Goal: Communication & Community: Answer question/provide support

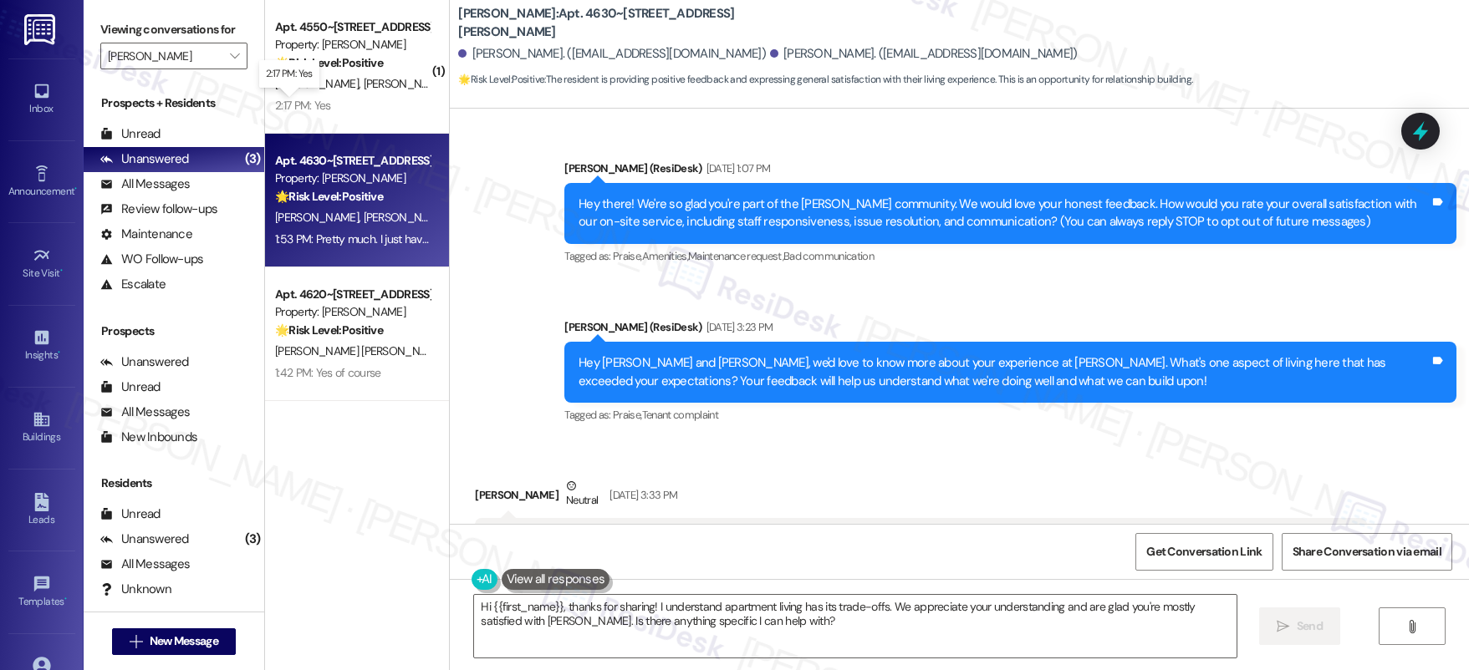
scroll to position [3592, 0]
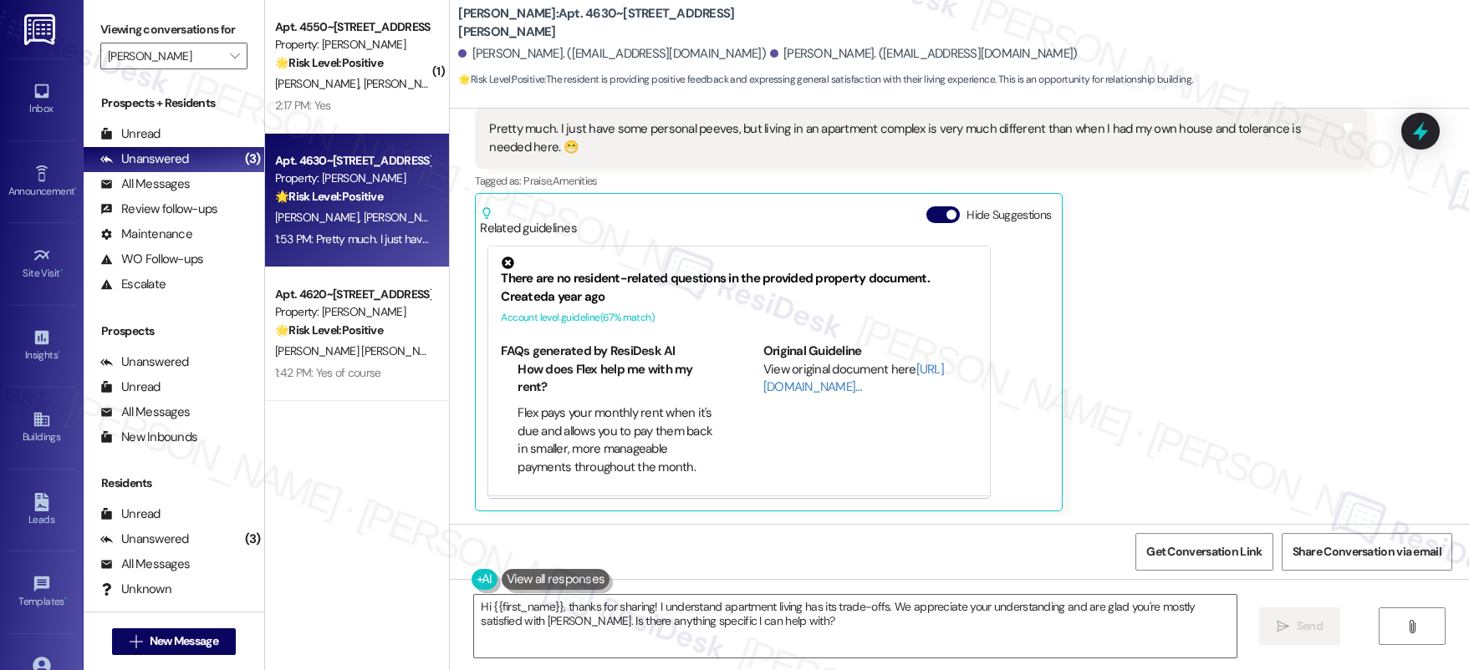
click at [1448, 388] on div "Received via SMS [PERSON_NAME] 1:53 PM Pretty much. I just have some personal p…" at bounding box center [959, 285] width 1019 height 476
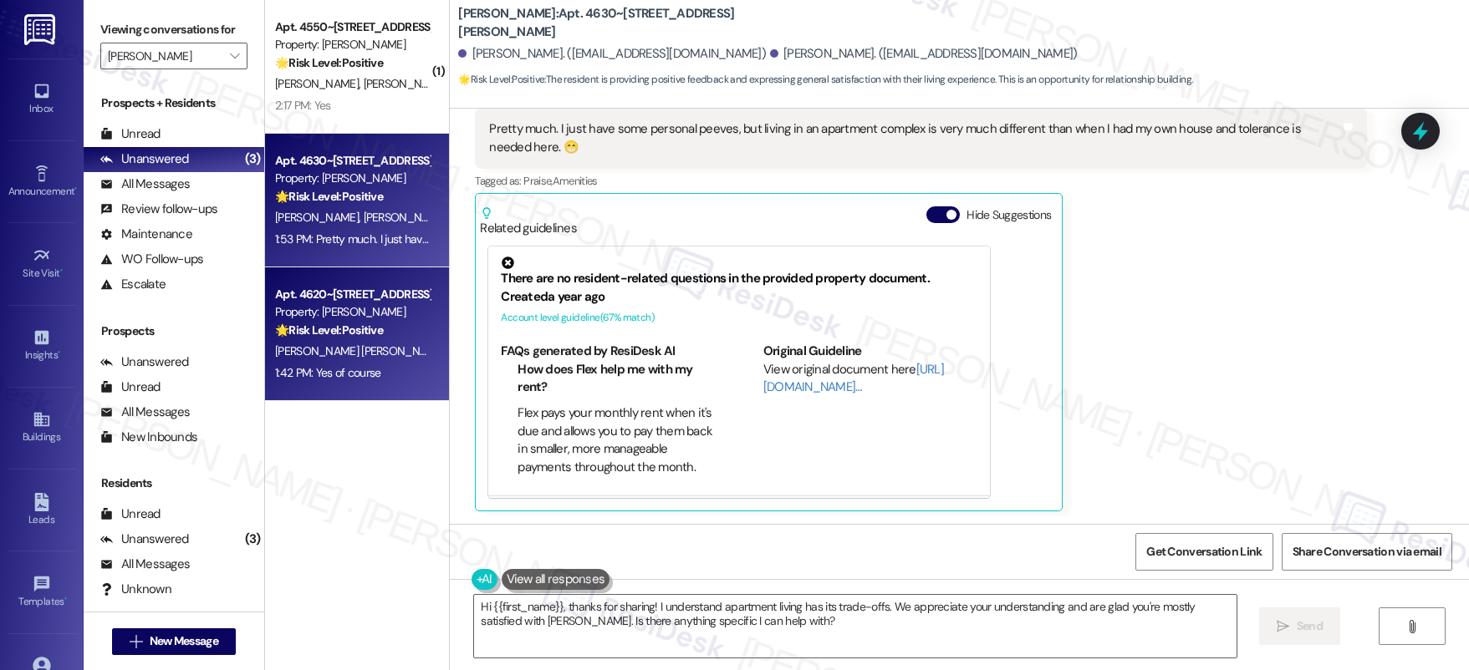
click at [306, 339] on div "🌟 Risk Level: Positive The resident is providing positive feedback about the st…" at bounding box center [352, 331] width 155 height 18
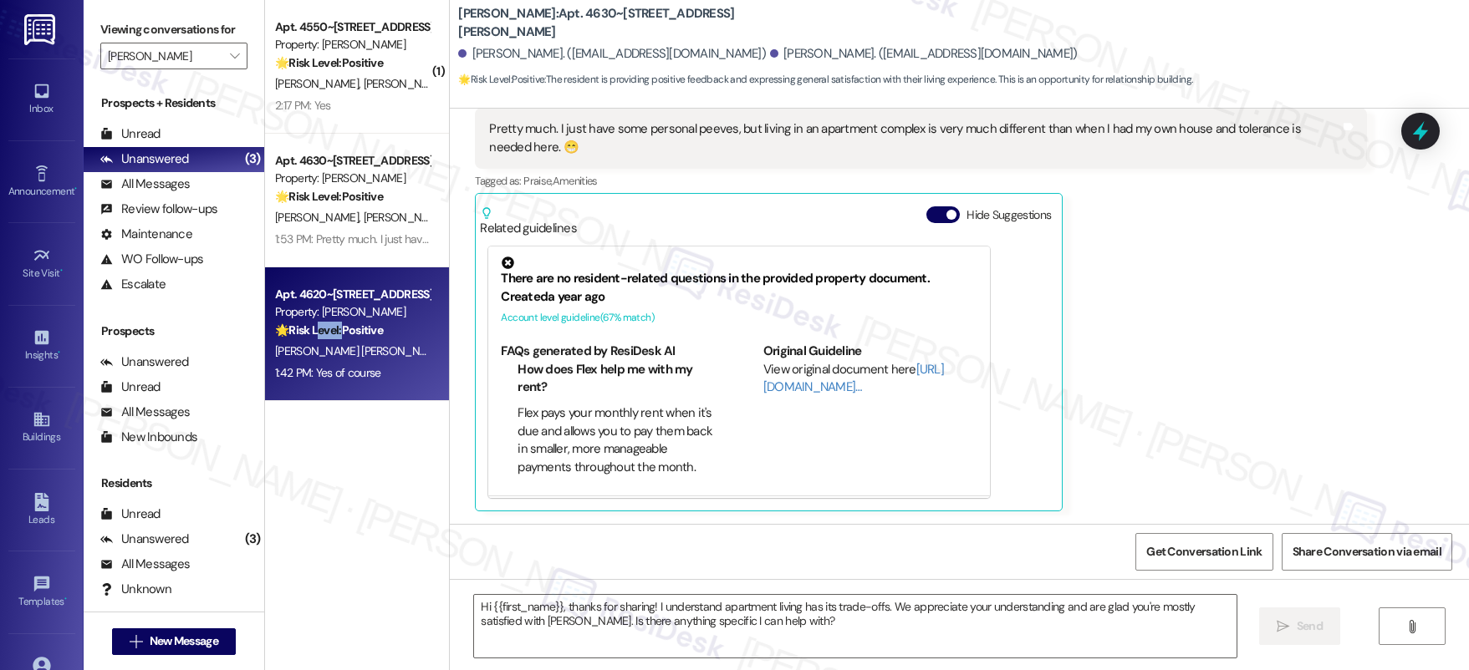
drag, startPoint x: 306, startPoint y: 339, endPoint x: 360, endPoint y: 364, distance: 60.2
click at [309, 339] on div "🌟 Risk Level: Positive The resident is providing positive feedback about the st…" at bounding box center [352, 331] width 155 height 18
type textarea "Fetching suggested responses. Please feel free to read through the conversation…"
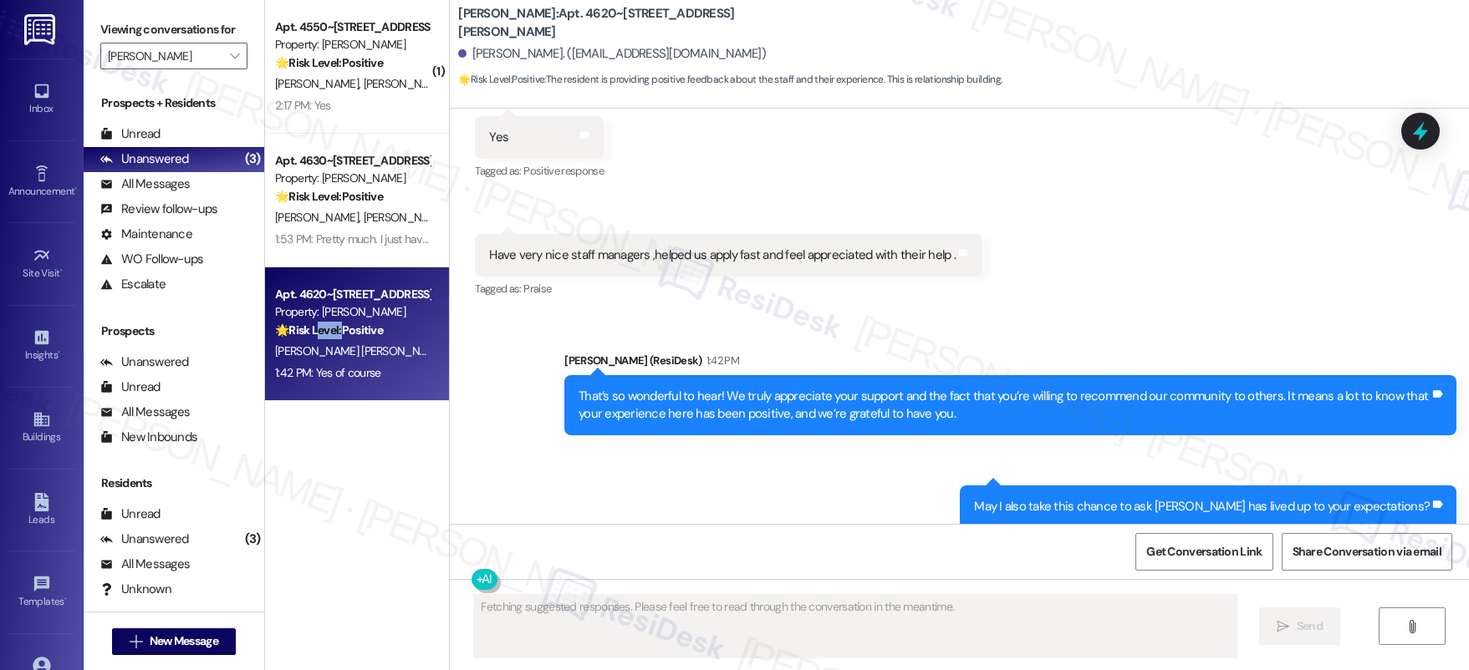
scroll to position [601, 0]
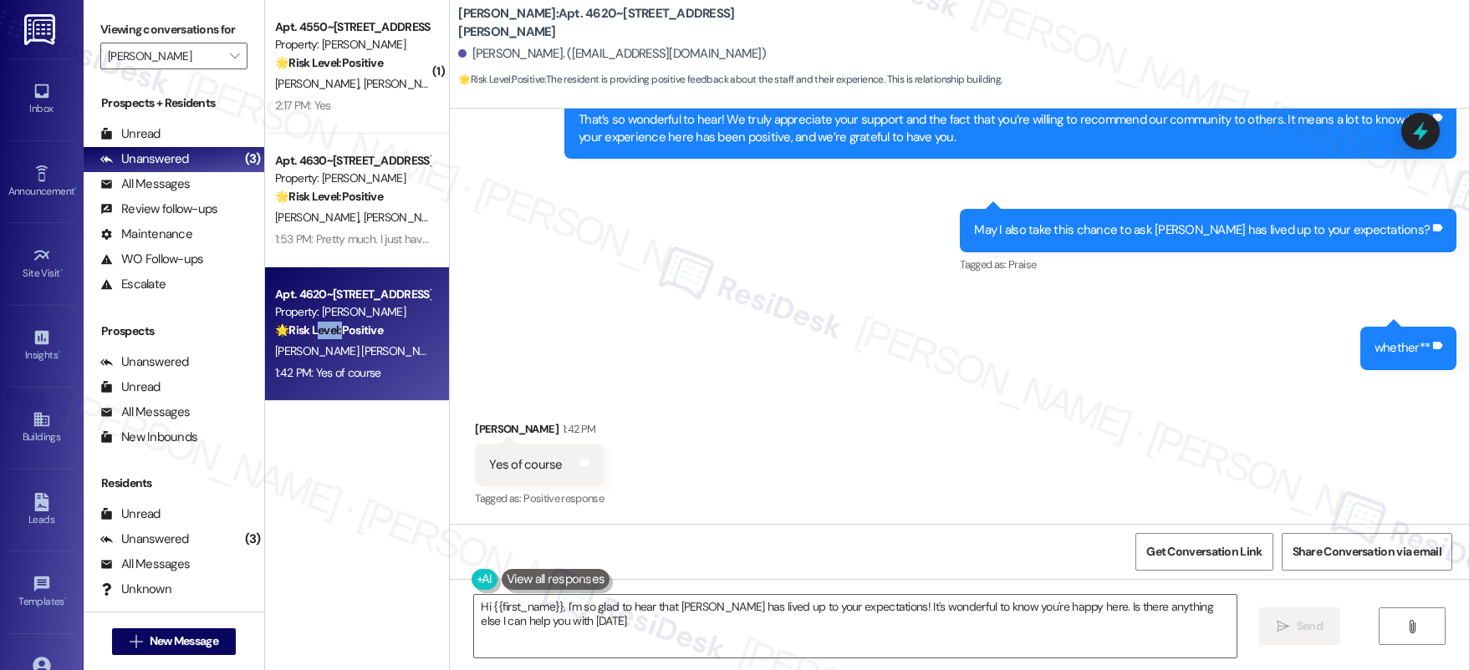
type textarea "Hi {{first_name}}, I'm so glad to hear that [PERSON_NAME] has lived up to your …"
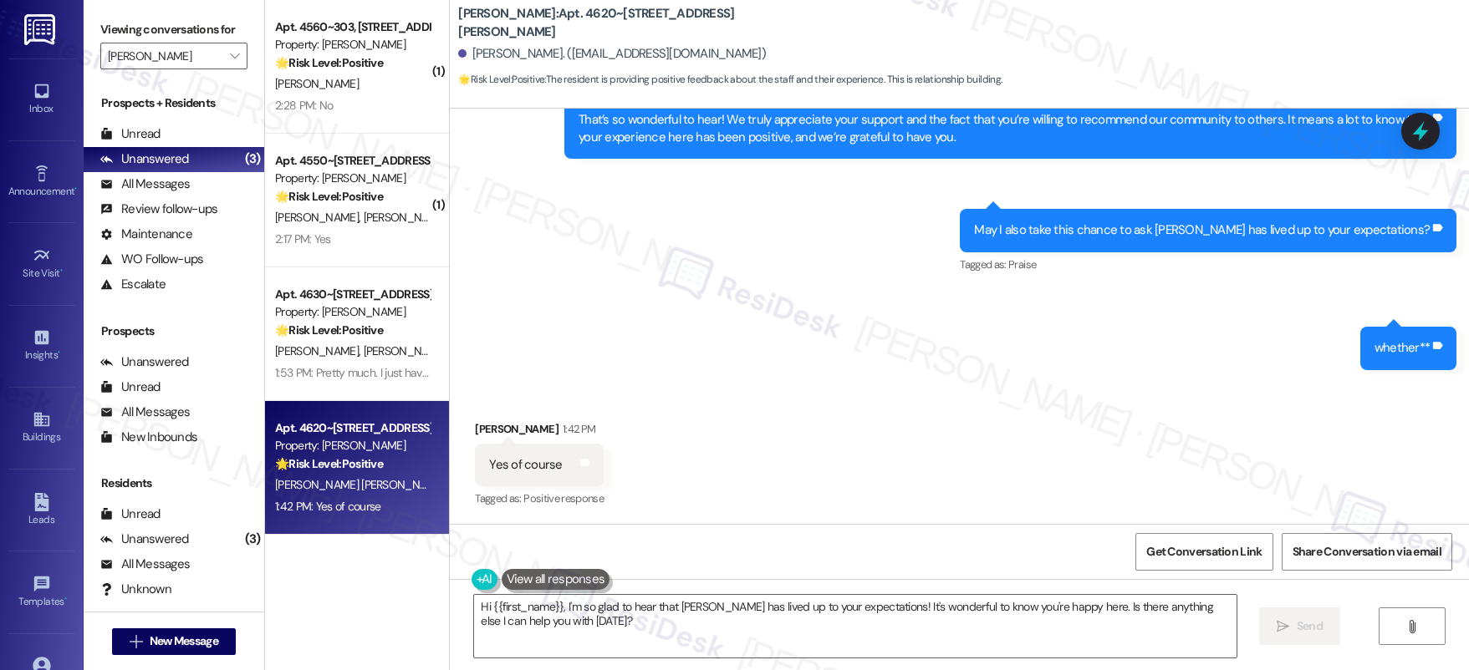
scroll to position [602, 0]
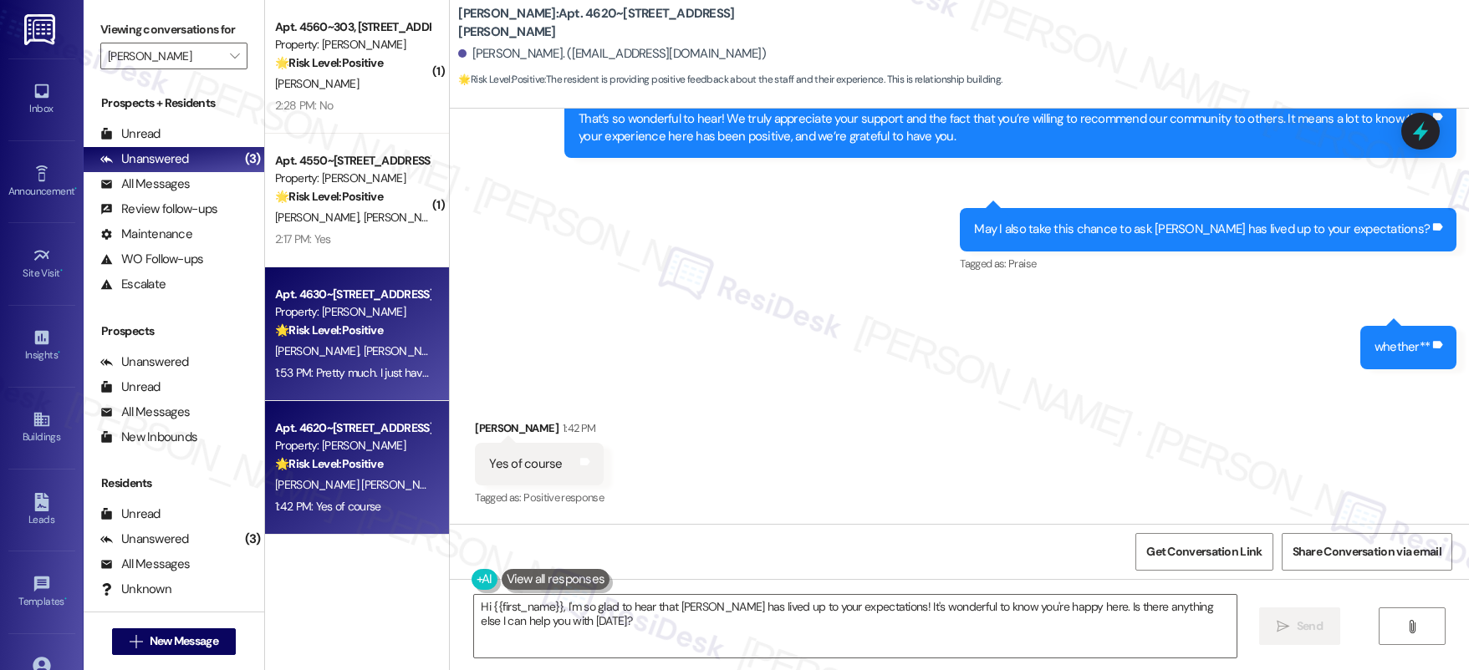
click at [395, 279] on div "Apt. 4630~102, [STREET_ADDRESS][PERSON_NAME] Property: [PERSON_NAME] 🌟 Risk Lev…" at bounding box center [357, 334] width 184 height 134
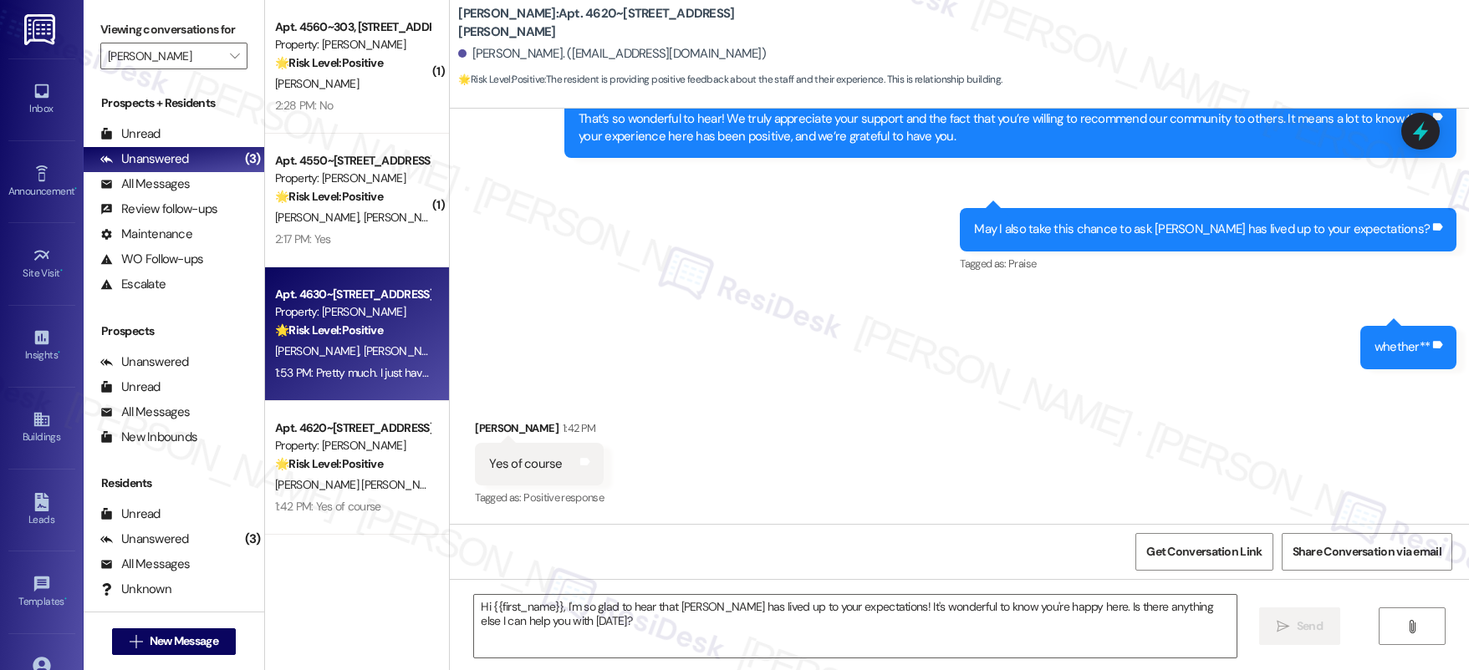
click at [381, 291] on div "Apt. 4630~[STREET_ADDRESS][PERSON_NAME]" at bounding box center [352, 295] width 155 height 18
type textarea "Fetching suggested responses. Please feel free to read through the conversation…"
click at [381, 291] on div "Apt. 4630~[STREET_ADDRESS][PERSON_NAME]" at bounding box center [352, 295] width 155 height 18
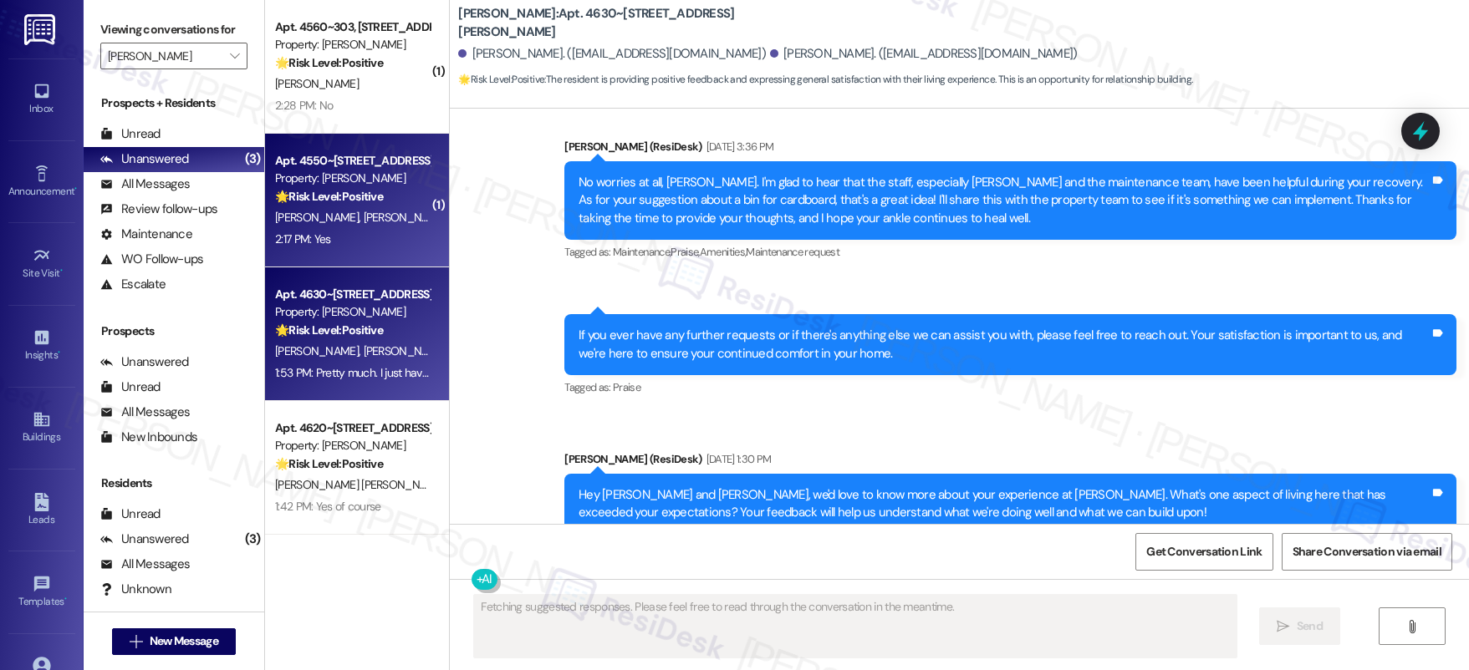
click at [385, 196] on div "🌟 Risk Level: Positive The resident is providing positive feedback and confirmi…" at bounding box center [352, 197] width 155 height 18
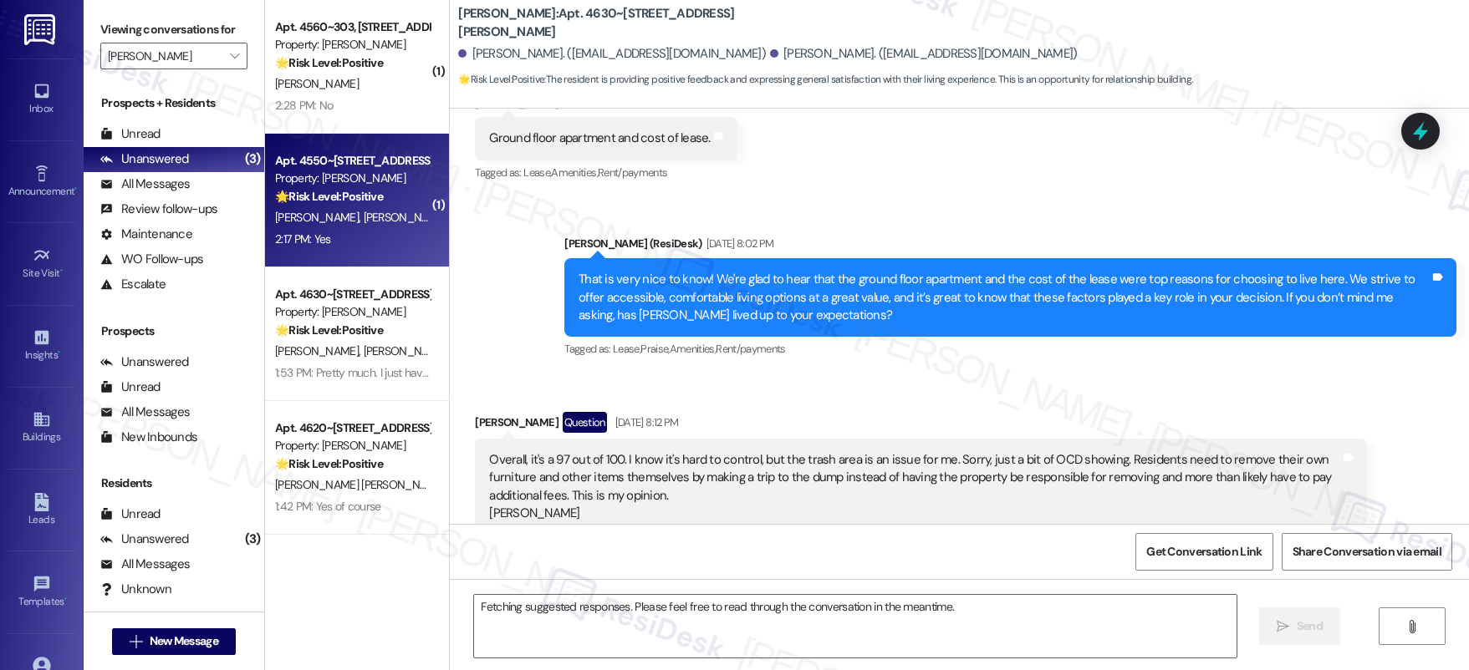
click at [385, 196] on div "🌟 Risk Level: Positive The resident is providing positive feedback and confirmi…" at bounding box center [352, 197] width 155 height 18
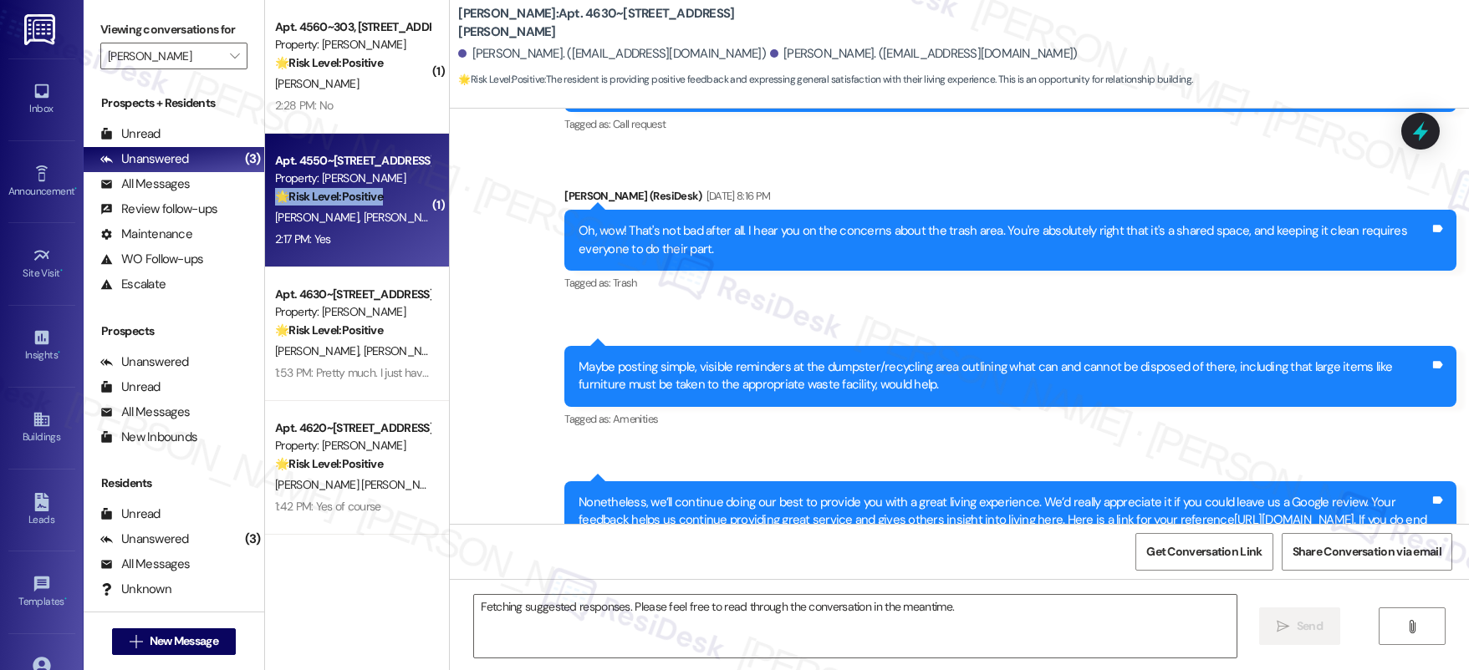
click at [385, 196] on div "🌟 Risk Level: Positive The resident is providing positive feedback and confirmi…" at bounding box center [352, 197] width 155 height 18
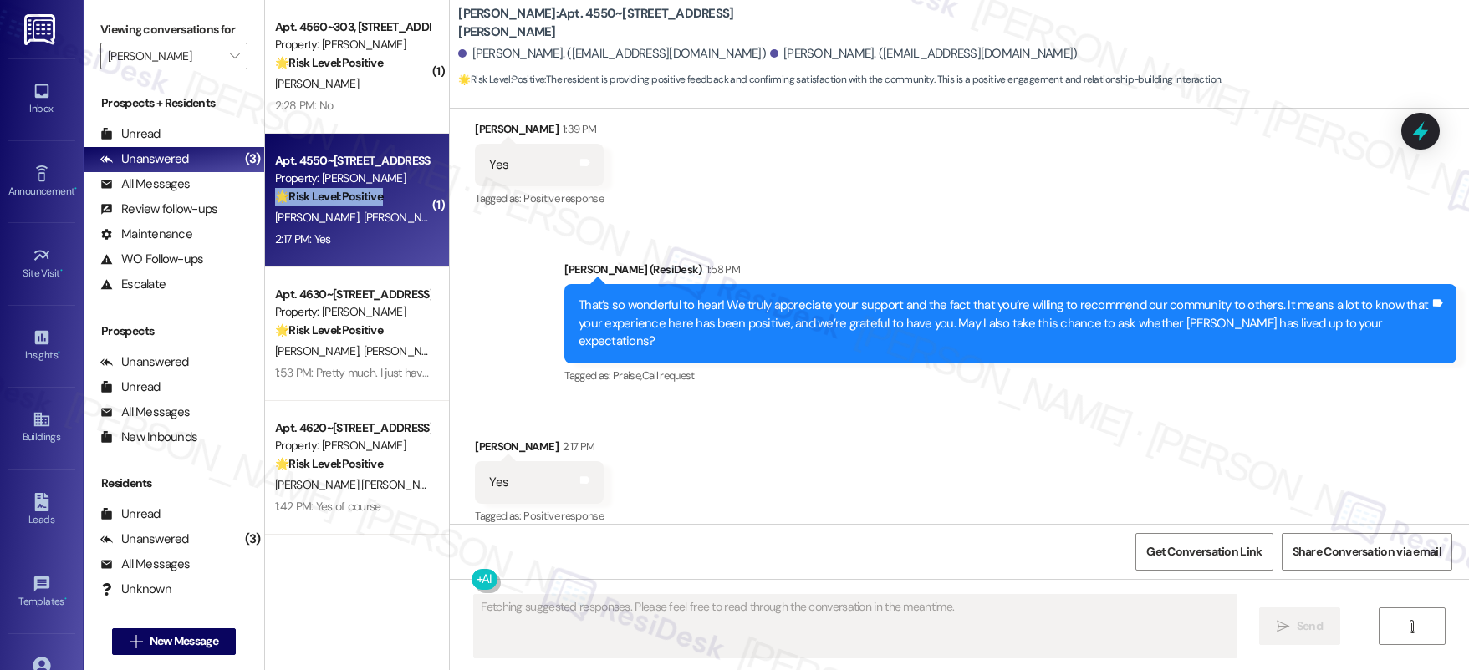
click at [385, 196] on div "🌟 Risk Level: Positive The resident is providing positive feedback and confirmi…" at bounding box center [352, 197] width 155 height 18
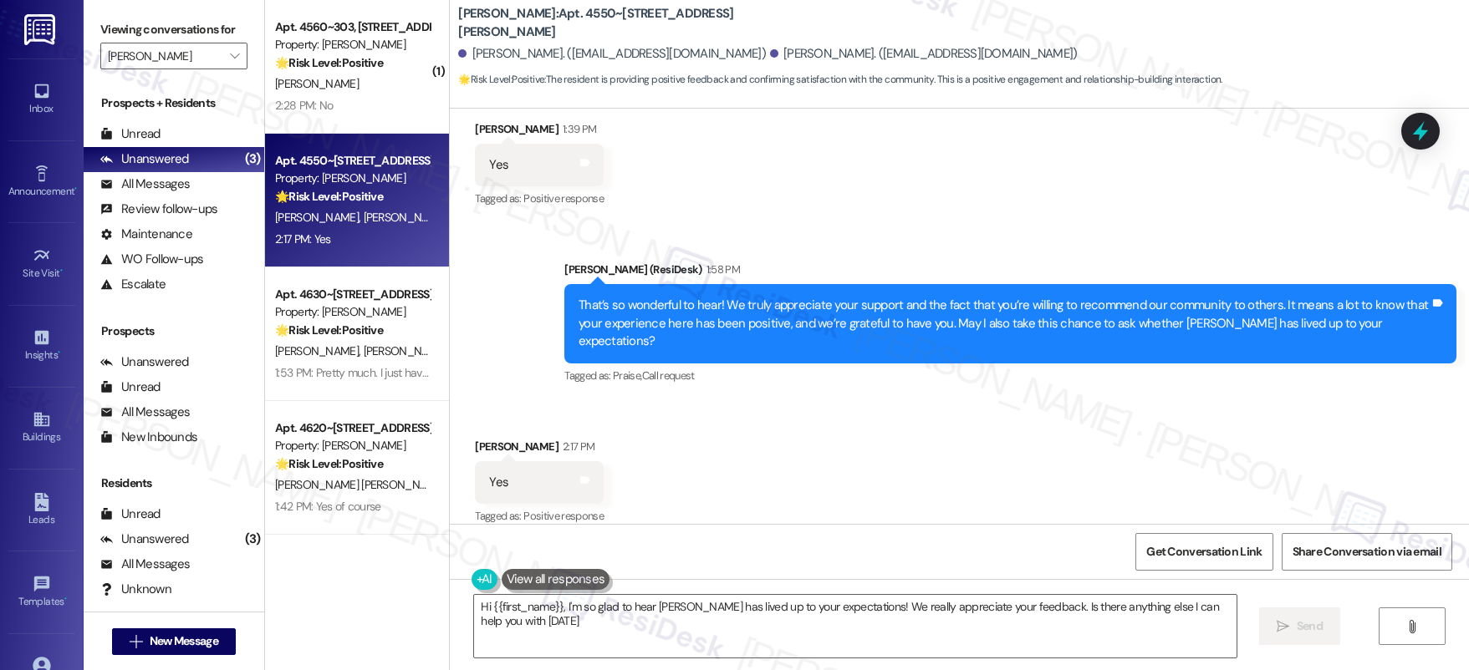
type textarea "Hi {{first_name}}, I'm so glad to hear [PERSON_NAME] has lived up to your expec…"
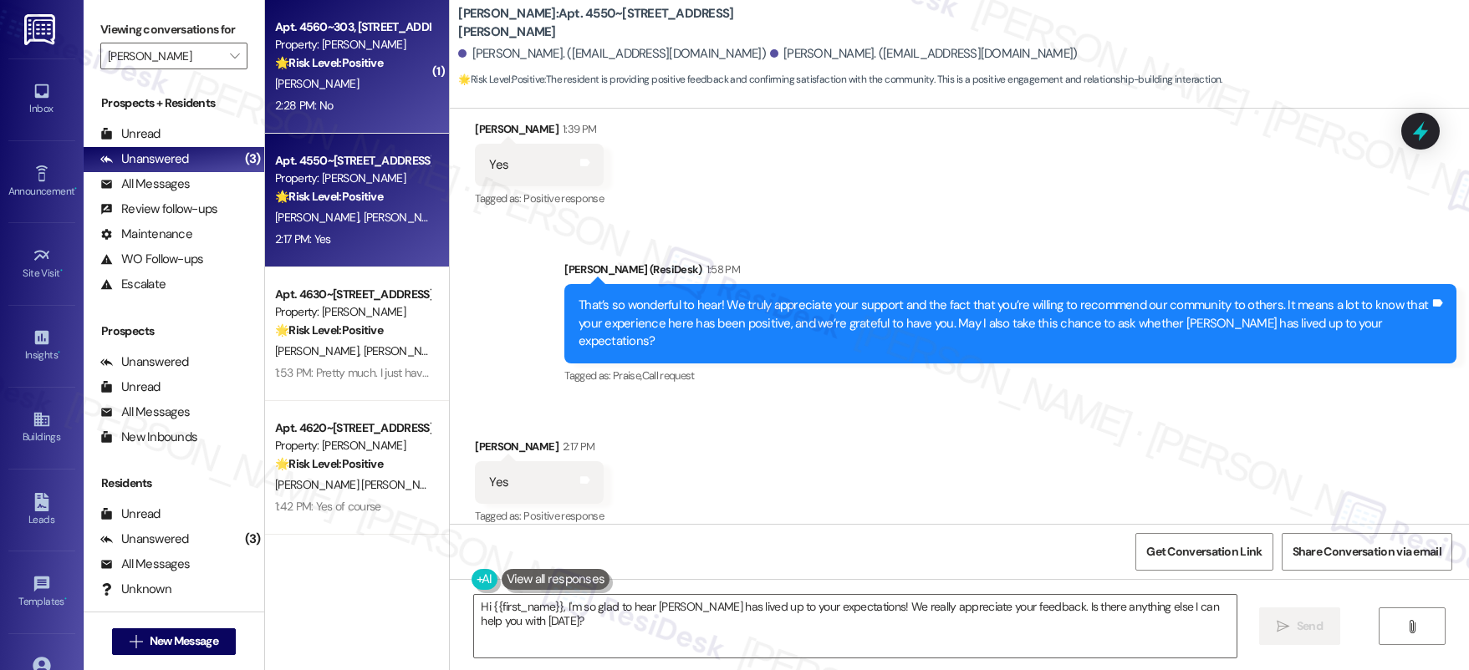
click at [359, 57] on strong "🌟 Risk Level: Positive" at bounding box center [329, 62] width 108 height 15
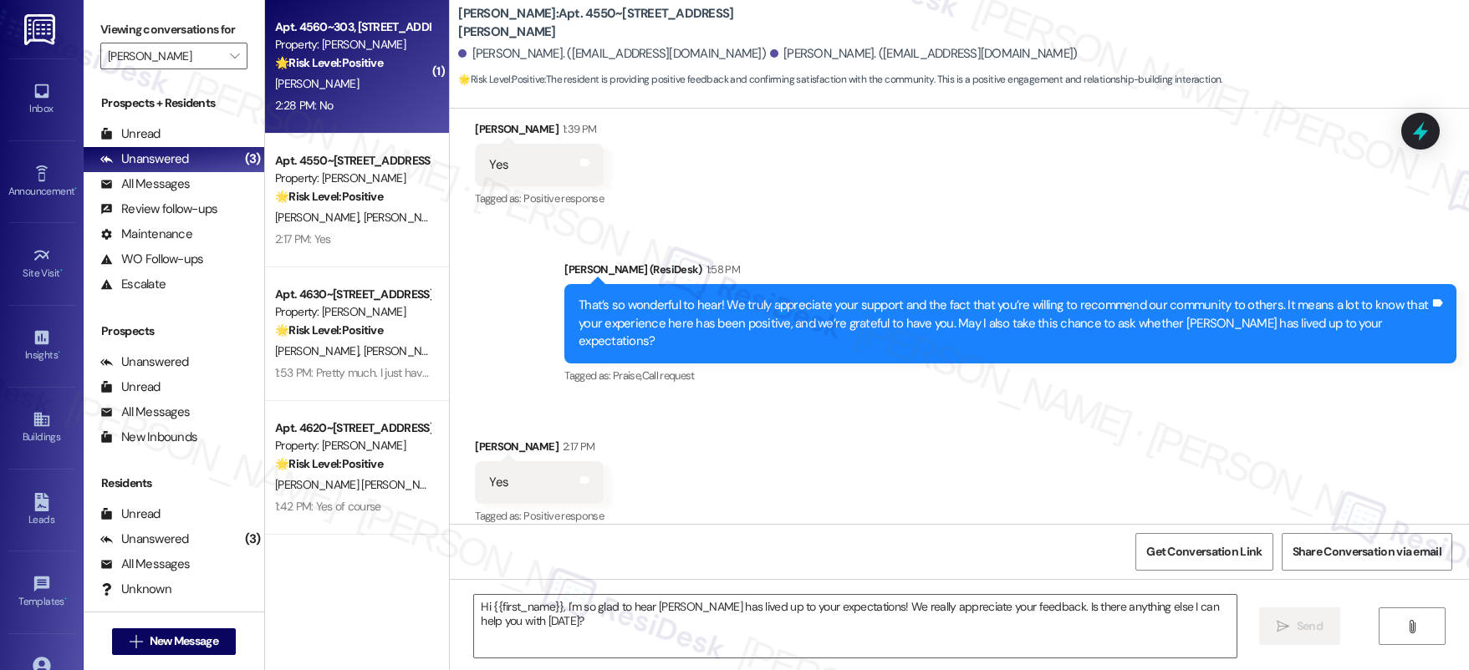
click at [356, 59] on strong "🌟 Risk Level: Positive" at bounding box center [329, 62] width 108 height 15
type textarea "Fetching suggested responses. Please feel free to read through the conversation…"
click at [356, 59] on strong "🌟 Risk Level: Positive" at bounding box center [329, 62] width 108 height 15
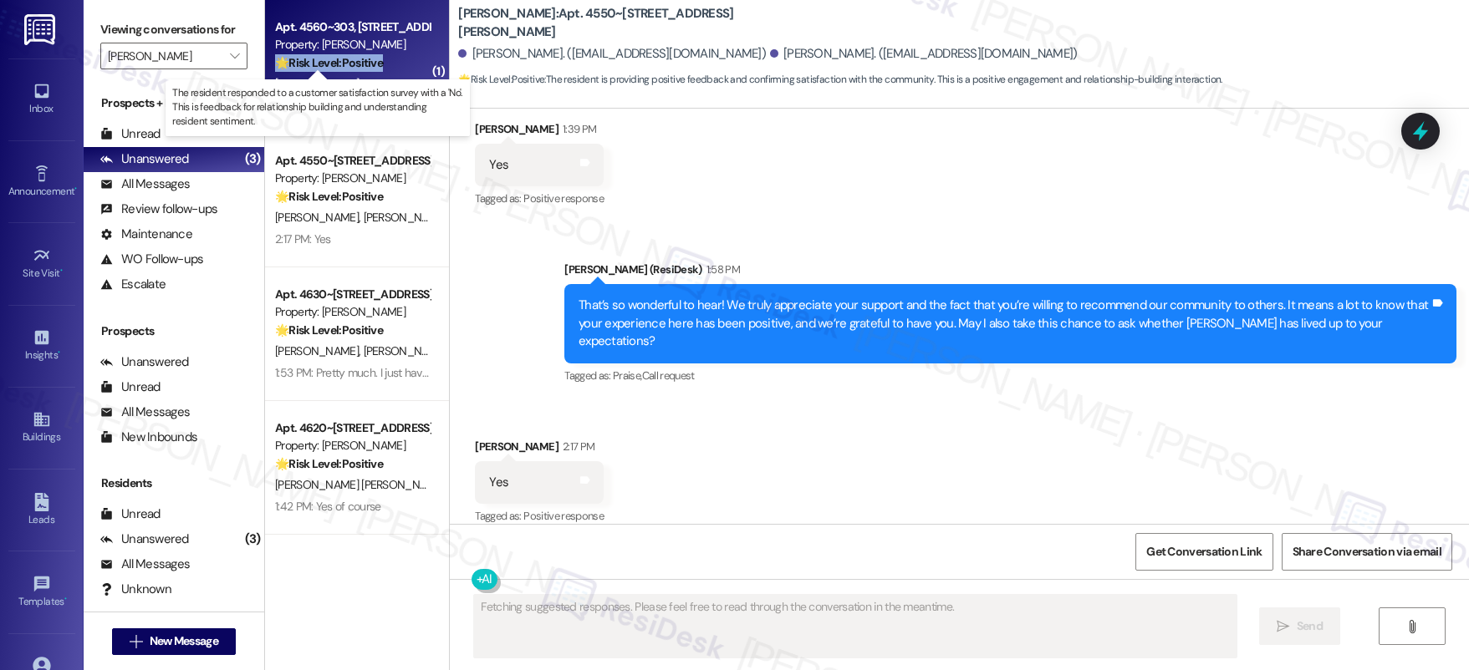
click at [356, 59] on strong "🌟 Risk Level: Positive" at bounding box center [329, 62] width 108 height 15
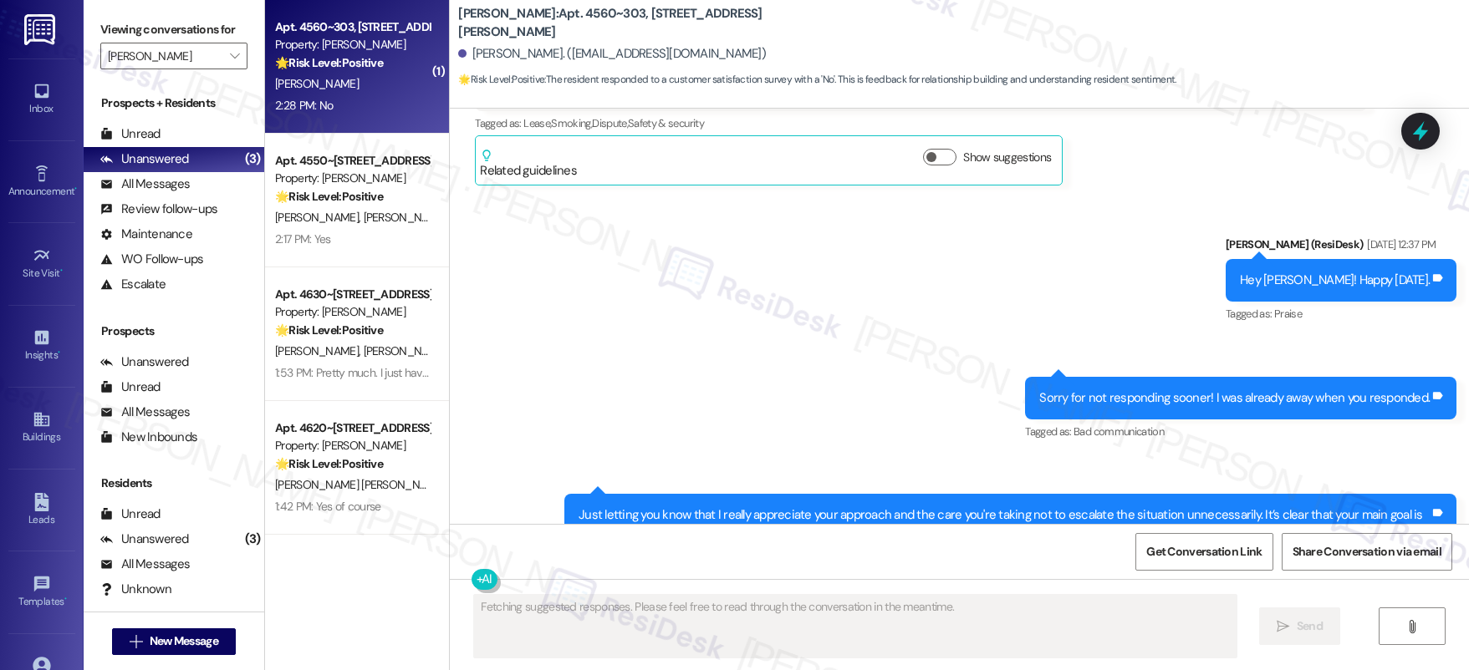
scroll to position [18130, 0]
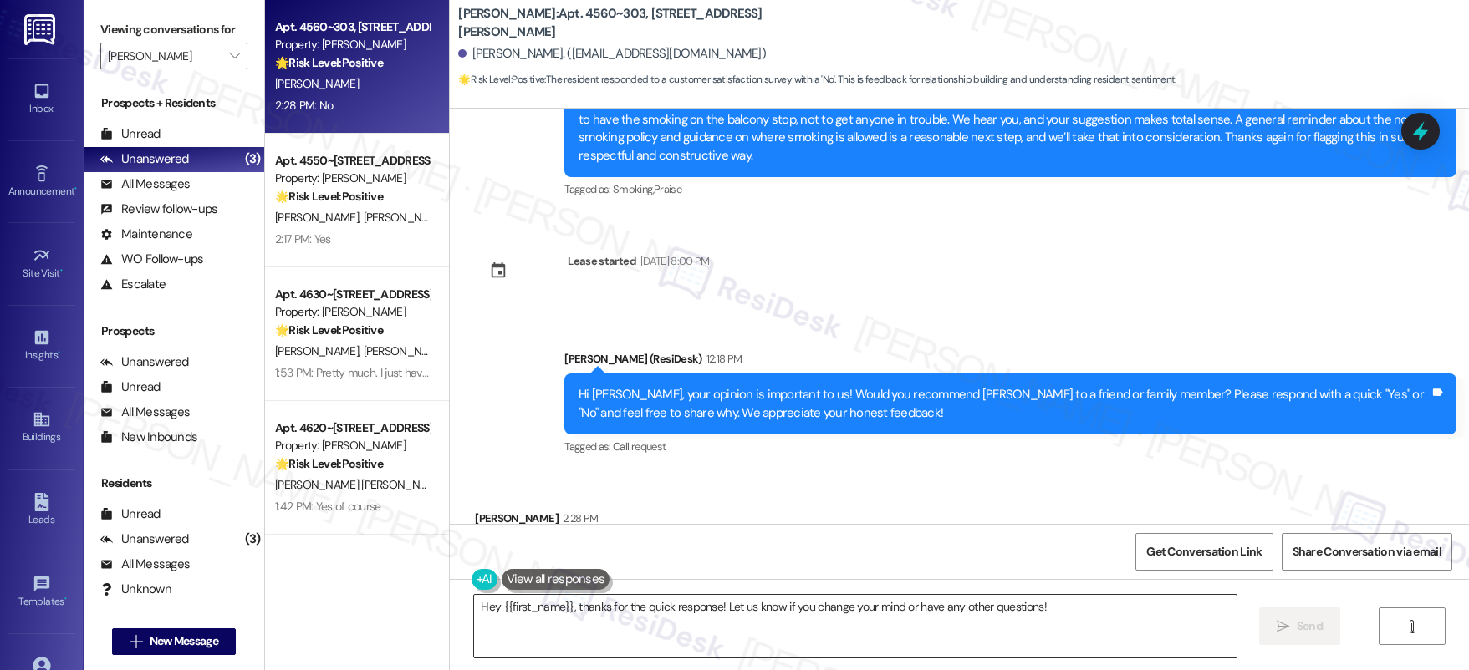
click at [908, 615] on textarea "Hey {{first_name}}, thanks for the quick response! Let us know if you change yo…" at bounding box center [855, 626] width 762 height 63
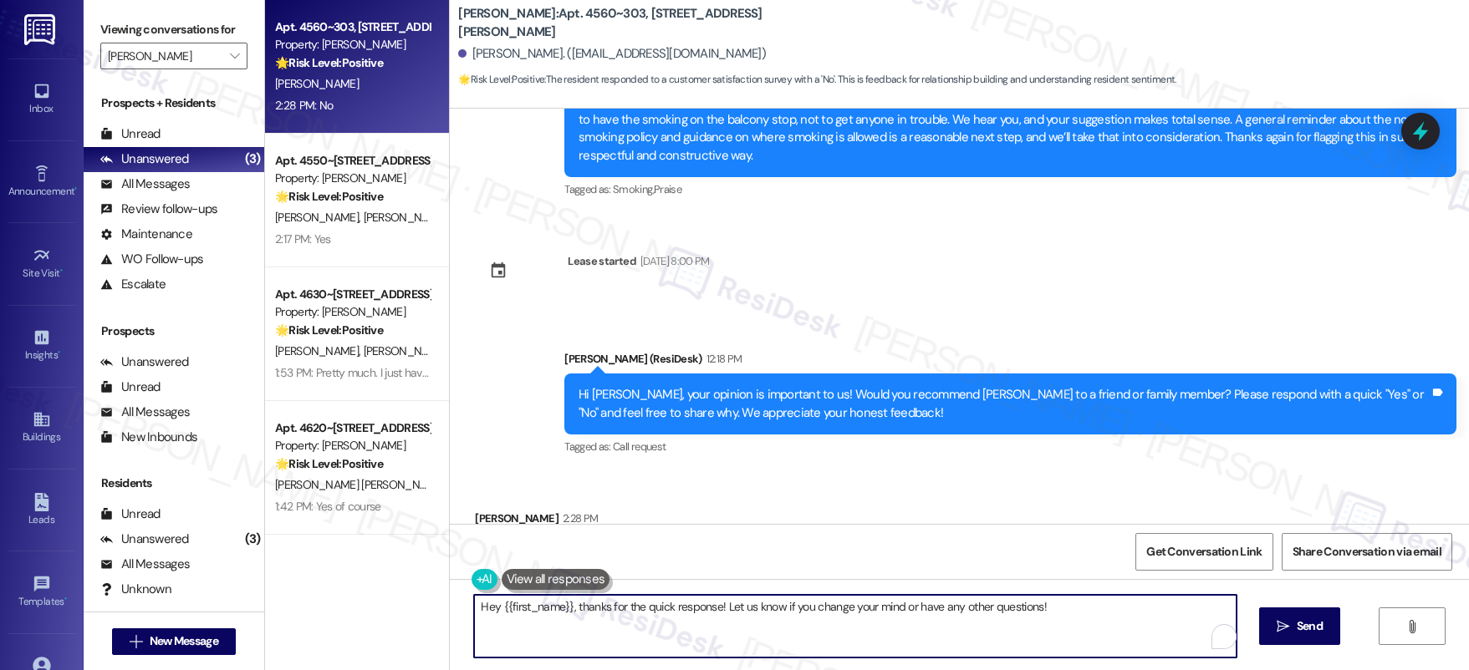
click at [909, 612] on textarea "Hey {{first_name}}, thanks for the quick response! Let us know if you change yo…" at bounding box center [855, 626] width 762 height 63
click at [909, 608] on textarea "Hey {{first_name}}, thanks for the quick response! Let us know if you change yo…" at bounding box center [855, 626] width 762 height 63
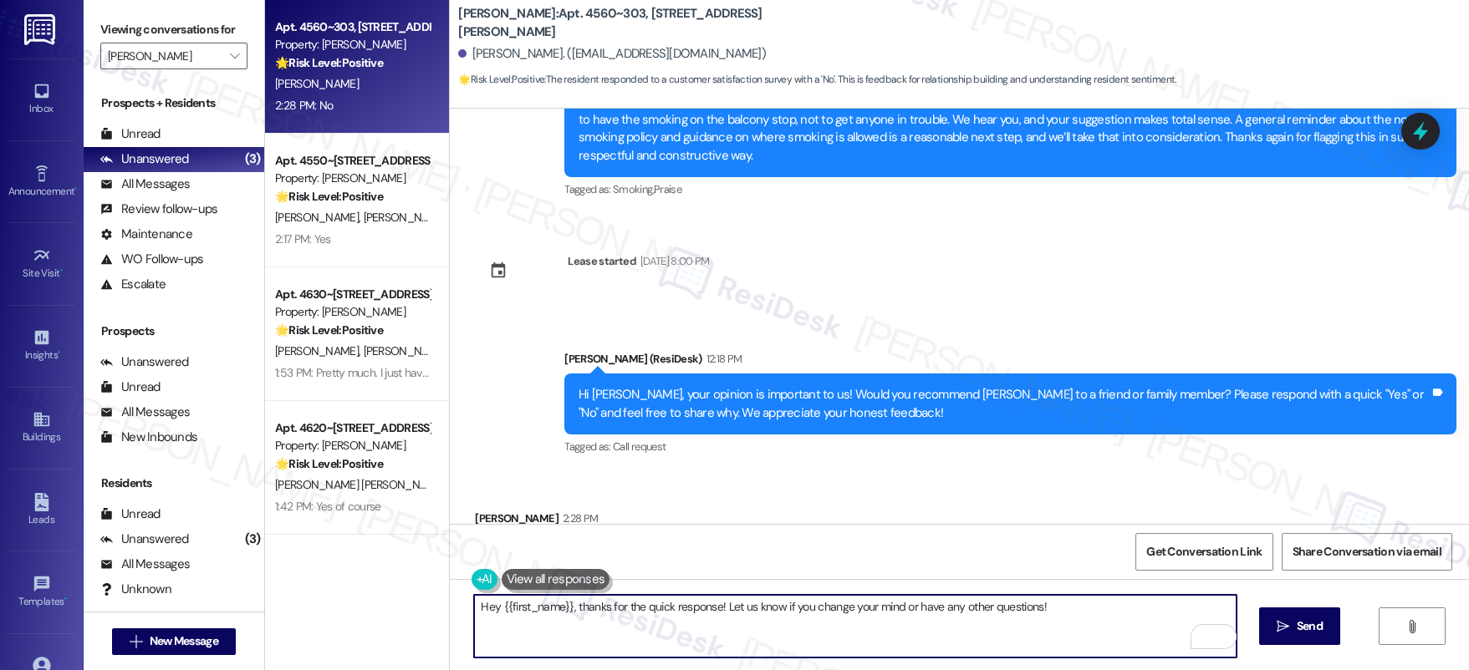
click at [908, 608] on textarea "Hey {{first_name}}, thanks for the quick response! Let us know if you change yo…" at bounding box center [855, 626] width 762 height 63
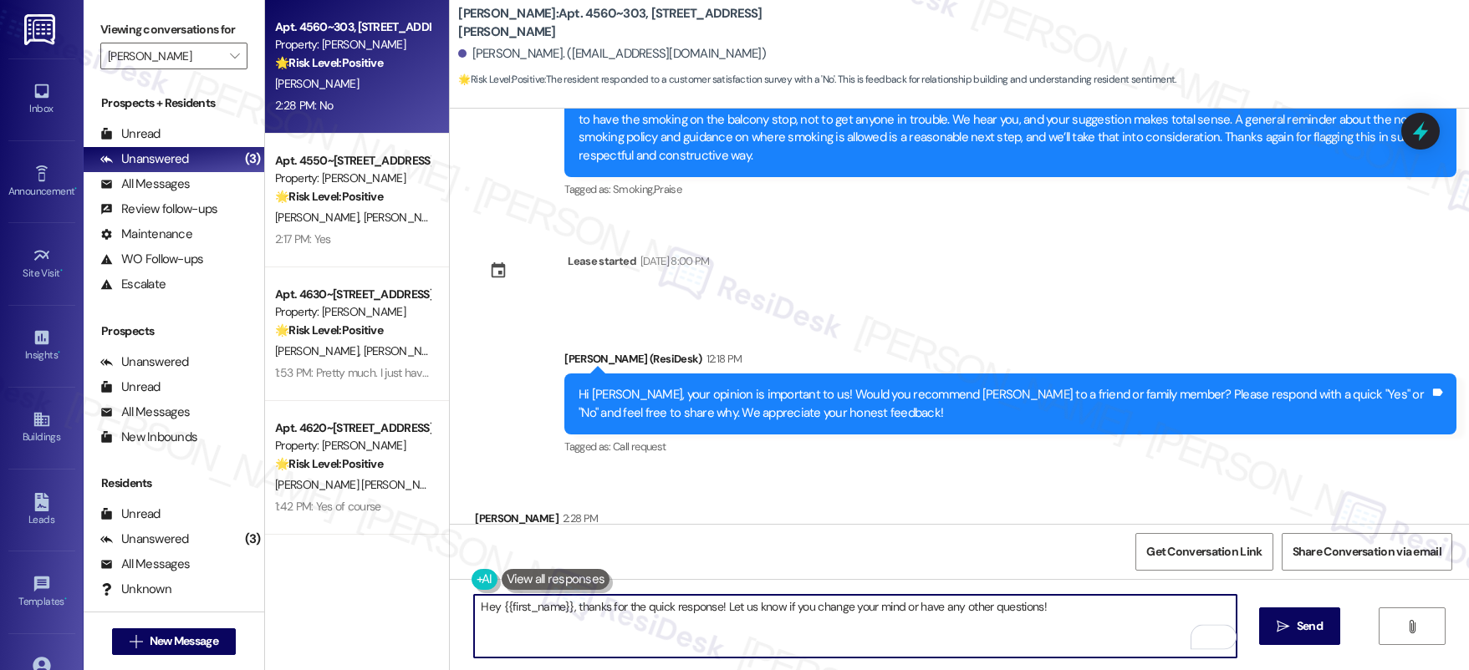
click at [908, 608] on textarea "Hey {{first_name}}, thanks for the quick response! Let us know if you change yo…" at bounding box center [855, 626] width 762 height 63
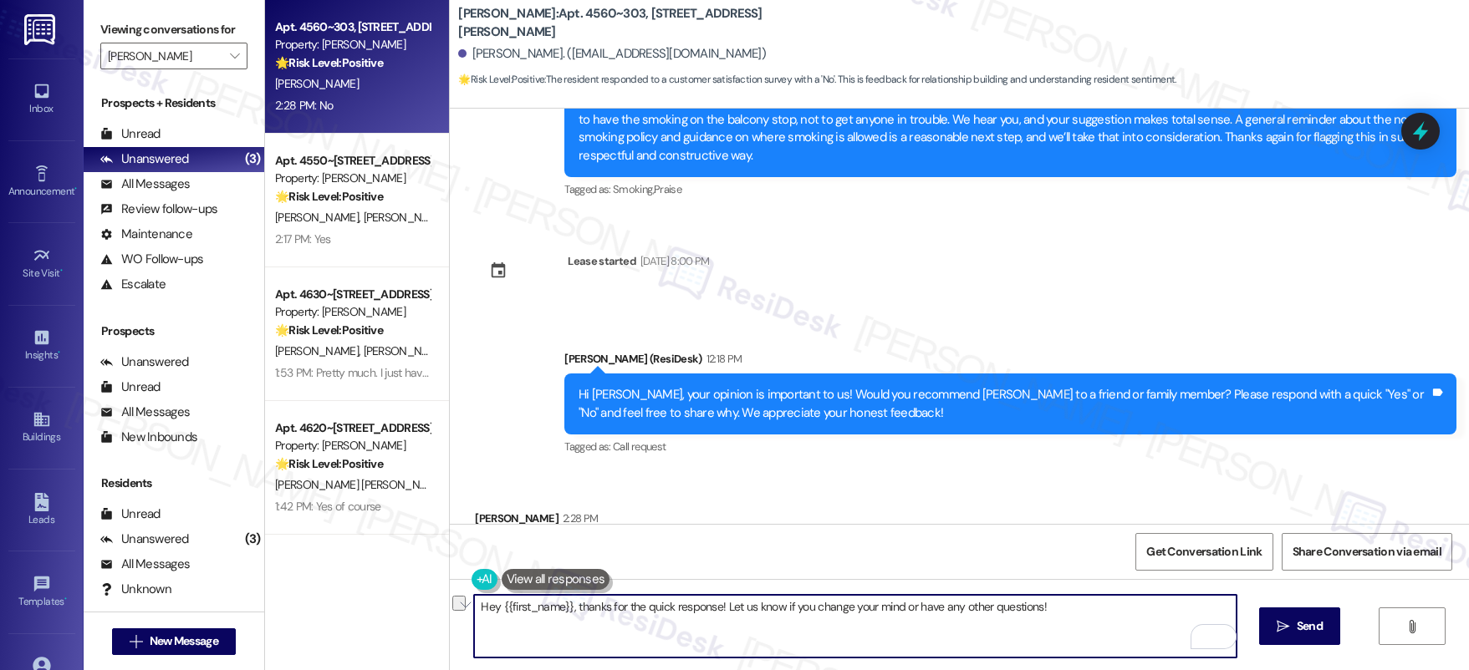
click at [907, 607] on textarea "Hey {{first_name}}, thanks for the quick response! Let us know if you change yo…" at bounding box center [855, 626] width 762 height 63
click at [904, 607] on textarea "Hey {{first_name}}, thanks for the quick response! Let us know if you change yo…" at bounding box center [855, 626] width 762 height 63
click at [903, 607] on textarea "Hey {{first_name}}, thanks for the quick response! Let us know if you change yo…" at bounding box center [855, 626] width 762 height 63
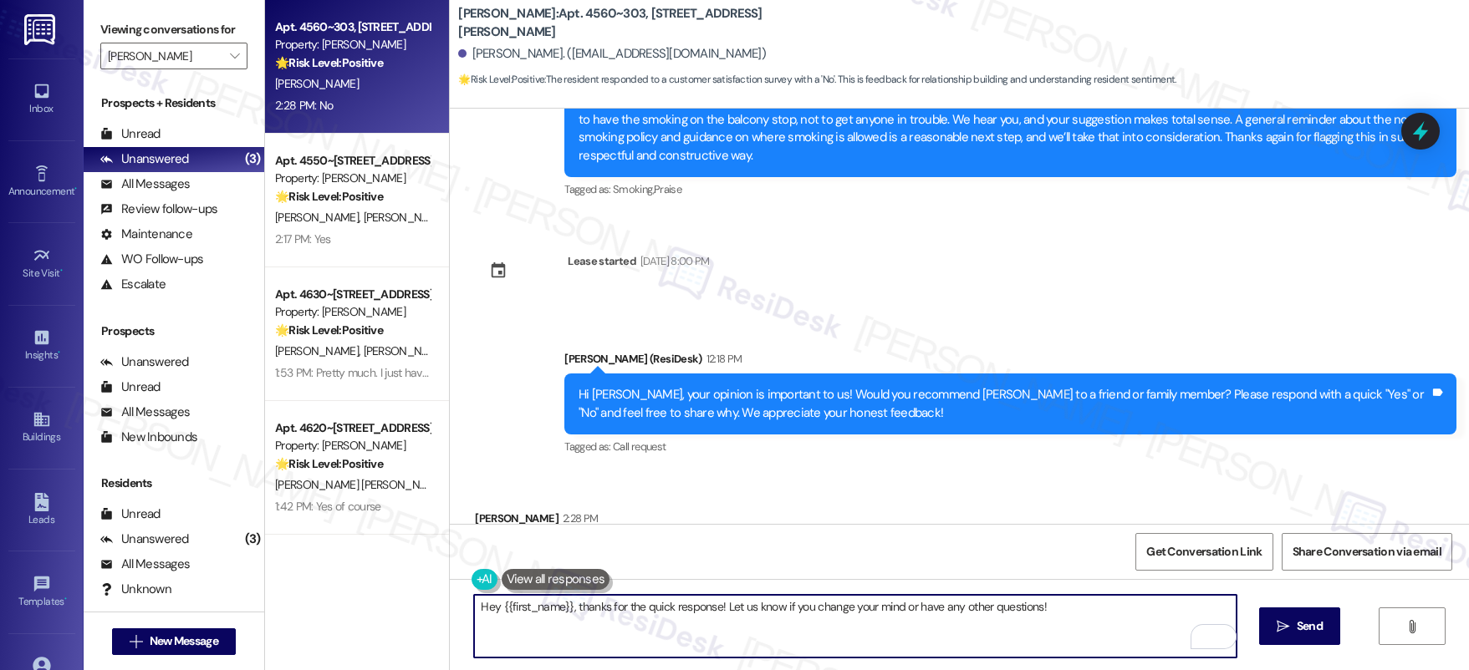
click at [903, 607] on textarea "Hey {{first_name}}, thanks for the quick response! Let us know if you change yo…" at bounding box center [855, 626] width 762 height 63
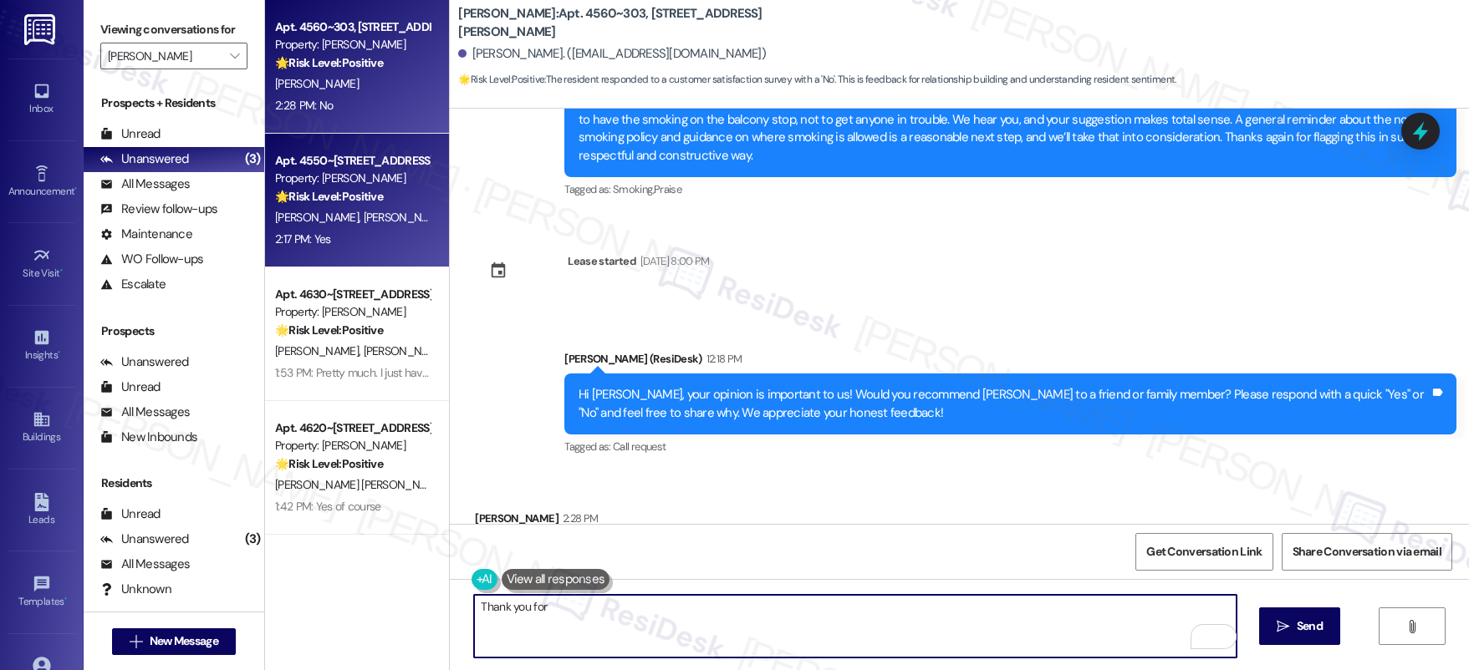
type textarea "Thank you for"
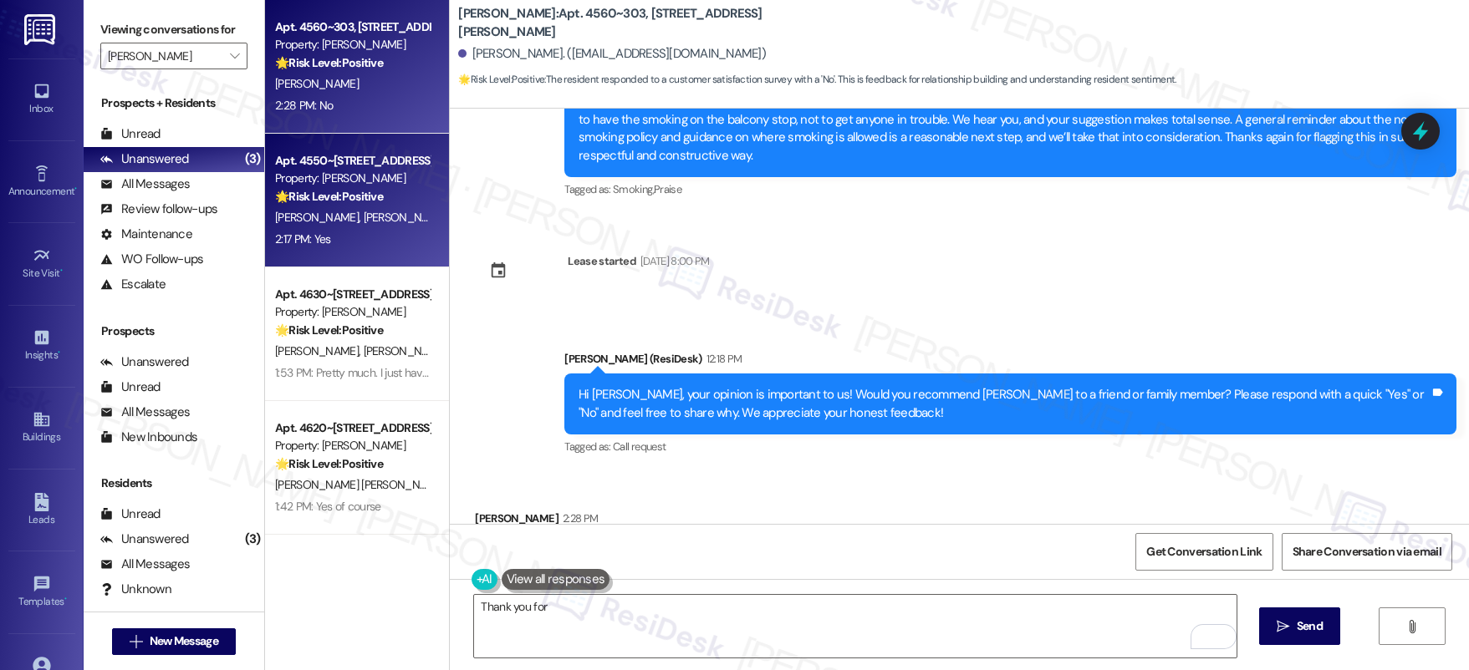
click at [430, 162] on div "Apt. 4550~103, [STREET_ADDRESS][PERSON_NAME] Property: [PERSON_NAME] 🌟 Risk Lev…" at bounding box center [357, 201] width 184 height 134
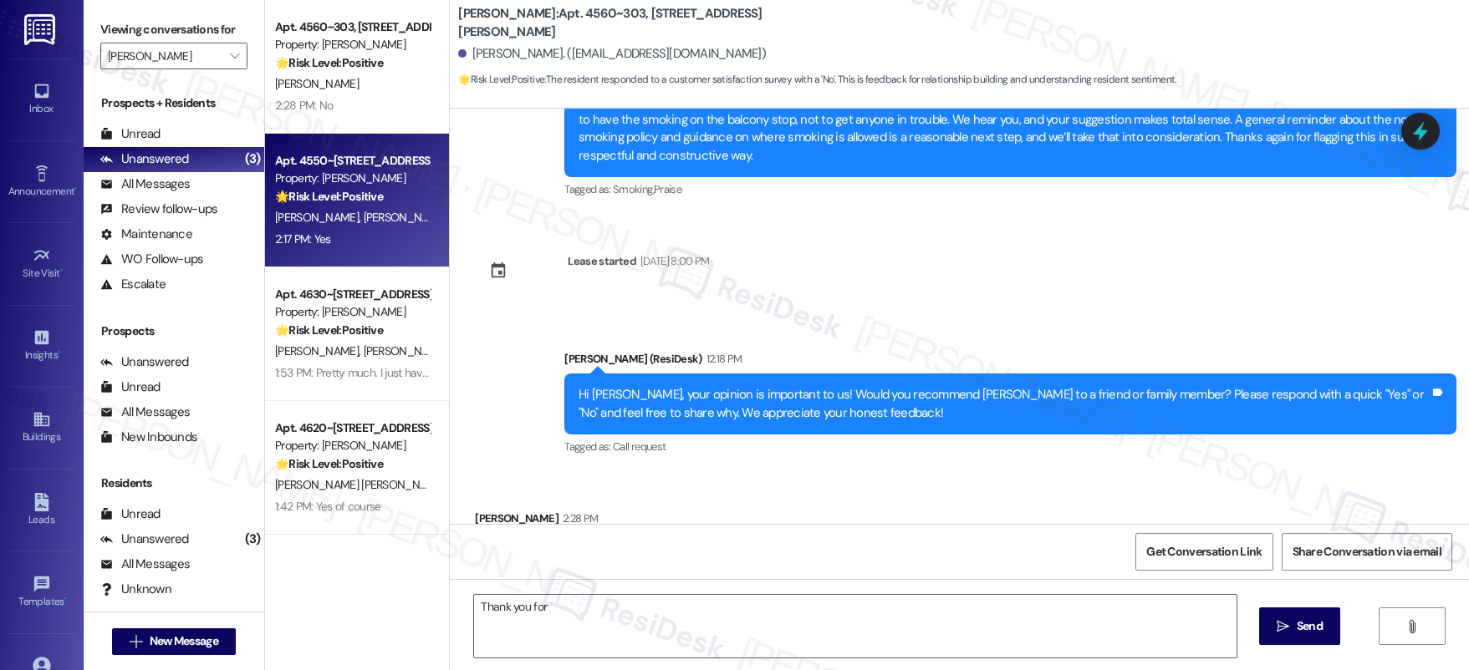
click at [396, 174] on div "Property: [PERSON_NAME]" at bounding box center [352, 179] width 155 height 18
type textarea "Fetching suggested responses. Please feel free to read through the conversation…"
click at [395, 175] on div "Property: [PERSON_NAME]" at bounding box center [352, 179] width 155 height 18
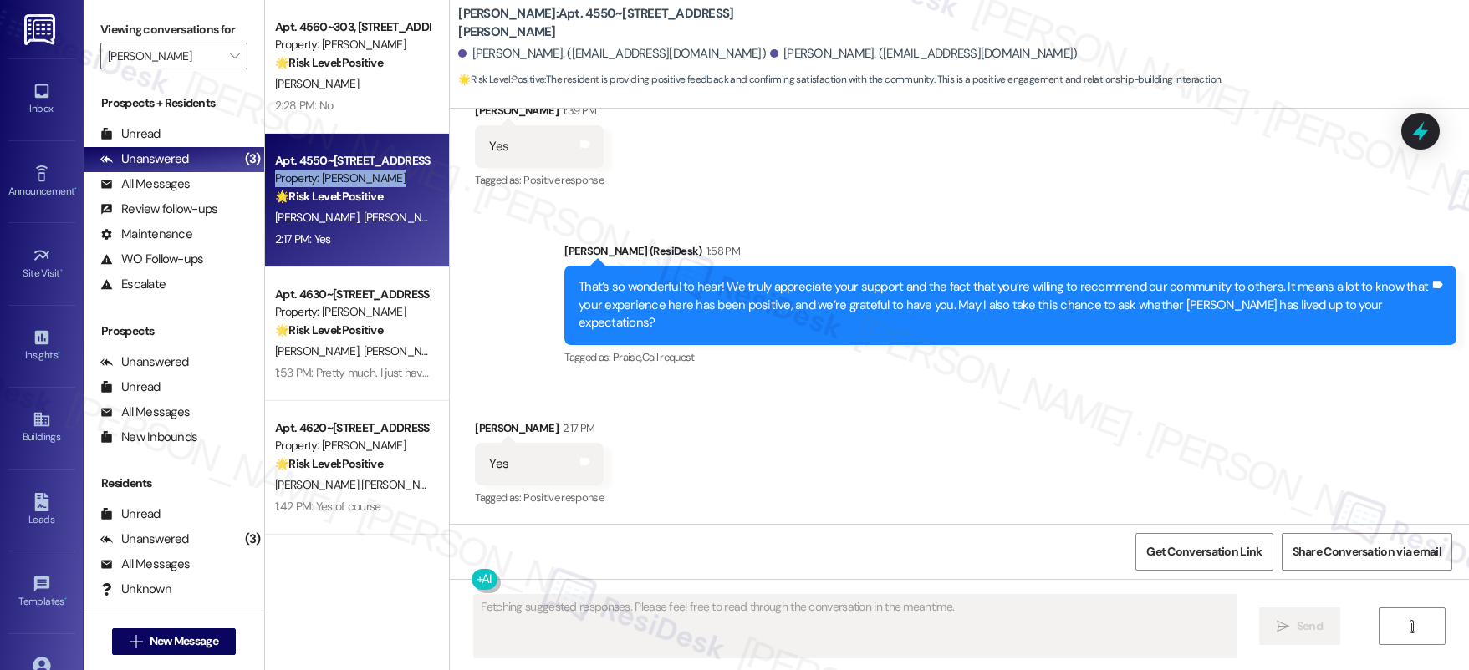
click at [395, 175] on div "Property: [PERSON_NAME]" at bounding box center [352, 179] width 155 height 18
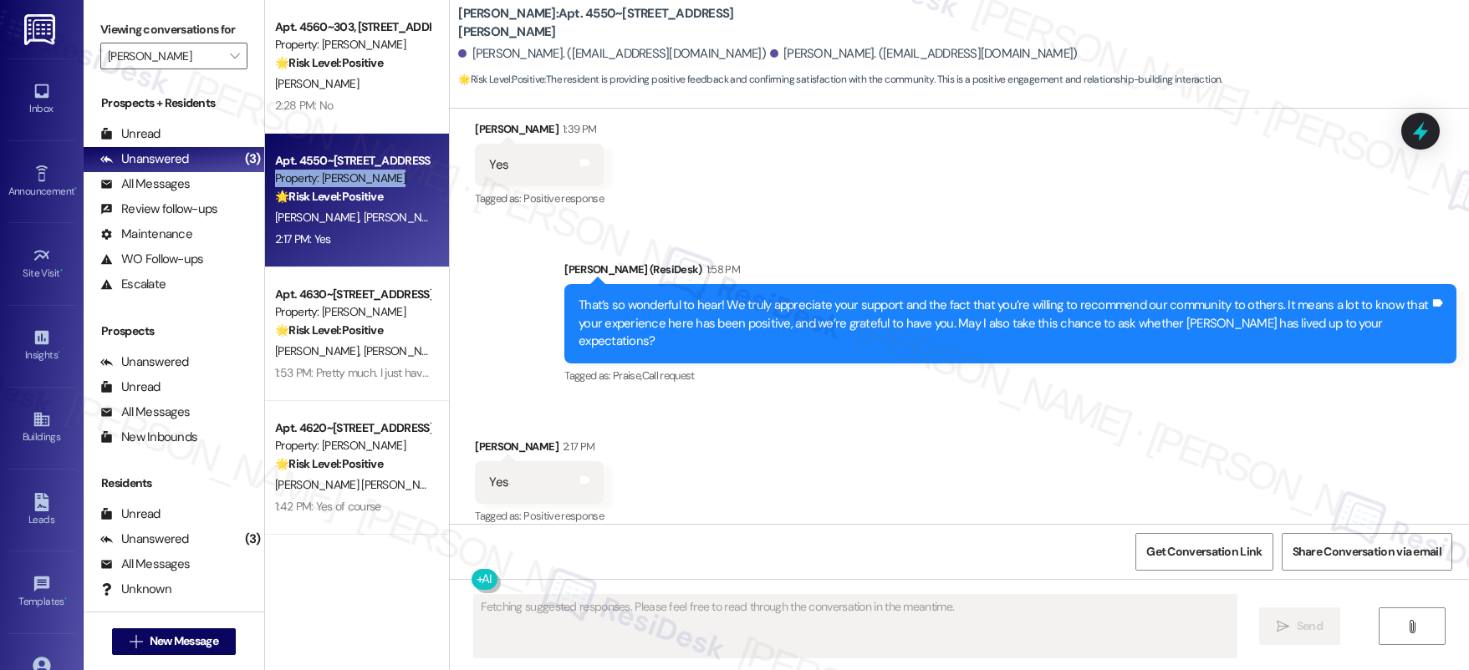
click at [395, 175] on div "Property: [PERSON_NAME]" at bounding box center [352, 179] width 155 height 18
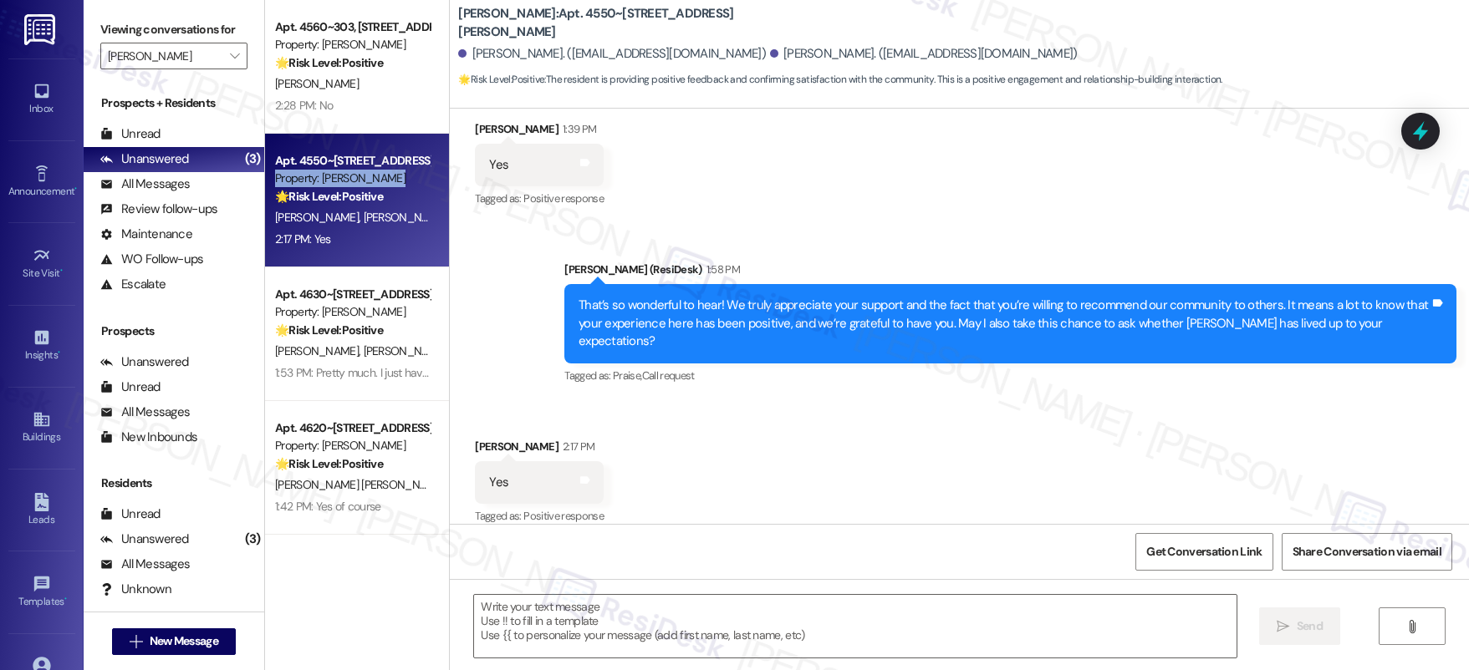
click at [395, 175] on div "Property: [PERSON_NAME]" at bounding box center [352, 179] width 155 height 18
click at [880, 602] on textarea at bounding box center [855, 626] width 762 height 63
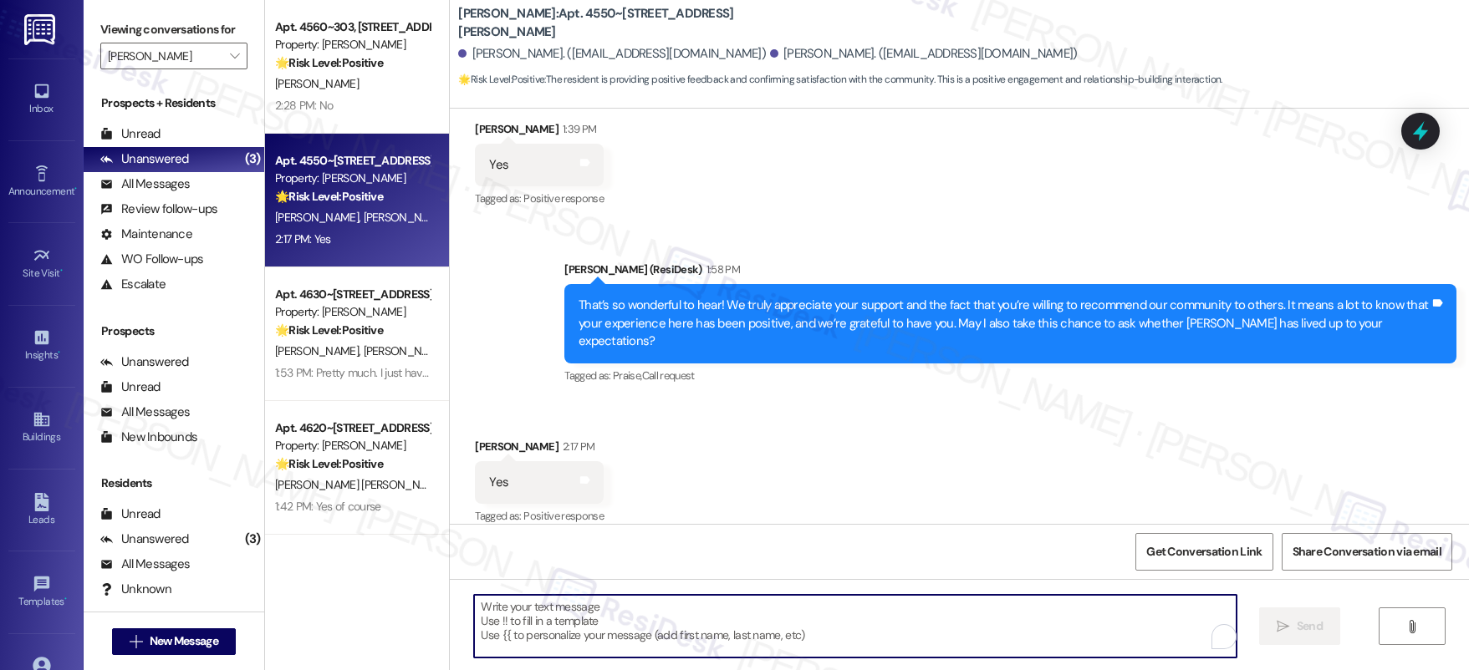
click at [879, 602] on textarea "To enrich screen reader interactions, please activate Accessibility in Grammarl…" at bounding box center [855, 626] width 762 height 63
click at [878, 602] on textarea "To enrich screen reader interactions, please activate Accessibility in Grammarl…" at bounding box center [855, 626] width 762 height 63
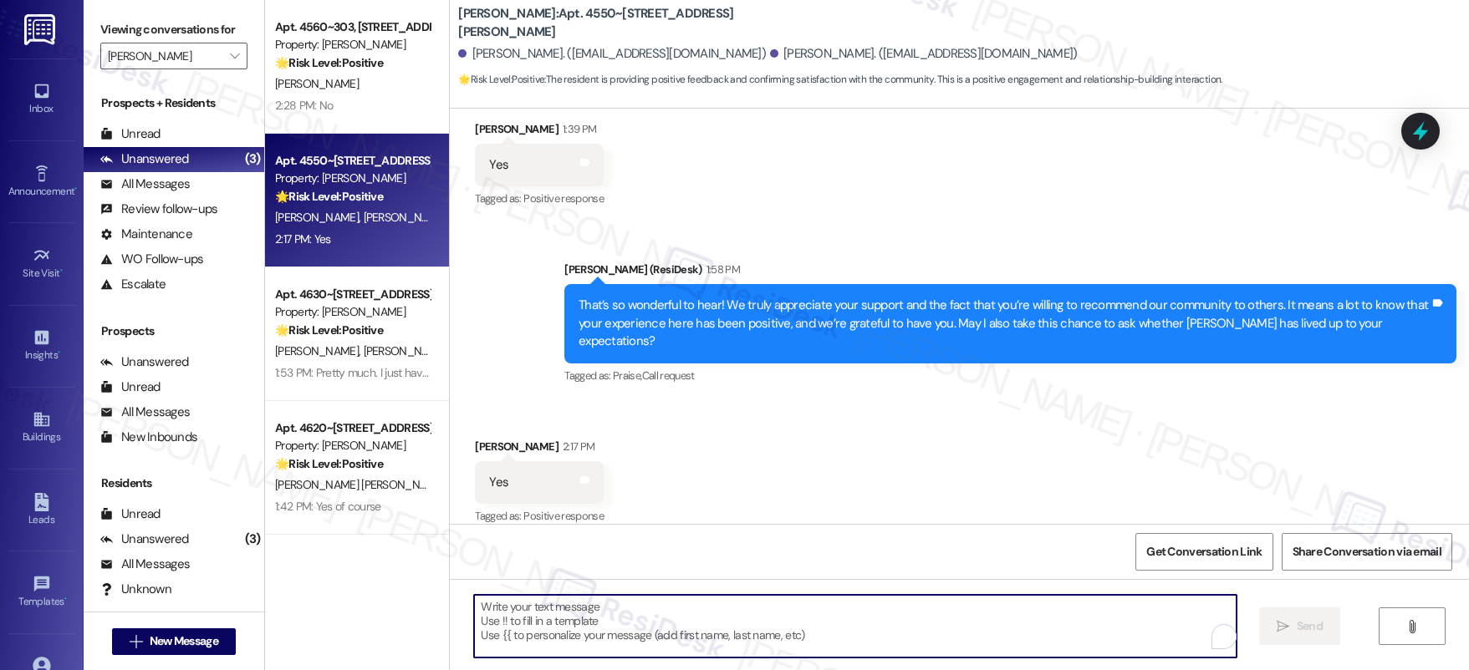
click at [878, 602] on textarea "To enrich screen reader interactions, please activate Accessibility in Grammarl…" at bounding box center [855, 626] width 762 height 63
click at [878, 603] on textarea "To enrich screen reader interactions, please activate Accessibility in Grammarl…" at bounding box center [855, 626] width 762 height 63
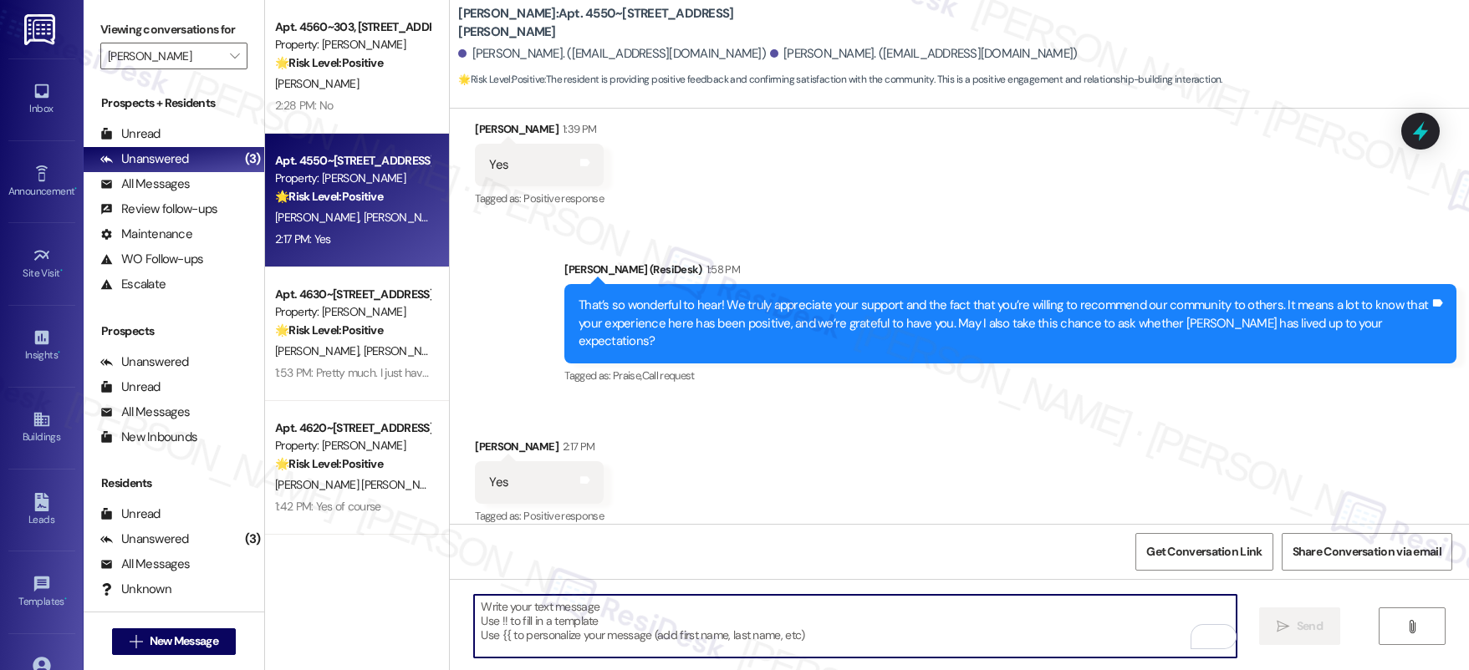
click at [878, 603] on textarea "To enrich screen reader interactions, please activate Accessibility in Grammarl…" at bounding box center [855, 626] width 762 height 63
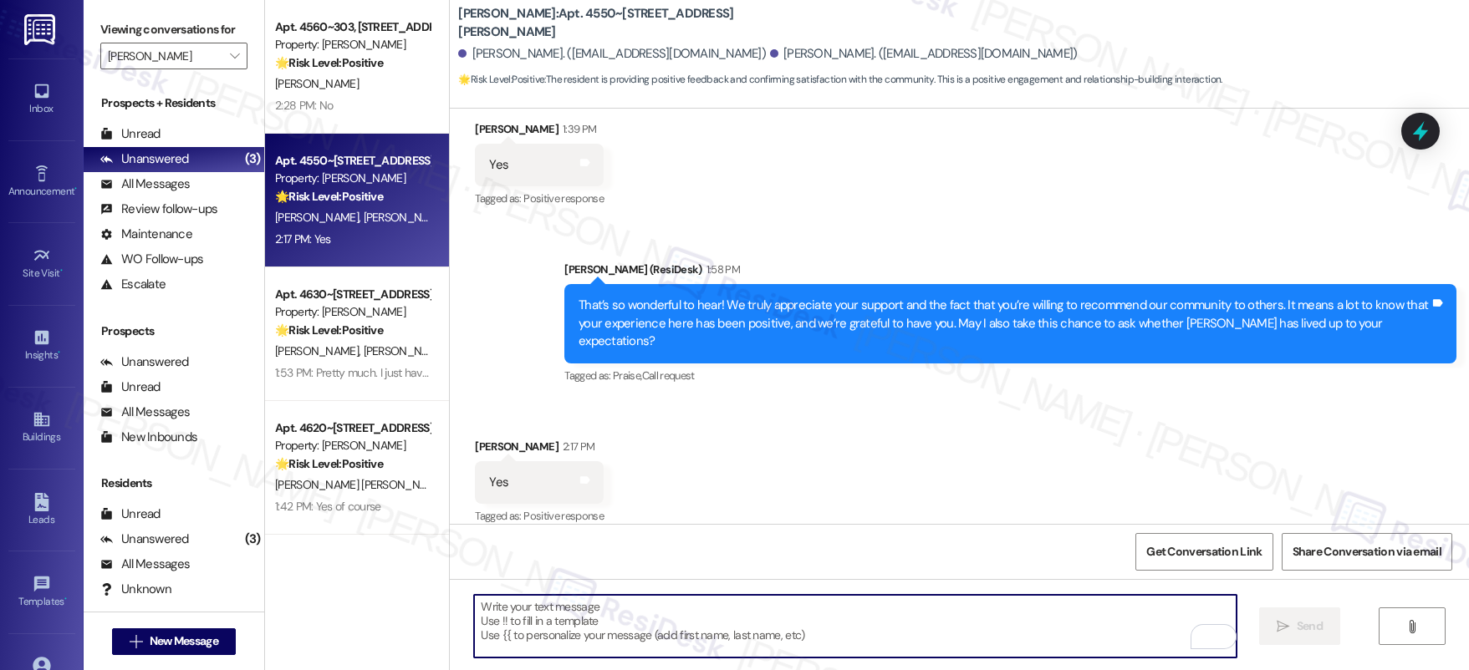
click at [878, 603] on textarea "To enrich screen reader interactions, please activate Accessibility in Grammarl…" at bounding box center [855, 626] width 762 height 63
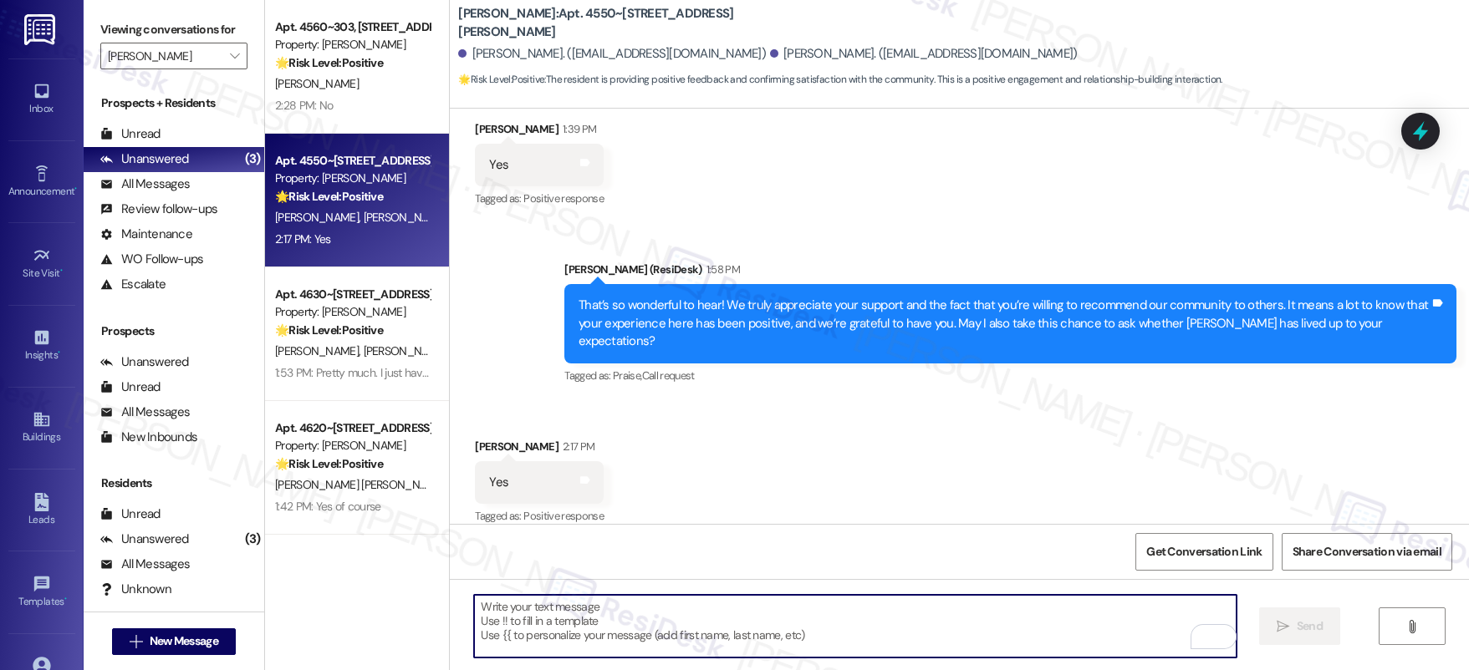
click at [878, 603] on textarea "To enrich screen reader interactions, please activate Accessibility in Grammarl…" at bounding box center [855, 626] width 762 height 63
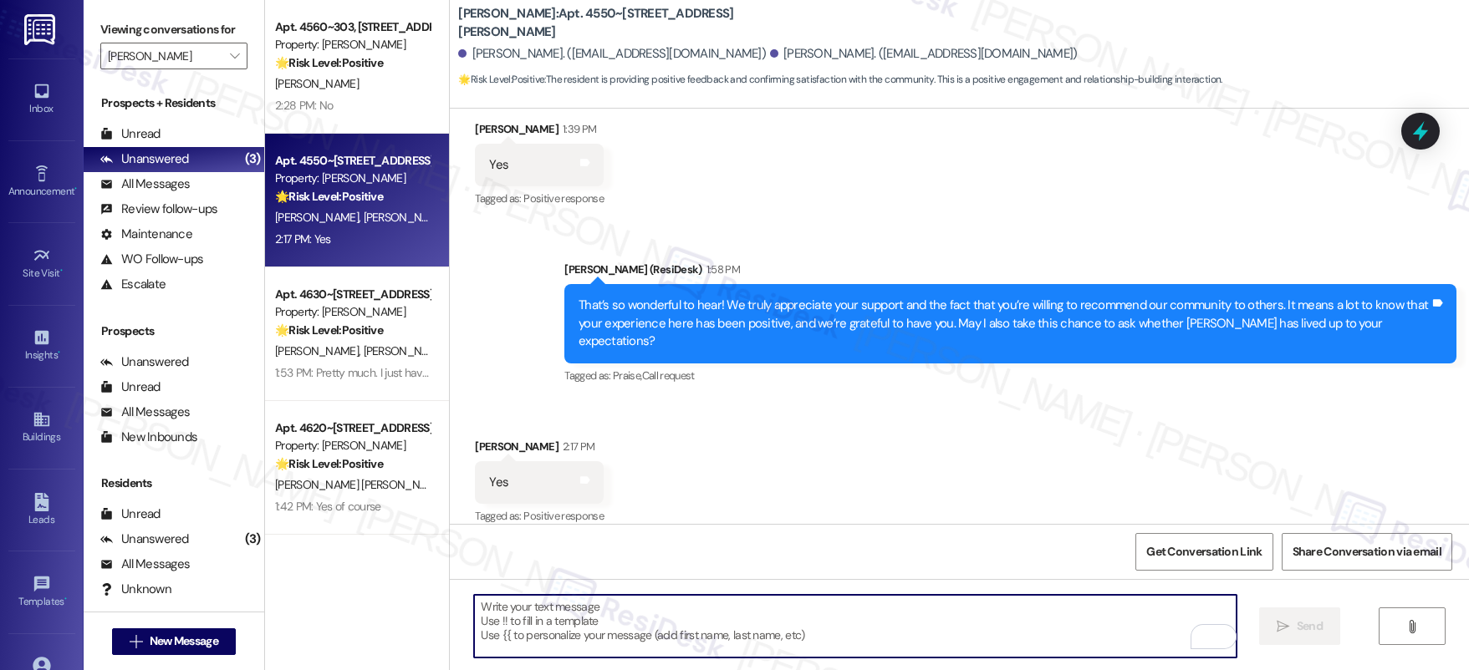
click at [877, 603] on textarea "To enrich screen reader interactions, please activate Accessibility in Grammarl…" at bounding box center [855, 626] width 762 height 63
click at [878, 603] on textarea "To enrich screen reader interactions, please activate Accessibility in Grammarl…" at bounding box center [855, 626] width 762 height 63
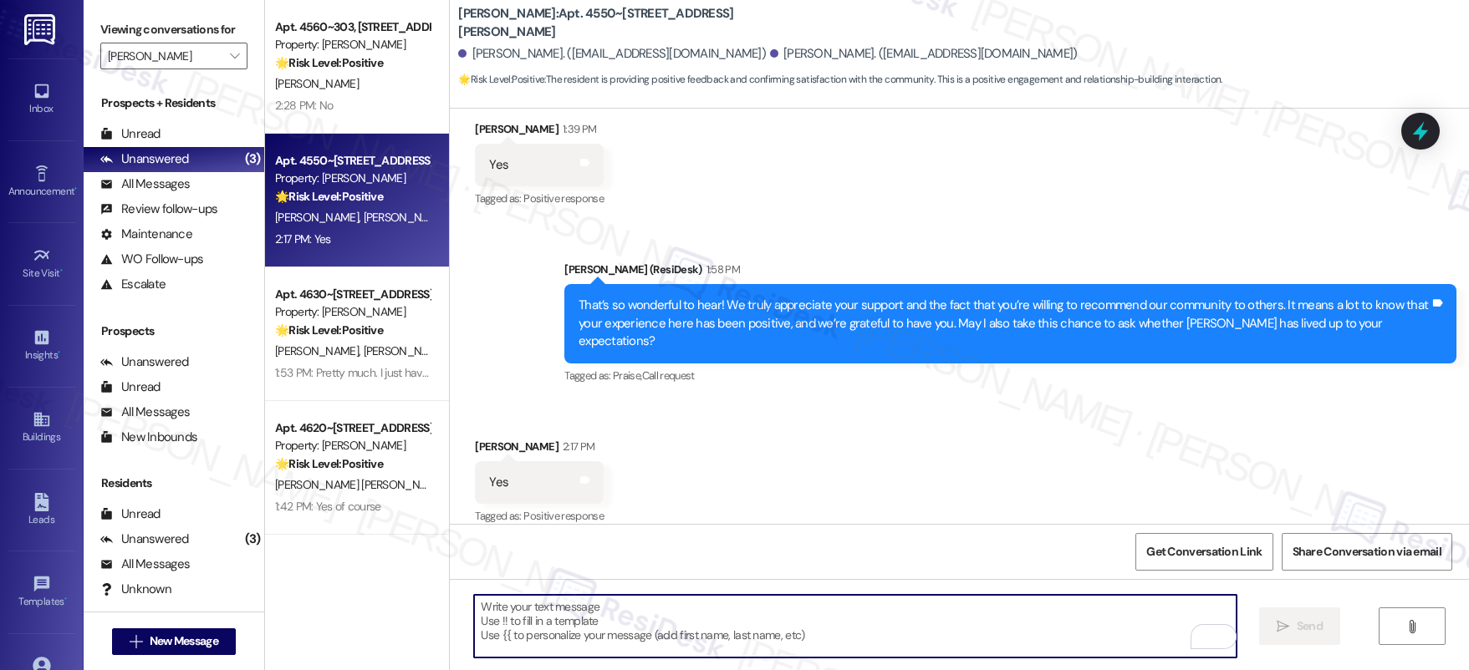
click at [878, 603] on textarea "To enrich screen reader interactions, please activate Accessibility in Grammarl…" at bounding box center [855, 626] width 762 height 63
click at [878, 602] on textarea "To enrich screen reader interactions, please activate Accessibility in Grammarl…" at bounding box center [855, 626] width 762 height 63
click at [888, 606] on textarea "To enrich screen reader interactions, please activate Accessibility in Grammarl…" at bounding box center [855, 626] width 762 height 63
click at [887, 607] on textarea "To enrich screen reader interactions, please activate Accessibility in Grammarl…" at bounding box center [855, 626] width 762 height 63
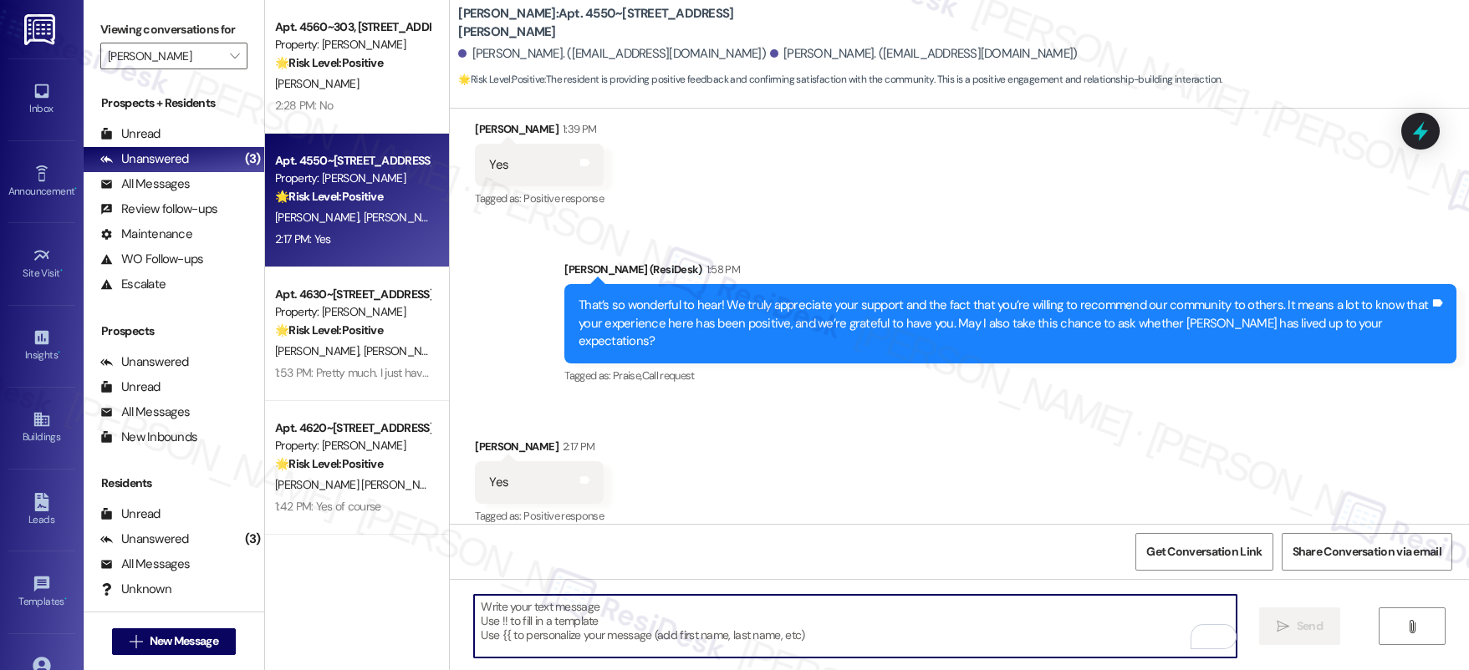
click at [658, 635] on textarea "To enrich screen reader interactions, please activate Accessibility in Grammarl…" at bounding box center [855, 626] width 762 height 63
click at [659, 634] on textarea "To enrich screen reader interactions, please activate Accessibility in Grammarl…" at bounding box center [855, 626] width 762 height 63
paste textarea "We’re so glad your expectations have been met, and we’ll continue doing our bes…"
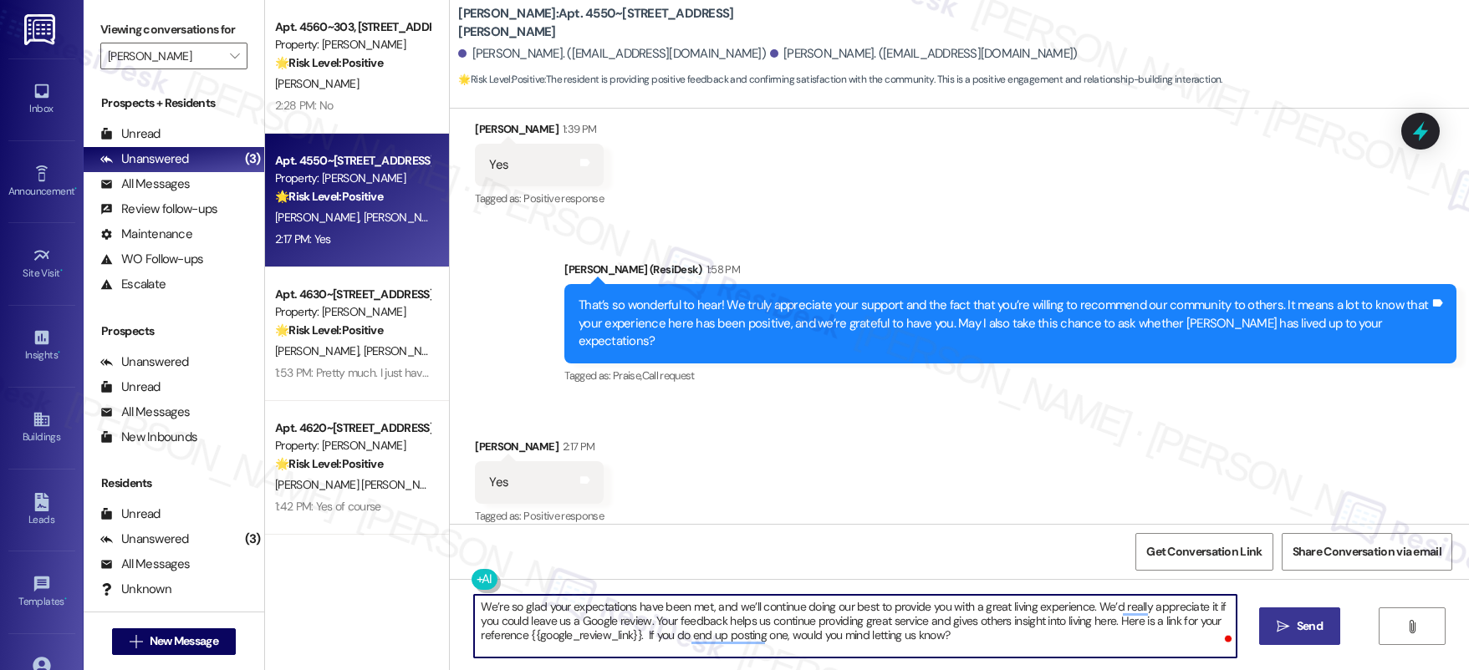
type textarea "We’re so glad your expectations have been met, and we’ll continue doing our bes…"
click at [1293, 627] on span "Send" at bounding box center [1309, 627] width 33 height 18
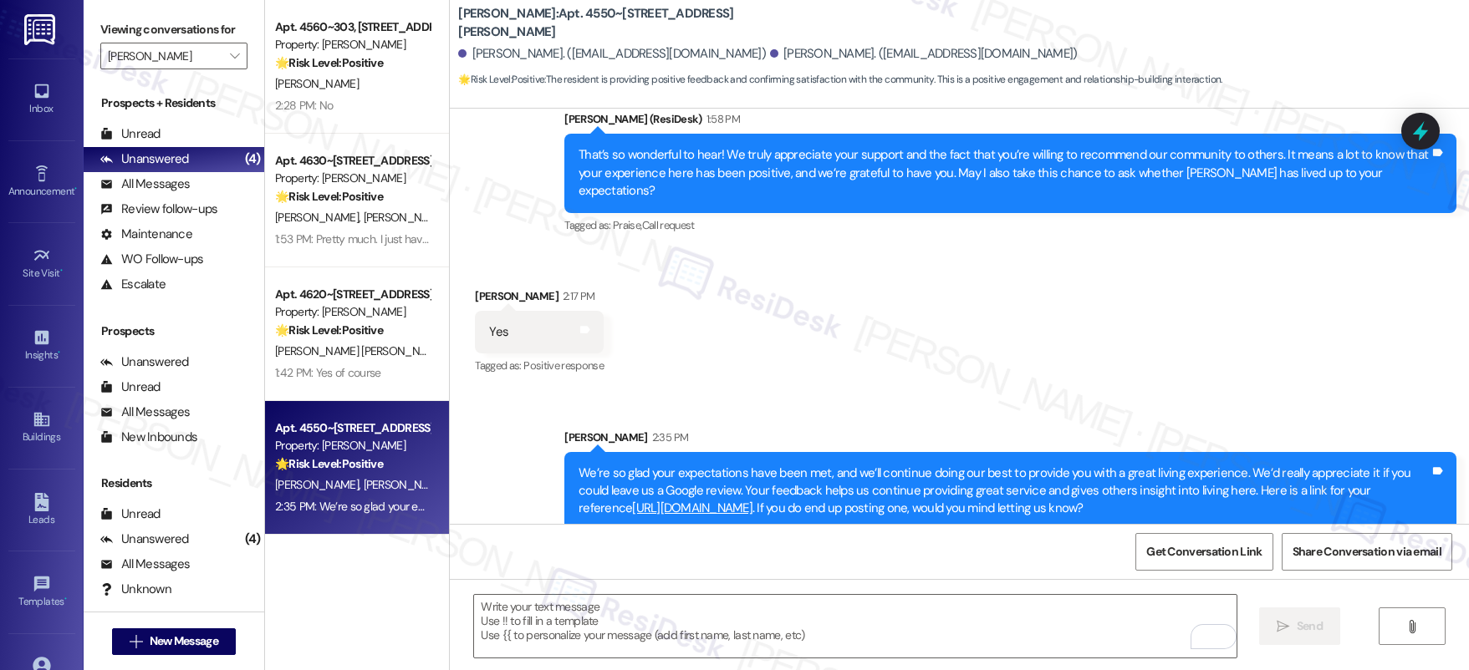
scroll to position [1513, 0]
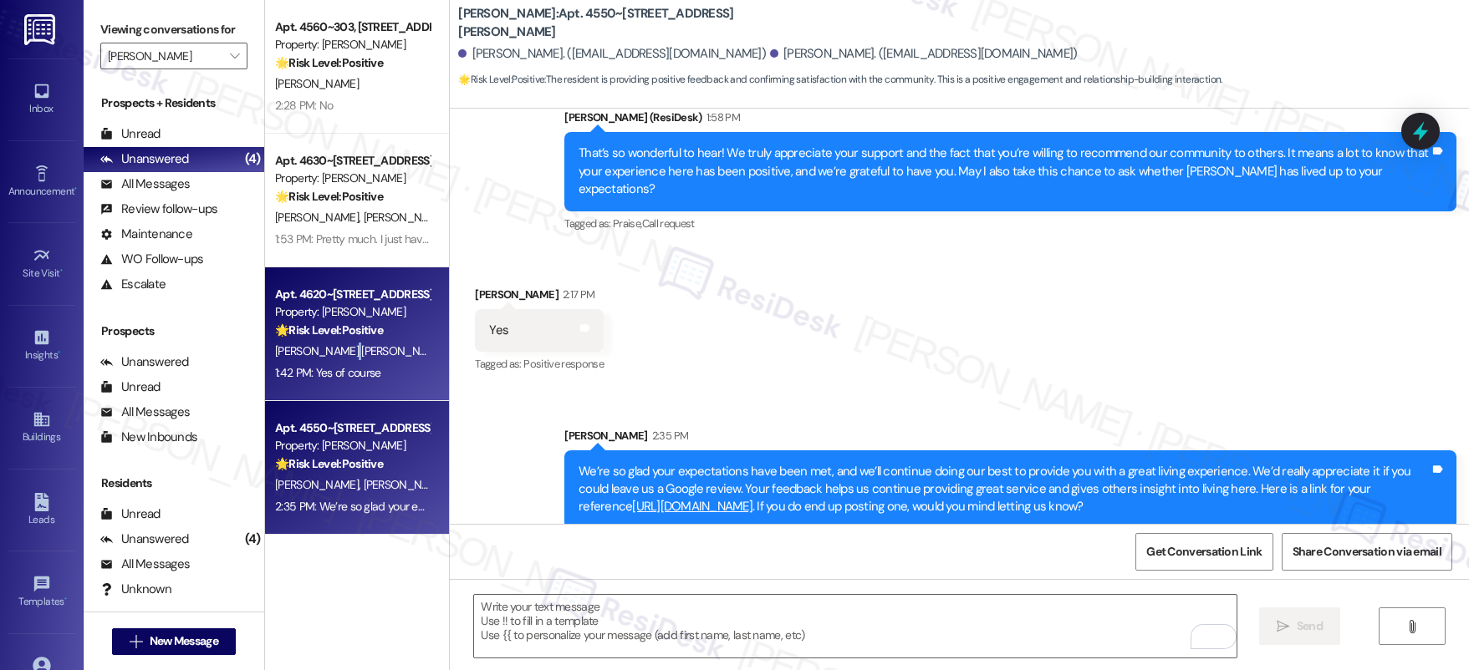
click at [320, 349] on span "[PERSON_NAME] [PERSON_NAME]" at bounding box center [360, 351] width 170 height 15
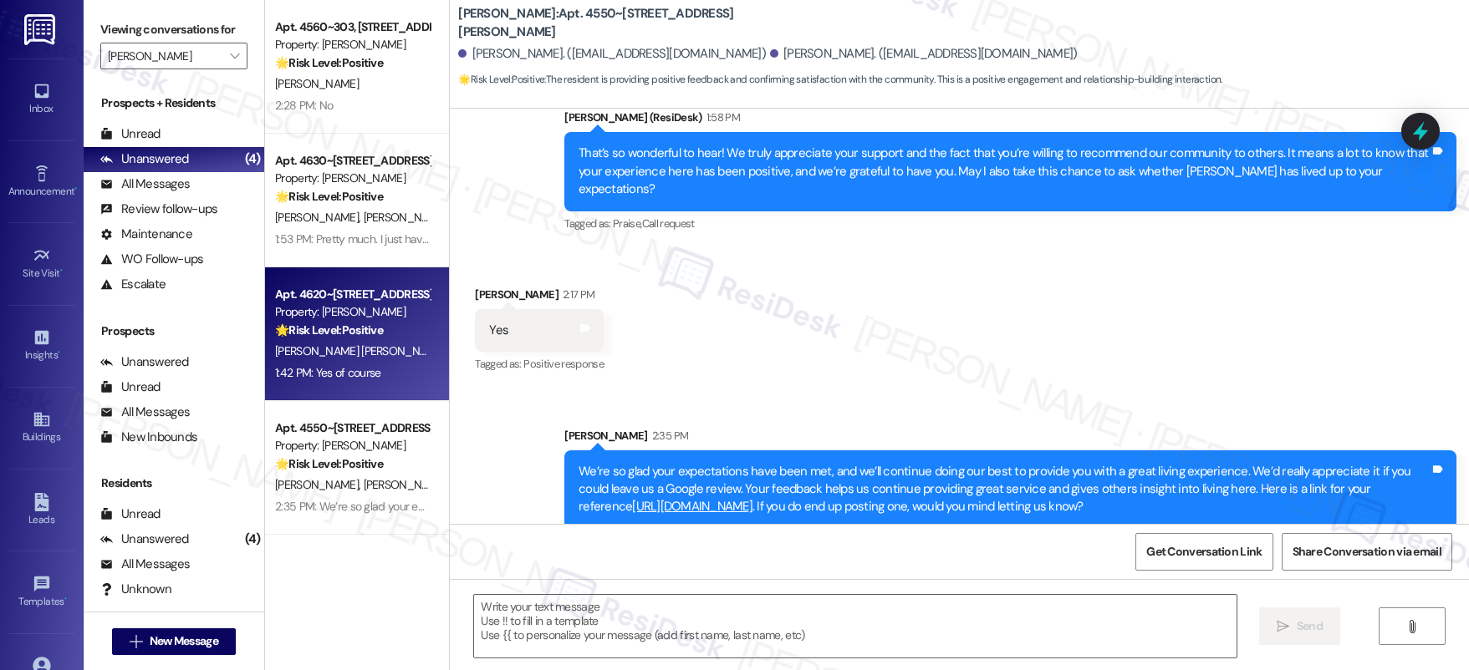
click at [320, 349] on span "[PERSON_NAME] [PERSON_NAME]" at bounding box center [360, 351] width 170 height 15
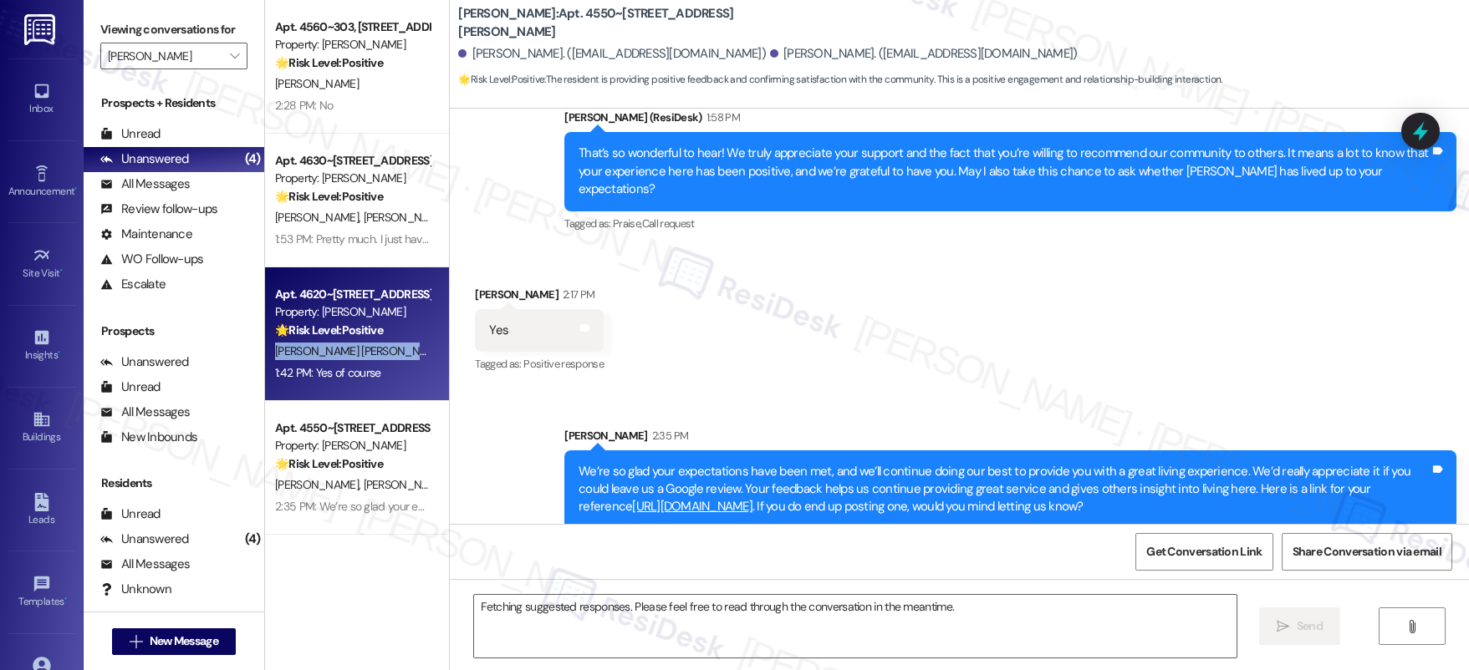
click at [320, 349] on span "[PERSON_NAME] [PERSON_NAME]" at bounding box center [360, 351] width 170 height 15
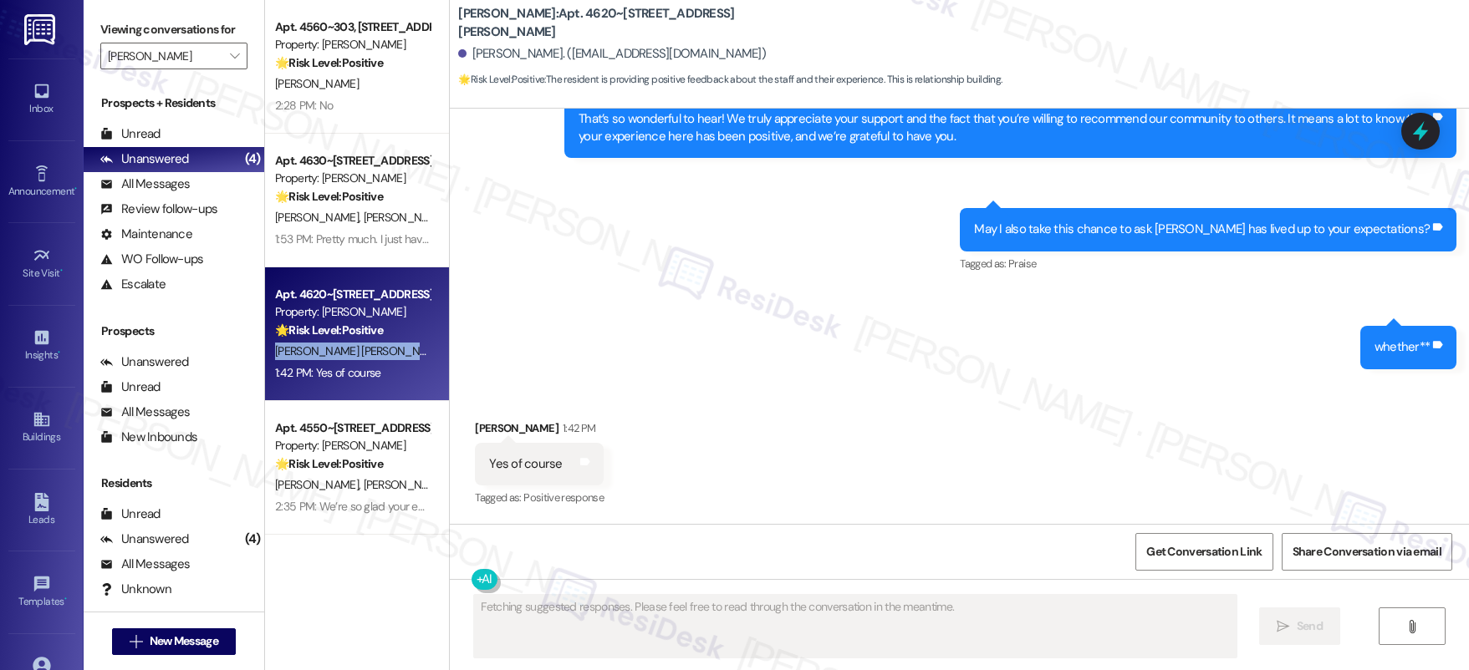
scroll to position [602, 0]
click at [320, 349] on span "[PERSON_NAME] [PERSON_NAME]" at bounding box center [360, 351] width 170 height 15
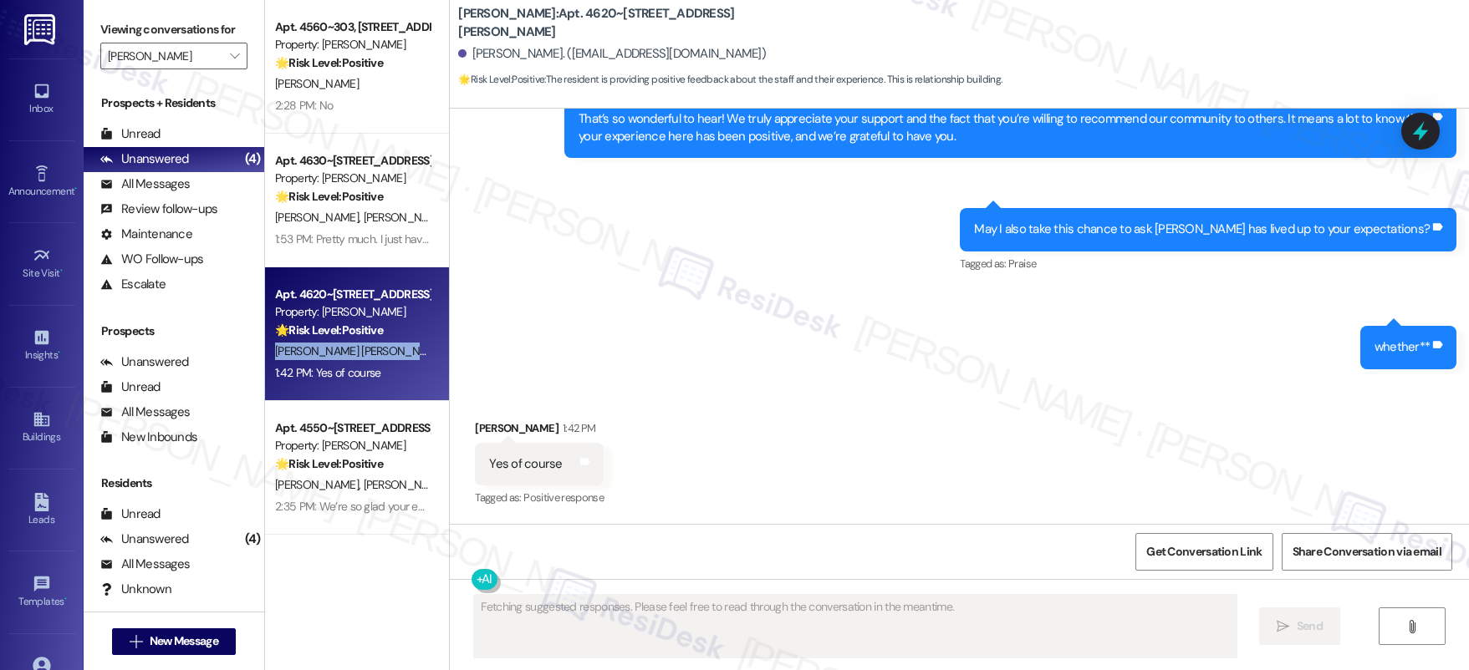
click at [320, 349] on span "[PERSON_NAME] [PERSON_NAME]" at bounding box center [360, 351] width 170 height 15
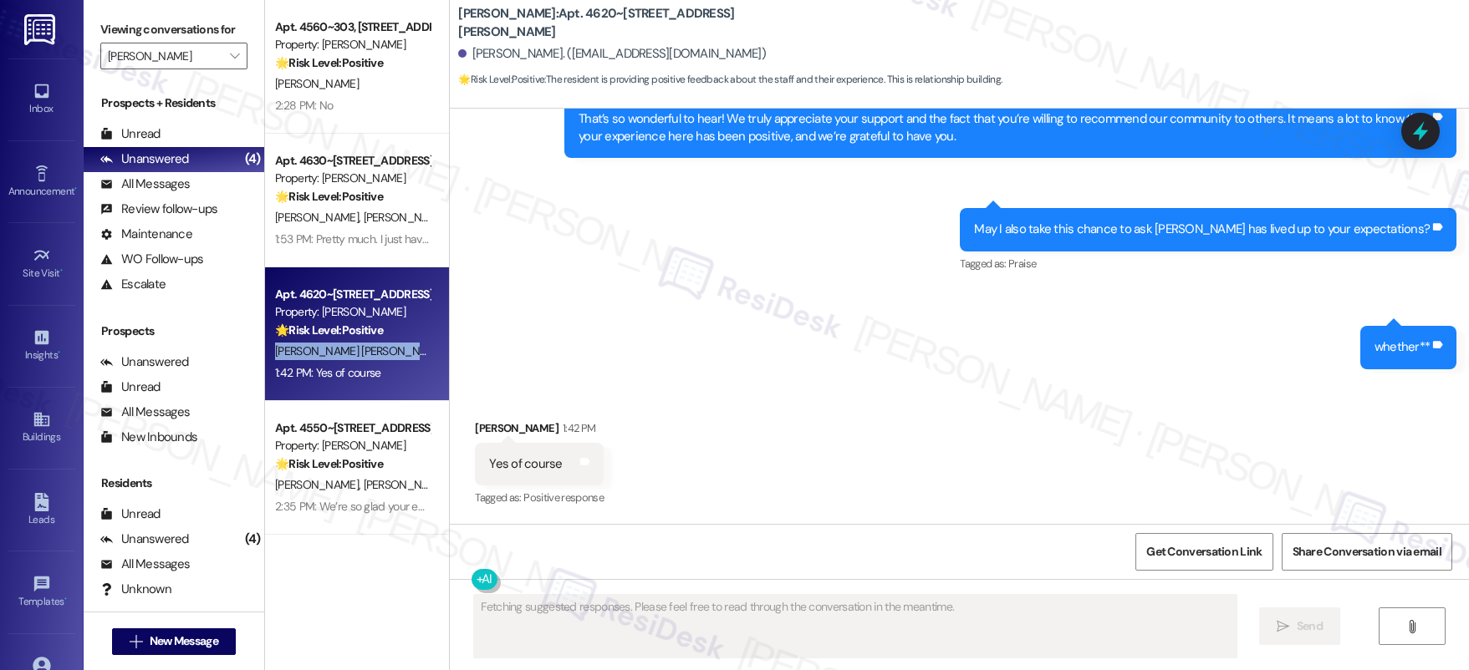
click at [320, 349] on span "[PERSON_NAME] [PERSON_NAME]" at bounding box center [360, 351] width 170 height 15
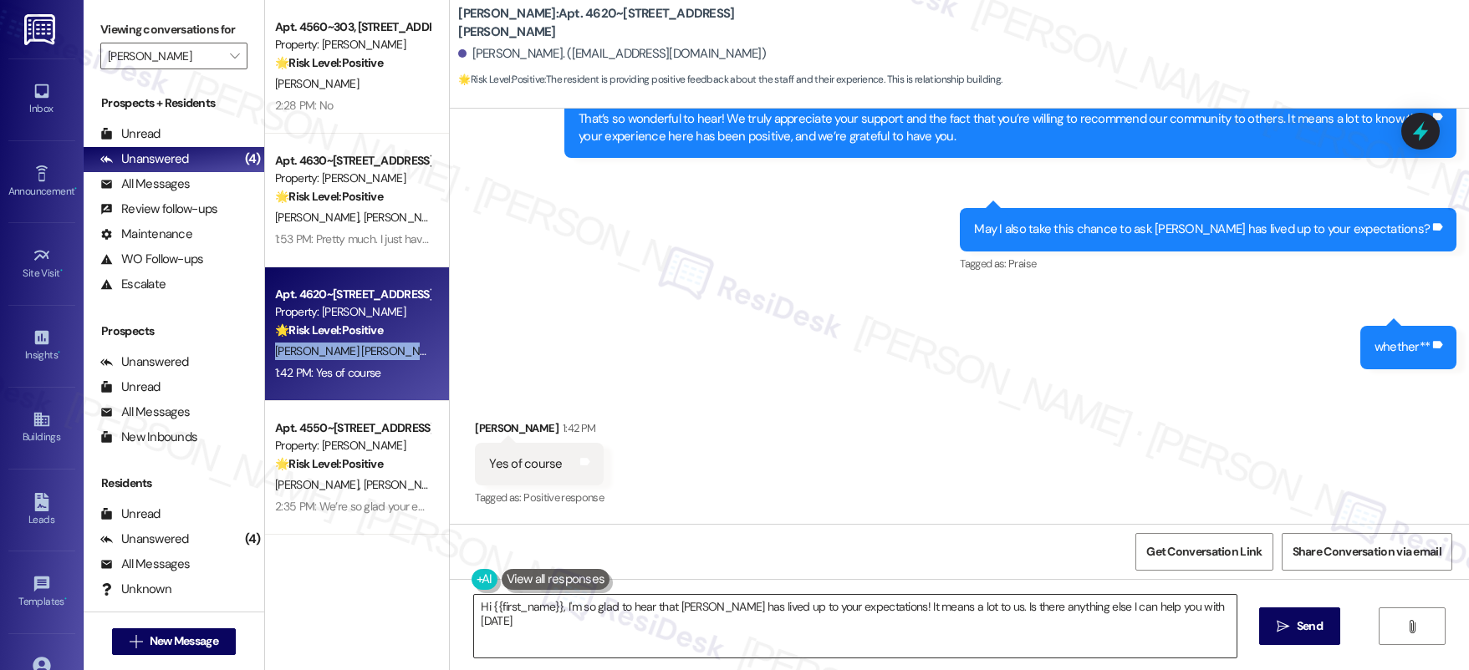
type textarea "Hi {{first_name}}, I'm so glad to hear that [PERSON_NAME] has lived up to your …"
click at [766, 629] on textarea "Hi {{first_name}}, I'm so glad to hear that [PERSON_NAME] has lived up to your …" at bounding box center [855, 626] width 762 height 63
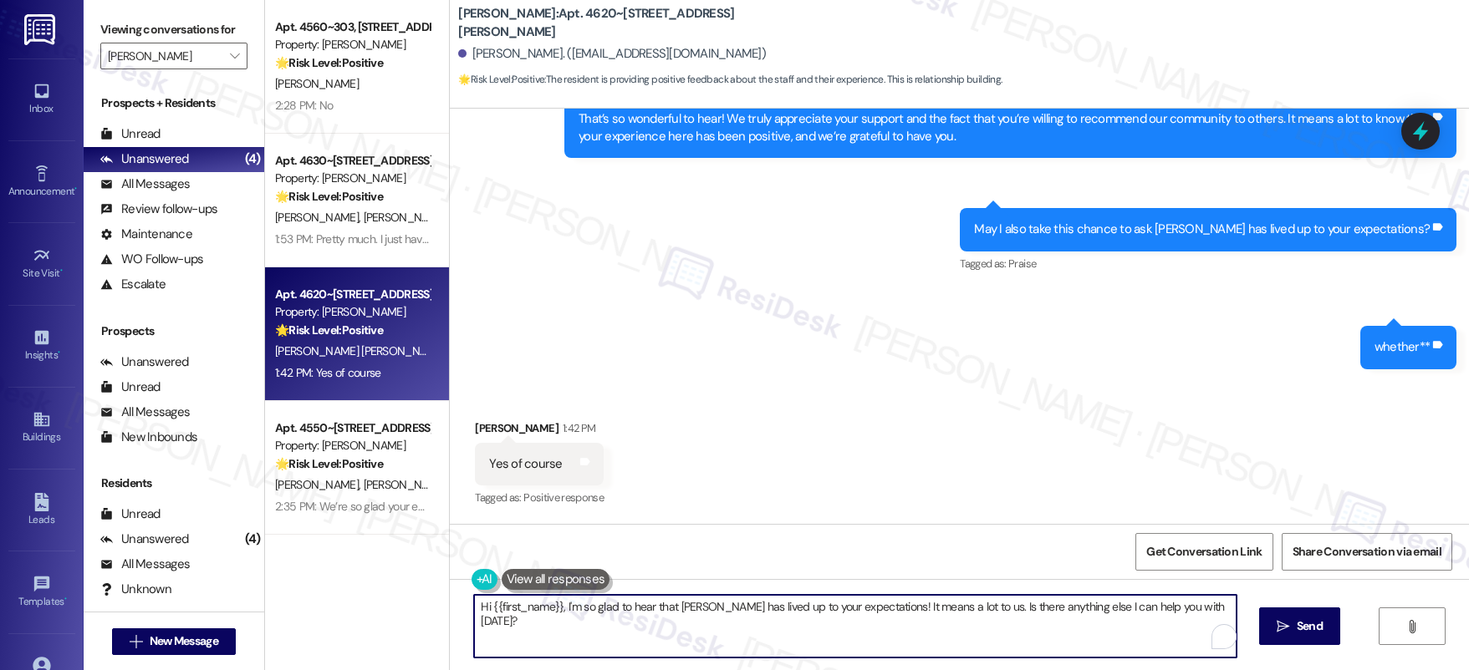
click at [776, 608] on textarea "Hi {{first_name}}, I'm so glad to hear that [PERSON_NAME] has lived up to your …" at bounding box center [855, 626] width 762 height 63
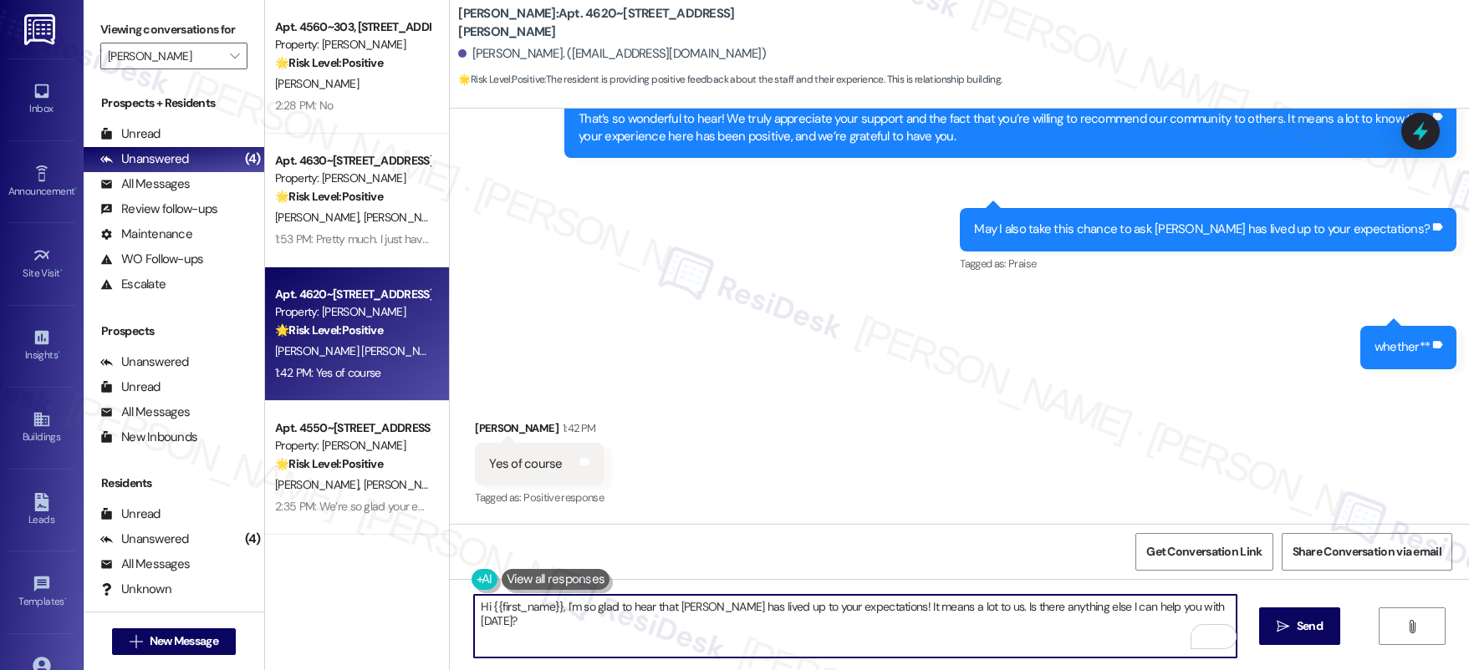
click at [776, 608] on textarea "Hi {{first_name}}, I'm so glad to hear that [PERSON_NAME] has lived up to your …" at bounding box center [855, 626] width 762 height 63
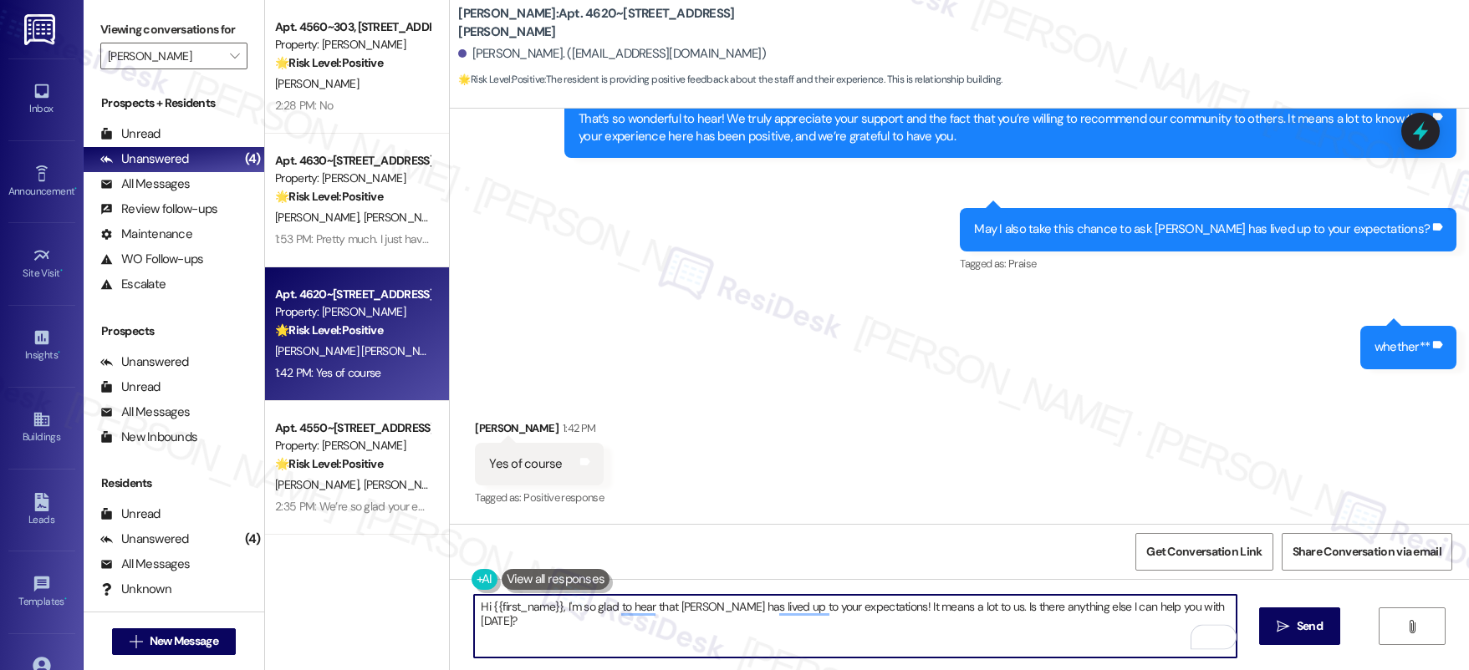
click at [776, 608] on textarea "Hi {{first_name}}, I'm so glad to hear that [PERSON_NAME] has lived up to your …" at bounding box center [855, 626] width 762 height 63
click at [1174, 456] on div "Received via SMS [PERSON_NAME] 1:42 PM Yes of course Tags and notes Tagged as: …" at bounding box center [959, 452] width 1019 height 141
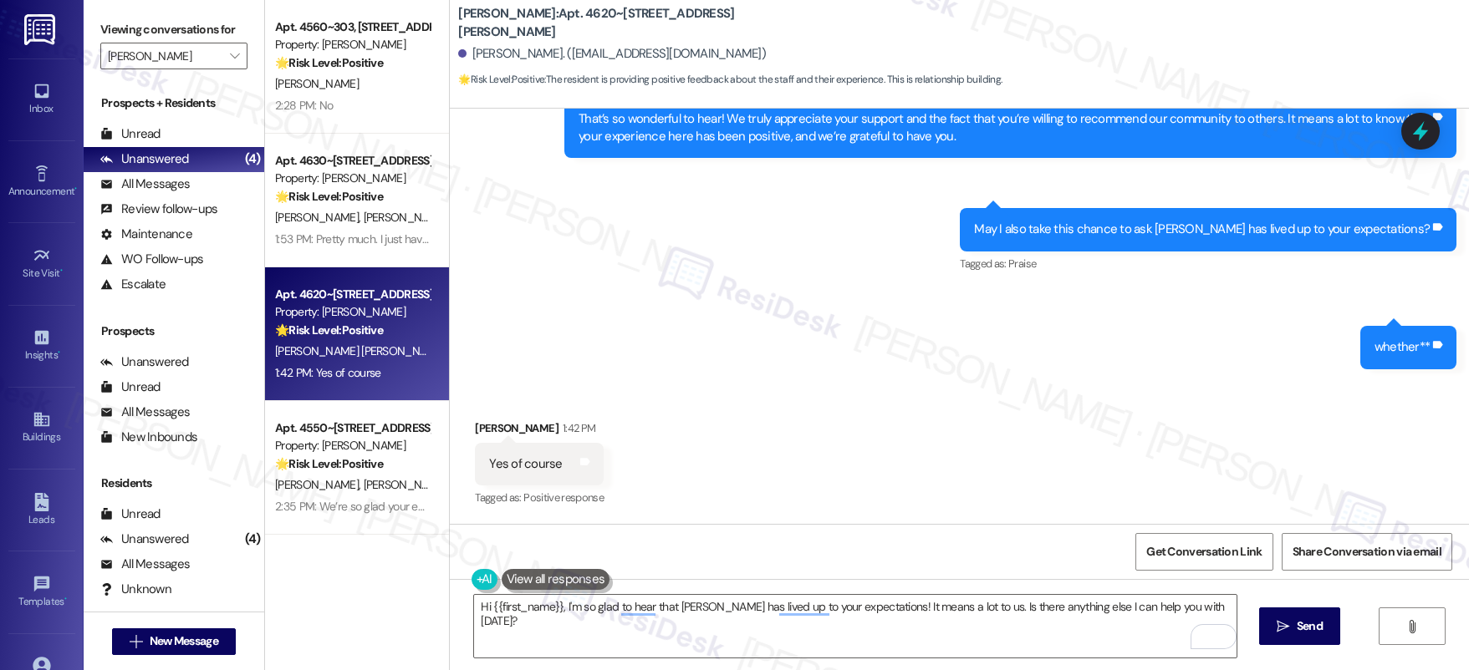
click at [945, 585] on div "Hi {{first_name}}, I'm so glad to hear that [PERSON_NAME] has lived up to your …" at bounding box center [959, 641] width 1019 height 125
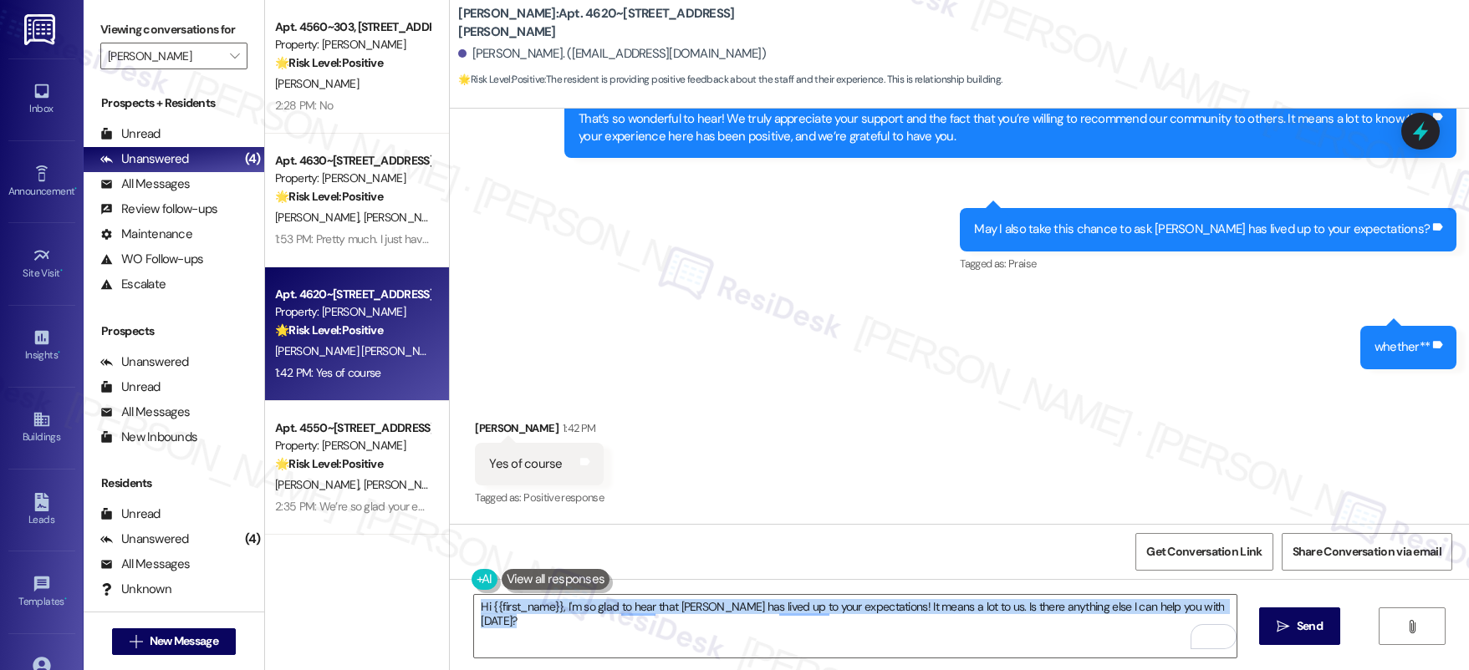
click at [945, 585] on div "Hi {{first_name}}, I'm so glad to hear that [PERSON_NAME] has lived up to your …" at bounding box center [959, 641] width 1019 height 125
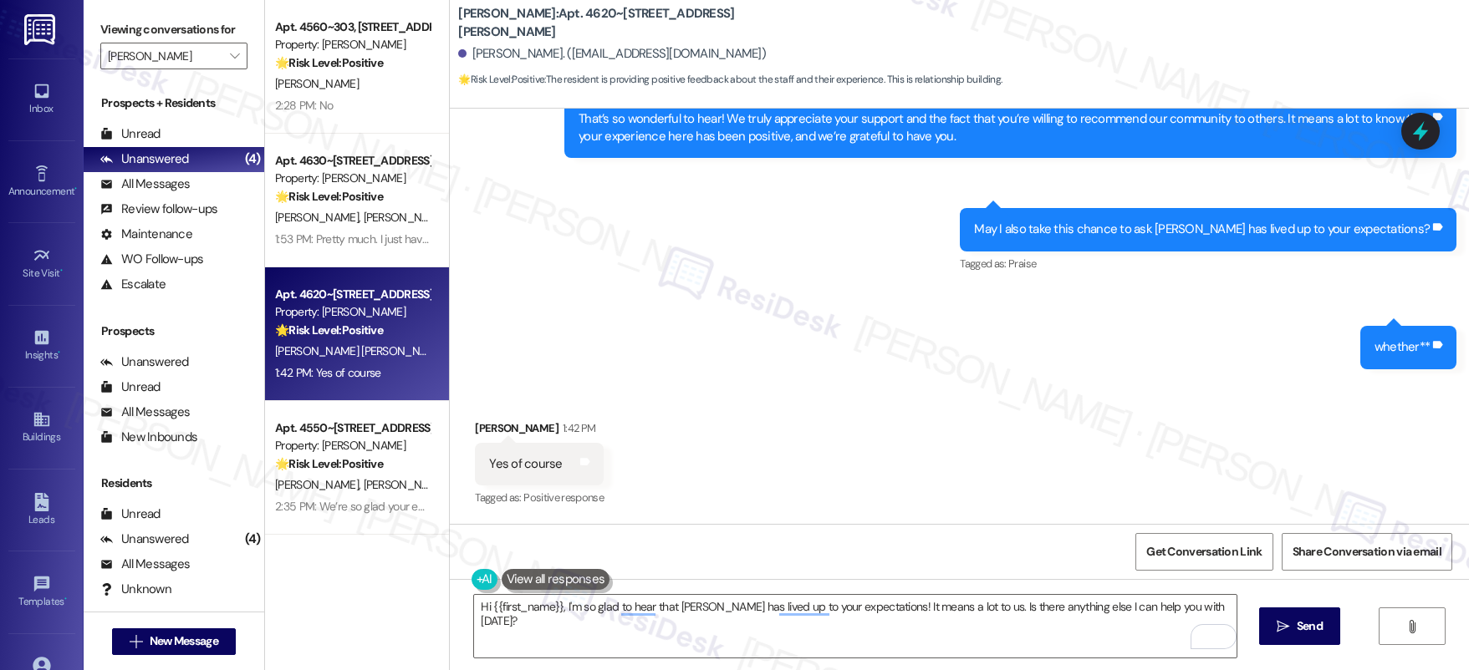
click at [945, 585] on div "Hi {{first_name}}, I'm so glad to hear that [PERSON_NAME] has lived up to your …" at bounding box center [959, 641] width 1019 height 125
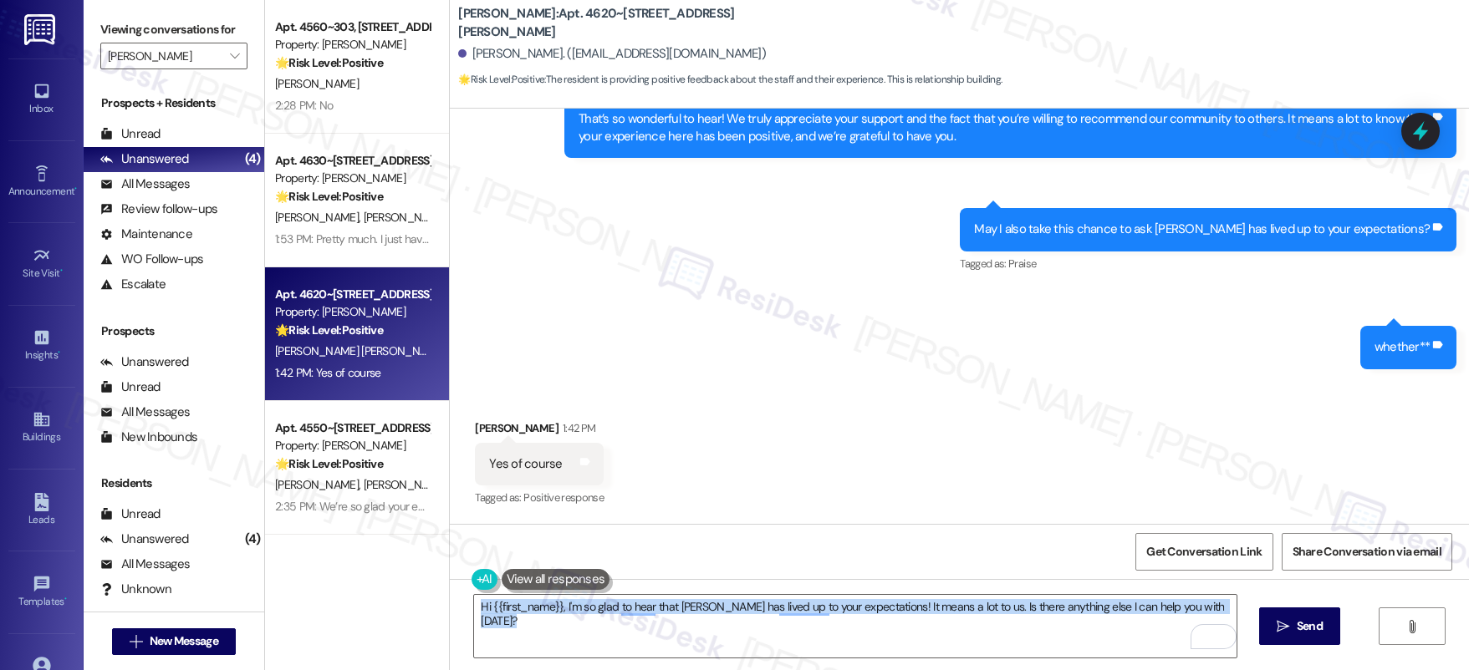
click at [945, 585] on div "Hi {{first_name}}, I'm so glad to hear that [PERSON_NAME] has lived up to your …" at bounding box center [959, 641] width 1019 height 125
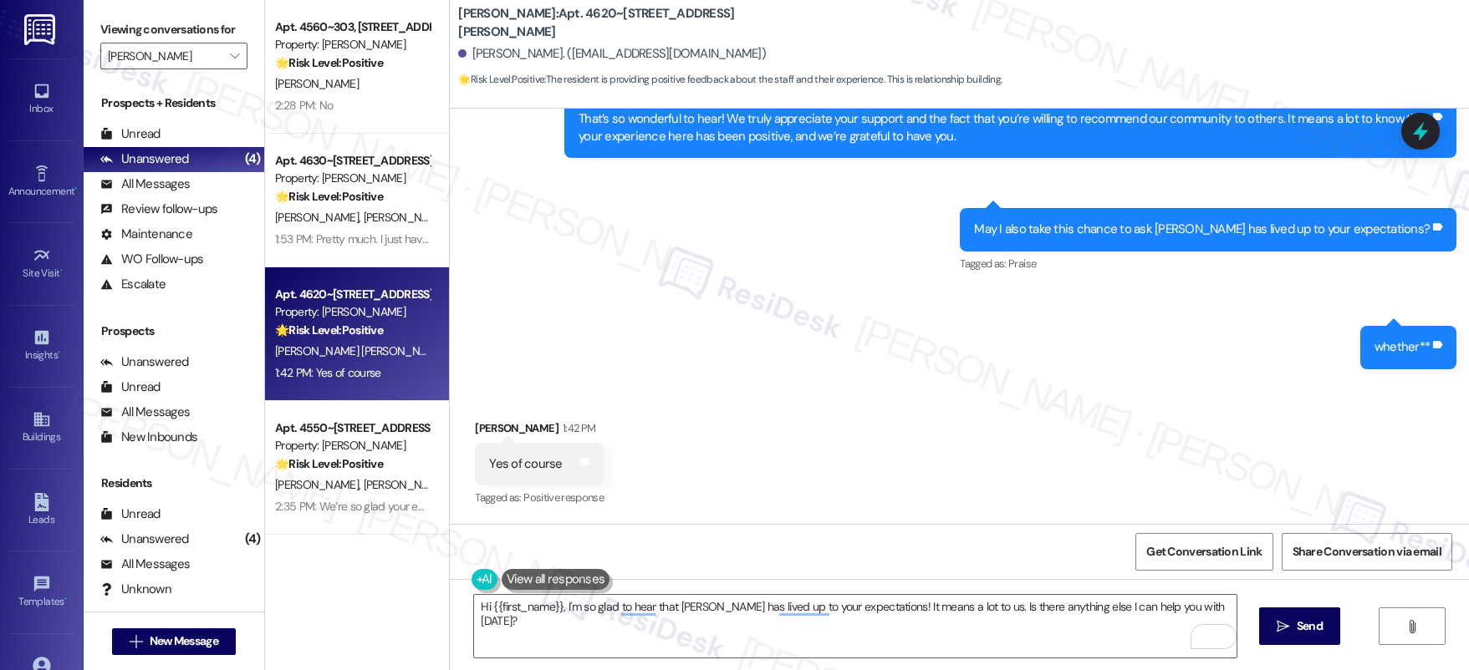
click at [945, 585] on div "Hi {{first_name}}, I'm so glad to hear that [PERSON_NAME] has lived up to your …" at bounding box center [959, 641] width 1019 height 125
click at [607, 606] on textarea "Hi {{first_name}}, I'm so glad to hear that [PERSON_NAME] has lived up to your …" at bounding box center [855, 626] width 762 height 63
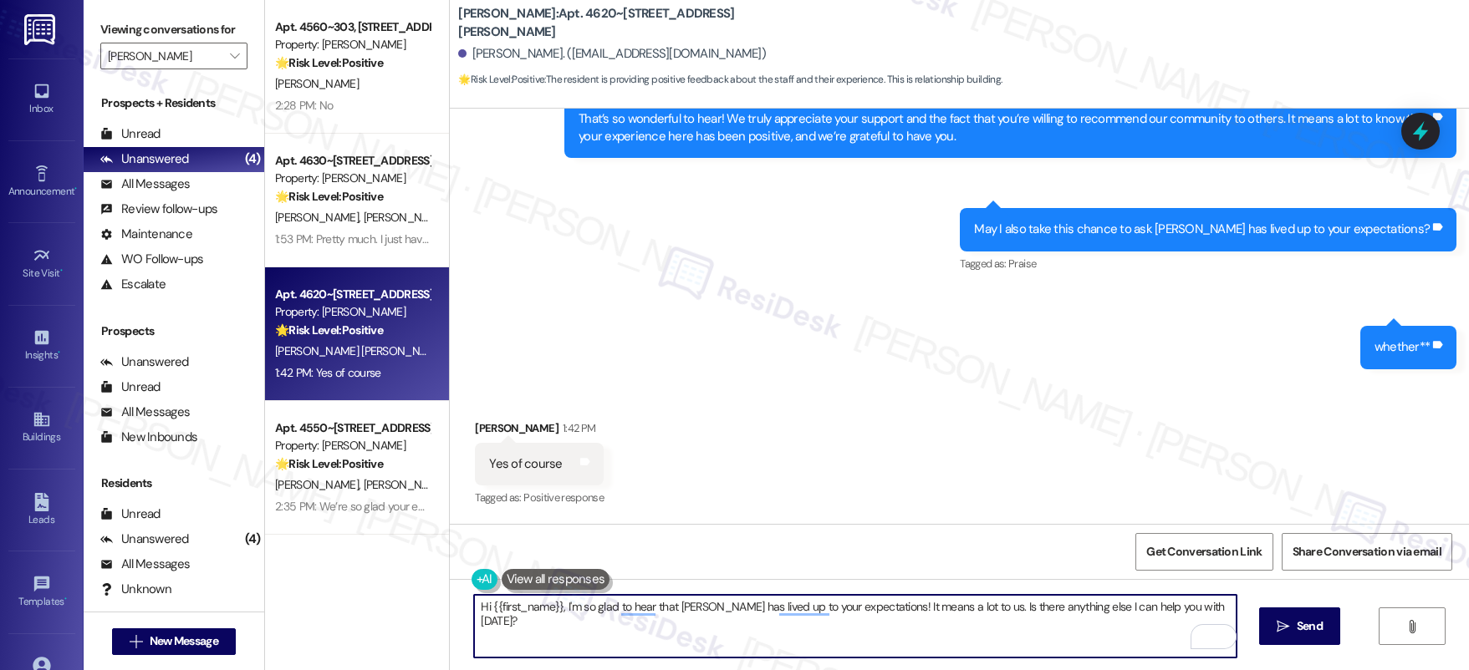
click at [607, 606] on textarea "Hi {{first_name}}, I'm so glad to hear that [PERSON_NAME] has lived up to your …" at bounding box center [855, 626] width 762 height 63
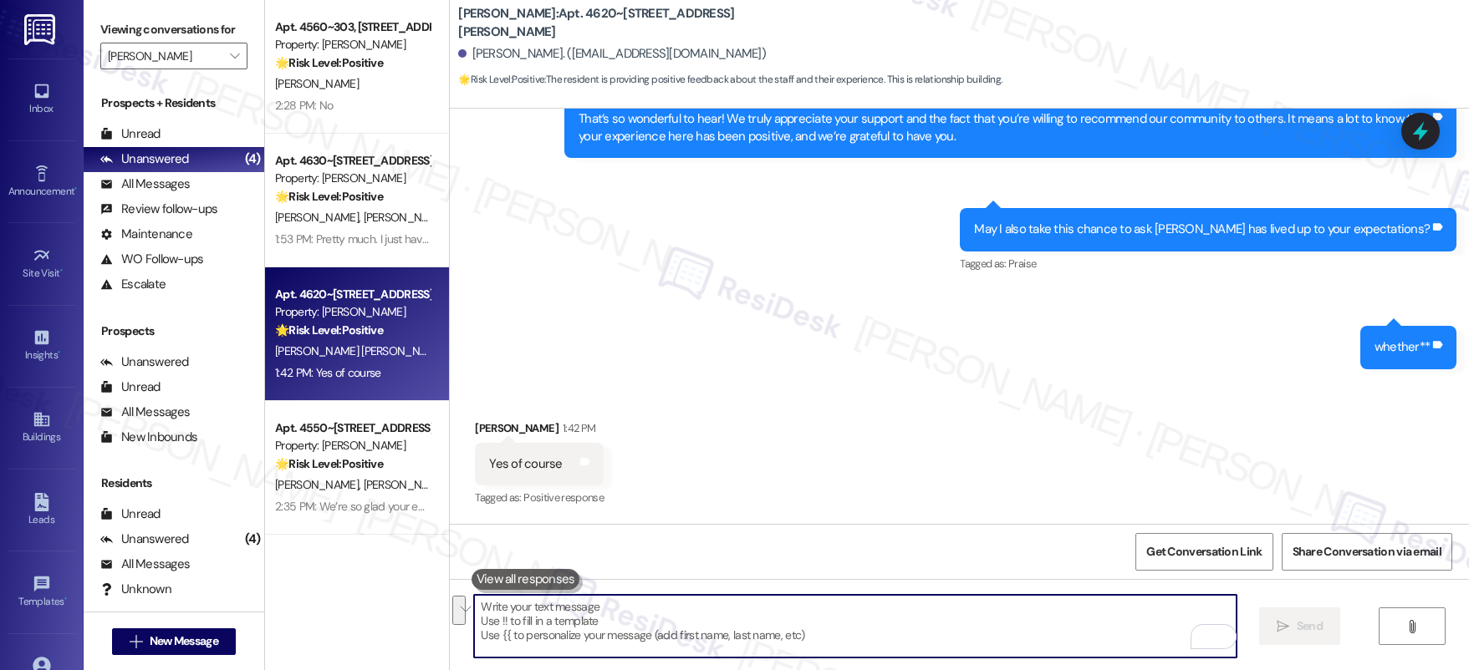
paste textarea "We’re so glad your expectations have been met, and we’ll continue doing our bes…"
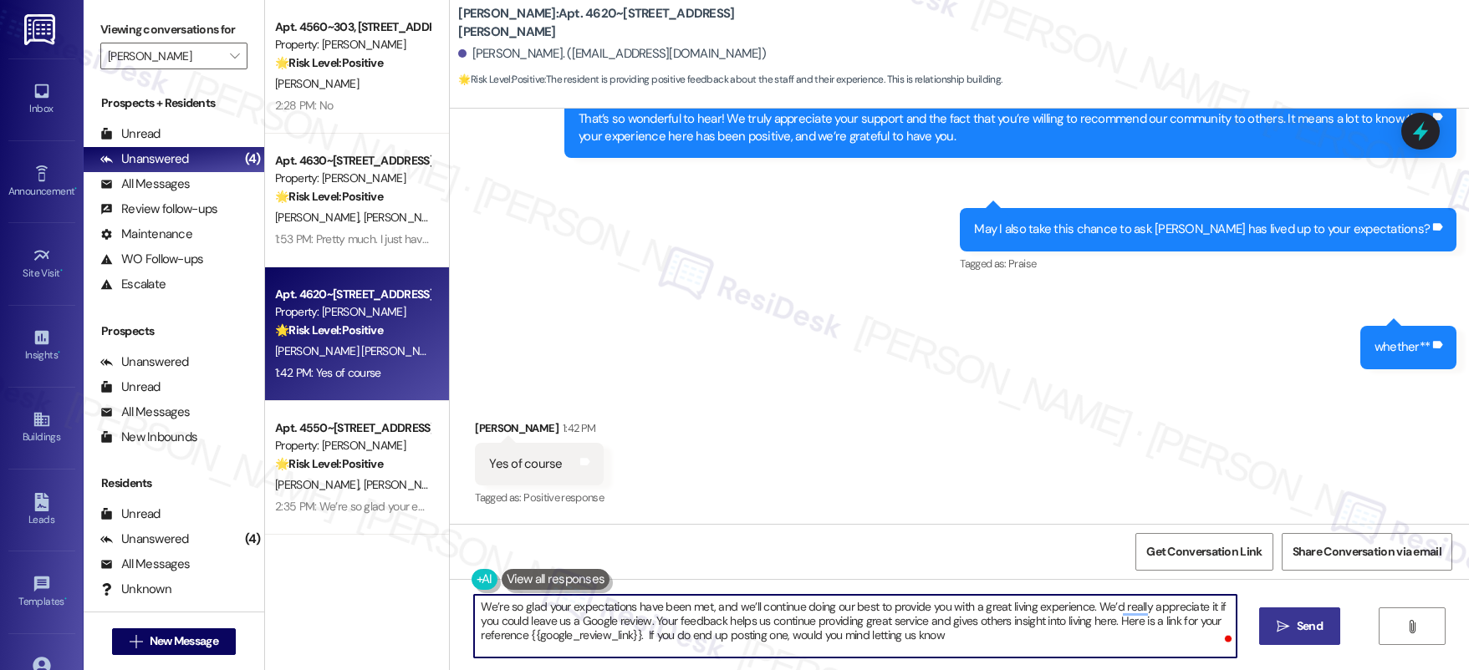
type textarea "We’re so glad your expectations have been met, and we’ll continue doing our bes…"
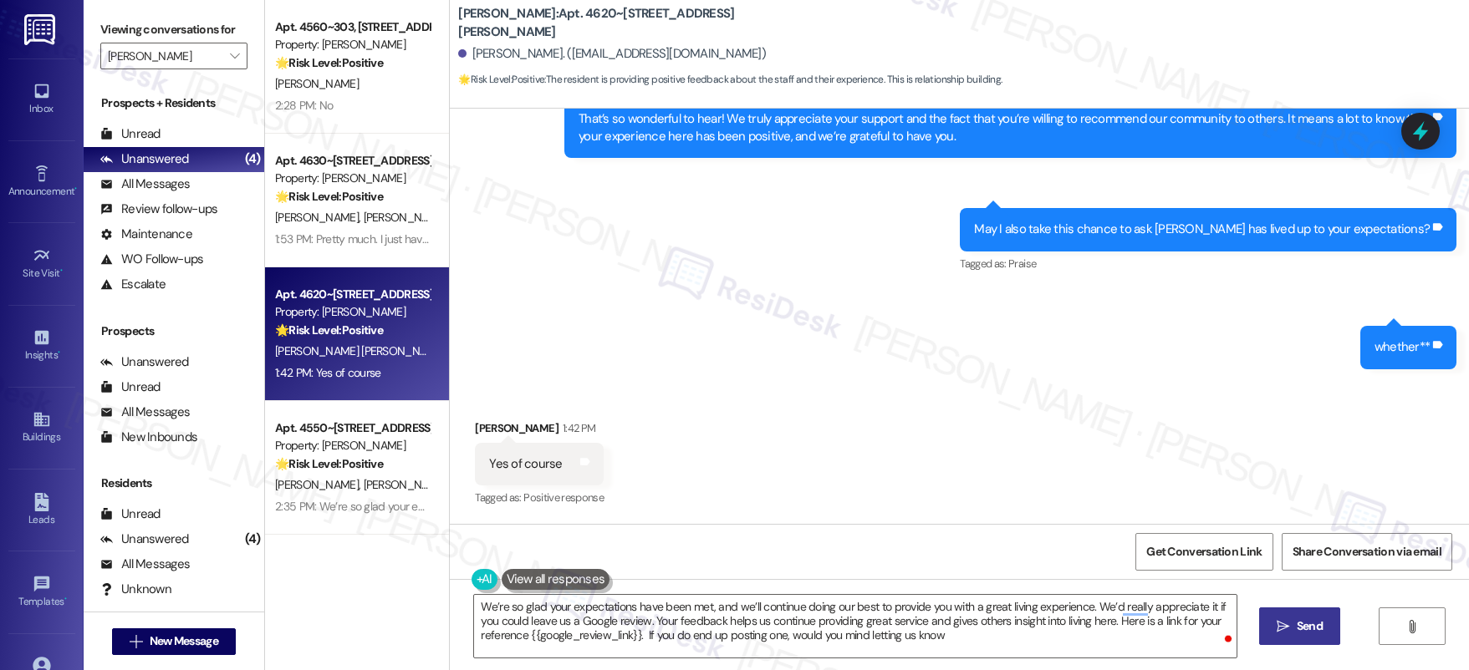
click at [1305, 618] on span "Send" at bounding box center [1309, 627] width 26 height 18
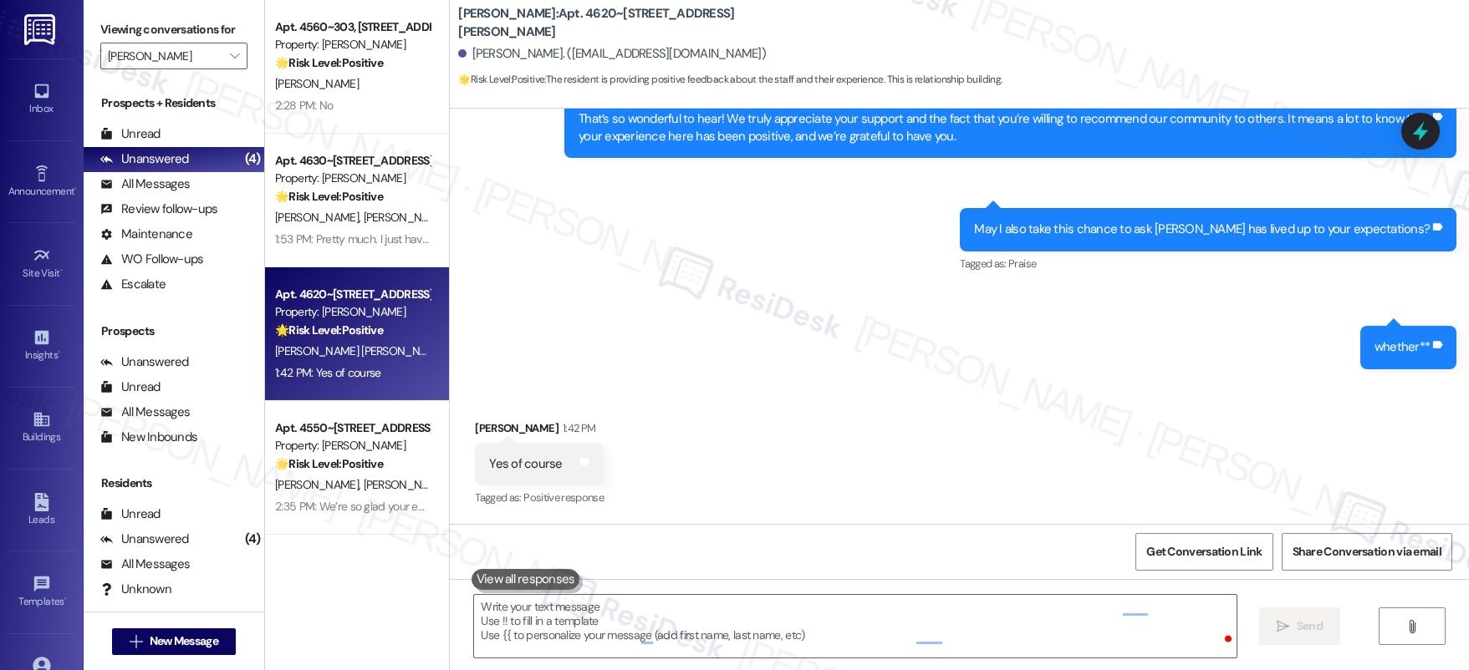
scroll to position [754, 0]
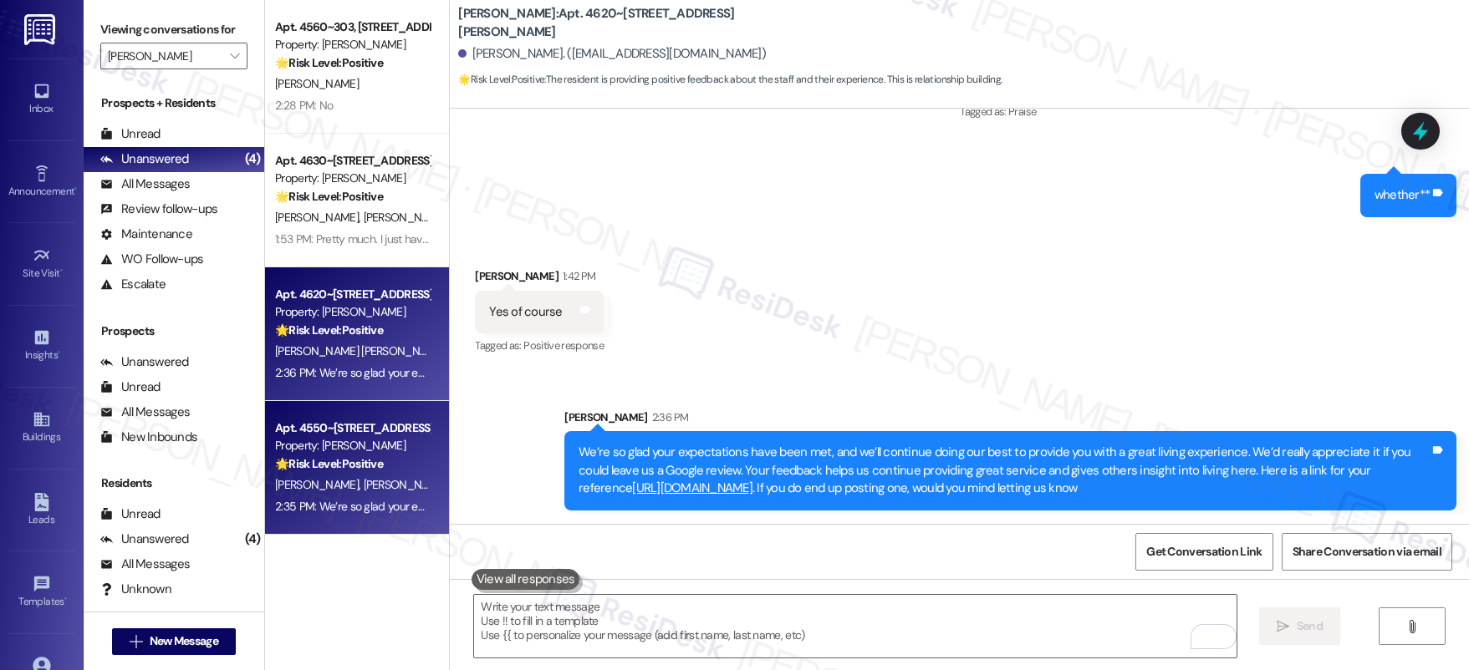
click at [283, 422] on div "Apt. 4550~103, [STREET_ADDRESS][PERSON_NAME] Property: [PERSON_NAME] 🌟 Risk Lev…" at bounding box center [357, 468] width 184 height 134
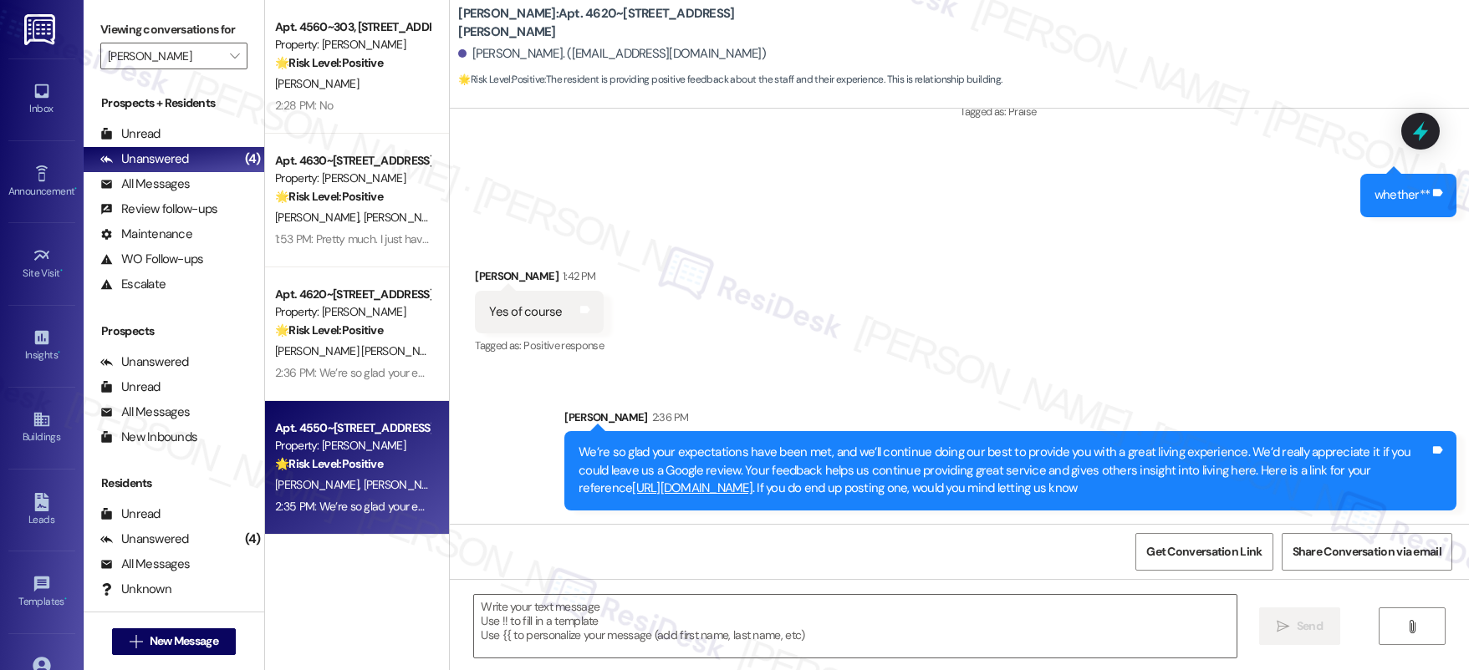
click at [303, 439] on div "Property: [PERSON_NAME]" at bounding box center [352, 446] width 155 height 18
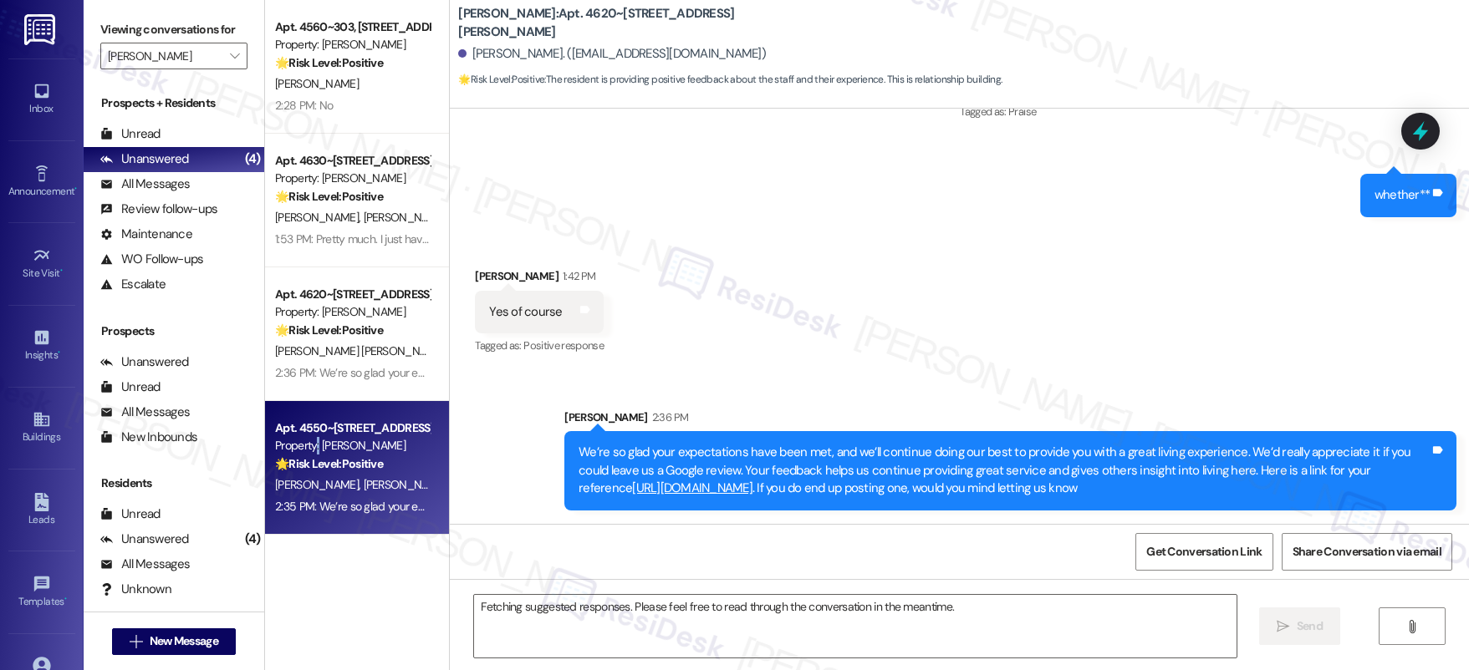
click at [303, 439] on div "Property: [PERSON_NAME]" at bounding box center [352, 446] width 155 height 18
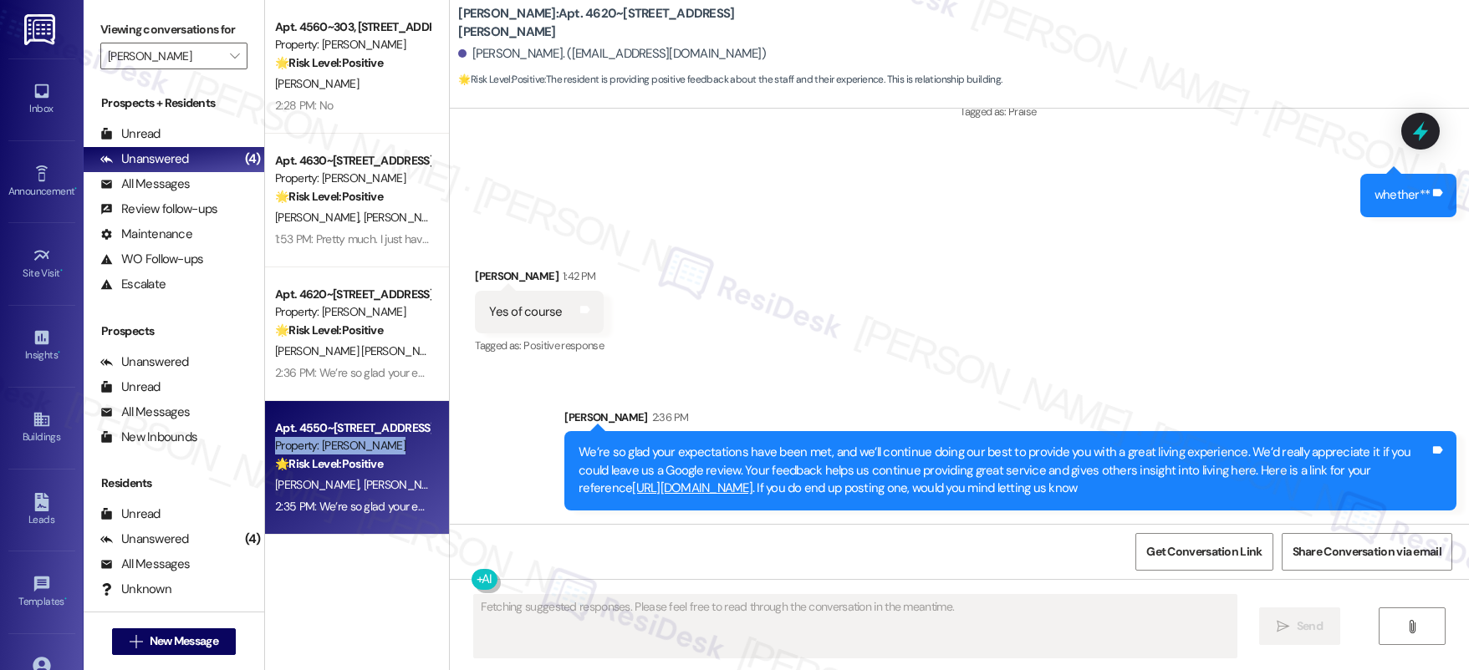
drag, startPoint x: 283, startPoint y: 422, endPoint x: 303, endPoint y: 439, distance: 26.1
click at [303, 439] on div "Property: [PERSON_NAME]" at bounding box center [352, 446] width 155 height 18
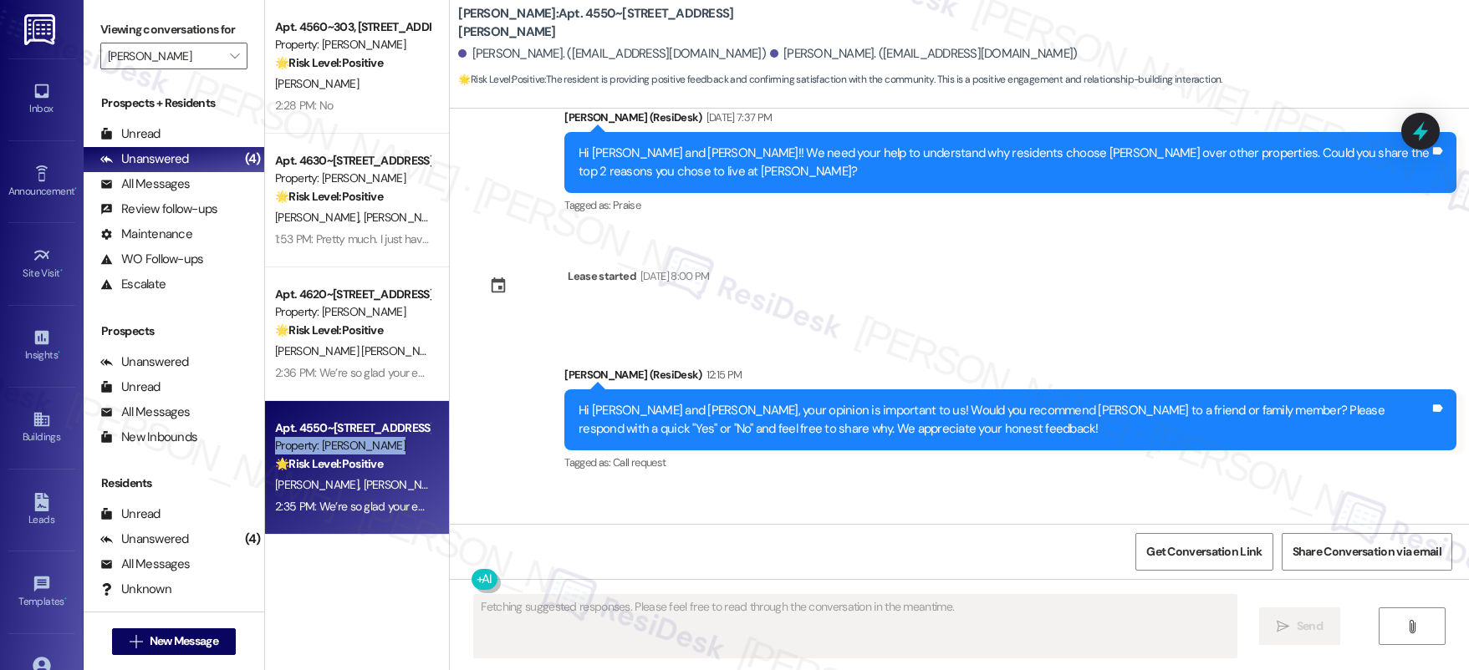
click at [303, 439] on div "Property: [PERSON_NAME]" at bounding box center [352, 446] width 155 height 18
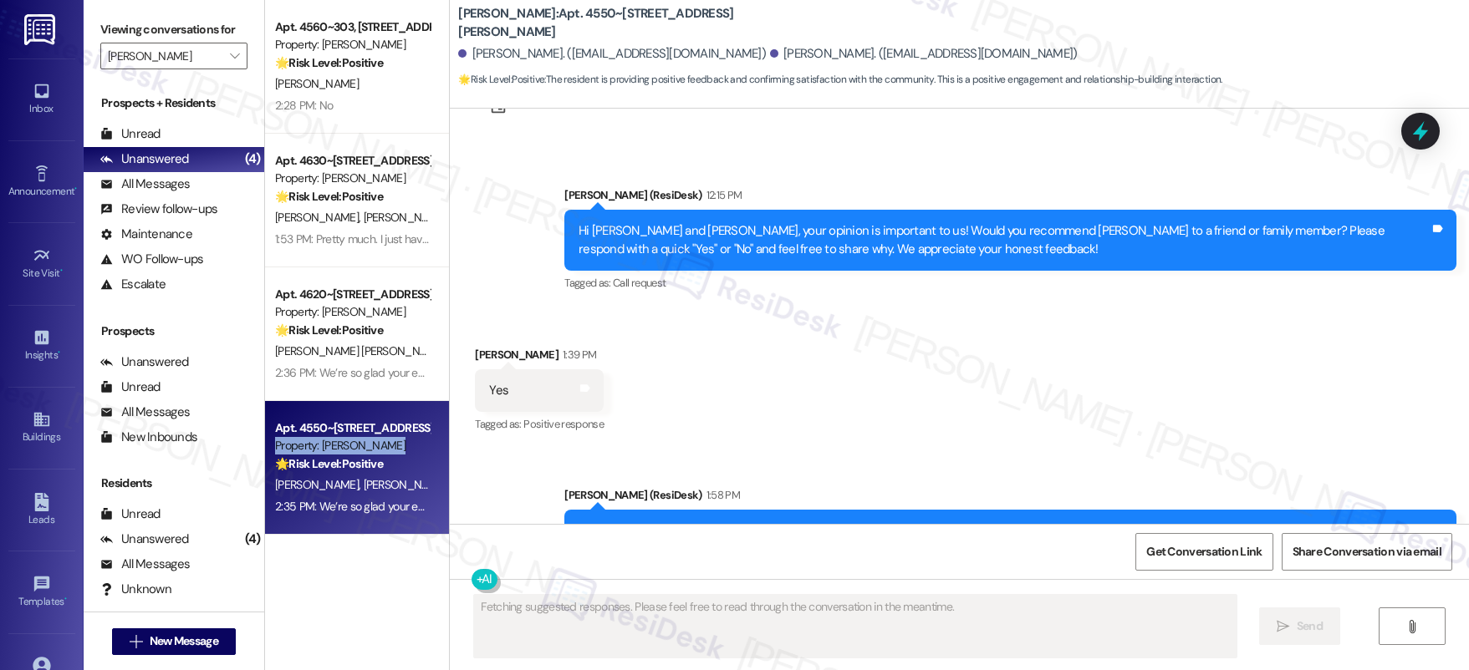
click at [303, 439] on div "Property: [PERSON_NAME]" at bounding box center [352, 446] width 155 height 18
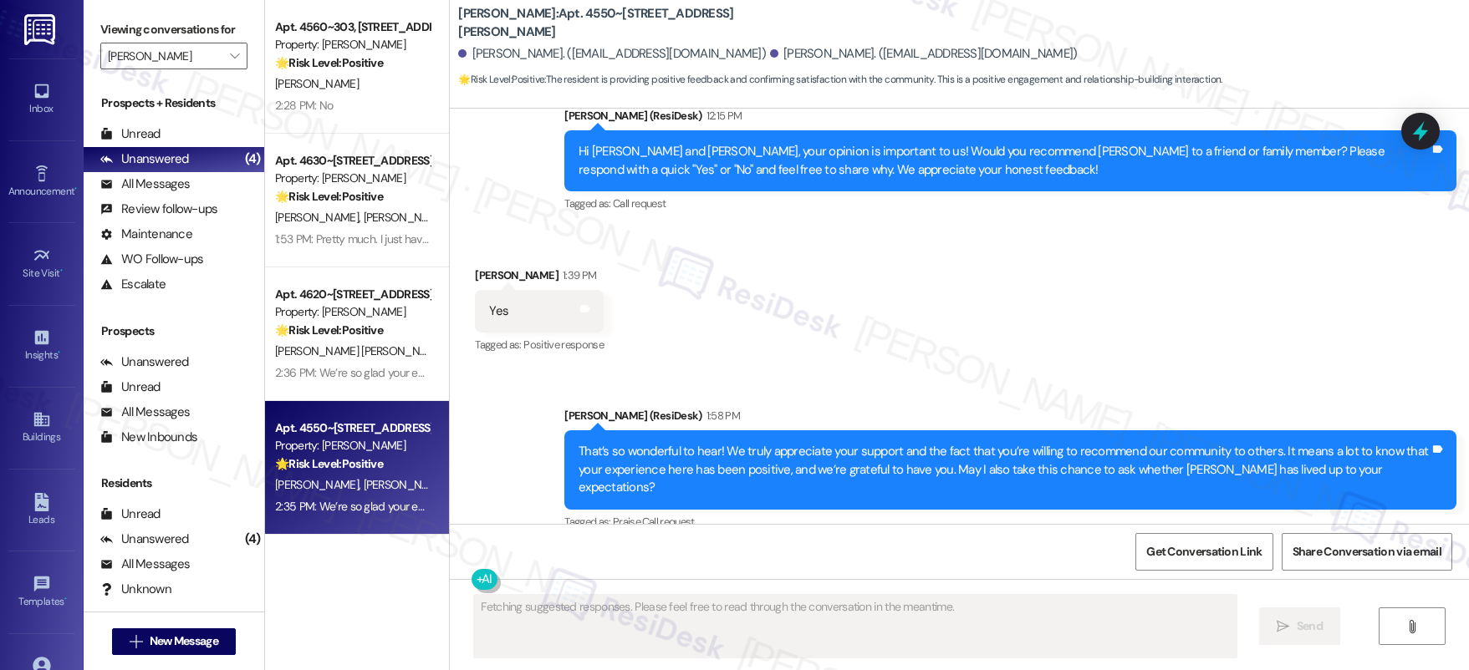
click at [303, 439] on div "Property: [PERSON_NAME]" at bounding box center [352, 446] width 155 height 18
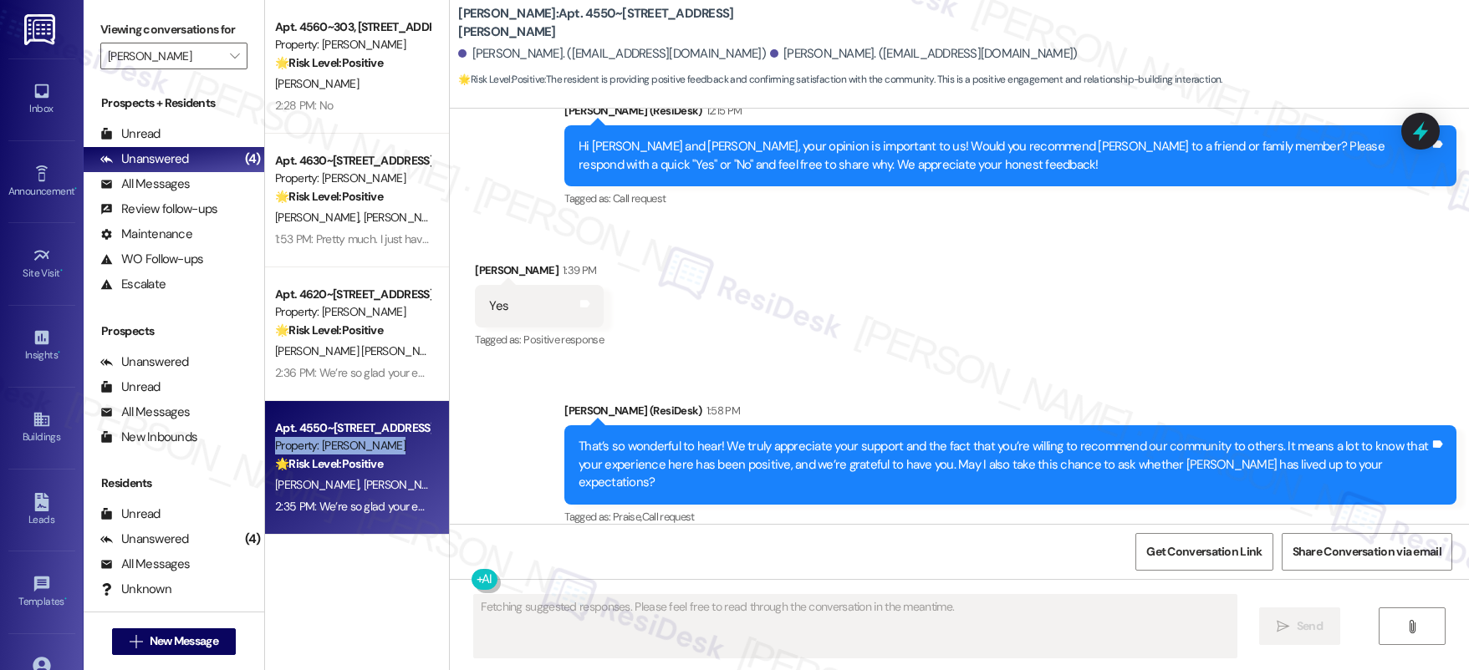
click at [303, 439] on div "Property: [PERSON_NAME]" at bounding box center [352, 446] width 155 height 18
drag, startPoint x: 303, startPoint y: 439, endPoint x: 314, endPoint y: 439, distance: 11.7
click at [303, 439] on div "Property: [PERSON_NAME]" at bounding box center [352, 446] width 155 height 18
click at [315, 439] on div "Property: [PERSON_NAME]" at bounding box center [352, 446] width 155 height 18
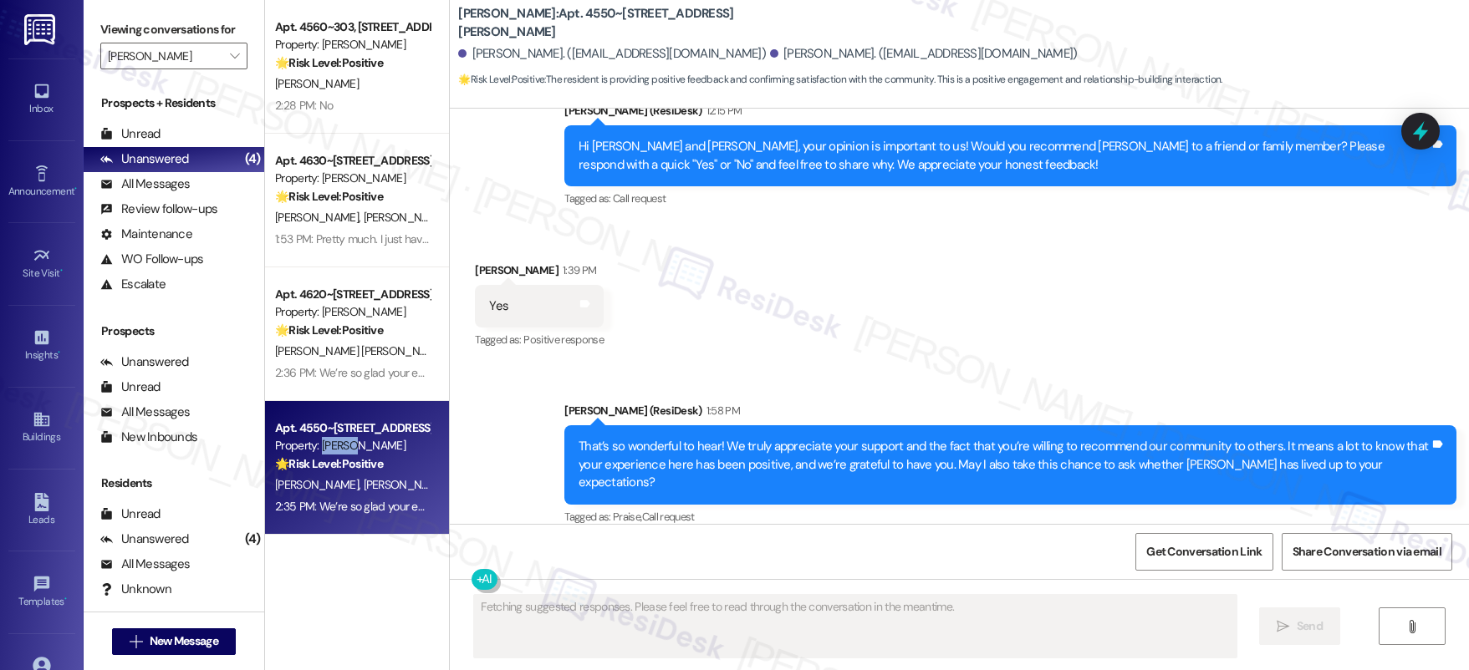
click at [315, 439] on div "Property: [PERSON_NAME]" at bounding box center [352, 446] width 155 height 18
drag, startPoint x: 318, startPoint y: 428, endPoint x: 335, endPoint y: 430, distance: 17.6
click at [318, 428] on div "Apt. 4550~[STREET_ADDRESS][PERSON_NAME]" at bounding box center [352, 429] width 155 height 18
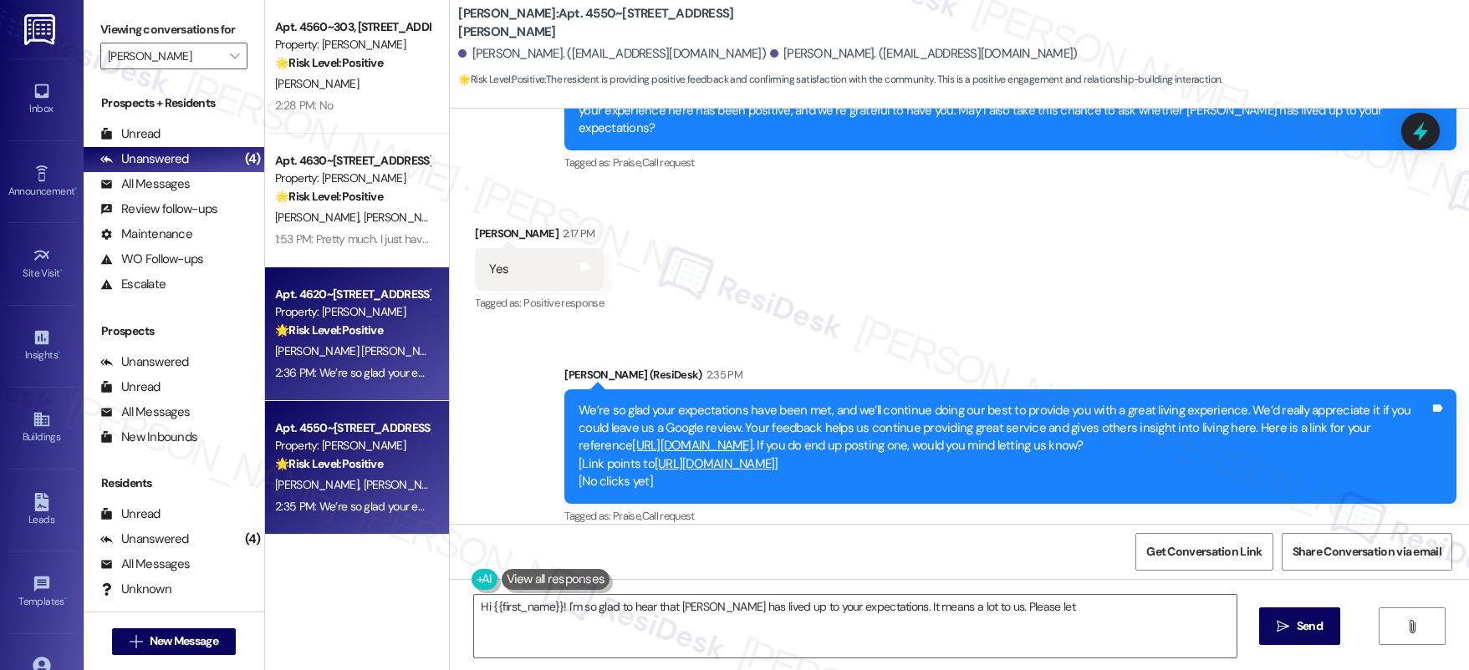
type textarea "Hi {{first_name}}! I'm so glad to hear that [PERSON_NAME] has lived up to your …"
click at [290, 267] on div "Apt. 4620~[STREET_ADDRESS][PERSON_NAME] Property: [PERSON_NAME] 🌟 Risk Level: P…" at bounding box center [357, 334] width 184 height 134
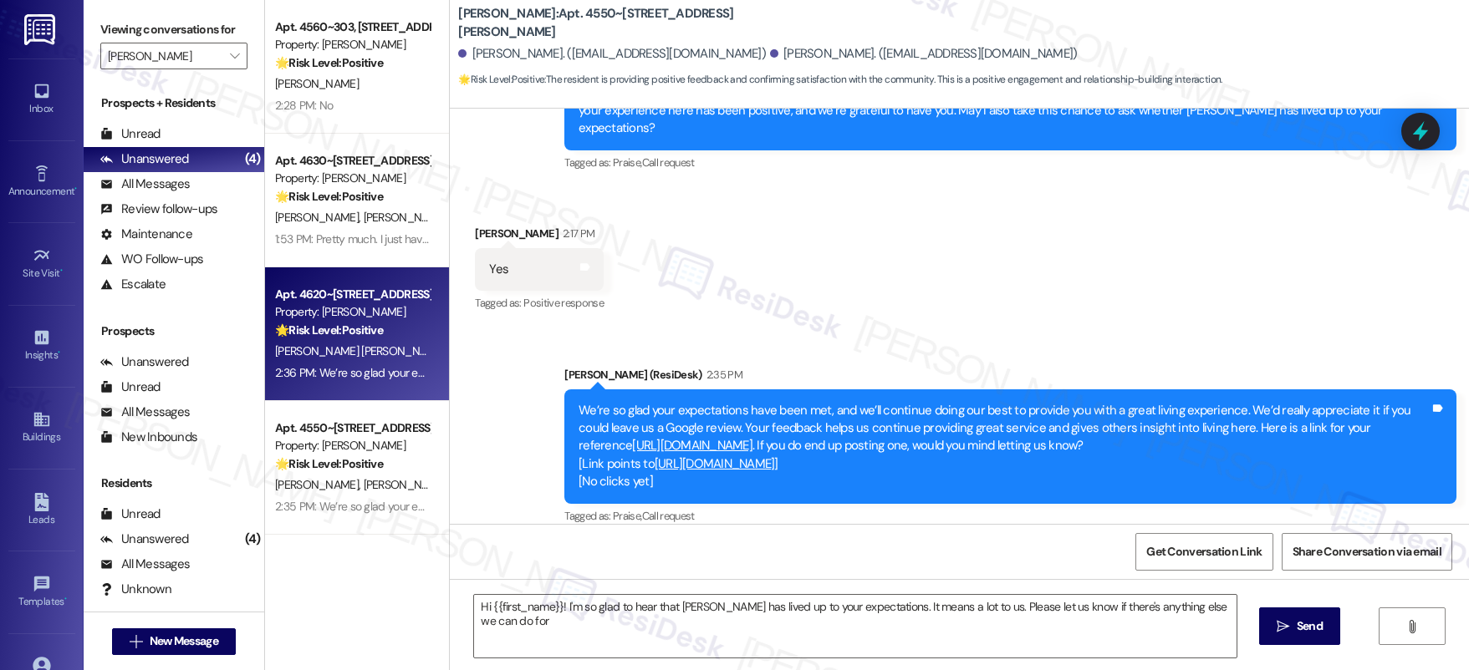
click at [298, 281] on div "Apt. 4620~[STREET_ADDRESS][PERSON_NAME] Property: [PERSON_NAME] 🌟 Risk Level: P…" at bounding box center [357, 334] width 184 height 134
type textarea "Fetching suggested responses. Please feel free to read through the conversation…"
click at [309, 293] on div "Apt. 4620~[STREET_ADDRESS][PERSON_NAME]" at bounding box center [352, 295] width 155 height 18
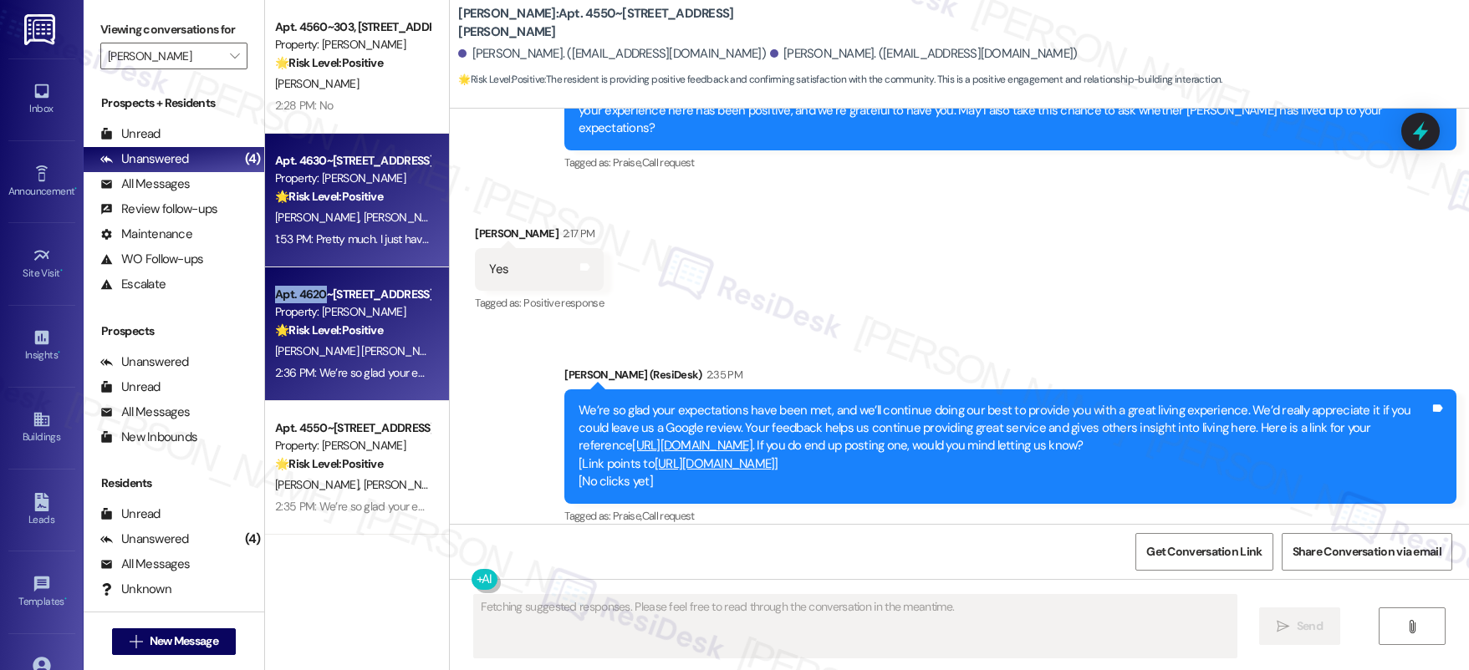
drag, startPoint x: 309, startPoint y: 291, endPoint x: 317, endPoint y: 212, distance: 78.9
click at [310, 283] on div "Apt. 4620~[STREET_ADDRESS][PERSON_NAME] Property: [PERSON_NAME] 🌟 Risk Level: P…" at bounding box center [357, 334] width 184 height 134
click at [364, 214] on span "[PERSON_NAME]" at bounding box center [406, 217] width 84 height 15
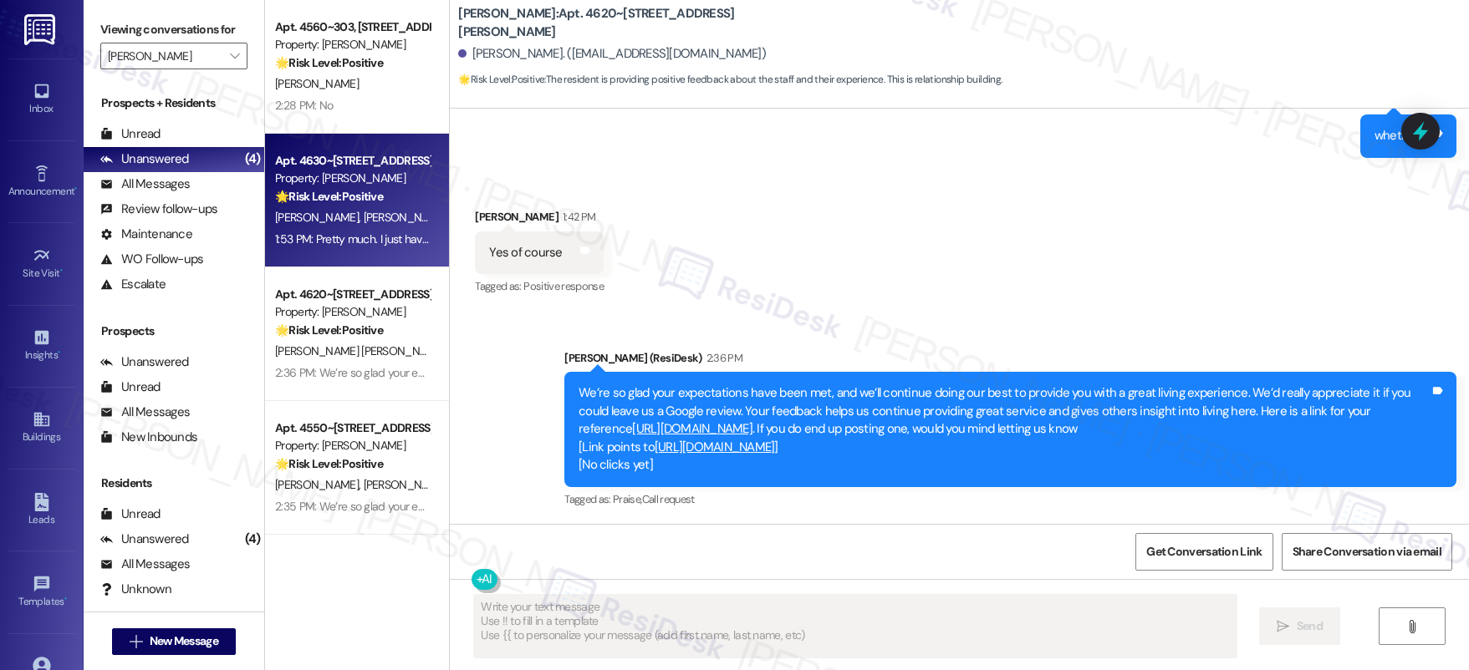
click at [364, 216] on span "[PERSON_NAME]" at bounding box center [406, 217] width 84 height 15
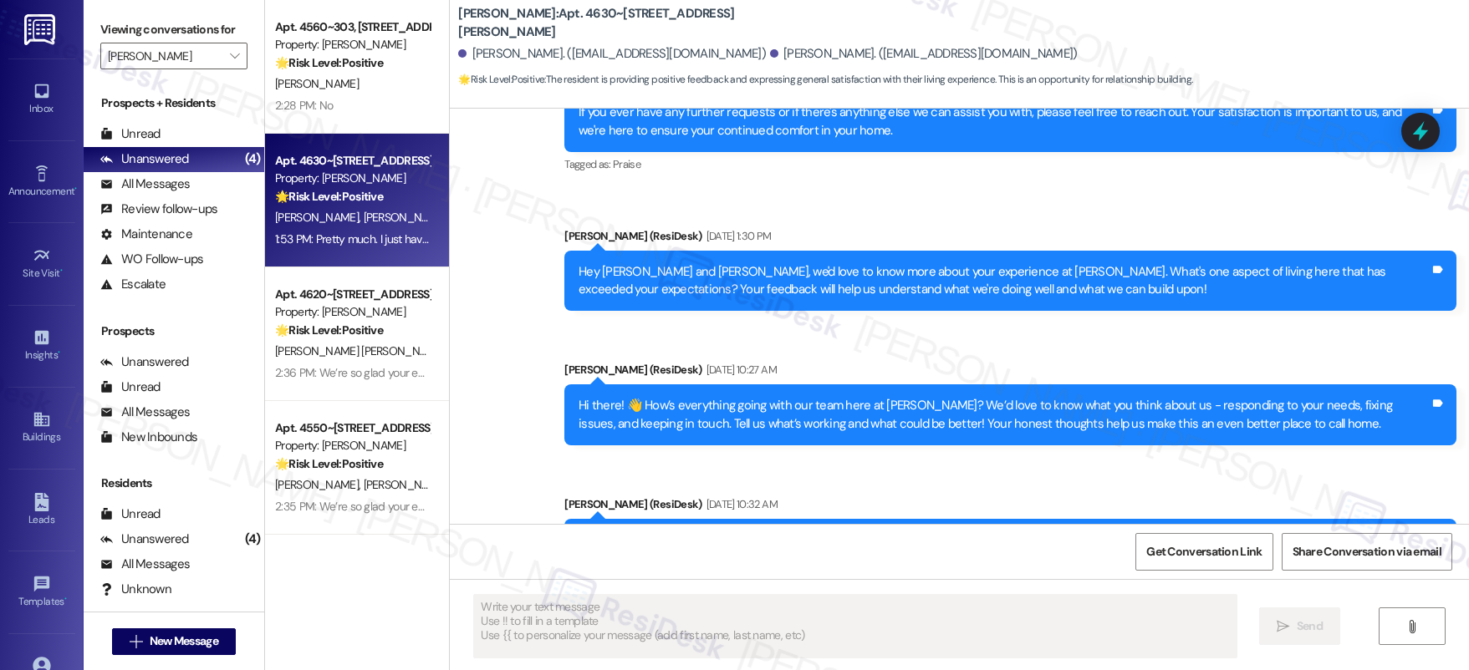
click at [364, 216] on span "[PERSON_NAME]" at bounding box center [406, 217] width 84 height 15
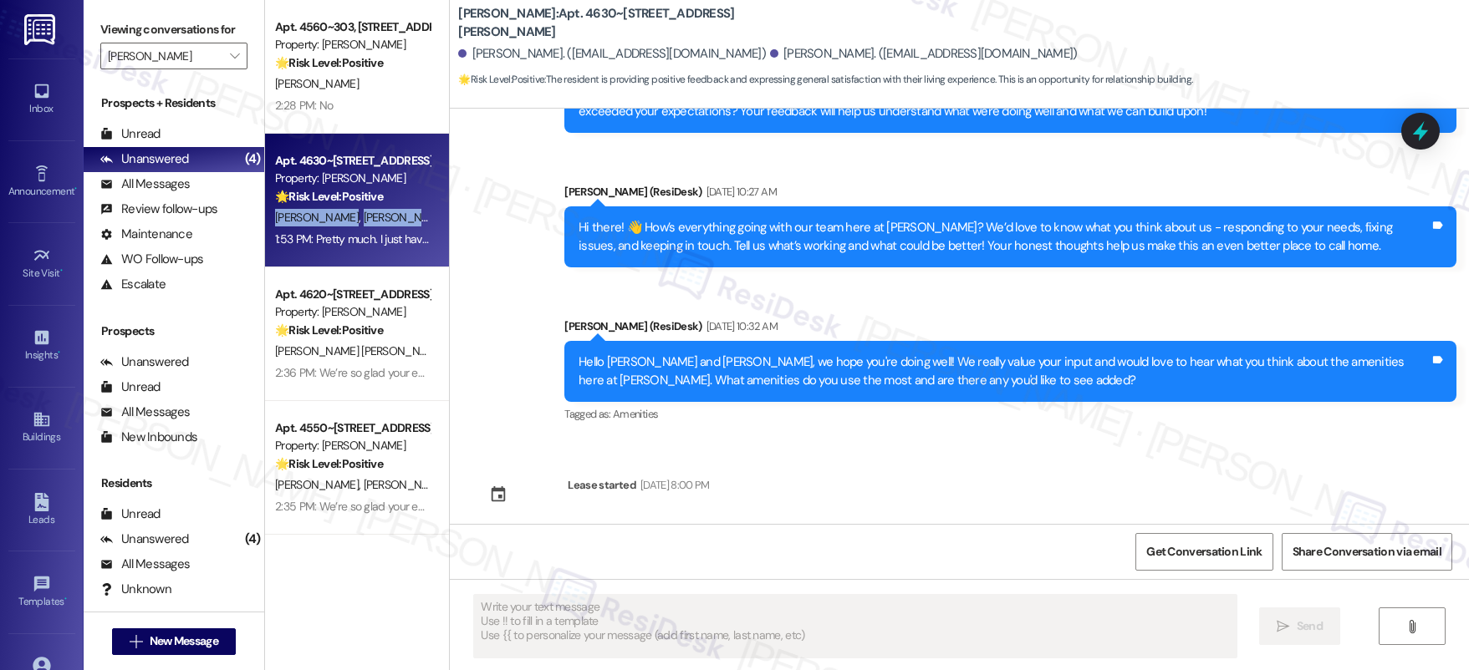
click at [364, 217] on span "[PERSON_NAME]" at bounding box center [406, 217] width 84 height 15
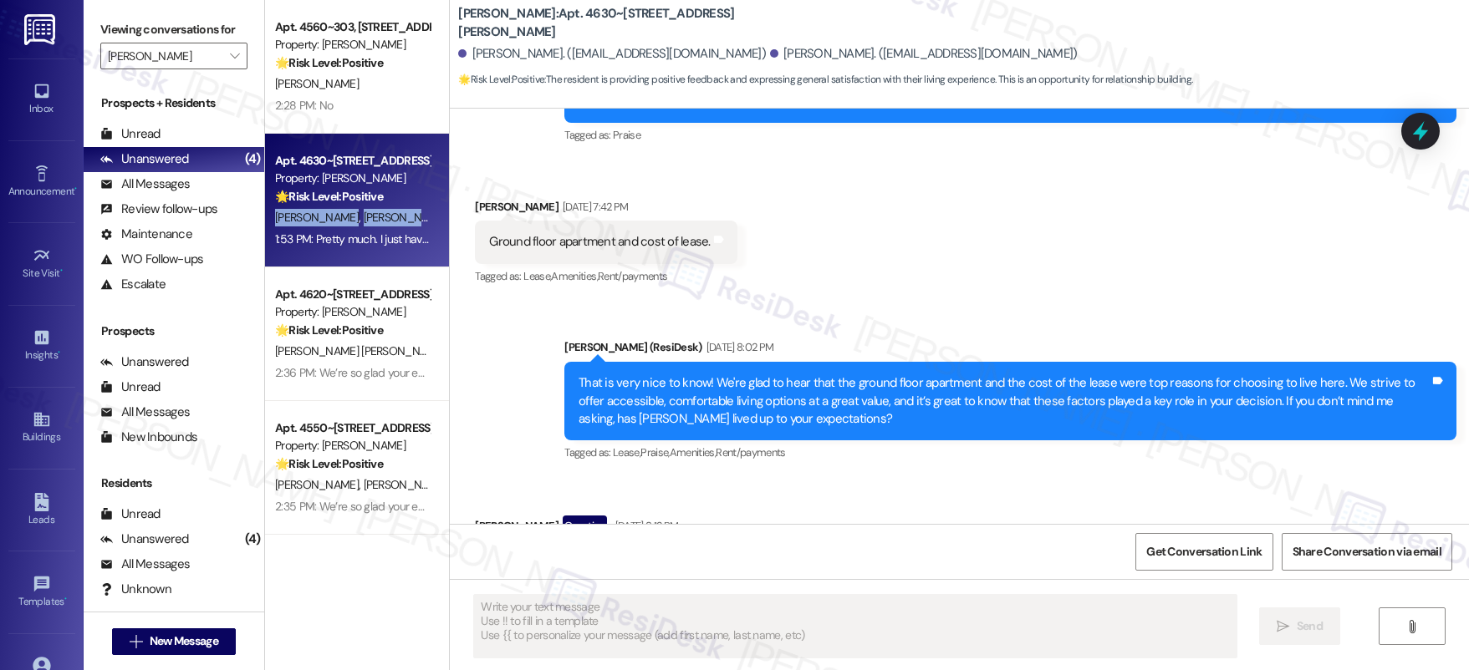
click at [364, 217] on span "[PERSON_NAME]" at bounding box center [406, 217] width 84 height 15
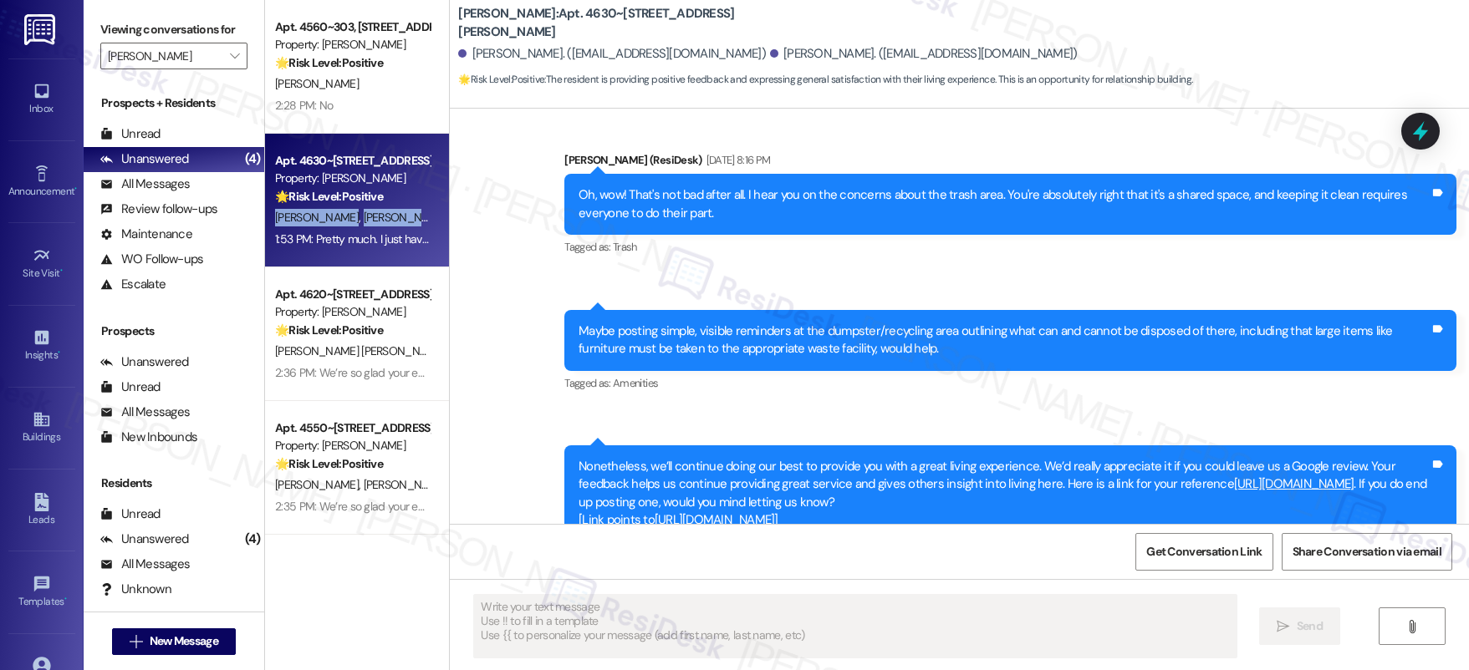
click at [364, 217] on span "[PERSON_NAME]" at bounding box center [406, 217] width 84 height 15
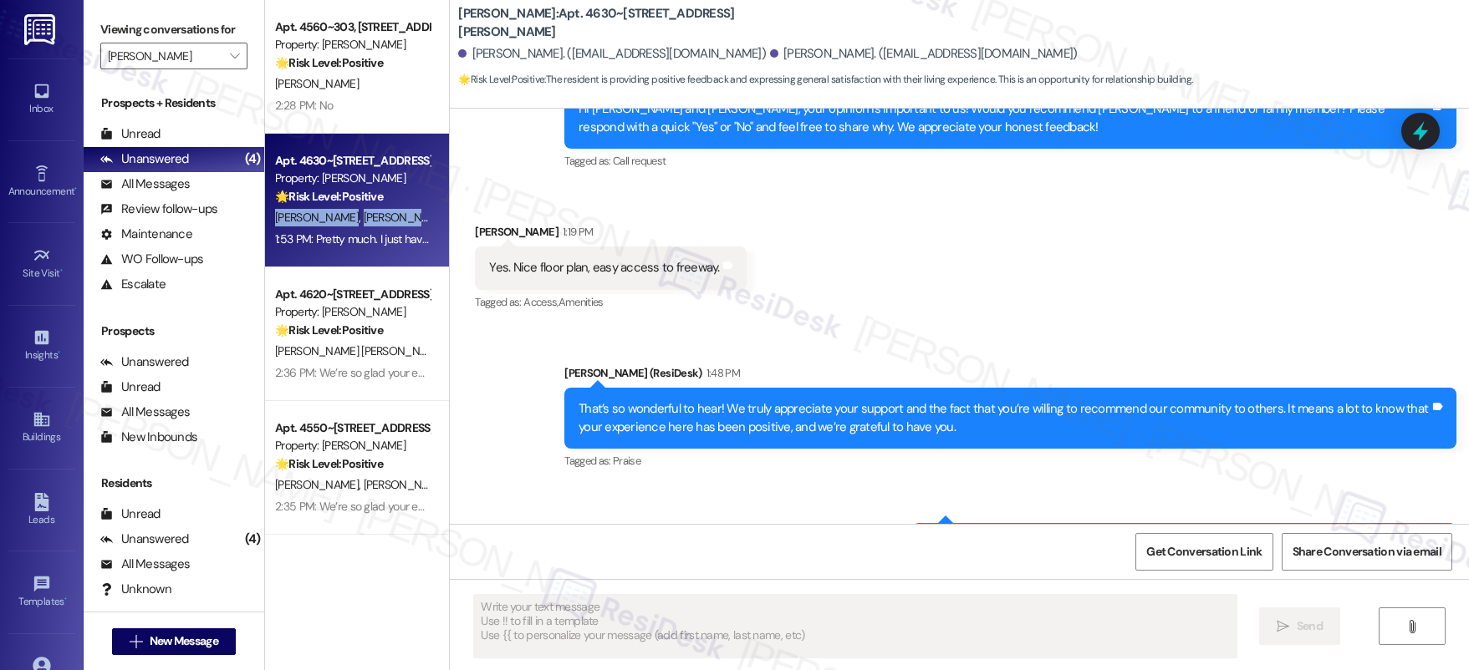
click at [364, 217] on span "[PERSON_NAME]" at bounding box center [406, 217] width 84 height 15
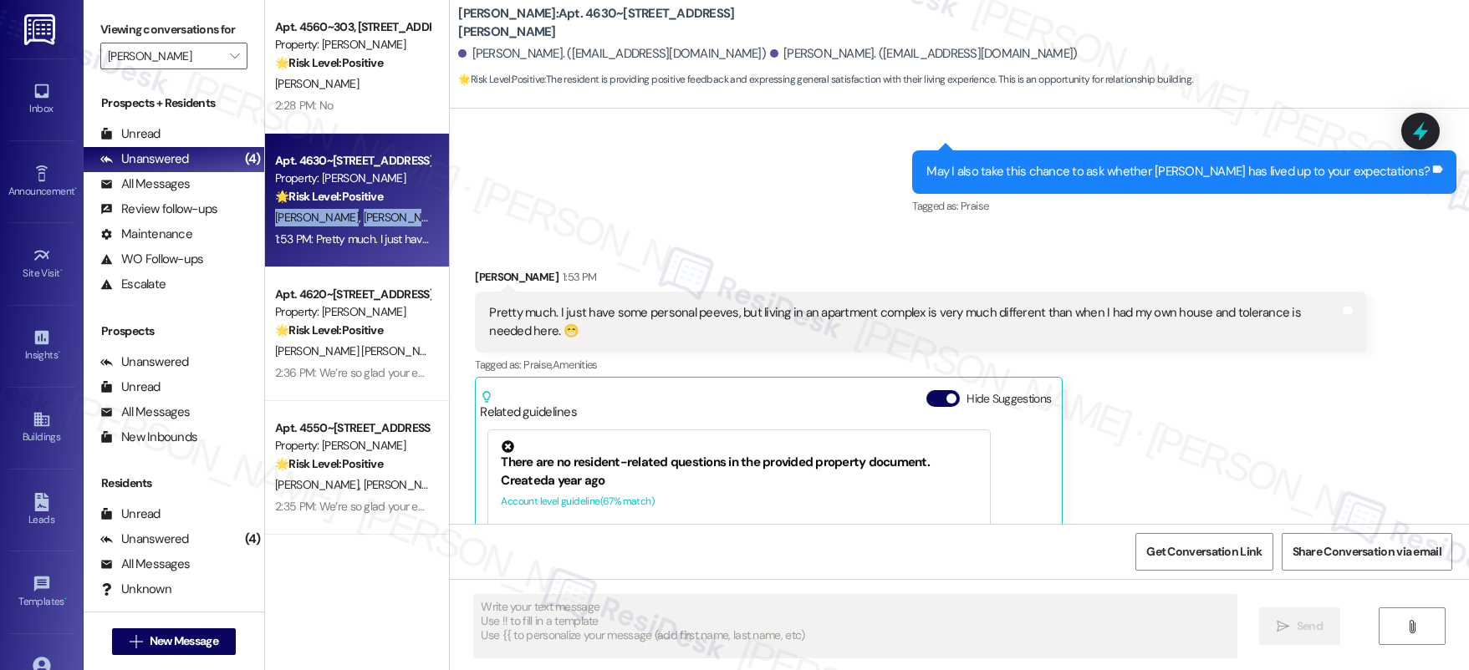
scroll to position [3394, 0]
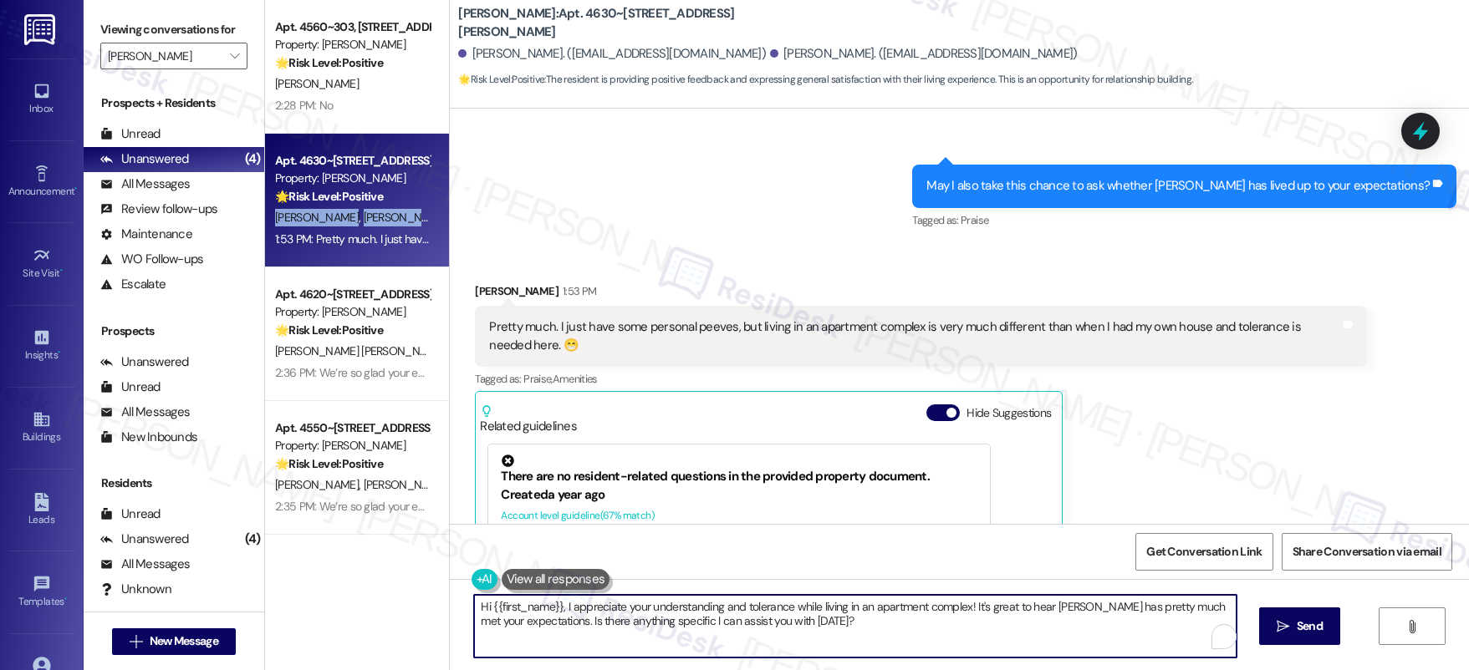
click at [805, 614] on textarea "Hi {{first_name}}, I appreciate your understanding and tolerance while living i…" at bounding box center [855, 626] width 762 height 63
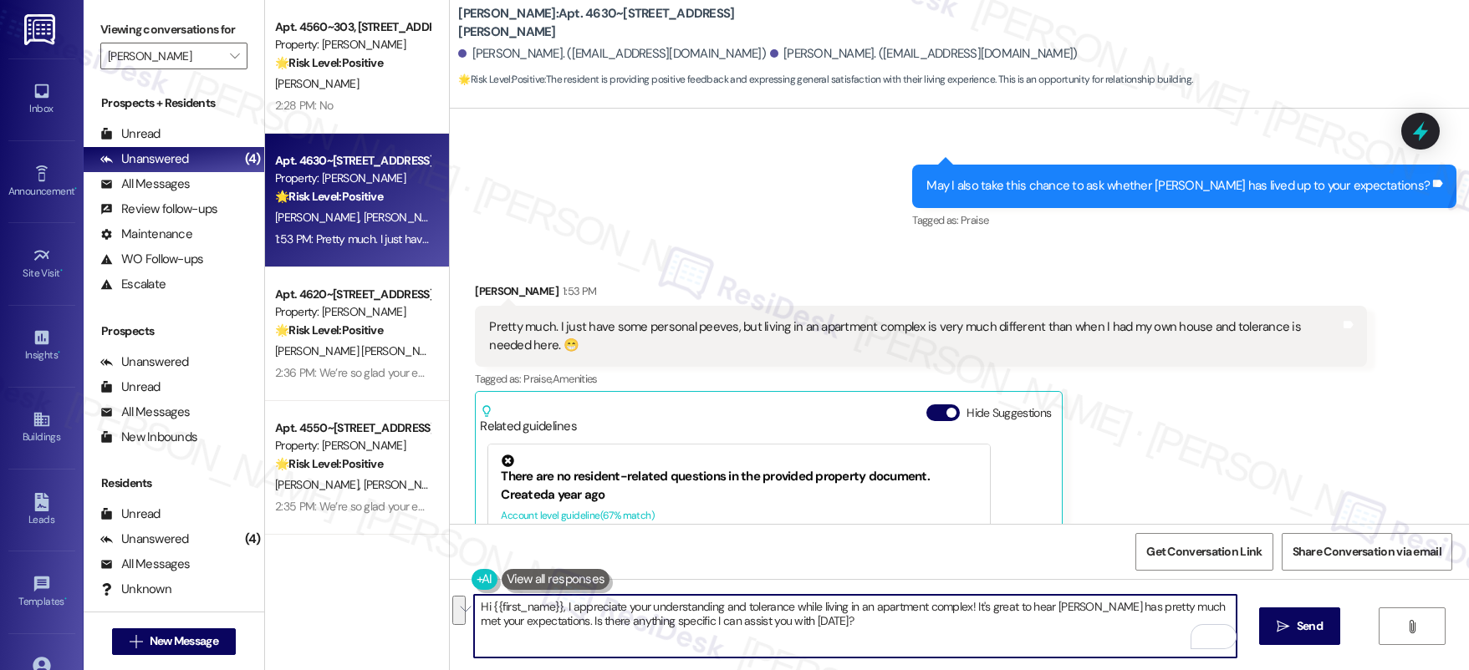
drag, startPoint x: 741, startPoint y: 611, endPoint x: 700, endPoint y: 608, distance: 40.2
click at [741, 610] on textarea "Hi {{first_name}}, I appreciate your understanding and tolerance while living i…" at bounding box center [855, 626] width 762 height 63
click at [694, 604] on textarea "Hi {{first_name}}, I appreciate your understanding and tolerance while living i…" at bounding box center [855, 626] width 762 height 63
drag, startPoint x: 715, startPoint y: 639, endPoint x: 786, endPoint y: 644, distance: 70.4
click at [793, 646] on textarea "Hi {{first_name}}, I appreciate your understanding and tolerance while living i…" at bounding box center [855, 626] width 762 height 63
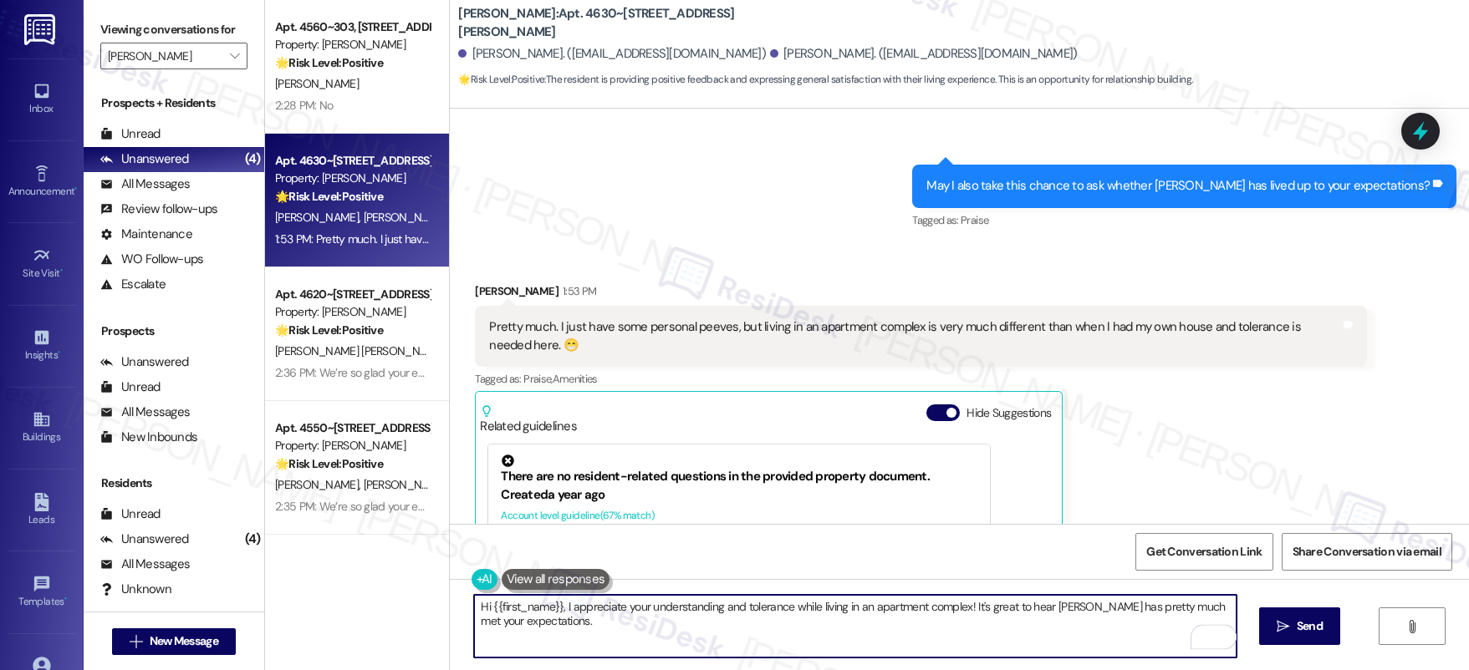
drag, startPoint x: 555, startPoint y: 607, endPoint x: 441, endPoint y: 603, distance: 113.8
click at [450, 603] on div "Hi {{first_name}}, I appreciate your understanding and tolerance while living i…" at bounding box center [959, 641] width 1019 height 125
type textarea "I appreciate your understanding and tolerance while living in an apartment comp…"
click at [1296, 633] on span "Send" at bounding box center [1309, 627] width 26 height 18
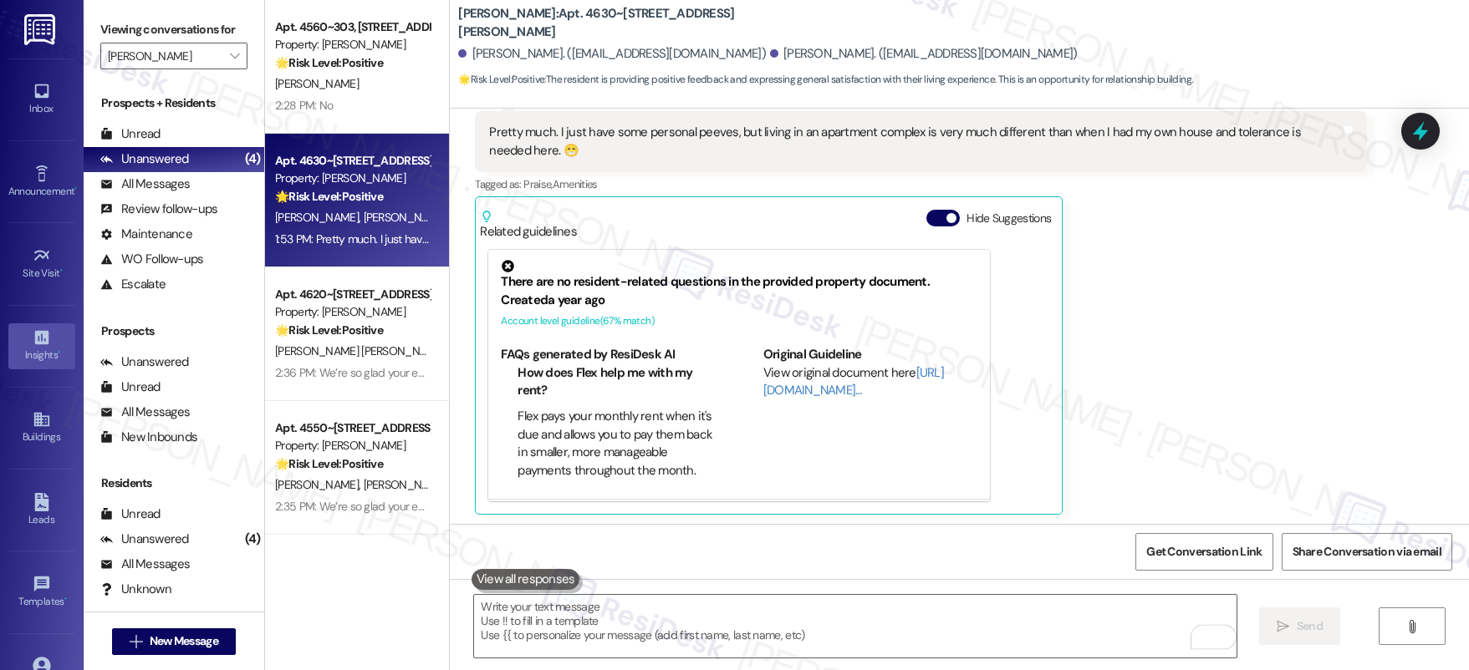
scroll to position [3592, 0]
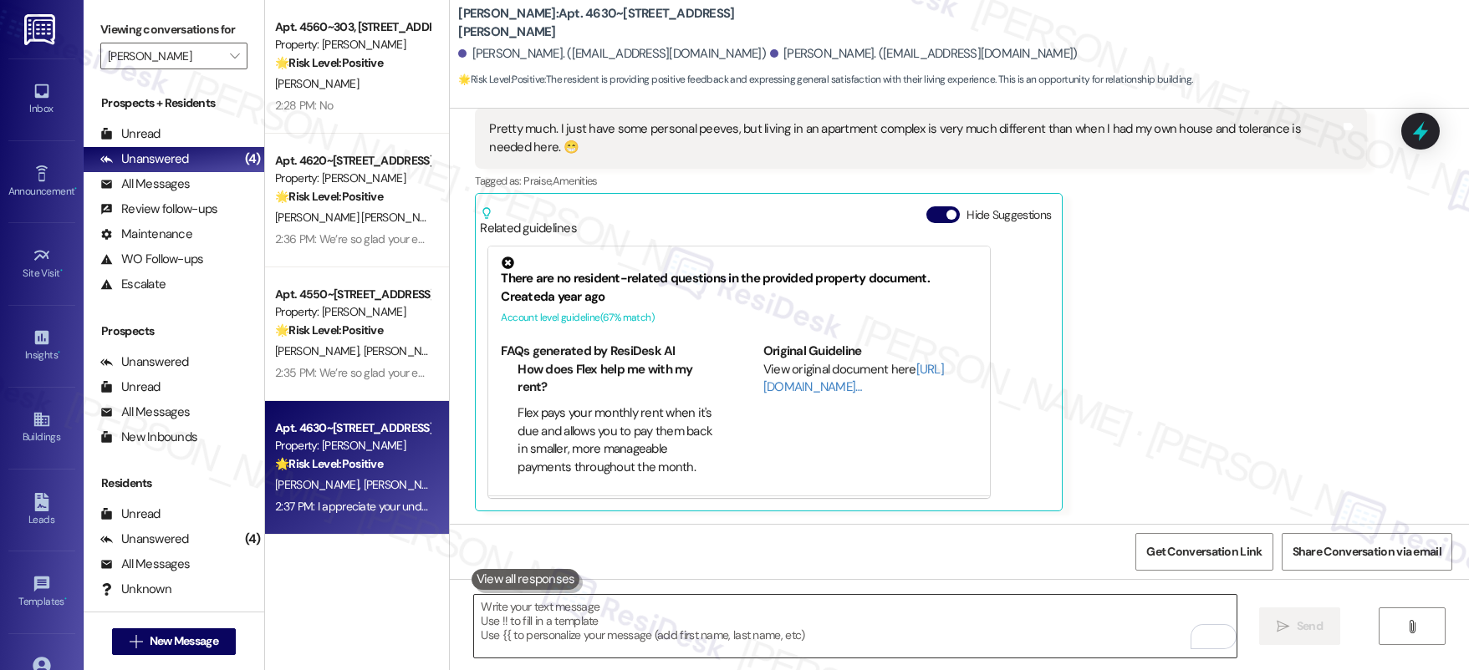
click at [596, 598] on textarea "To enrich screen reader interactions, please activate Accessibility in Grammarl…" at bounding box center [855, 626] width 762 height 63
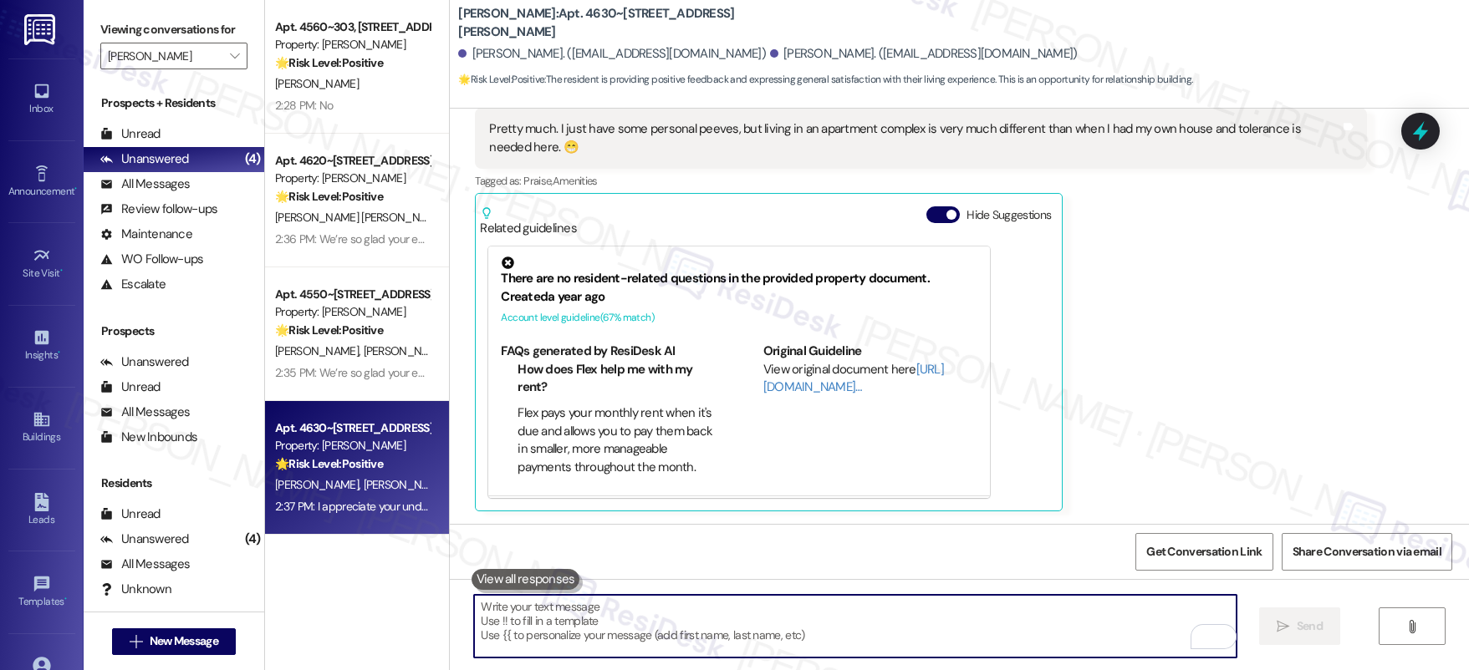
click at [598, 599] on textarea "To enrich screen reader interactions, please activate Accessibility in Grammarl…" at bounding box center [855, 626] width 762 height 63
paste textarea "We’d really appreciate it if you could leave us a Google review. Your feedback …"
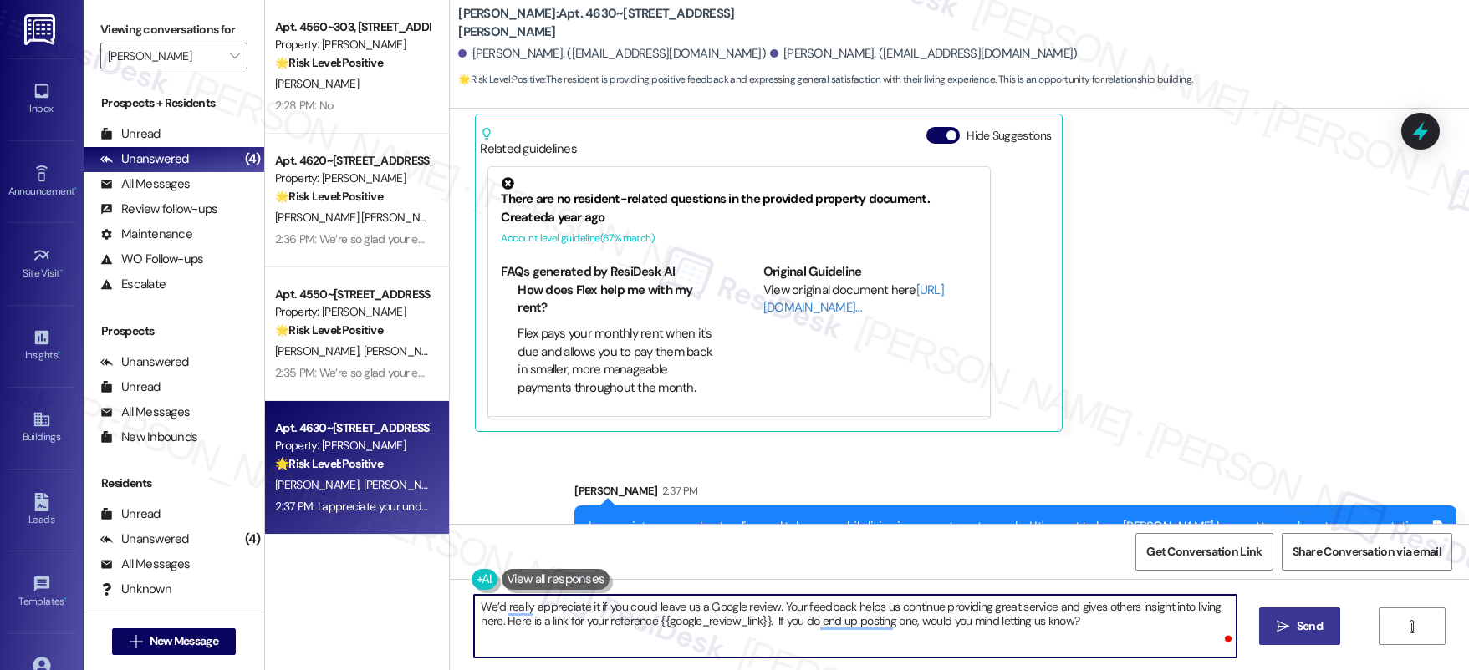
scroll to position [3709, 0]
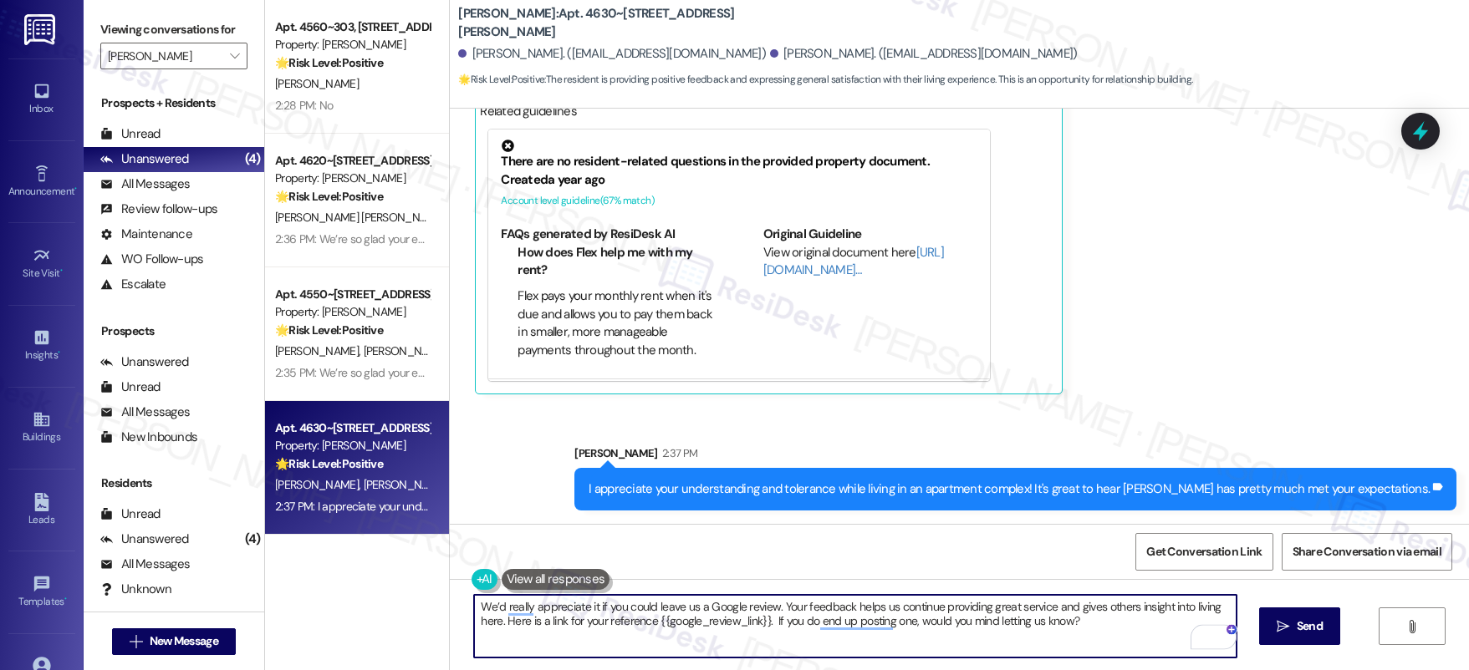
type textarea "We’d really appreciate it if you could leave us a Google review. Your feedback …"
click at [1276, 623] on icon "" at bounding box center [1282, 626] width 13 height 13
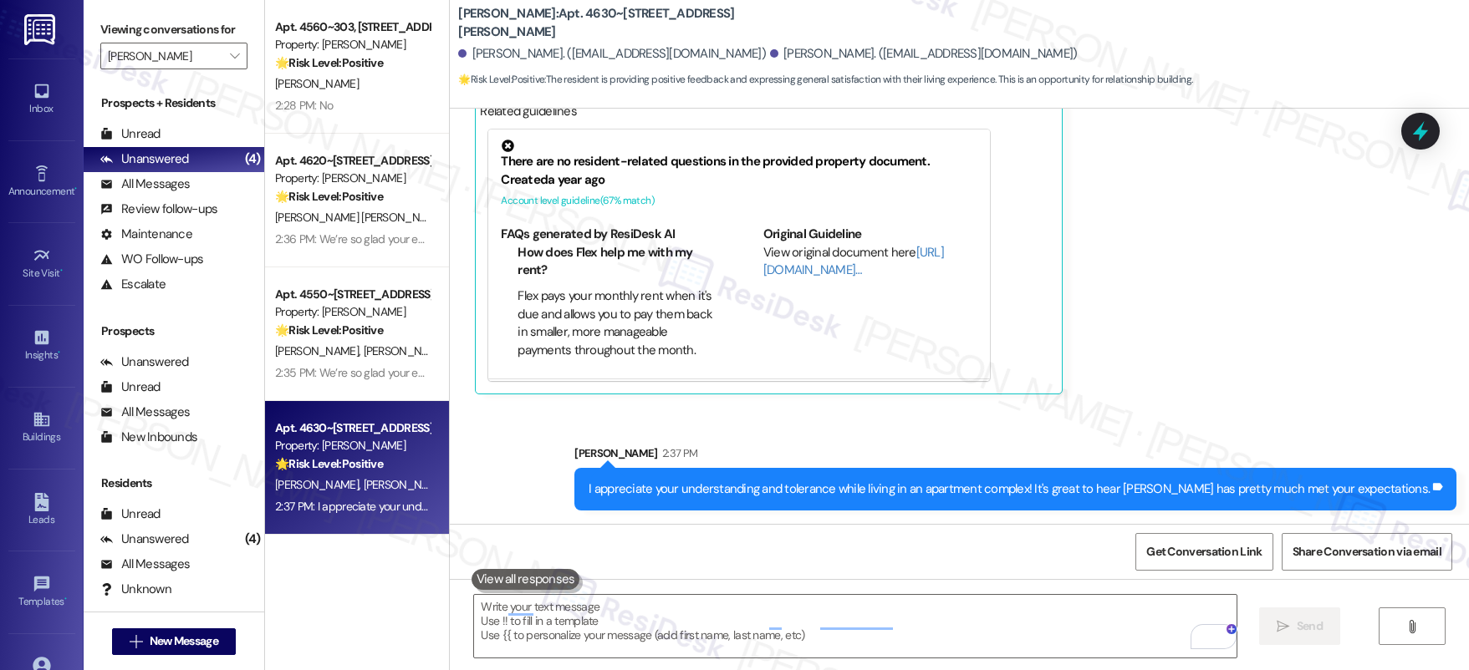
scroll to position [3592, 0]
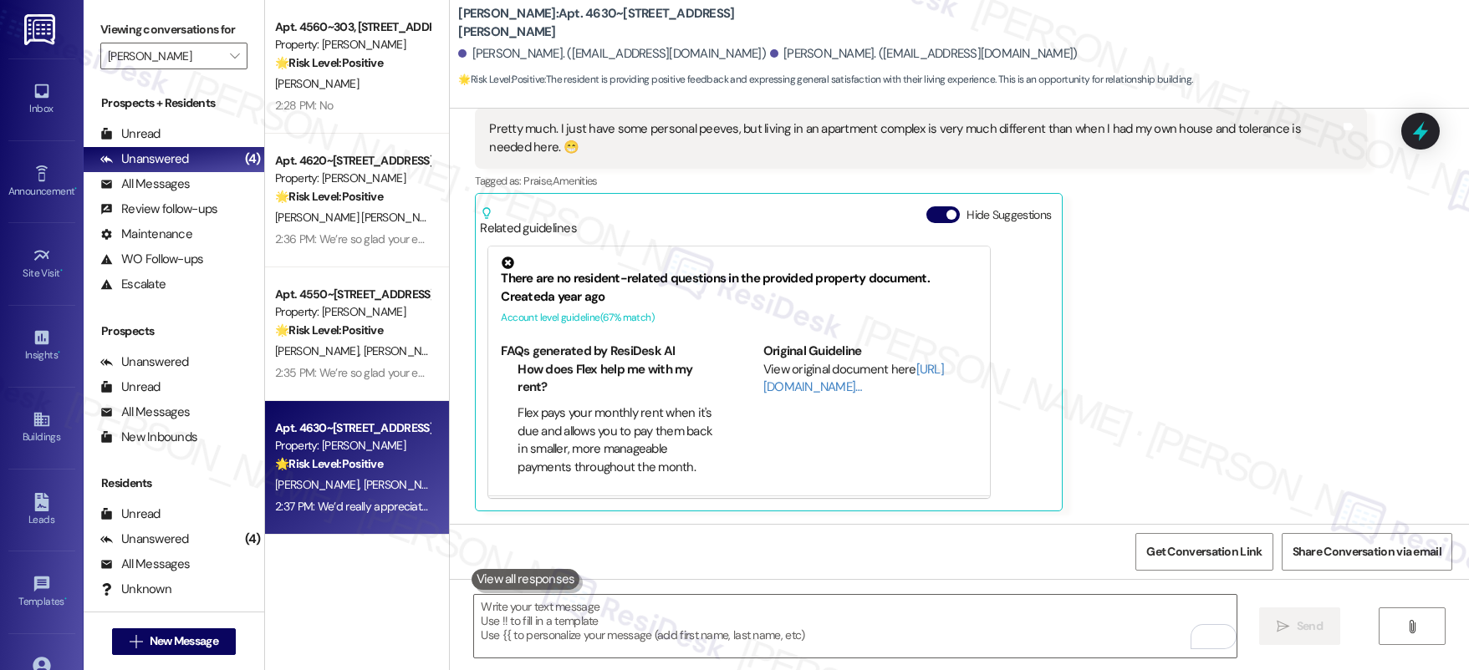
click at [1276, 239] on div "[PERSON_NAME] 1:53 PM Pretty much. I just have some personal peeves, but living…" at bounding box center [921, 297] width 892 height 426
click at [1240, 211] on div "[PERSON_NAME] 1:53 PM Pretty much. I just have some personal peeves, but living…" at bounding box center [921, 297] width 892 height 426
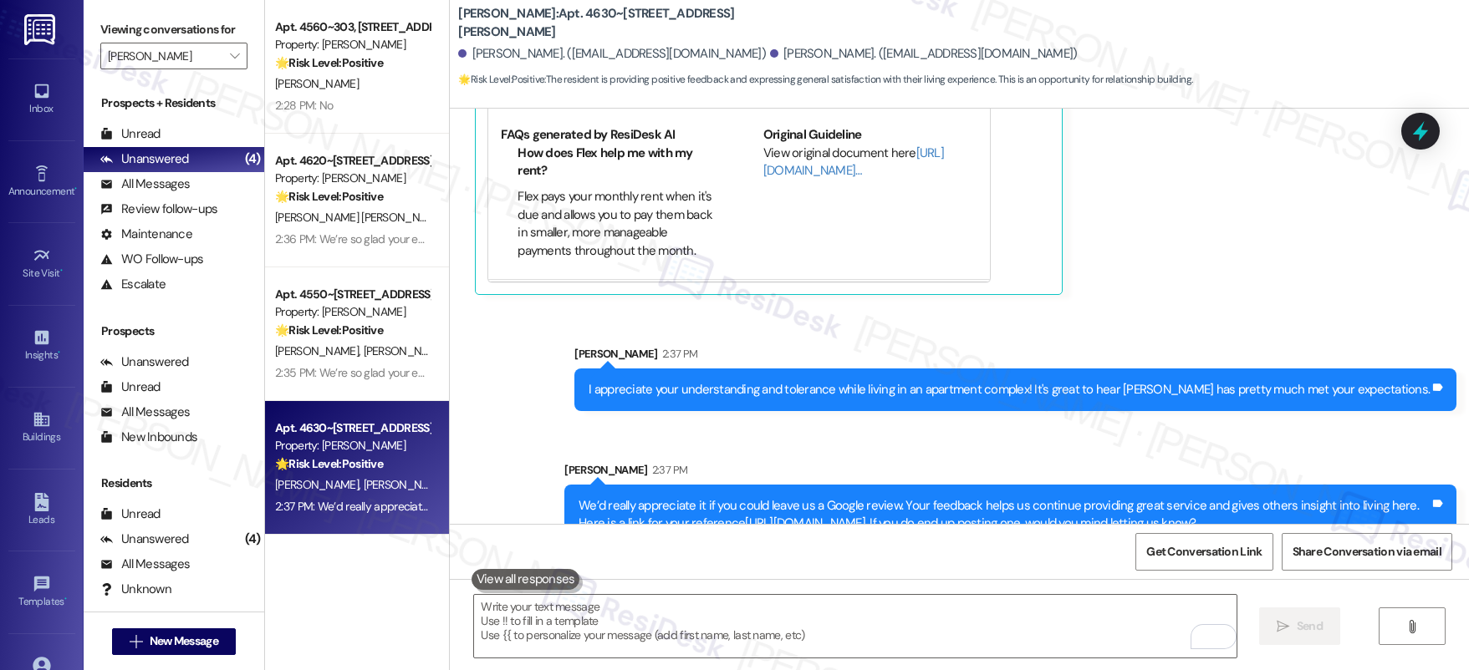
scroll to position [3843, 0]
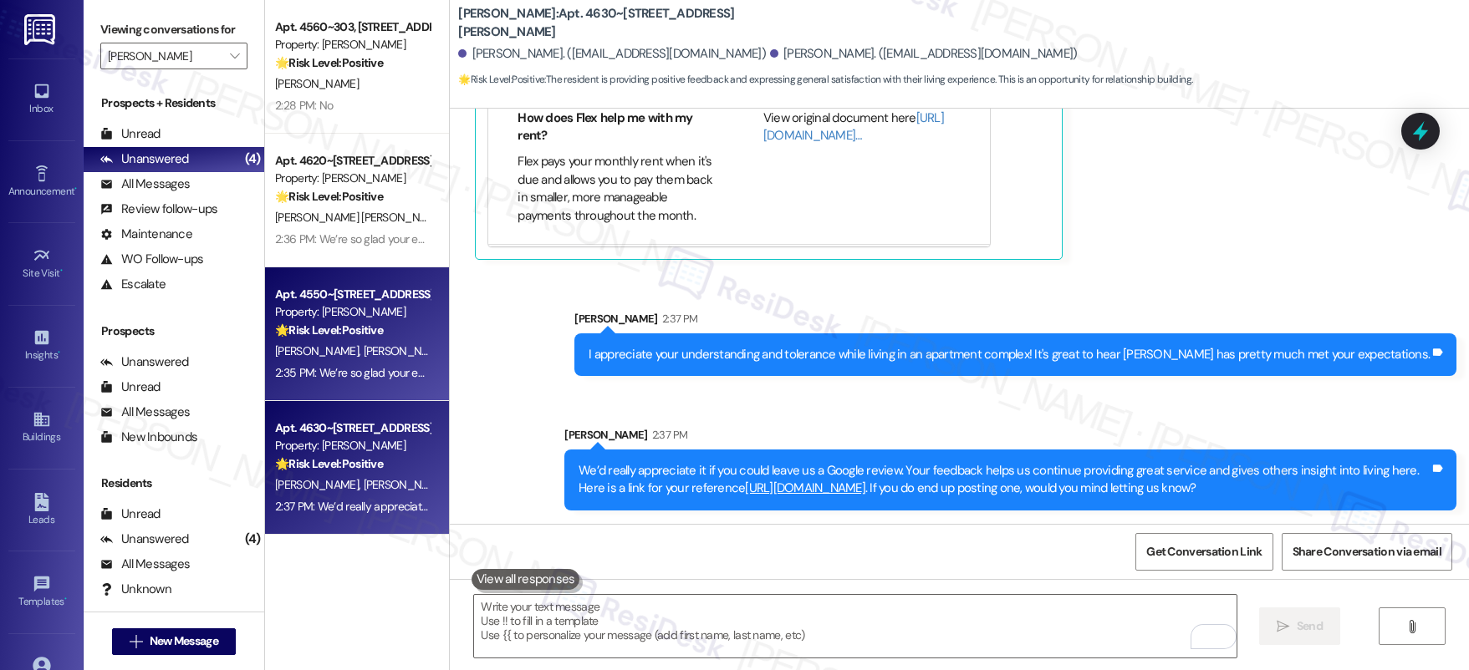
click at [316, 365] on div "2:35 PM: We’re so glad your expectations have been met, and we’ll continue doin…" at bounding box center [1274, 372] width 1999 height 15
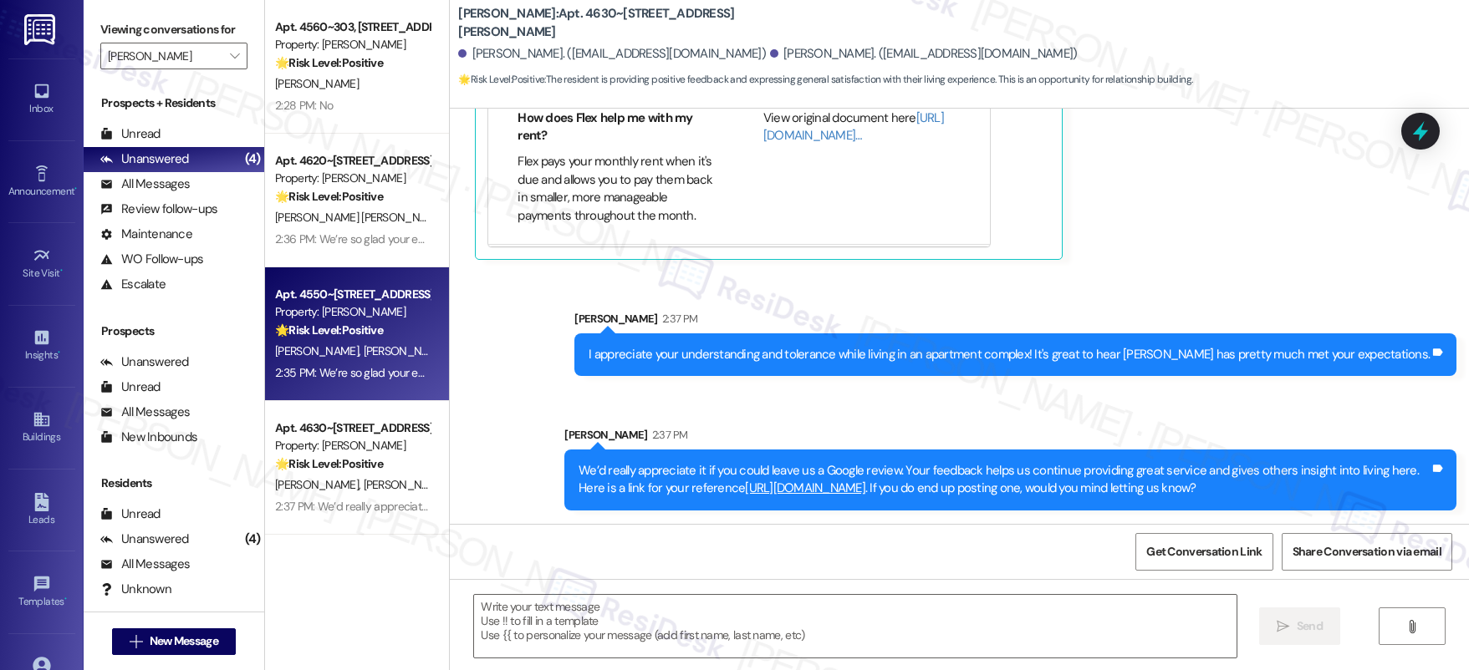
click at [320, 367] on div "2:35 PM: We’re so glad your expectations have been met, and we’ll continue doin…" at bounding box center [1274, 372] width 1999 height 15
type textarea "Fetching suggested responses. Please feel free to read through the conversation…"
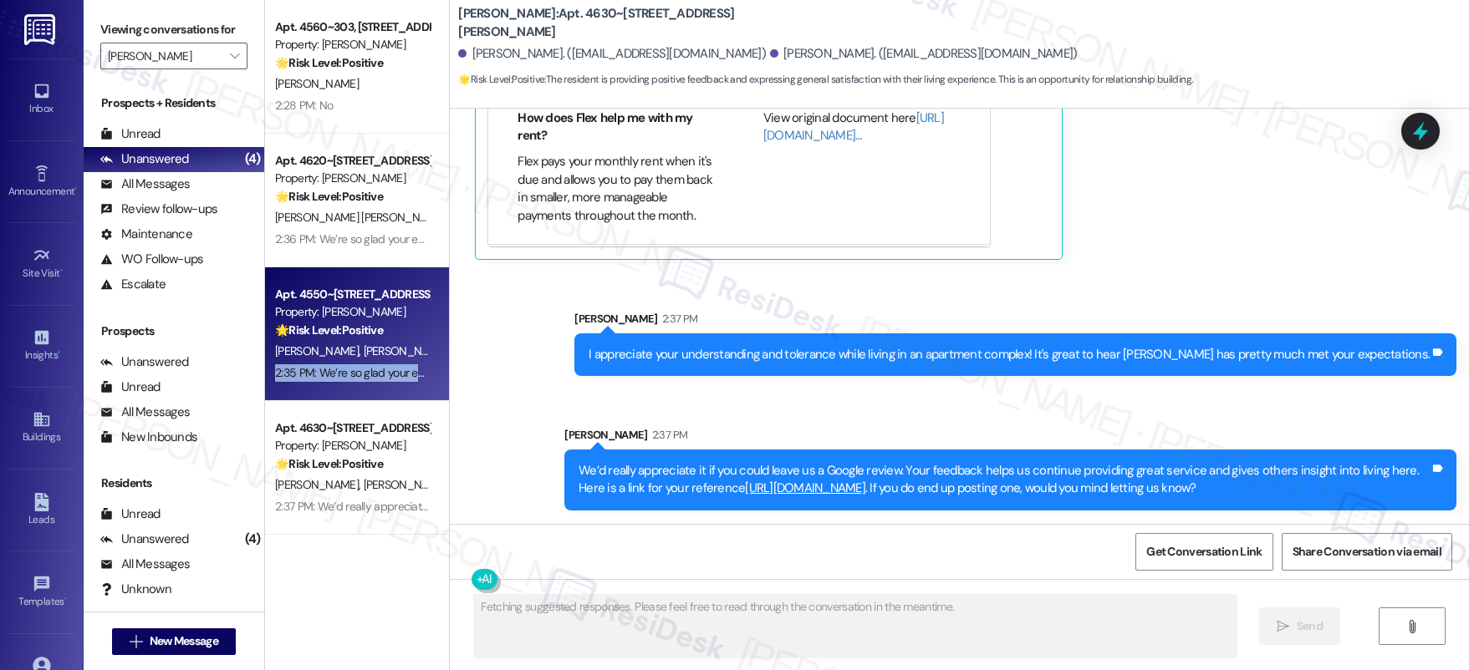
click at [320, 367] on div "2:35 PM: We’re so glad your expectations have been met, and we’ll continue doin…" at bounding box center [1274, 372] width 1999 height 15
click at [321, 370] on div "2:35 PM: We’re so glad your expectations have been met, and we’ll continue doin…" at bounding box center [1274, 372] width 1999 height 15
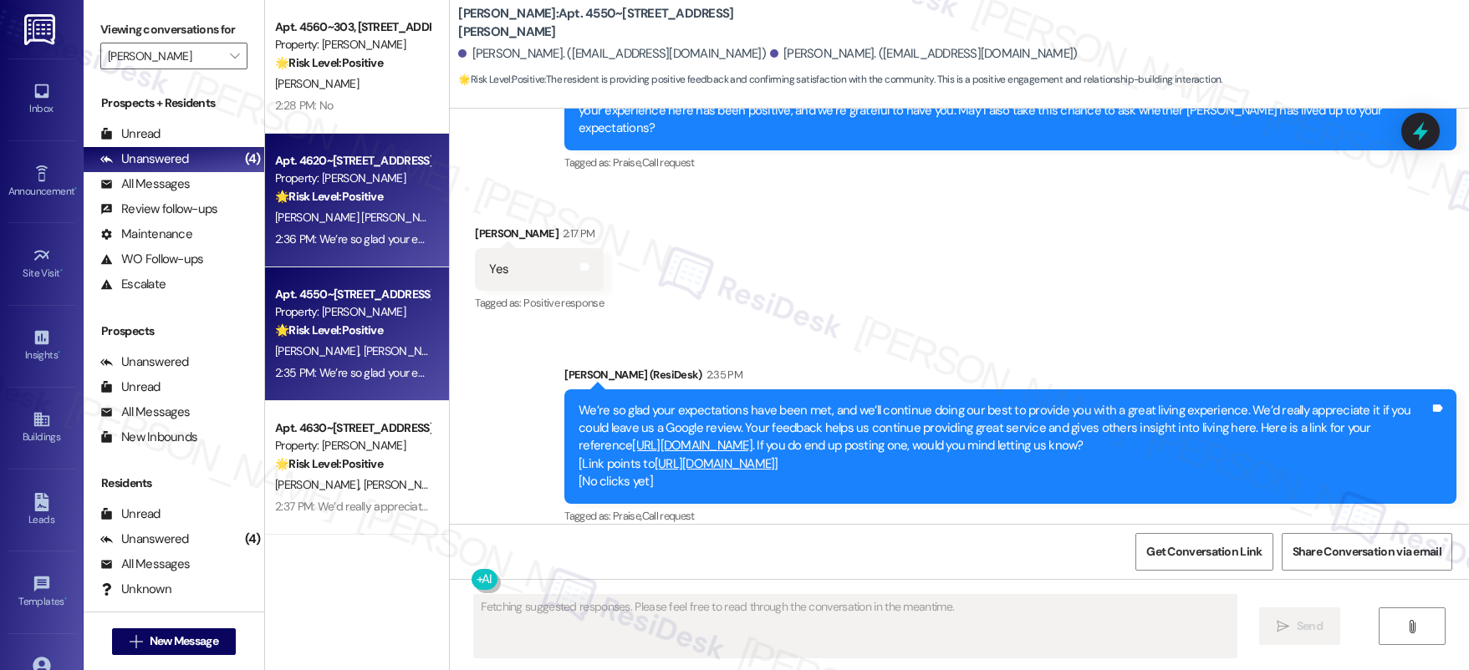
click at [400, 234] on div "2:36 PM: We’re so glad your expectations have been met, and we’ll continue doin…" at bounding box center [1272, 239] width 1994 height 15
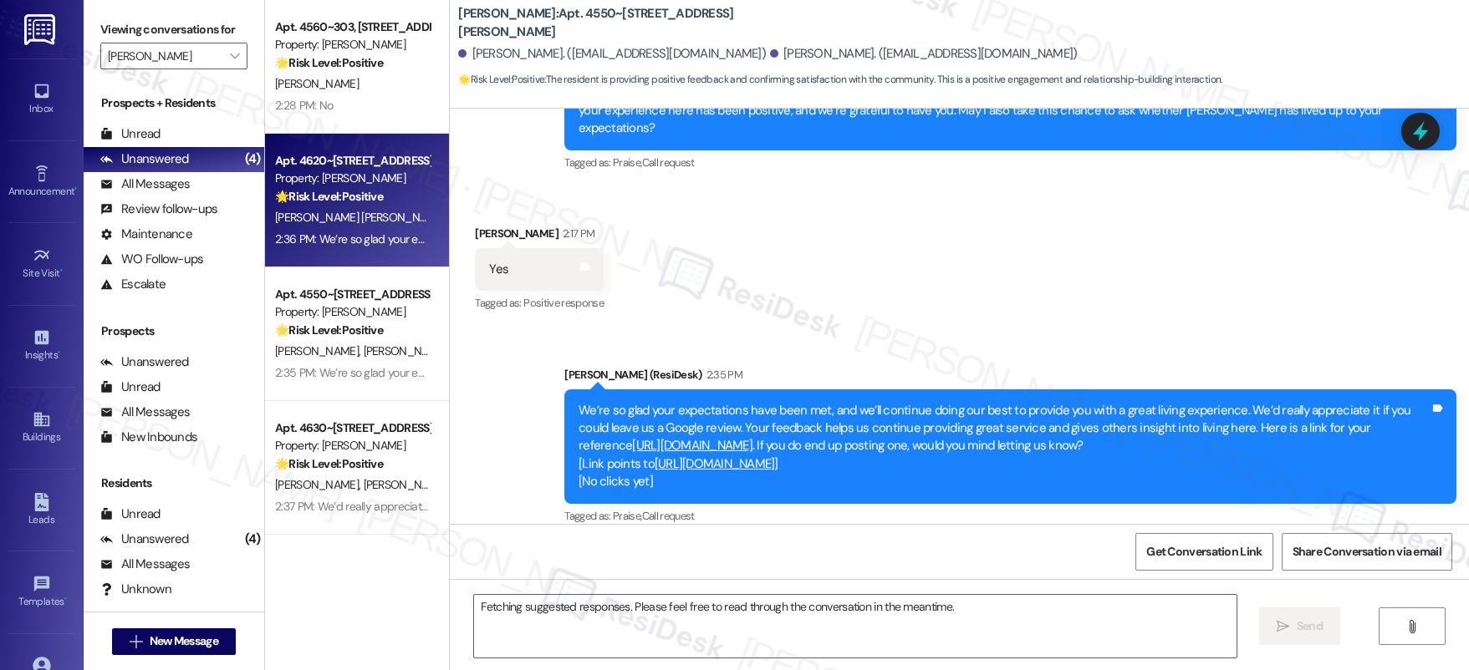
drag, startPoint x: 400, startPoint y: 232, endPoint x: 410, endPoint y: 251, distance: 20.9
click at [400, 236] on div "2:36 PM: We’re so glad your expectations have been met, and we’ll continue doin…" at bounding box center [1272, 239] width 1994 height 15
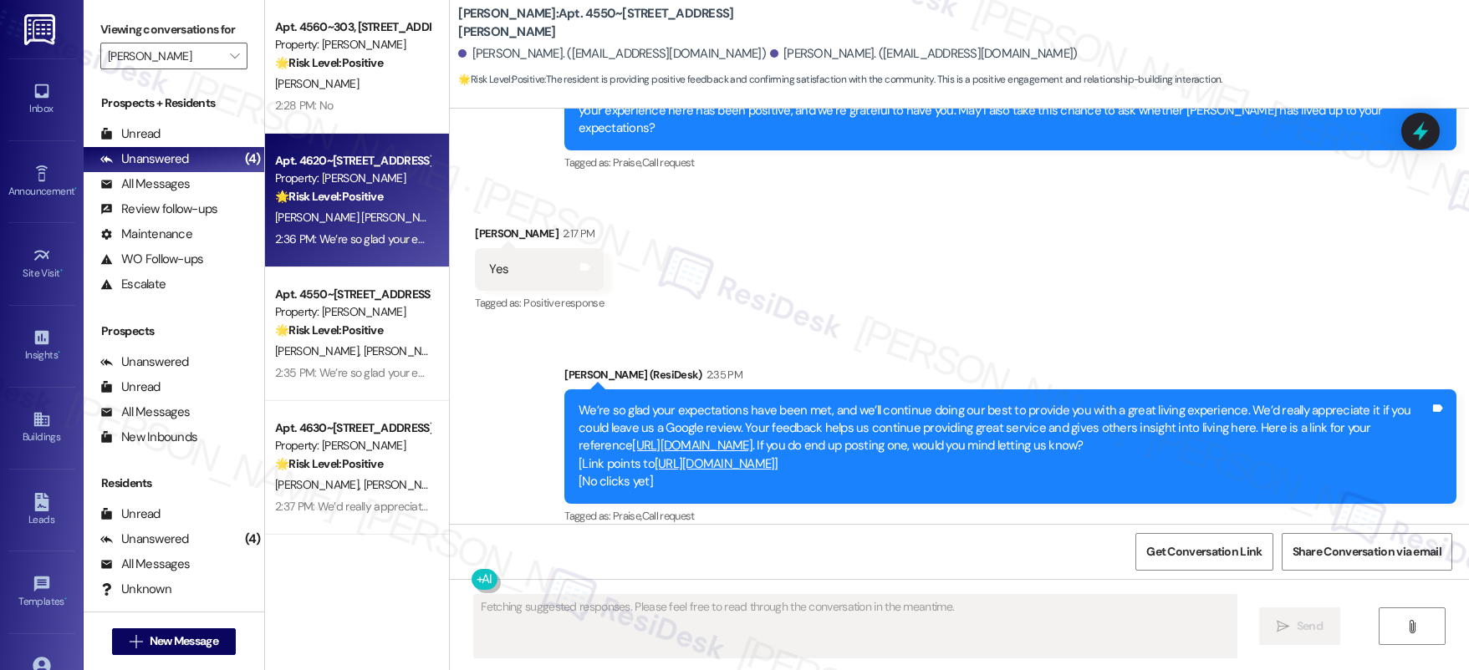
scroll to position [813, 0]
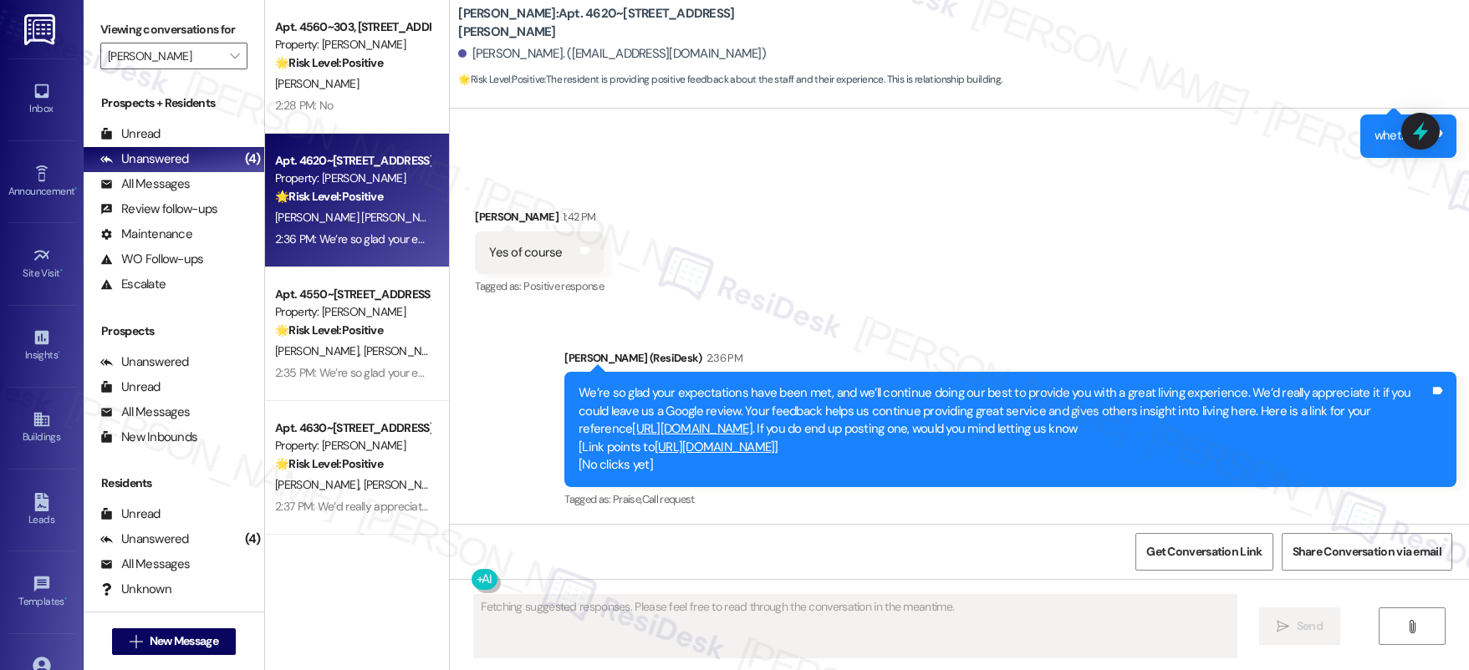
click at [405, 237] on div "2:36 PM: We’re so glad your expectations have been met, and we’ll continue doin…" at bounding box center [1272, 239] width 1994 height 15
click at [399, 229] on div "2:36 PM: We’re so glad your expectations have been met, and we’ll continue doin…" at bounding box center [352, 239] width 158 height 21
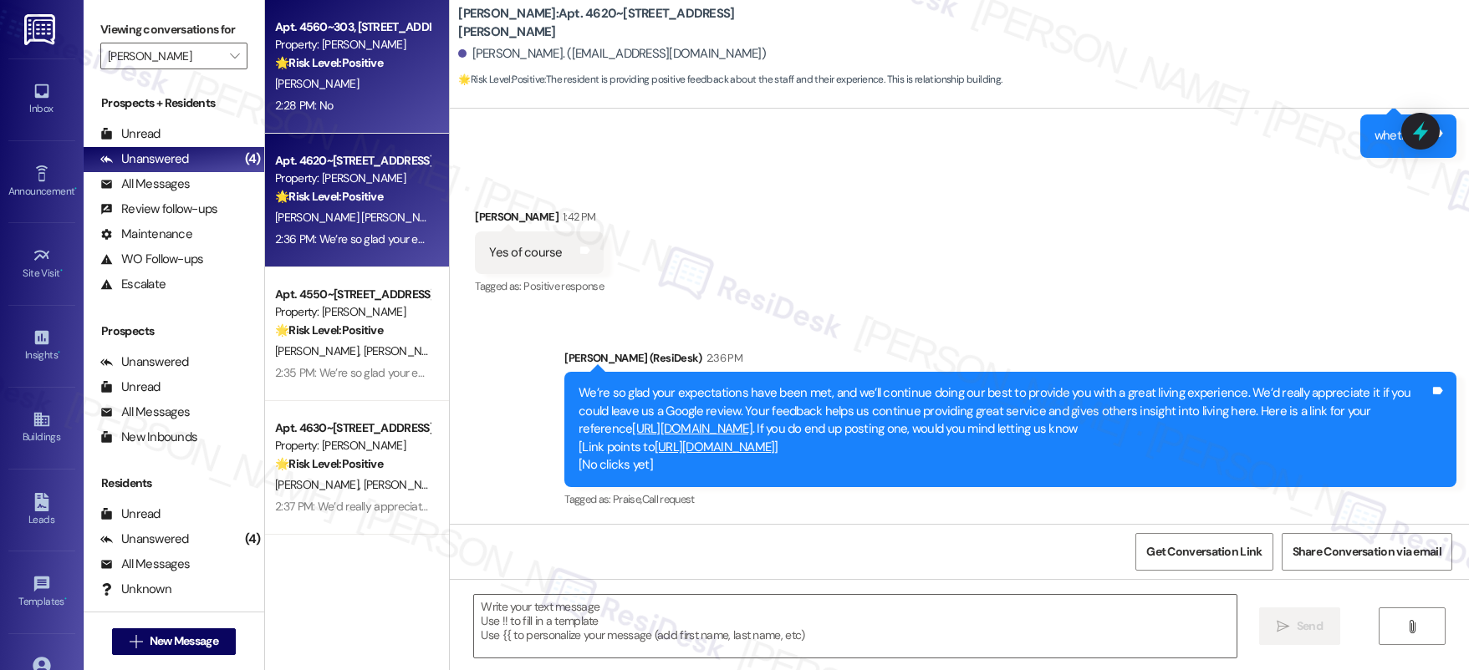
click at [400, 106] on div "2:28 PM: No 2:28 PM: No" at bounding box center [352, 105] width 158 height 21
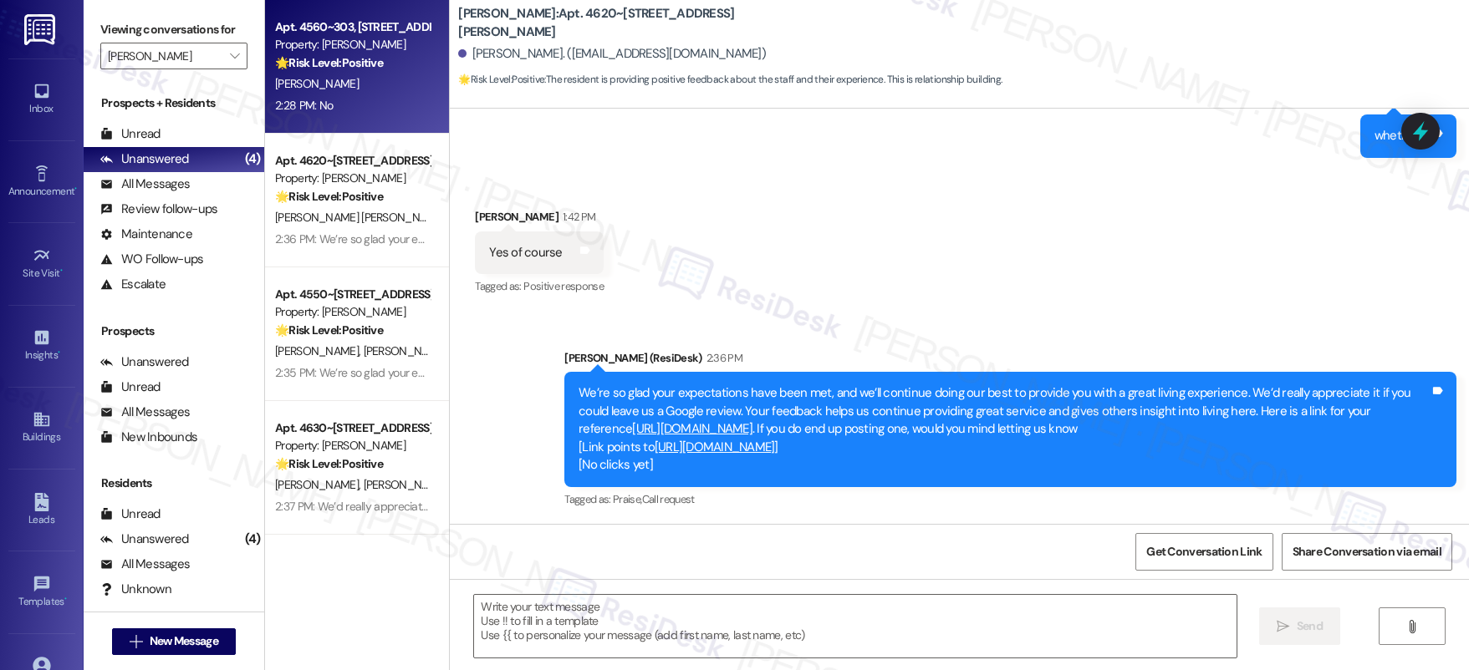
click at [399, 107] on div "2:28 PM: No 2:28 PM: No" at bounding box center [352, 105] width 158 height 21
type textarea "Fetching suggested responses. Please feel free to read through the conversation…"
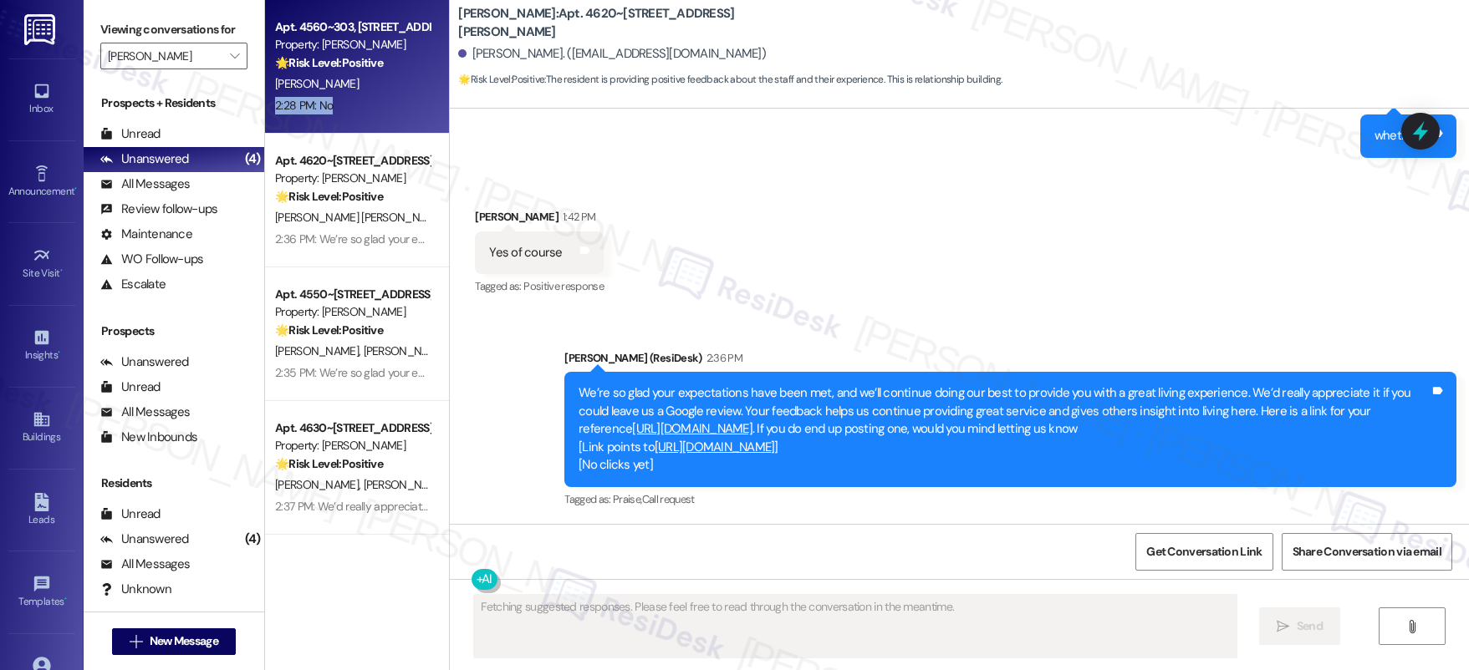
click at [397, 107] on div "2:28 PM: No 2:28 PM: No" at bounding box center [352, 105] width 158 height 21
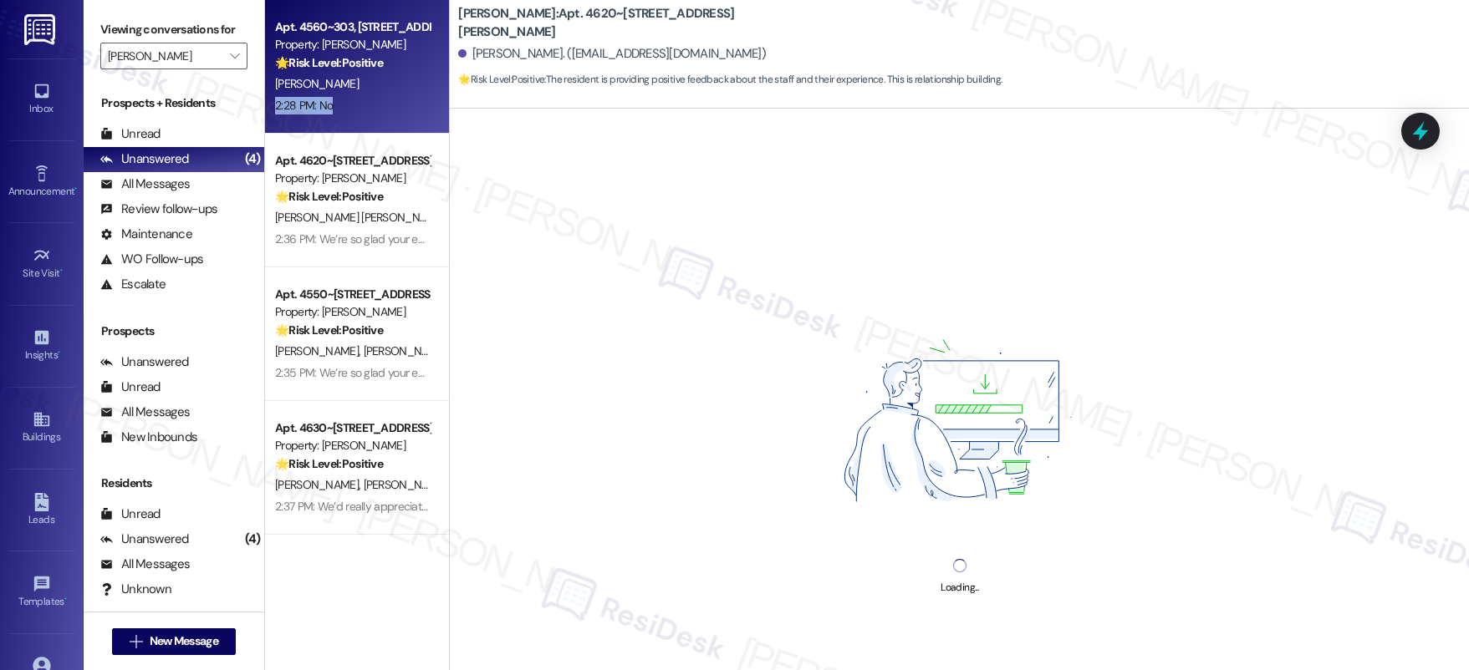
click at [397, 108] on div "2:28 PM: No 2:28 PM: No" at bounding box center [352, 105] width 158 height 21
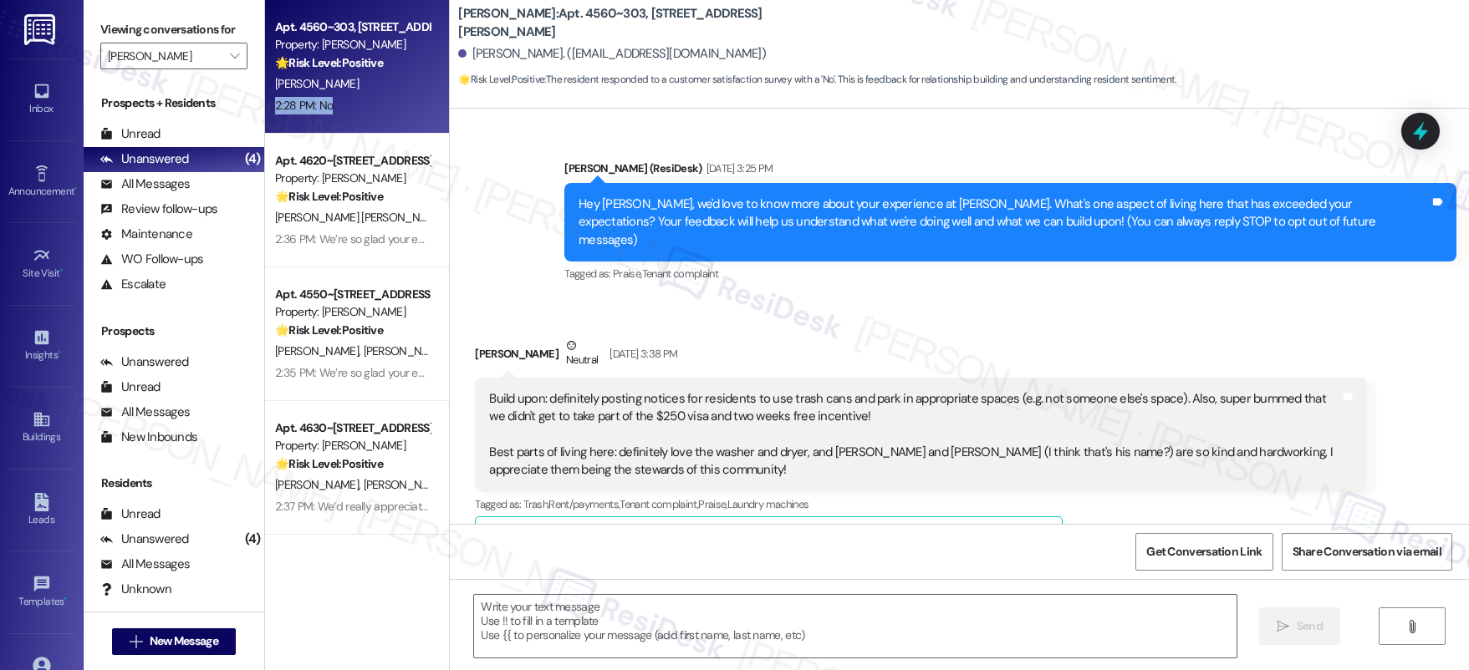
click at [397, 108] on div "2:28 PM: No 2:28 PM: No" at bounding box center [352, 105] width 158 height 21
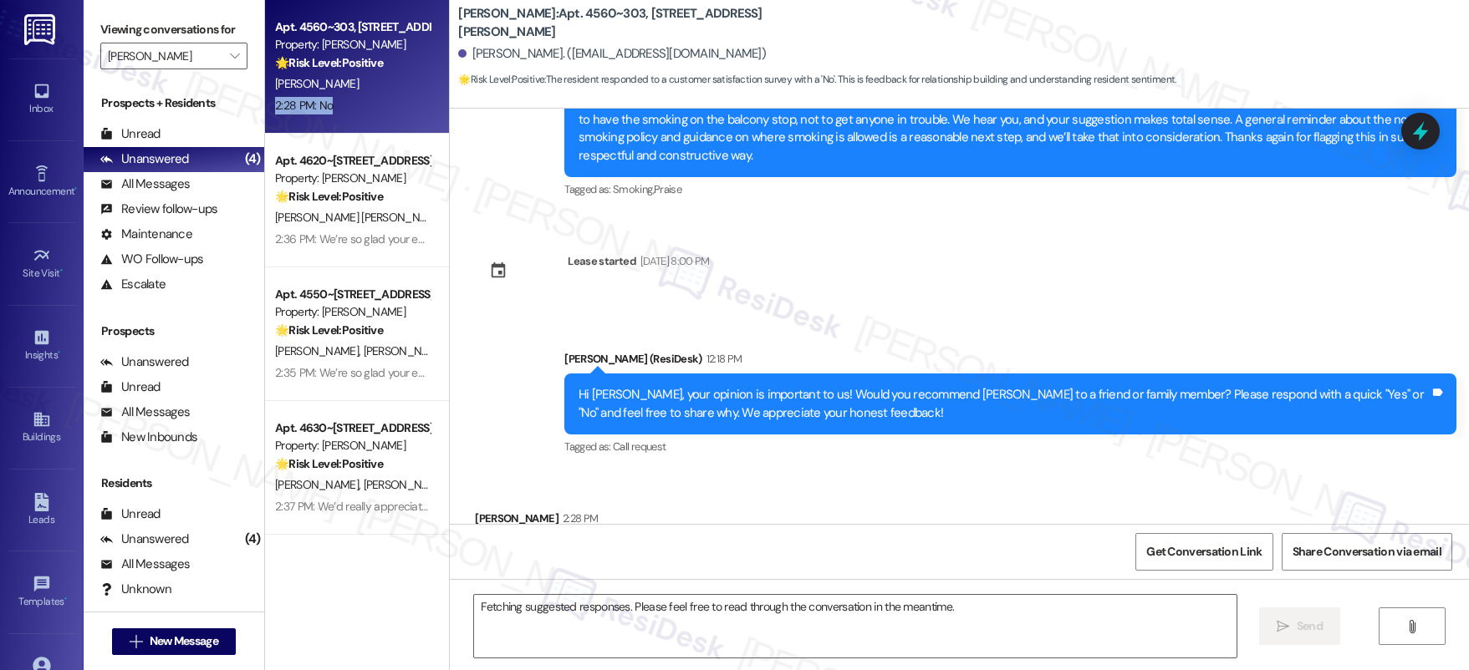
click at [396, 108] on div "2:28 PM: No 2:28 PM: No" at bounding box center [352, 105] width 158 height 21
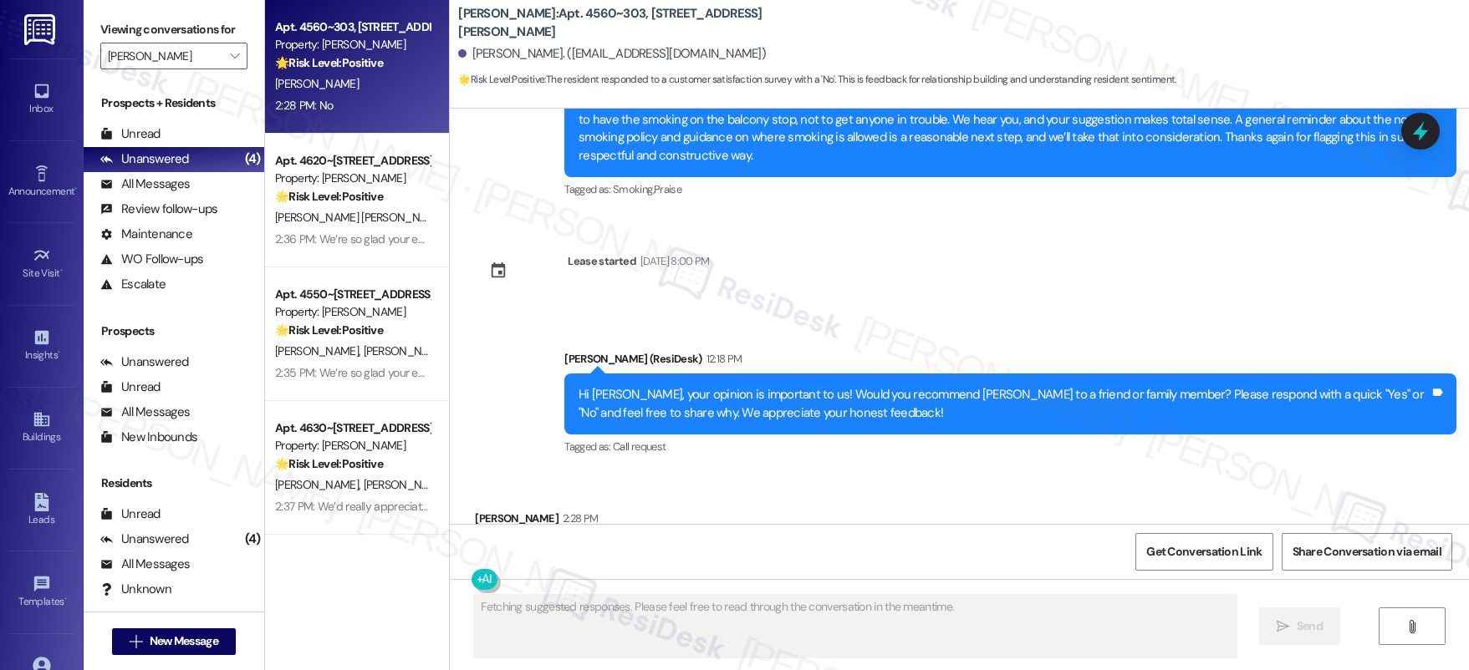
click at [396, 109] on div "2:28 PM: No 2:28 PM: No" at bounding box center [352, 105] width 158 height 21
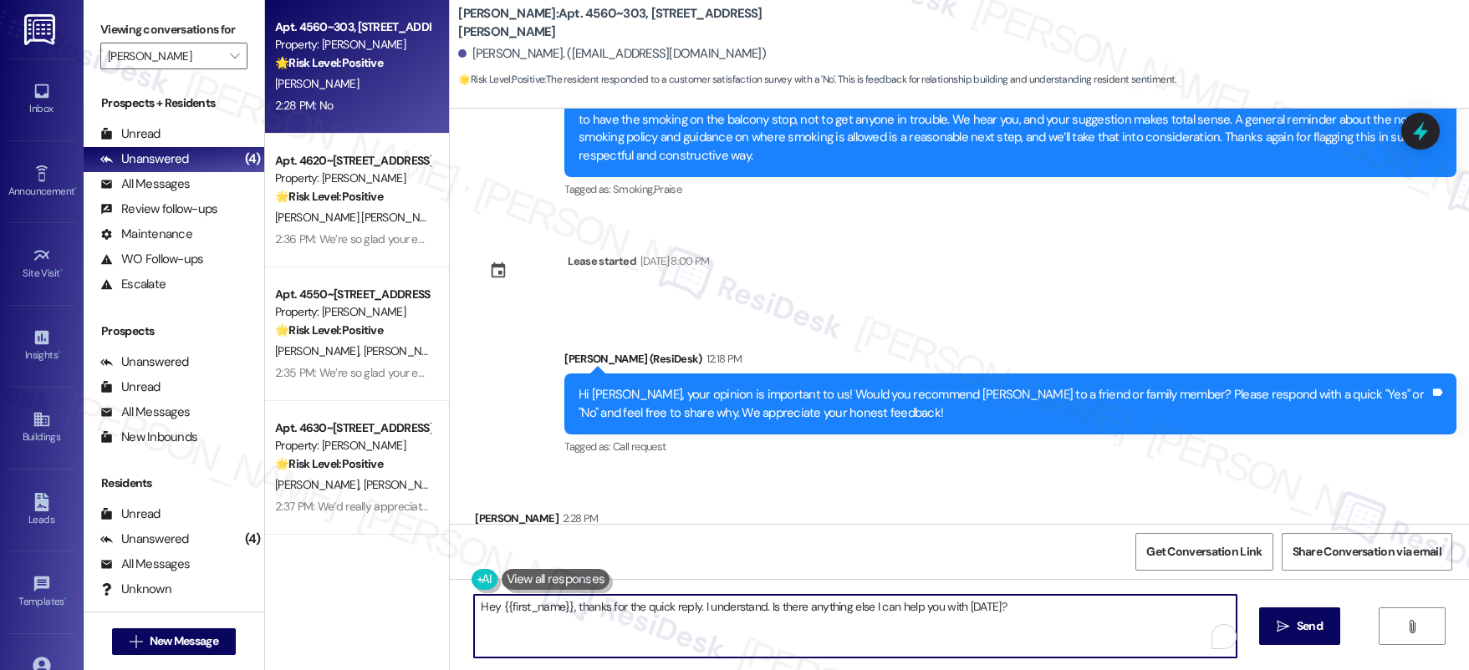
drag, startPoint x: 704, startPoint y: 596, endPoint x: 709, endPoint y: 617, distance: 21.5
click at [709, 615] on textarea "Hey {{first_name}}, thanks for the quick reply. I understand. Is there anything…" at bounding box center [855, 626] width 762 height 63
click at [709, 603] on textarea "Hey {{first_name}}, thanks for the quick reply. I understand. Is there anything…" at bounding box center [855, 626] width 762 height 63
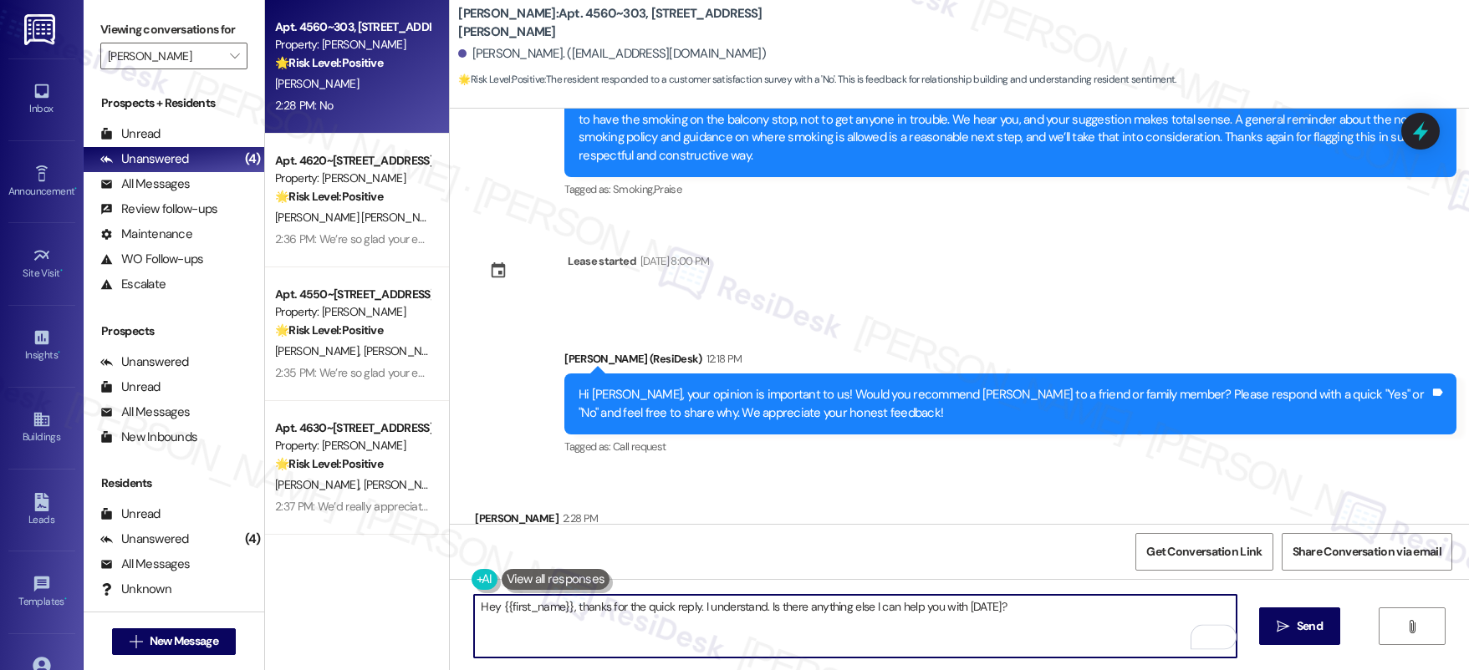
click at [709, 603] on textarea "Hey {{first_name}}, thanks for the quick reply. I understand. Is there anything…" at bounding box center [855, 626] width 762 height 63
click at [711, 603] on textarea "Hey {{first_name}}, thanks for the quick reply. I understand. Is there anything…" at bounding box center [855, 626] width 762 height 63
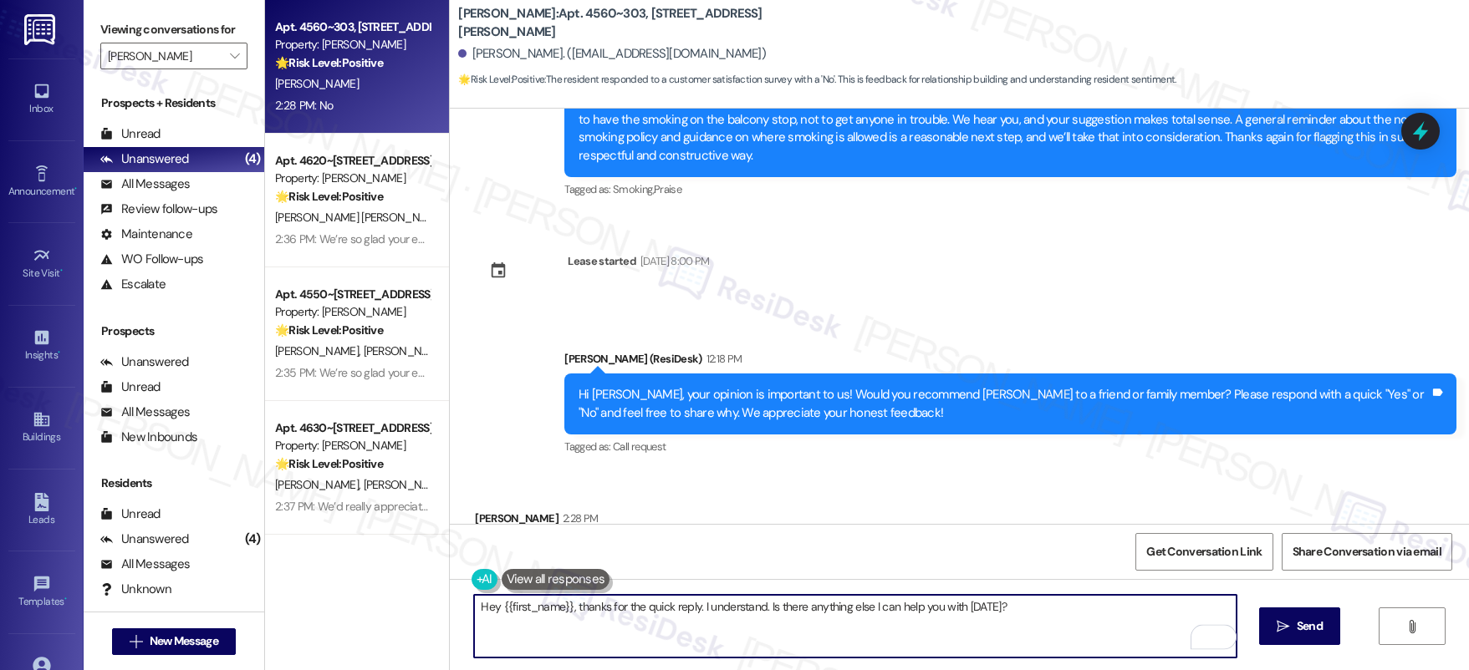
click at [711, 603] on textarea "Hey {{first_name}}, thanks for the quick reply. I understand. Is there anything…" at bounding box center [855, 626] width 762 height 63
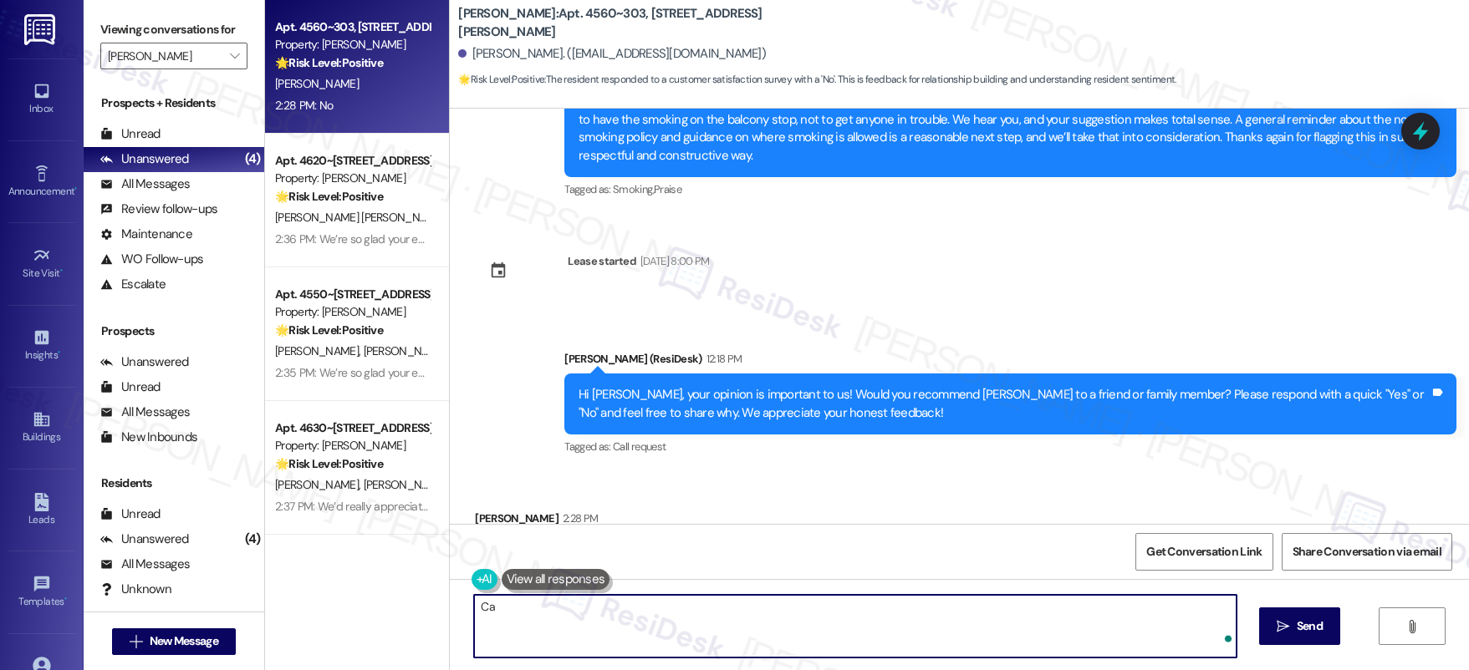
type textarea "C"
drag, startPoint x: 900, startPoint y: 618, endPoint x: 941, endPoint y: 620, distance: 41.0
click at [904, 618] on textarea "Thank you for the honest response! Can you tell me where we fell short?" at bounding box center [855, 626] width 762 height 63
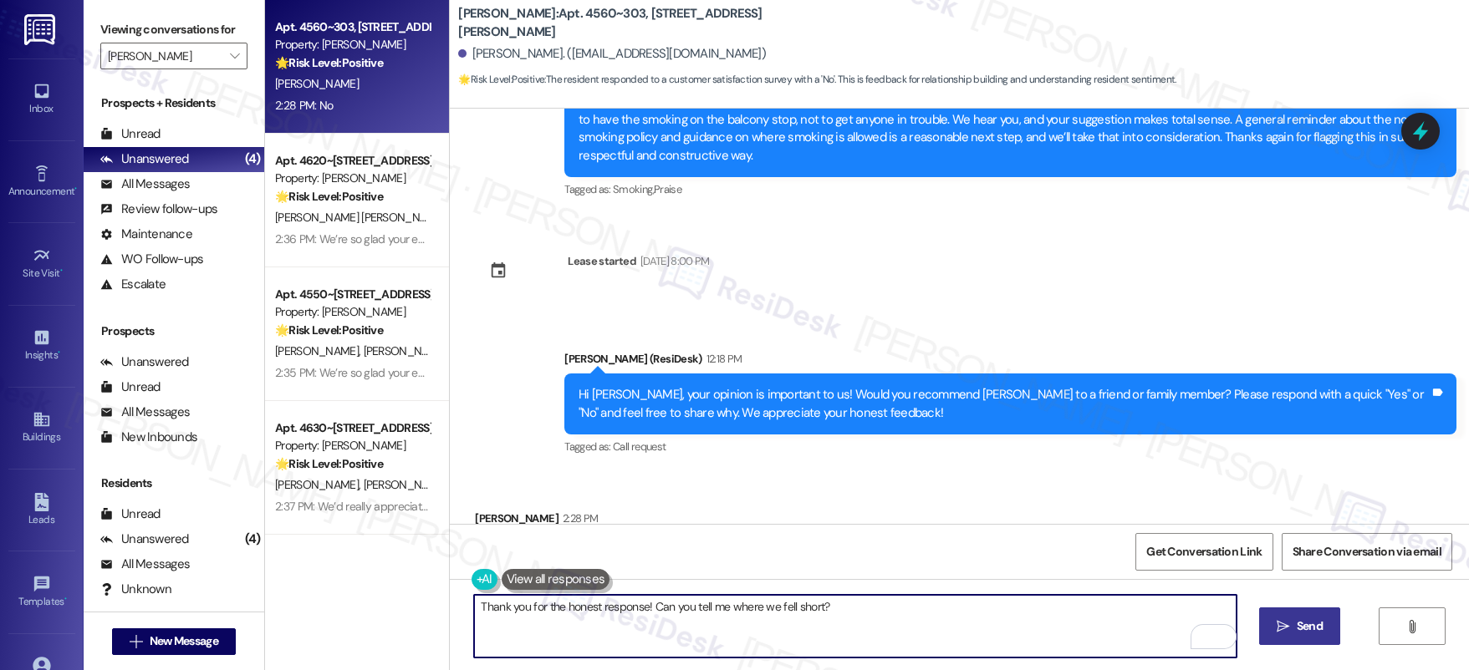
type textarea "Thank you for the honest response! Can you tell me where we fell short?"
click at [1288, 632] on span " Send" at bounding box center [1299, 627] width 53 height 18
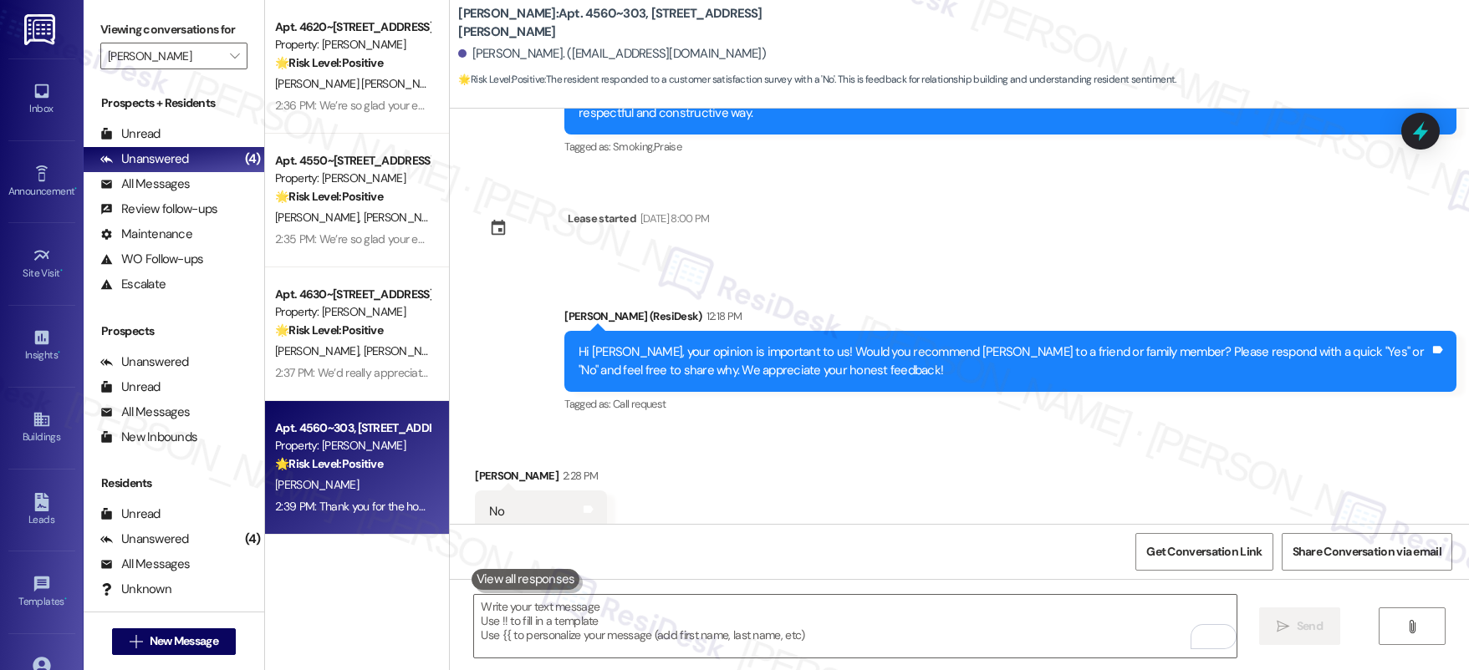
scroll to position [18247, 0]
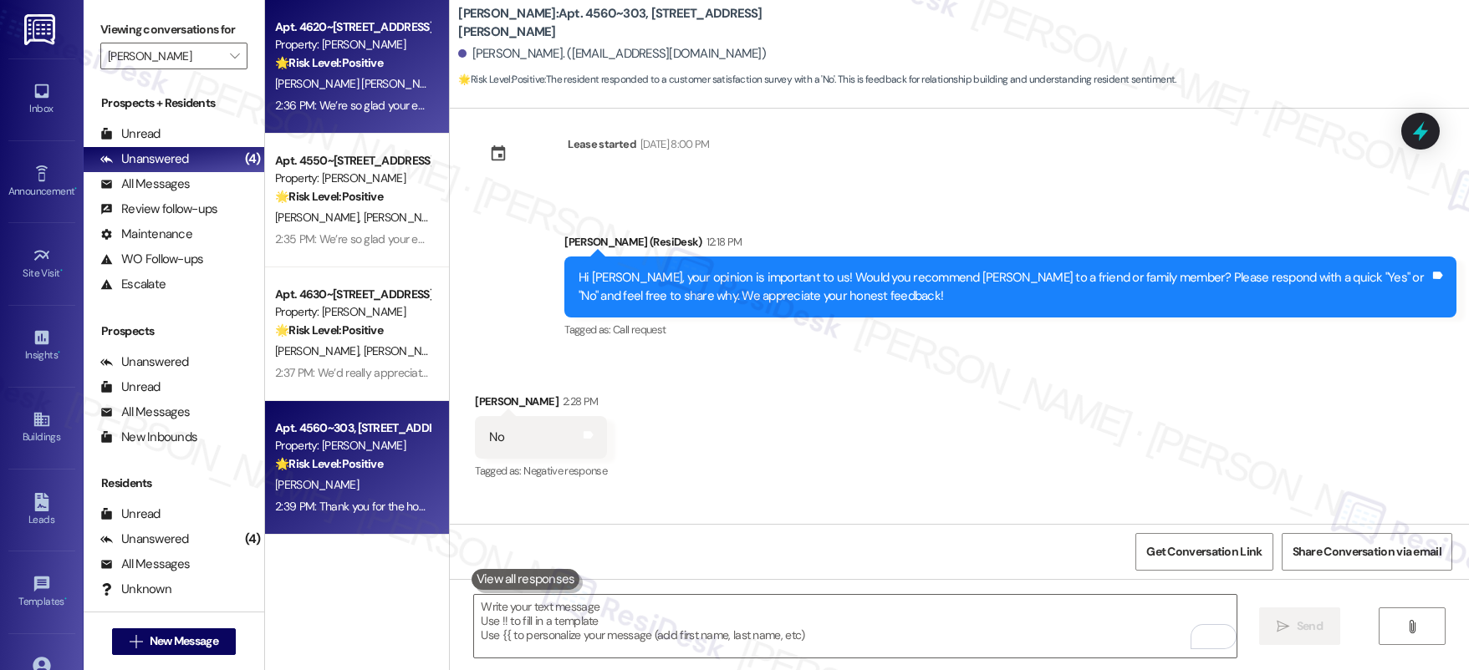
click at [361, 103] on div "2:36 PM: We’re so glad your expectations have been met, and we’ll continue doin…" at bounding box center [1272, 105] width 1994 height 15
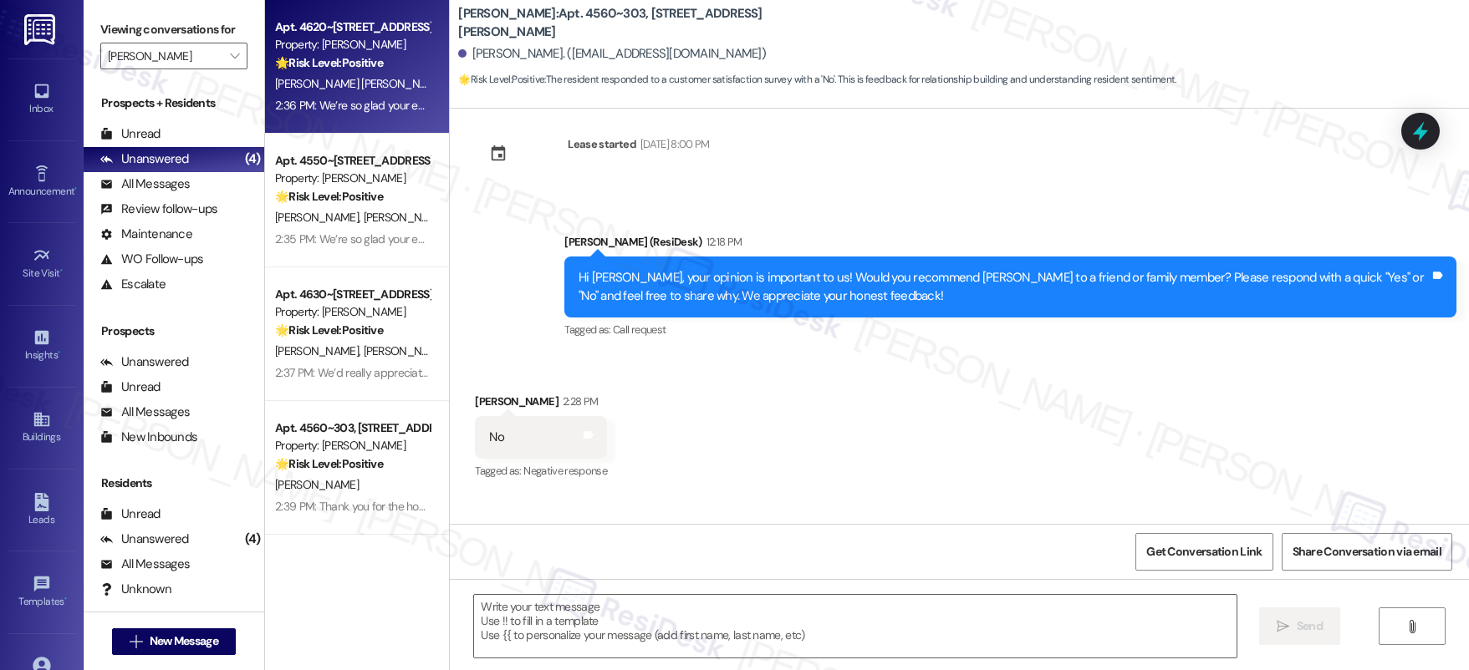
type textarea "Fetching suggested responses. Please feel free to read through the conversation…"
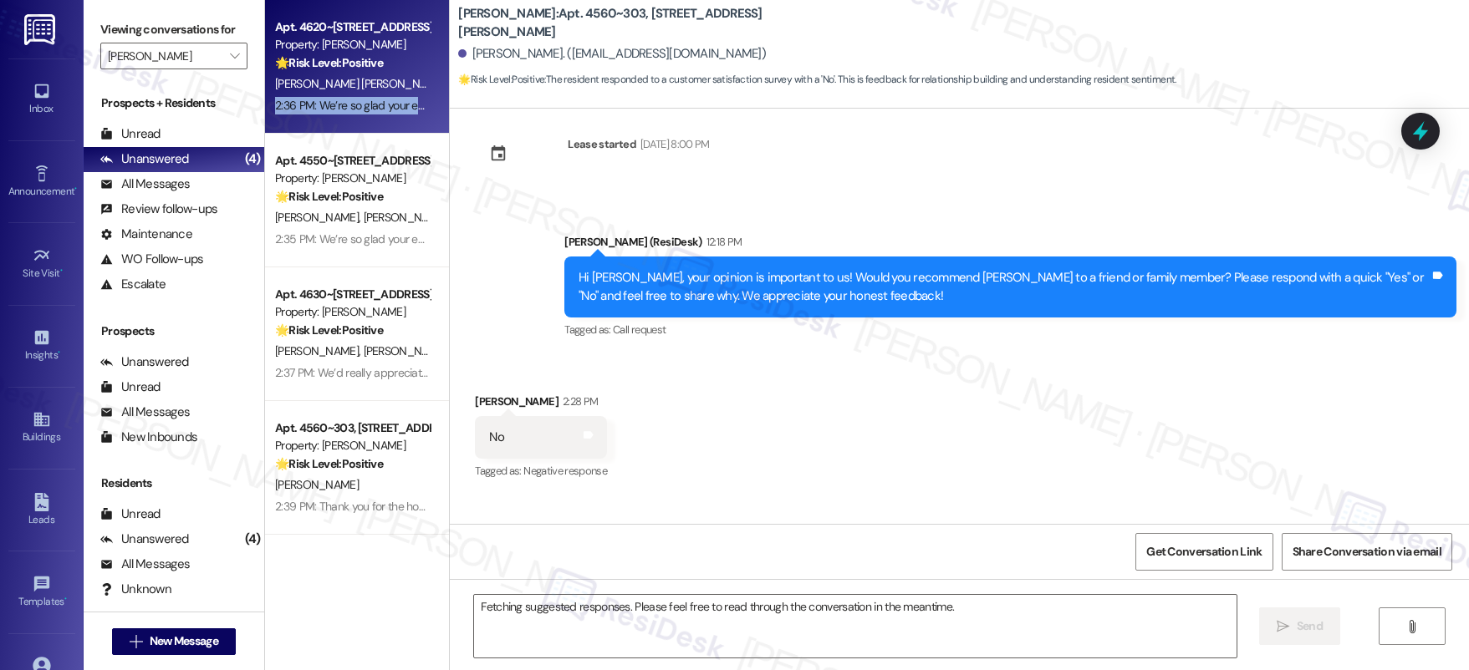
click at [361, 103] on div "2:36 PM: We’re so glad your expectations have been met, and we’ll continue doin…" at bounding box center [1272, 105] width 1994 height 15
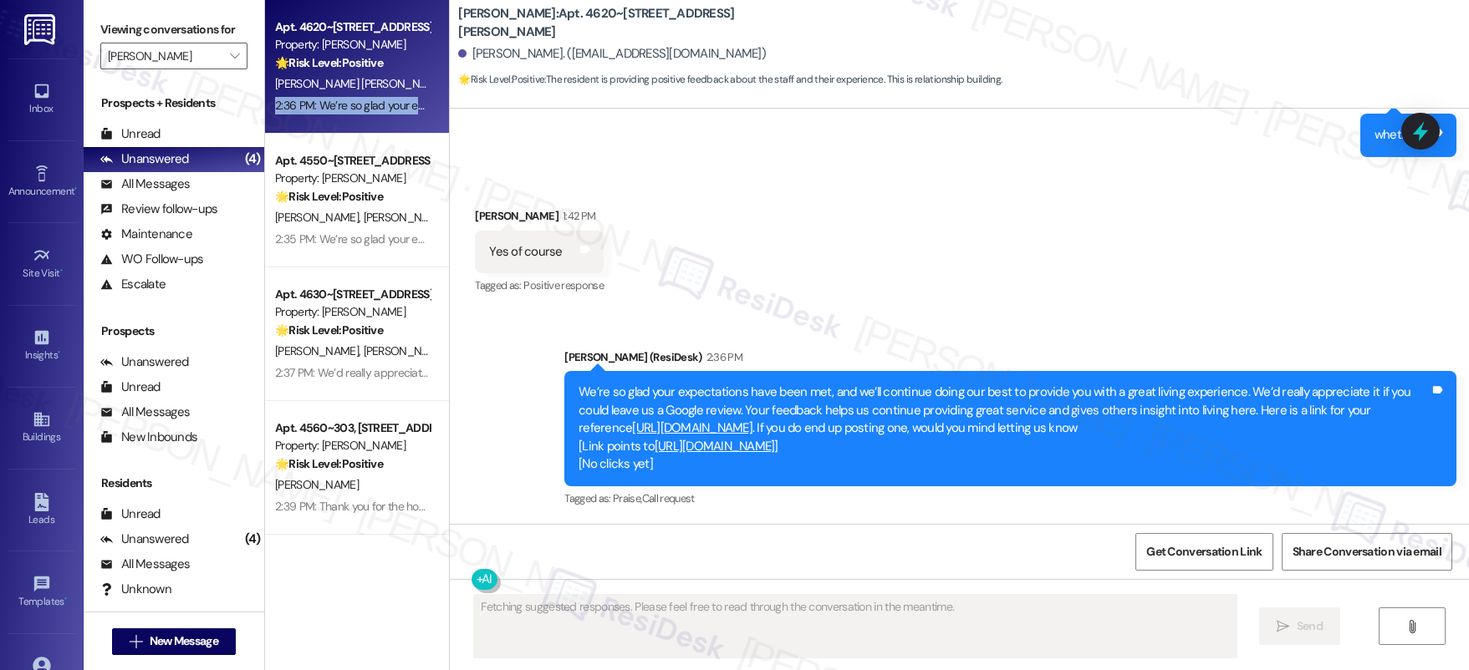
drag, startPoint x: 361, startPoint y: 103, endPoint x: 261, endPoint y: 98, distance: 100.4
click at [344, 106] on div "2:36 PM: We’re so glad your expectations have been met, and we’ll continue doin…" at bounding box center [1272, 105] width 1994 height 15
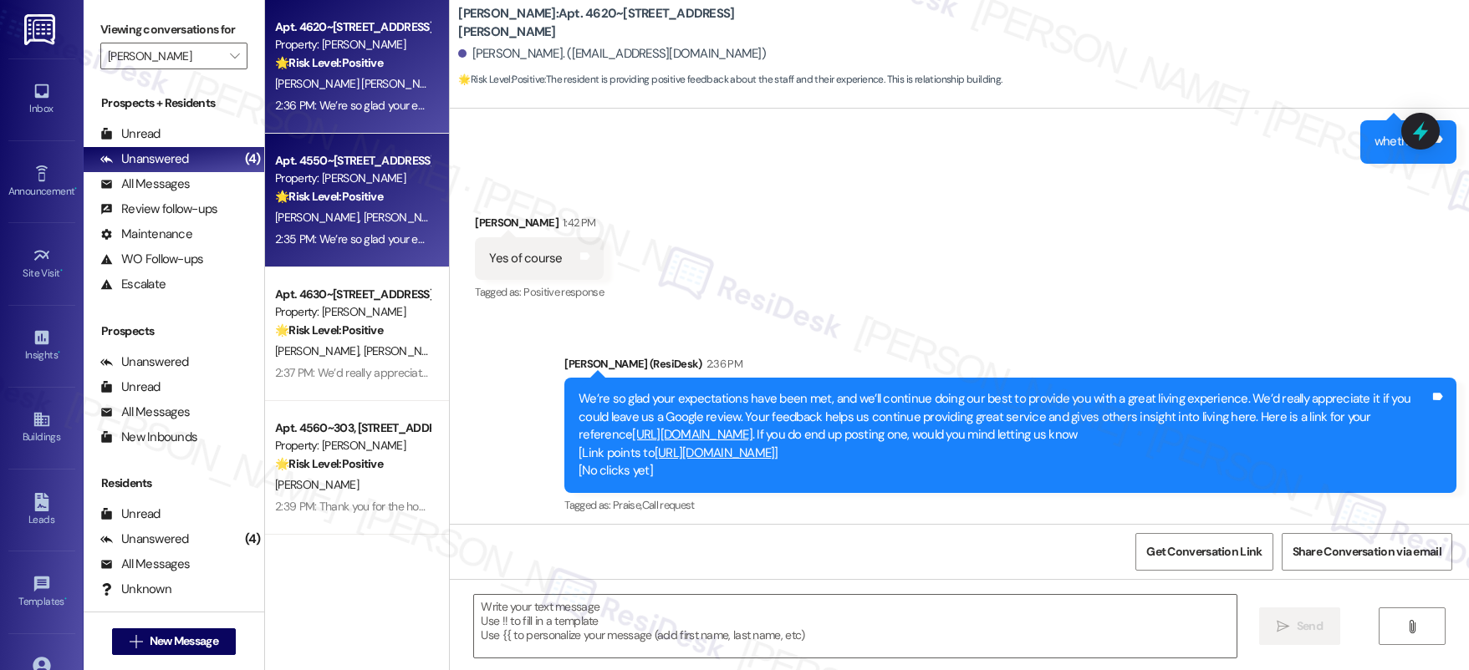
click at [415, 217] on div "Apt. 4550~103, [STREET_ADDRESS][PERSON_NAME] Property: [PERSON_NAME] 🌟 Risk Lev…" at bounding box center [357, 201] width 184 height 134
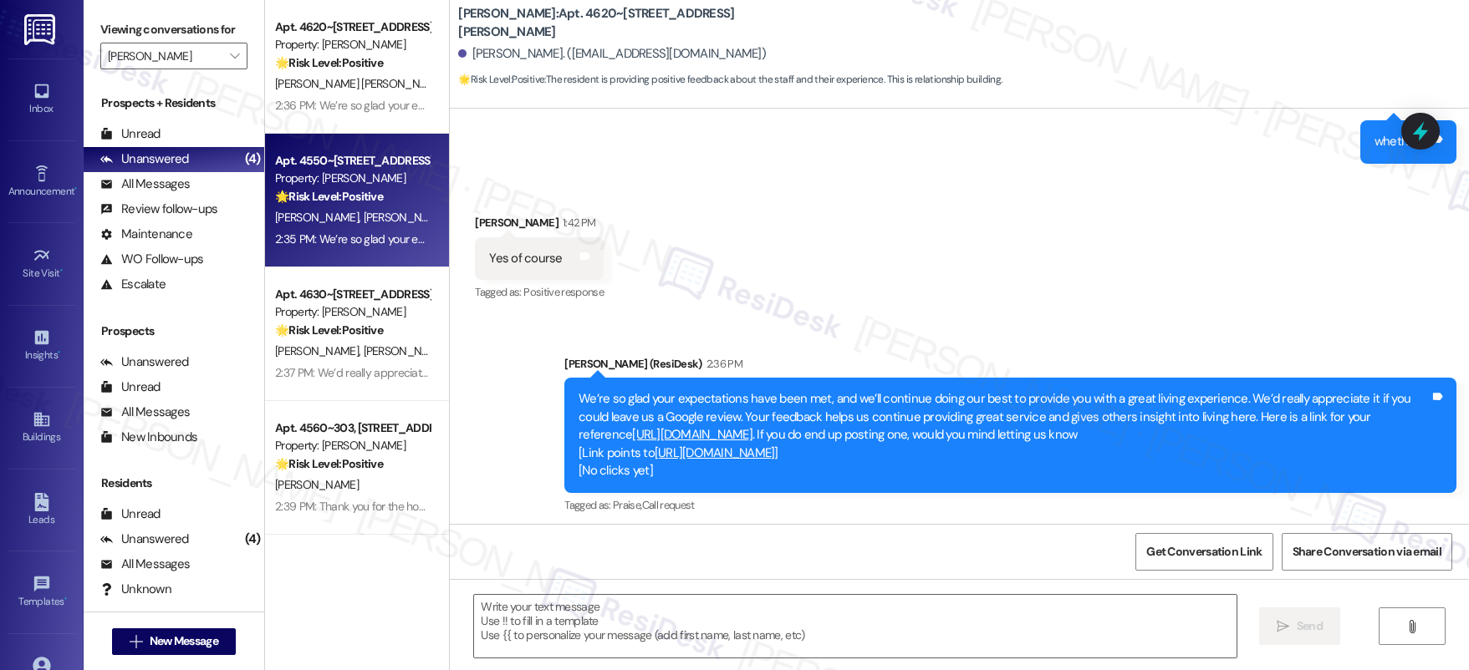
click at [383, 207] on div "L. [PERSON_NAME]" at bounding box center [352, 217] width 158 height 21
type textarea "Fetching suggested responses. Please feel free to read through the conversation…"
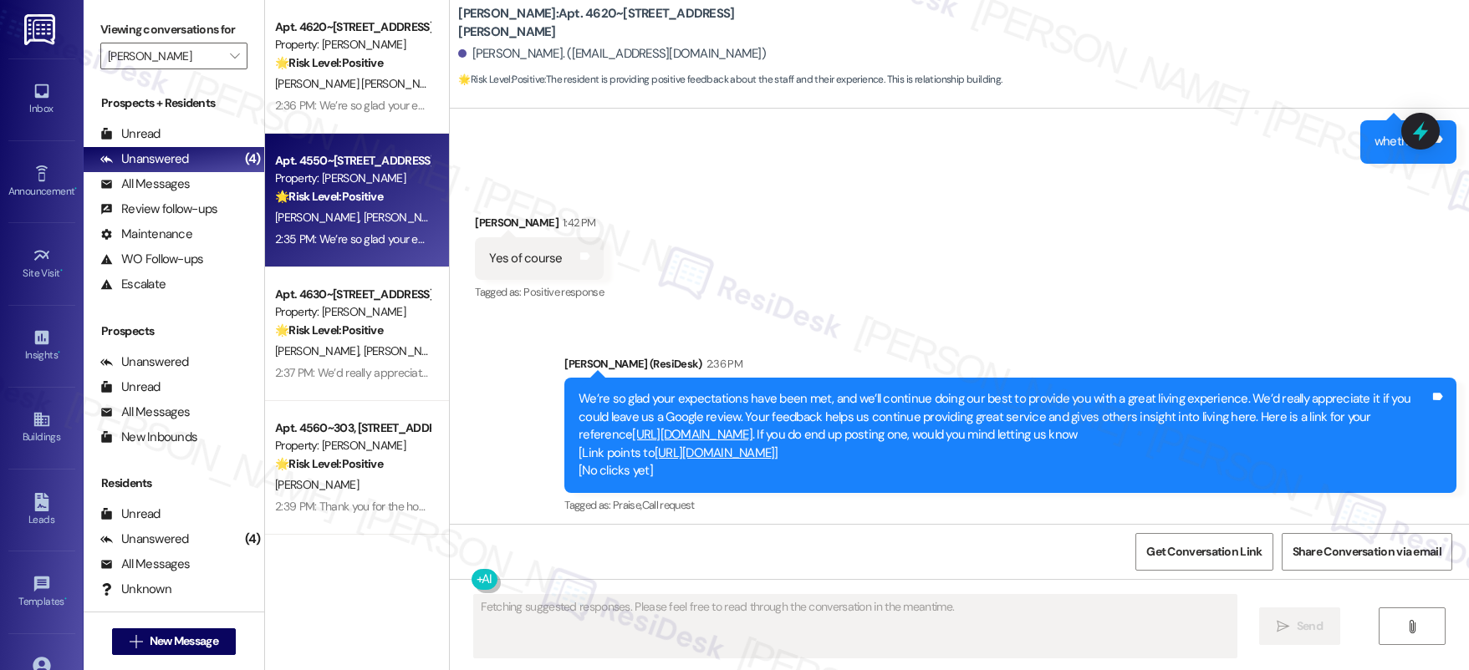
click at [383, 207] on div "L. [PERSON_NAME]" at bounding box center [352, 217] width 158 height 21
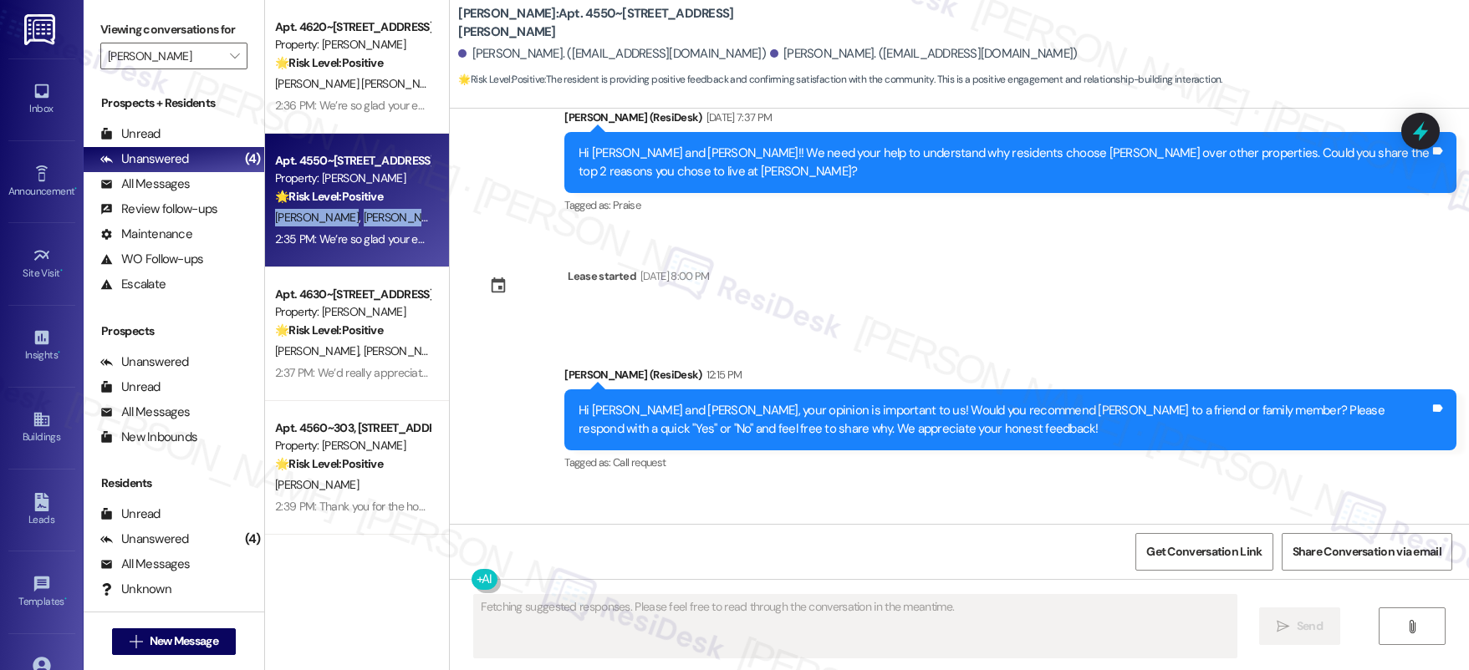
click at [383, 207] on div "L. [PERSON_NAME]" at bounding box center [352, 217] width 158 height 21
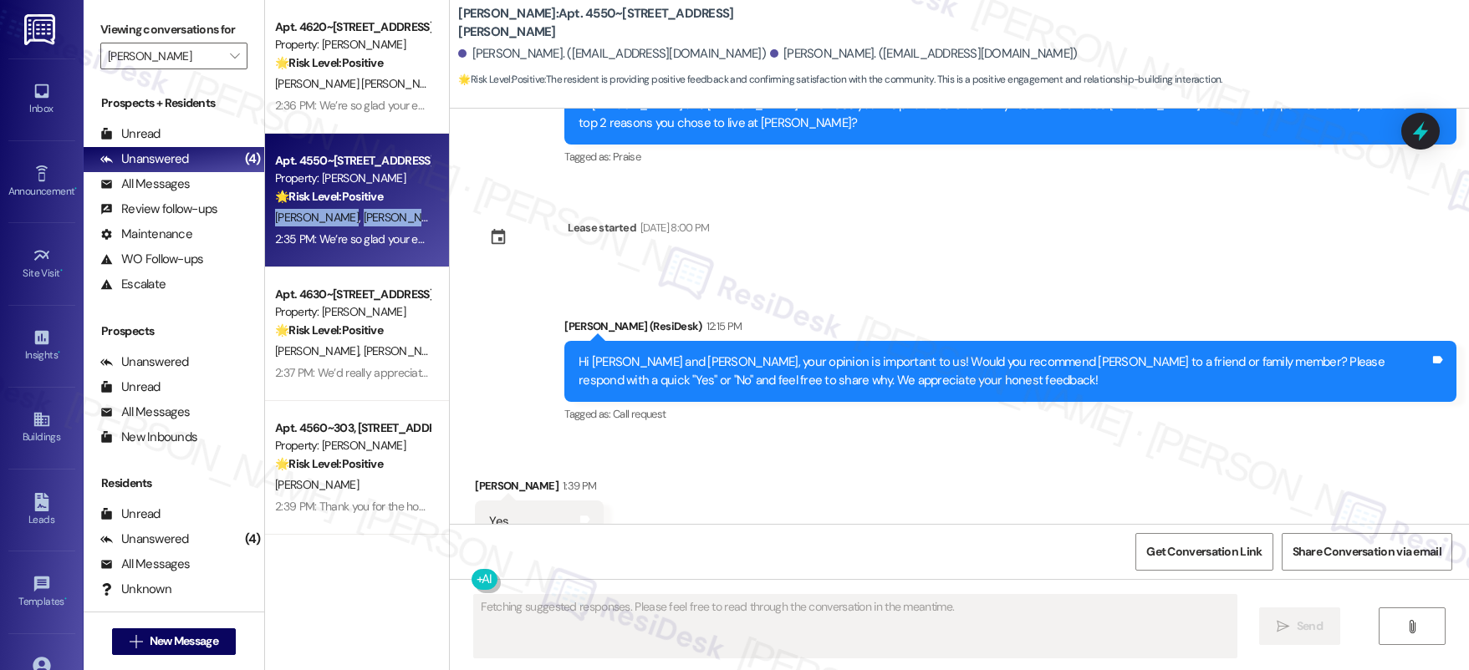
click at [383, 207] on div "L. [PERSON_NAME]" at bounding box center [352, 217] width 158 height 21
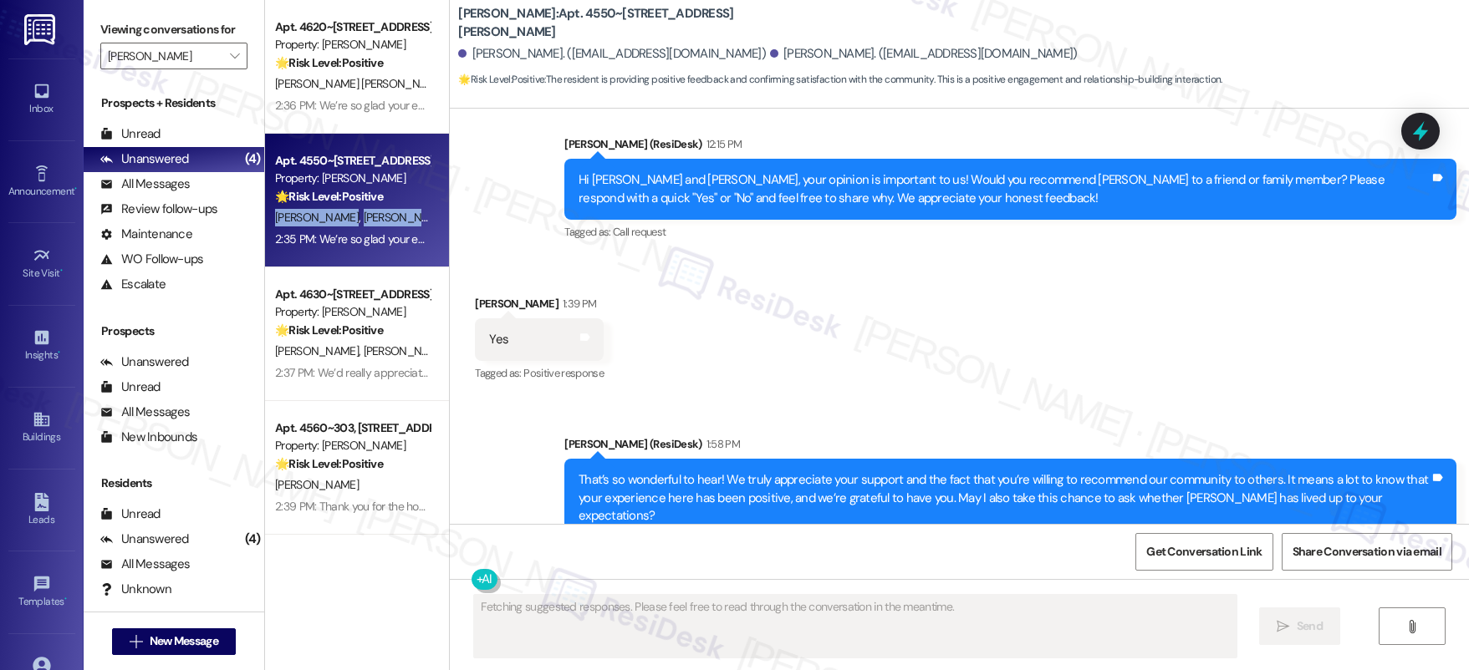
click at [383, 207] on div "L. [PERSON_NAME]" at bounding box center [352, 217] width 158 height 21
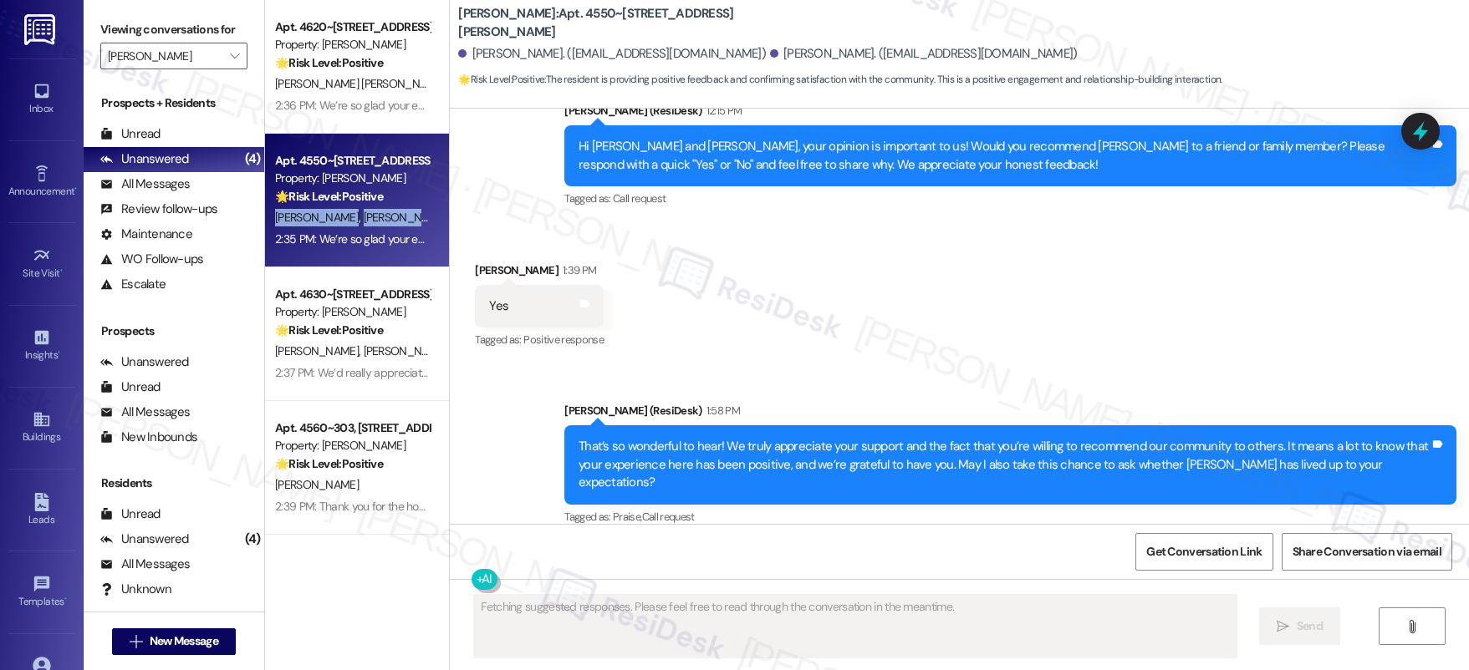
click at [383, 207] on div "L. [PERSON_NAME]" at bounding box center [352, 217] width 158 height 21
click at [383, 207] on div "L. Johanes L. Johanes" at bounding box center [352, 217] width 158 height 21
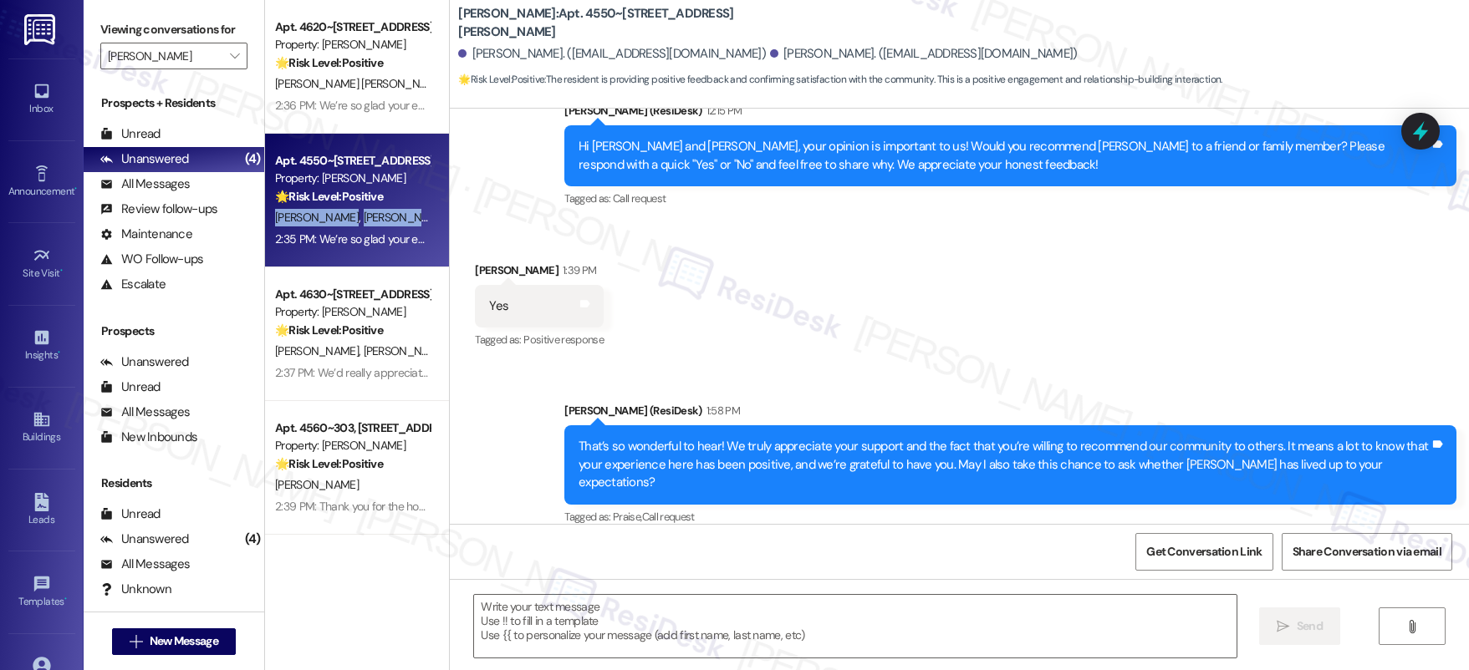
click at [383, 207] on div "L. Johanes L. Johanes" at bounding box center [352, 217] width 158 height 21
click at [381, 206] on div "Apt. 4550~103, 4624 Lancaster Dr NE Property: Autumn Woods 🌟 Risk Level: Positi…" at bounding box center [357, 201] width 184 height 134
click at [381, 206] on div "Apt. 4550~103, 4624 Lancaster Dr NE Property: Autumn Woods 🌟 Risk Level: Positi…" at bounding box center [352, 178] width 158 height 57
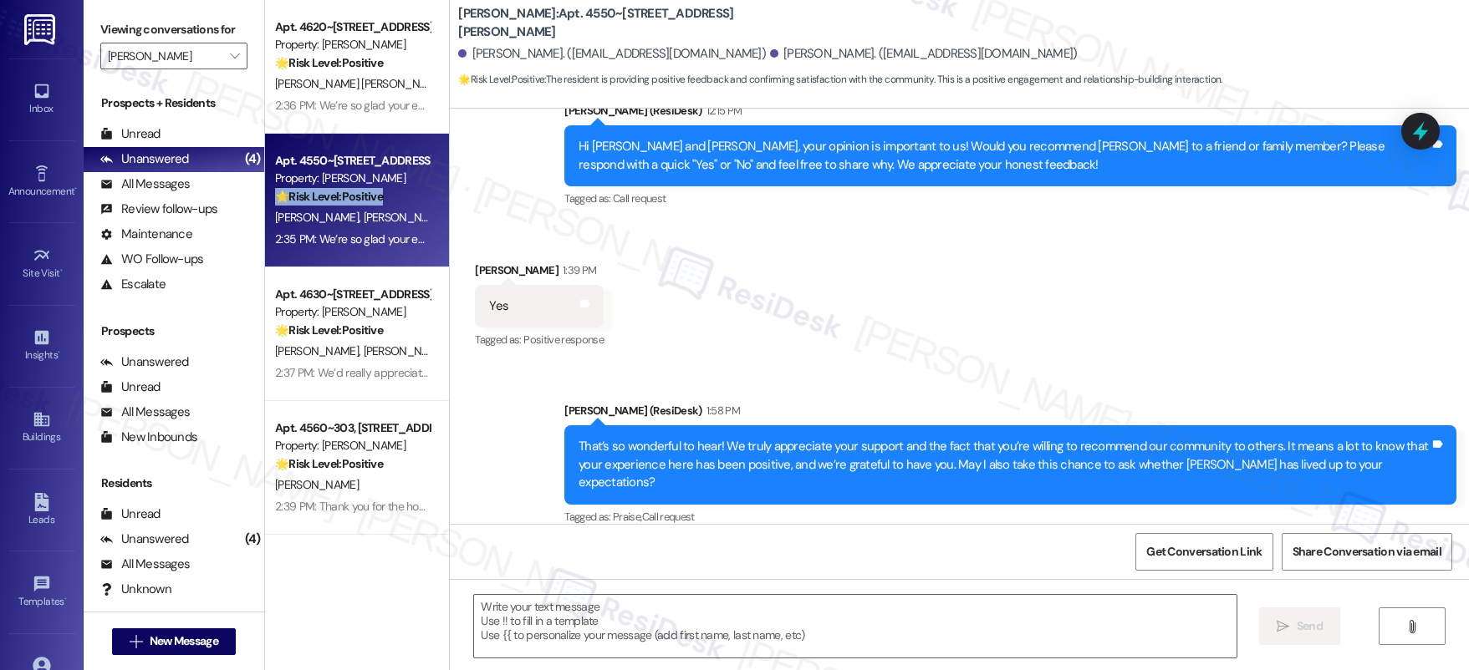
click at [381, 206] on div "Apt. 4550~103, 4624 Lancaster Dr NE Property: Autumn Woods 🌟 Risk Level: Positi…" at bounding box center [352, 178] width 158 height 57
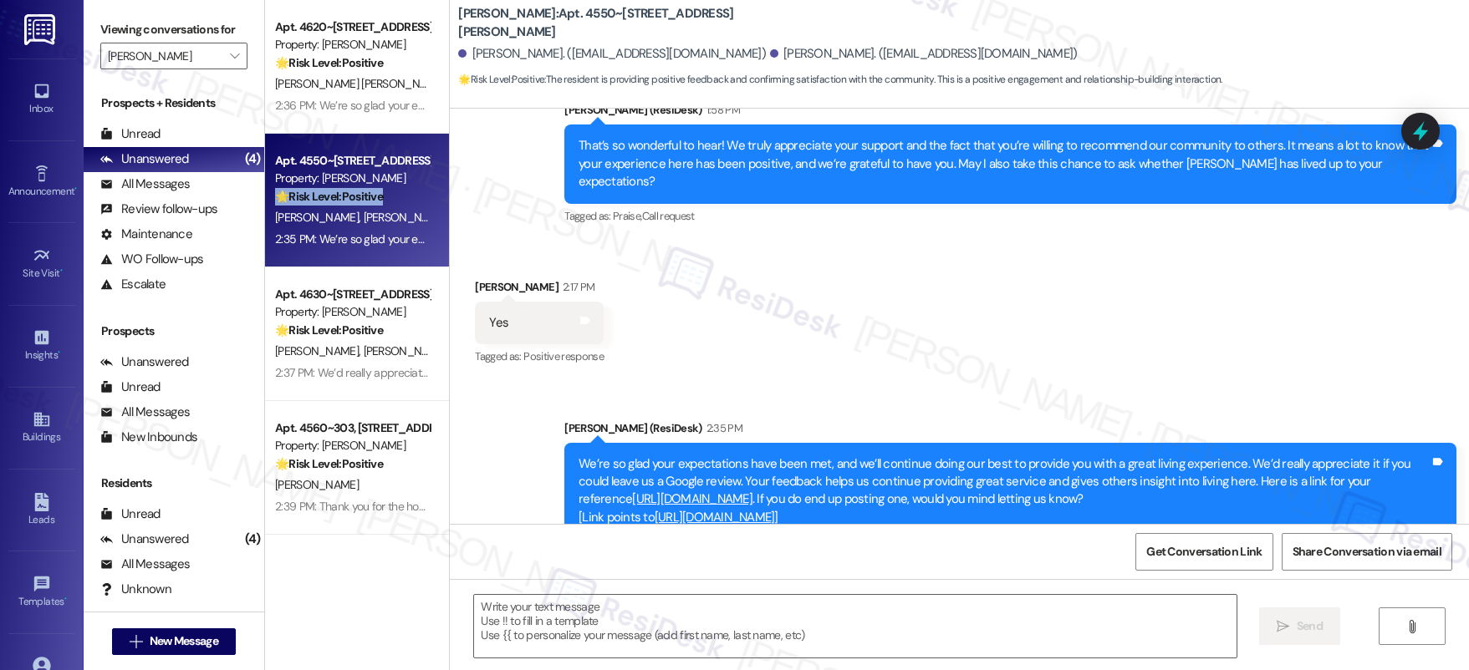
scroll to position [1574, 0]
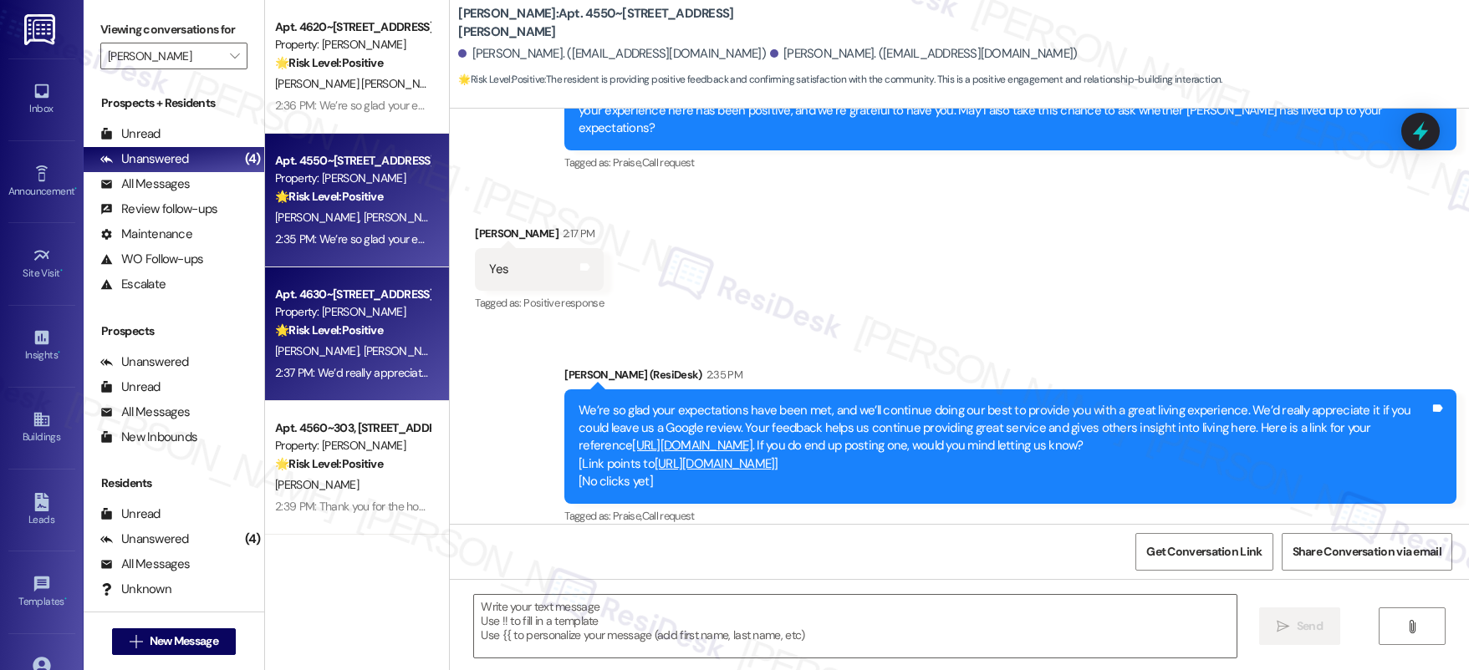
click at [335, 309] on div "Property: [PERSON_NAME]" at bounding box center [352, 312] width 155 height 18
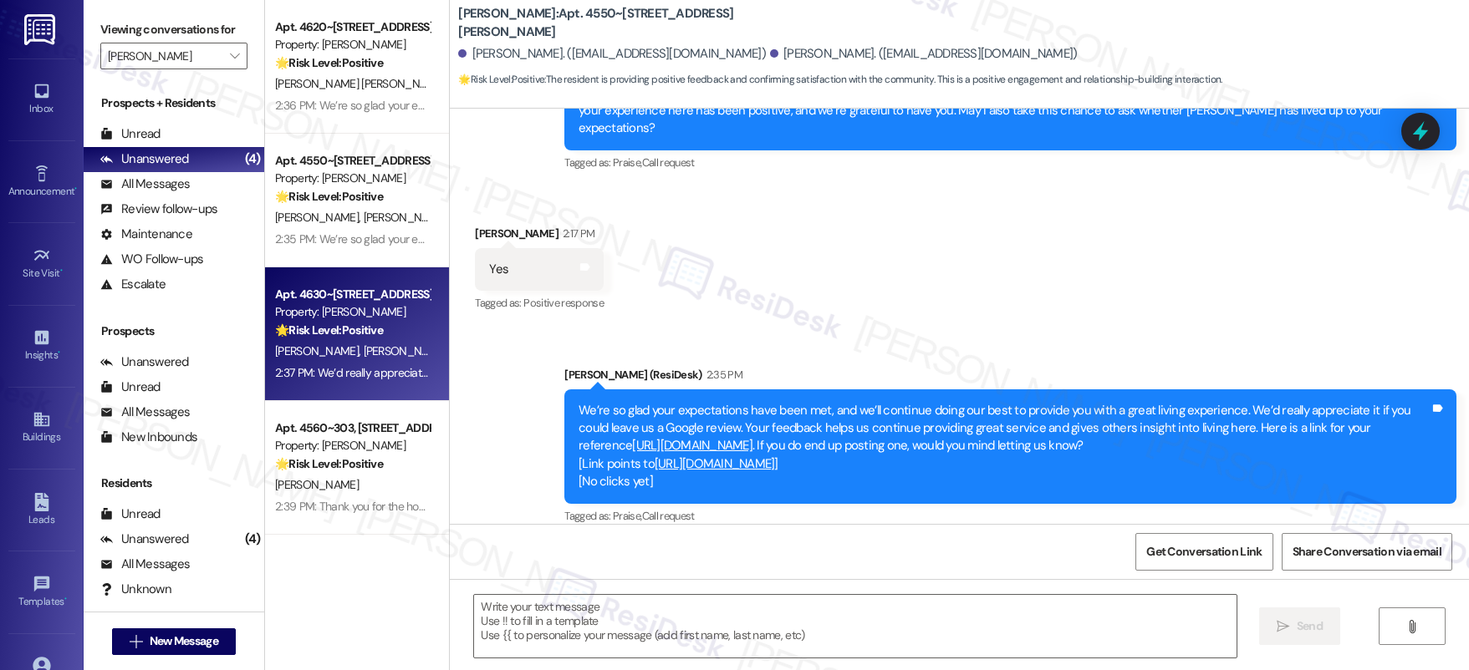
click at [335, 309] on div "Property: [PERSON_NAME]" at bounding box center [352, 312] width 155 height 18
click at [334, 308] on div "Property: [PERSON_NAME]" at bounding box center [352, 312] width 155 height 18
click at [335, 308] on div "Property: [PERSON_NAME]" at bounding box center [352, 312] width 155 height 18
type textarea "Fetching suggested responses. Please feel free to read through the conversation…"
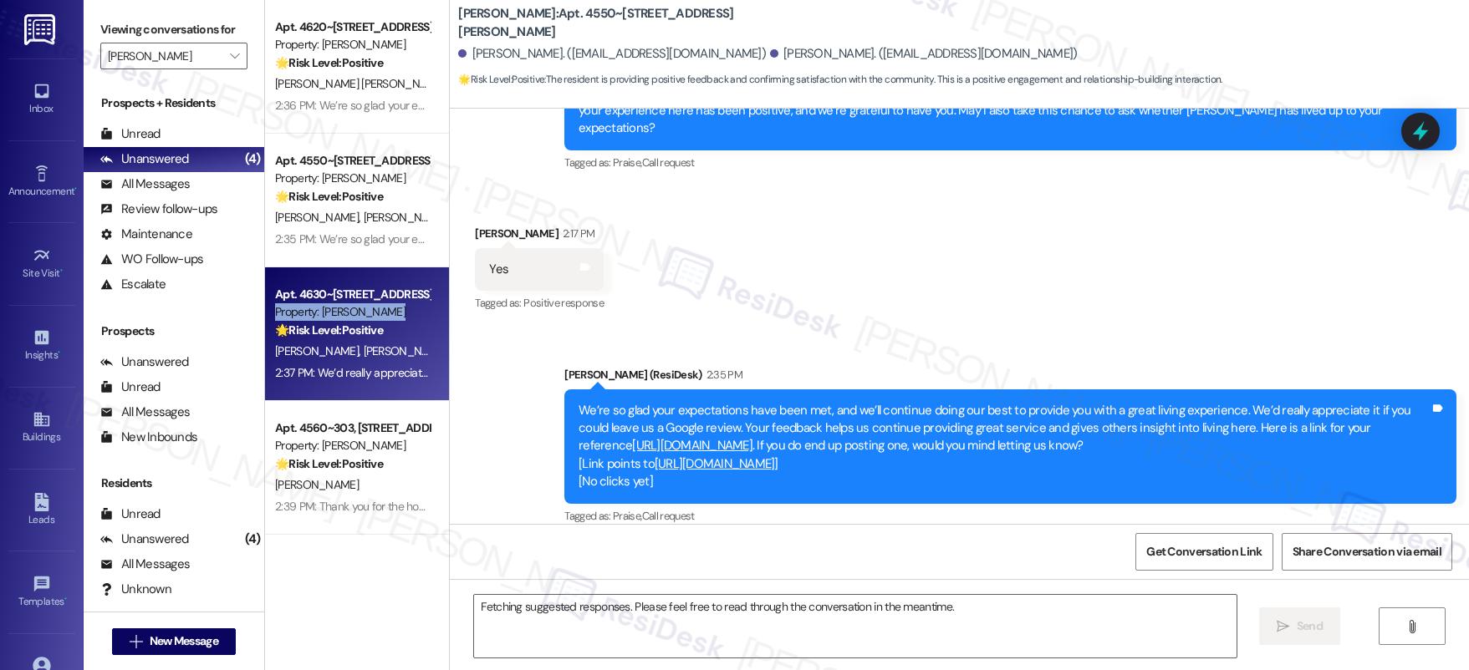
click at [335, 308] on div "Property: [PERSON_NAME]" at bounding box center [352, 312] width 155 height 18
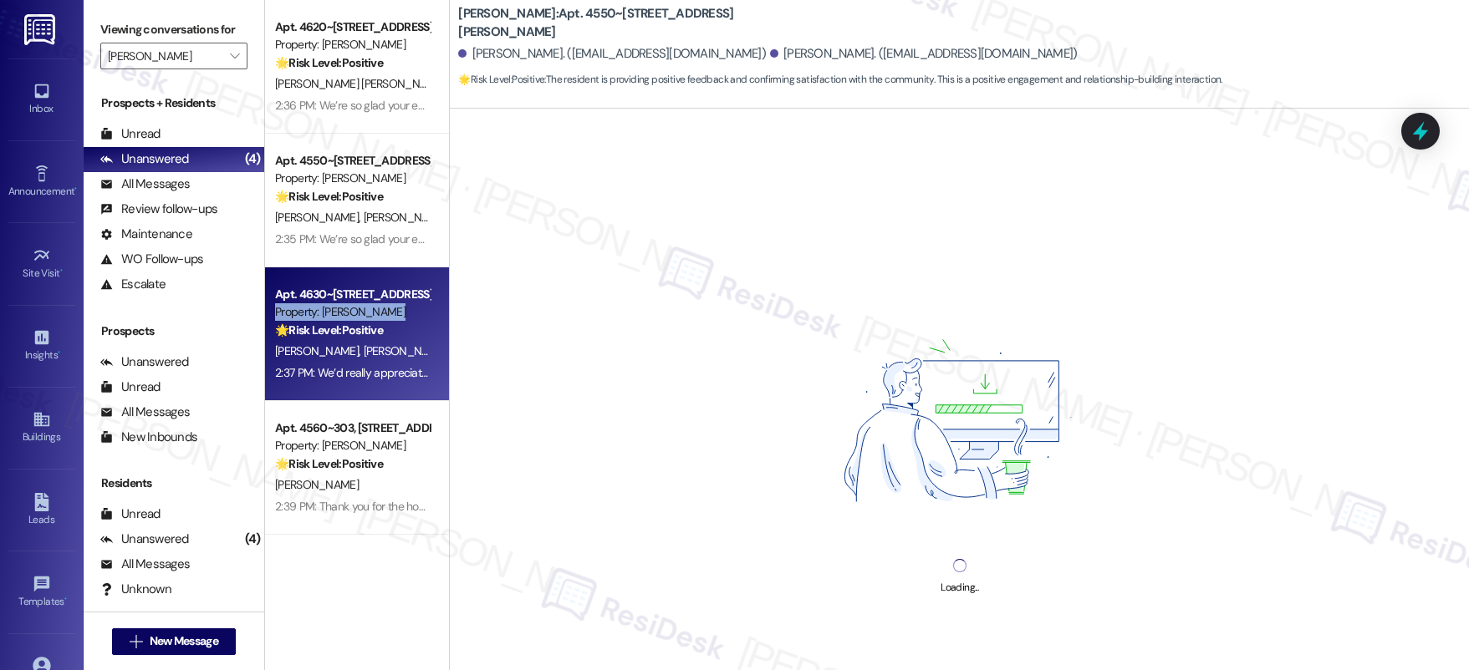
click at [335, 308] on div "Property: [PERSON_NAME]" at bounding box center [352, 312] width 155 height 18
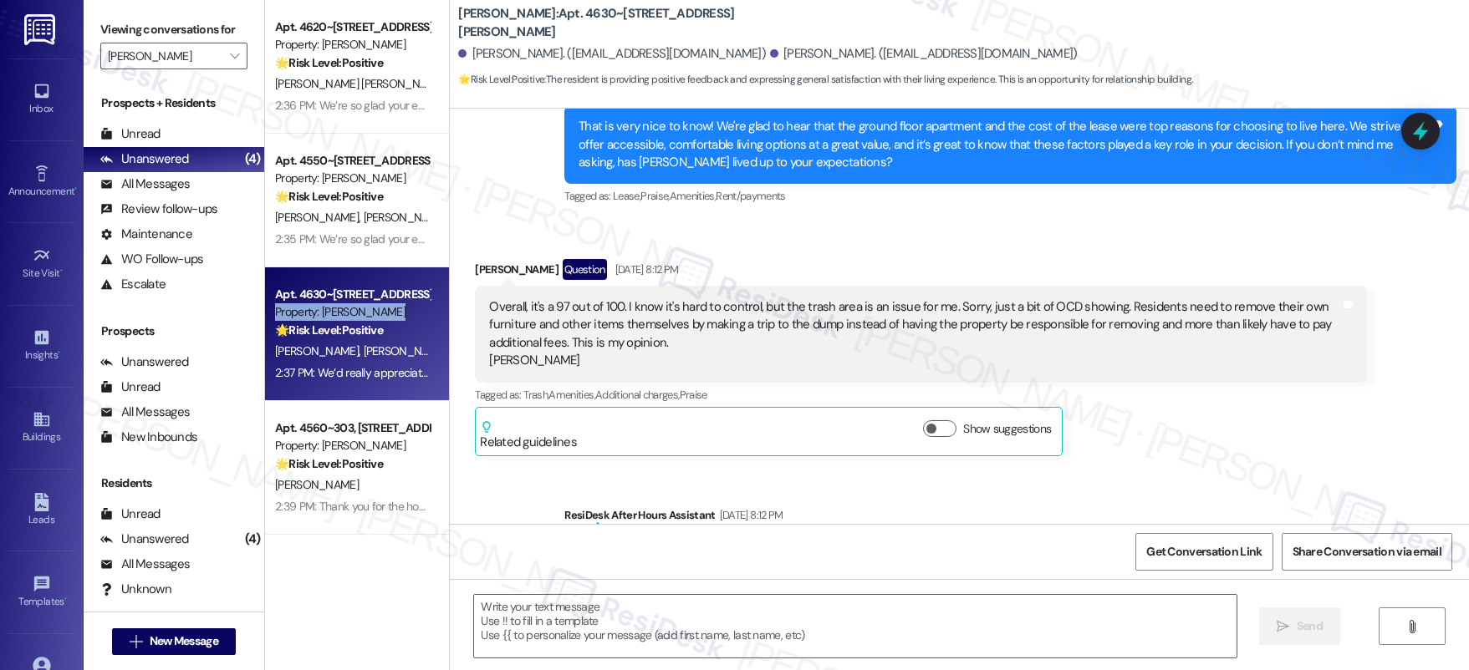
type textarea "Fetching suggested responses. Please feel free to read through the conversation…"
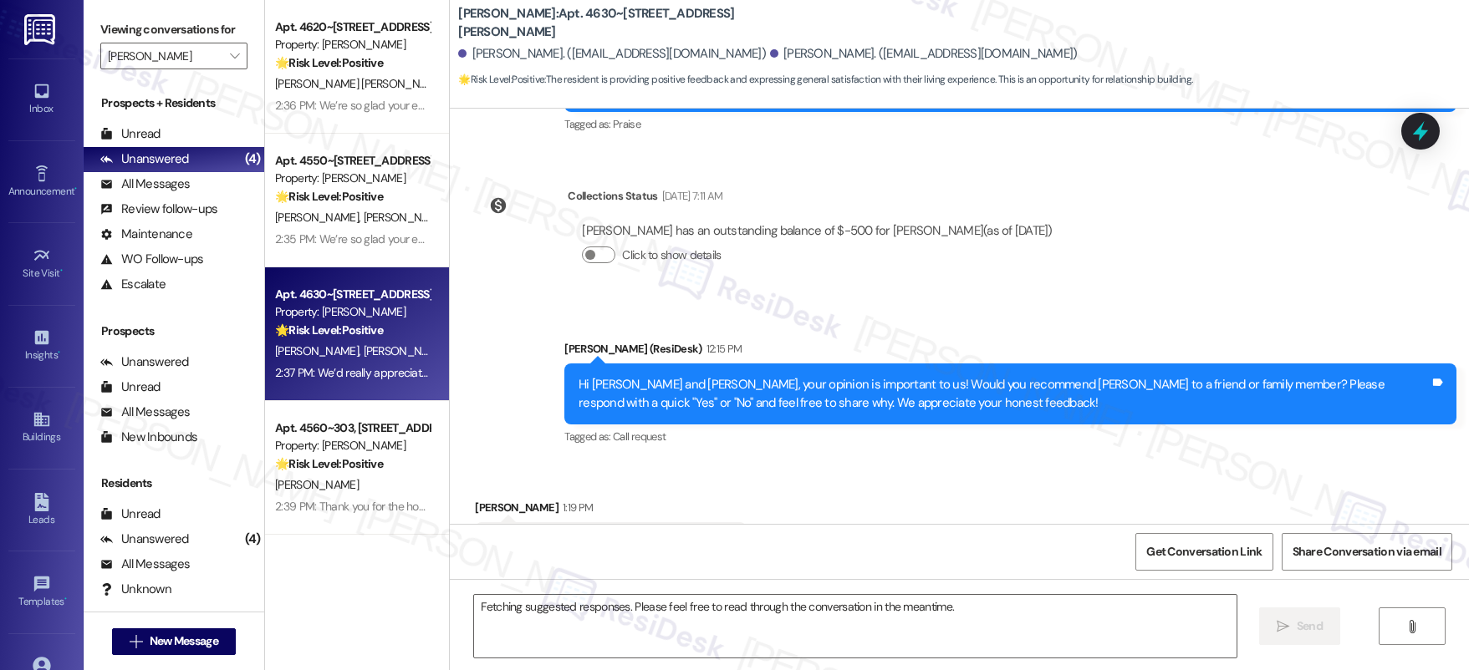
scroll to position [3592, 0]
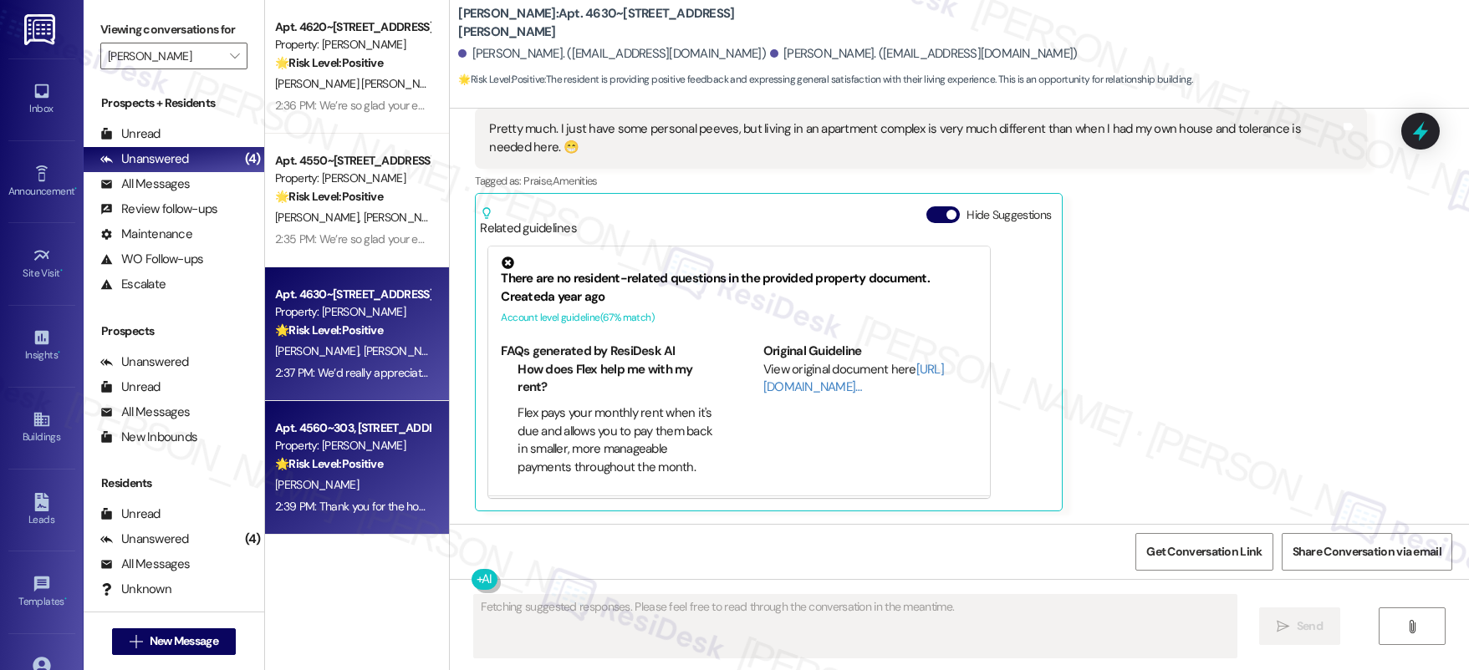
click at [356, 387] on div "Apt. 4630~102, 4624 Lancaster Dr NE Property: Autumn Woods 🌟 Risk Level: Positi…" at bounding box center [357, 334] width 184 height 134
click at [339, 404] on div "Apt. 4560~303, 4624 Lancaster Dr NE Property: Autumn Woods 🌟 Risk Level: Positi…" at bounding box center [357, 468] width 184 height 134
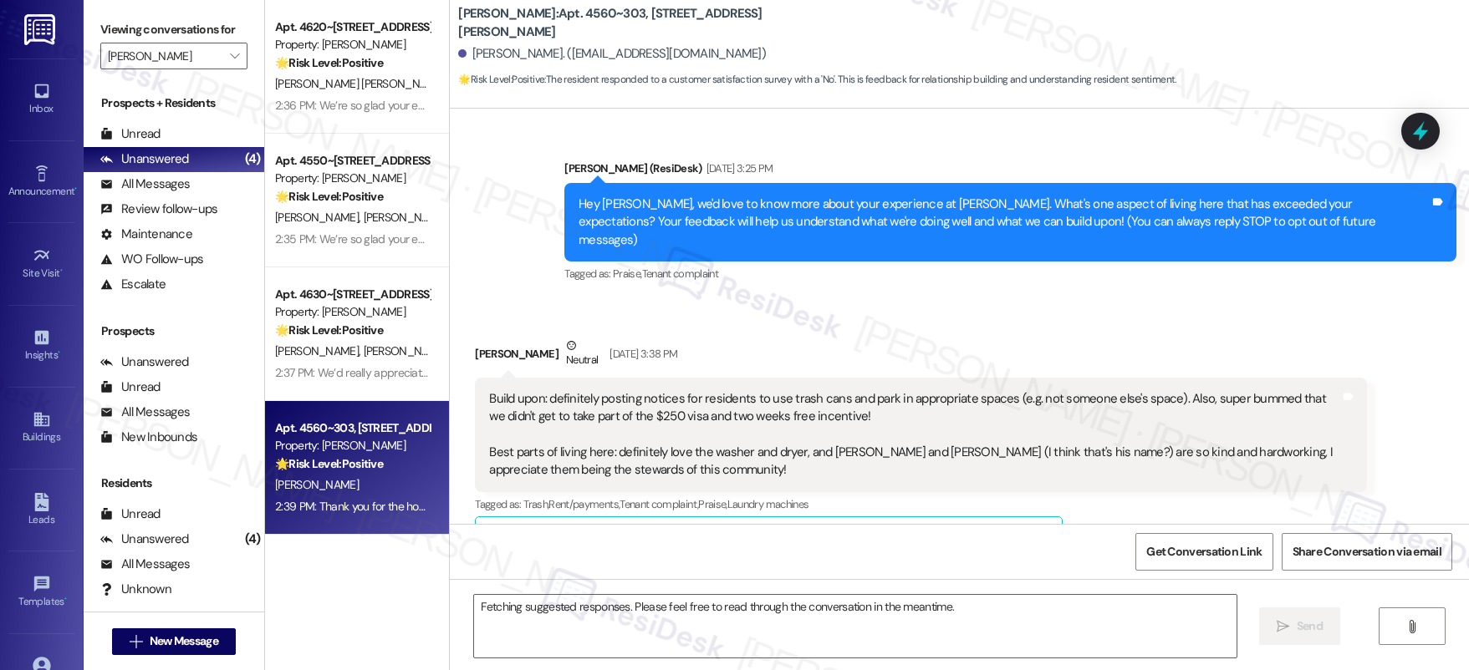
scroll to position [18271, 0]
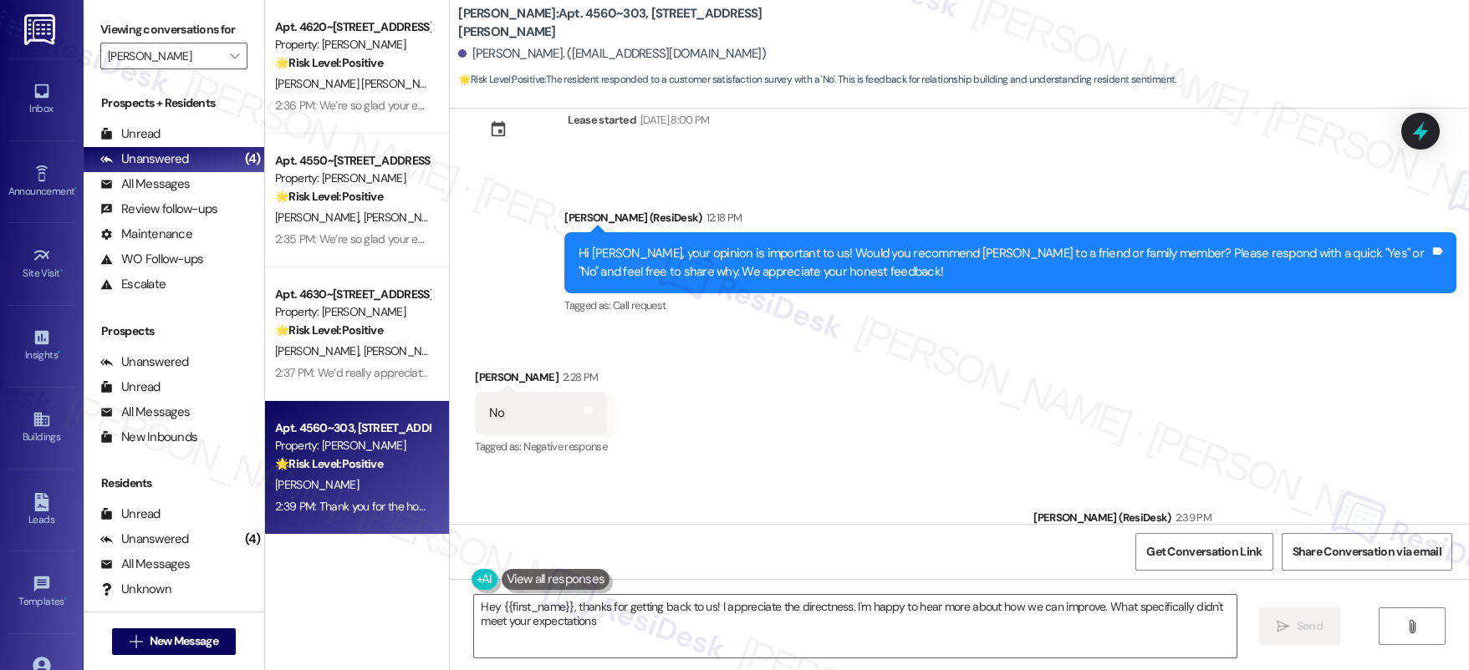
type textarea "Hey {{first_name}}, thanks for getting back to us! I appreciate the directness.…"
click at [185, 140] on div "Unread (0)" at bounding box center [174, 134] width 181 height 25
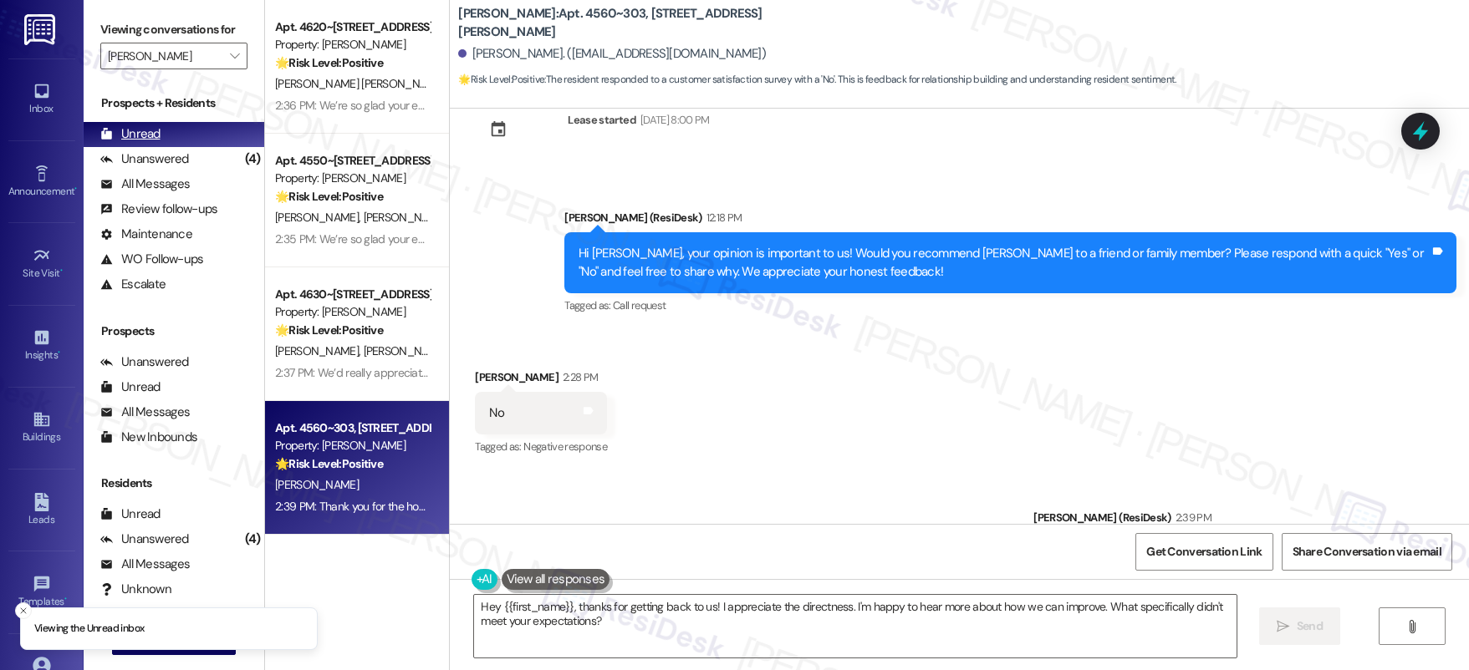
click at [185, 140] on div "Unread (0)" at bounding box center [174, 134] width 181 height 25
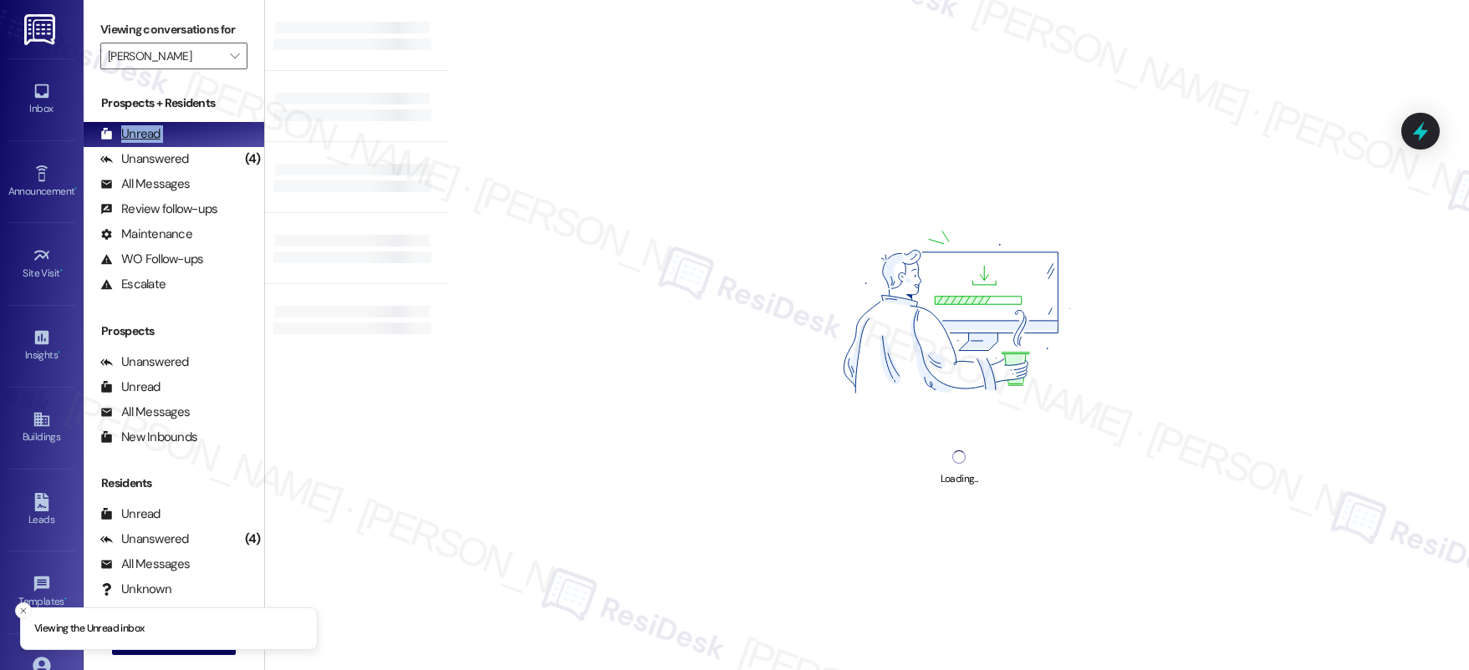
click at [185, 140] on div "Unread (0)" at bounding box center [174, 134] width 181 height 25
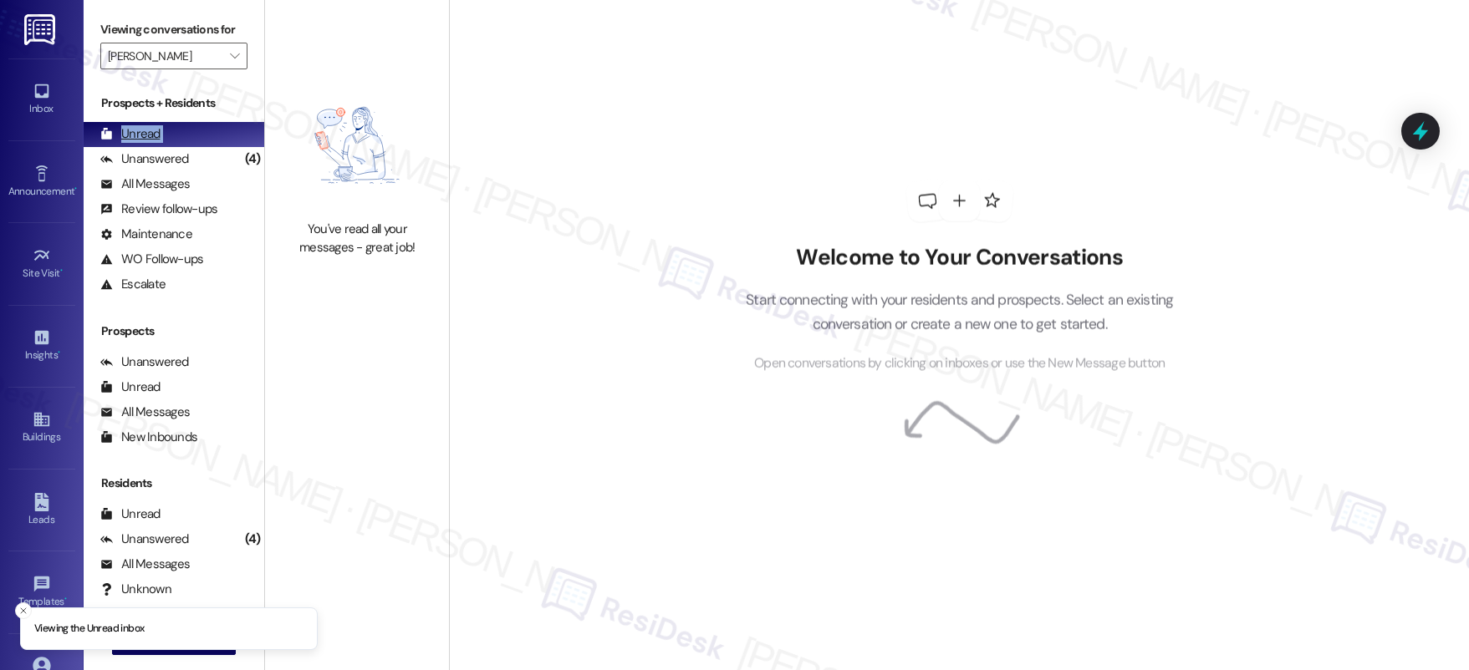
click at [185, 140] on div "Unread (0)" at bounding box center [174, 134] width 181 height 25
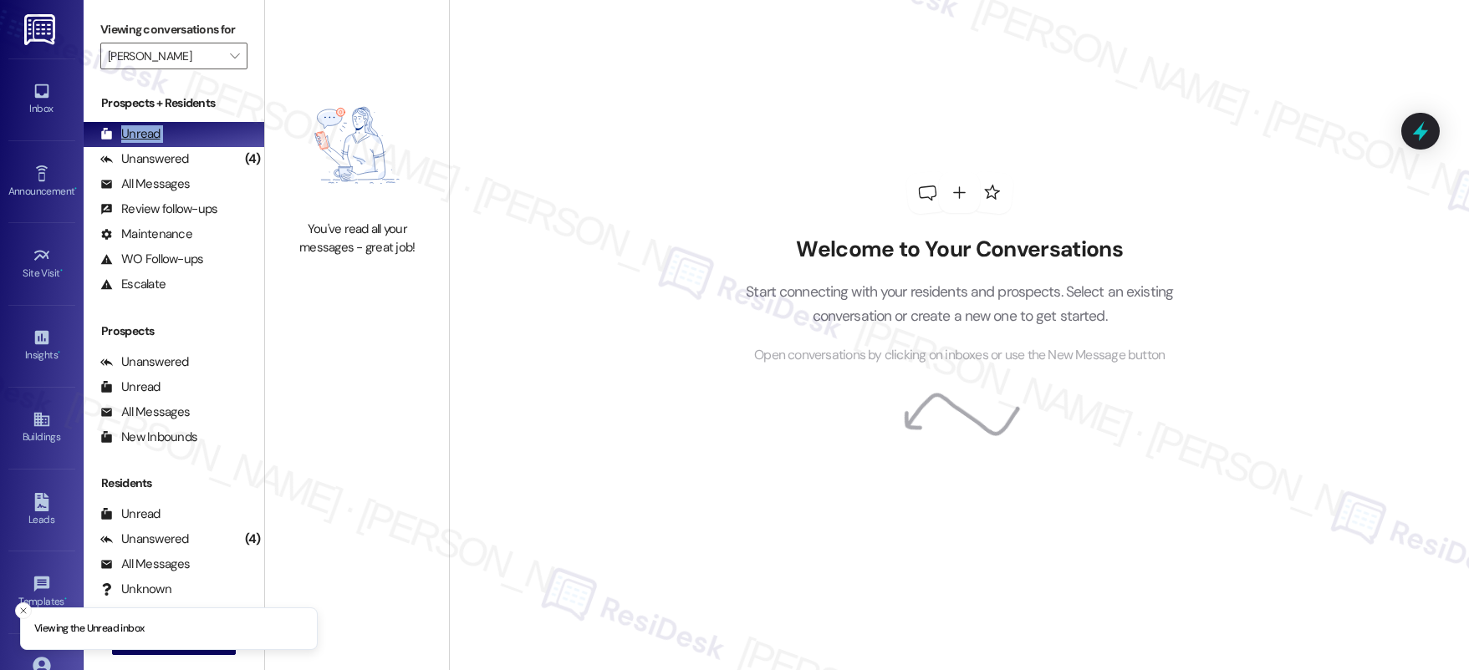
click at [185, 140] on div "Unread (0)" at bounding box center [174, 134] width 181 height 25
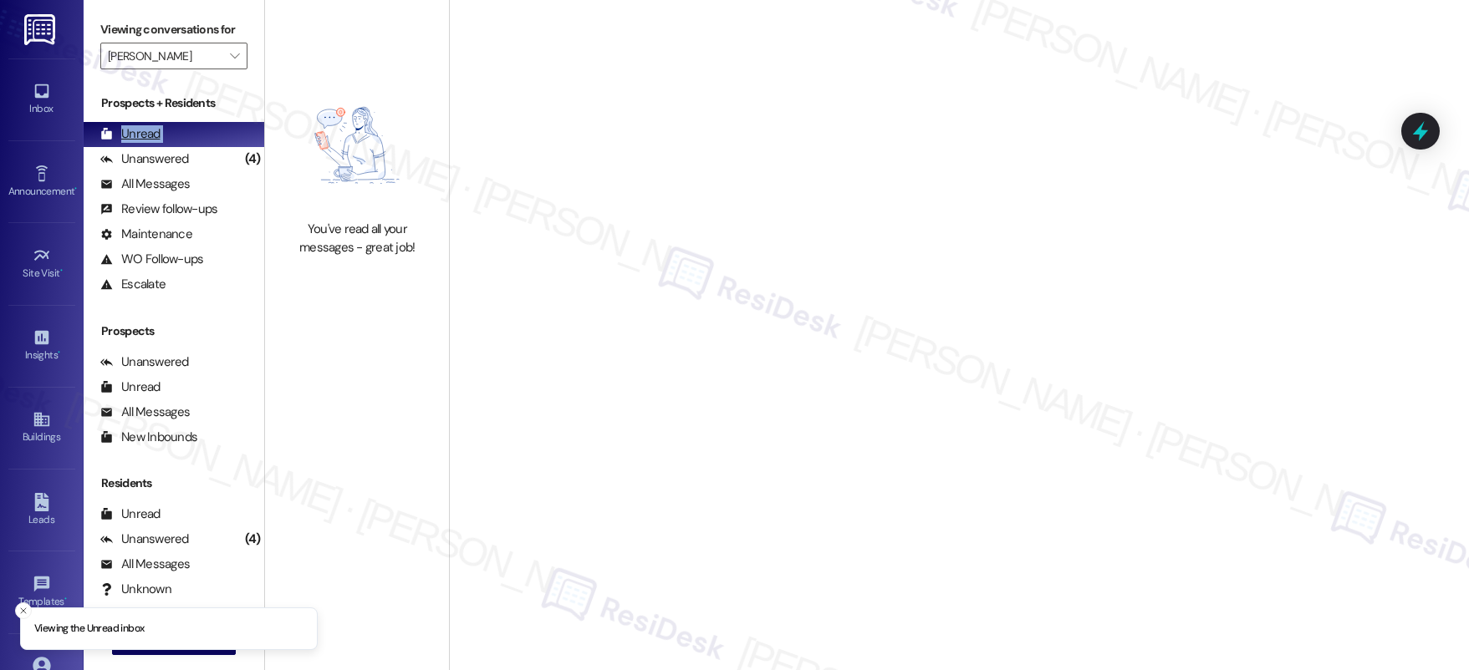
click at [185, 140] on div "Unread (0)" at bounding box center [174, 134] width 181 height 25
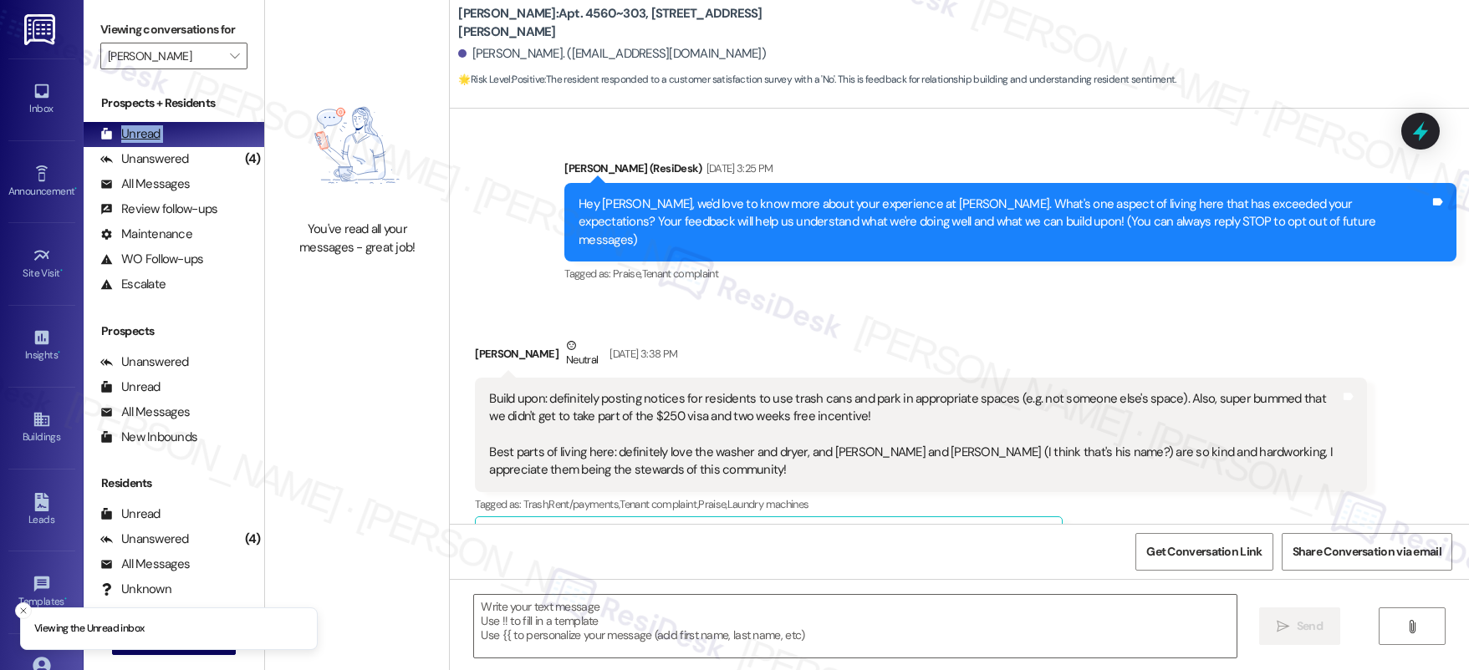
click at [185, 140] on div "Unread (0)" at bounding box center [174, 134] width 181 height 25
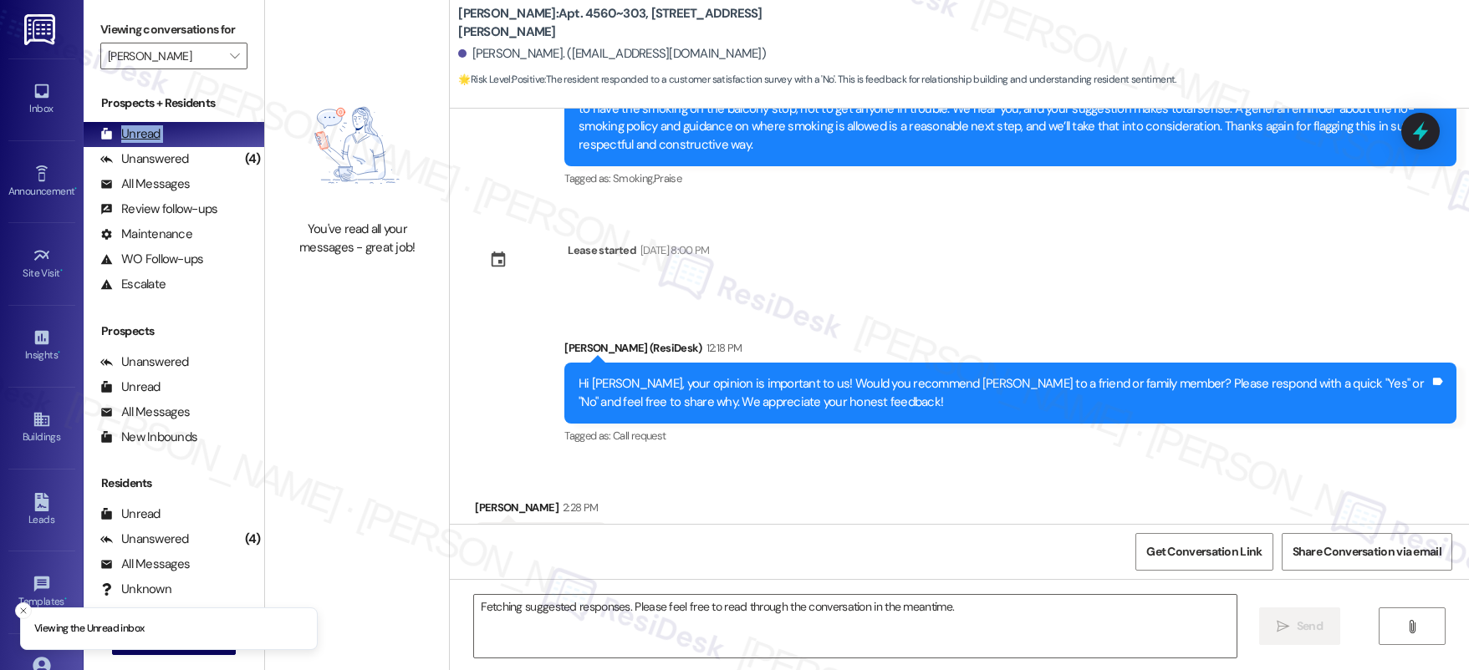
click at [185, 140] on div "Unread (0)" at bounding box center [174, 134] width 181 height 25
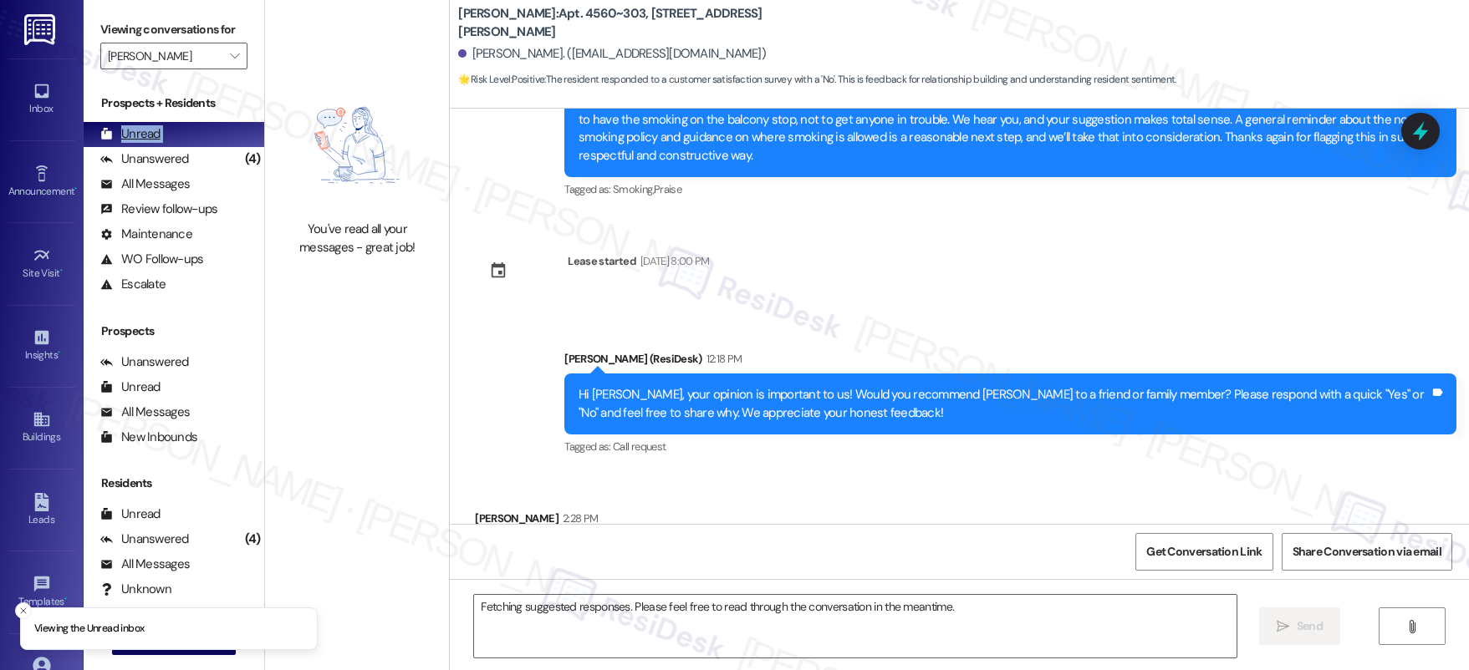
click at [185, 140] on div "Unread (0)" at bounding box center [174, 134] width 181 height 25
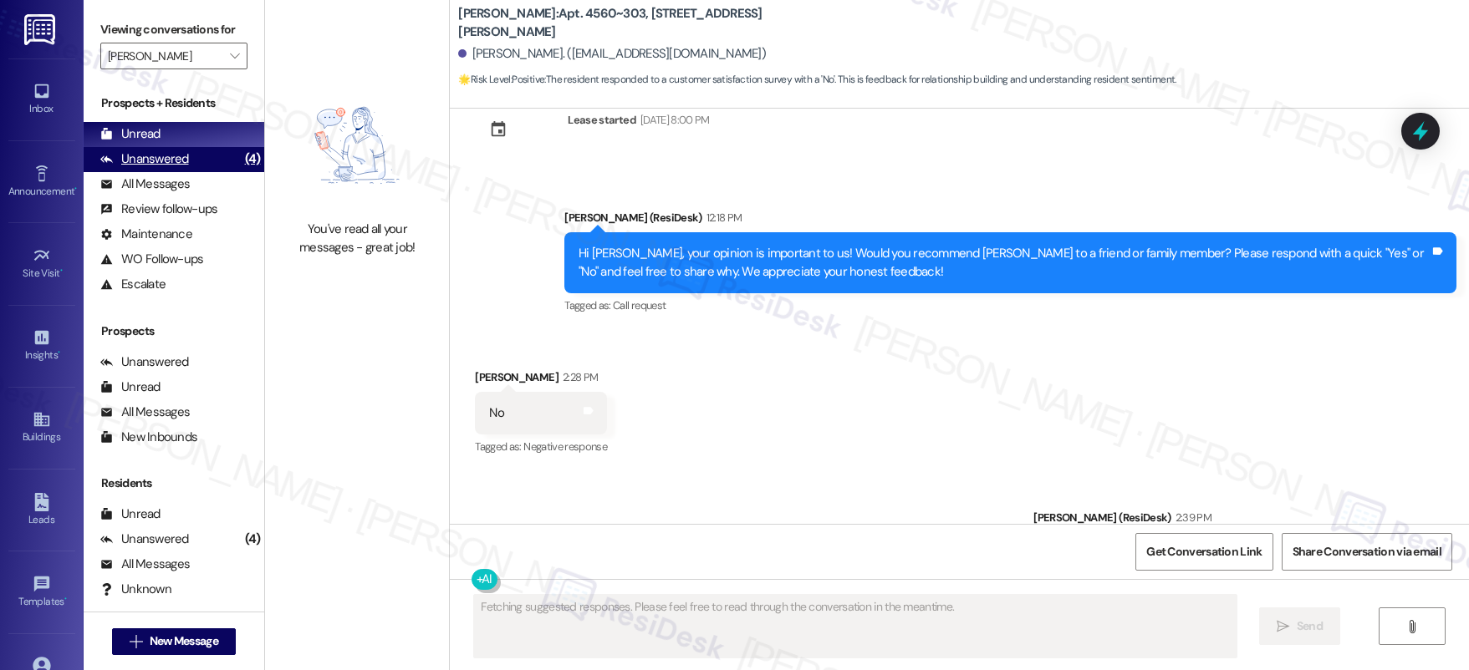
click at [215, 161] on div "Unanswered (4)" at bounding box center [174, 159] width 181 height 25
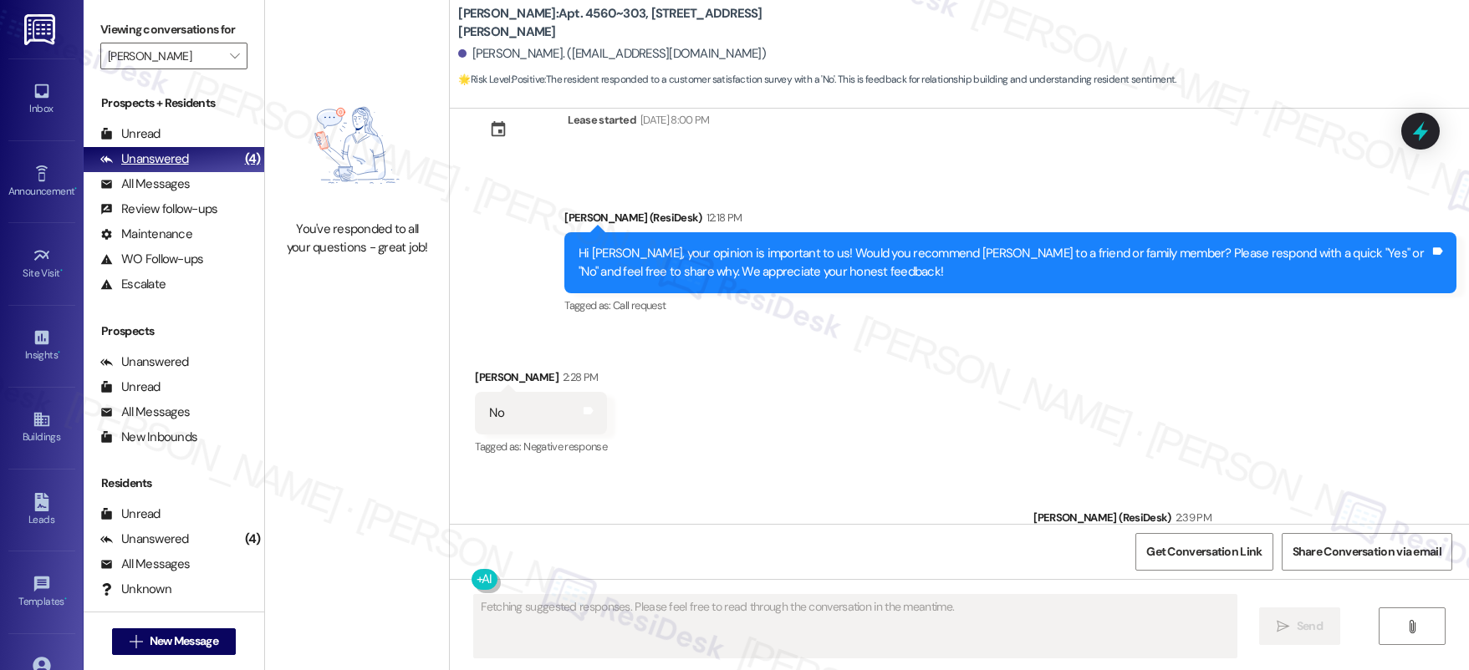
click at [216, 161] on div "Unanswered (4)" at bounding box center [174, 159] width 181 height 25
click at [216, 162] on div "Unanswered (4)" at bounding box center [174, 159] width 181 height 25
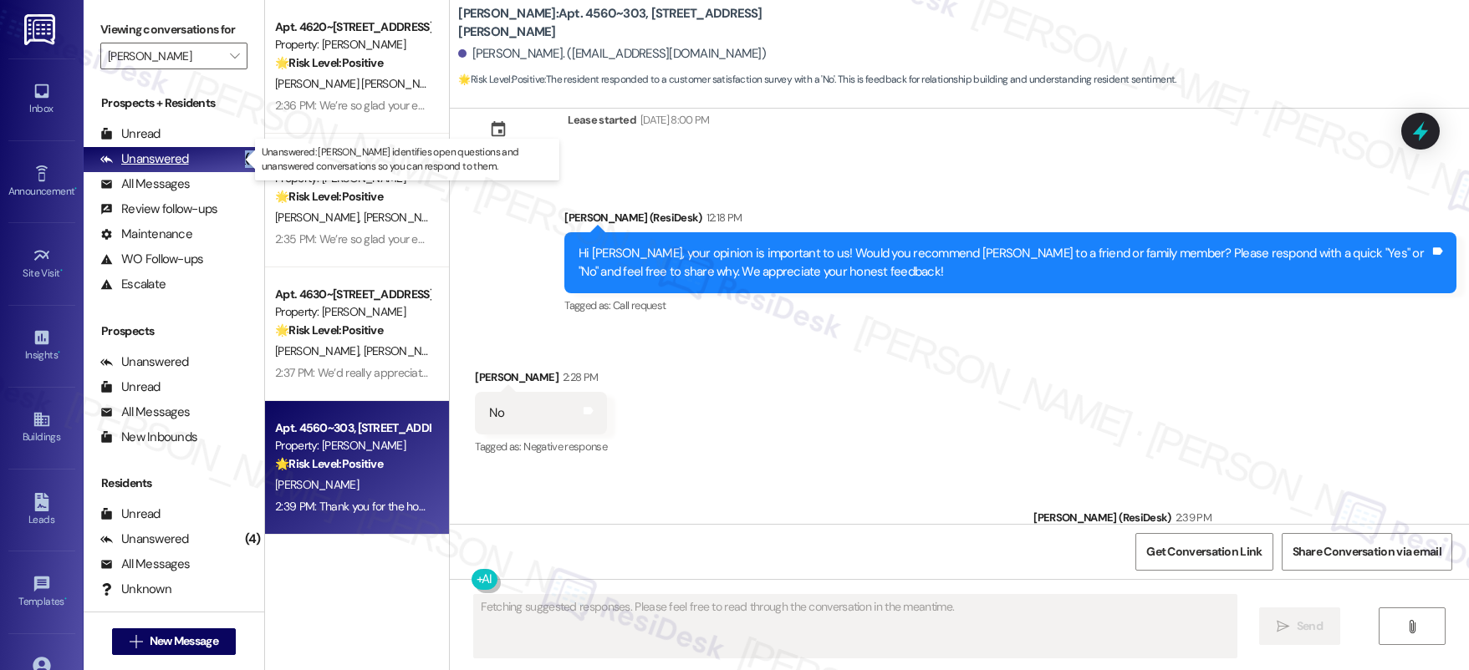
click at [215, 162] on div "Unanswered (4)" at bounding box center [174, 159] width 181 height 25
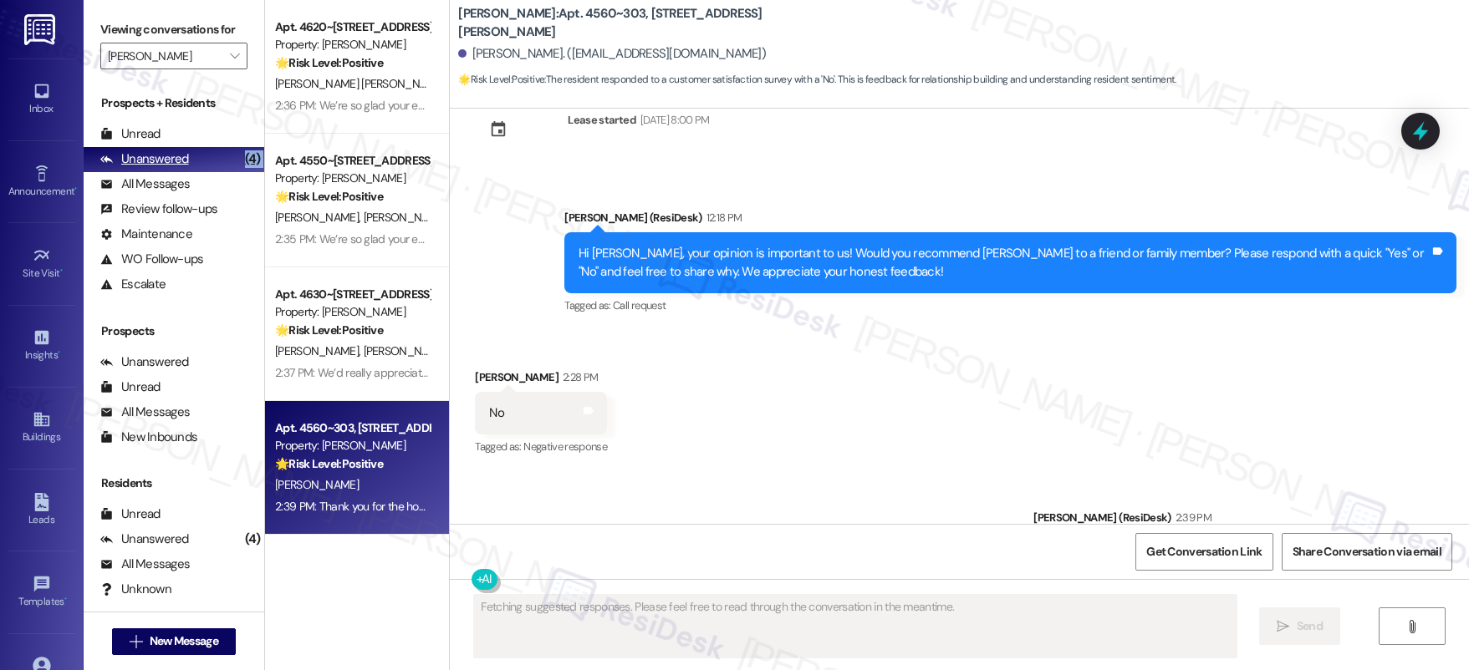
click at [215, 162] on div "Unanswered (4)" at bounding box center [174, 159] width 181 height 25
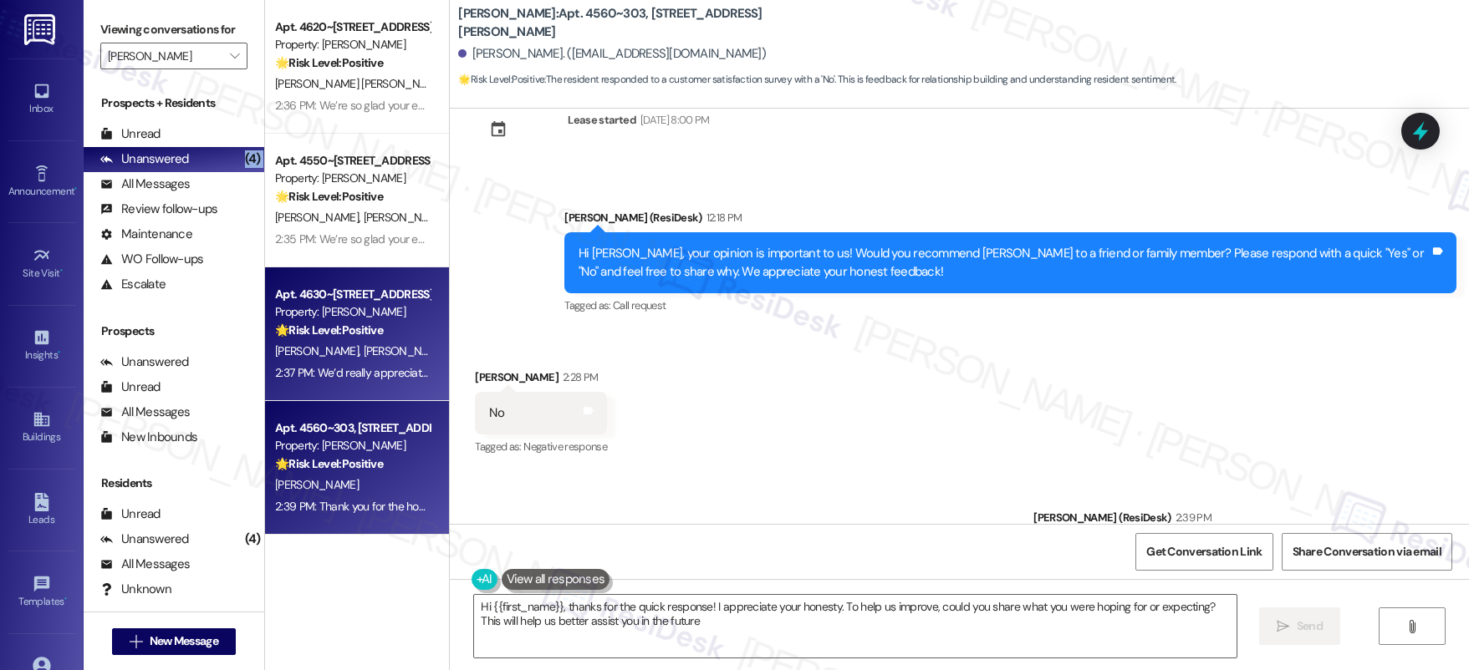
type textarea "Hi {{first_name}}, thanks for the quick response! I appreciate your honesty. To…"
click at [365, 334] on strong "🌟 Risk Level: Positive" at bounding box center [329, 330] width 108 height 15
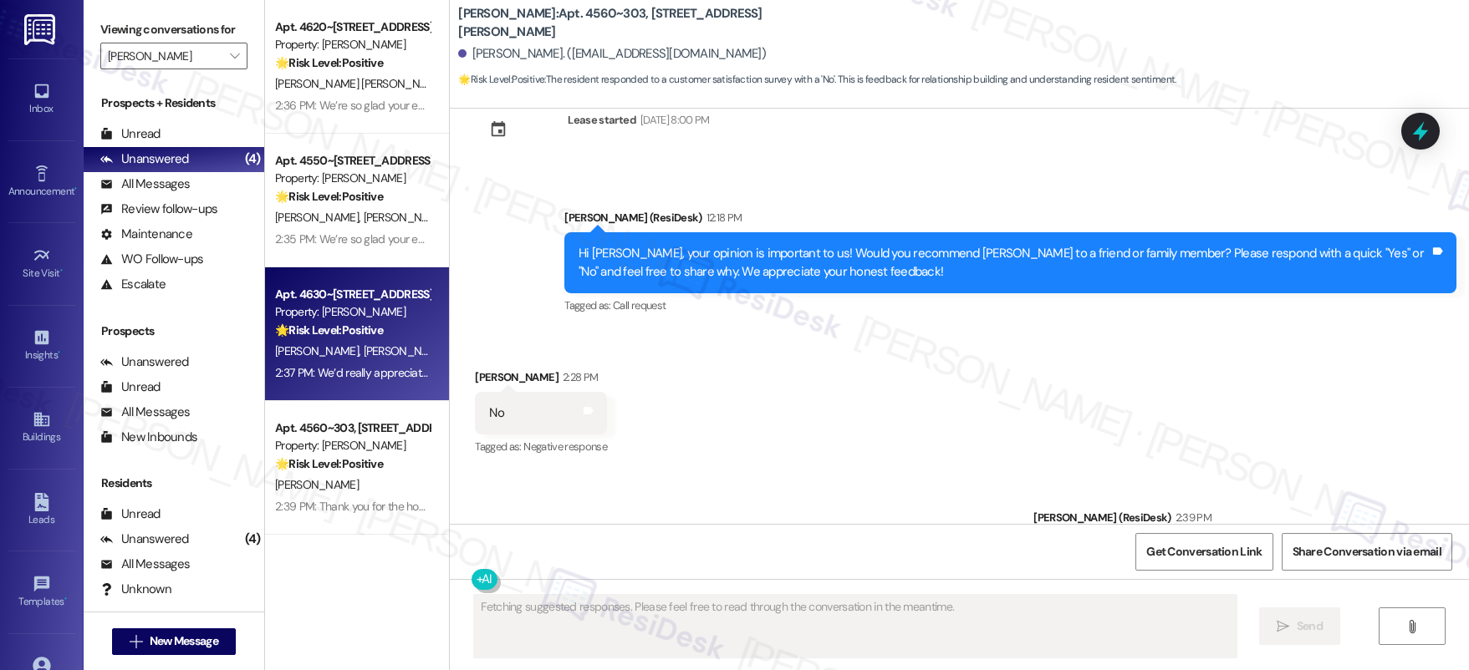
click at [363, 336] on strong "🌟 Risk Level: Positive" at bounding box center [329, 330] width 108 height 15
click at [362, 336] on strong "🌟 Risk Level: Positive" at bounding box center [329, 330] width 108 height 15
click at [361, 336] on strong "🌟 Risk Level: Positive" at bounding box center [329, 330] width 108 height 15
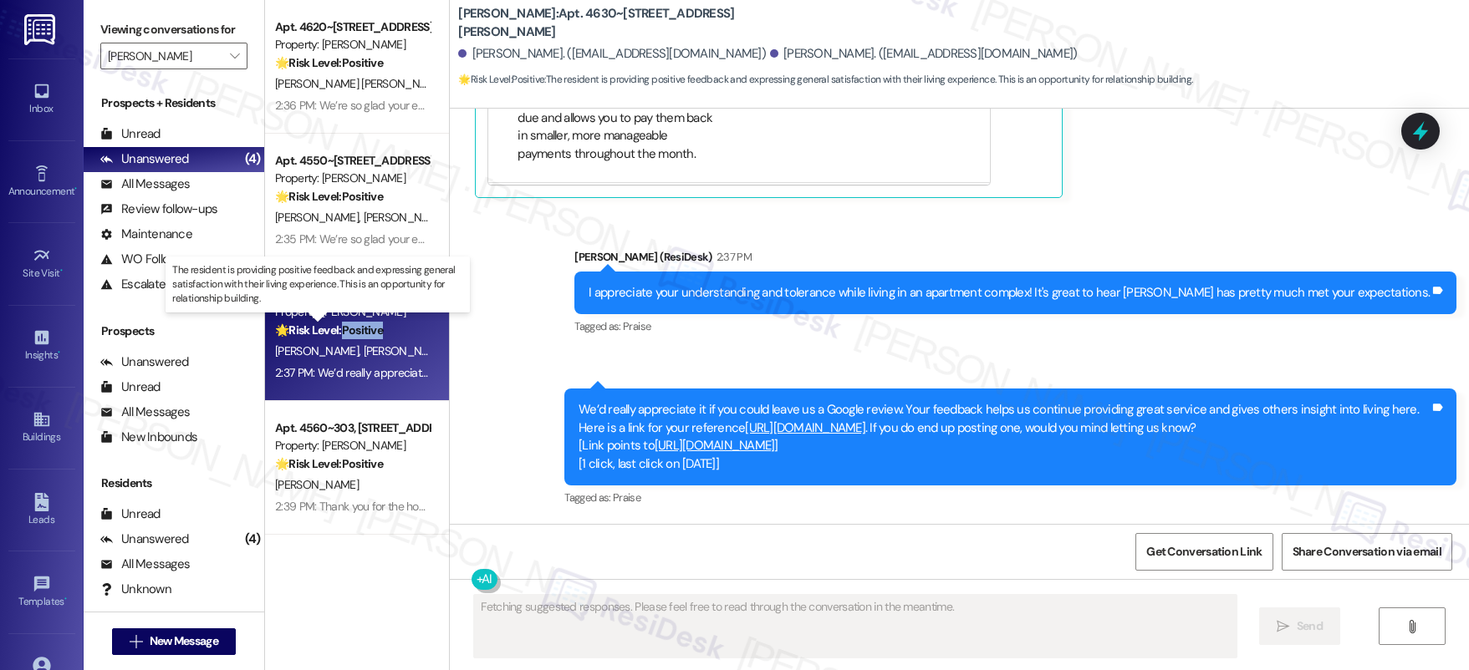
scroll to position [3905, 0]
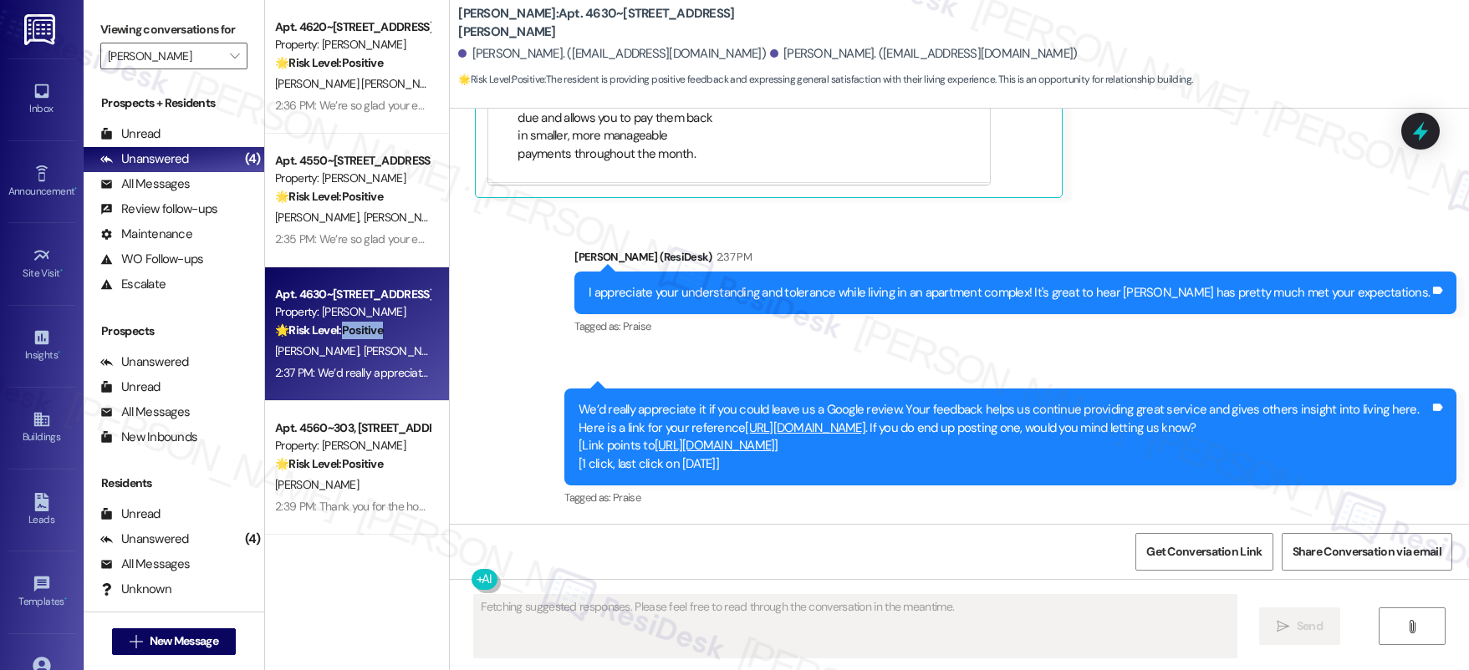
click at [360, 336] on strong "🌟 Risk Level: Positive" at bounding box center [329, 330] width 108 height 15
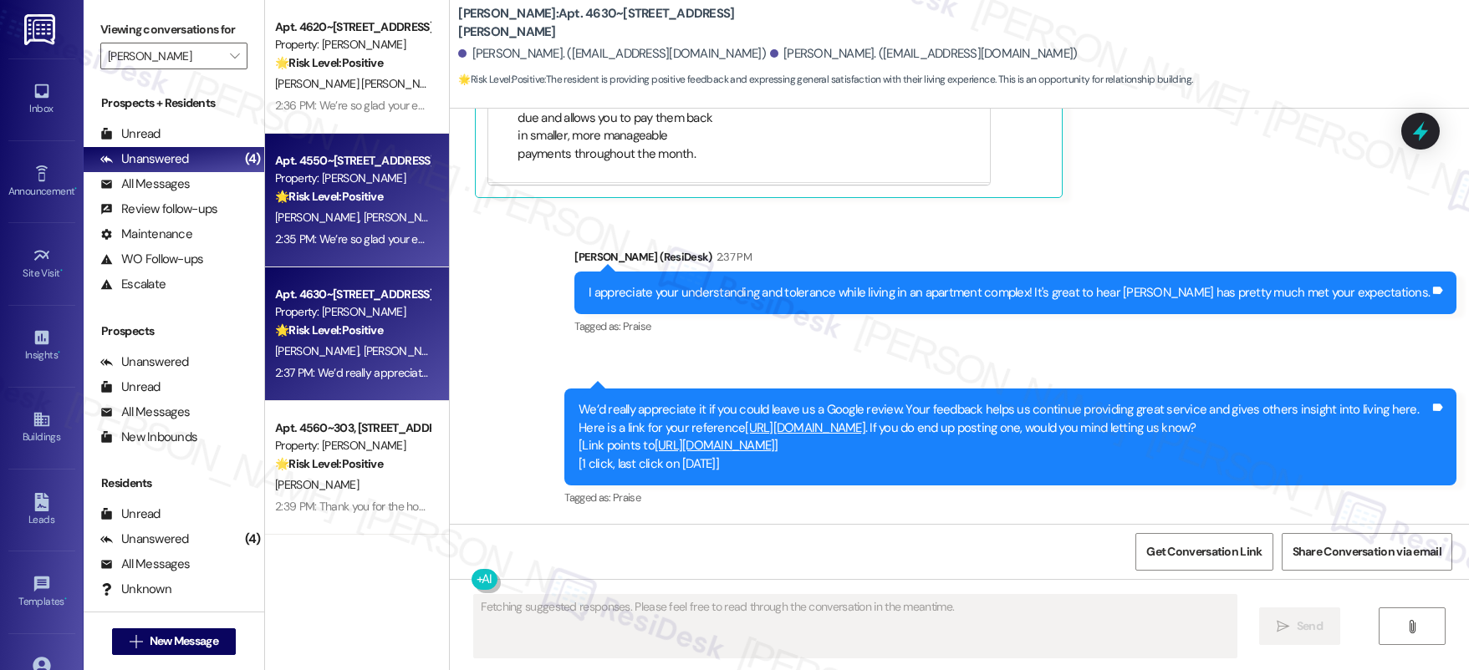
click at [398, 216] on div "L. Johanes L. Johanes" at bounding box center [352, 217] width 158 height 21
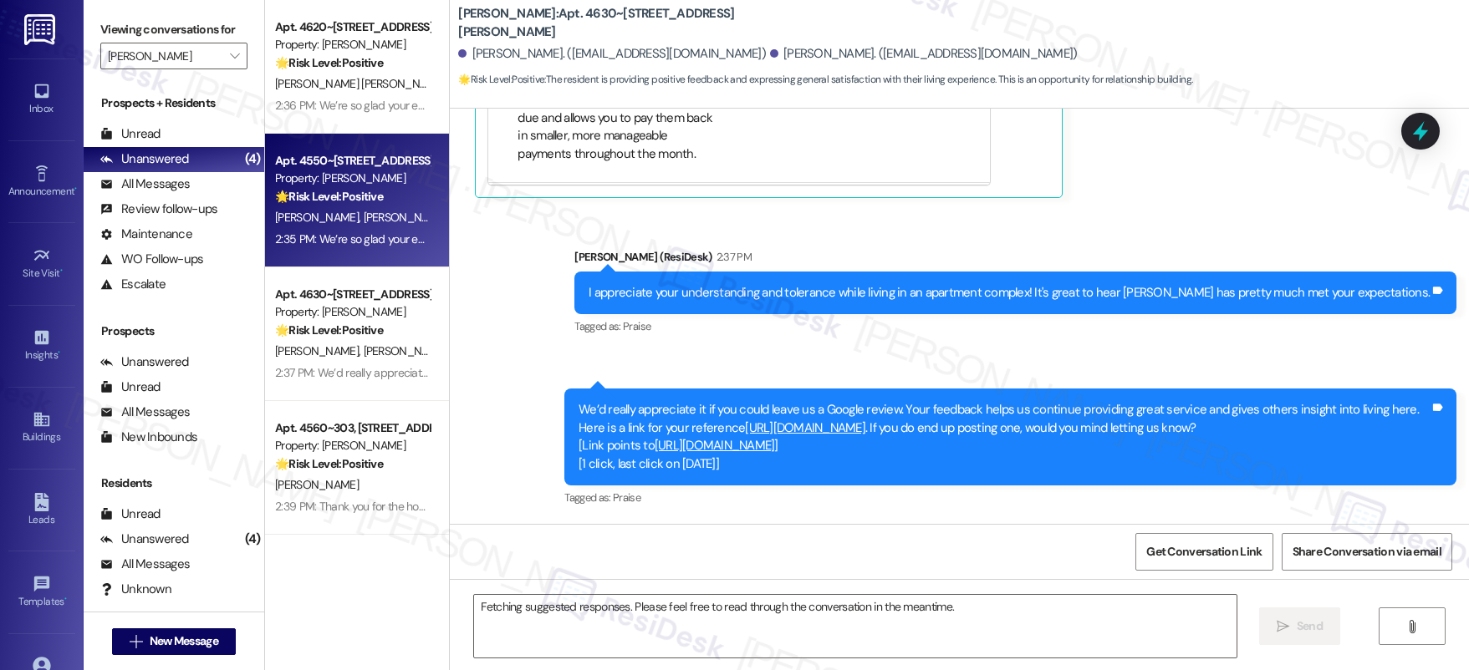
click at [396, 216] on div "L. Johanes L. Johanes" at bounding box center [352, 217] width 158 height 21
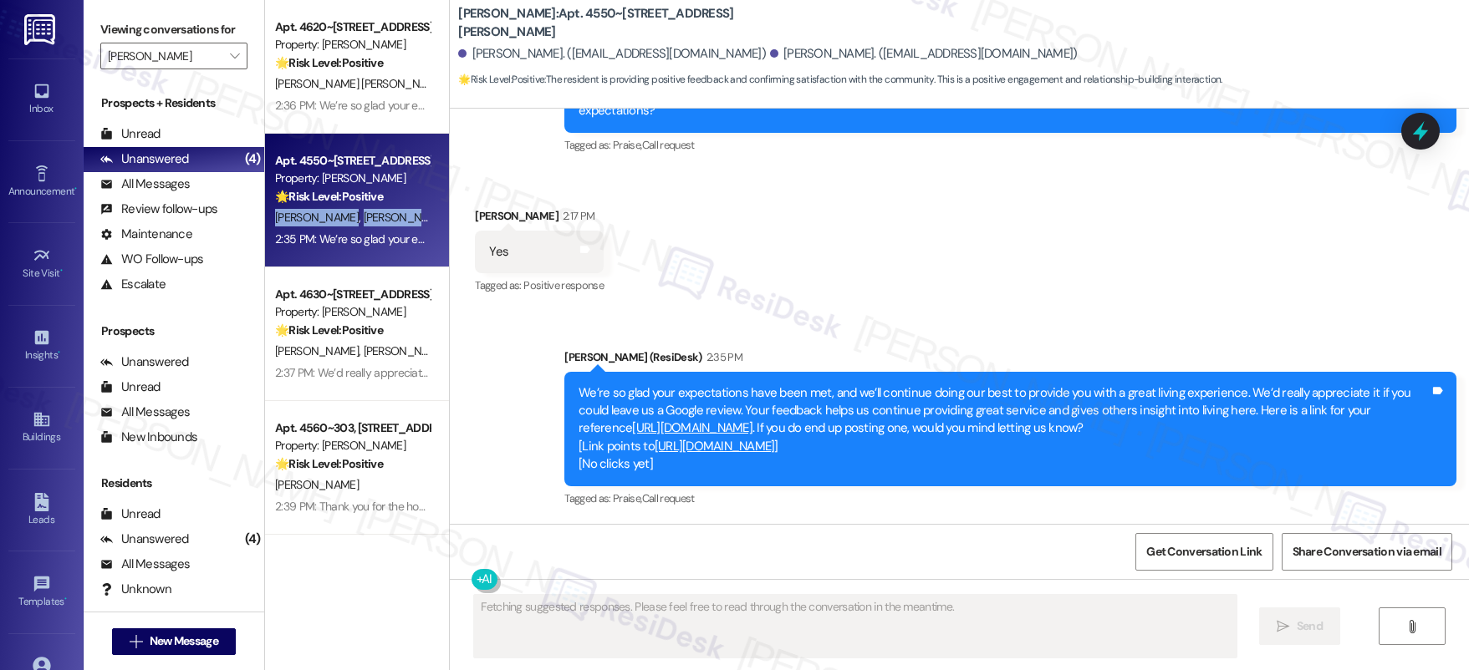
click at [396, 216] on div "L. Johanes L. Johanes" at bounding box center [352, 217] width 158 height 21
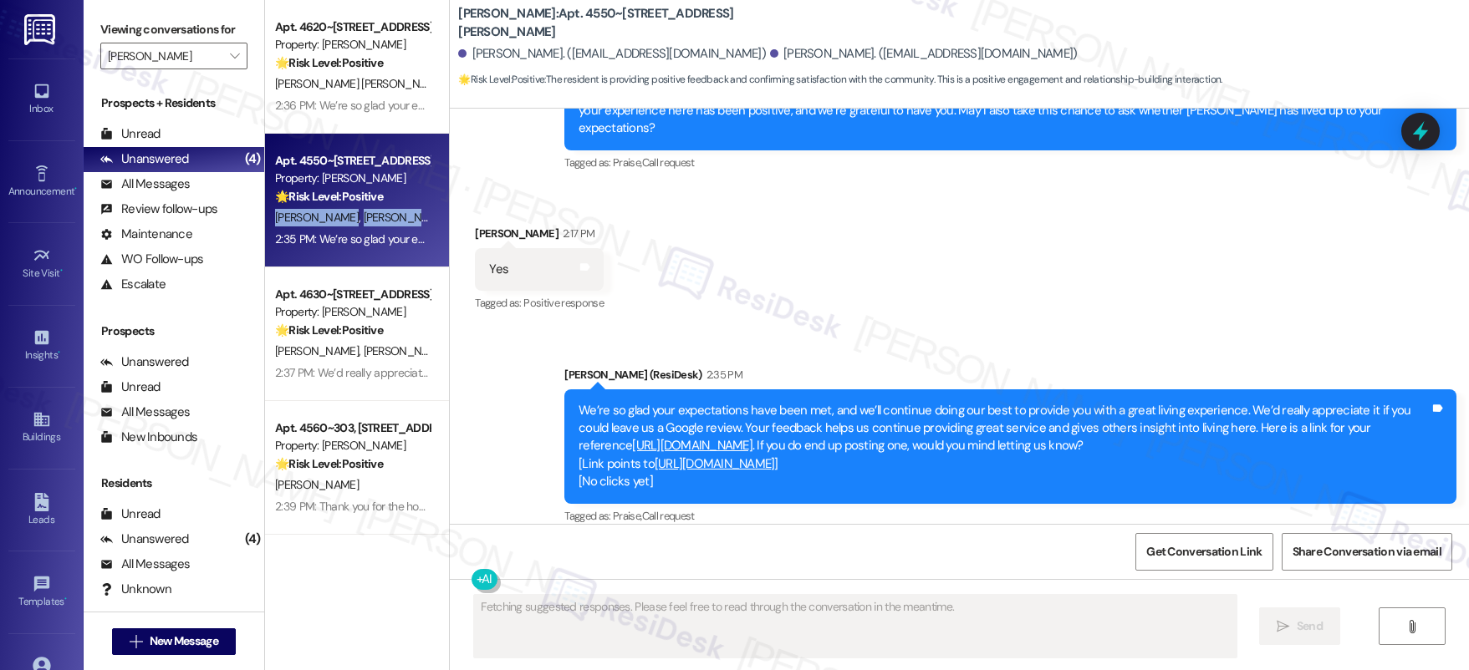
click at [396, 216] on div "L. Johanes L. Johanes" at bounding box center [352, 217] width 158 height 21
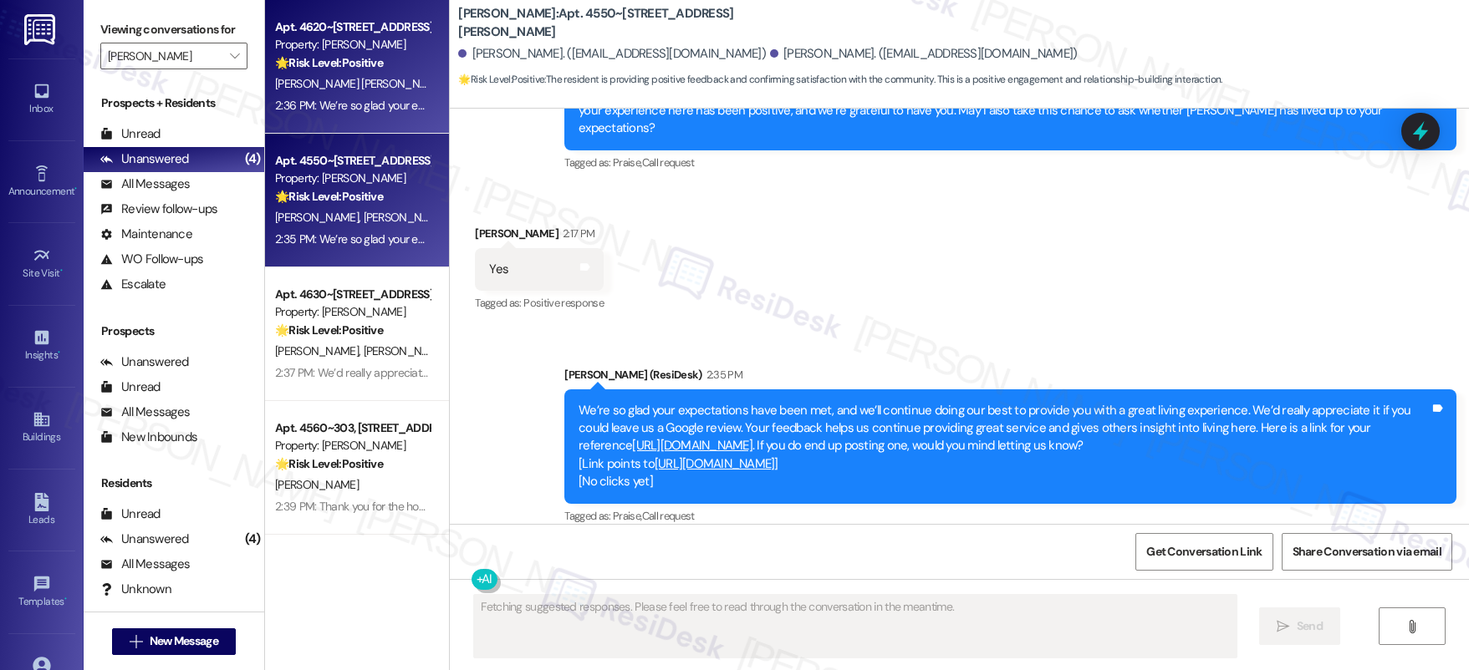
click at [381, 131] on div "Apt. 4620~203, 4624 Lancaster Dr NE Property: Autumn Woods 🌟 Risk Level: Positi…" at bounding box center [357, 67] width 184 height 134
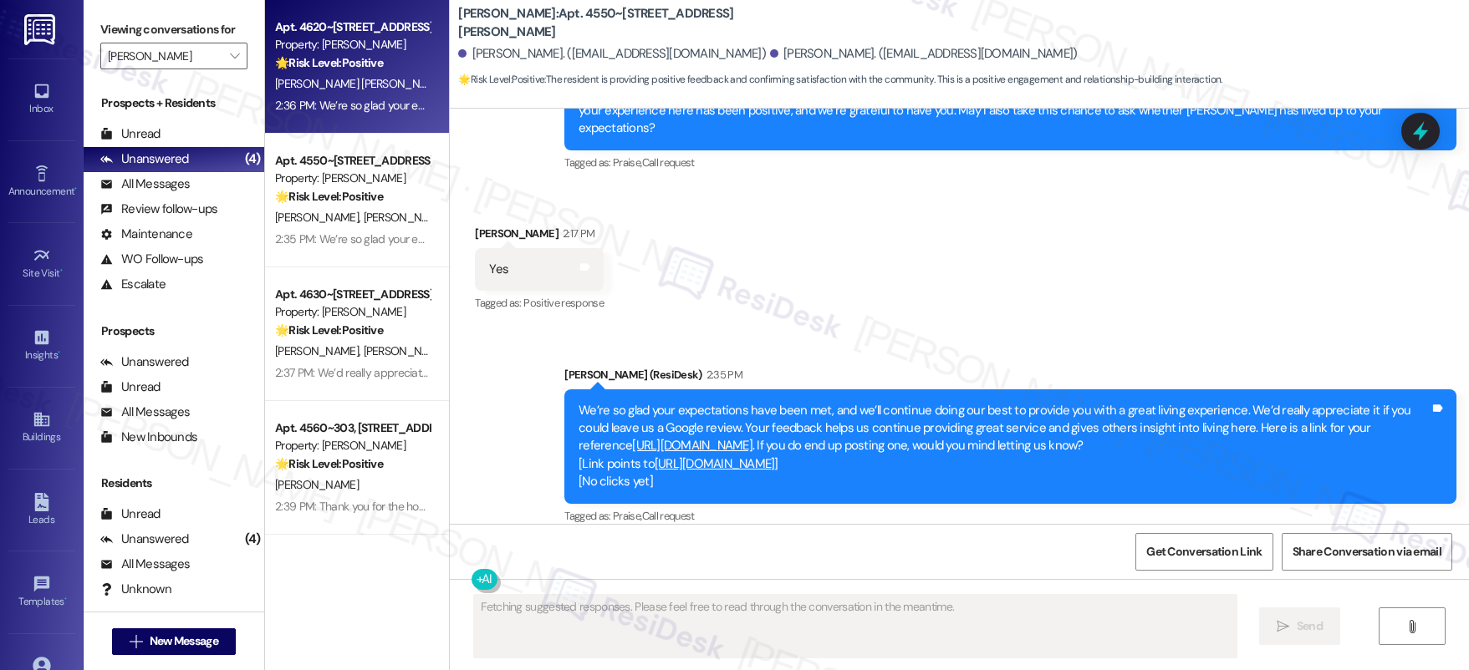
click at [379, 130] on div "Apt. 4620~203, 4624 Lancaster Dr NE Property: Autumn Woods 🌟 Risk Level: Positi…" at bounding box center [357, 67] width 184 height 134
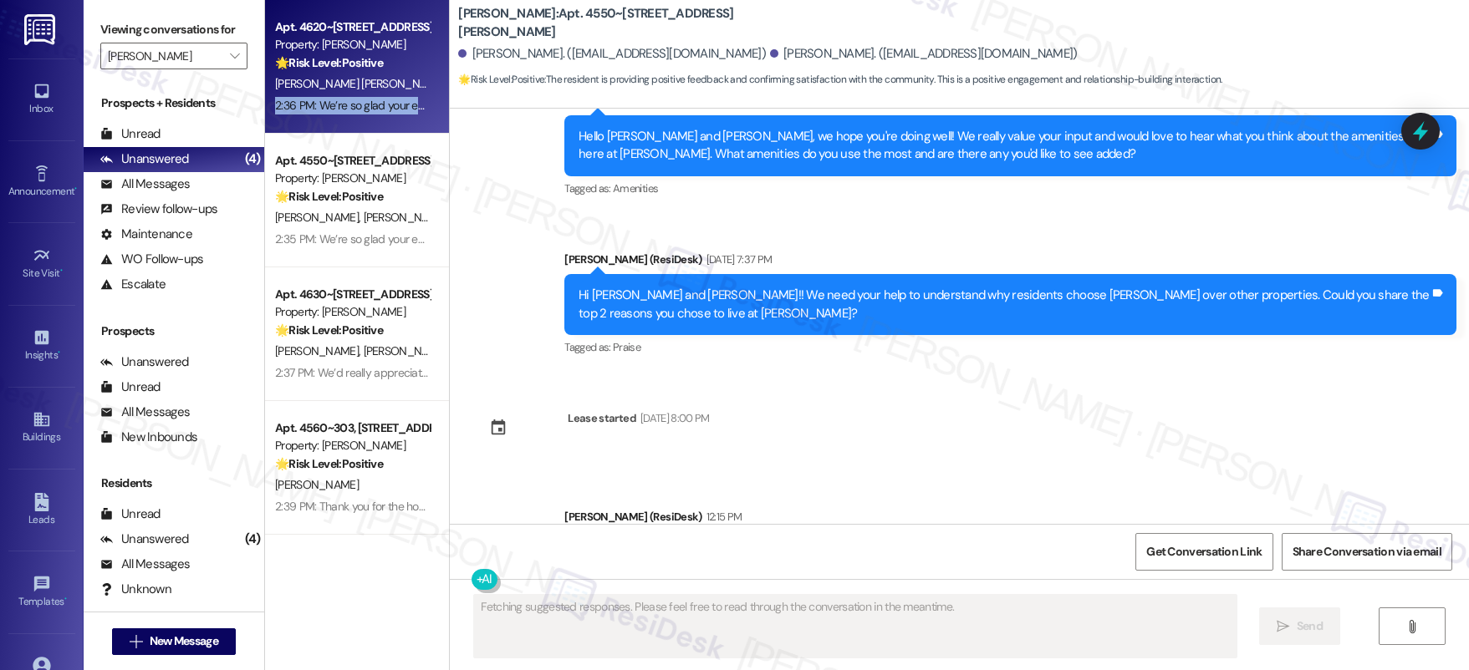
click at [379, 130] on div "Apt. 4620~203, 4624 Lancaster Dr NE Property: Autumn Woods 🌟 Risk Level: Positi…" at bounding box center [357, 67] width 184 height 134
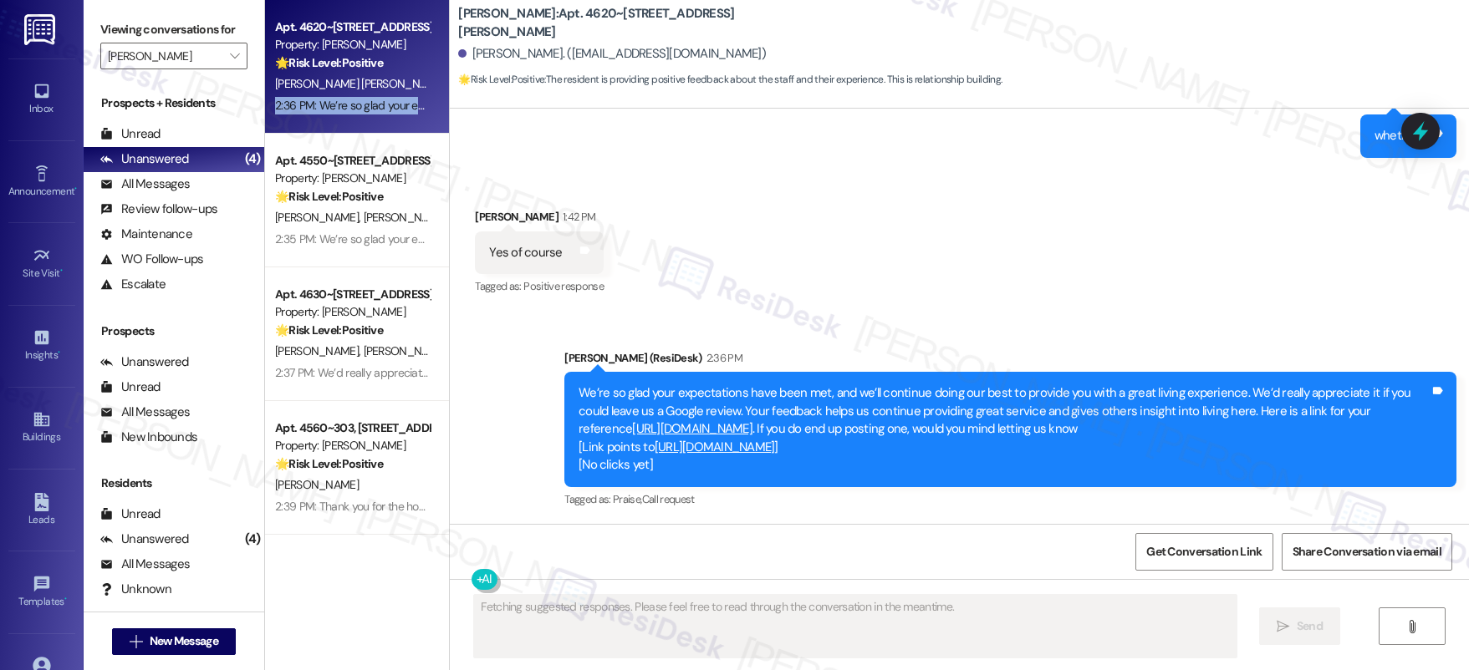
click at [379, 130] on div "Apt. 4620~203, 4624 Lancaster Dr NE Property: Autumn Woods 🌟 Risk Level: Positi…" at bounding box center [357, 67] width 184 height 134
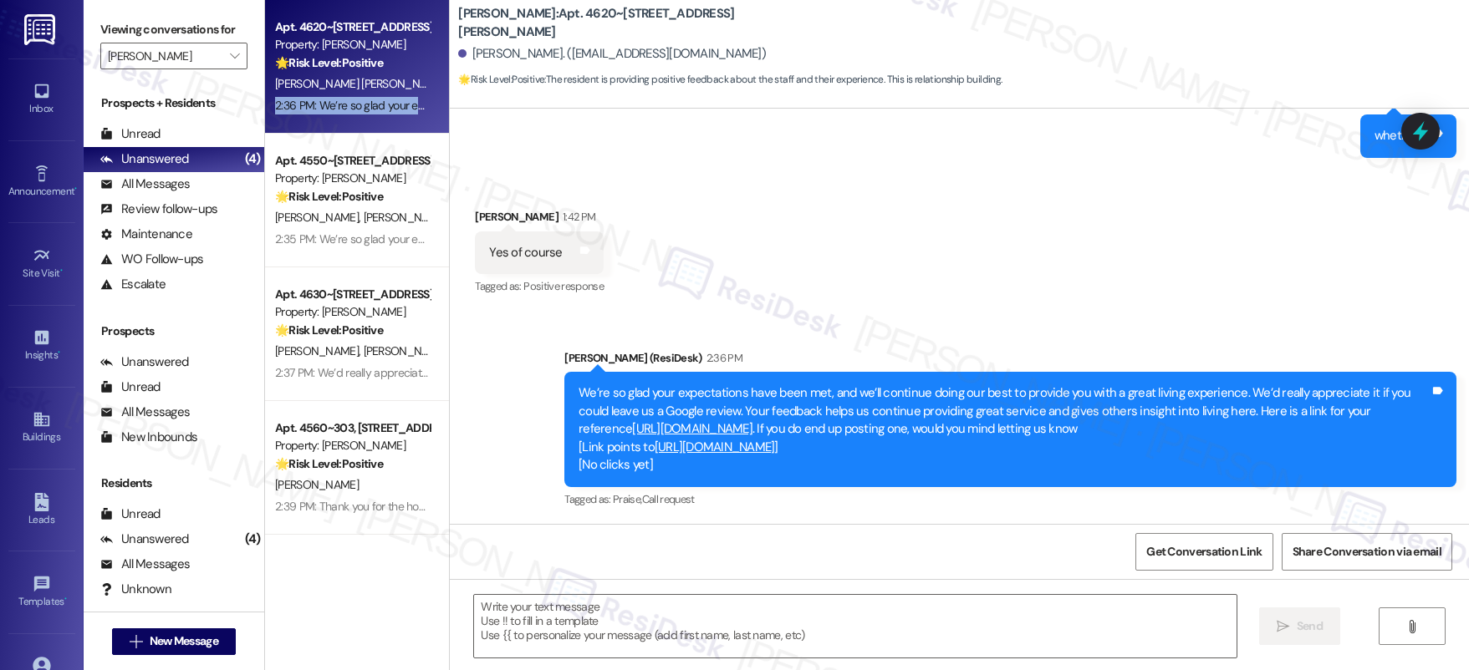
scroll to position [814, 0]
click at [235, 46] on div "Viewing conversations for Autumn Woods " at bounding box center [174, 43] width 181 height 86
click at [233, 64] on button "" at bounding box center [234, 56] width 27 height 27
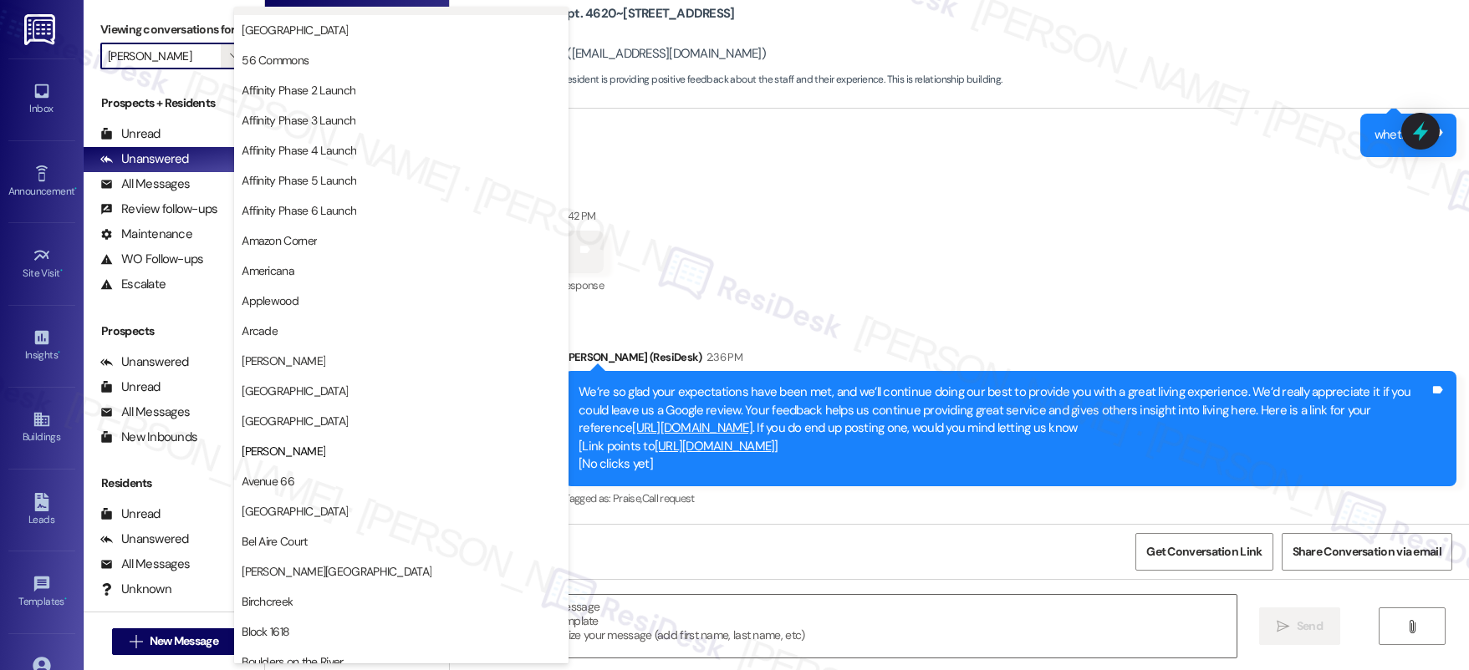
scroll to position [0, 0]
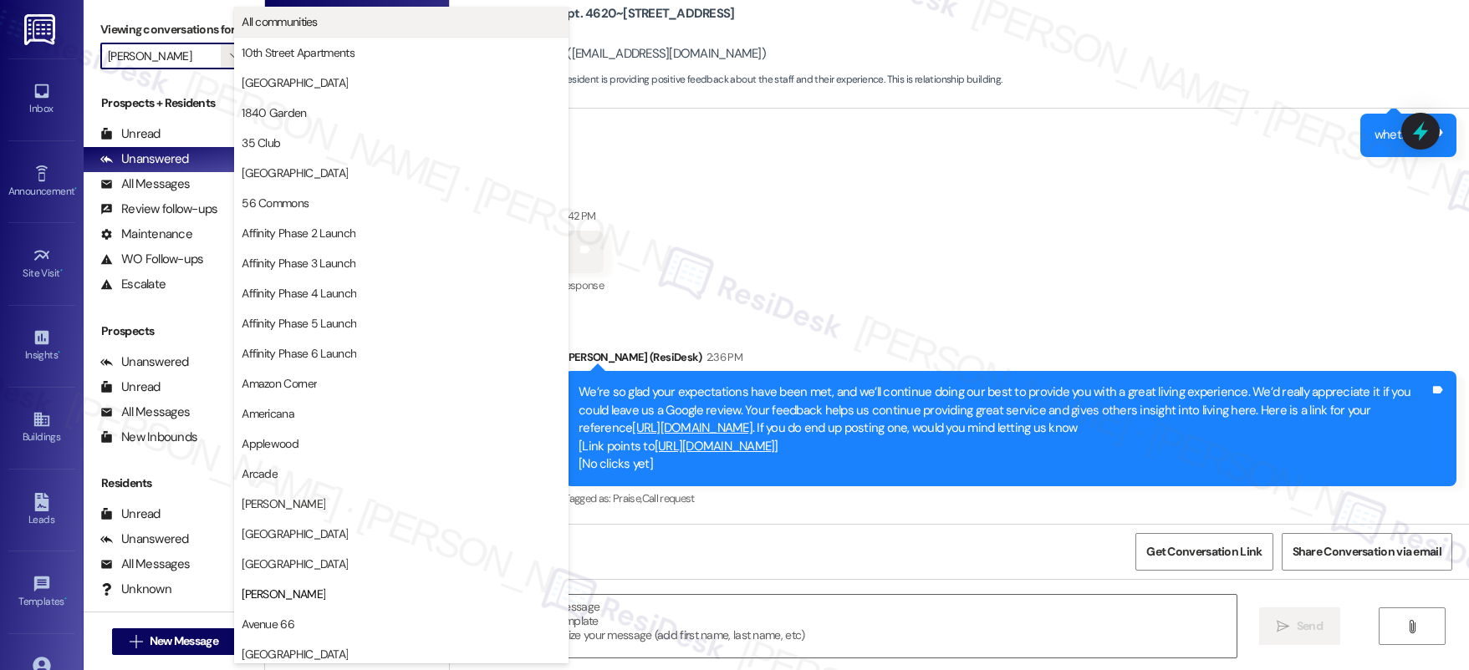
click at [342, 29] on span "All communities" at bounding box center [401, 21] width 319 height 17
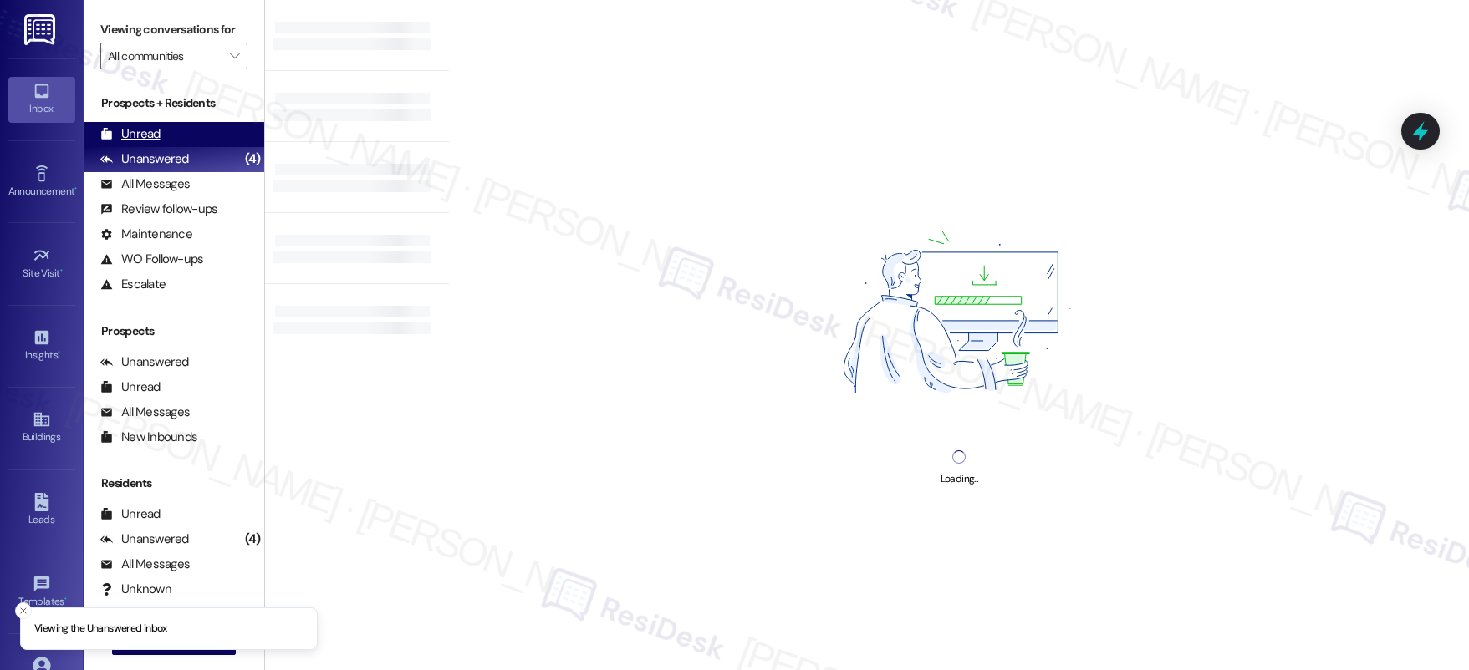
click at [135, 126] on div "Unread" at bounding box center [130, 134] width 60 height 18
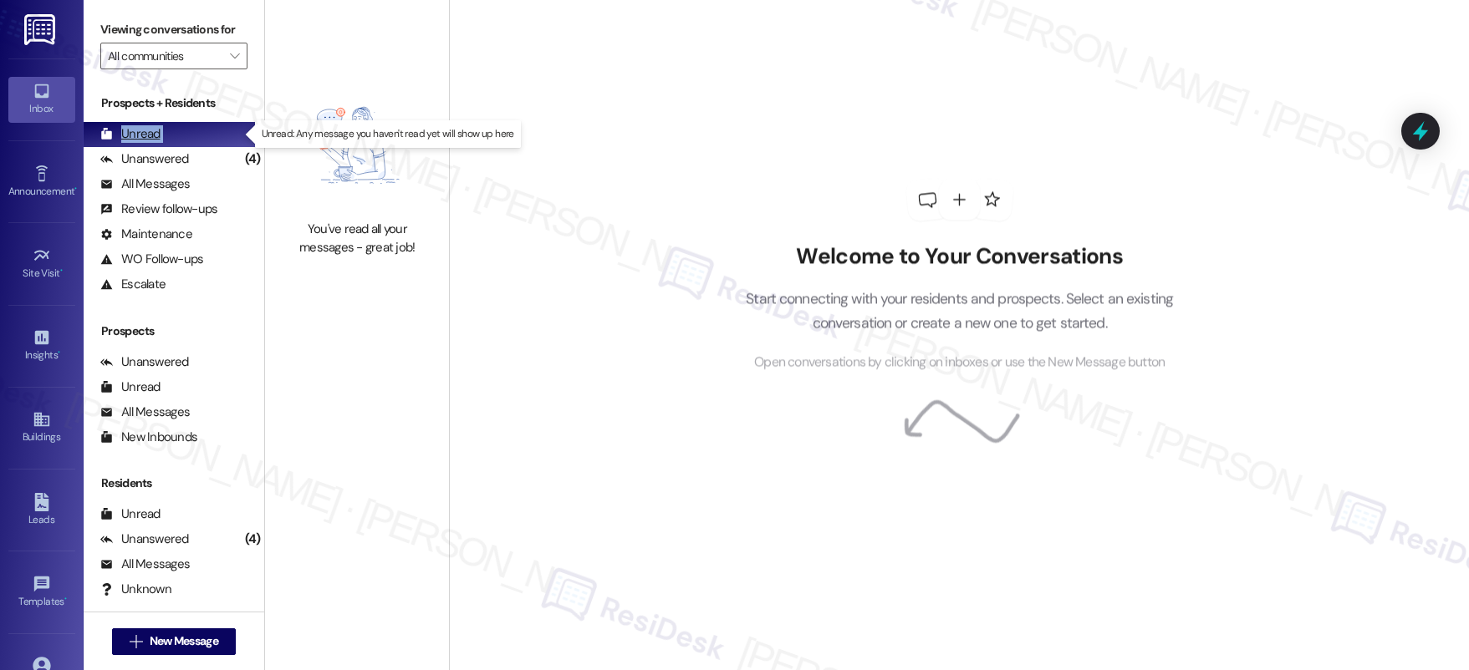
click at [135, 126] on div "Unread" at bounding box center [130, 134] width 60 height 18
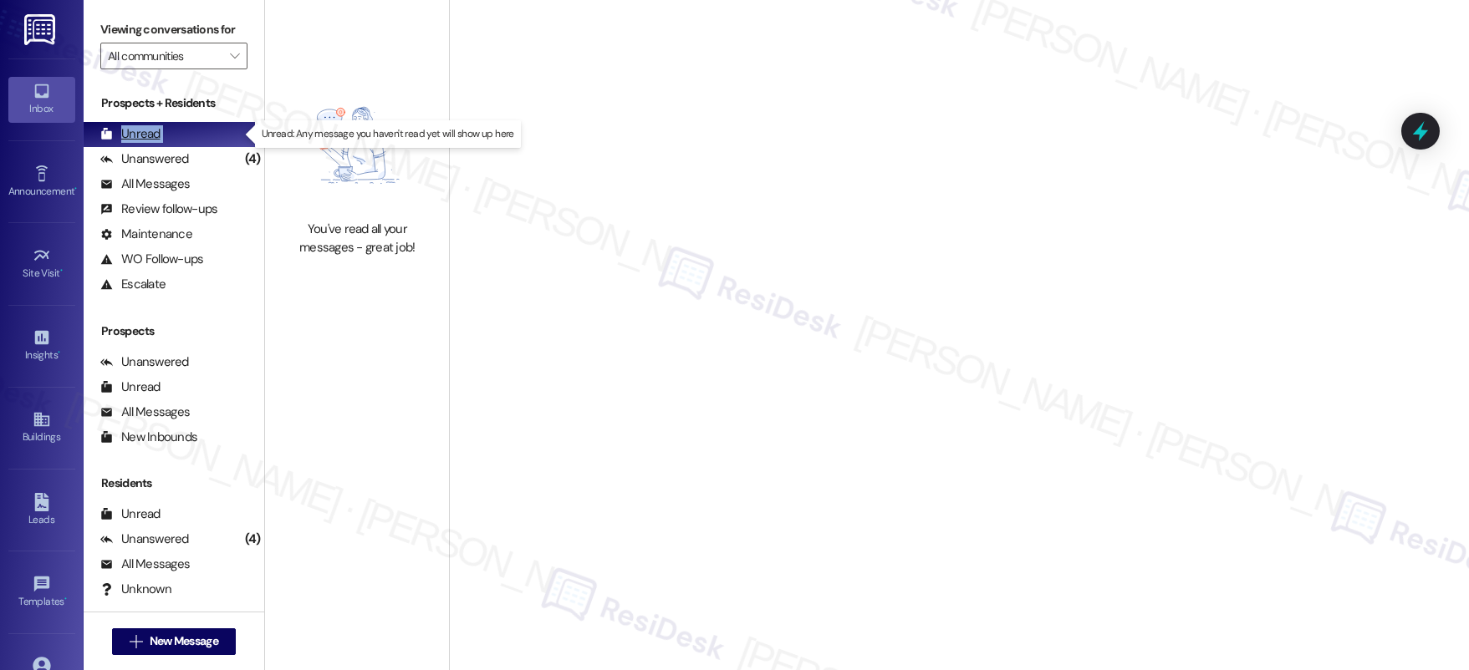
click at [135, 126] on div "Unread" at bounding box center [130, 134] width 60 height 18
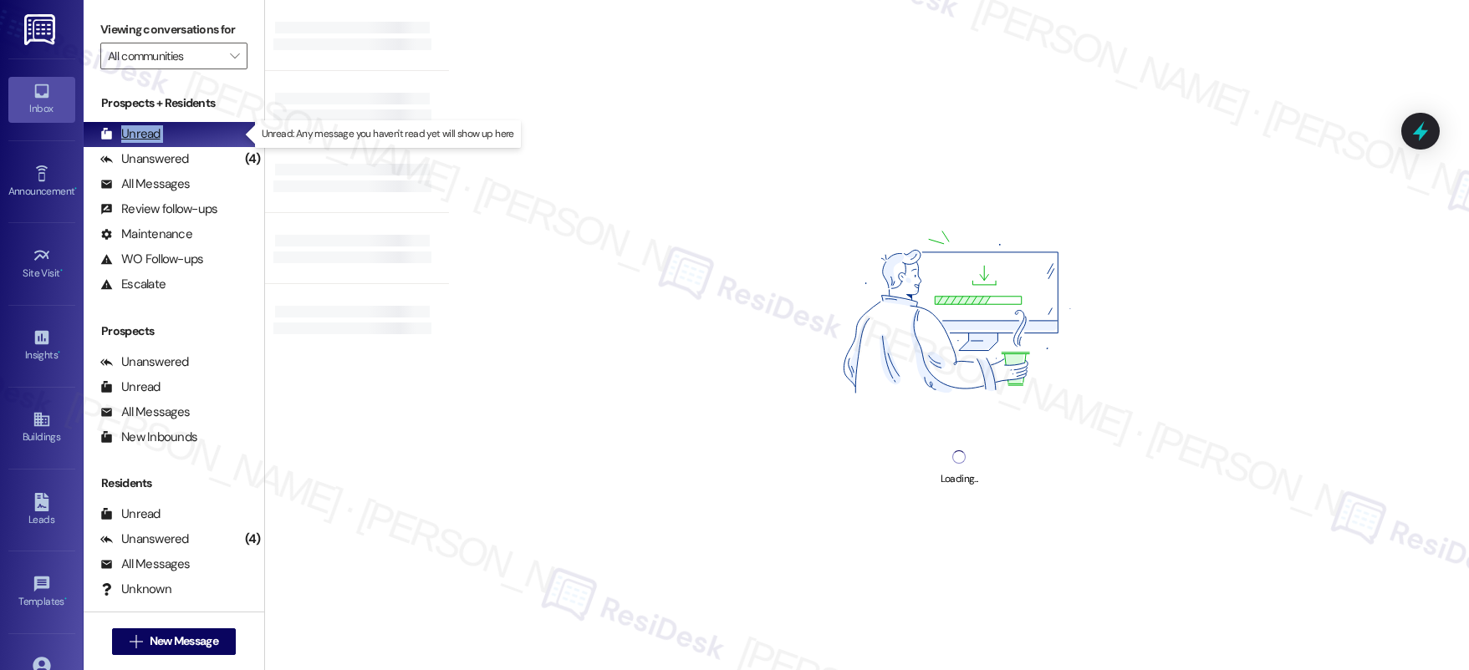
click at [135, 126] on div "Unread" at bounding box center [130, 134] width 60 height 18
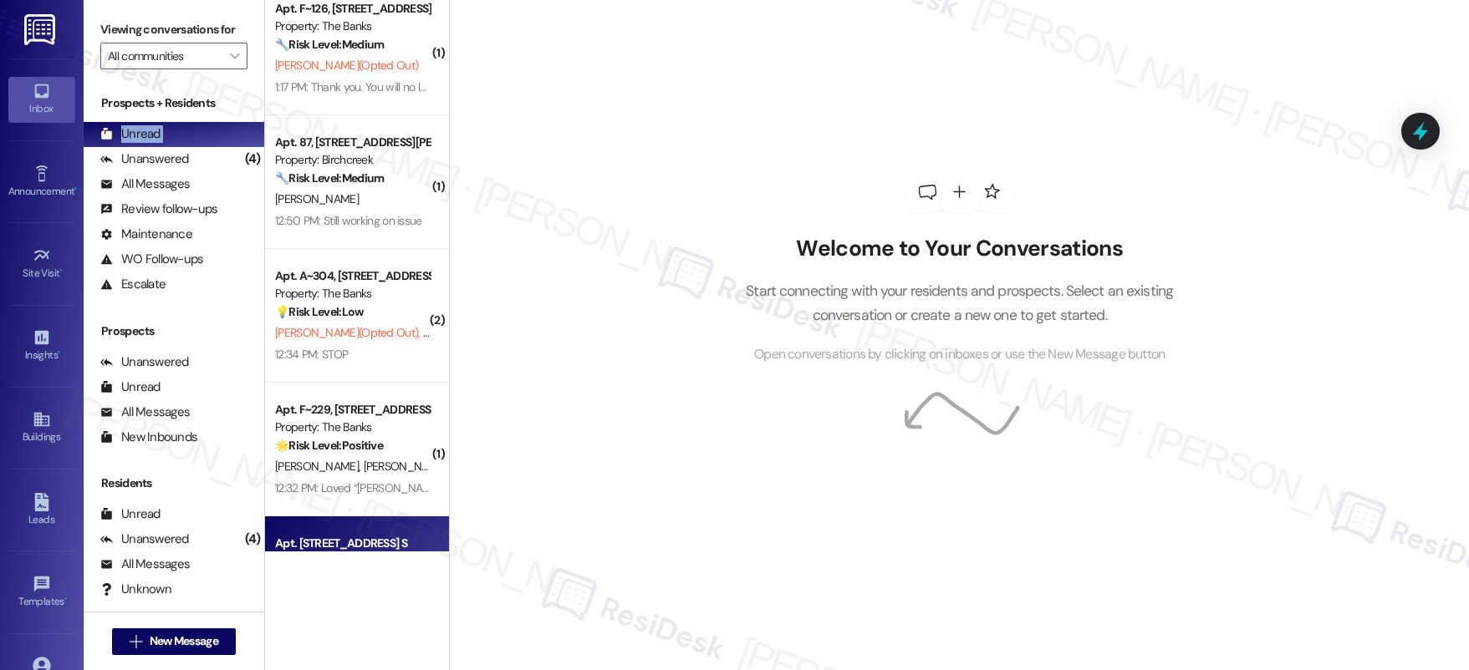
scroll to position [1053, 0]
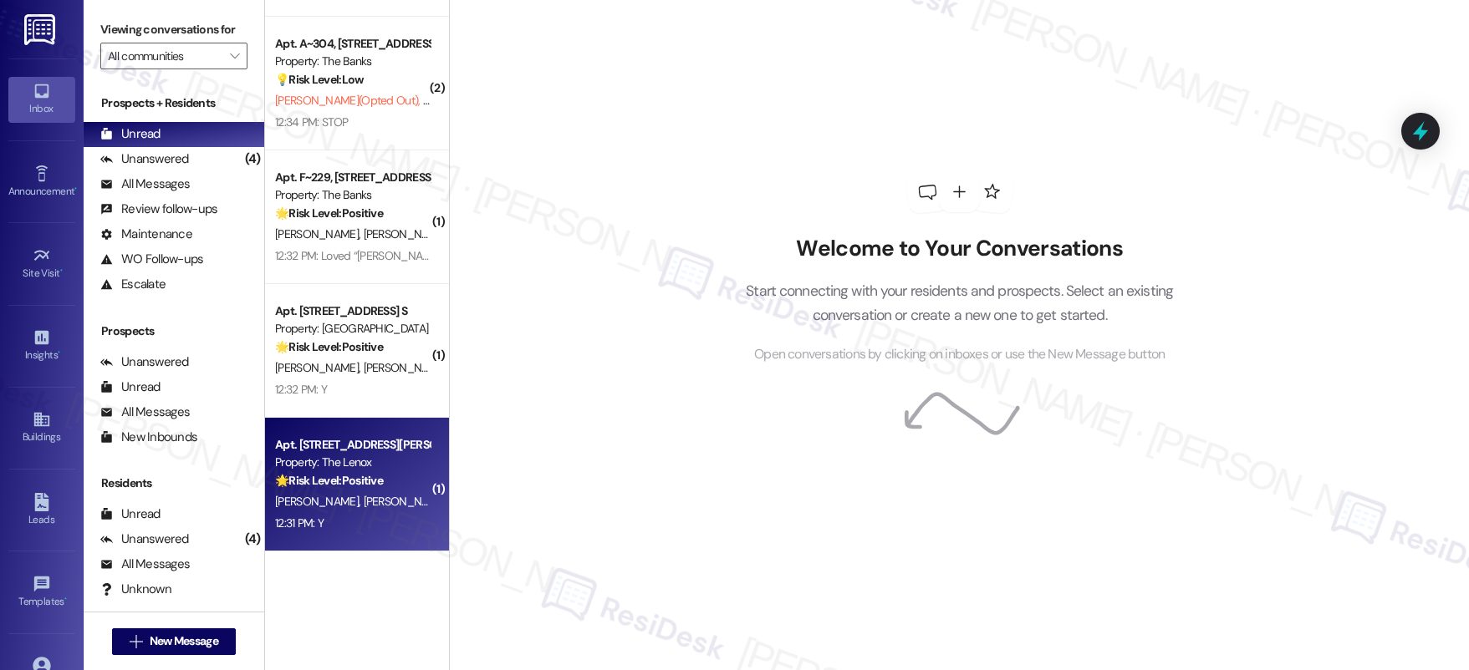
click at [359, 502] on div "G. Beck D. Baker" at bounding box center [352, 501] width 158 height 21
click at [358, 502] on div "G. Beck D. Baker" at bounding box center [352, 501] width 158 height 21
click at [357, 503] on div "G. Beck D. Baker" at bounding box center [352, 501] width 158 height 21
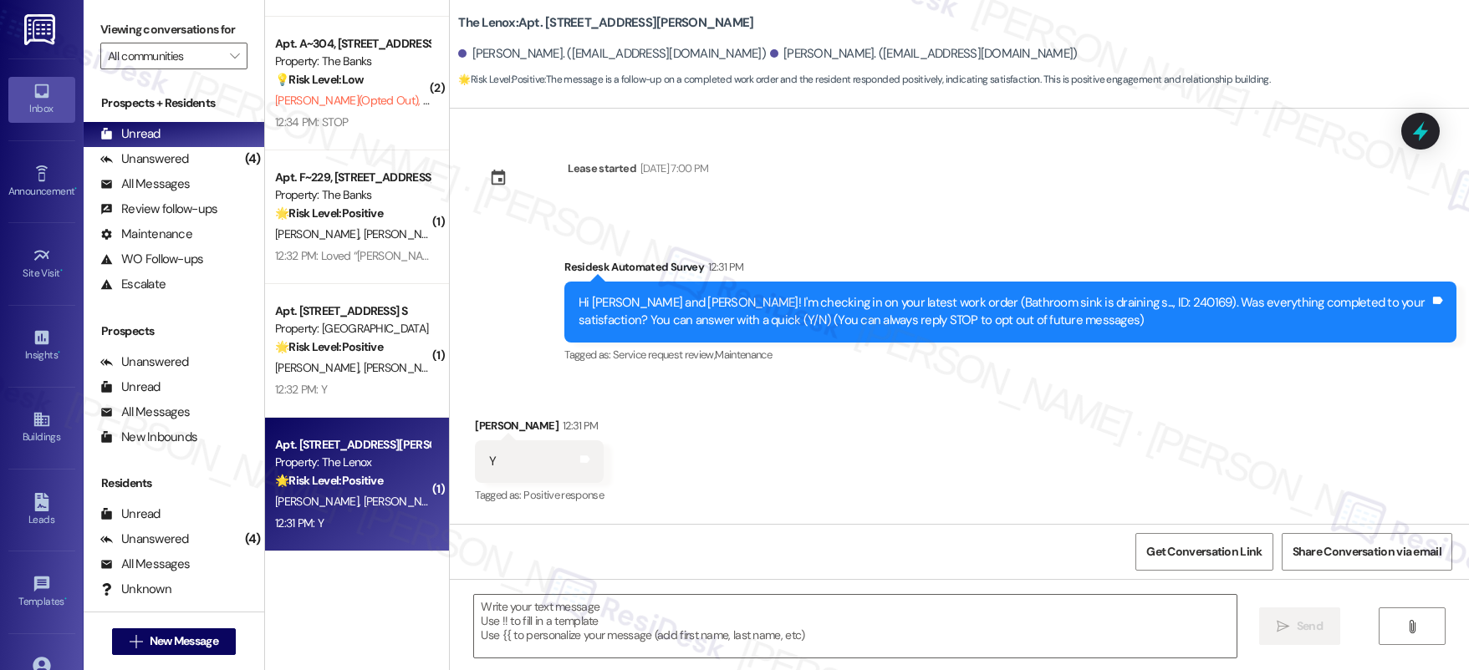
click at [356, 503] on div "G. Beck D. Baker" at bounding box center [352, 501] width 158 height 21
type textarea "Fetching suggested responses. Please feel free to read through the conversation…"
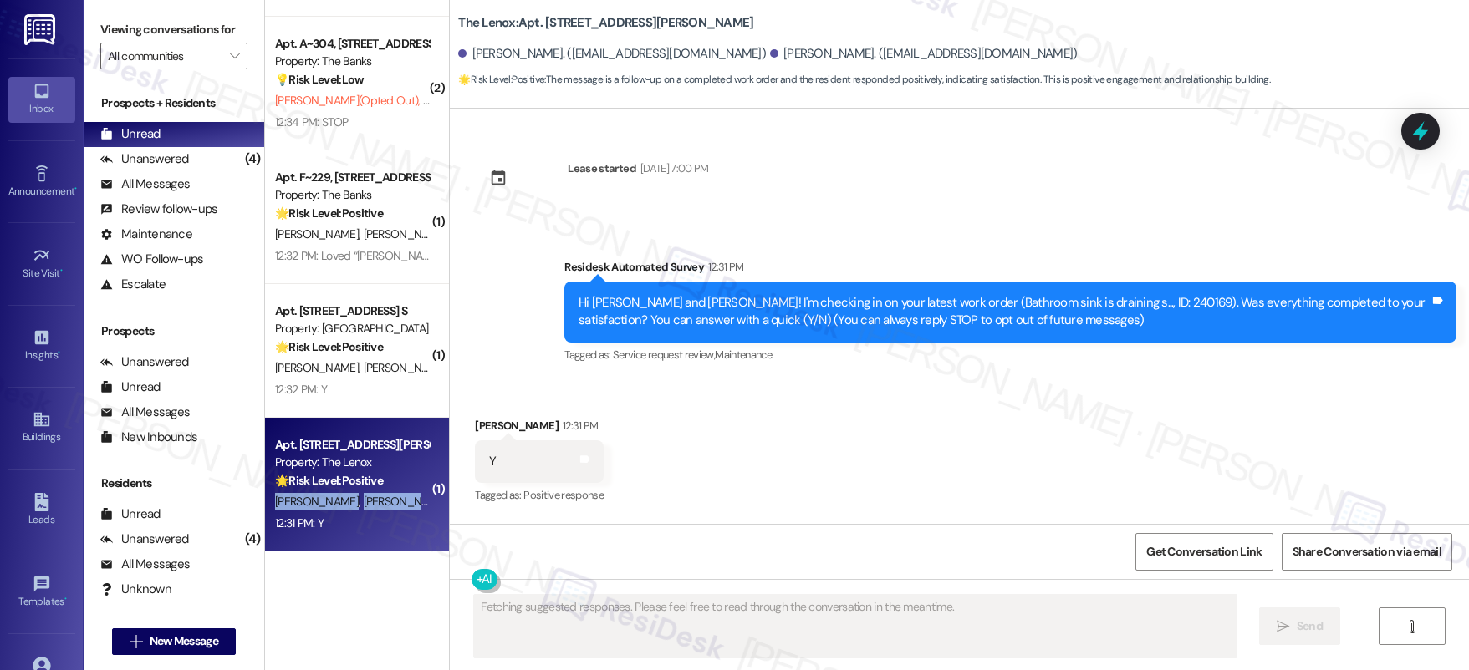
click at [356, 503] on div "G. Beck D. Baker" at bounding box center [352, 501] width 158 height 21
click at [359, 503] on div "G. Beck D. Baker" at bounding box center [352, 501] width 158 height 21
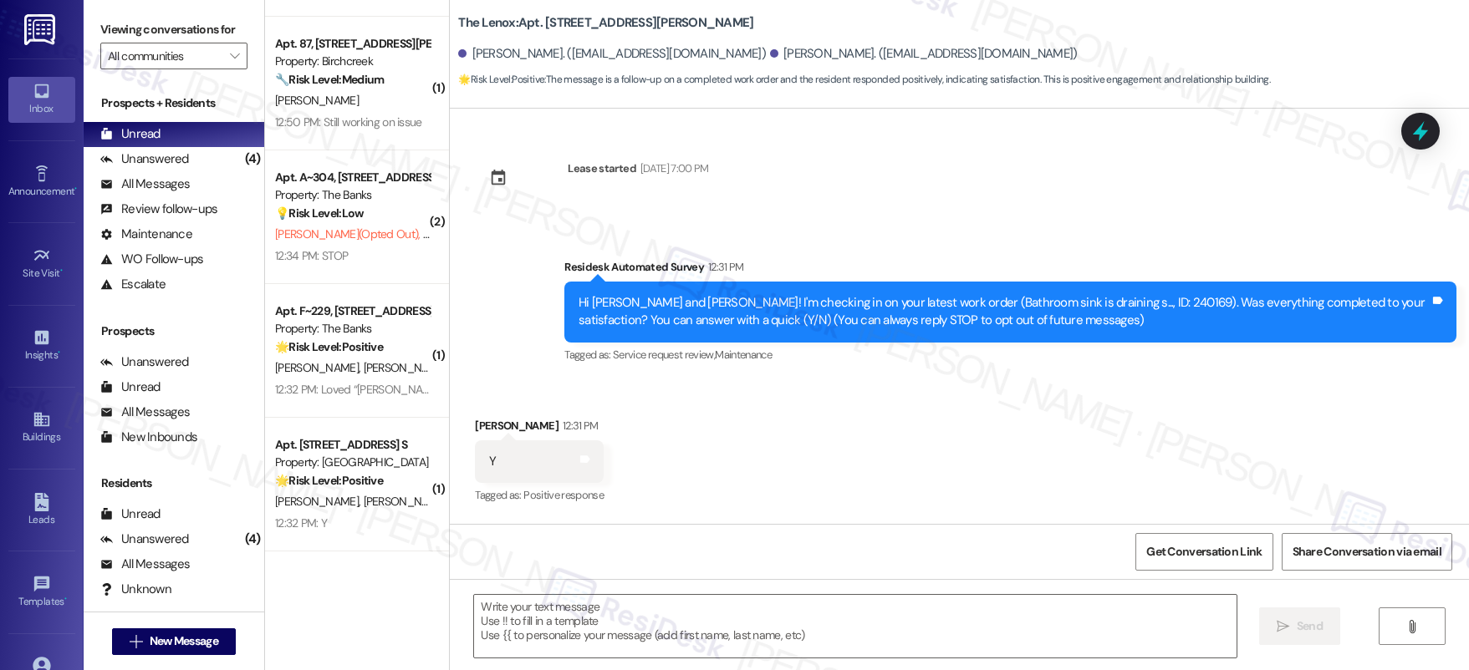
scroll to position [919, 0]
click at [824, 615] on textarea at bounding box center [855, 626] width 762 height 63
click at [825, 614] on textarea at bounding box center [855, 626] width 762 height 63
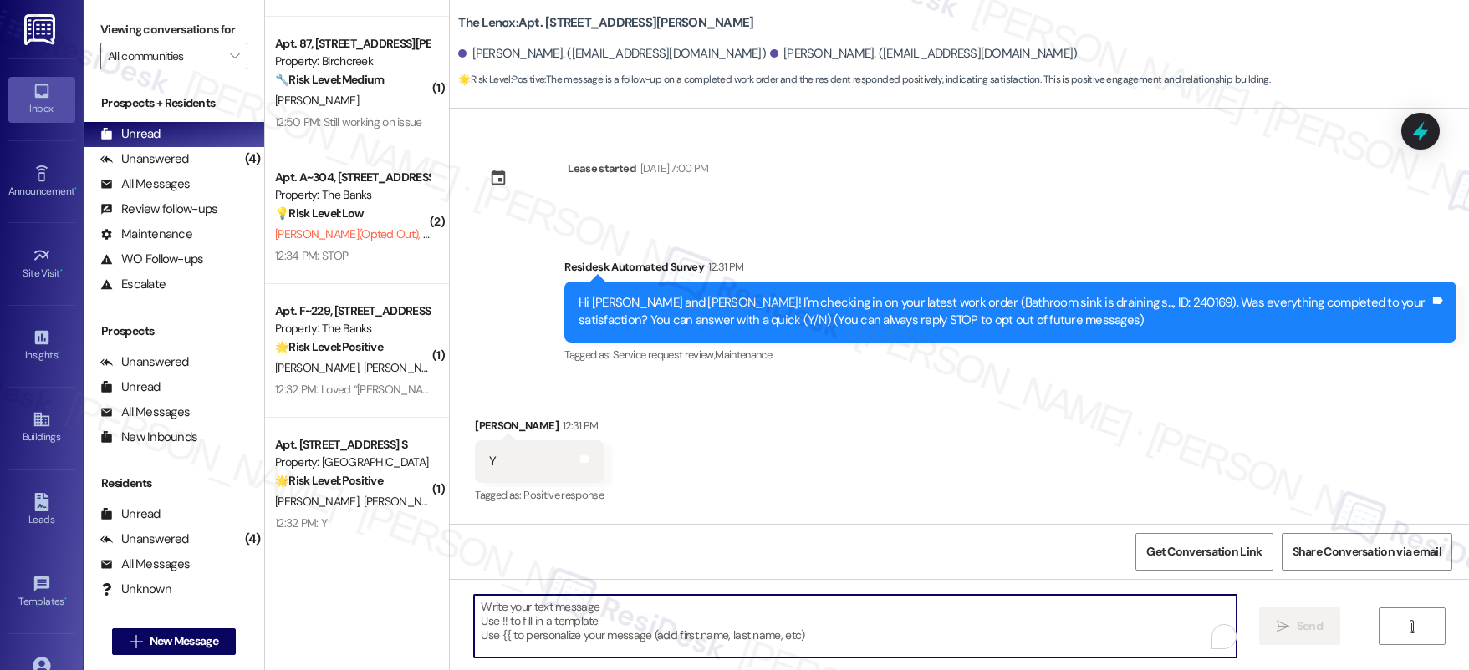
paste textarea "I’m really glad to hear that maintenance was able to take care of everything to…"
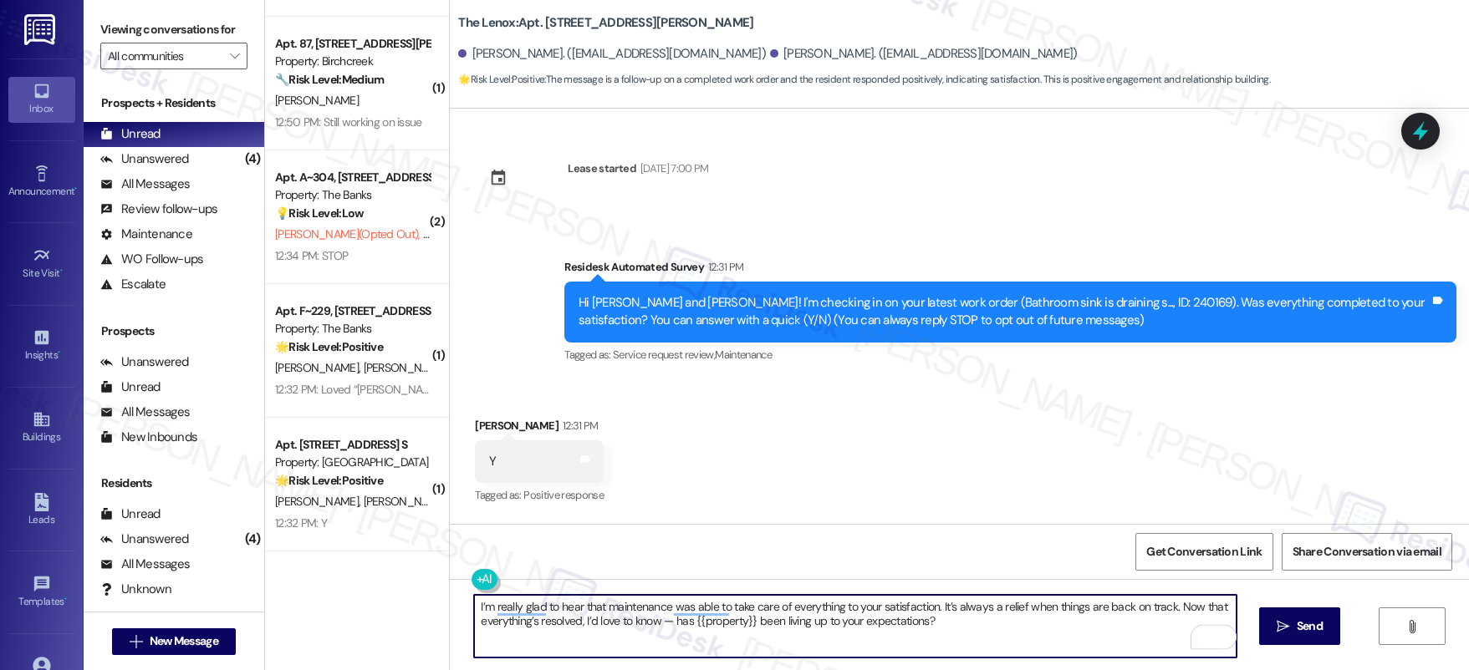
drag, startPoint x: 647, startPoint y: 624, endPoint x: 713, endPoint y: 657, distance: 74.0
click at [714, 656] on textarea "I’m really glad to hear that maintenance was able to take care of everything to…" at bounding box center [855, 626] width 762 height 63
click at [819, 638] on textarea "I’m really glad to hear that maintenance was able to take care of everything to…" at bounding box center [855, 626] width 762 height 63
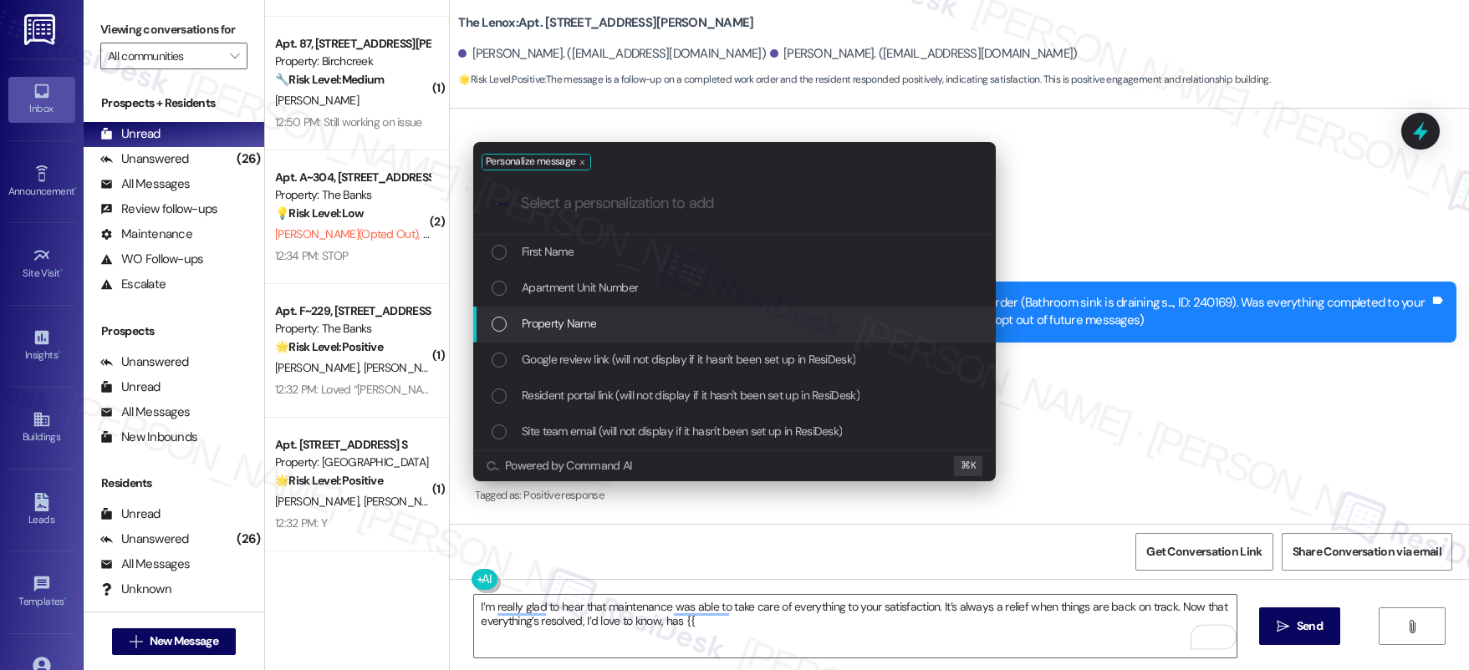
click at [606, 321] on div "Property Name" at bounding box center [735, 323] width 489 height 18
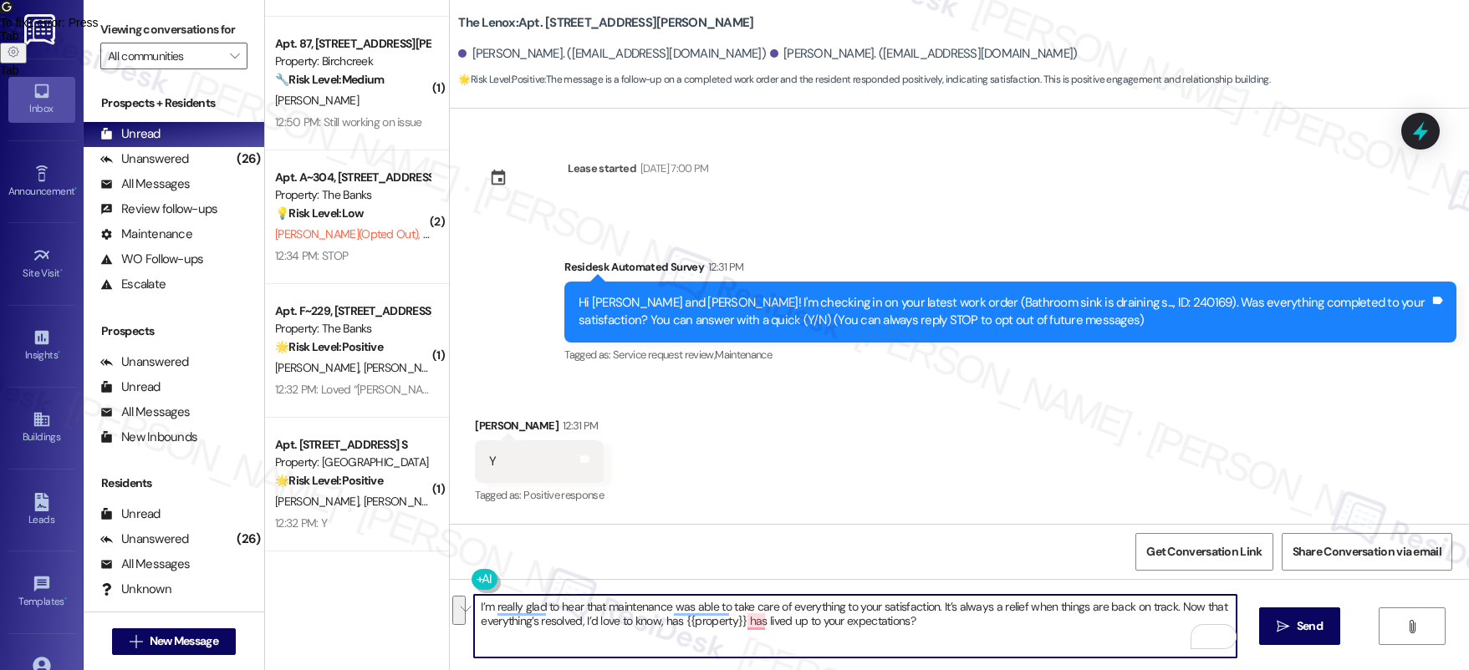
click at [957, 629] on textarea "I’m really glad to hear that maintenance was able to take care of everything to…" at bounding box center [855, 626] width 762 height 63
click at [971, 627] on textarea "I’m really glad to hear that maintenance was able to take care of everything to…" at bounding box center [855, 626] width 762 height 63
click at [747, 625] on textarea "I’m really glad to hear that maintenance was able to take care of everything to…" at bounding box center [855, 626] width 762 height 63
click at [820, 621] on textarea "I’m really glad to hear that maintenance was able to take care of everything to…" at bounding box center [855, 626] width 762 height 63
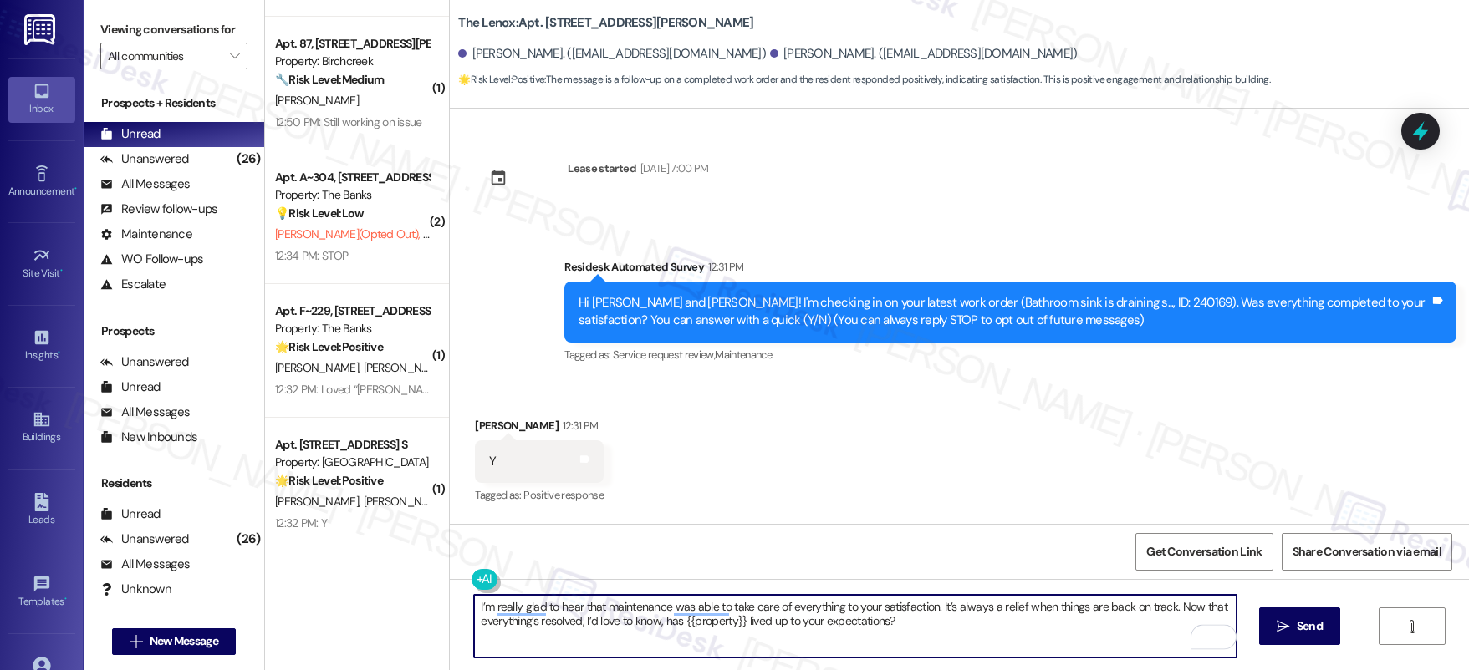
click at [856, 619] on textarea "I’m really glad to hear that maintenance was able to take care of everything to…" at bounding box center [855, 626] width 762 height 63
click at [1045, 623] on textarea "I’m really glad to hear that maintenance was able to take care of everything to…" at bounding box center [855, 626] width 762 height 63
type textarea "I’m really glad to hear that maintenance was able to take care of everything to…"
click at [1284, 612] on div "I’m really glad to hear that maintenance was able to take care of everything to…" at bounding box center [959, 641] width 1019 height 125
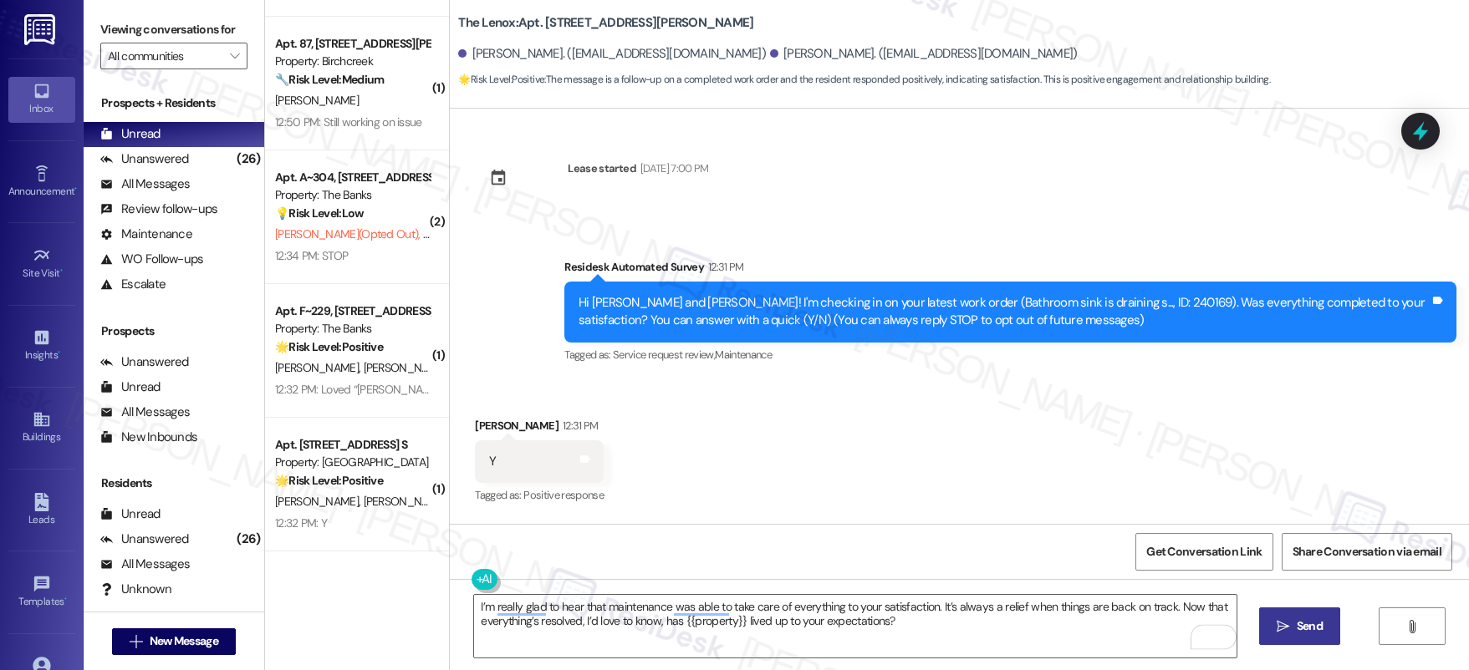
click at [1286, 614] on button " Send" at bounding box center [1299, 627] width 81 height 38
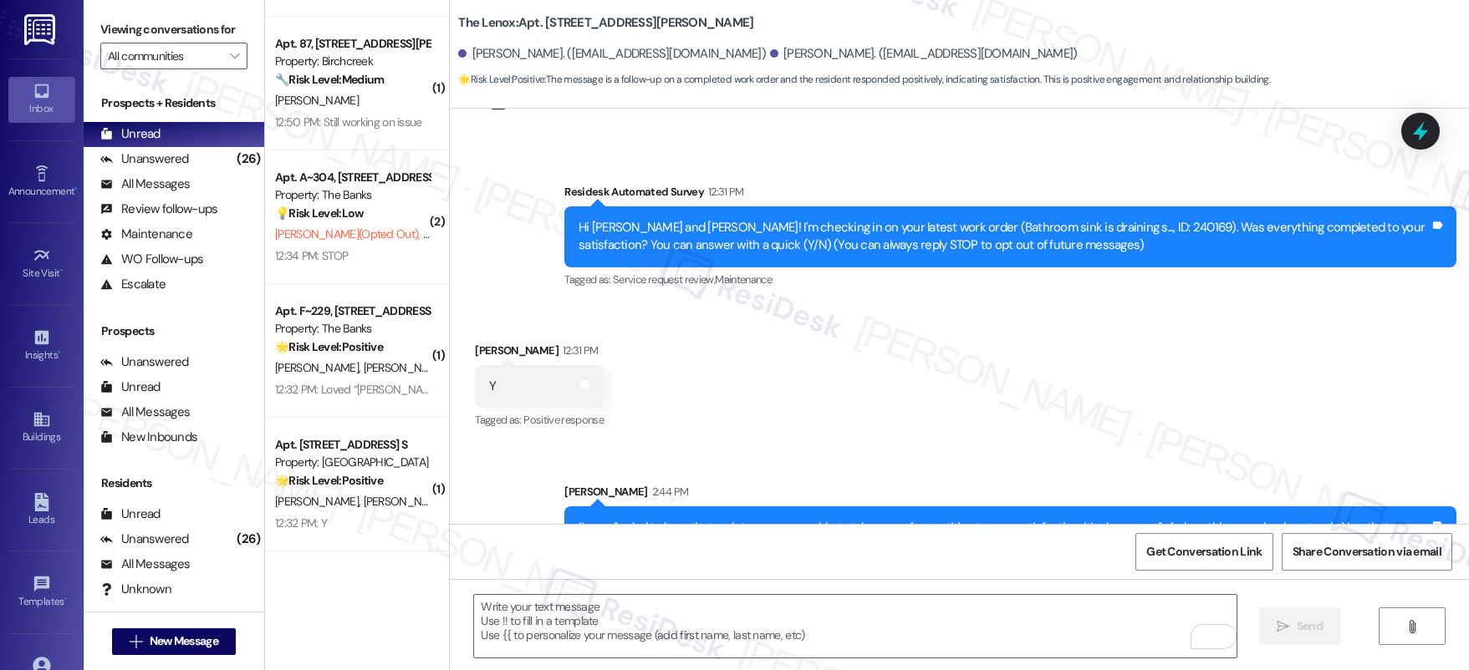
scroll to position [132, 0]
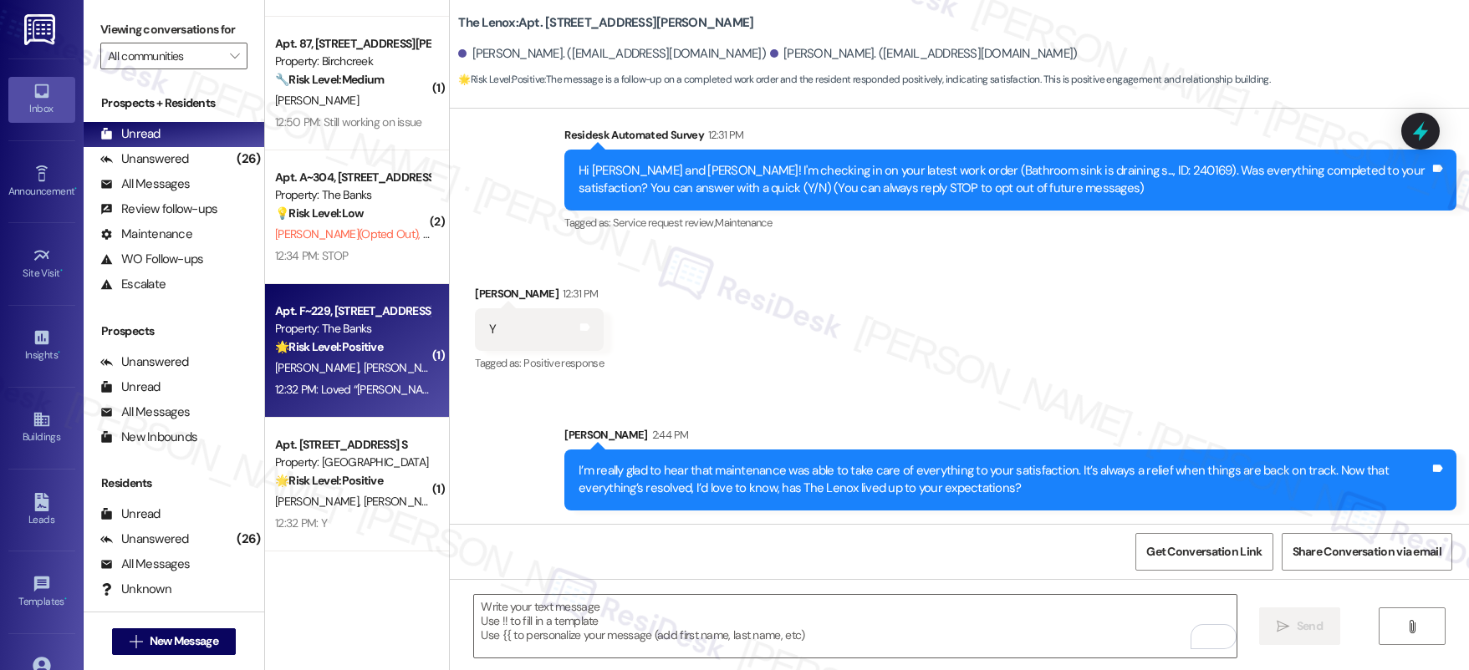
click at [334, 323] on div "Property: The Banks" at bounding box center [352, 329] width 155 height 18
click at [331, 324] on div "Property: The Banks" at bounding box center [352, 329] width 155 height 18
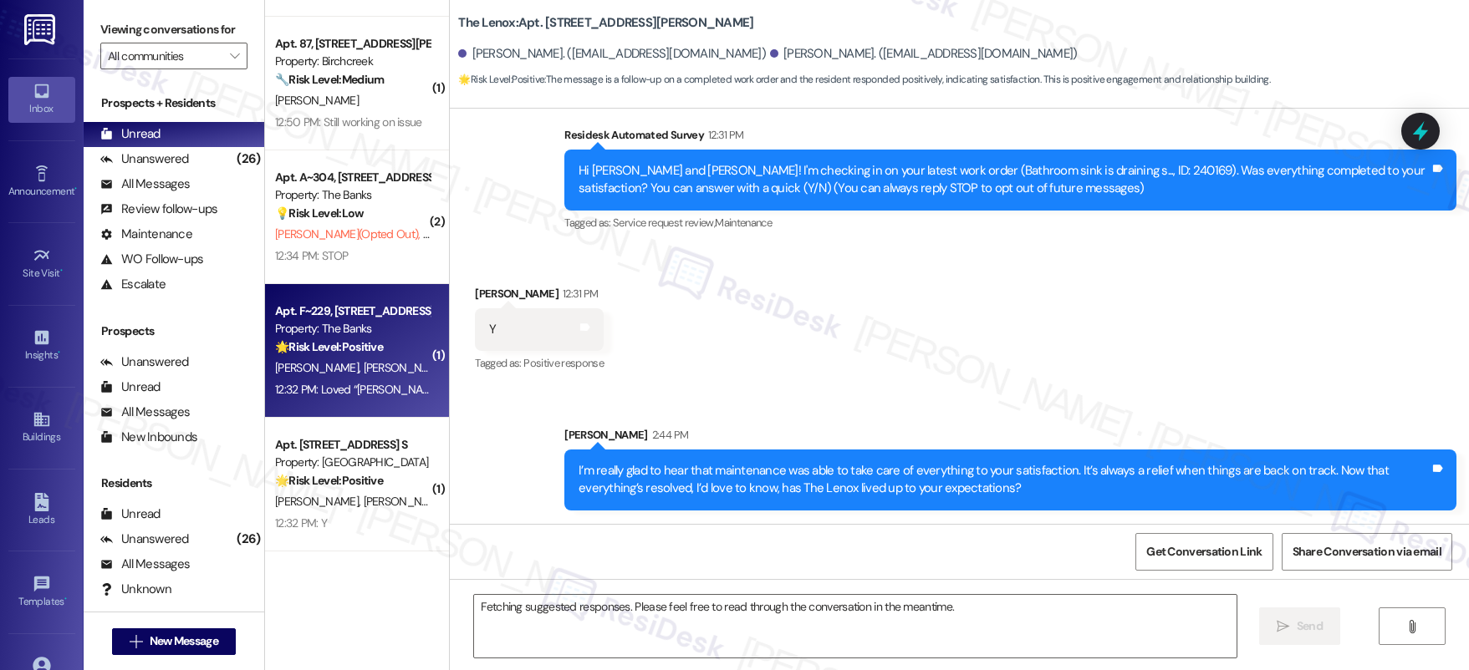
click at [331, 324] on div "Property: The Banks" at bounding box center [352, 329] width 155 height 18
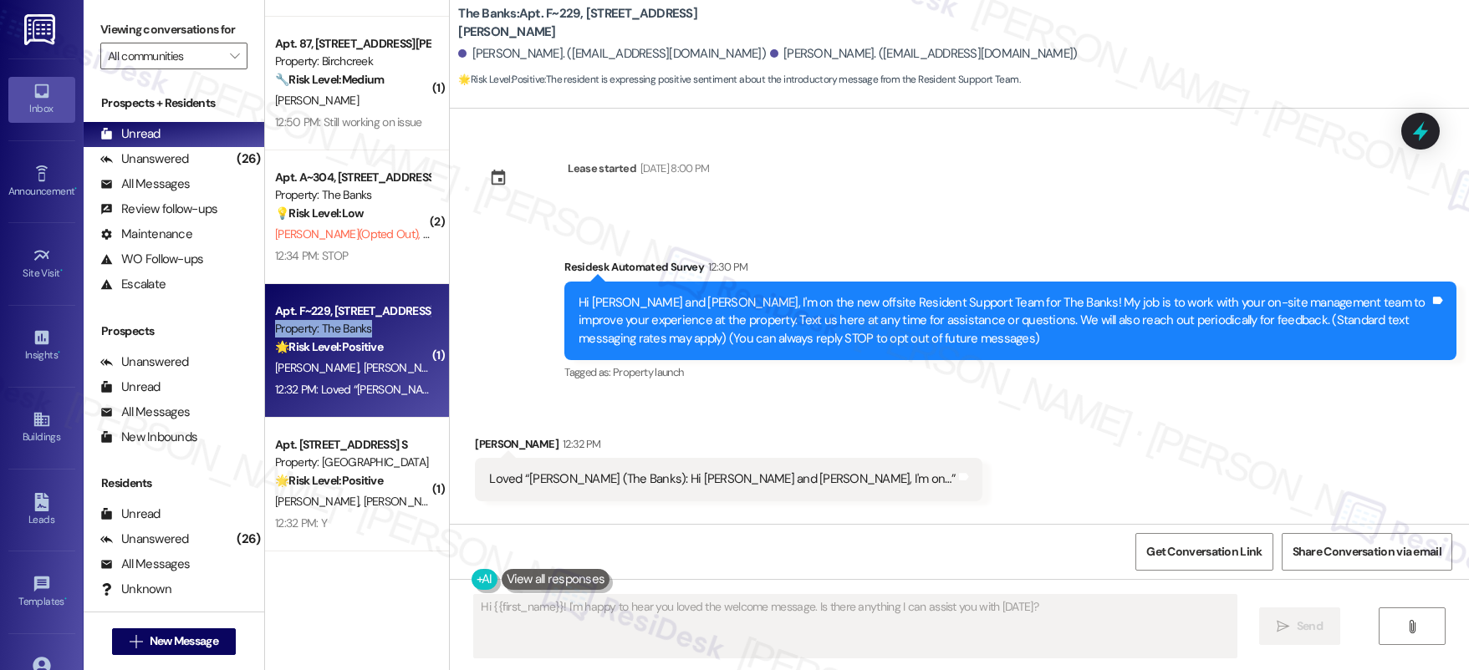
click at [331, 324] on div "Property: The Banks" at bounding box center [352, 329] width 155 height 18
click at [332, 324] on div "Property: The Banks" at bounding box center [352, 329] width 155 height 18
click at [332, 325] on div "Property: The Banks" at bounding box center [352, 329] width 155 height 18
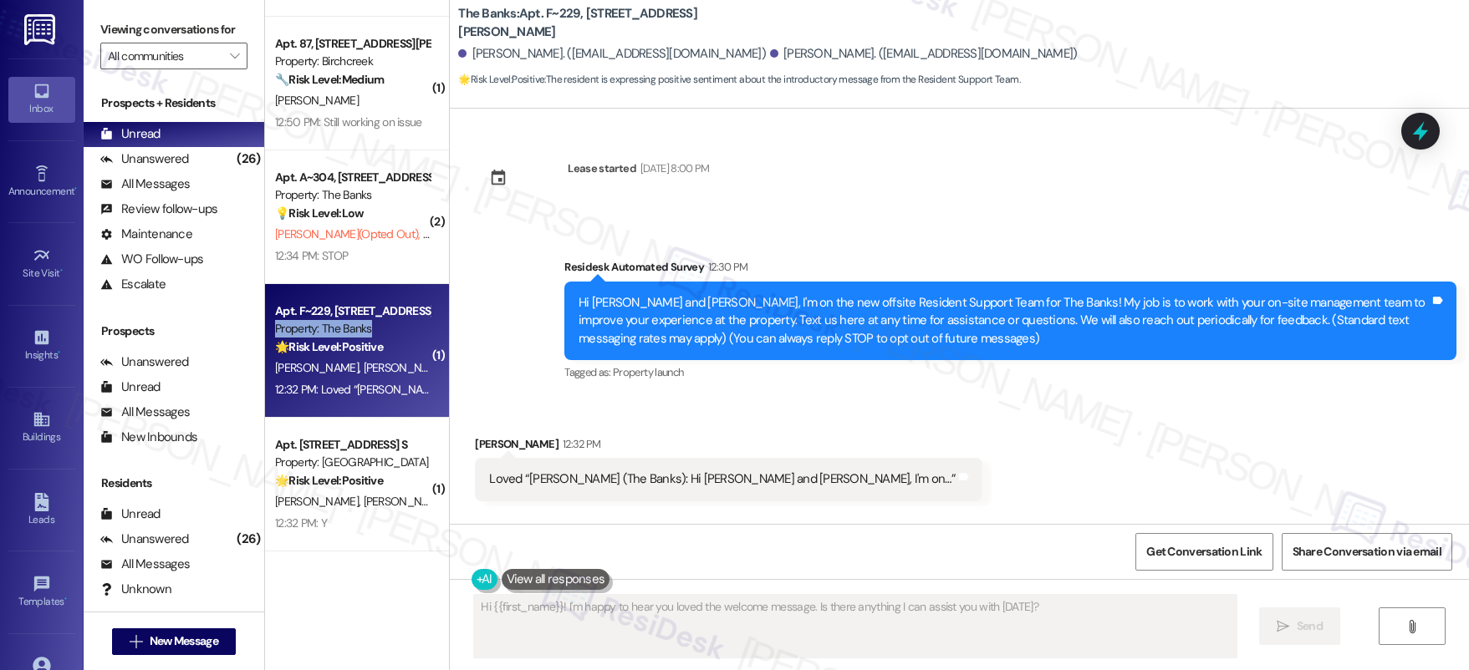
click at [333, 325] on div "Property: The Banks" at bounding box center [352, 329] width 155 height 18
click at [334, 325] on div "Property: The Banks" at bounding box center [352, 329] width 155 height 18
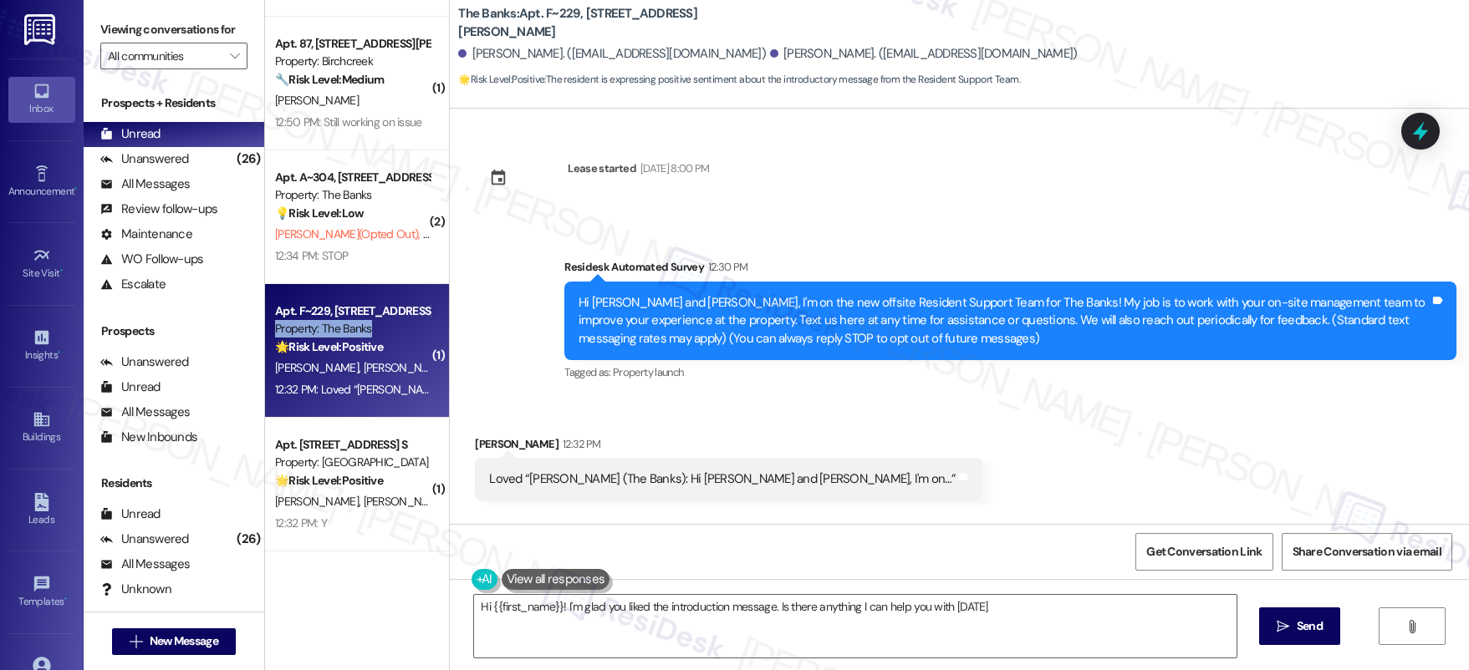
type textarea "Hi {{first_name}}! I'm glad you liked the introduction message. Is there anythi…"
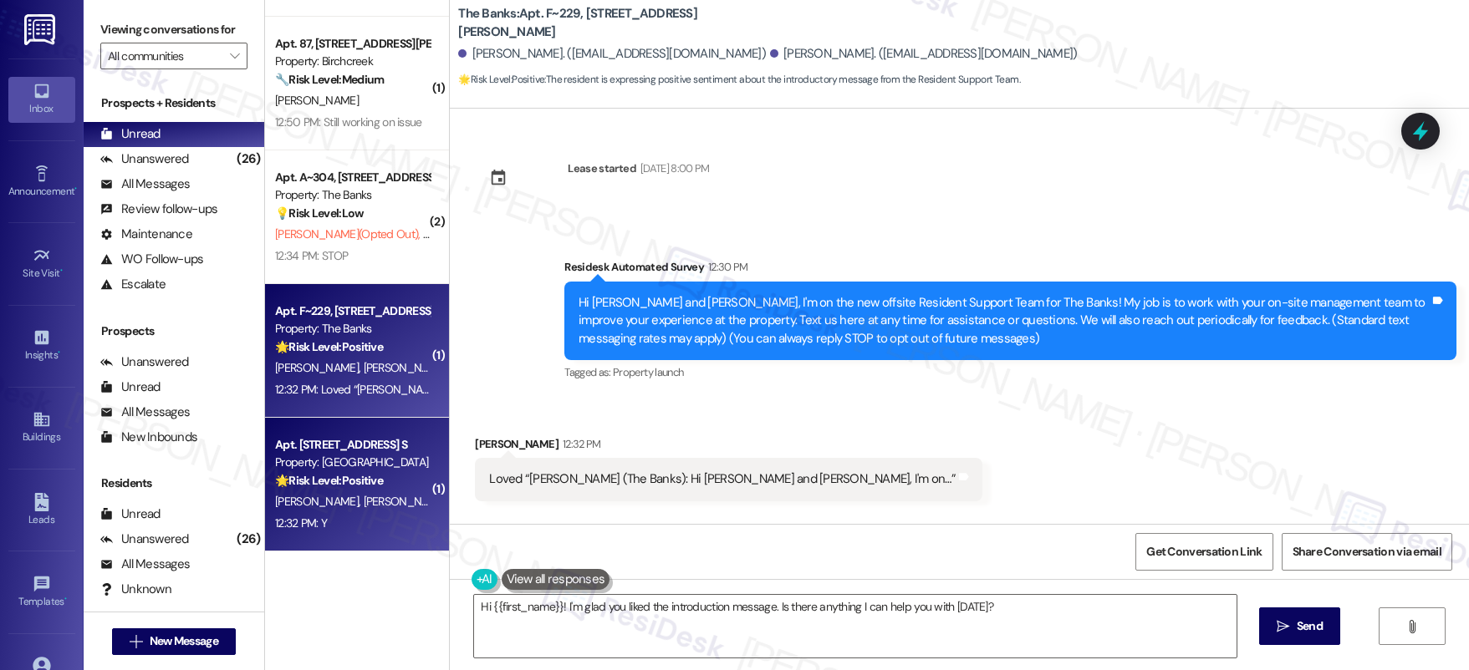
click at [407, 513] on div "12:32 PM: Y 12:32 PM: Y" at bounding box center [352, 523] width 158 height 21
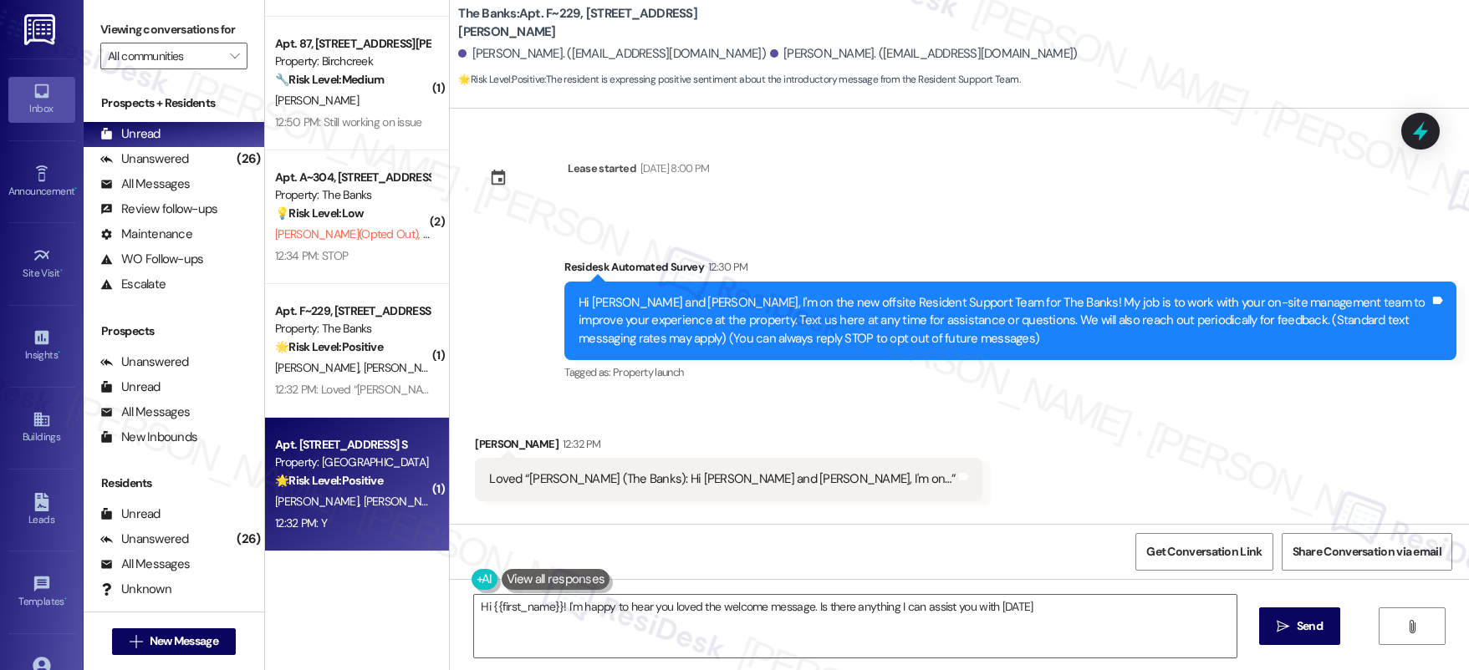
click at [405, 513] on div "12:32 PM: Y 12:32 PM: Y" at bounding box center [352, 523] width 158 height 21
type textarea "Fetching suggested responses. Please feel free to read through the conversation…"
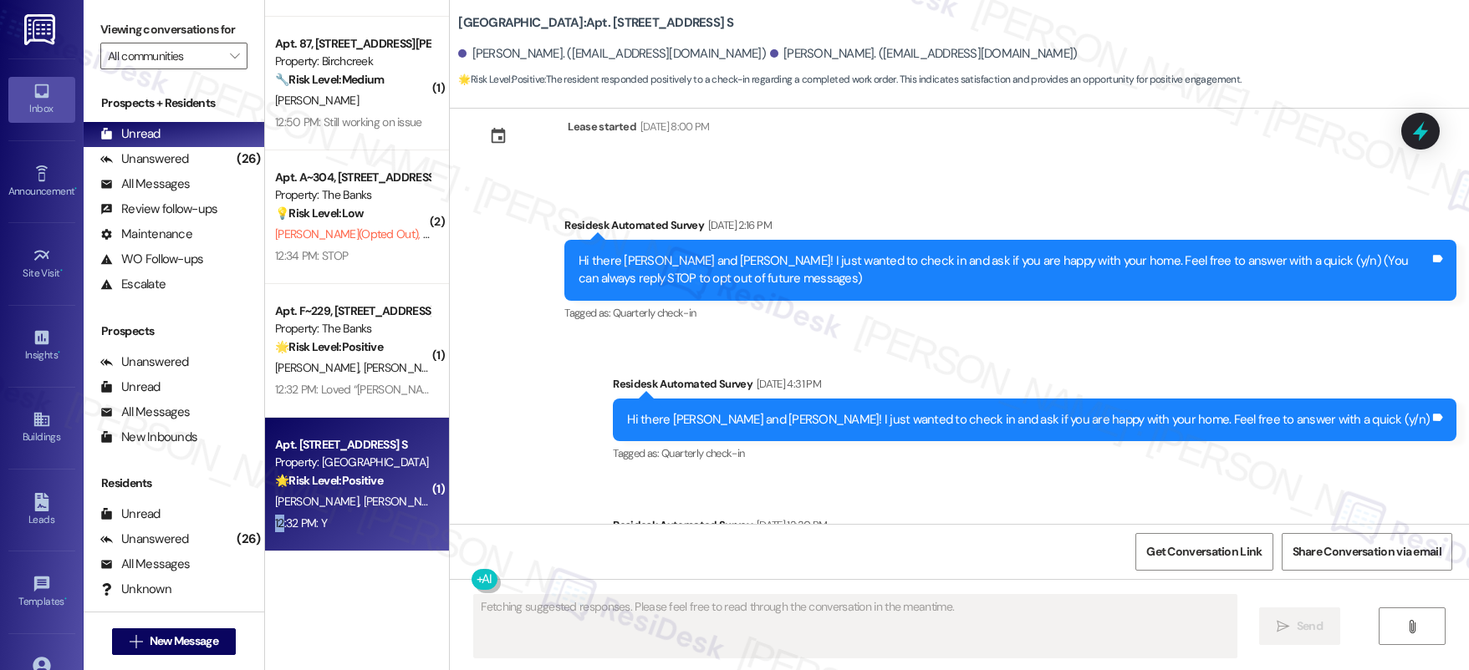
click at [405, 513] on div "12:32 PM: Y 12:32 PM: Y" at bounding box center [352, 523] width 158 height 21
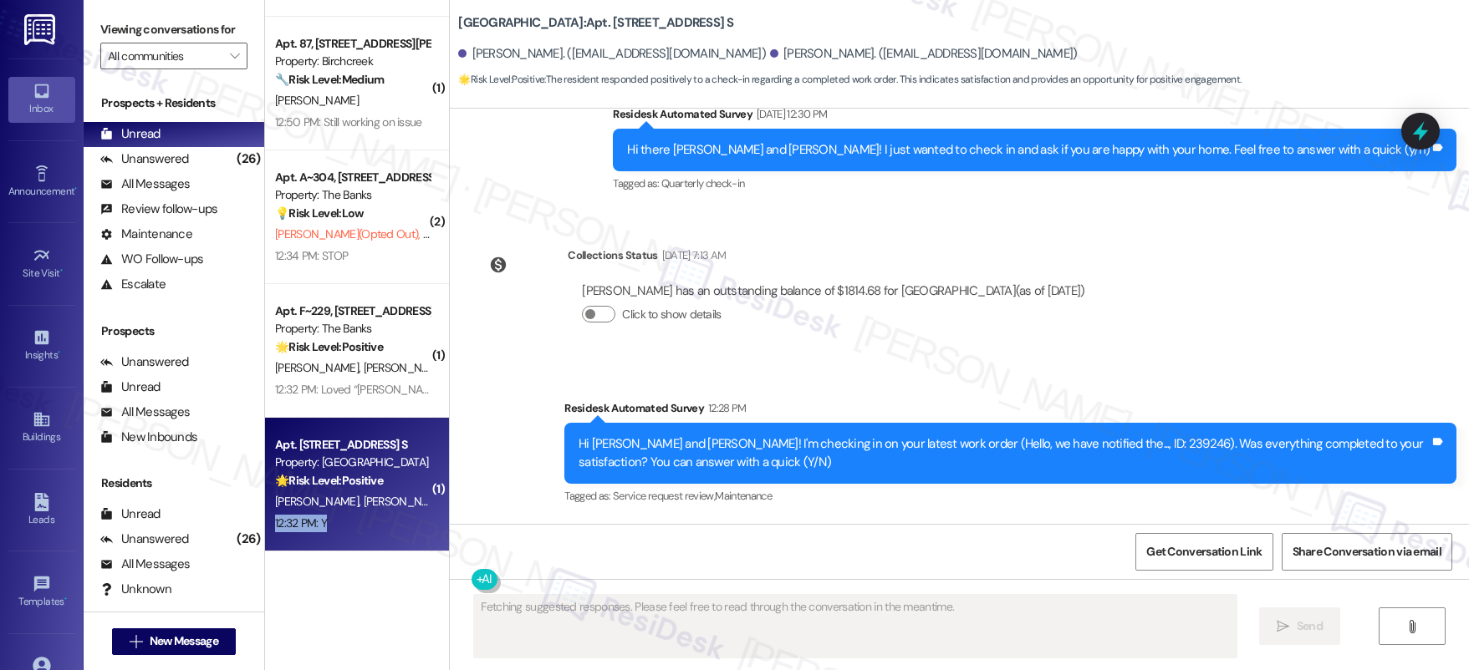
click at [404, 513] on div "12:32 PM: Y 12:32 PM: Y" at bounding box center [352, 523] width 158 height 21
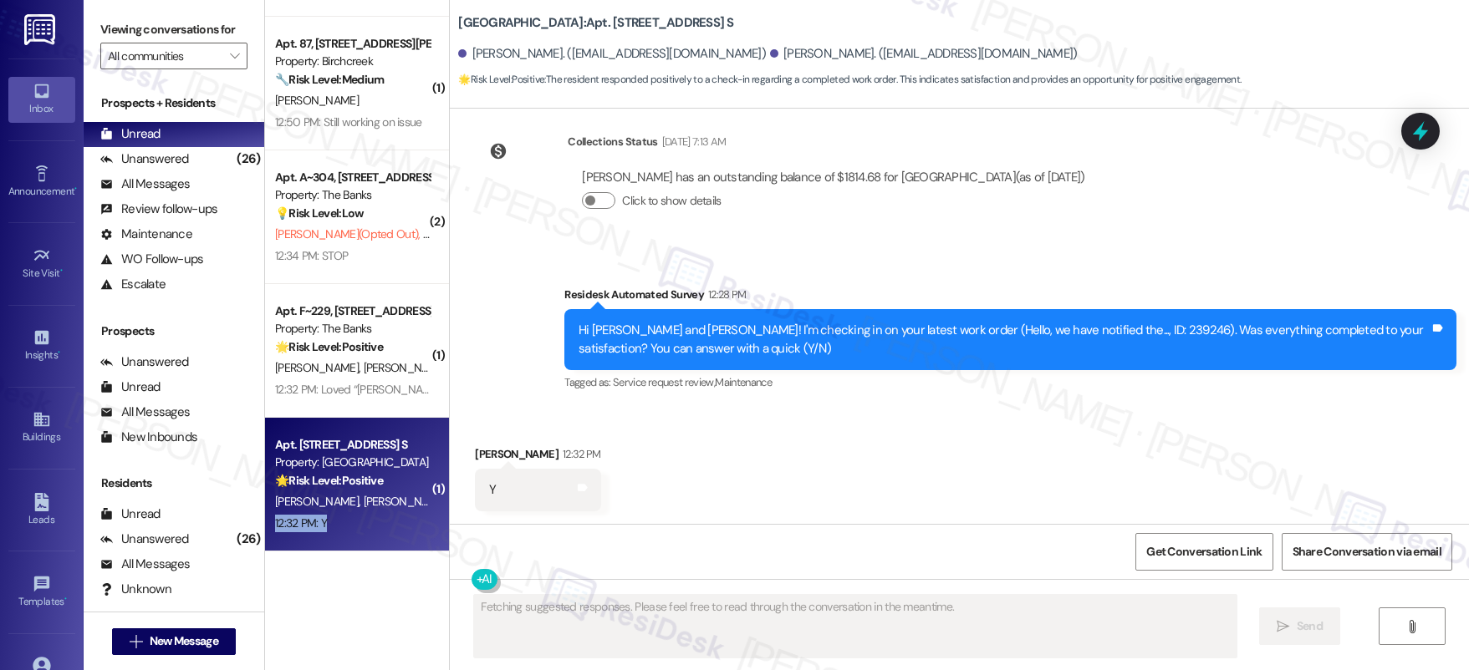
click at [404, 513] on div "12:32 PM: Y 12:32 PM: Y" at bounding box center [352, 523] width 158 height 21
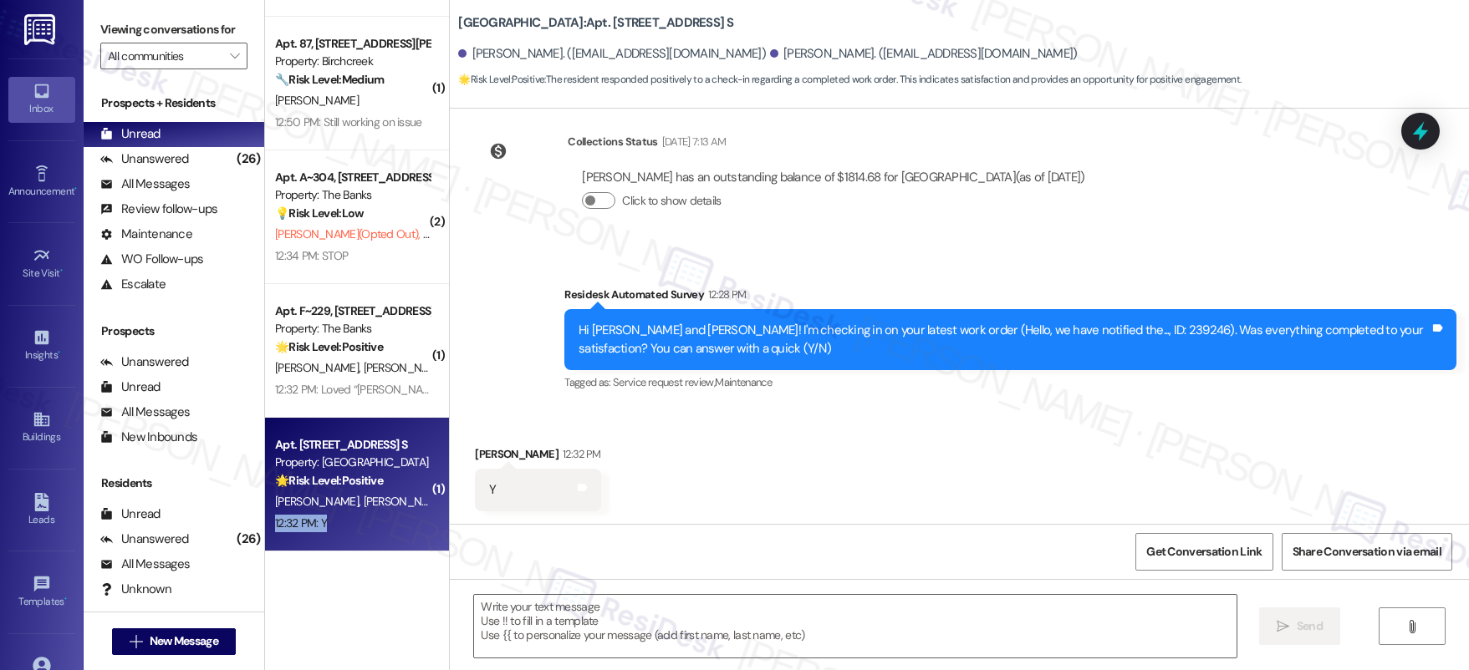
scroll to position [568, 0]
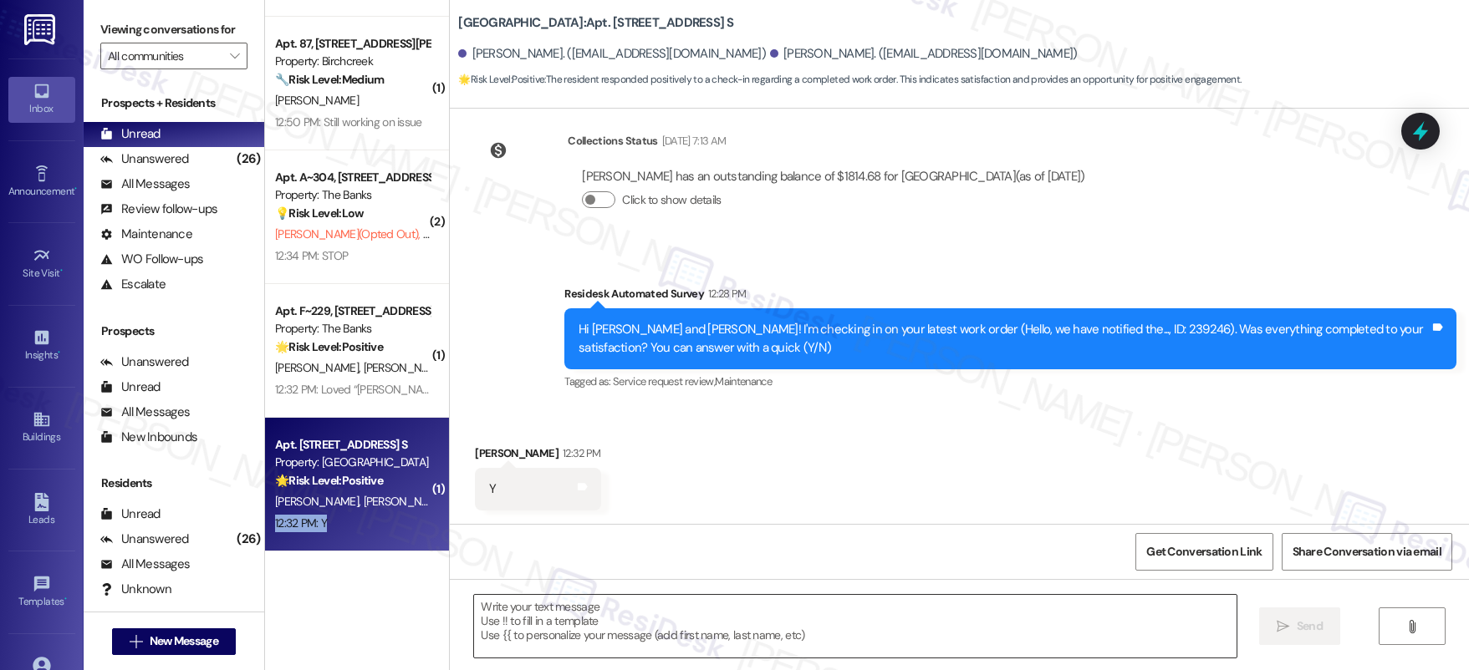
click at [705, 608] on textarea at bounding box center [855, 626] width 762 height 63
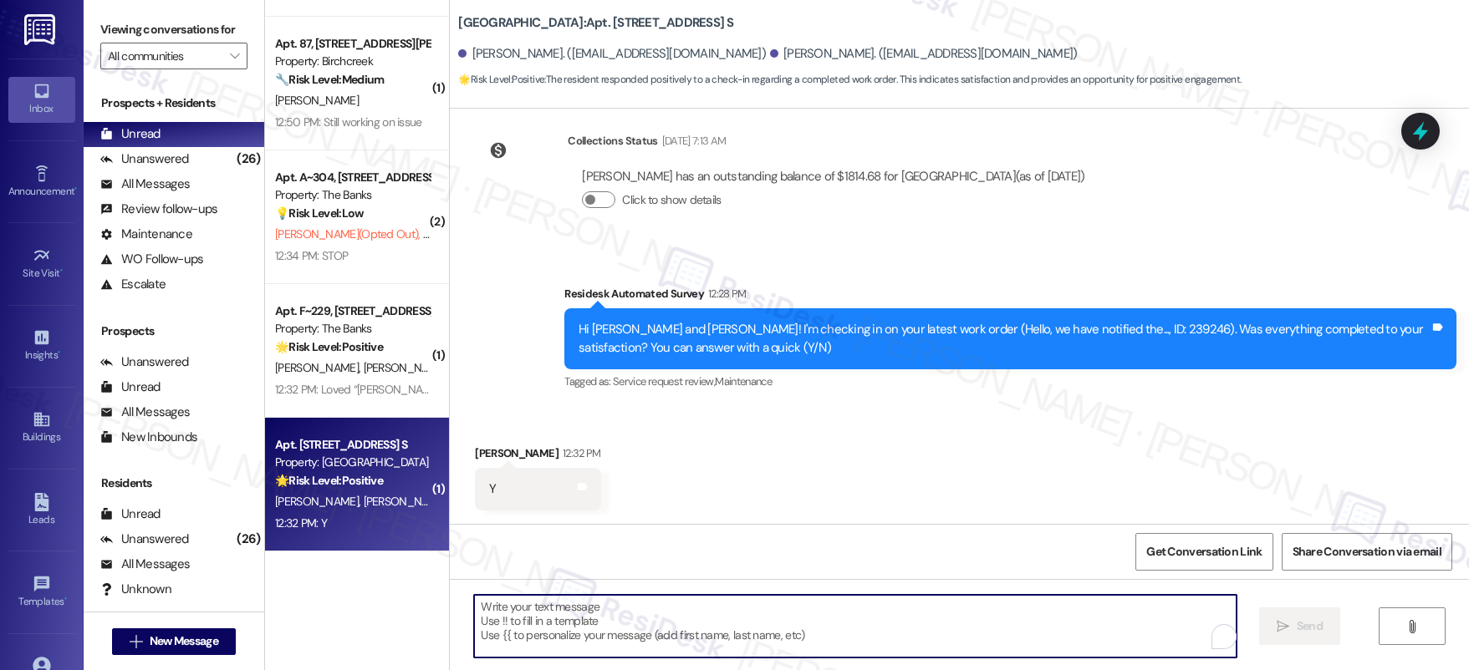
click at [707, 608] on textarea "To enrich screen reader interactions, please activate Accessibility in Grammarl…" at bounding box center [855, 626] width 762 height 63
click at [710, 609] on textarea "To enrich screen reader interactions, please activate Accessibility in Grammarl…" at bounding box center [855, 626] width 762 height 63
click at [712, 610] on textarea "To enrich screen reader interactions, please activate Accessibility in Grammarl…" at bounding box center [855, 626] width 762 height 63
paste textarea "I’m really glad to hear that maintenance was able to take care of everything to…"
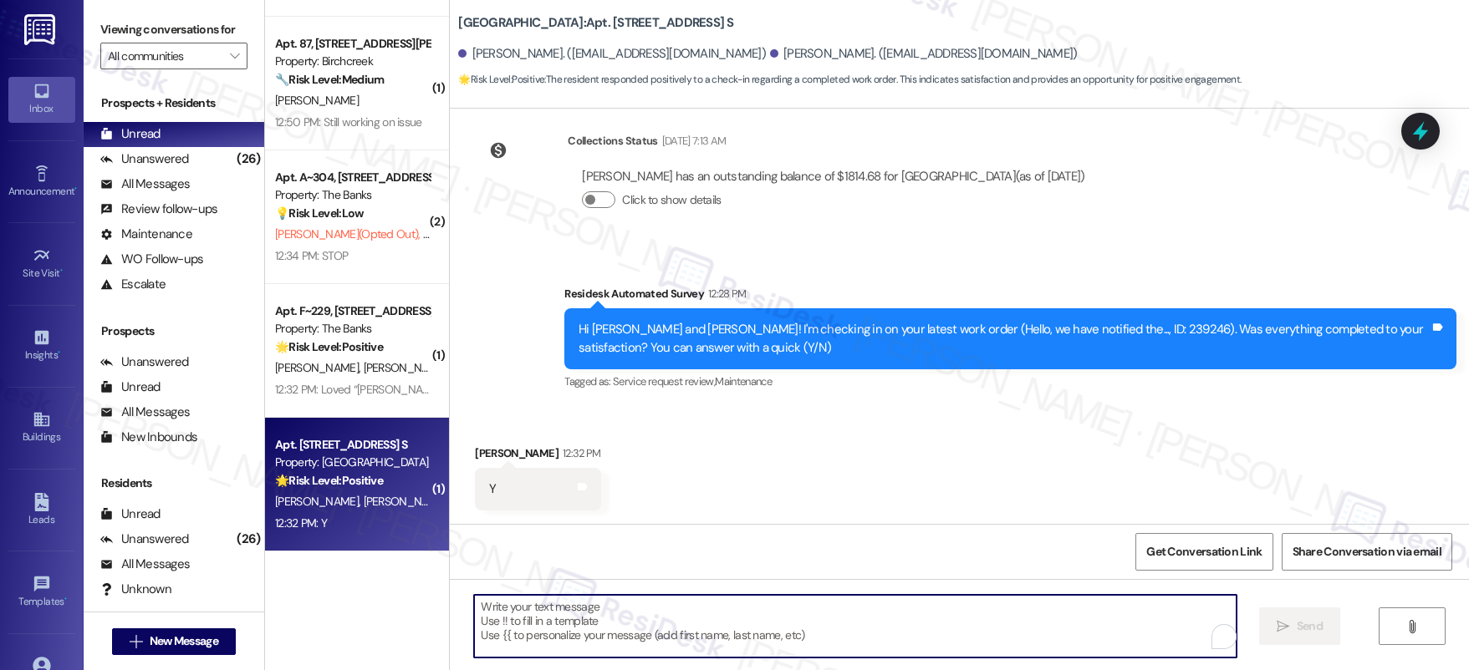
type textarea "I’m really glad to hear that maintenance was able to take care of everything to…"
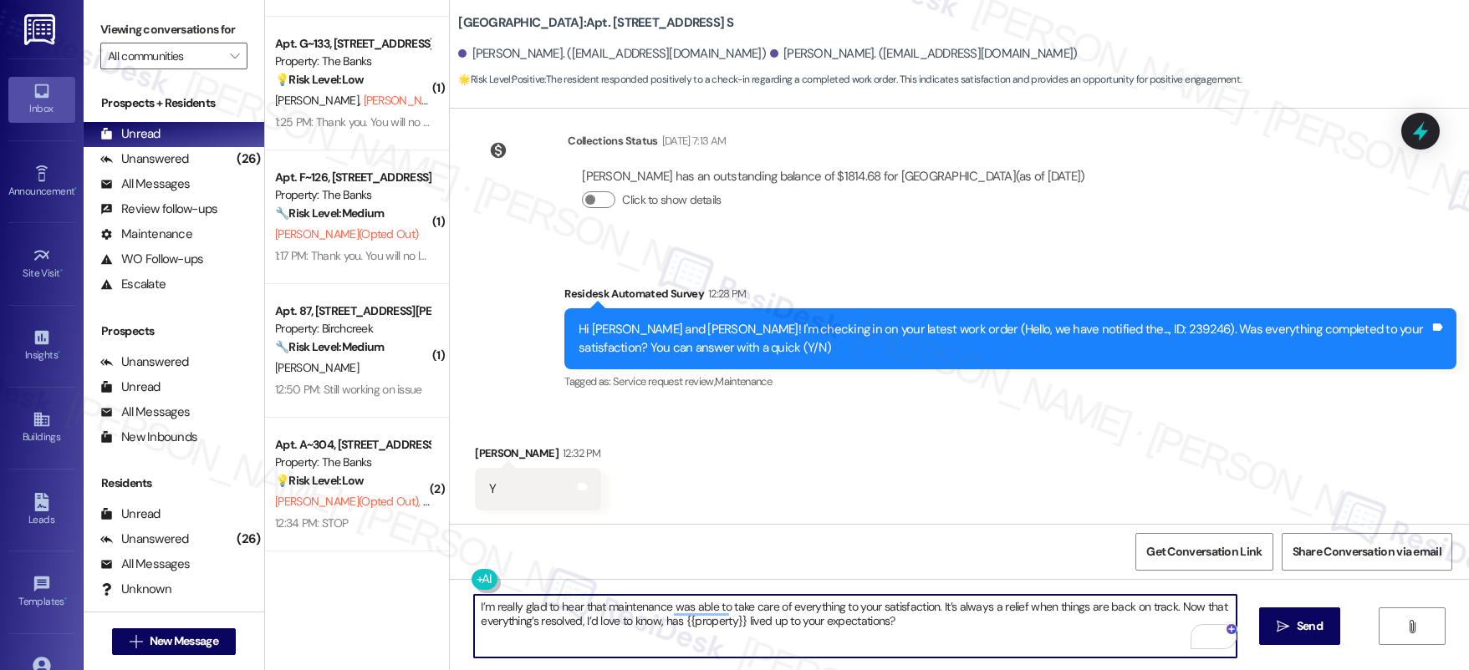
scroll to position [107, 0]
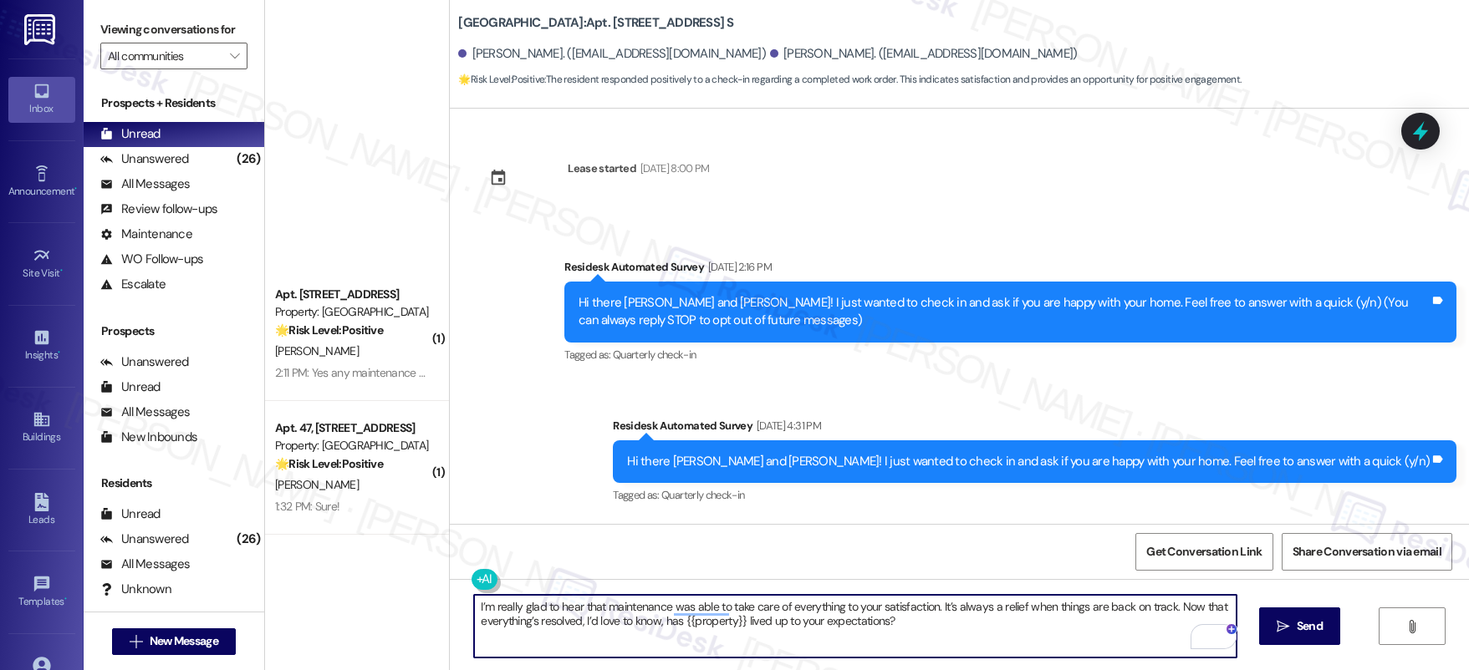
click at [804, 611] on textarea "I’m really glad to hear that maintenance was able to take care of everything to…" at bounding box center [855, 626] width 762 height 63
click at [804, 612] on textarea "I’m really glad to hear that maintenance was able to take care of everything to…" at bounding box center [855, 626] width 762 height 63
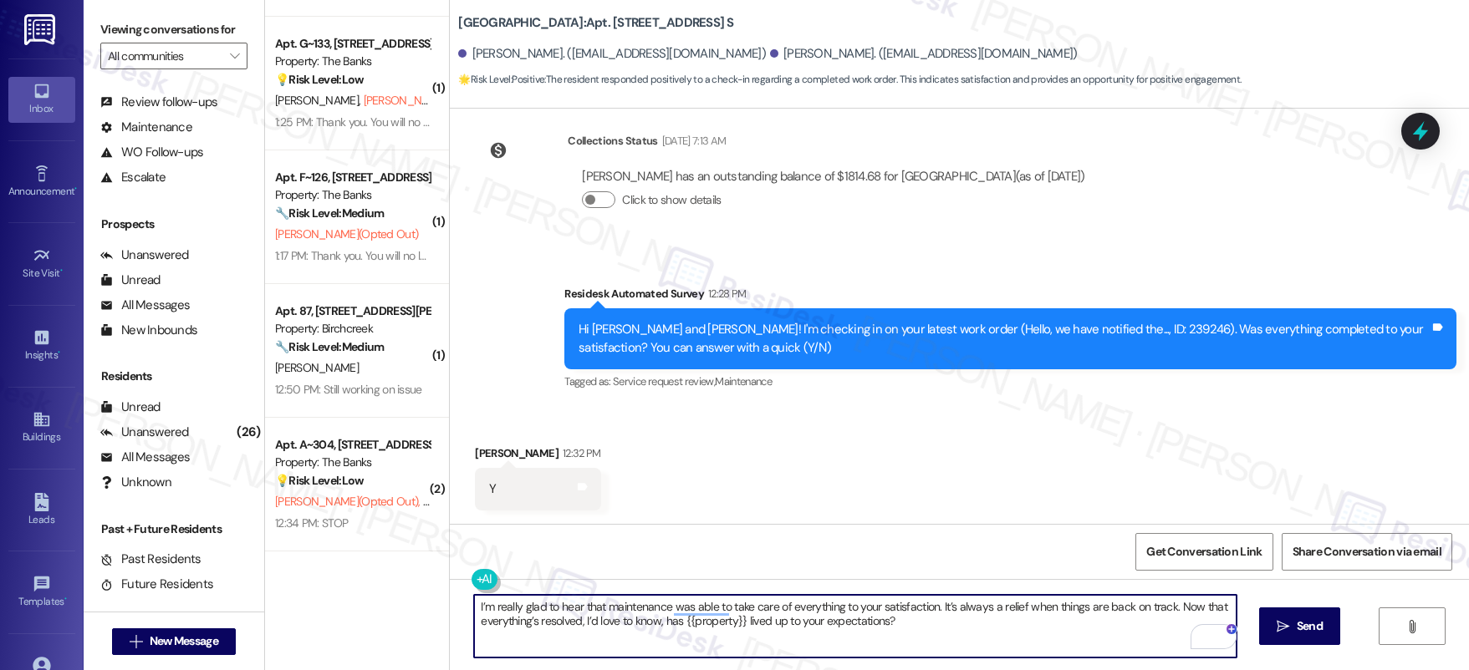
click at [804, 612] on textarea "I’m really glad to hear that maintenance was able to take care of everything to…" at bounding box center [855, 626] width 762 height 63
click at [806, 614] on textarea "I’m really glad to hear that maintenance was able to take care of everything to…" at bounding box center [855, 626] width 762 height 63
click at [807, 617] on textarea "I’m really glad to hear that maintenance was able to take care of everything to…" at bounding box center [855, 626] width 762 height 63
click at [808, 618] on textarea "I’m really glad to hear that maintenance was able to take care of everything to…" at bounding box center [855, 626] width 762 height 63
click at [808, 619] on textarea "I’m really glad to hear that maintenance was able to take care of everything to…" at bounding box center [855, 626] width 762 height 63
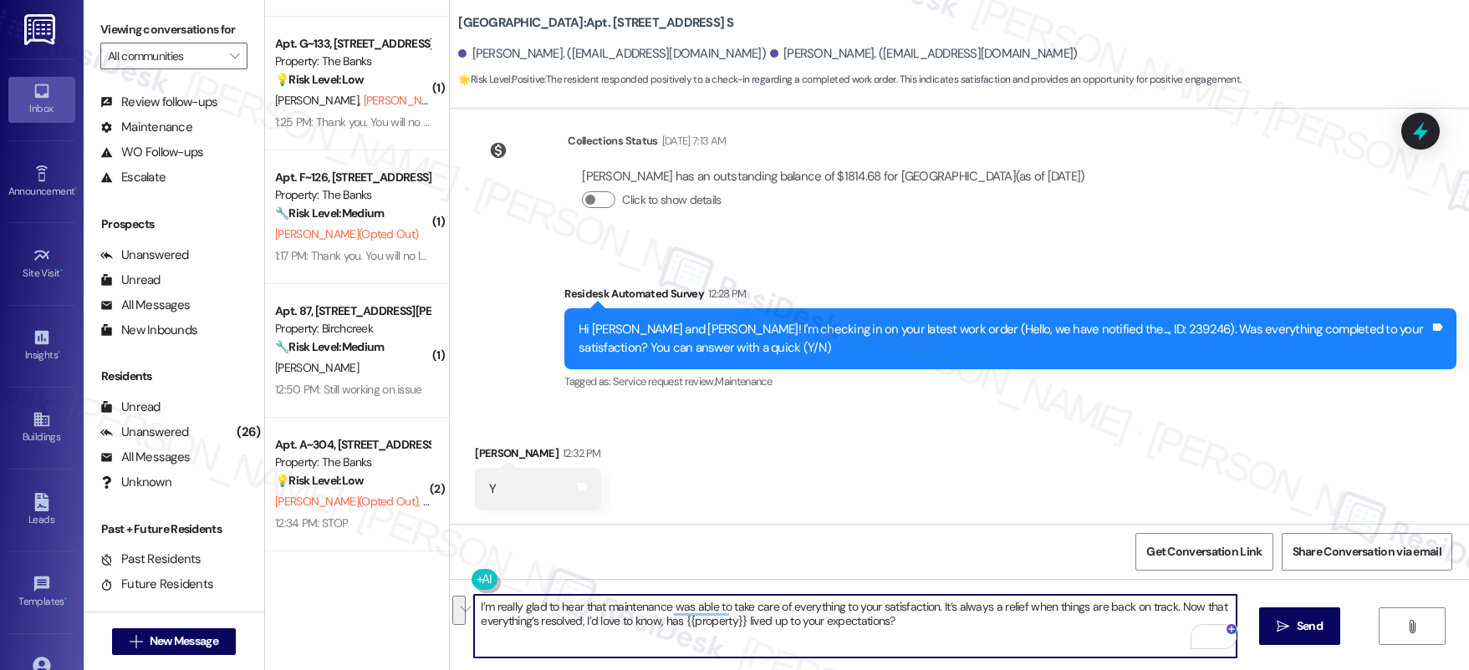
click at [1067, 608] on textarea "I’m really glad to hear that maintenance was able to take care of everything to…" at bounding box center [855, 626] width 762 height 63
type textarea "I’m really glad to hear that maintenance was able to take care of everything to…"
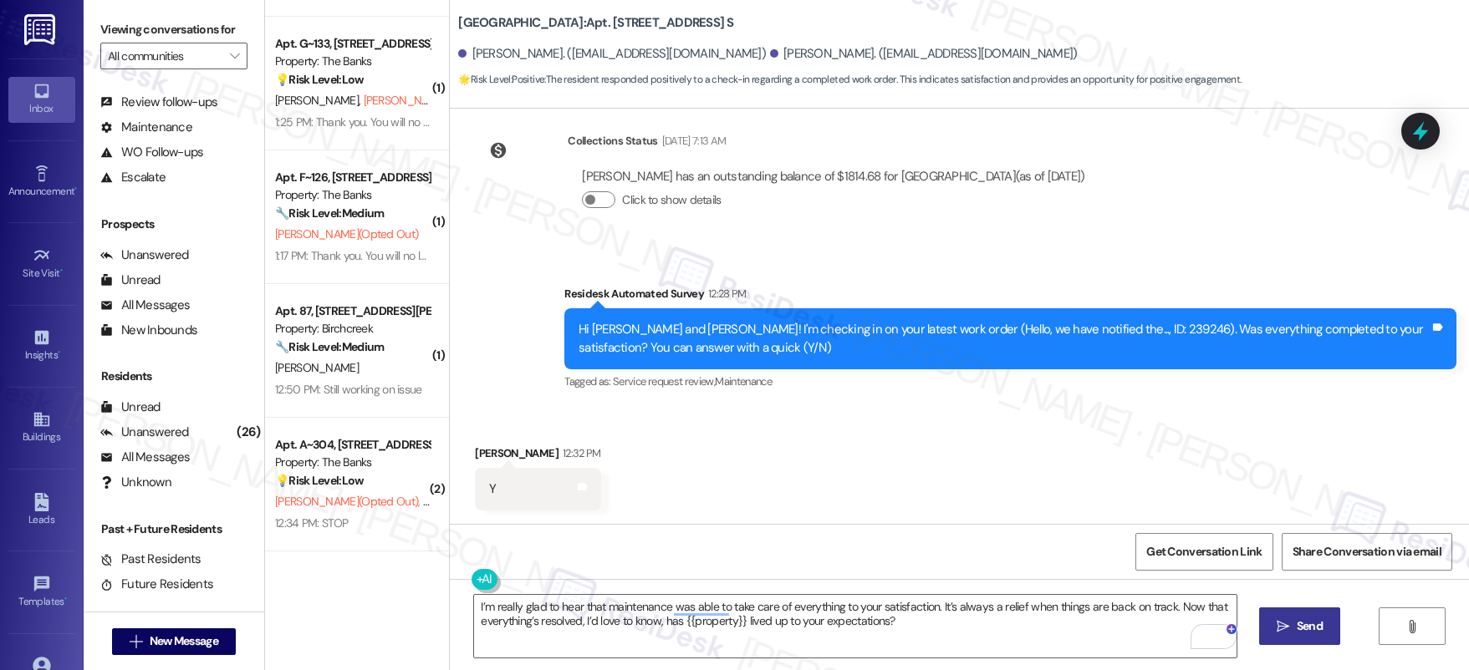
click at [1270, 622] on button " Send" at bounding box center [1299, 627] width 81 height 38
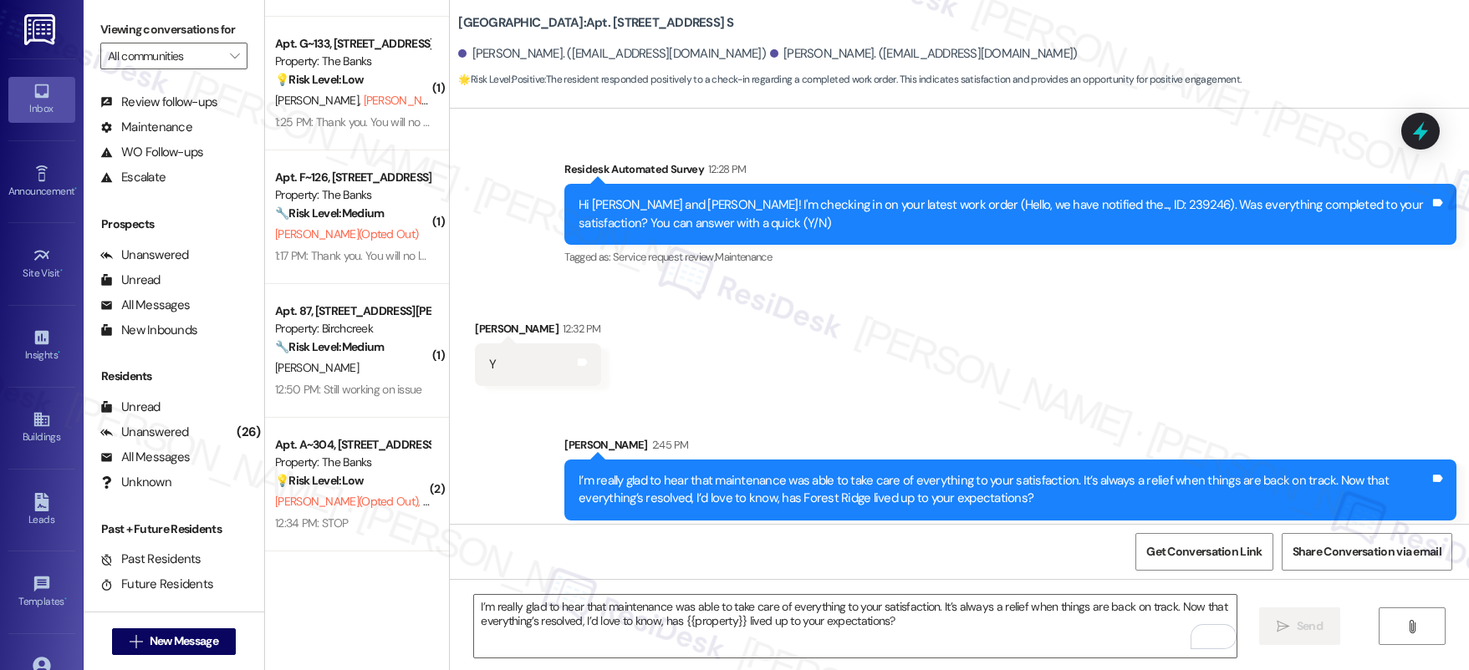
scroll to position [702, 0]
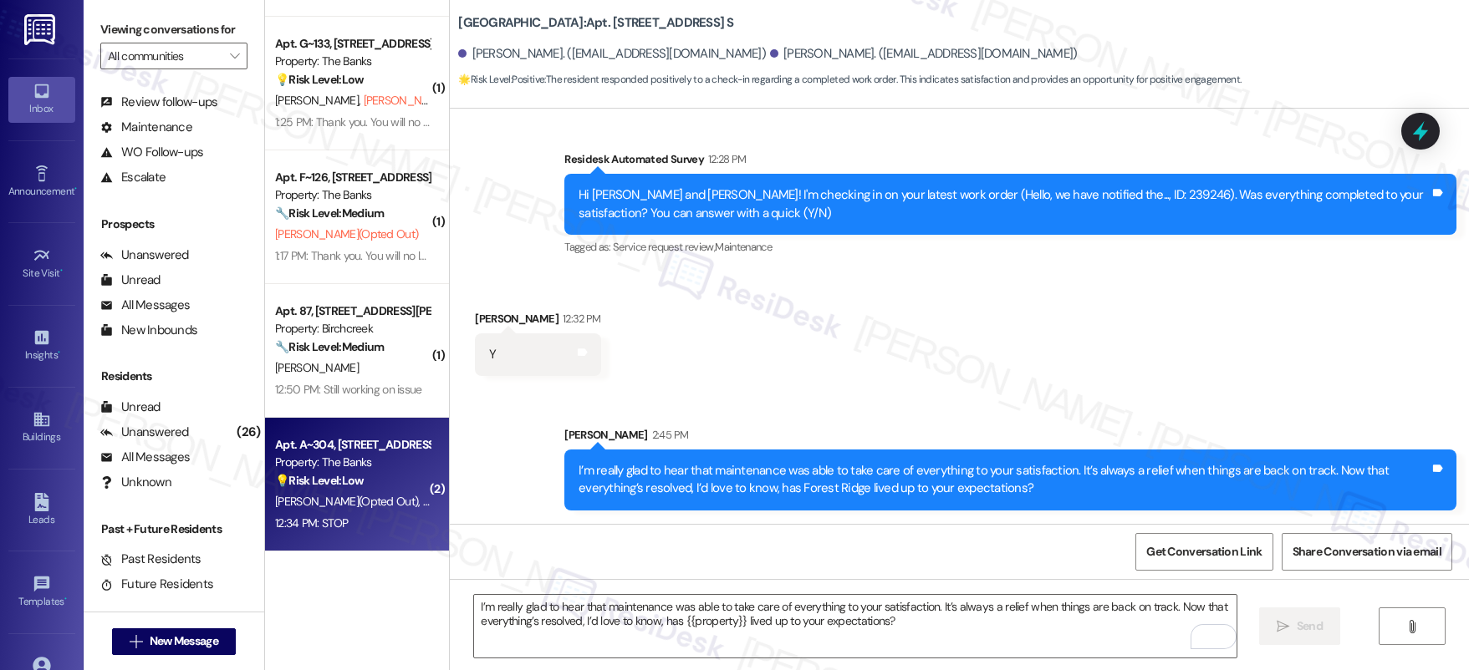
click at [370, 420] on div "Apt. A~304, 595 NE Geary St Property: The Banks 💡 Risk Level: Low The resident …" at bounding box center [357, 485] width 184 height 134
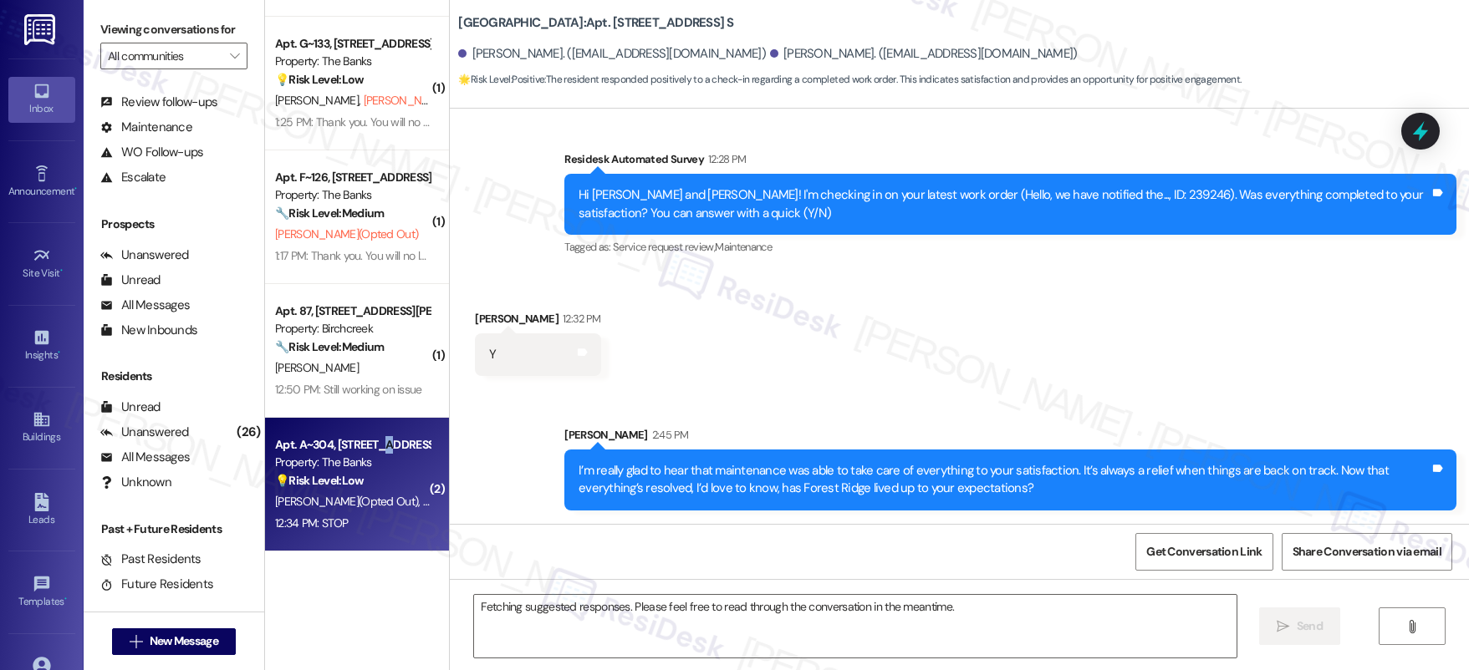
click at [377, 450] on div "Apt. A~304, [STREET_ADDRESS][PERSON_NAME]" at bounding box center [352, 445] width 155 height 18
click at [376, 450] on div "Apt. A~304, [STREET_ADDRESS][PERSON_NAME]" at bounding box center [352, 445] width 155 height 18
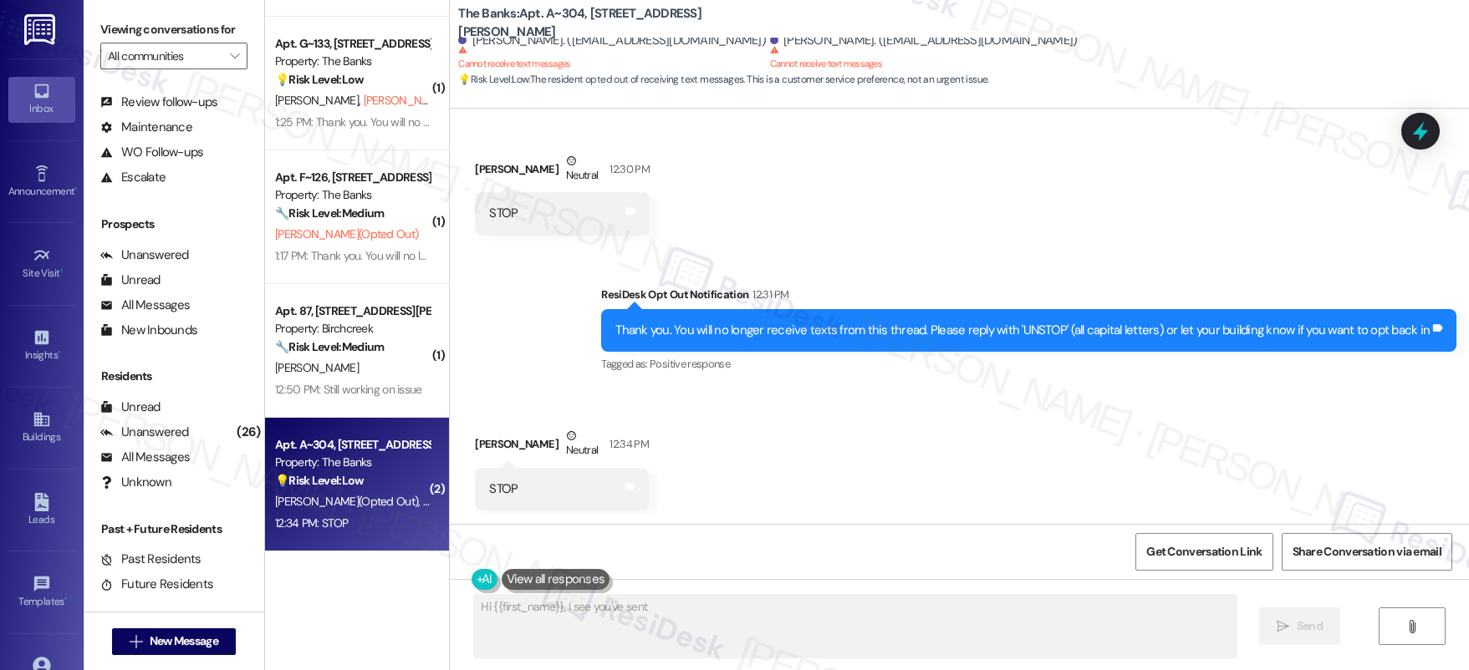
scroll to position [283, 0]
click at [376, 451] on div "Apt. A~304, [STREET_ADDRESS][PERSON_NAME]" at bounding box center [352, 445] width 155 height 18
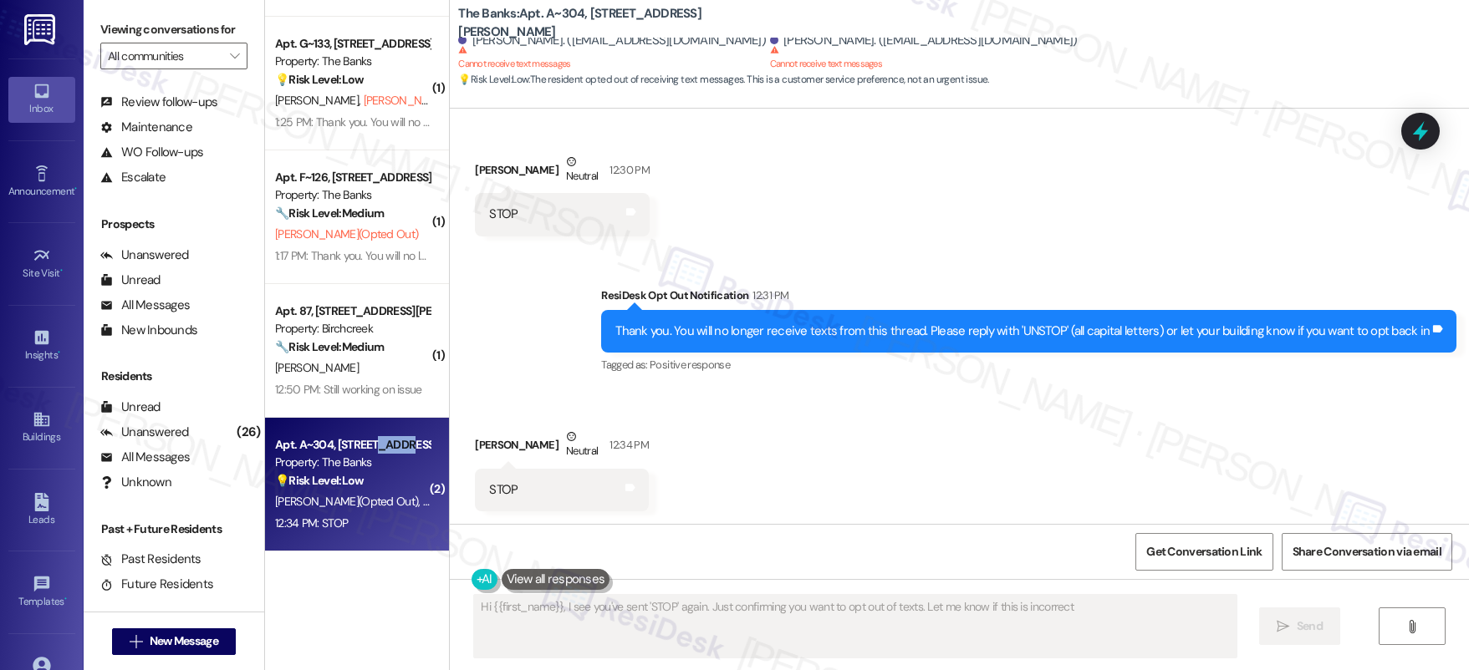
type textarea "Hi {{first_name}}, I see you've sent 'STOP' again. Just confirming you want to …"
click at [376, 451] on div "Apt. A~304, [STREET_ADDRESS][PERSON_NAME]" at bounding box center [352, 445] width 155 height 18
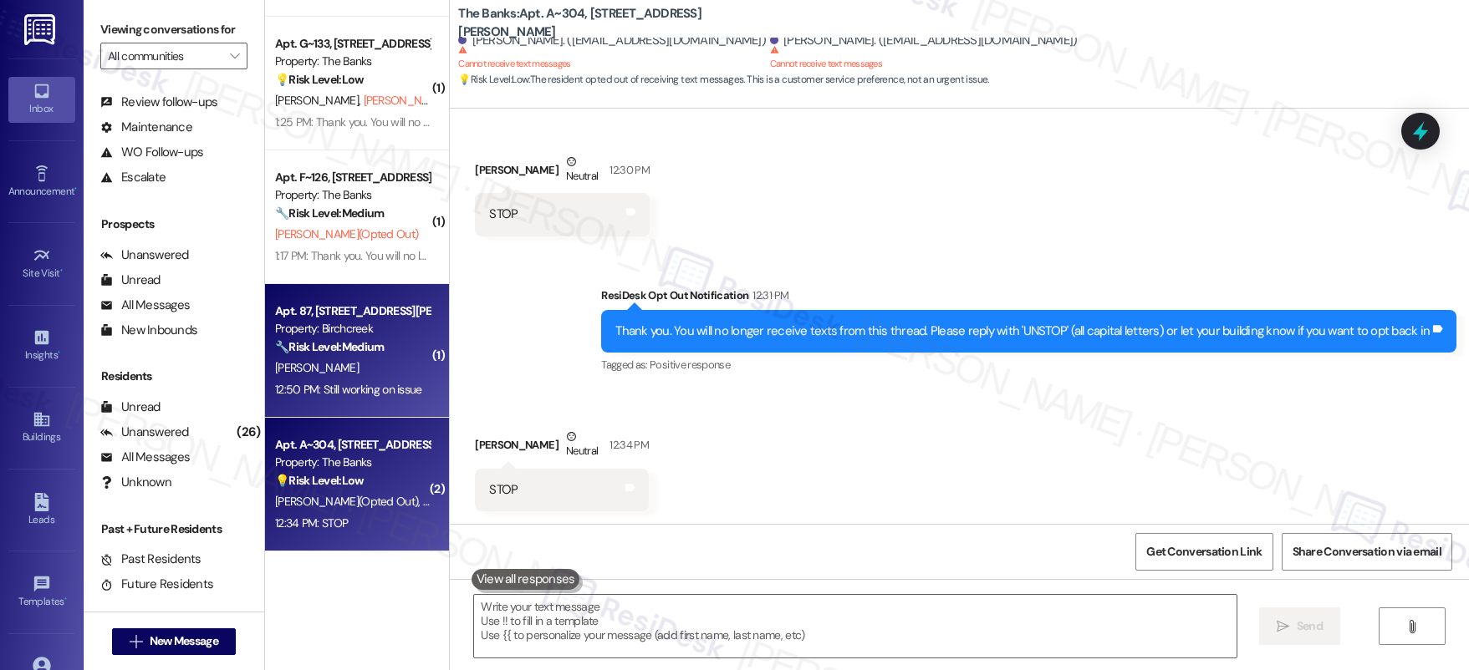
click at [416, 370] on div "Apt. 87, 14245 SW Walker Rd Property: Birchcreek 🔧 Risk Level: Medium The resid…" at bounding box center [357, 351] width 184 height 134
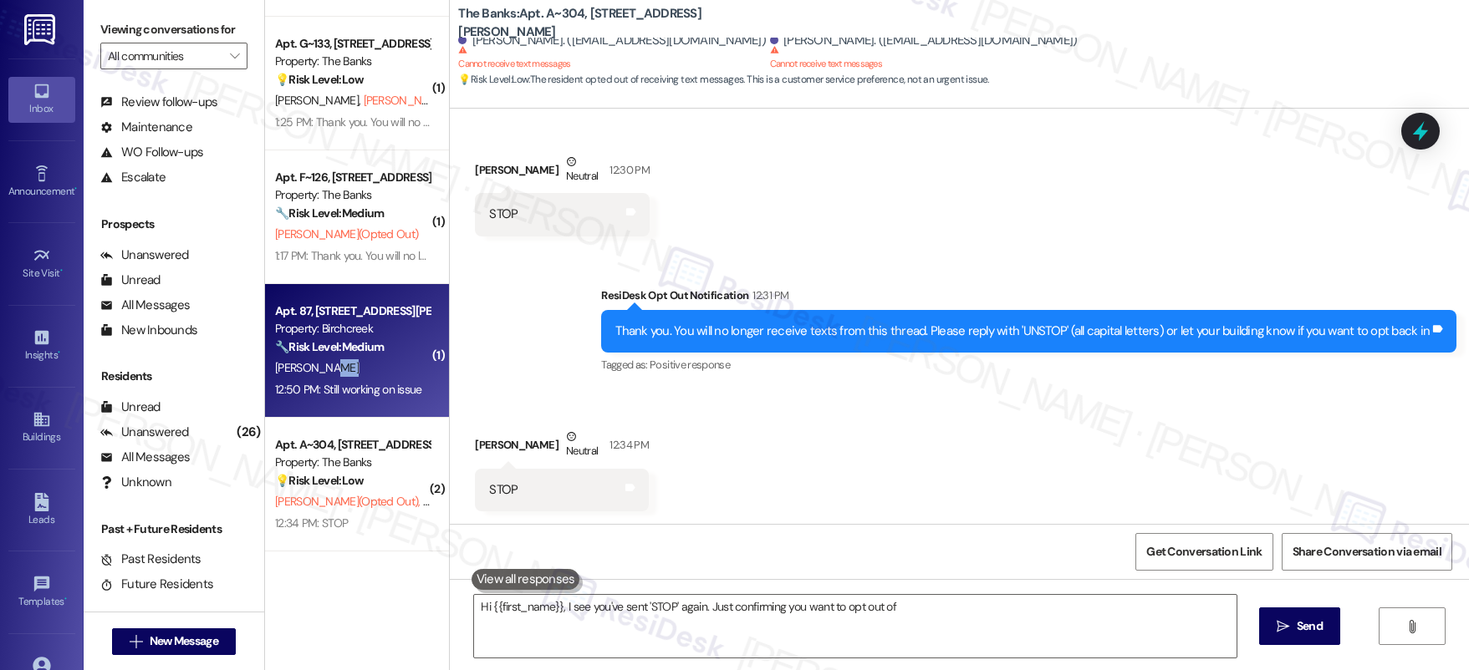
click at [396, 372] on div "[PERSON_NAME]" at bounding box center [352, 368] width 158 height 21
type textarea "Hi {{first_name}}, I see you've sent 'STOP' again. Just confirming you want to …"
click at [396, 372] on div "[PERSON_NAME]" at bounding box center [352, 368] width 158 height 21
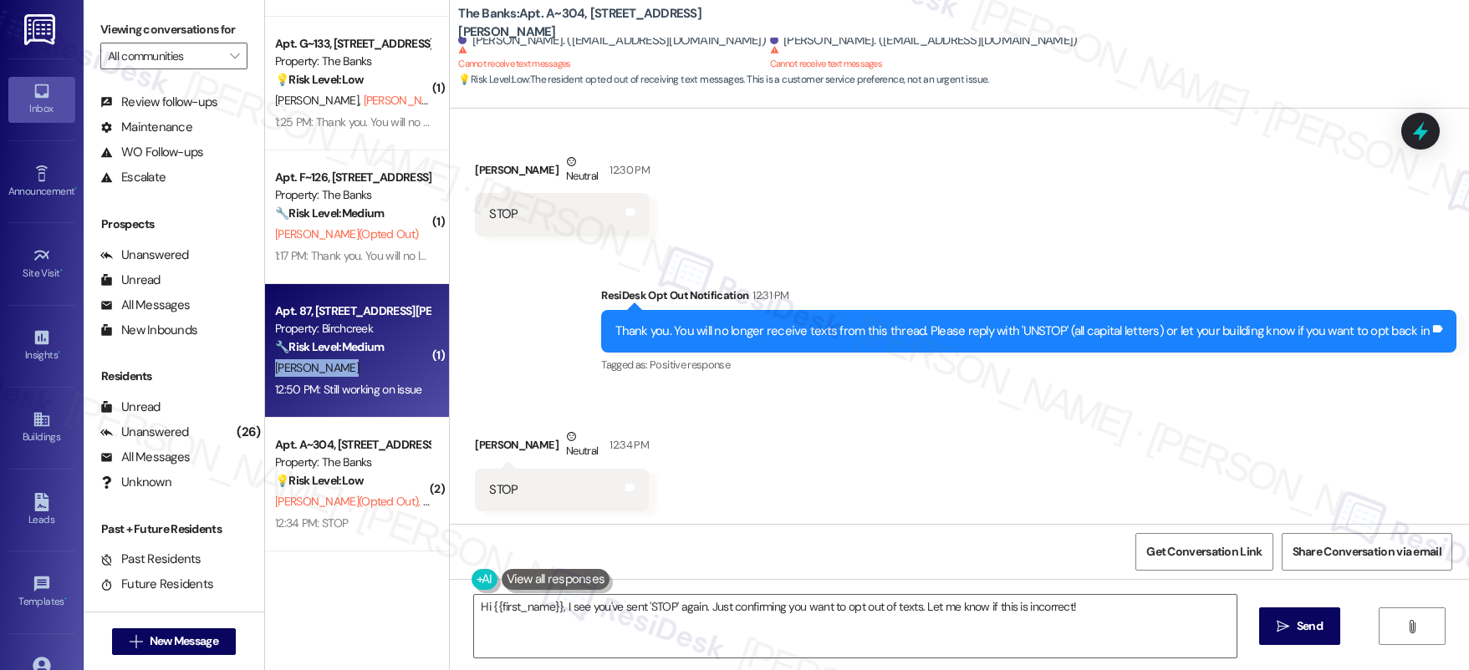
click at [396, 372] on div "[PERSON_NAME]" at bounding box center [352, 368] width 158 height 21
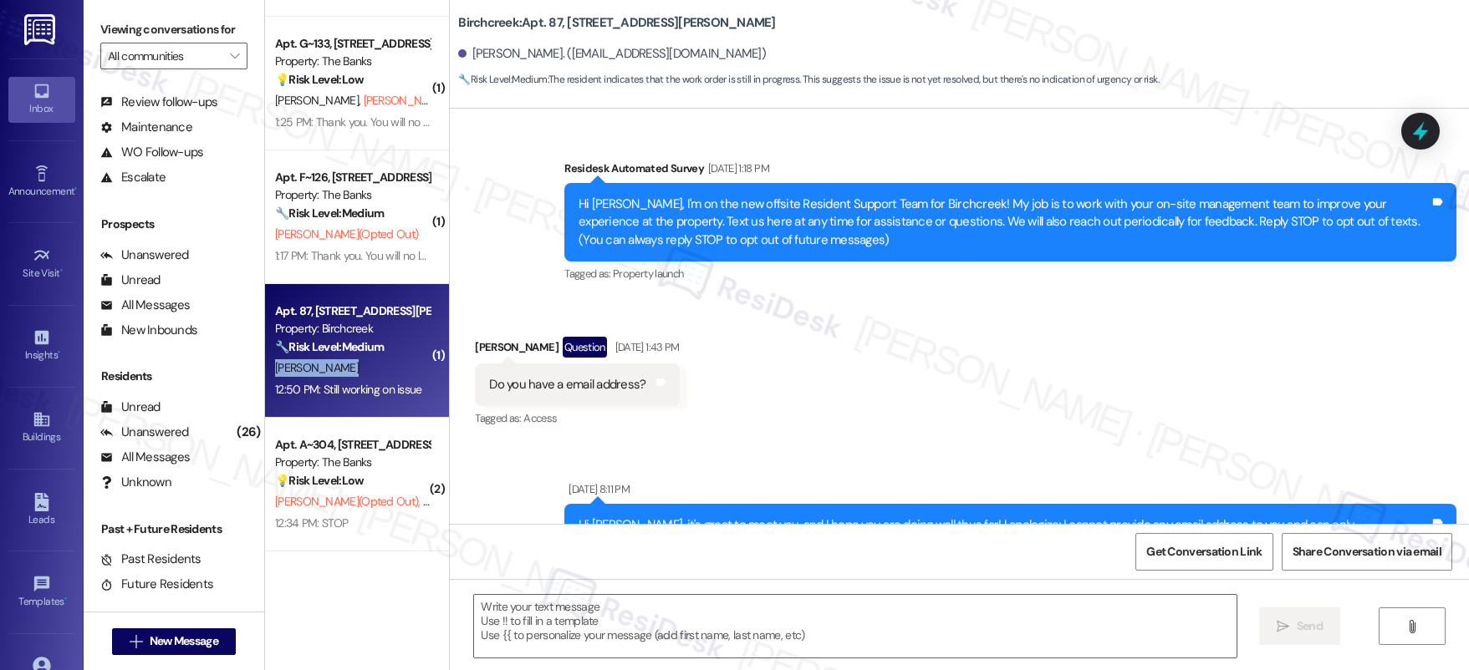
click at [396, 372] on div "[PERSON_NAME]" at bounding box center [352, 368] width 158 height 21
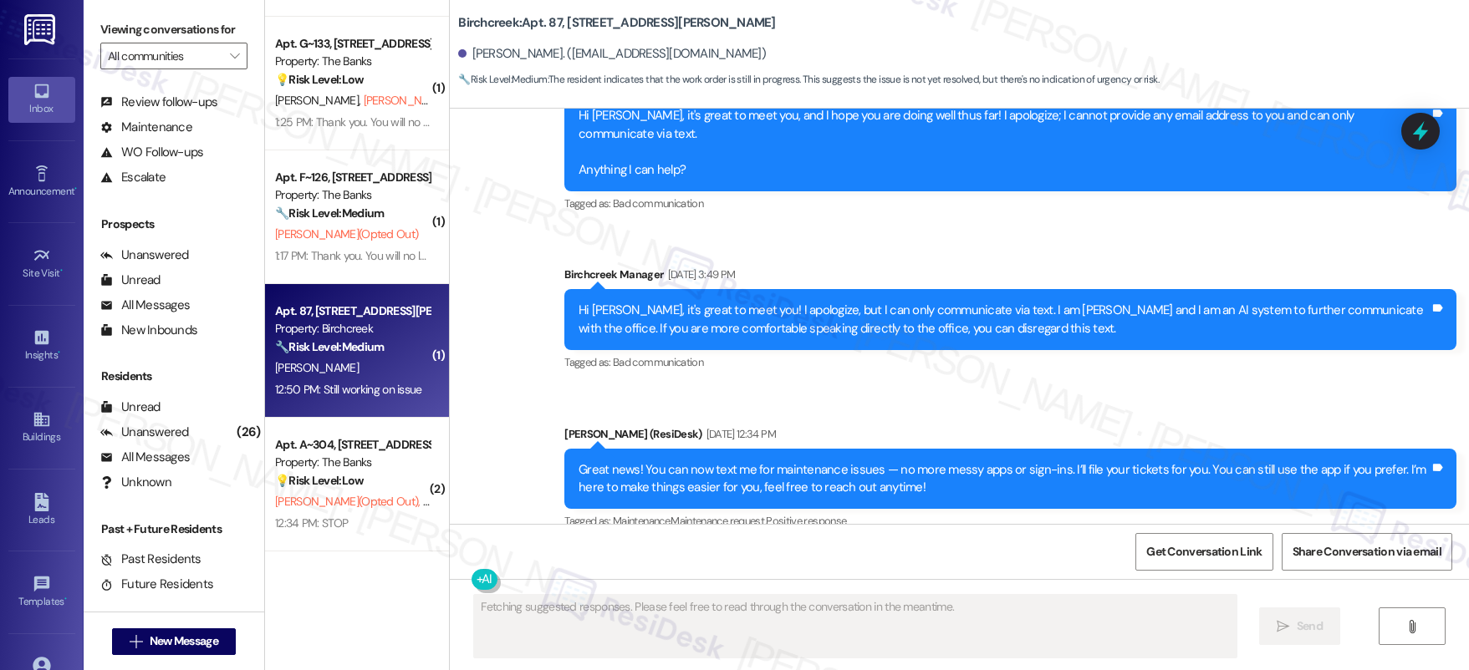
scroll to position [14571, 0]
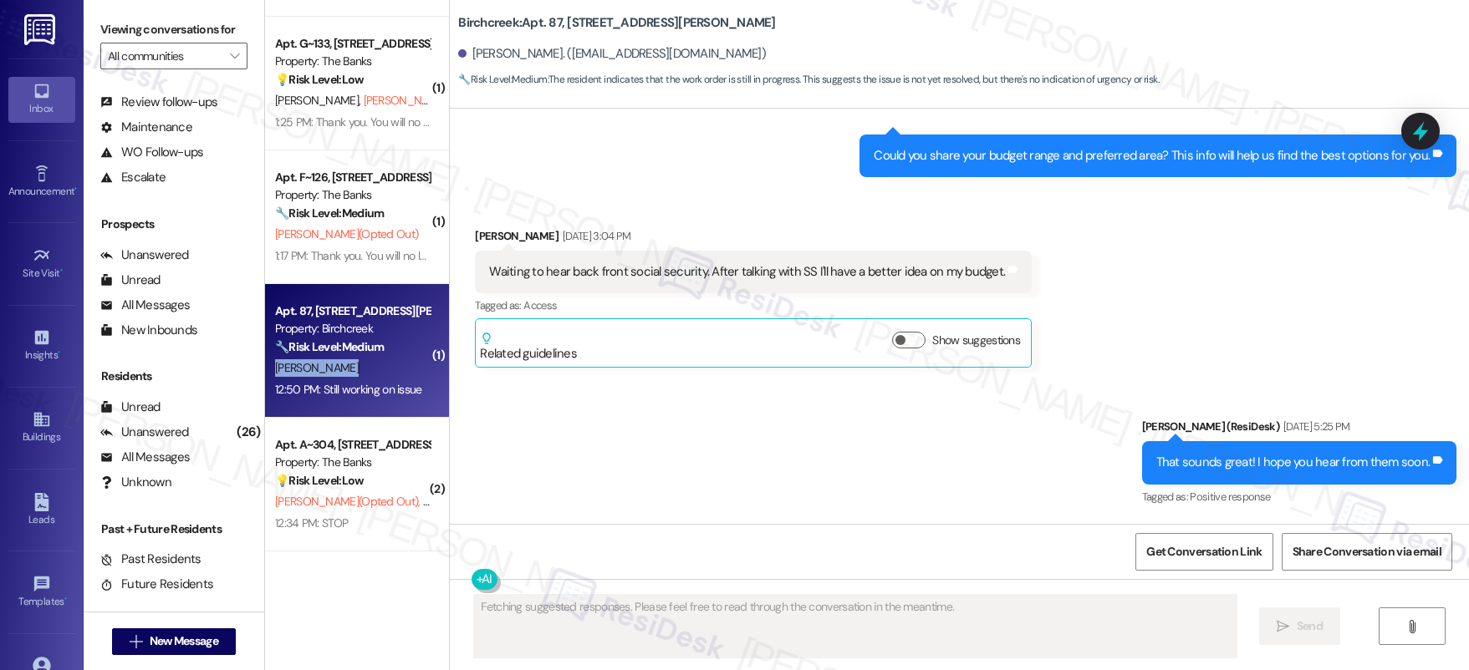
click at [396, 372] on div "[PERSON_NAME]" at bounding box center [352, 368] width 158 height 21
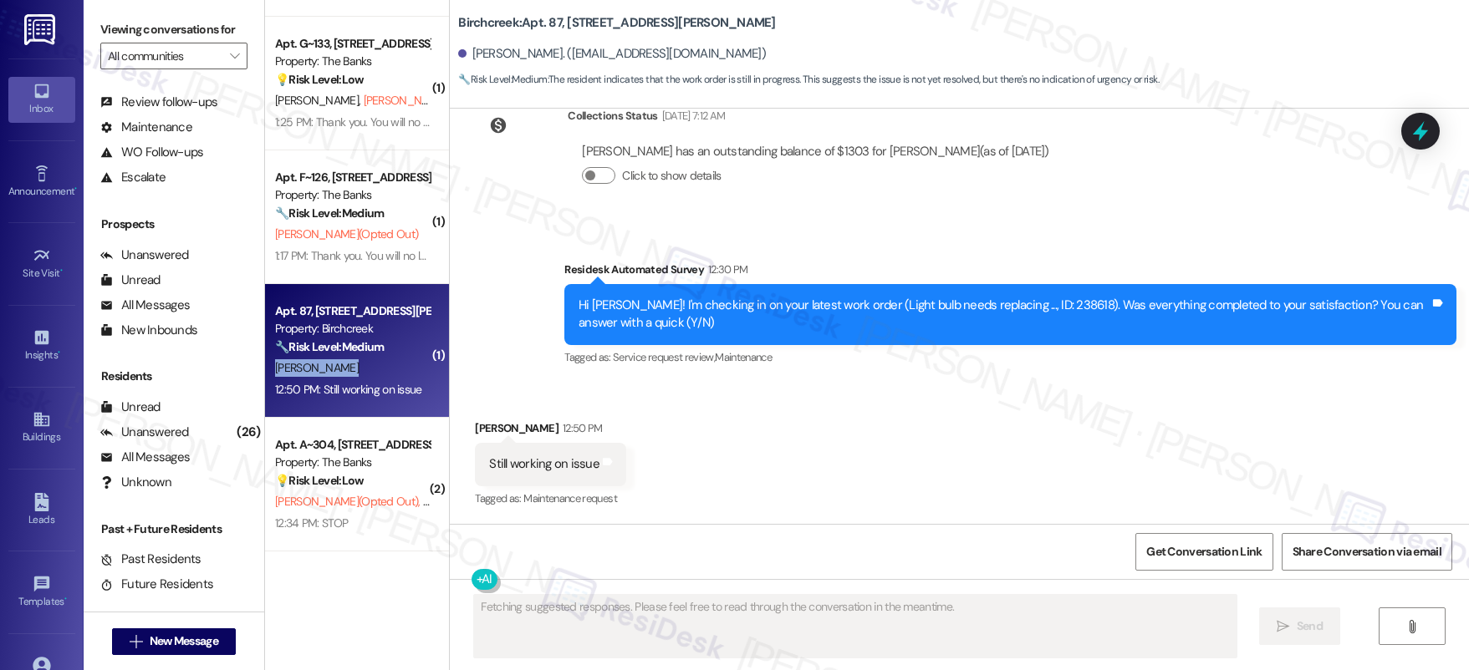
click at [396, 372] on div "[PERSON_NAME]" at bounding box center [352, 368] width 158 height 21
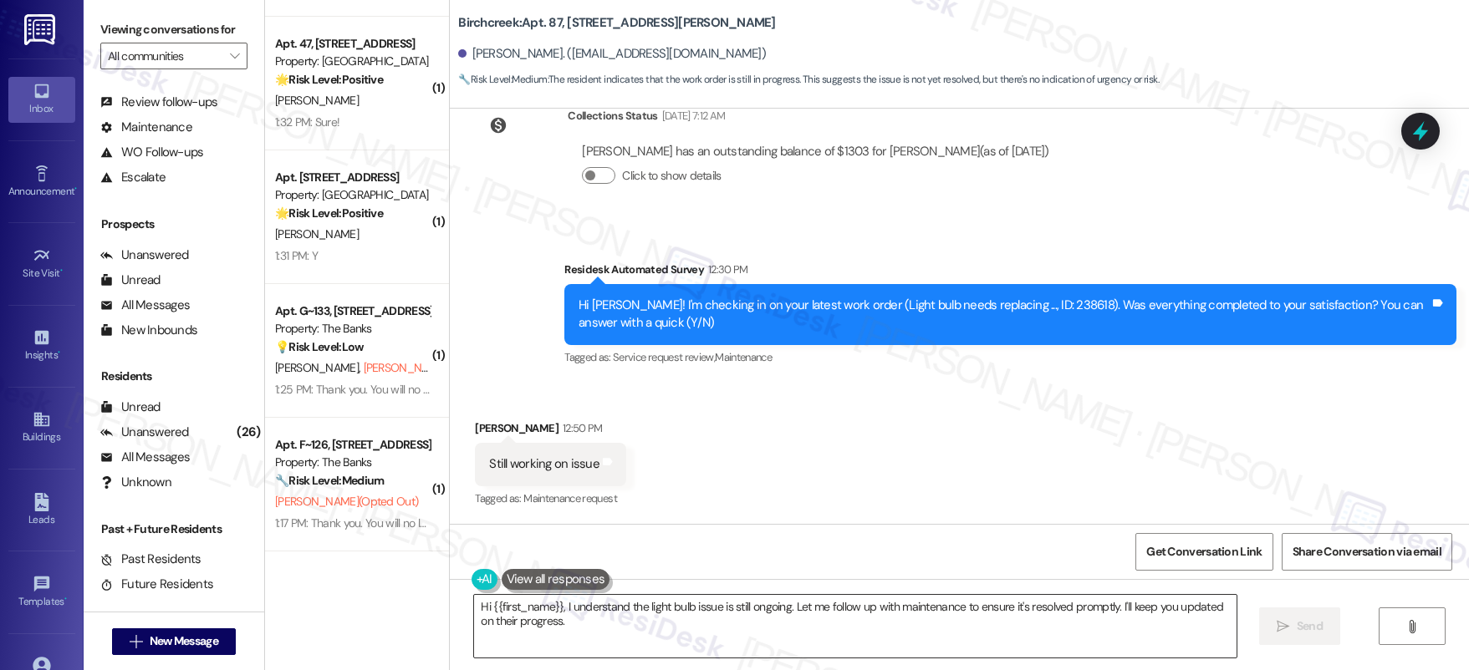
scroll to position [384, 0]
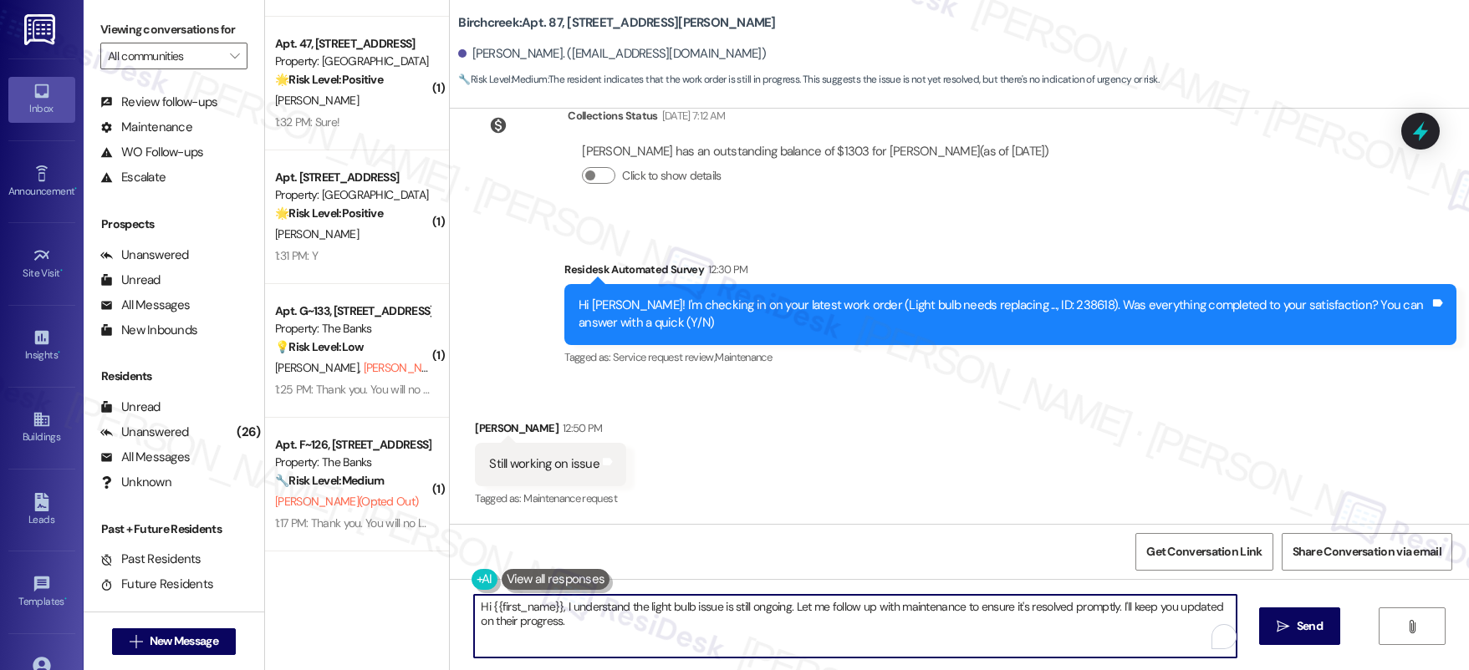
drag, startPoint x: 564, startPoint y: 629, endPoint x: 437, endPoint y: 590, distance: 132.7
click at [434, 591] on div "( 1 ) Apt. B~212, 595 NE Geary St Property: The Banks 🌟 Risk Level: Positive Th…" at bounding box center [867, 335] width 1204 height 670
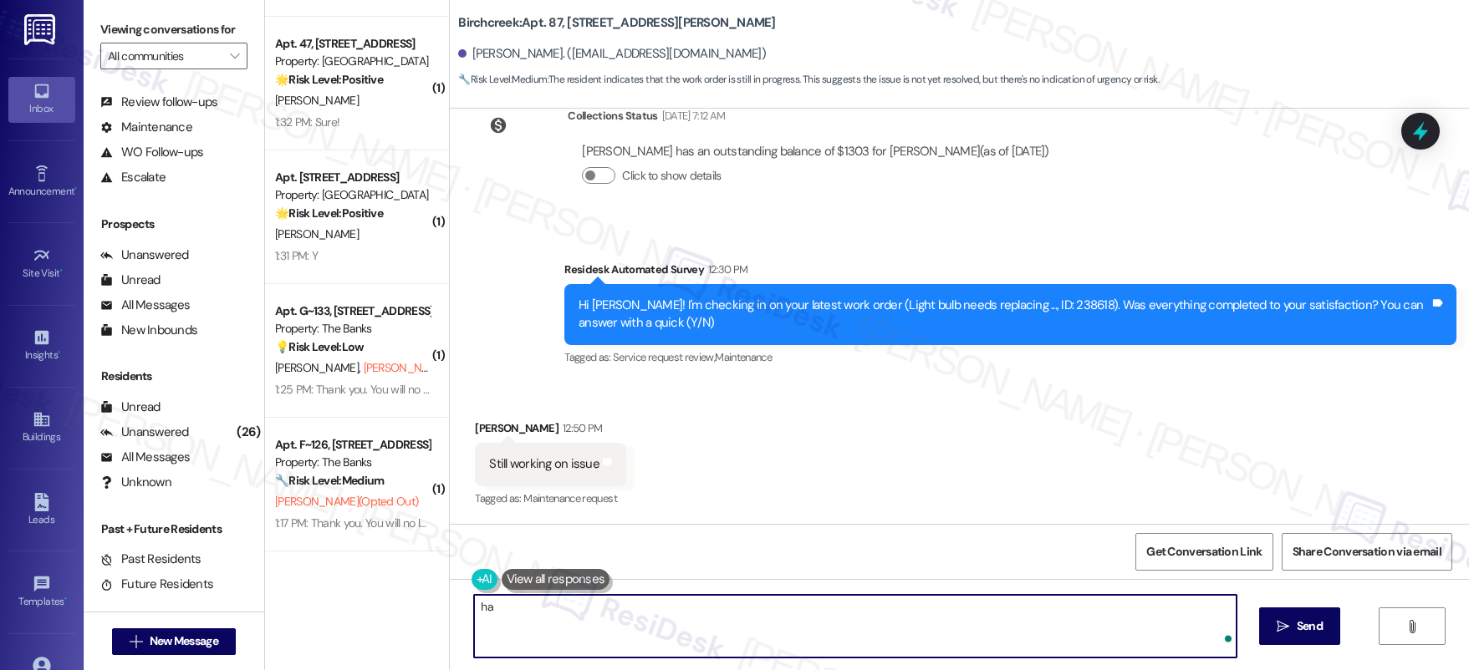
type textarea "h"
drag, startPoint x: 626, startPoint y: 611, endPoint x: 956, endPoint y: 670, distance: 335.3
click at [956, 670] on div "Thank you for letting me know! Did they tell you when  Send " at bounding box center [959, 641] width 1019 height 125
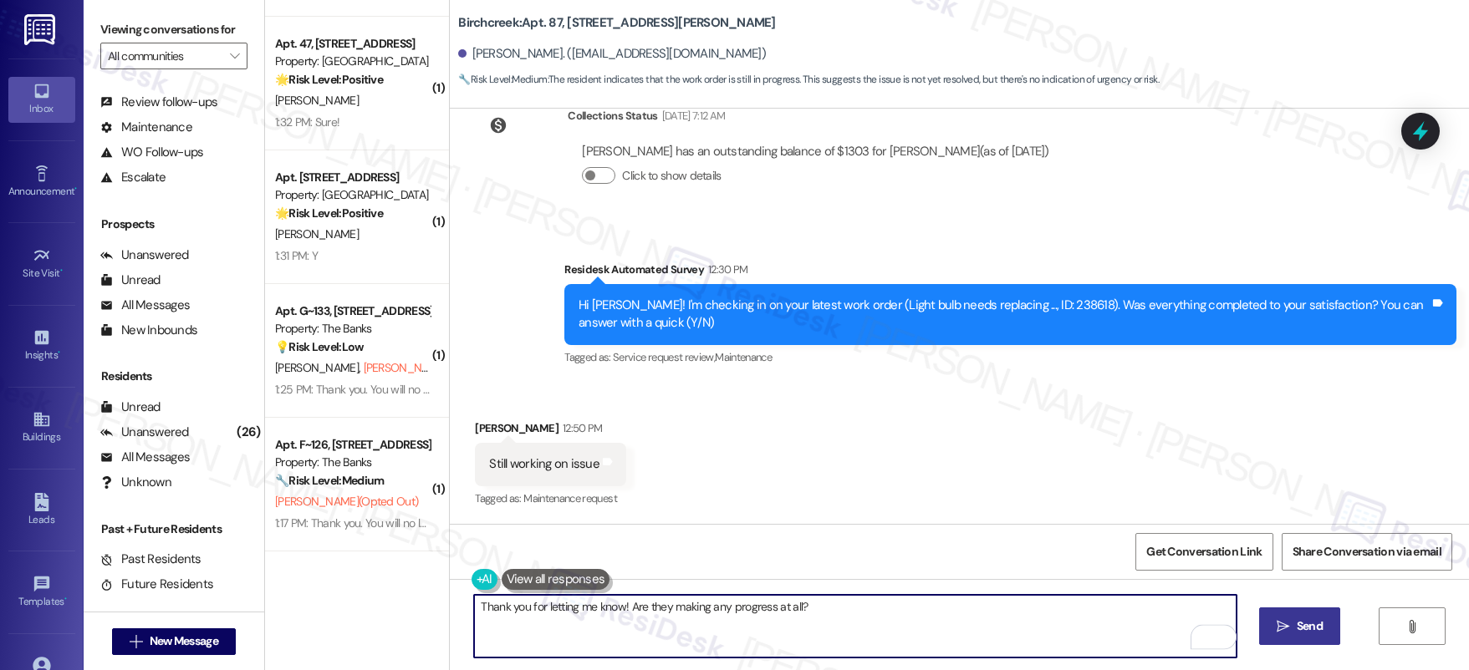
type textarea "Thank you for letting me know! Are they making any progress at all?"
click at [1286, 634] on span " Send" at bounding box center [1299, 627] width 53 height 18
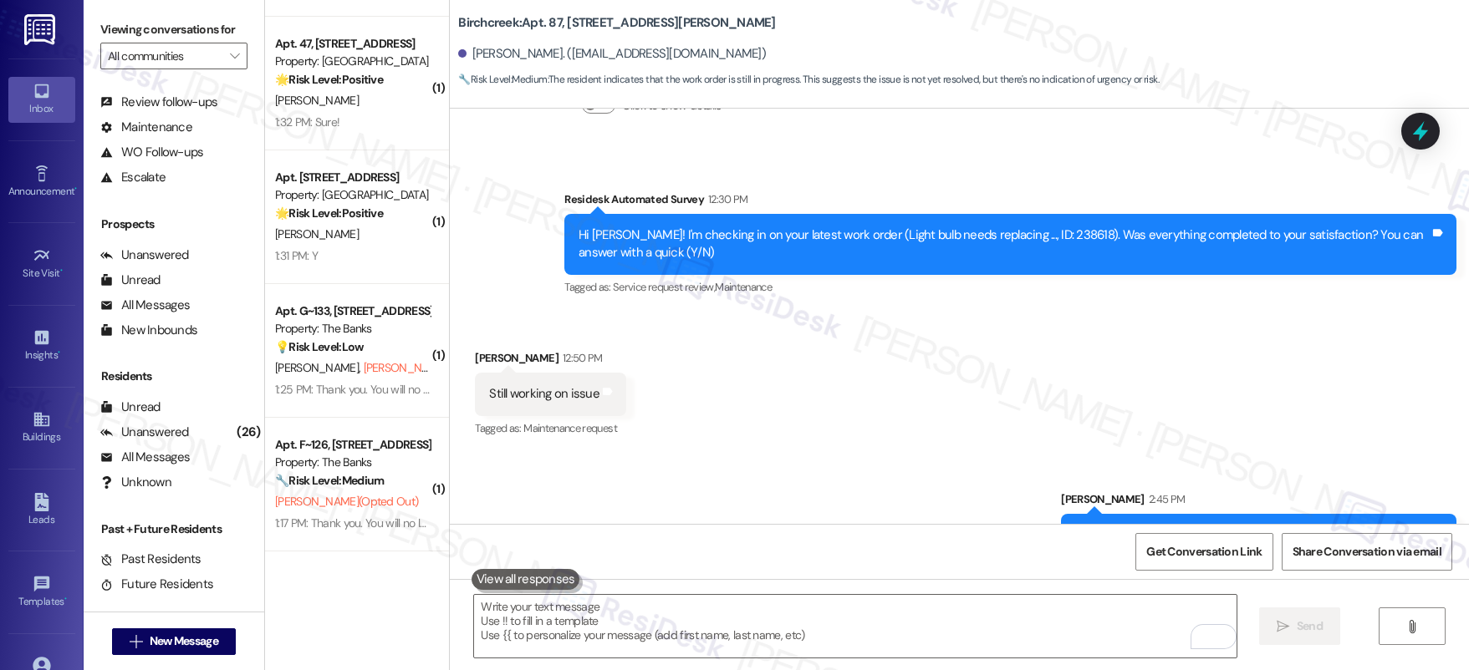
scroll to position [14687, 0]
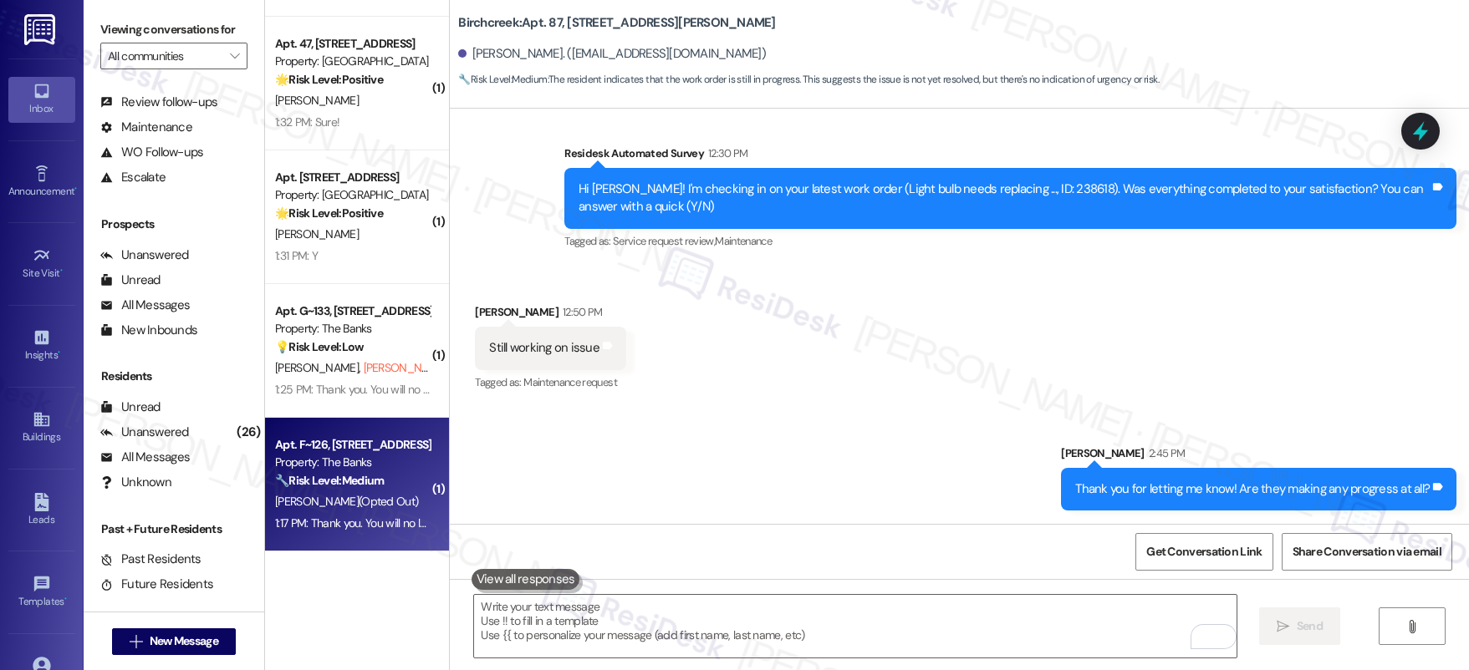
click at [414, 488] on div "Apt. F~126, 595 NE Geary St Property: The Banks 🔧 Risk Level: Medium The reside…" at bounding box center [357, 485] width 184 height 134
click at [413, 488] on div "Apt. F~126, 595 NE Geary St Property: The Banks 🔧 Risk Level: Medium The reside…" at bounding box center [357, 485] width 184 height 134
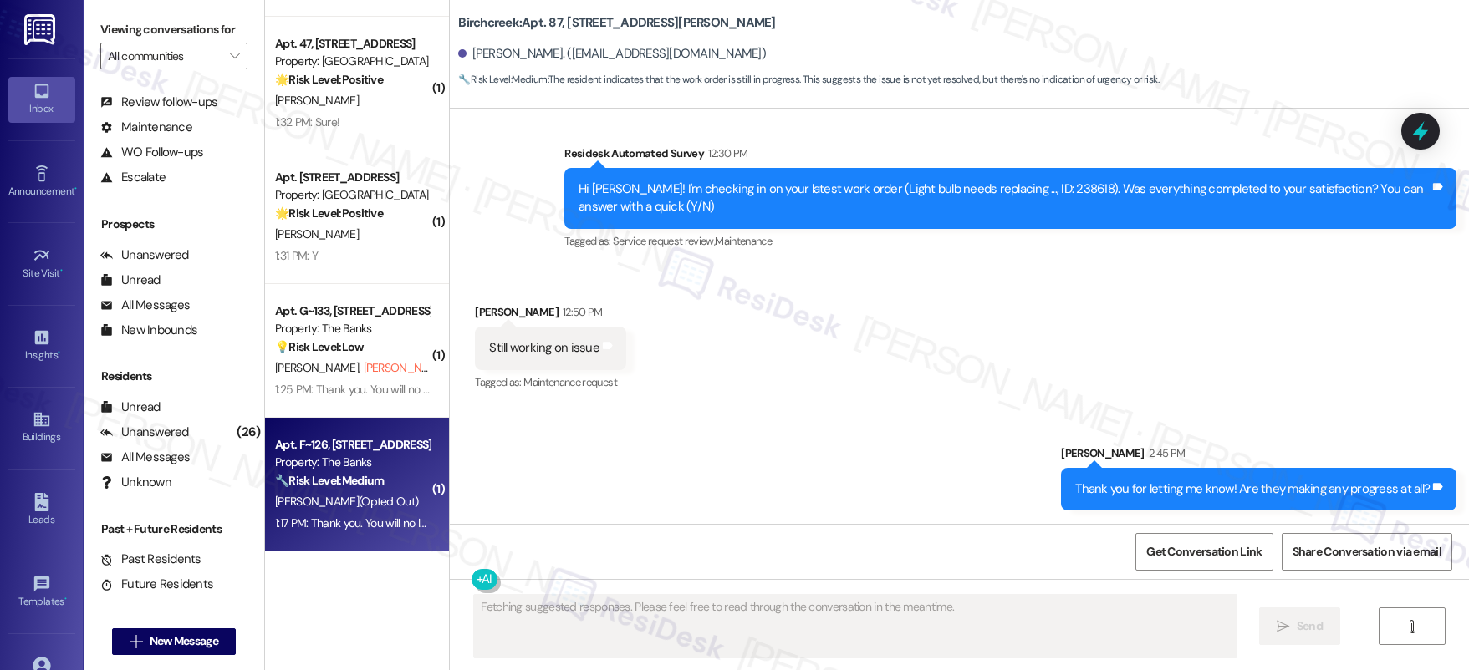
type textarea "Fetching suggested responses. Please feel free to read through the conversation…"
click at [413, 488] on div "Apt. F~126, 595 NE Geary St Property: The Banks 🔧 Risk Level: Medium The reside…" at bounding box center [357, 485] width 184 height 134
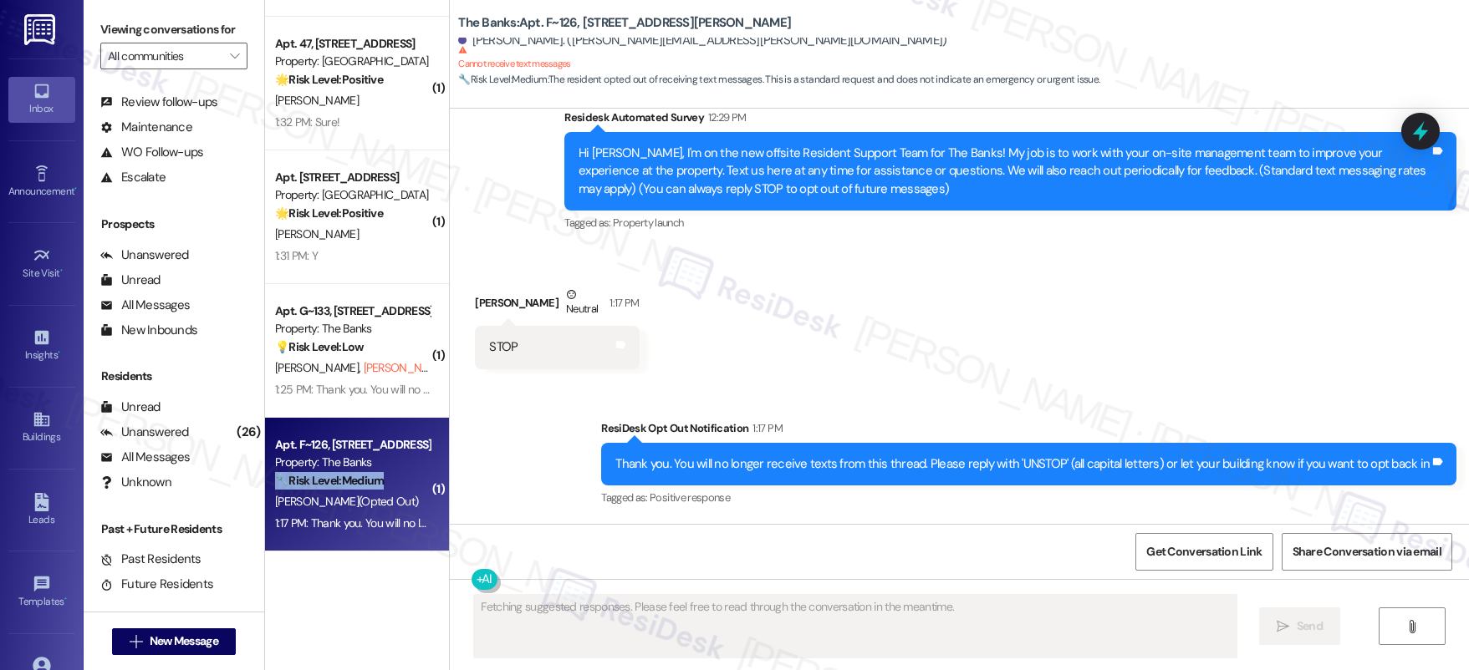
click at [413, 488] on div "Apt. F~126, 595 NE Geary St Property: The Banks 🔧 Risk Level: Medium The reside…" at bounding box center [357, 485] width 184 height 134
click at [412, 488] on div "Apt. F~126, 595 NE Geary St Property: The Banks 🔧 Risk Level: Medium The reside…" at bounding box center [357, 485] width 184 height 134
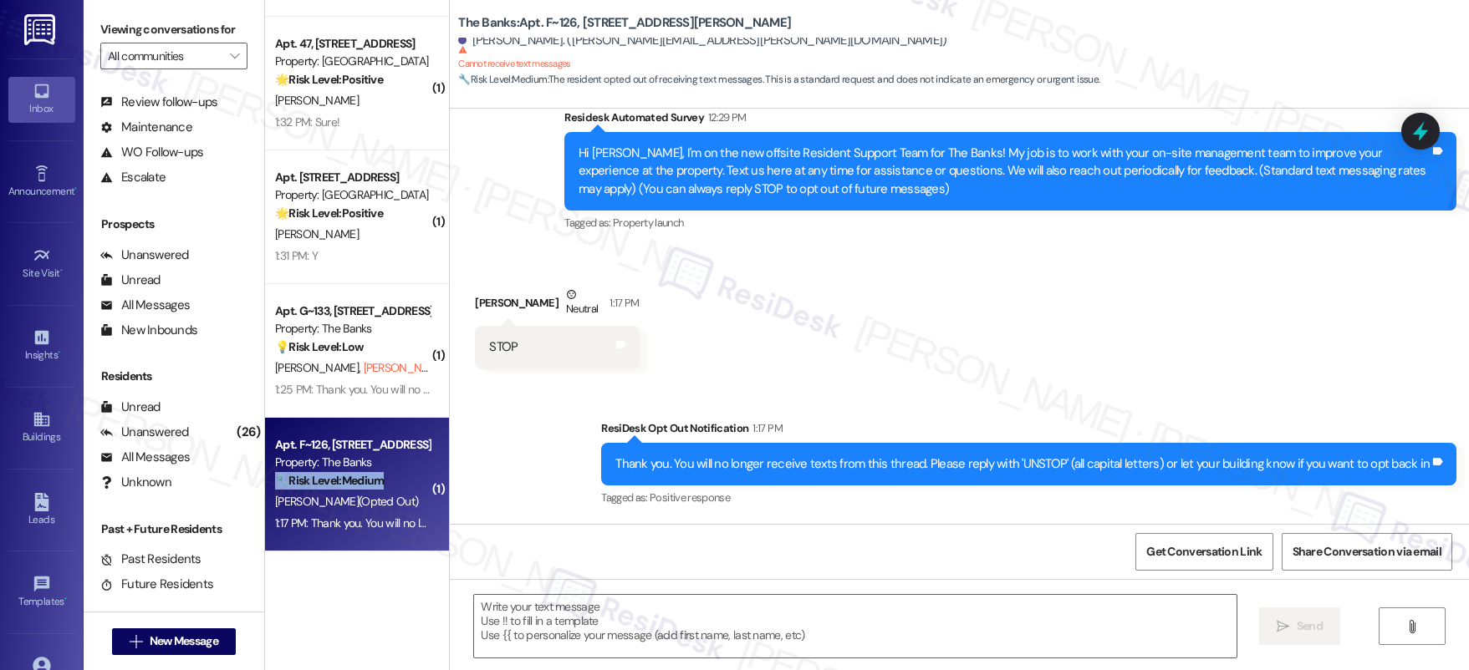
click at [412, 488] on div "Apt. F~126, 595 NE Geary St Property: The Banks 🔧 Risk Level: Medium The reside…" at bounding box center [357, 485] width 184 height 134
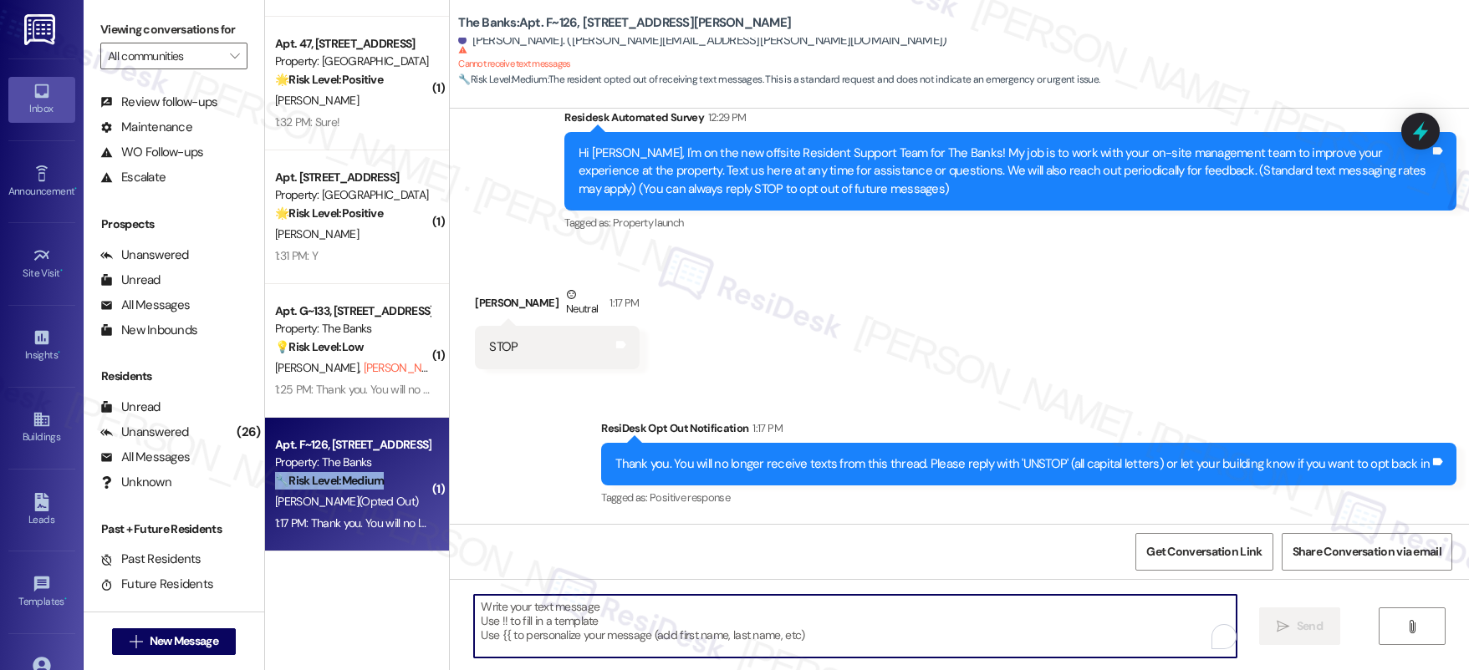
click at [507, 598] on textarea "To enrich screen reader interactions, please activate Accessibility in Grammarl…" at bounding box center [855, 626] width 762 height 63
click at [518, 602] on textarea "To enrich screen reader interactions, please activate Accessibility in Grammarl…" at bounding box center [855, 626] width 762 height 63
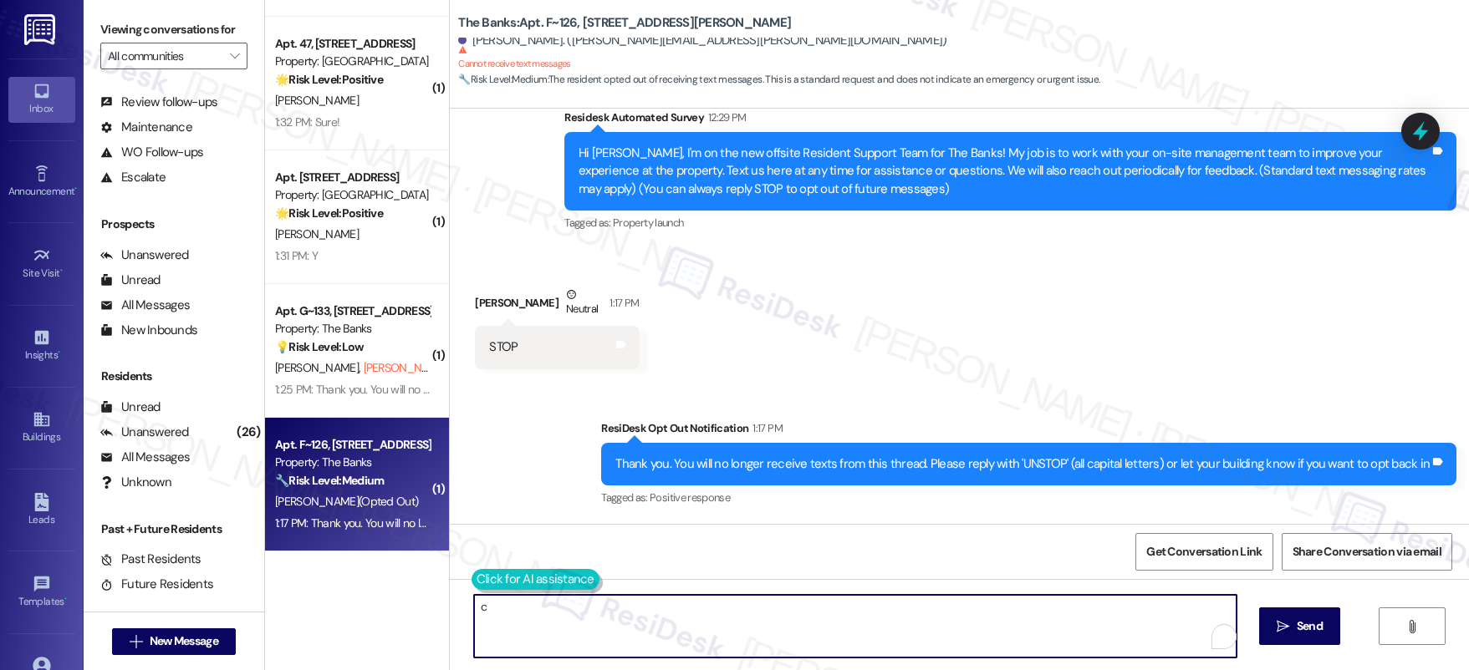
type textarea "c"
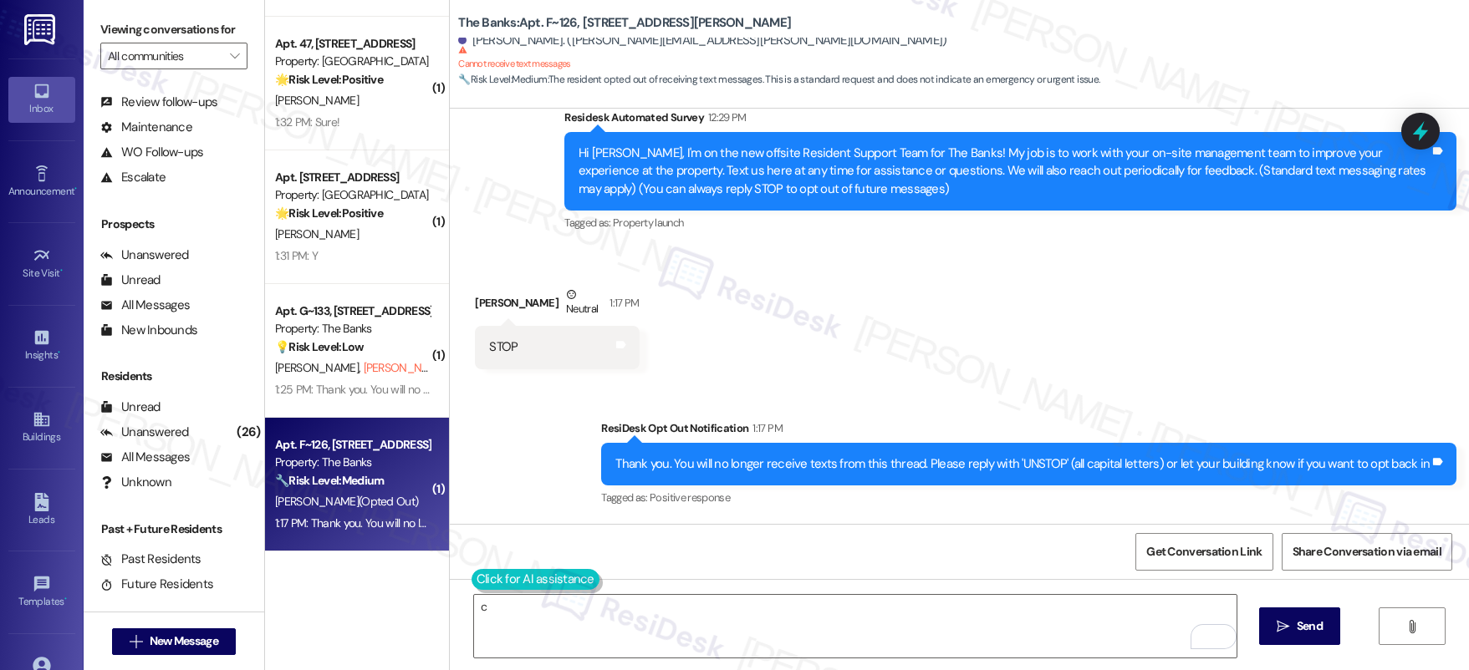
click at [476, 569] on button at bounding box center [535, 579] width 128 height 21
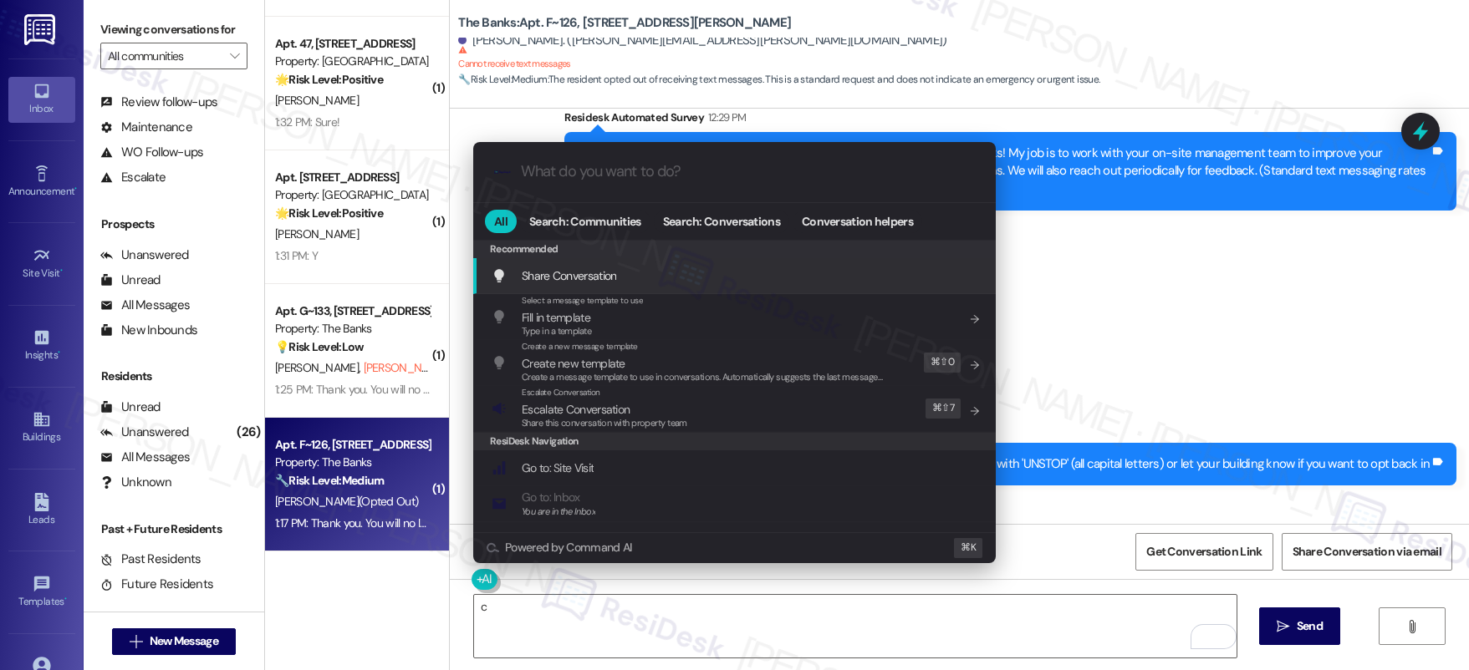
click at [492, 574] on div ".cls-1{fill:#0a055f;}.cls-2{fill:#0cc4c4;} resideskLogoBlueOrange All Search: C…" at bounding box center [734, 352] width 564 height 454
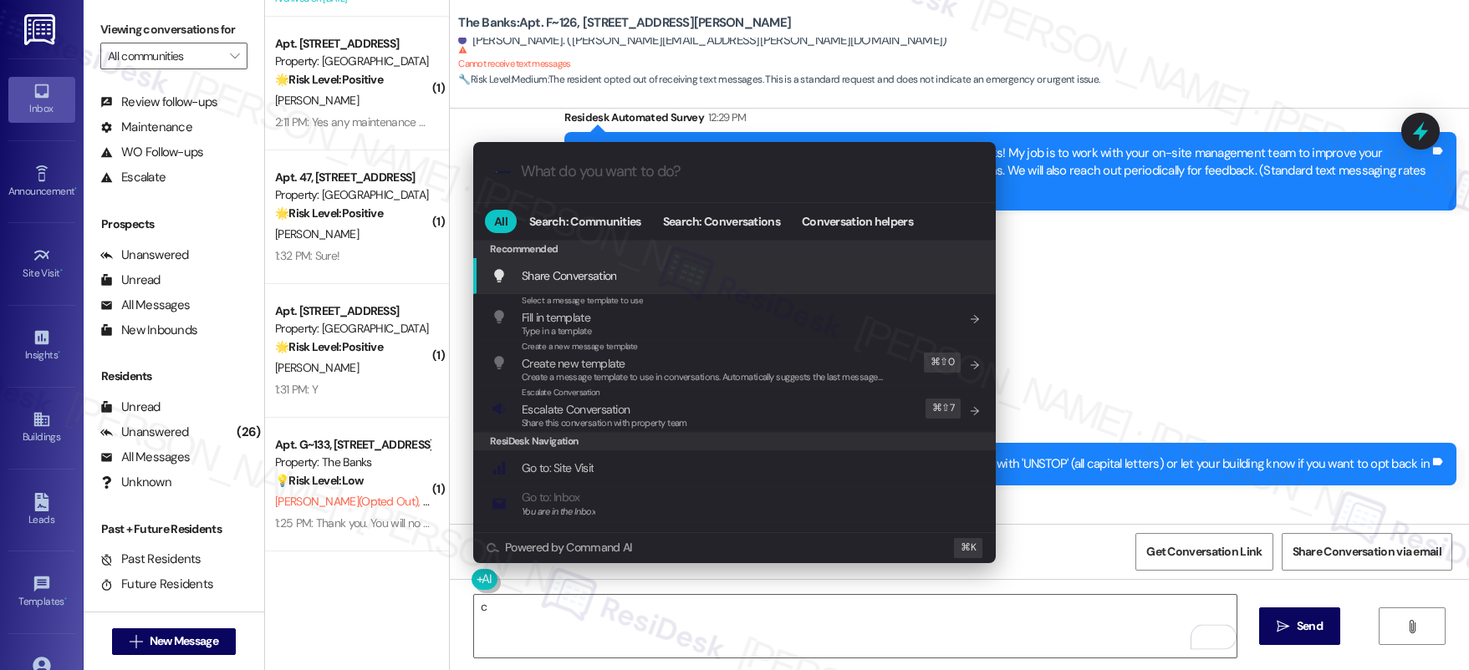
click at [650, 171] on input "What do you want to do?" at bounding box center [748, 172] width 454 height 18
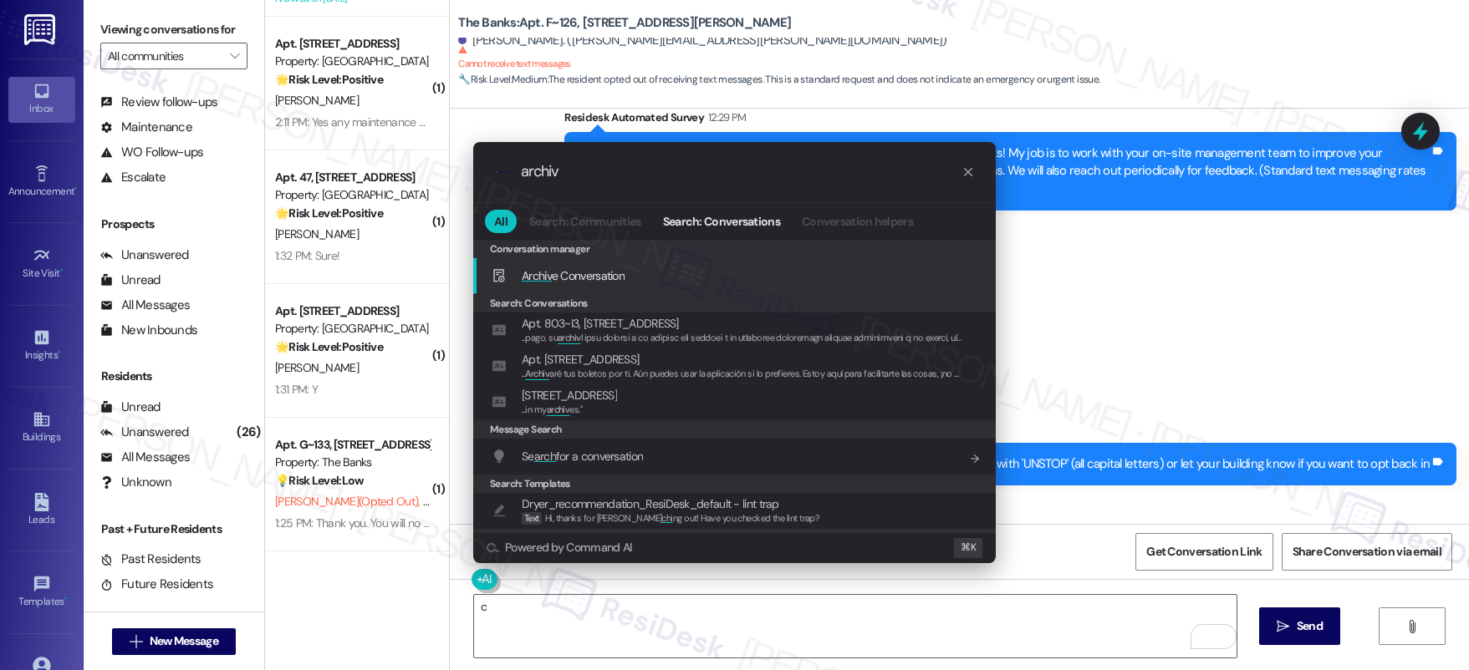
type input "archiv"
click at [586, 273] on span "Archiv e Conversation" at bounding box center [573, 275] width 103 height 15
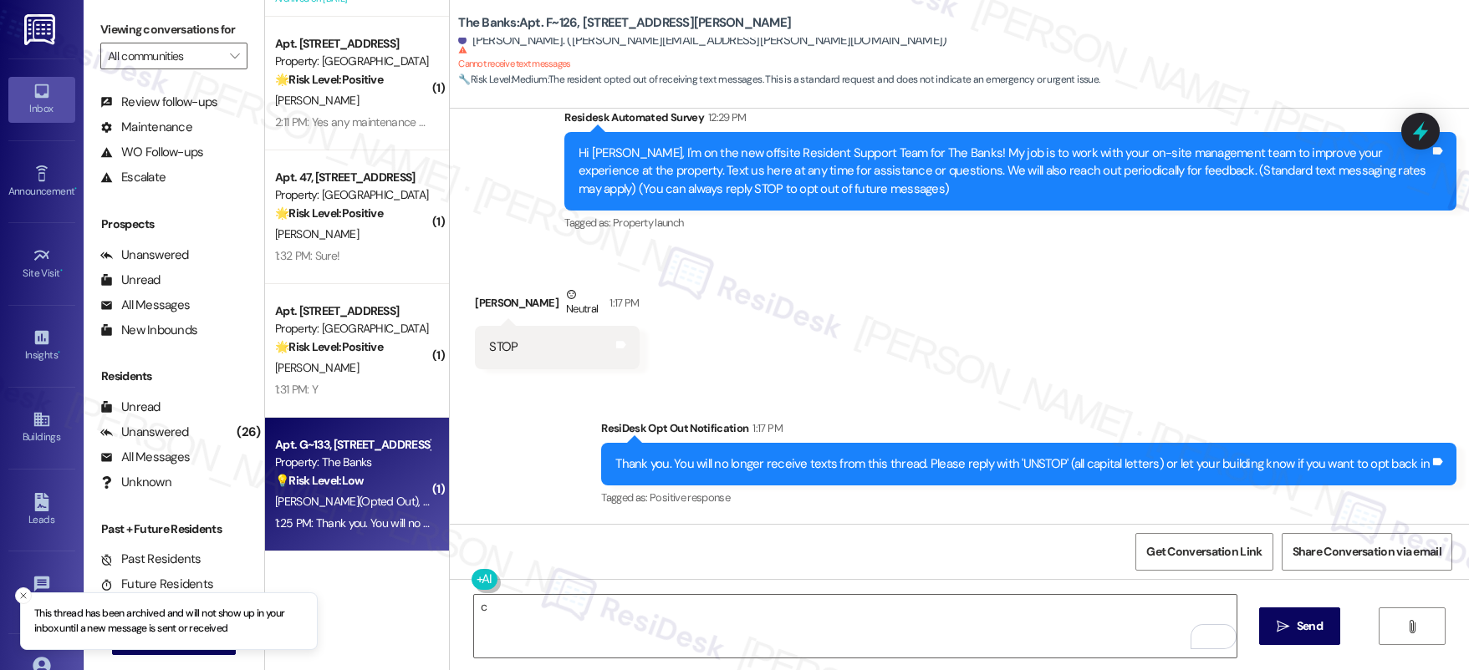
click at [408, 483] on div "Apt. G~133, 595 NE Geary St Property: The Banks 💡 Risk Level: Low The resident …" at bounding box center [352, 463] width 158 height 57
click at [389, 483] on div "💡 Risk Level: Low The resident opted out of receiving text messages. This is a …" at bounding box center [352, 481] width 155 height 18
type textarea "Fetching suggested responses. Please feel free to read through the conversation…"
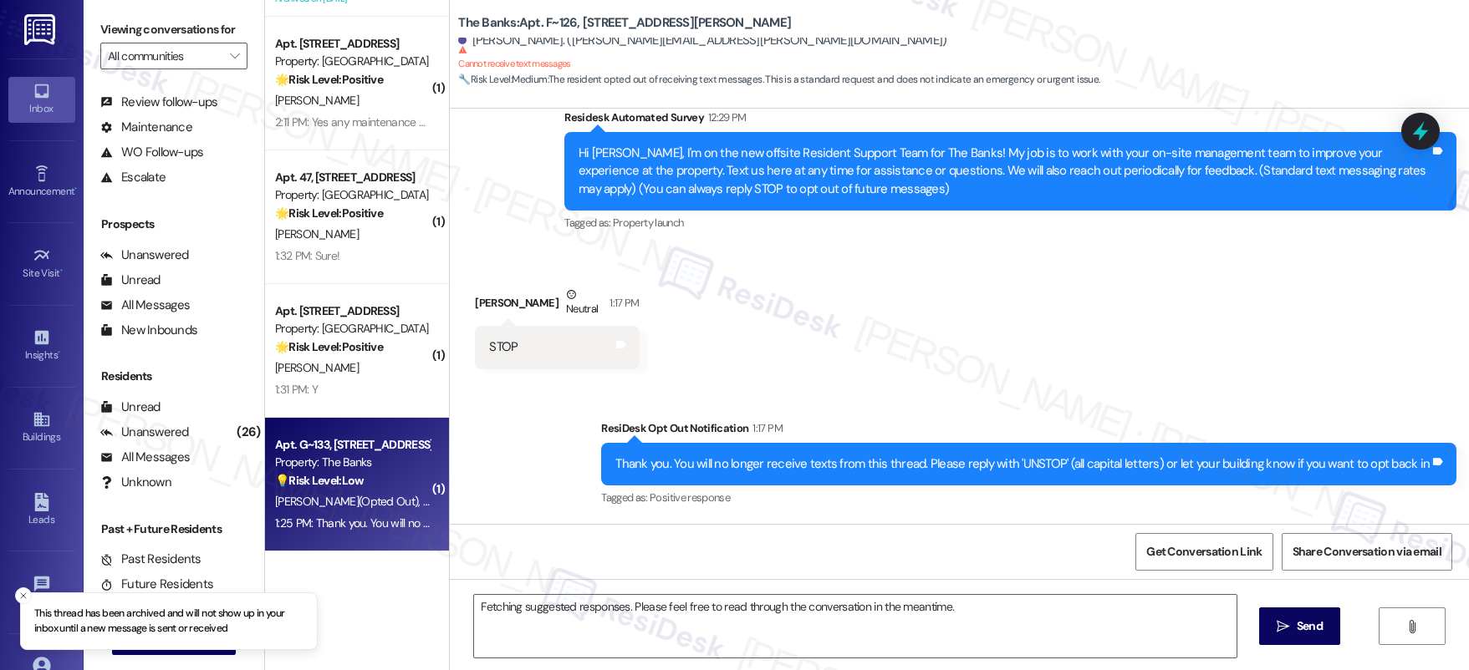
click at [389, 483] on div "💡 Risk Level: Low The resident opted out of receiving text messages. This is a …" at bounding box center [352, 481] width 155 height 18
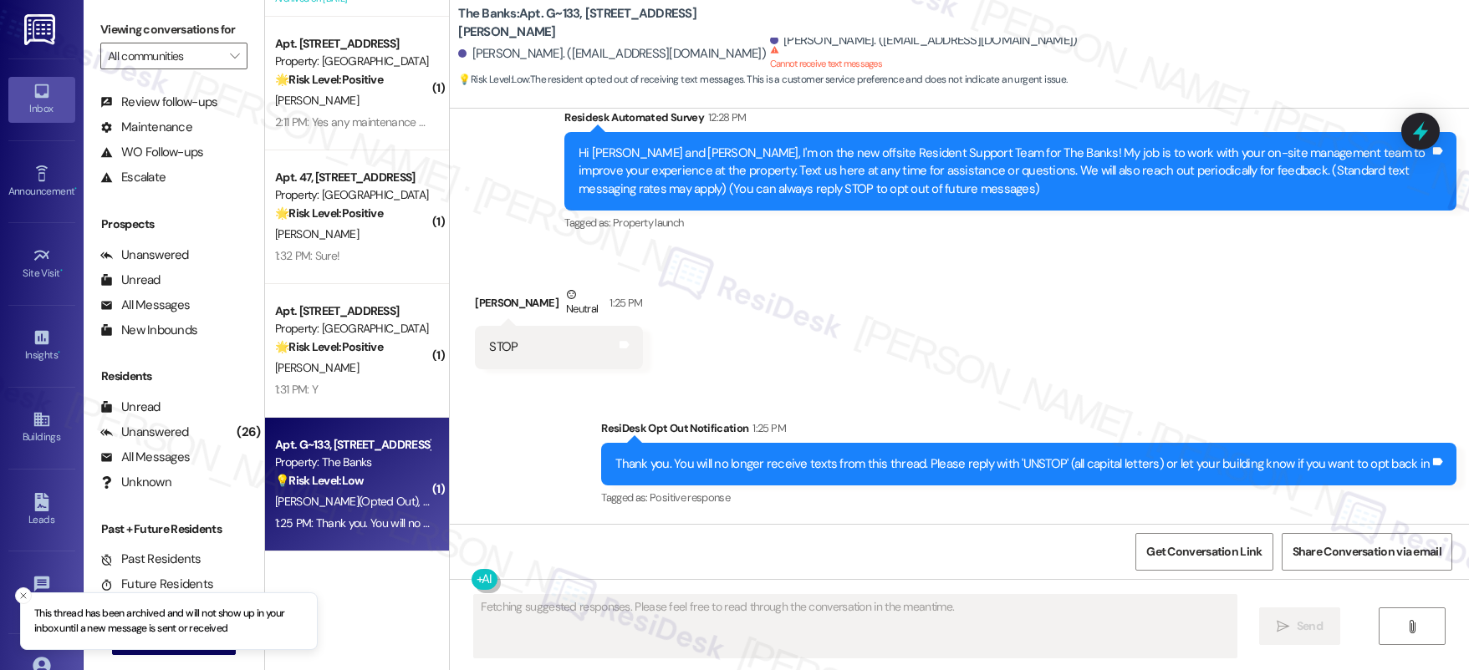
click at [389, 483] on div "💡 Risk Level: Low The resident opted out of receiving text messages. This is a …" at bounding box center [352, 481] width 155 height 18
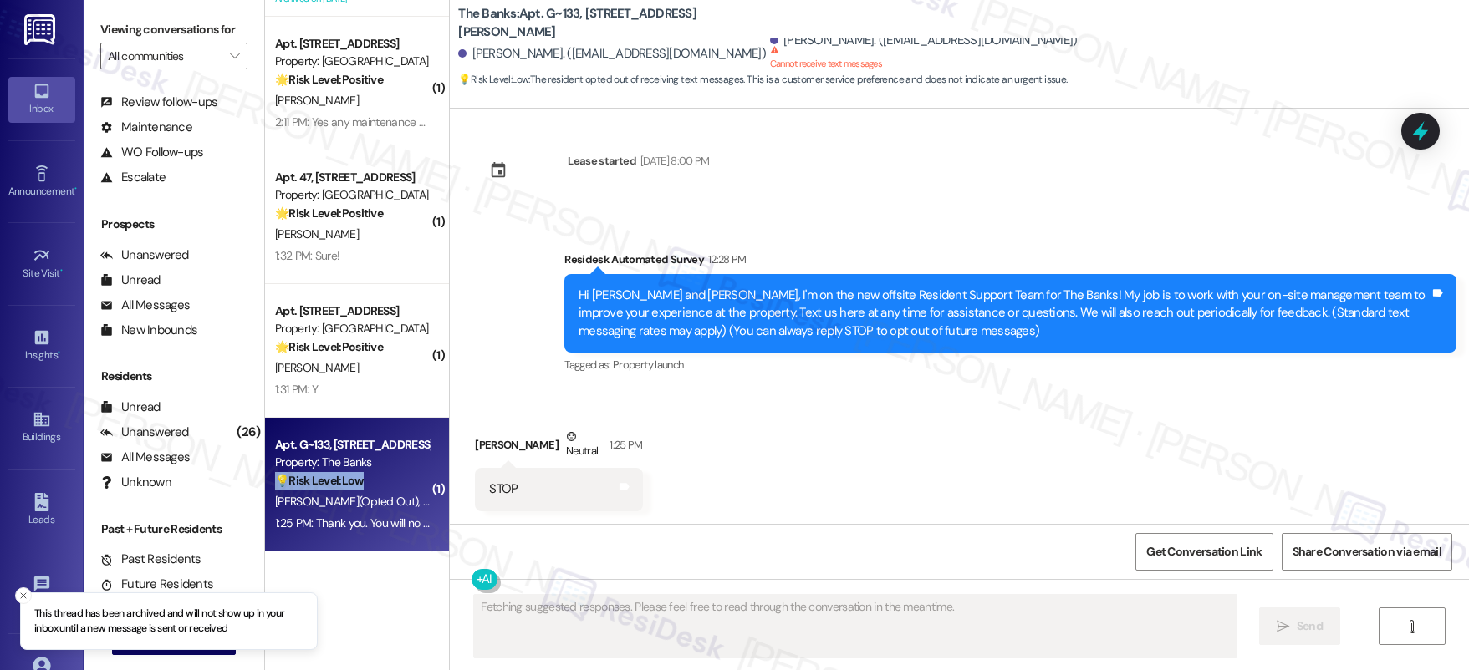
click at [389, 483] on div "💡 Risk Level: Low The resident opted out of receiving text messages. This is a …" at bounding box center [352, 481] width 155 height 18
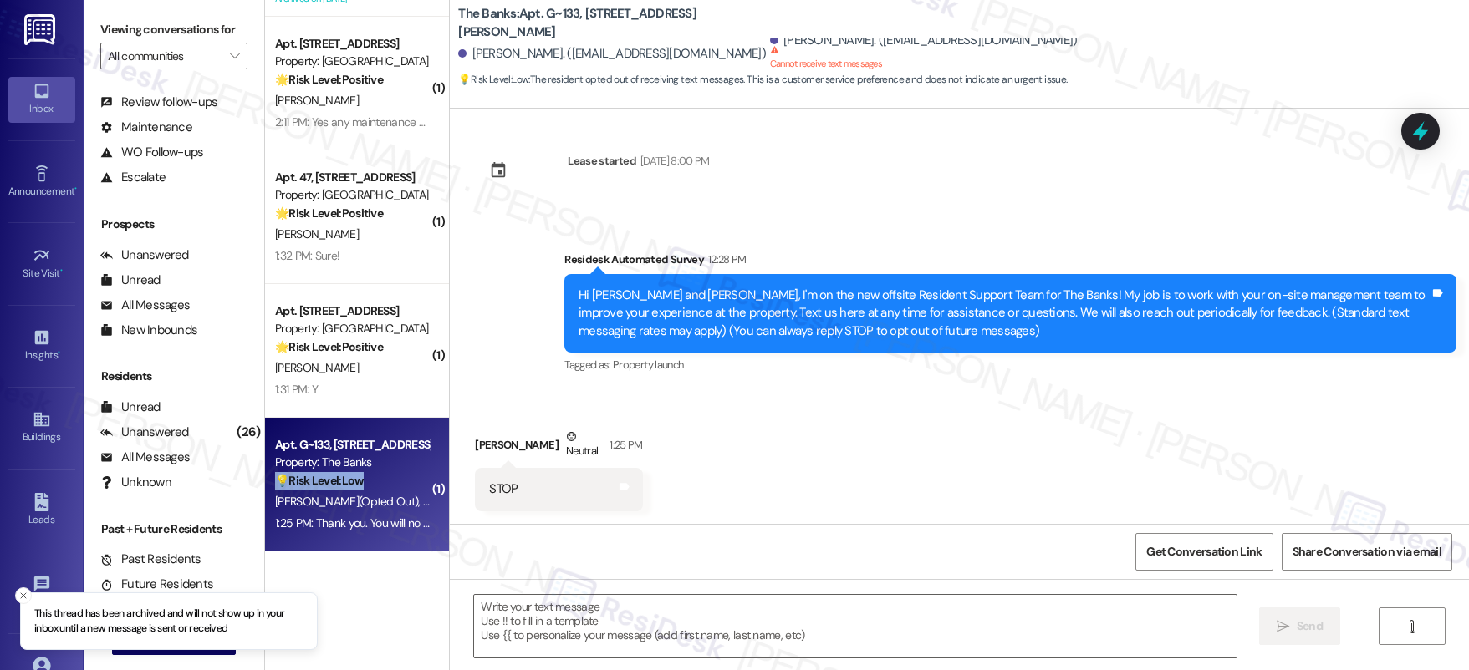
click at [389, 483] on div "💡 Risk Level: Low The resident opted out of receiving text messages. This is a …" at bounding box center [352, 481] width 155 height 18
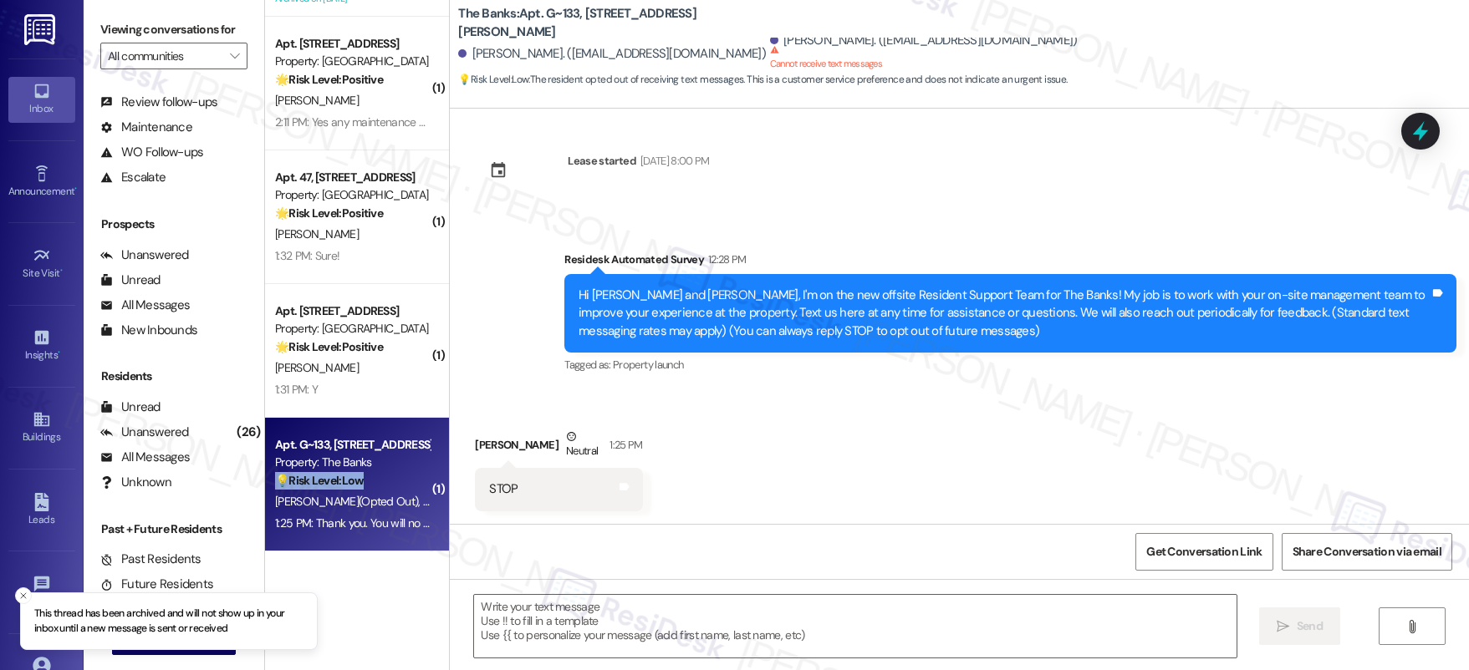
click at [389, 483] on div "💡 Risk Level: Low The resident opted out of receiving text messages. This is a …" at bounding box center [352, 481] width 155 height 18
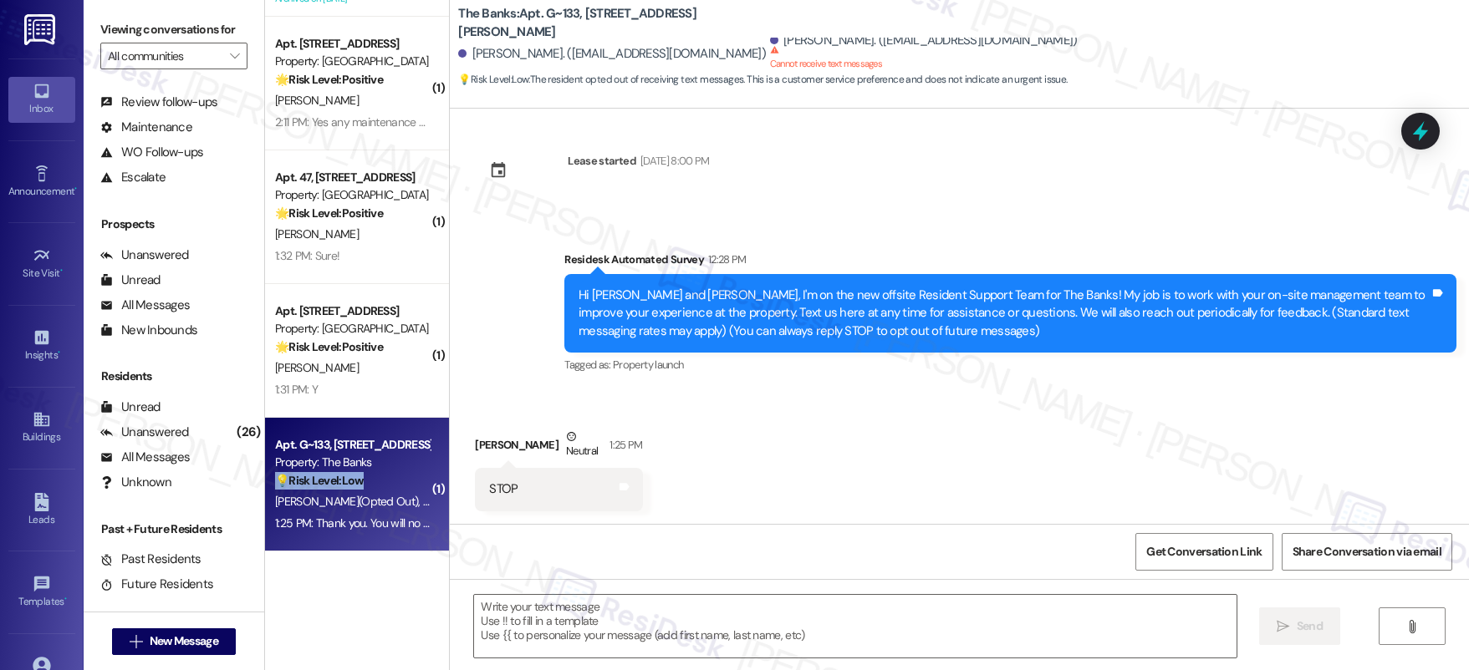
click at [389, 483] on div "💡 Risk Level: Low The resident opted out of receiving text messages. This is a …" at bounding box center [352, 481] width 155 height 18
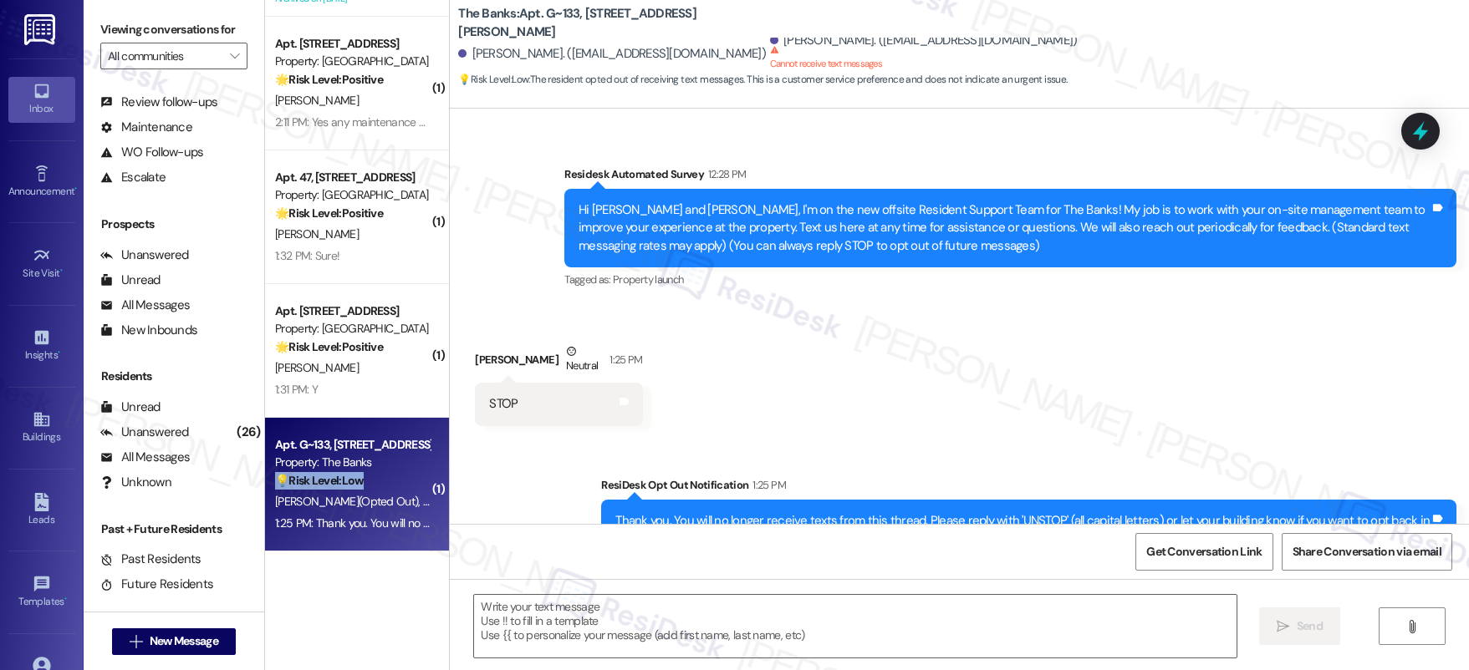
scroll to position [150, 0]
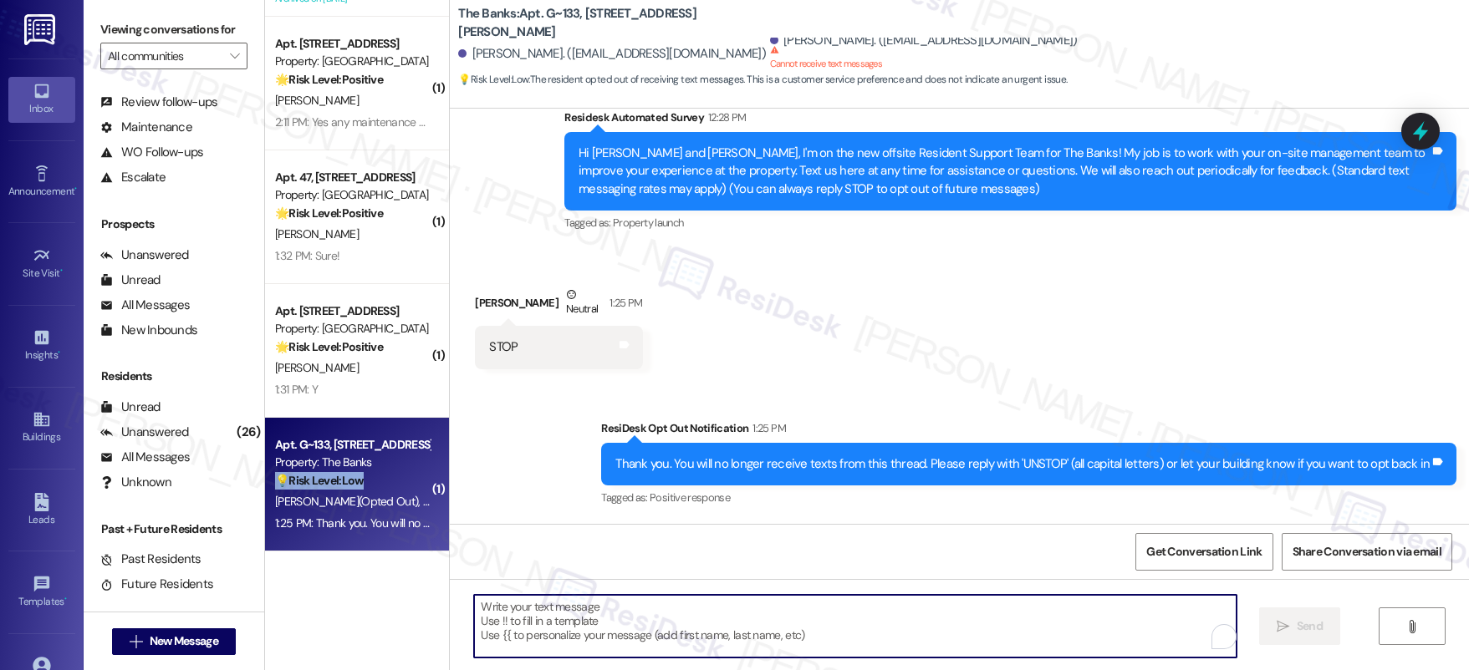
click at [522, 607] on textarea "To enrich screen reader interactions, please activate Accessibility in Grammarl…" at bounding box center [855, 626] width 762 height 63
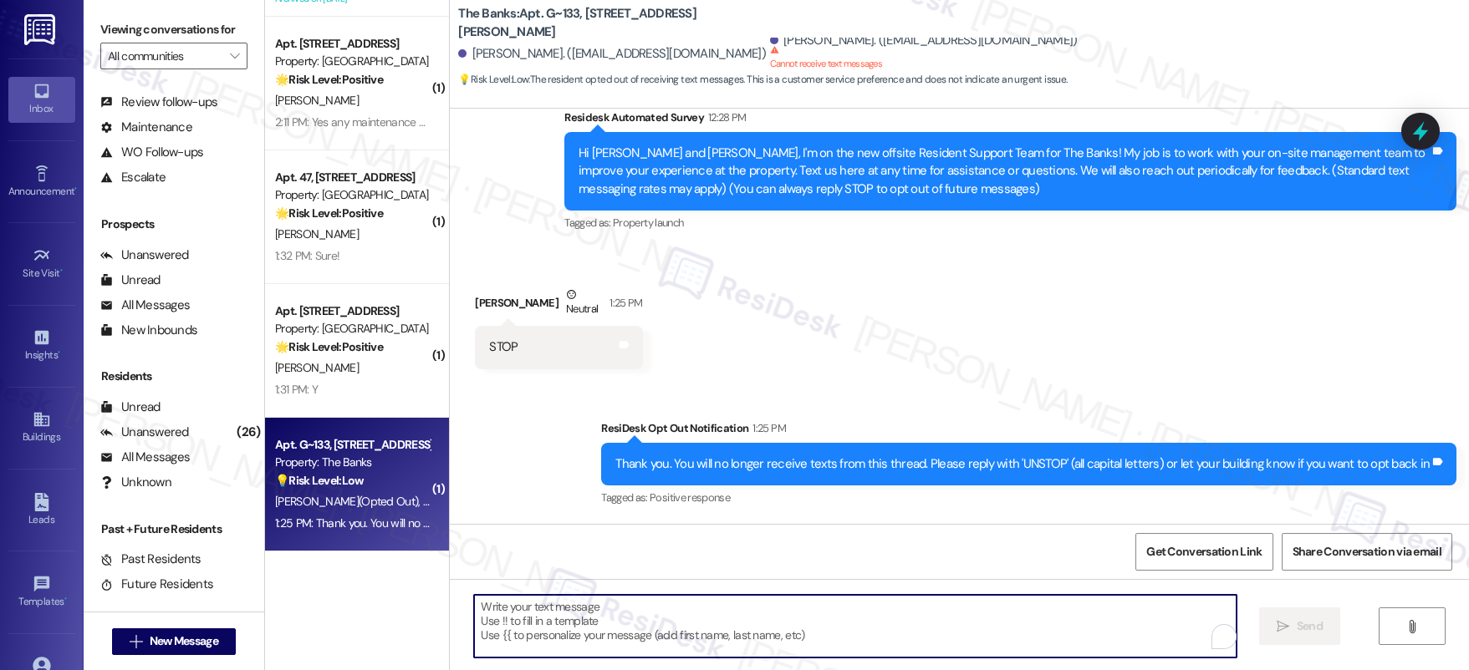
click at [522, 607] on textarea "To enrich screen reader interactions, please activate Accessibility in Grammarl…" at bounding box center [855, 626] width 762 height 63
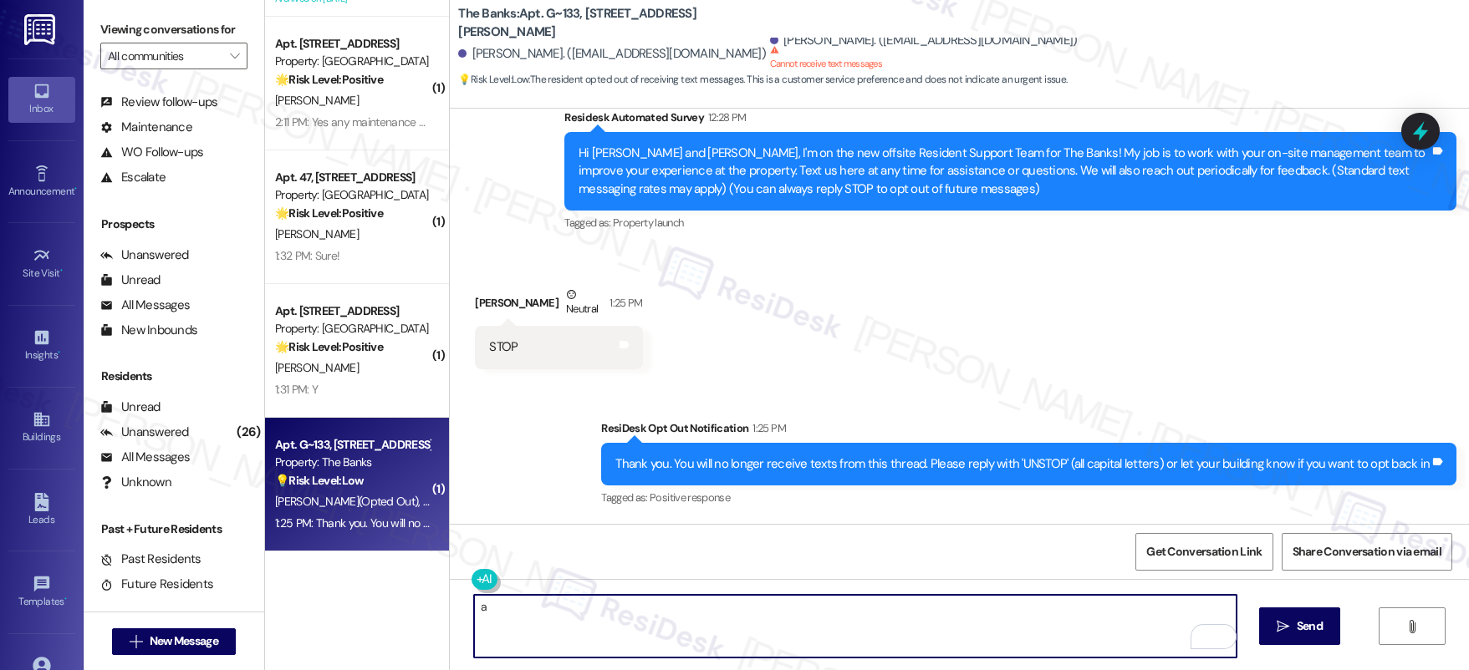
click at [527, 609] on textarea "a" at bounding box center [855, 626] width 762 height 63
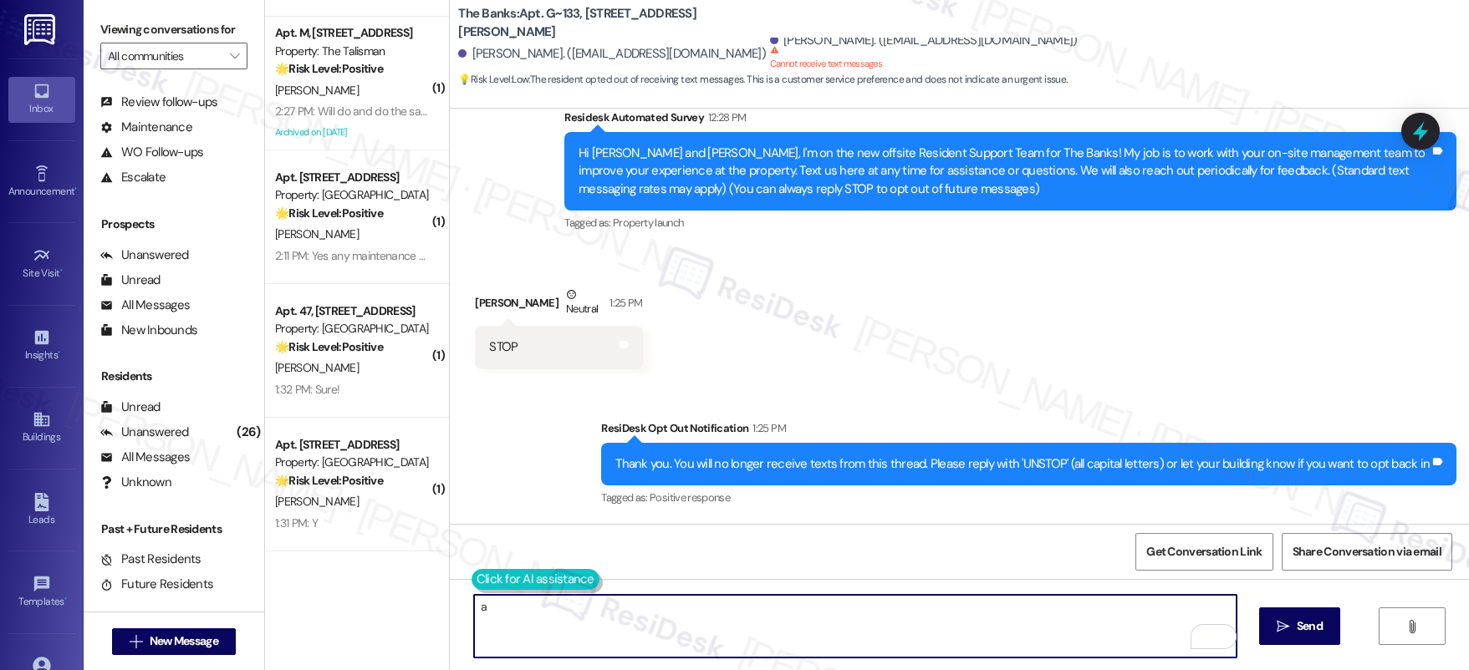
type textarea "a"
click at [489, 577] on button at bounding box center [535, 579] width 128 height 21
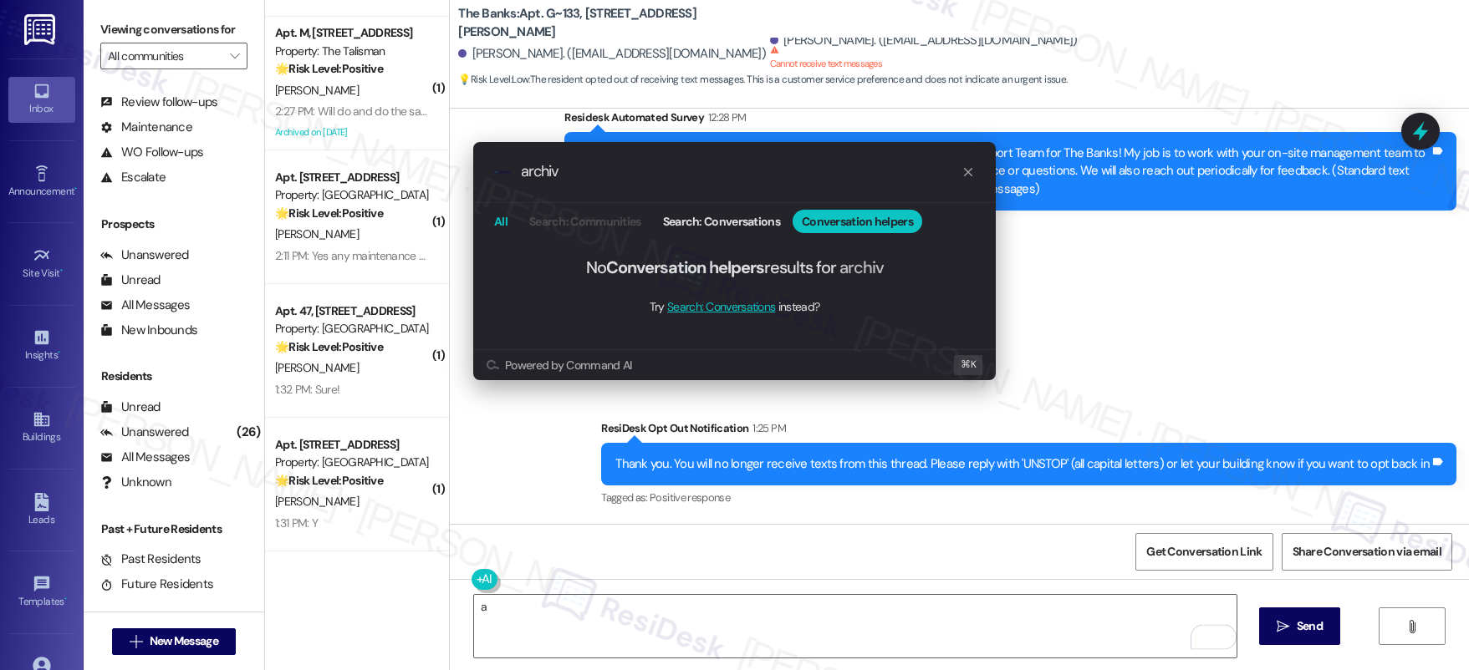
type input "archiv"
click at [507, 231] on button "All" at bounding box center [501, 221] width 32 height 23
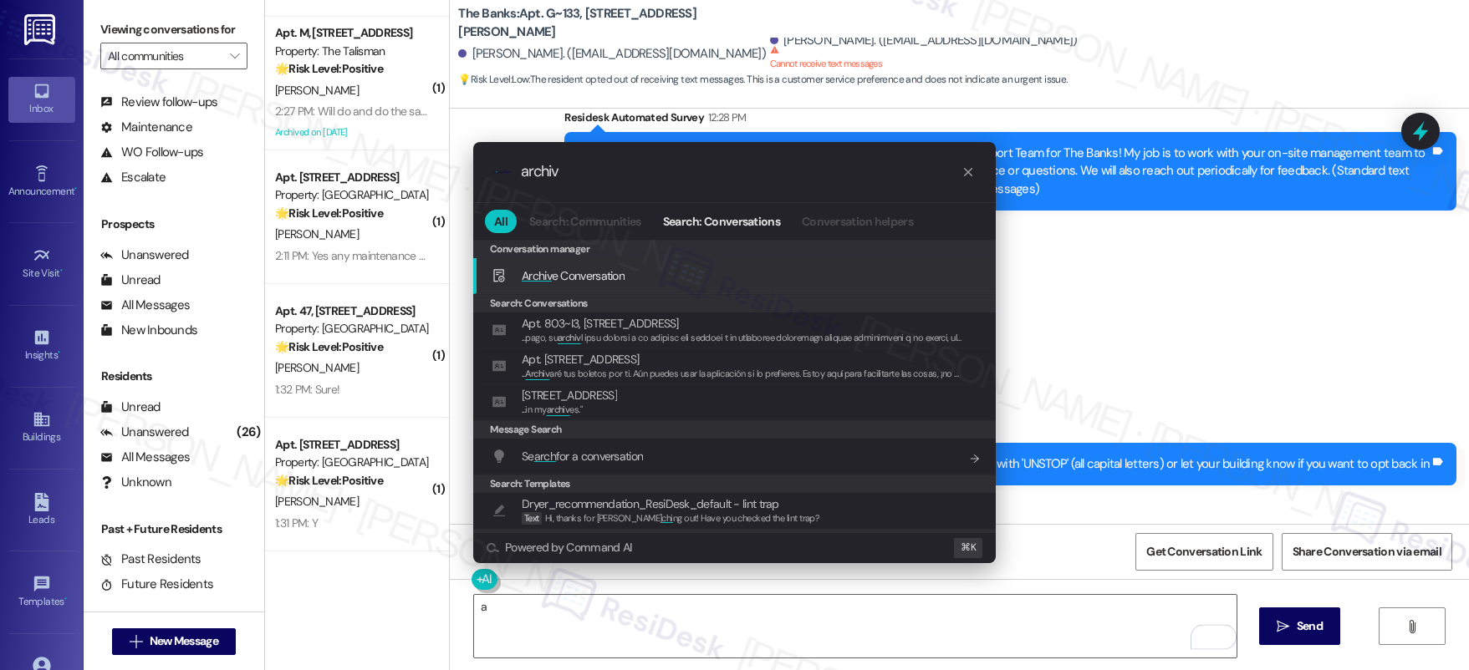
click at [605, 277] on span "Archiv e Conversation" at bounding box center [573, 275] width 103 height 15
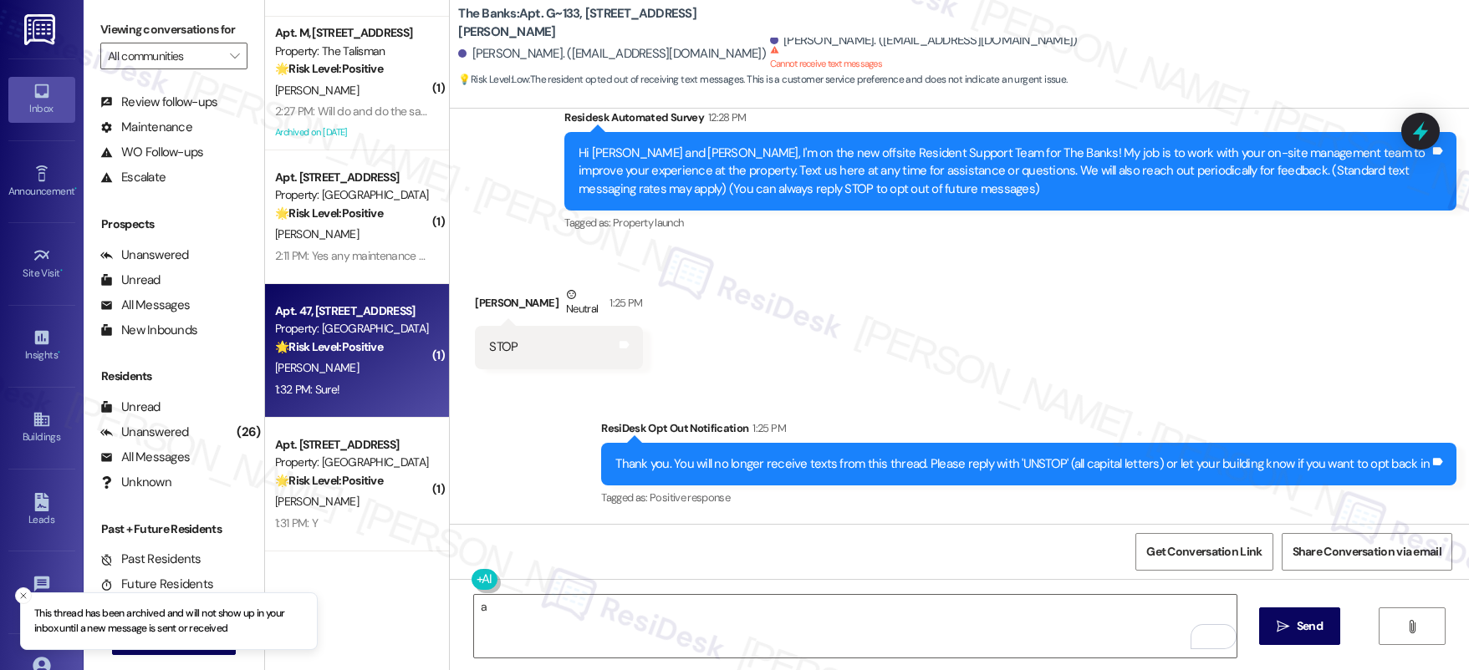
click at [359, 350] on strong "🌟 Risk Level: Positive" at bounding box center [329, 346] width 108 height 15
type textarea "Fetching suggested responses. Please feel free to read through the conversation…"
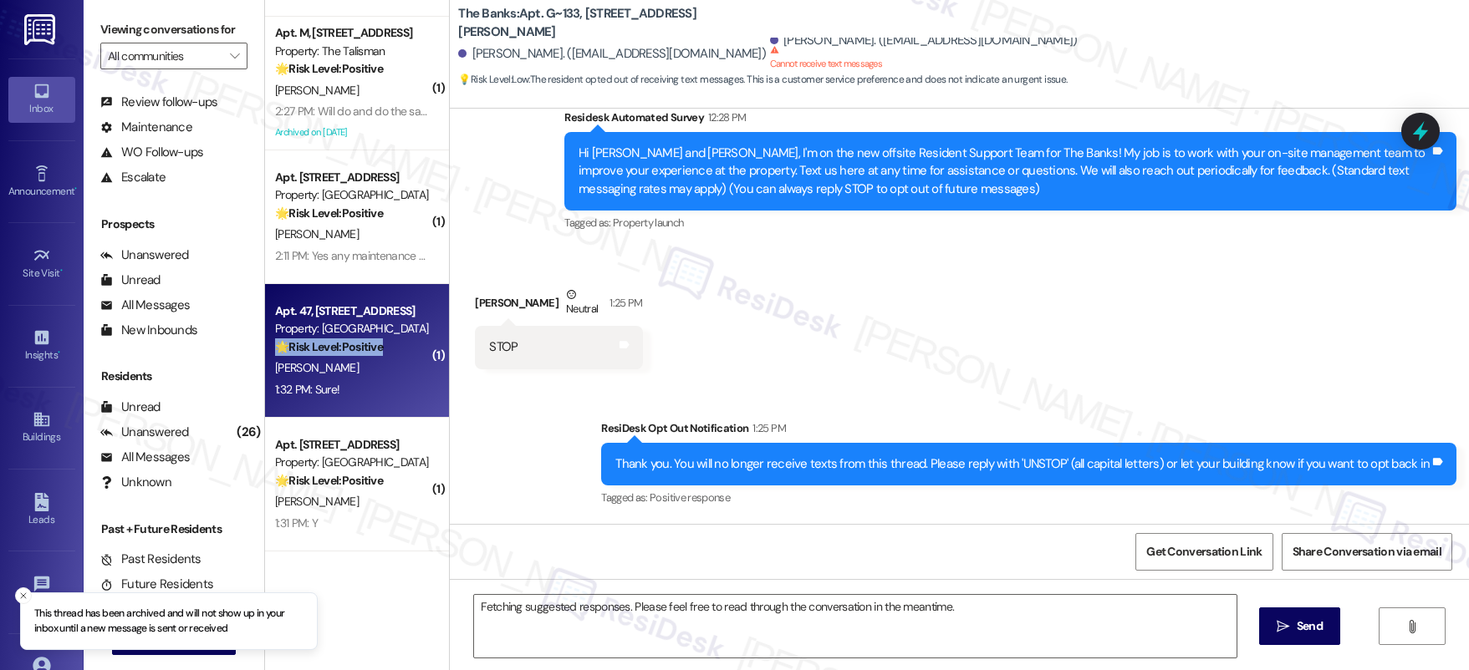
click at [359, 351] on strong "🌟 Risk Level: Positive" at bounding box center [329, 346] width 108 height 15
click at [359, 352] on strong "🌟 Risk Level: Positive" at bounding box center [329, 346] width 108 height 15
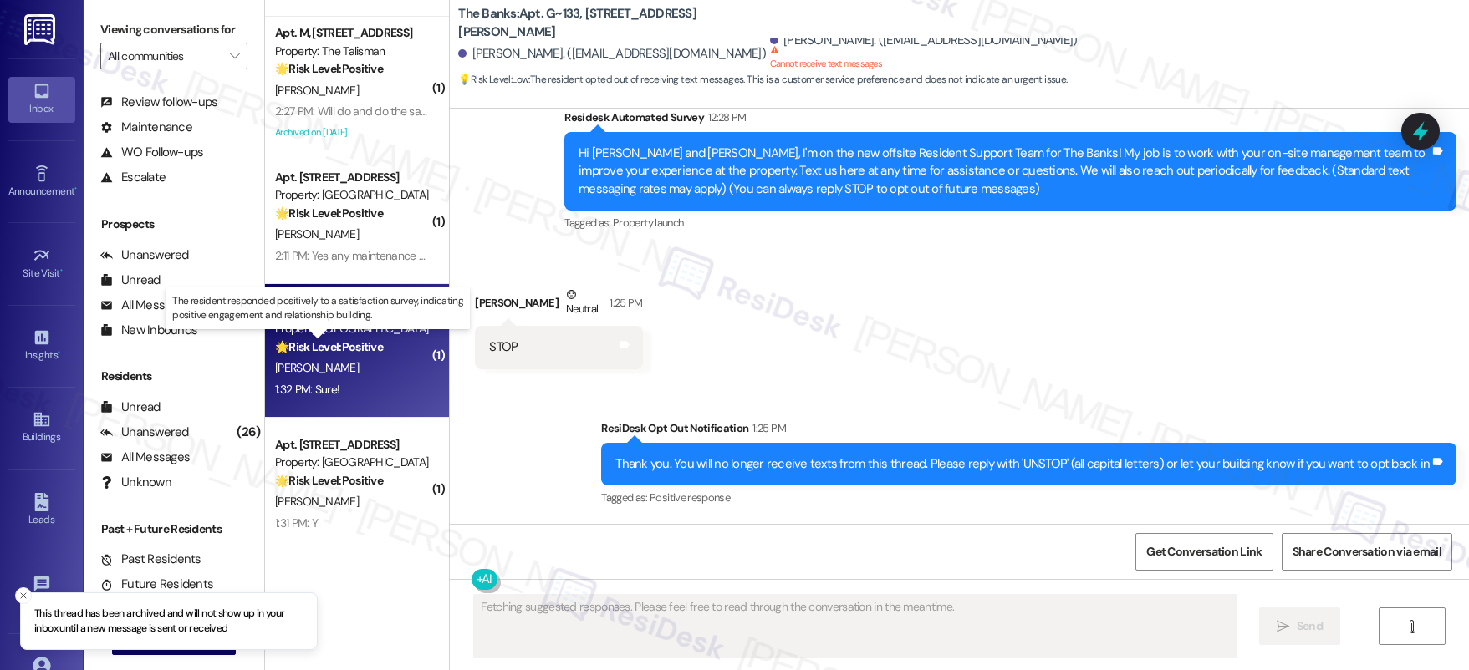
click at [358, 354] on strong "🌟 Risk Level: Positive" at bounding box center [329, 346] width 108 height 15
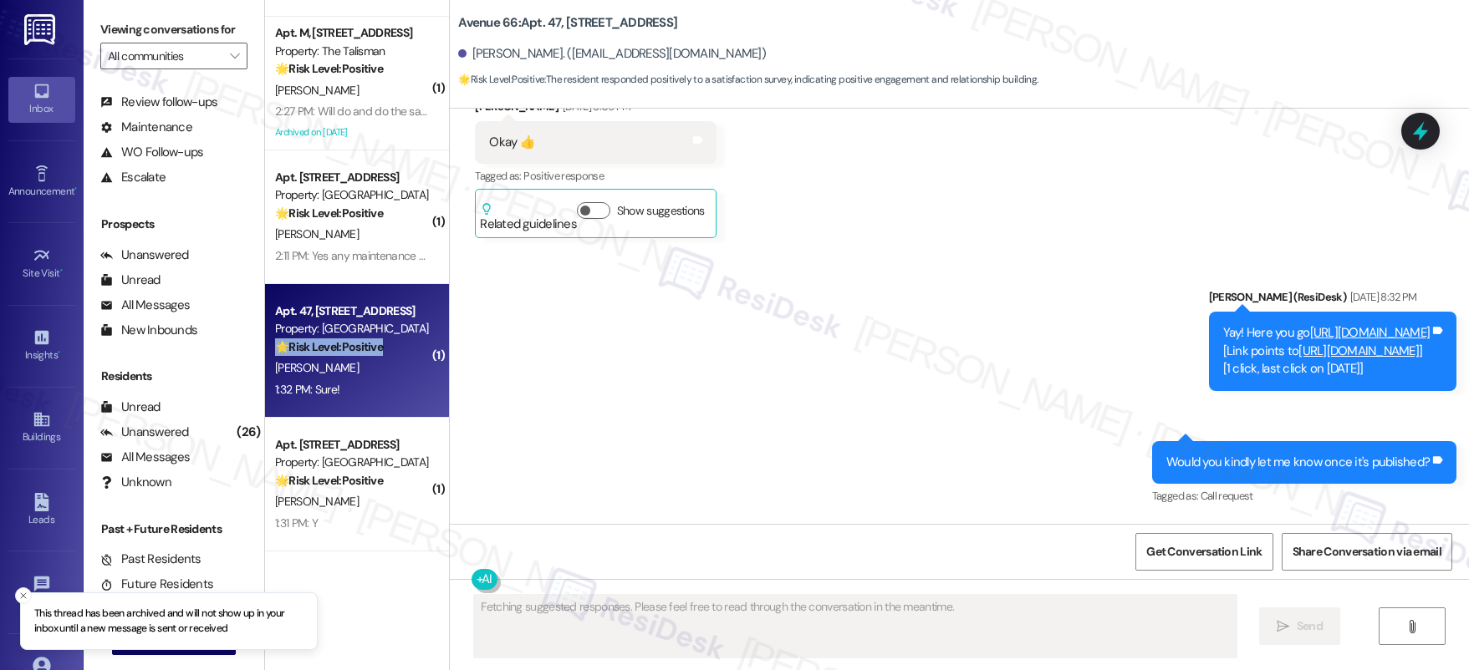
click at [358, 354] on strong "🌟 Risk Level: Positive" at bounding box center [329, 346] width 108 height 15
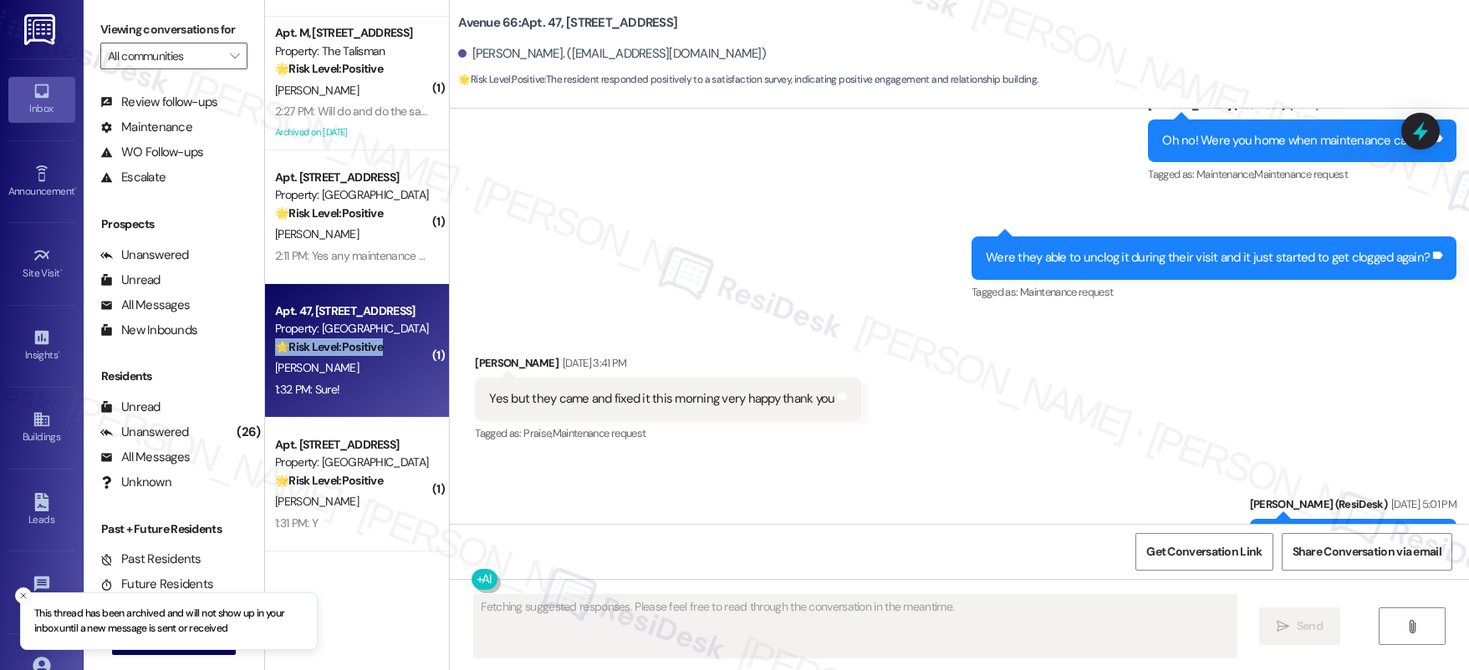
click at [358, 354] on strong "🌟 Risk Level: Positive" at bounding box center [329, 346] width 108 height 15
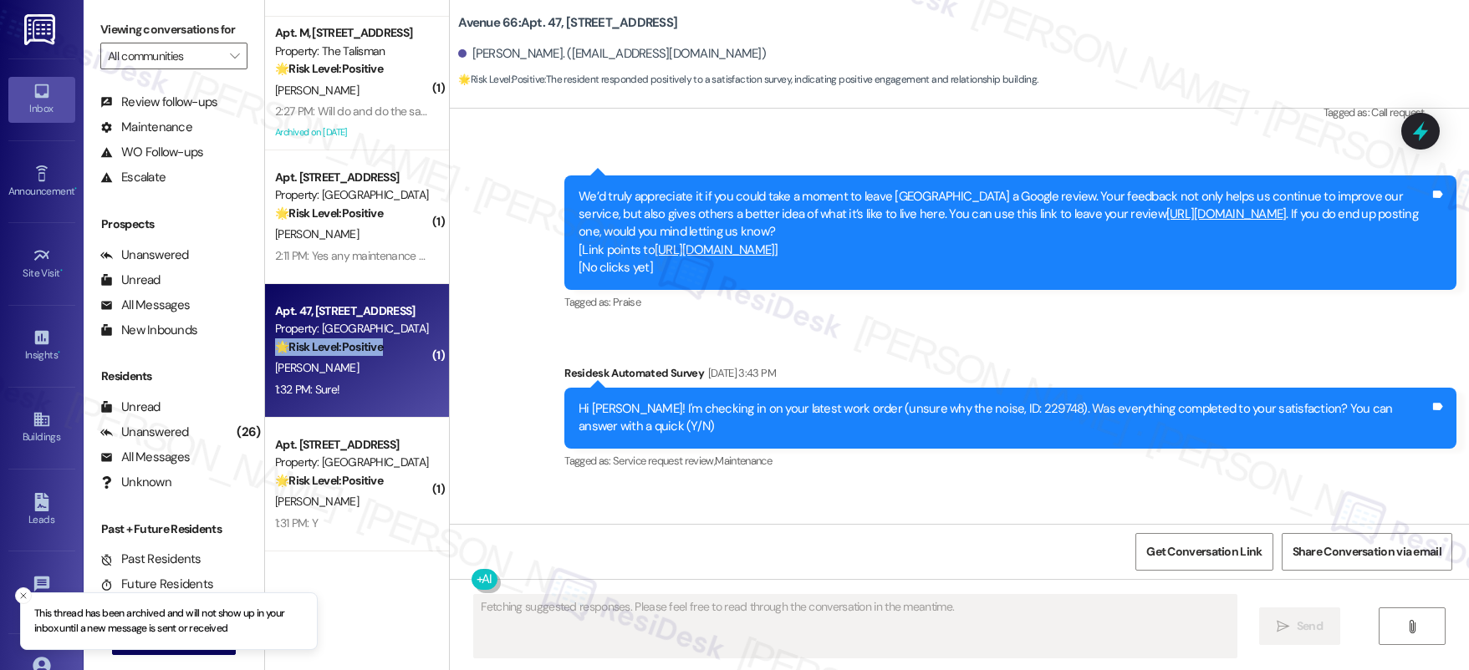
click at [358, 354] on strong "🌟 Risk Level: Positive" at bounding box center [329, 346] width 108 height 15
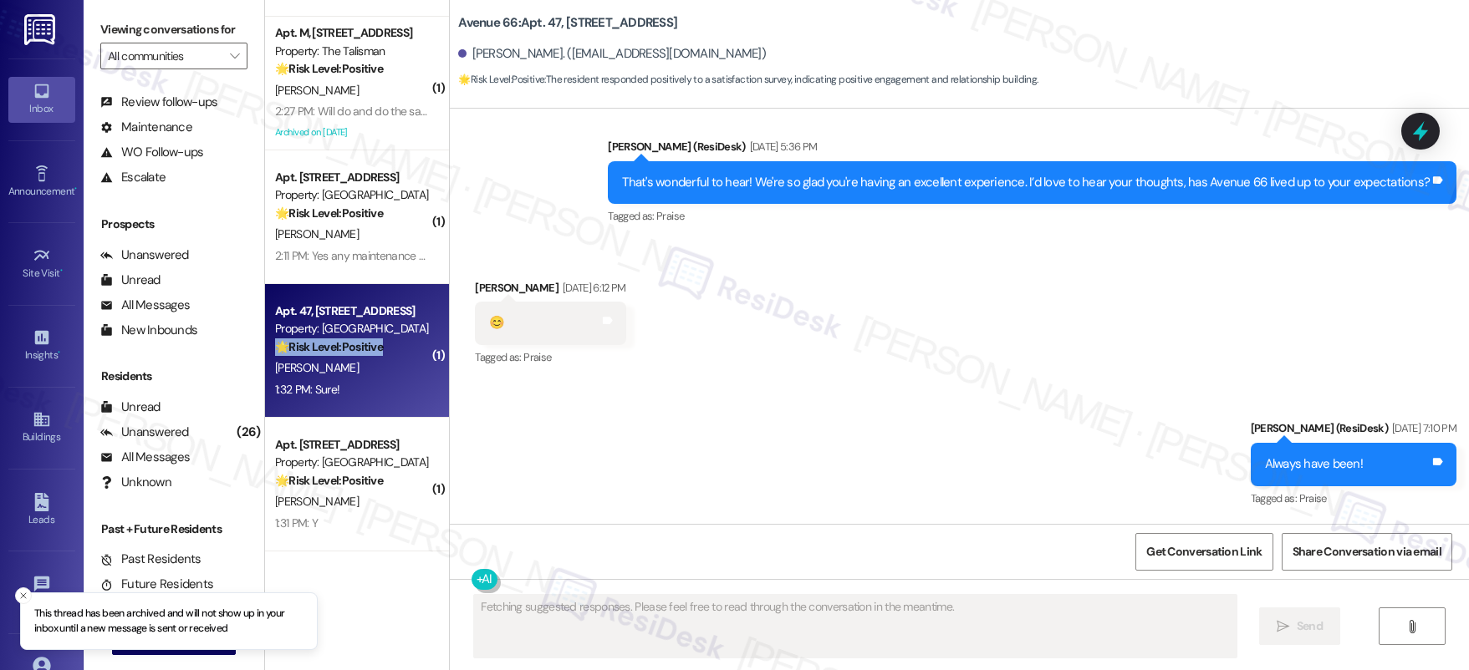
click at [358, 354] on strong "🌟 Risk Level: Positive" at bounding box center [329, 346] width 108 height 15
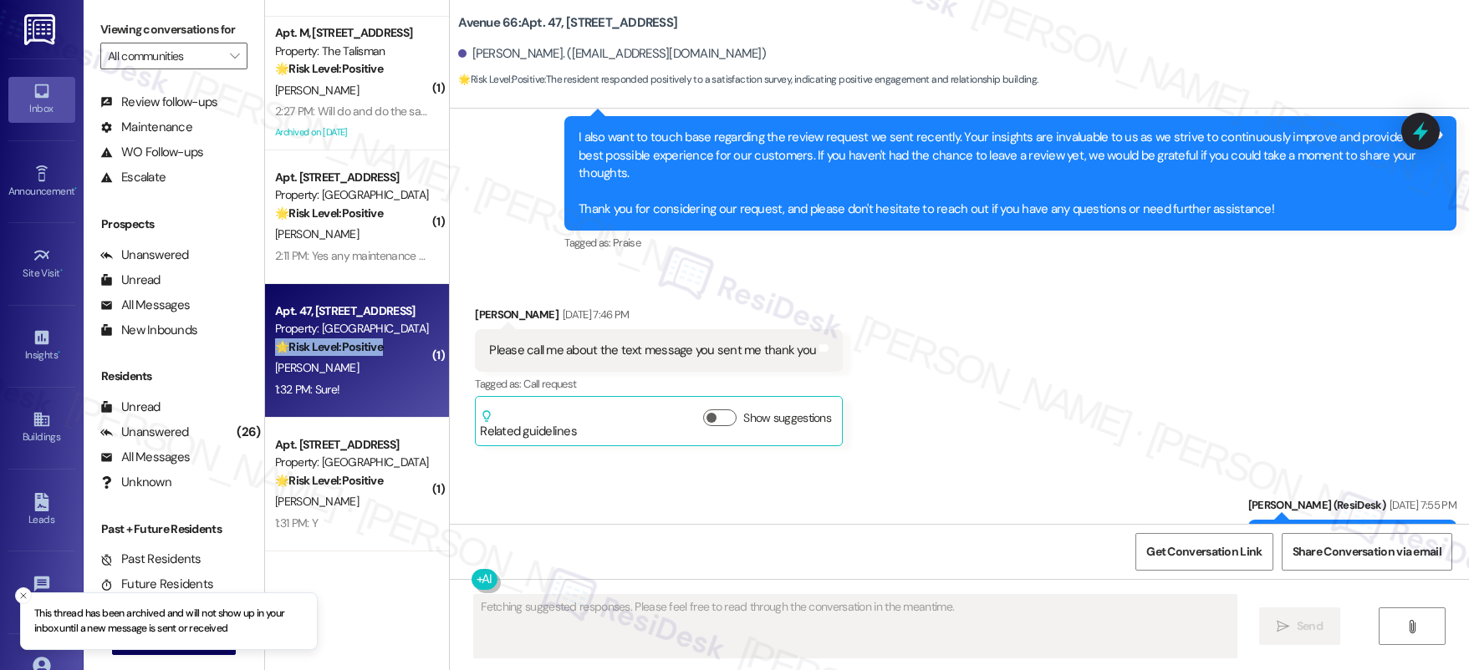
click at [358, 354] on strong "🌟 Risk Level: Positive" at bounding box center [329, 346] width 108 height 15
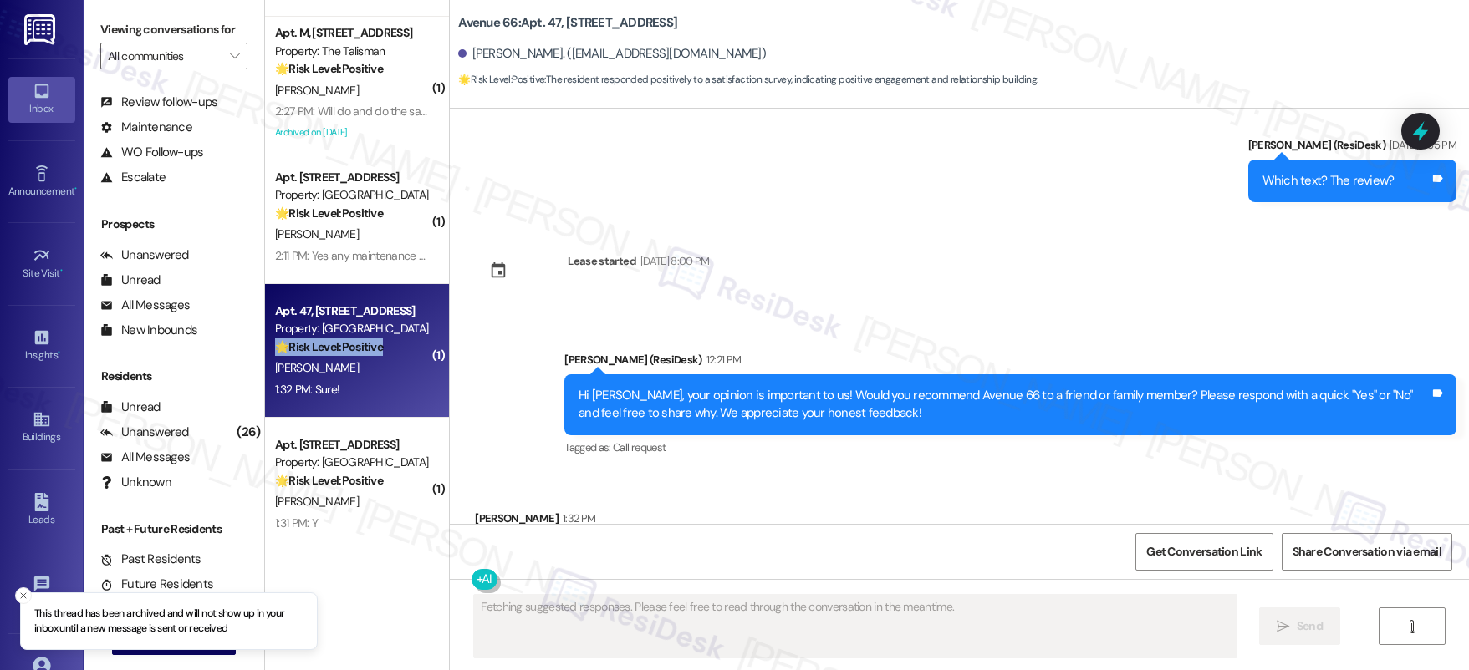
click at [358, 354] on strong "🌟 Risk Level: Positive" at bounding box center [329, 346] width 108 height 15
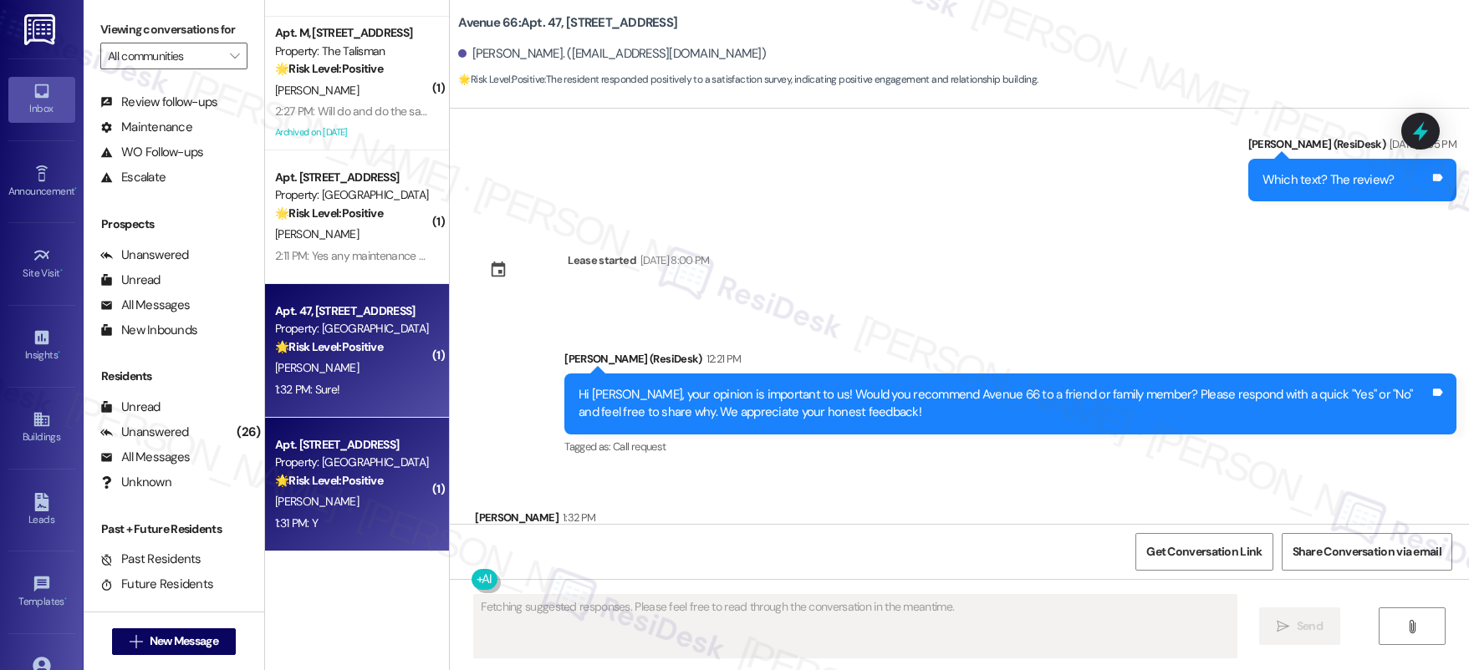
click at [337, 467] on div "Property: [GEOGRAPHIC_DATA]" at bounding box center [352, 463] width 155 height 18
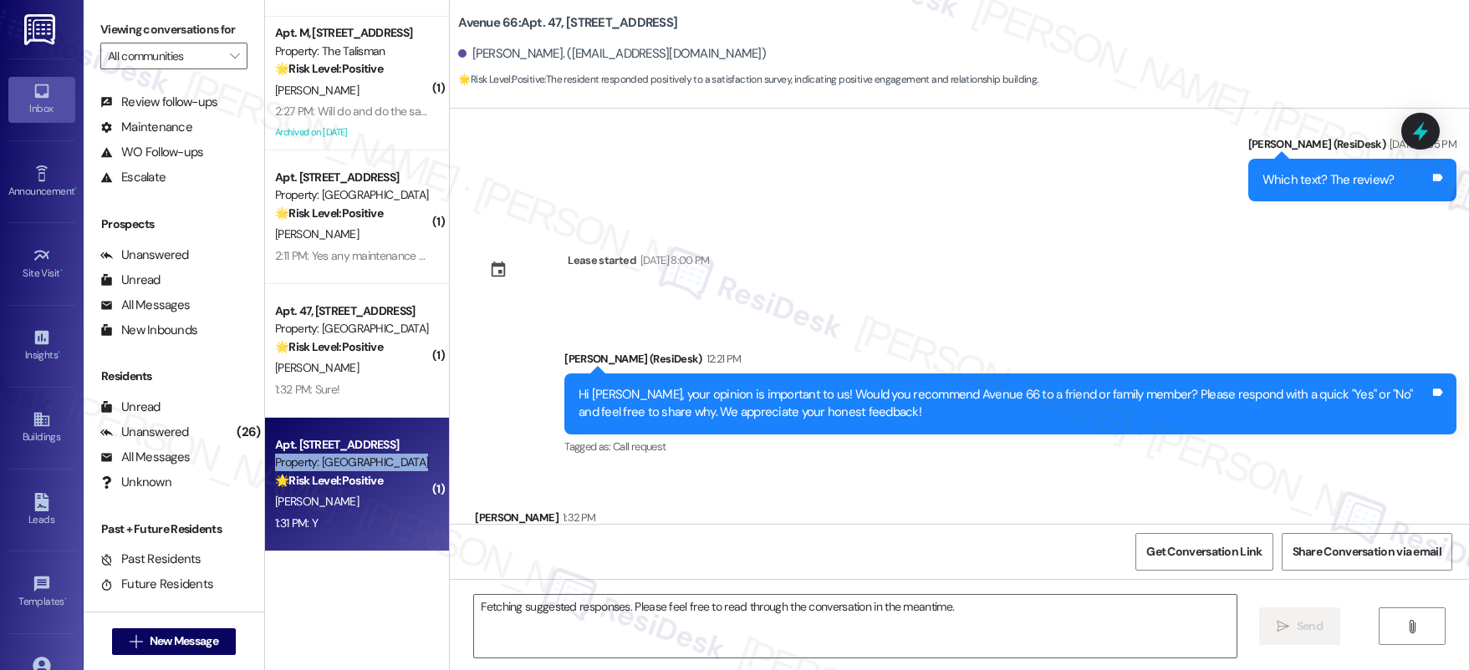
click at [337, 467] on div "Property: [GEOGRAPHIC_DATA]" at bounding box center [352, 463] width 155 height 18
click at [335, 467] on div "Property: [GEOGRAPHIC_DATA]" at bounding box center [352, 463] width 155 height 18
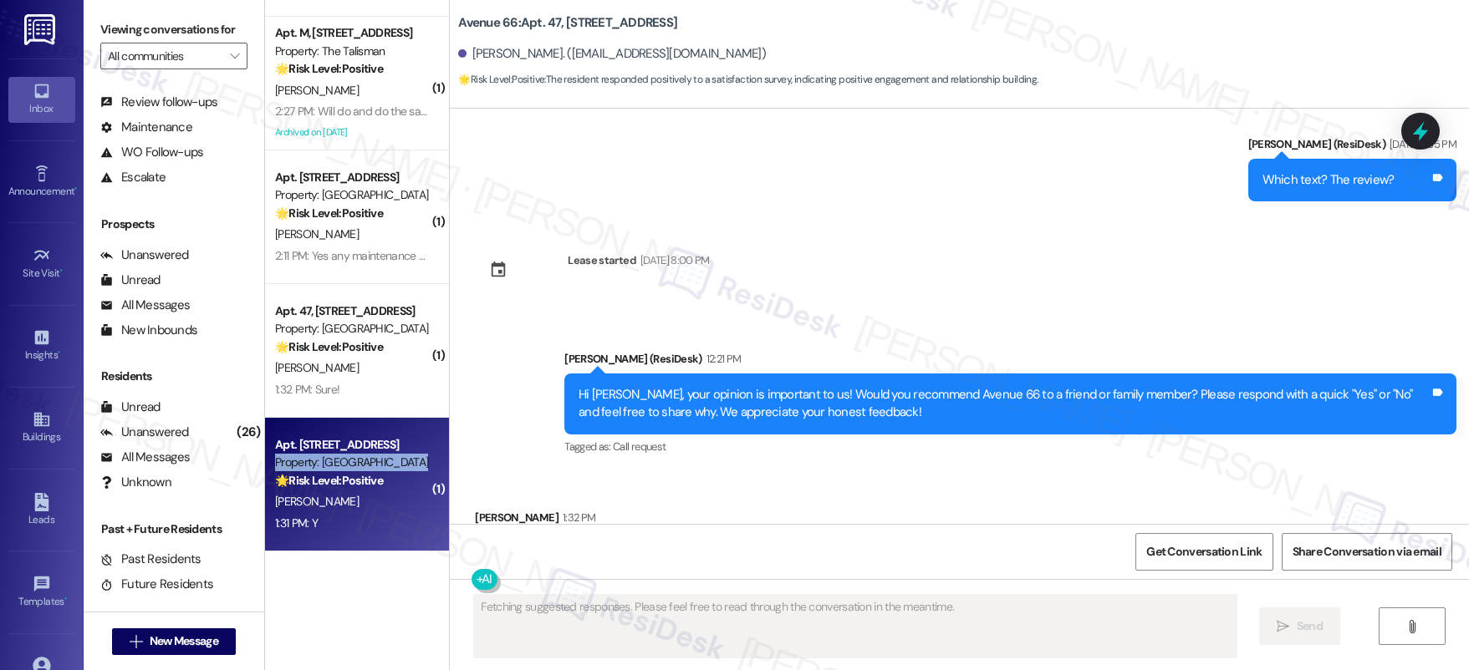
click at [334, 467] on div "Property: [GEOGRAPHIC_DATA]" at bounding box center [352, 463] width 155 height 18
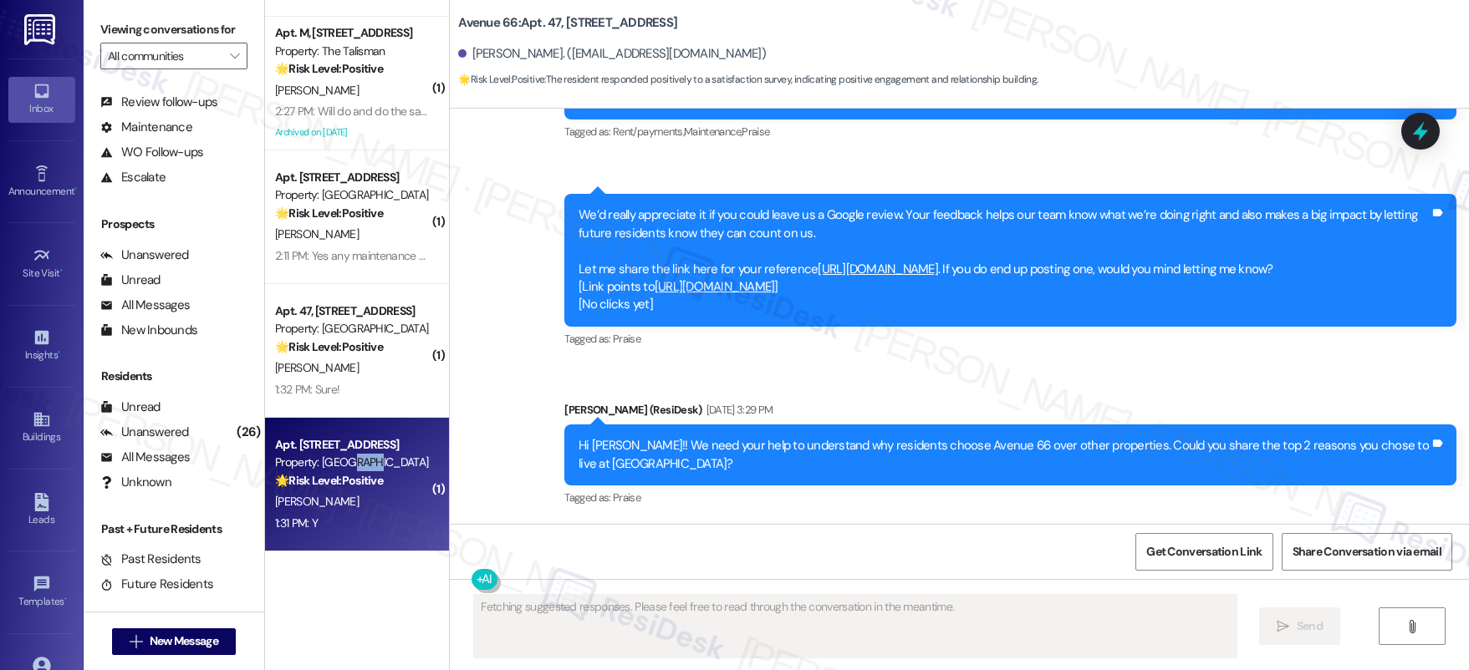
click at [334, 467] on div "Property: [GEOGRAPHIC_DATA]" at bounding box center [352, 463] width 155 height 18
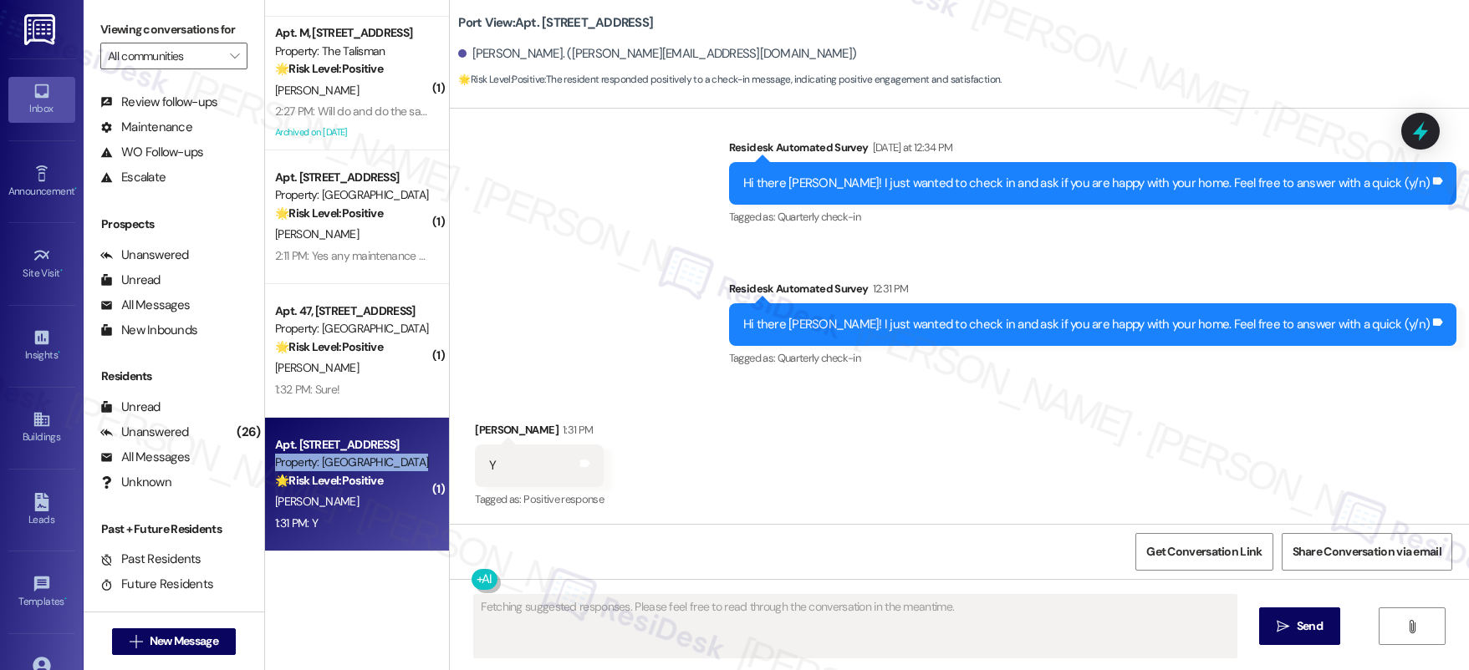
click at [334, 467] on div "Property: [GEOGRAPHIC_DATA]" at bounding box center [352, 463] width 155 height 18
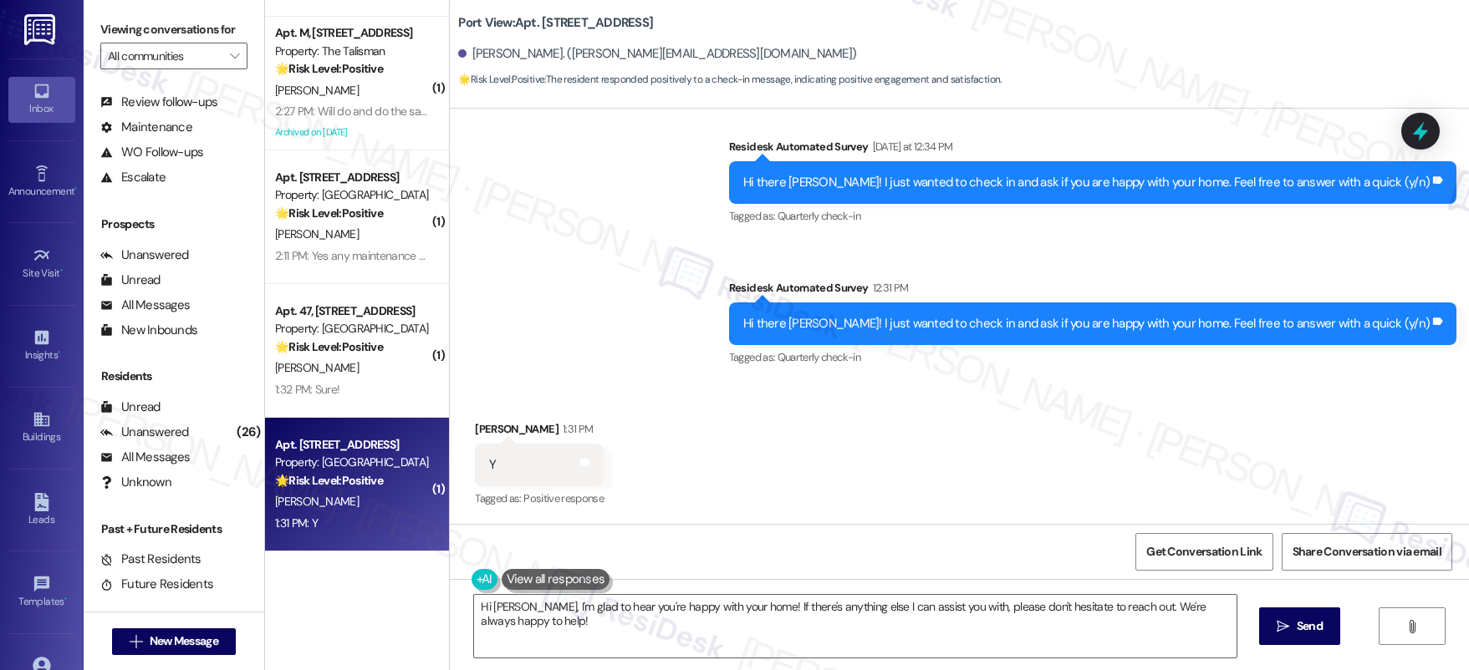
scroll to position [0, 0]
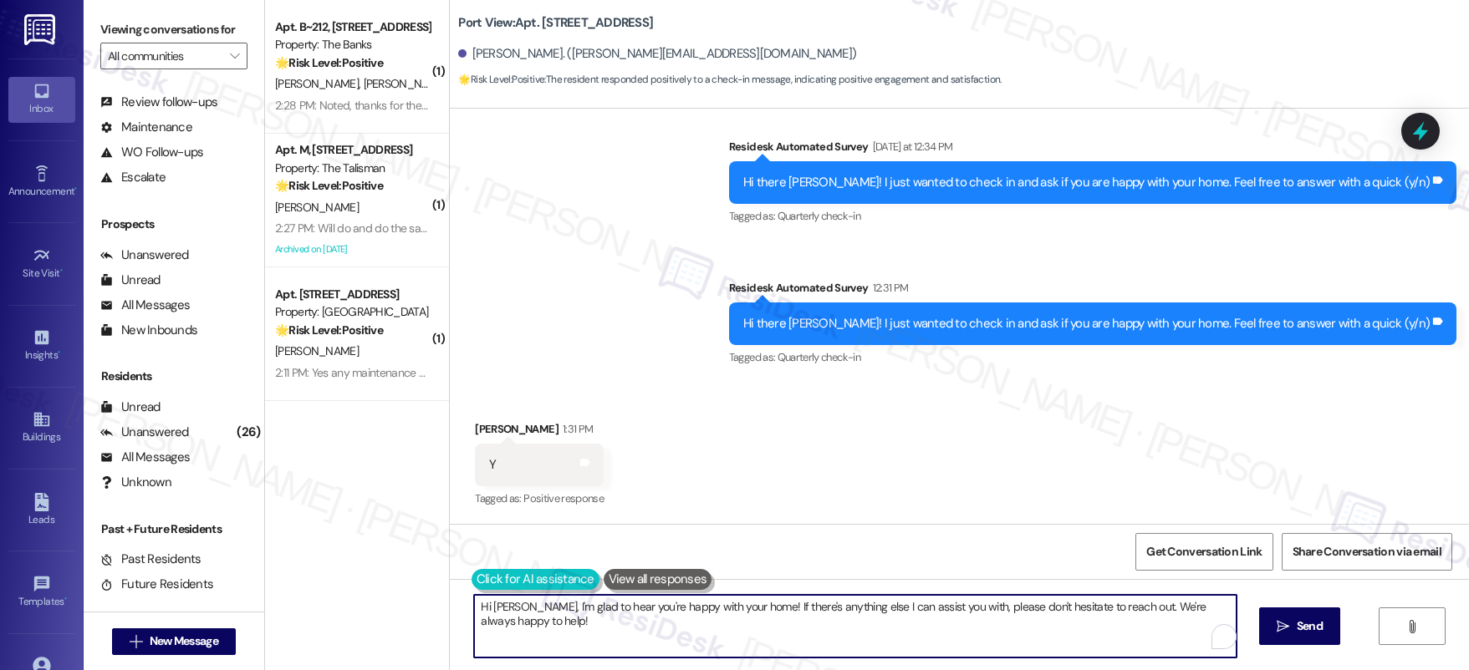
drag, startPoint x: 516, startPoint y: 623, endPoint x: 496, endPoint y: 583, distance: 44.5
click at [468, 594] on div "Hi Daniel, I'm glad to hear you're happy with your home! If there's anything el…" at bounding box center [847, 626] width 764 height 64
paste textarea "I'm so glad to know that your home is meeting your expectations. Happy to hear …"
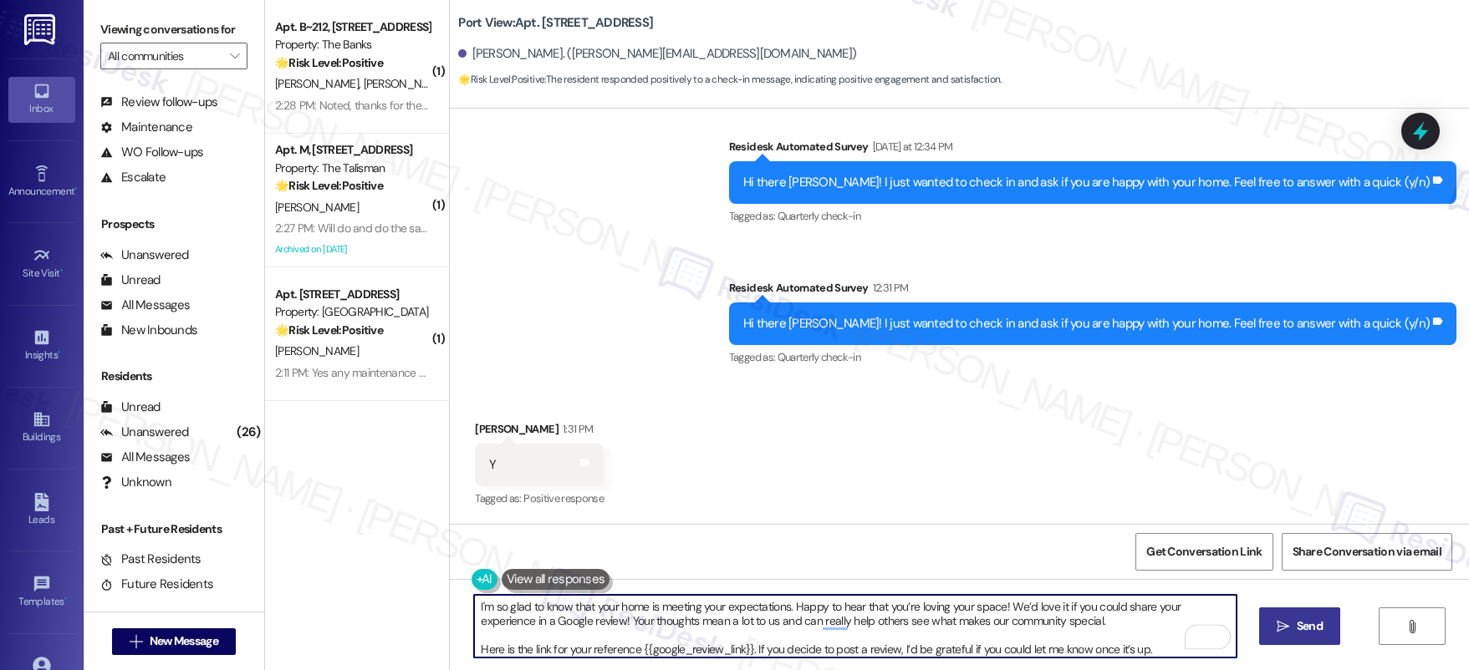
type textarea "I'm so glad to know that your home is meeting your expectations. Happy to hear …"
click at [1284, 626] on icon "" at bounding box center [1282, 626] width 13 height 13
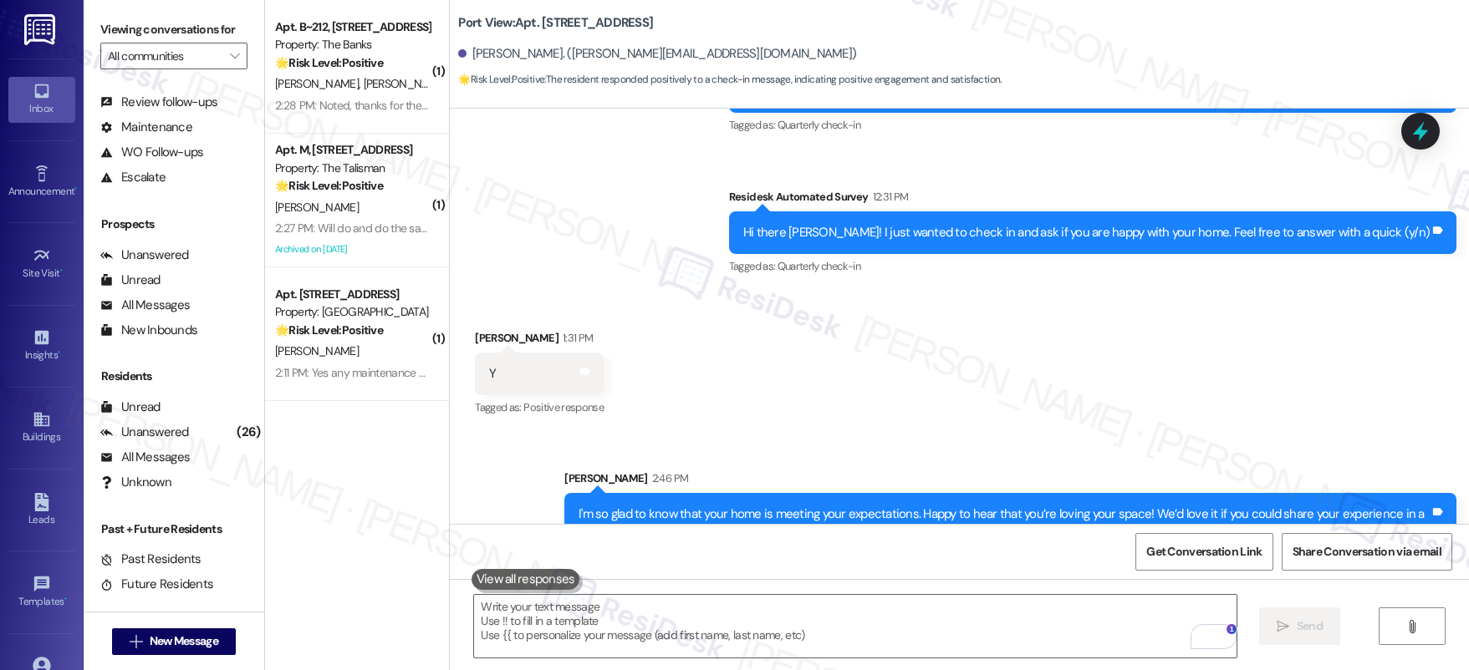
scroll to position [4434, 0]
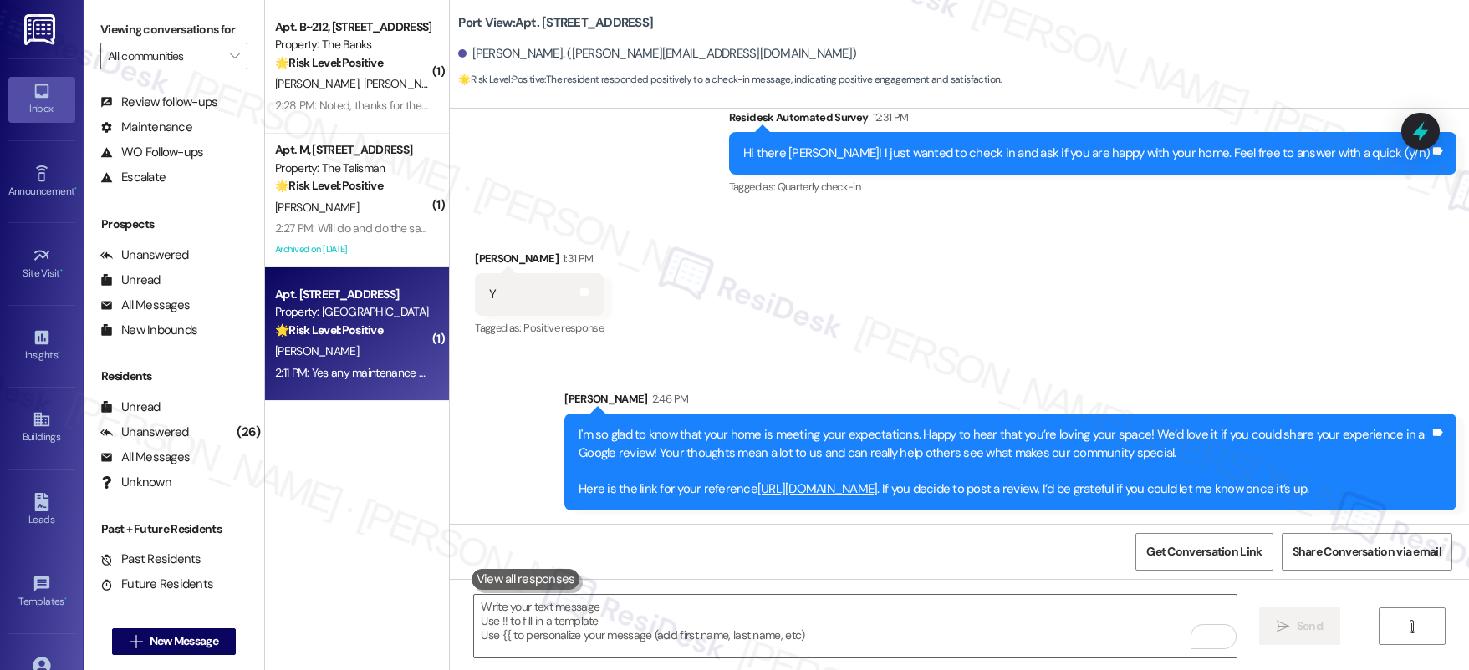
click at [400, 349] on div "[PERSON_NAME]" at bounding box center [352, 351] width 158 height 21
type textarea "Fetching suggested responses. Please feel free to read through the conversation…"
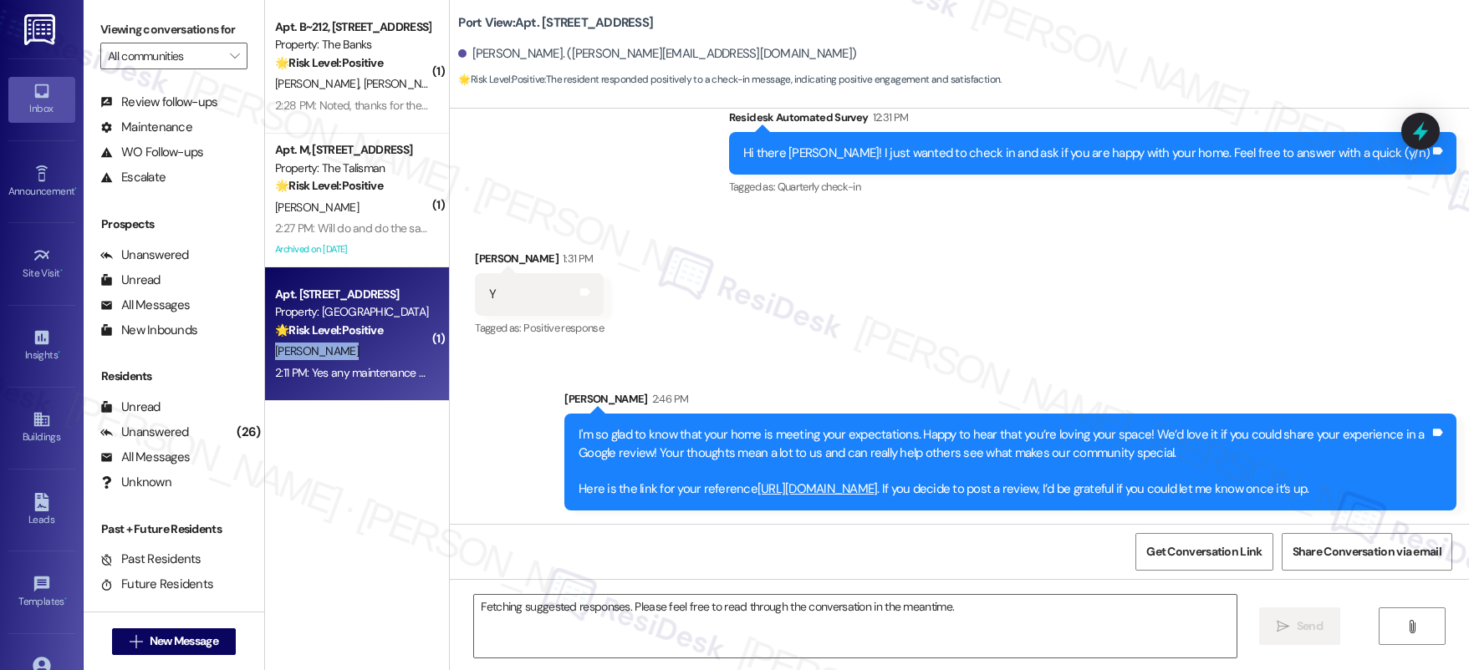
click at [399, 349] on div "[PERSON_NAME]" at bounding box center [352, 351] width 158 height 21
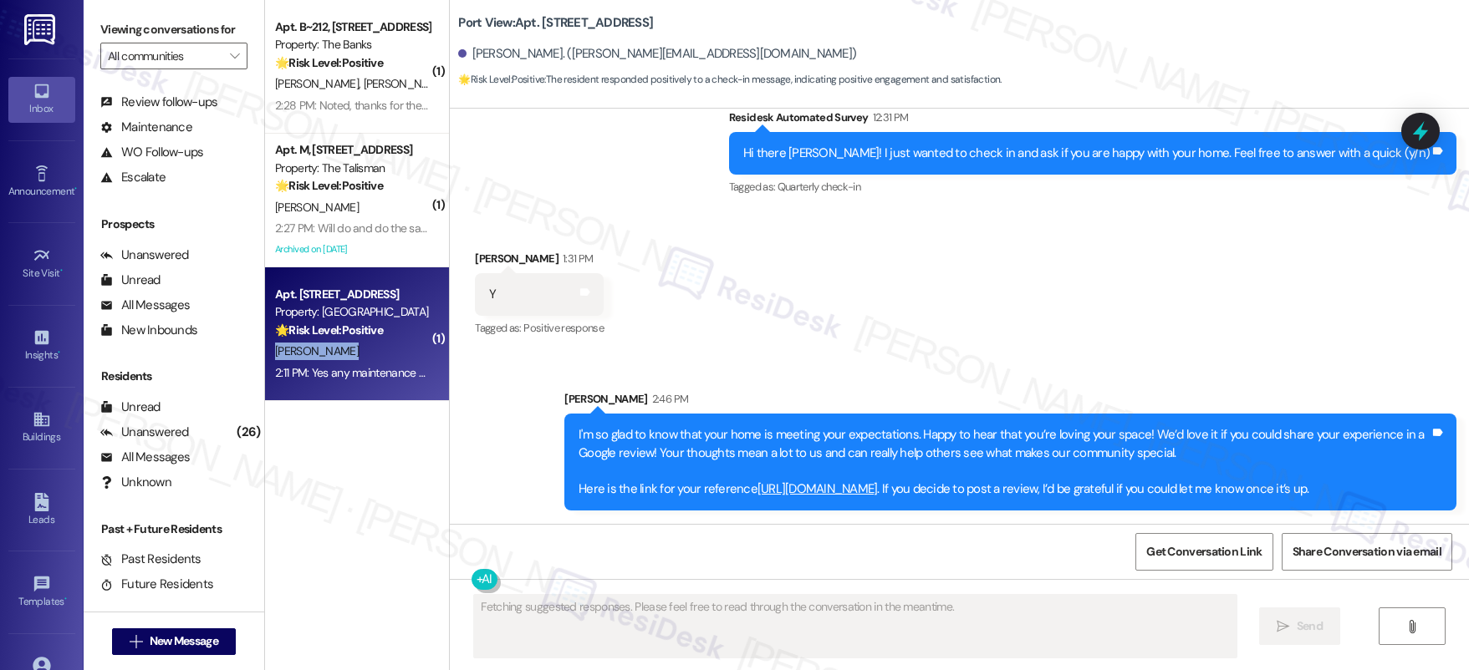
click at [398, 350] on div "[PERSON_NAME]" at bounding box center [352, 351] width 158 height 21
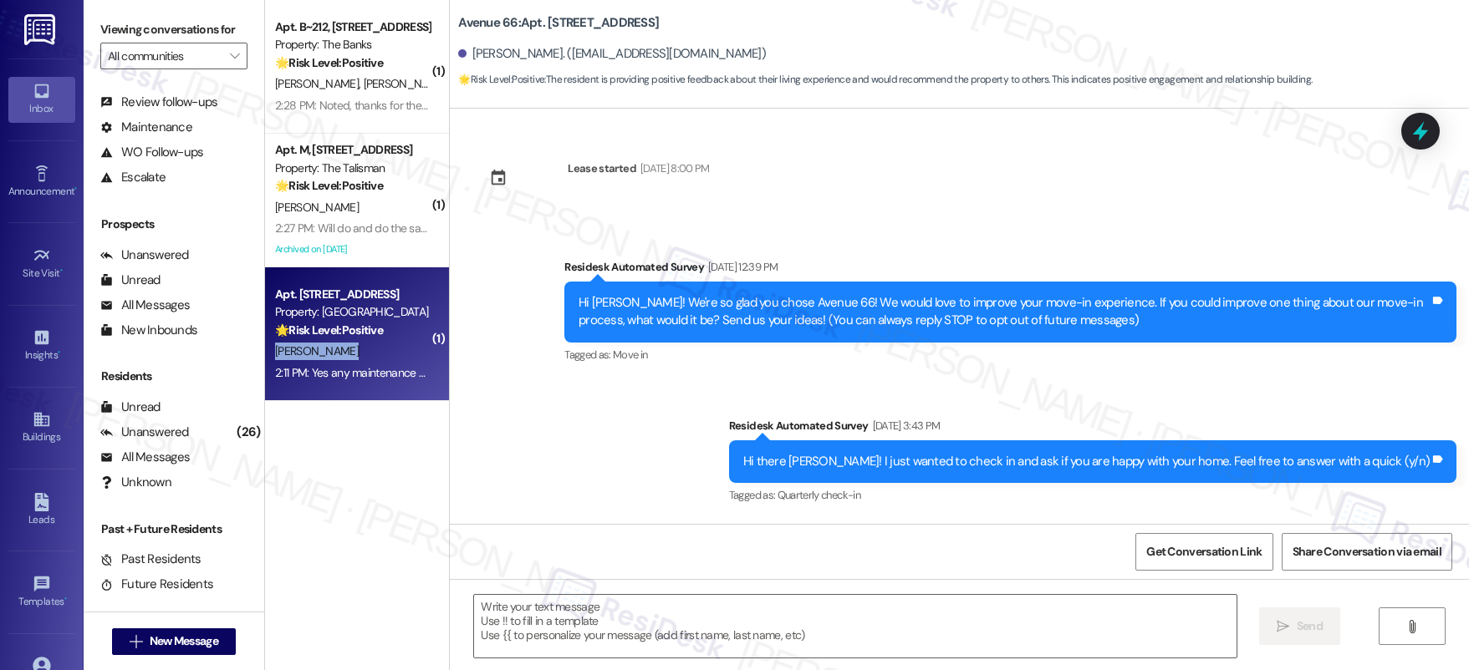
click at [398, 350] on div "[PERSON_NAME]" at bounding box center [352, 351] width 158 height 21
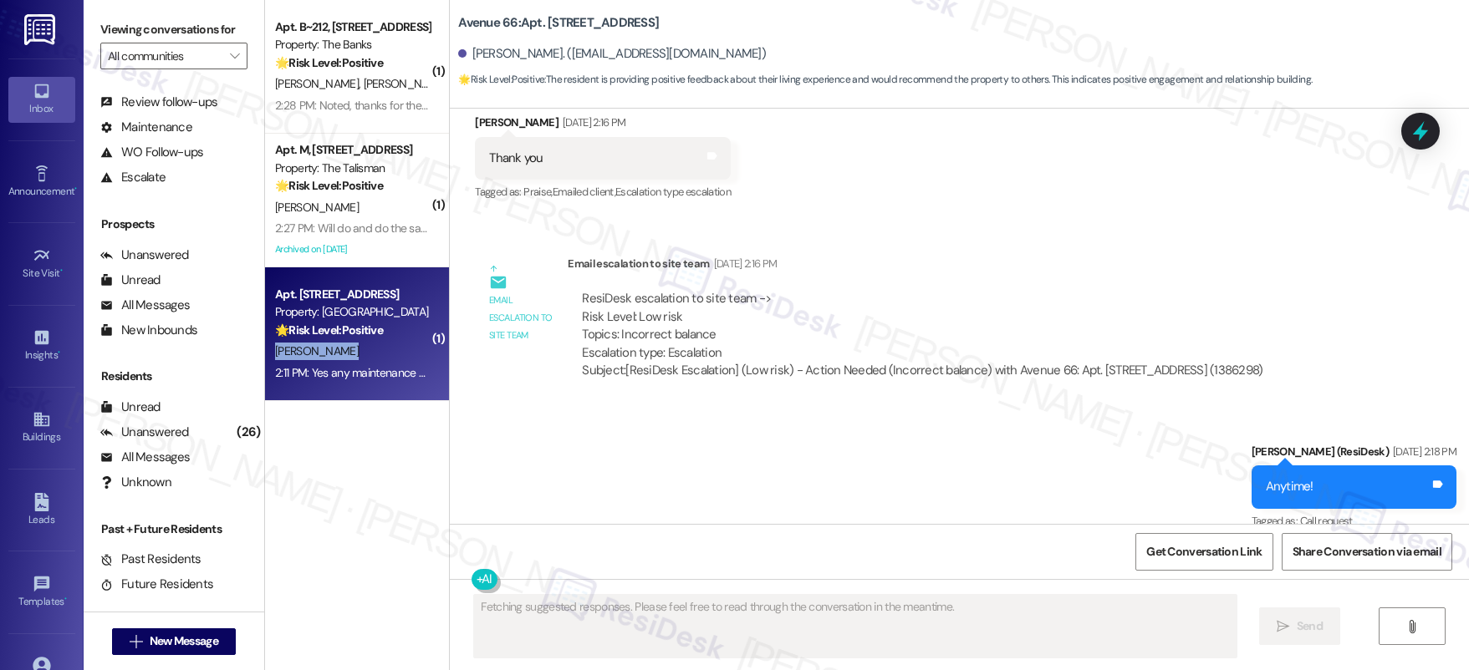
click at [398, 350] on div "[PERSON_NAME]" at bounding box center [352, 351] width 158 height 21
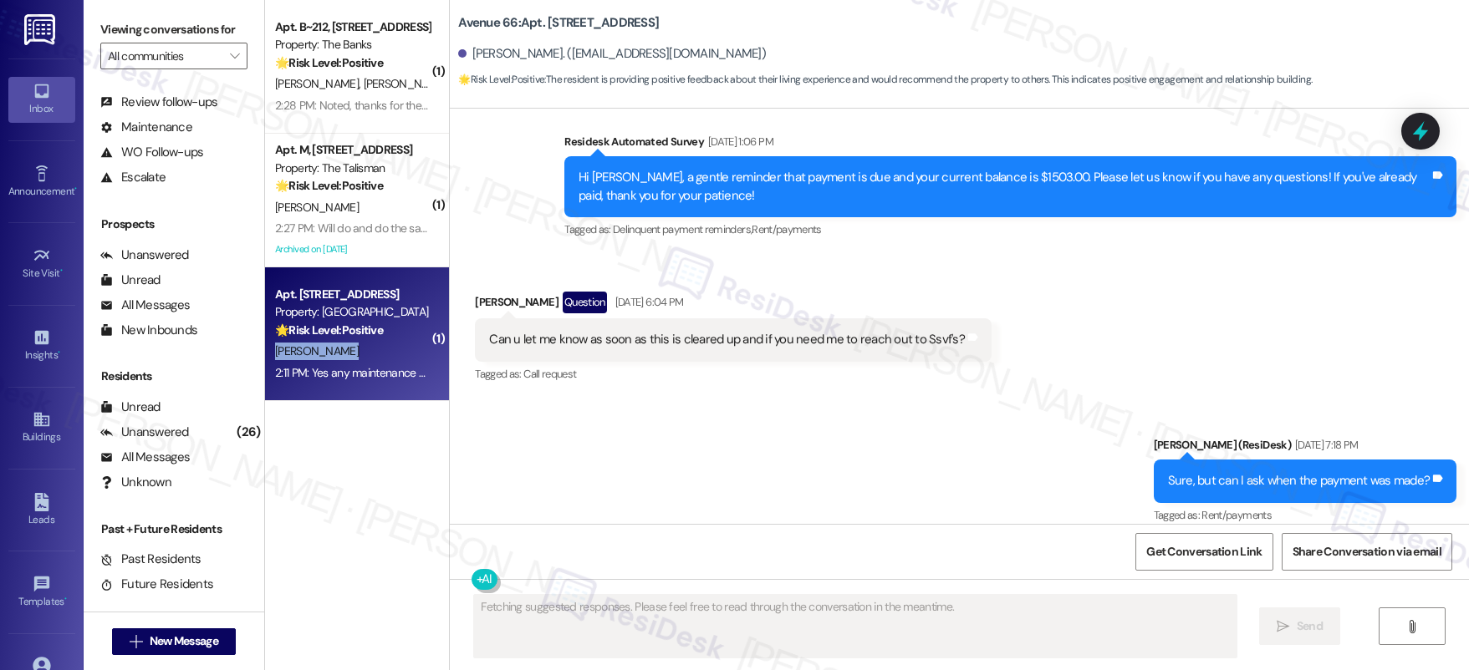
click at [398, 350] on div "[PERSON_NAME]" at bounding box center [352, 351] width 158 height 21
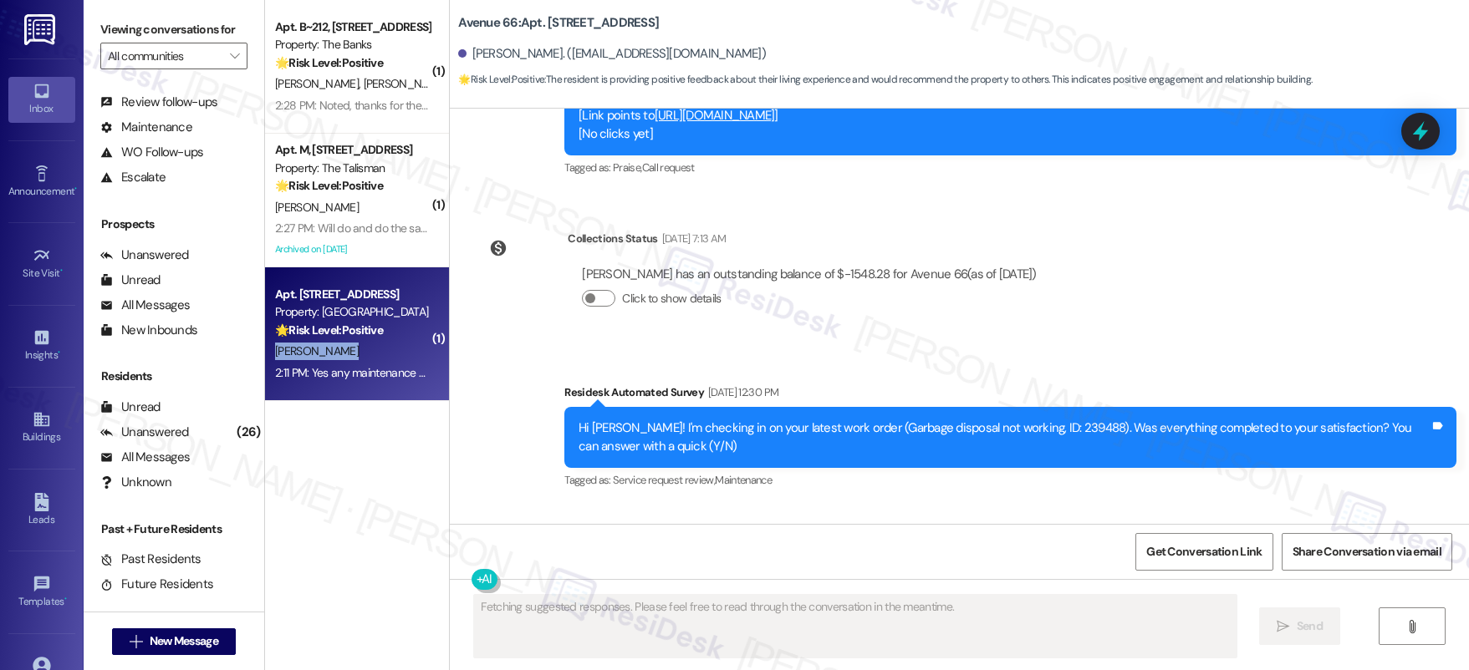
click at [398, 350] on div "[PERSON_NAME]" at bounding box center [352, 351] width 158 height 21
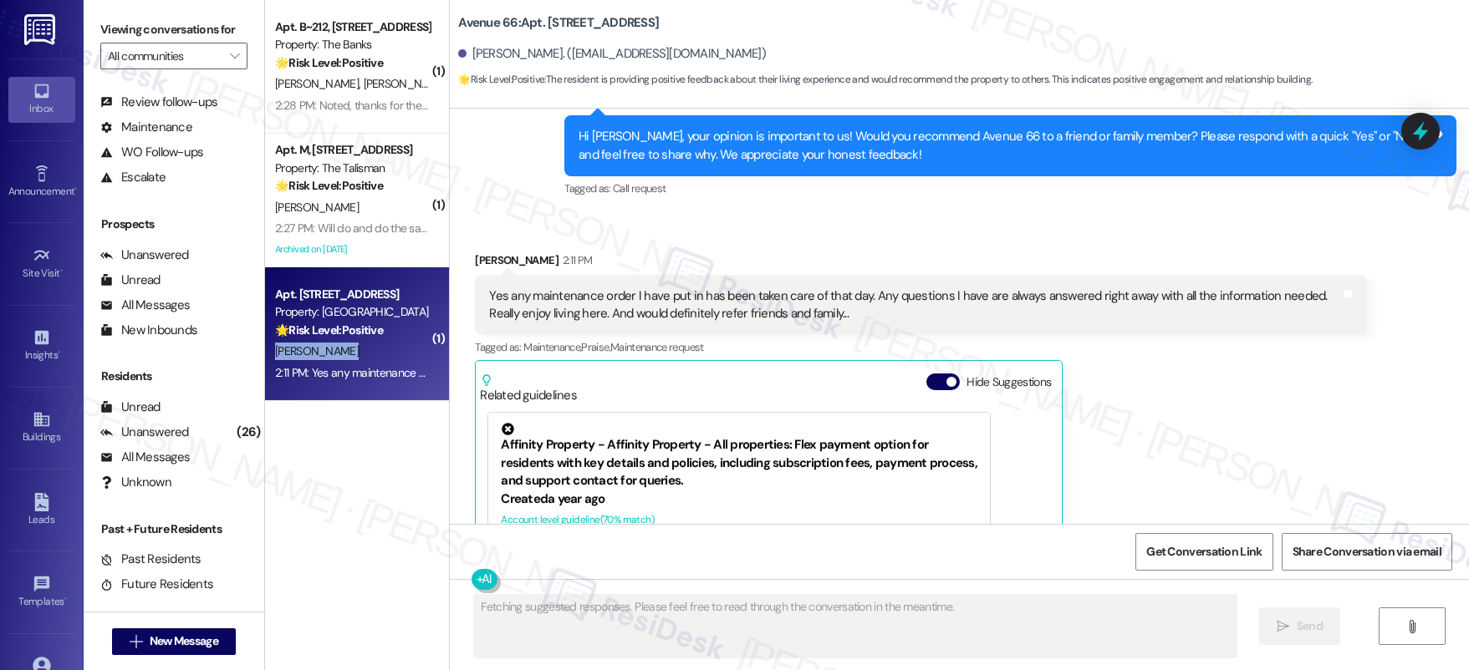
click at [398, 350] on div "[PERSON_NAME]" at bounding box center [352, 351] width 158 height 21
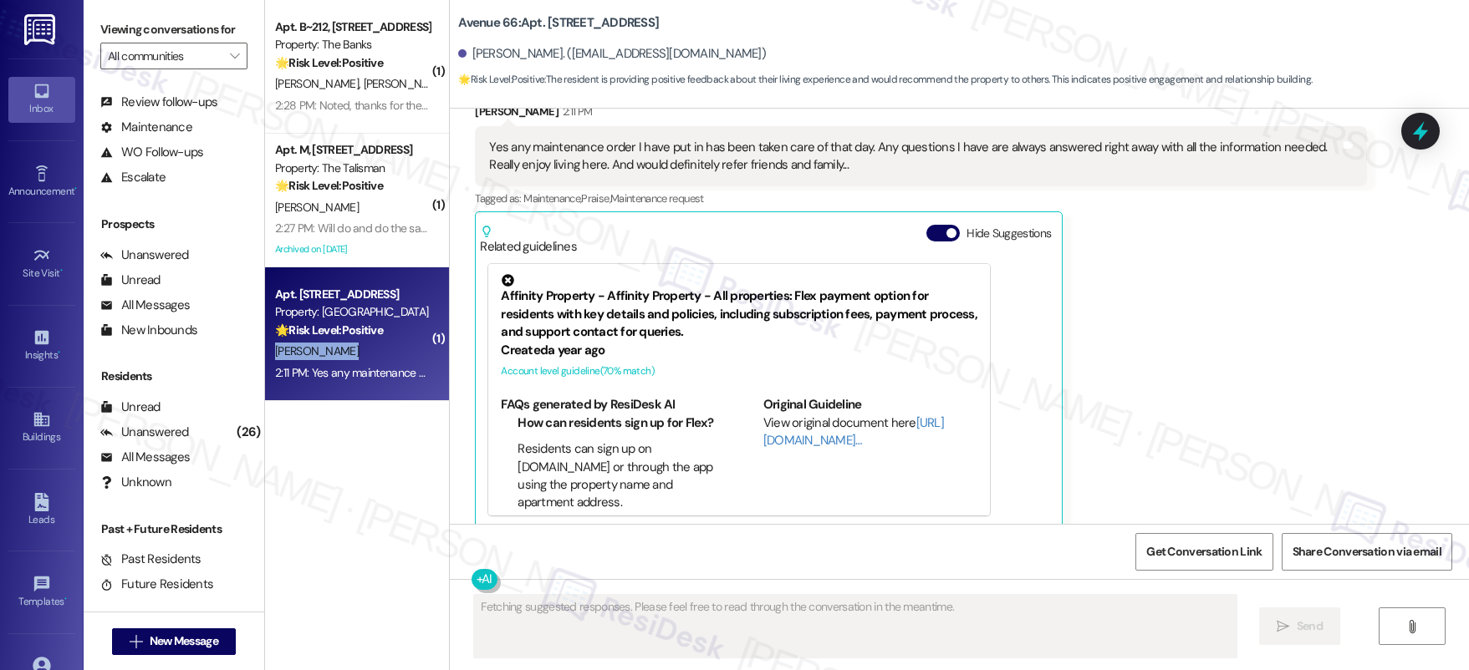
click at [398, 350] on div "[PERSON_NAME]" at bounding box center [352, 351] width 158 height 21
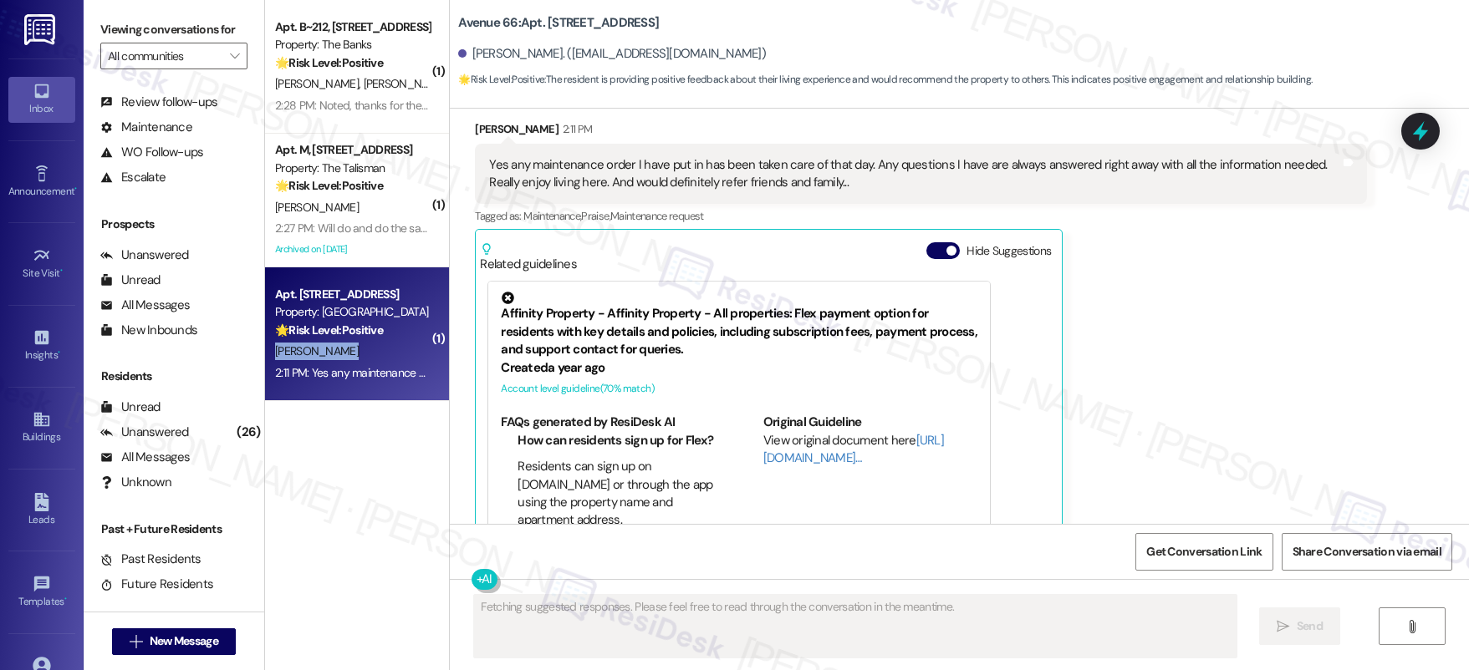
scroll to position [5152, 0]
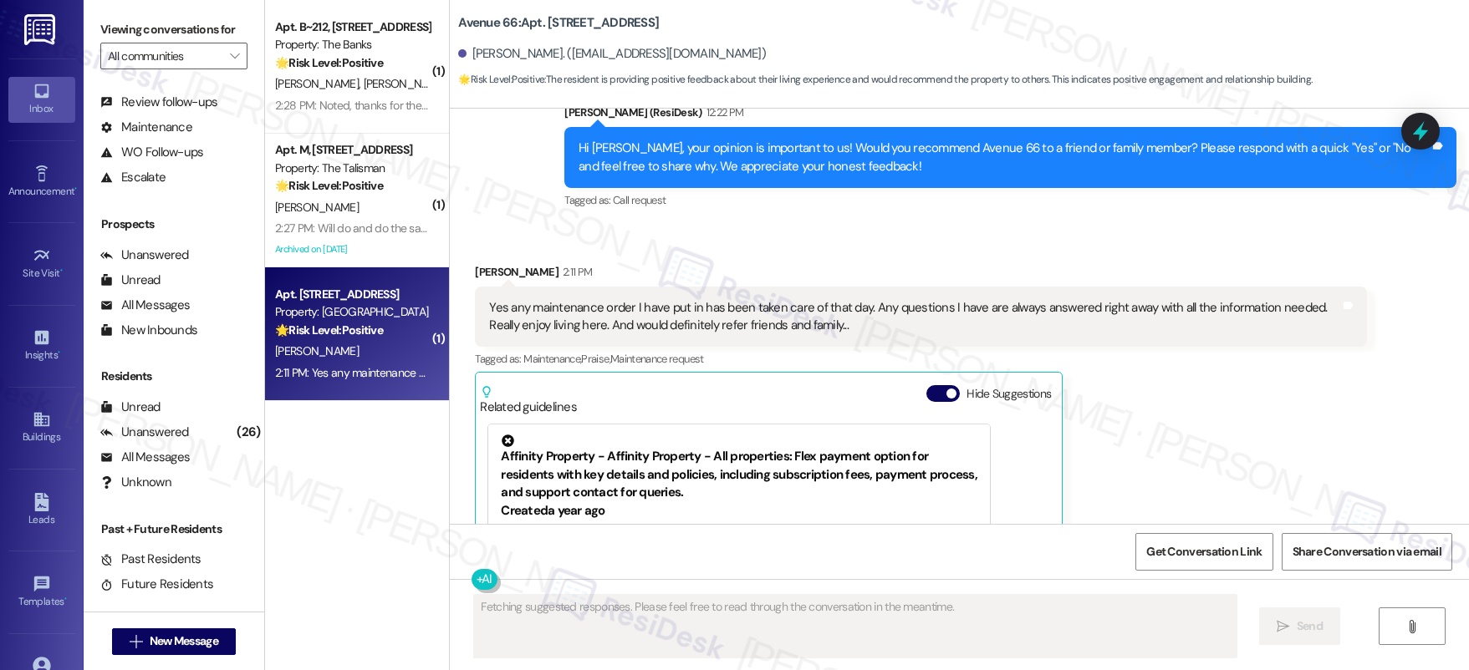
click at [1116, 429] on div "Jessica Horne 2:11 PM Yes any maintenance order I have put in has been taken ca…" at bounding box center [921, 476] width 892 height 426
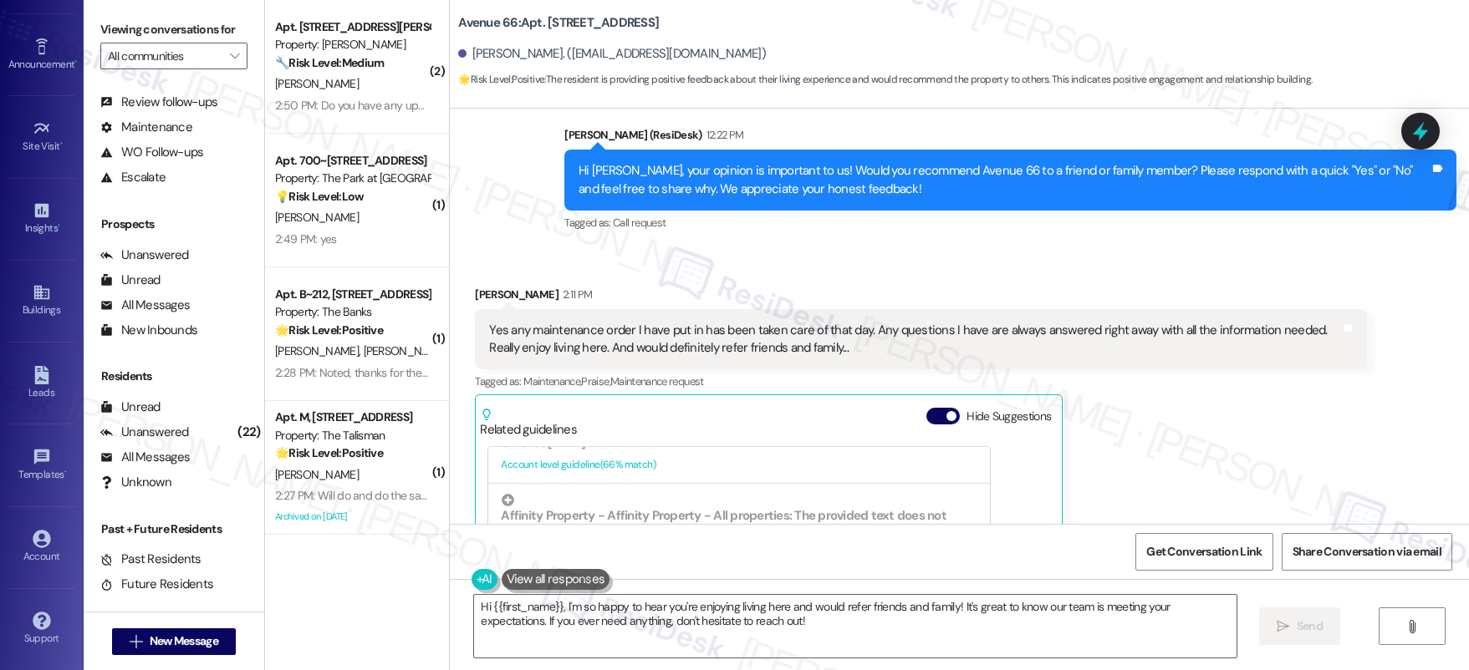
scroll to position [1372, 0]
click at [621, 596] on textarea "Hi {{first_name}}, I'm so happy to hear you're enjoying living here and would r…" at bounding box center [855, 626] width 762 height 63
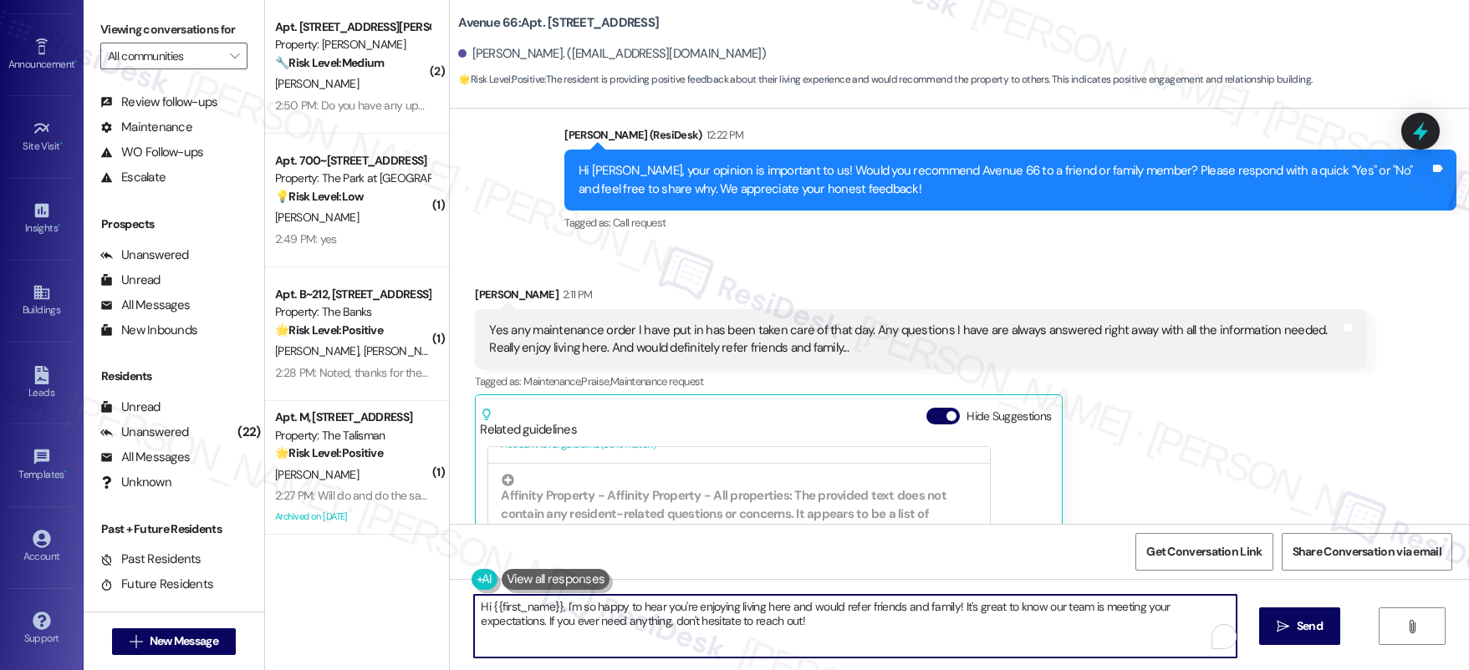
drag, startPoint x: 703, startPoint y: 608, endPoint x: 717, endPoint y: 614, distance: 15.4
click at [704, 608] on textarea "Hi {{first_name}}, I'm so happy to hear you're enjoying living here and would r…" at bounding box center [855, 626] width 762 height 63
drag, startPoint x: 761, startPoint y: 629, endPoint x: 506, endPoint y: 622, distance: 255.9
click at [512, 610] on textarea "Hi {{first_name}}, I'm so happy to hear you're enjoying living here and would r…" at bounding box center [855, 626] width 762 height 63
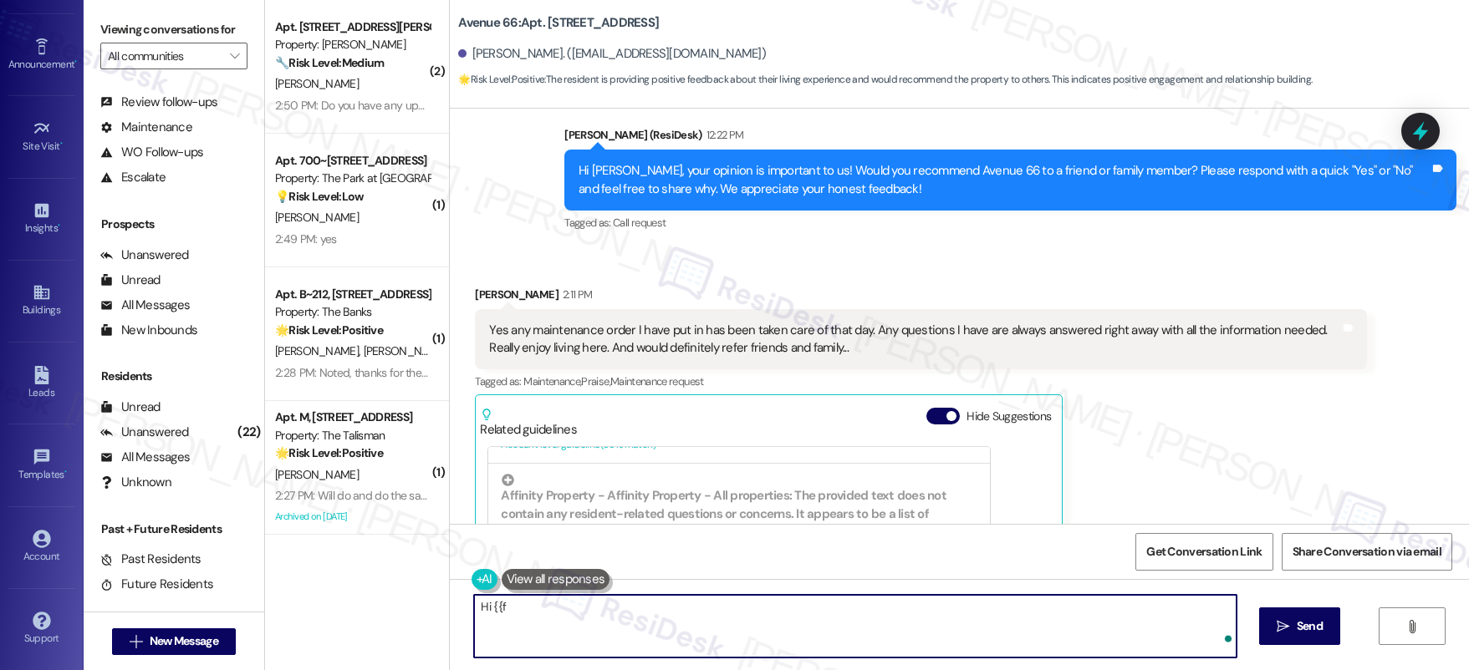
type textarea "Hi {{"
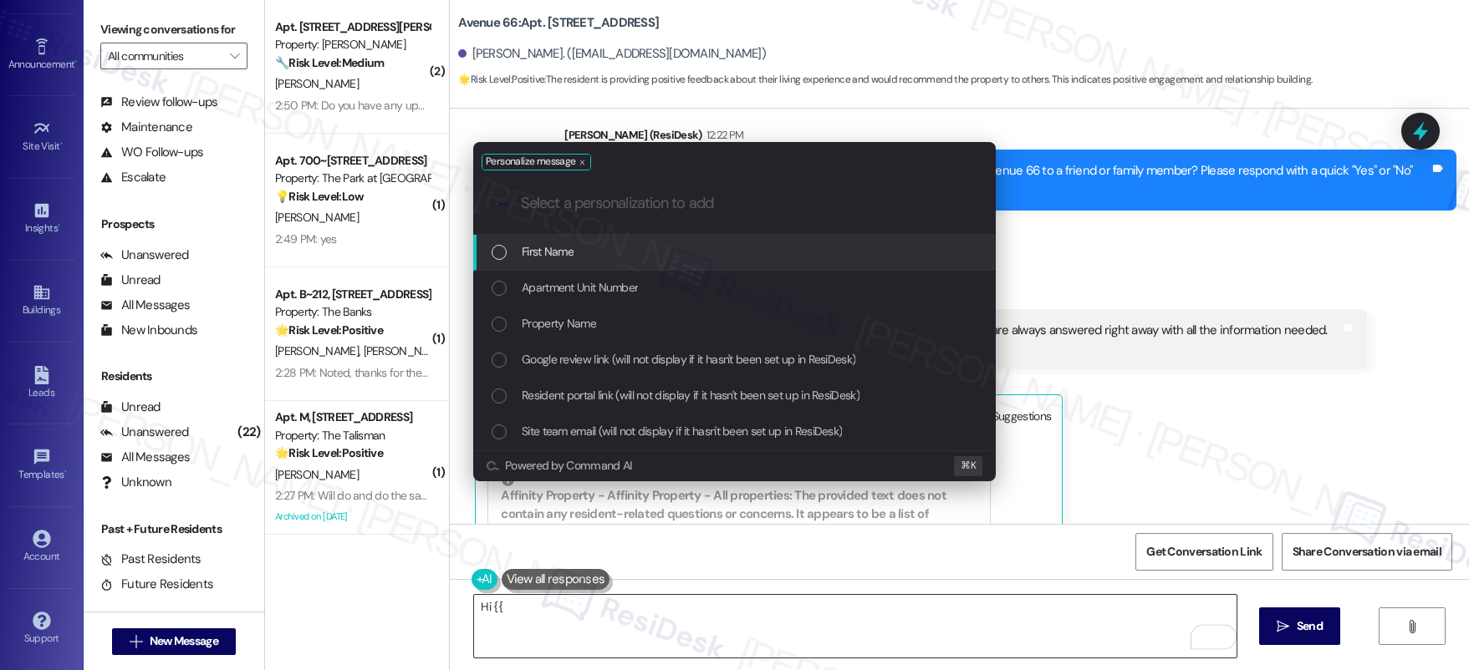
click at [603, 630] on div "Personalize message .cls-1{fill:#0a055f;}.cls-2{fill:#0cc4c4;} resideskLogoBlue…" at bounding box center [734, 335] width 1469 height 670
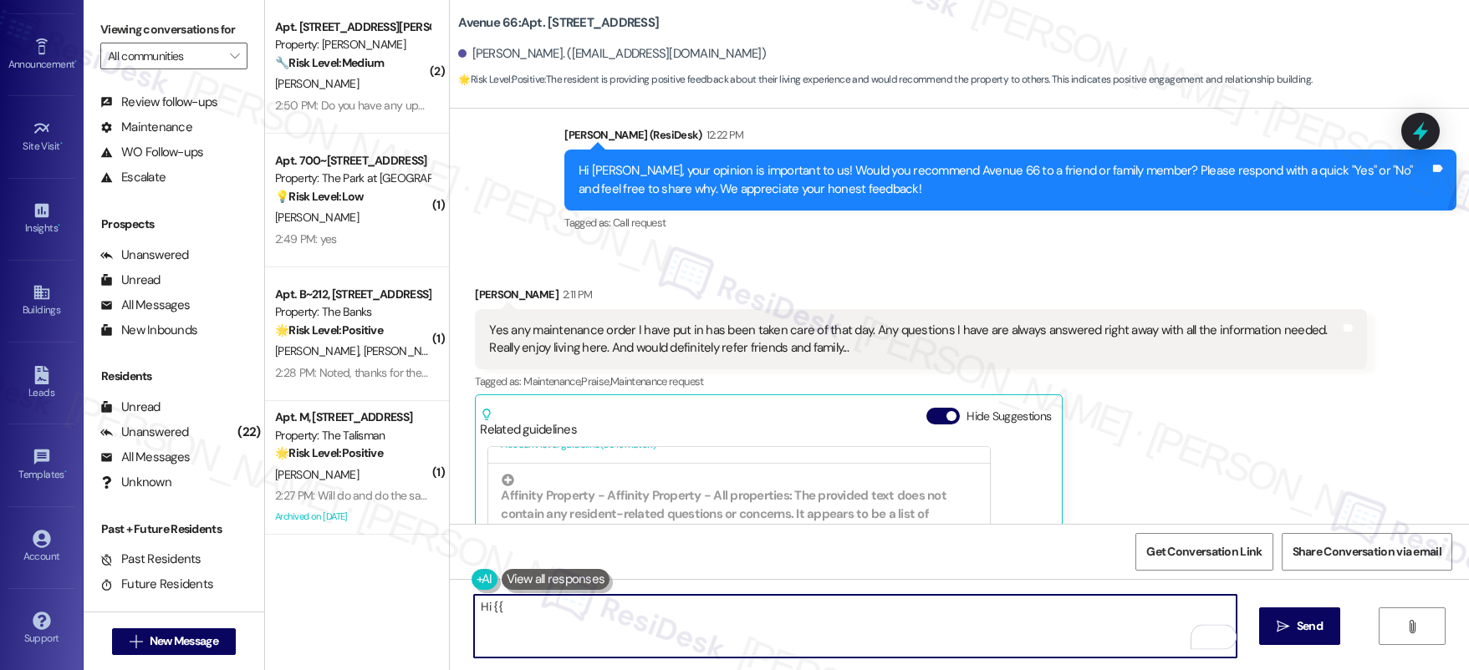
drag, startPoint x: 596, startPoint y: 625, endPoint x: 568, endPoint y: 616, distance: 29.9
click at [591, 624] on textarea "Hi {{" at bounding box center [855, 626] width 762 height 63
drag, startPoint x: 568, startPoint y: 616, endPoint x: 468, endPoint y: 598, distance: 101.0
click at [474, 598] on textarea "Hi {{" at bounding box center [855, 626] width 762 height 63
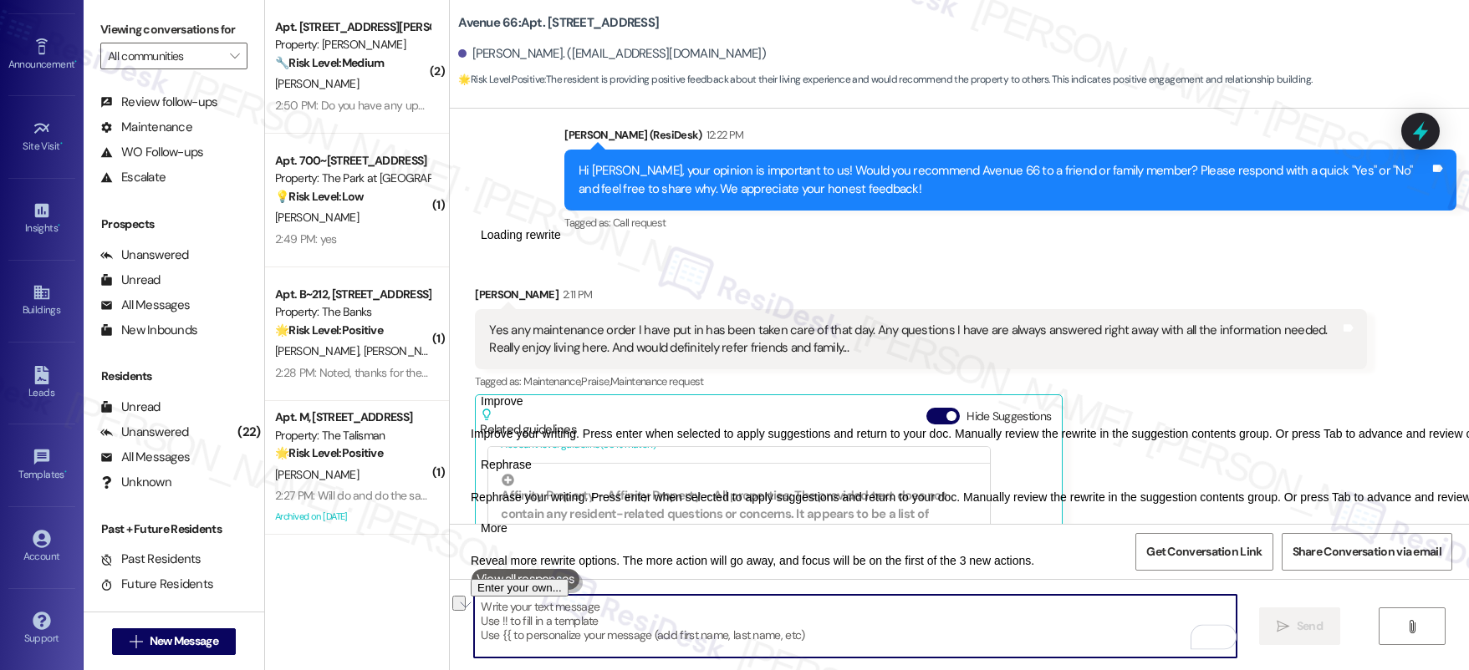
paste textarea "That’s so wonderful to hear! We truly appreciate your support and the fact that…"
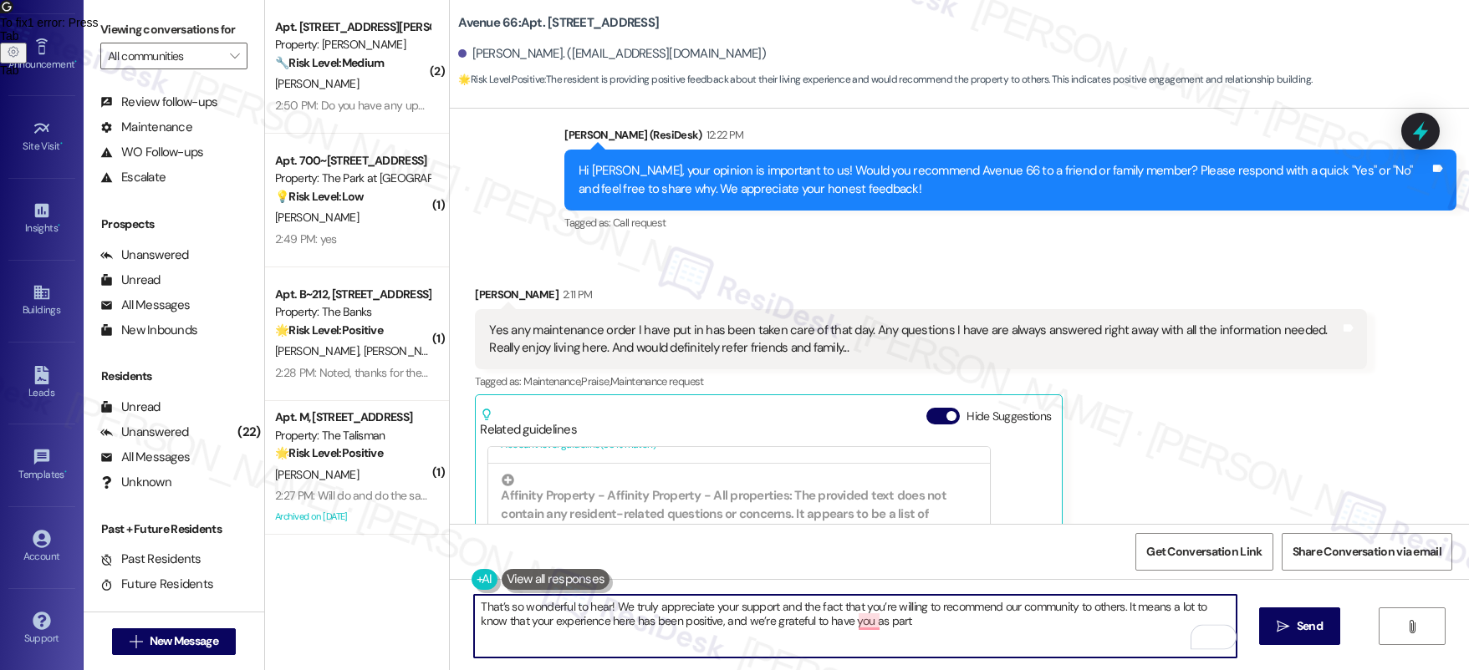
click at [909, 623] on textarea "That’s so wonderful to hear! We truly appreciate your support and the fact that…" at bounding box center [855, 626] width 762 height 63
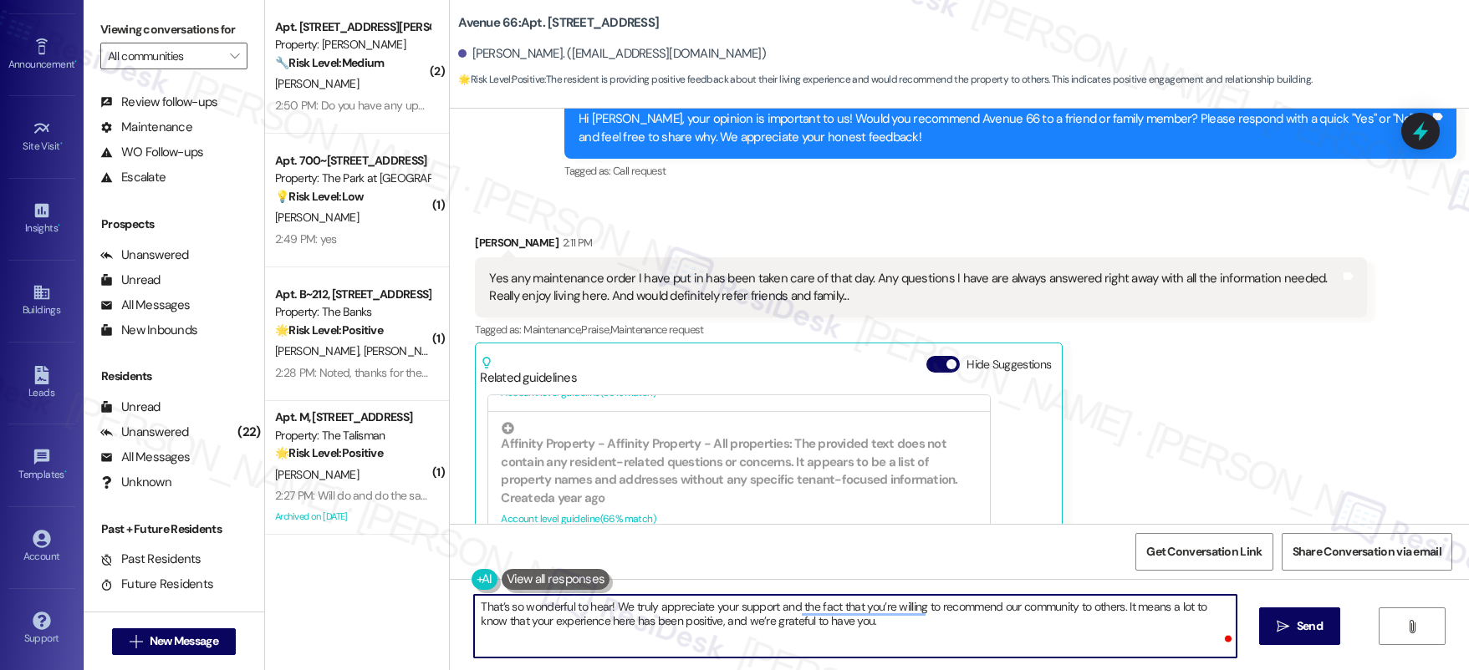
scroll to position [5311, 0]
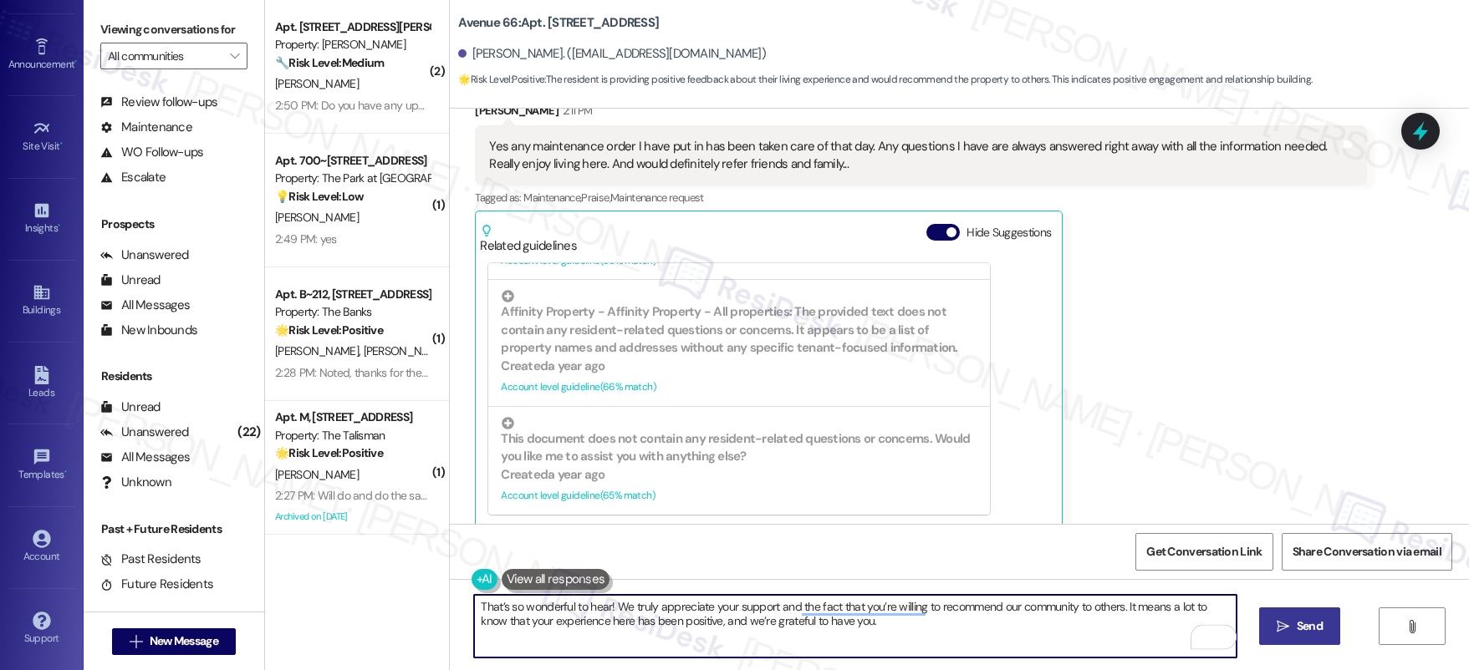
type textarea "That’s so wonderful to hear! We truly appreciate your support and the fact that…"
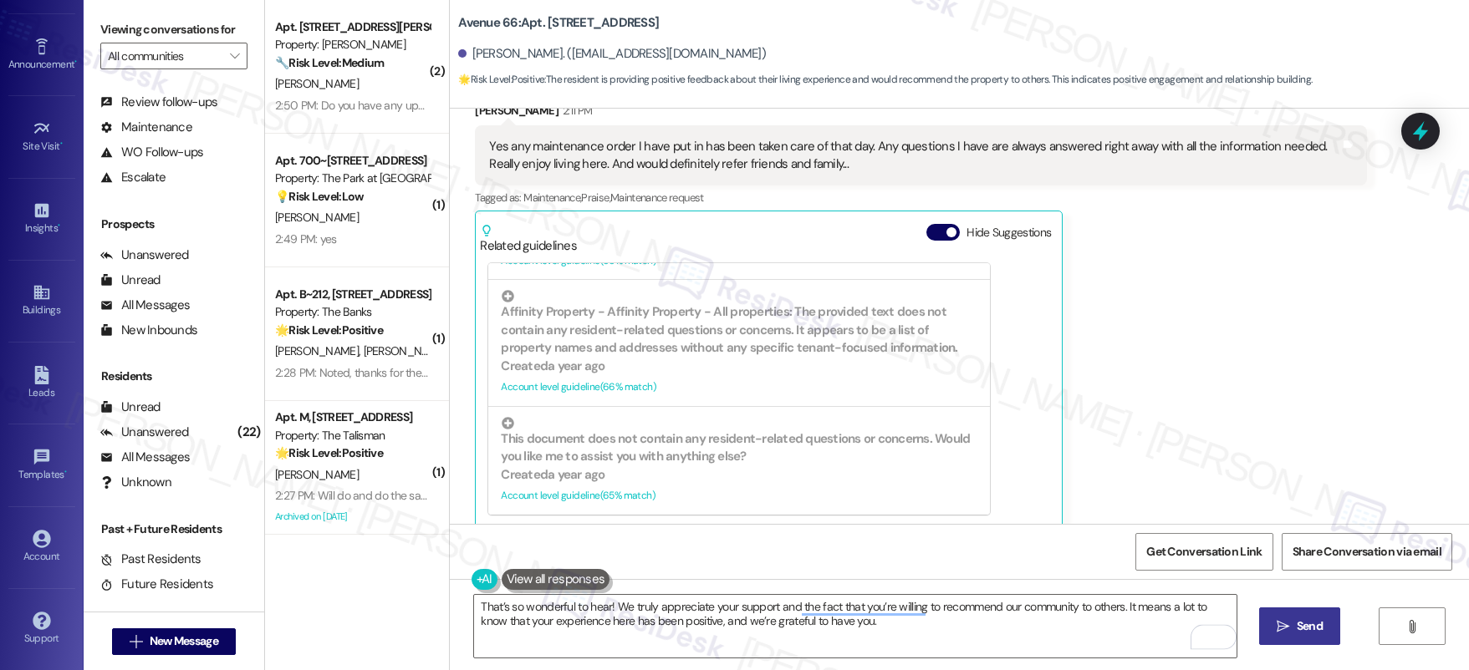
click at [1301, 625] on span "Send" at bounding box center [1309, 627] width 26 height 18
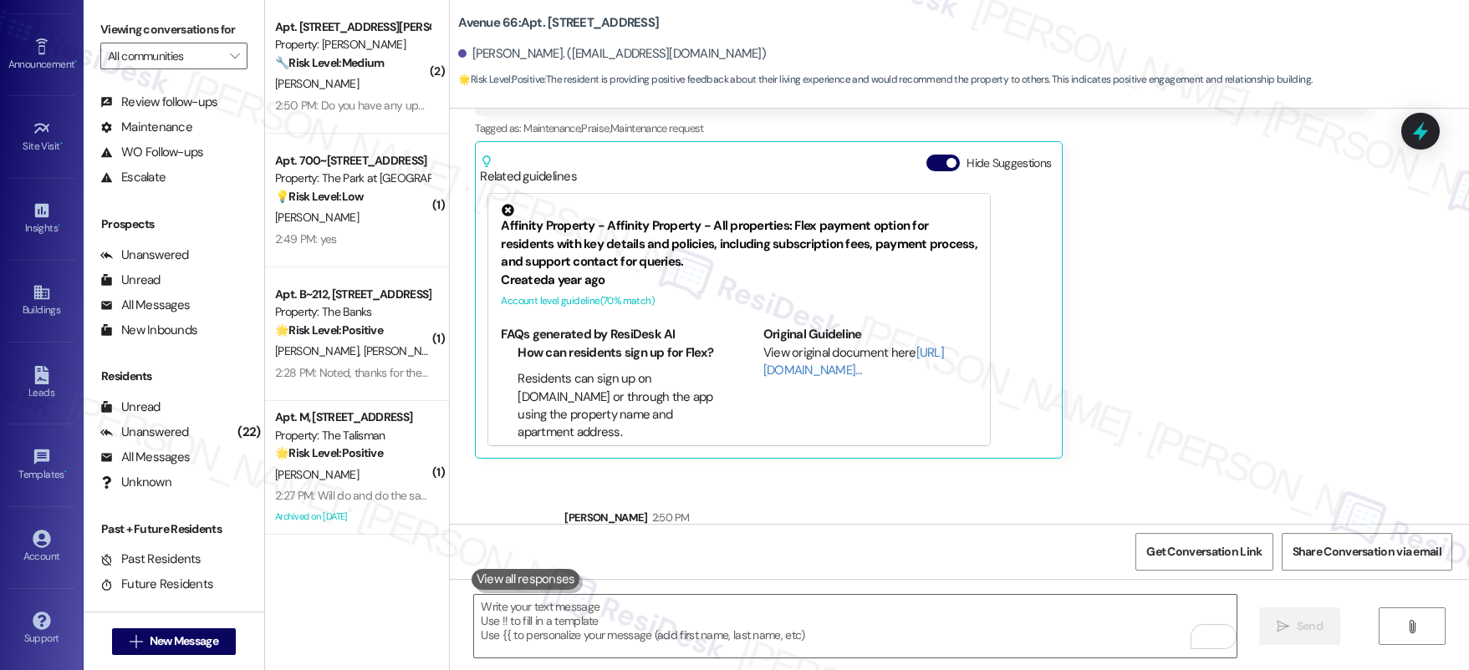
scroll to position [5445, 0]
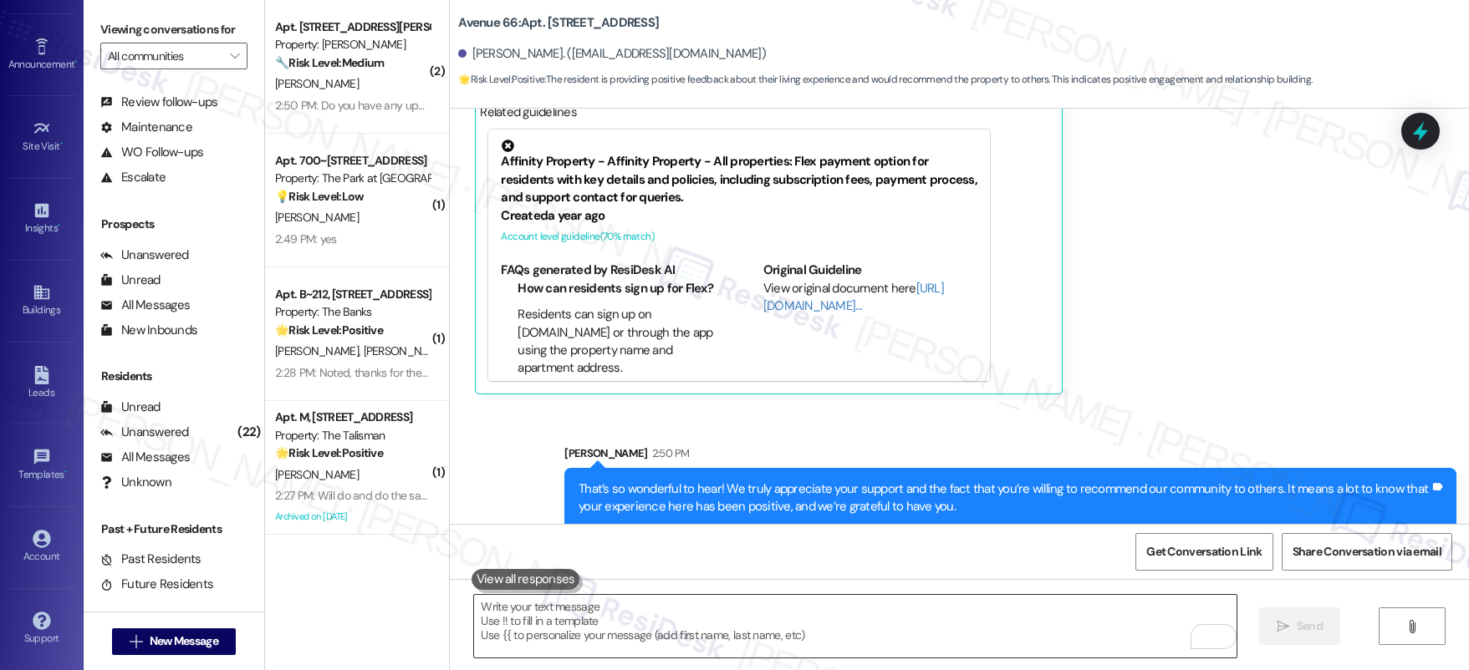
click at [888, 645] on textarea "To enrich screen reader interactions, please activate Accessibility in Grammarl…" at bounding box center [855, 626] width 762 height 63
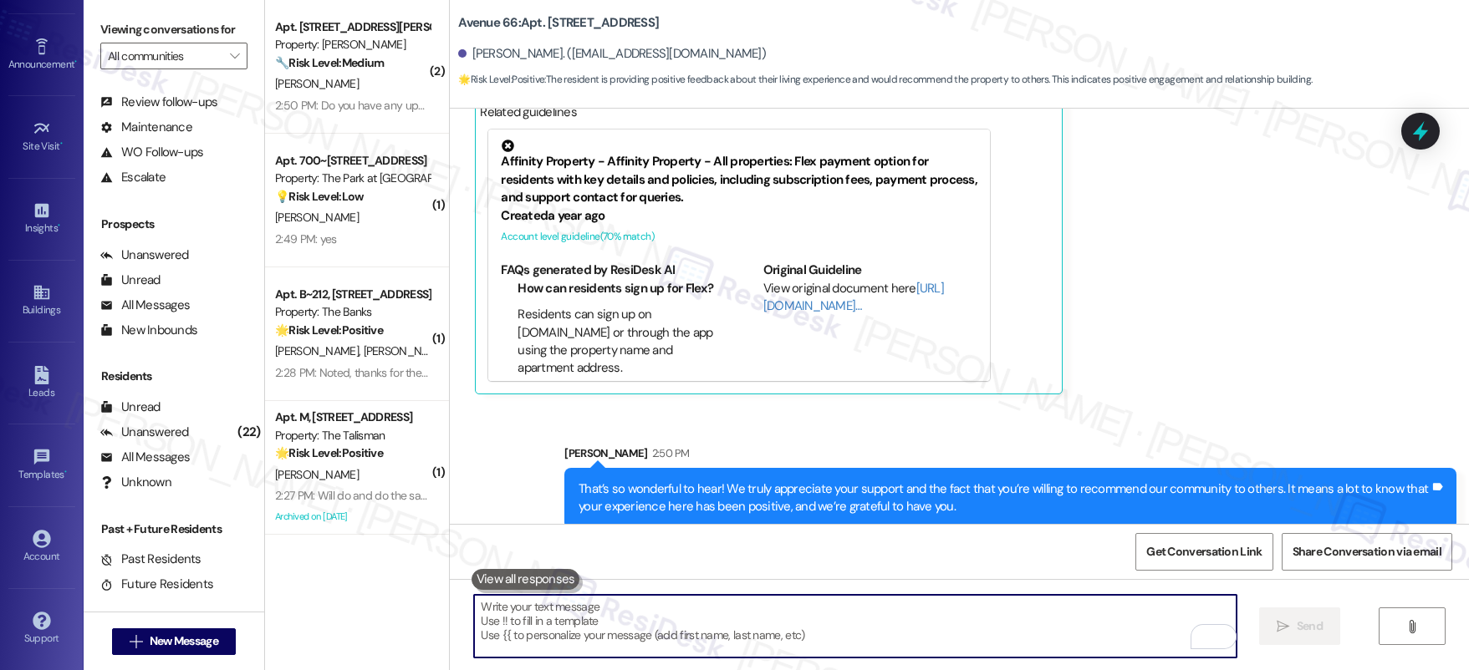
click at [893, 635] on textarea "To enrich screen reader interactions, please activate Accessibility in Grammarl…" at bounding box center [855, 626] width 762 height 63
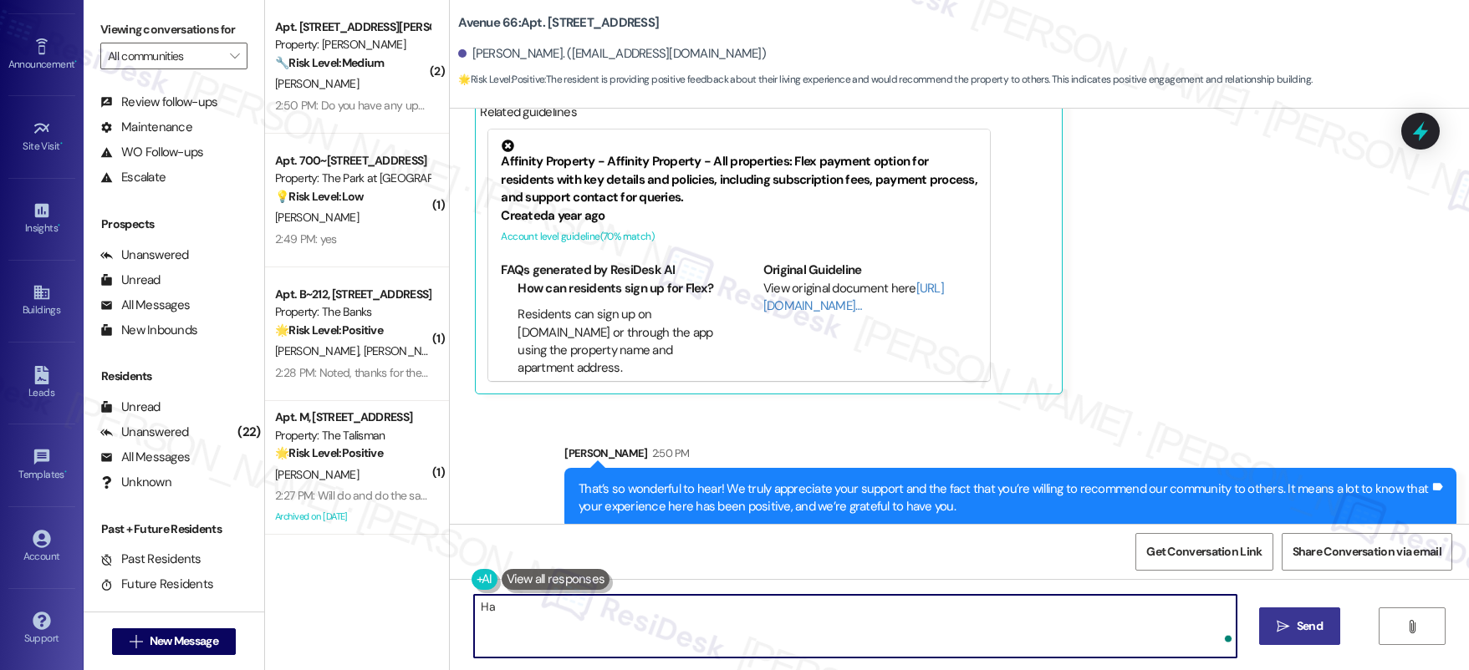
type textarea "H"
click at [705, 636] on textarea "May I also take this chance to ask" at bounding box center [855, 626] width 762 height 63
type textarea "May I also take this chance to ask"
drag, startPoint x: 690, startPoint y: 578, endPoint x: 688, endPoint y: 587, distance: 9.5
click at [688, 580] on div "Lease started Apr 30, 2025 at 8:00 PM Survey, sent via SMS Residesk Automated S…" at bounding box center [959, 444] width 1019 height 670
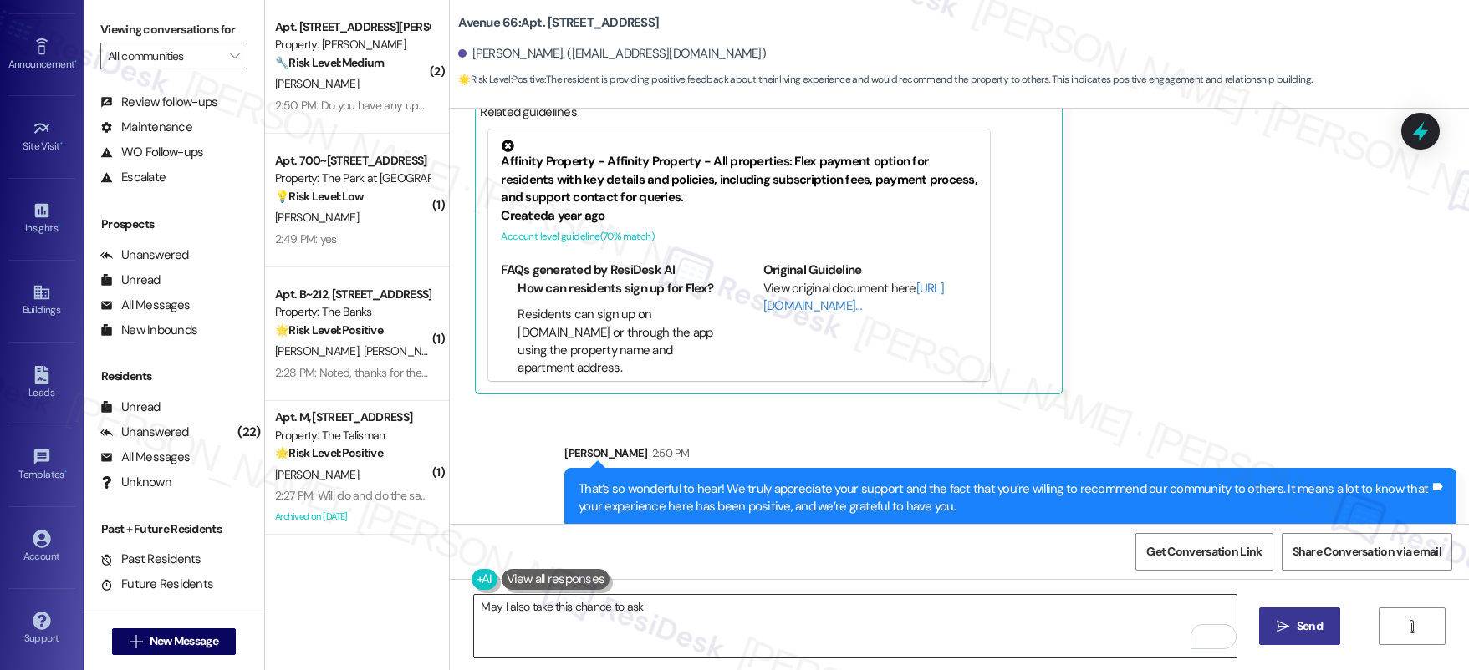
drag, startPoint x: 690, startPoint y: 589, endPoint x: 697, endPoint y: 595, distance: 8.9
click at [692, 591] on div "May I also take this chance to ask  Send " at bounding box center [959, 641] width 1019 height 125
click at [697, 595] on textarea "May I also take this chance to ask" at bounding box center [855, 626] width 762 height 63
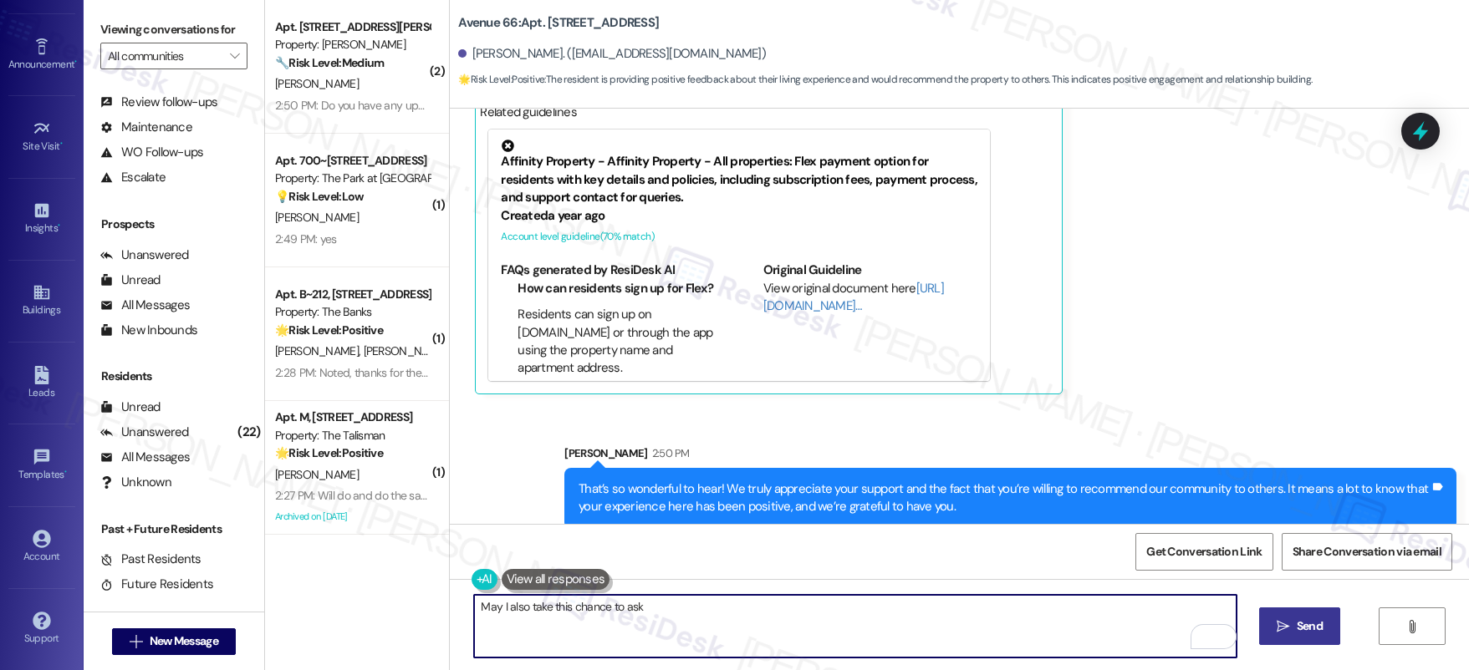
click at [702, 602] on textarea "May I also take this chance to ask" at bounding box center [855, 626] width 762 height 63
click at [701, 602] on textarea "May I also take this chance to ask" at bounding box center [855, 626] width 762 height 63
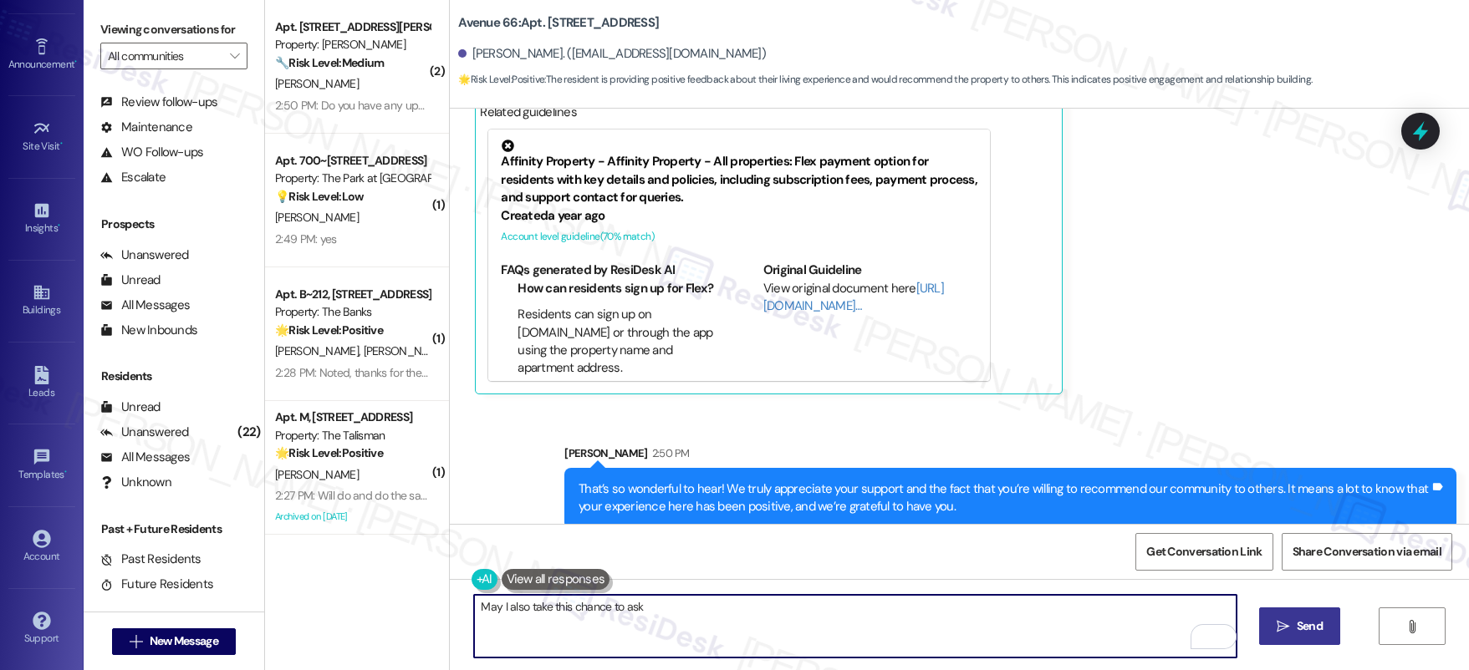
click at [701, 602] on textarea "May I also take this chance to ask" at bounding box center [855, 626] width 762 height 63
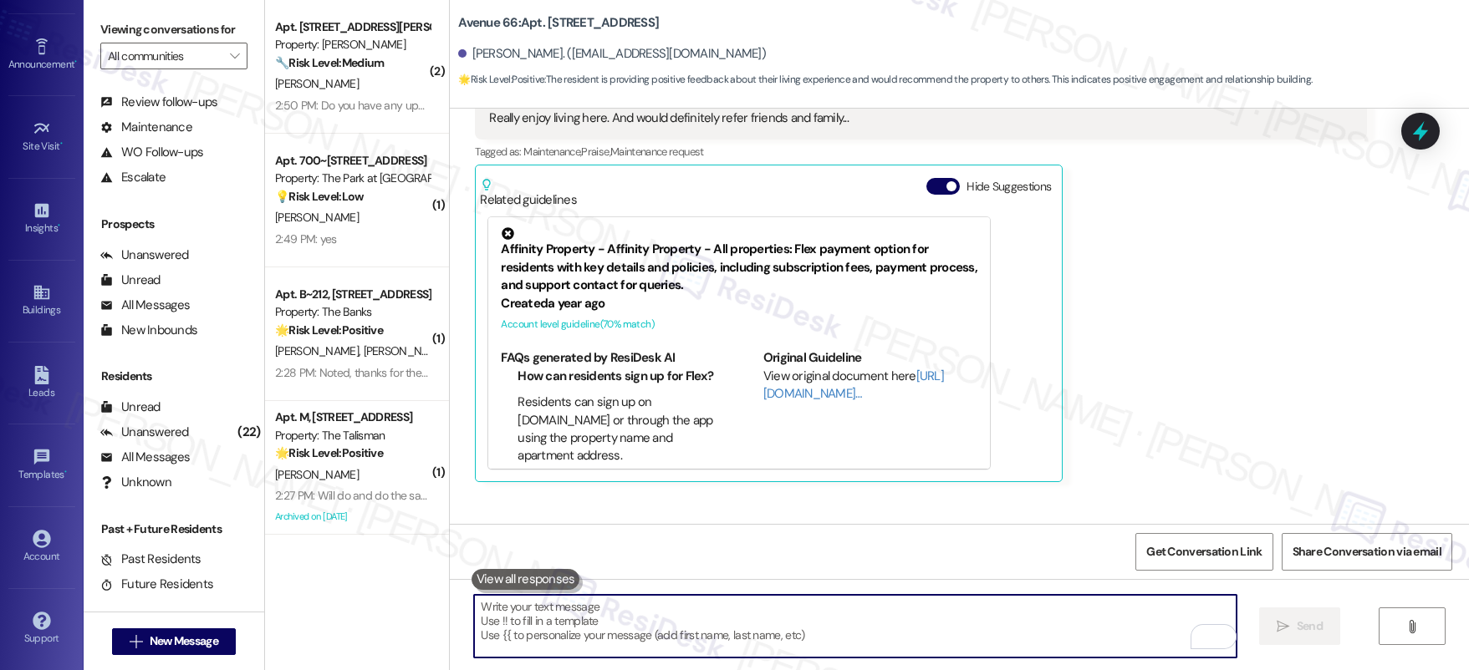
scroll to position [5191, 0]
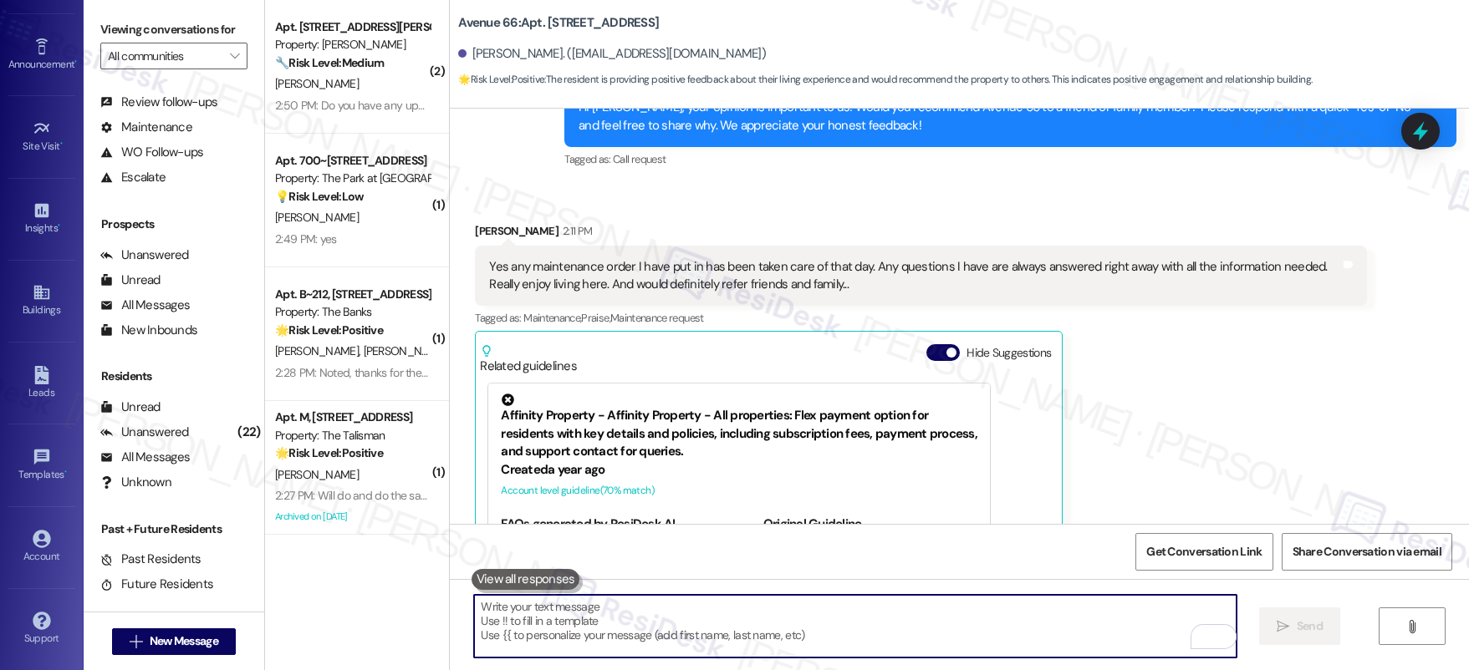
click at [917, 610] on textarea "To enrich screen reader interactions, please activate Accessibility in Grammarl…" at bounding box center [855, 626] width 762 height 63
click at [916, 610] on textarea "To enrich screen reader interactions, please activate Accessibility in Grammarl…" at bounding box center [855, 626] width 762 height 63
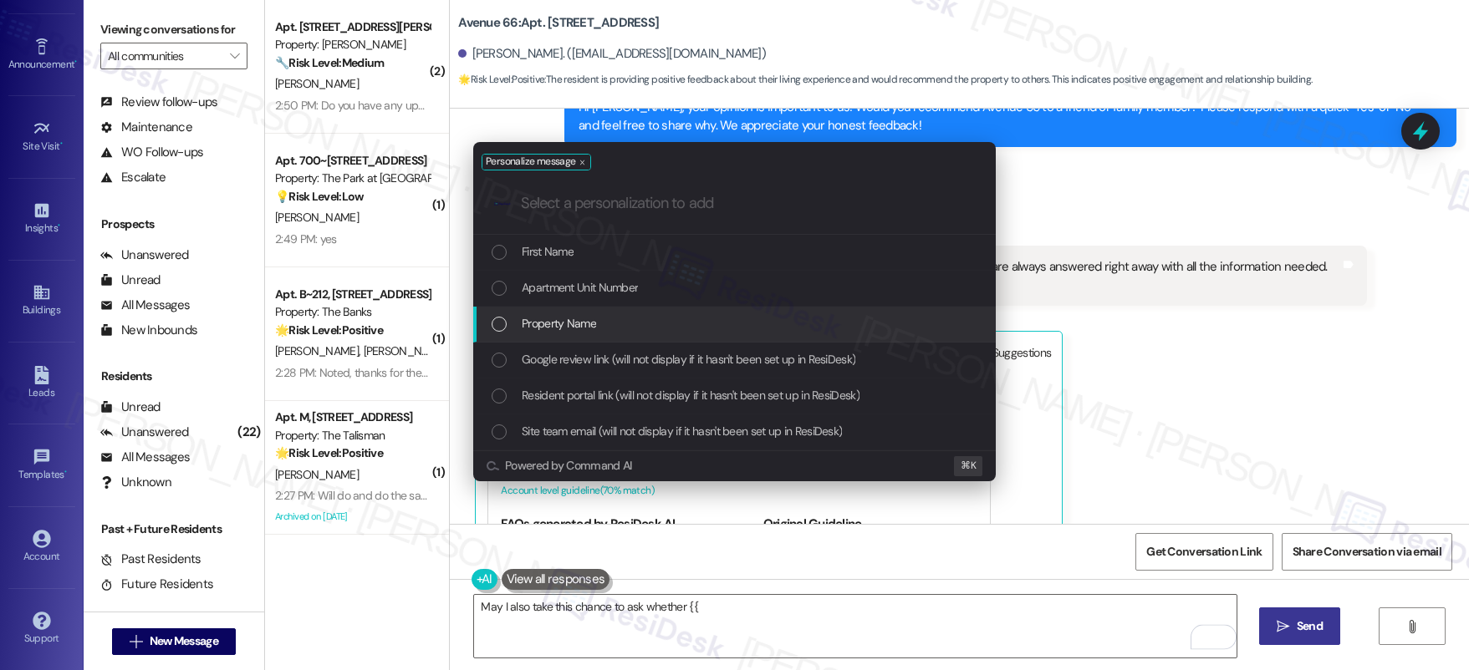
click at [827, 315] on div "Property Name" at bounding box center [735, 323] width 489 height 18
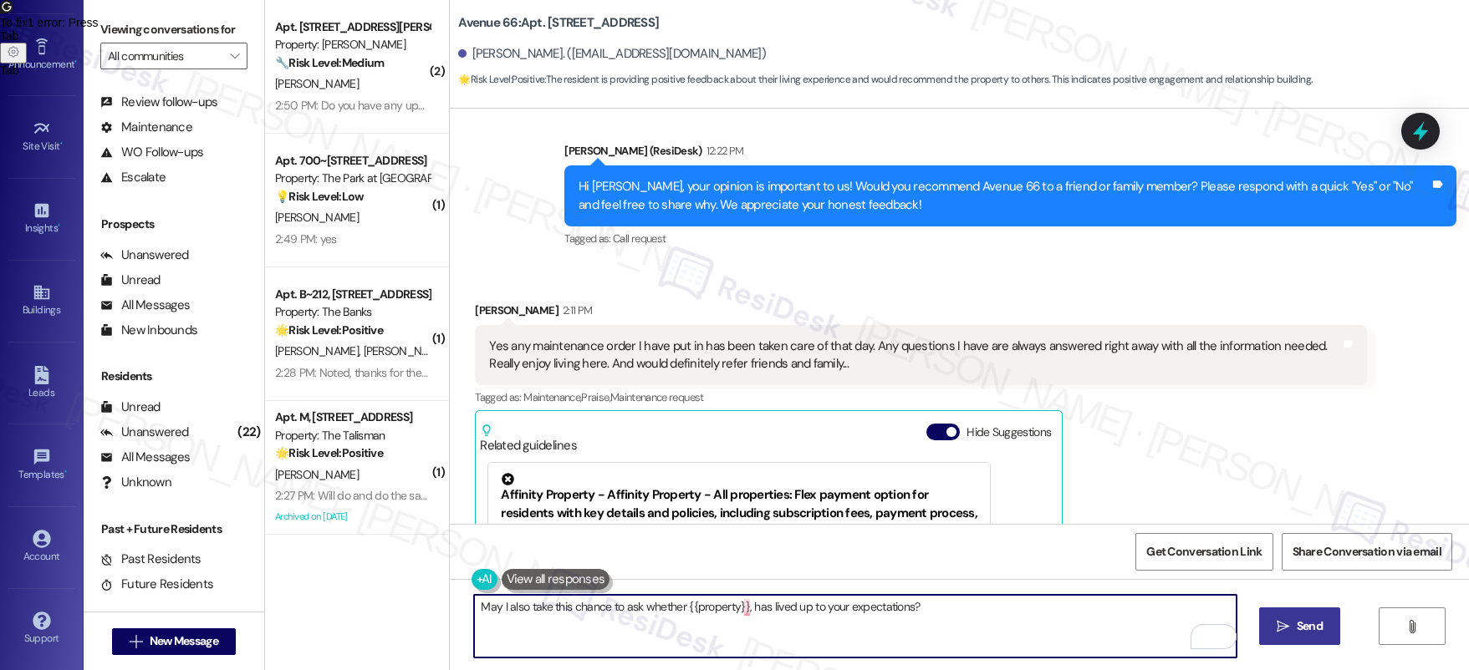
scroll to position [5104, 0]
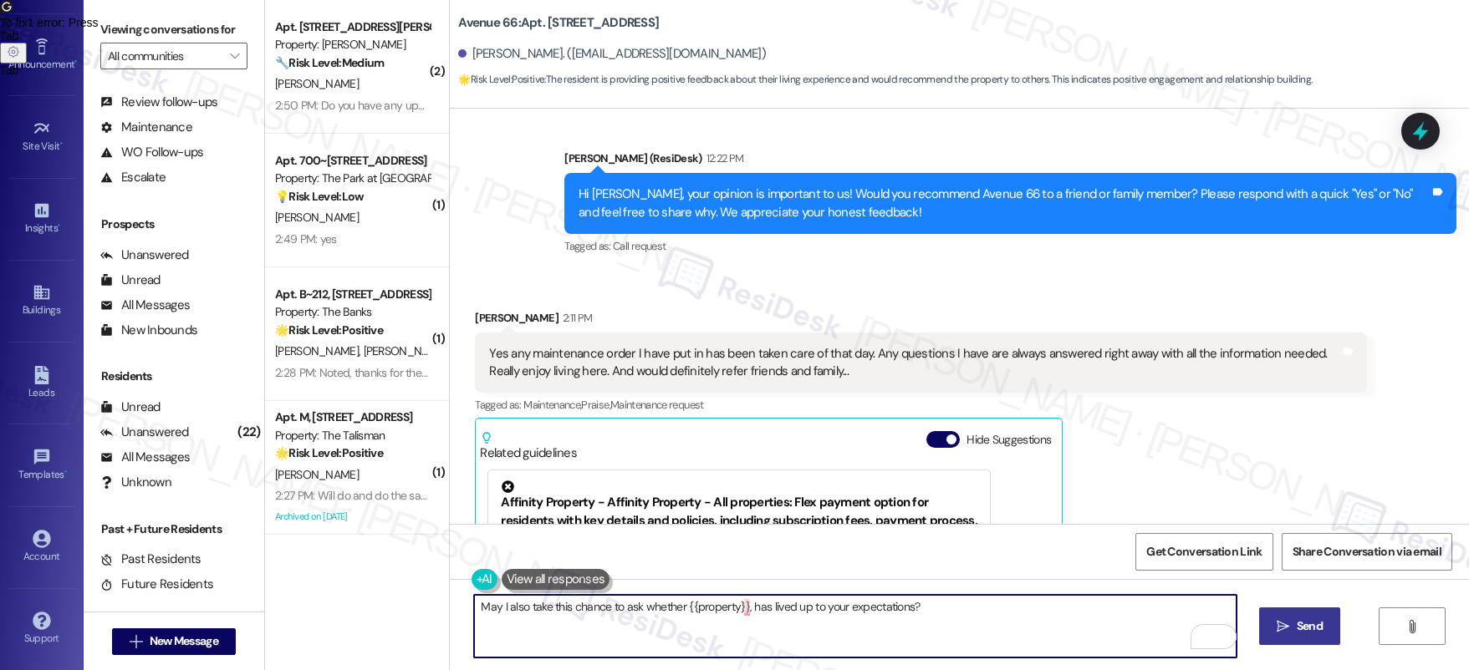
click at [803, 604] on textarea "May I also take this chance to ask whether {{property}}, has lived up to your e…" at bounding box center [855, 626] width 762 height 63
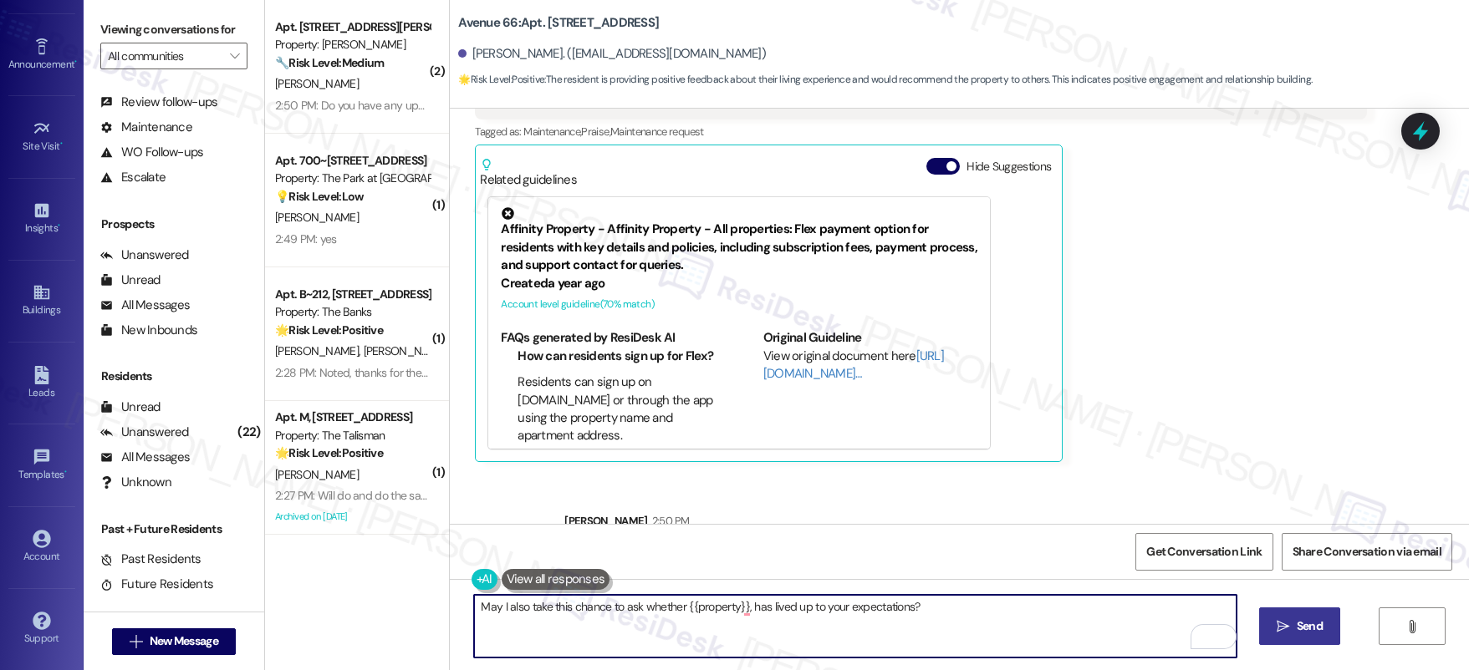
scroll to position [5445, 0]
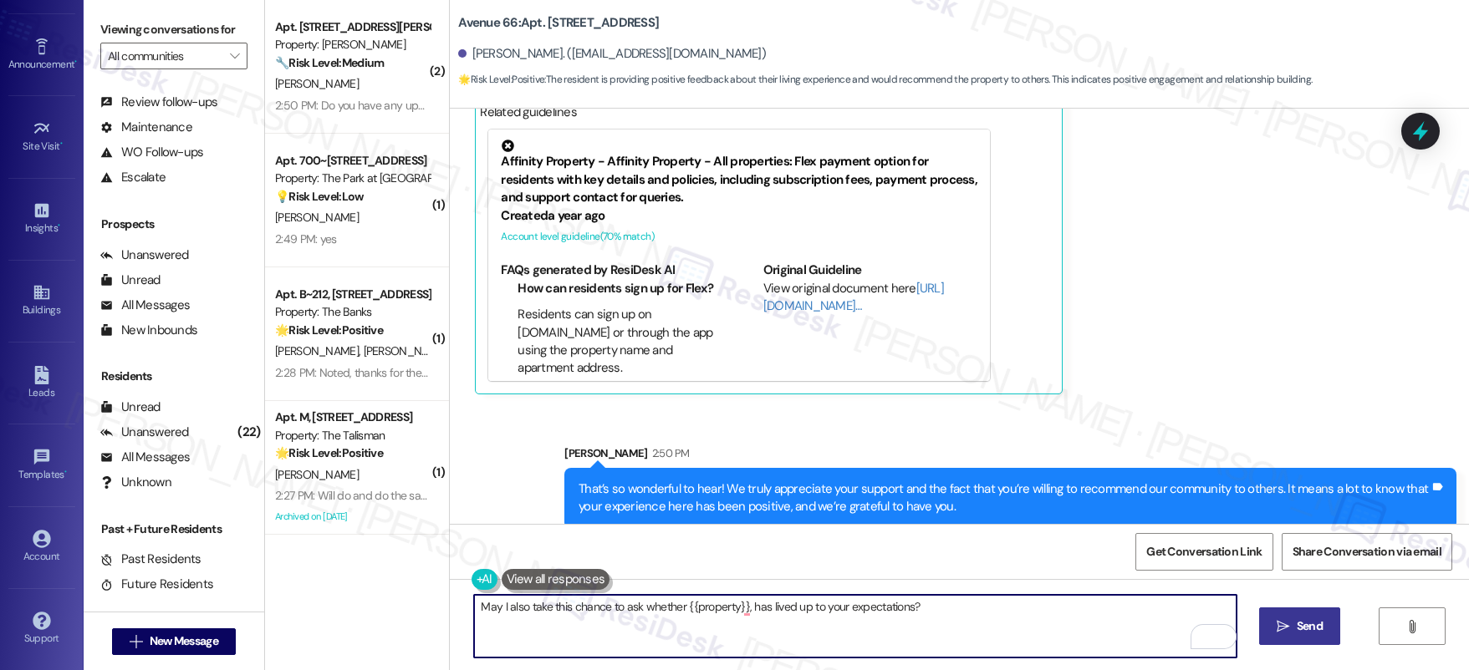
click at [960, 631] on textarea "May I also take this chance to ask whether {{property}}, has lived up to your e…" at bounding box center [855, 626] width 762 height 63
click at [734, 608] on textarea "May I also take this chance to ask whether {{property}}, has lived up to your e…" at bounding box center [855, 626] width 762 height 63
drag, startPoint x: 732, startPoint y: 606, endPoint x: 991, endPoint y: 625, distance: 259.8
click at [991, 626] on textarea "May I also take this chance to ask whether {{property, has lived up to your exp…" at bounding box center [855, 626] width 762 height 63
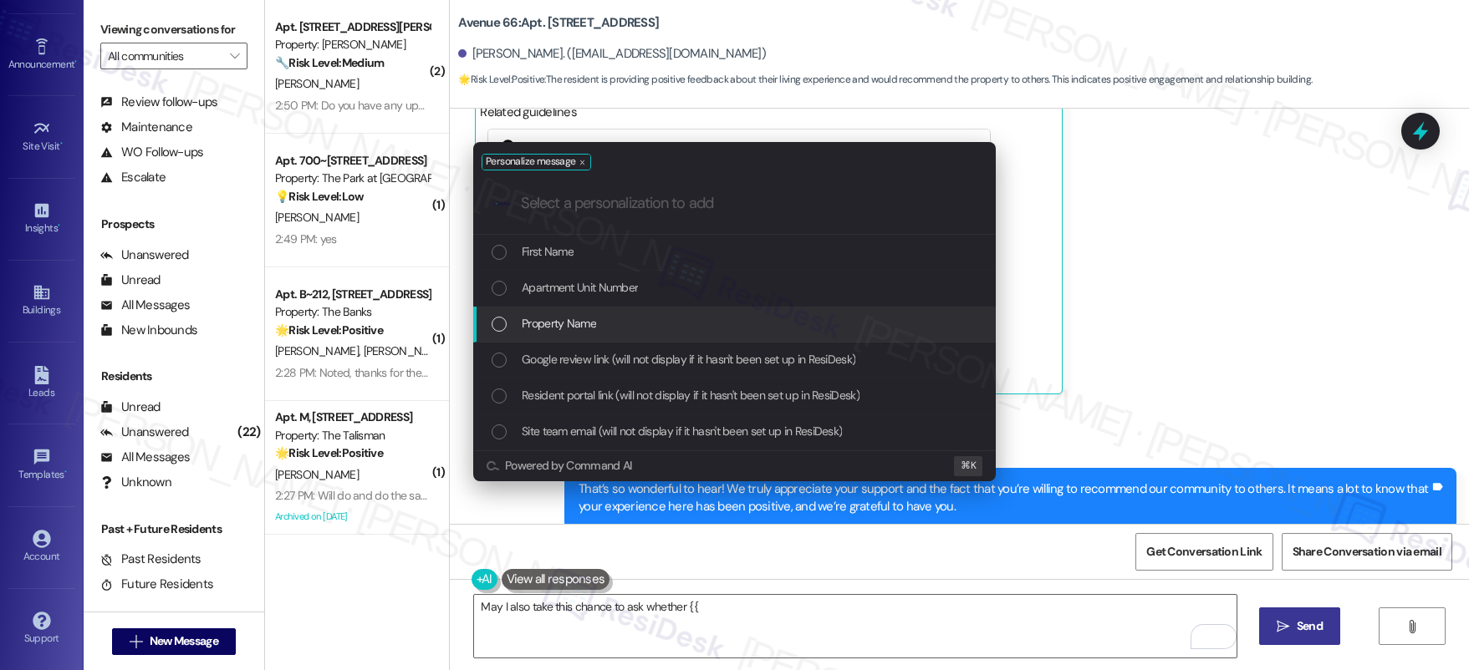
click at [741, 319] on div "Property Name" at bounding box center [735, 323] width 489 height 18
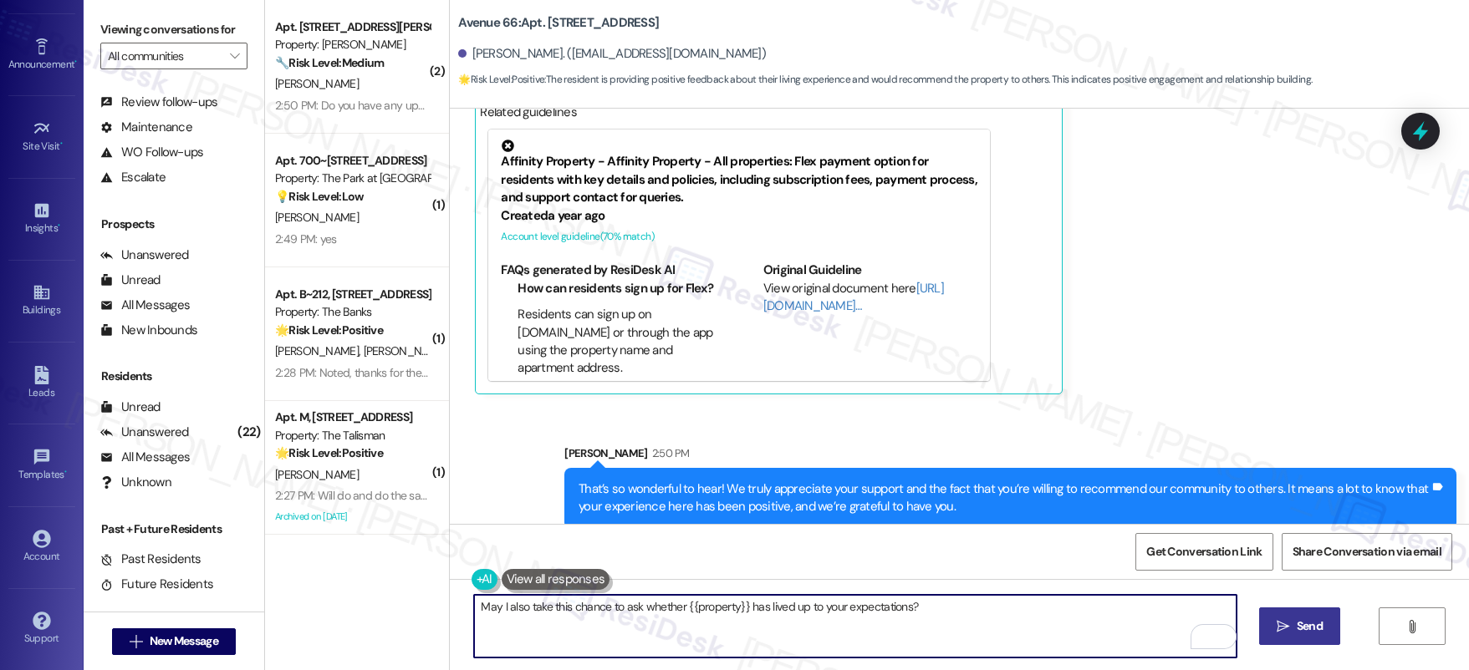
type textarea "May I also take this chance to ask whether {{property}} has lived up to your ex…"
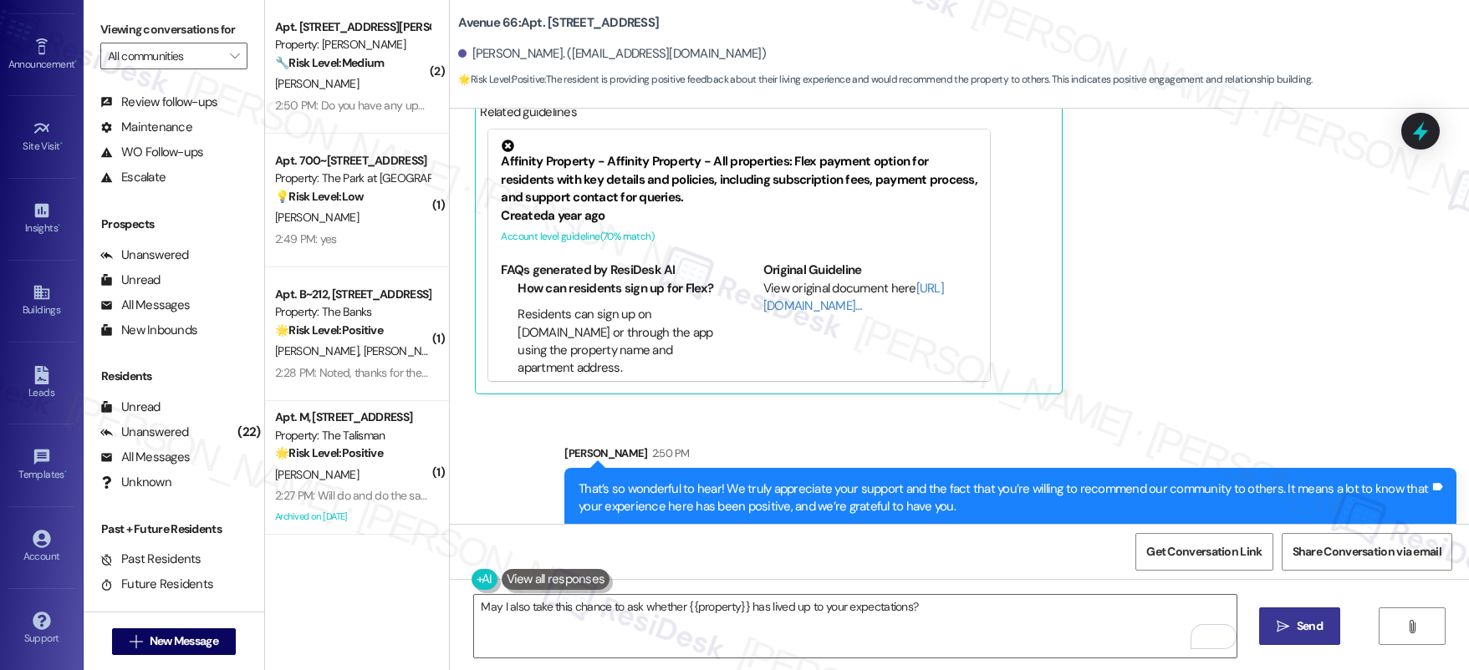
click at [1279, 612] on button " Send" at bounding box center [1299, 627] width 81 height 38
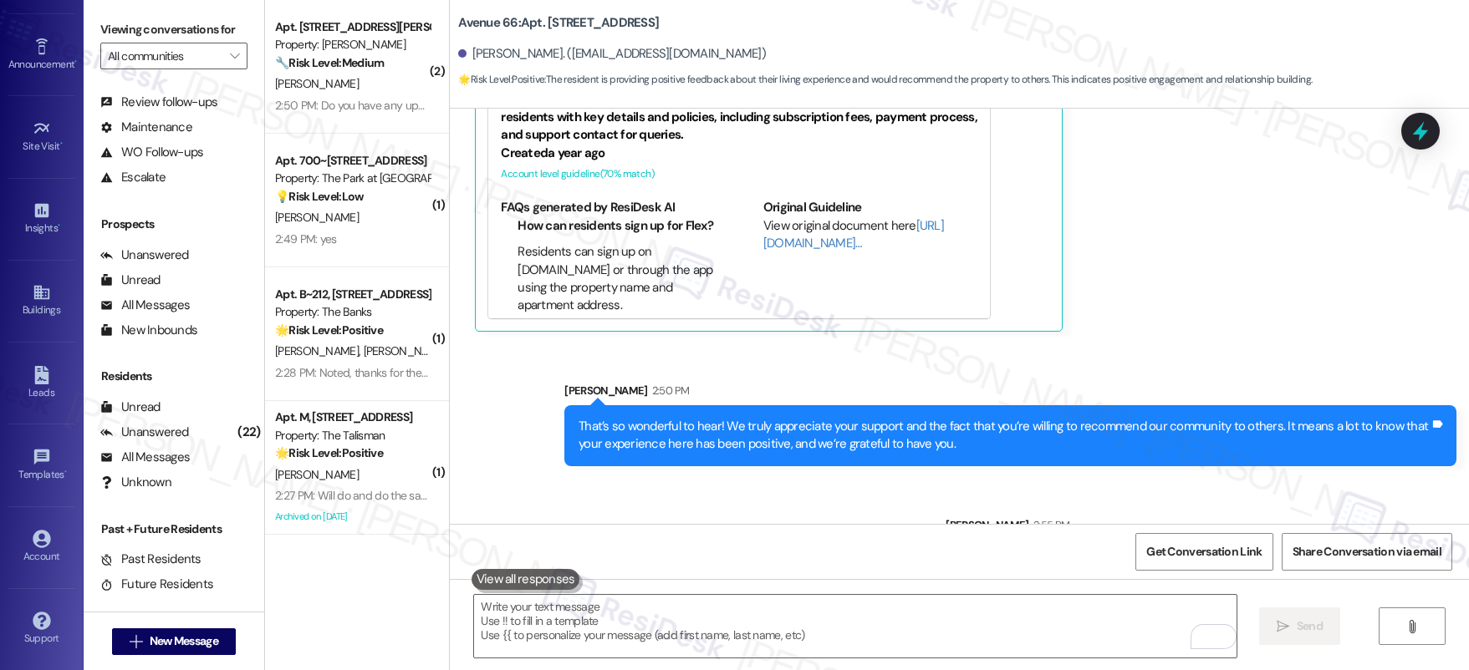
scroll to position [5562, 0]
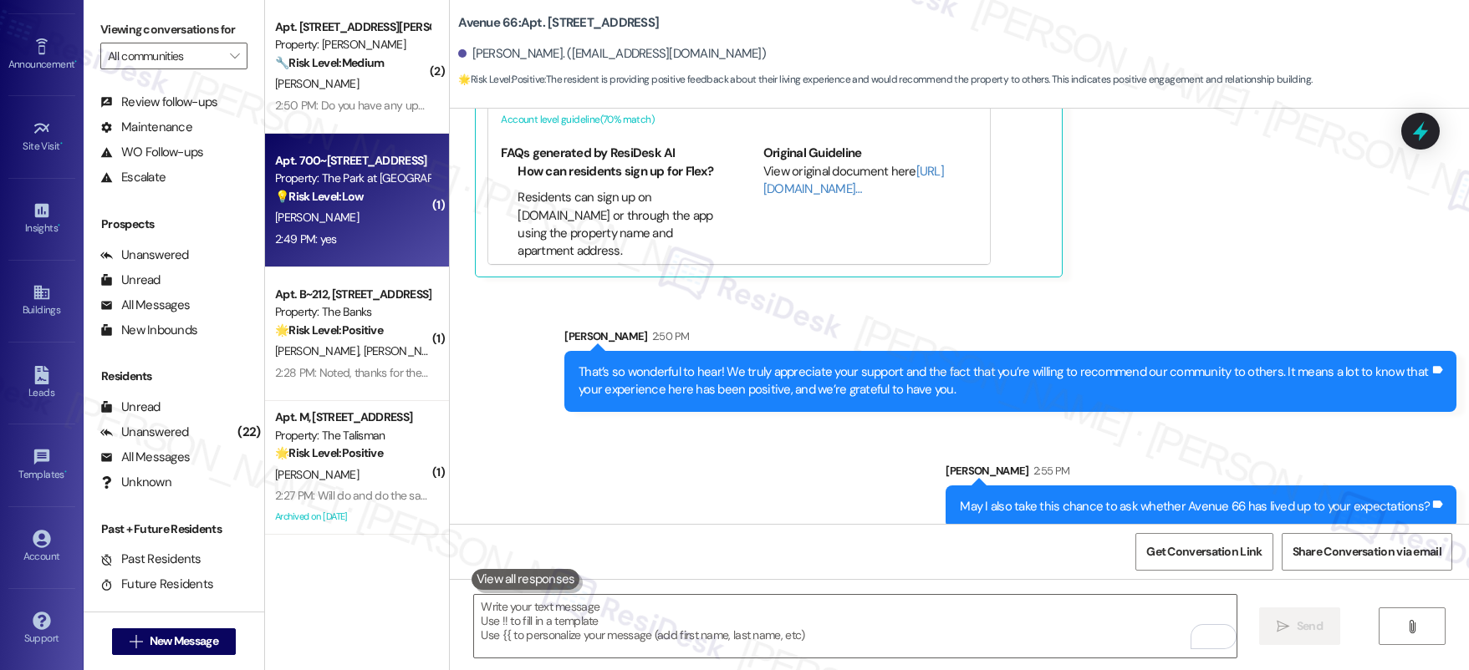
click at [366, 222] on div "A. Foster" at bounding box center [352, 217] width 158 height 21
click at [365, 222] on div "A. Foster" at bounding box center [352, 217] width 158 height 21
type textarea "Fetching suggested responses. Please feel free to read through the conversation…"
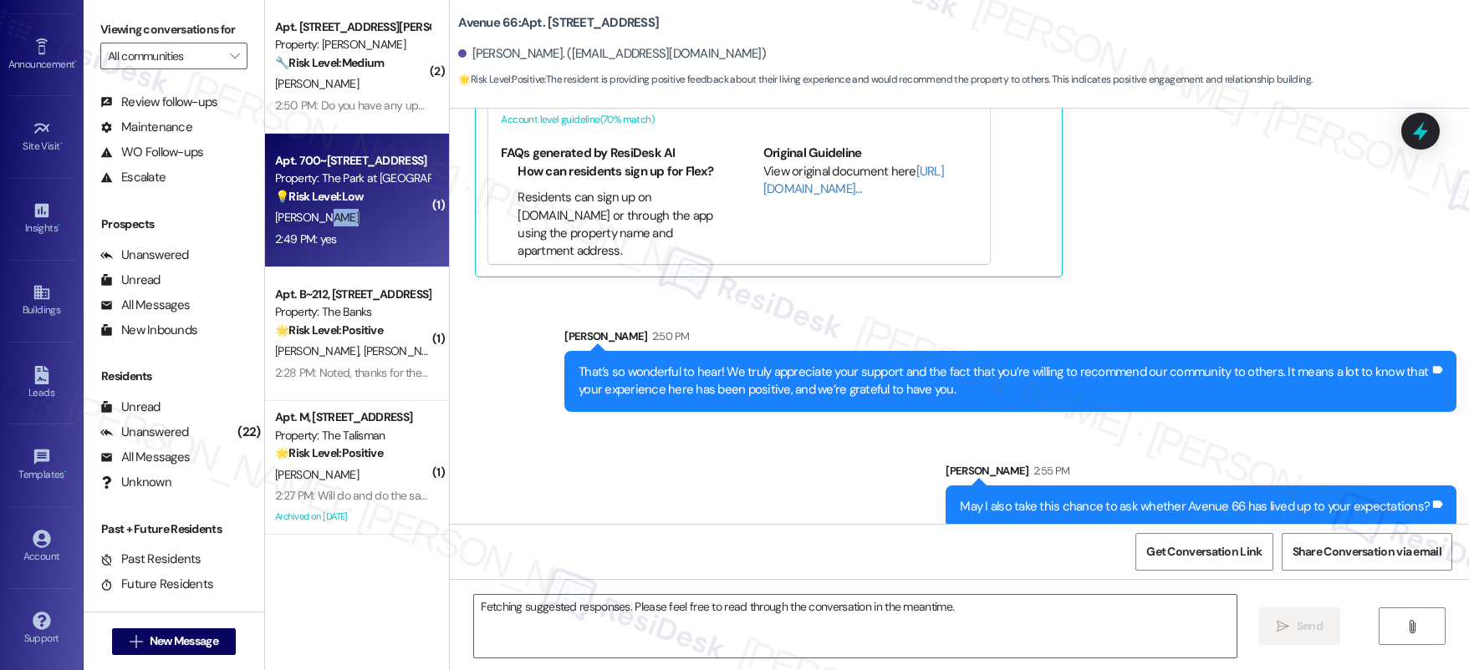
click at [364, 223] on div "A. Foster" at bounding box center [352, 217] width 158 height 21
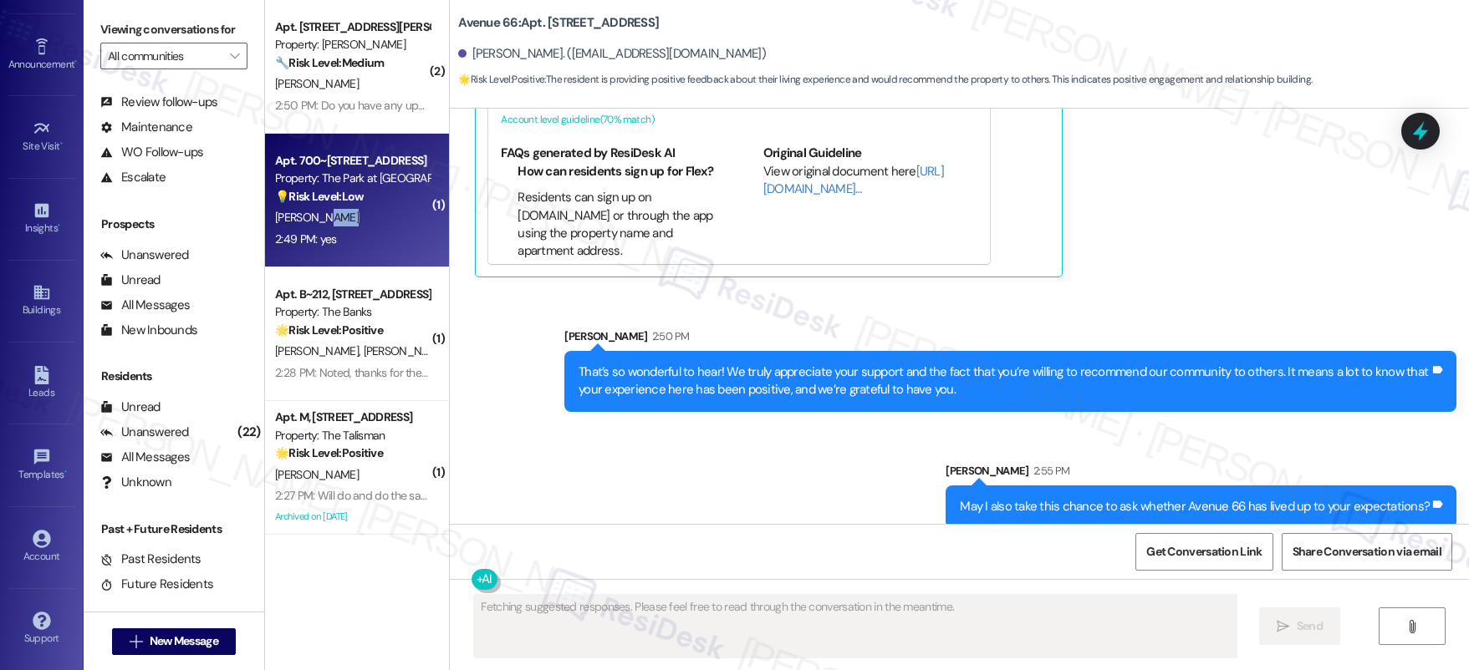
click at [364, 223] on div "A. Foster" at bounding box center [352, 217] width 158 height 21
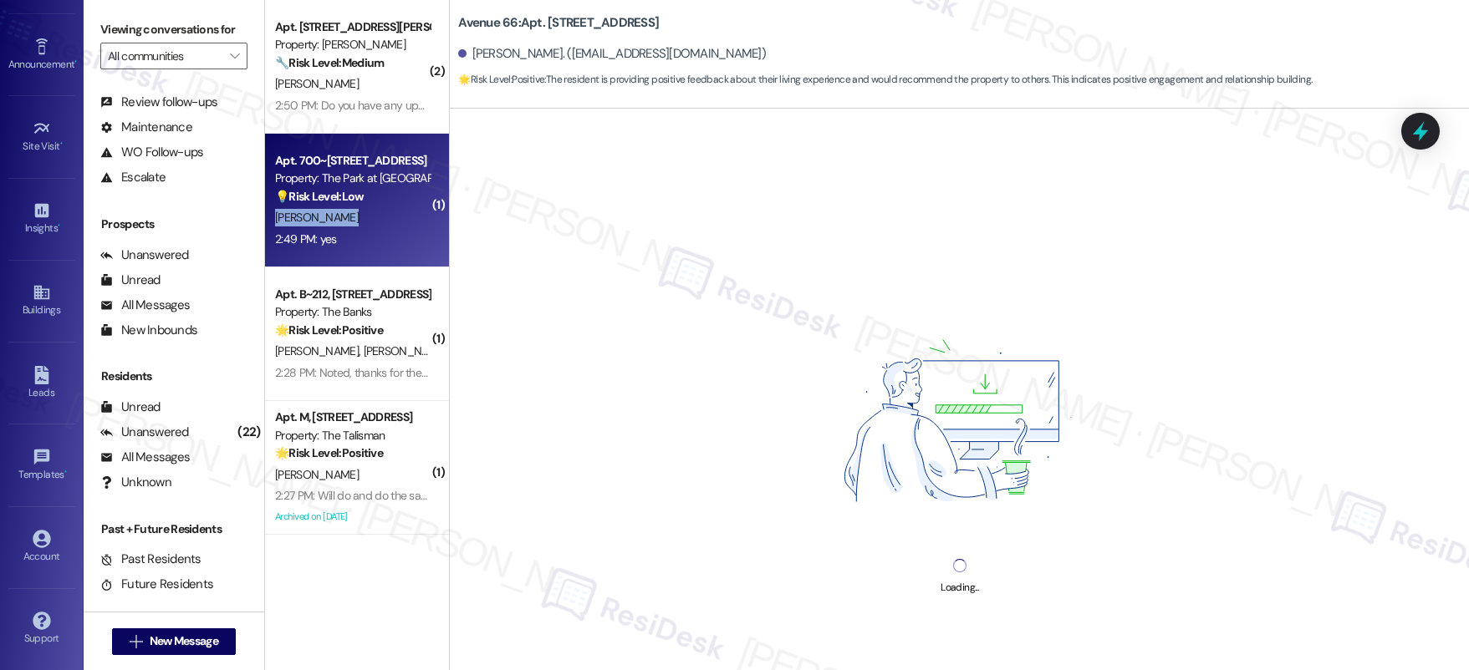
click at [364, 223] on div "A. Foster" at bounding box center [352, 217] width 158 height 21
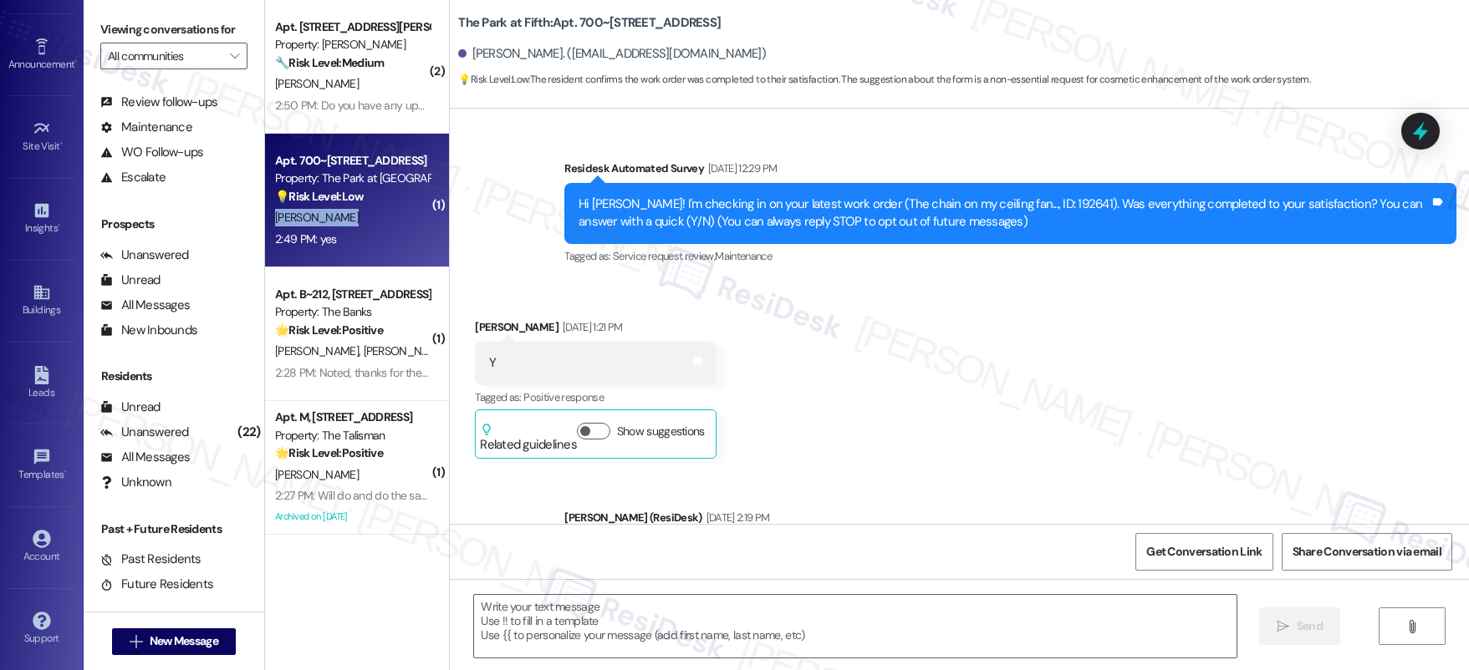
click at [364, 223] on div "A. Foster" at bounding box center [352, 217] width 158 height 21
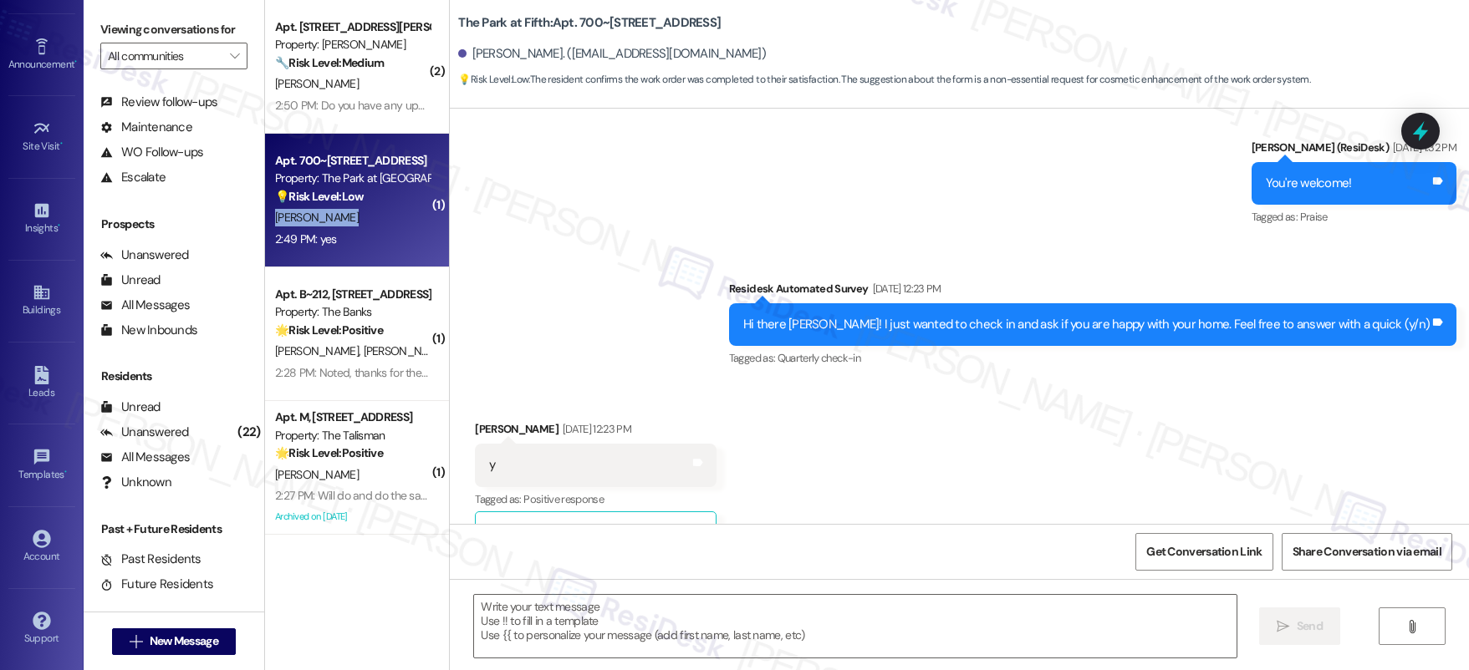
click at [364, 223] on div "A. Foster" at bounding box center [352, 217] width 158 height 21
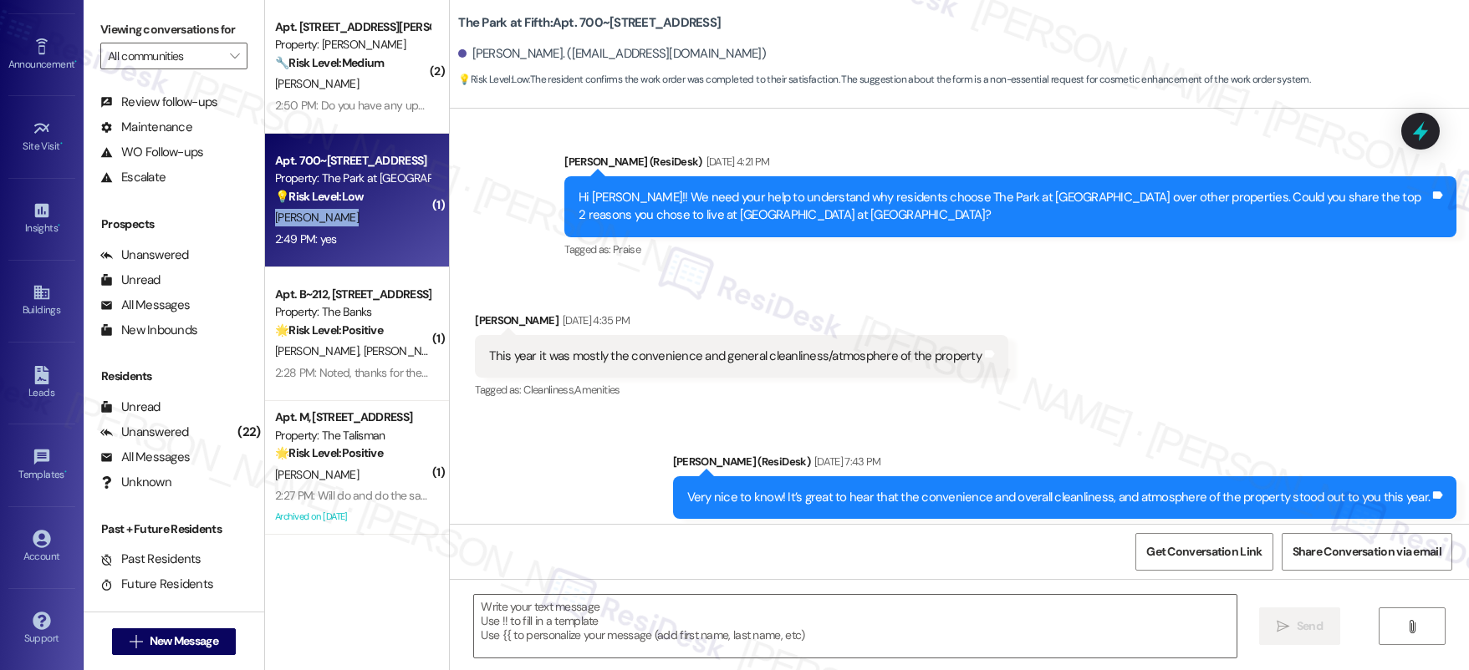
click at [364, 223] on div "A. Foster" at bounding box center [352, 217] width 158 height 21
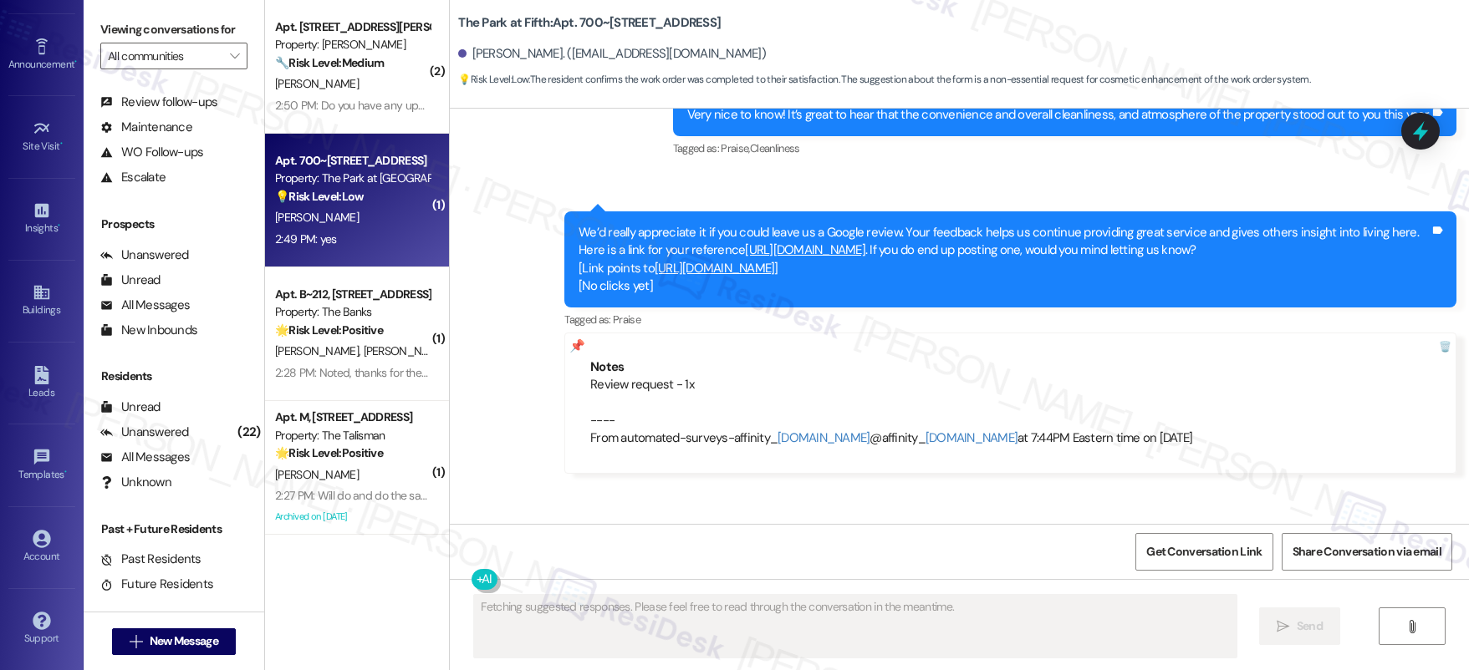
click at [364, 223] on div "A. Foster" at bounding box center [352, 217] width 158 height 21
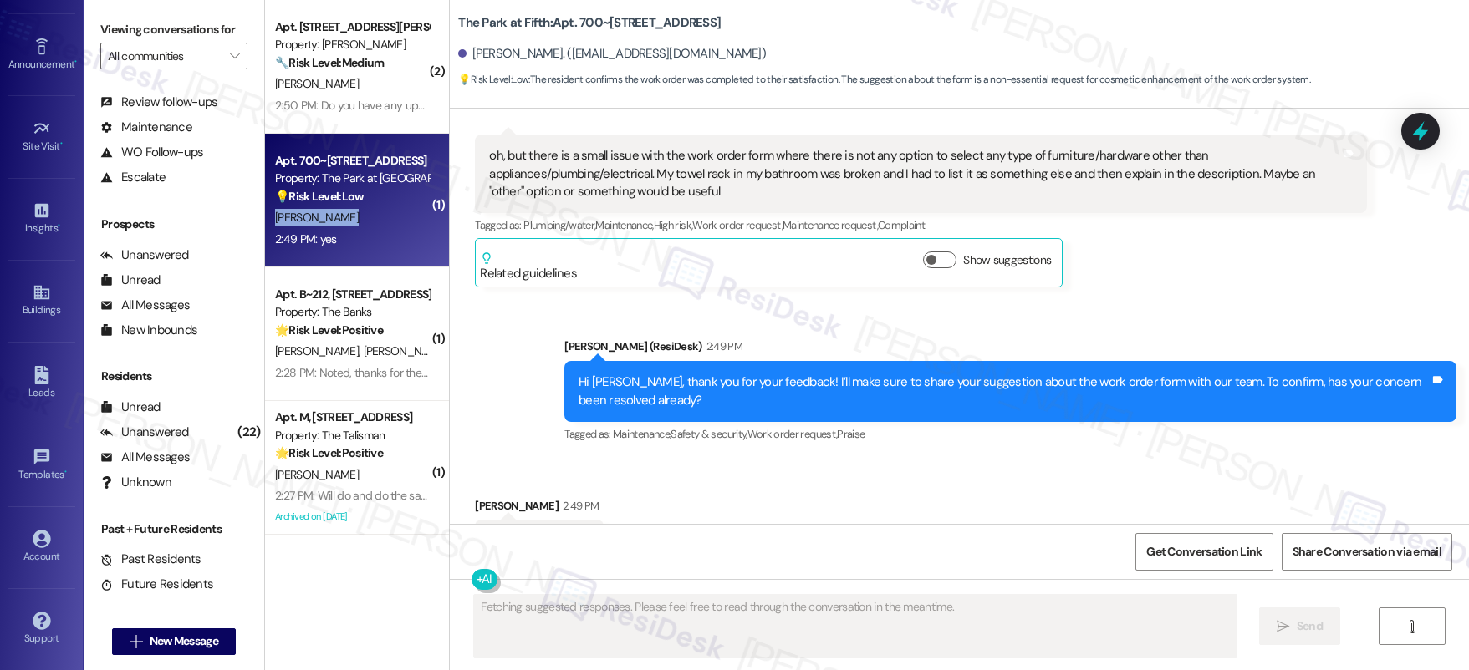
click at [364, 223] on div "A. Foster" at bounding box center [352, 217] width 158 height 21
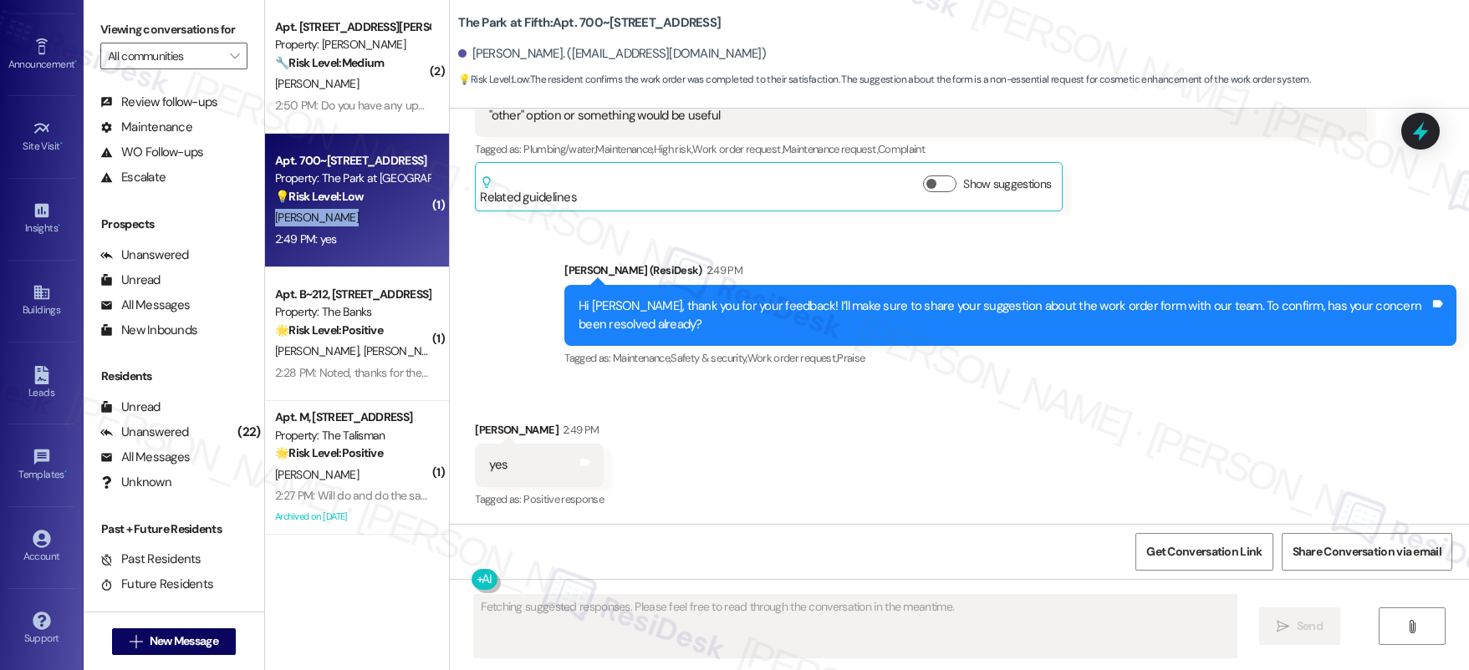
click at [364, 223] on div "A. Foster" at bounding box center [352, 217] width 158 height 21
click at [364, 224] on div "A. Foster" at bounding box center [352, 217] width 158 height 21
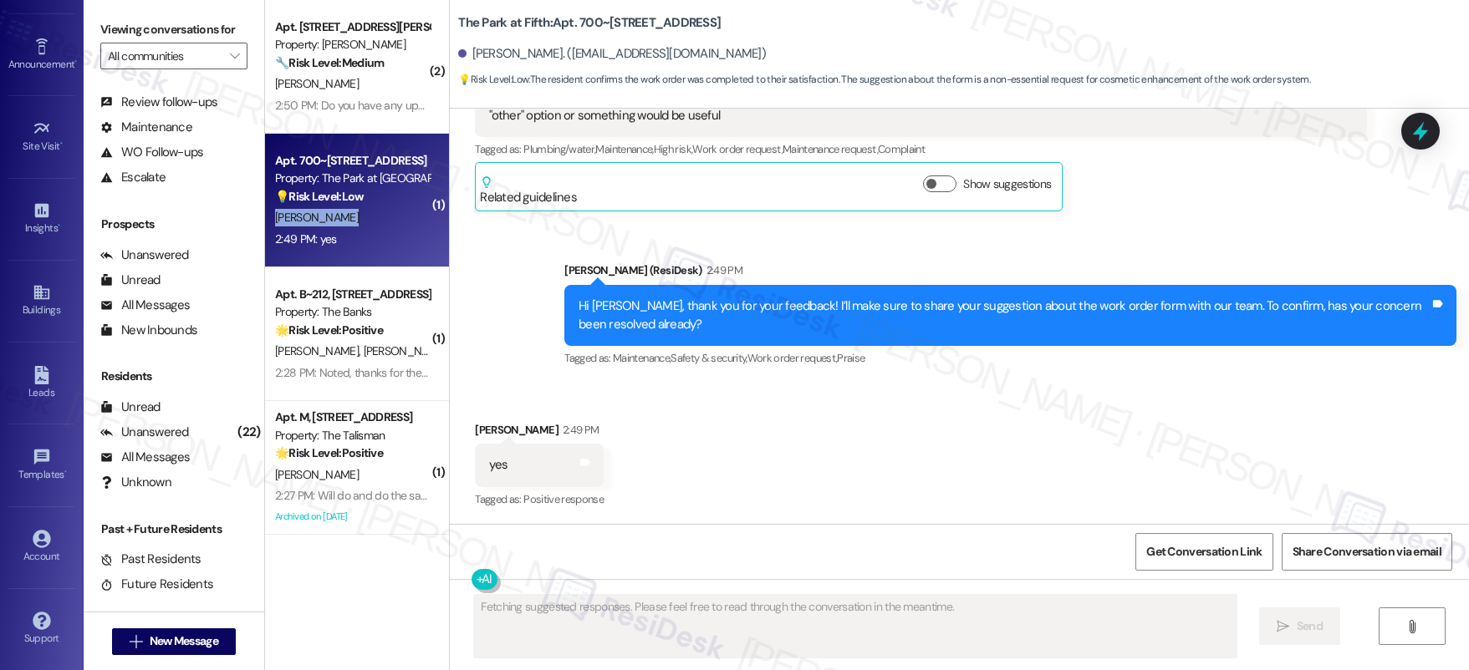
scroll to position [7532, 0]
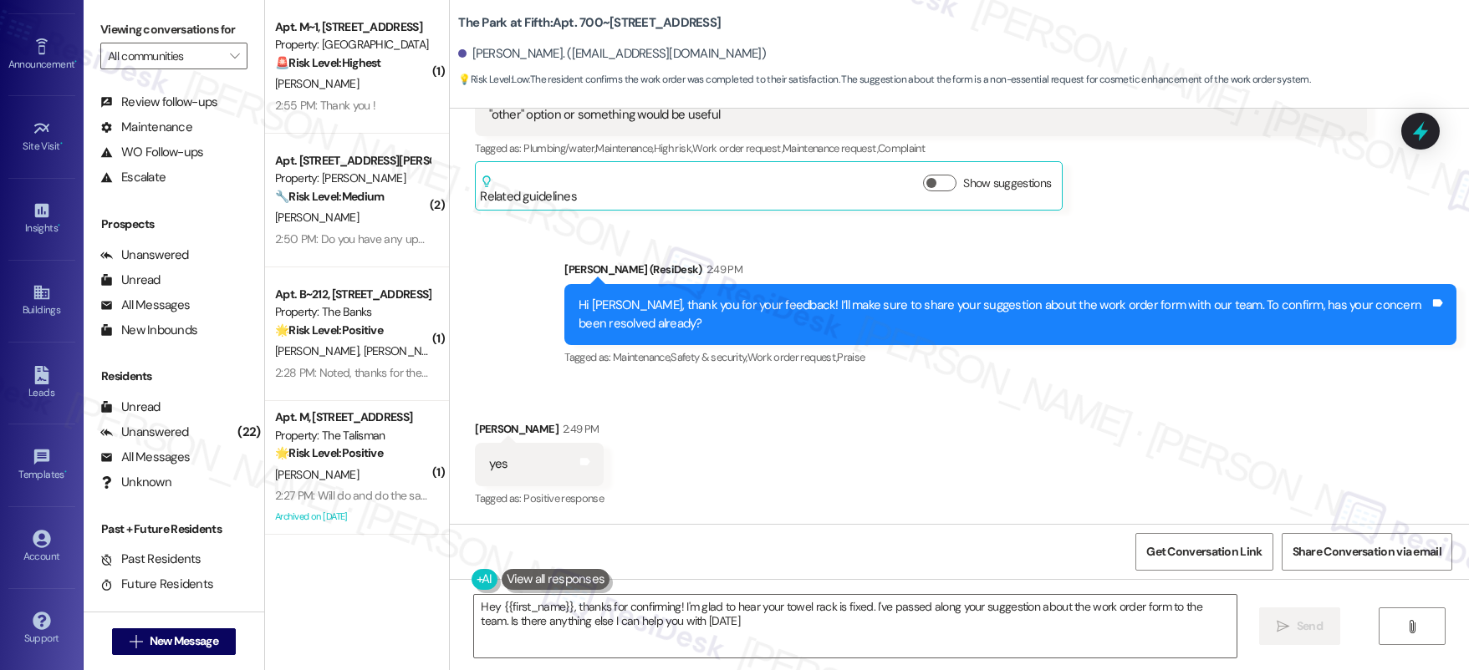
type textarea "Hey {{first_name}}, thanks for confirming! I'm glad to hear your towel rack is …"
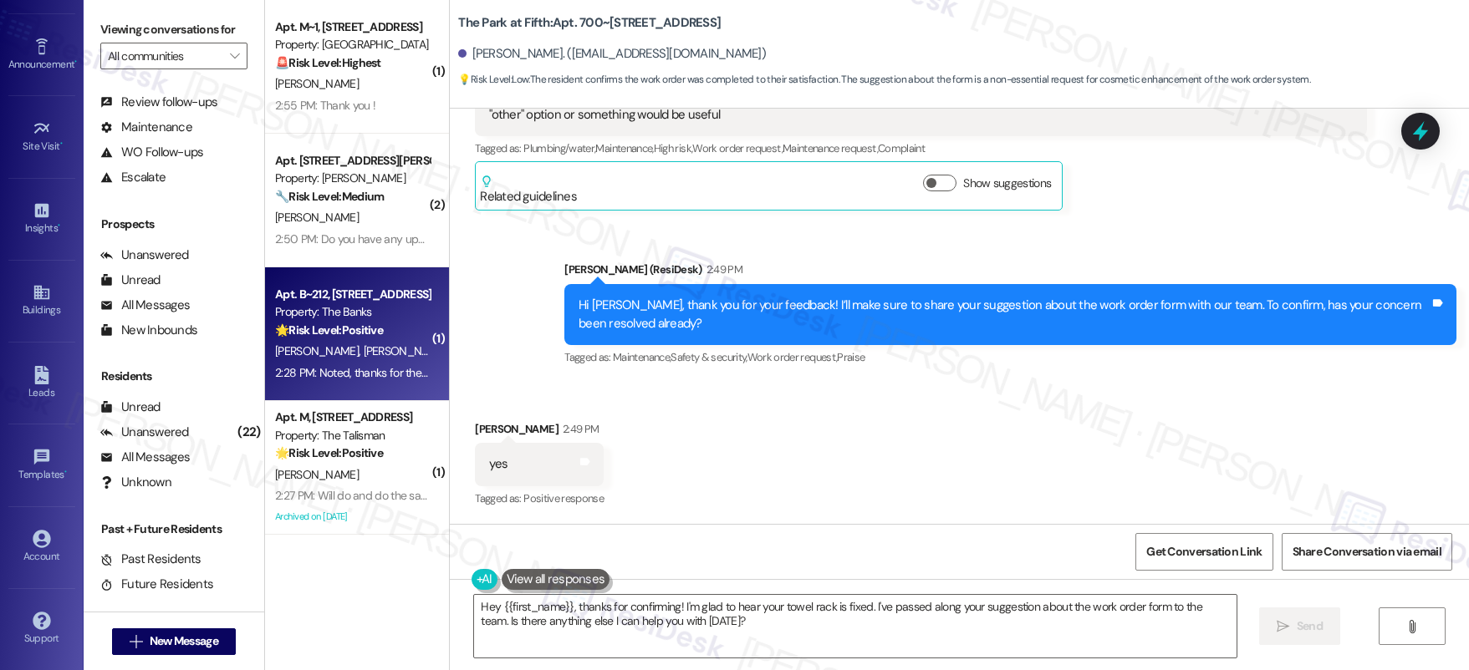
click at [359, 339] on div "Apt. B~212, 595 NE Geary St Property: The Banks 🌟 Risk Level: Positive The resi…" at bounding box center [357, 334] width 184 height 134
click at [358, 339] on div "Apt. B~212, 595 NE Geary St Property: The Banks 🌟 Risk Level: Positive The resi…" at bounding box center [352, 312] width 158 height 57
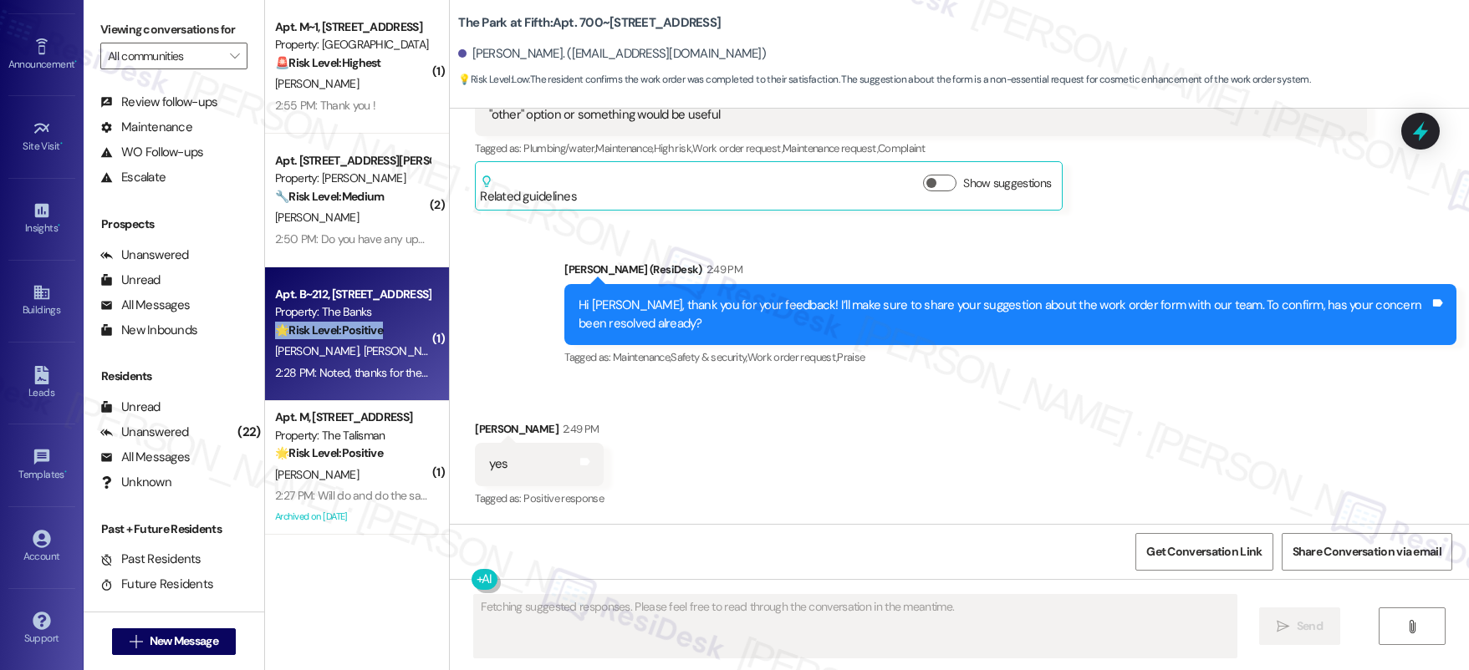
click at [358, 339] on div "Apt. B~212, 595 NE Geary St Property: The Banks 🌟 Risk Level: Positive The resi…" at bounding box center [352, 312] width 158 height 57
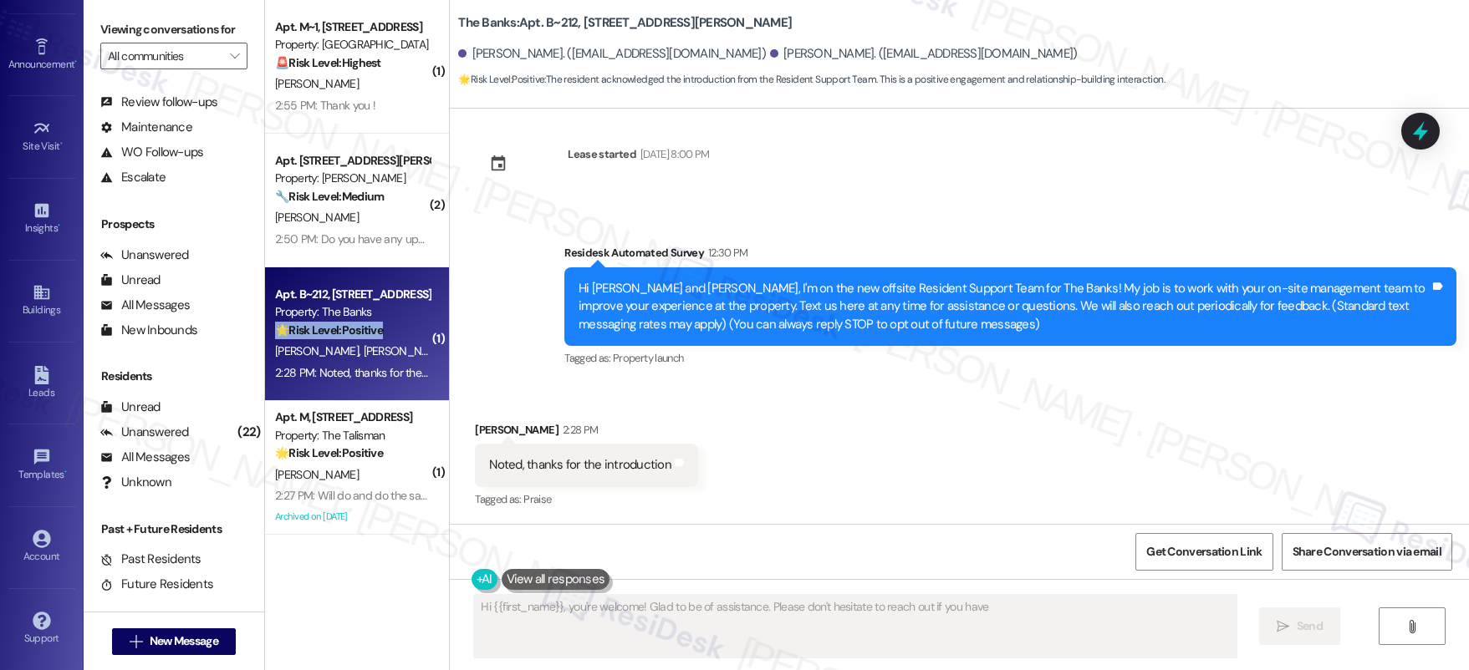
click at [358, 339] on div "Apt. B~212, 595 NE Geary St Property: The Banks 🌟 Risk Level: Positive The resi…" at bounding box center [352, 312] width 158 height 57
type textarea "Hi {{first_name}}, you're welcome! Glad to be of assistance. Please don't hesit…"
click at [358, 339] on div "Apt. B~212, 595 NE Geary St Property: The Banks 🌟 Risk Level: Positive The resi…" at bounding box center [352, 312] width 158 height 57
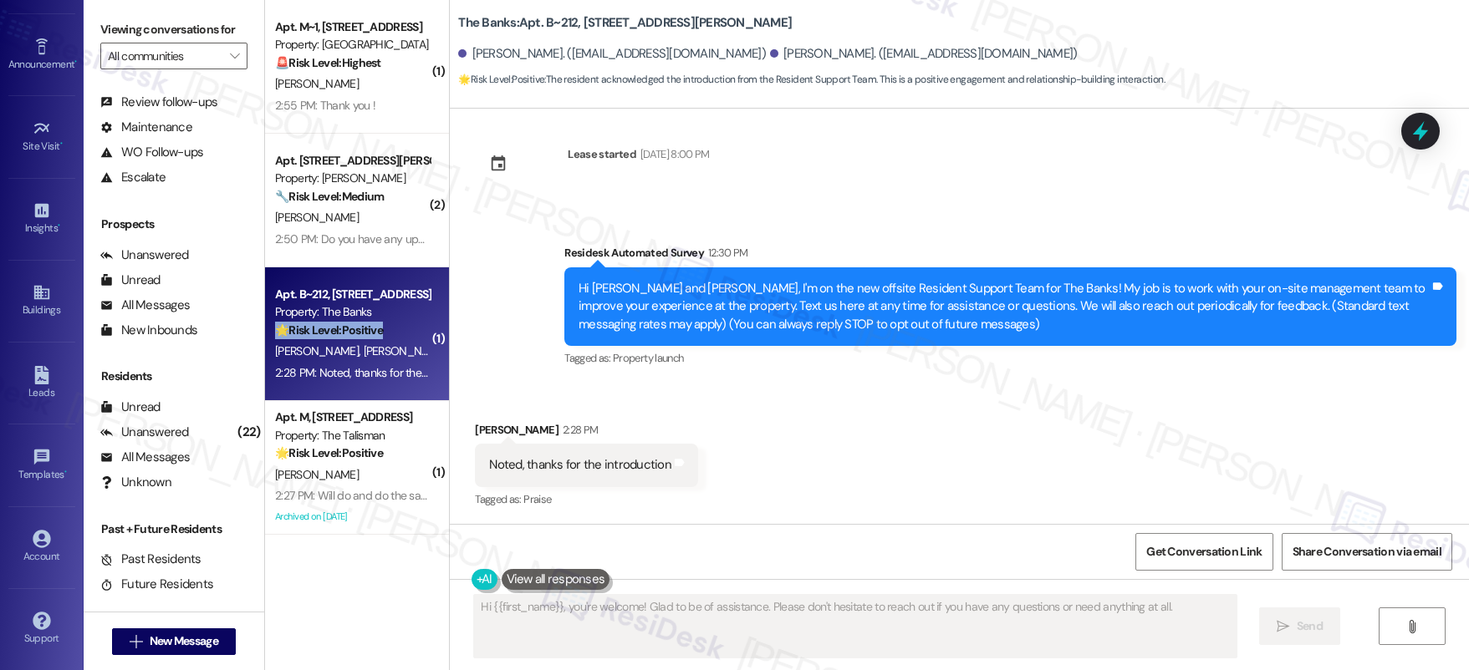
click at [358, 339] on div "Apt. B~212, 595 NE Geary St Property: The Banks 🌟 Risk Level: Positive The resi…" at bounding box center [352, 312] width 158 height 57
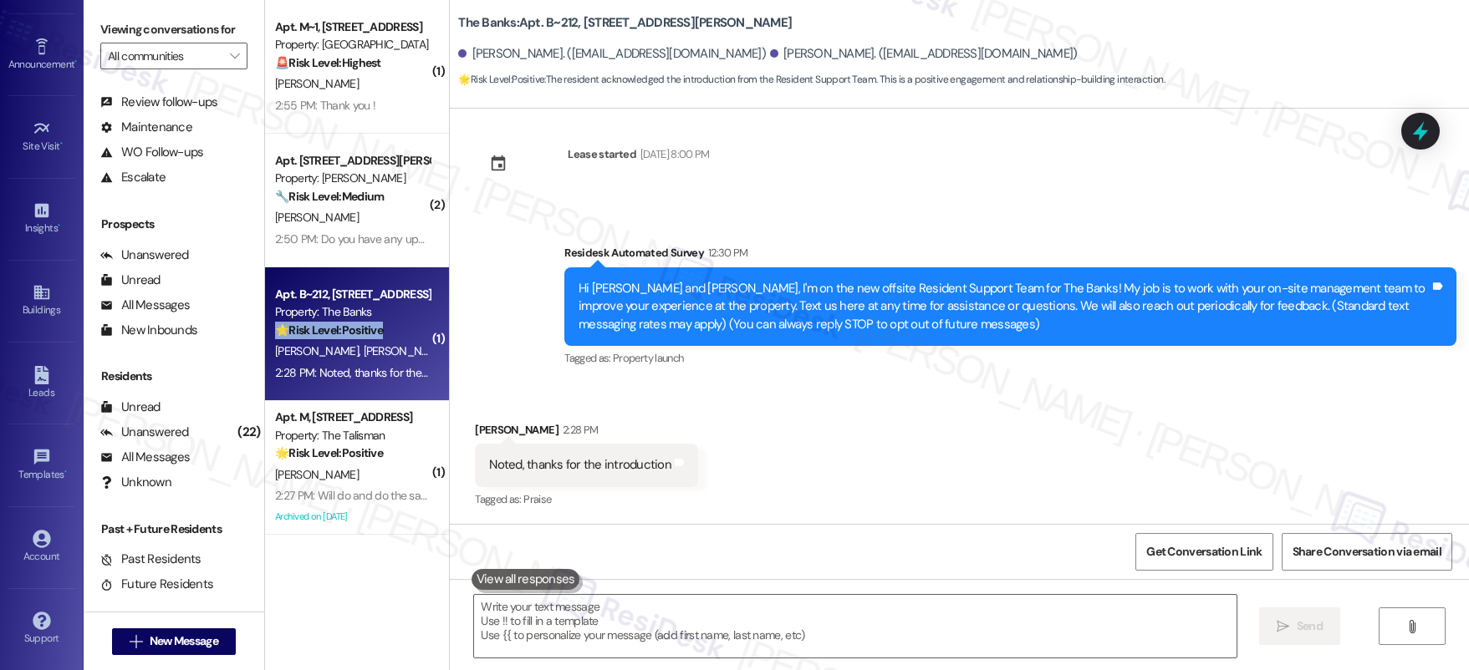
click at [358, 339] on div "Apt. B~212, 595 NE Geary St Property: The Banks 🌟 Risk Level: Positive The resi…" at bounding box center [352, 312] width 158 height 57
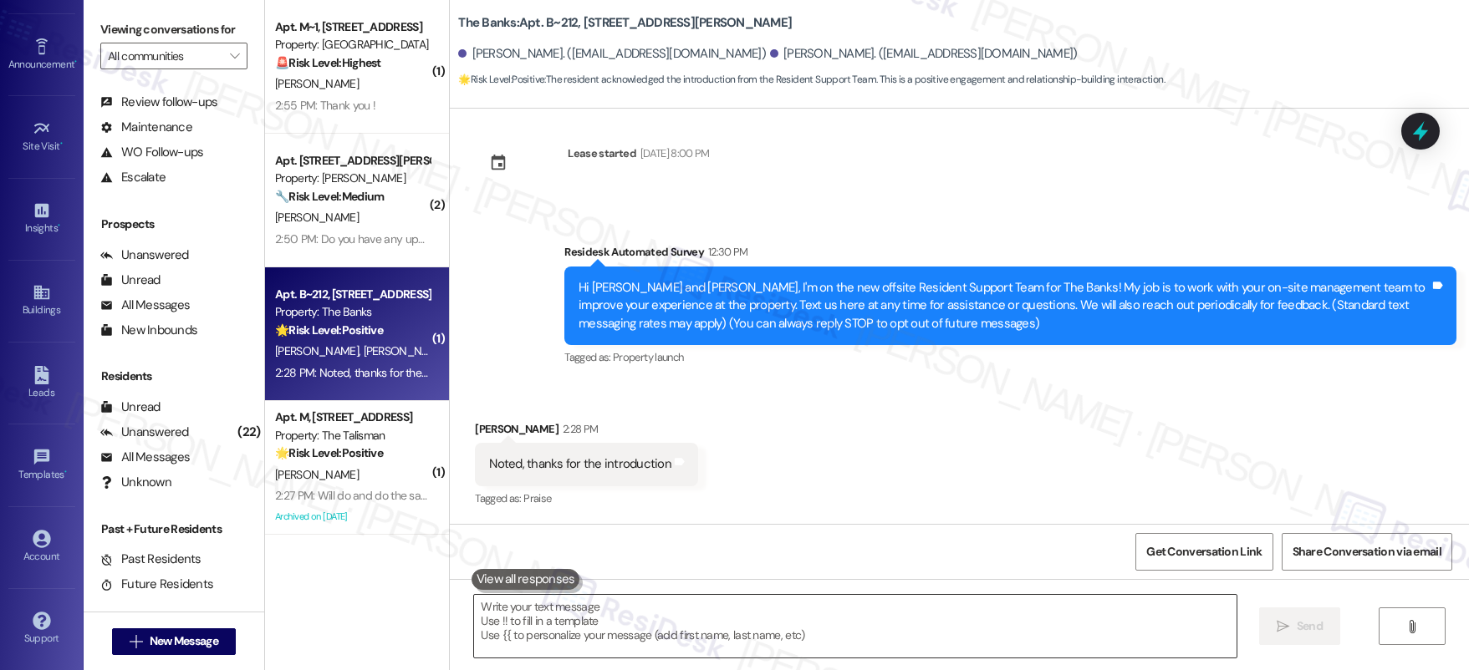
click at [713, 602] on textarea at bounding box center [855, 626] width 762 height 63
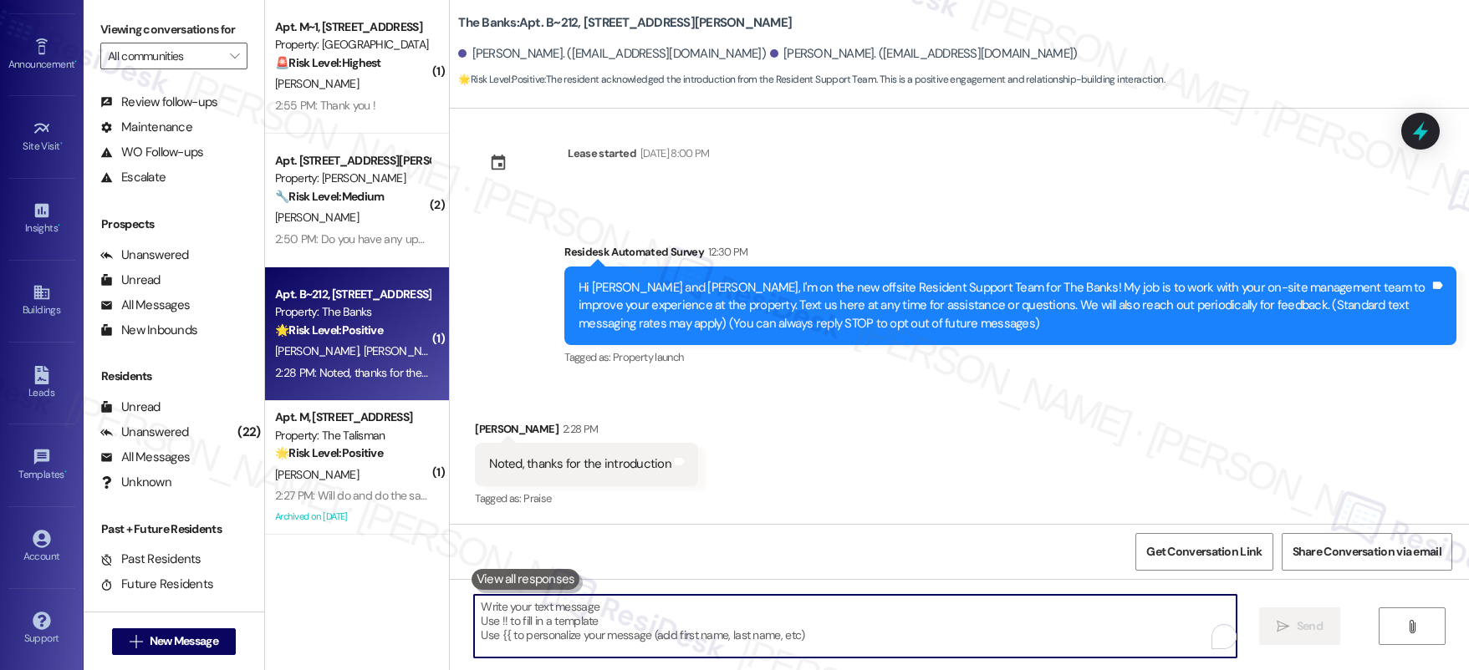
click at [713, 603] on textarea "To enrich screen reader interactions, please activate Accessibility in Grammarl…" at bounding box center [855, 626] width 762 height 63
drag, startPoint x: 713, startPoint y: 604, endPoint x: 738, endPoint y: 614, distance: 26.7
click at [715, 606] on textarea "To enrich screen reader interactions, please activate Accessibility in Grammarl…" at bounding box center [855, 626] width 762 height 63
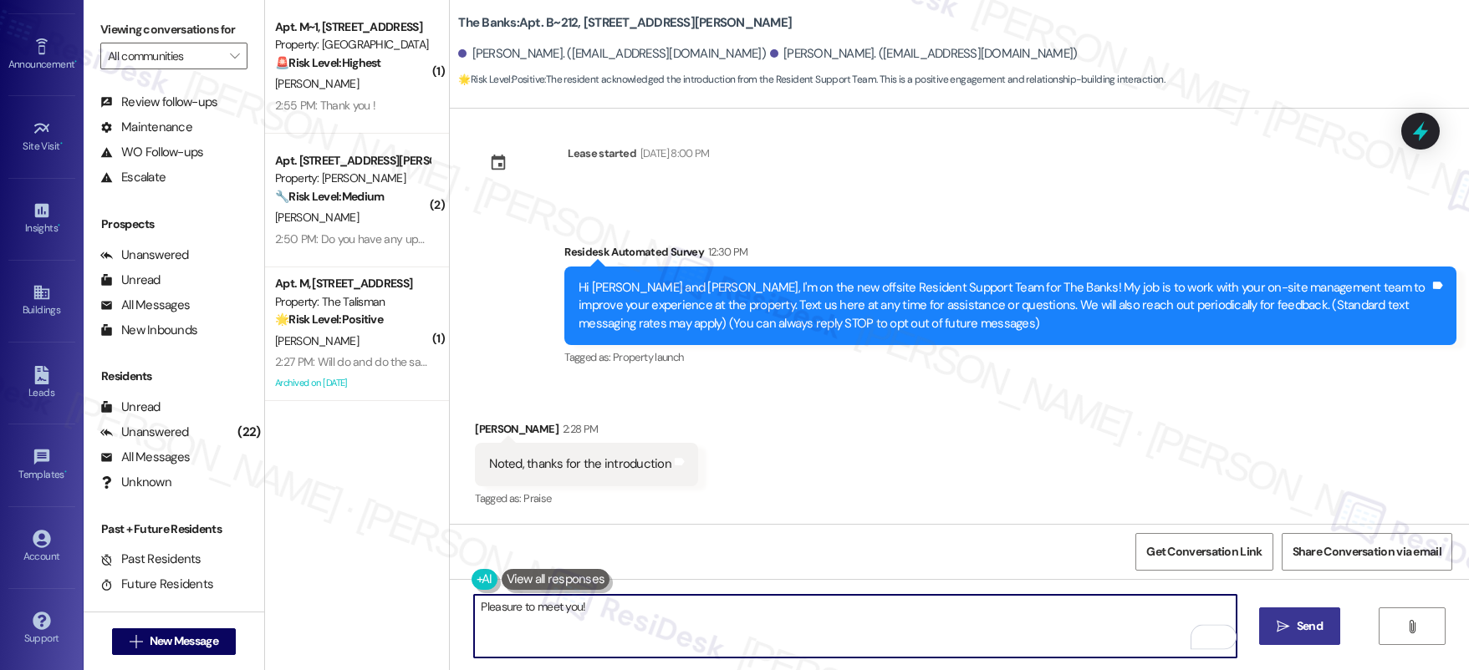
type textarea "Pleasure to meet you!"
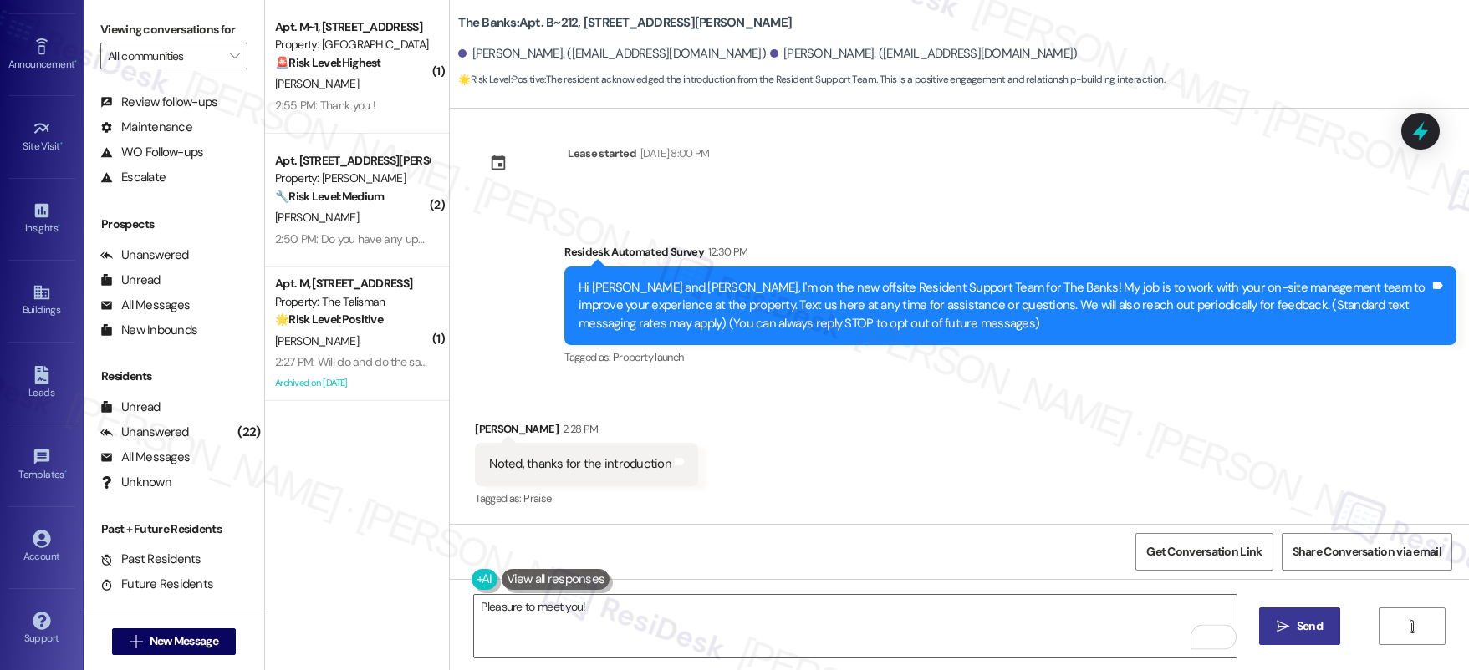
drag, startPoint x: 1281, startPoint y: 624, endPoint x: 1296, endPoint y: 628, distance: 14.8
click at [1281, 624] on icon "" at bounding box center [1282, 626] width 13 height 13
type textarea "Fetching suggested responses. Please feel free to read through the conversation…"
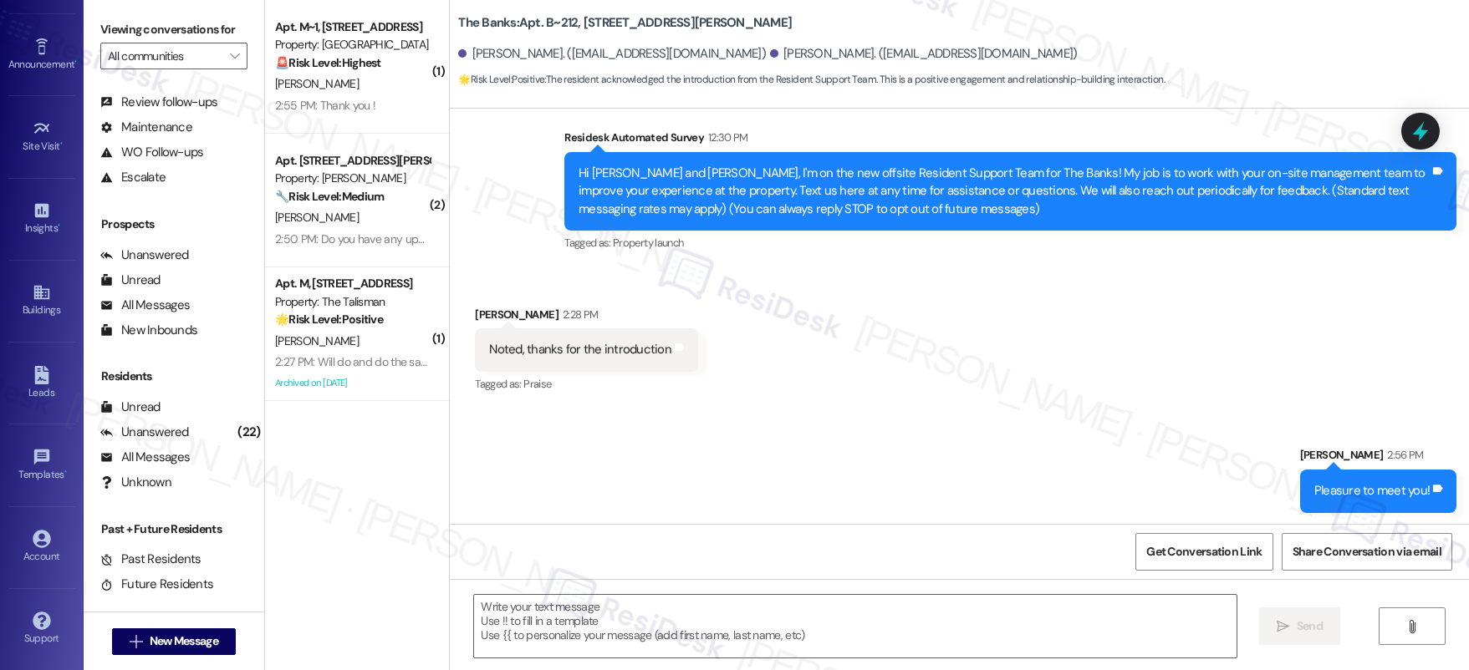
scroll to position [132, 0]
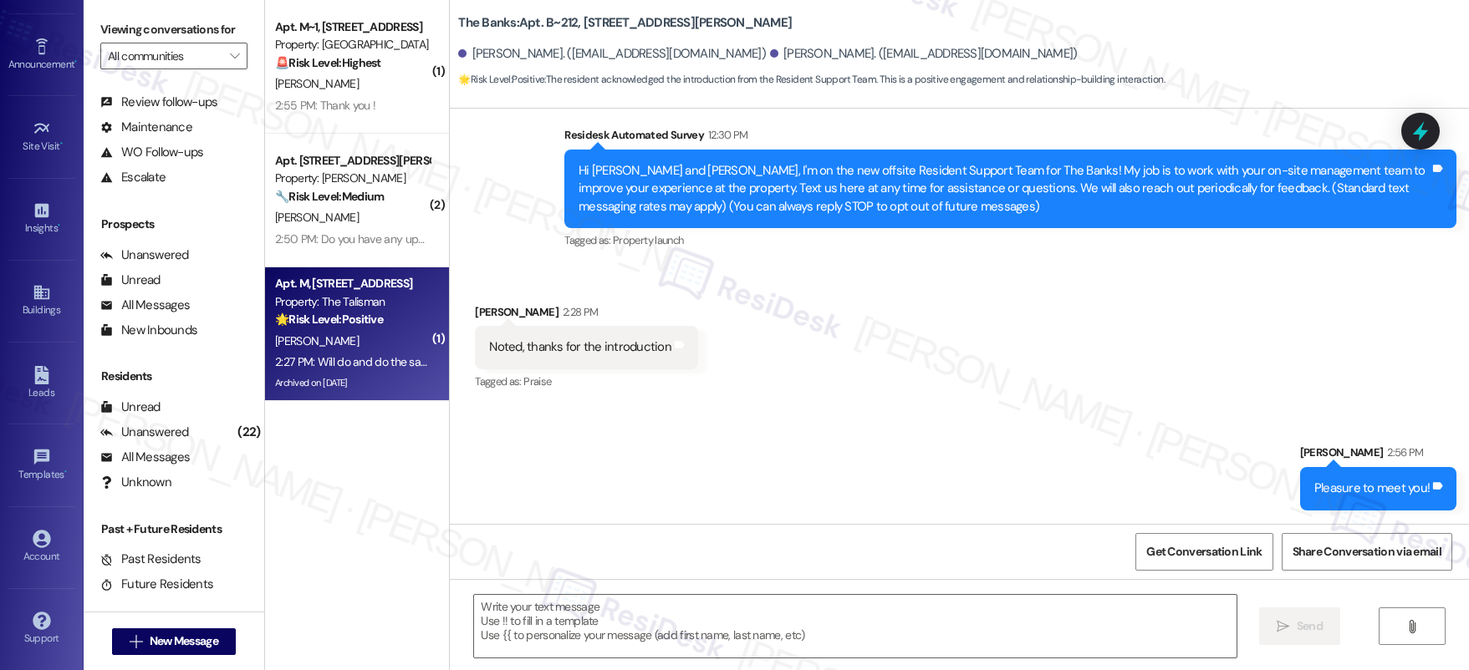
click at [353, 332] on div "[PERSON_NAME]" at bounding box center [352, 341] width 158 height 21
type textarea "Fetching suggested responses. Please feel free to read through the conversation…"
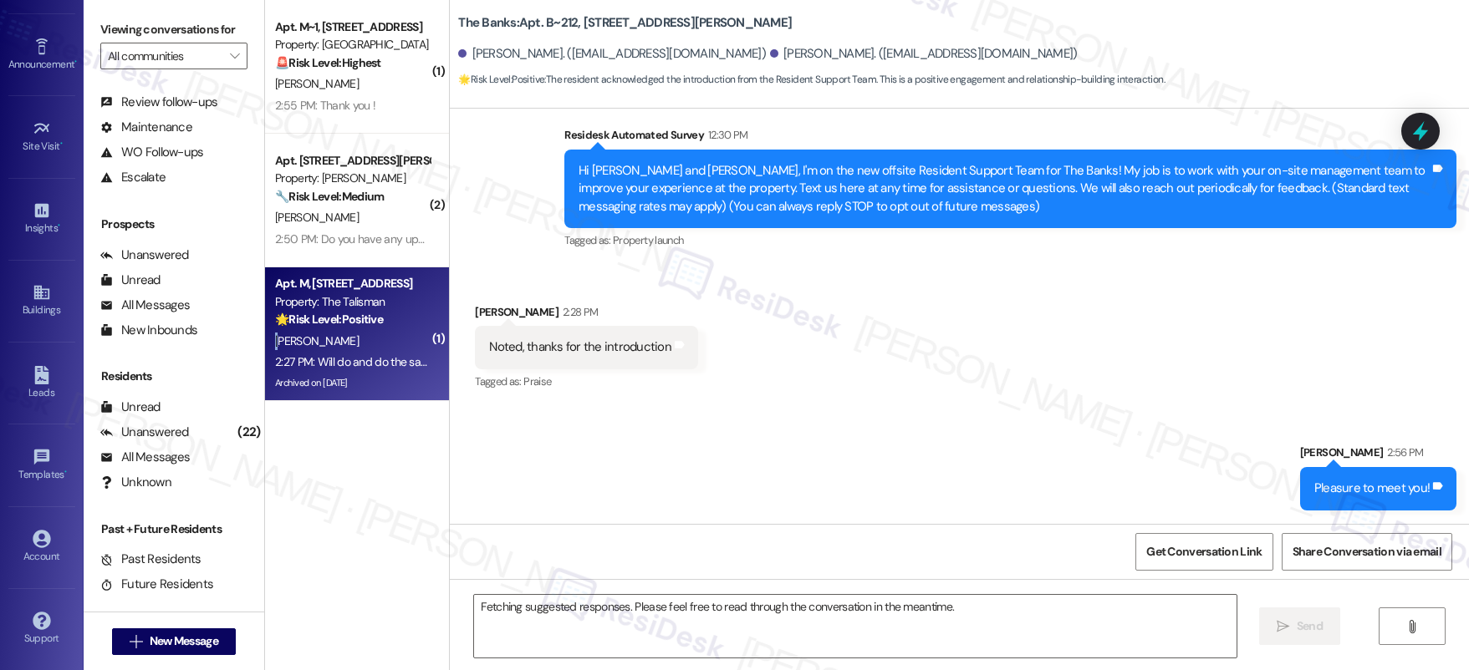
click at [353, 332] on div "[PERSON_NAME]" at bounding box center [352, 341] width 158 height 21
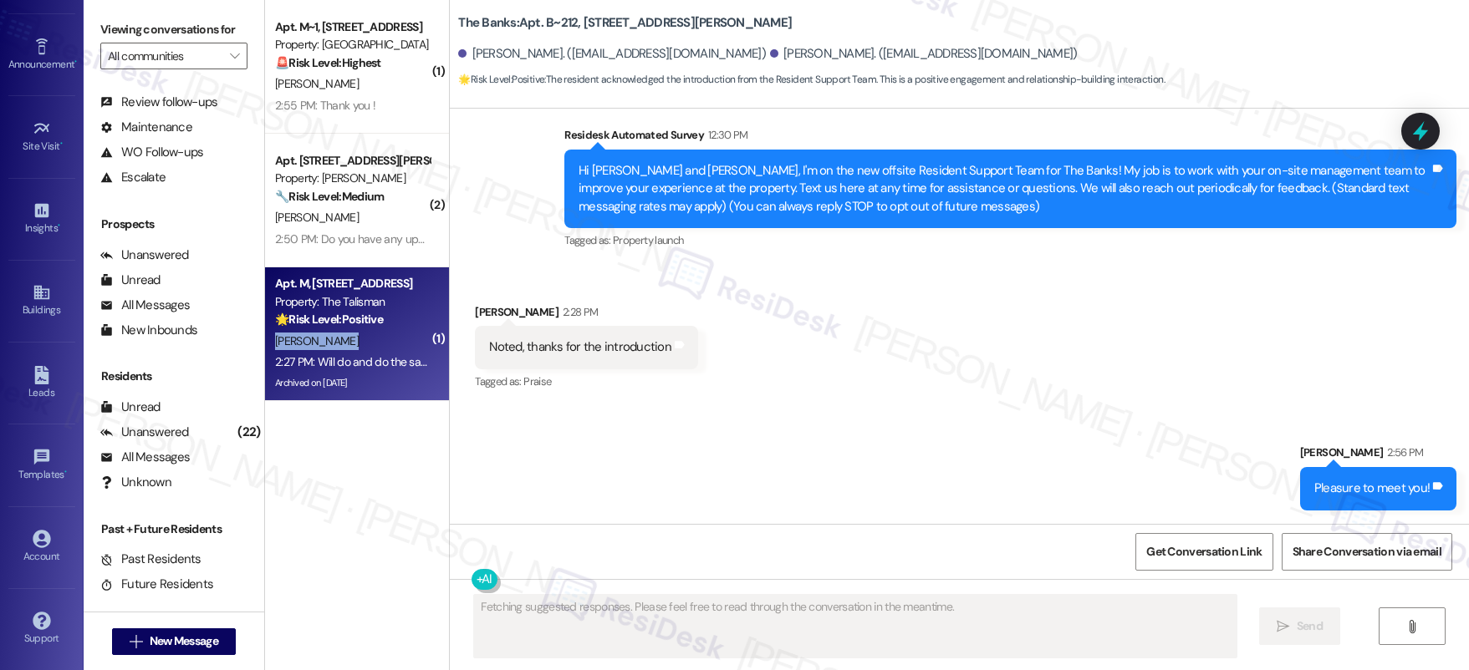
click at [352, 332] on div "[PERSON_NAME]" at bounding box center [352, 341] width 158 height 21
click at [352, 331] on div "[PERSON_NAME]" at bounding box center [352, 341] width 158 height 21
click at [353, 331] on div "[PERSON_NAME]" at bounding box center [352, 341] width 158 height 21
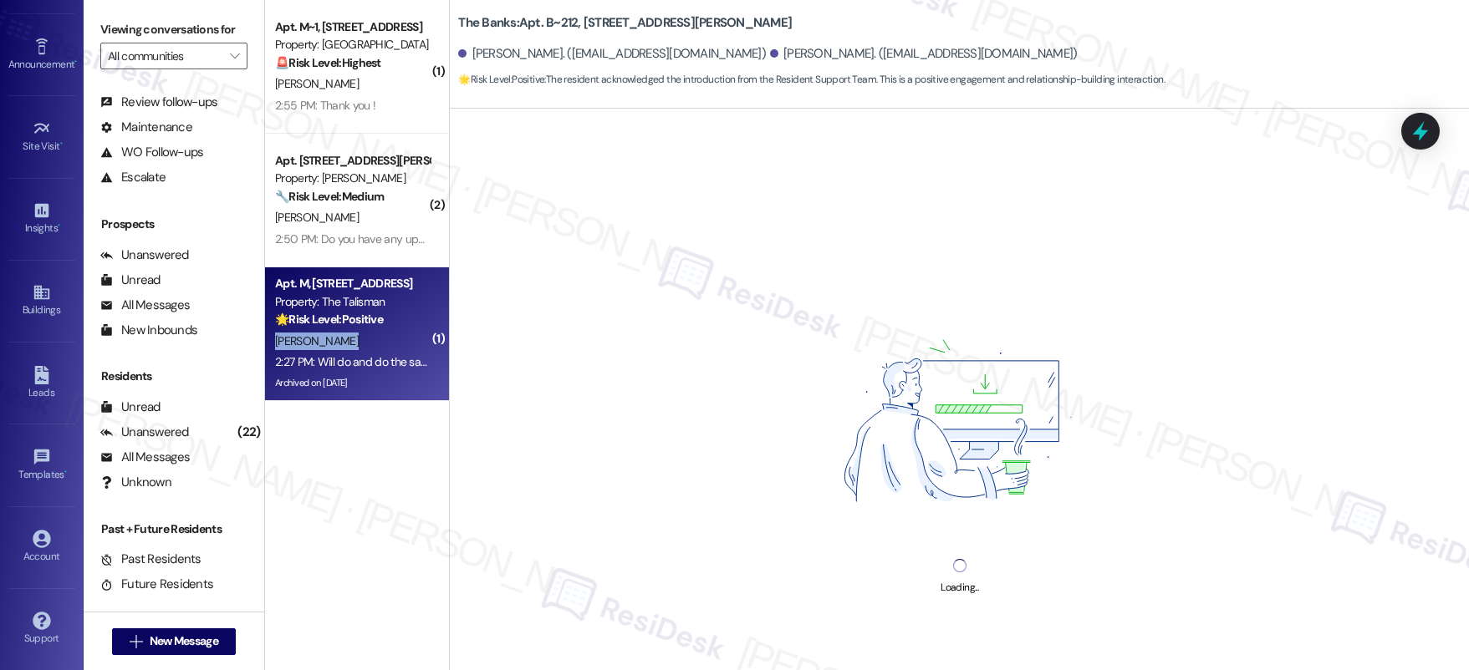
click at [353, 331] on div "[PERSON_NAME]" at bounding box center [352, 341] width 158 height 21
drag, startPoint x: 352, startPoint y: 330, endPoint x: 313, endPoint y: 322, distance: 40.2
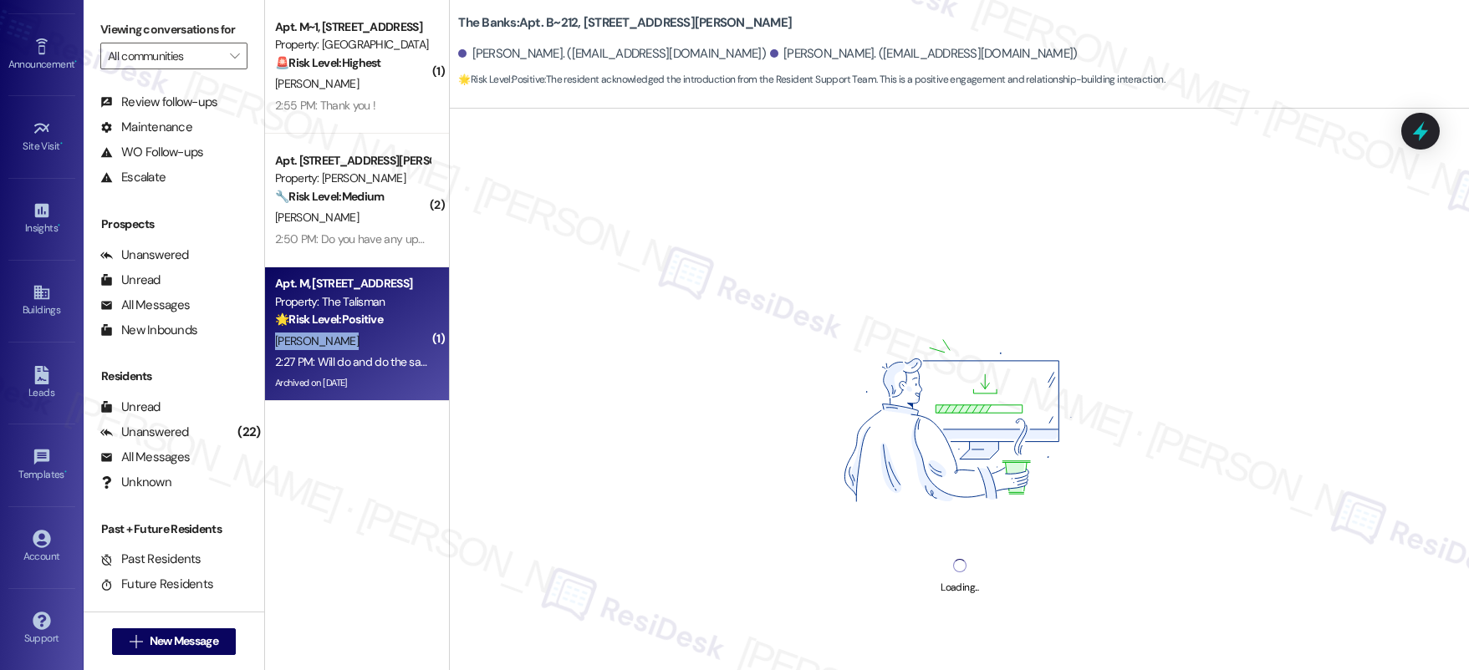
click at [349, 331] on div "[PERSON_NAME]" at bounding box center [352, 341] width 158 height 21
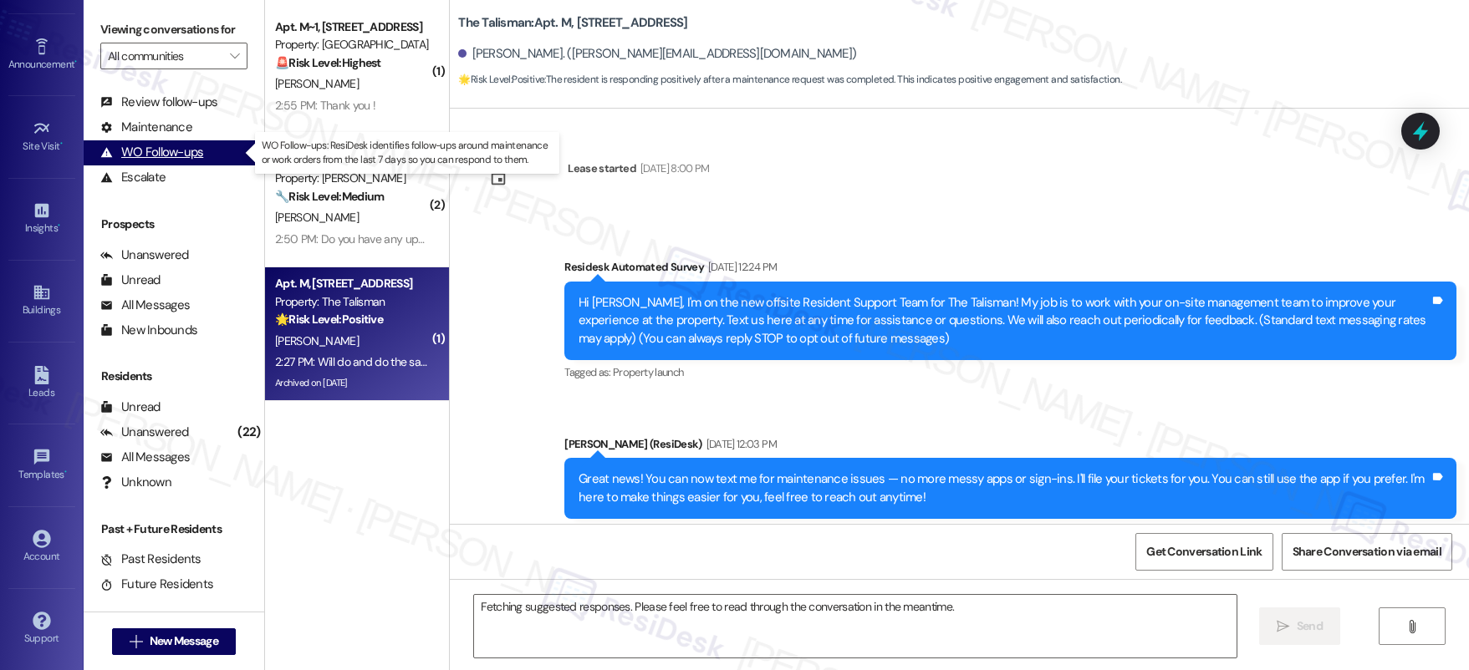
scroll to position [55801, 0]
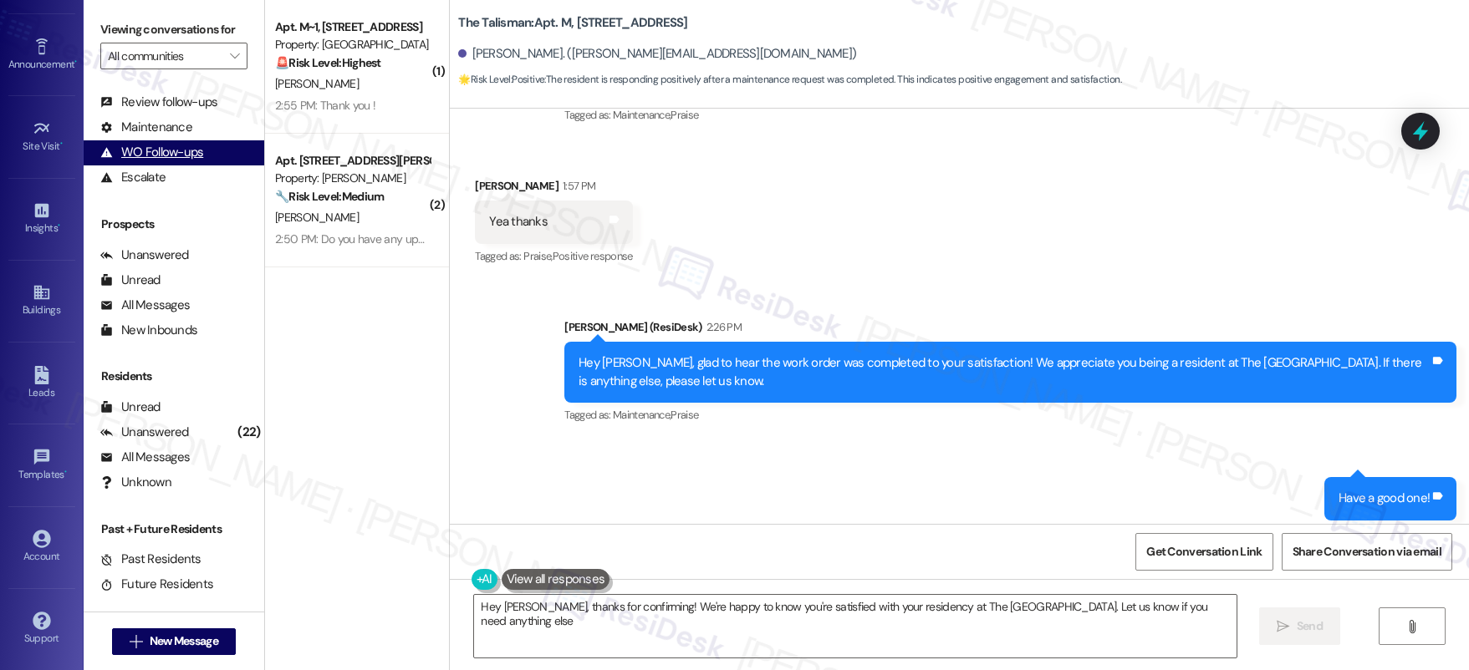
type textarea "Hey Christie, thanks for confirming! We're happy to know you're satisfied with …"
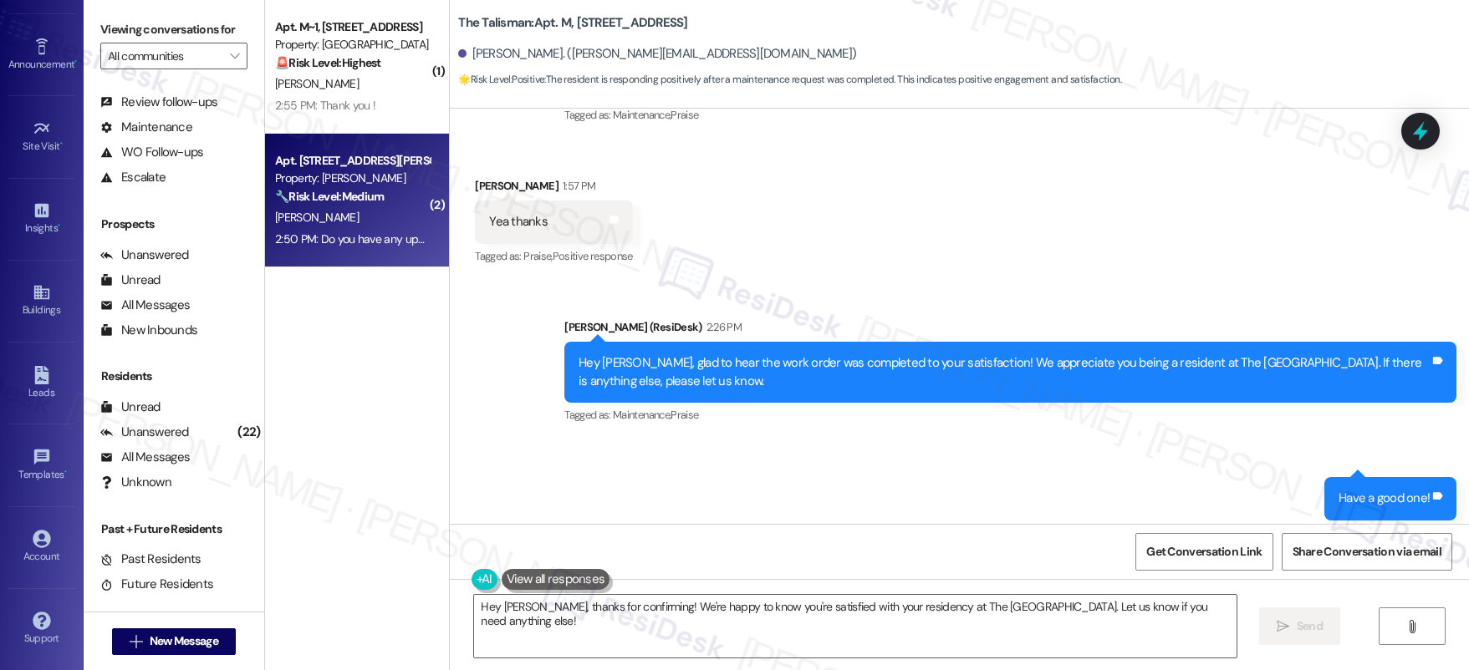
click at [395, 185] on div "Property: Douglas Grove" at bounding box center [352, 179] width 155 height 18
type textarea "Fetching suggested responses. Please feel free to read through the conversation…"
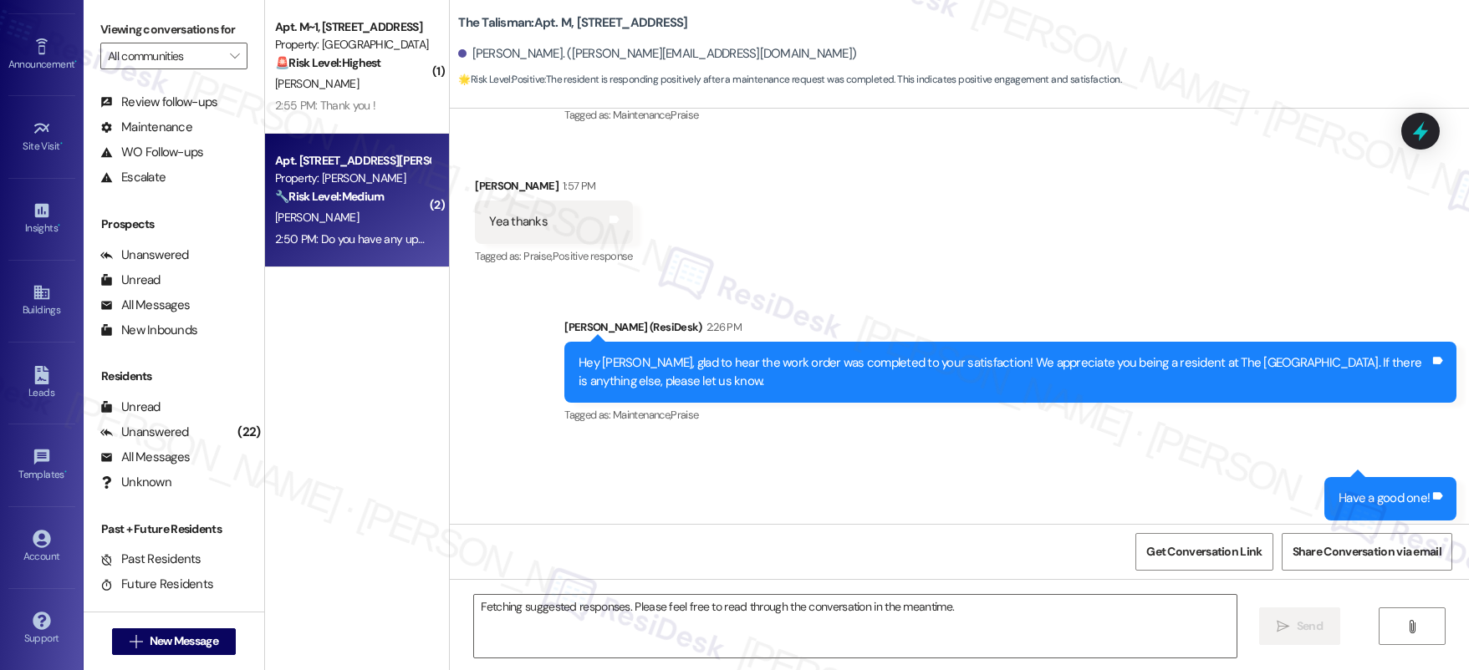
click at [397, 186] on div "Property: Douglas Grove" at bounding box center [352, 179] width 155 height 18
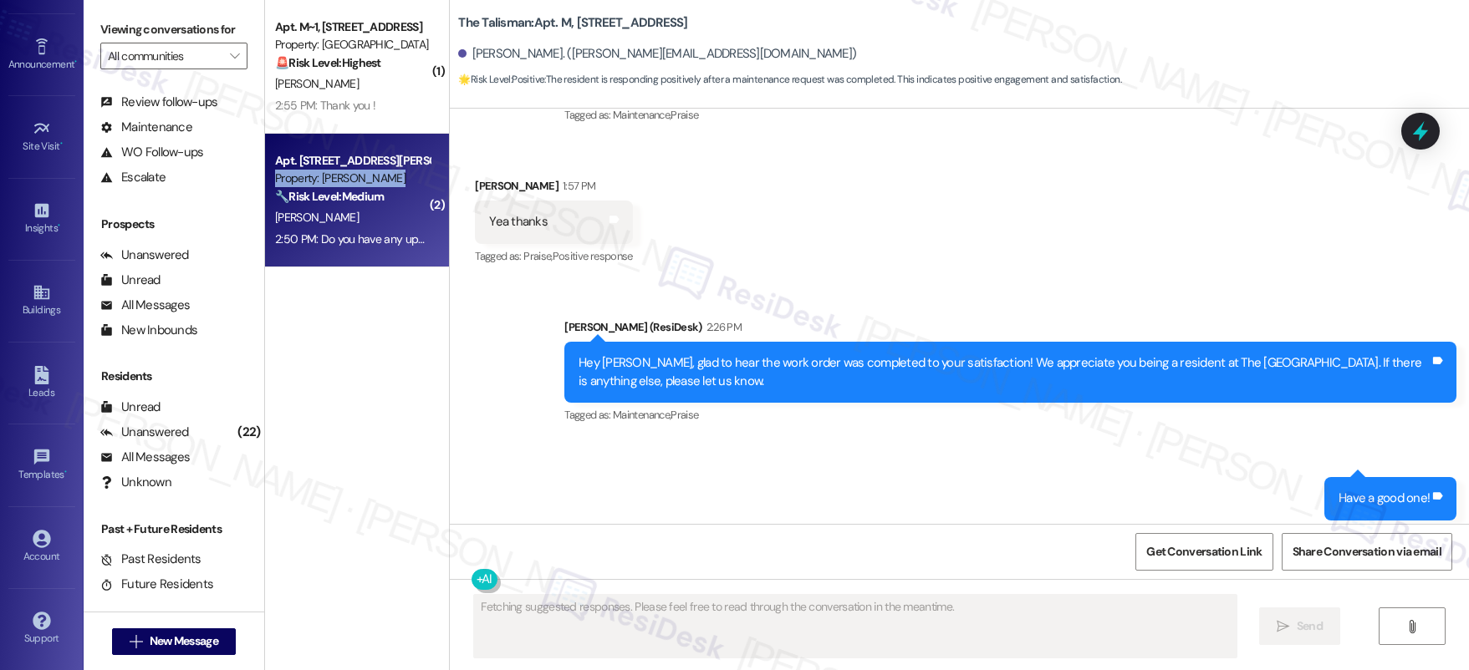
click at [397, 186] on div "Property: Douglas Grove" at bounding box center [352, 179] width 155 height 18
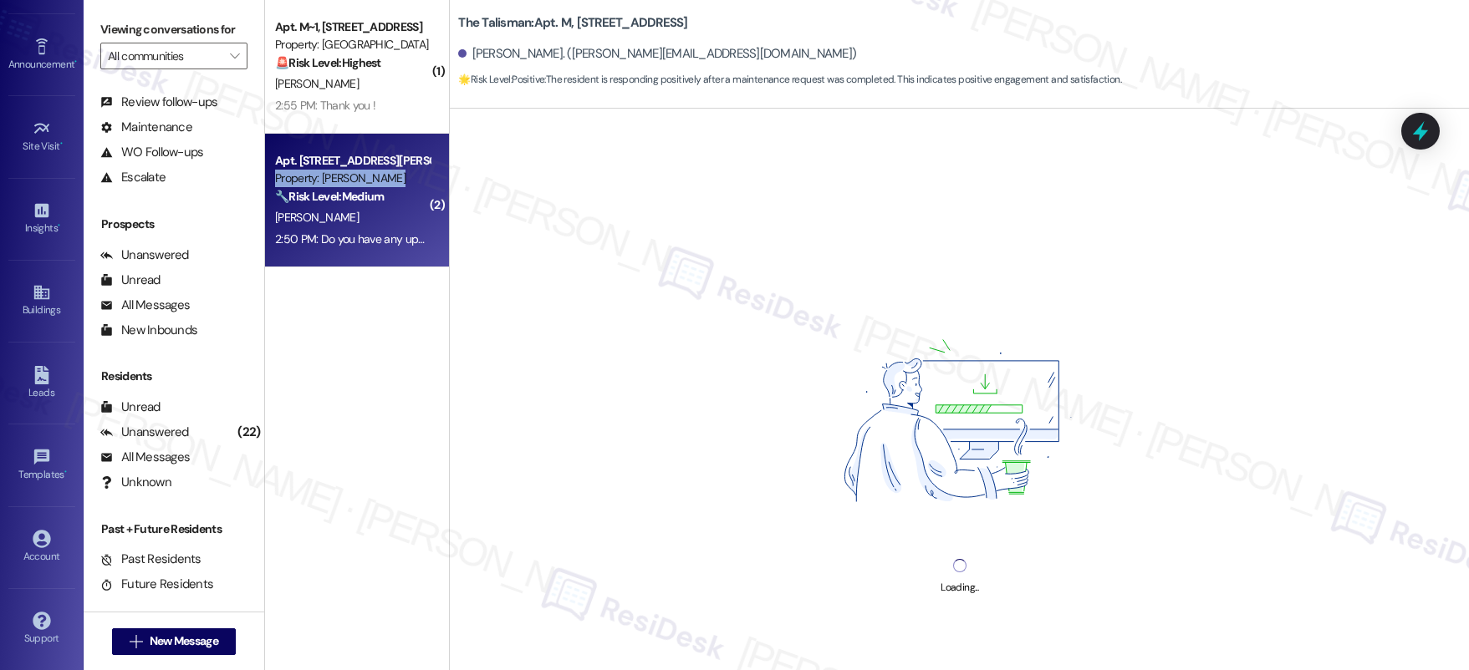
click at [397, 186] on div "Property: Douglas Grove" at bounding box center [352, 179] width 155 height 18
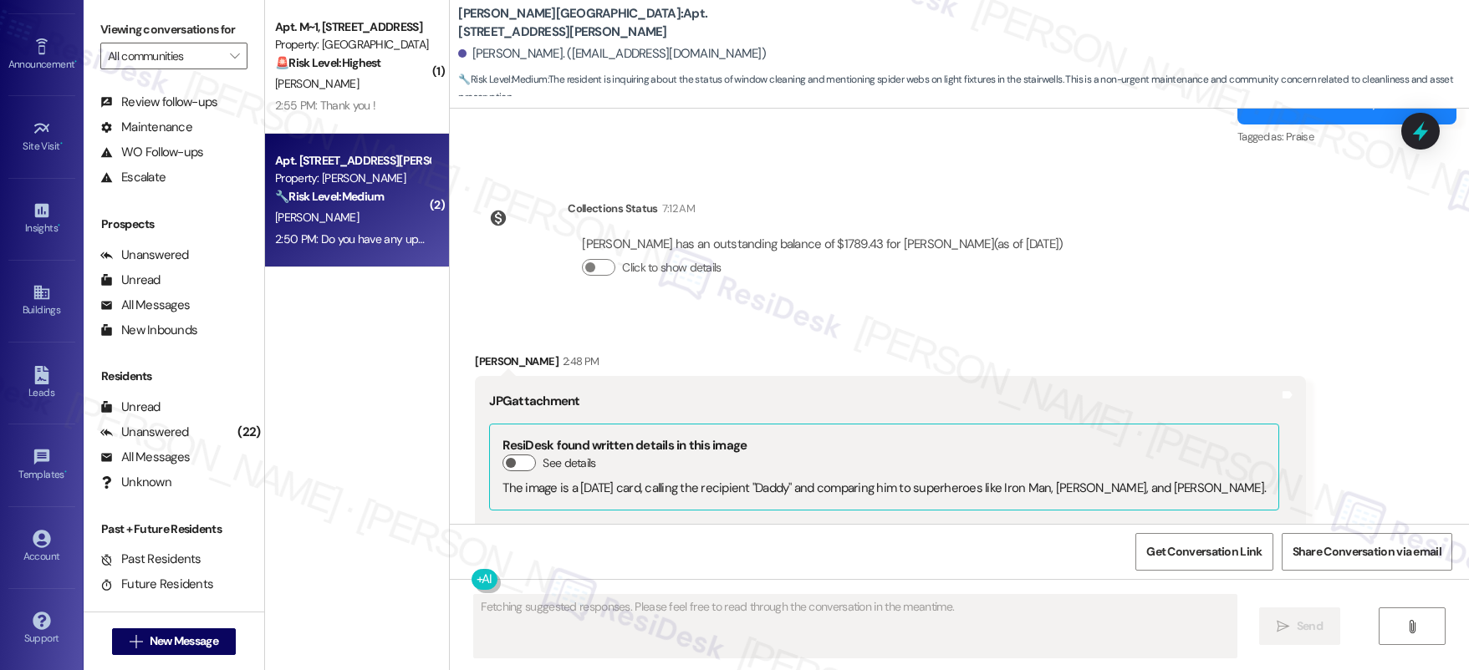
scroll to position [6120, 0]
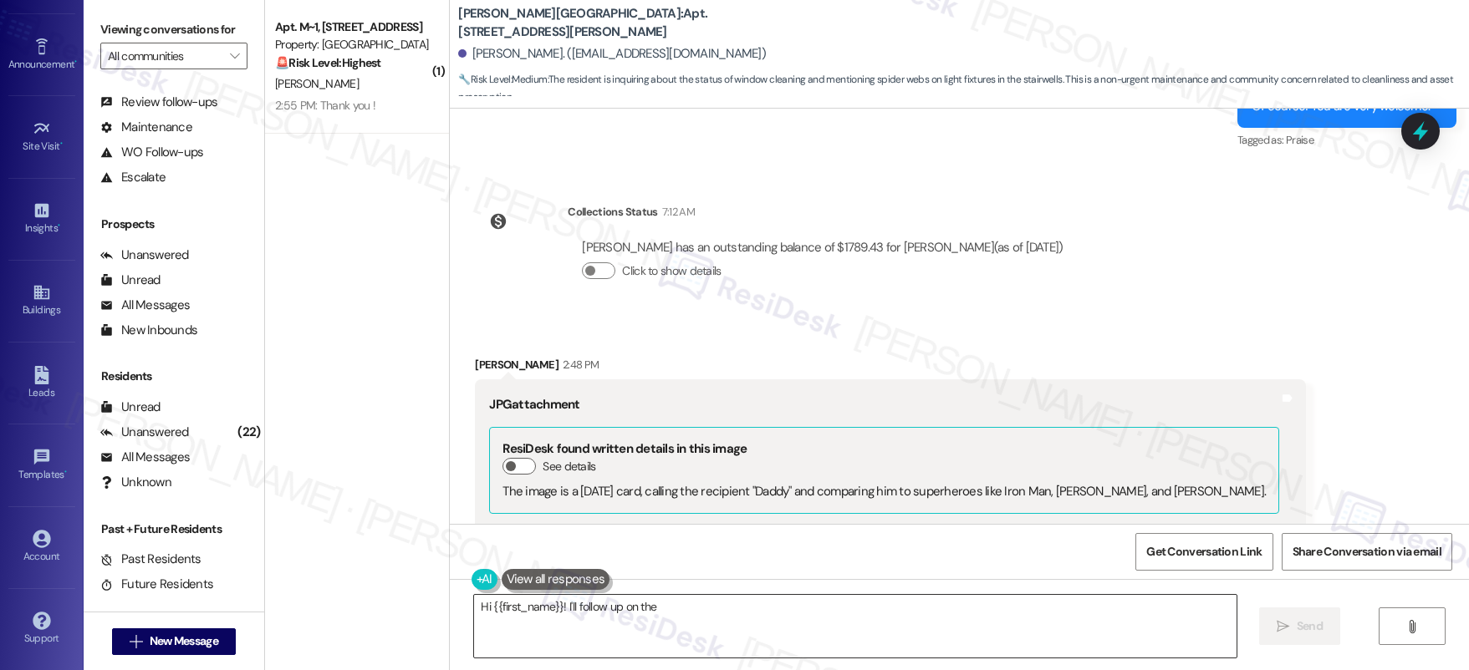
drag, startPoint x: 785, startPoint y: 581, endPoint x: 799, endPoint y: 603, distance: 26.0
click at [787, 588] on div "Hi {{first_name}}! I'll follow up  Send " at bounding box center [959, 641] width 1019 height 125
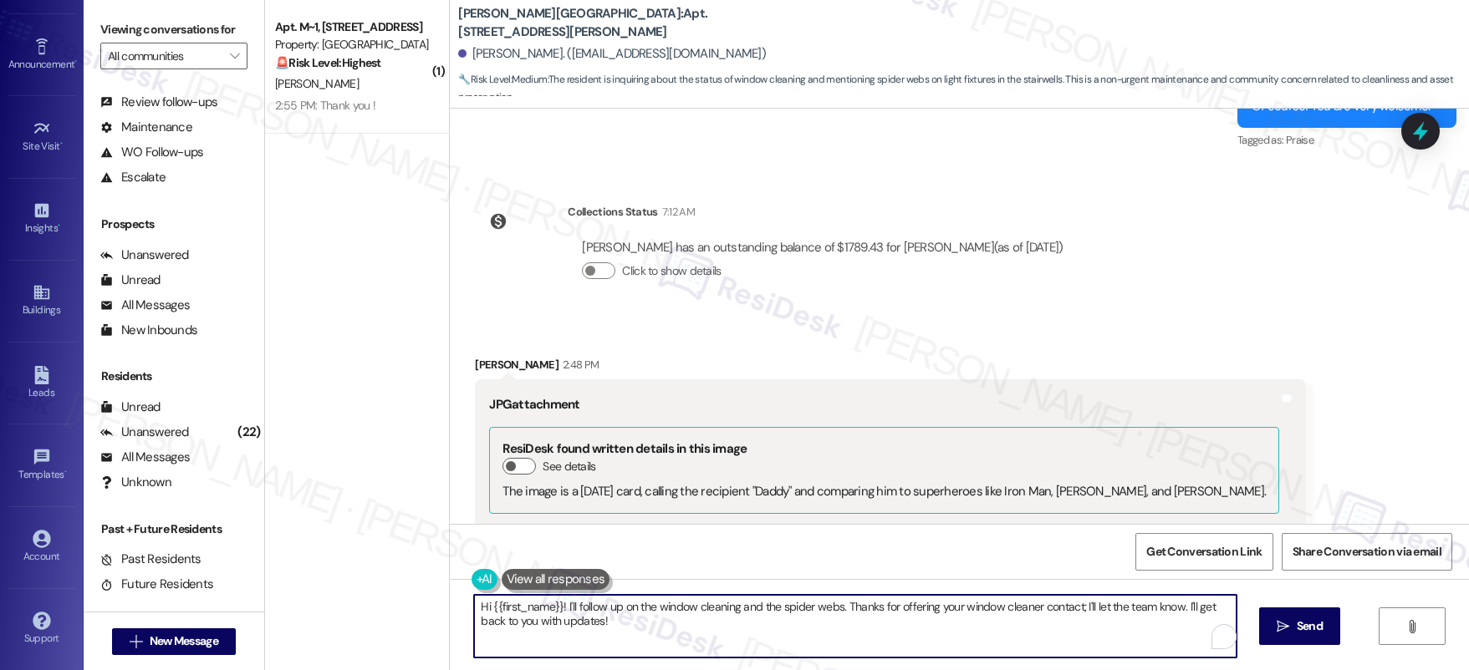
click at [808, 611] on textarea "Hi {{first_name}}! I'll follow up on the window cleaning and the spider webs. T…" at bounding box center [855, 626] width 762 height 63
click at [807, 611] on textarea "Hi {{first_name}}! I'll follow up on the window cleaning and the spider webs. T…" at bounding box center [855, 626] width 762 height 63
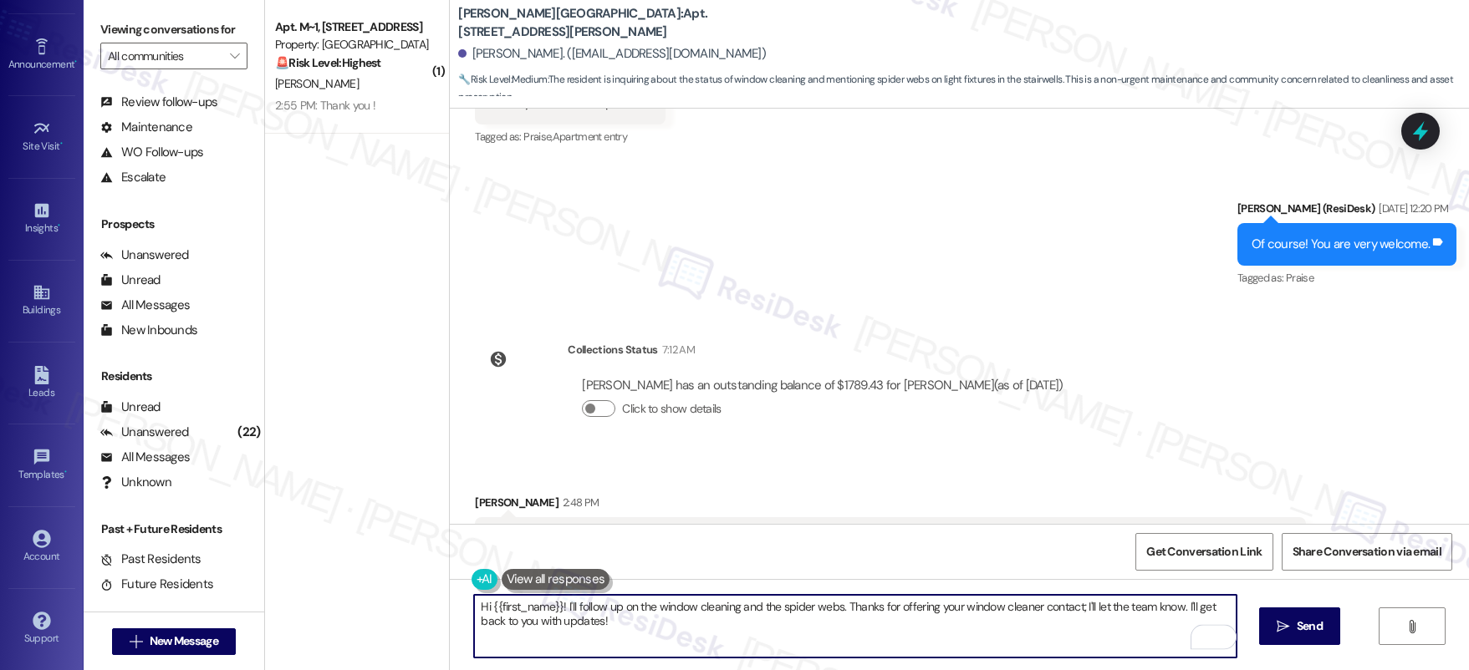
scroll to position [5973, 0]
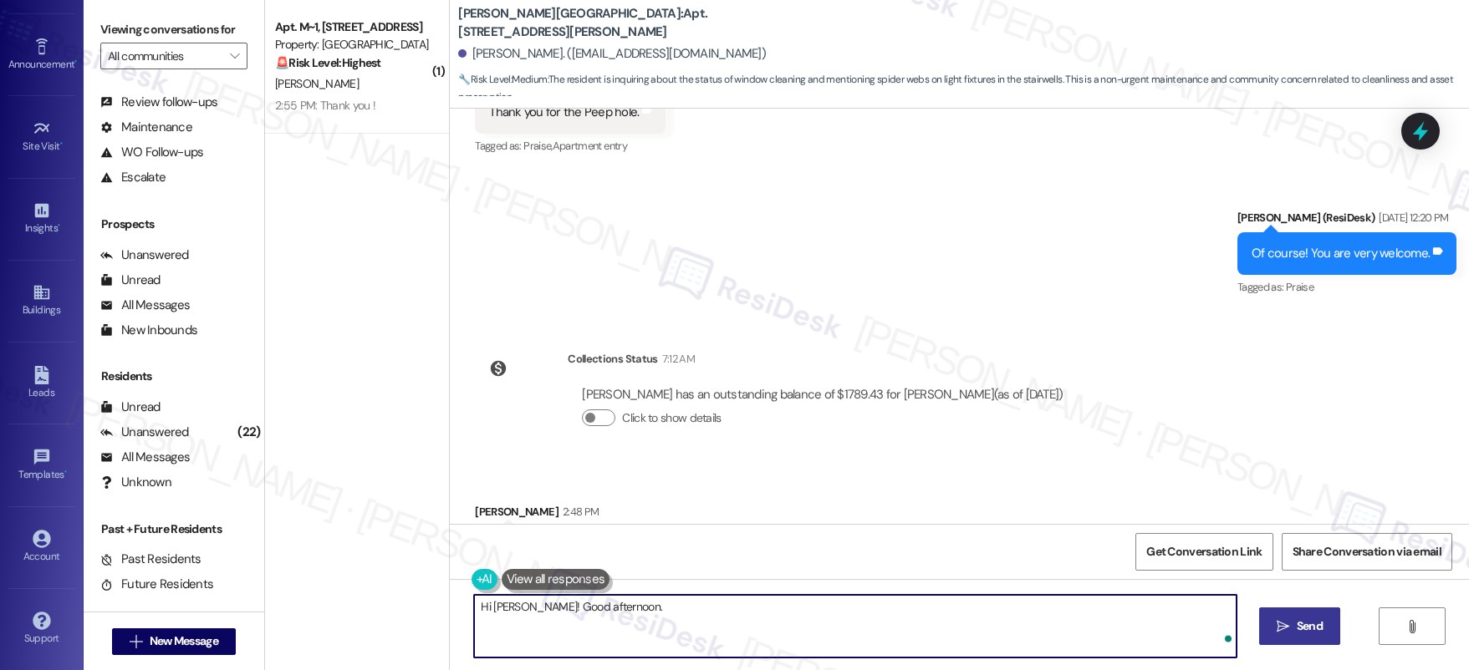
type textarea "Hi Andrew! Good afternoon."
drag, startPoint x: 1331, startPoint y: 630, endPoint x: 1319, endPoint y: 631, distance: 11.7
click at [1331, 630] on button " Send" at bounding box center [1299, 627] width 81 height 38
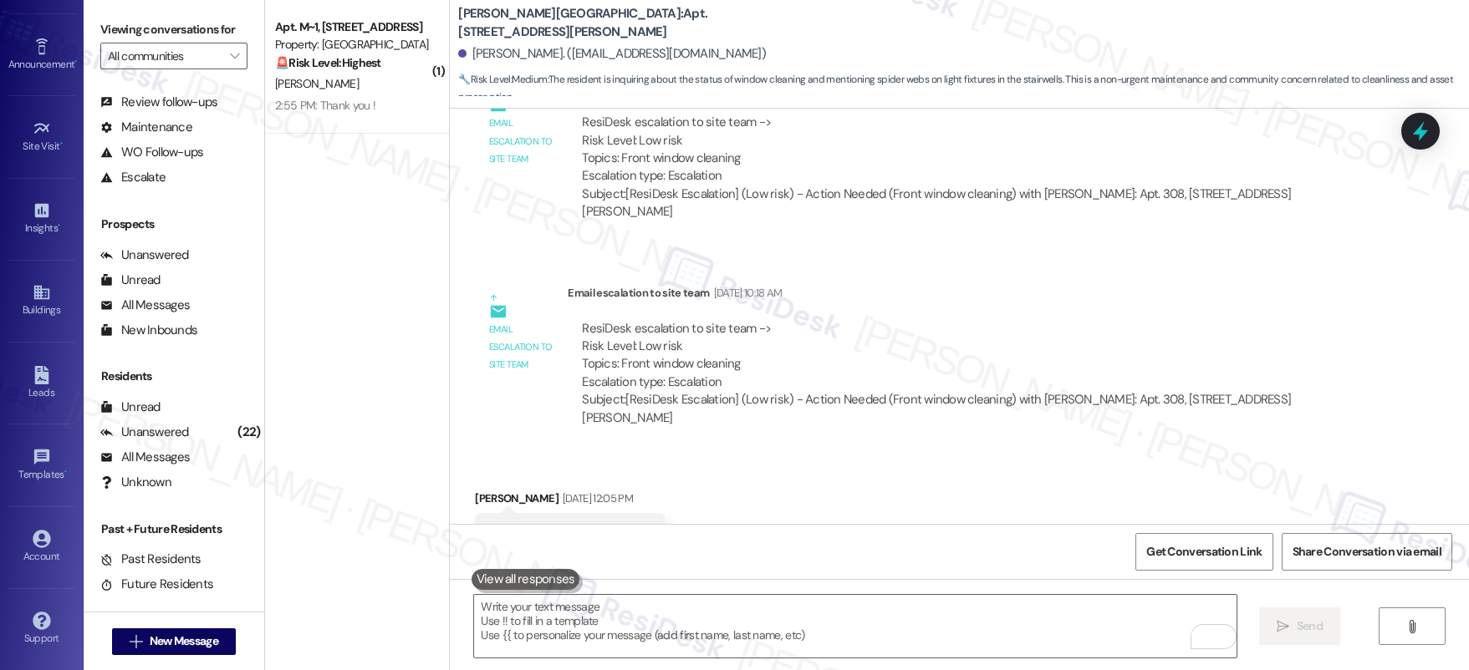
scroll to position [5547, 0]
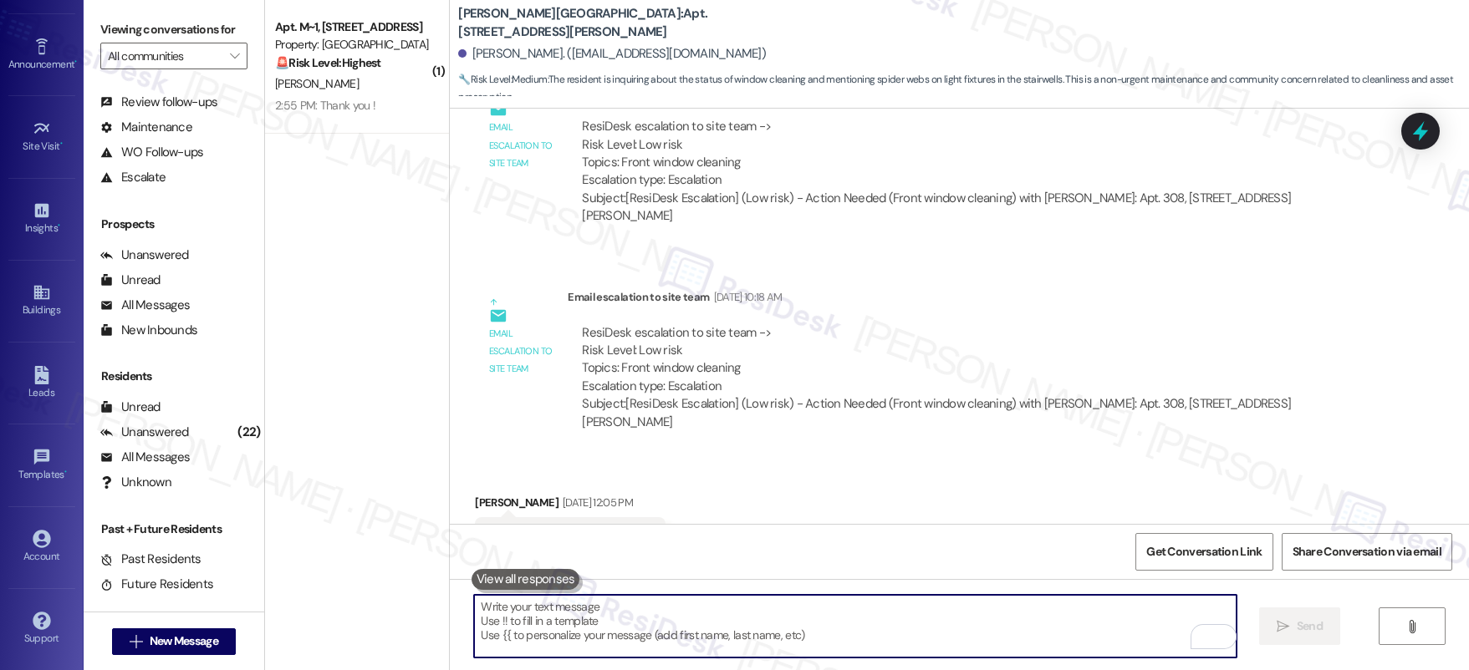
click at [898, 624] on textarea "To enrich screen reader interactions, please activate Accessibility in Grammarl…" at bounding box center [855, 626] width 762 height 63
click at [904, 618] on textarea "To enrich screen reader interactions, please activate Accessibility in Grammarl…" at bounding box center [855, 626] width 762 height 63
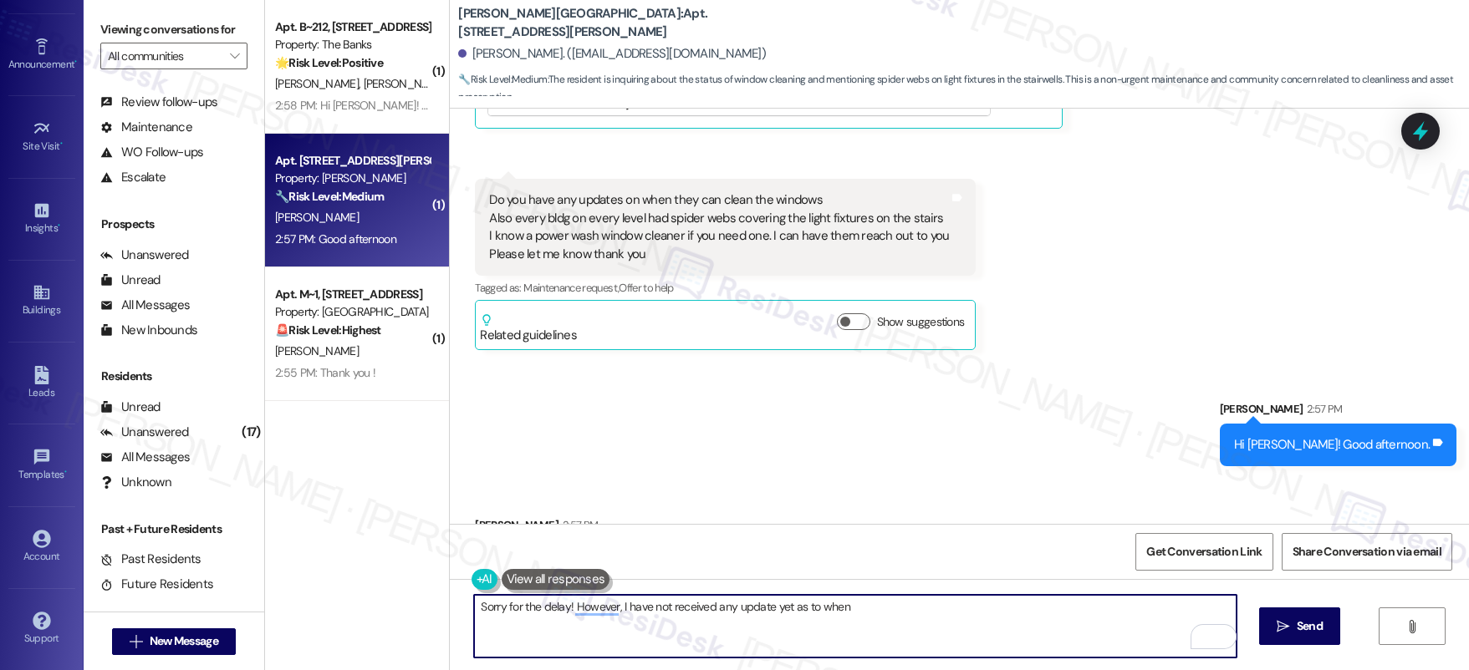
scroll to position [7070, 0]
click at [951, 605] on textarea "Sorry for the delay! However, I have not received any update yet as to when" at bounding box center [855, 626] width 762 height 63
click at [960, 617] on textarea "Sorry for the delay! However, I have not received any update yet as to when" at bounding box center [855, 626] width 762 height 63
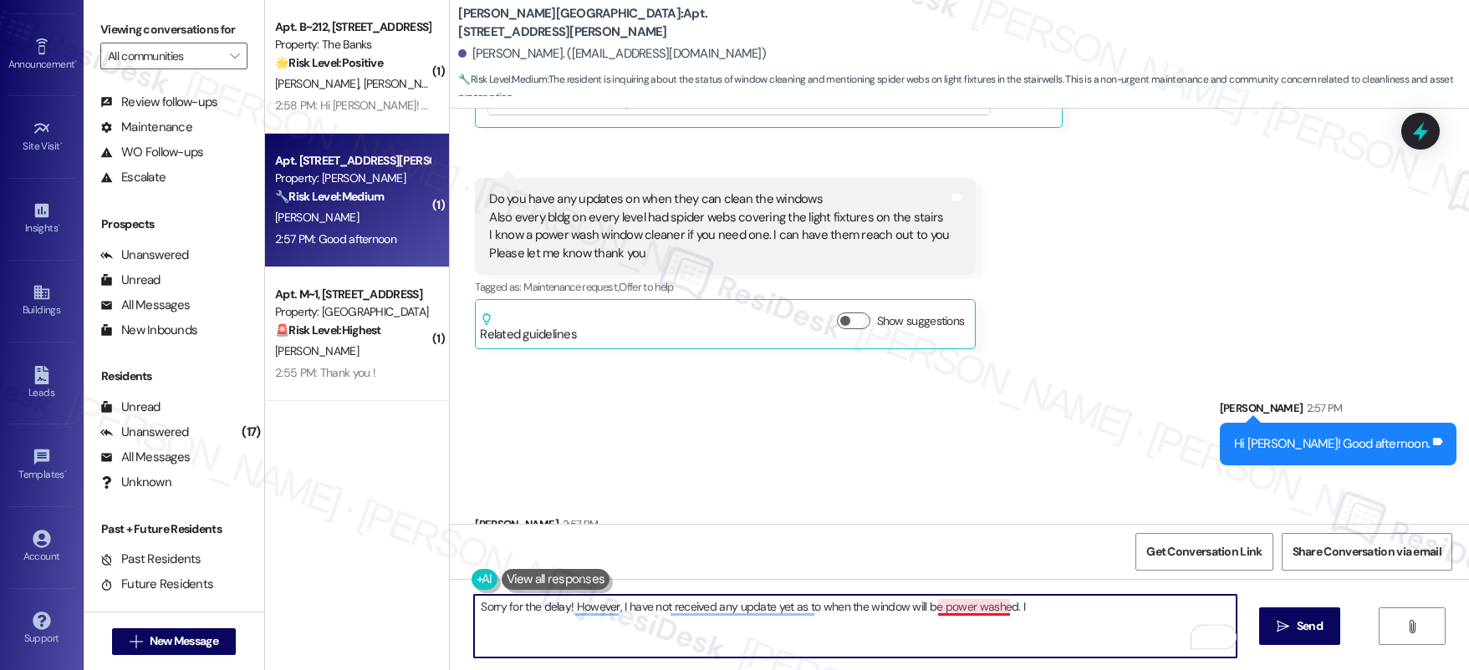
click at [968, 613] on textarea "Sorry for the delay! However, I have not received any update yet as to when the…" at bounding box center [855, 626] width 762 height 63
click at [1063, 614] on textarea "Sorry for the delay! However, I have not received any update yet as to when the…" at bounding box center [855, 626] width 762 height 63
type textarea "Sorry for the delay! However, I have not received any update yet as to when the…"
click at [1306, 626] on span "Send" at bounding box center [1309, 627] width 26 height 18
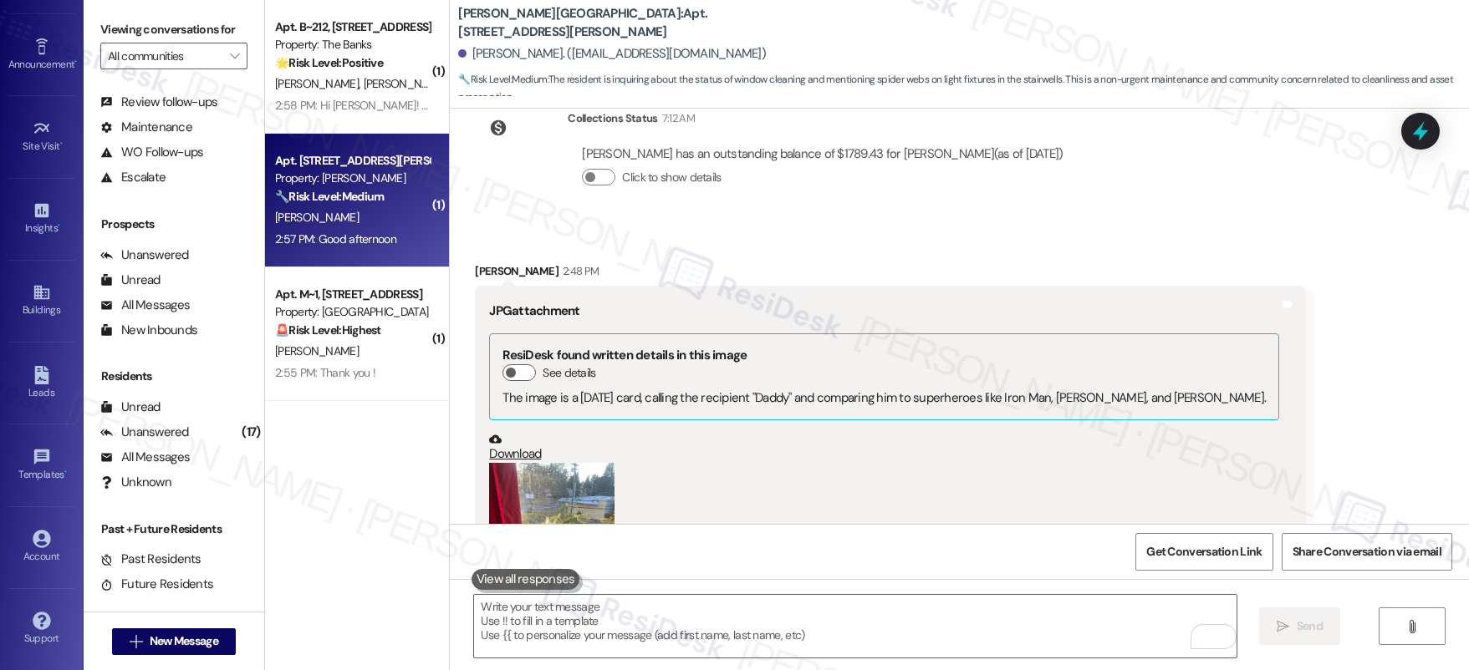
scroll to position [6212, 0]
click at [569, 465] on button "Zoom image" at bounding box center [551, 548] width 125 height 167
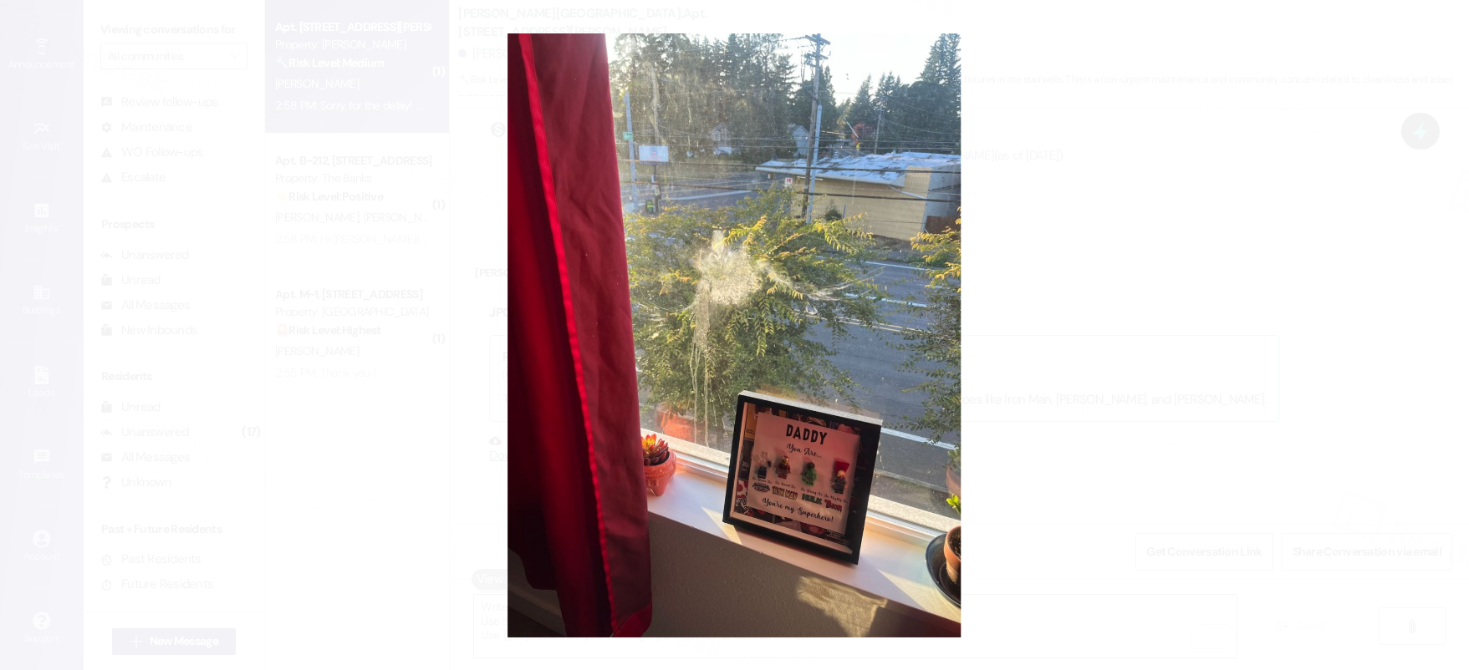
click at [1108, 369] on button "Unzoom image" at bounding box center [734, 335] width 1469 height 670
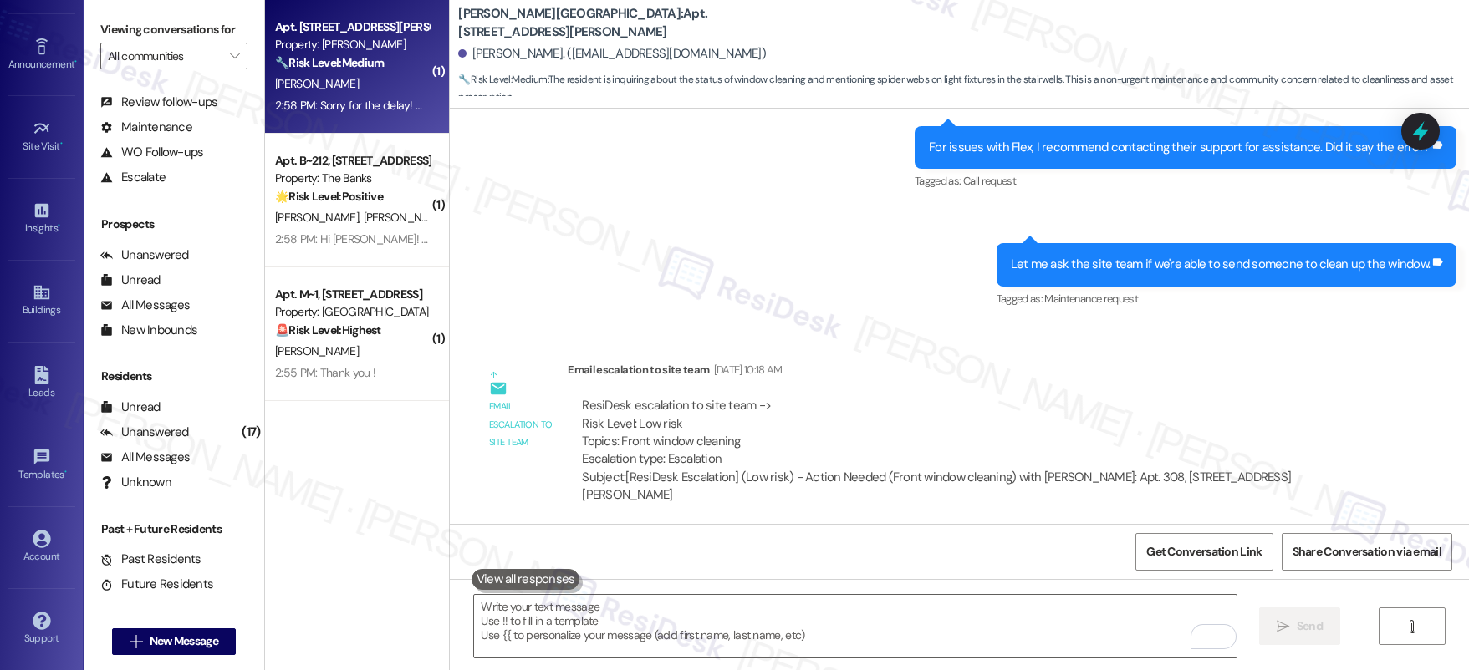
scroll to position [5267, 0]
click at [750, 621] on textarea "To enrich screen reader interactions, please activate Accessibility in Grammarl…" at bounding box center [855, 626] width 762 height 63
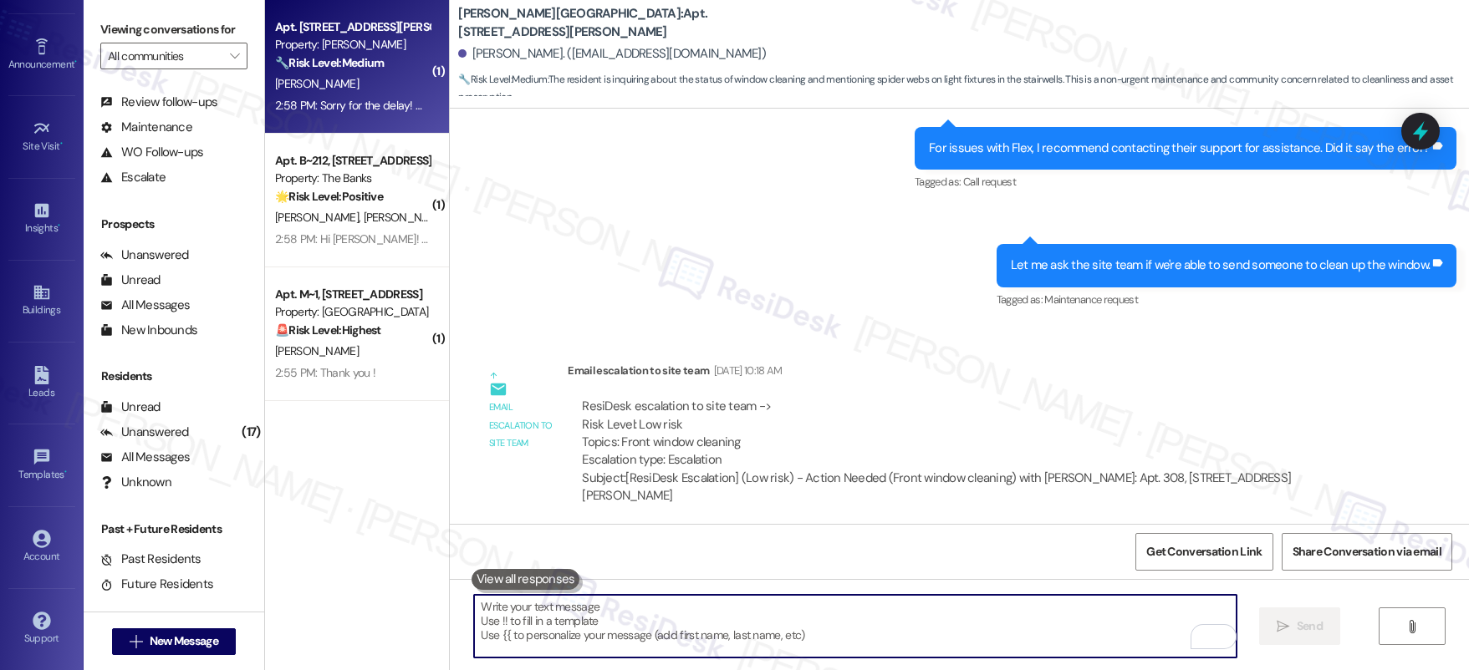
drag, startPoint x: 750, startPoint y: 621, endPoint x: 708, endPoint y: 644, distance: 47.5
click at [752, 621] on textarea "To enrich screen reader interactions, please activate Accessibility in Grammarl…" at bounding box center [855, 626] width 762 height 63
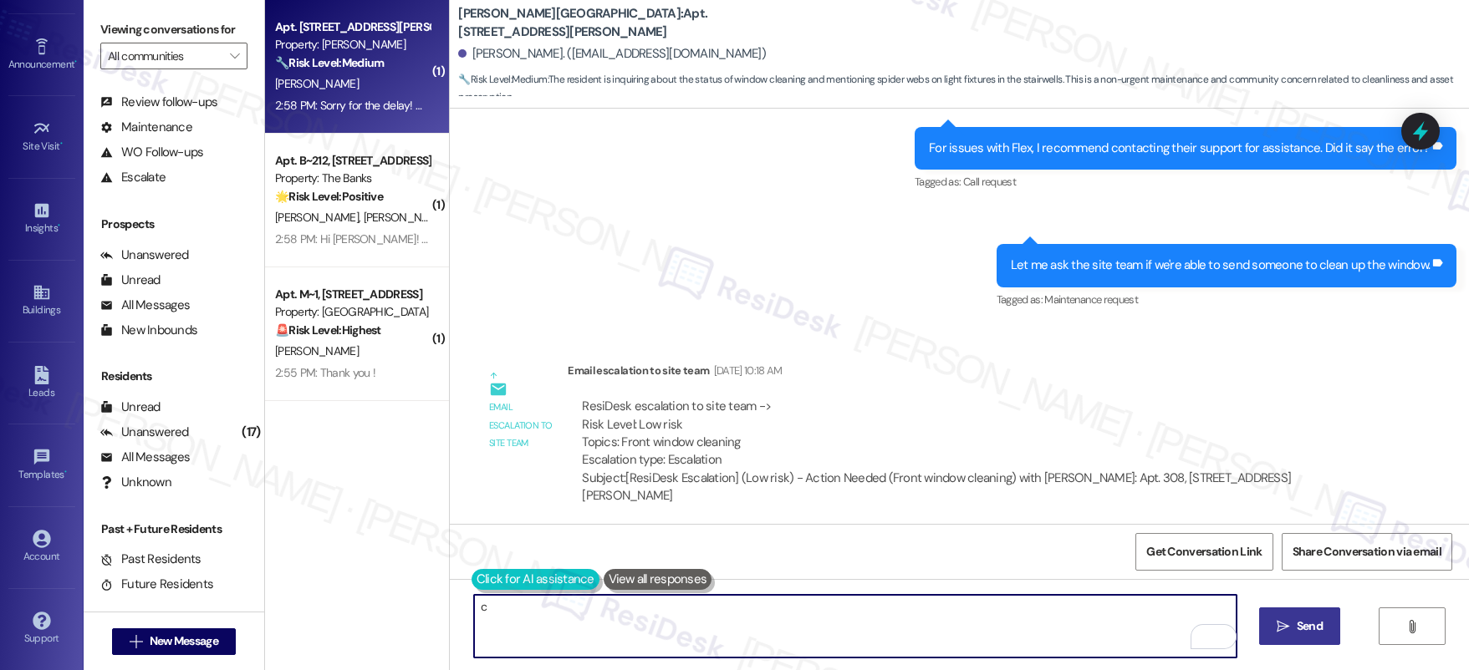
type textarea "c"
click at [471, 584] on button at bounding box center [535, 579] width 128 height 21
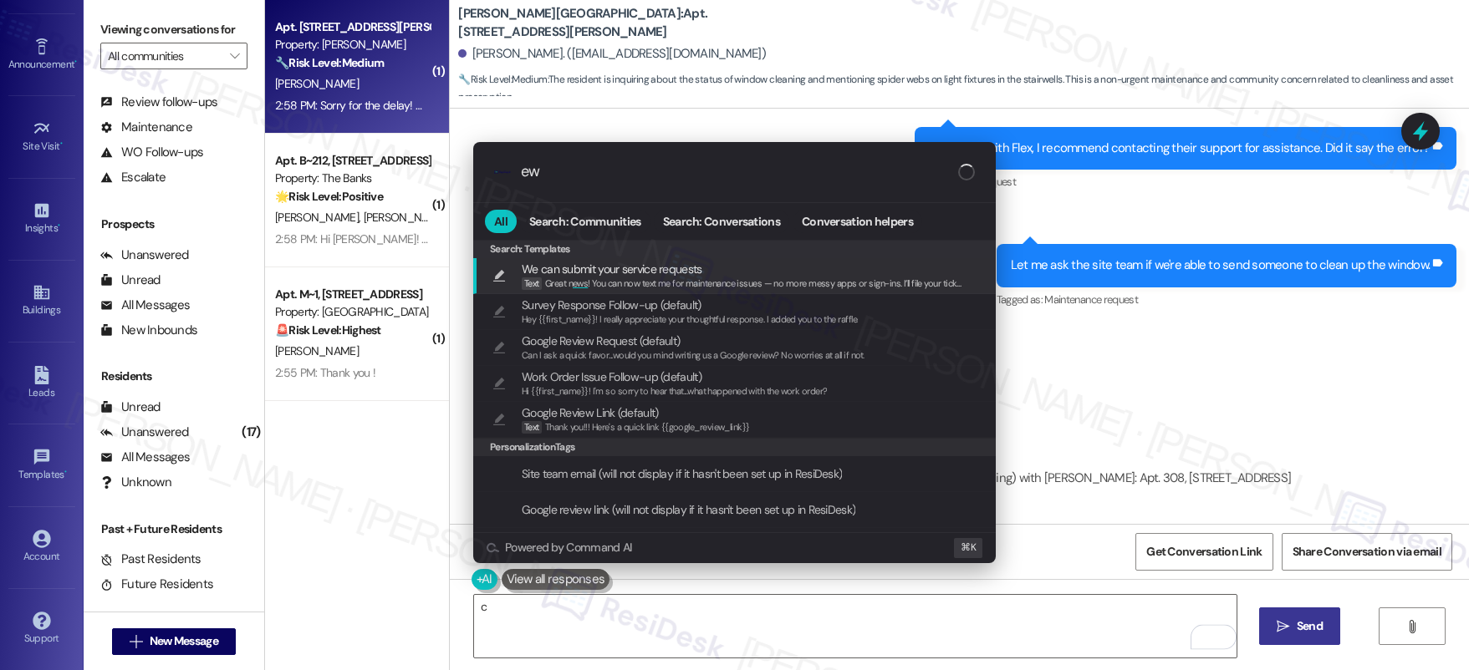
type input "e"
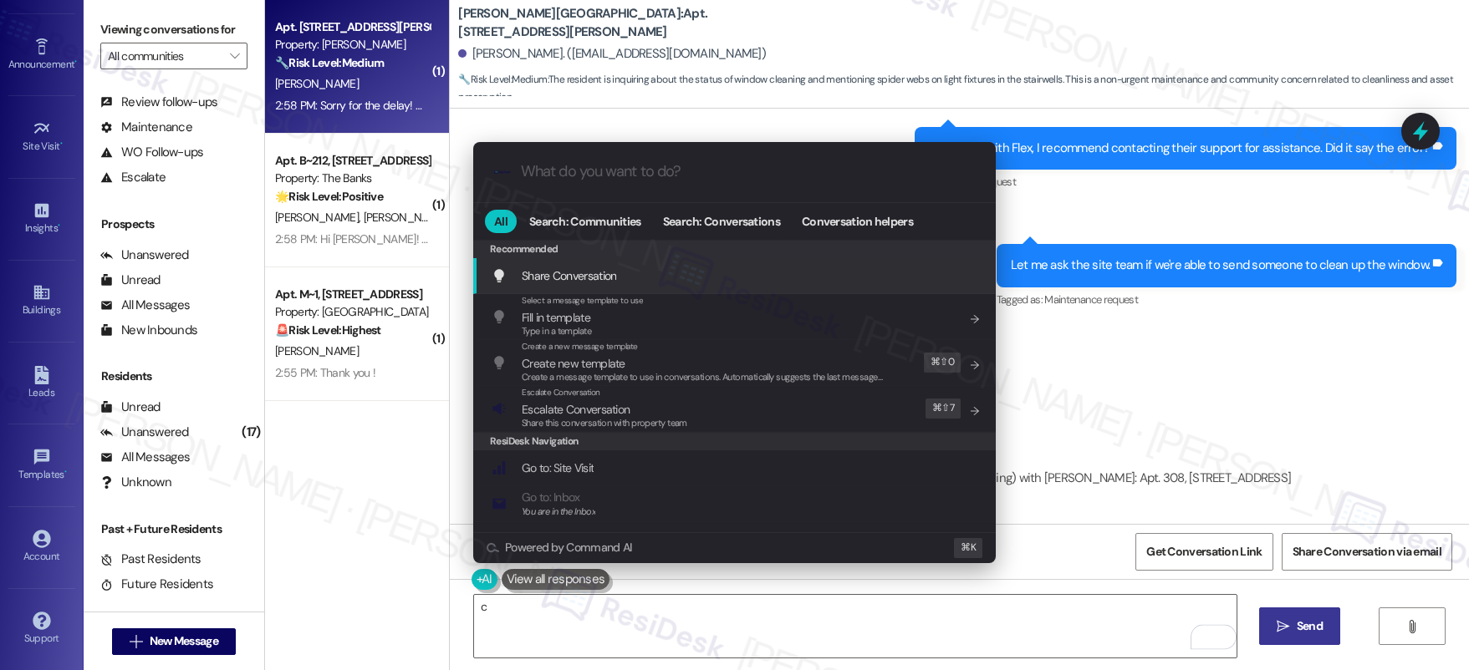
type input "s"
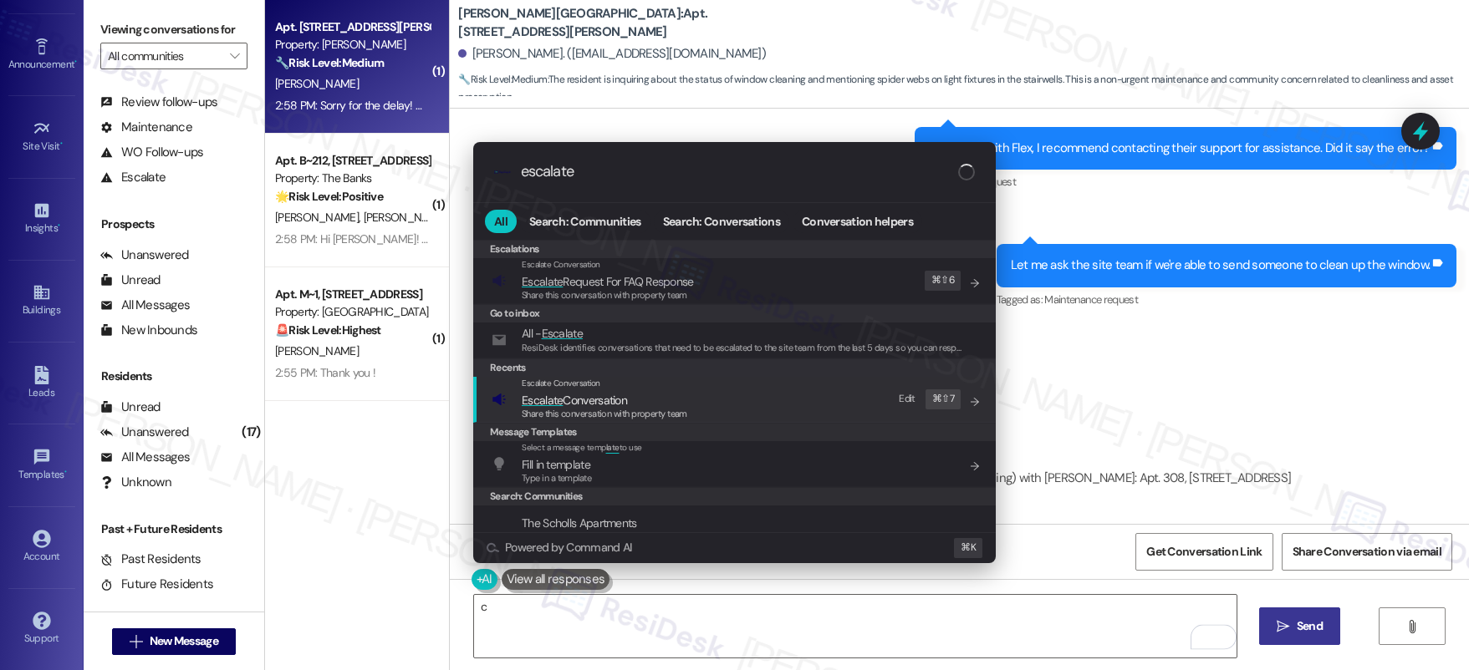
type input "escalate"
click at [550, 393] on span "Escalate" at bounding box center [542, 400] width 41 height 15
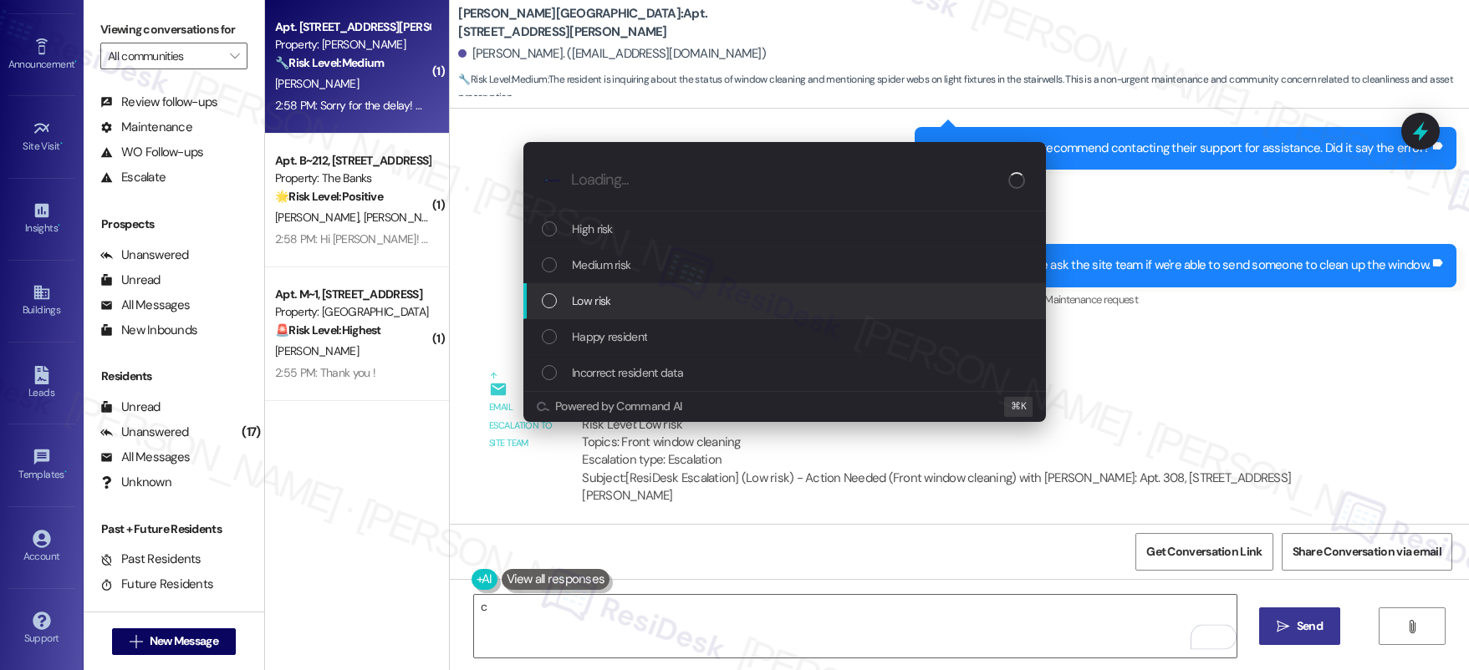
click at [659, 311] on div "Low risk" at bounding box center [784, 301] width 522 height 36
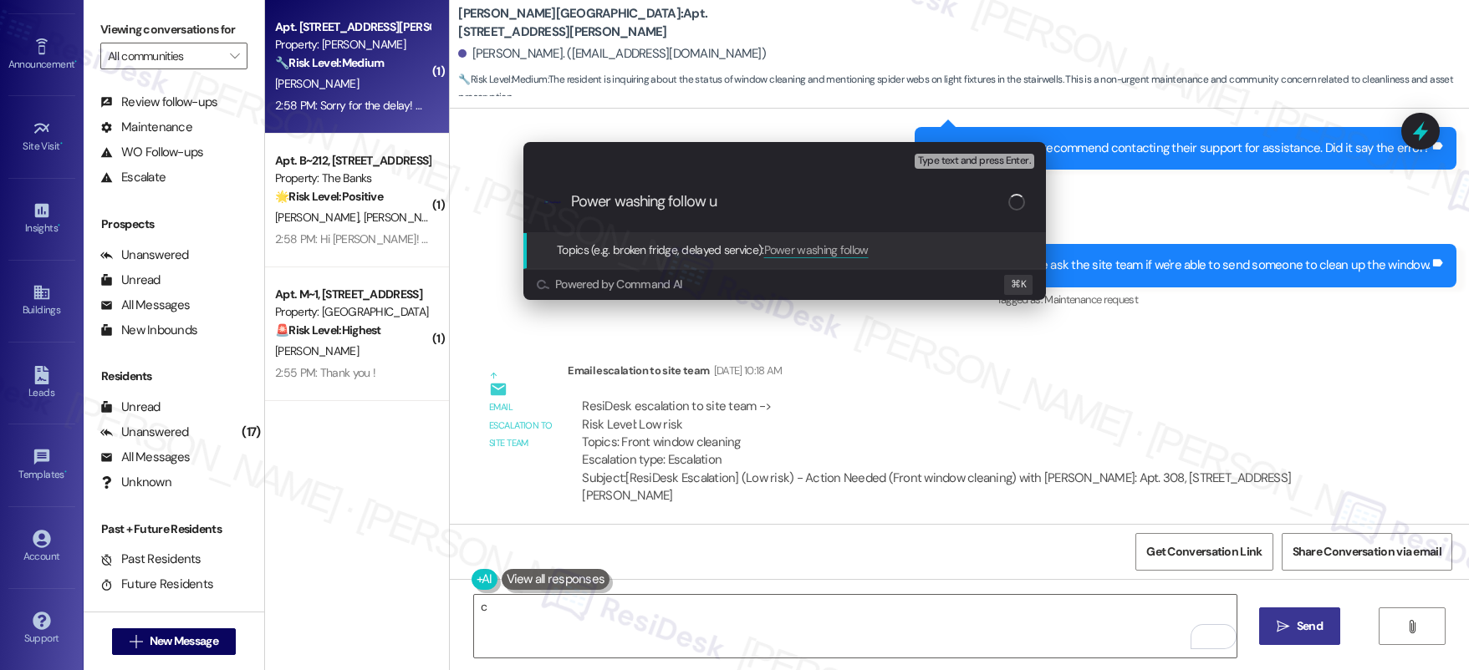
type input "Power washing follow up"
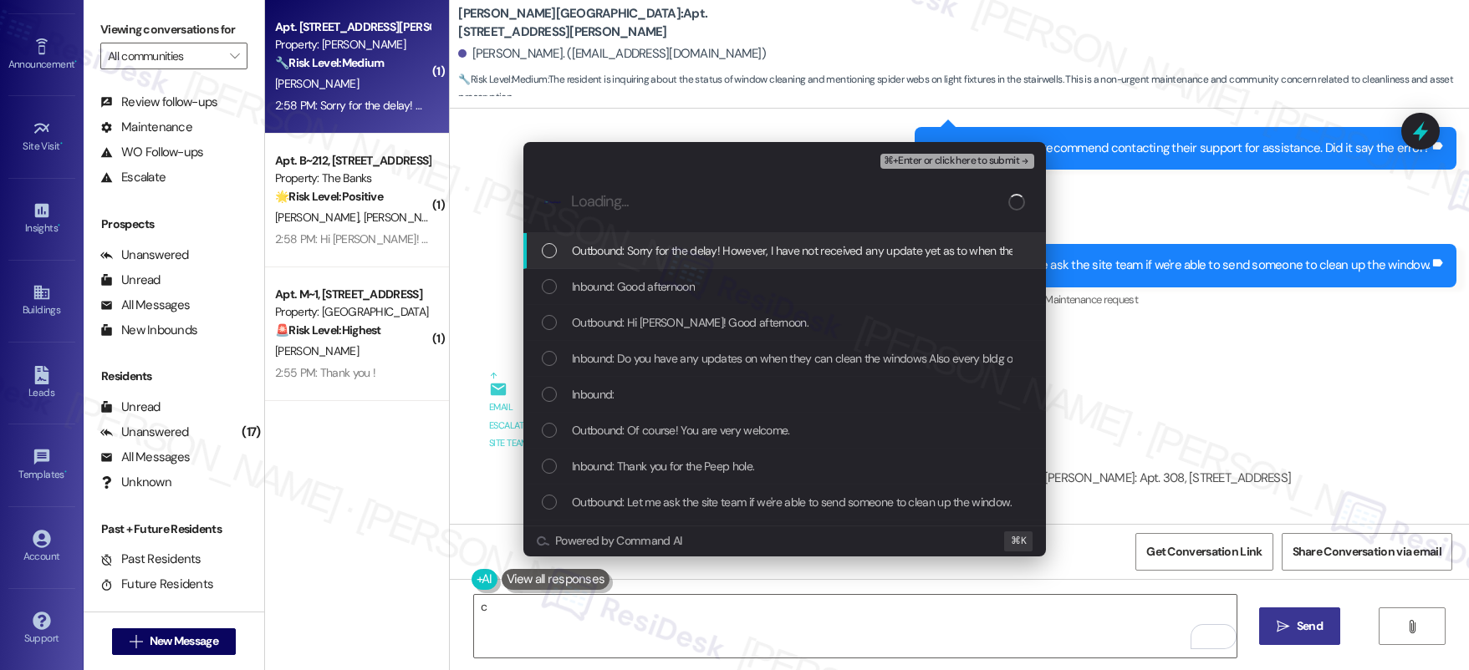
click at [955, 165] on span "⌘+Enter or click here to submit" at bounding box center [950, 161] width 135 height 12
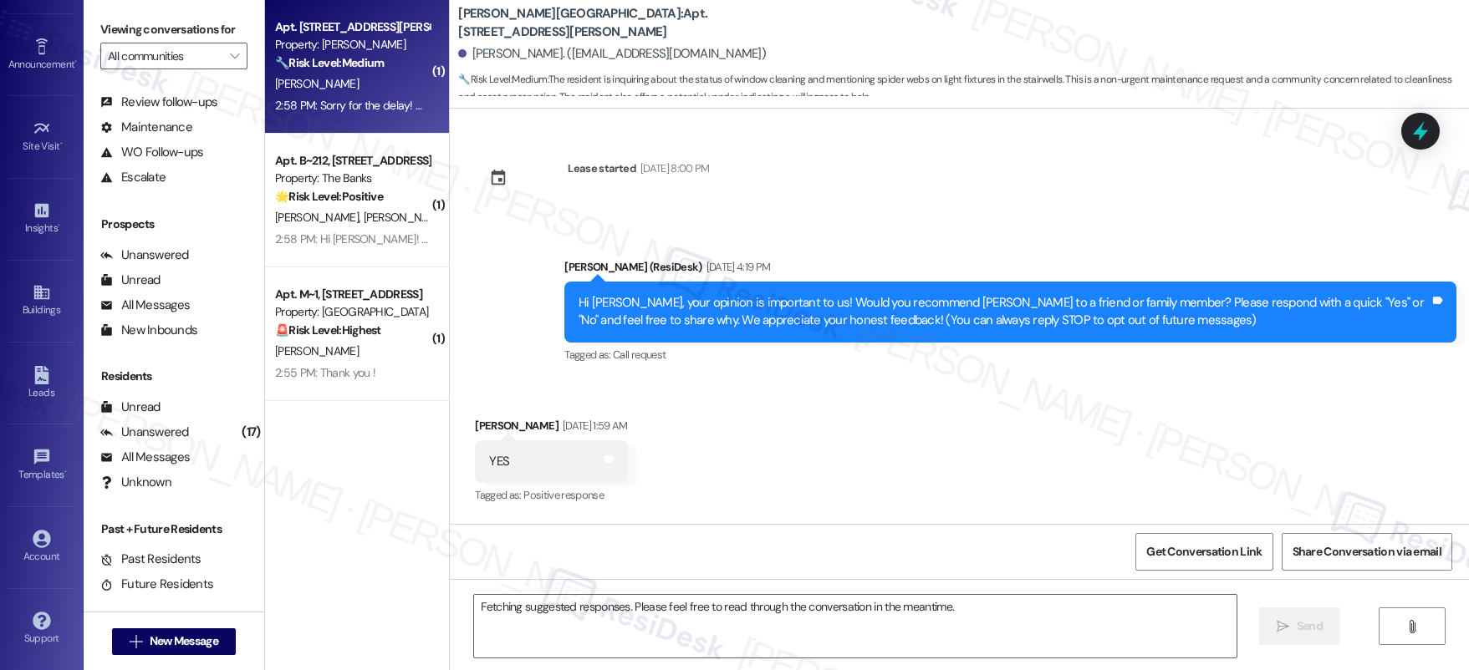
scroll to position [6826, 0]
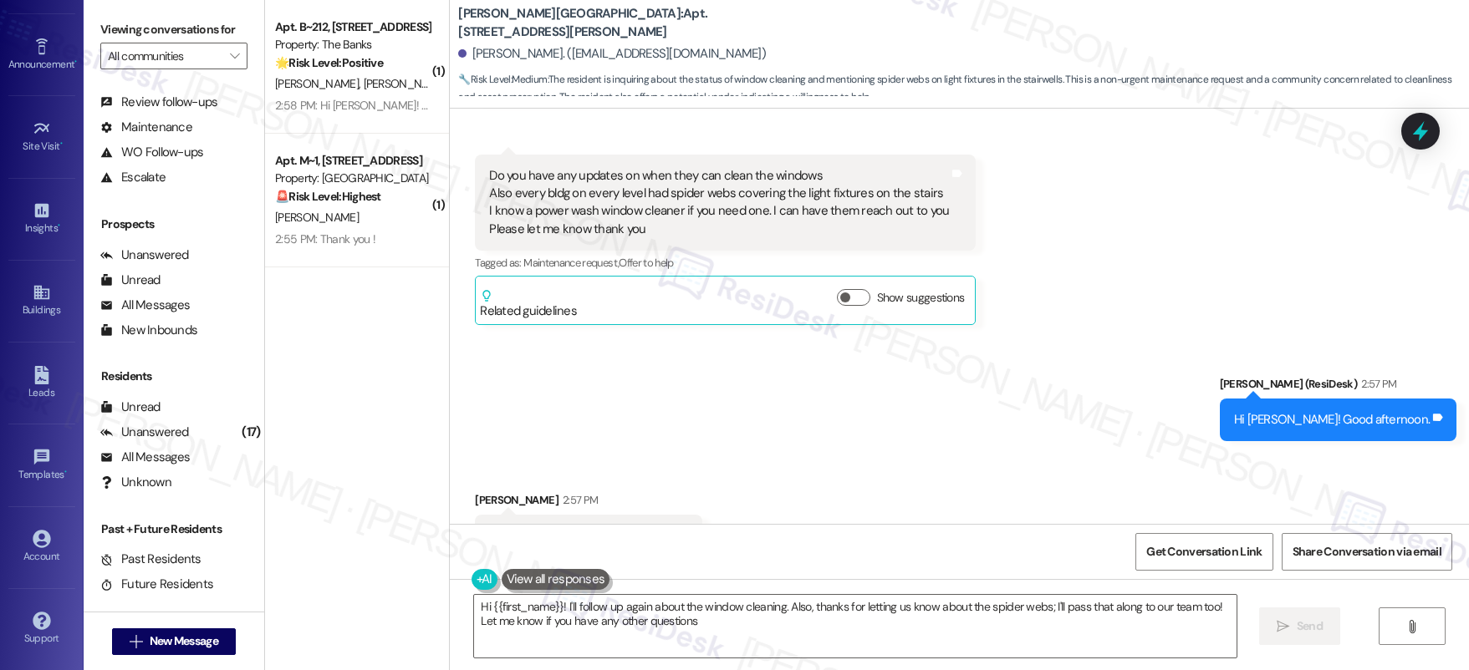
type textarea "Hi {{first_name}}! I'll follow up again about the window cleaning. Also, thanks…"
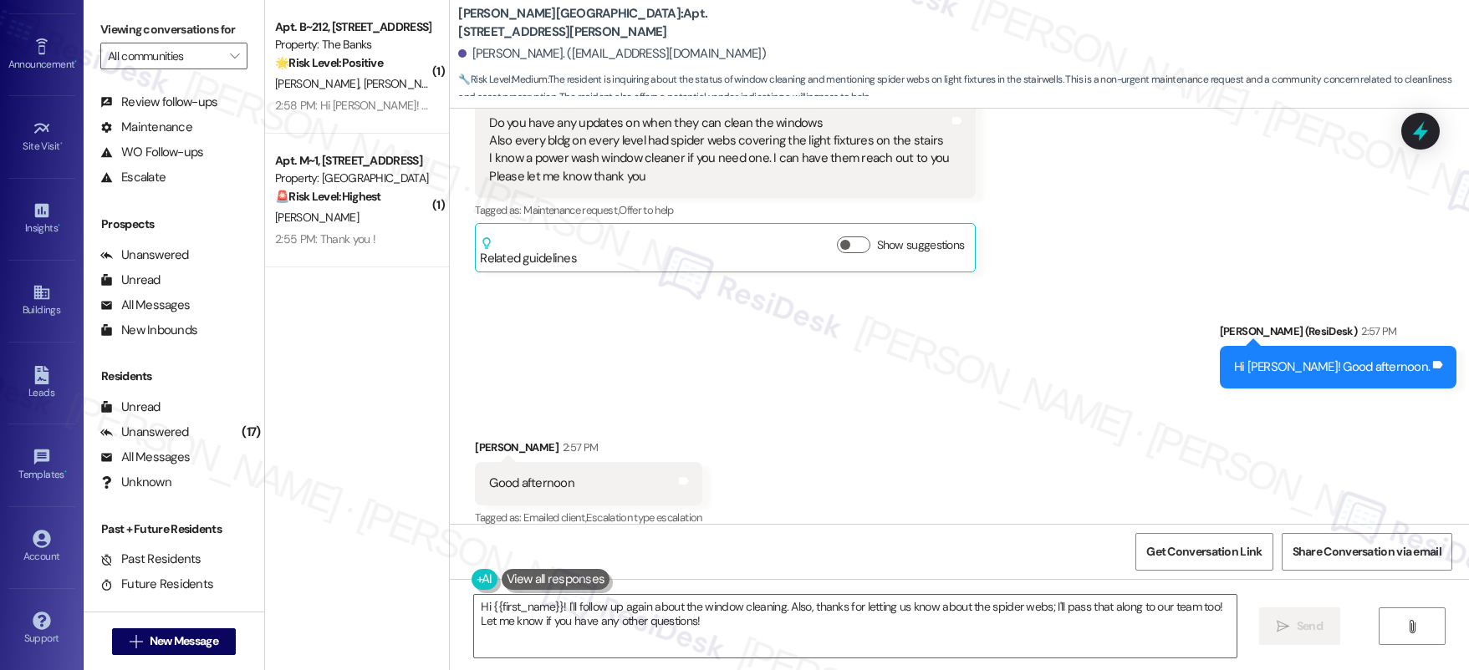
scroll to position [6967, 0]
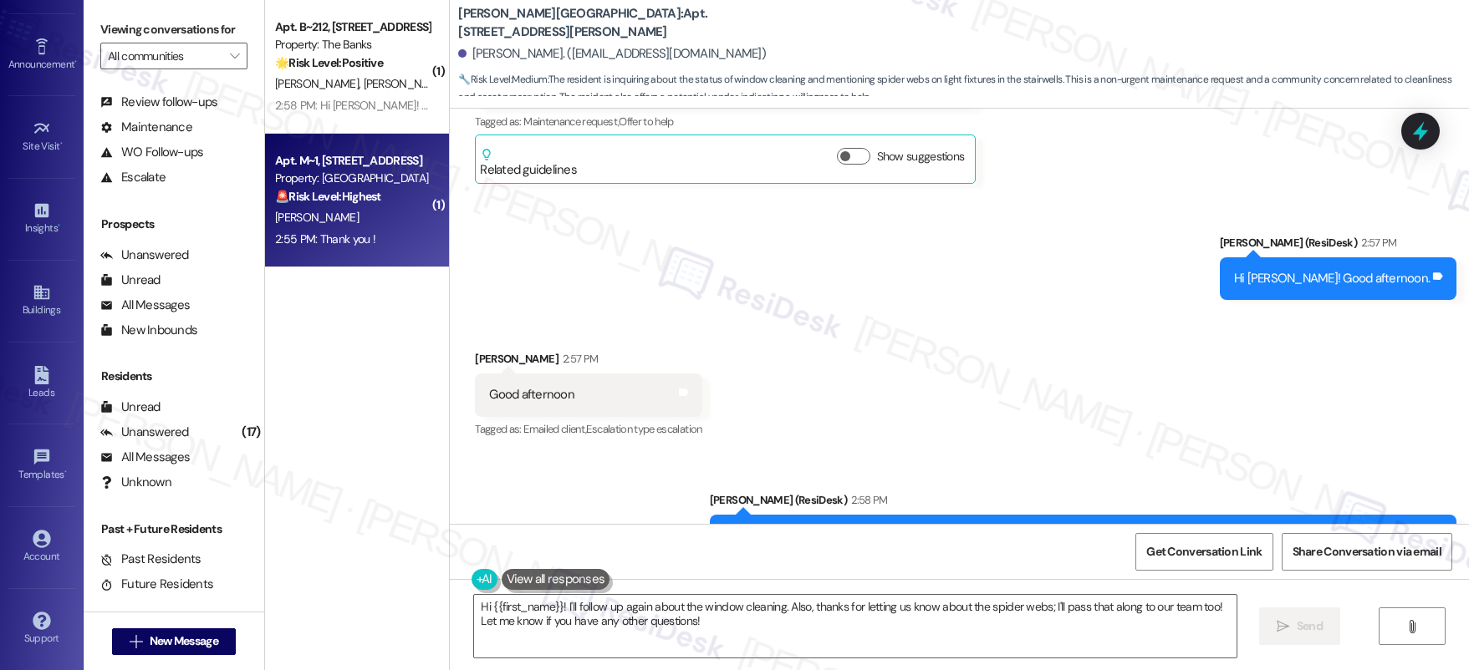
click at [318, 232] on div "2:55 PM: Thank you ! 2:55 PM: Thank you !" at bounding box center [325, 239] width 100 height 15
type textarea "Fetching suggested responses. Please feel free to read through the conversation…"
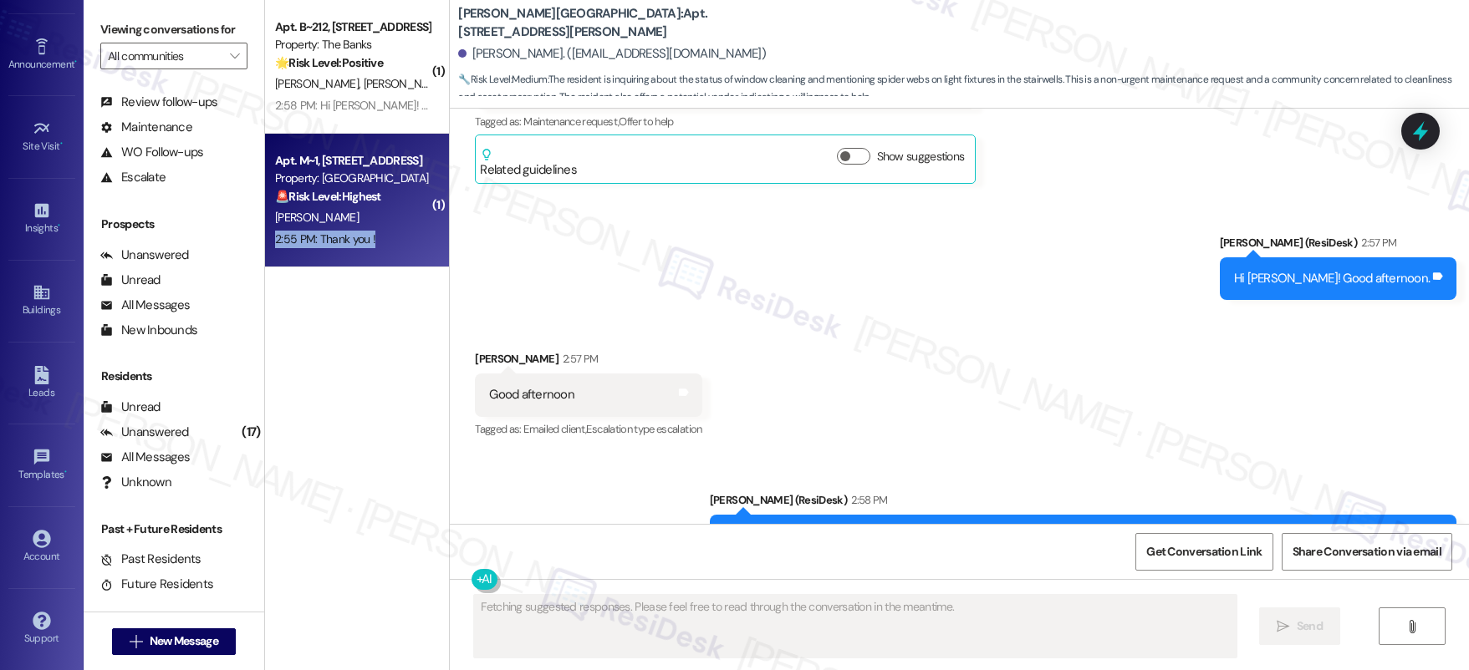
click at [318, 233] on div "2:55 PM: Thank you ! 2:55 PM: Thank you !" at bounding box center [325, 239] width 100 height 15
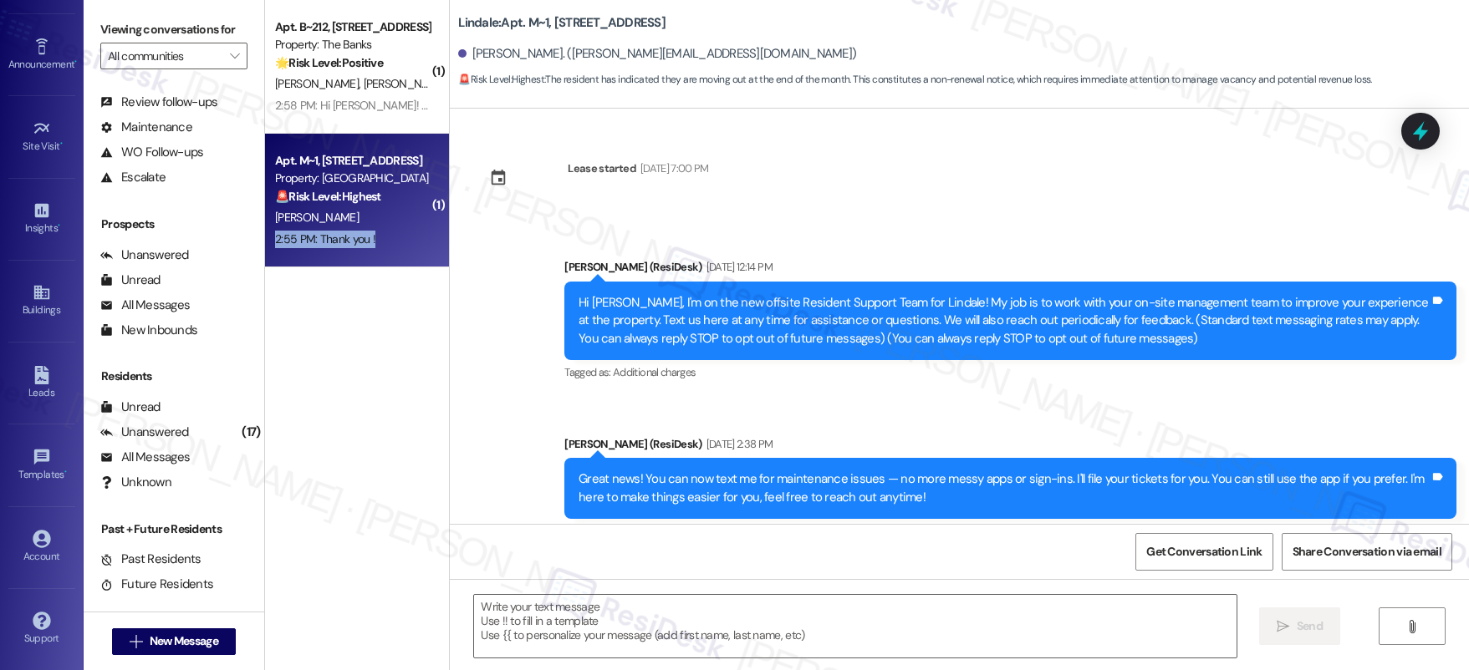
click at [318, 233] on div "2:55 PM: Thank you ! 2:55 PM: Thank you !" at bounding box center [325, 239] width 100 height 15
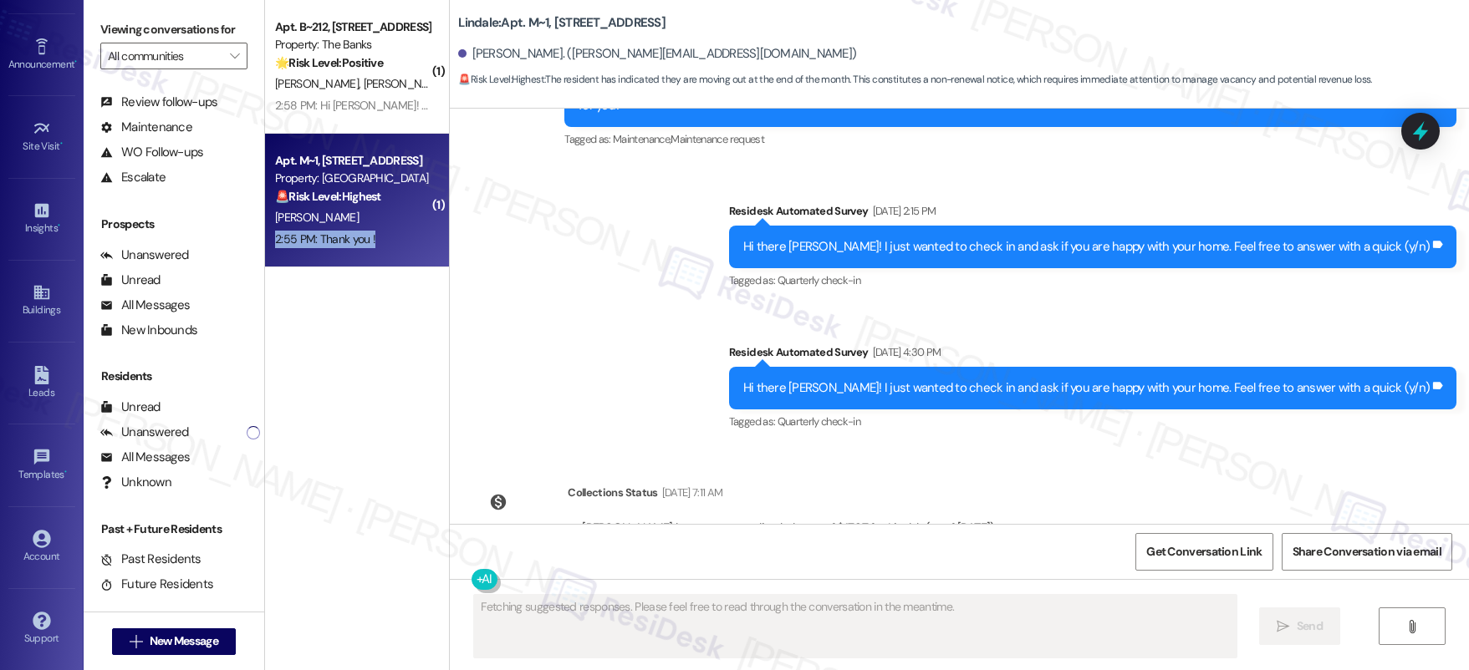
click at [318, 233] on div "2:55 PM: Thank you ! 2:55 PM: Thank you !" at bounding box center [325, 239] width 100 height 15
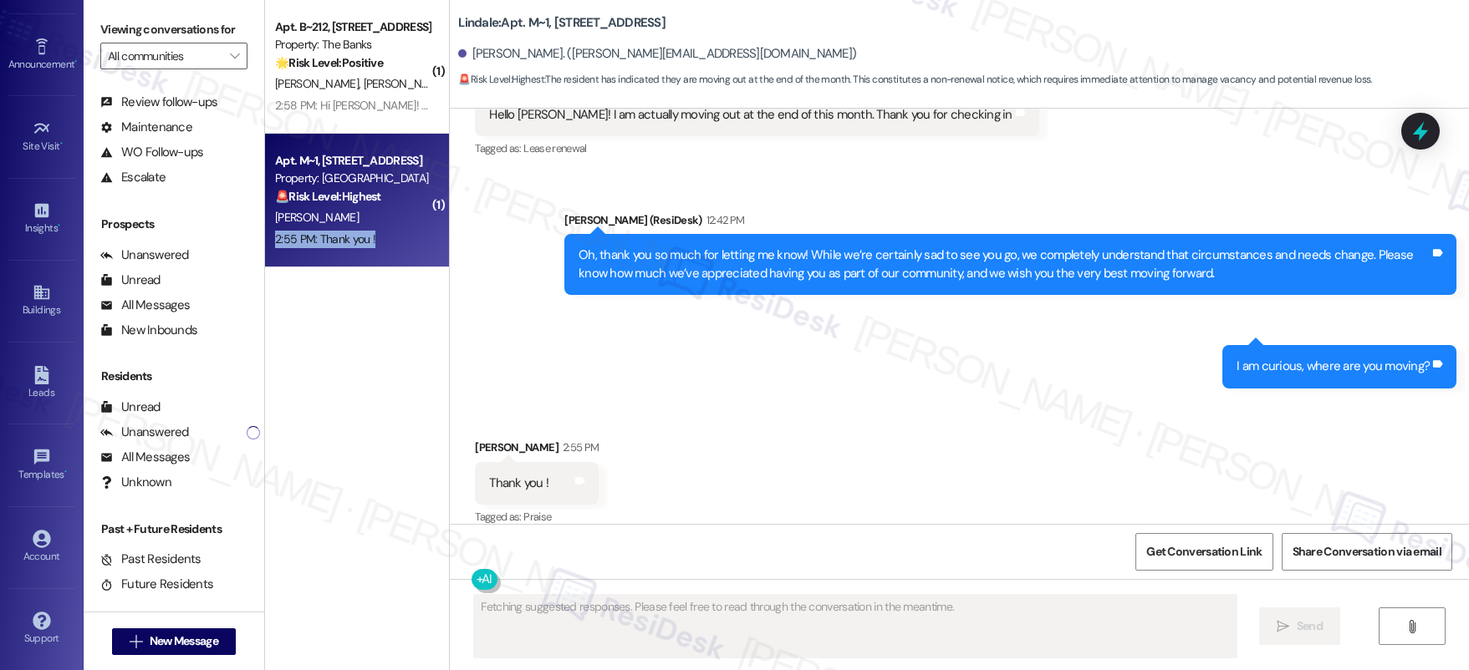
scroll to position [2091, 0]
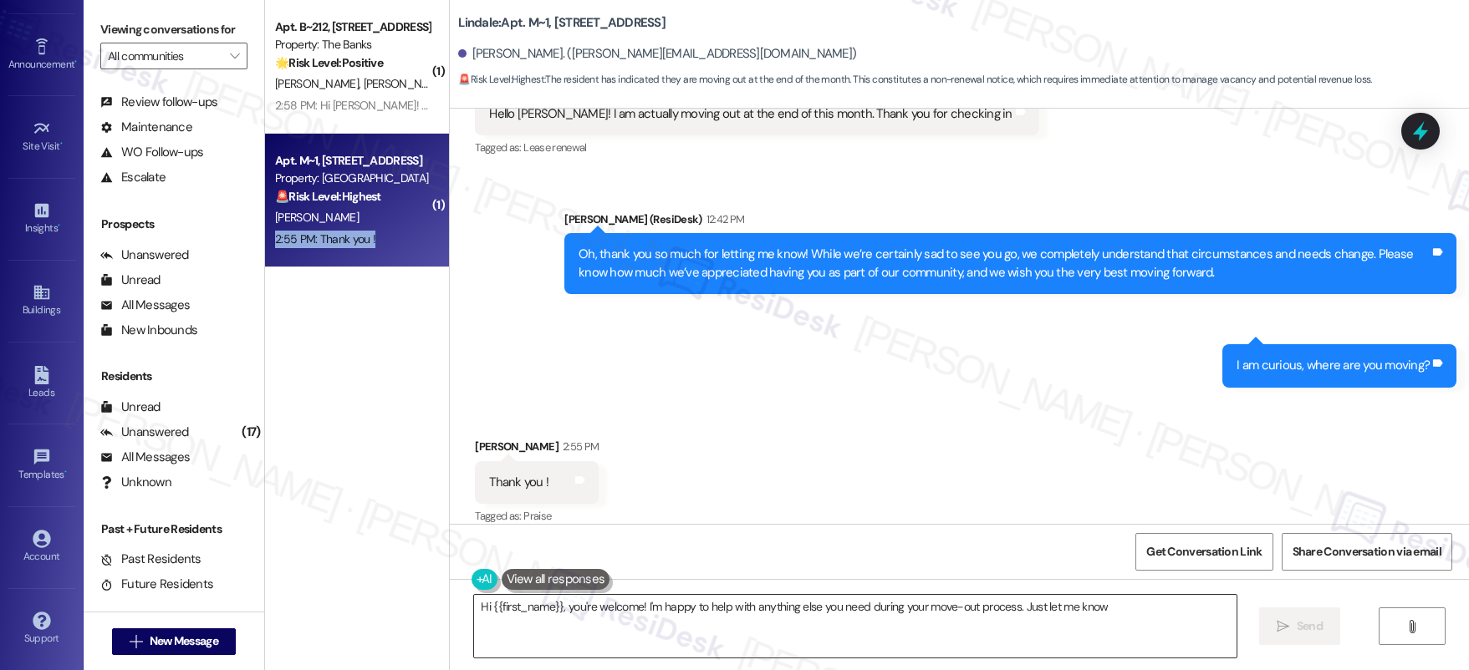
type textarea "Hi {{first_name}}, you're welcome! I'm happy to help with anything else you nee…"
click at [744, 613] on textarea "Hi {{first_name}}, you're welcome! I'm happy to help with anything else you nee…" at bounding box center [855, 626] width 762 height 63
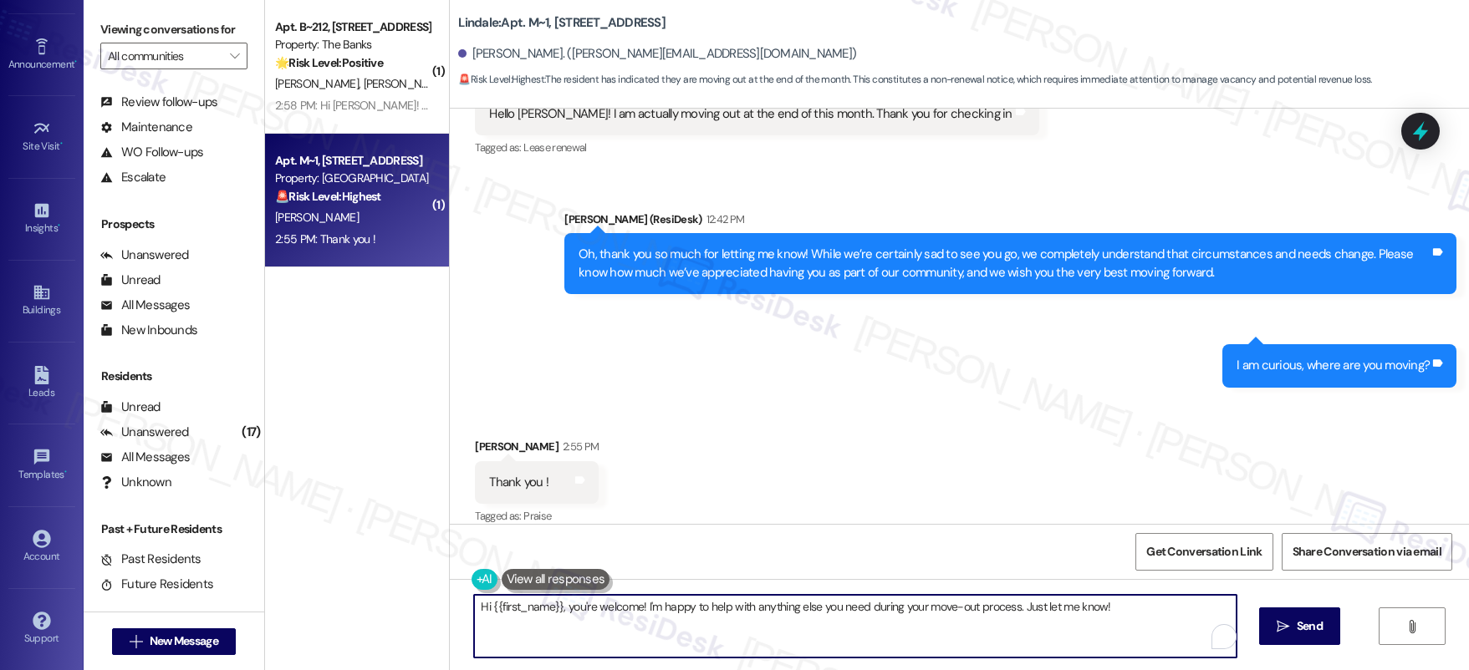
click at [744, 613] on textarea "Hi {{first_name}}, you're welcome! I'm happy to help with anything else you nee…" at bounding box center [855, 626] width 762 height 63
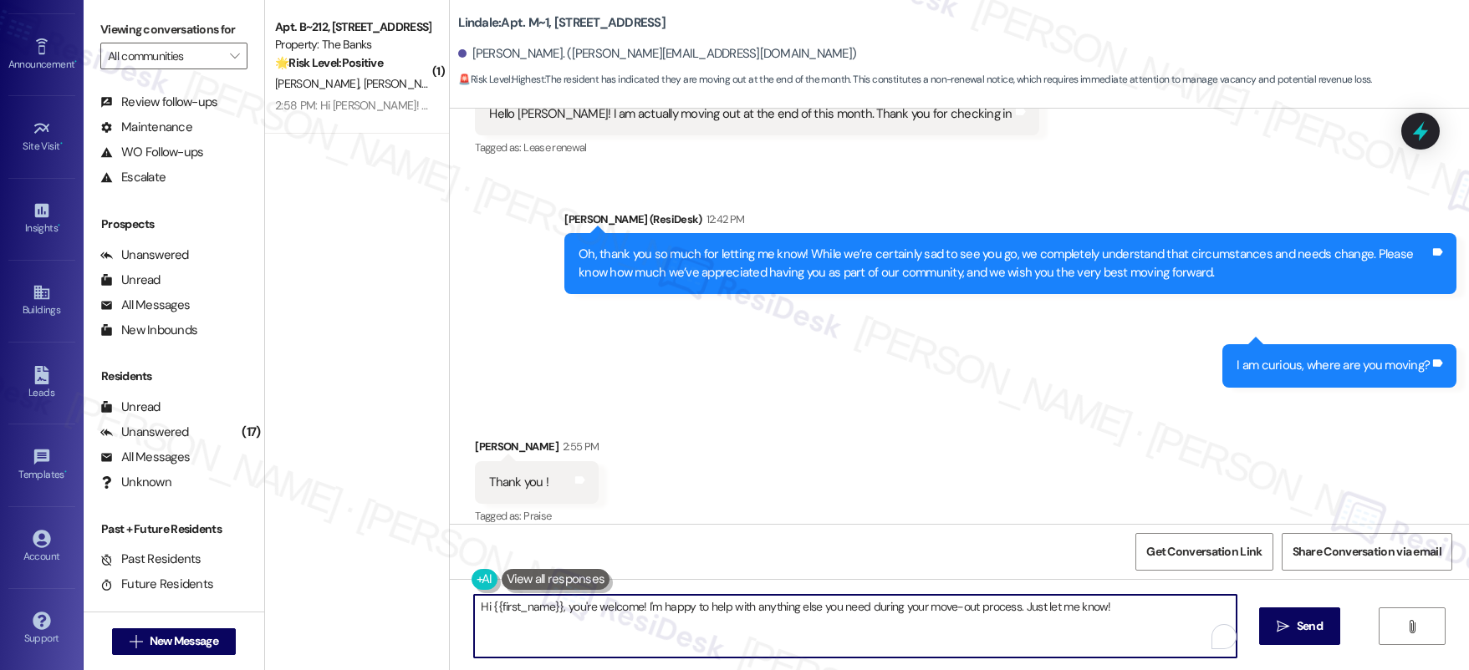
click at [744, 613] on textarea "Hi {{first_name}}, you're welcome! I'm happy to help with anything else you nee…" at bounding box center [855, 626] width 762 height 63
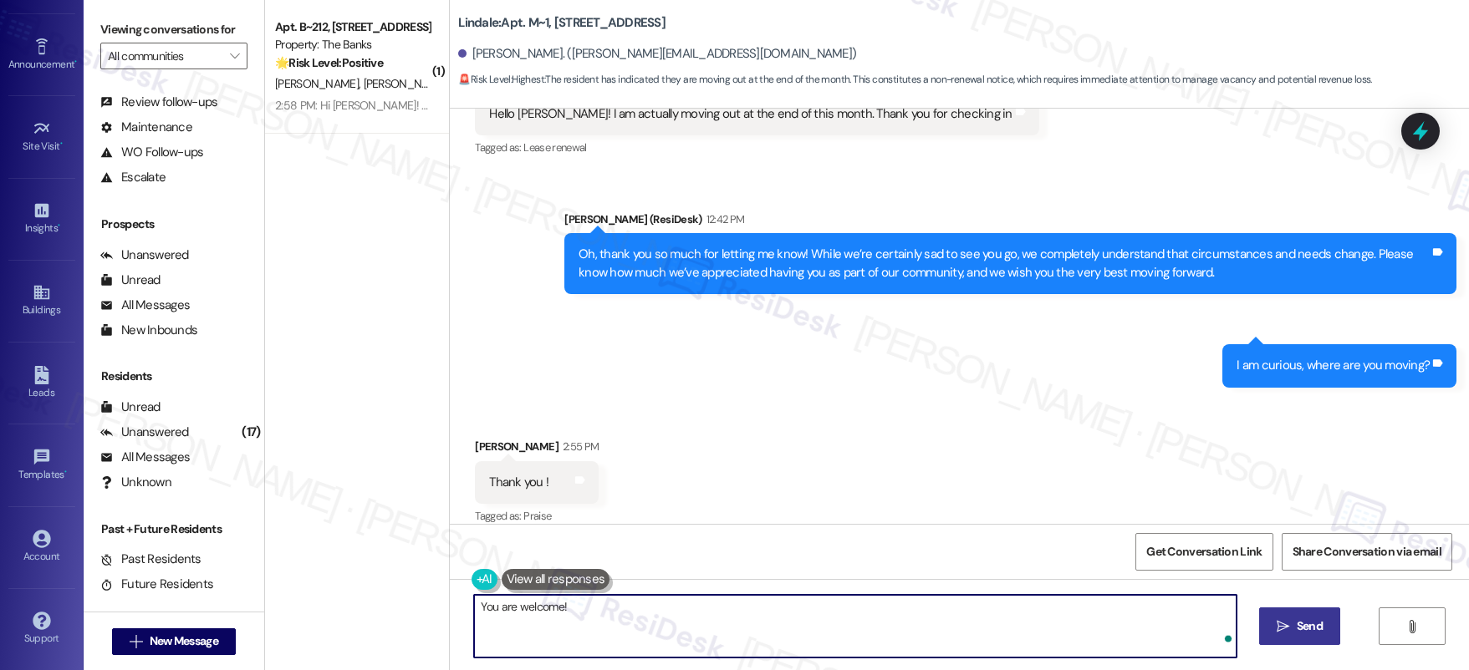
type textarea "You are welcome!"
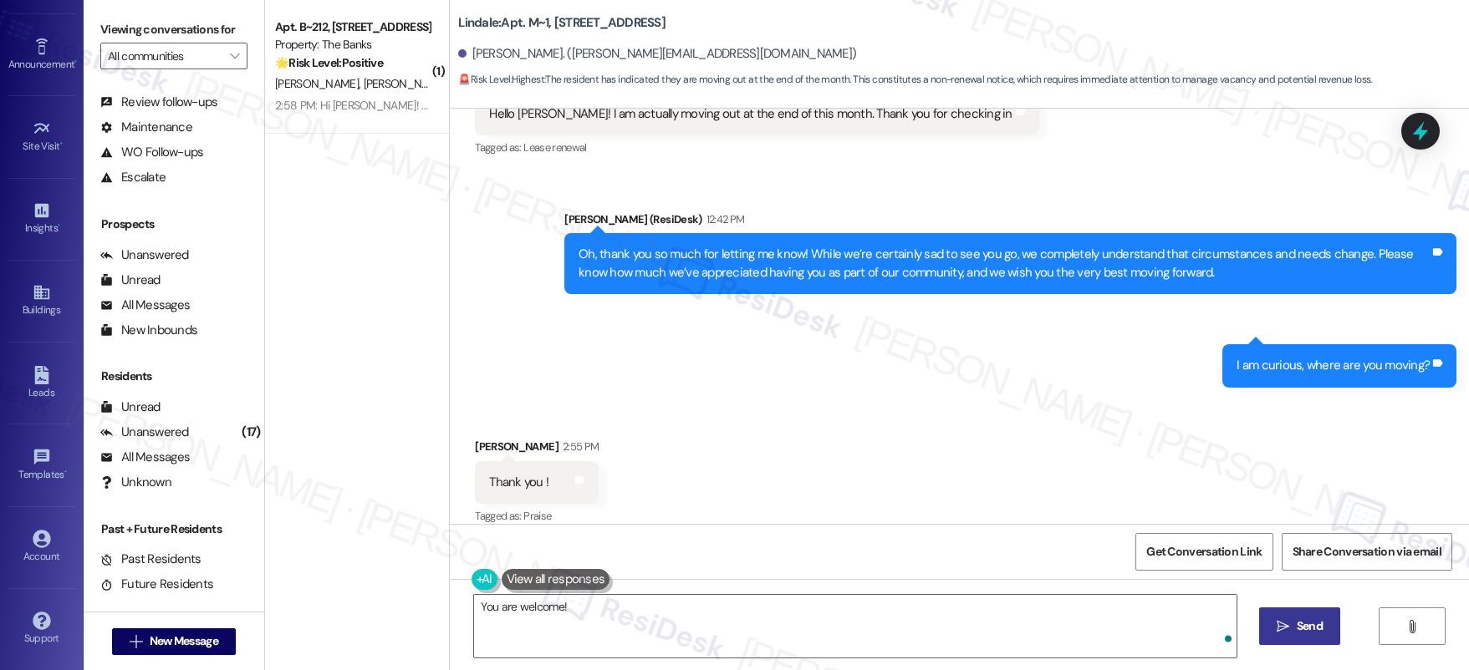
click at [1302, 634] on span "Send" at bounding box center [1309, 627] width 26 height 18
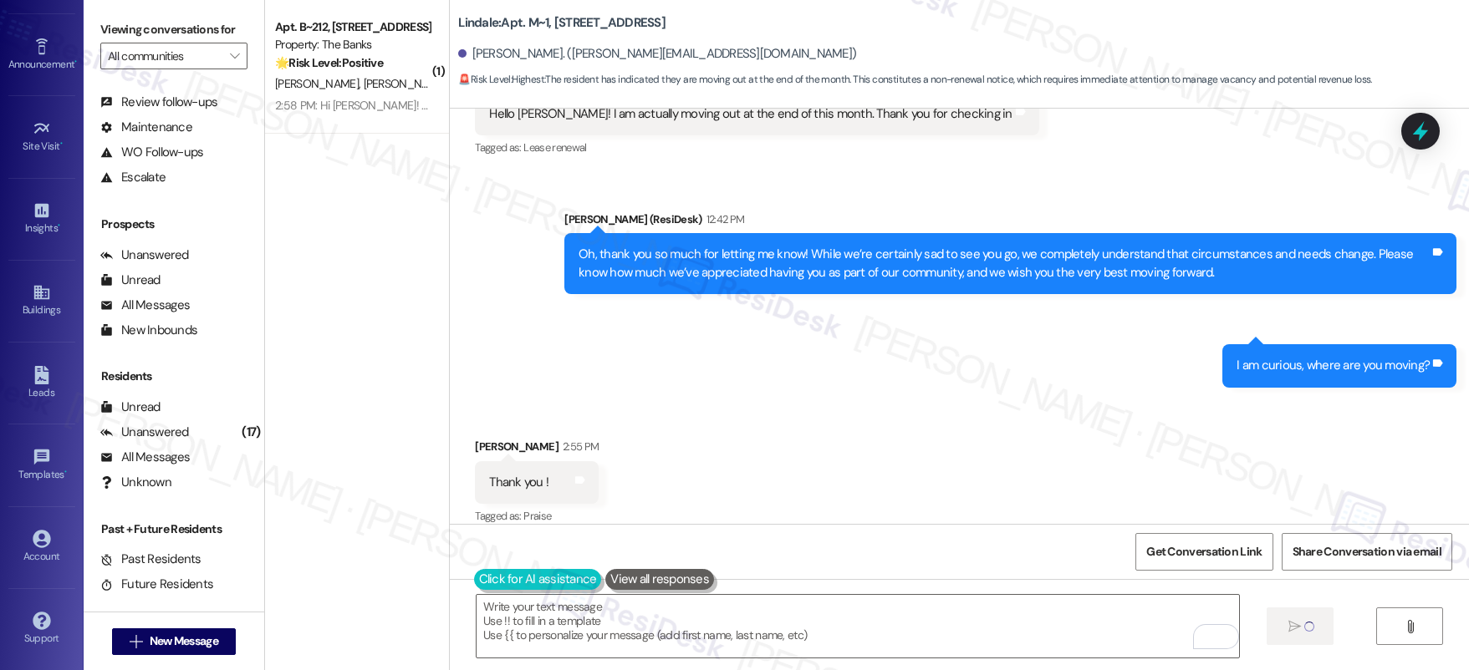
scroll to position [2090, 0]
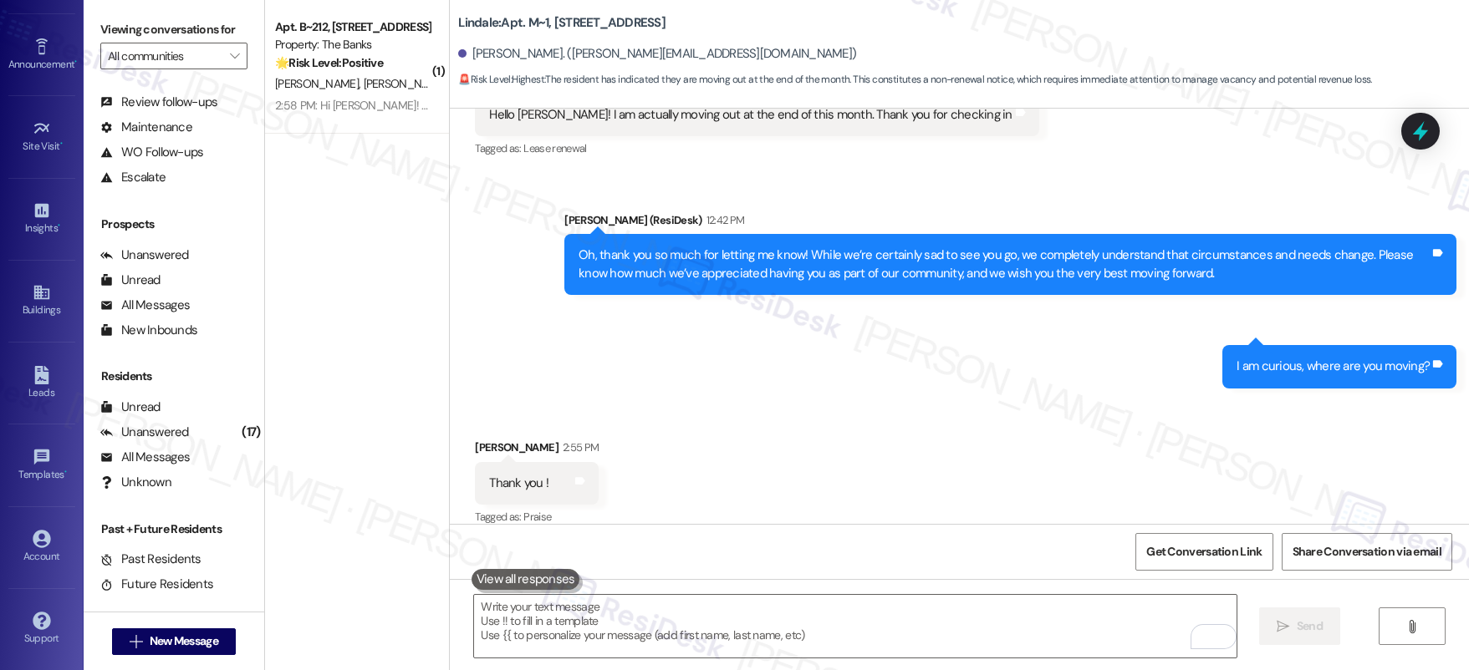
click at [473, 581] on button at bounding box center [525, 579] width 109 height 21
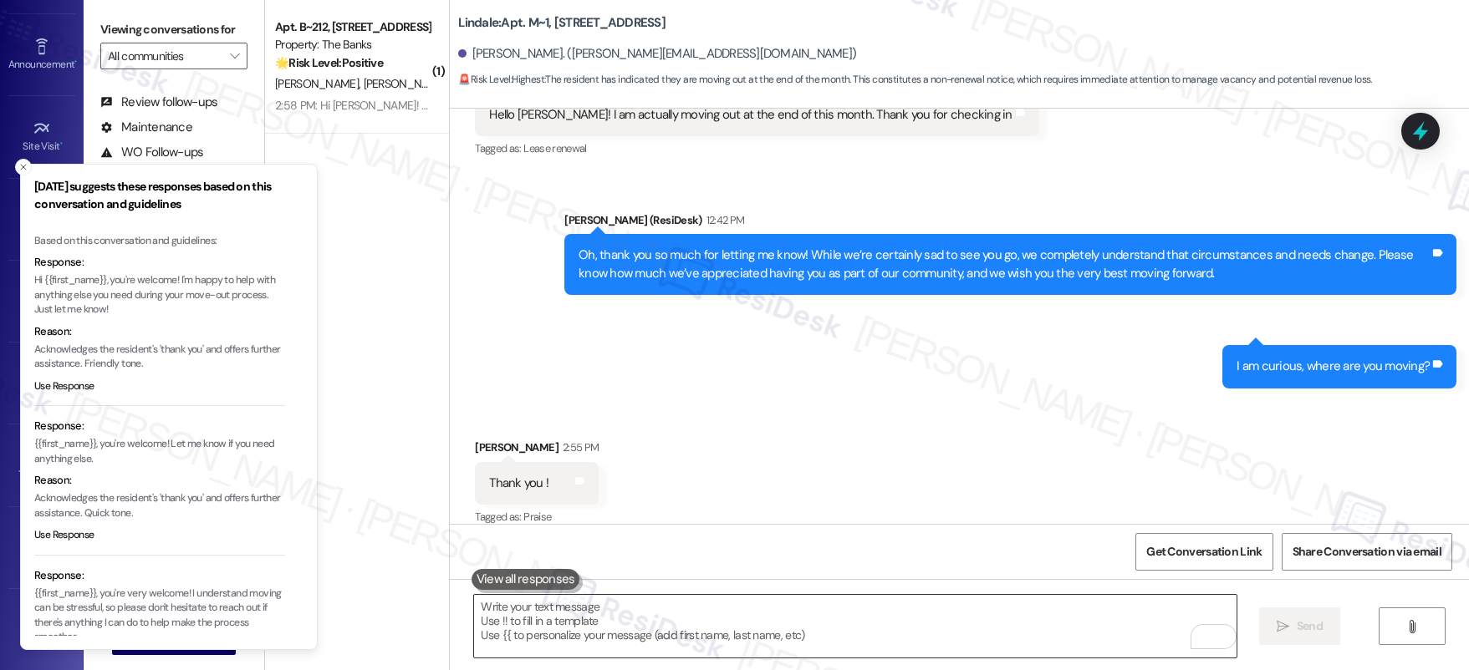
drag, startPoint x: 594, startPoint y: 593, endPoint x: 619, endPoint y: 605, distance: 26.9
click at [594, 594] on div at bounding box center [855, 626] width 764 height 64
click at [622, 605] on textarea "To enrich screen reader interactions, please activate Accessibility in Grammarl…" at bounding box center [855, 626] width 762 height 63
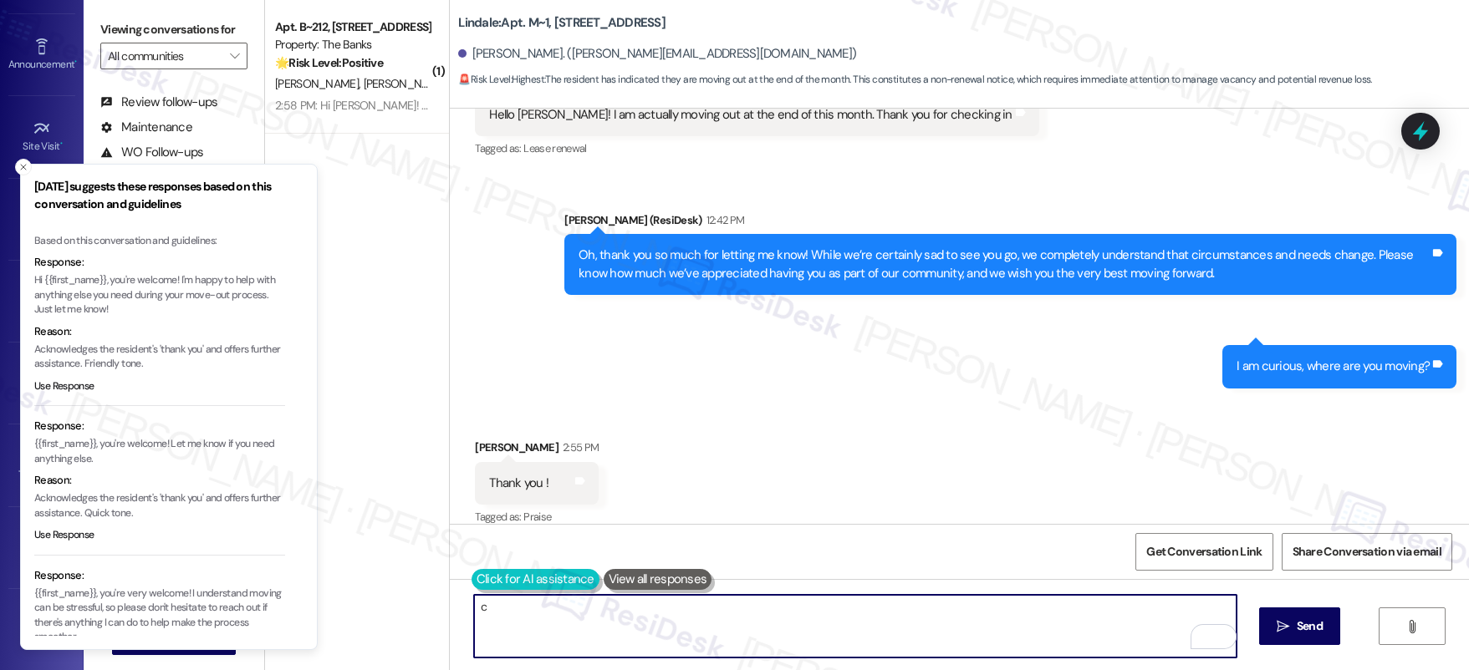
type textarea "c"
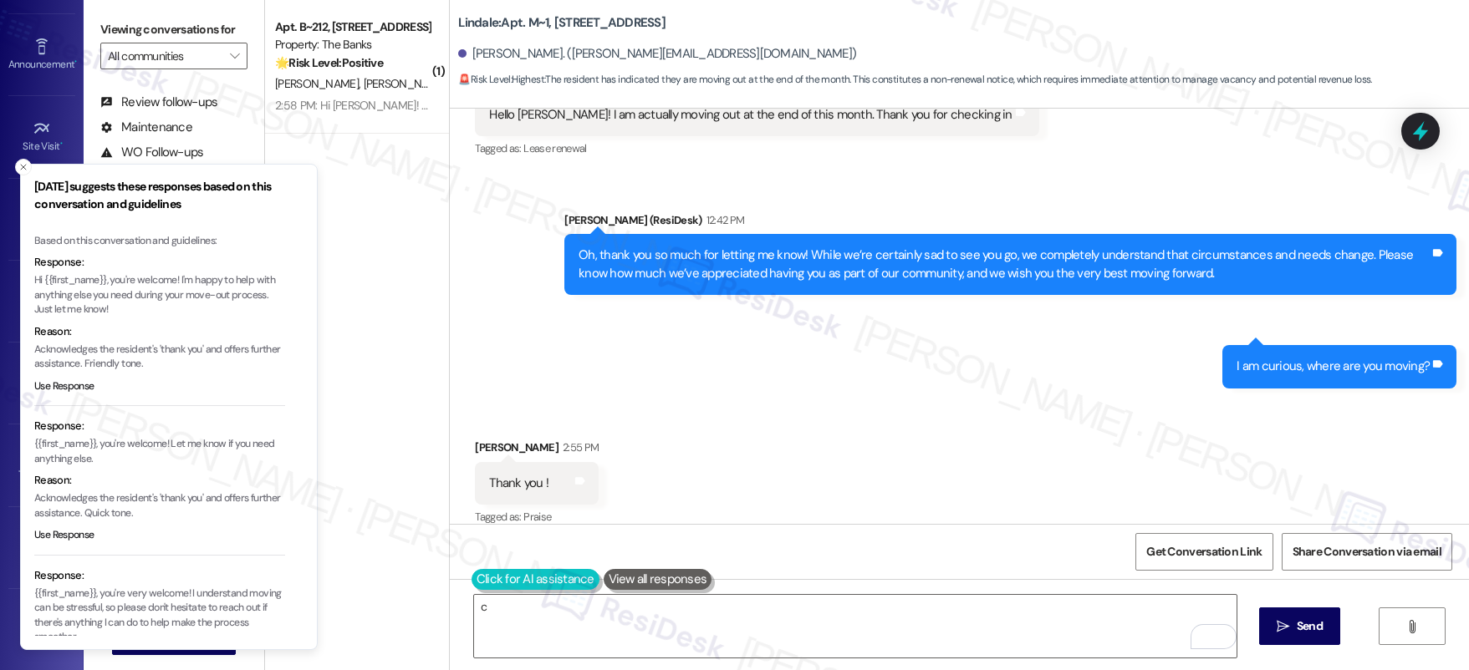
click at [476, 576] on button at bounding box center [535, 579] width 128 height 21
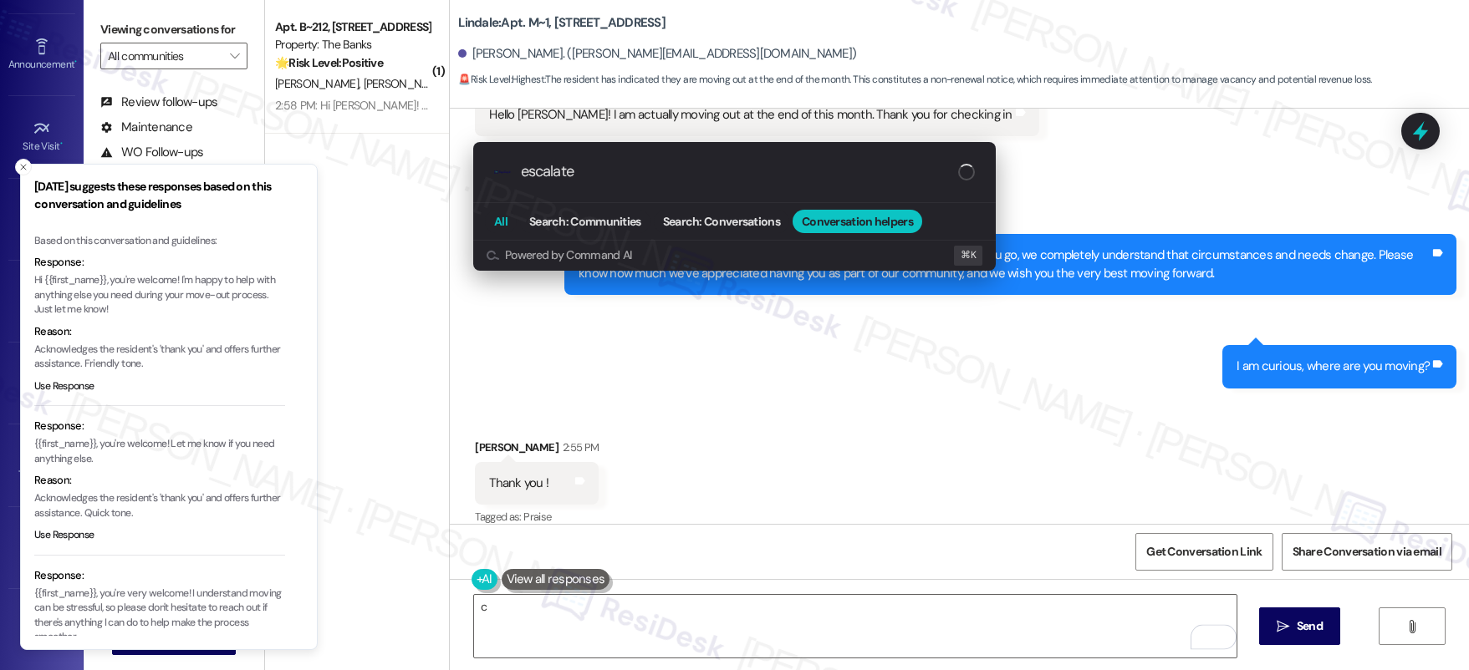
type input "escalate"
click at [502, 225] on span "All" at bounding box center [500, 222] width 13 height 12
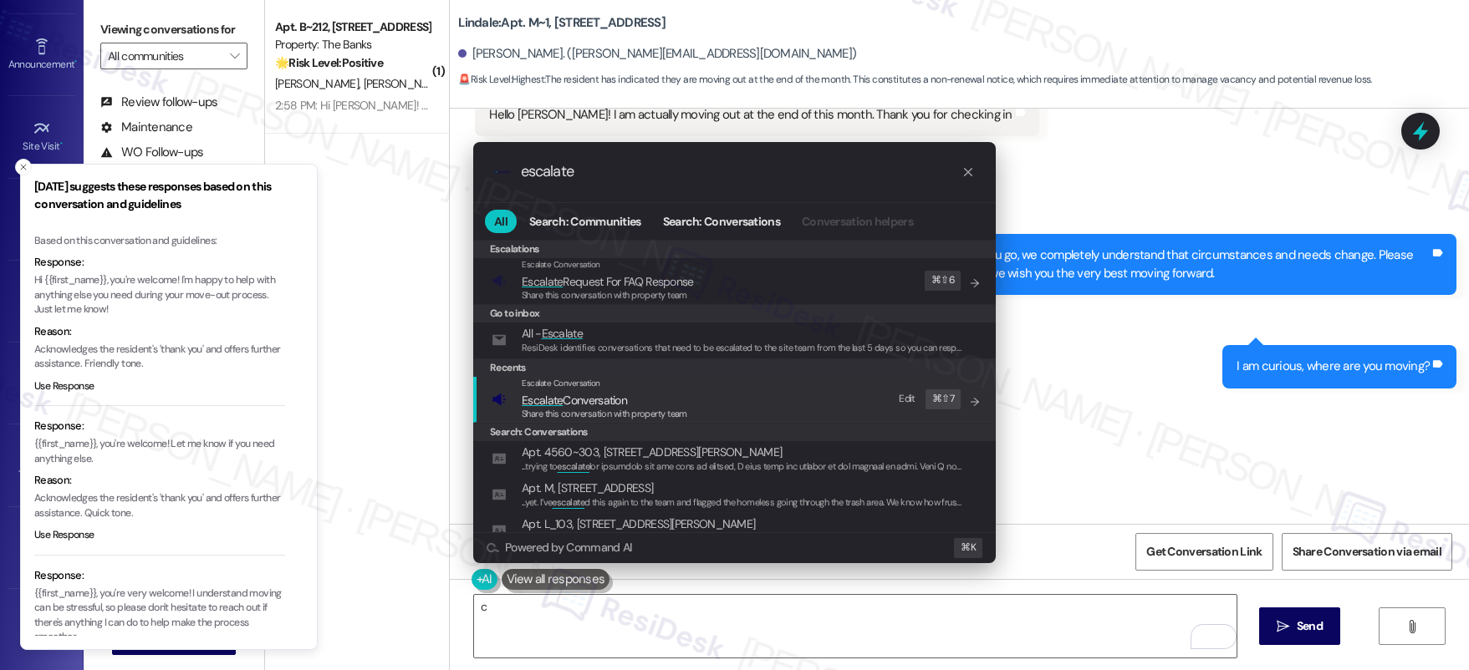
click at [573, 401] on span "Escalate Conversation" at bounding box center [574, 400] width 105 height 15
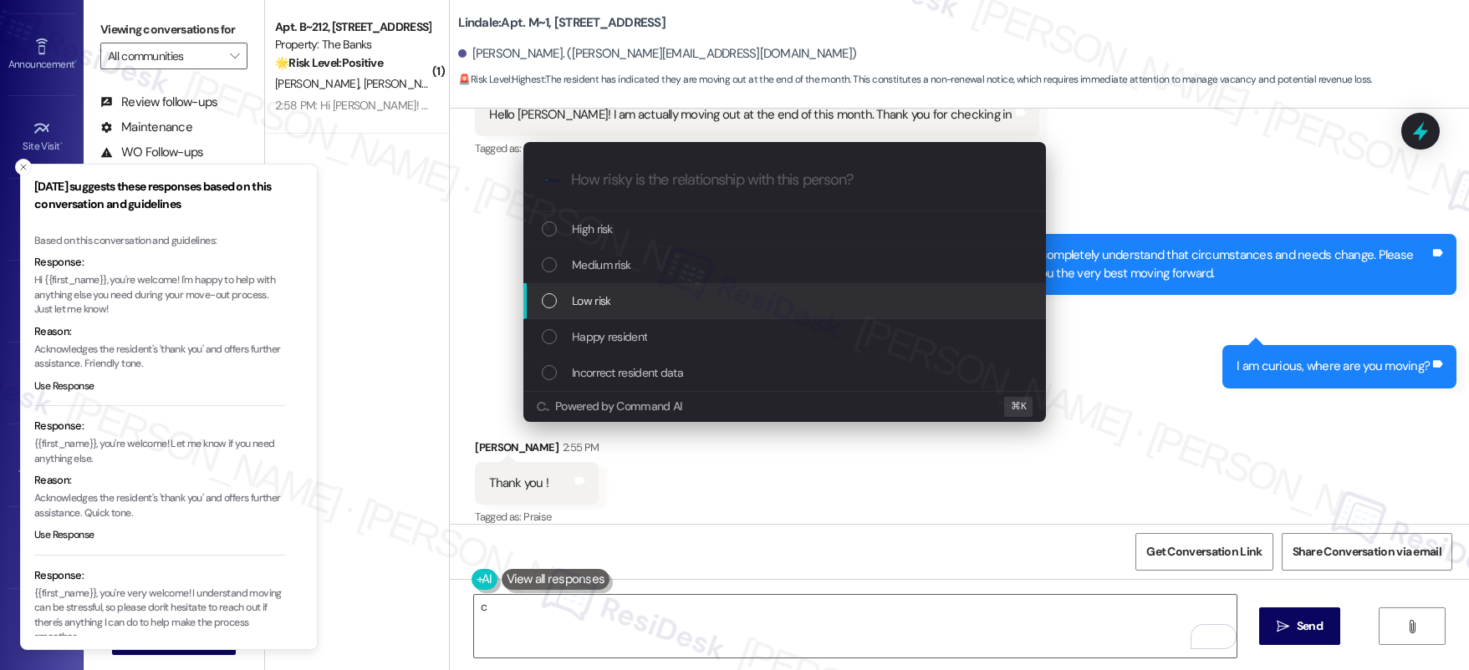
click at [763, 302] on div "Low risk" at bounding box center [786, 301] width 489 height 18
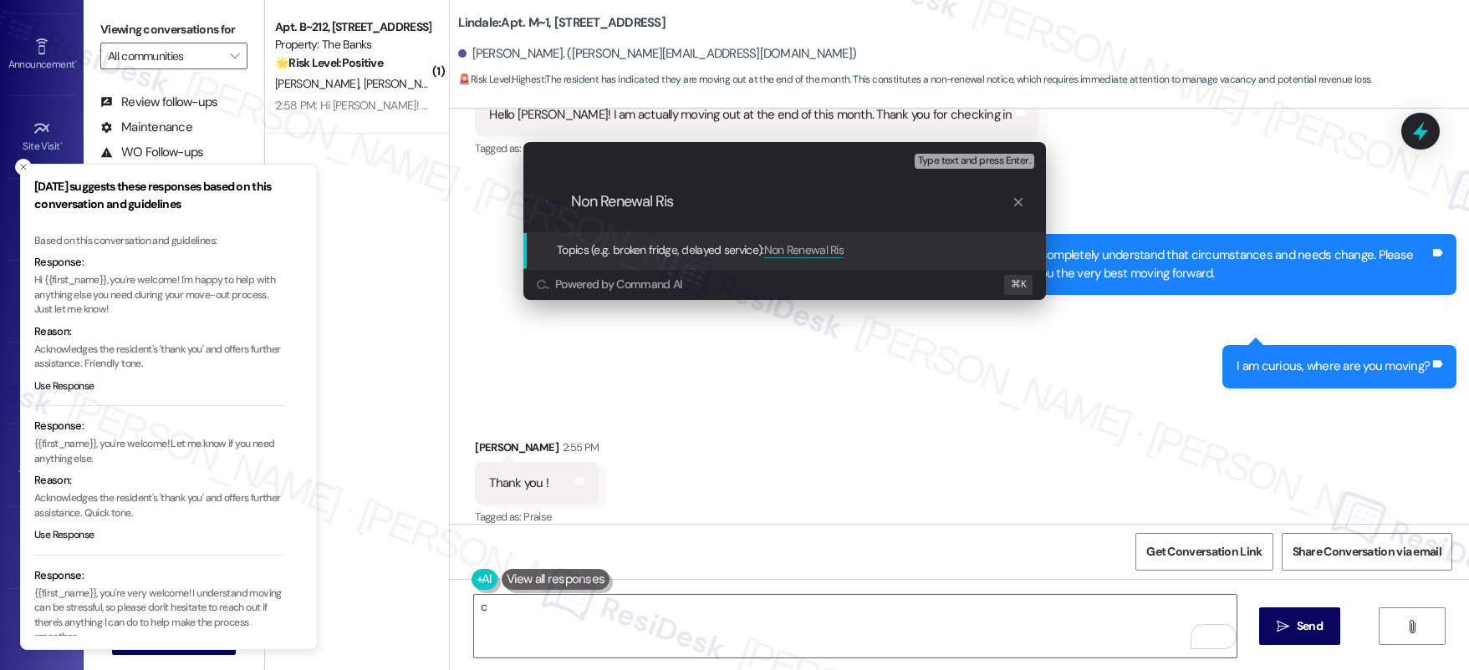
type input "Non Renewal Risk"
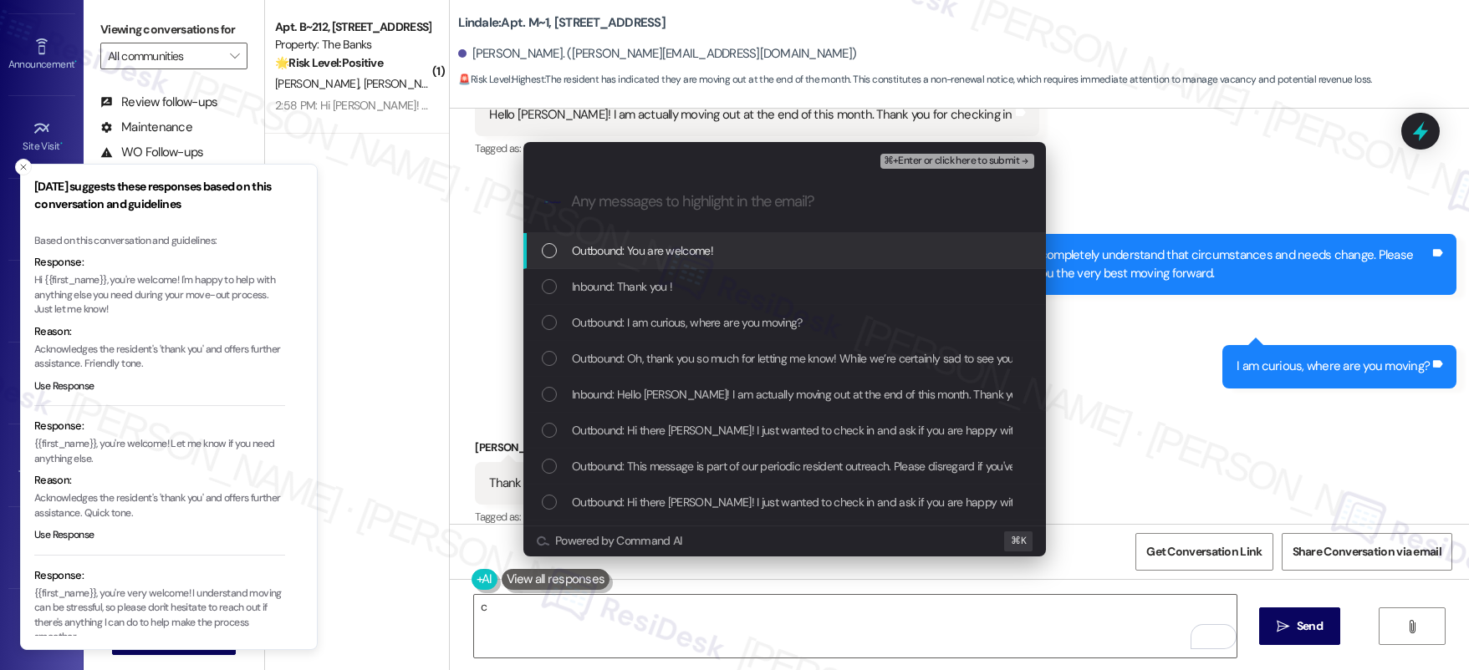
click at [950, 160] on span "⌘+Enter or click here to submit" at bounding box center [950, 161] width 135 height 12
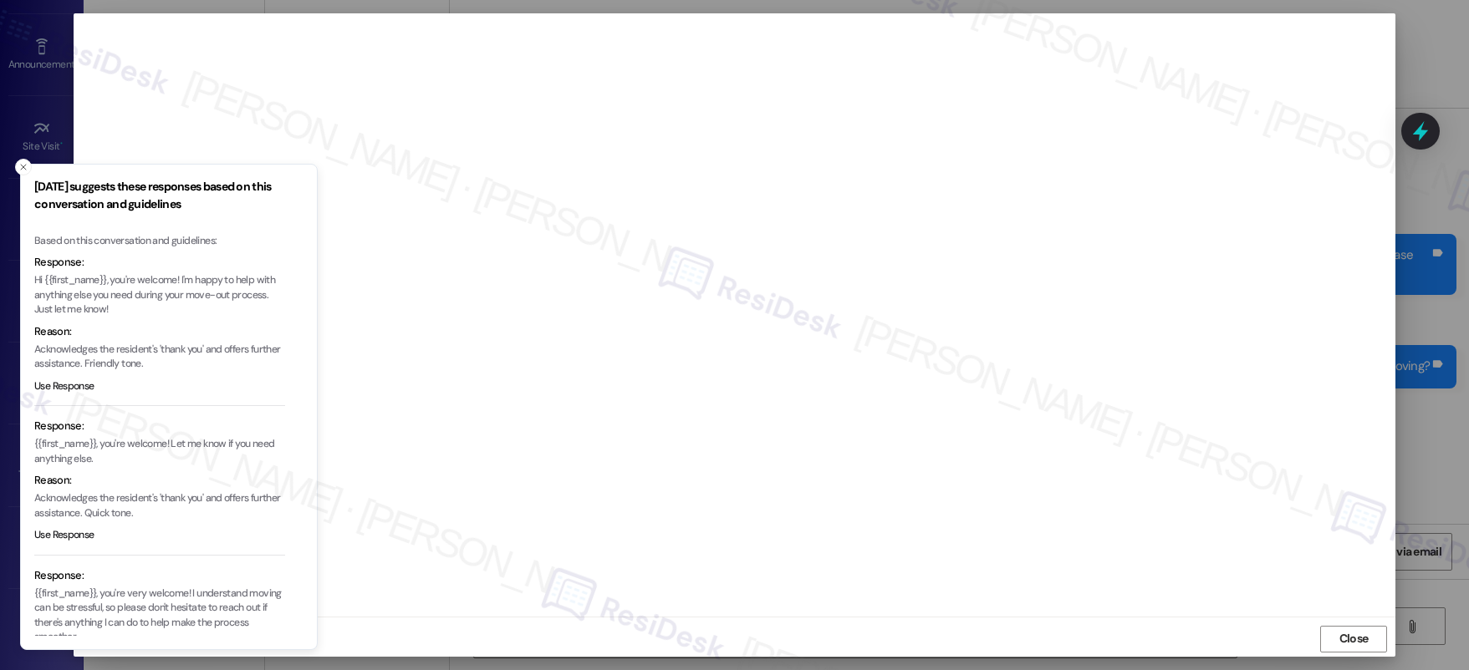
scroll to position [4, 0]
click at [985, 524] on div "Get Conversation Link Share Conversation via email" at bounding box center [959, 551] width 1019 height 55
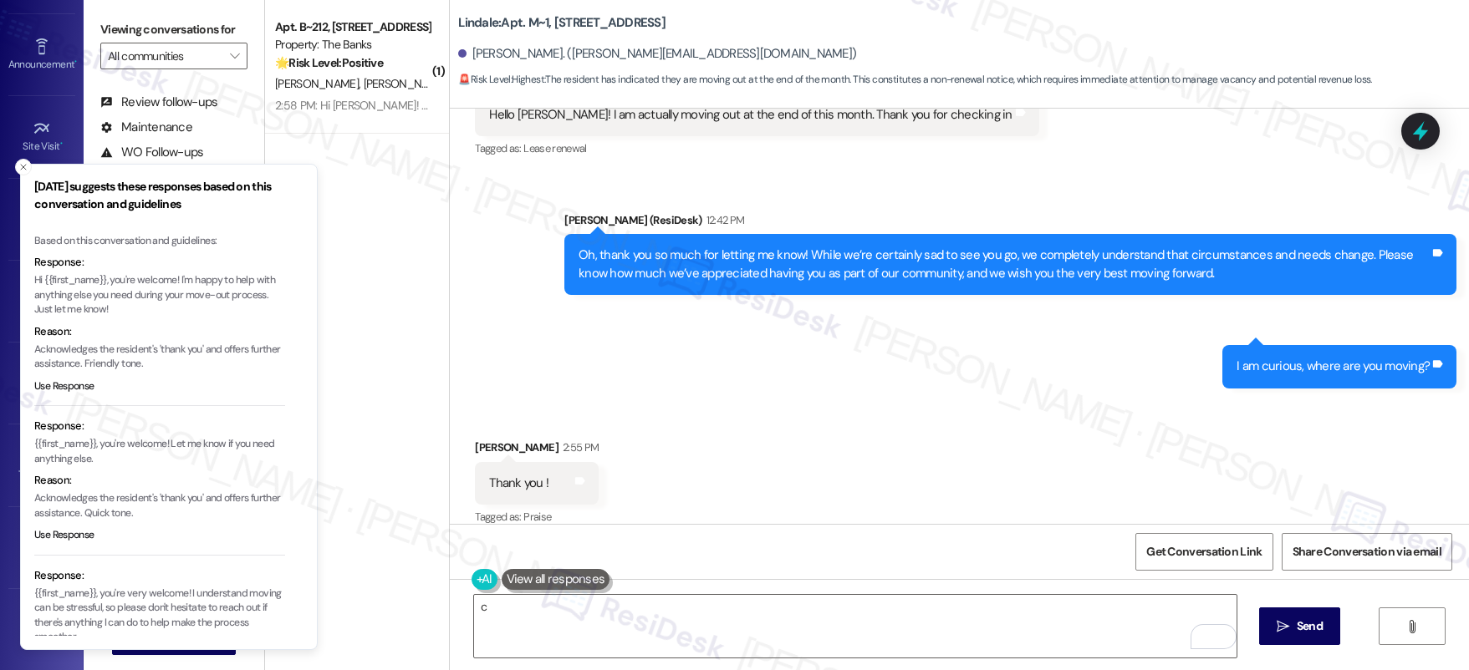
click at [985, 524] on div "Get Conversation Link Share Conversation via email" at bounding box center [959, 551] width 1019 height 55
click at [28, 171] on icon "Close toast" at bounding box center [23, 167] width 10 height 10
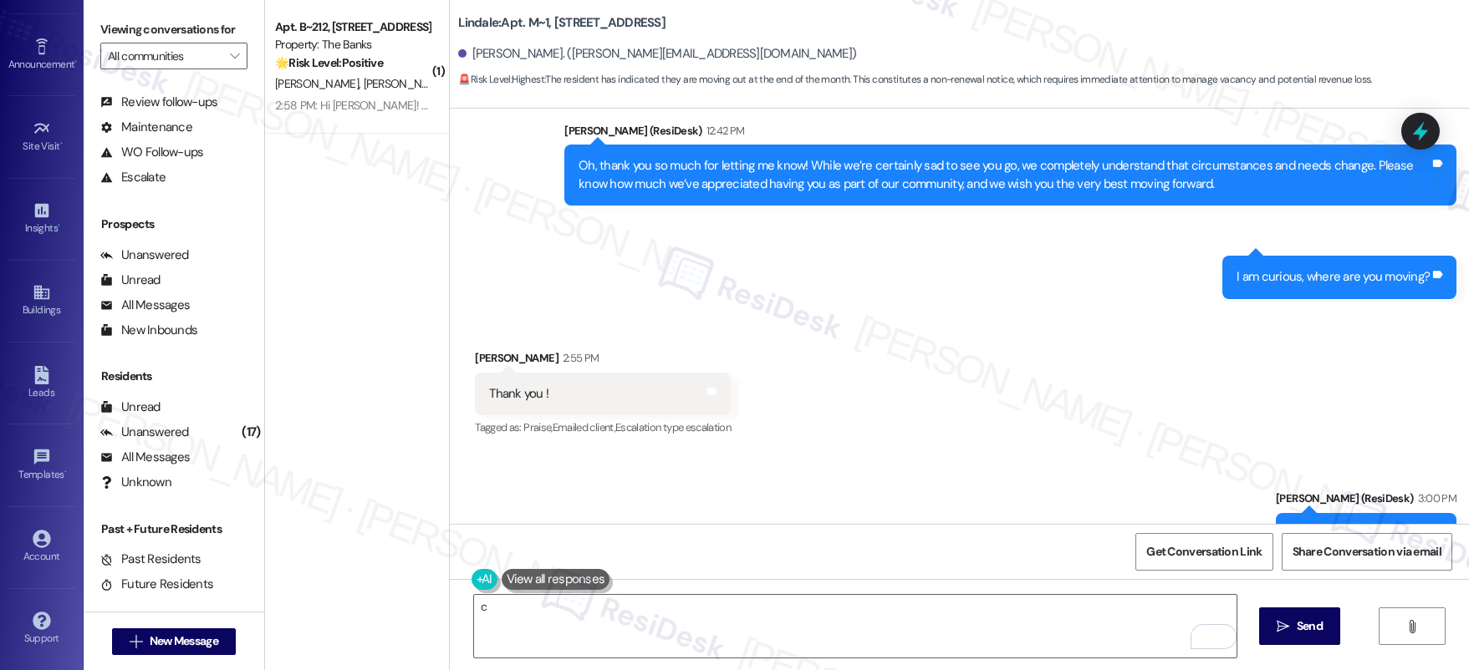
scroll to position [2233, 0]
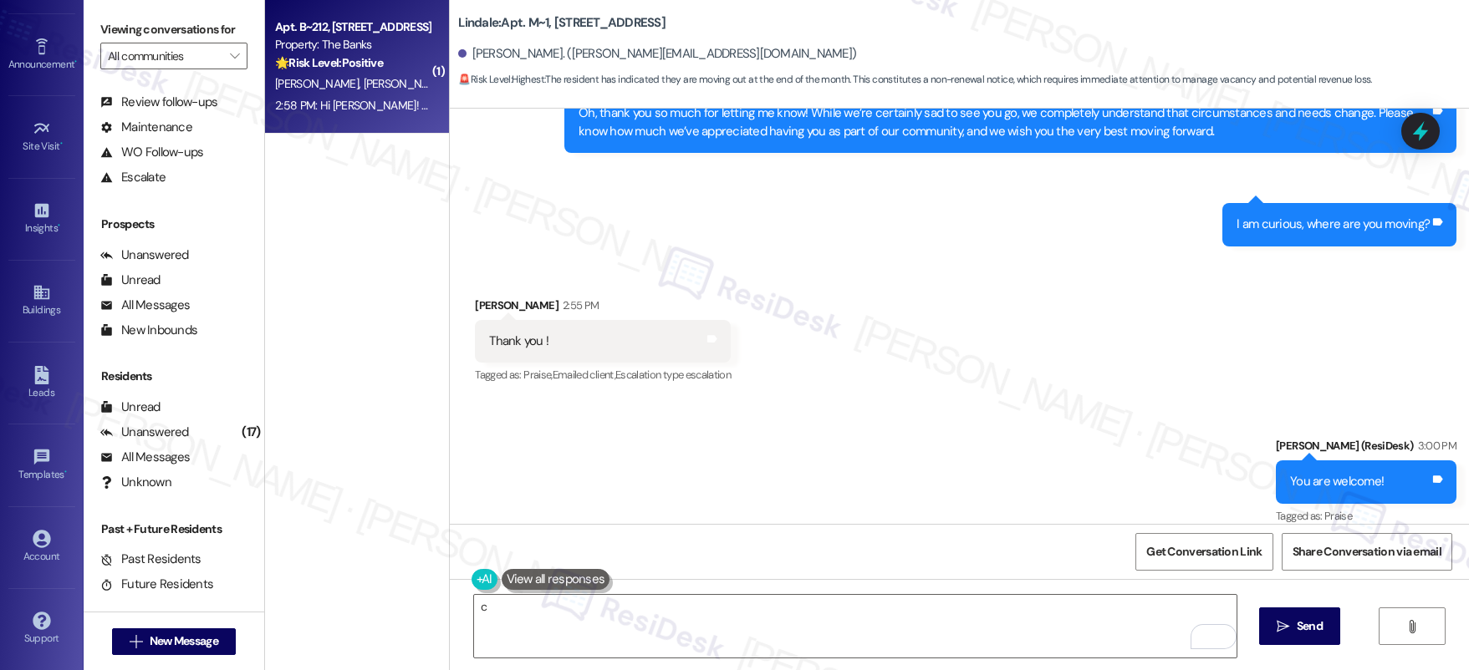
drag, startPoint x: 296, startPoint y: 136, endPoint x: 309, endPoint y: 113, distance: 27.0
click at [300, 131] on div "( 1 ) Apt. B~212, 595 NE Geary St Property: The Banks 🌟 Risk Level: Positive Th…" at bounding box center [357, 276] width 184 height 552
drag, startPoint x: 313, startPoint y: 111, endPoint x: 309, endPoint y: 86, distance: 25.4
click at [309, 86] on div "Apt. B~212, 595 NE Geary St Property: The Banks 🌟 Risk Level: Positive The resi…" at bounding box center [357, 67] width 184 height 134
click at [364, 86] on span "[PERSON_NAME]" at bounding box center [406, 83] width 84 height 15
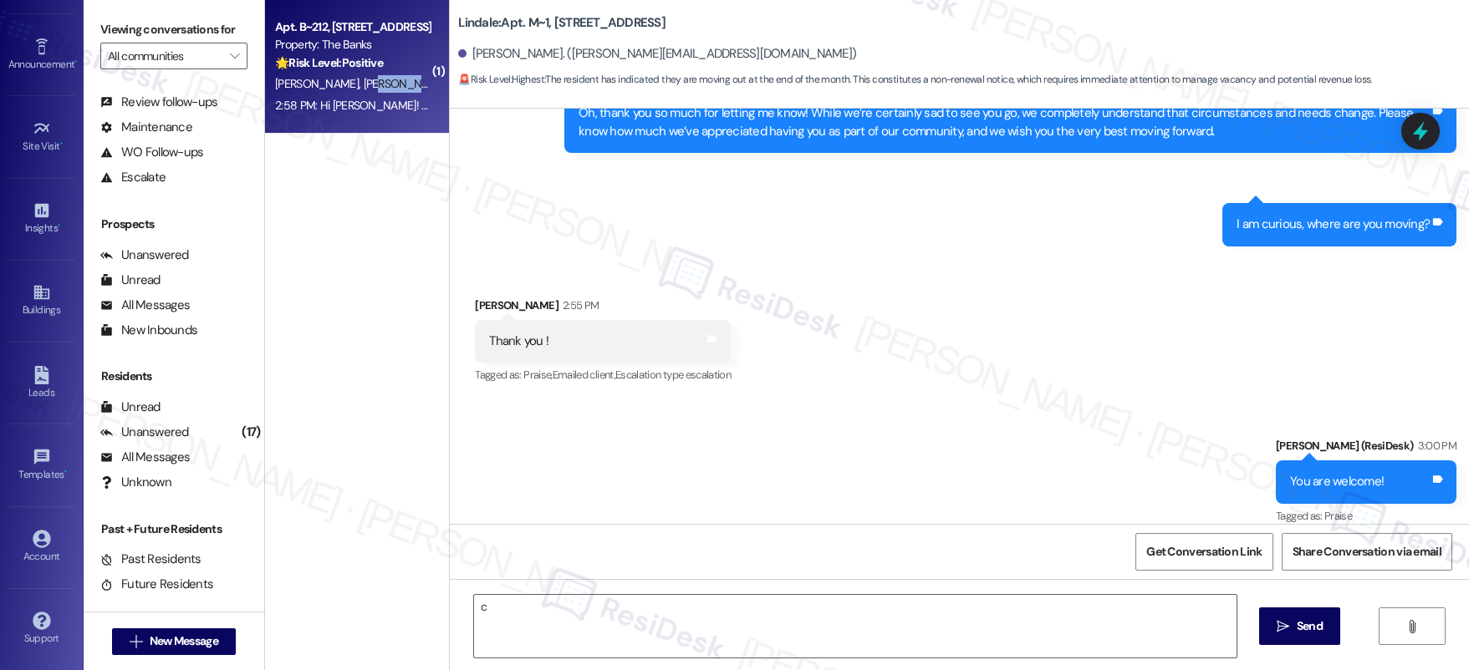
click at [364, 86] on span "[PERSON_NAME]" at bounding box center [406, 83] width 84 height 15
type textarea "Fetching suggested responses. Please feel free to read through the conversation…"
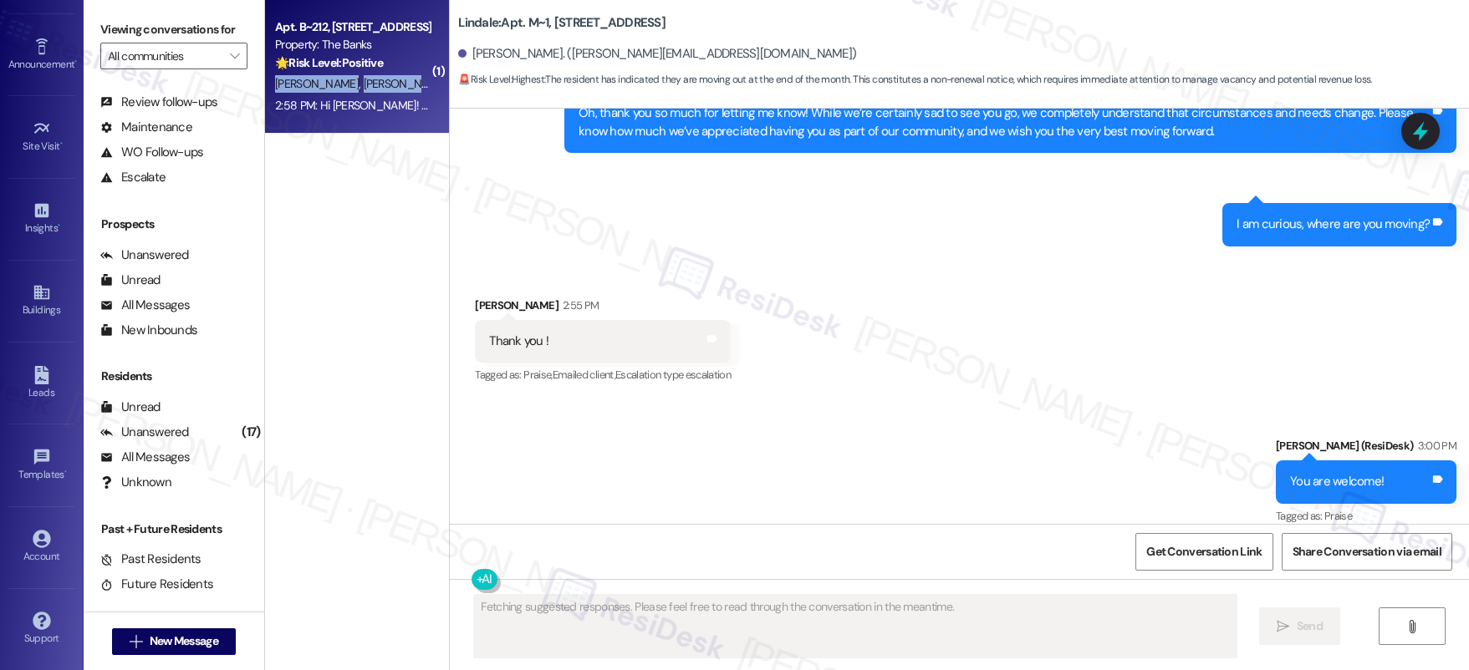
click at [364, 86] on span "[PERSON_NAME]" at bounding box center [406, 83] width 84 height 15
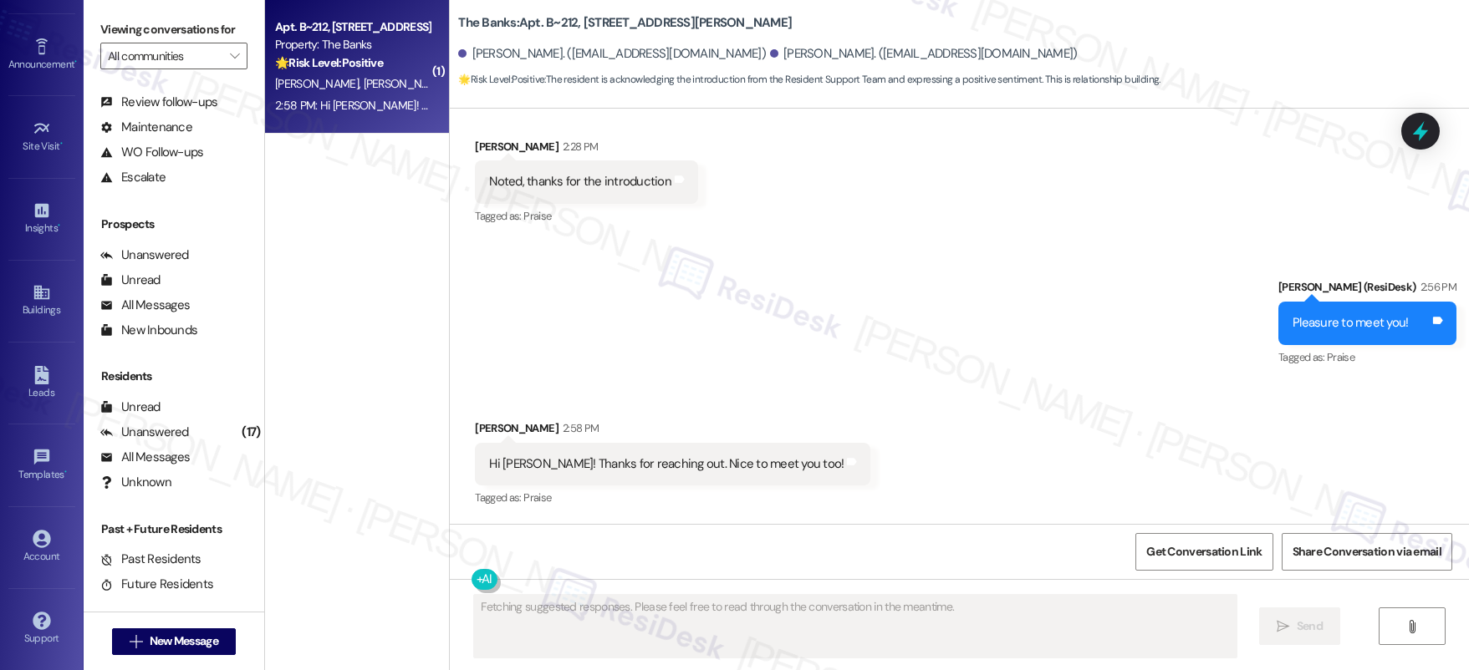
scroll to position [298, 0]
click at [364, 88] on span "[PERSON_NAME]" at bounding box center [406, 83] width 84 height 15
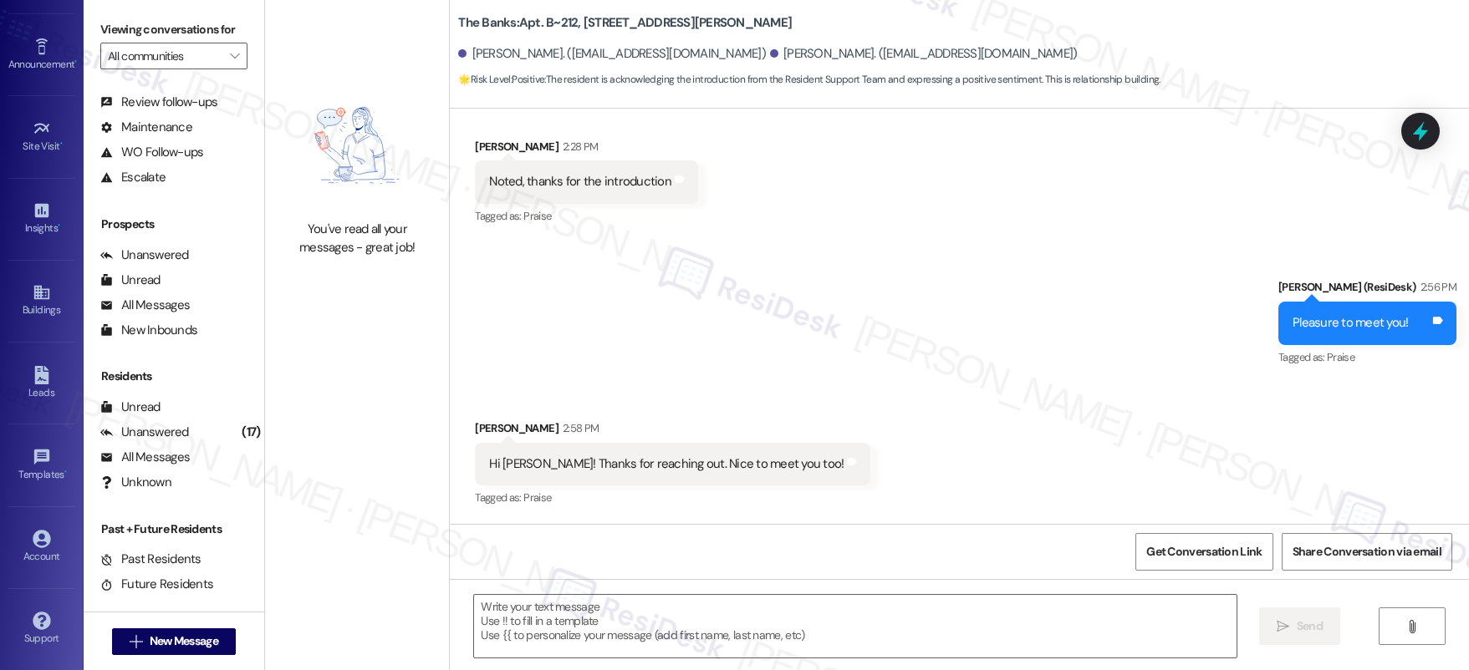
click at [913, 438] on div "Received via SMS Erin Kelly 2:58 PM Hi Sarah! Thanks for reaching out. Nice to …" at bounding box center [959, 452] width 1019 height 141
click at [912, 438] on div "Received via SMS Erin Kelly 2:58 PM Hi Sarah! Thanks for reaching out. Nice to …" at bounding box center [959, 452] width 1019 height 141
click at [912, 439] on div "Received via SMS Erin Kelly 2:58 PM Hi Sarah! Thanks for reaching out. Nice to …" at bounding box center [959, 452] width 1019 height 141
click at [752, 615] on textarea at bounding box center [855, 626] width 762 height 63
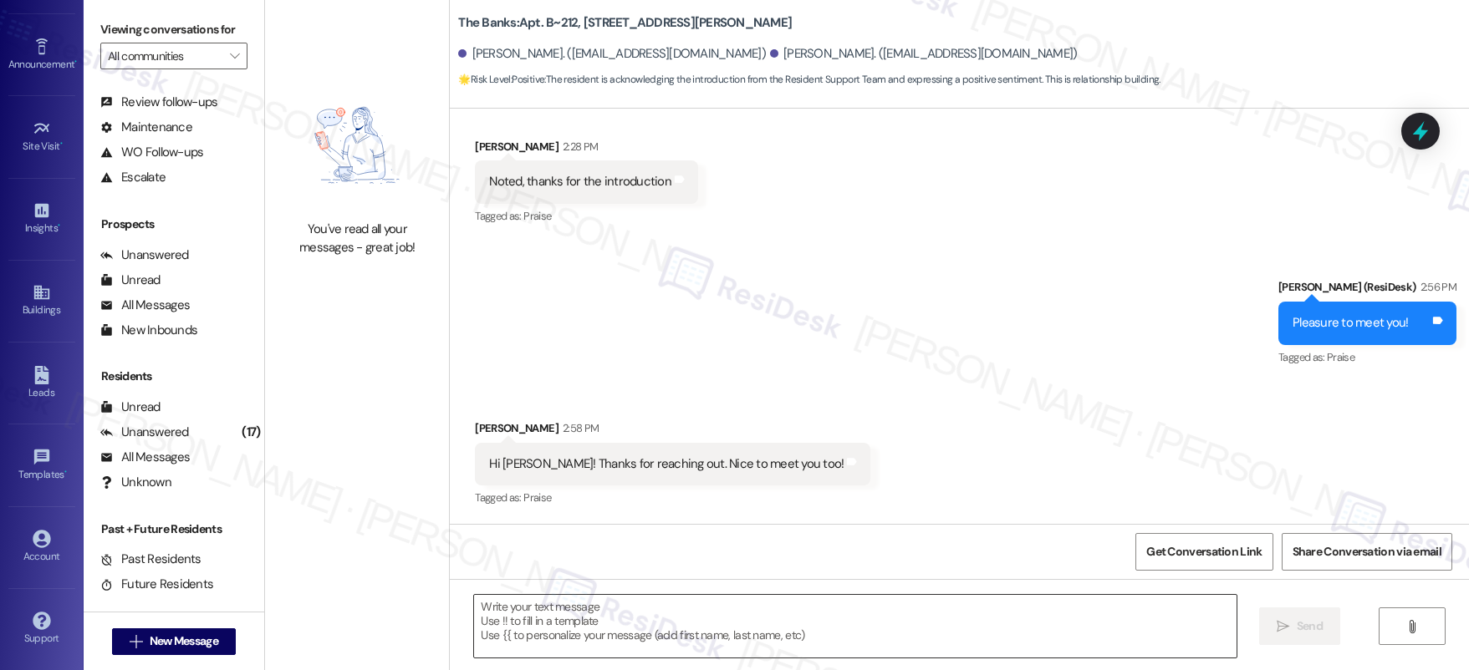
click at [753, 614] on textarea at bounding box center [855, 626] width 762 height 63
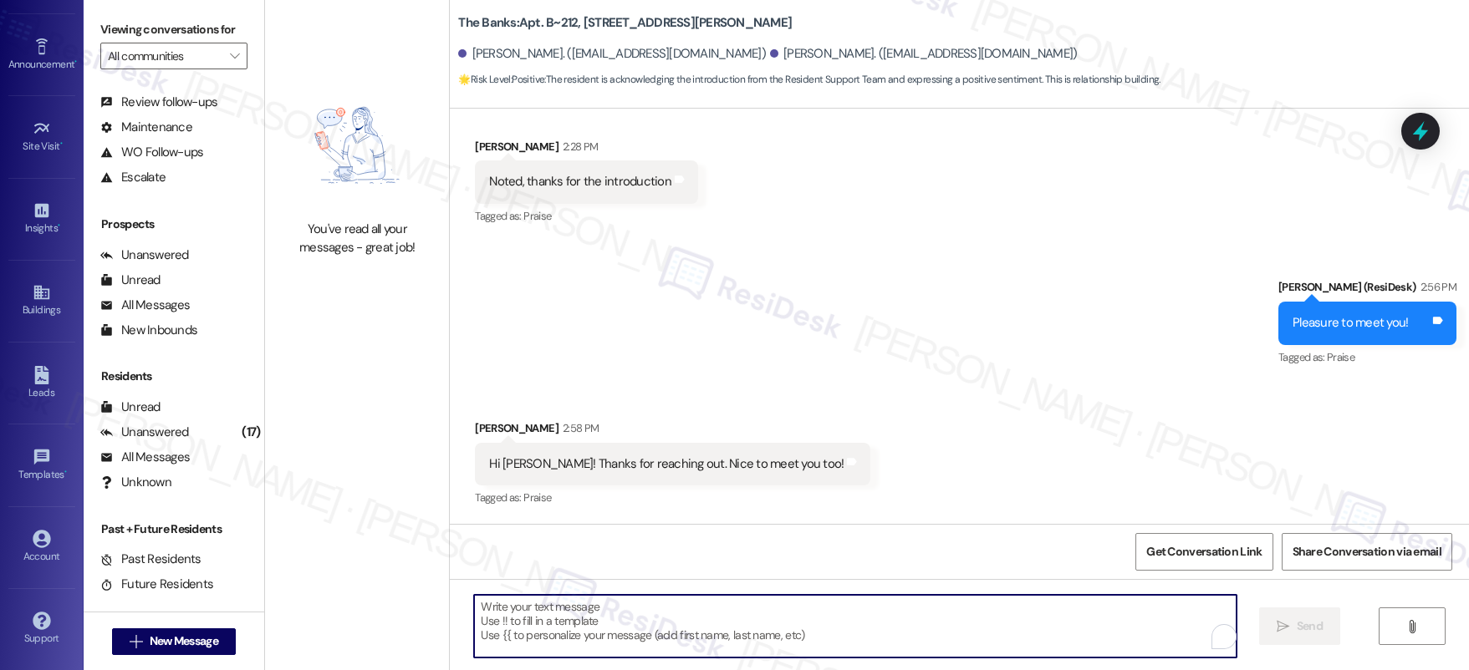
click at [753, 614] on textarea "To enrich screen reader interactions, please activate Accessibility in Grammarl…" at bounding box center [855, 626] width 762 height 63
click at [752, 614] on textarea "To enrich screen reader interactions, please activate Accessibility in Grammarl…" at bounding box center [855, 626] width 762 height 63
click at [498, 613] on textarea "To enrich screen reader interactions, please activate Accessibility in Grammarl…" at bounding box center [855, 626] width 762 height 63
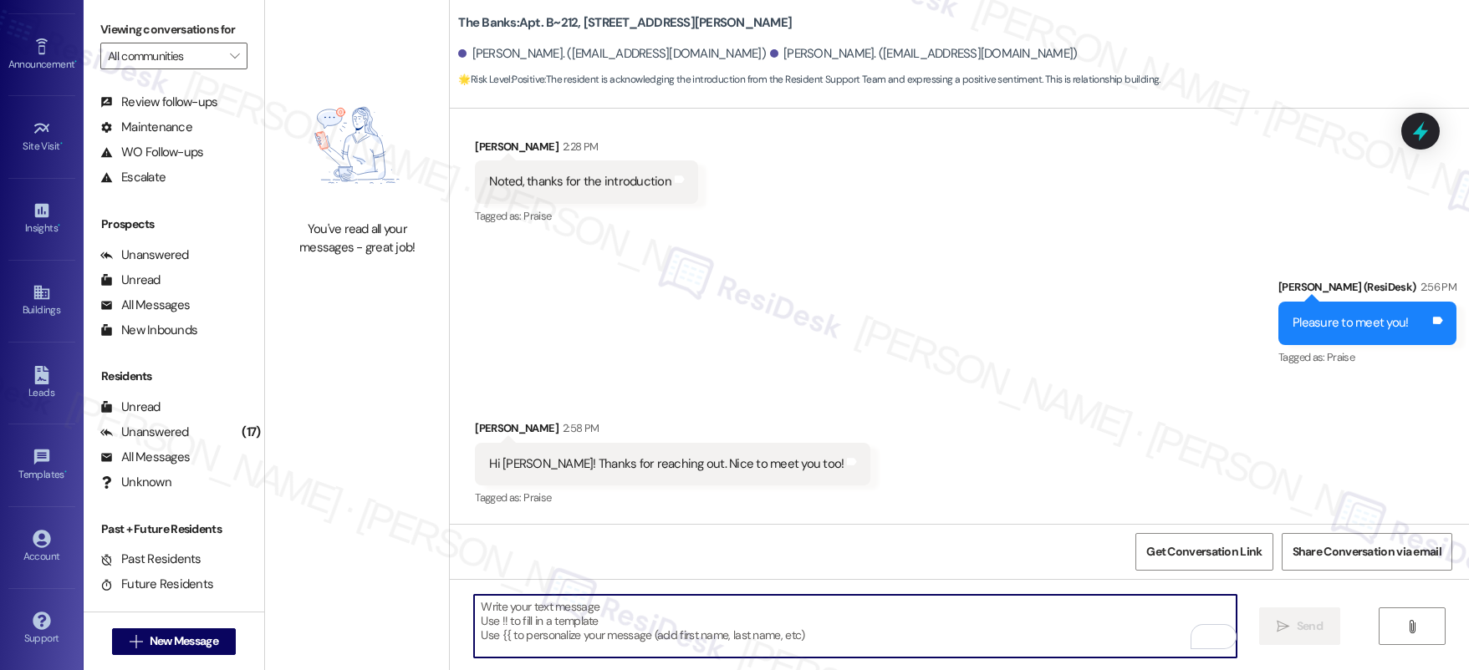
drag, startPoint x: 498, startPoint y: 613, endPoint x: 528, endPoint y: 614, distance: 30.1
click at [498, 613] on textarea "To enrich screen reader interactions, please activate Accessibility in Grammarl…" at bounding box center [855, 626] width 762 height 63
paste textarea "If anything else comes up, know that I'm always ready to assist."
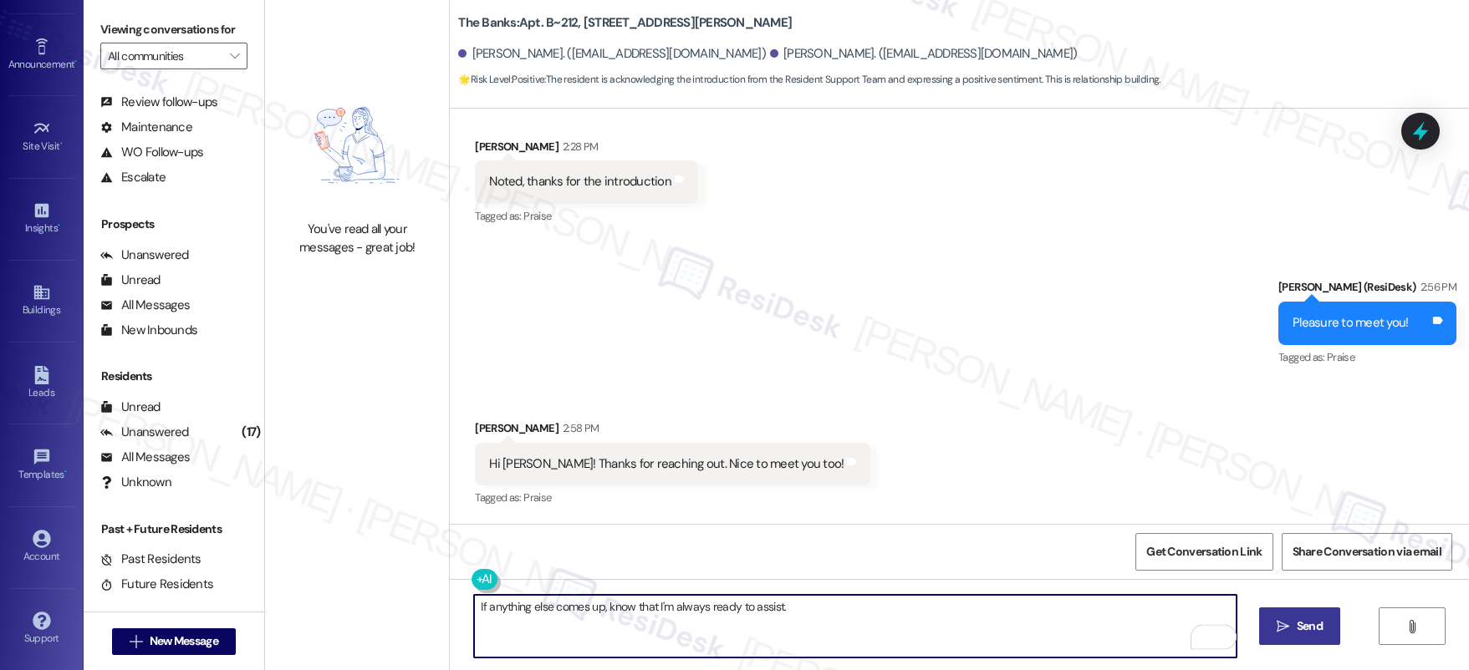
type textarea "If anything else comes up, know that I'm always ready to assist."
click at [1283, 629] on icon "" at bounding box center [1282, 626] width 13 height 13
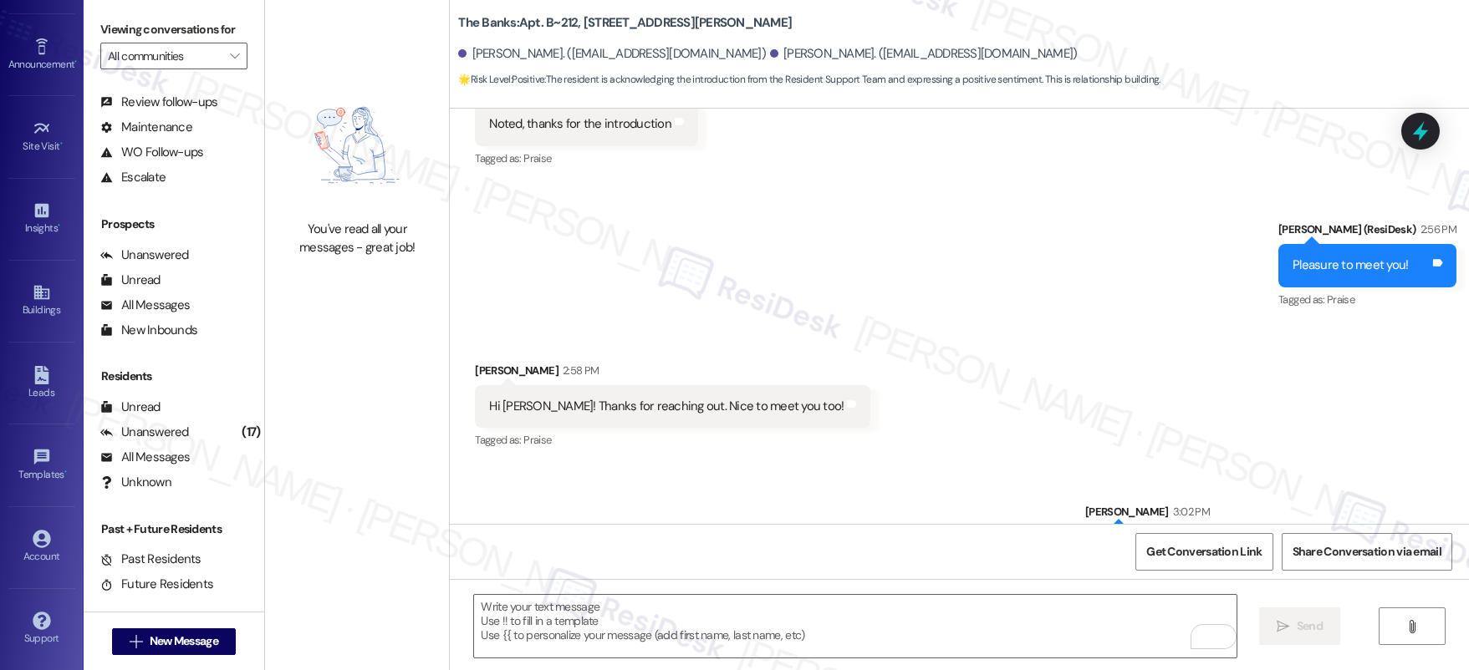
scroll to position [414, 0]
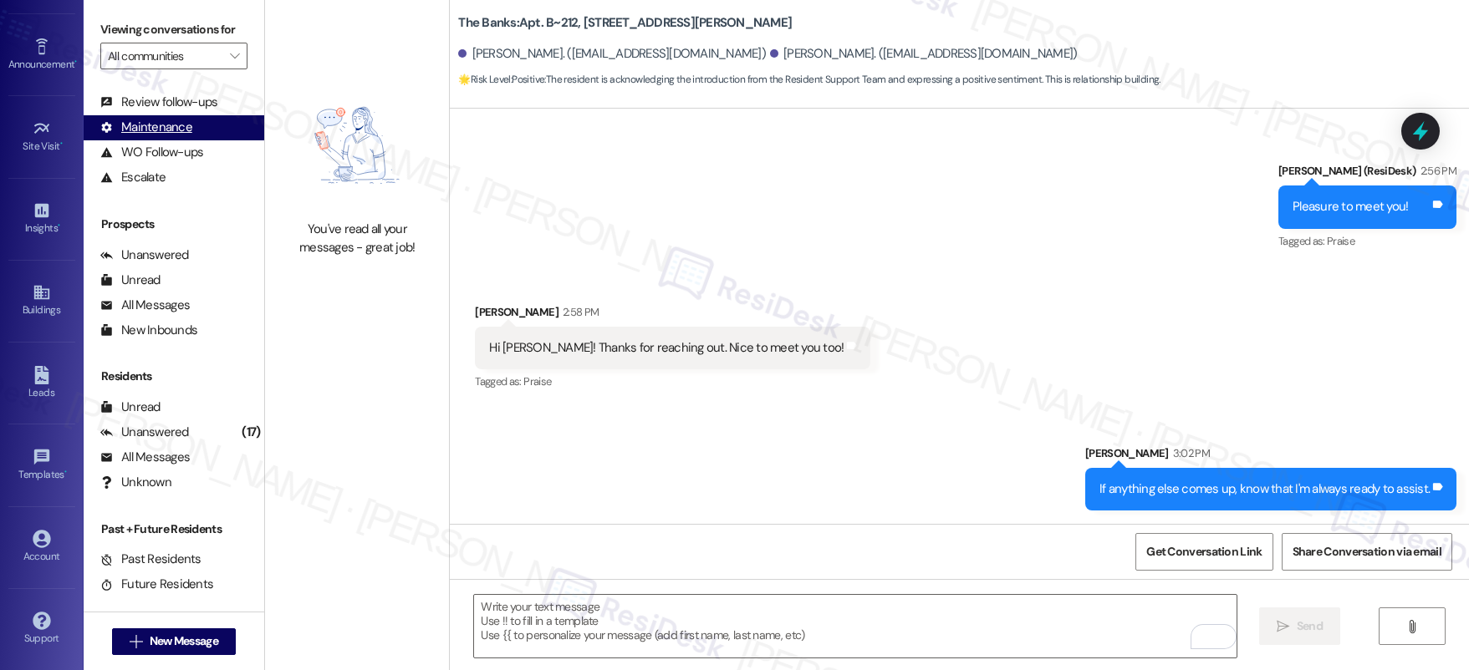
click at [171, 130] on div "Maintenance" at bounding box center [146, 128] width 92 height 18
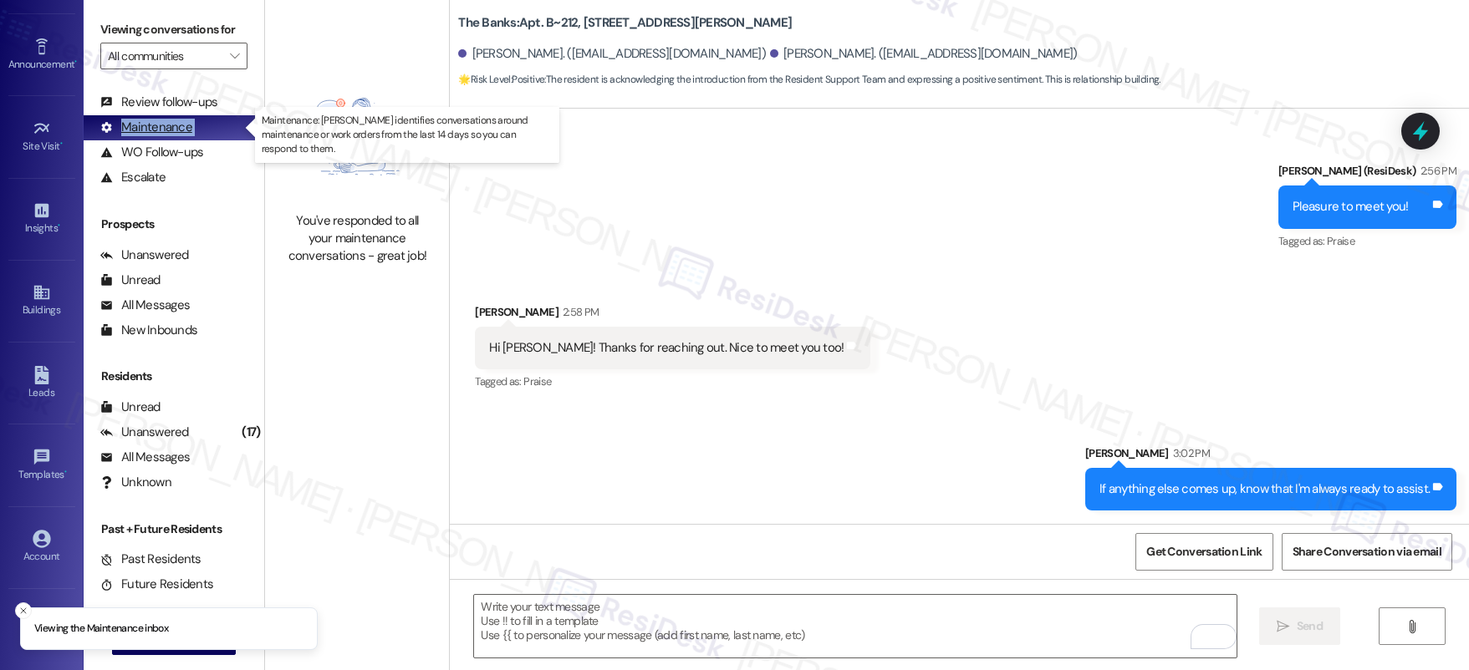
click at [171, 130] on div "Maintenance" at bounding box center [146, 128] width 92 height 18
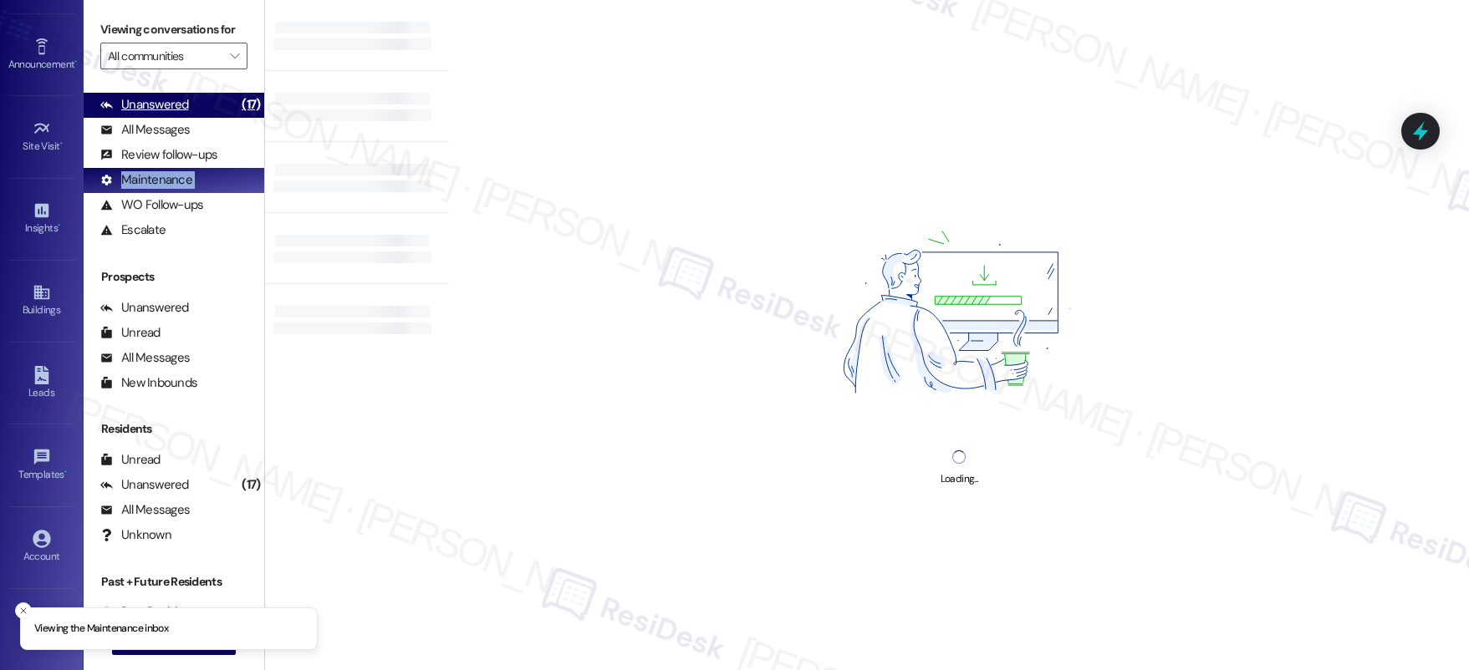
scroll to position [0, 0]
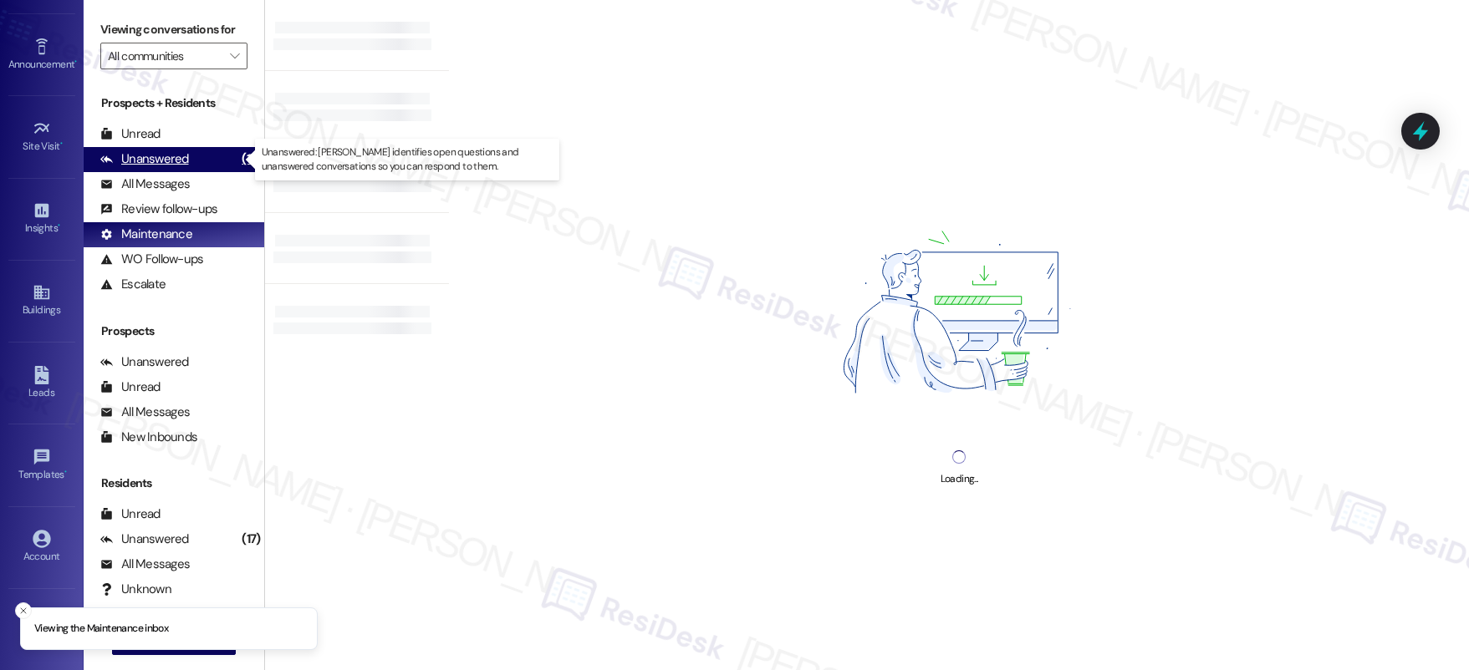
click at [186, 163] on div "Unanswered (17)" at bounding box center [174, 159] width 181 height 25
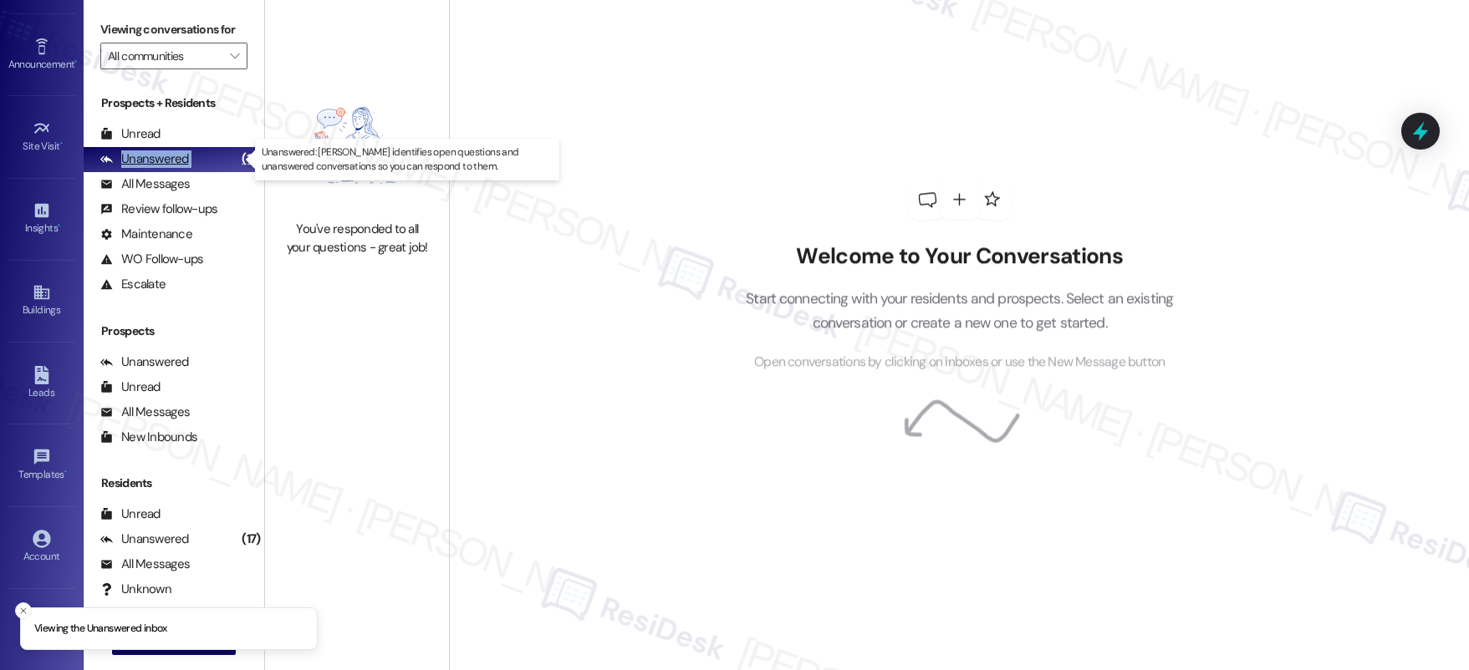
click at [186, 163] on div "Unanswered (17)" at bounding box center [174, 159] width 181 height 25
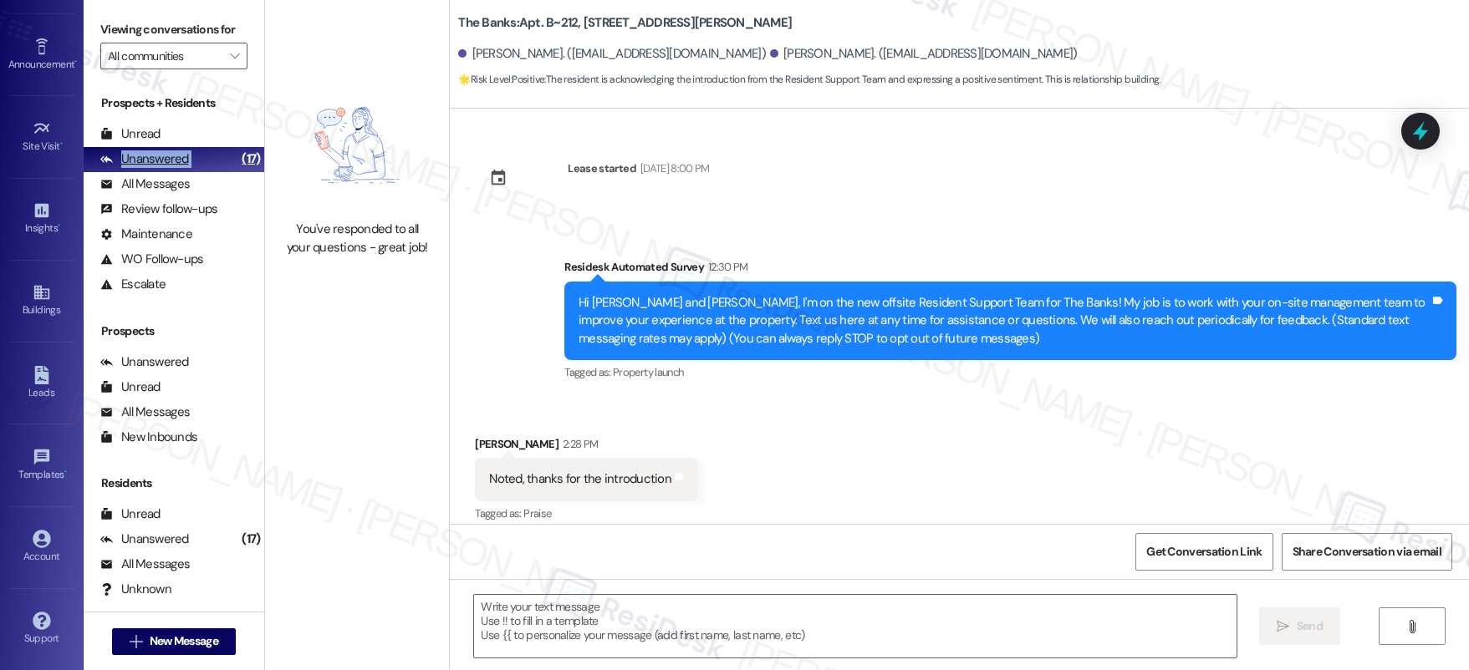
click at [186, 163] on div "Unanswered (17)" at bounding box center [174, 159] width 181 height 25
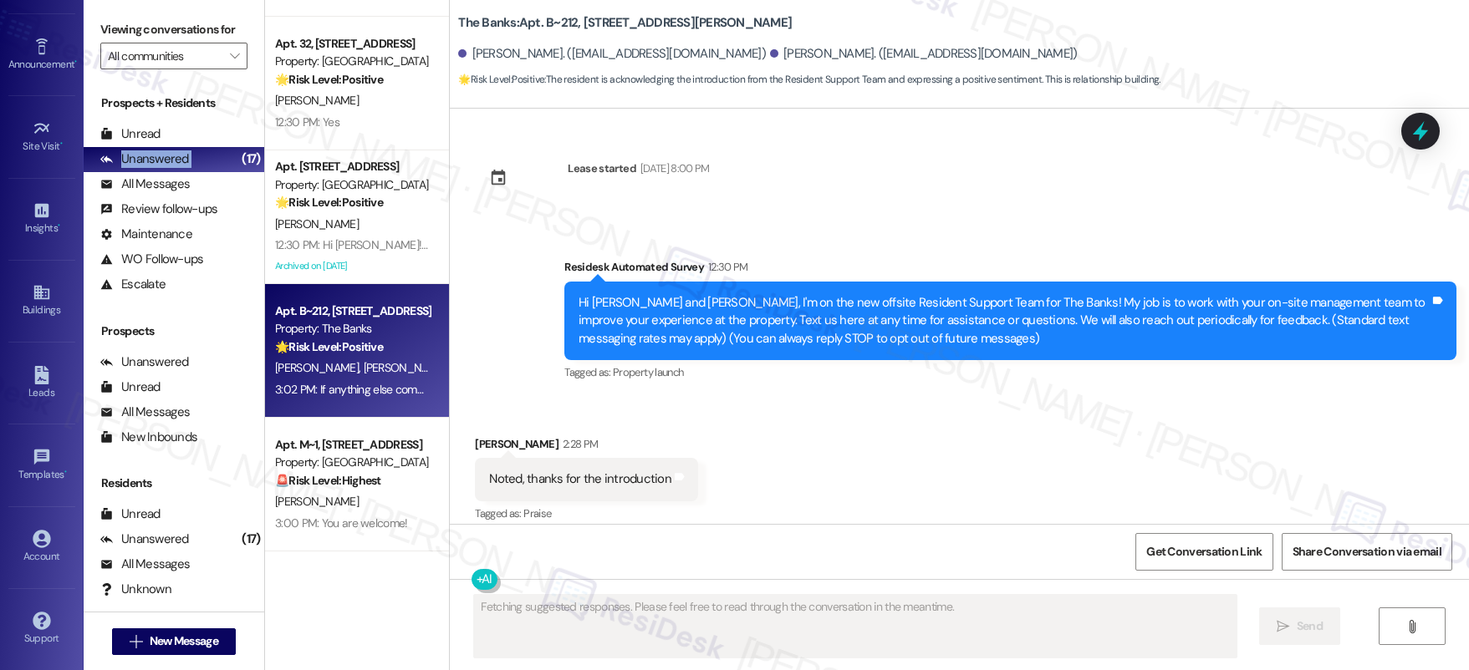
scroll to position [297, 0]
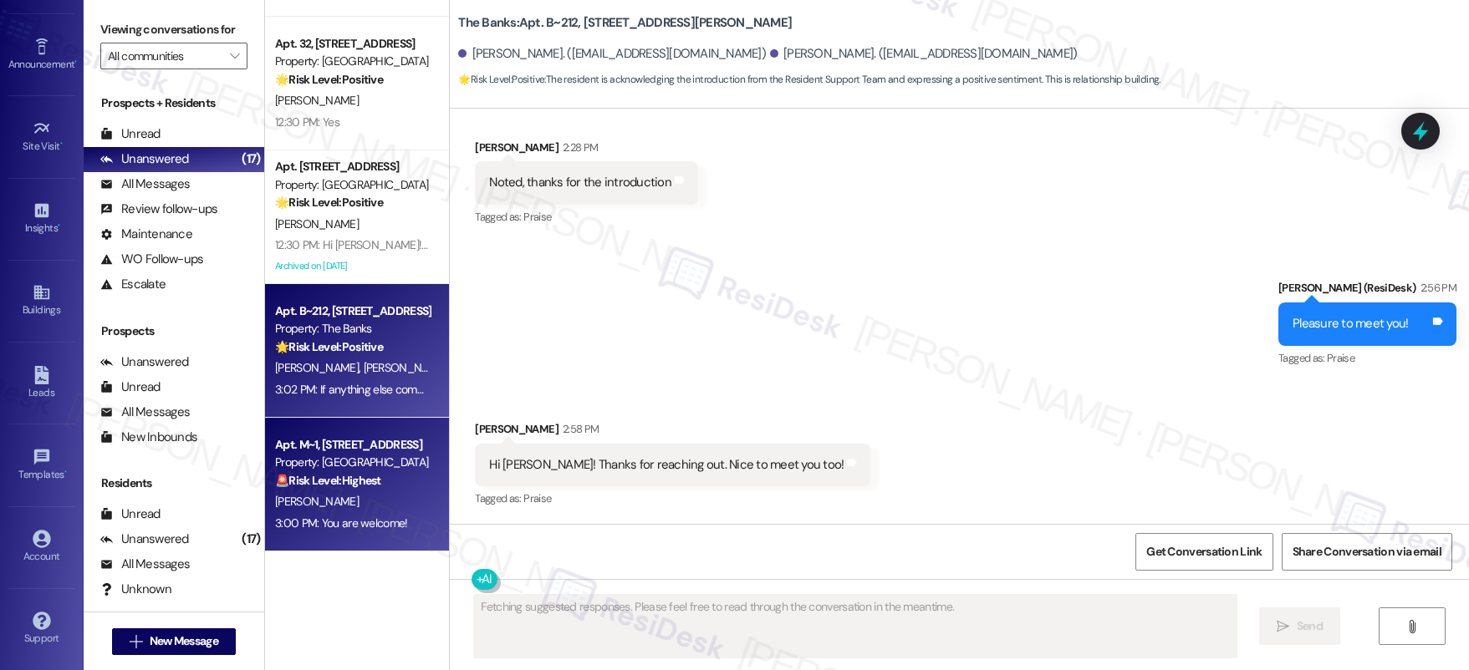
click at [358, 465] on div "Property: Lindale" at bounding box center [352, 463] width 155 height 18
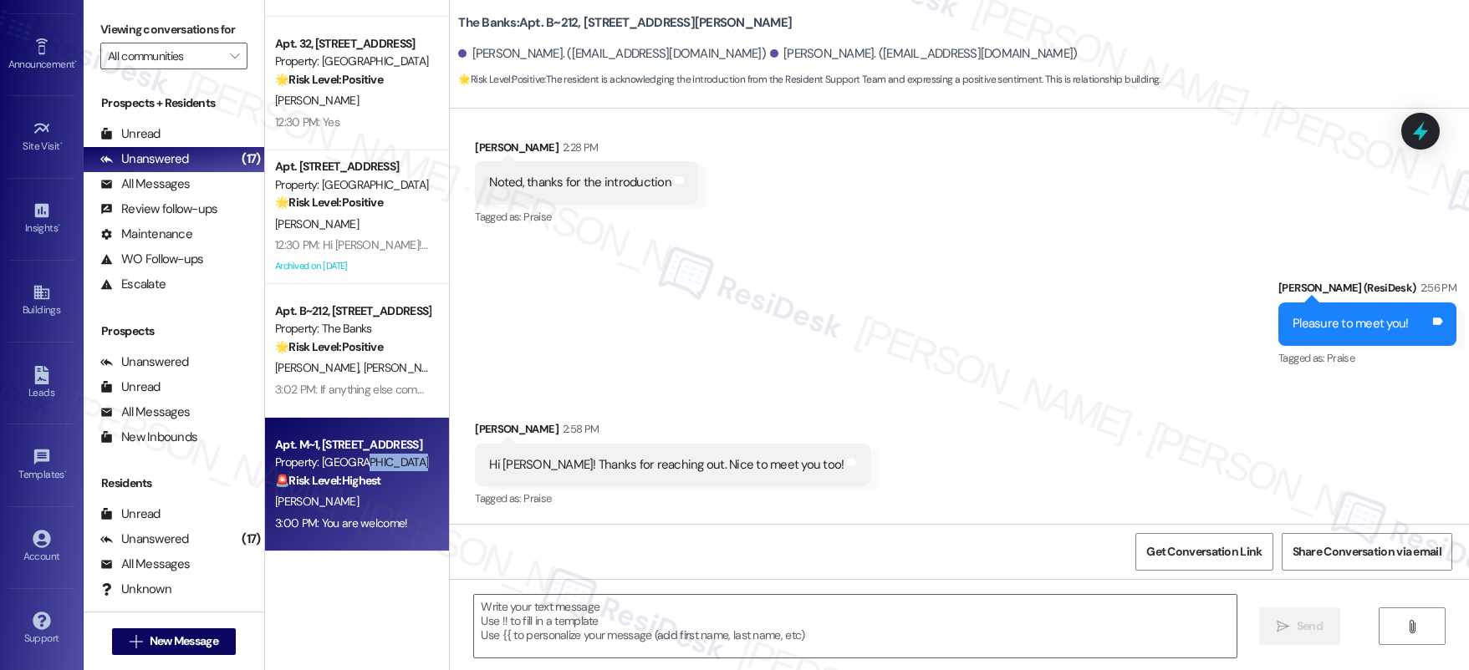
click at [357, 467] on div "Property: Lindale" at bounding box center [352, 463] width 155 height 18
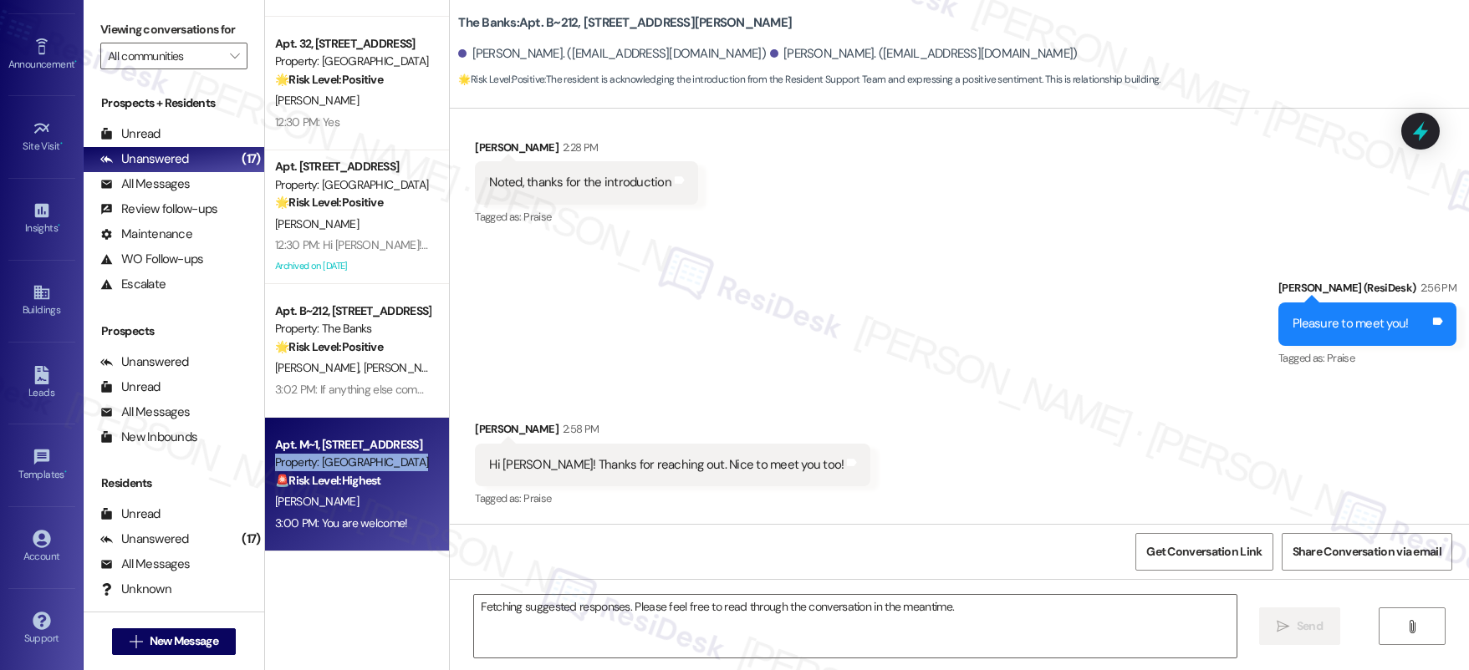
click at [356, 467] on div "Property: Lindale" at bounding box center [352, 463] width 155 height 18
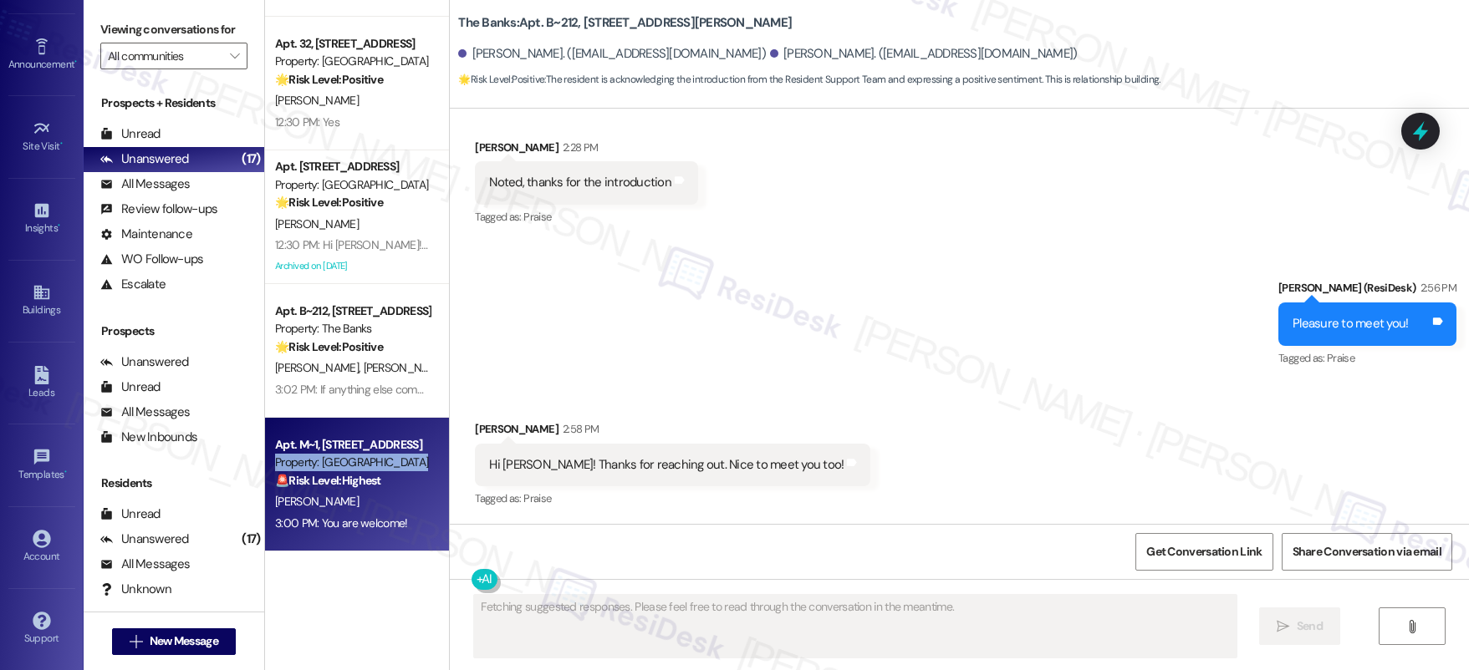
click at [356, 467] on div "Property: Lindale" at bounding box center [352, 463] width 155 height 18
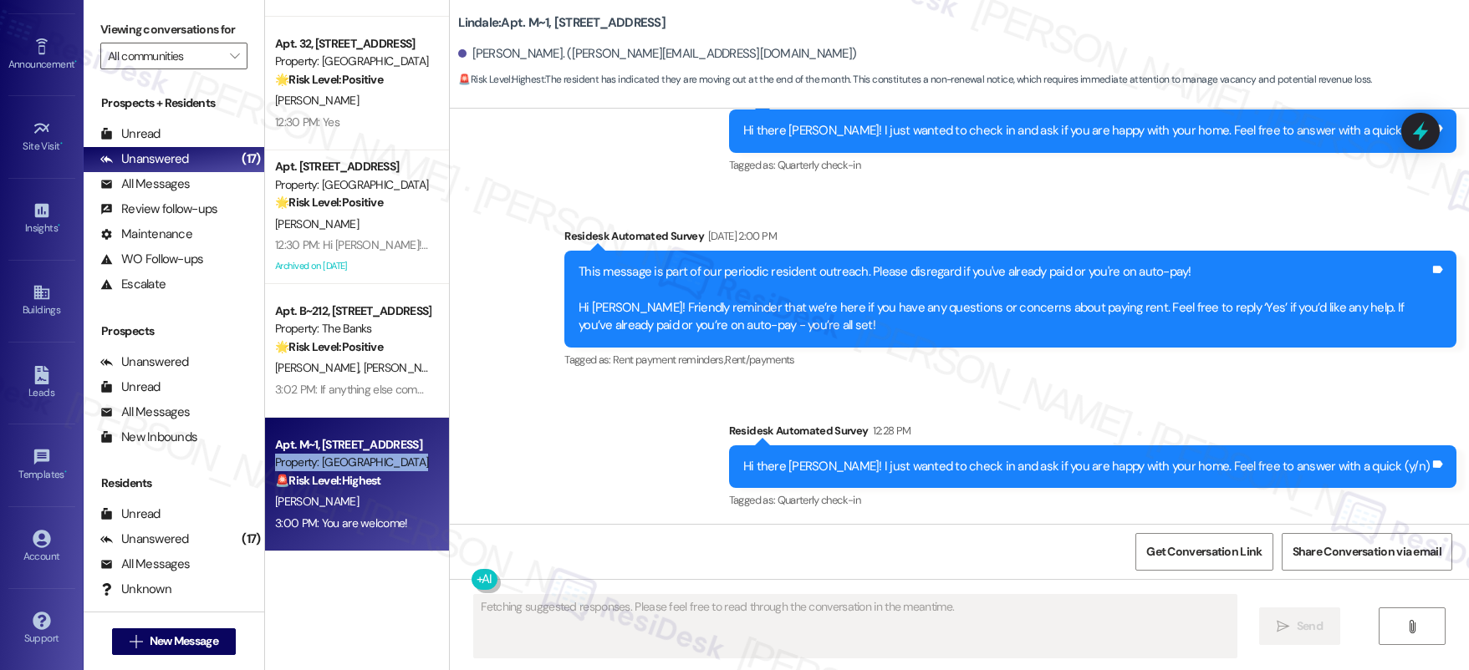
click at [355, 467] on div "Property: Lindale" at bounding box center [352, 463] width 155 height 18
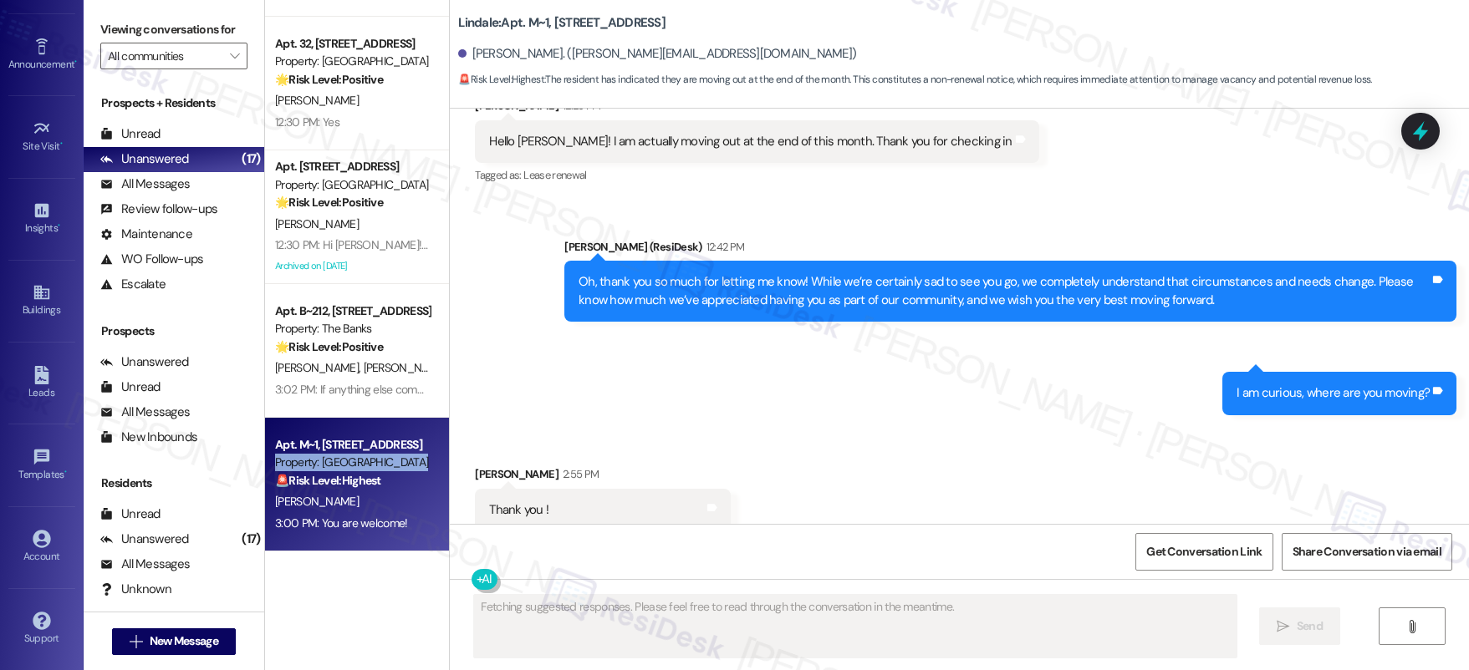
scroll to position [2090, 0]
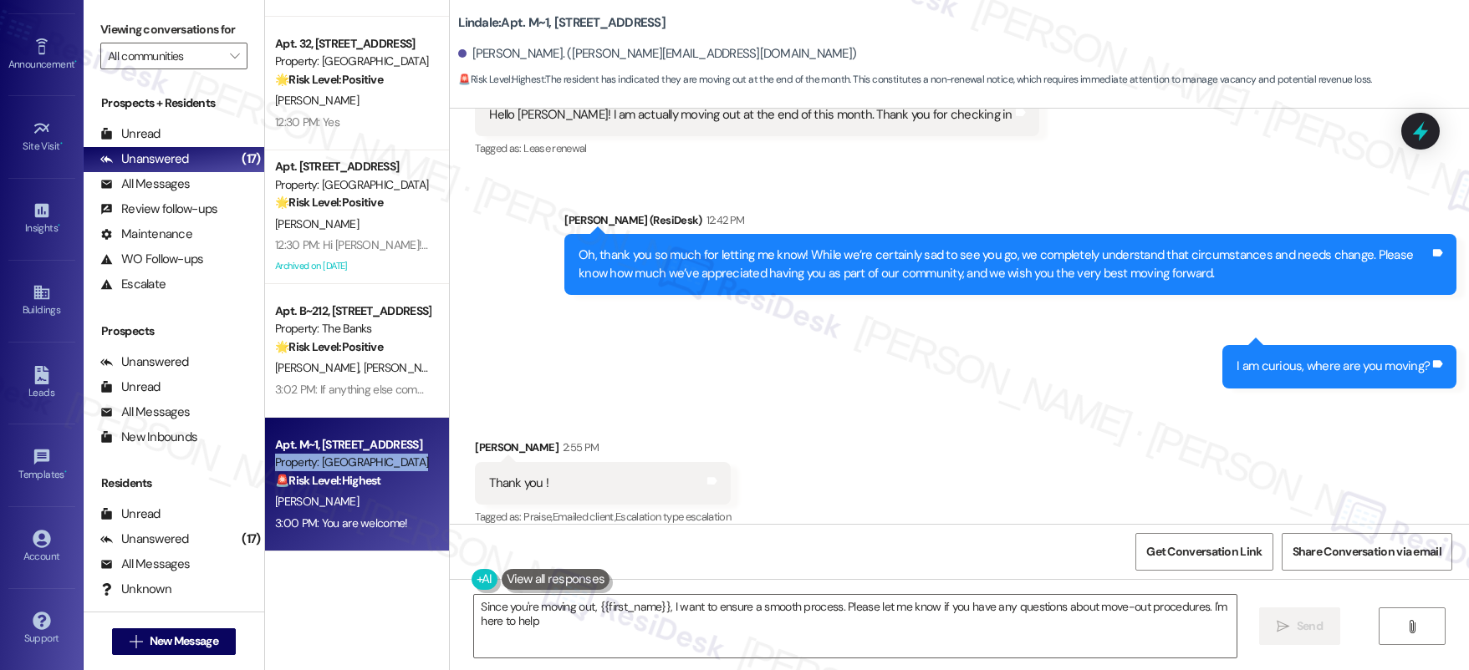
type textarea "Since you're moving out, {{first_name}}, I want to ensure a smooth process. Ple…"
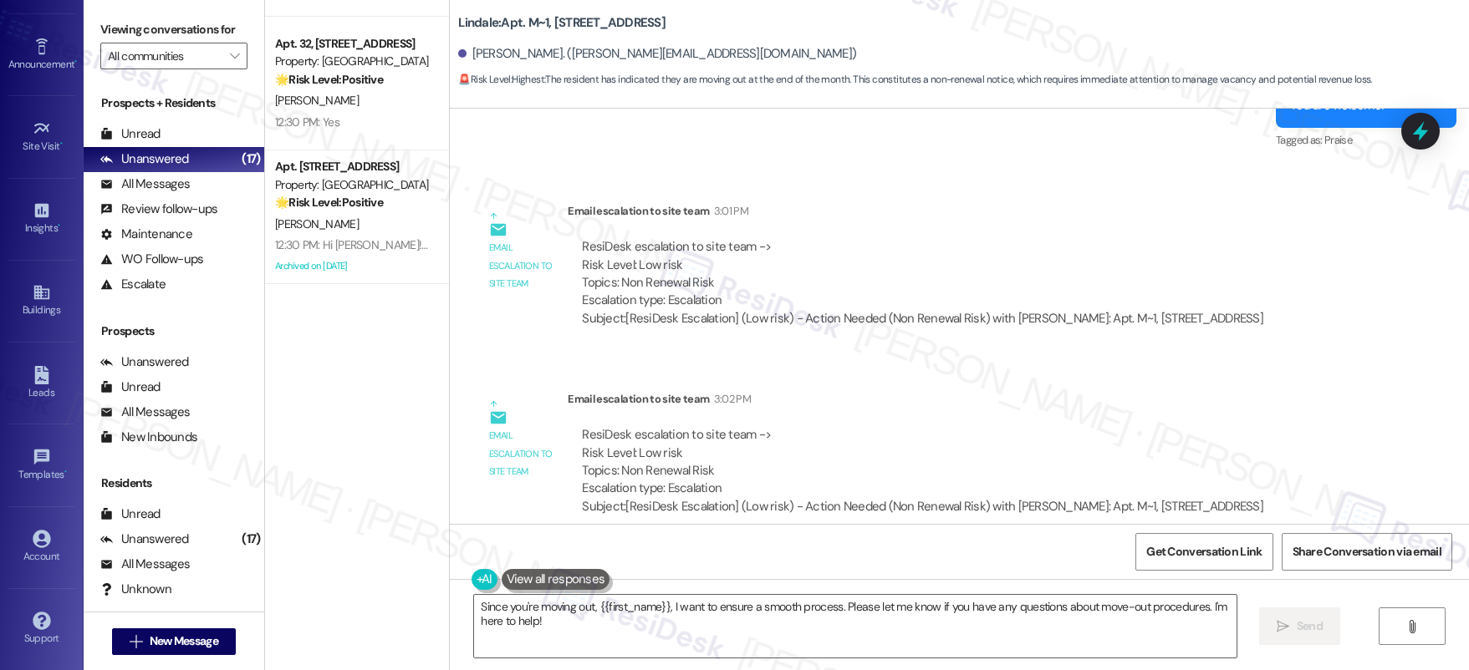
scroll to position [1240, 0]
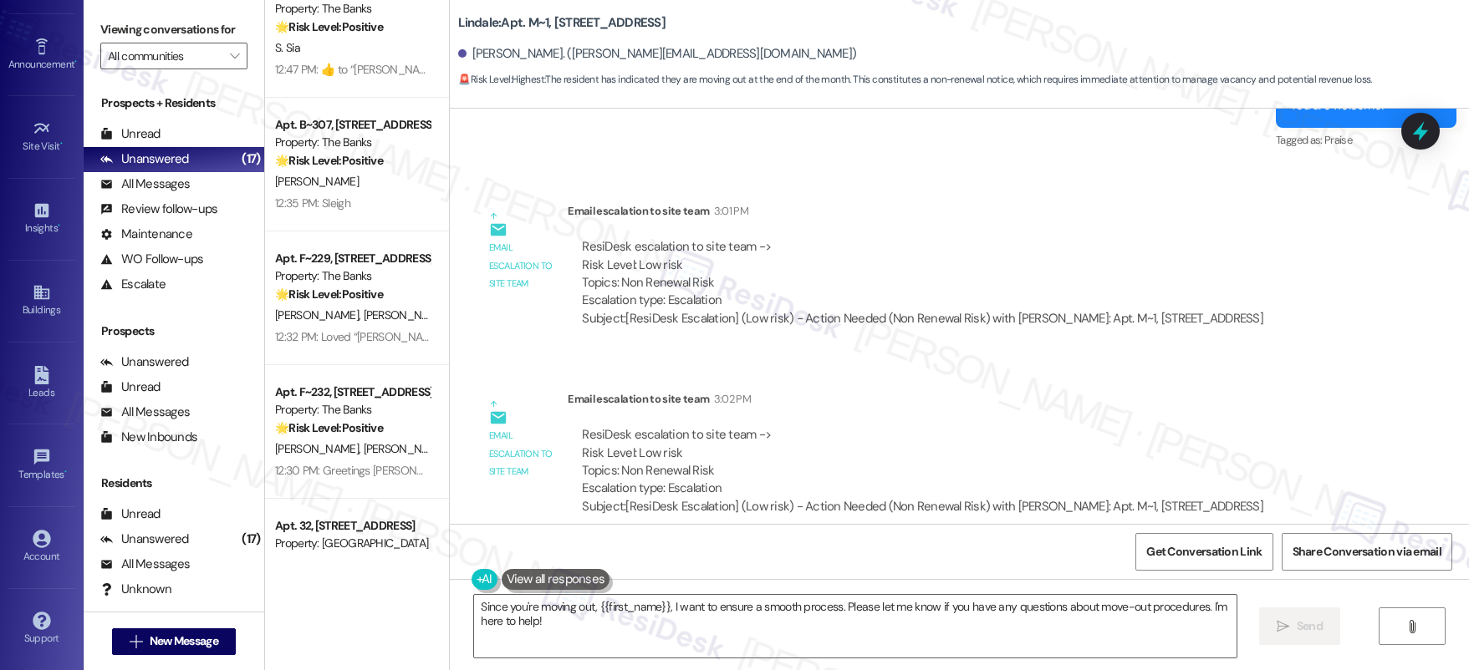
click at [395, 376] on div "Apt. 47, 4721 NE 66th Ave Property: Avenue 66 🌟 Risk Level: Positive The reside…" at bounding box center [357, 276] width 184 height 552
click at [395, 376] on div "Apt. F~232, 595 NE Geary St Property: The Banks 🌟 Risk Level: Positive The resi…" at bounding box center [357, 432] width 184 height 134
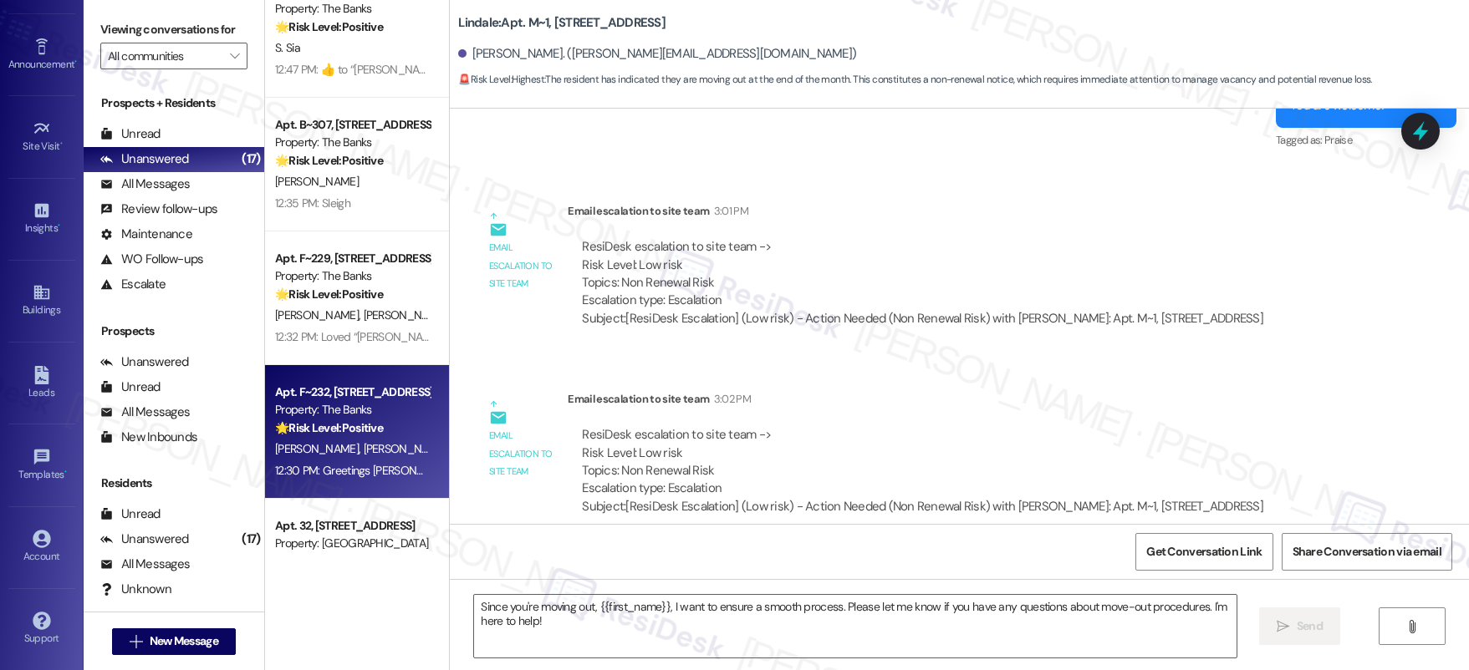
click at [395, 377] on div "Apt. F~232, 595 NE Geary St Property: The Banks 🌟 Risk Level: Positive The resi…" at bounding box center [357, 432] width 184 height 134
click at [394, 377] on div "Apt. F~232, 595 NE Geary St Property: The Banks 🌟 Risk Level: Positive The resi…" at bounding box center [357, 432] width 184 height 134
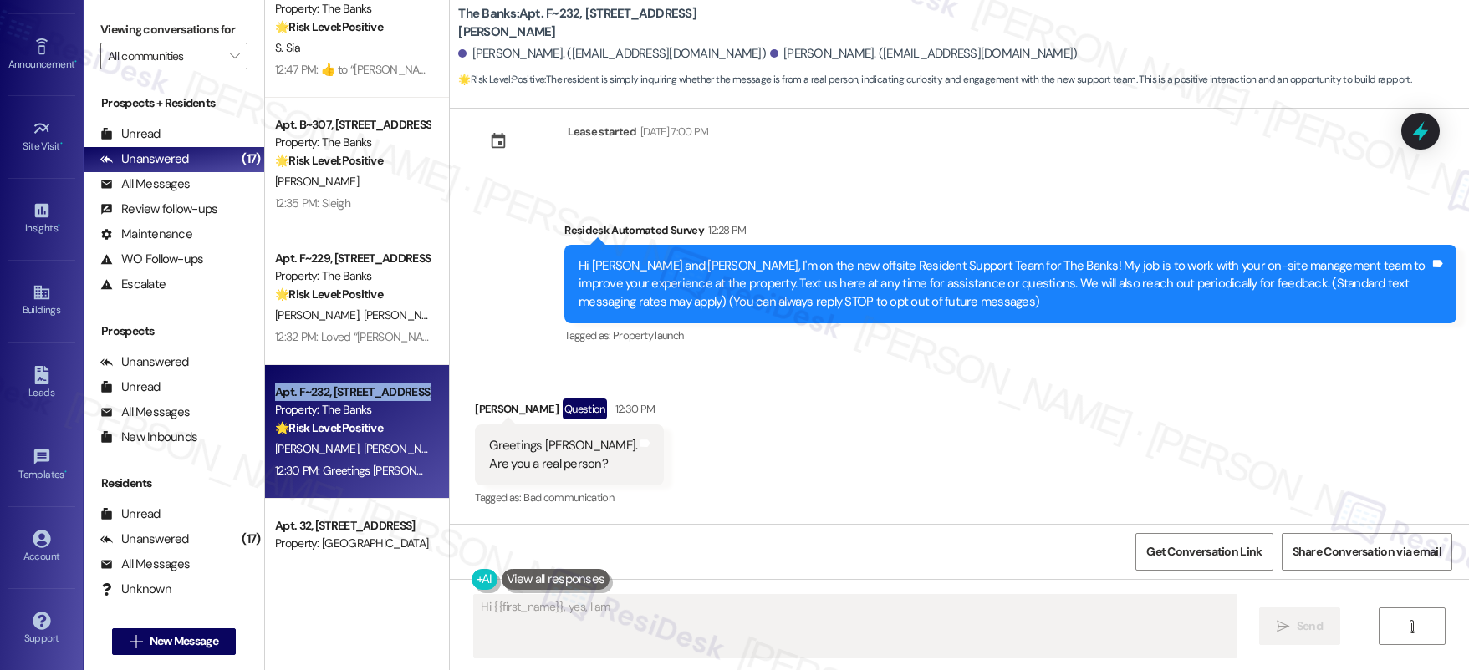
click at [394, 377] on div "Apt. F~232, 595 NE Geary St Property: The Banks 🌟 Risk Level: Positive The resi…" at bounding box center [357, 432] width 184 height 134
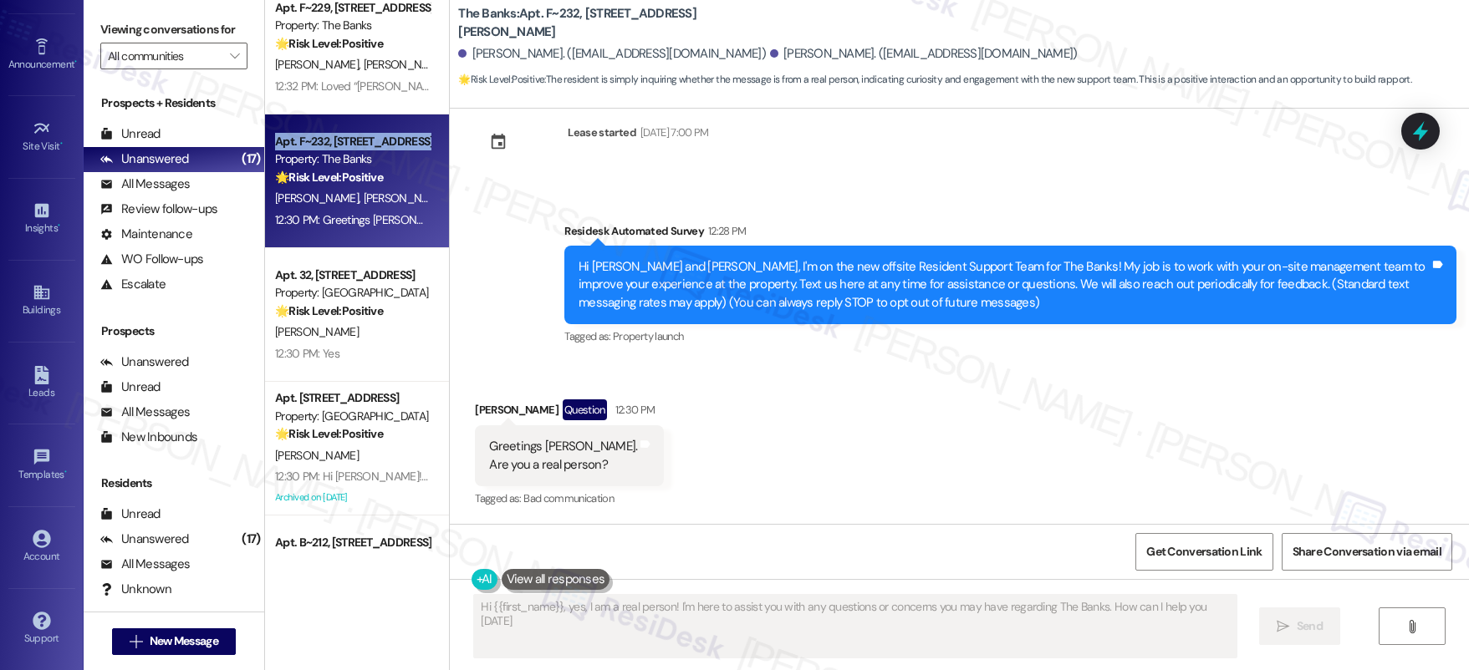
type textarea "Hi {{first_name}}, yes, I am a real person! I'm here to assist you with any que…"
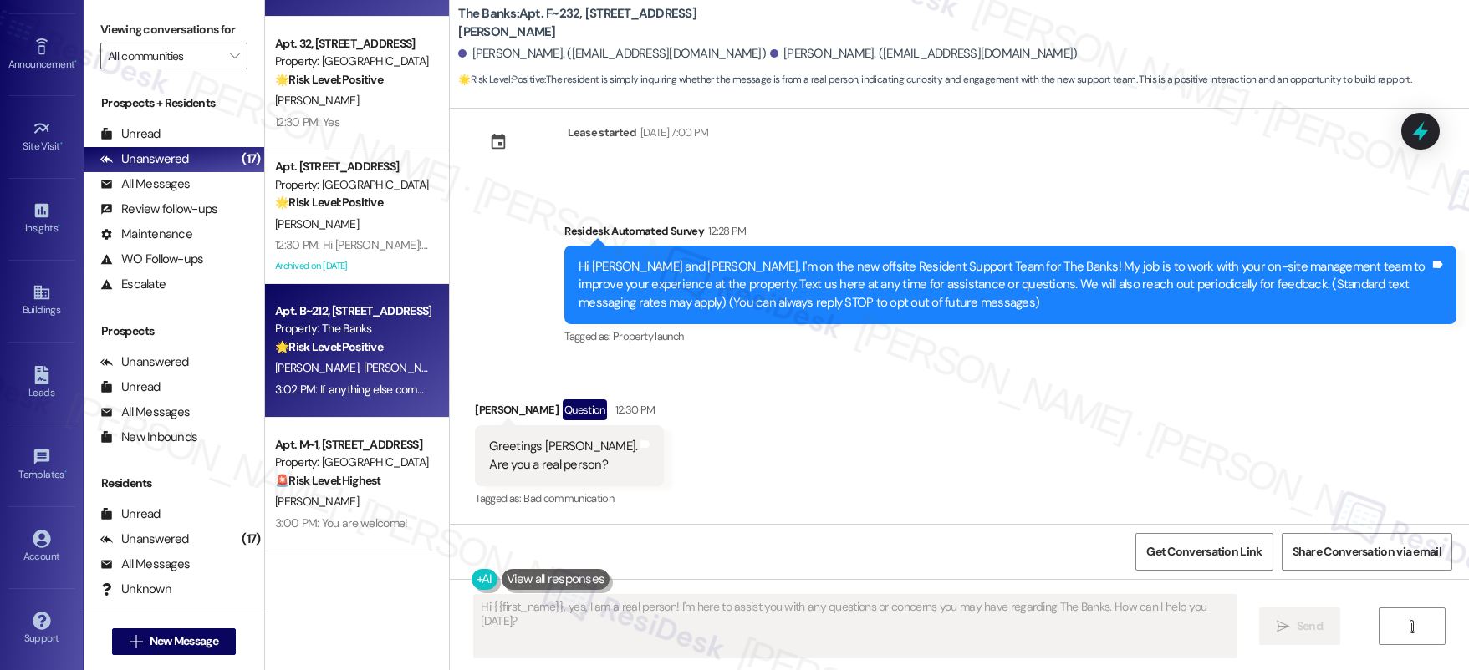
click at [385, 301] on div "Apt. B~212, 595 NE Geary St Property: The Banks 🌟 Risk Level: Positive The resi…" at bounding box center [352, 329] width 158 height 57
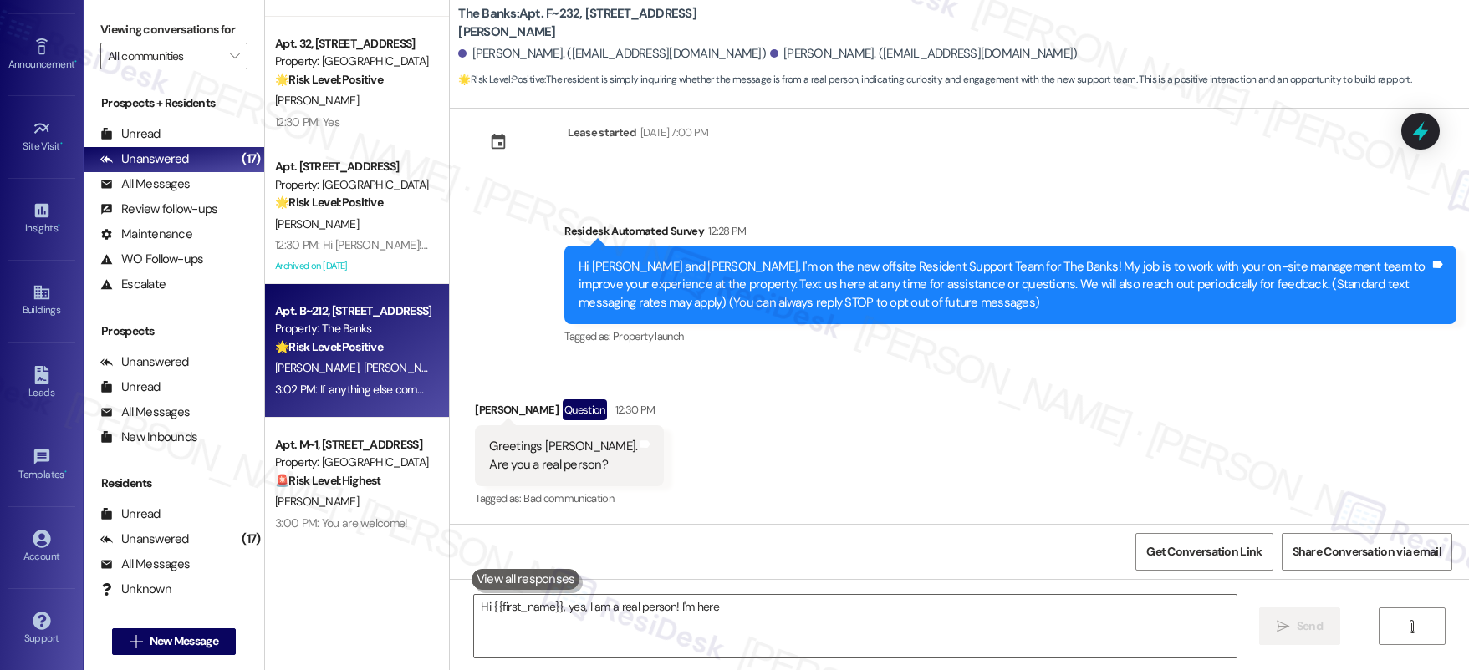
click at [385, 301] on div "Apt. B~212, 595 NE Geary St Property: The Banks 🌟 Risk Level: Positive The resi…" at bounding box center [352, 329] width 158 height 57
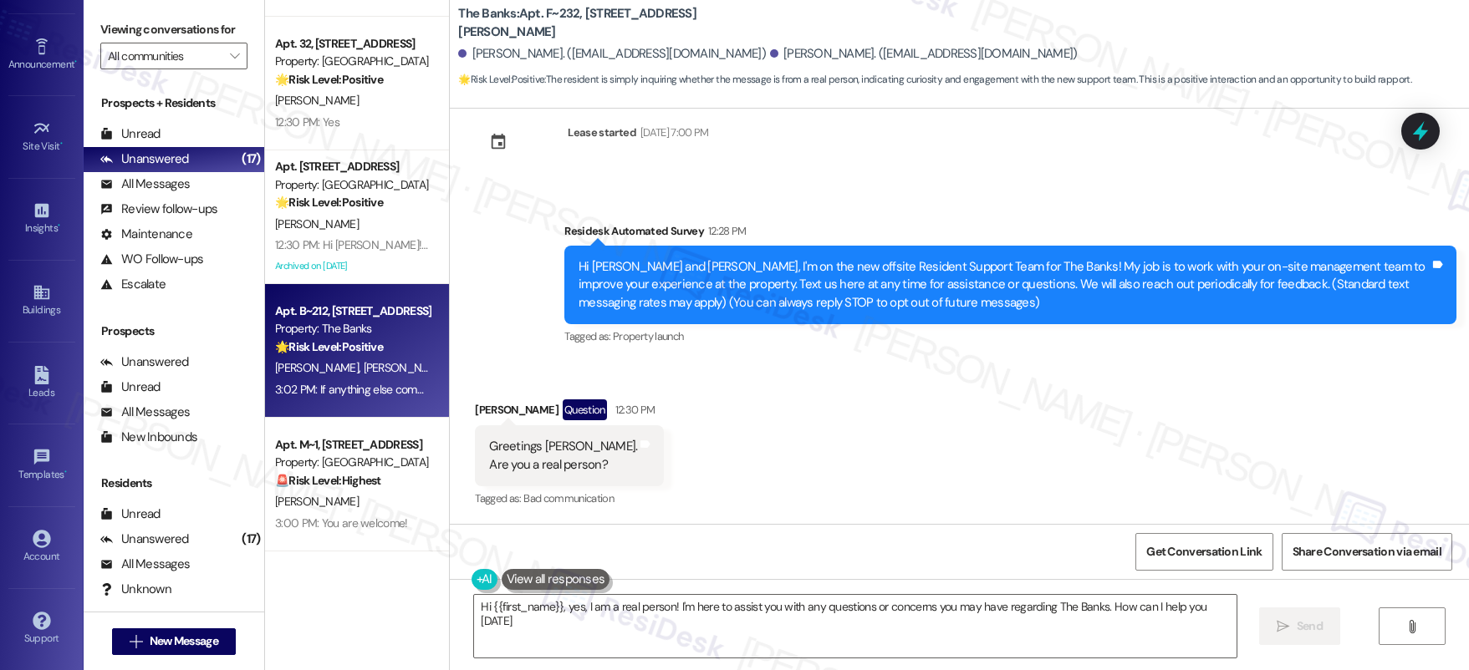
type textarea "Hi {{first_name}}, yes, I am a real person! I'm here to assist you with any que…"
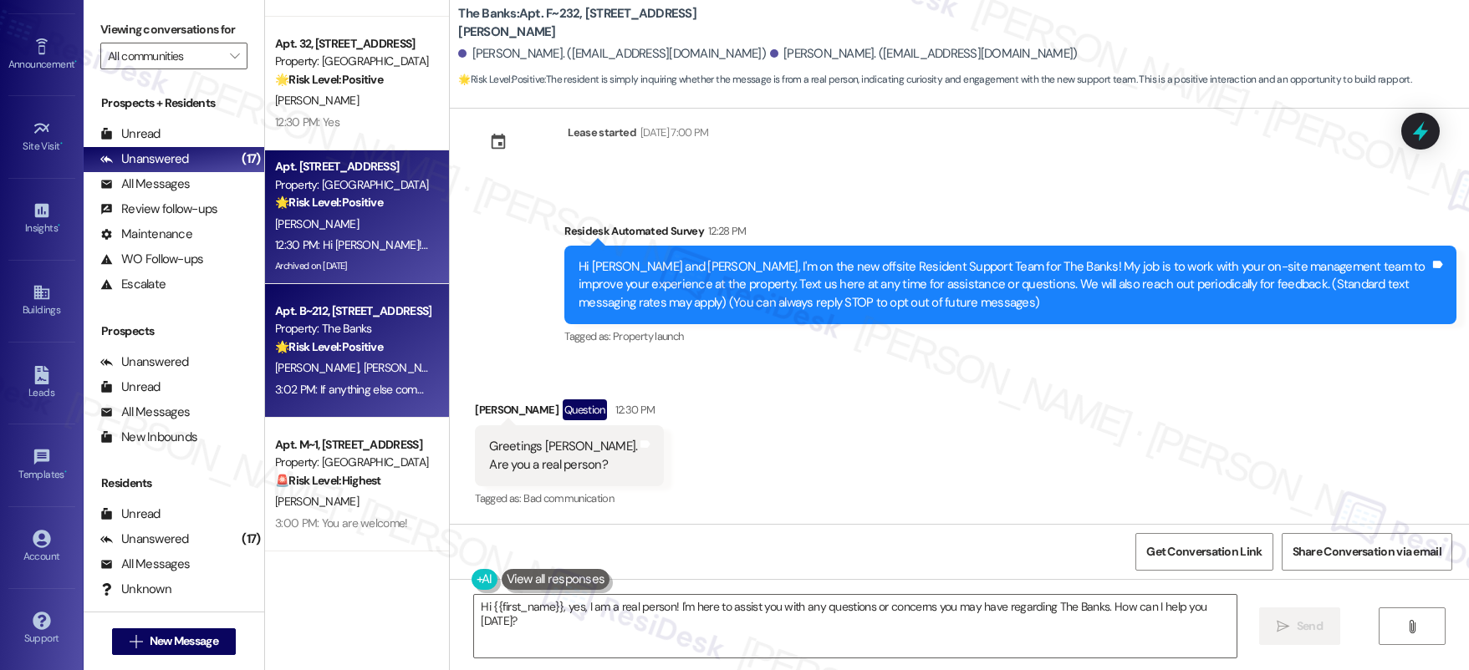
click at [387, 307] on div "Apt. B~212, [STREET_ADDRESS][PERSON_NAME]" at bounding box center [352, 312] width 155 height 18
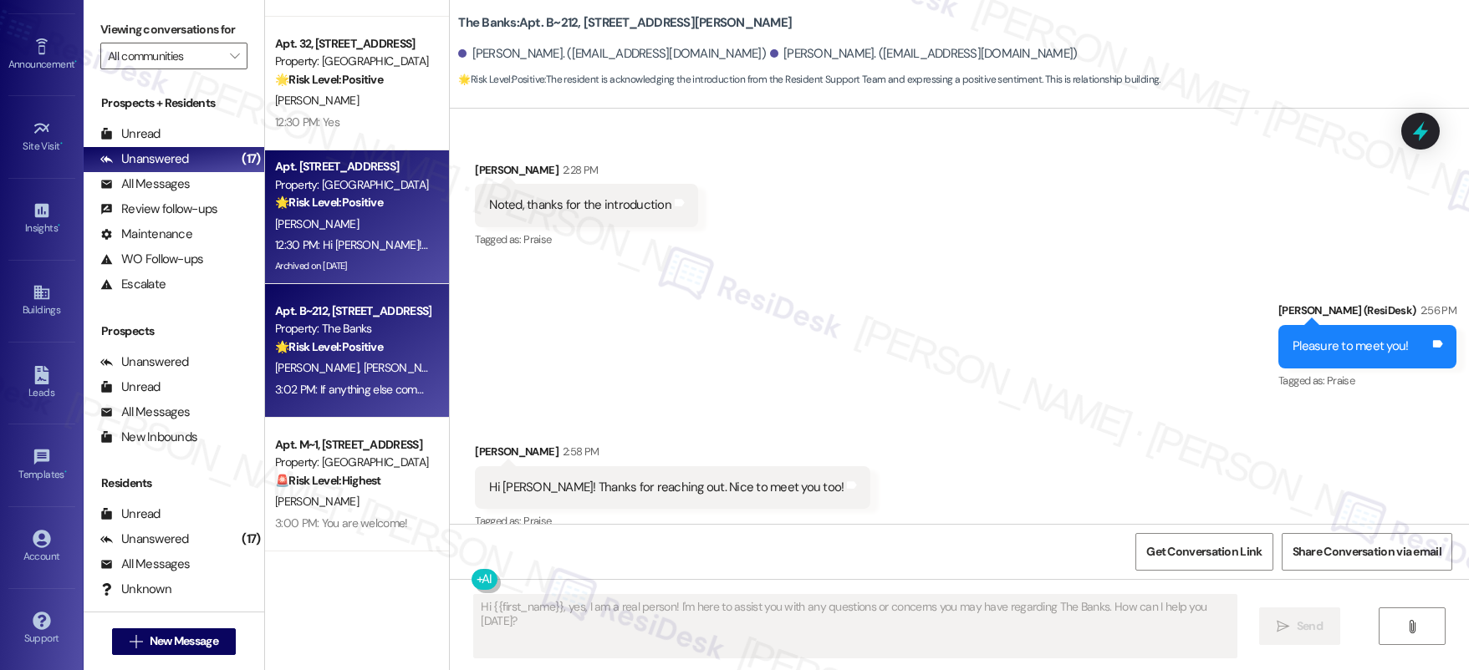
click at [384, 231] on div "M. Ormachea" at bounding box center [352, 224] width 158 height 21
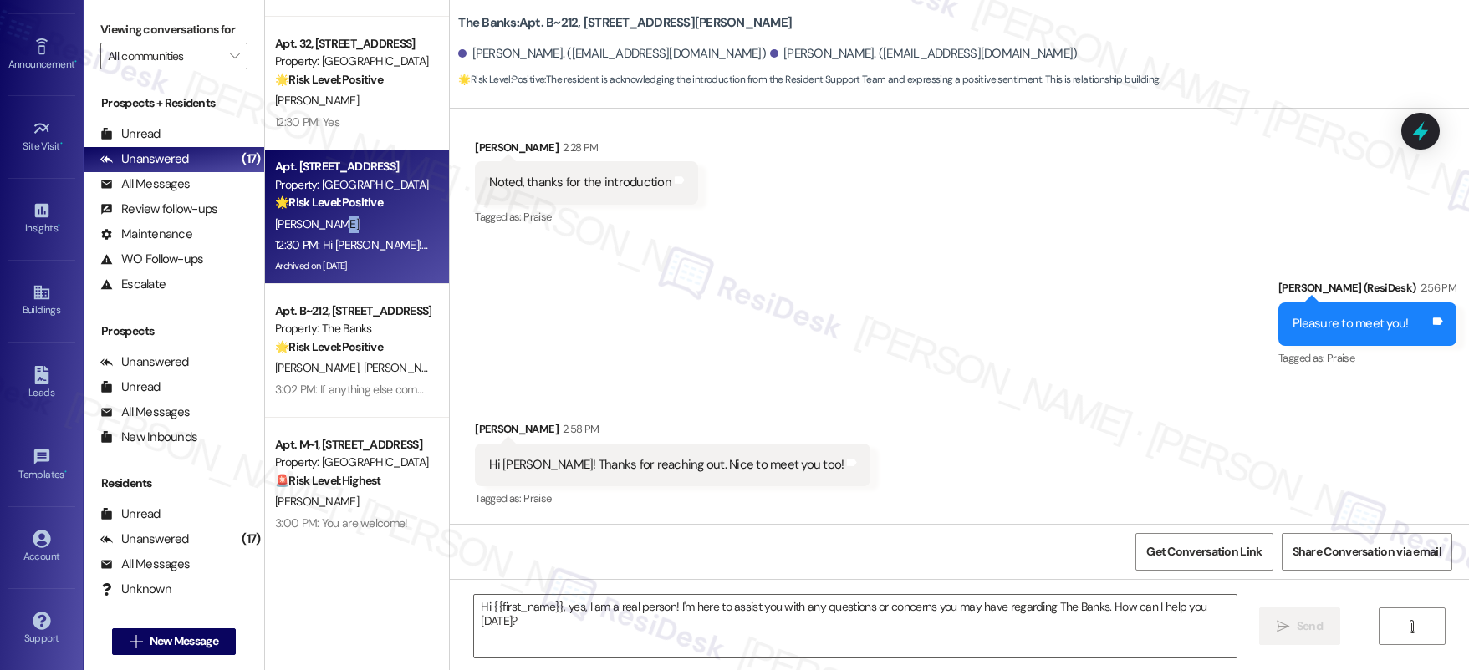
type textarea "Fetching suggested responses. Please feel free to read through the conversation…"
click at [384, 231] on div "M. Ormachea" at bounding box center [352, 224] width 158 height 21
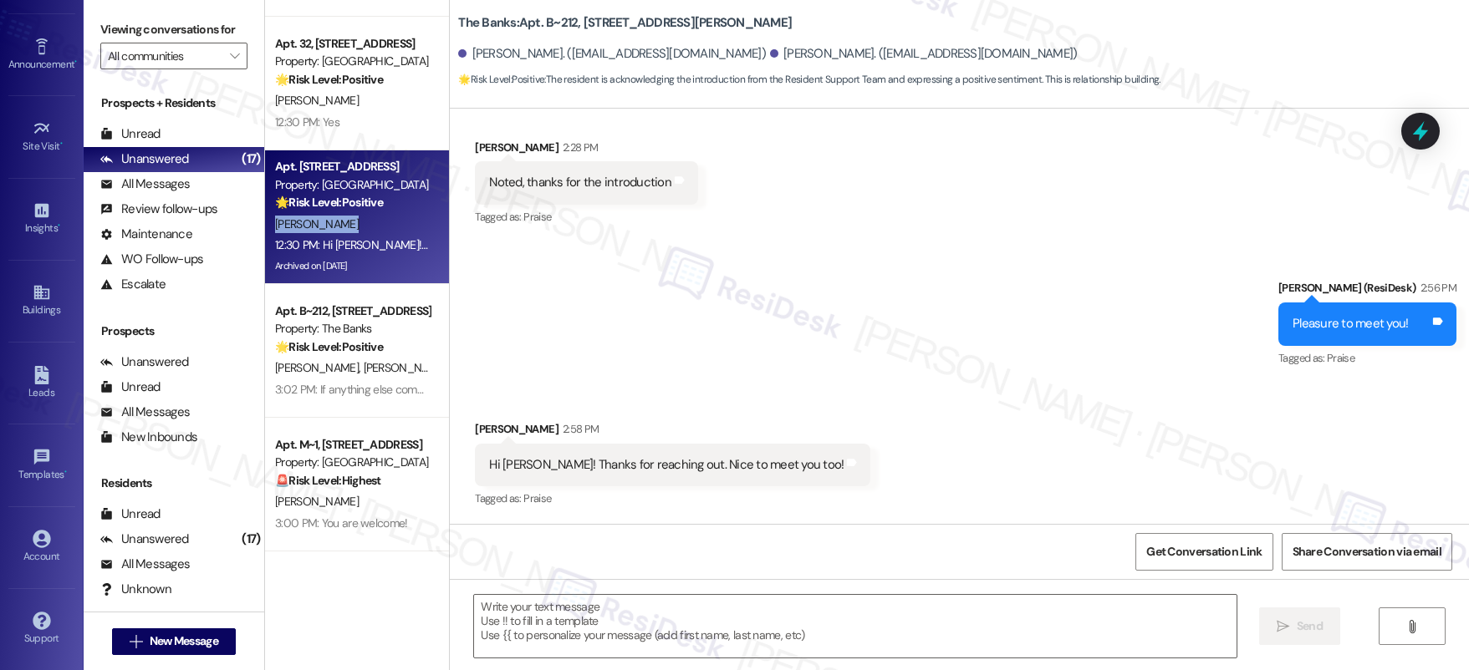
click at [384, 231] on div "M. Ormachea" at bounding box center [352, 224] width 158 height 21
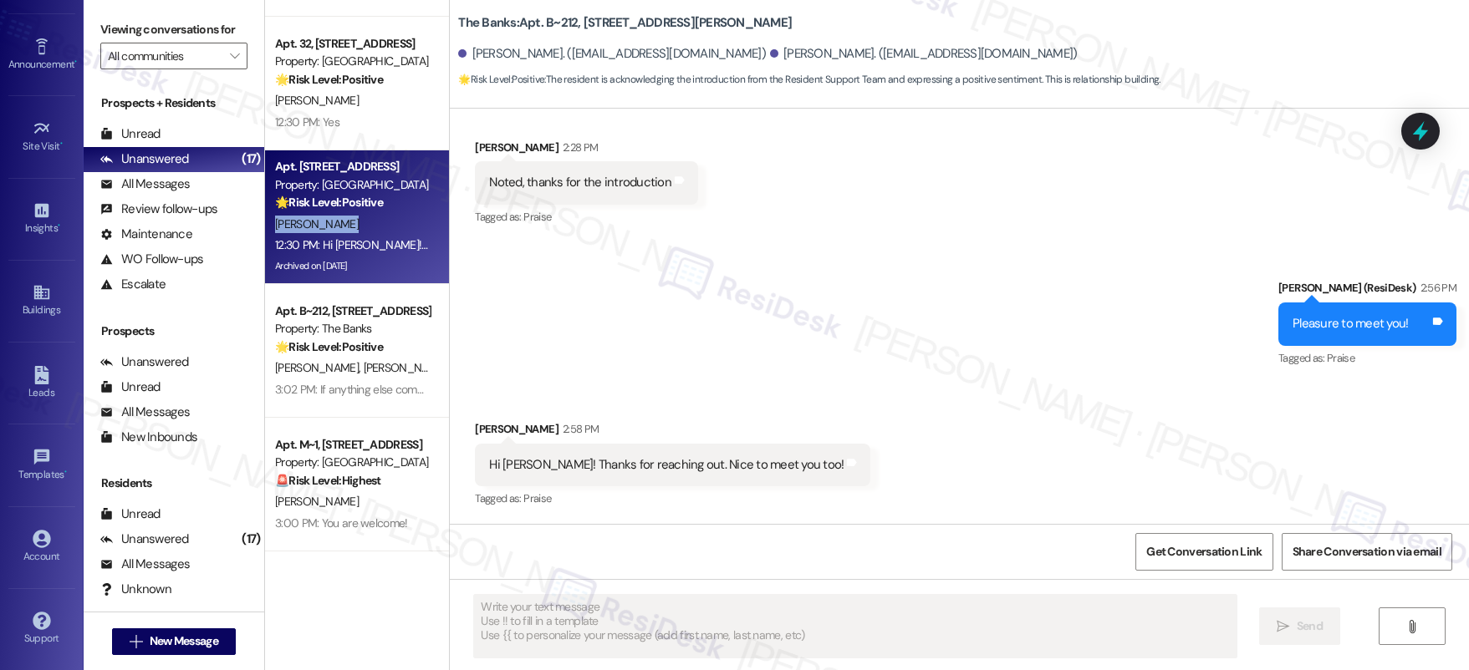
click at [382, 232] on div "M. Ormachea" at bounding box center [352, 224] width 158 height 21
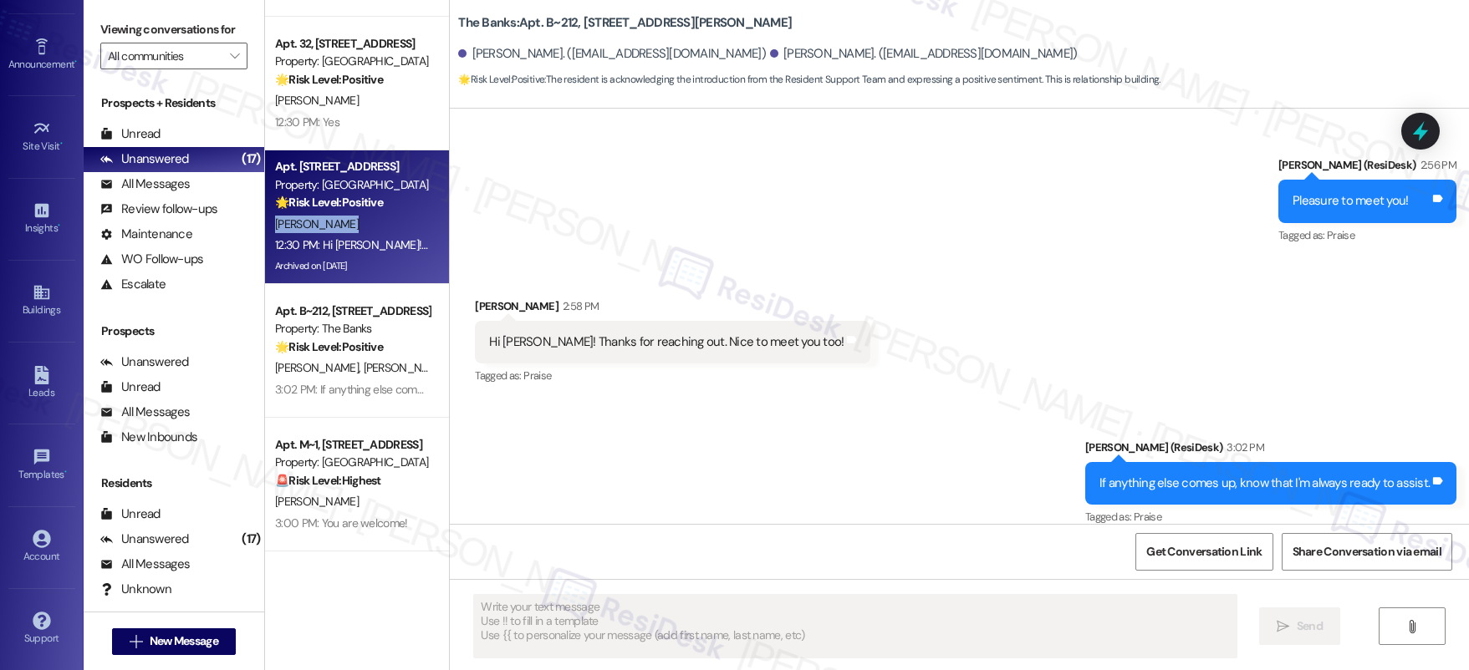
click at [382, 232] on div "M. Ormachea" at bounding box center [352, 224] width 158 height 21
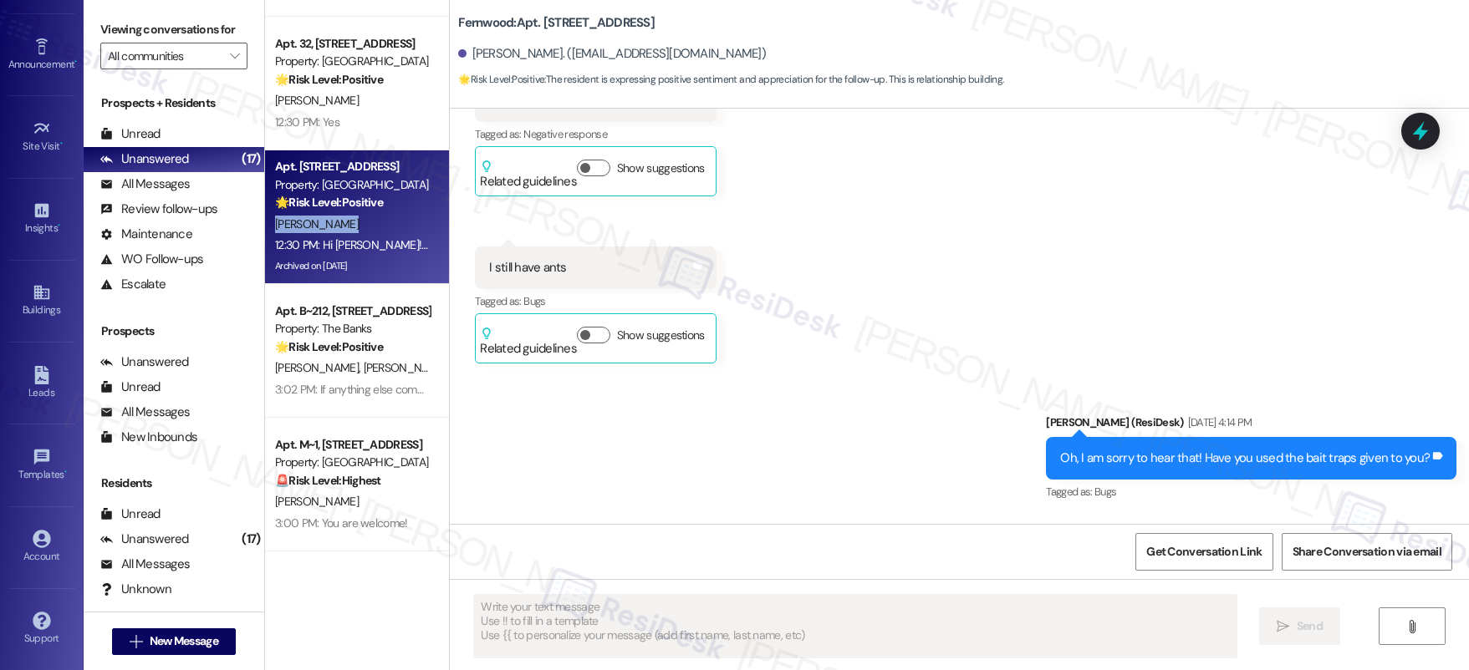
click at [381, 232] on div "M. Ormachea" at bounding box center [352, 224] width 158 height 21
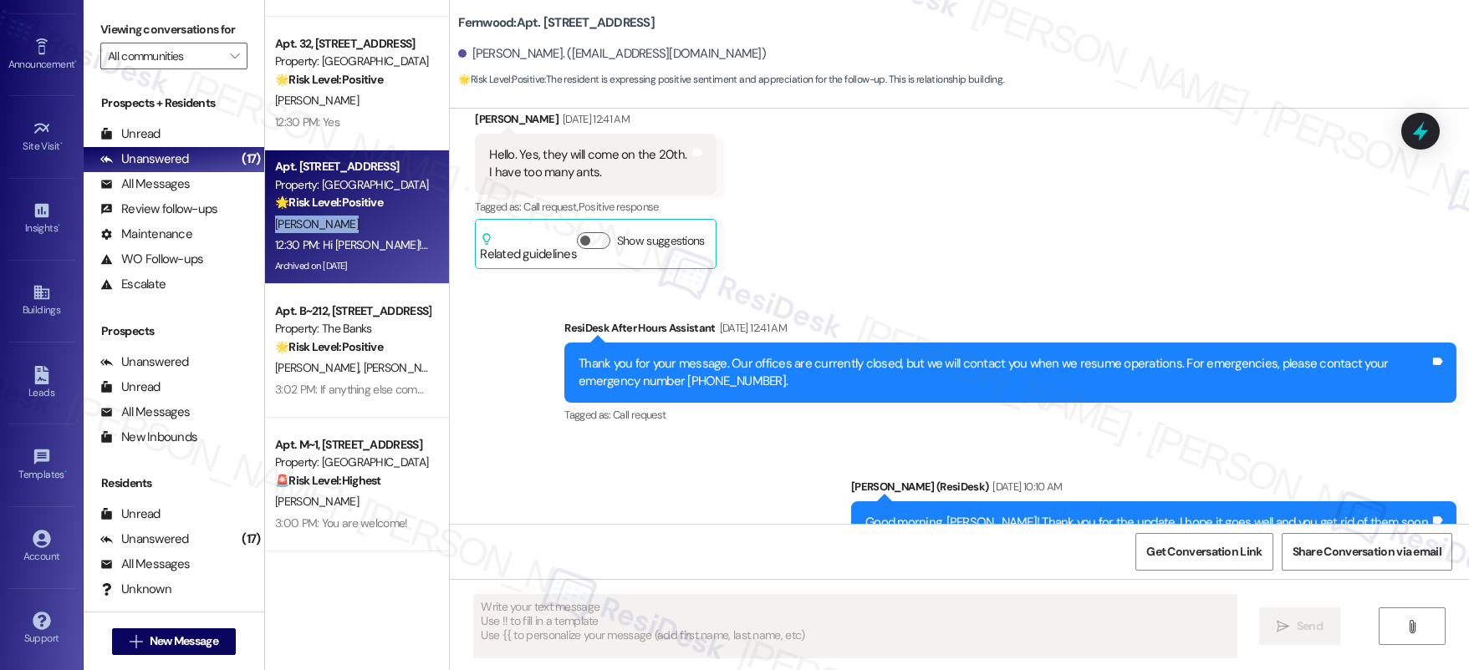
click at [381, 232] on div "M. Ormachea" at bounding box center [352, 224] width 158 height 21
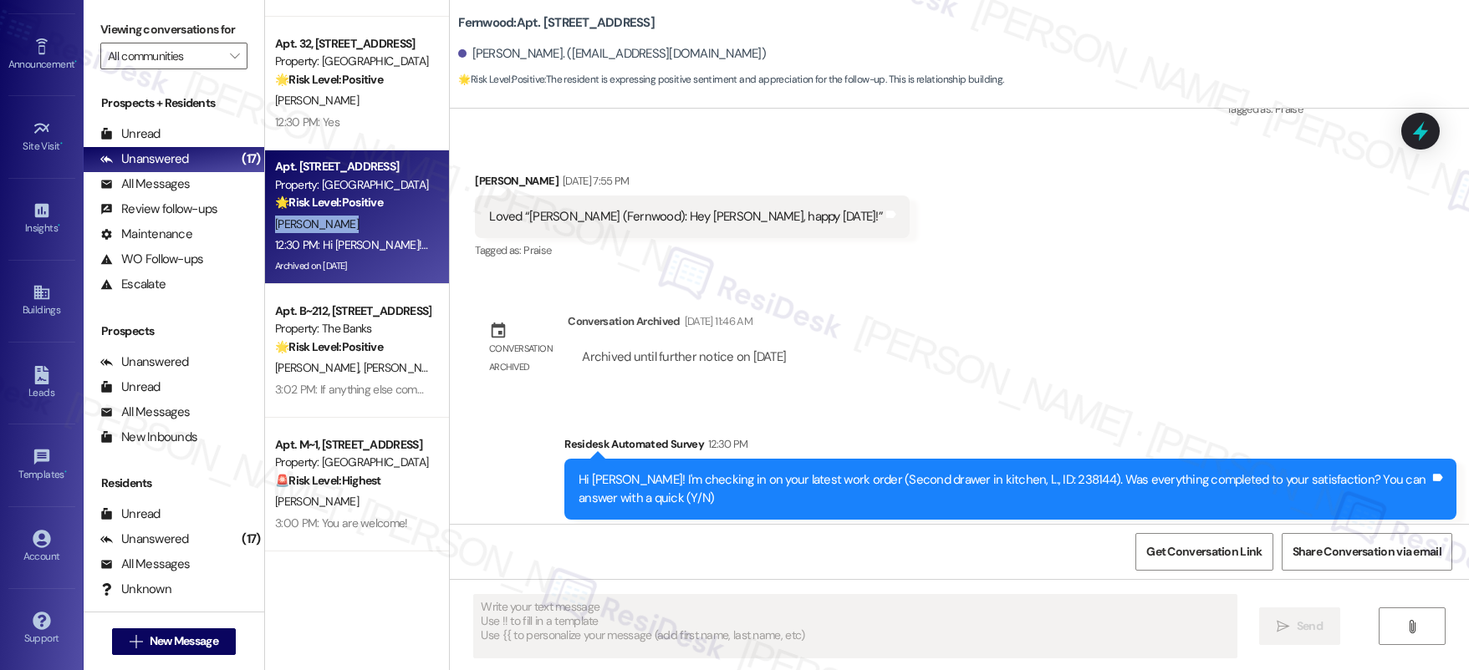
scroll to position [8277, 0]
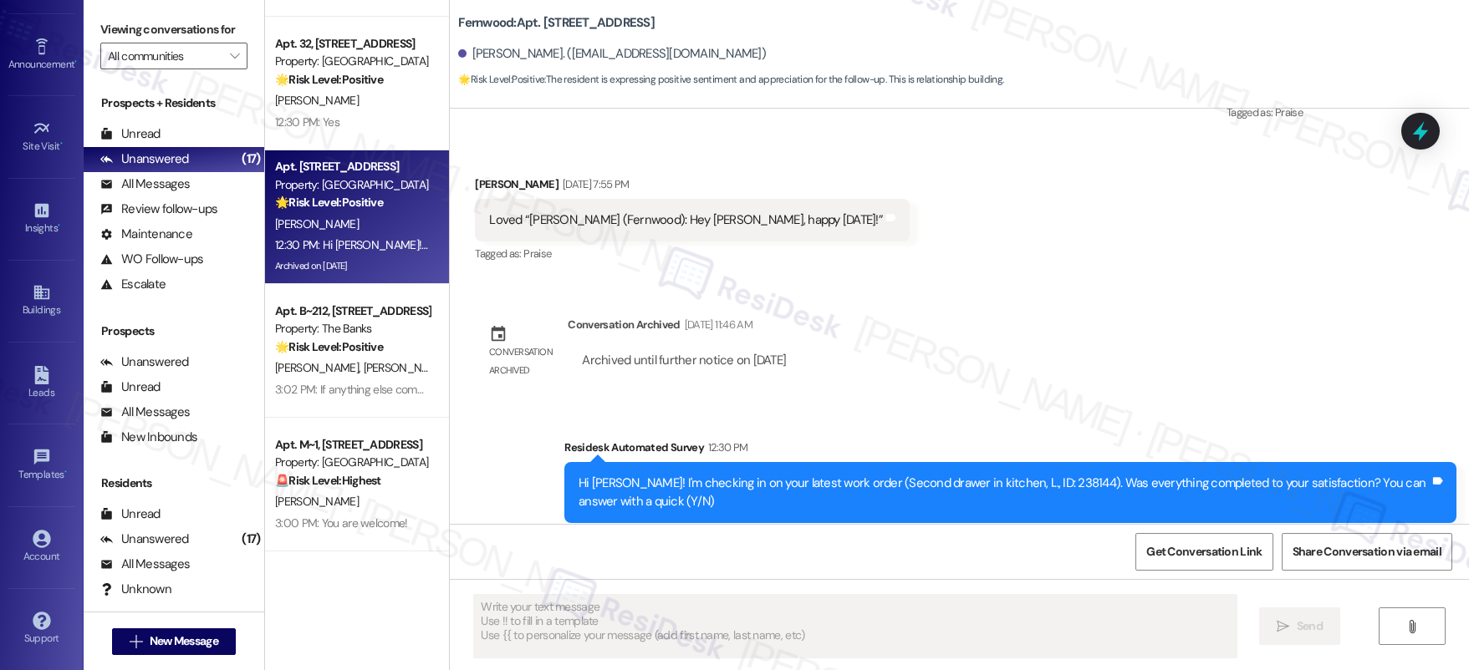
click at [410, 273] on div "Archived on [DATE]" at bounding box center [352, 266] width 158 height 21
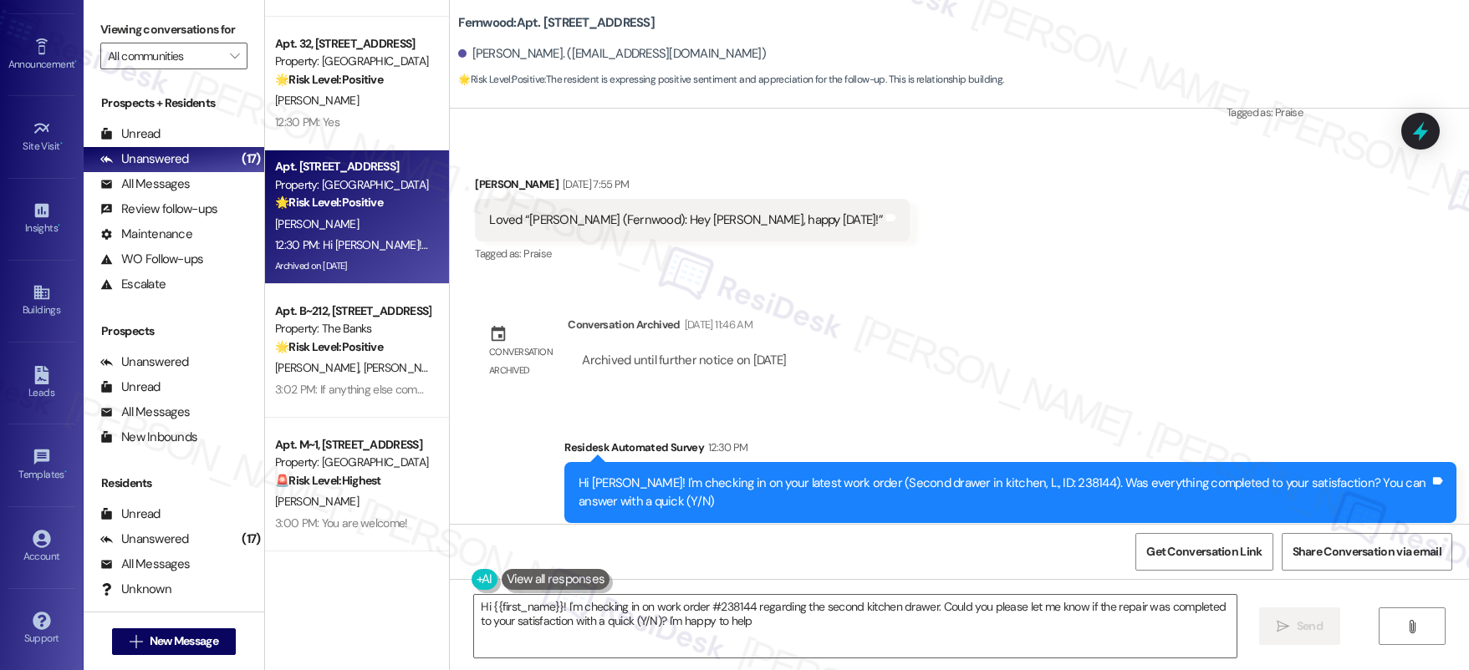
type textarea "Hi {{first_name}}! I'm checking in on work order #238144 regarding the second k…"
click at [475, 569] on div at bounding box center [593, 579] width 244 height 21
drag, startPoint x: 481, startPoint y: 573, endPoint x: 491, endPoint y: 577, distance: 10.6
click at [485, 574] on button at bounding box center [484, 579] width 26 height 21
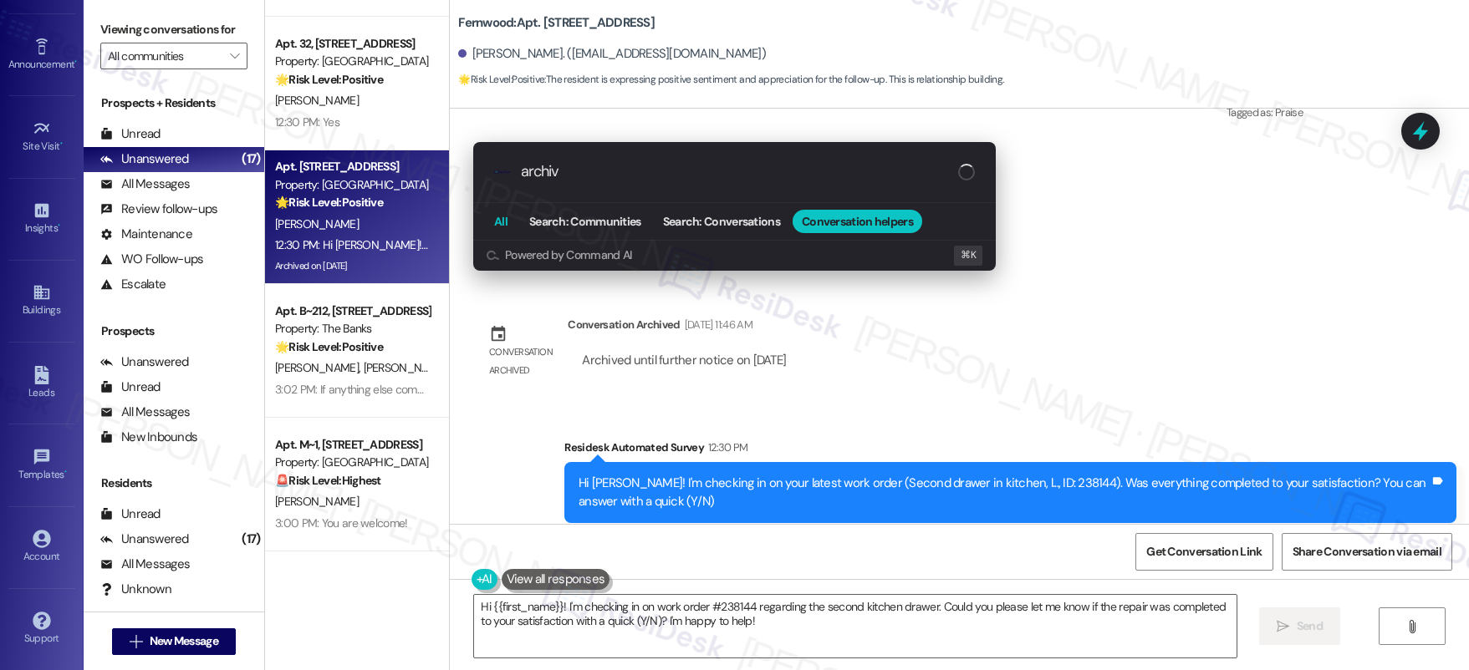
type input "archiv"
click at [503, 227] on span "All" at bounding box center [500, 222] width 13 height 12
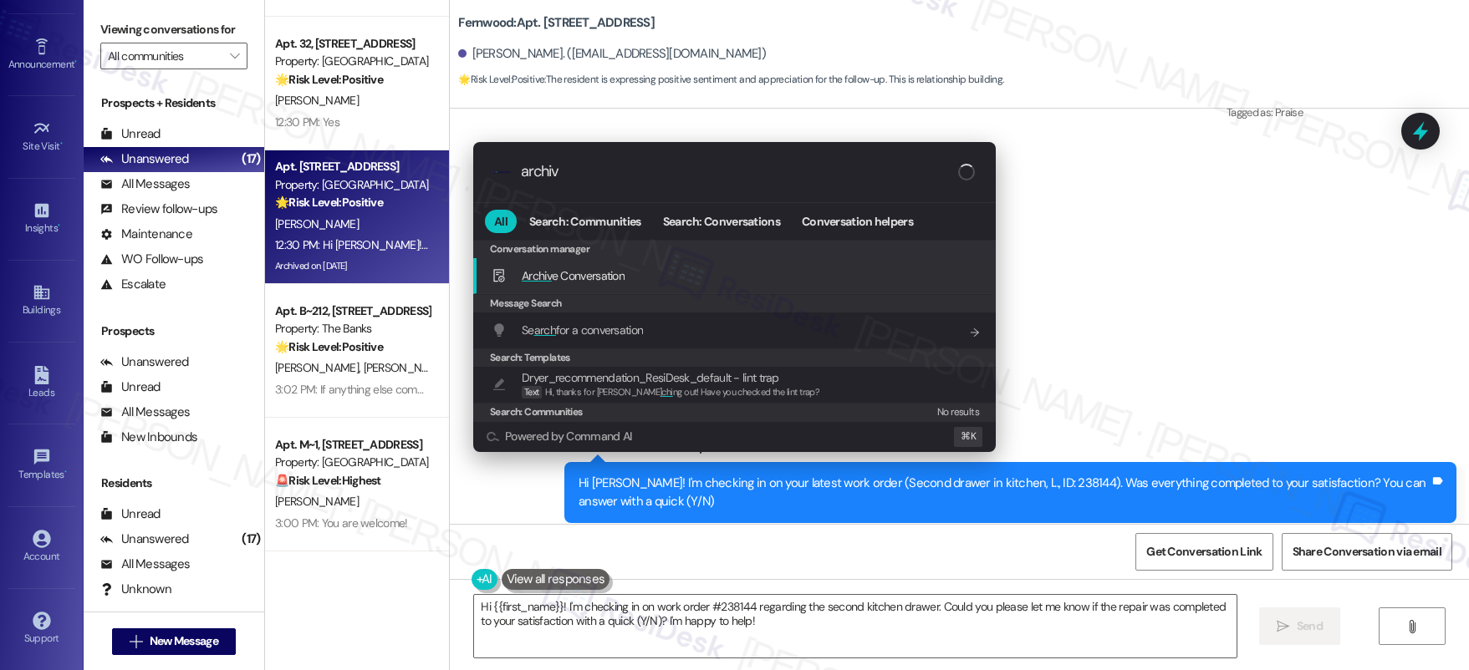
click at [597, 282] on span "Archiv e Conversation" at bounding box center [573, 275] width 103 height 15
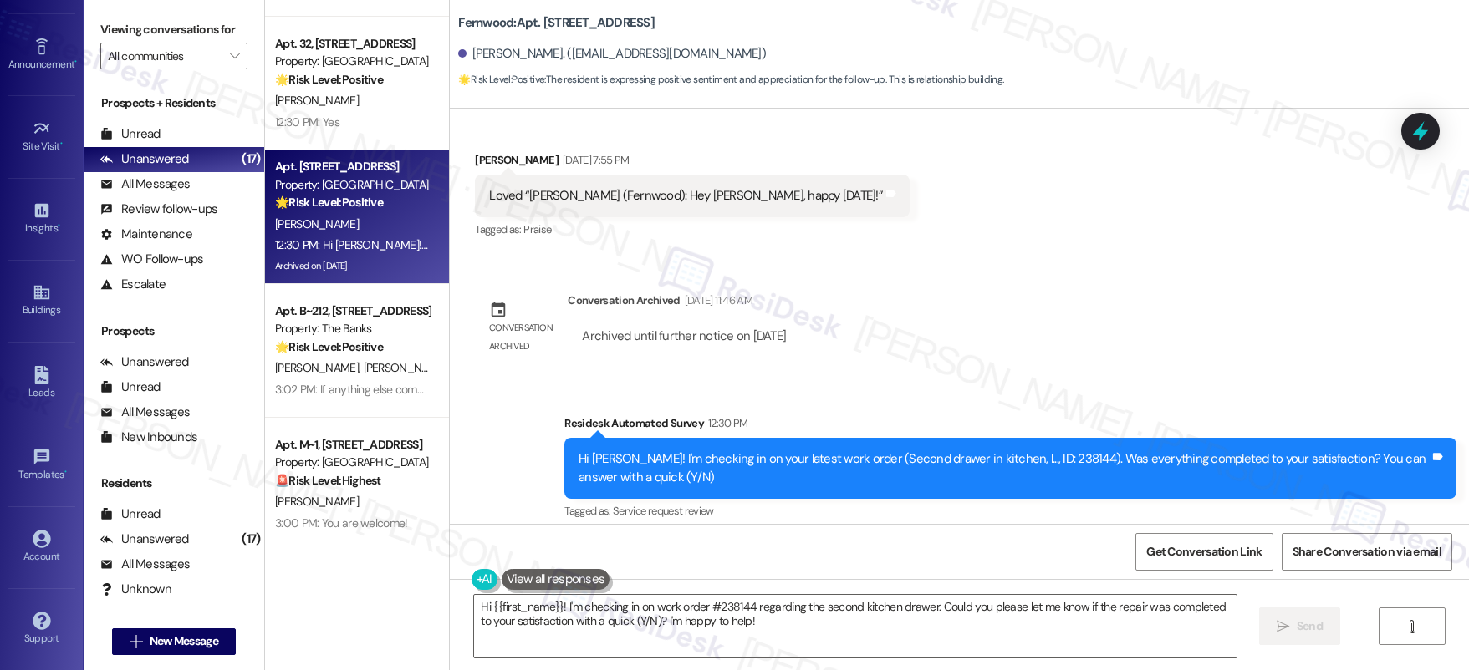
scroll to position [8313, 0]
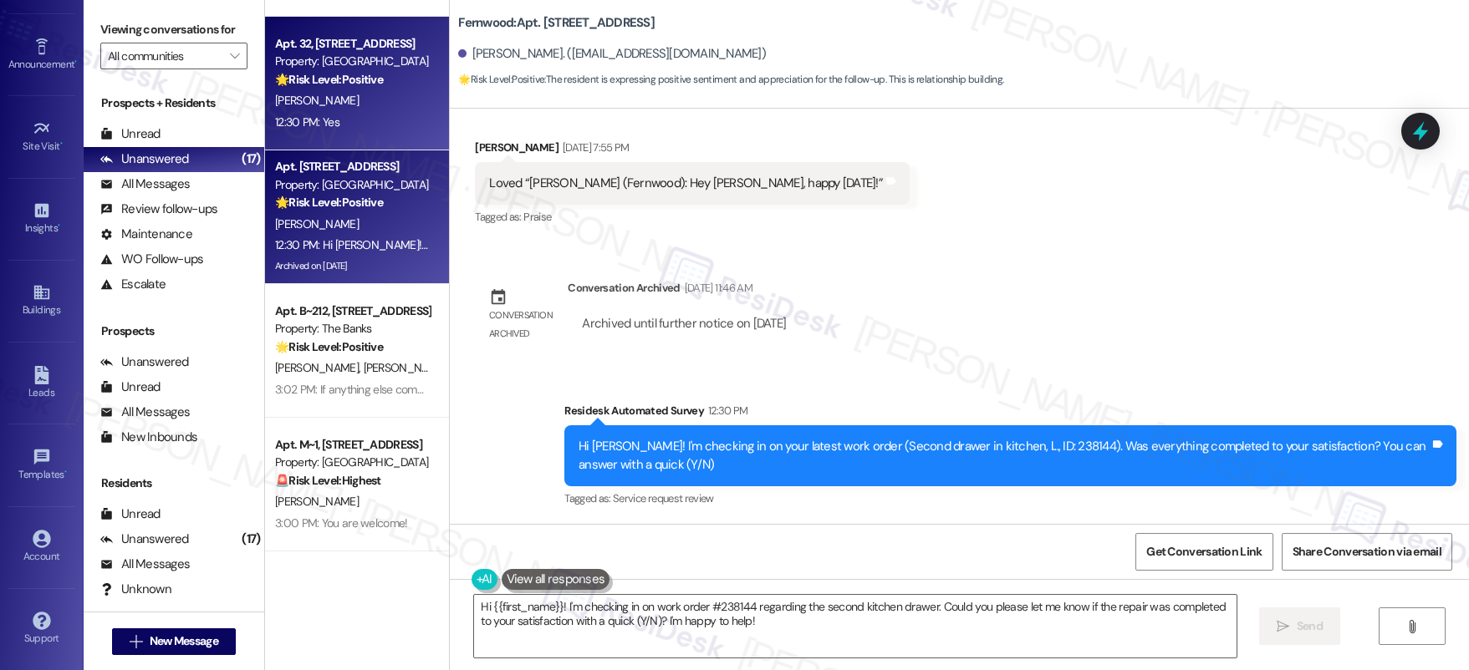
click at [382, 126] on div "12:30 PM: Yes 12:30 PM: Yes" at bounding box center [352, 122] width 158 height 21
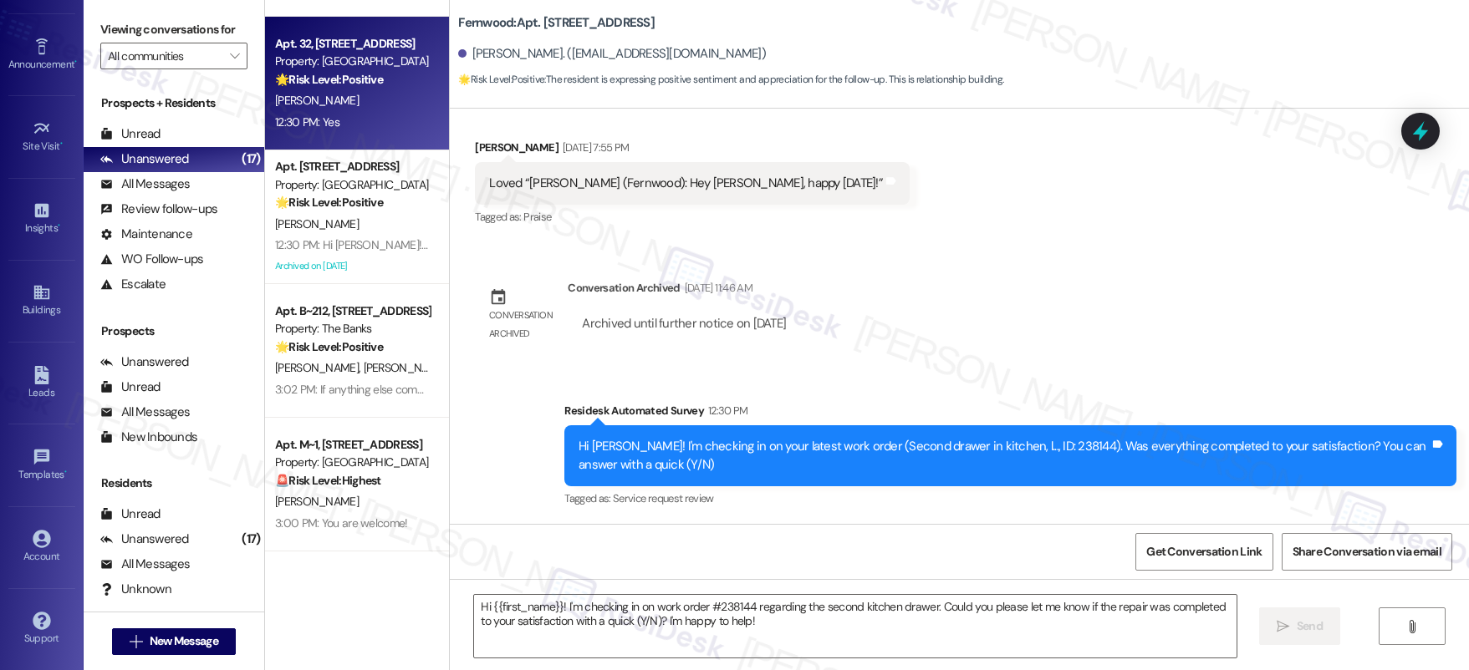
click at [382, 126] on div "12:30 PM: Yes 12:30 PM: Yes" at bounding box center [352, 122] width 158 height 21
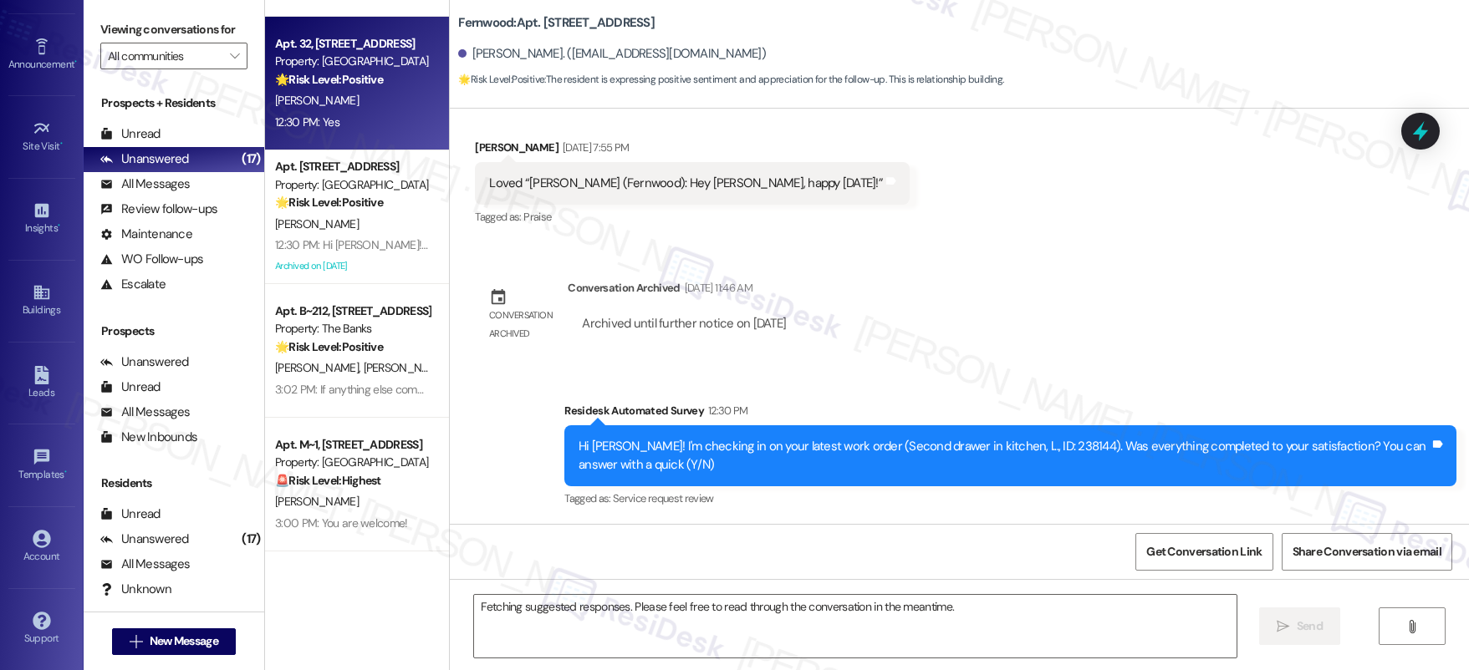
click at [382, 126] on div "12:30 PM: Yes 12:30 PM: Yes" at bounding box center [352, 122] width 158 height 21
click at [381, 126] on div "12:30 PM: Yes 12:30 PM: Yes" at bounding box center [352, 122] width 158 height 21
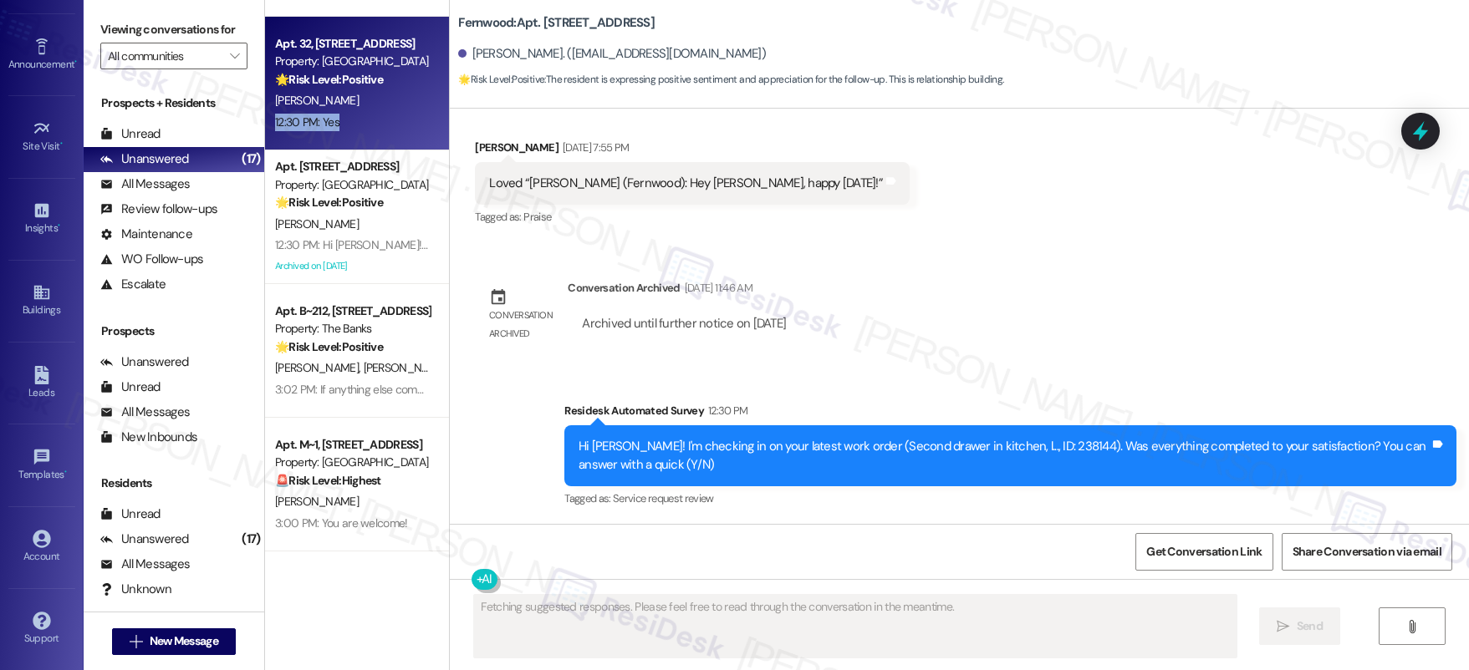
click at [380, 127] on div "12:30 PM: Yes 12:30 PM: Yes" at bounding box center [352, 122] width 158 height 21
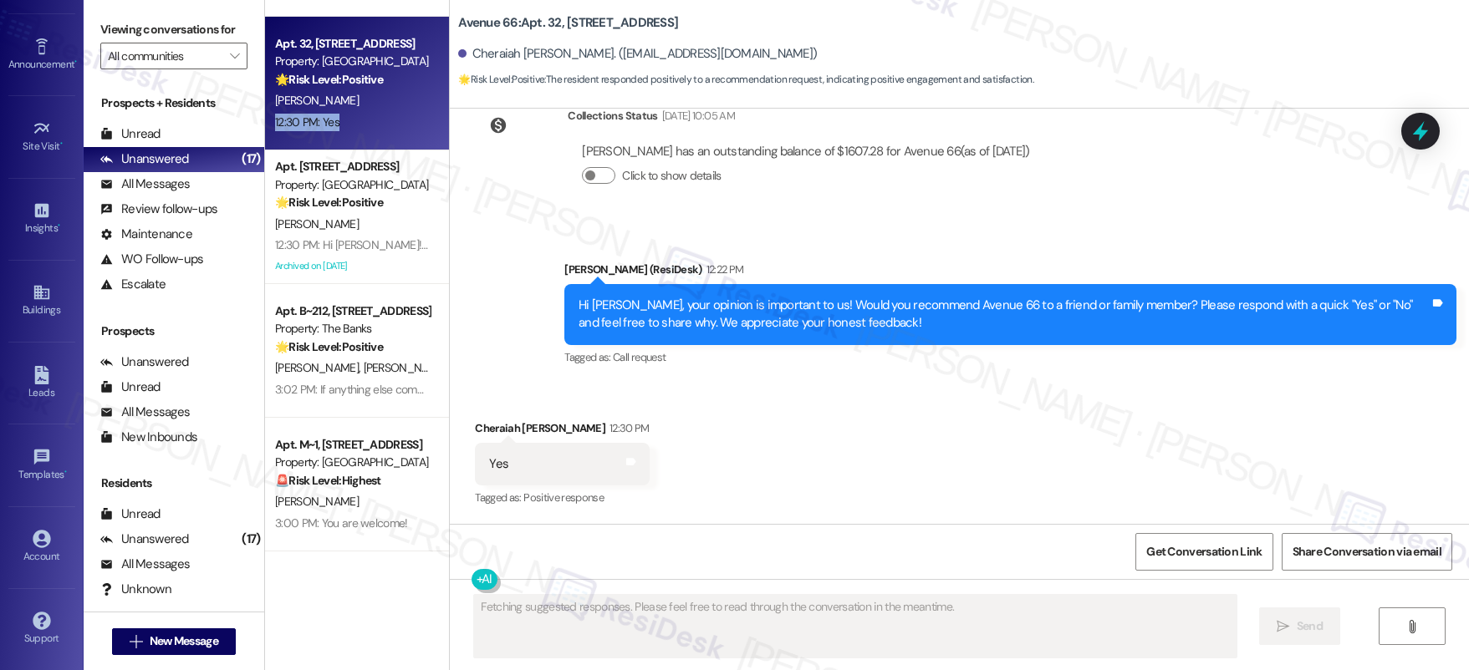
scroll to position [6685, 0]
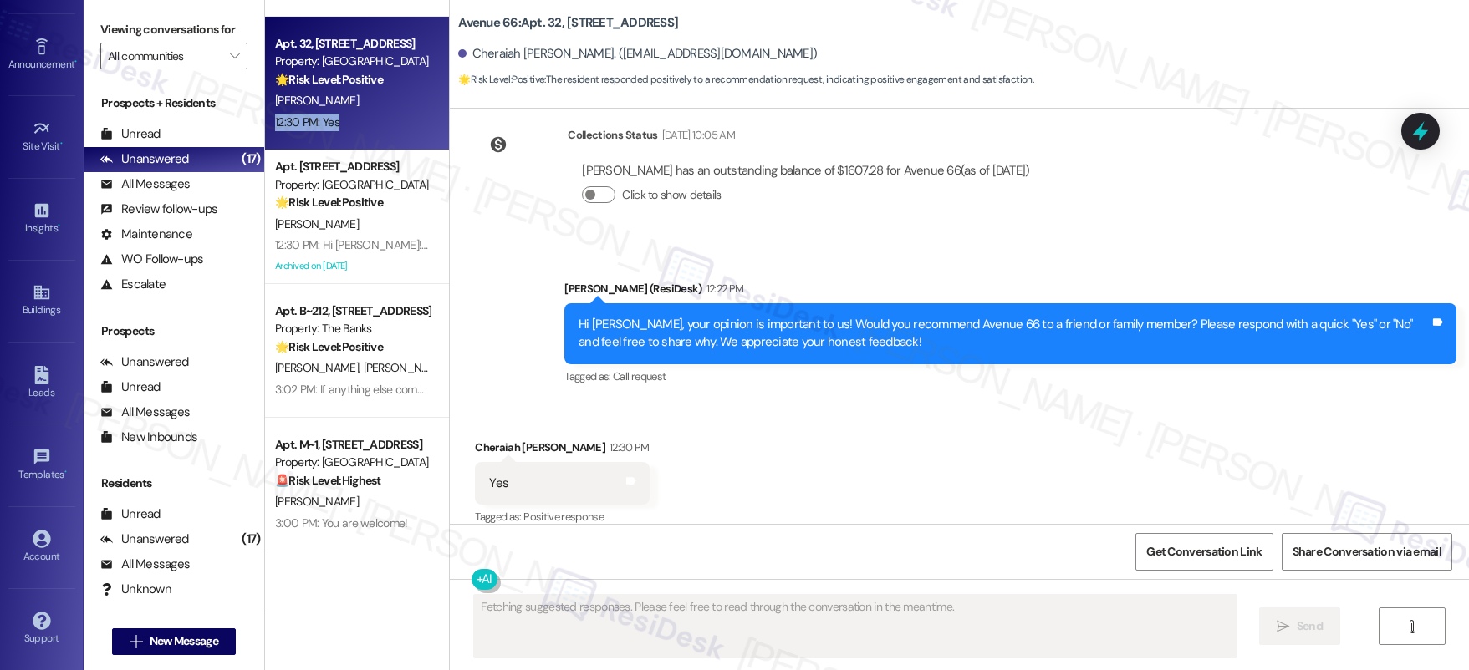
click at [380, 127] on div "12:30 PM: Yes 12:30 PM: Yes" at bounding box center [352, 122] width 158 height 21
drag, startPoint x: 380, startPoint y: 127, endPoint x: 272, endPoint y: 81, distance: 118.0
click at [379, 126] on div "12:30 PM: Yes 12:30 PM: Yes" at bounding box center [352, 122] width 158 height 21
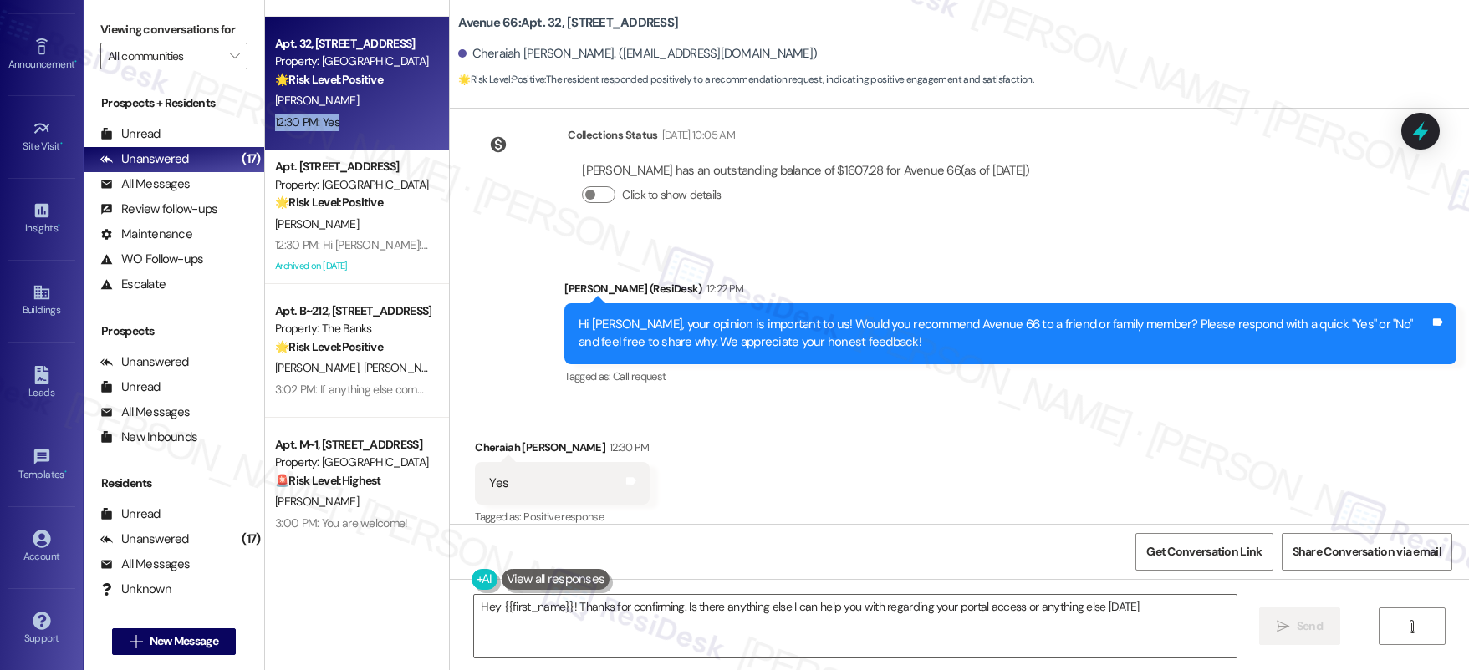
type textarea "Hey {{first_name}}! Thanks for confirming. Is there anything else I can help yo…"
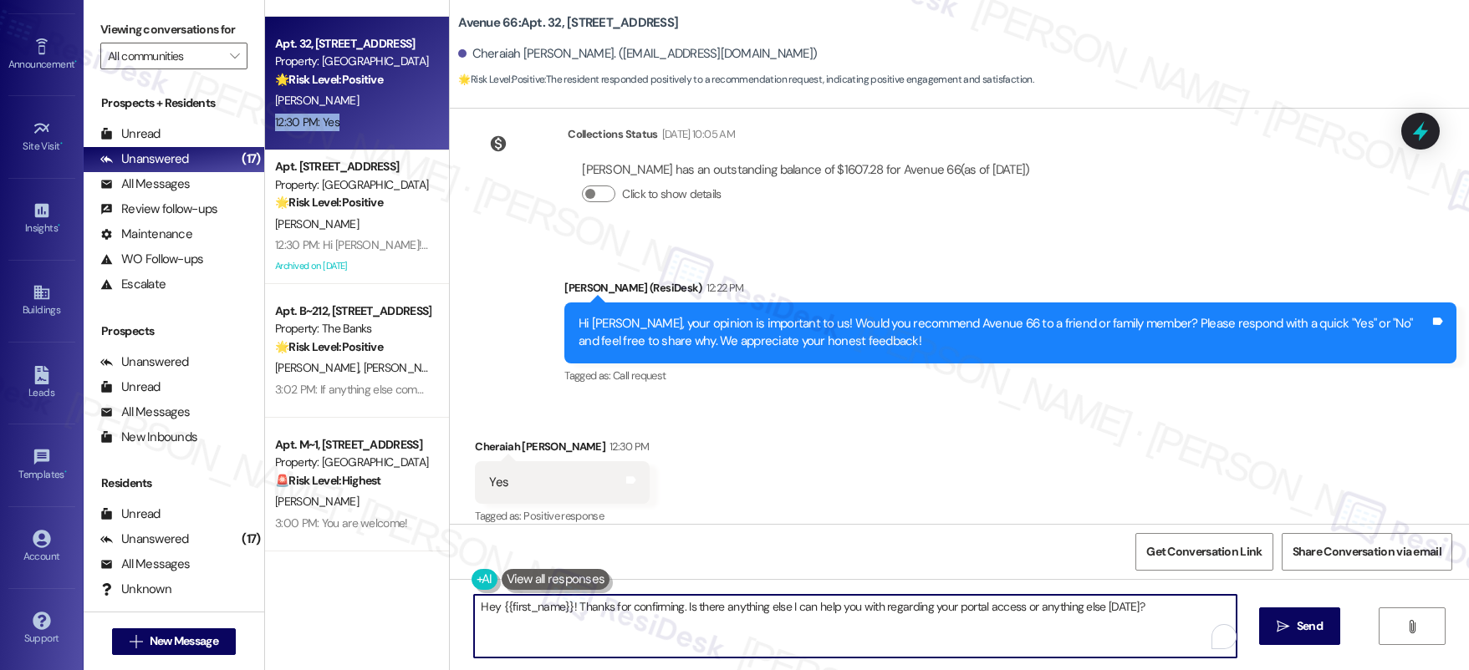
click at [828, 611] on textarea "Hey {{first_name}}! Thanks for confirming. Is there anything else I can help yo…" at bounding box center [855, 626] width 762 height 63
drag, startPoint x: 828, startPoint y: 611, endPoint x: 847, endPoint y: 593, distance: 25.4
click at [827, 613] on textarea "Hey {{first_name}}! Thanks for confirming. Is there anything else I can help yo…" at bounding box center [855, 626] width 762 height 63
click at [663, 611] on textarea "Hey {{first_name}}! Thanks for confirming. Is there anything else I can help yo…" at bounding box center [855, 626] width 762 height 63
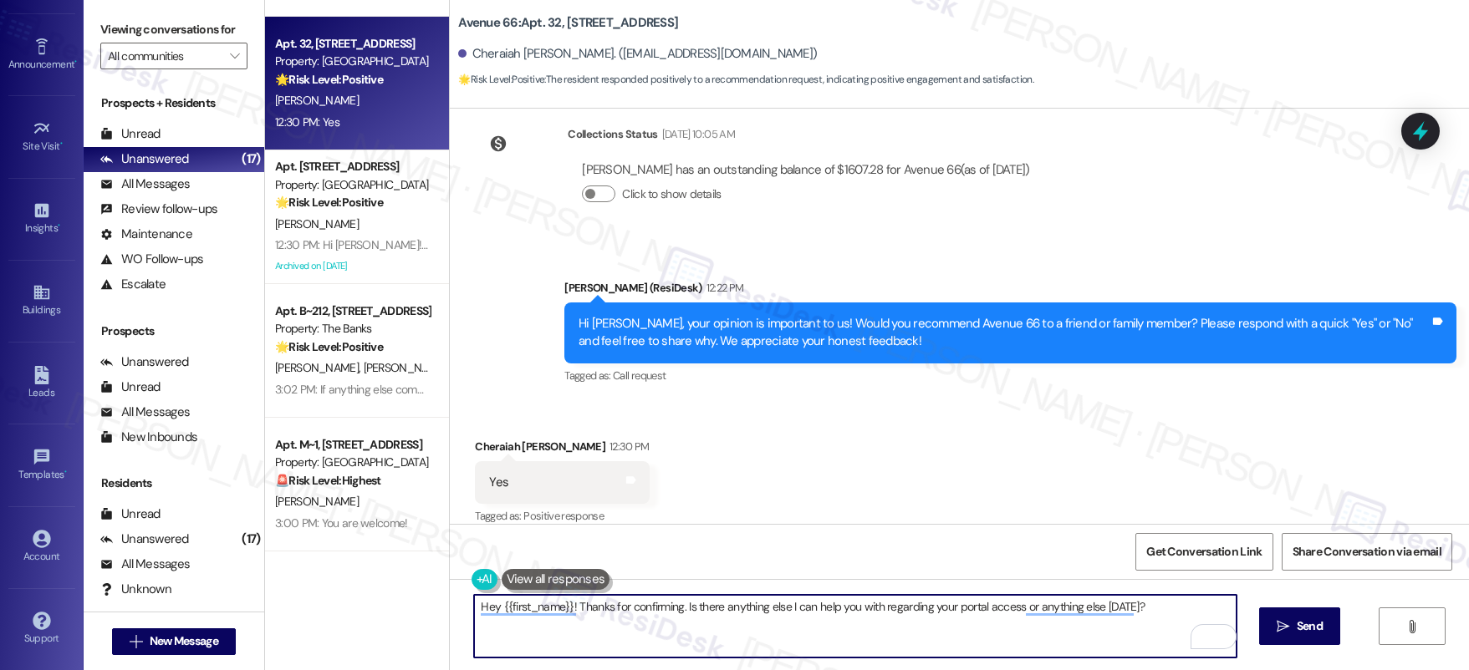
click at [663, 611] on textarea "Hey {{first_name}}! Thanks for confirming. Is there anything else I can help yo…" at bounding box center [855, 626] width 762 height 63
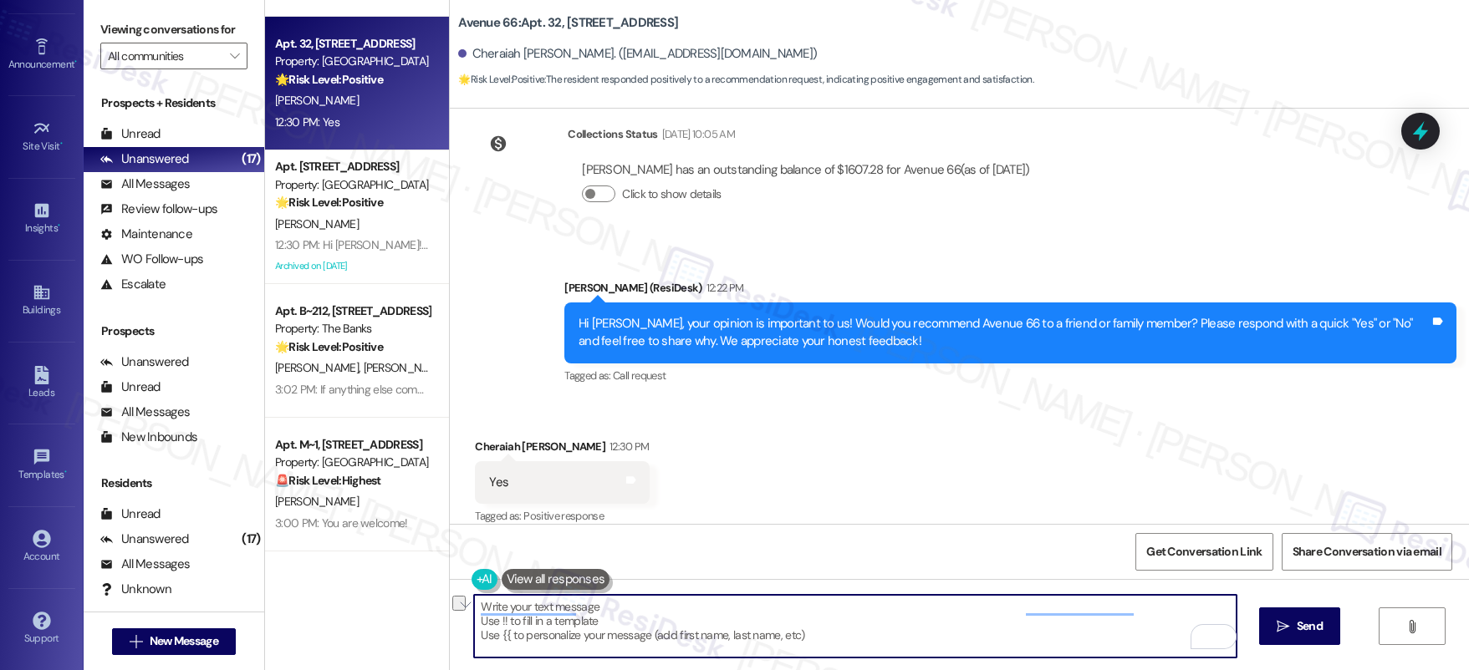
paste textarea "That’s so wonderful to hear! We truly appreciate your support and the fact that…"
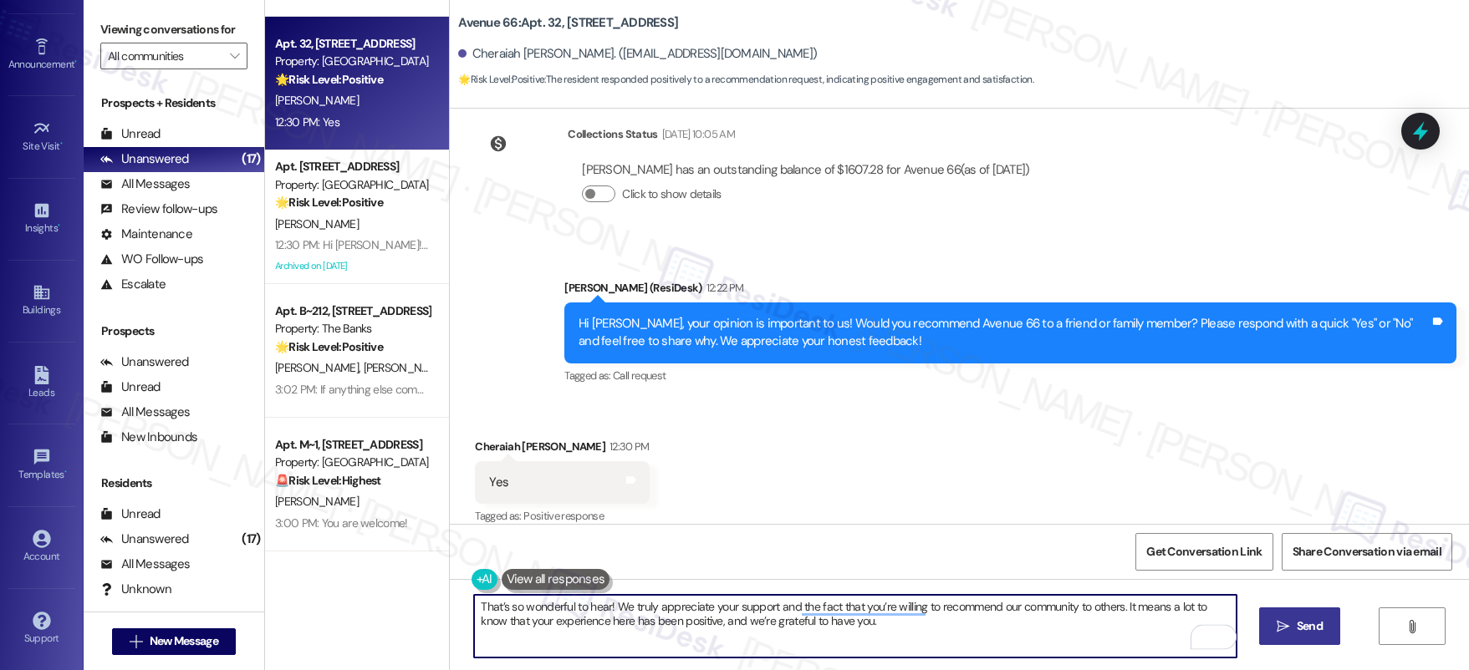
type textarea "That’s so wonderful to hear! We truly appreciate your support and the fact that…"
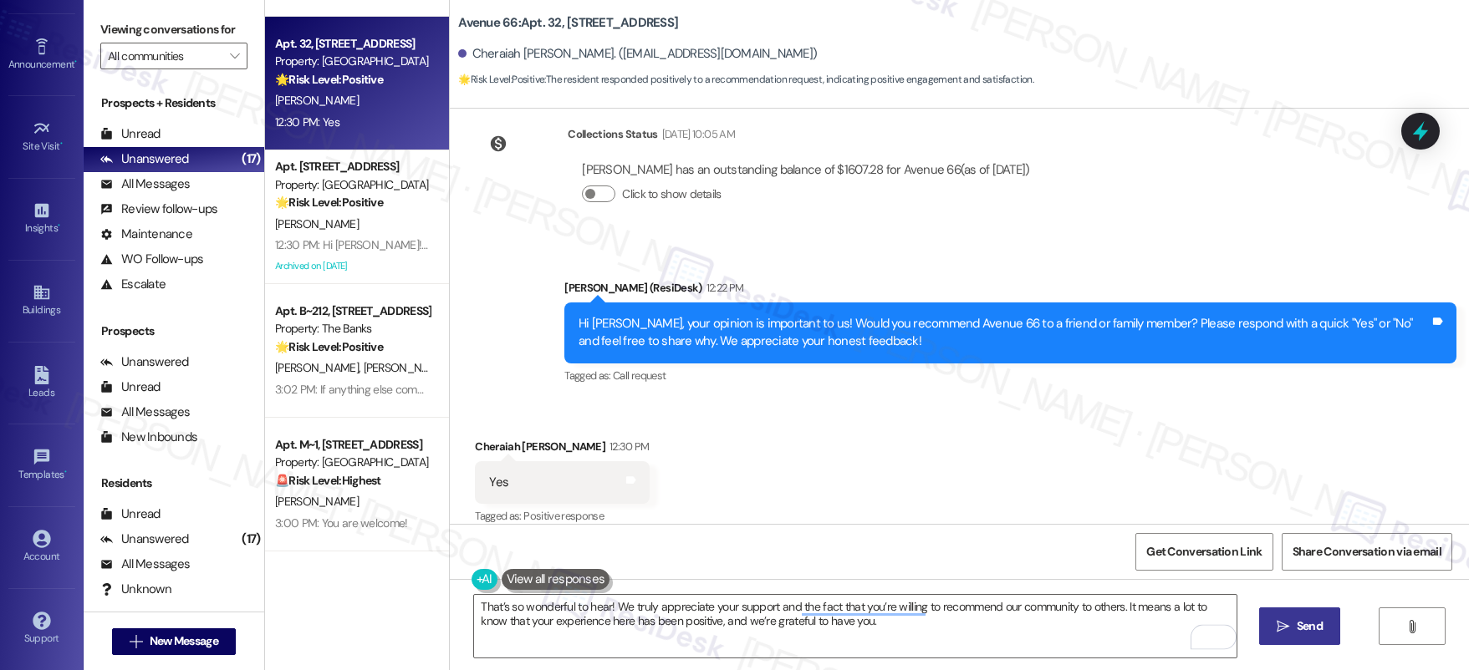
click at [1287, 618] on button " Send" at bounding box center [1299, 627] width 81 height 38
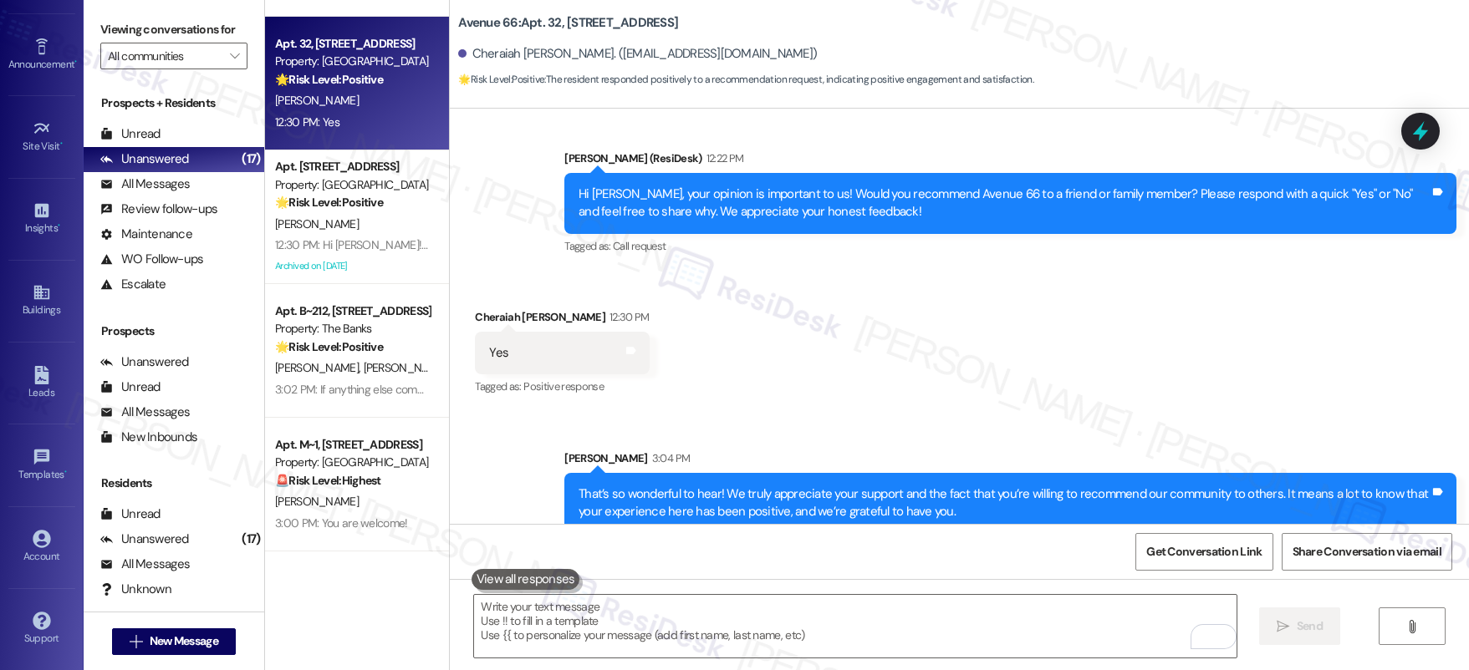
scroll to position [6821, 0]
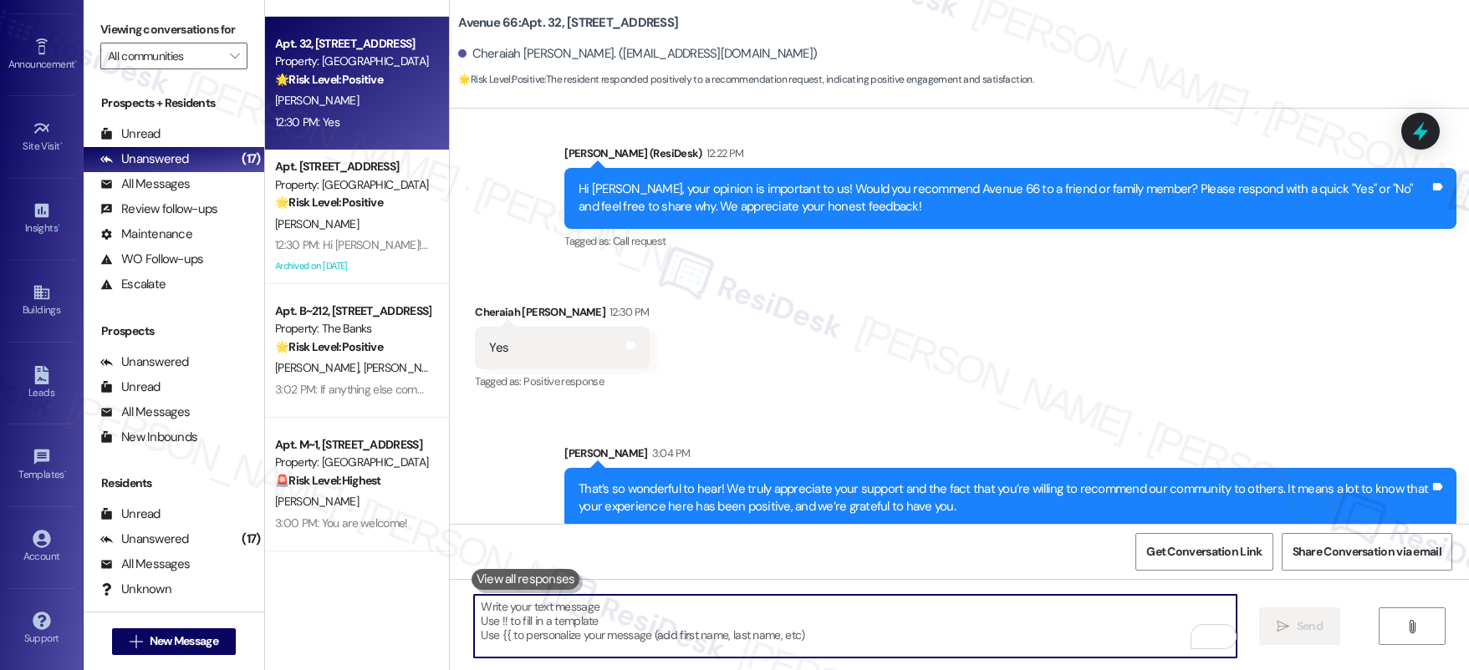
click at [1056, 621] on textarea "To enrich screen reader interactions, please activate Accessibility in Grammarl…" at bounding box center [855, 626] width 762 height 63
click at [1059, 624] on textarea "To enrich screen reader interactions, please activate Accessibility in Grammarl…" at bounding box center [855, 626] width 762 height 63
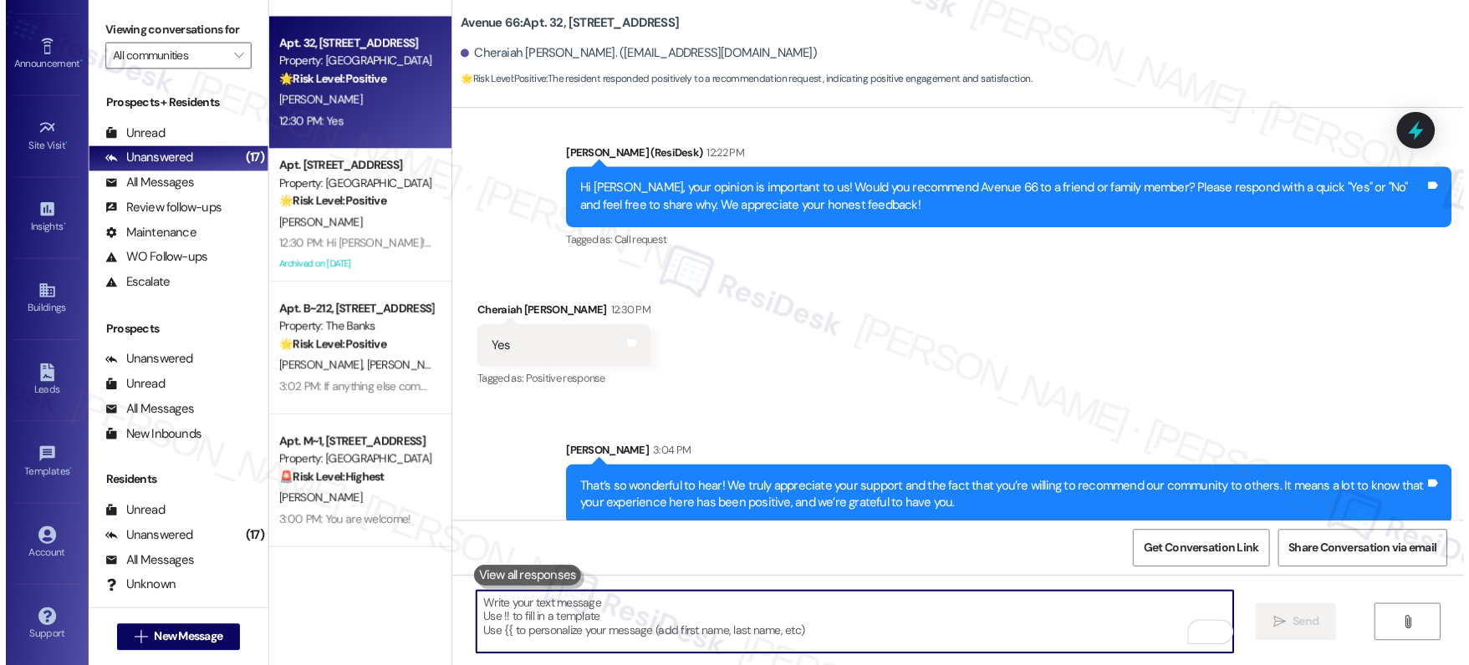
scroll to position [1588, 0]
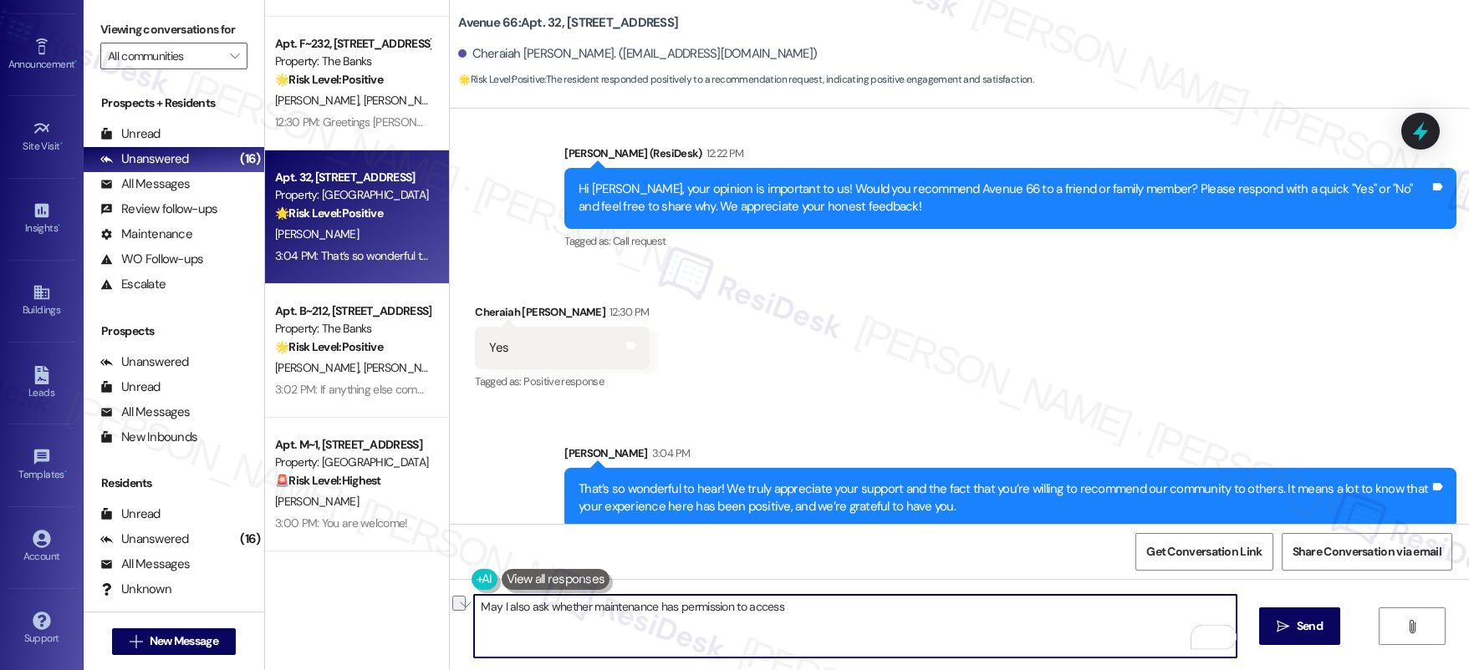
click at [609, 628] on textarea "May I also ask whether maintenance has permission to access" at bounding box center [855, 626] width 762 height 63
click at [595, 624] on textarea "May I also ask whether maintenance has permission to access" at bounding box center [855, 626] width 762 height 63
drag, startPoint x: 584, startPoint y: 614, endPoint x: 1012, endPoint y: 650, distance: 429.5
click at [1012, 650] on textarea "May I also ask whether maintenance has permission to access" at bounding box center [855, 626] width 762 height 63
drag, startPoint x: 617, startPoint y: 611, endPoint x: 1122, endPoint y: 649, distance: 506.3
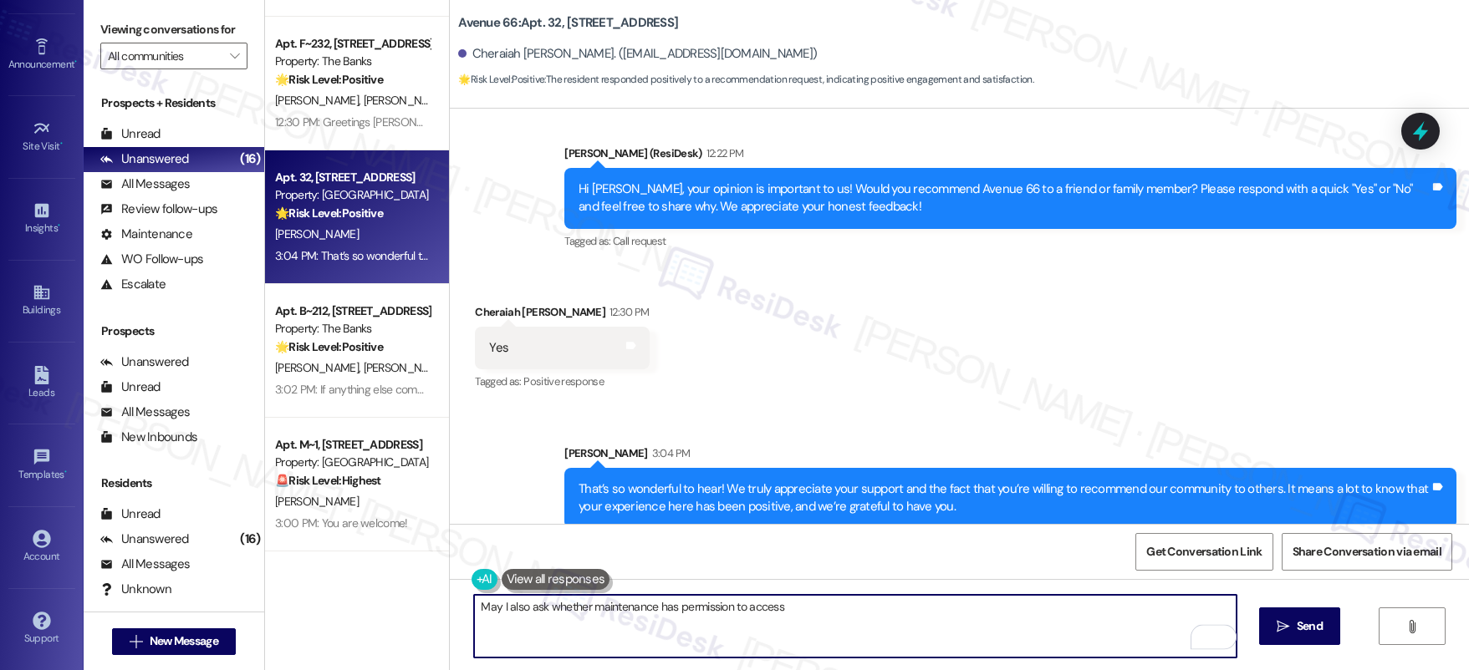
click at [1123, 650] on textarea "May I also ask whether maintenance has permission to access" at bounding box center [855, 626] width 762 height 63
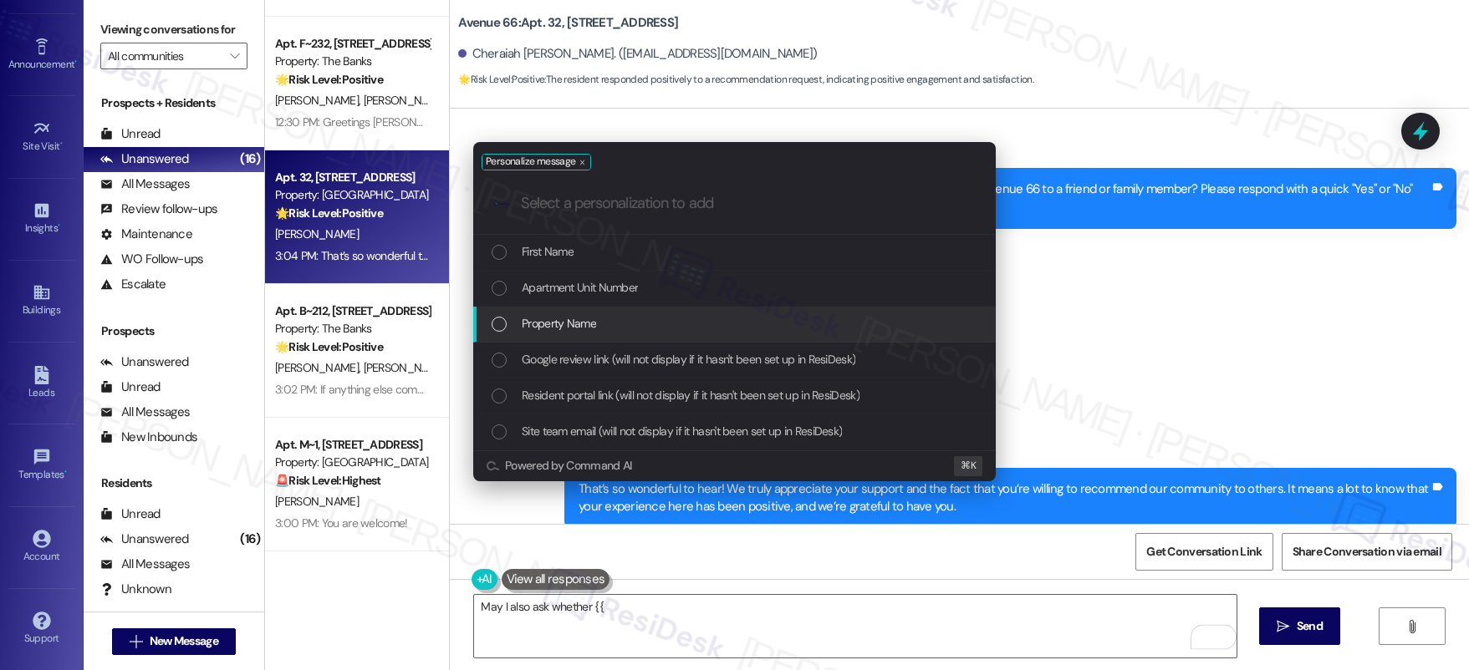
click at [681, 310] on div "Property Name" at bounding box center [734, 325] width 522 height 36
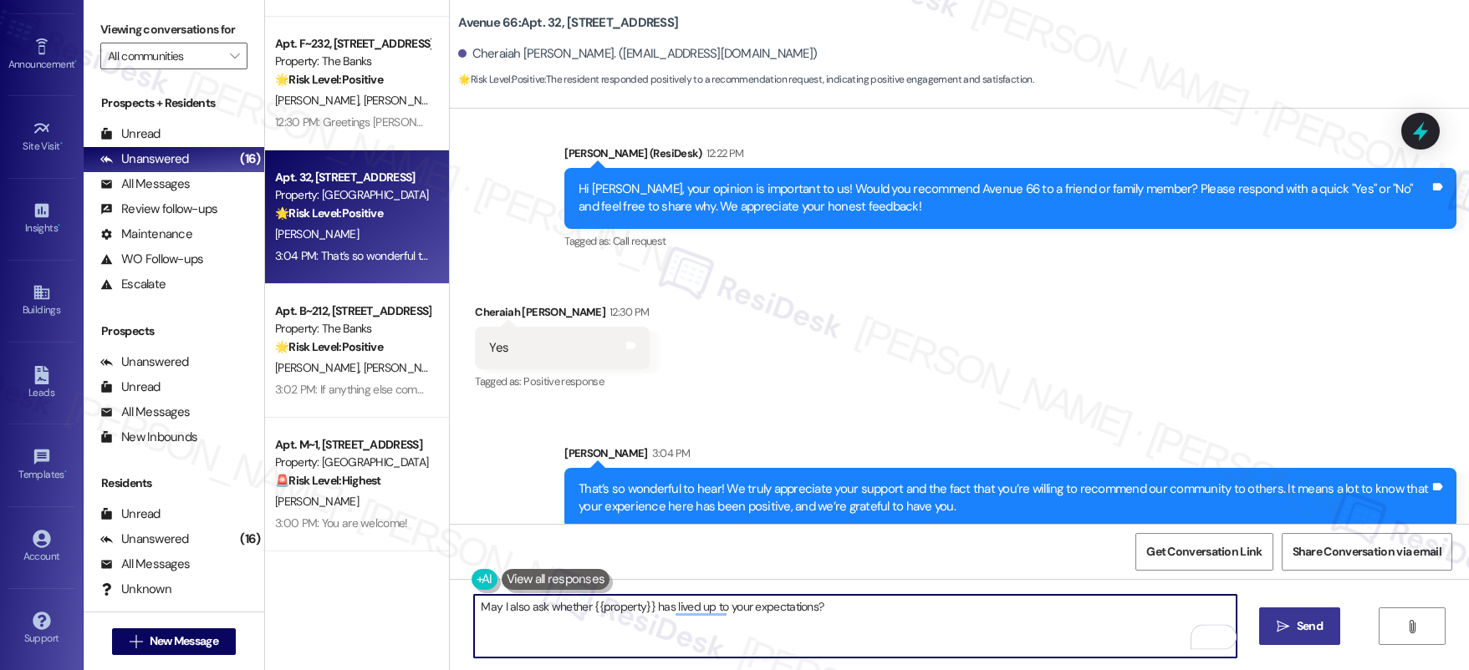
type textarea "May I also ask whether {{property}} has lived up to your expectations?"
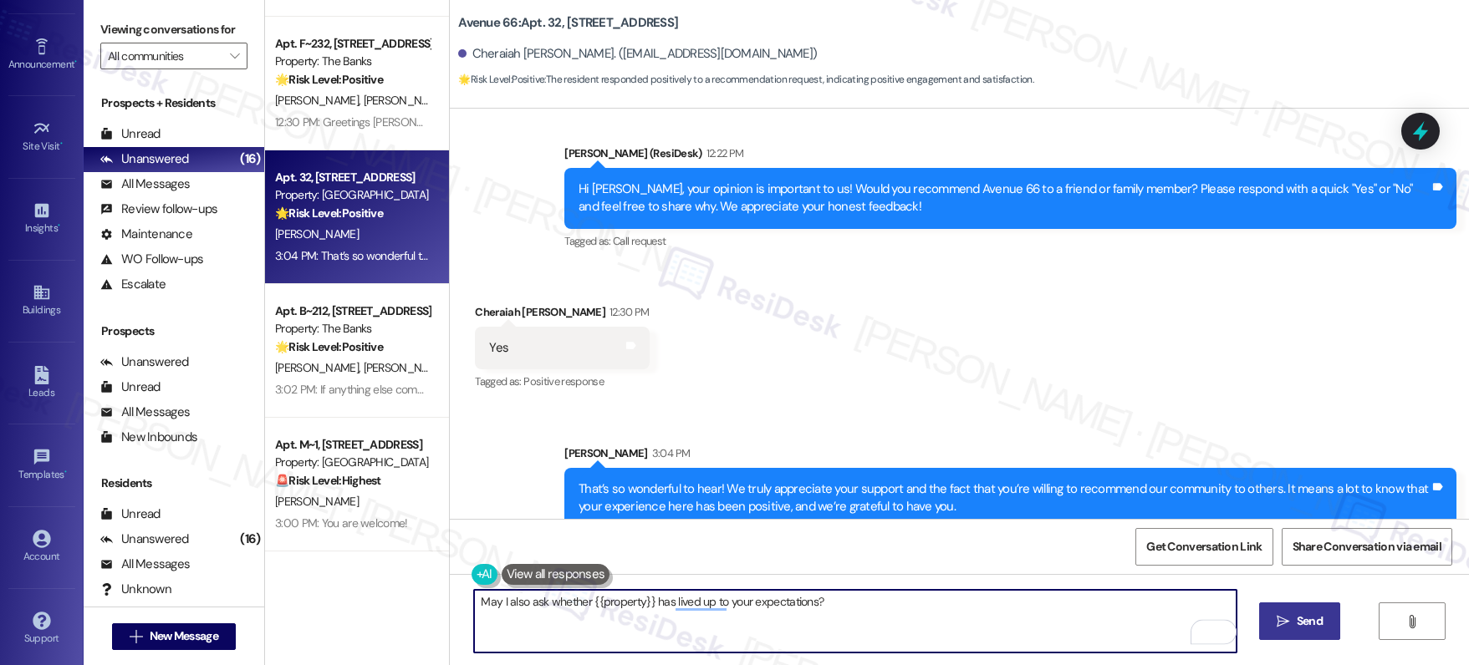
click at [1293, 637] on div "May I also ask whether {{property}} has lived up to your expectations?  Send " at bounding box center [959, 636] width 1019 height 125
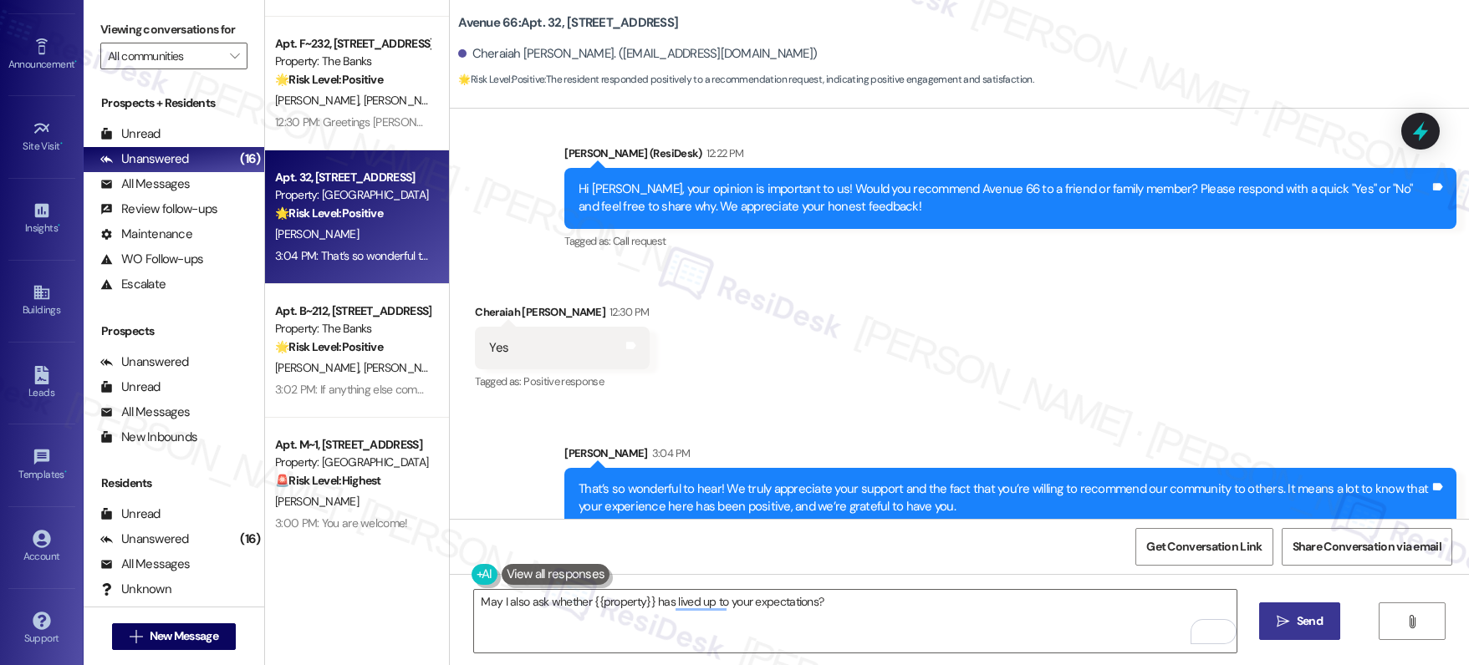
click at [1291, 630] on button " Send" at bounding box center [1299, 622] width 81 height 38
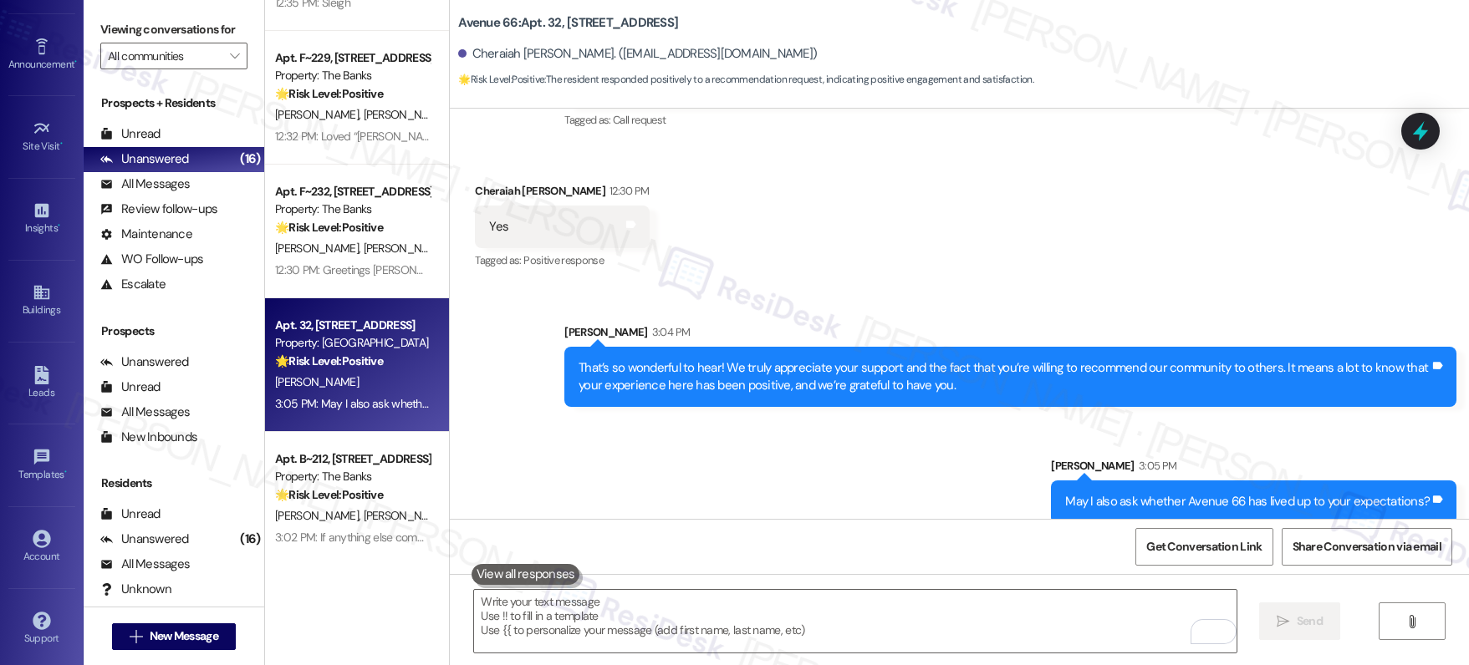
scroll to position [1216, 0]
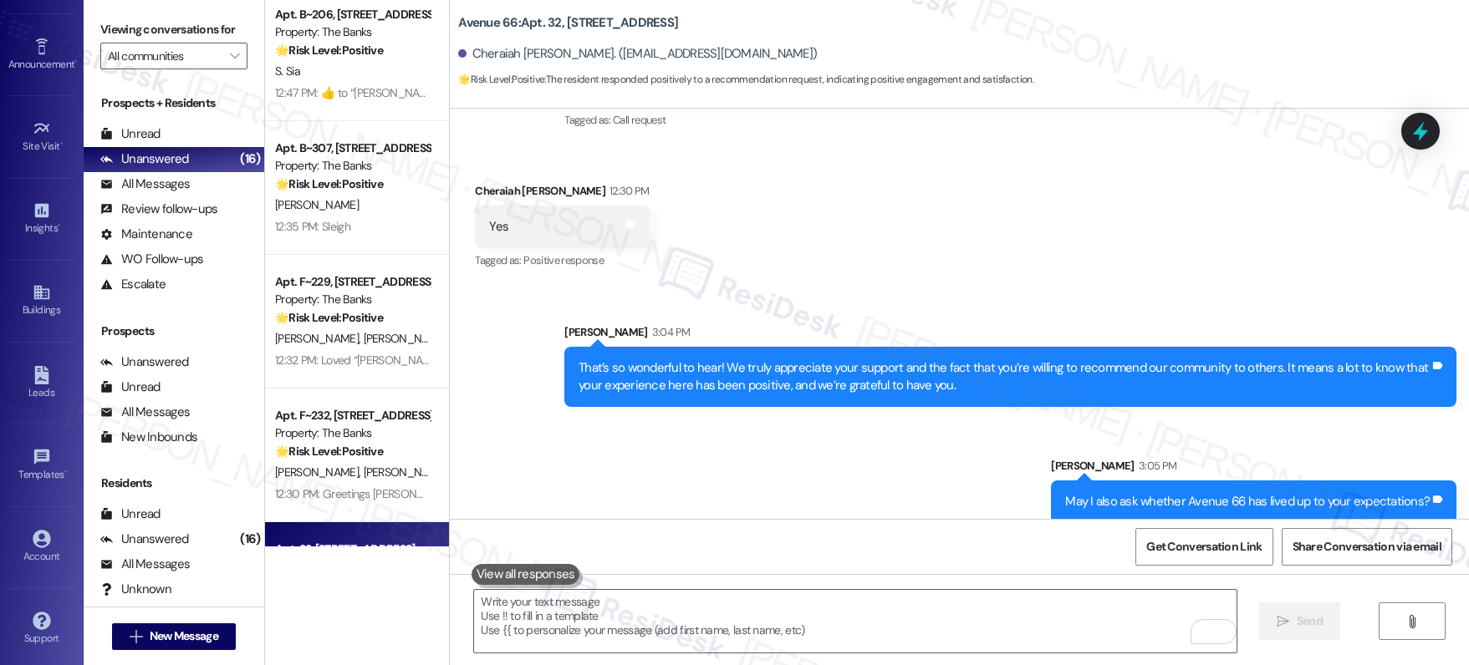
click at [383, 319] on div "Apt. 47, 4721 NE 66th Ave Property: Avenue 66 🌟 Risk Level: Positive The reside…" at bounding box center [357, 273] width 184 height 547
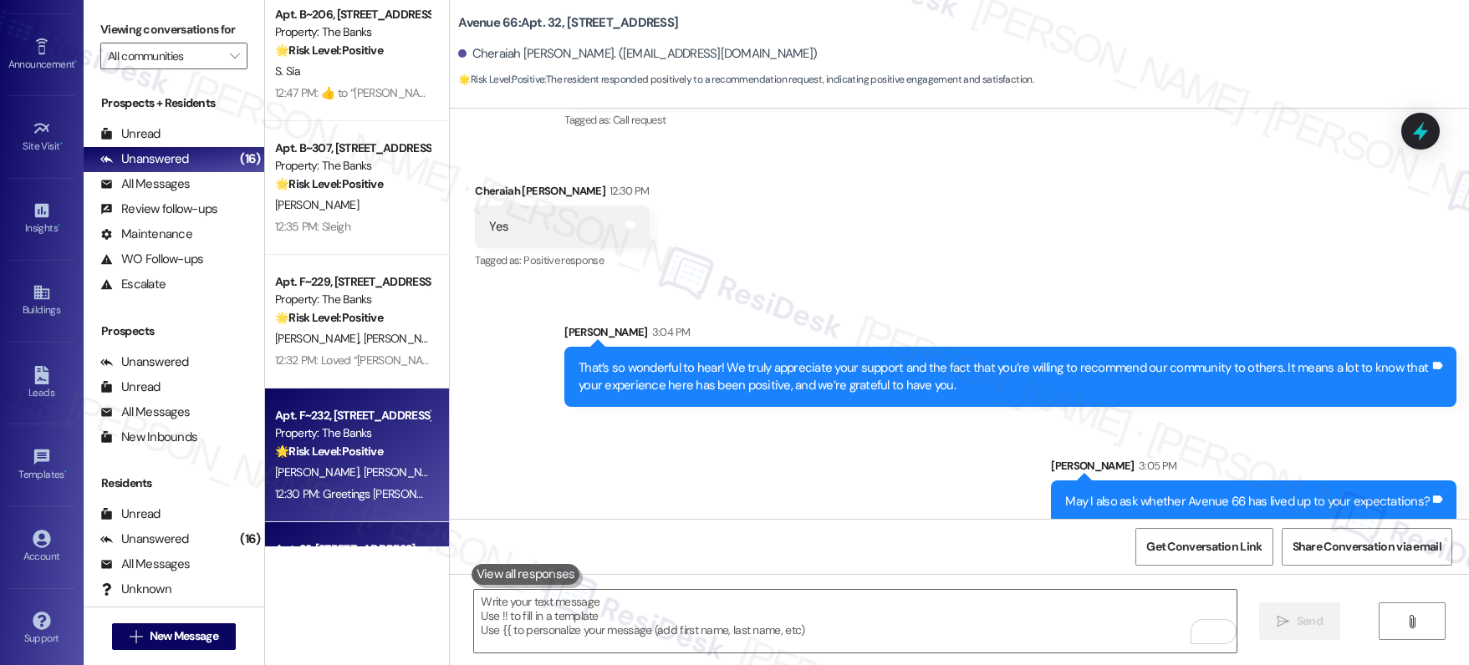
click at [349, 405] on div "Apt. F~232, 595 NE Geary St Property: The Banks 🌟 Risk Level: Positive The resi…" at bounding box center [352, 433] width 158 height 57
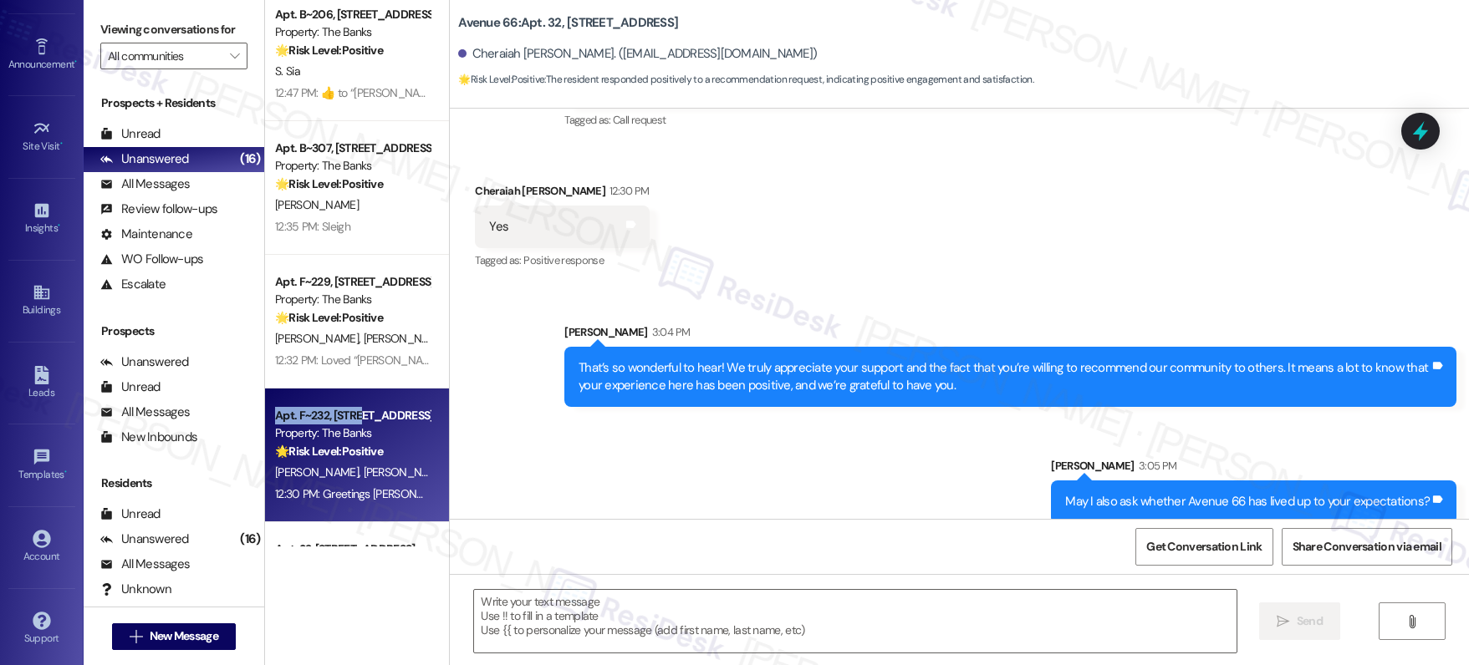
click at [353, 408] on div "Apt. F~232, [STREET_ADDRESS][PERSON_NAME]" at bounding box center [352, 416] width 155 height 18
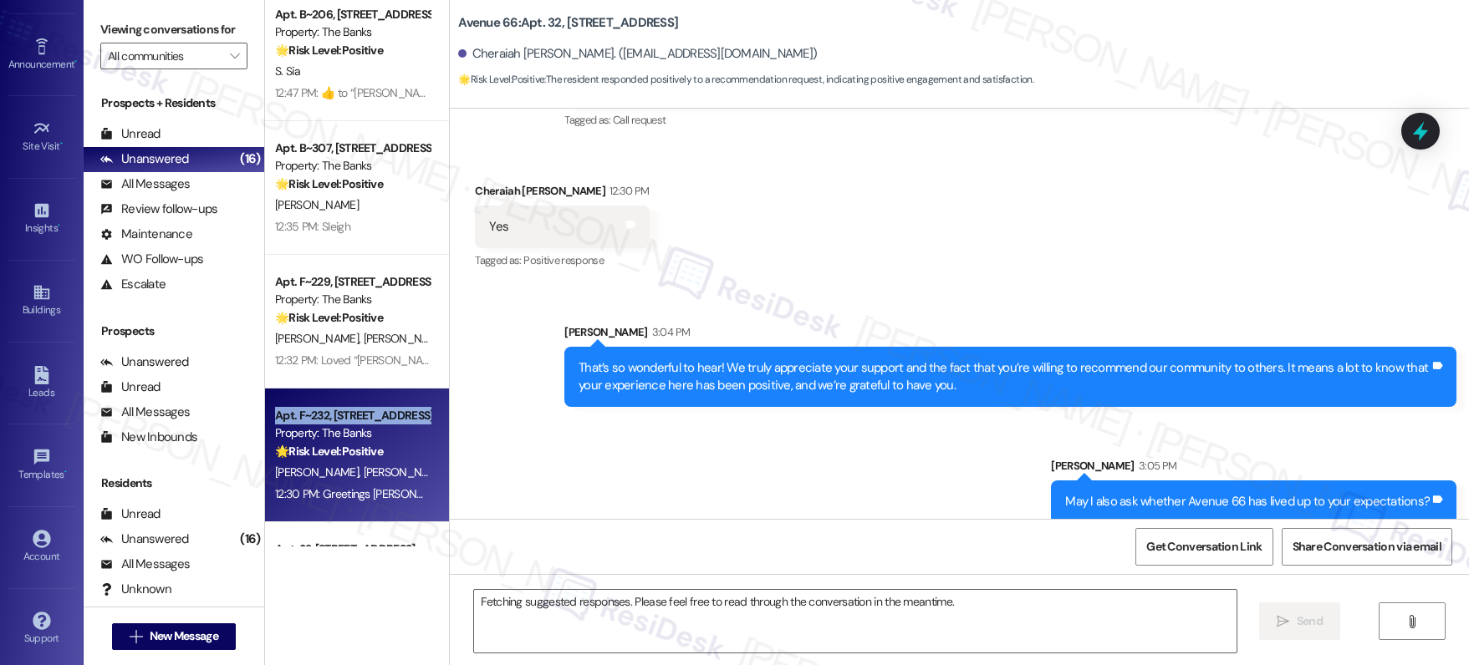
click at [353, 408] on div "Apt. F~232, [STREET_ADDRESS][PERSON_NAME]" at bounding box center [352, 416] width 155 height 18
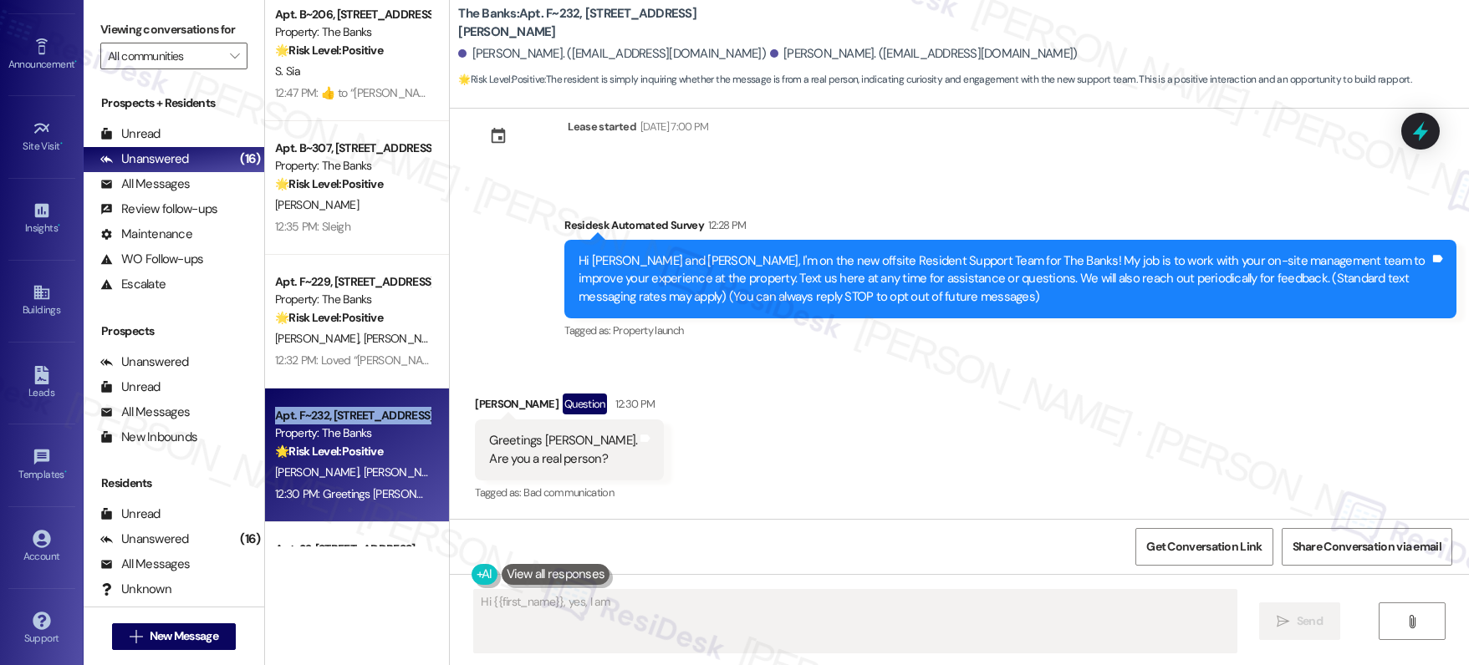
click at [353, 408] on div "Apt. F~232, [STREET_ADDRESS][PERSON_NAME]" at bounding box center [352, 416] width 155 height 18
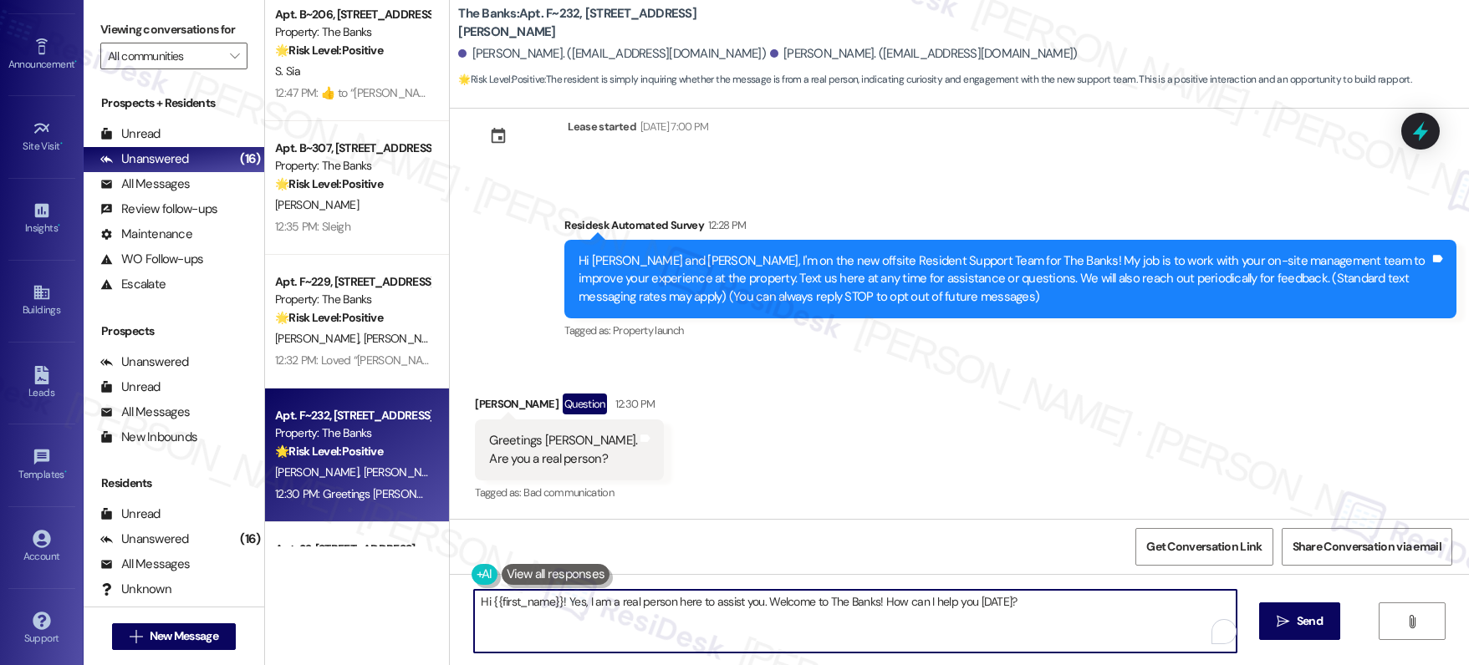
click at [784, 608] on textarea "Hi {{first_name}}! Yes, I am a real person here to assist you. Welcome to The B…" at bounding box center [855, 621] width 762 height 63
click at [785, 608] on textarea "Hi {{first_name}}! Yes, I am a real person here to assist you. Welcome to The B…" at bounding box center [855, 621] width 762 height 63
drag, startPoint x: 785, startPoint y: 608, endPoint x: 797, endPoint y: 615, distance: 13.9
click at [788, 609] on textarea "Hi {{first_name}}! Yes, I am a real person here to assist you. Welcome to The B…" at bounding box center [855, 621] width 762 height 63
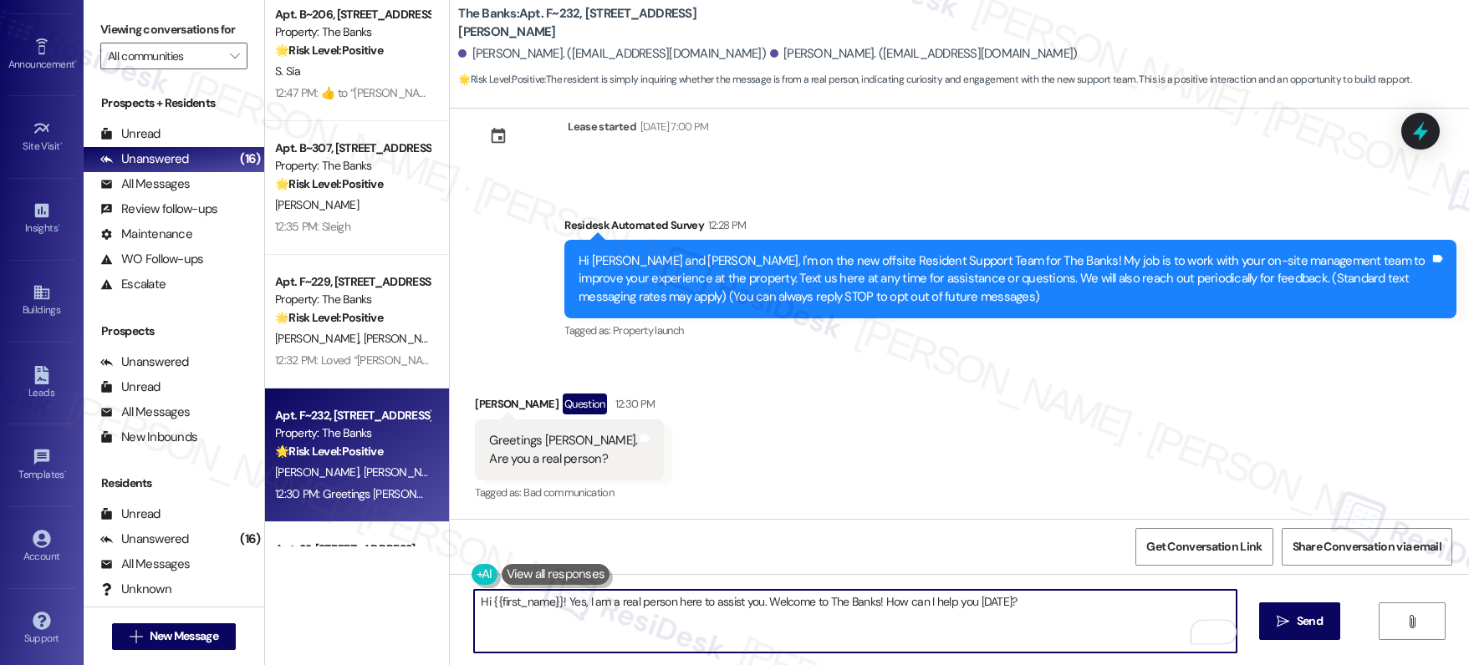
click at [797, 615] on textarea "Hi {{first_name}}! Yes, I am a real person here to assist you. Welcome to The B…" at bounding box center [855, 621] width 762 height 63
click at [794, 617] on textarea "Hi {{first_name}}! Yes, I am a real person here to assist you. Welcome to The B…" at bounding box center [855, 621] width 762 height 63
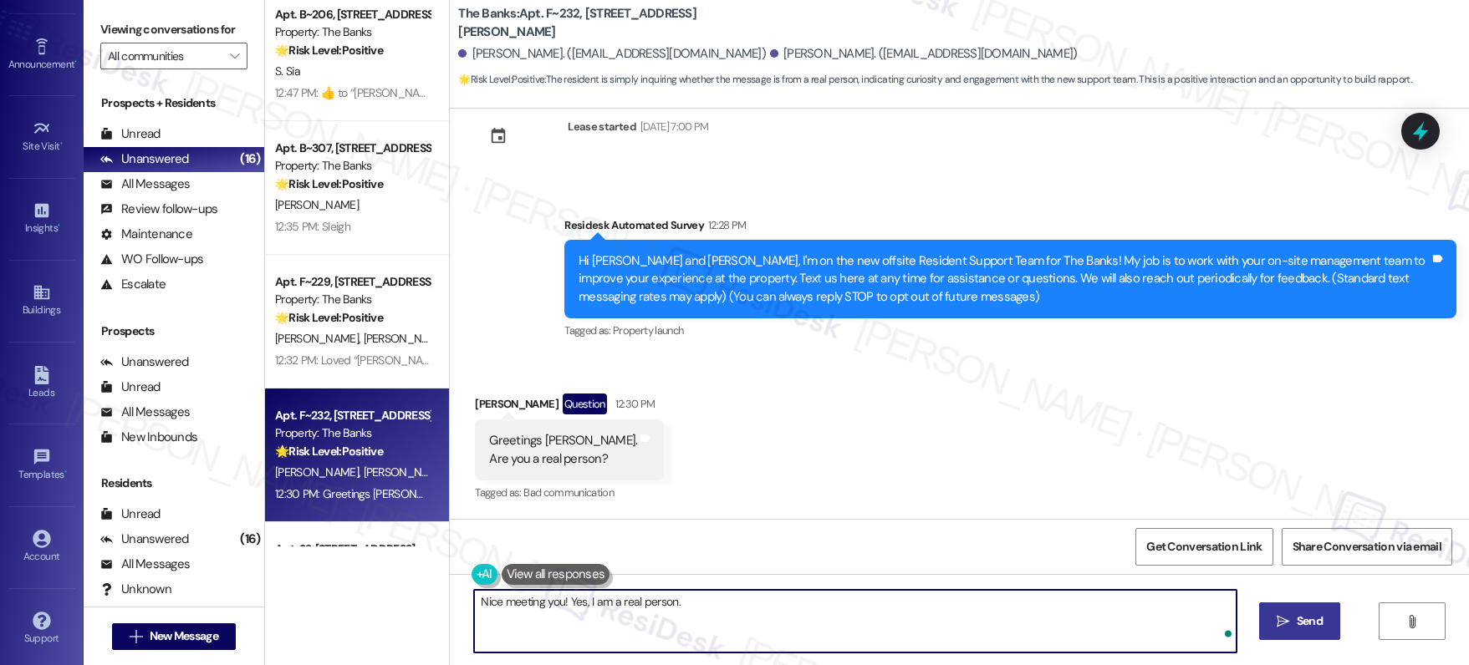
type textarea "Nice meeting you! Yes, I am a real person."
click at [1310, 626] on span "Send" at bounding box center [1309, 622] width 26 height 18
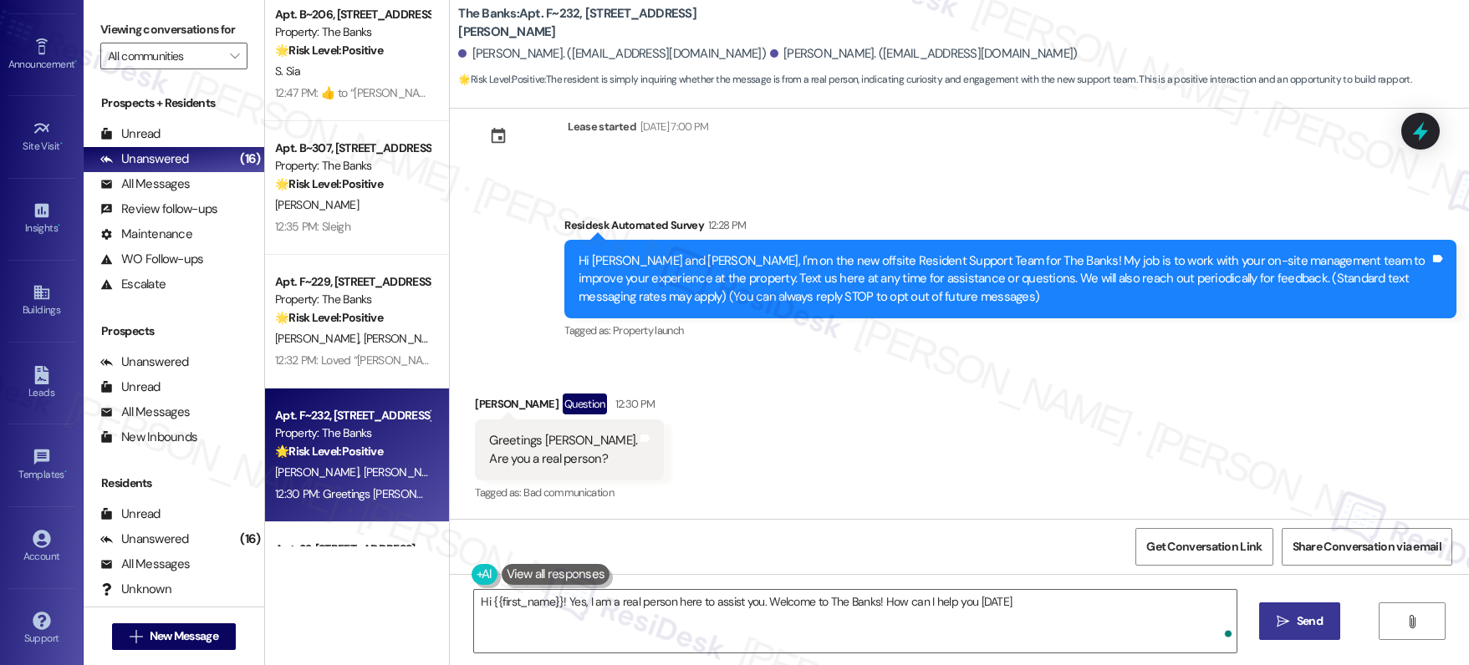
type textarea "Hi {{first_name}}! Yes, I am a real person here to assist you. Welcome to The B…"
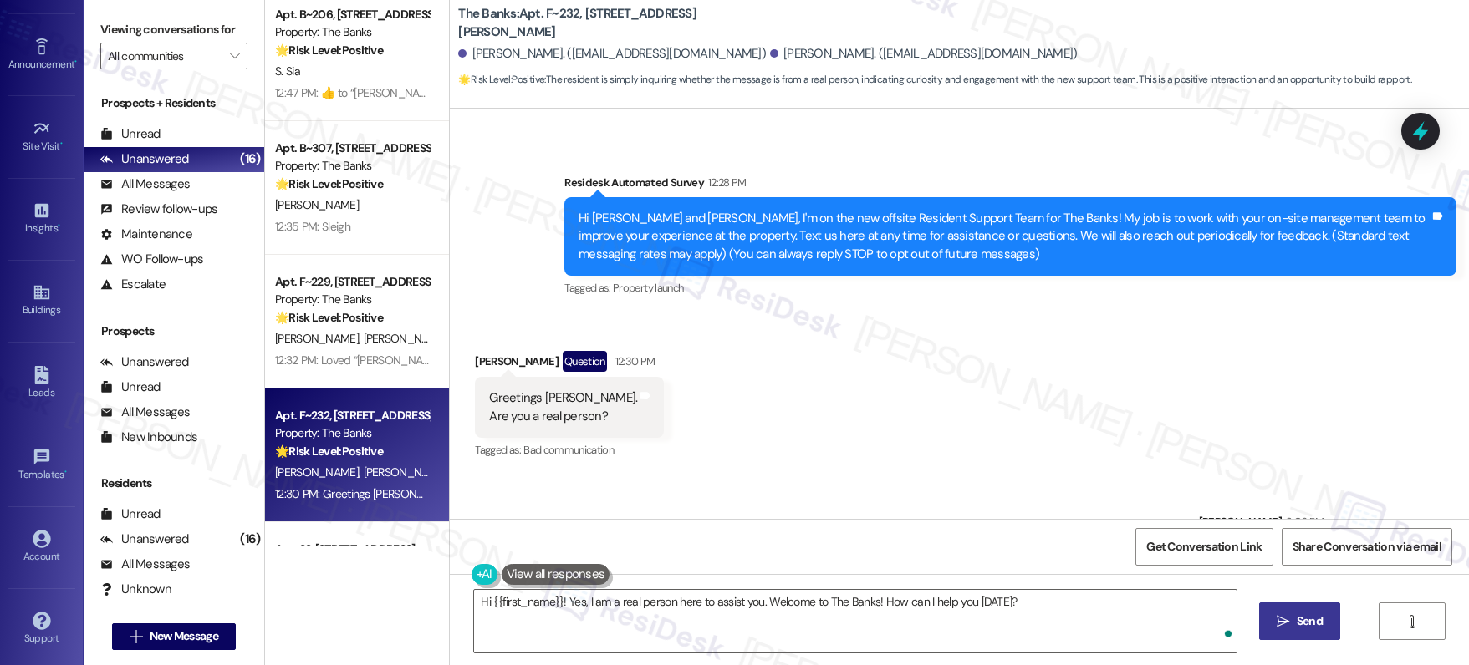
scroll to position [158, 0]
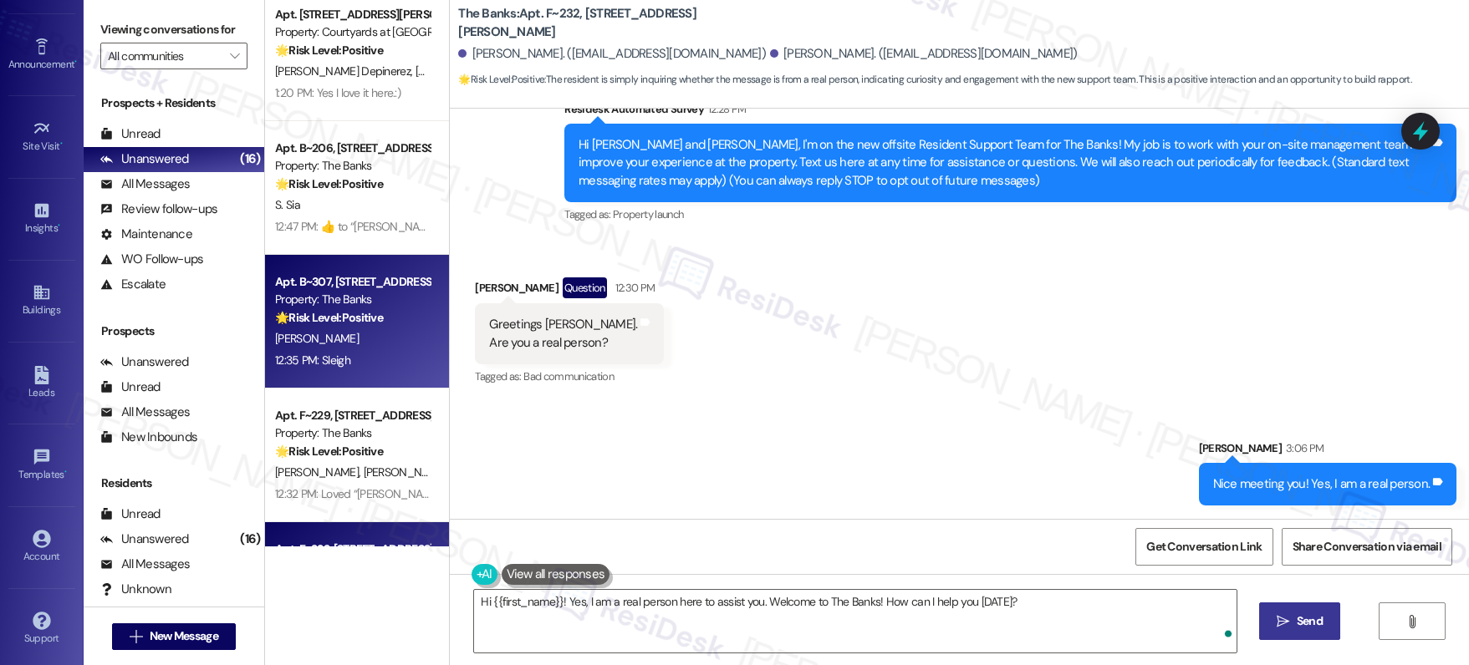
click at [369, 339] on div "J. Mcloughlin" at bounding box center [352, 338] width 158 height 21
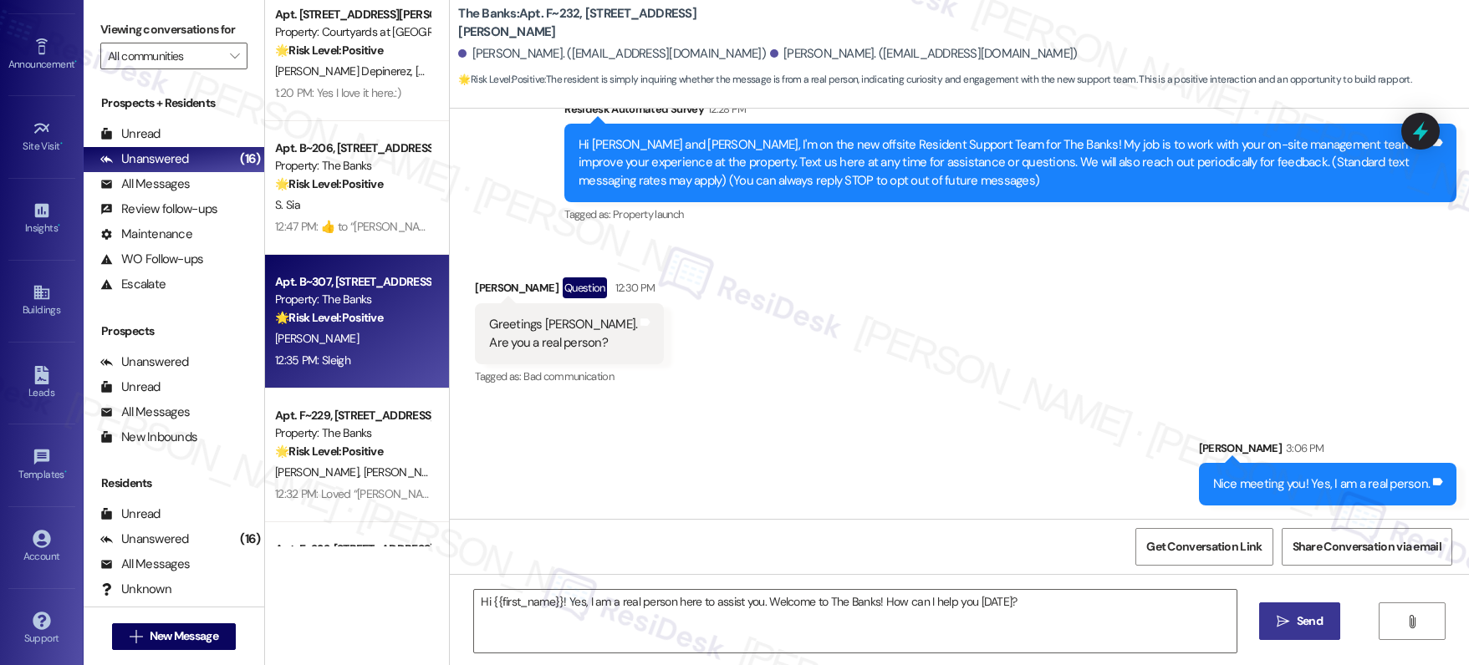
click at [368, 339] on div "J. Mcloughlin" at bounding box center [352, 338] width 158 height 21
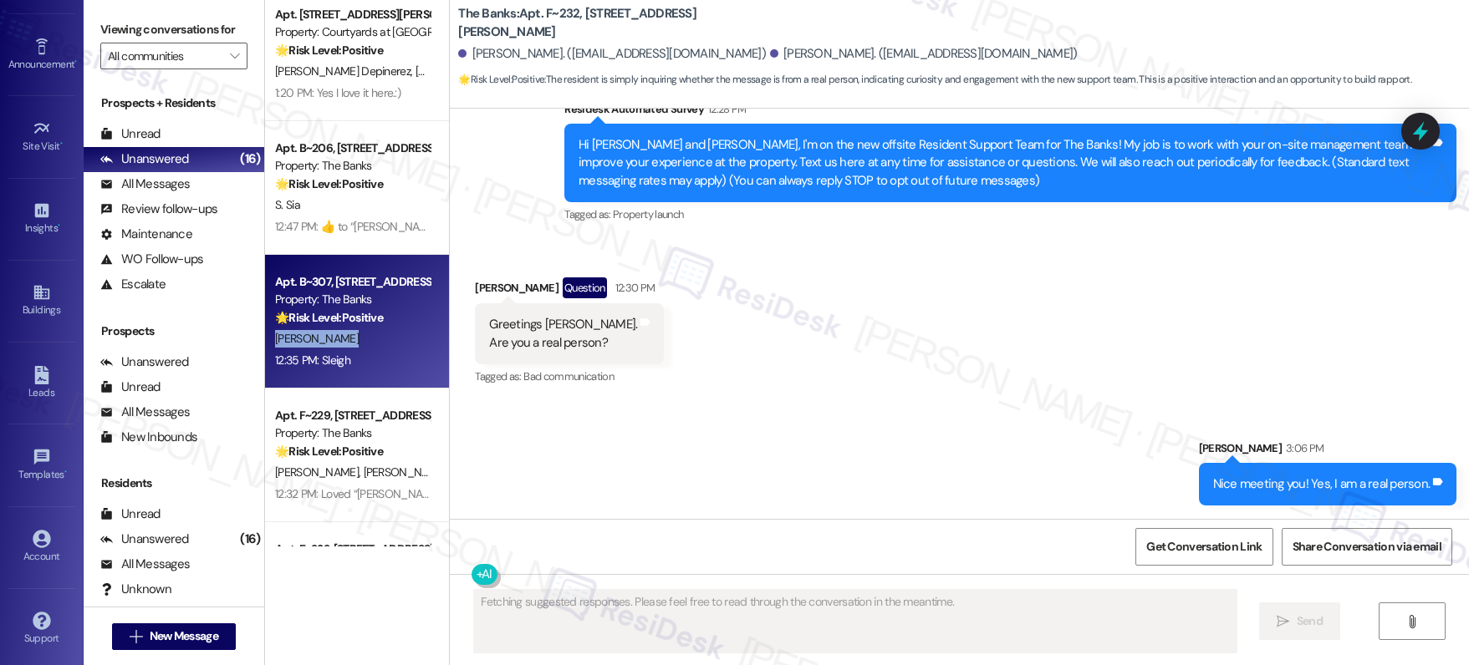
click at [368, 339] on div "J. Mcloughlin" at bounding box center [352, 338] width 158 height 21
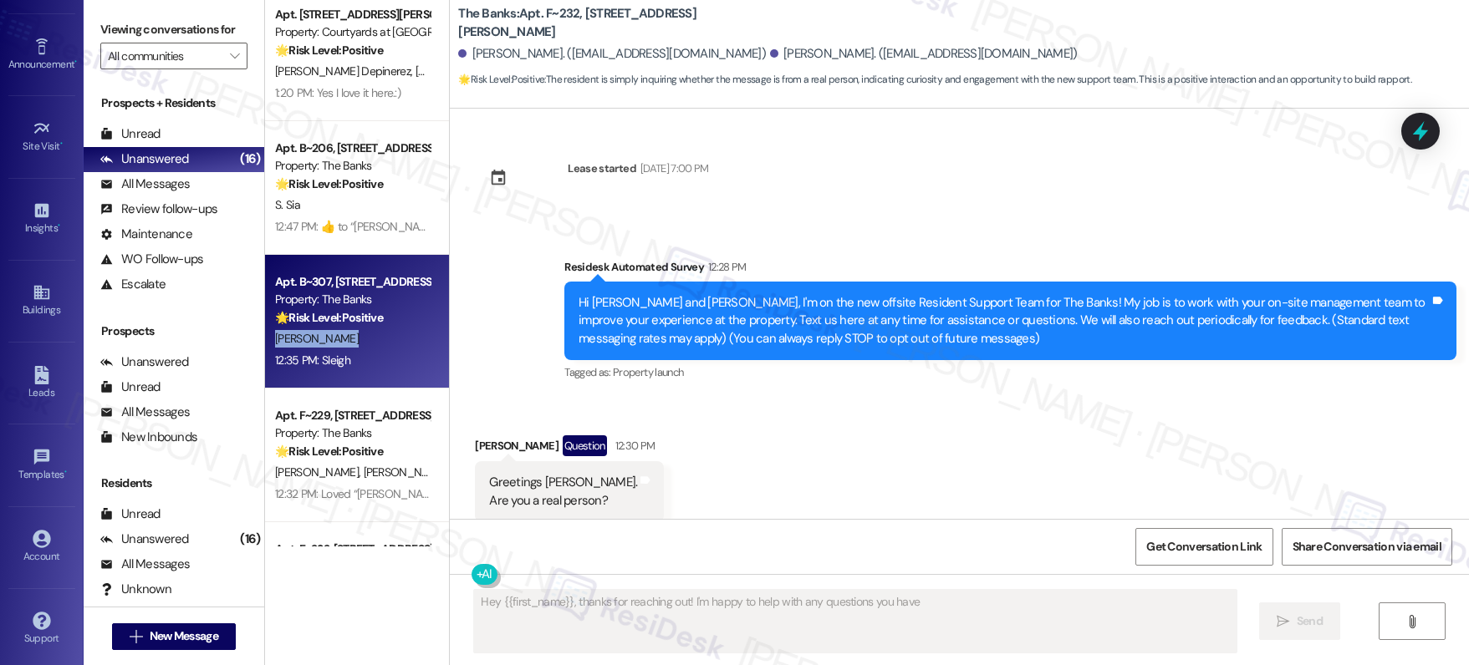
click at [368, 339] on div "J. Mcloughlin" at bounding box center [352, 338] width 158 height 21
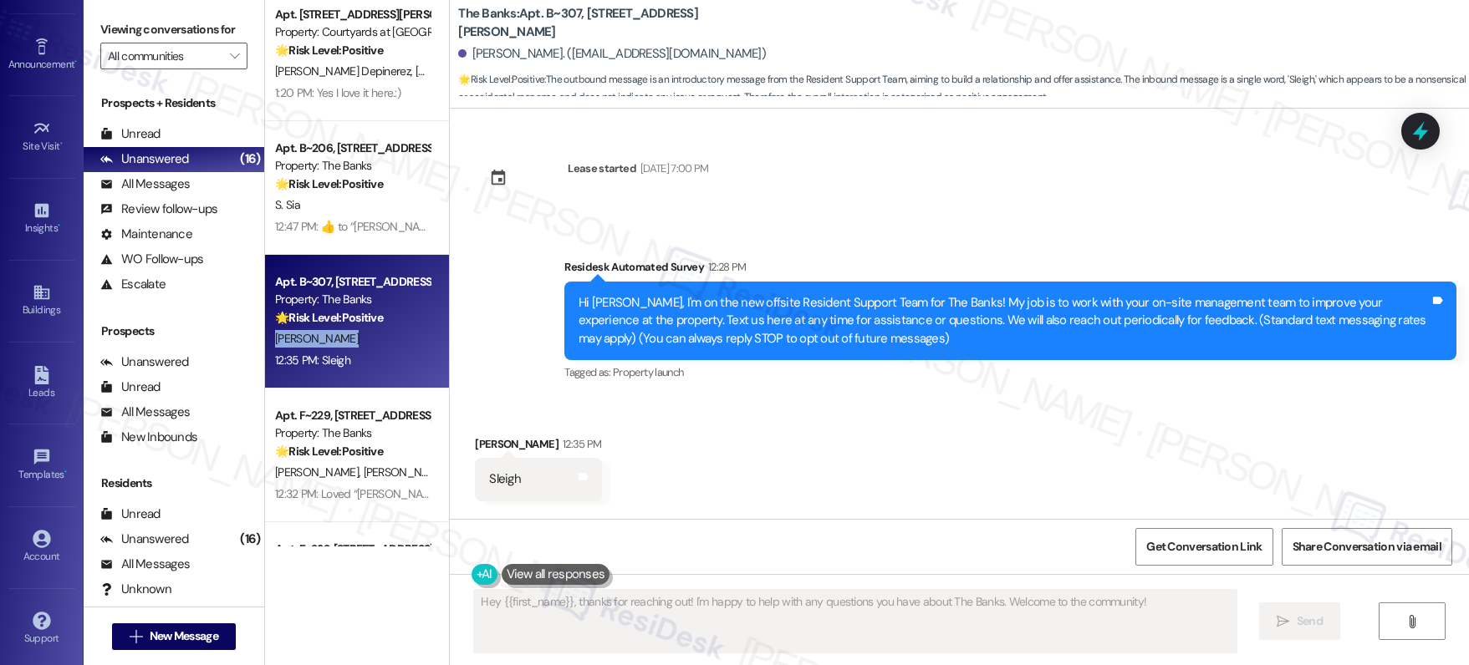
click at [368, 339] on div "J. Mcloughlin" at bounding box center [352, 338] width 158 height 21
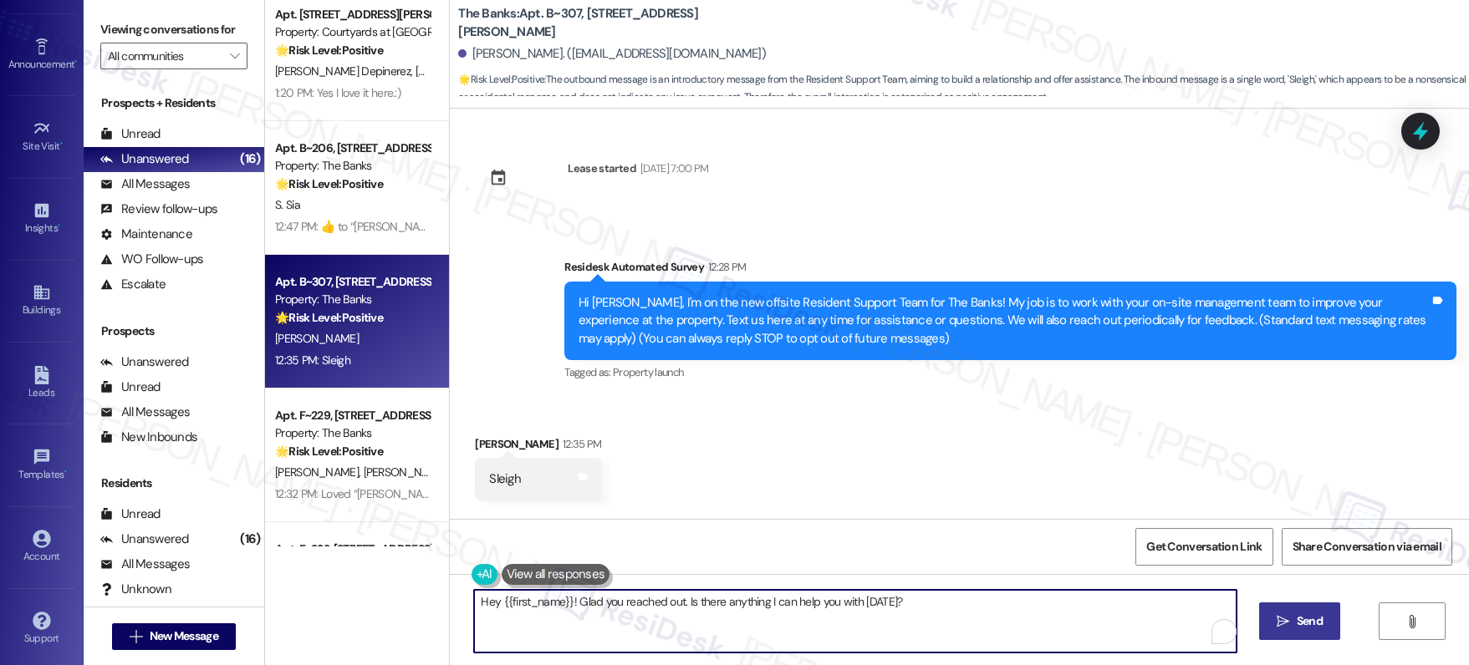
click at [745, 603] on textarea "Hey {{first_name}}! Glad you reached out. Is there anything I can help you with" at bounding box center [855, 621] width 762 height 63
click at [745, 603] on textarea "Hey {{first_name}}! Glad you reached out. Is there anything I can help you with…" at bounding box center [855, 621] width 762 height 63
type textarea "Nice meeting you!"
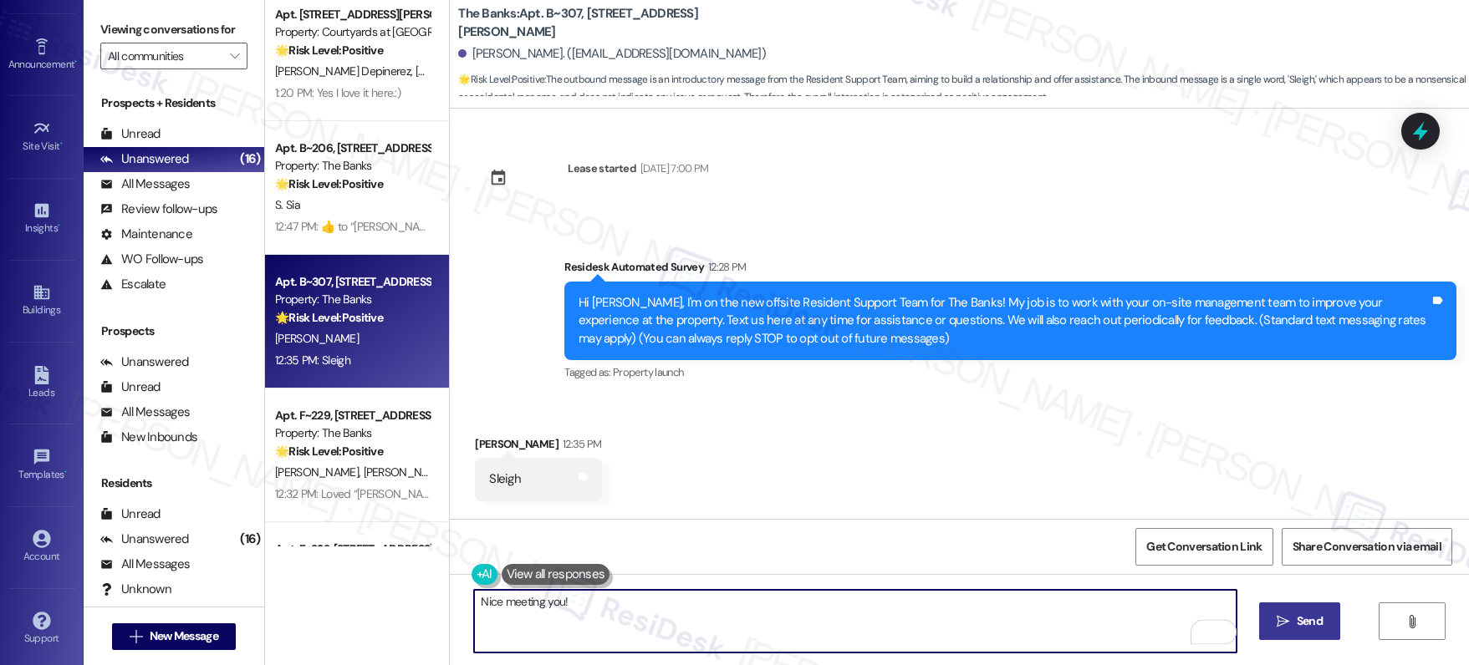
drag, startPoint x: 1255, startPoint y: 589, endPoint x: 1265, endPoint y: 604, distance: 18.1
click at [1265, 604] on div "Nice meeting you!  Send " at bounding box center [959, 636] width 1019 height 125
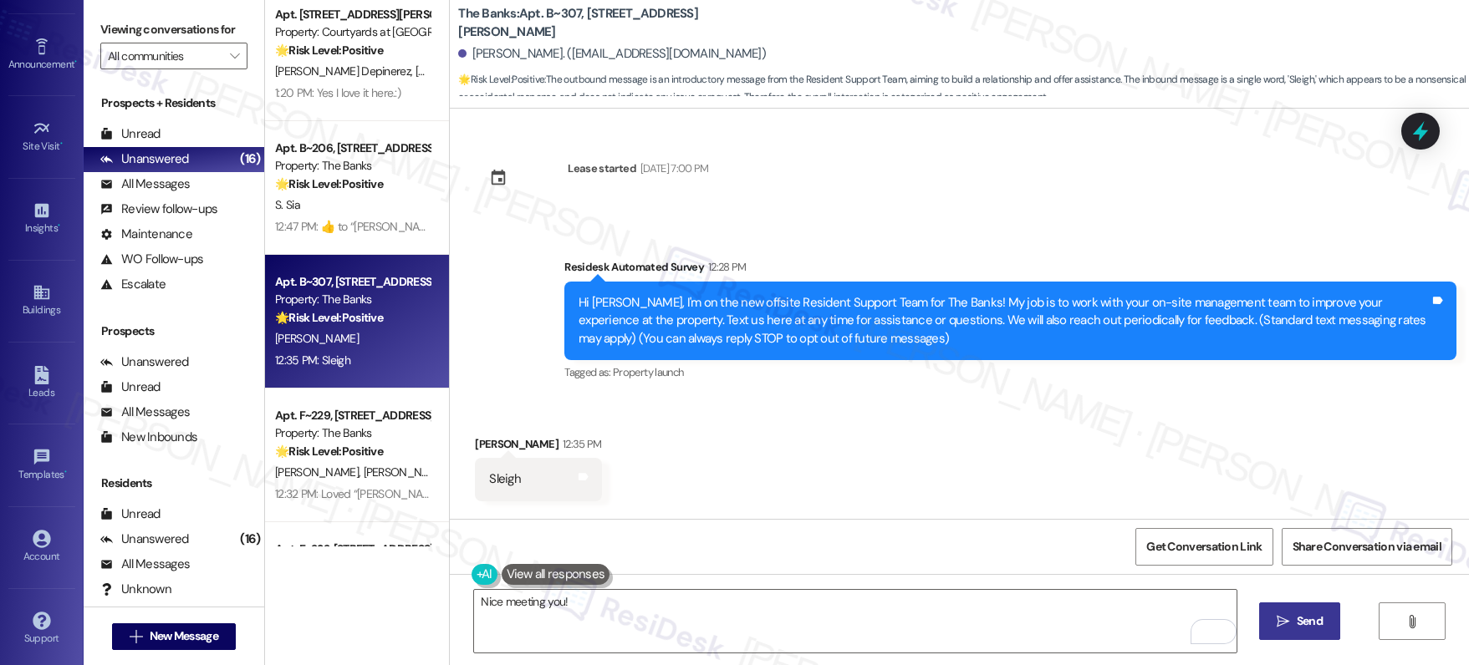
click at [1266, 606] on button " Send" at bounding box center [1299, 622] width 81 height 38
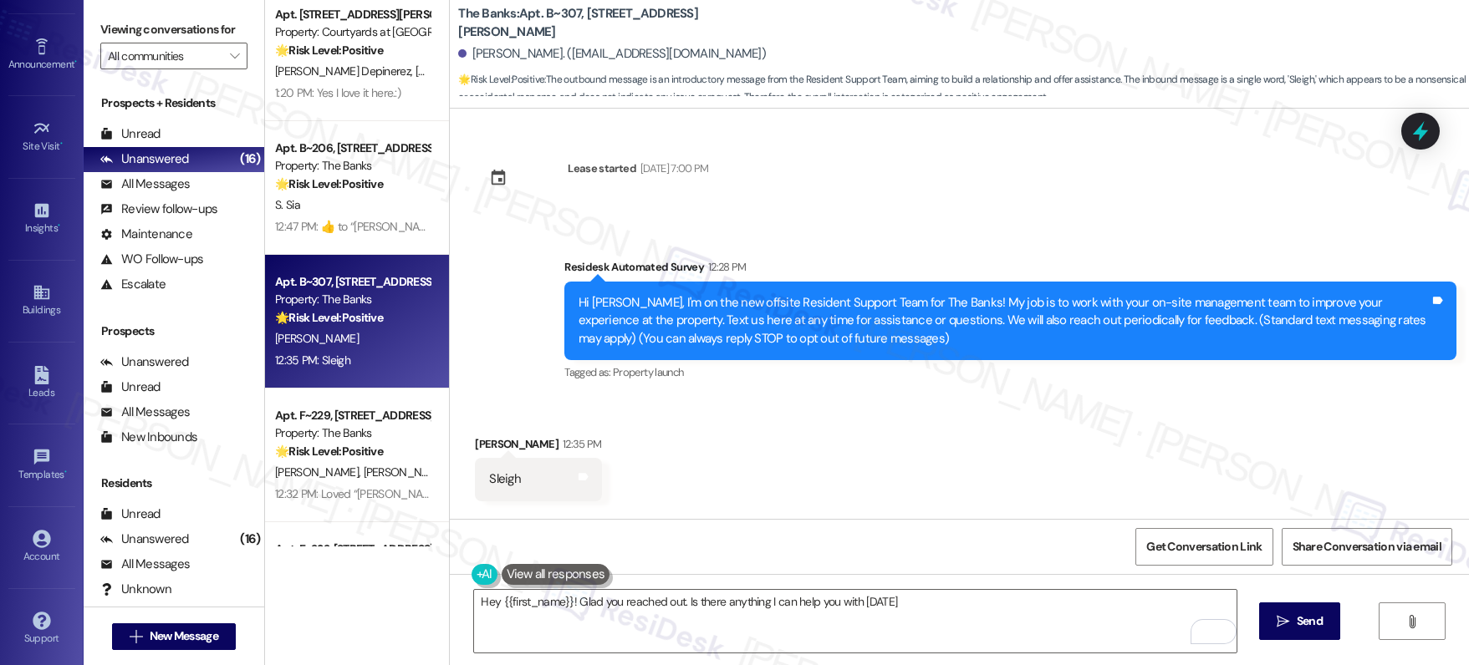
type textarea "Hey {{first_name}}! Glad you reached out. Is there anything I can help you with…"
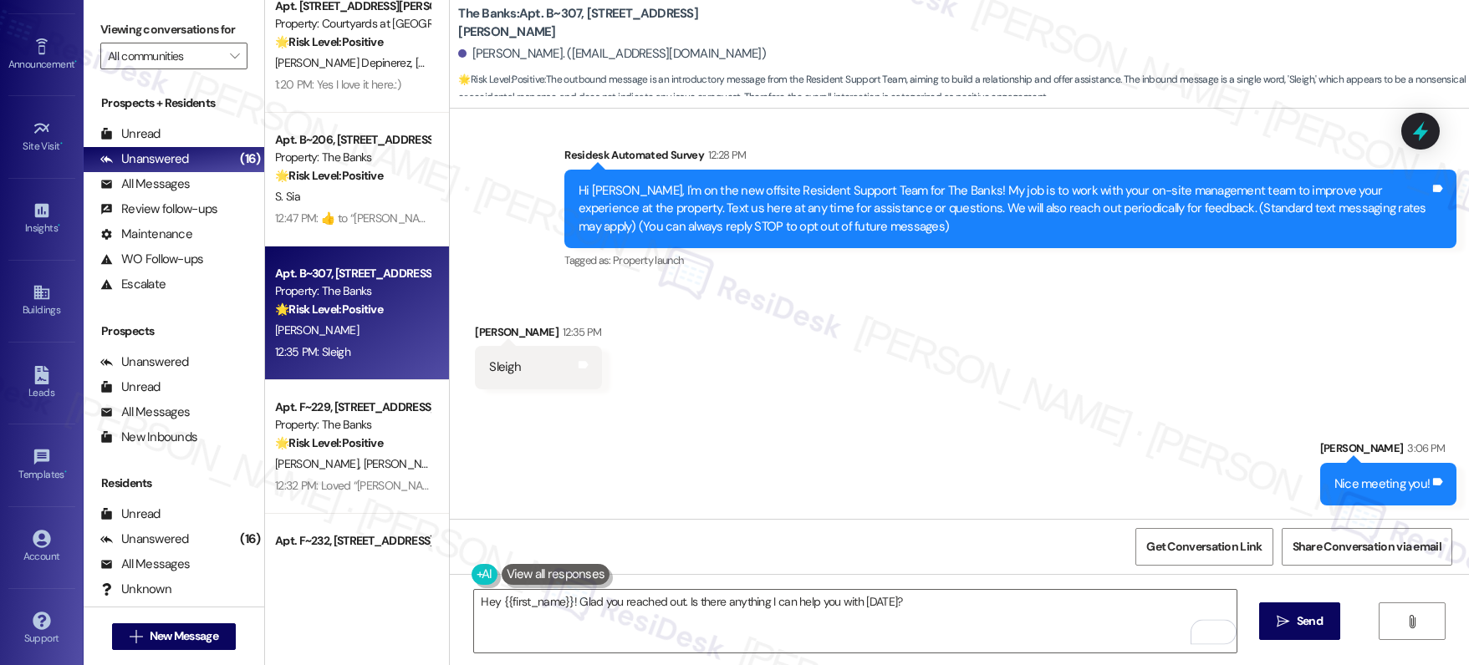
scroll to position [1326, 0]
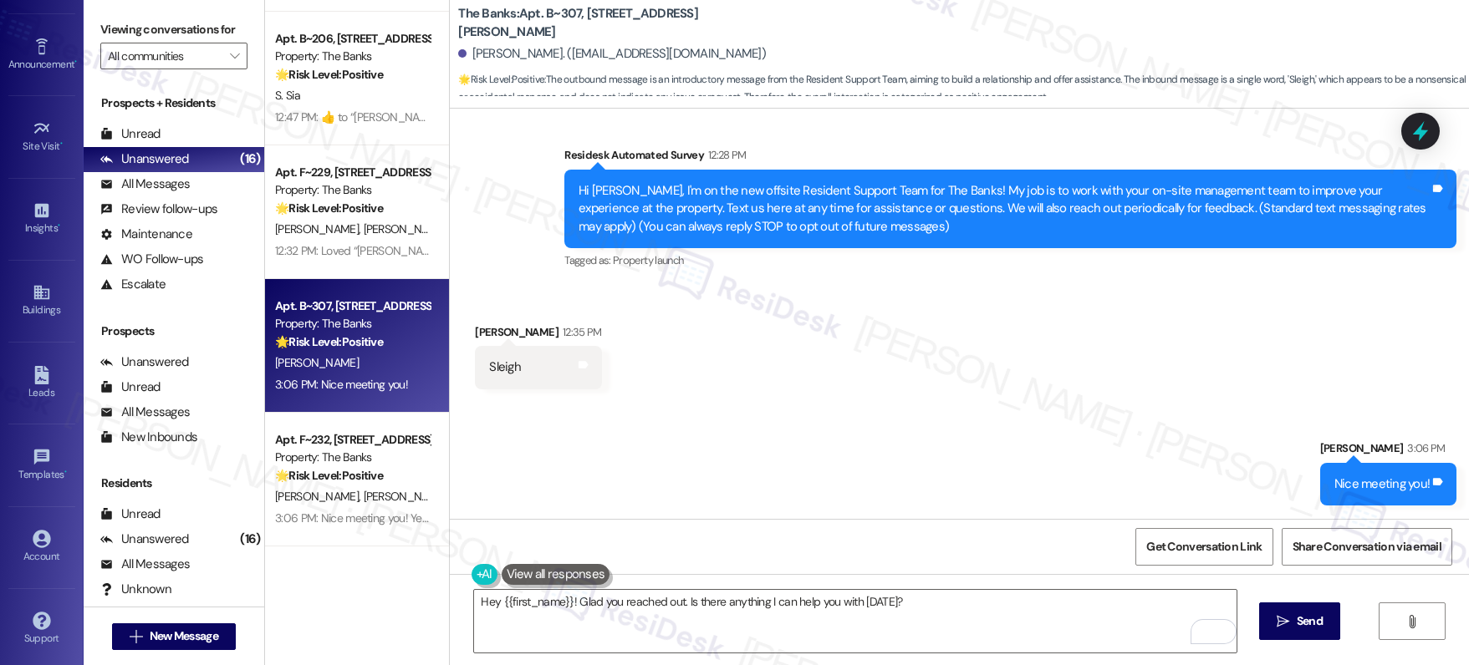
click at [374, 380] on div "3:06 PM: Nice meeting you! 3:06 PM: Nice meeting you!" at bounding box center [341, 384] width 133 height 15
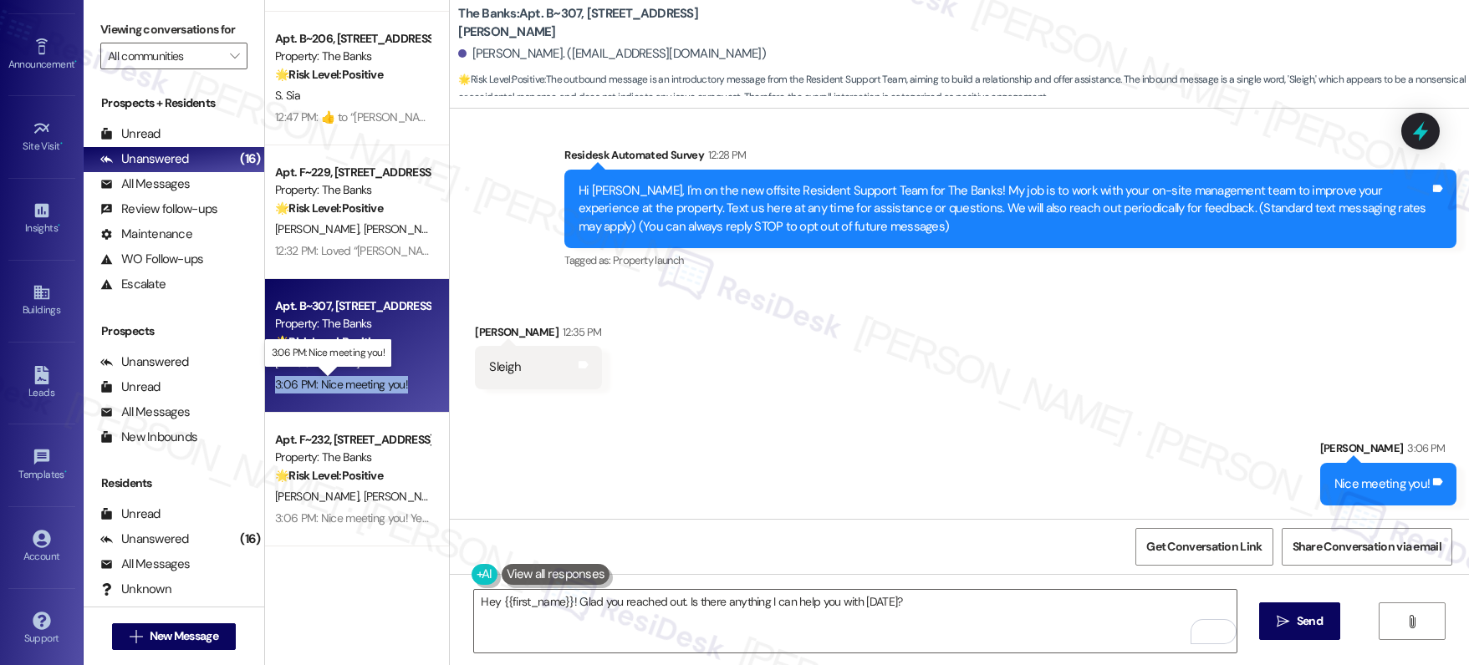
click at [374, 380] on div "3:06 PM: Nice meeting you! 3:06 PM: Nice meeting you!" at bounding box center [341, 384] width 133 height 15
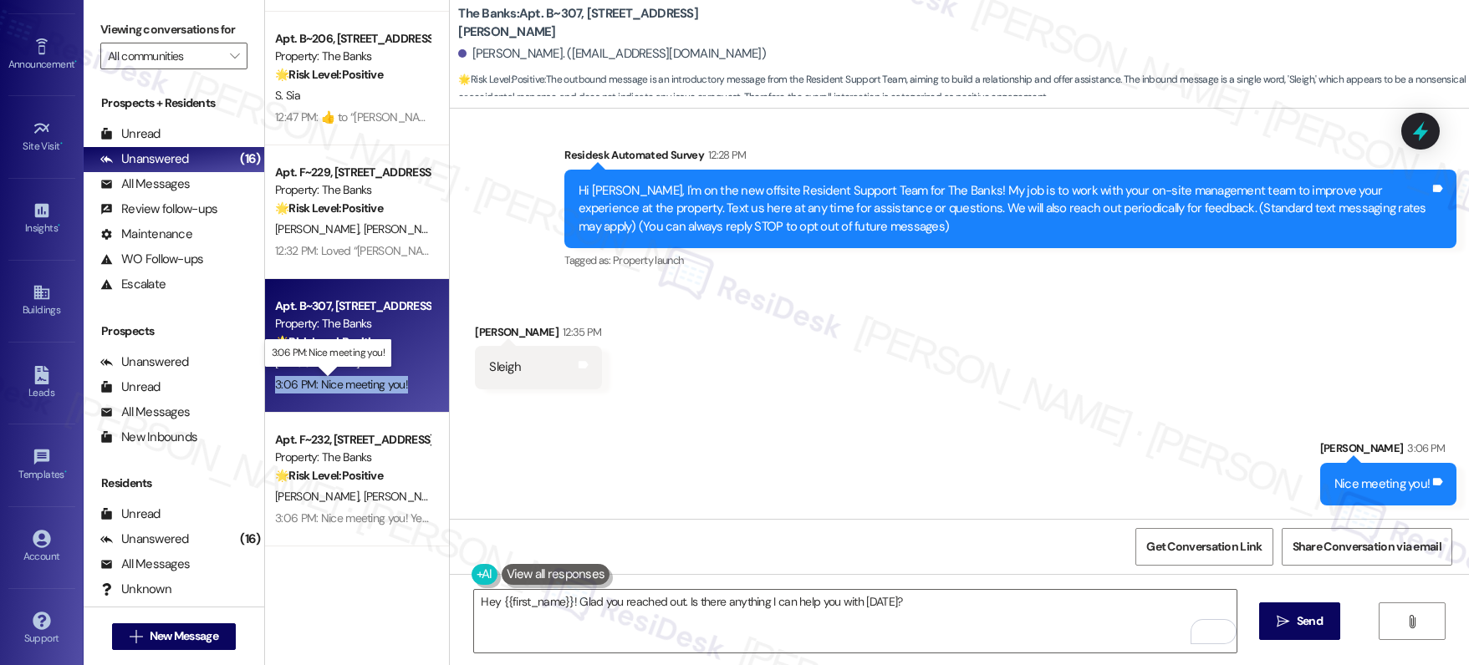
click at [374, 380] on div "3:06 PM: Nice meeting you! 3:06 PM: Nice meeting you!" at bounding box center [341, 384] width 133 height 15
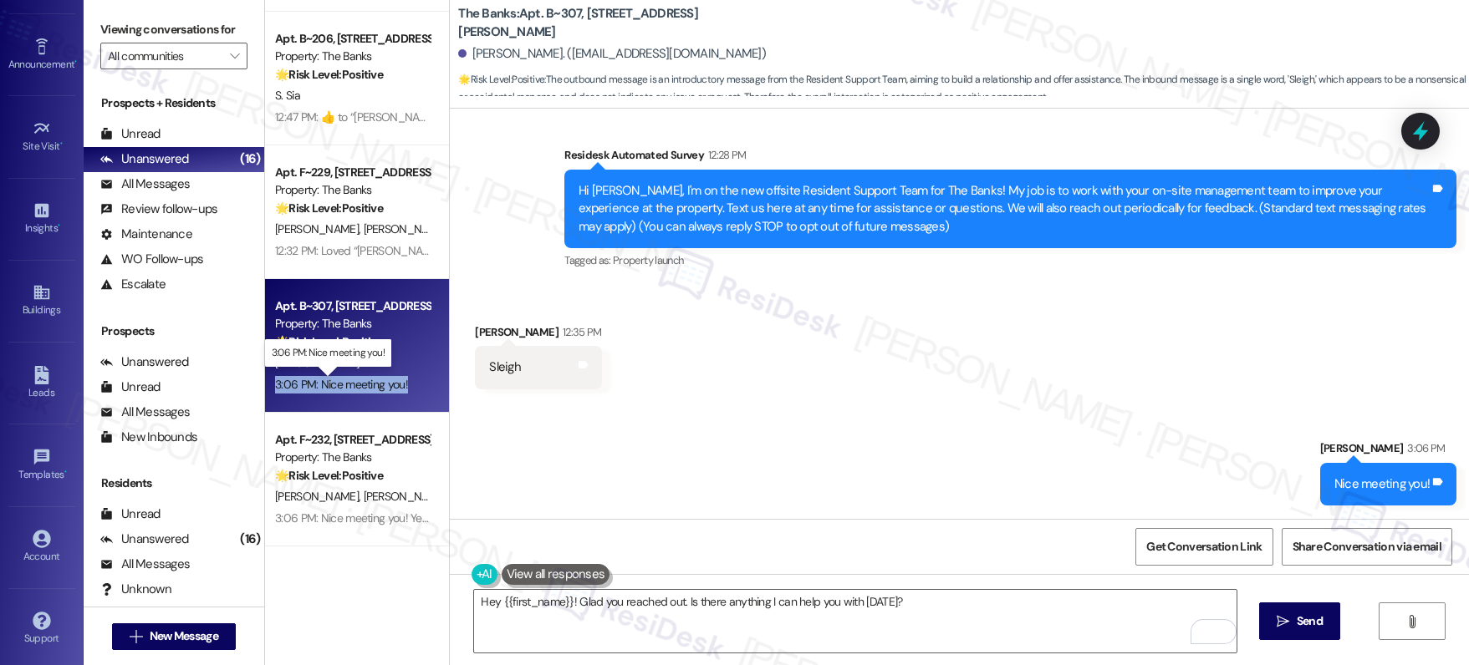
click at [374, 380] on div "3:06 PM: Nice meeting you! 3:06 PM: Nice meeting you!" at bounding box center [341, 384] width 133 height 15
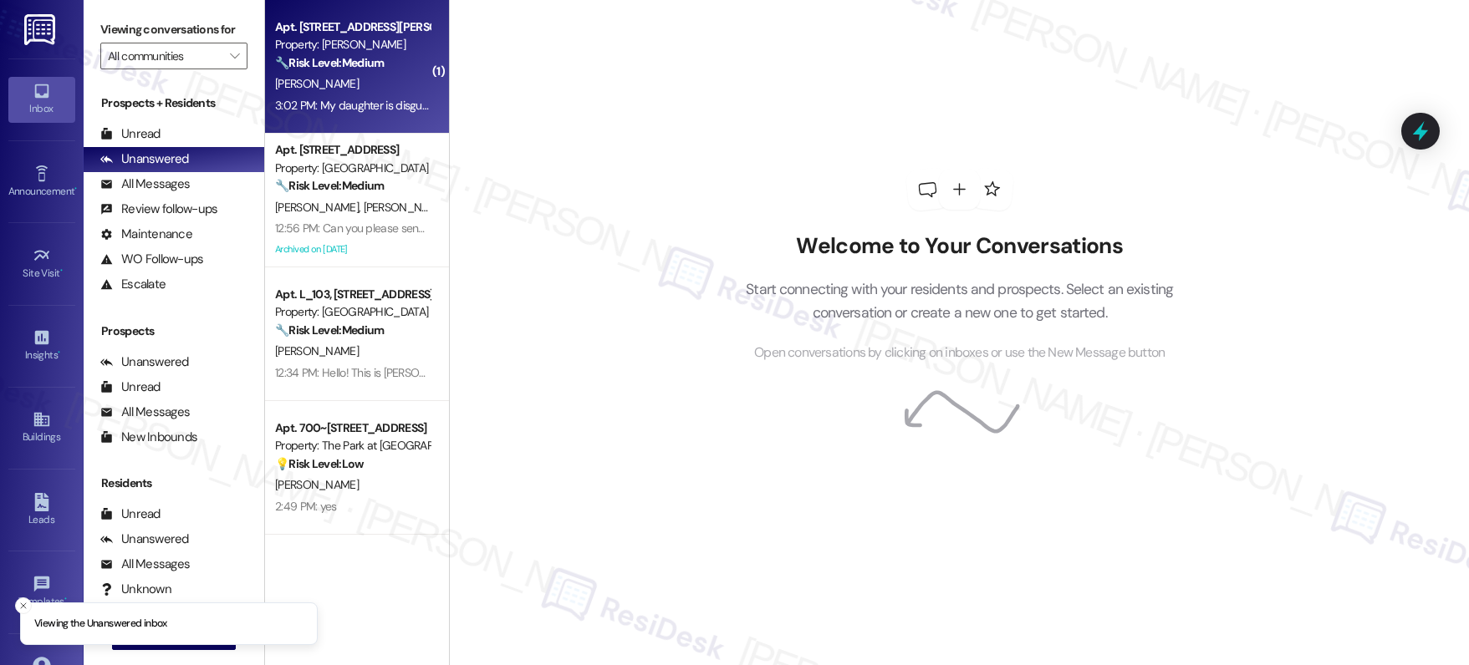
click at [387, 89] on div "A. Powell" at bounding box center [352, 84] width 158 height 21
click at [386, 89] on div "A. Powell" at bounding box center [352, 84] width 158 height 21
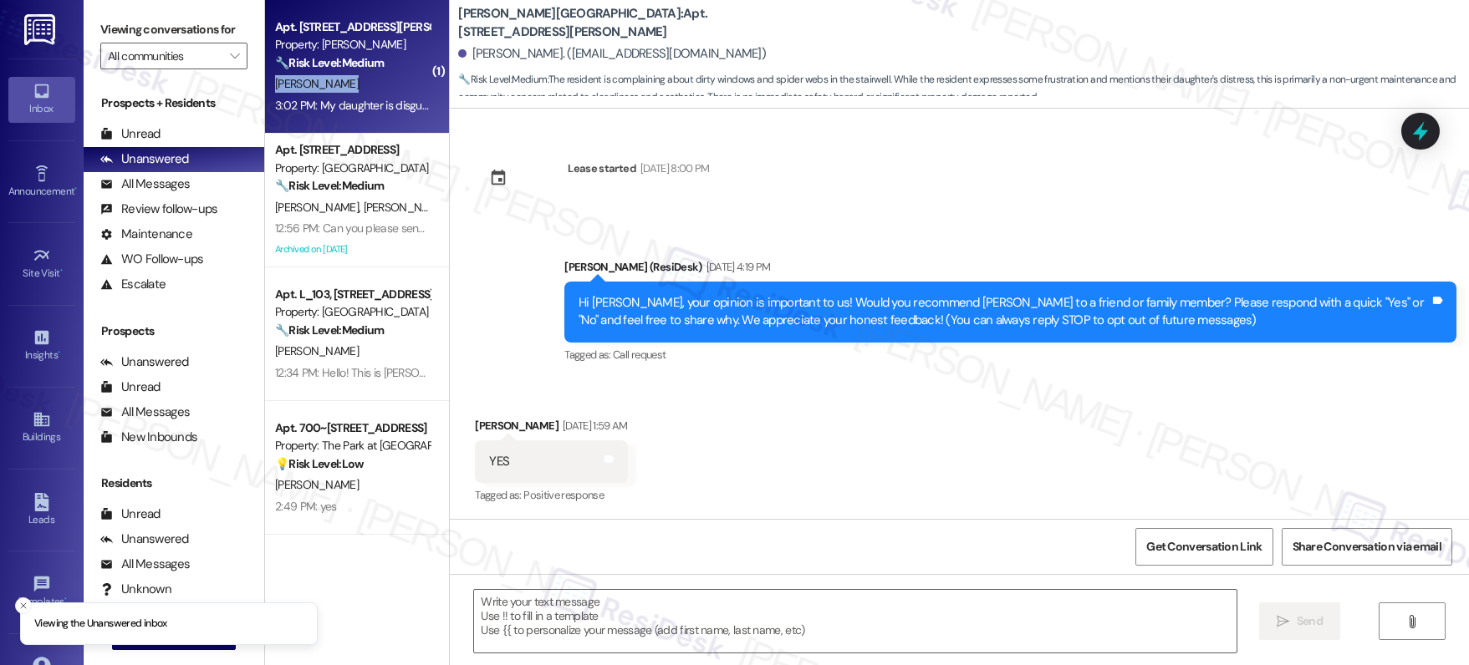
click at [386, 89] on div "A. Powell" at bounding box center [352, 84] width 158 height 21
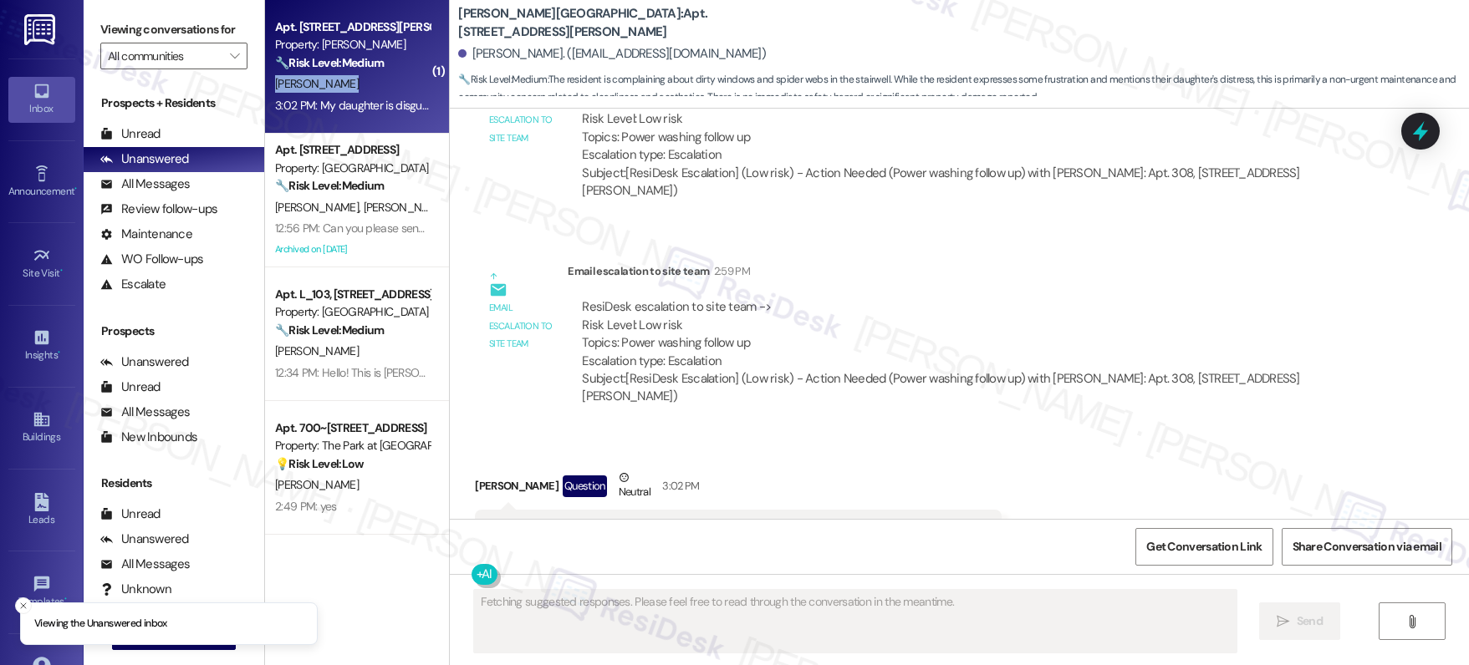
click at [386, 89] on div "A. Powell" at bounding box center [352, 84] width 158 height 21
drag, startPoint x: 387, startPoint y: 89, endPoint x: 399, endPoint y: 94, distance: 12.7
click at [389, 89] on div "A. Powell" at bounding box center [352, 84] width 158 height 21
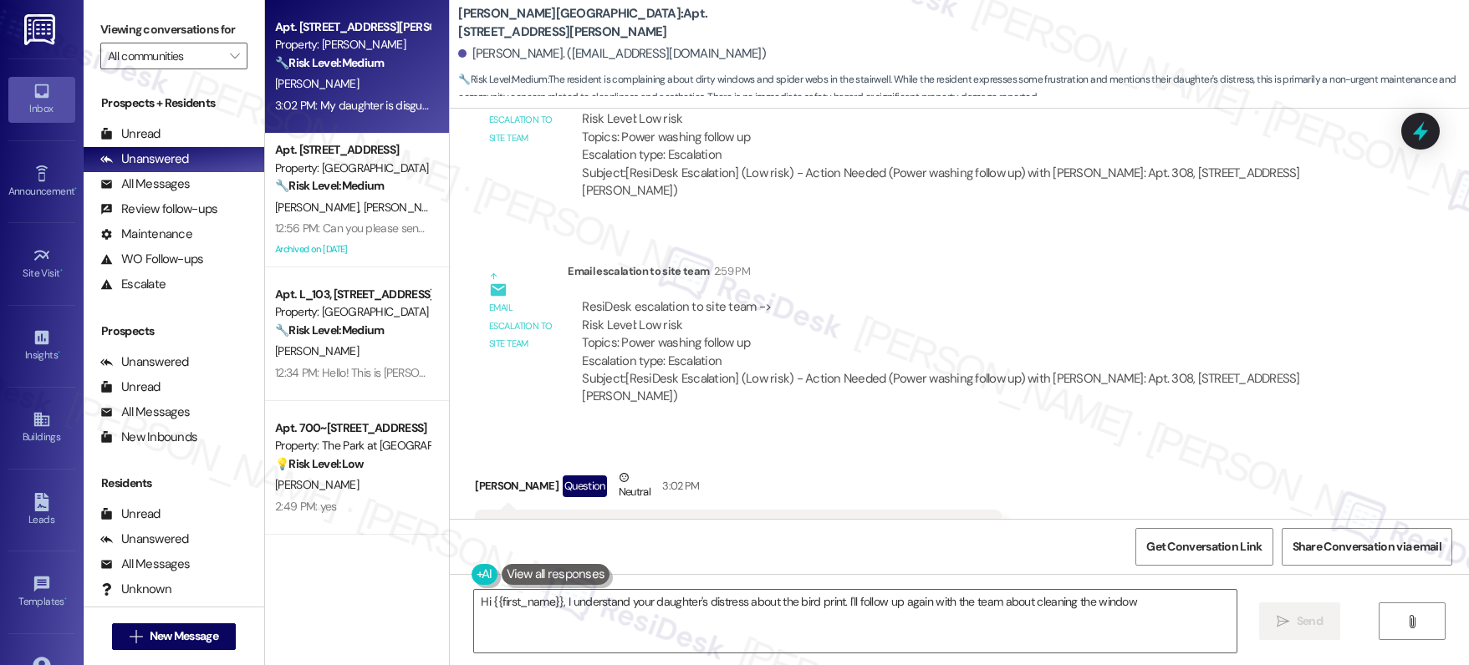
click at [579, 522] on div "My daughter is disgusted and saddened by the bird print on the window We keep t…" at bounding box center [731, 548] width 485 height 53
click at [618, 522] on div "My daughter is disgusted and saddened by the bird print on the window We keep t…" at bounding box center [731, 548] width 485 height 53
drag, startPoint x: 583, startPoint y: 462, endPoint x: 471, endPoint y: 428, distance: 116.3
click at [475, 510] on div "My daughter is disgusted and saddened by the bird print on the window We keep t…" at bounding box center [738, 549] width 526 height 79
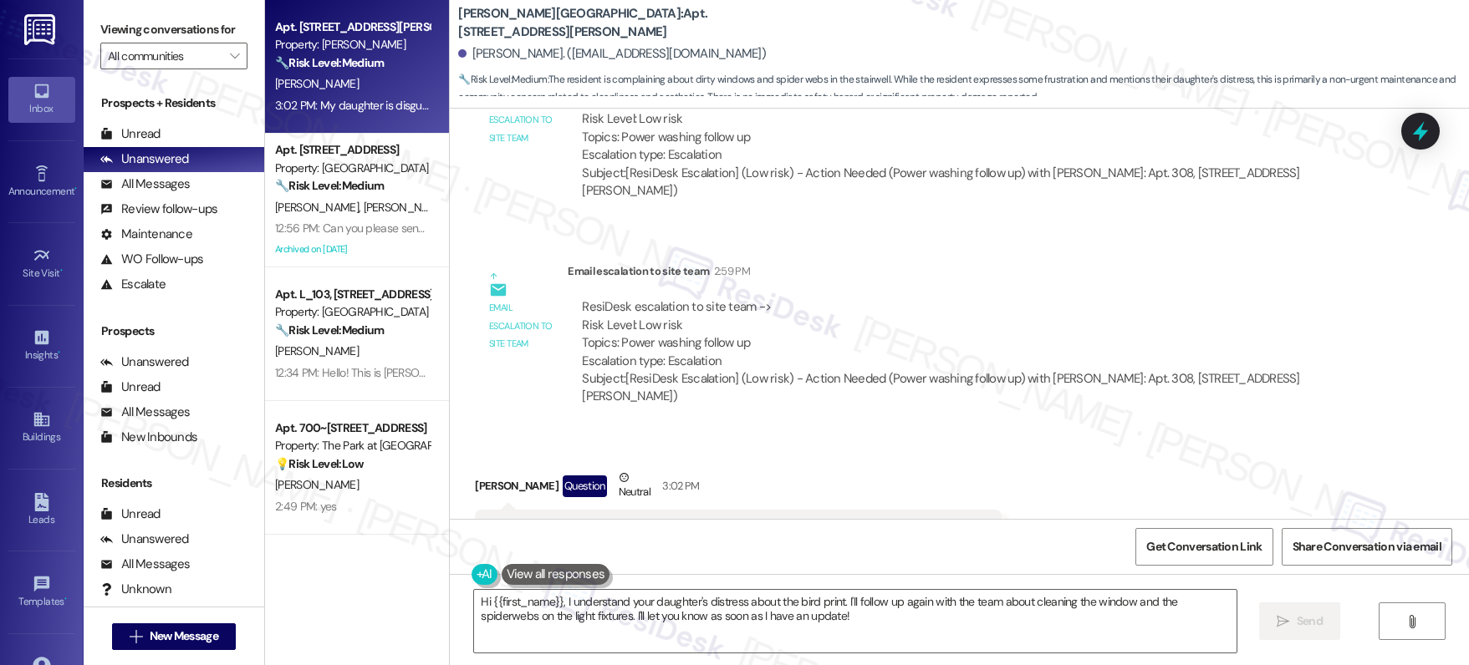
copy div "My daughter is disgusted and saddened by the bird print on the window We keep t…"
click at [808, 612] on textarea "Hi {{first_name}}, I understand your daughter's distress about the bird print. …" at bounding box center [855, 621] width 762 height 63
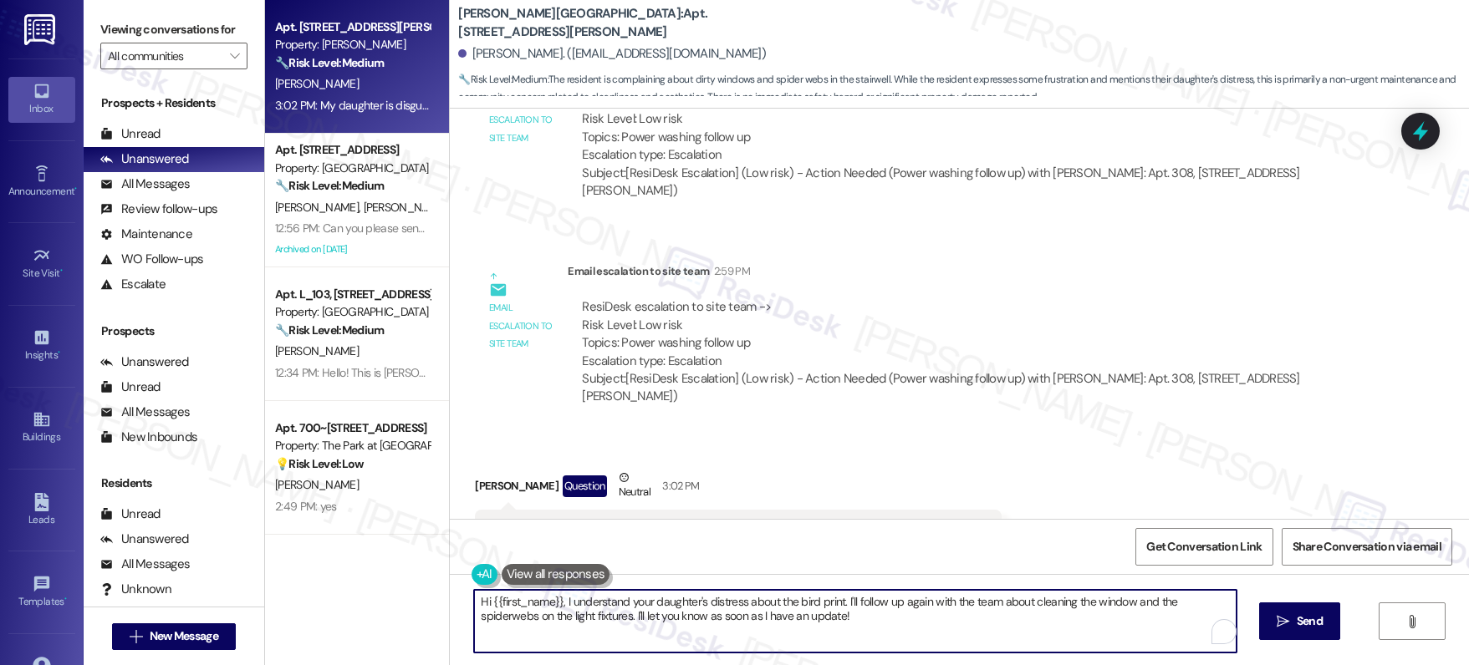
drag, startPoint x: 810, startPoint y: 612, endPoint x: 1017, endPoint y: 634, distance: 208.4
click at [484, 589] on div "Hi {{first_name}}, I understand your daughter's distress about the bird print. …" at bounding box center [847, 621] width 764 height 64
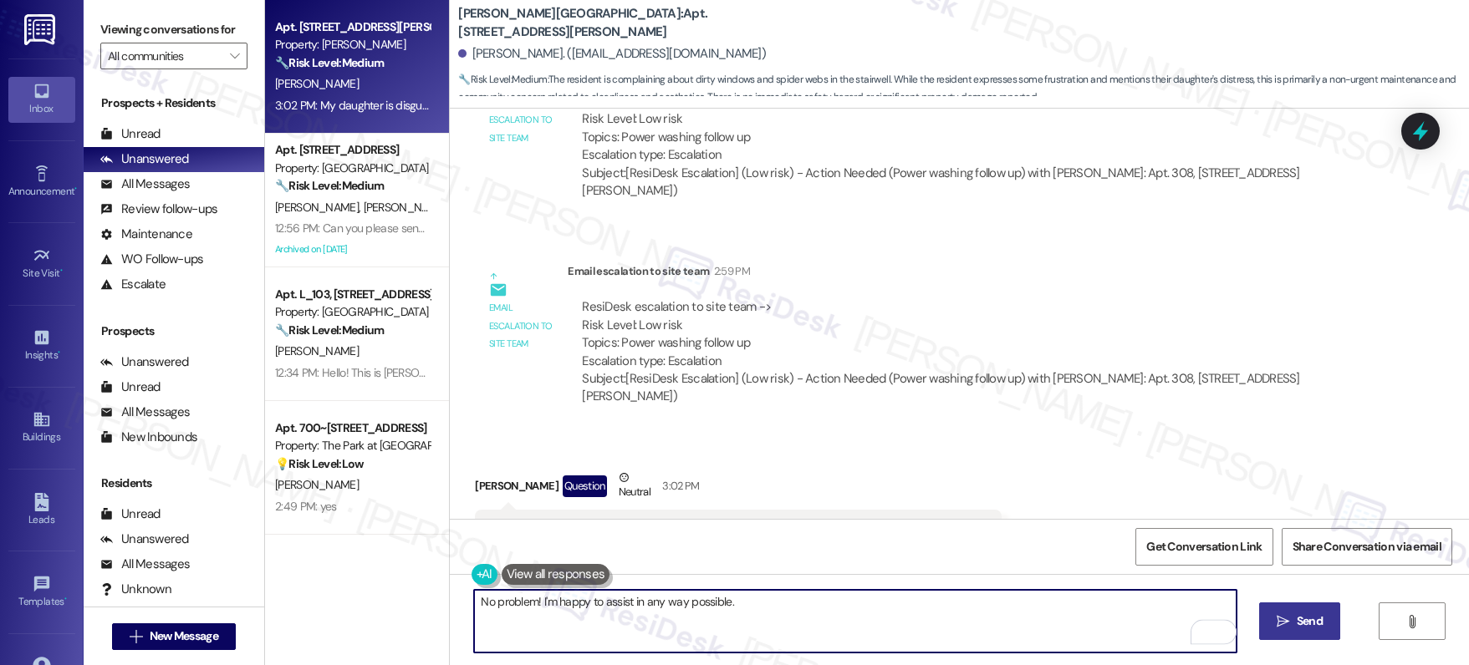
type textarea "No problem! I'm happy to assist in any way possible."
click at [1307, 631] on button " Send" at bounding box center [1299, 622] width 81 height 38
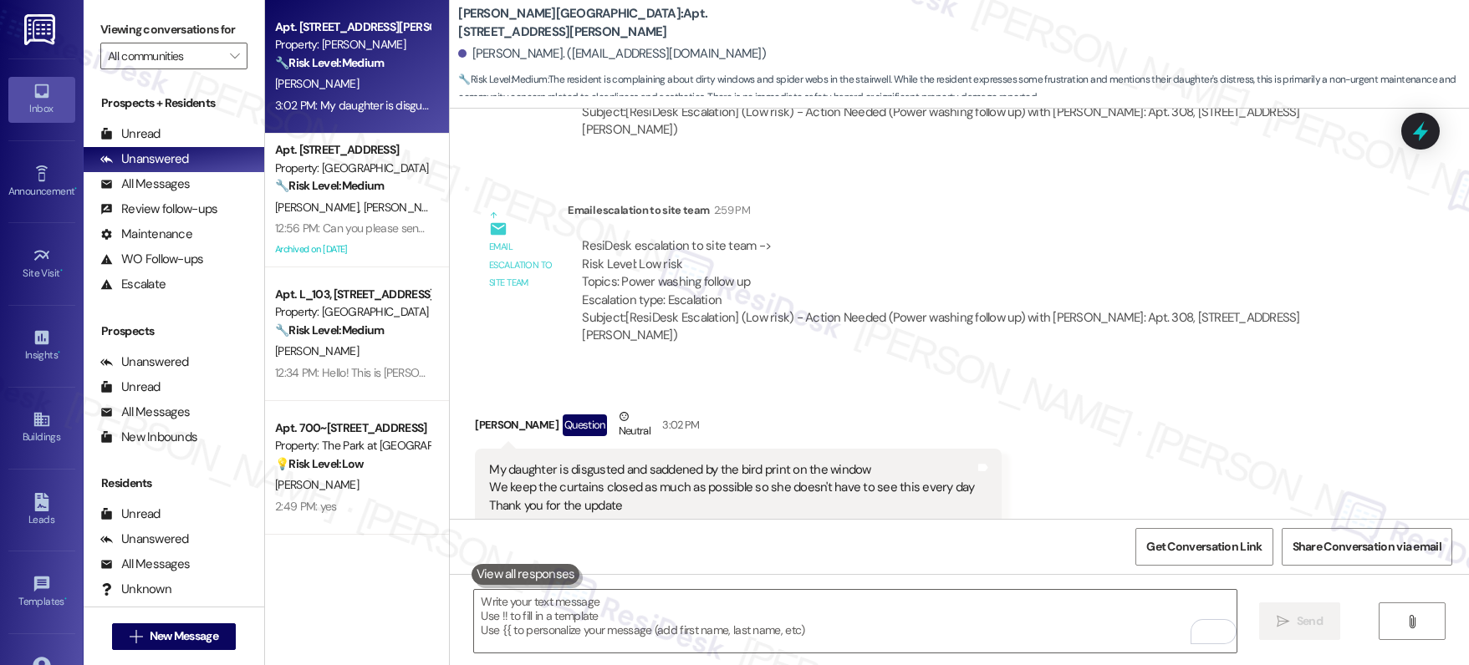
scroll to position [7659, 0]
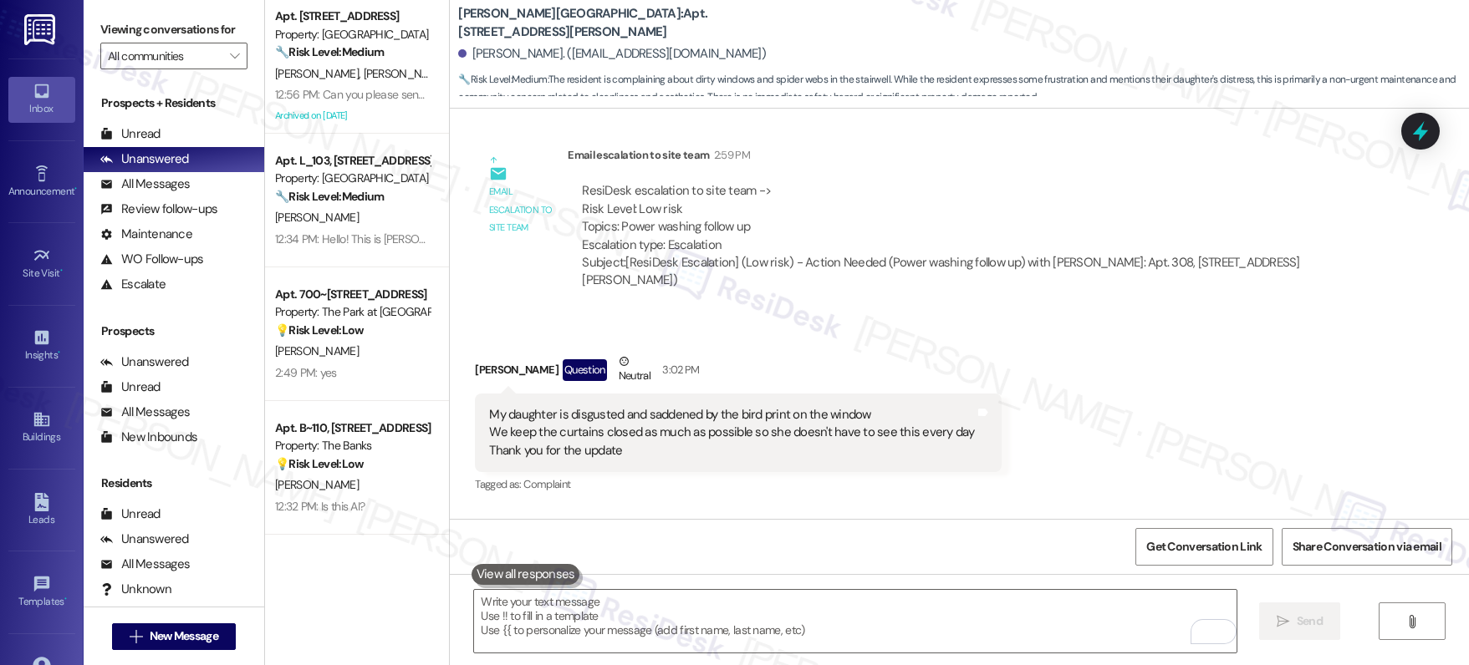
click at [1037, 568] on div "Get Conversation Link Share Conversation via email" at bounding box center [959, 546] width 1019 height 55
click at [1033, 591] on div " Send " at bounding box center [959, 636] width 1019 height 125
click at [1033, 601] on textarea "To enrich screen reader interactions, please activate Accessibility in Grammarl…" at bounding box center [855, 621] width 762 height 63
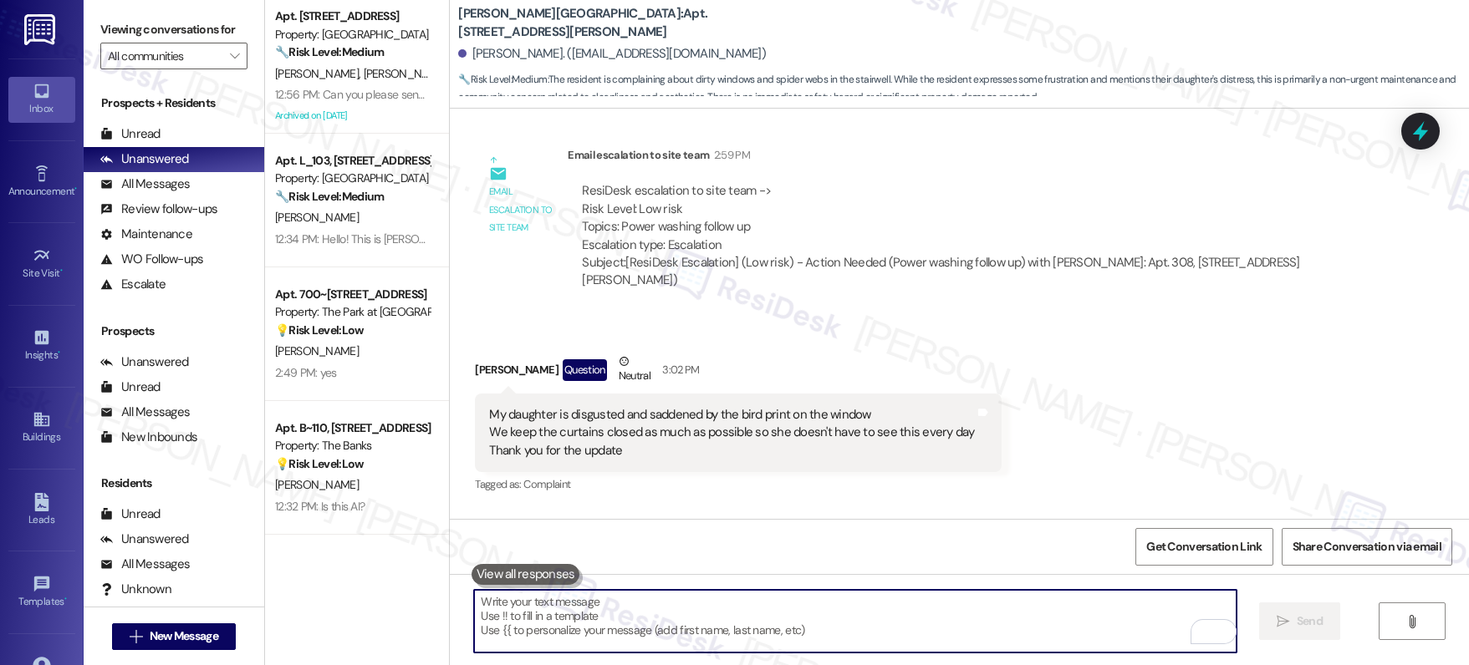
click at [1033, 602] on textarea "To enrich screen reader interactions, please activate Accessibility in Grammarl…" at bounding box center [855, 621] width 762 height 63
paste textarea "I’m so sorry to hear how upsetting that has been for your daughter. I completel…"
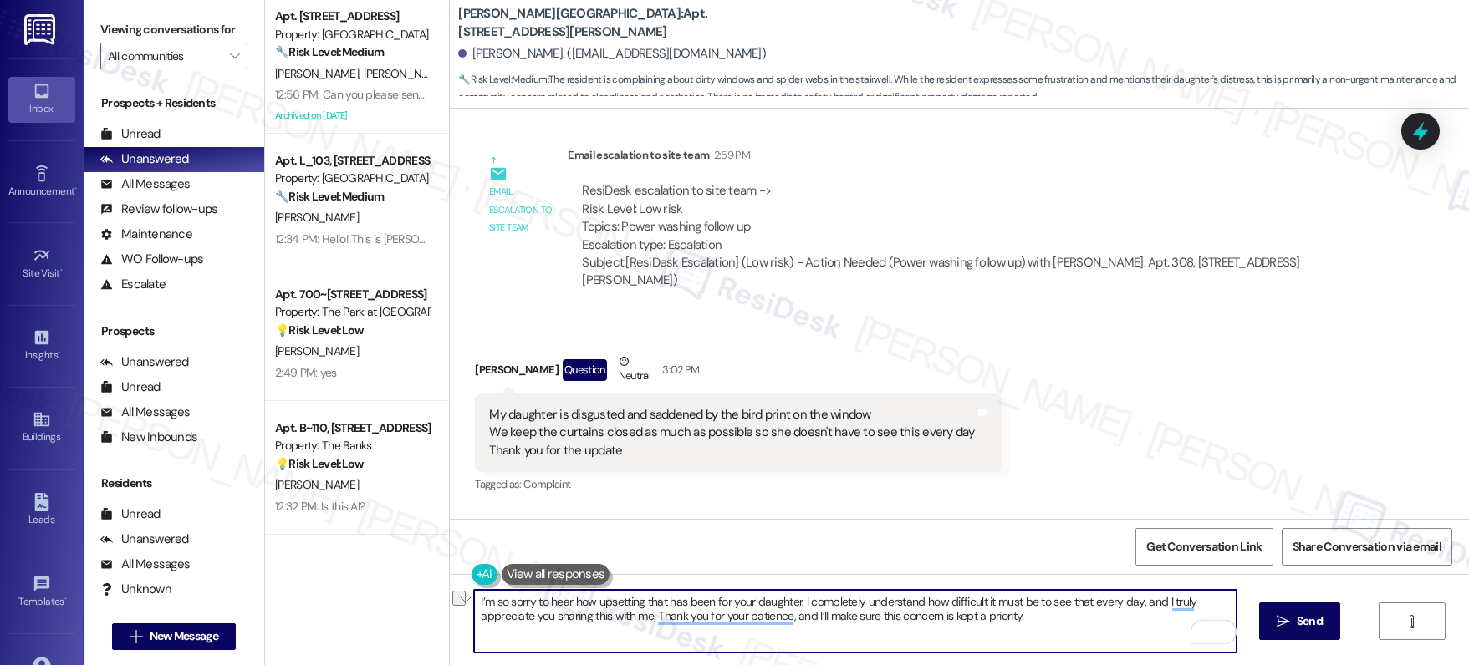
drag, startPoint x: 767, startPoint y: 596, endPoint x: 482, endPoint y: 582, distance: 285.4
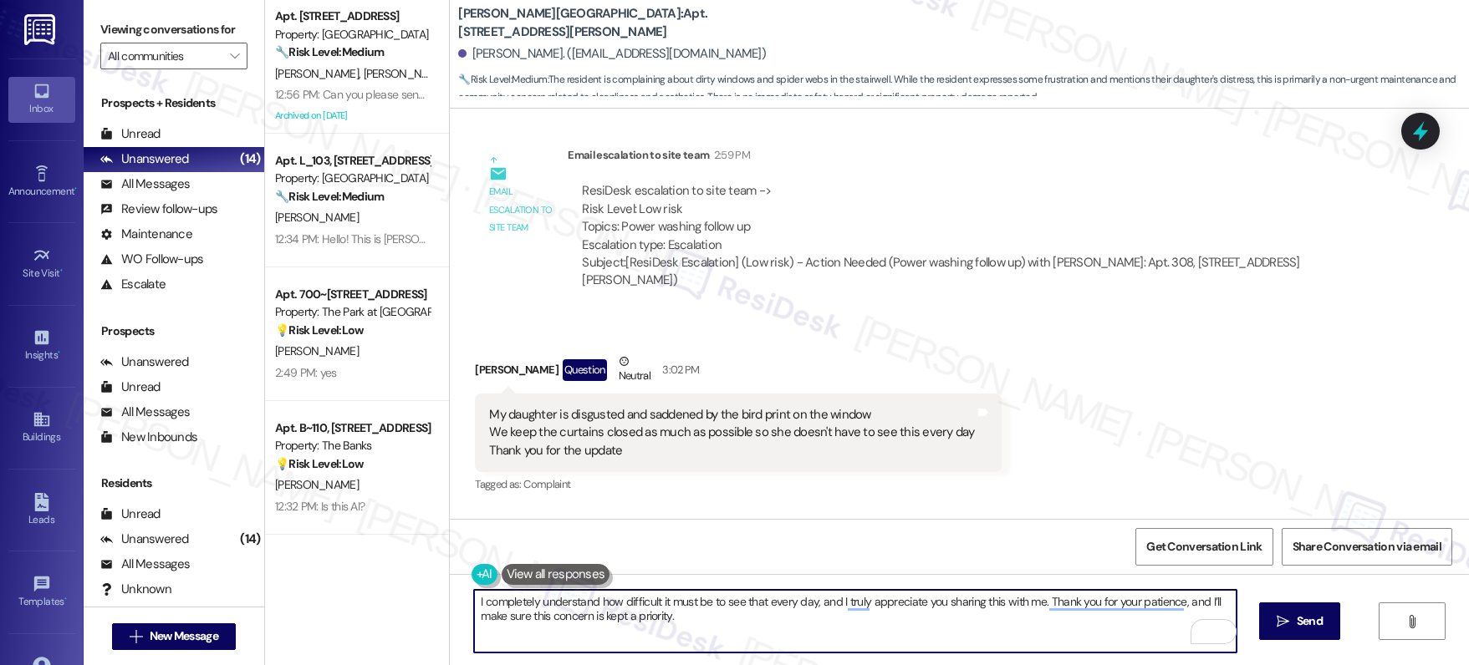
click at [976, 607] on textarea "I completely understand how difficult it must be to see that every day, and I t…" at bounding box center [855, 621] width 762 height 63
click at [894, 615] on textarea "I completely understand how difficult it must be to see that every day, and I t…" at bounding box center [855, 621] width 762 height 63
click at [924, 607] on textarea "I completely understand how difficult it must be to see that every day, and I t…" at bounding box center [855, 621] width 762 height 63
click at [824, 599] on textarea "I completely understand how difficult it must be to see that every day, and I t…" at bounding box center [855, 621] width 762 height 63
click at [782, 606] on textarea "I completely understand how difficult it must be to see that every day, and I t…" at bounding box center [855, 621] width 762 height 63
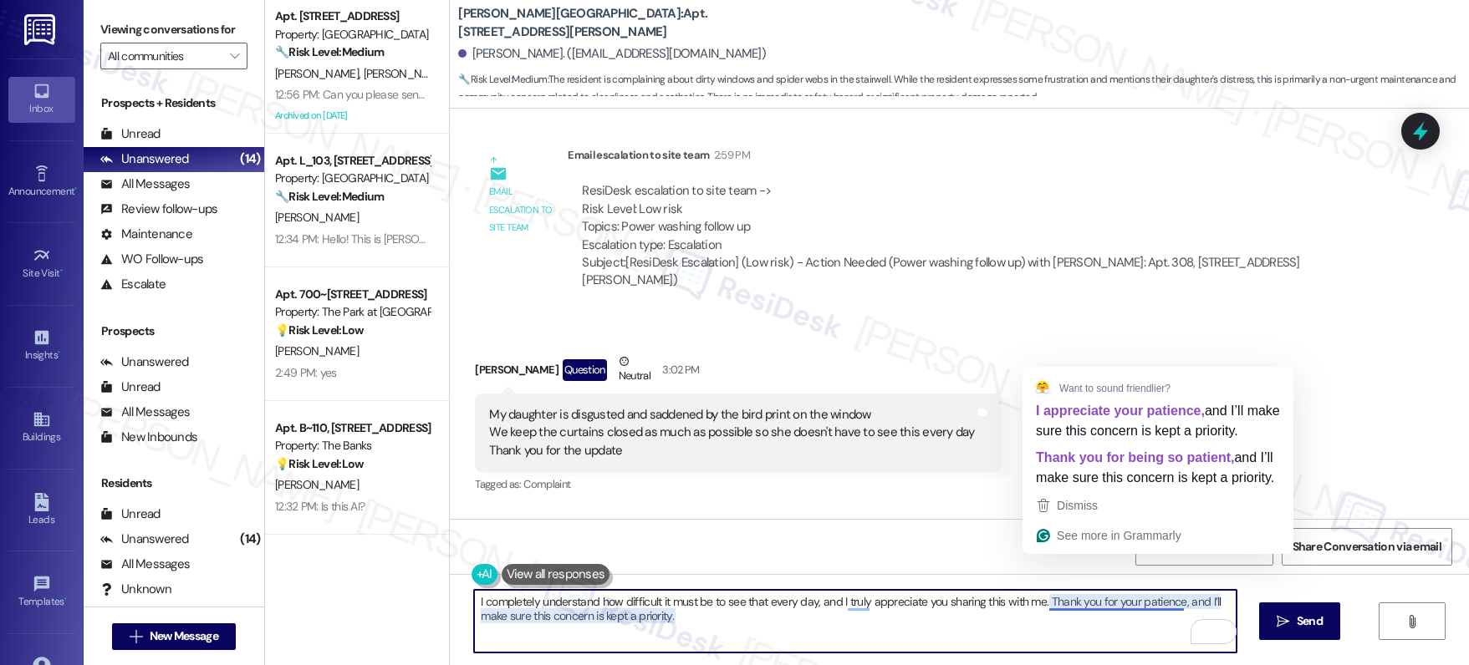
click at [1036, 603] on textarea "I completely understand how difficult it must be to see that every day, and I t…" at bounding box center [855, 621] width 762 height 63
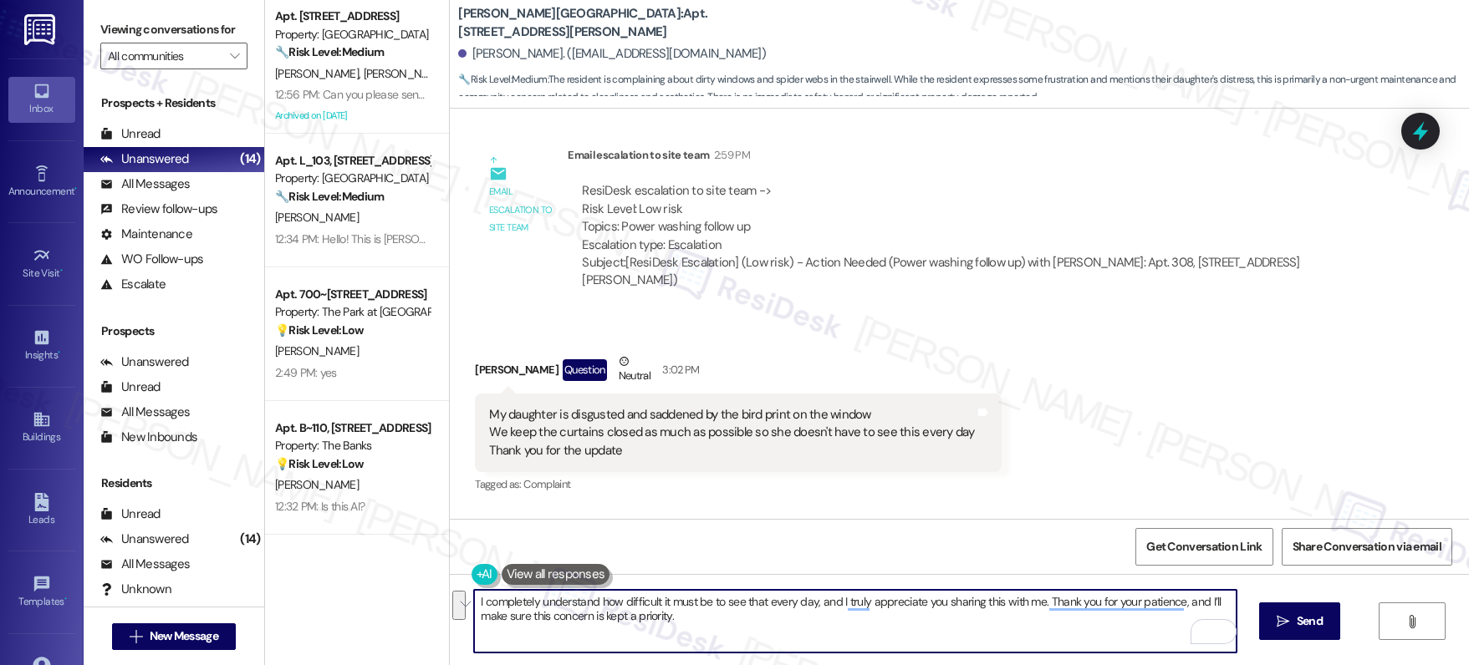
drag, startPoint x: 1036, startPoint y: 603, endPoint x: 1055, endPoint y: 632, distance: 35.0
click at [1055, 632] on textarea "I completely understand how difficult it must be to see that every day, and I t…" at bounding box center [855, 621] width 762 height 63
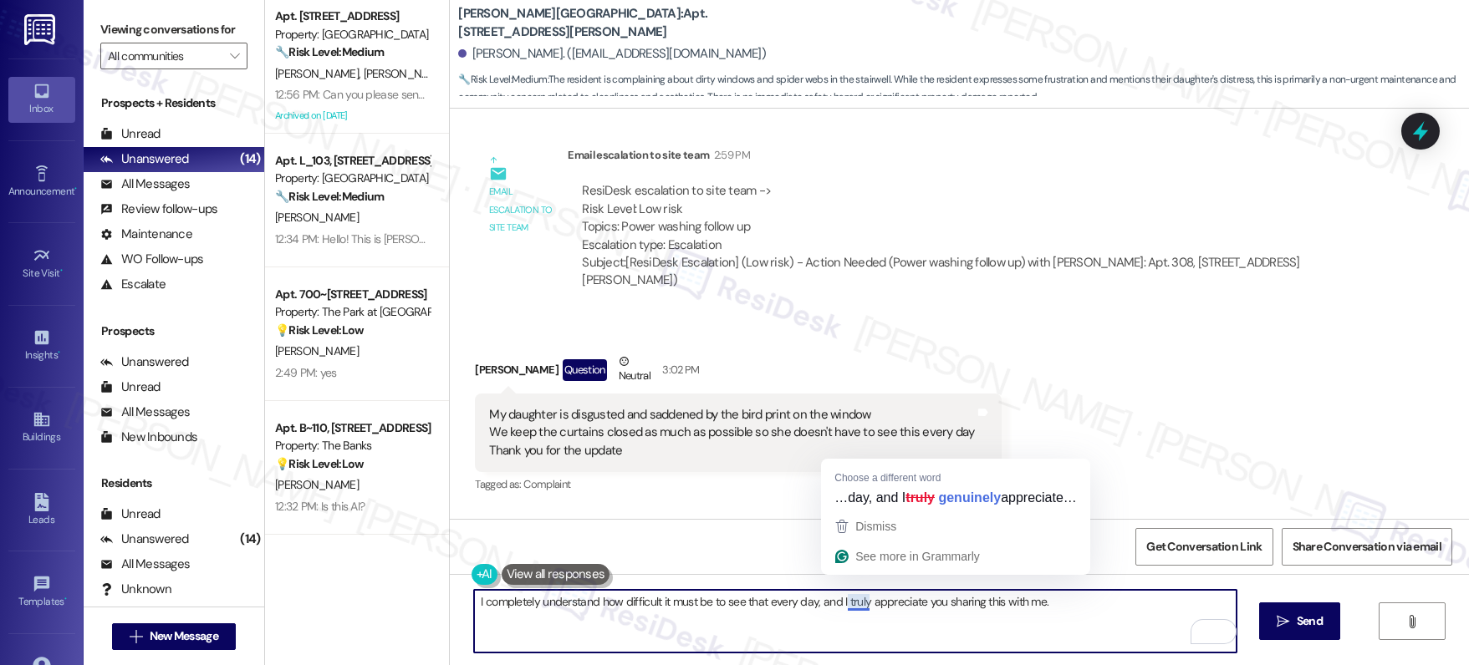
click at [849, 603] on textarea "I completely understand how difficult it must be to see that every day, and I t…" at bounding box center [855, 621] width 762 height 63
click at [1072, 569] on div "See more in Grammarly" at bounding box center [955, 556] width 247 height 25
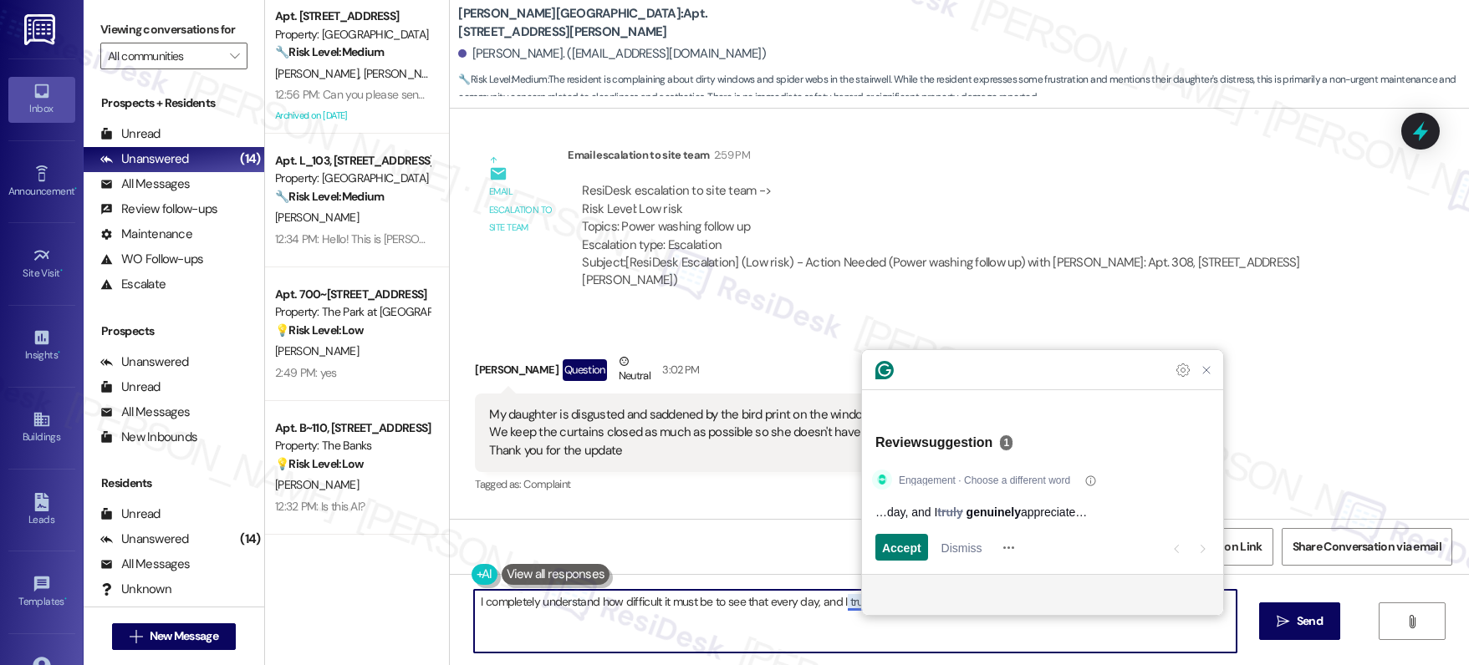
click at [1152, 614] on section at bounding box center [1042, 594] width 361 height 41
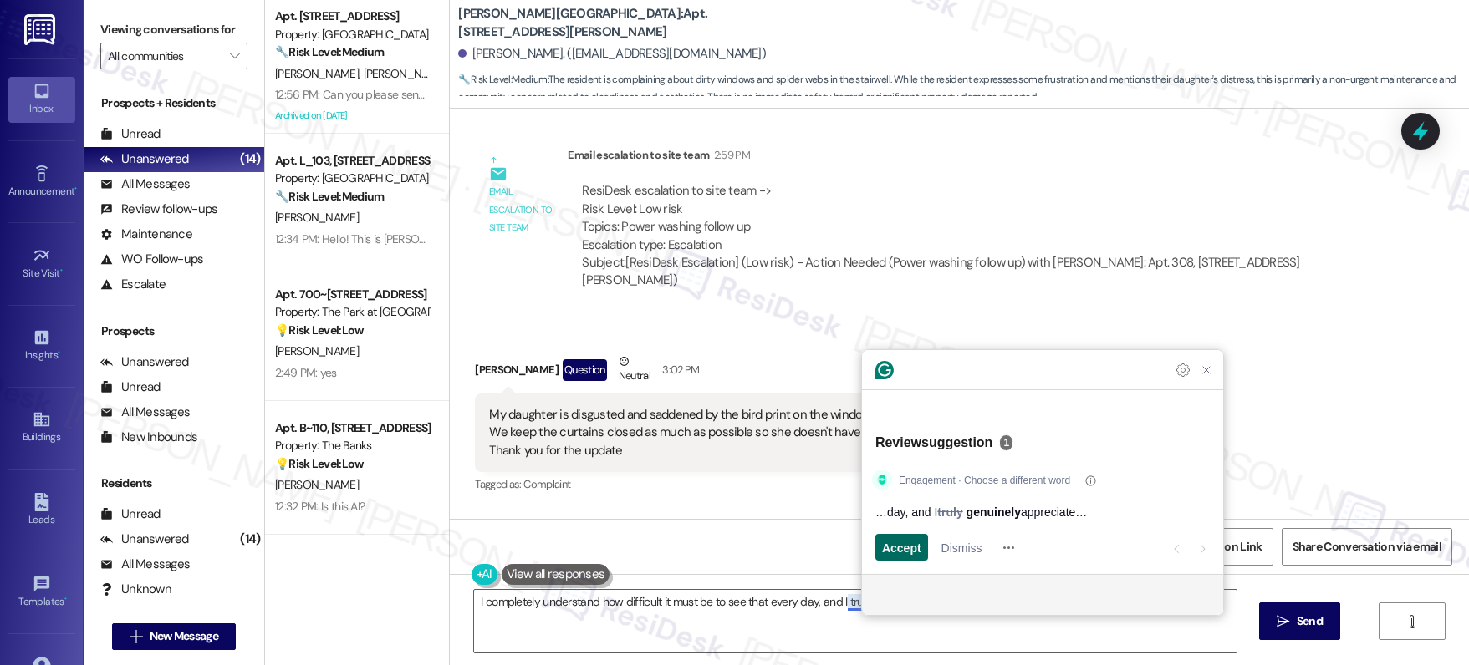
click at [903, 544] on span "Accept" at bounding box center [901, 548] width 39 height 18
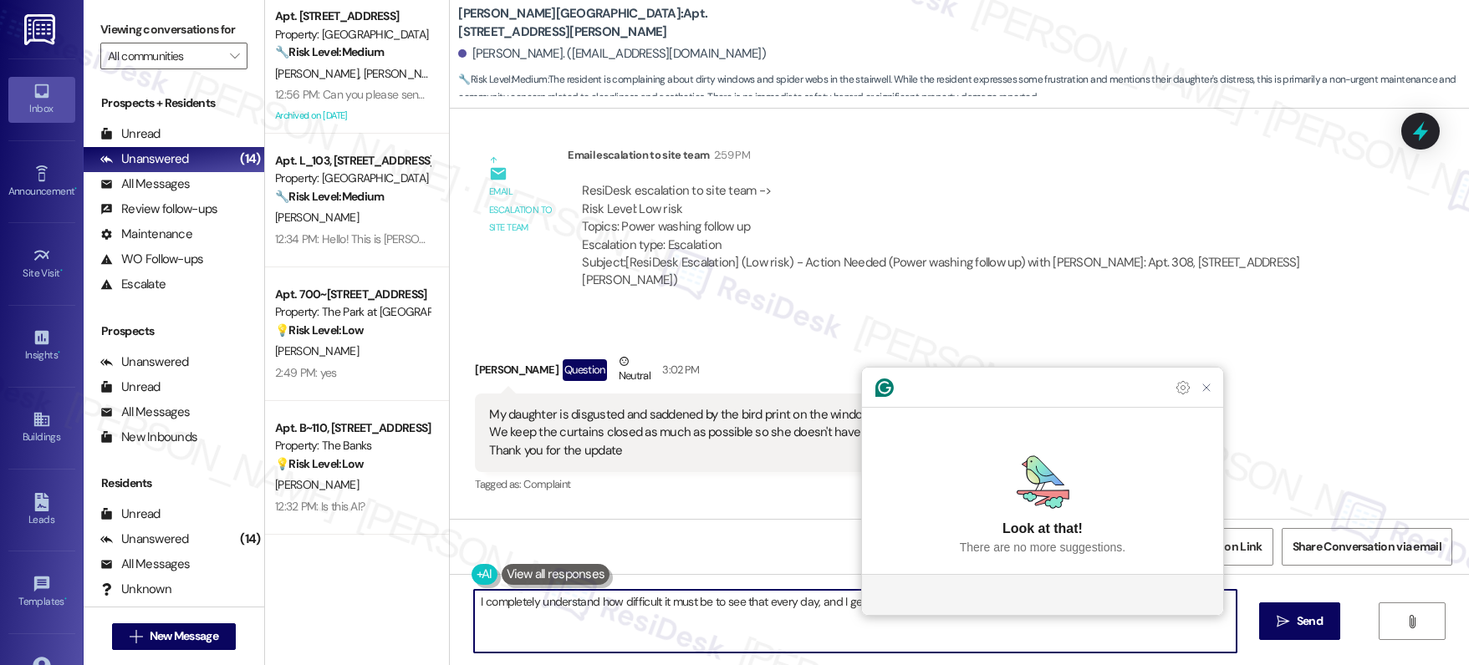
click at [1133, 629] on textarea "I completely understand how difficult it must be to see that every day, and I g…" at bounding box center [855, 621] width 762 height 63
type textarea "I completely understand how difficult it must be to see that every day, and I g…"
click at [1208, 398] on icon "Close Grammarly Assistant" at bounding box center [1206, 388] width 20 height 20
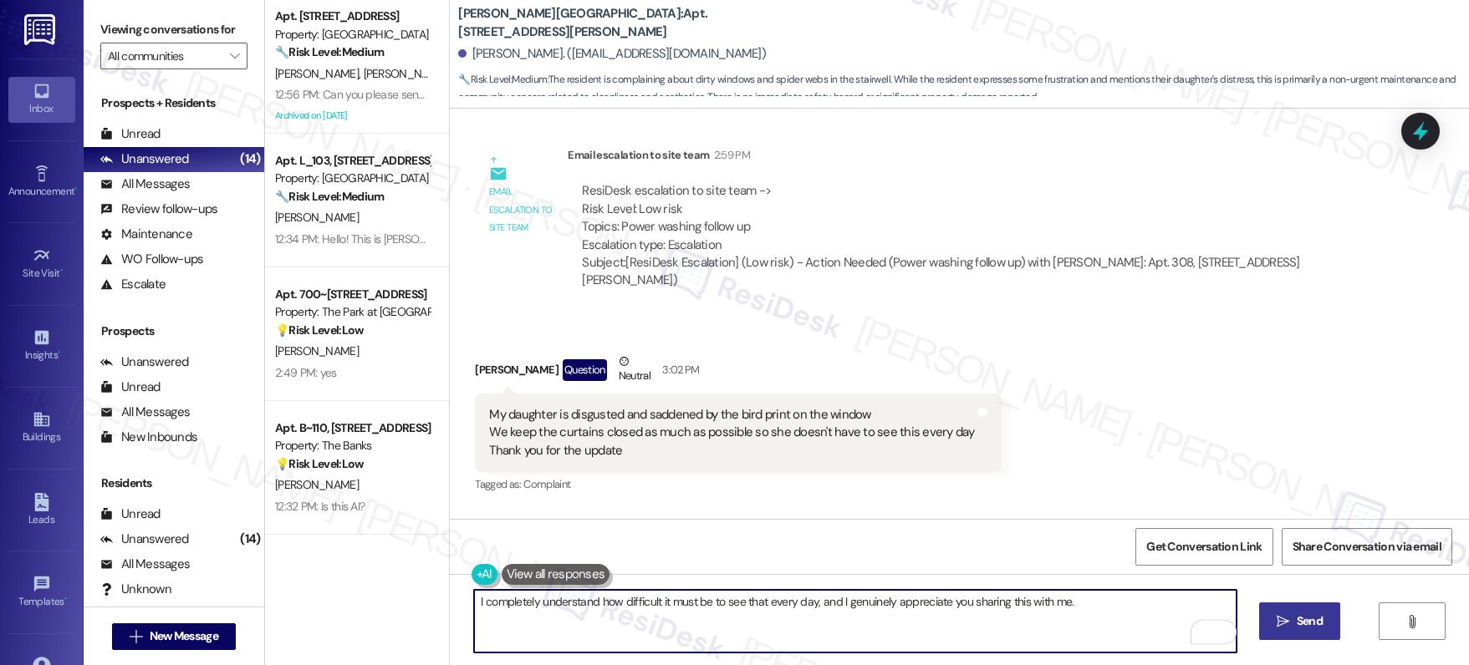
click at [1310, 629] on span "Send" at bounding box center [1309, 622] width 26 height 18
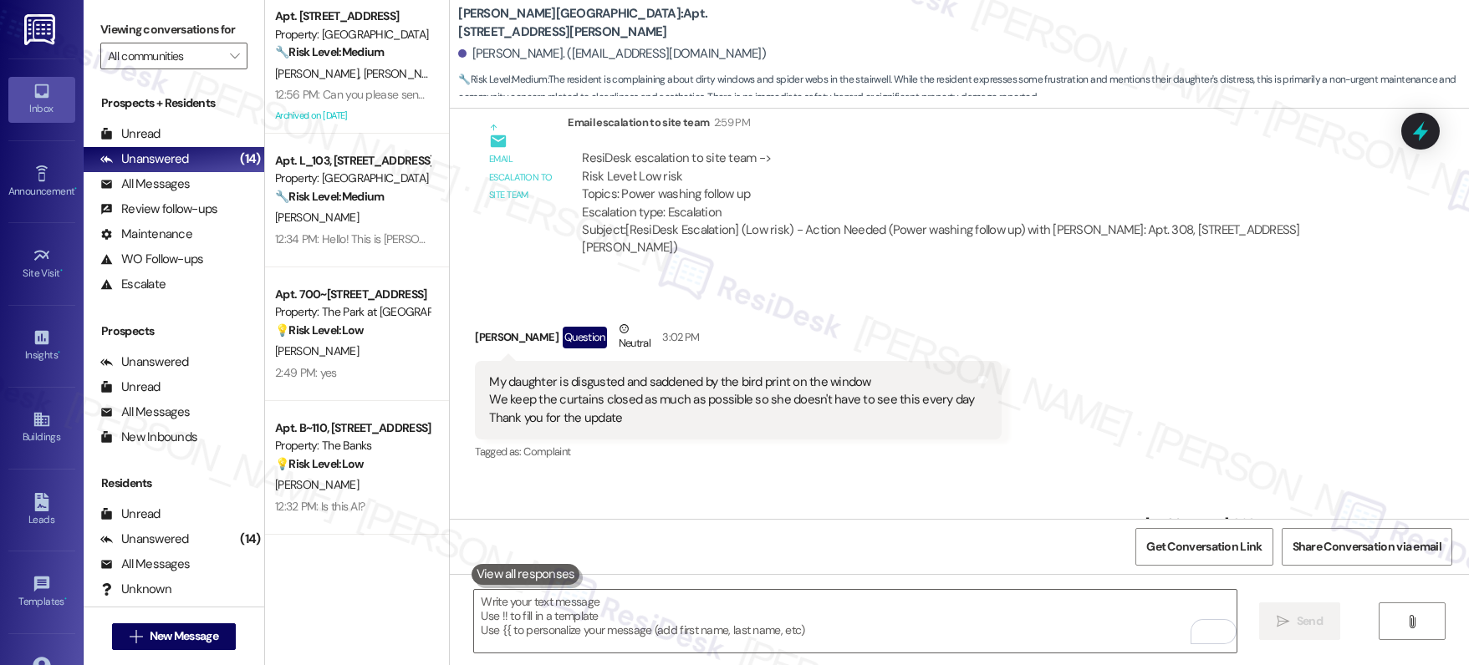
scroll to position [7776, 0]
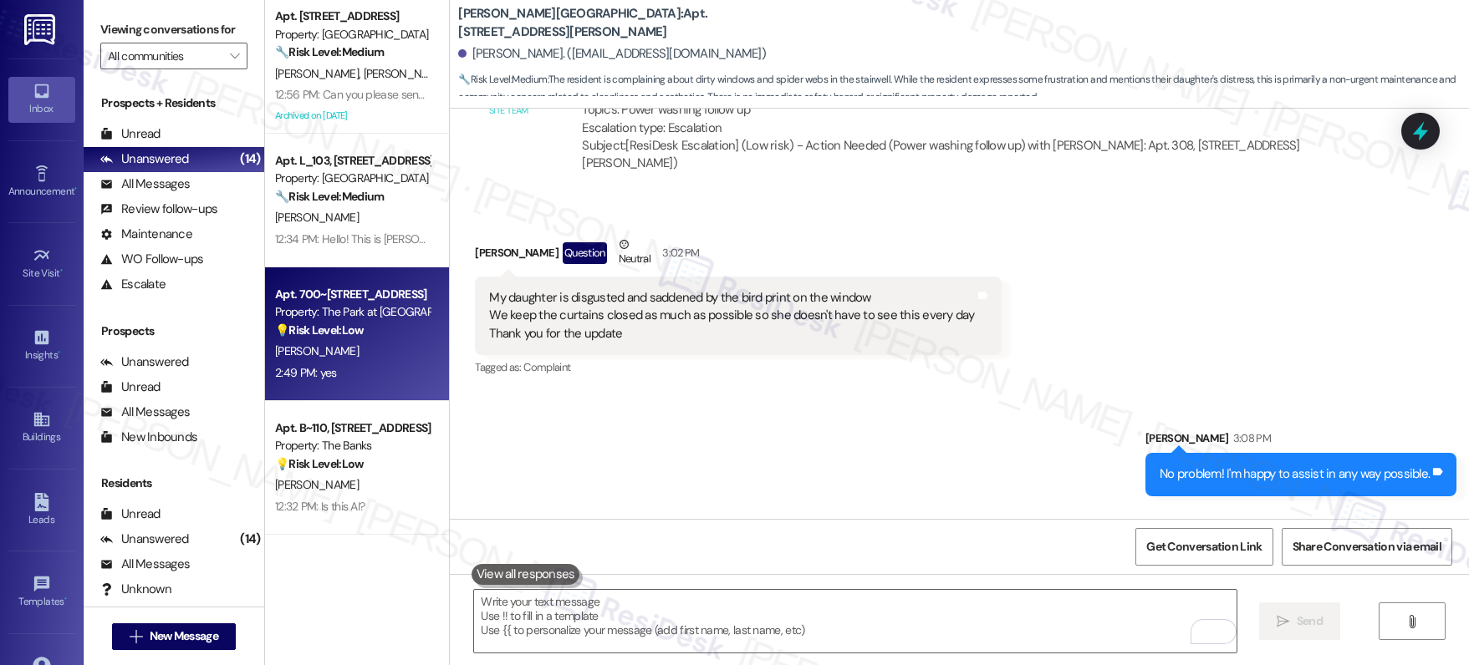
drag, startPoint x: 439, startPoint y: 369, endPoint x: 420, endPoint y: 369, distance: 18.4
click at [450, 392] on div "Sent via SMS Sarah 3:08 PM No problem! I'm happy to assist in any way possible.…" at bounding box center [959, 508] width 1019 height 233
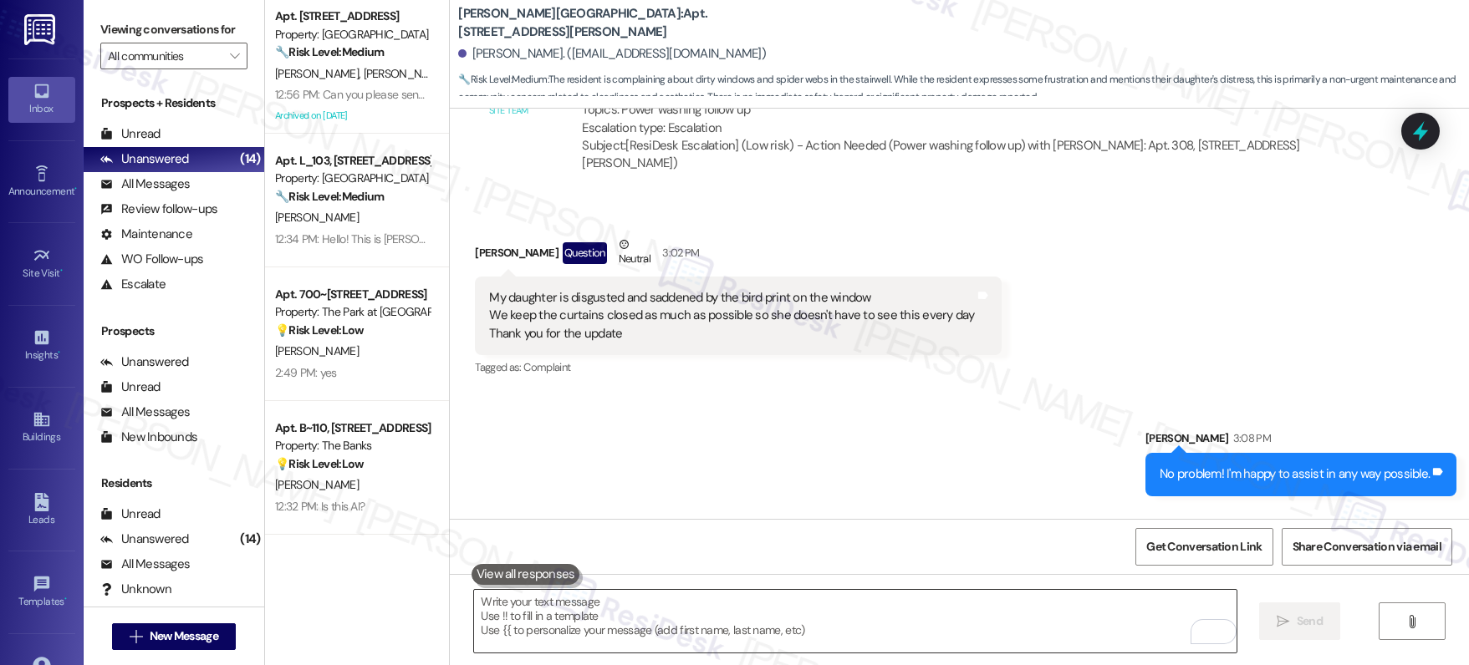
click at [644, 614] on textarea "To enrich screen reader interactions, please activate Accessibility in Grammarl…" at bounding box center [855, 621] width 762 height 63
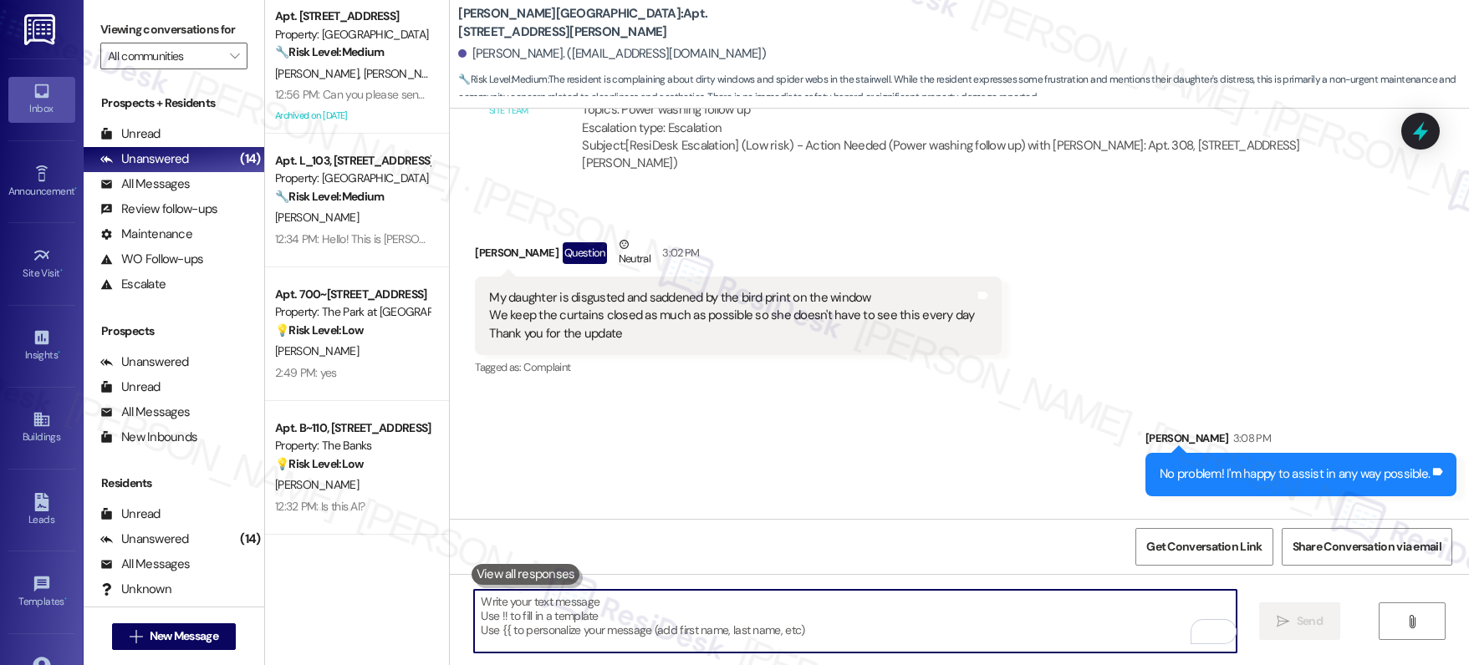
paste textarea "If anything else comes up, know that I'm always ready to assist."
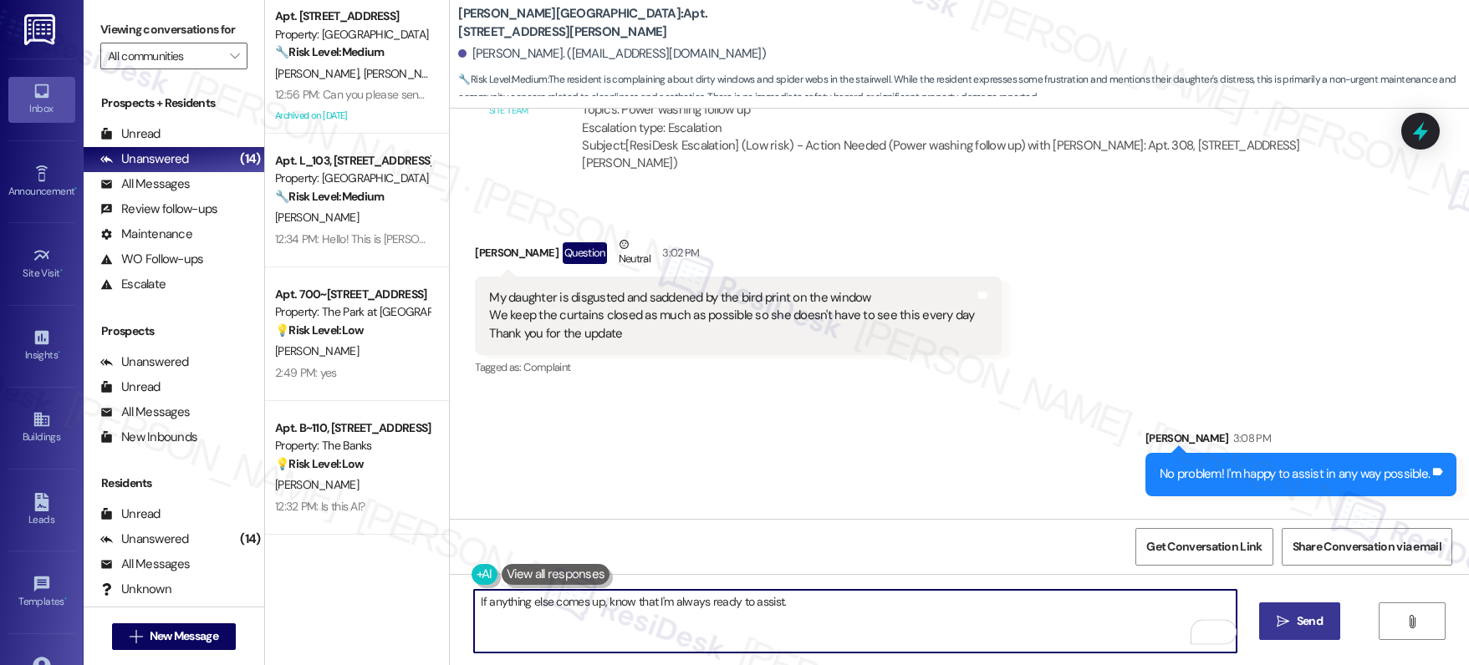
type textarea "If anything else comes up, know that I'm always ready to assist."
click at [1310, 615] on span "Send" at bounding box center [1309, 622] width 26 height 18
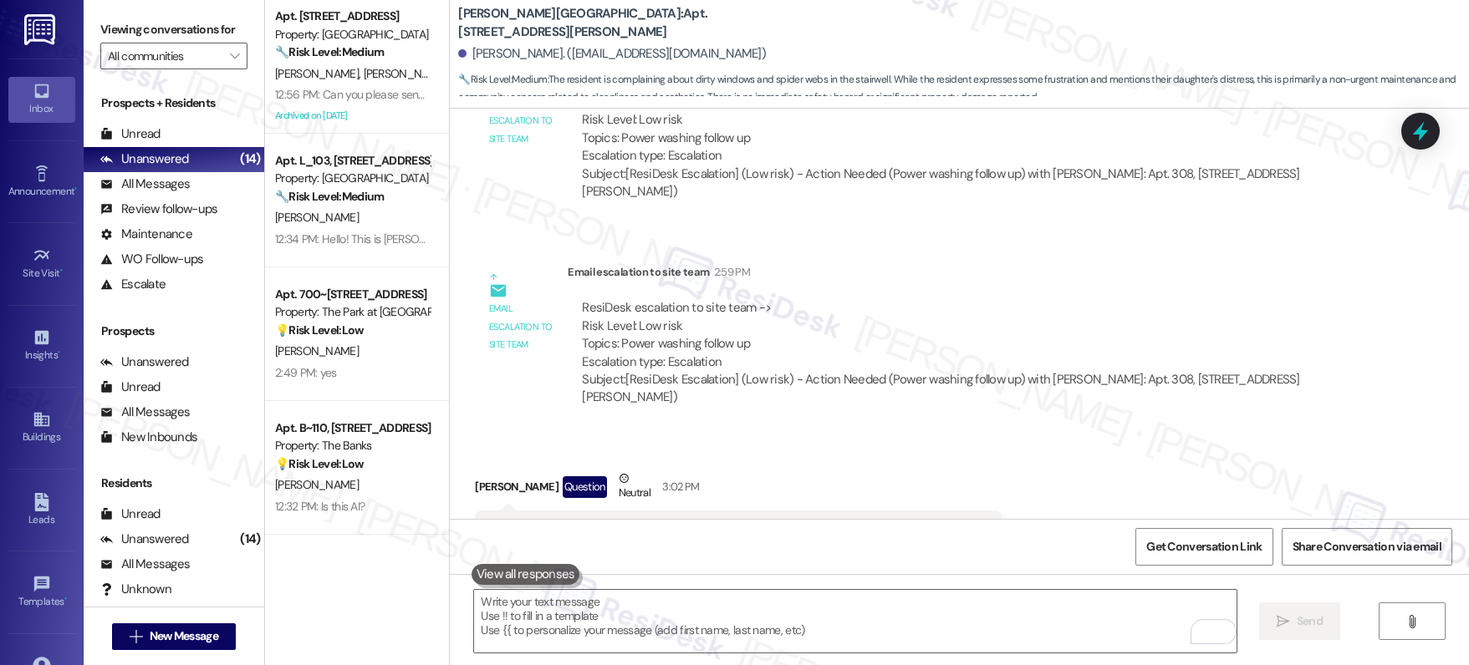
scroll to position [7892, 0]
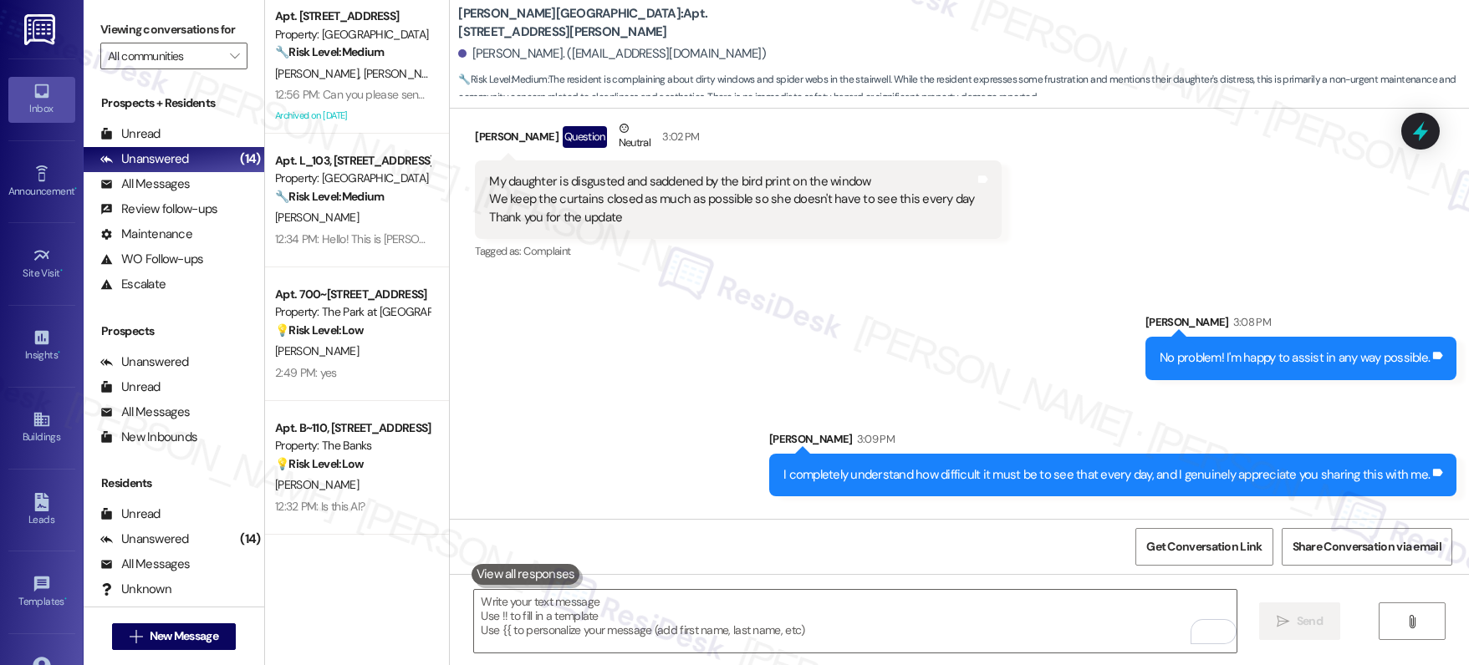
click at [314, 359] on div "A. Foster" at bounding box center [352, 351] width 158 height 21
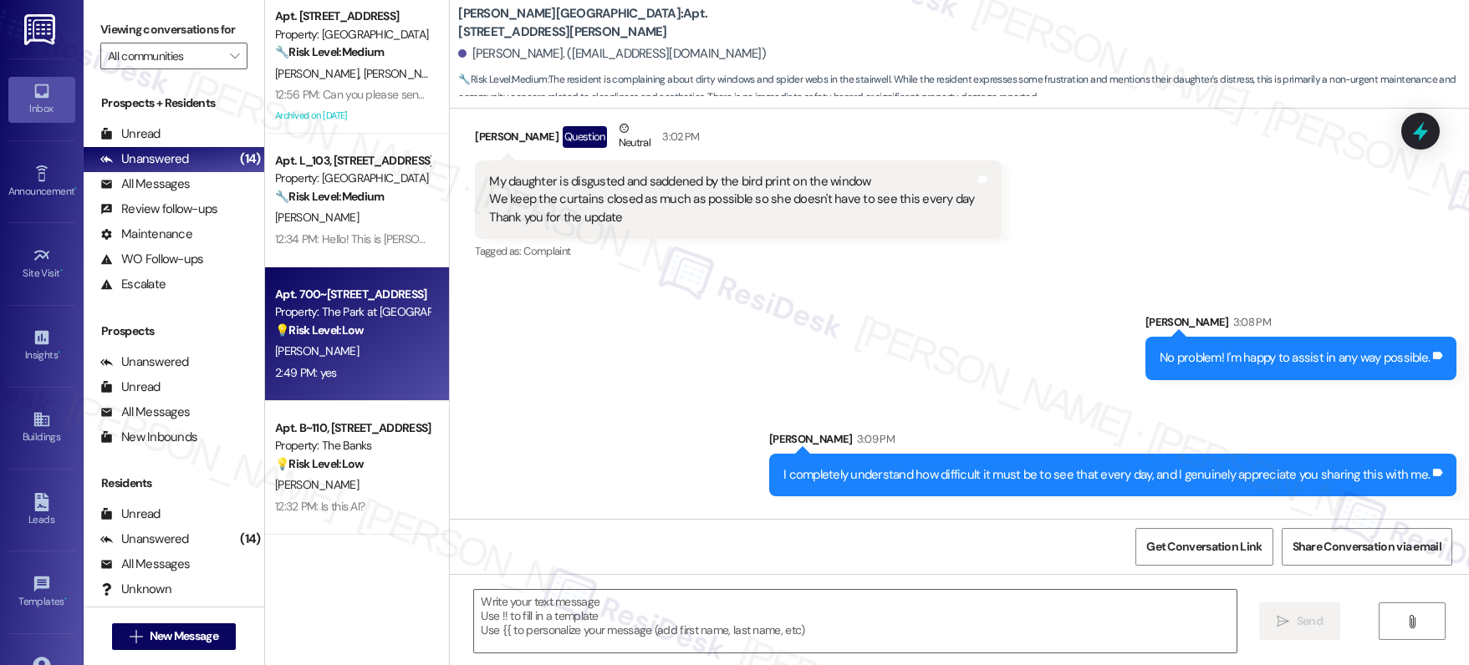
type textarea "Fetching suggested responses. Please feel free to read through the conversation…"
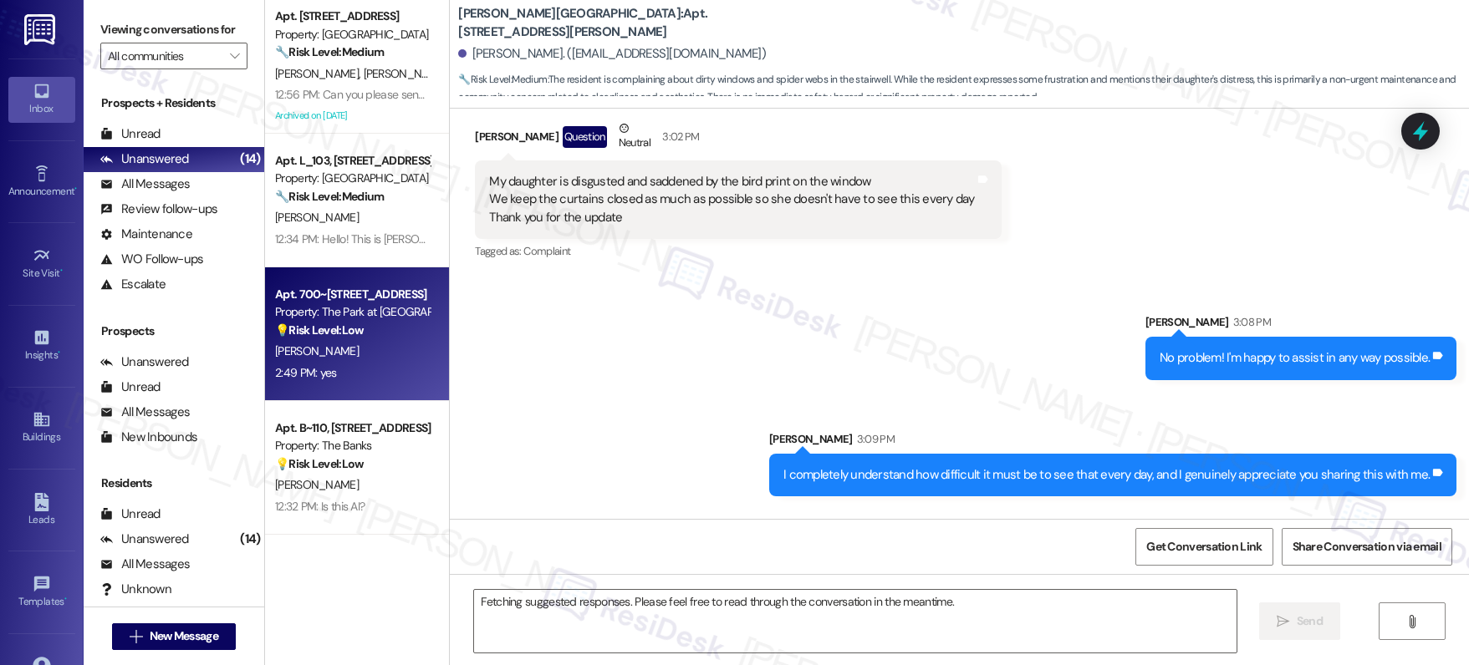
click at [313, 358] on div "A. Foster" at bounding box center [352, 351] width 158 height 21
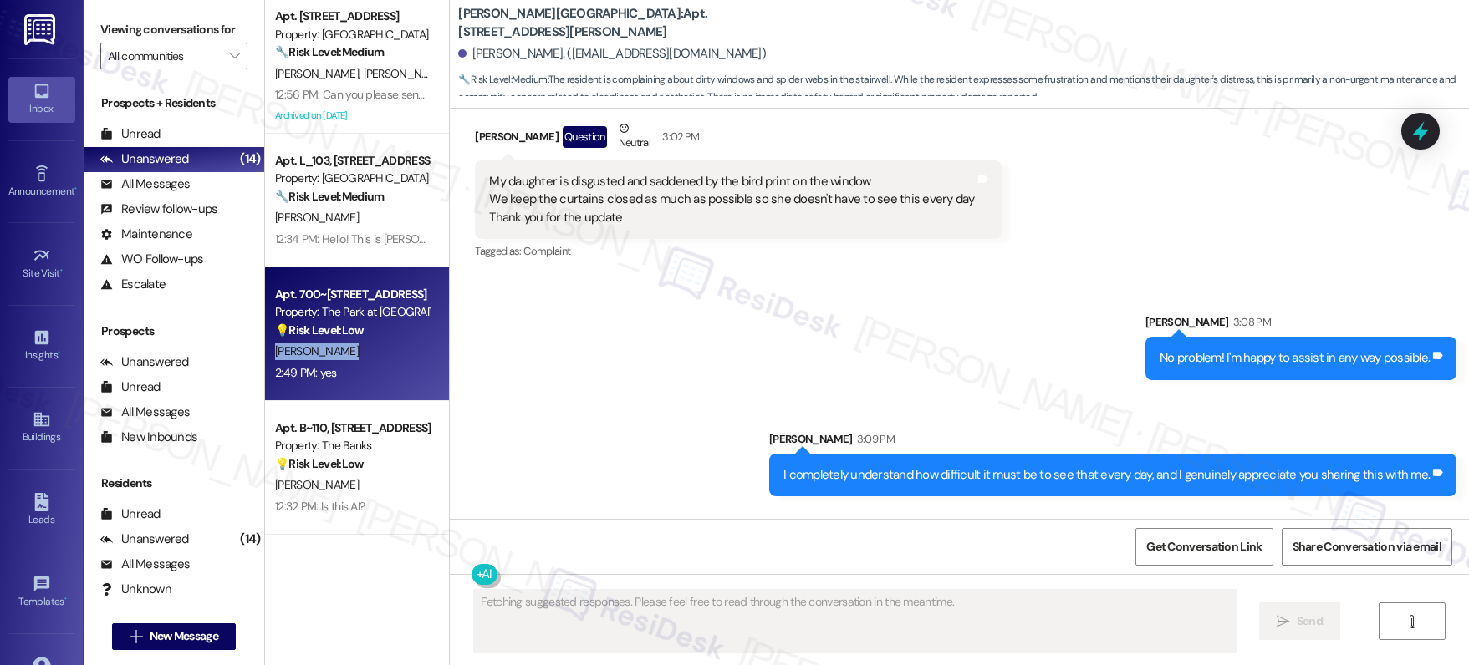
click at [313, 358] on div "A. Foster" at bounding box center [352, 351] width 158 height 21
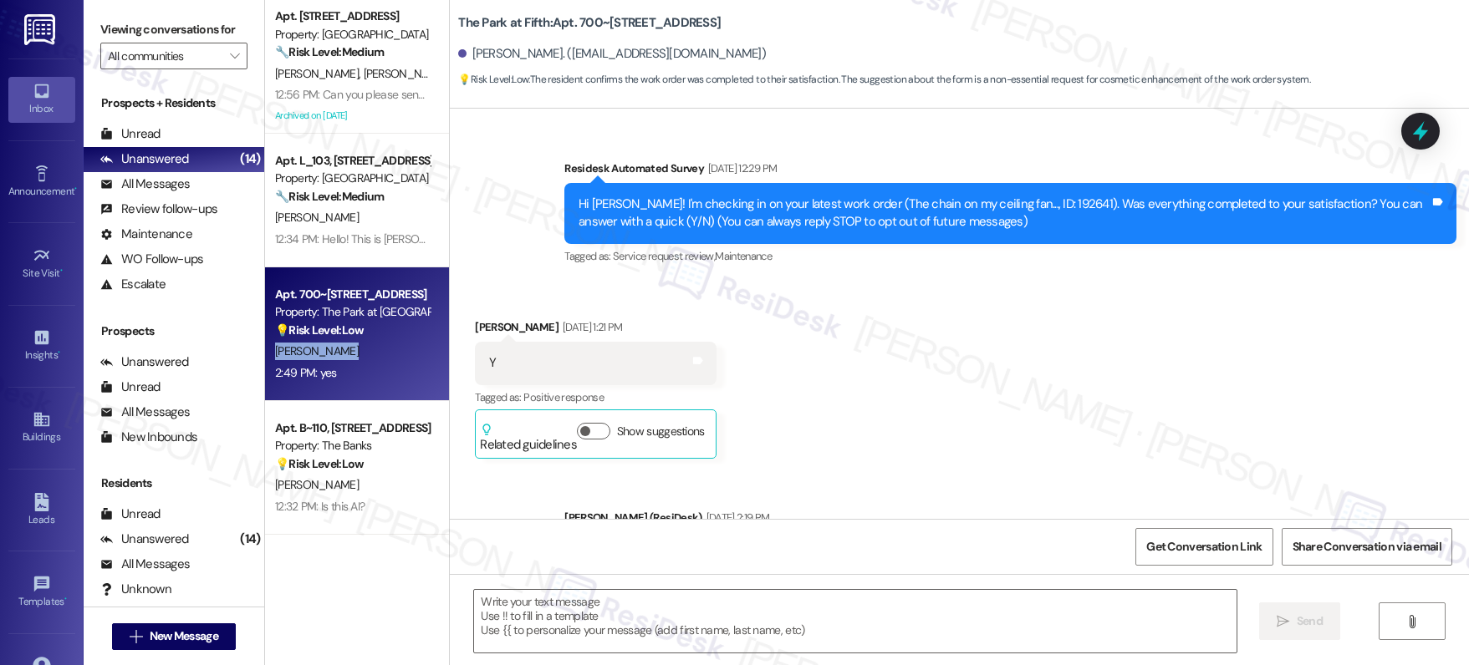
click at [313, 358] on div "A. Foster" at bounding box center [352, 351] width 158 height 21
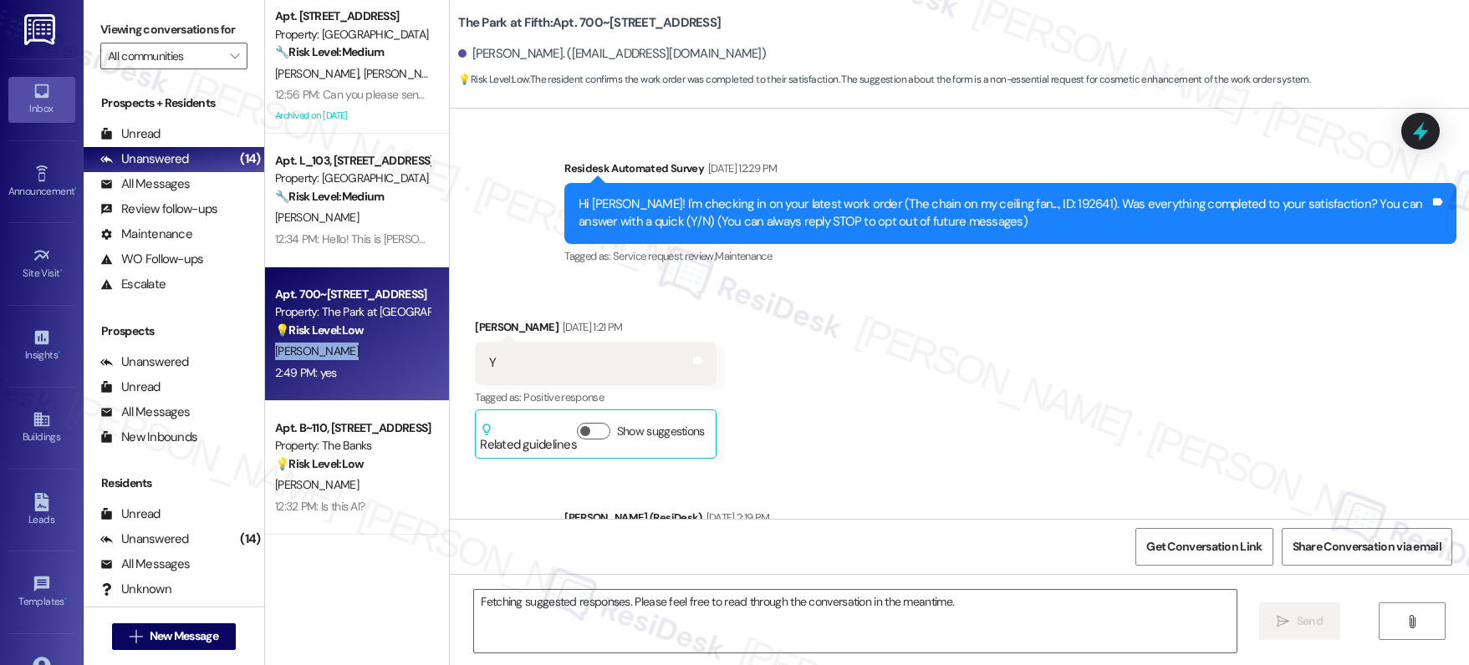
click at [313, 358] on div "A. Foster" at bounding box center [352, 351] width 158 height 21
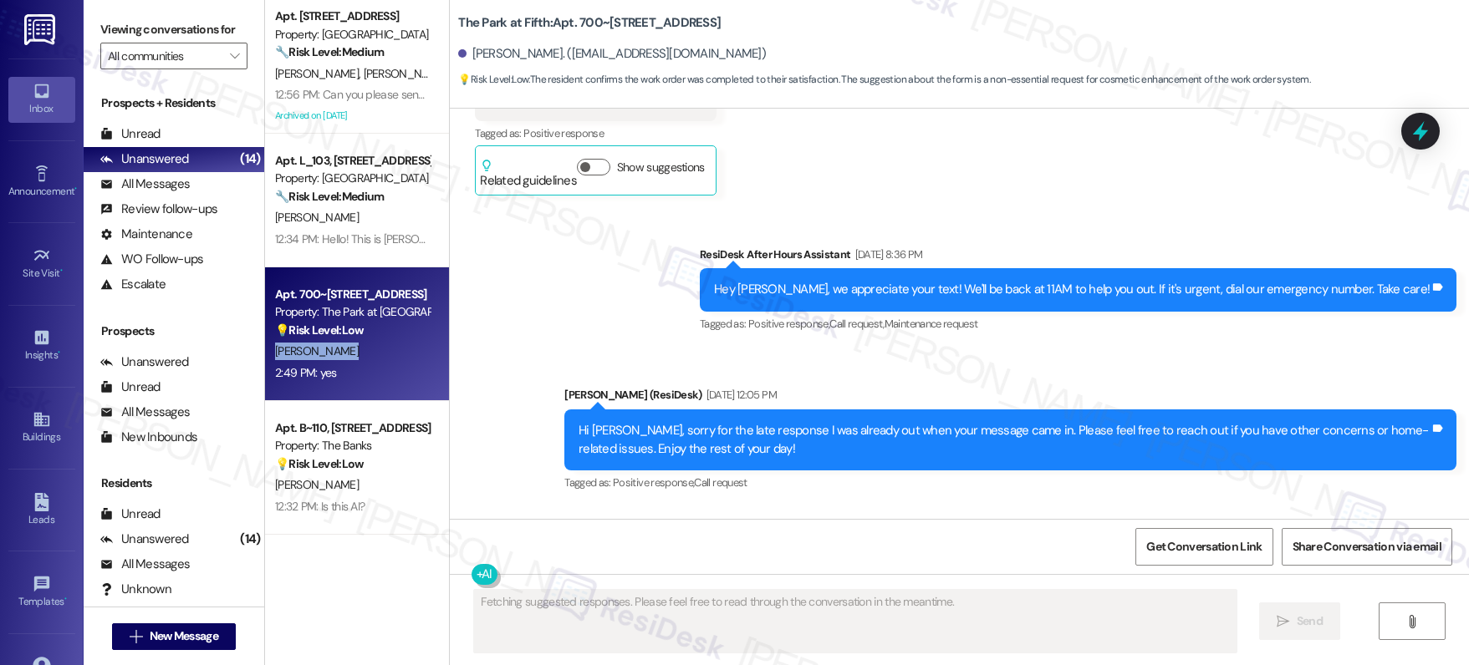
click at [313, 358] on div "A. Foster" at bounding box center [352, 351] width 158 height 21
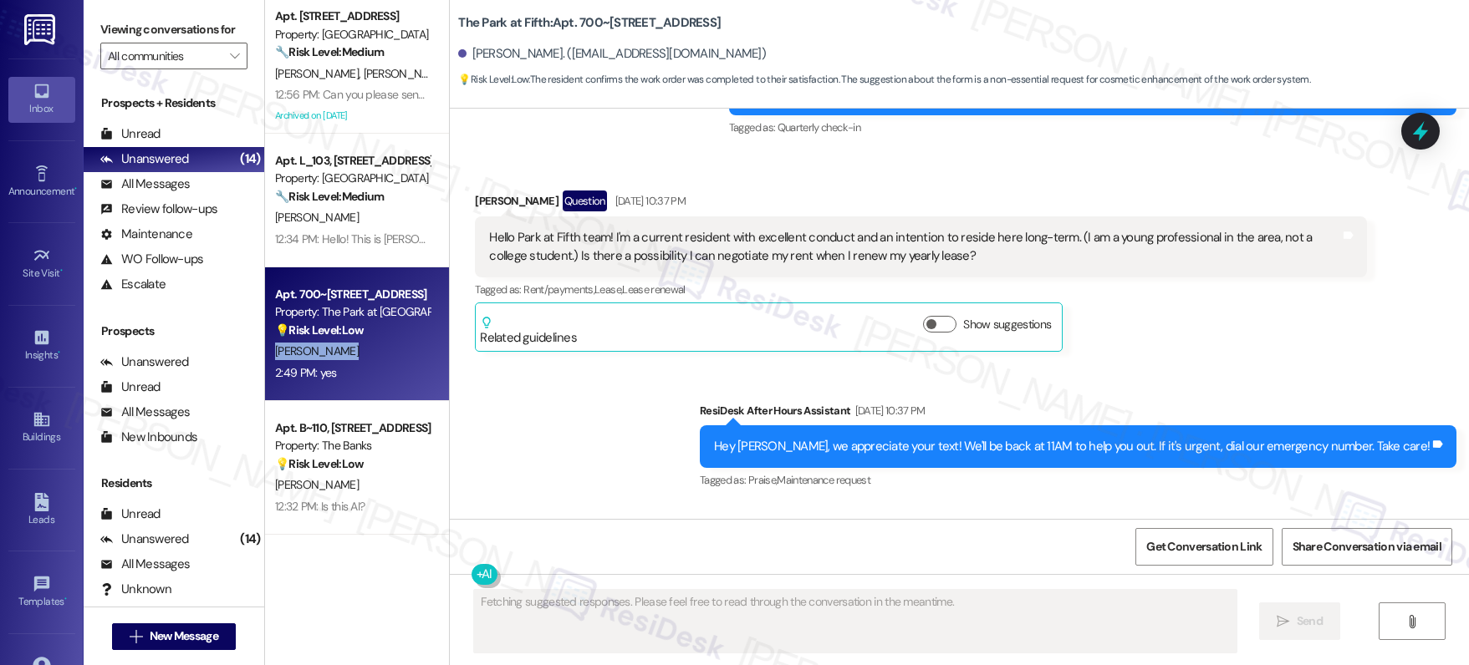
click at [313, 358] on div "A. Foster" at bounding box center [352, 351] width 158 height 21
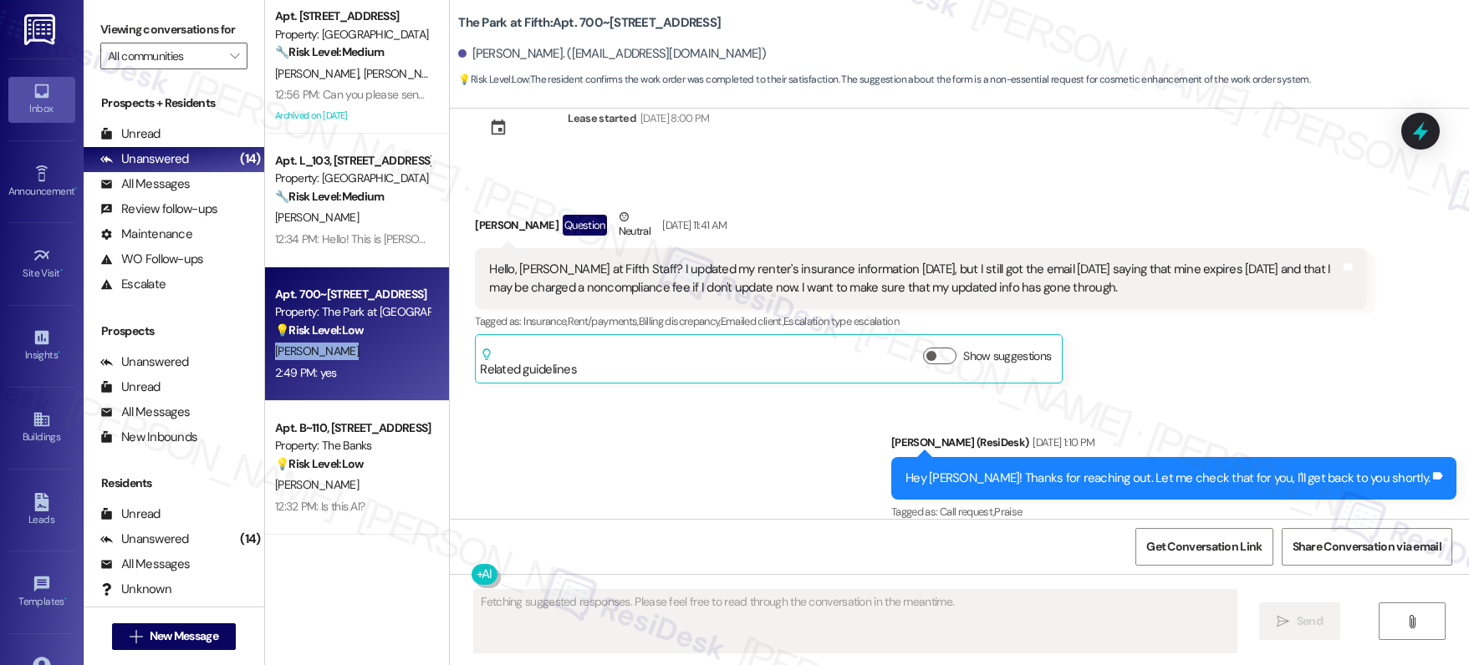
drag, startPoint x: 413, startPoint y: 369, endPoint x: 314, endPoint y: 358, distance: 99.2
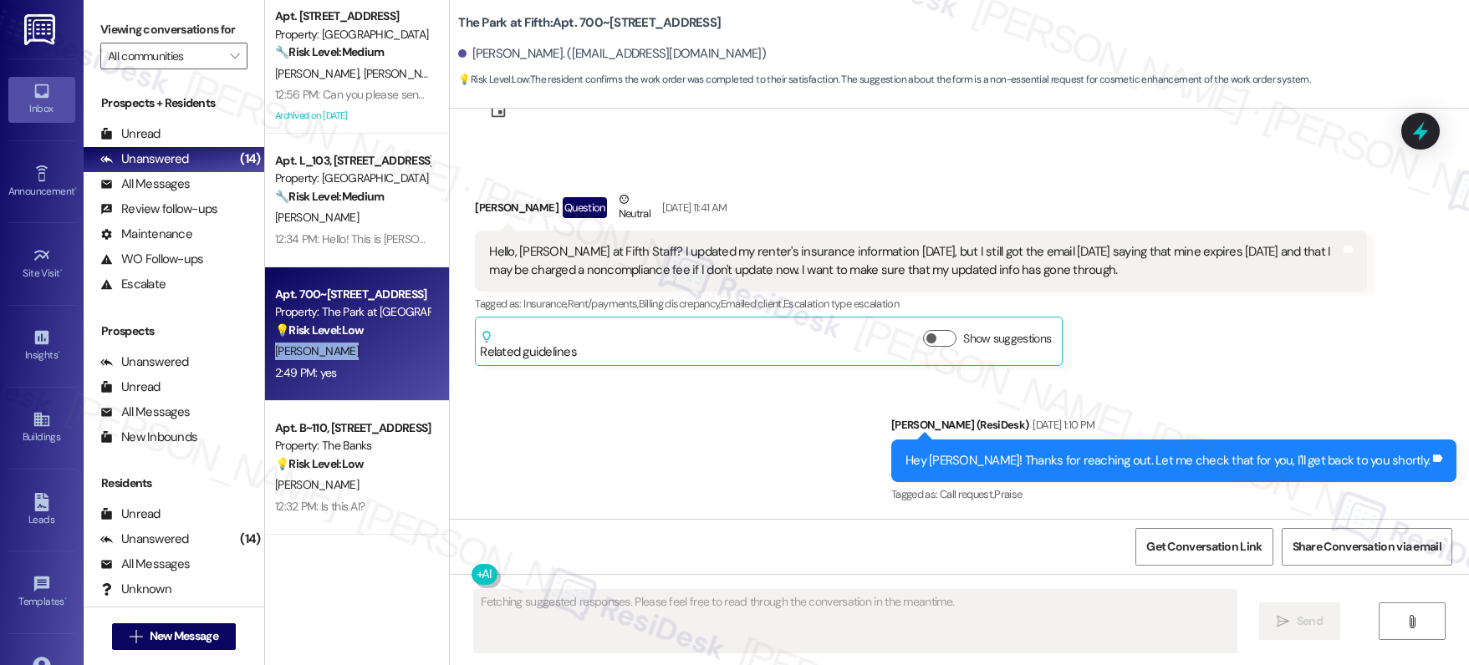
click at [313, 358] on div "A. Foster" at bounding box center [352, 351] width 158 height 21
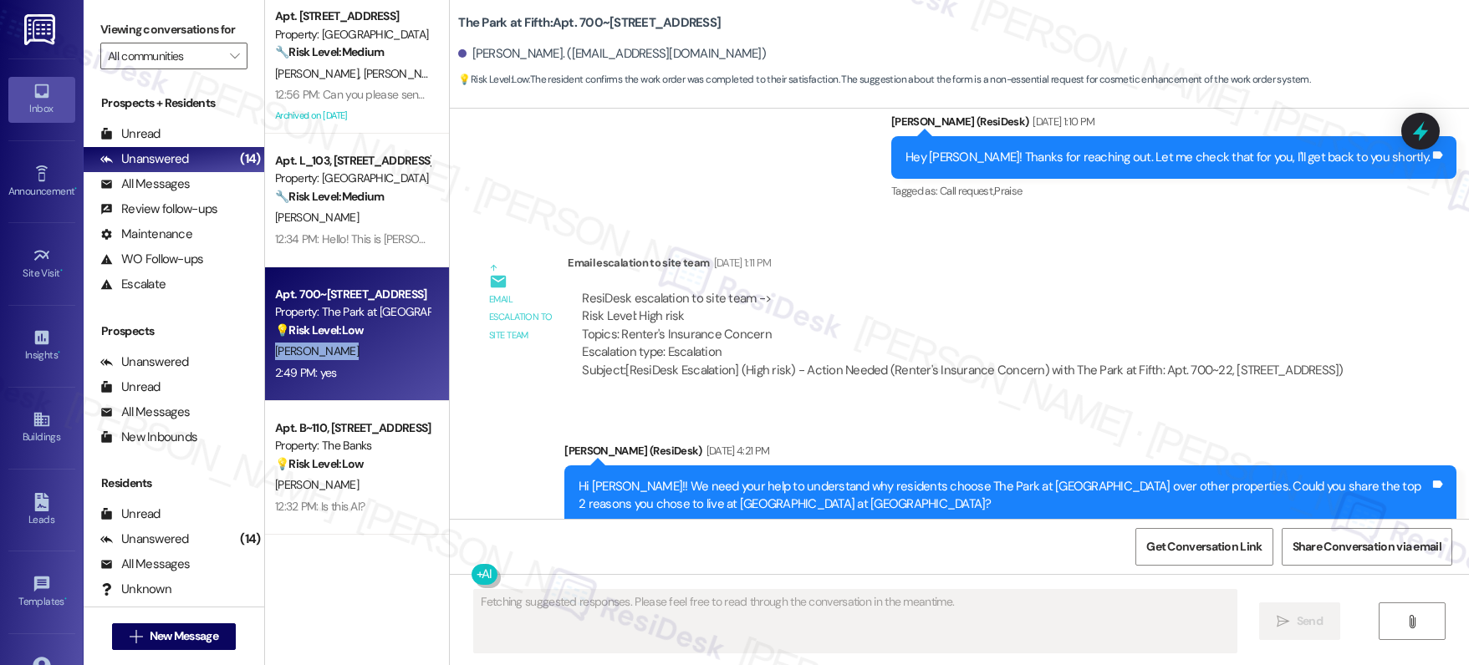
click at [314, 358] on div "A. Foster" at bounding box center [352, 351] width 158 height 21
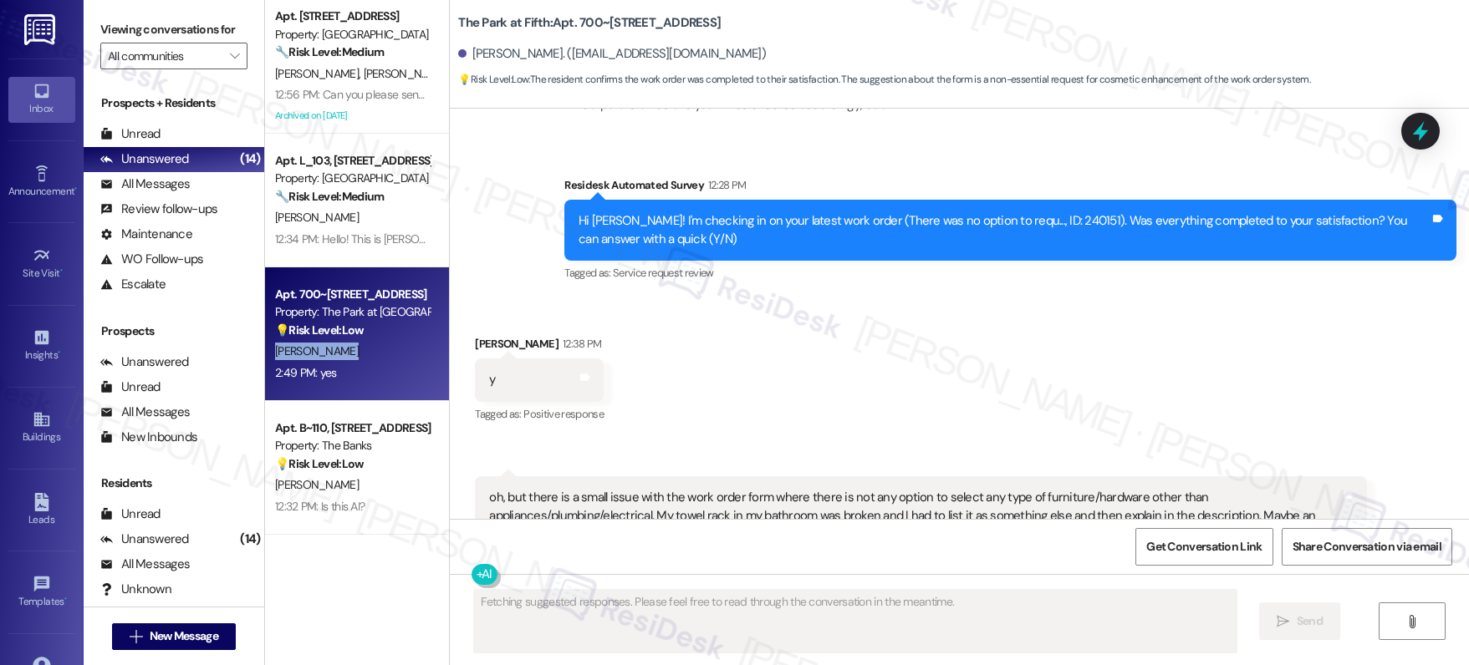
click at [315, 358] on div "A. Foster" at bounding box center [352, 351] width 158 height 21
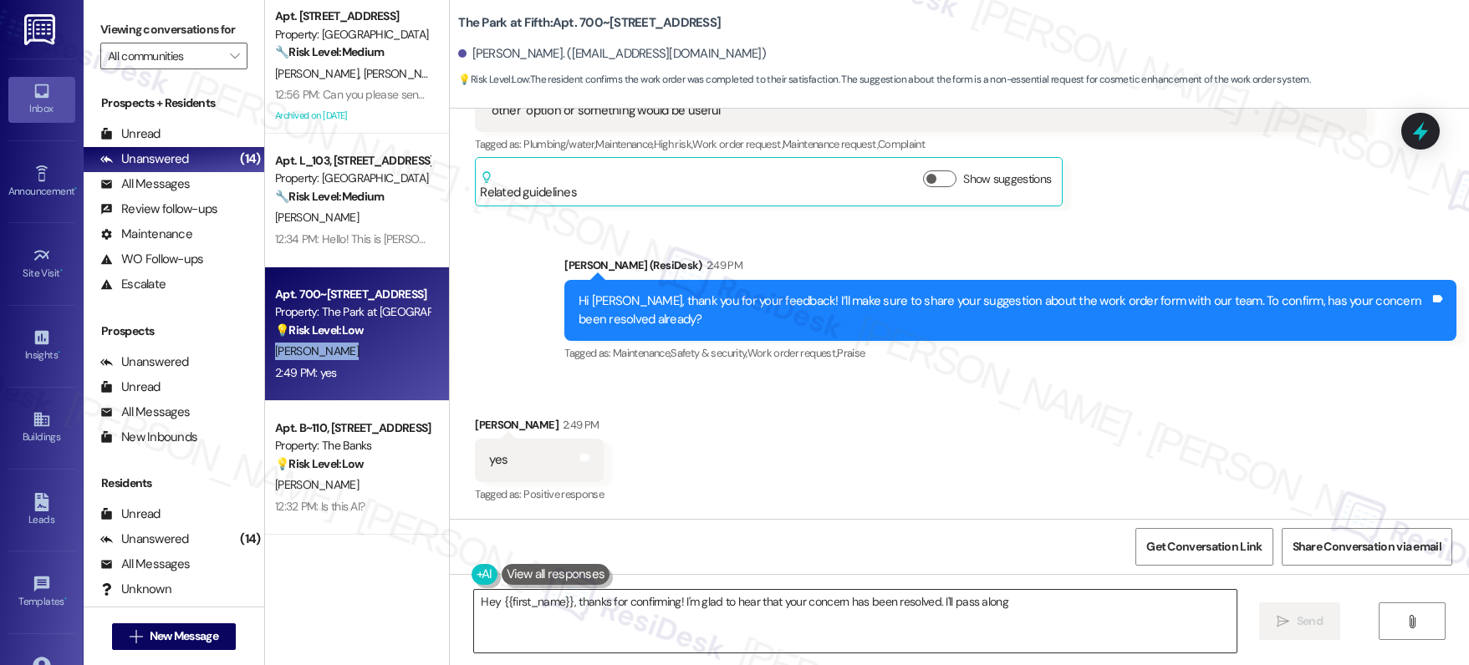
click at [618, 608] on textarea "Hey {{first_name}}, thanks for confirming! I'm glad to hear that your concern h…" at bounding box center [855, 621] width 762 height 63
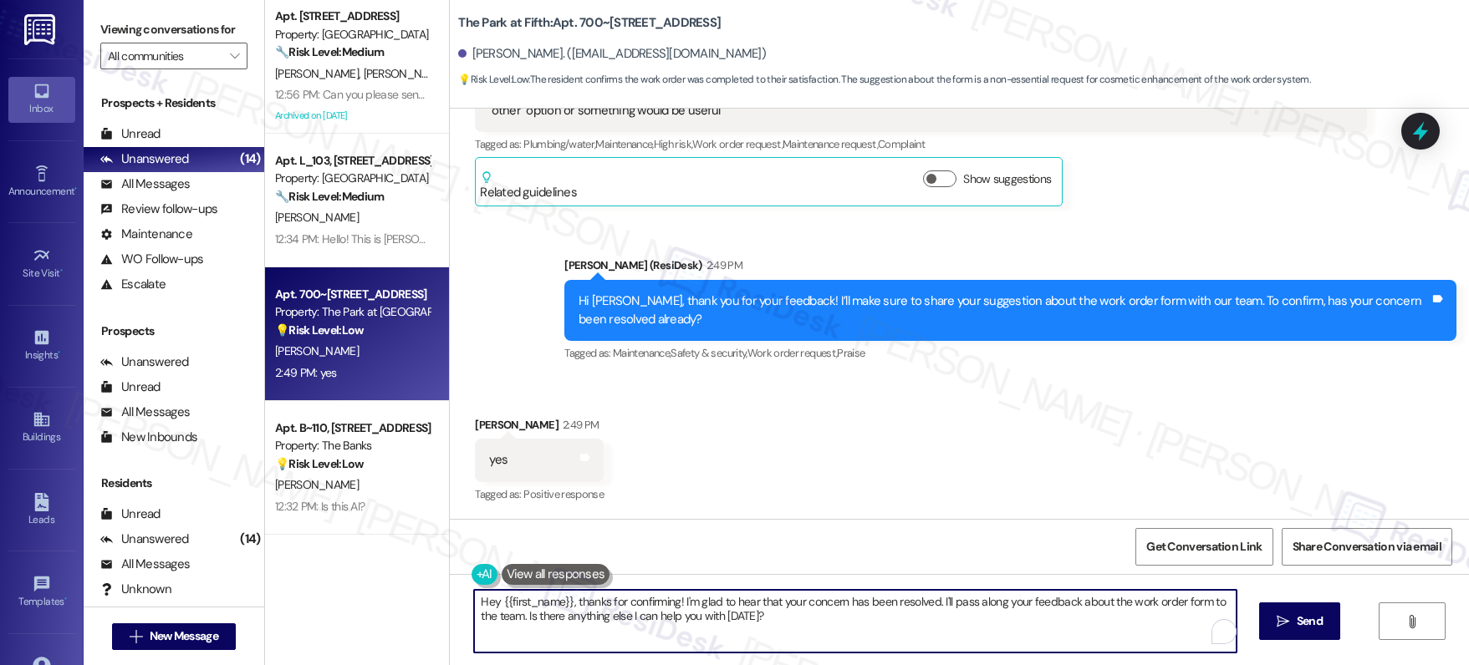
click at [620, 607] on textarea "Hey {{first_name}}, thanks for confirming! I'm glad to hear that your concern h…" at bounding box center [855, 621] width 762 height 63
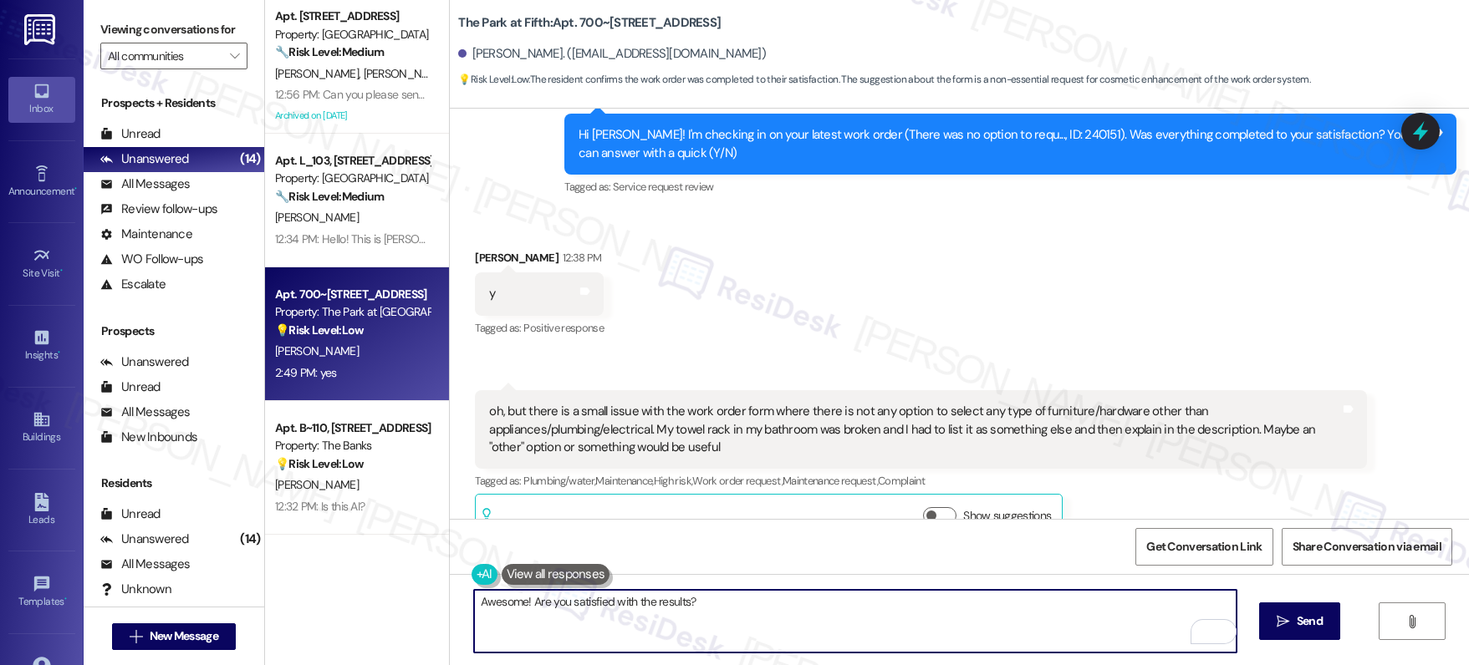
scroll to position [7073, 0]
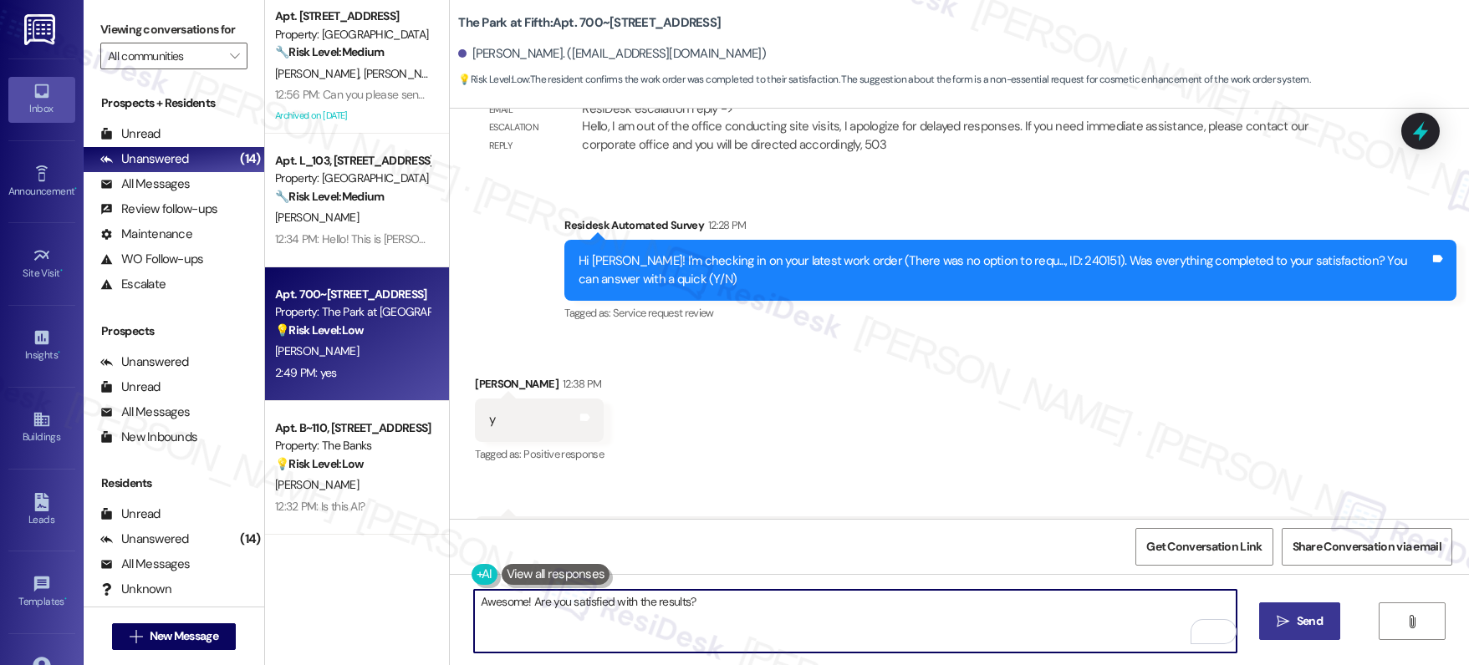
type textarea "Awesome! Are you satisfied with the results?"
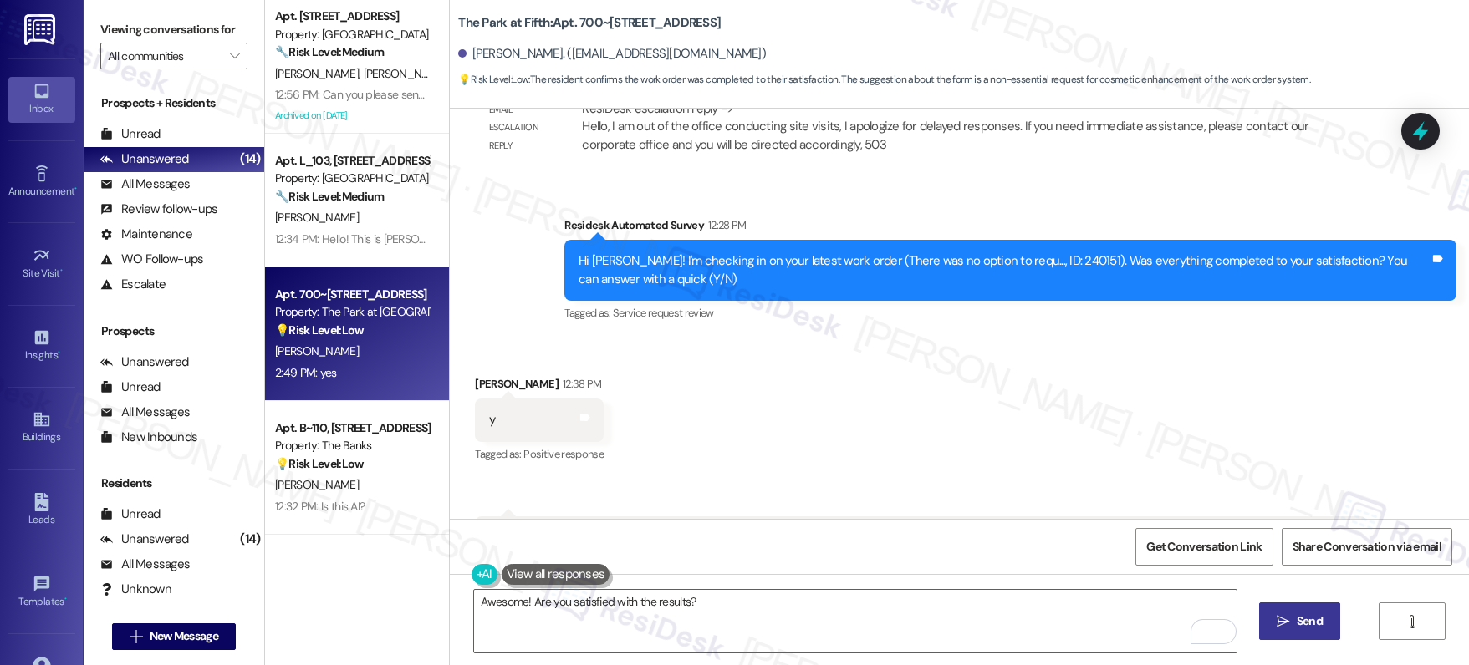
click at [1310, 610] on button " Send" at bounding box center [1299, 622] width 81 height 38
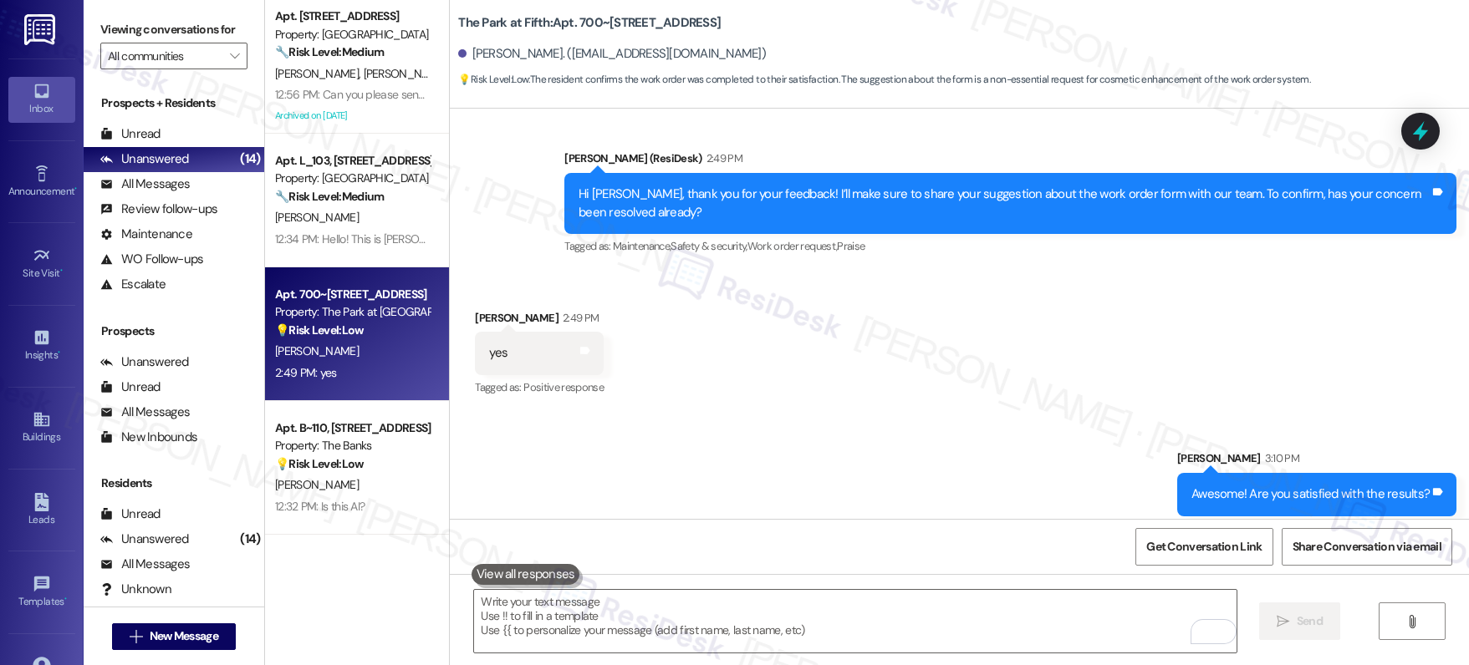
scroll to position [7654, 0]
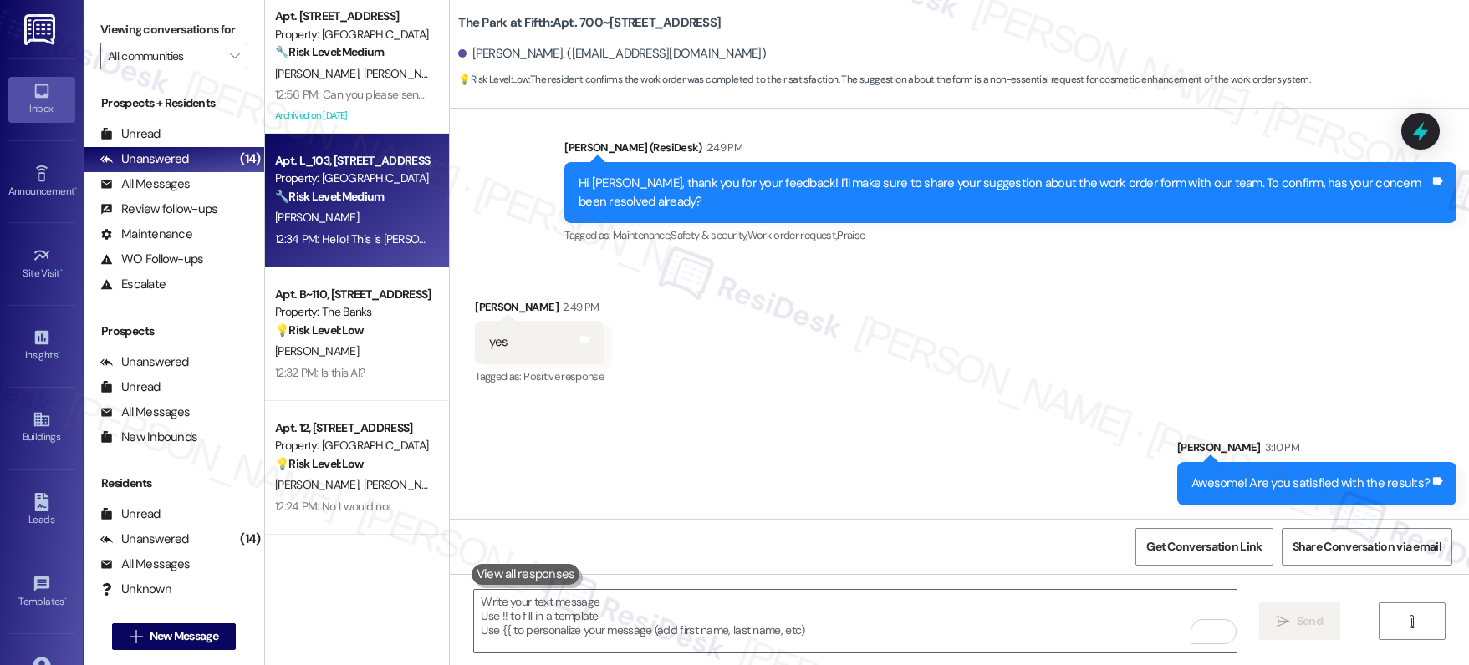
click at [385, 254] on div "Apt. L_103, 12070 SW Fischer Road Property: Riverwood Heights 🔧 Risk Level: Med…" at bounding box center [357, 201] width 184 height 134
click at [382, 250] on div "Apt. L_103, 12070 SW Fischer Road Property: Riverwood Heights 🔧 Risk Level: Med…" at bounding box center [357, 201] width 184 height 134
type textarea "Fetching suggested responses. Please feel free to read through the conversation…"
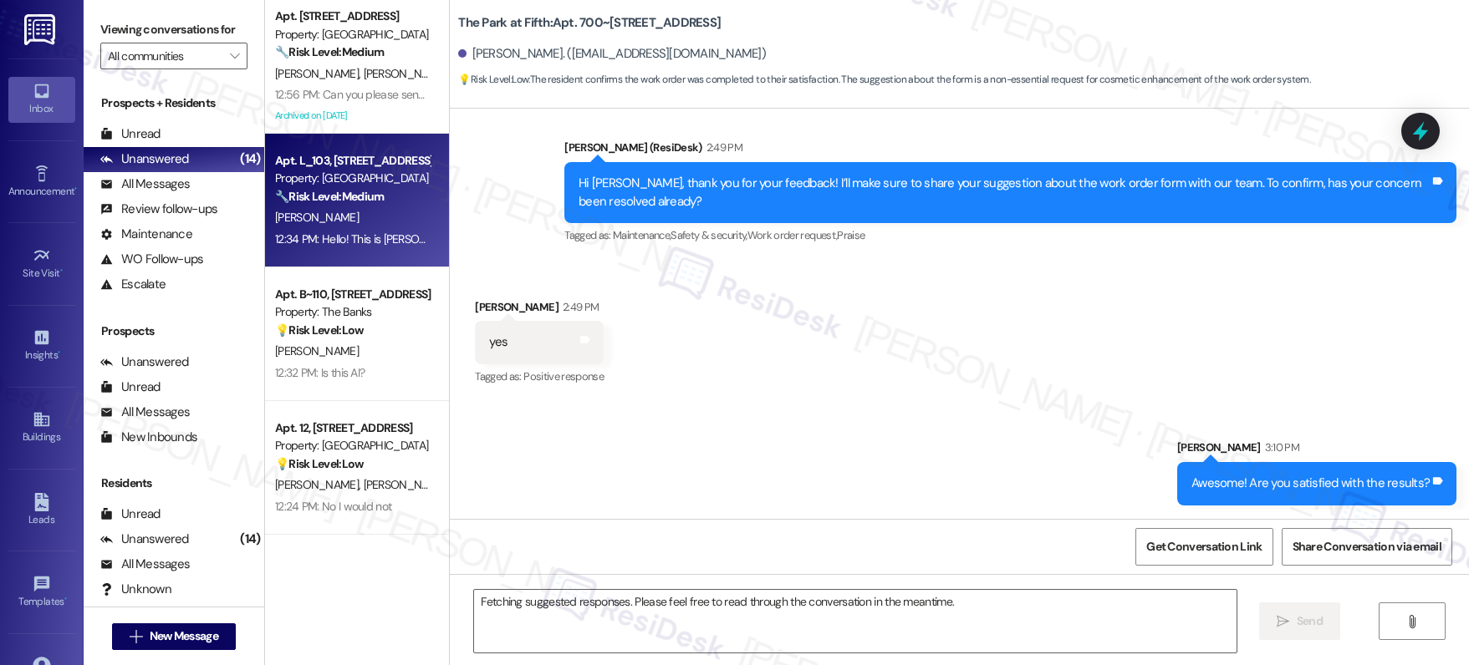
click at [380, 248] on div "12:34 PM: Hello! This is Travis from L103. is there a way I can change my email…" at bounding box center [352, 239] width 158 height 21
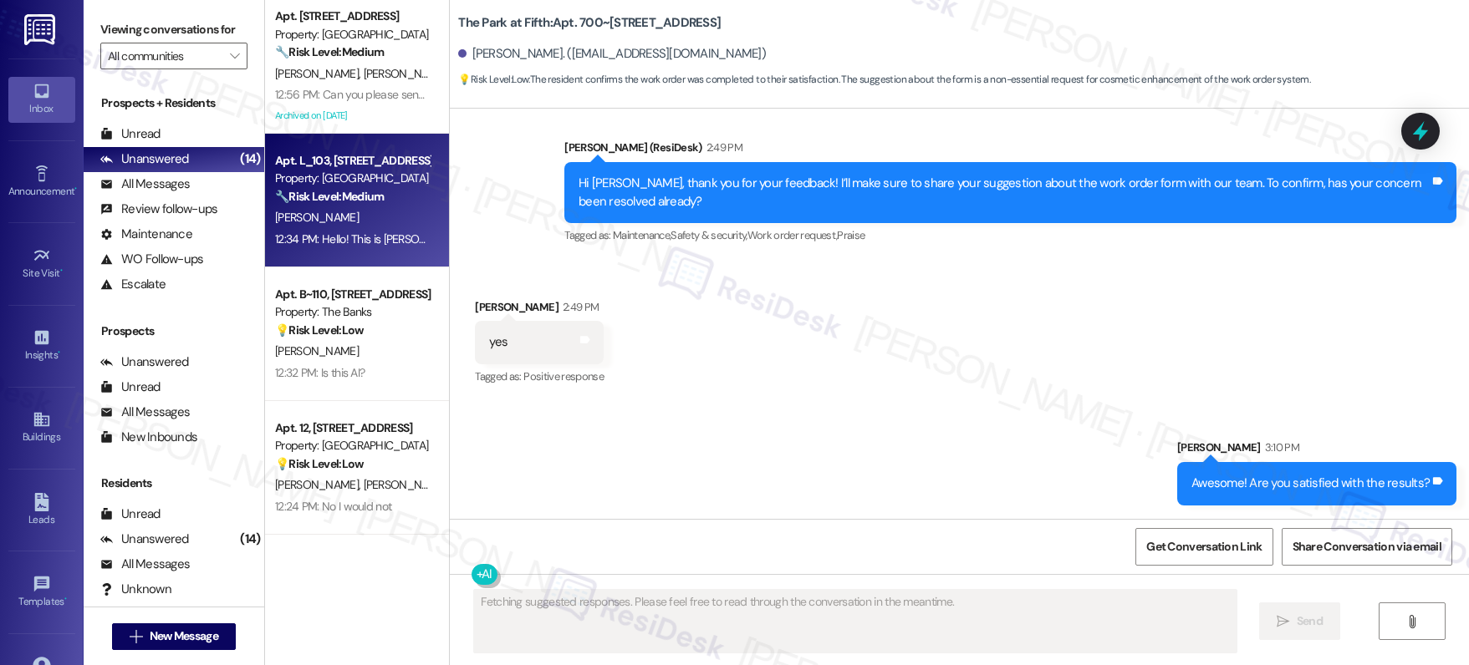
click at [379, 248] on div "12:34 PM: Hello! This is Travis from L103. is there a way I can change my email…" at bounding box center [352, 239] width 158 height 21
click at [379, 247] on div "12:34 PM: Hello! This is Travis from L103. is there a way I can change my email…" at bounding box center [352, 239] width 158 height 21
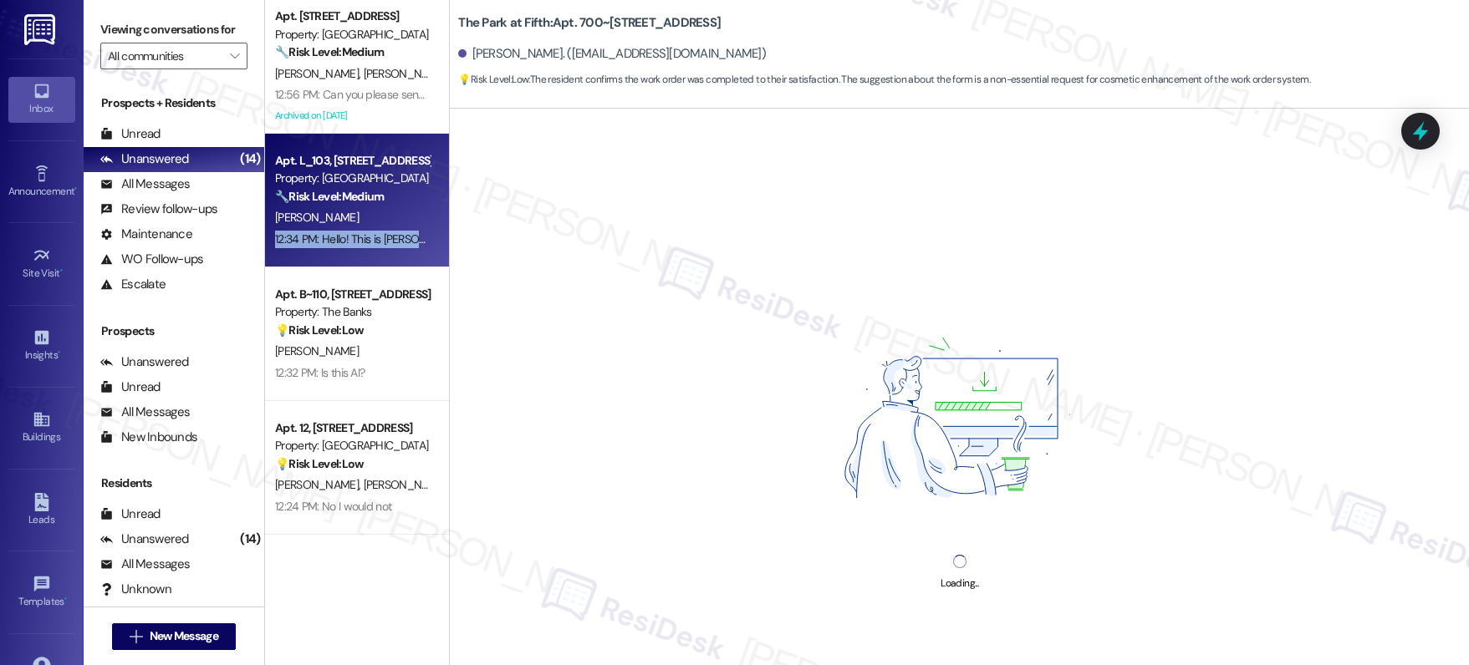
click at [379, 247] on div "12:34 PM: Hello! This is Travis from L103. is there a way I can change my email…" at bounding box center [352, 239] width 158 height 21
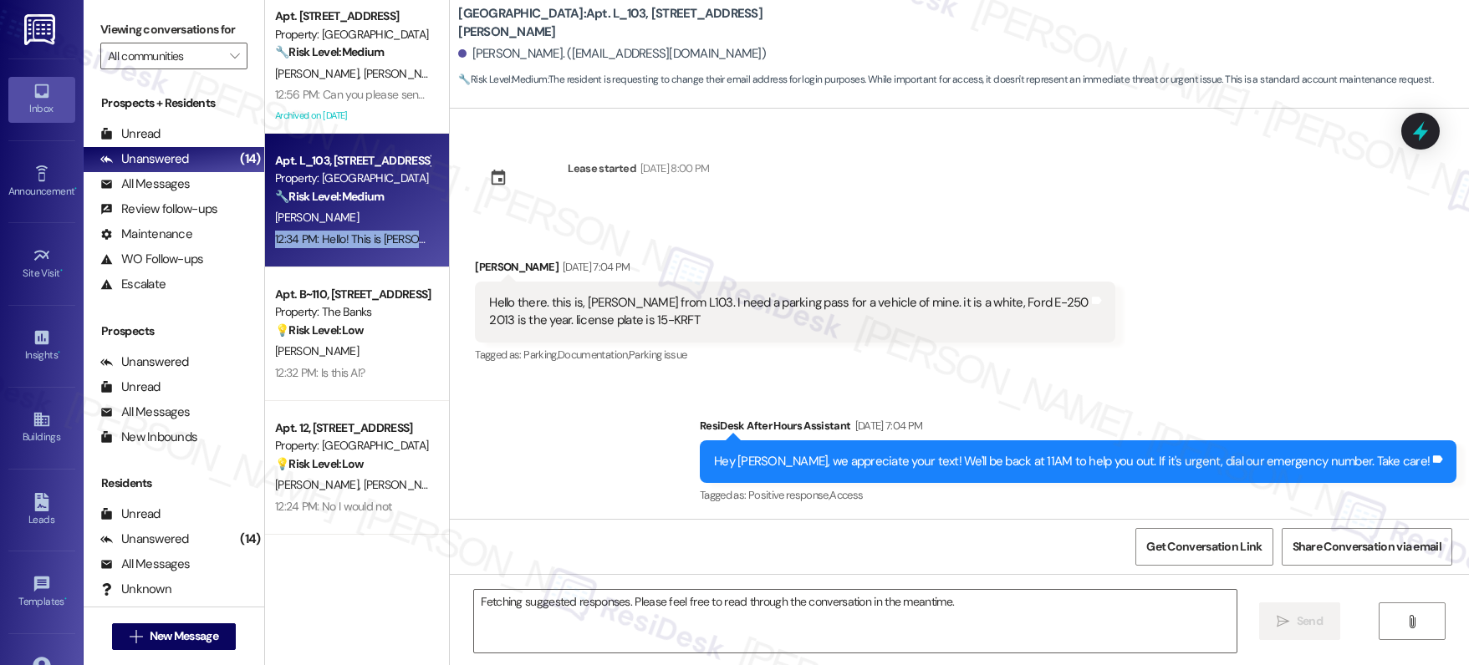
scroll to position [14275, 0]
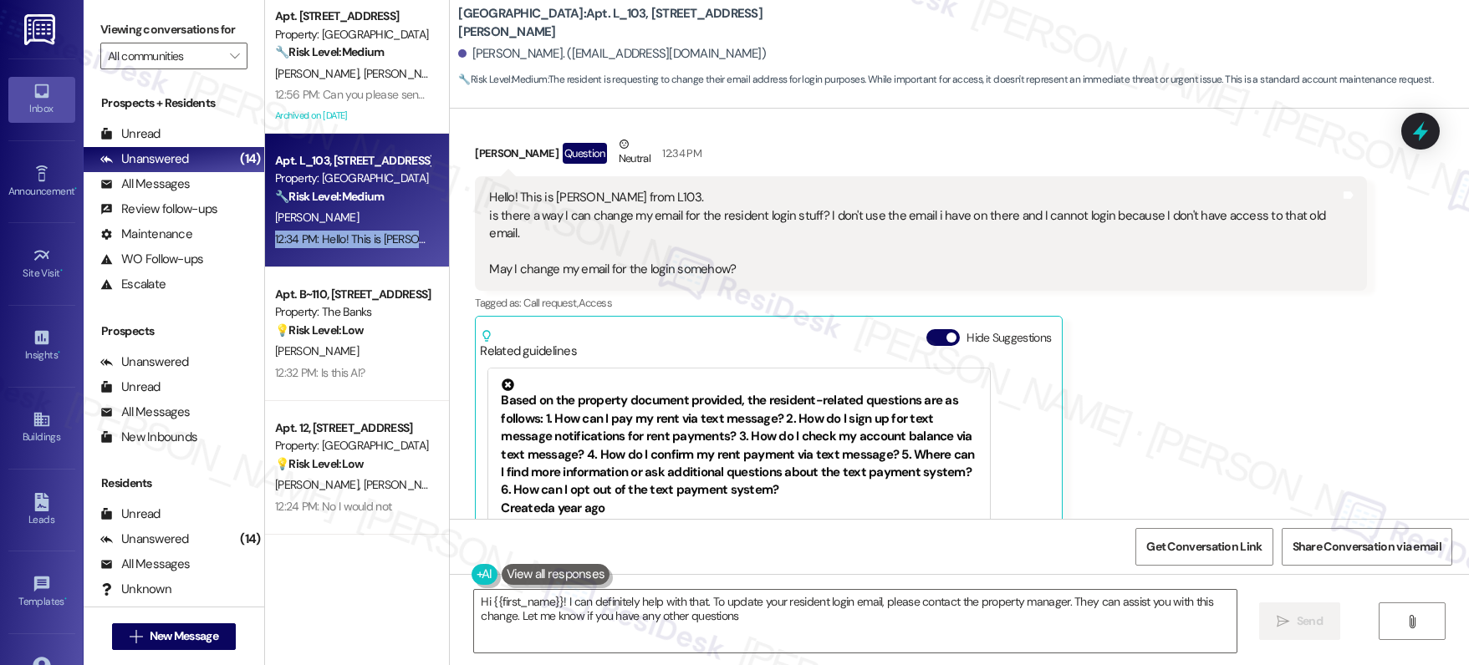
type textarea "Hi {{first_name}}! I can definitely help with that. To update your resident log…"
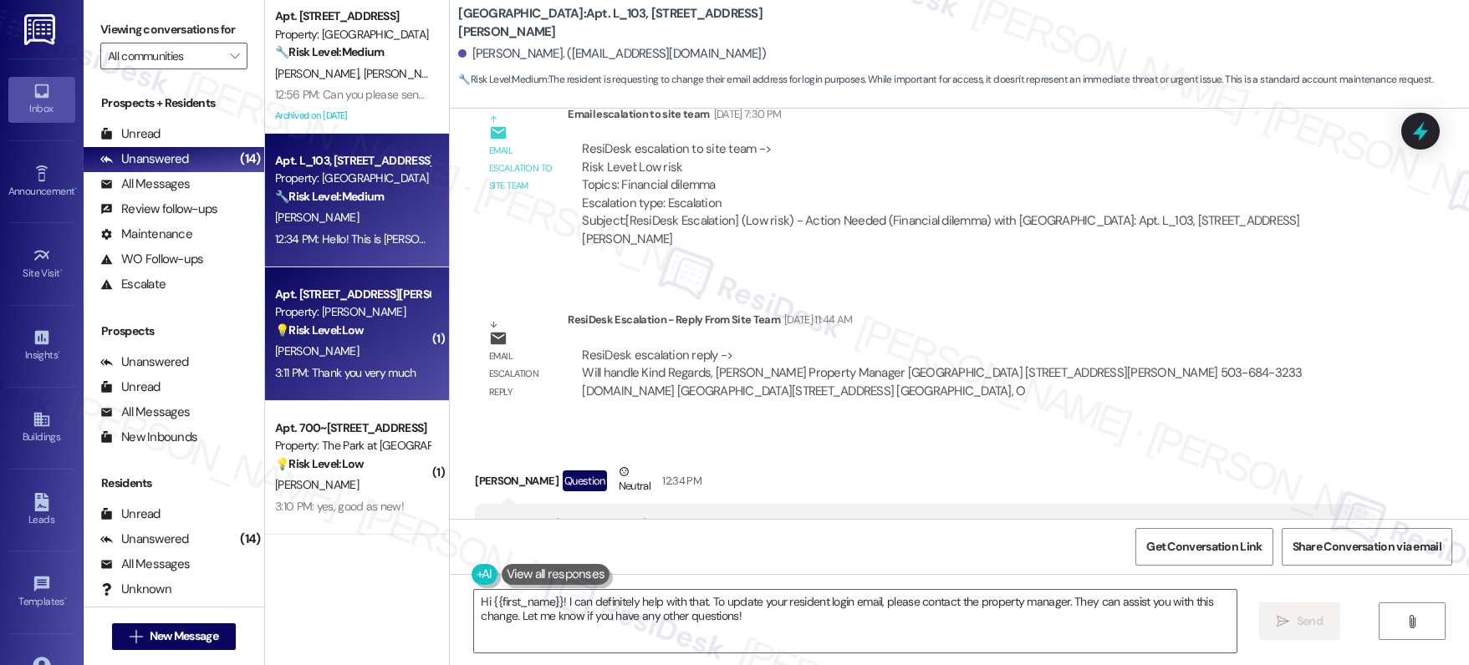
scroll to position [13950, 0]
click at [410, 313] on div "Property: Douglas Grove" at bounding box center [352, 312] width 155 height 18
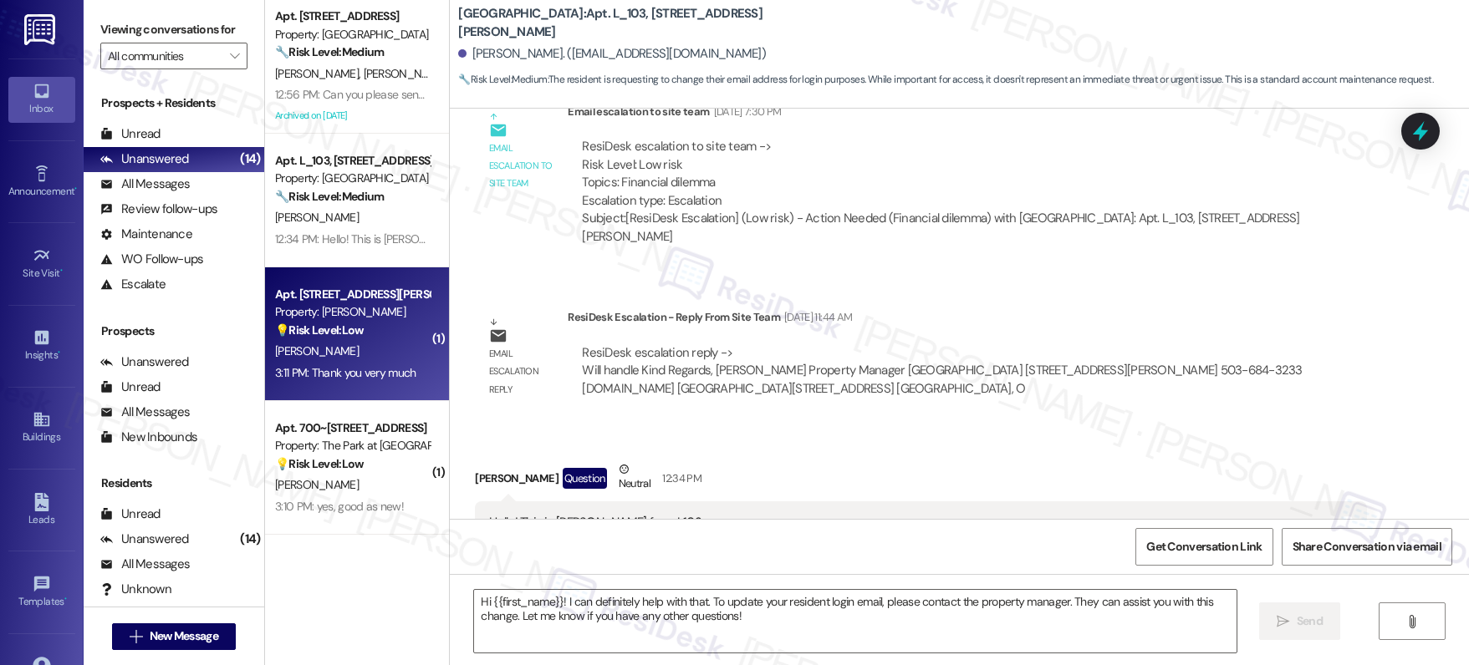
click at [410, 313] on div "Property: Douglas Grove" at bounding box center [352, 312] width 155 height 18
type textarea "Fetching suggested responses. Please feel free to read through the conversation…"
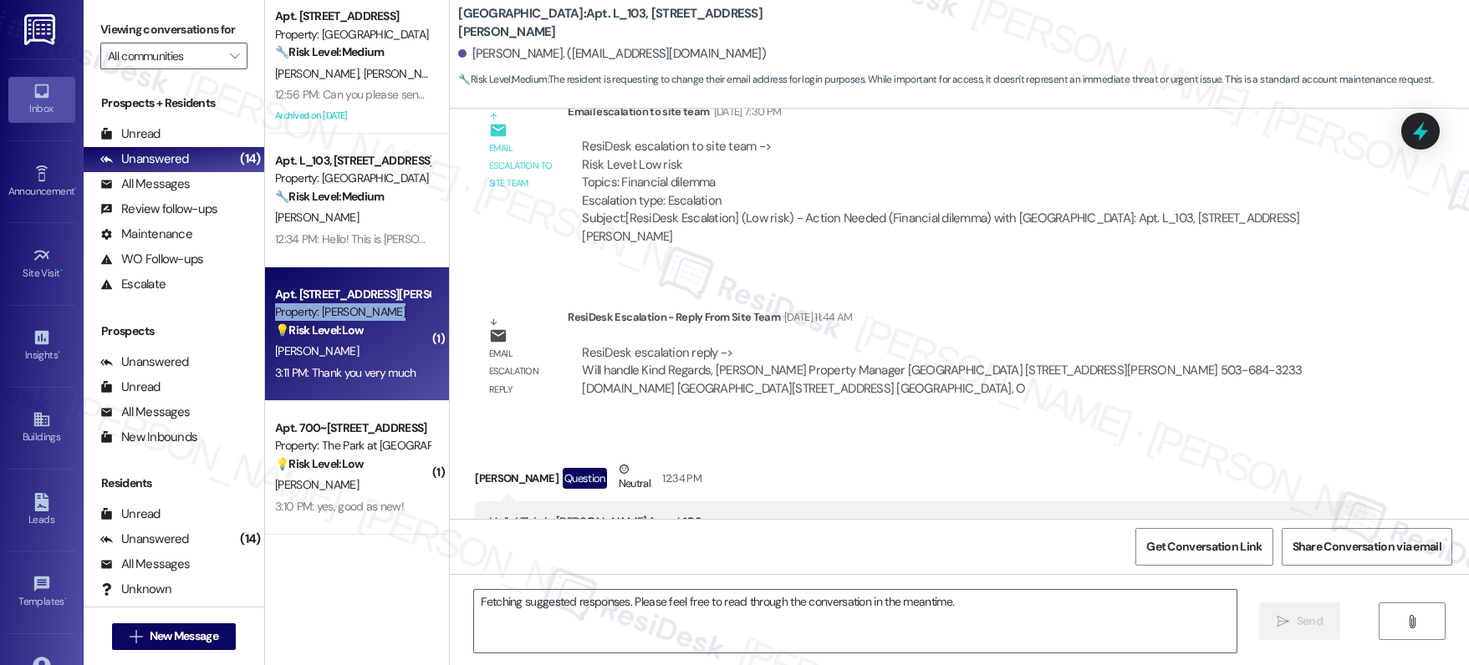
click at [410, 313] on div "Property: Douglas Grove" at bounding box center [352, 312] width 155 height 18
click at [410, 315] on div "Property: Douglas Grove" at bounding box center [352, 312] width 155 height 18
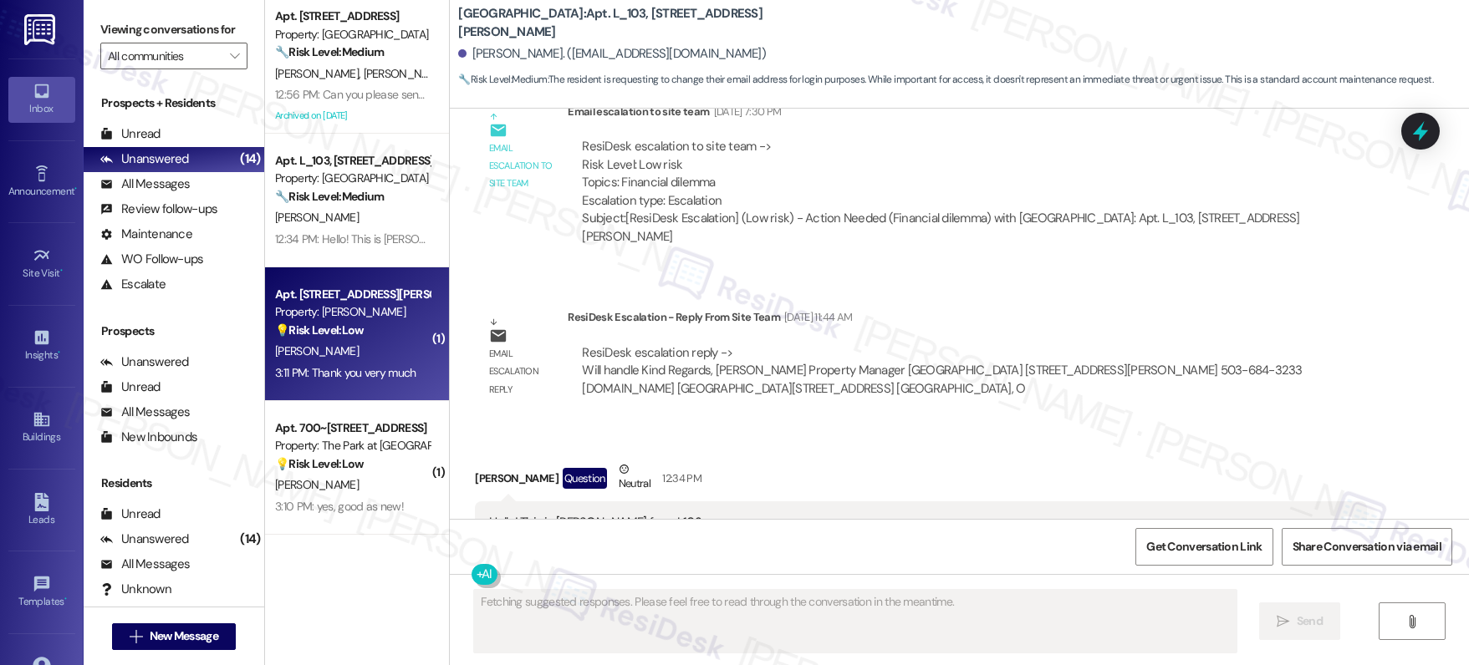
click at [410, 315] on div "Property: Douglas Grove" at bounding box center [352, 312] width 155 height 18
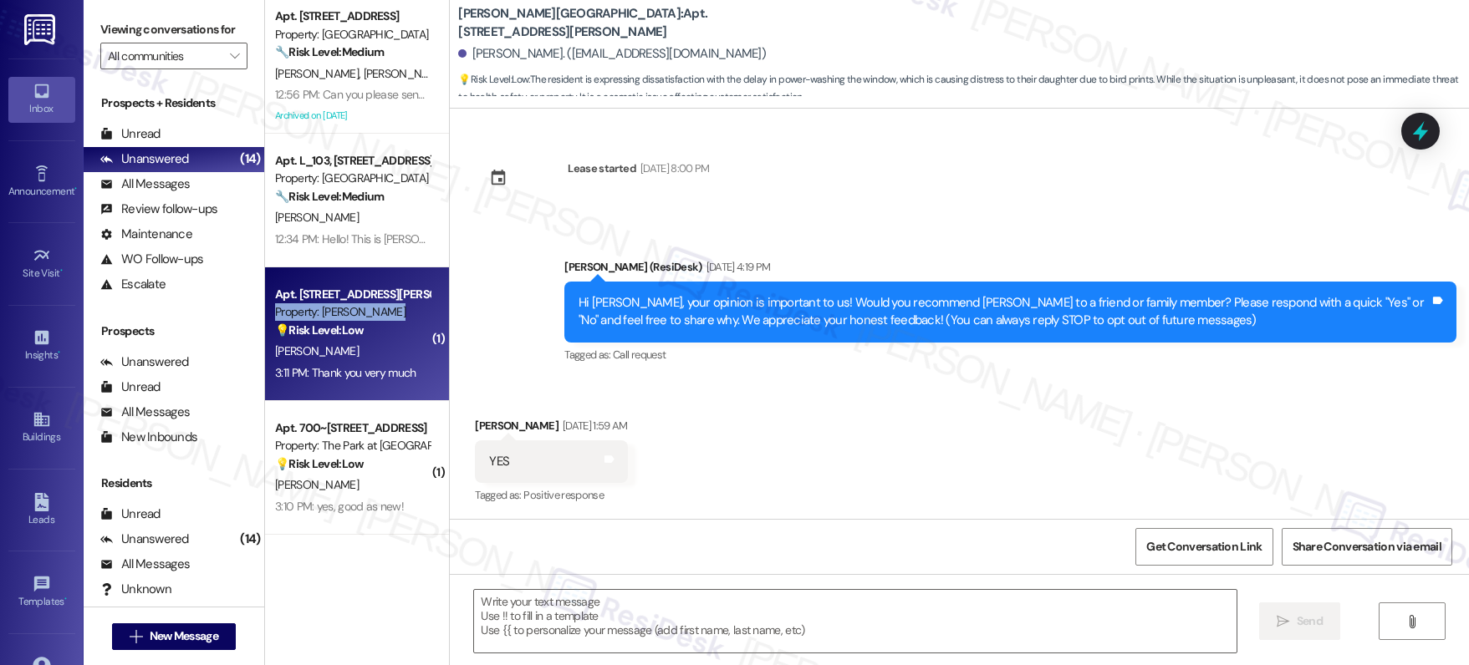
click at [410, 315] on div "Property: Douglas Grove" at bounding box center [352, 312] width 155 height 18
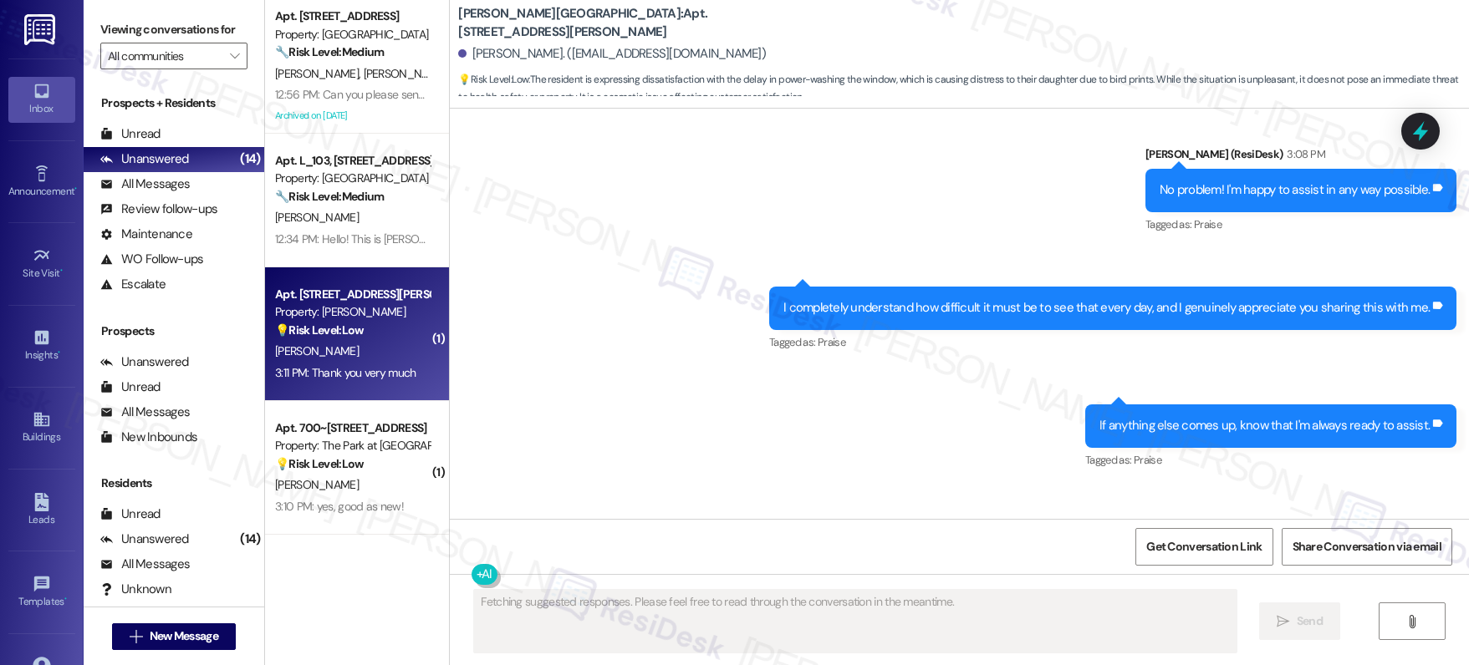
click at [410, 315] on div "Property: Douglas Grove" at bounding box center [352, 312] width 155 height 18
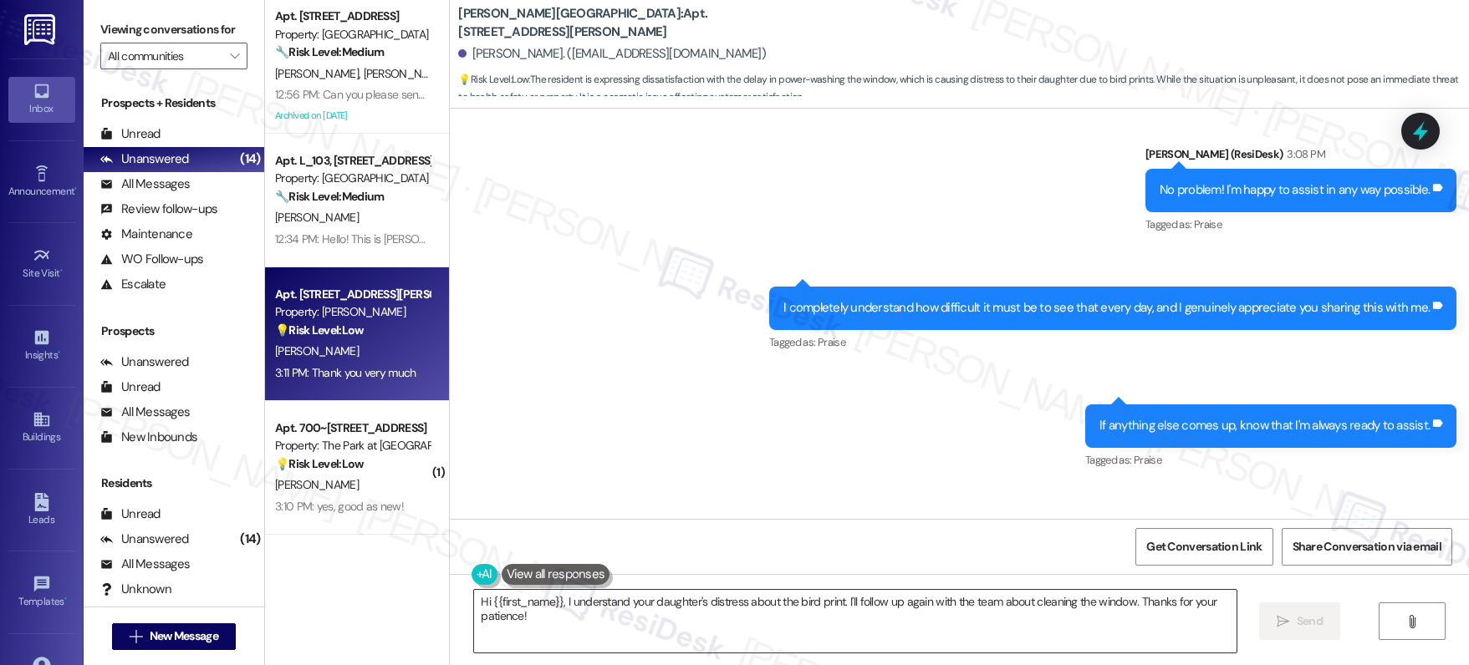
click at [871, 590] on textarea "Hi {{first_name}}, I understand your daughter's distress about the bird print. …" at bounding box center [855, 621] width 762 height 63
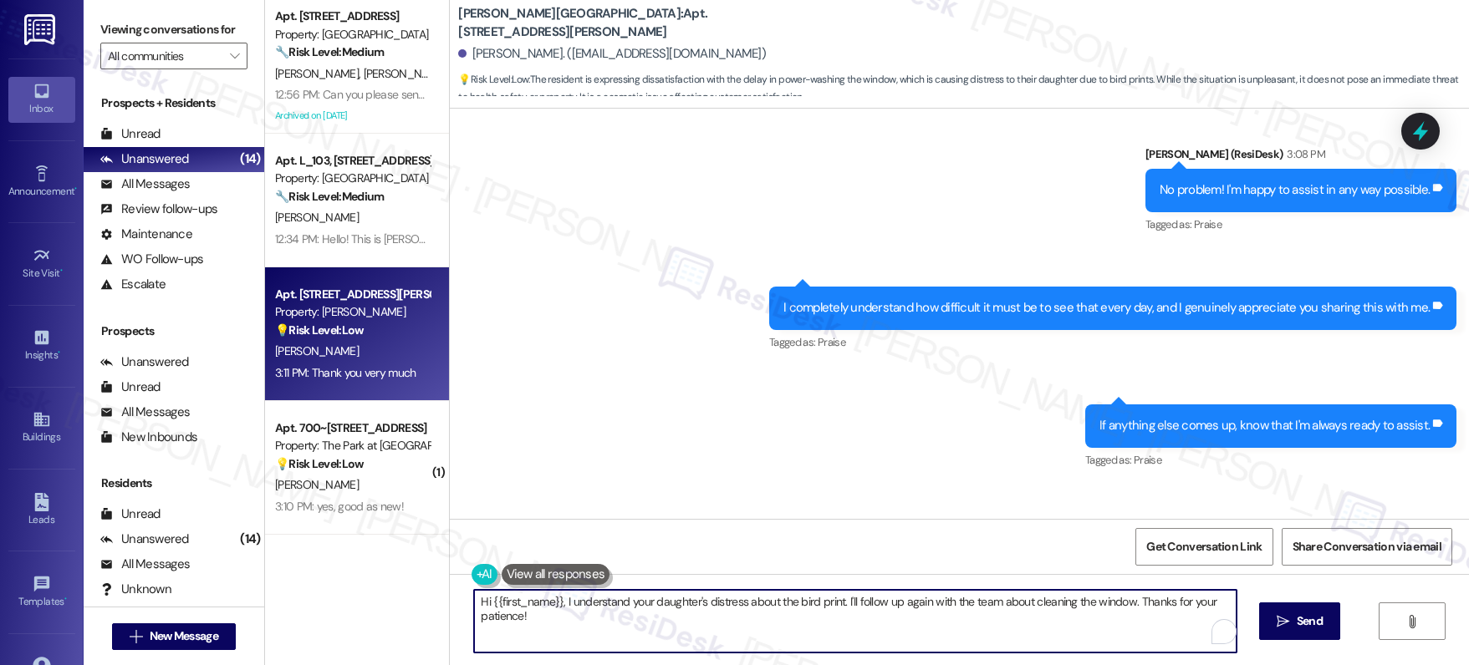
click at [882, 599] on textarea "Hi {{first_name}}, I understand your daughter's distress about the bird print. …" at bounding box center [855, 621] width 762 height 63
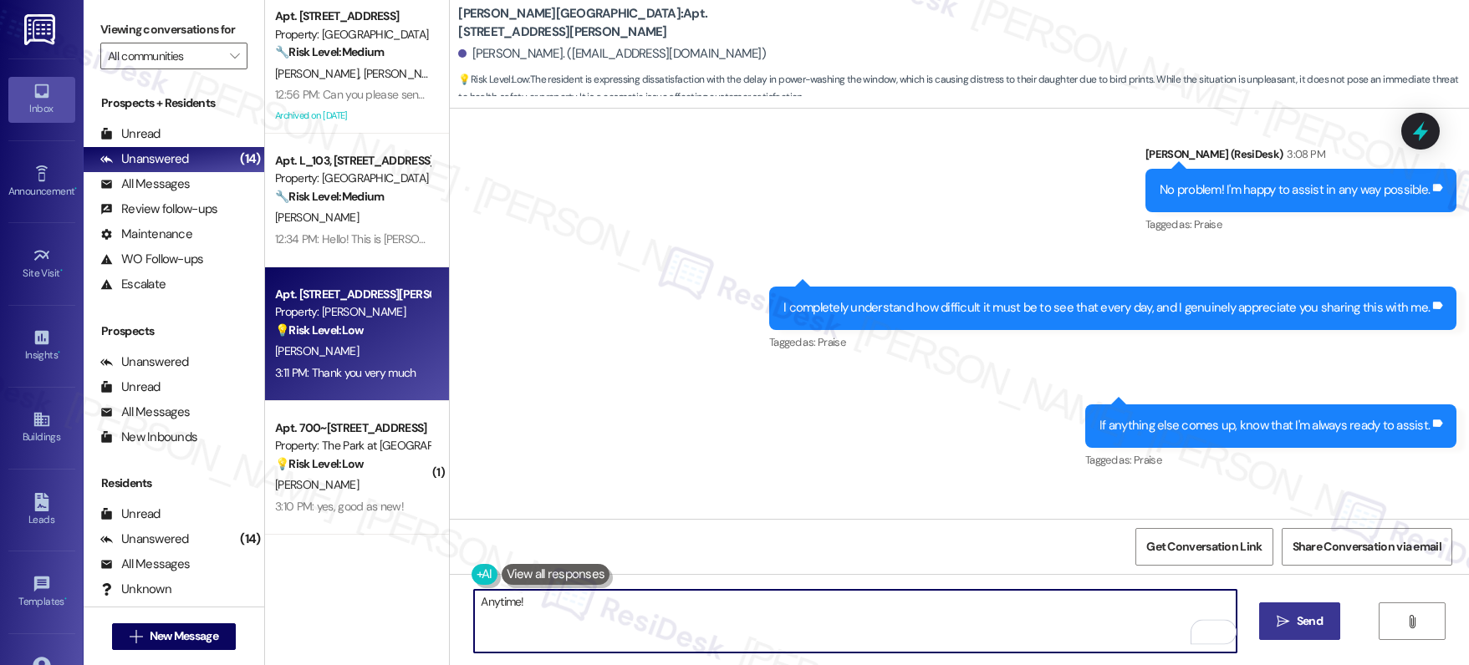
type textarea "Anytime!"
click at [1302, 631] on button " Send" at bounding box center [1299, 622] width 81 height 38
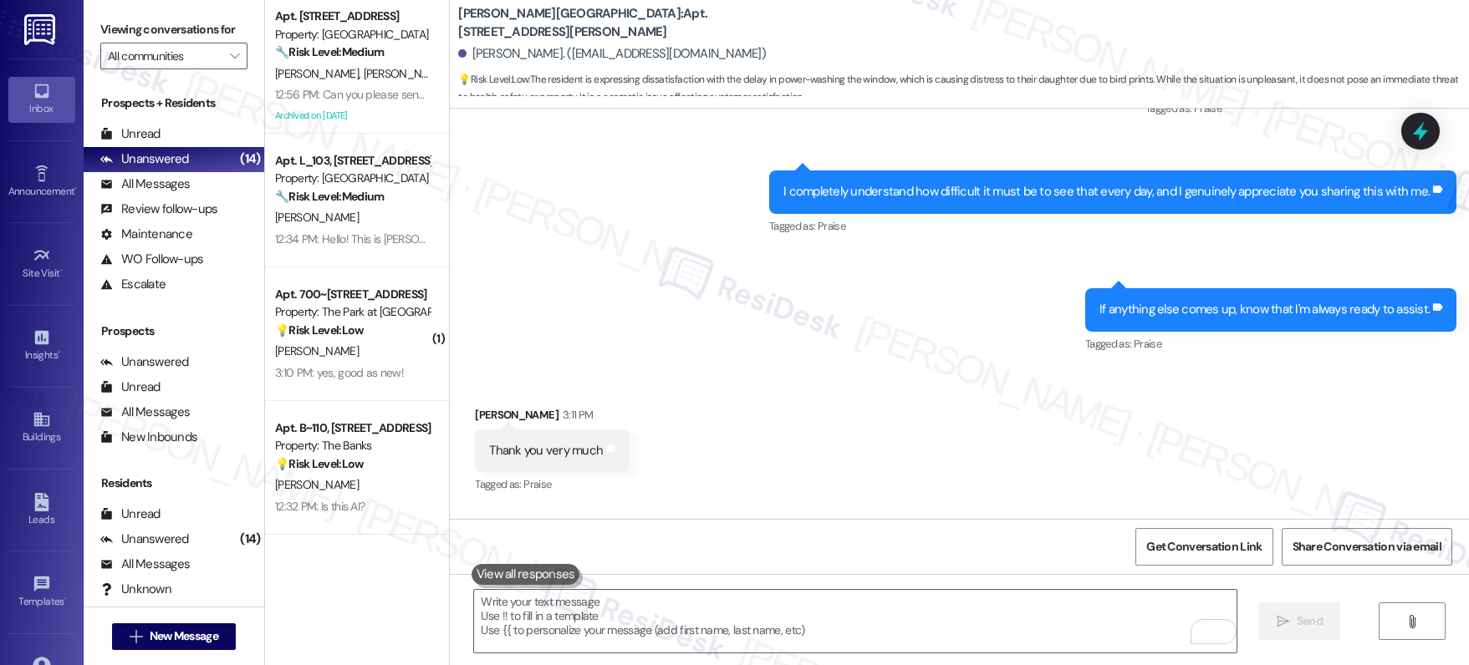
scroll to position [8177, 0]
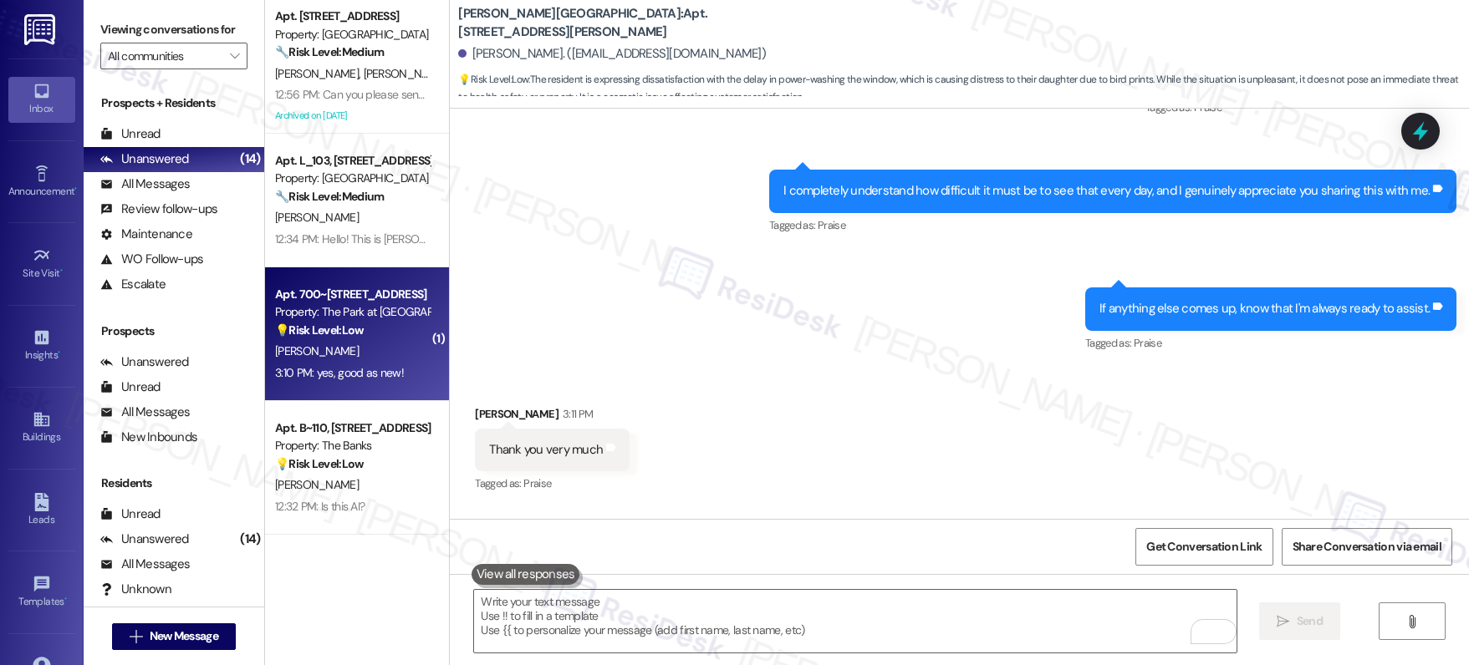
click at [338, 363] on div "3:10 PM: yes, good as new! 3:10 PM: yes, good as new!" at bounding box center [352, 373] width 158 height 21
type textarea "Fetching suggested responses. Please feel free to read through the conversation…"
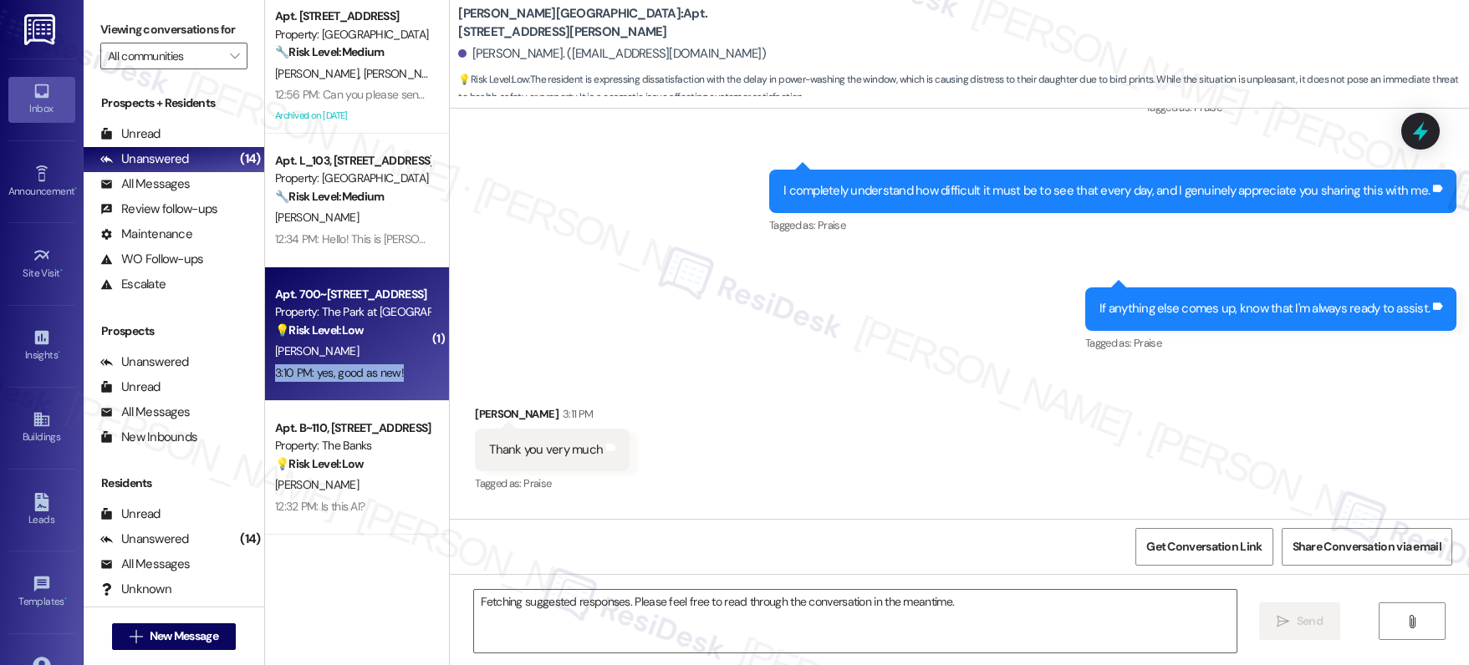
click at [337, 363] on div "3:10 PM: yes, good as new! 3:10 PM: yes, good as new!" at bounding box center [352, 373] width 158 height 21
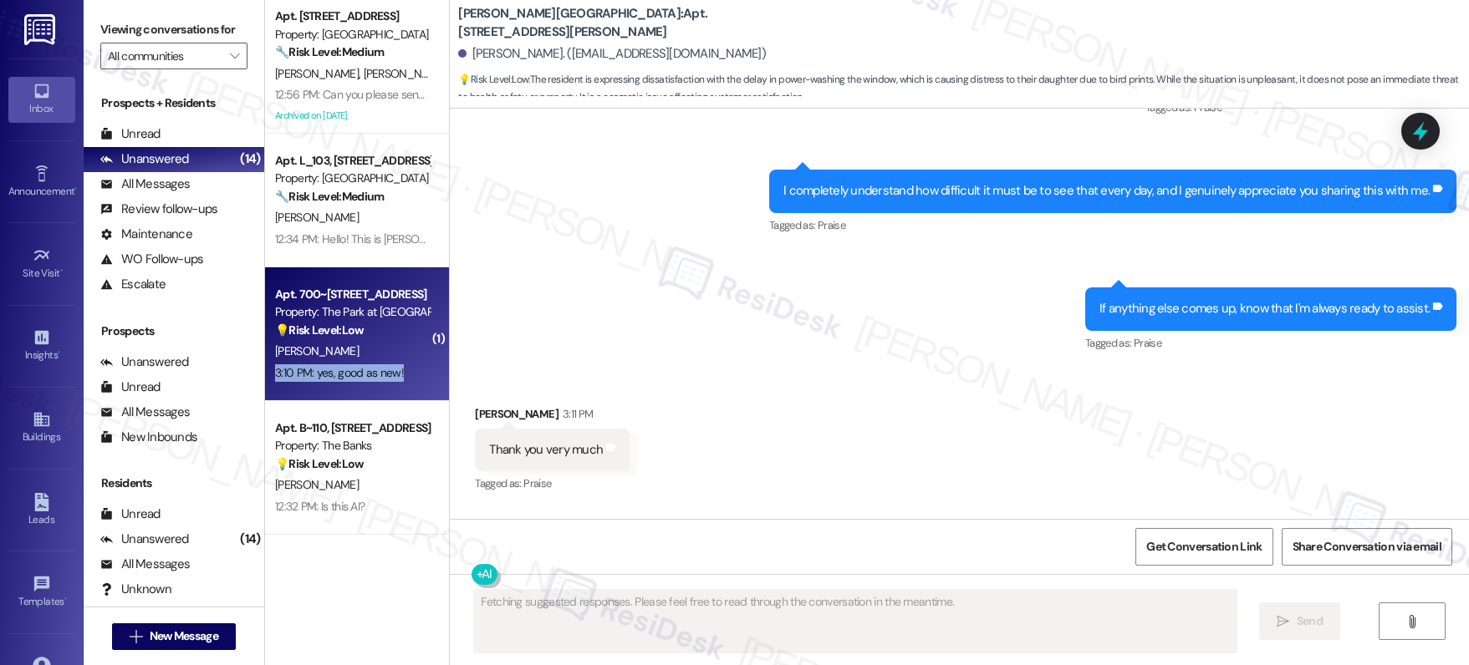
click at [337, 363] on div "3:10 PM: yes, good as new! 3:10 PM: yes, good as new!" at bounding box center [352, 373] width 158 height 21
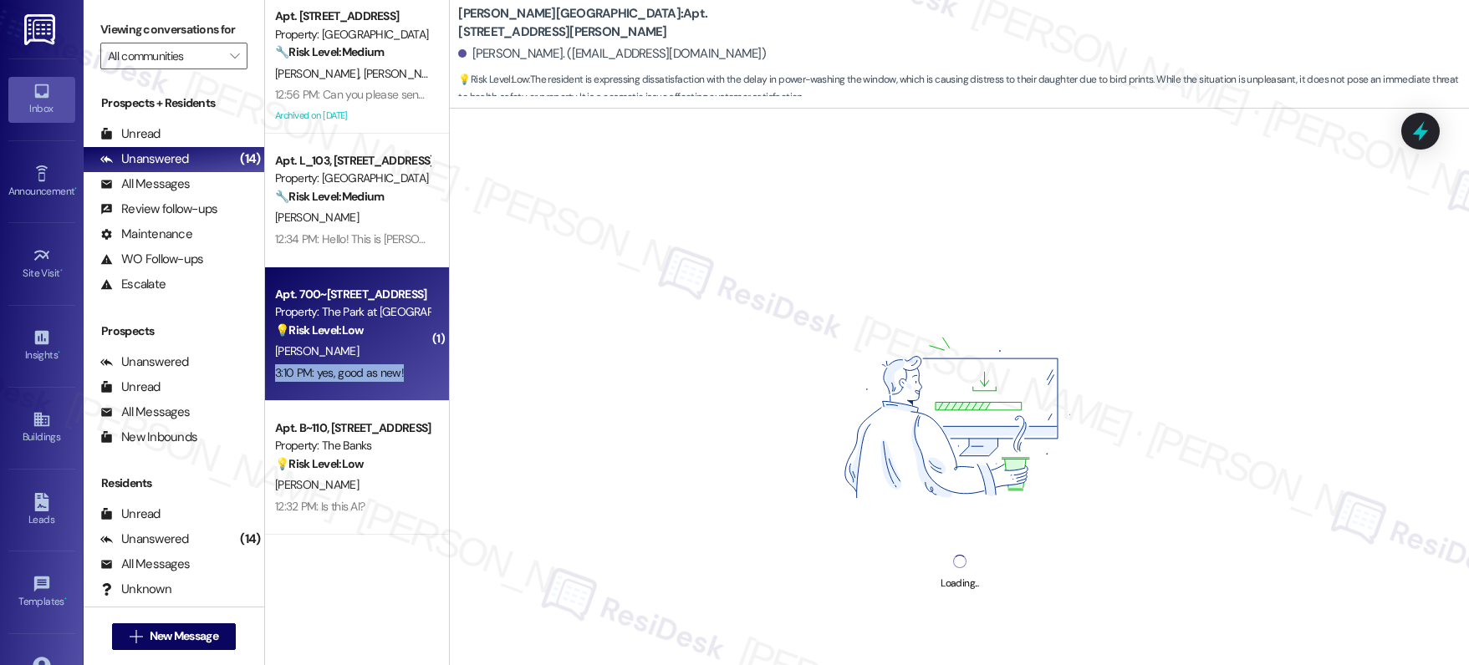
click at [337, 363] on div "3:10 PM: yes, good as new! 3:10 PM: yes, good as new!" at bounding box center [352, 373] width 158 height 21
click at [338, 363] on div "3:10 PM: yes, good as new! 3:10 PM: yes, good as new!" at bounding box center [352, 373] width 158 height 21
click at [339, 363] on div "3:10 PM: yes, good as new! 3:10 PM: yes, good as new!" at bounding box center [352, 373] width 158 height 21
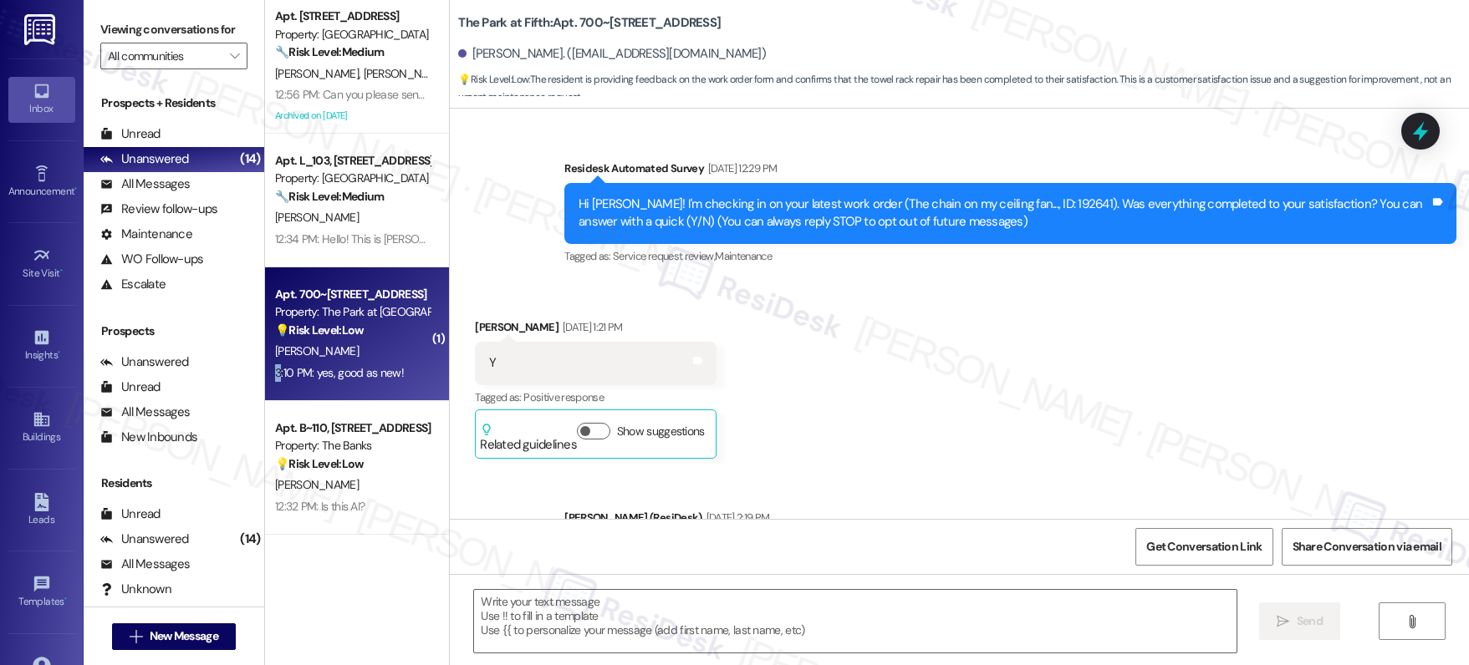
click at [339, 363] on div "3:10 PM: yes, good as new! 3:10 PM: yes, good as new!" at bounding box center [352, 373] width 158 height 21
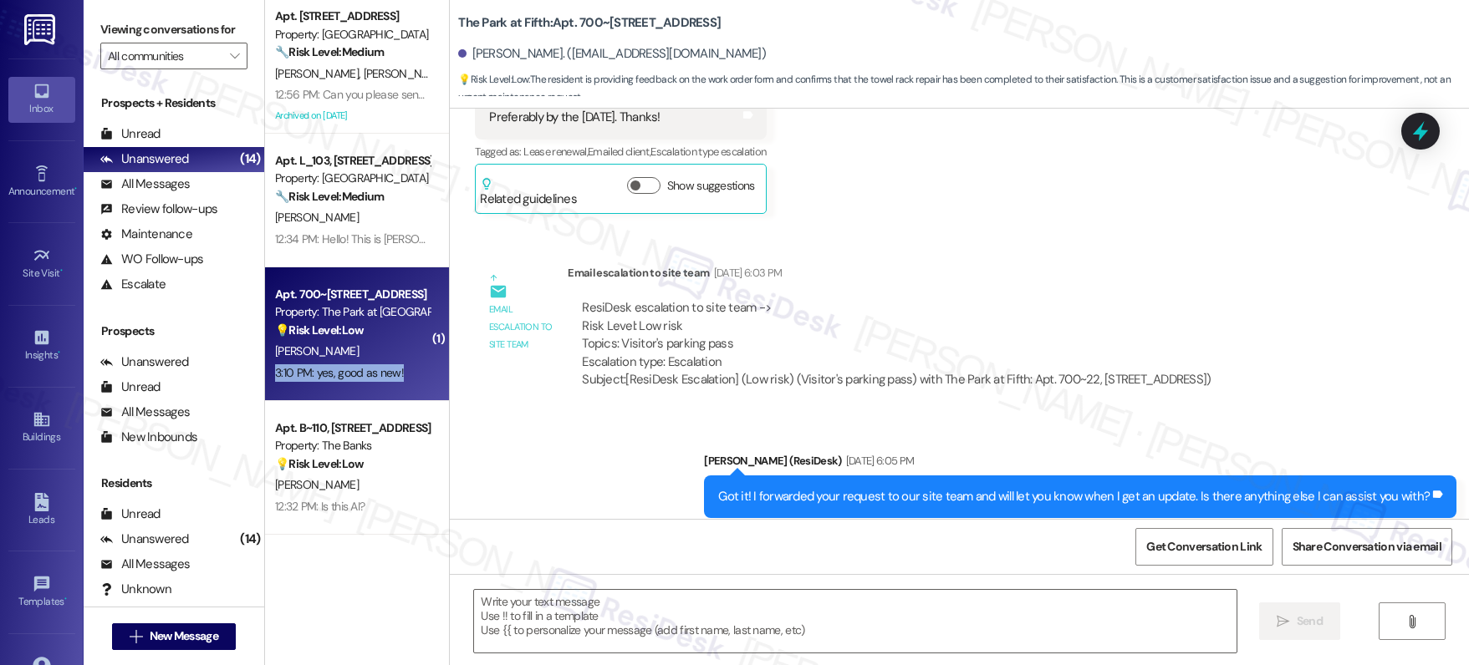
drag, startPoint x: 339, startPoint y: 362, endPoint x: 360, endPoint y: 362, distance: 20.9
click at [339, 363] on div "3:10 PM: yes, good as new! 3:10 PM: yes, good as new!" at bounding box center [352, 373] width 158 height 21
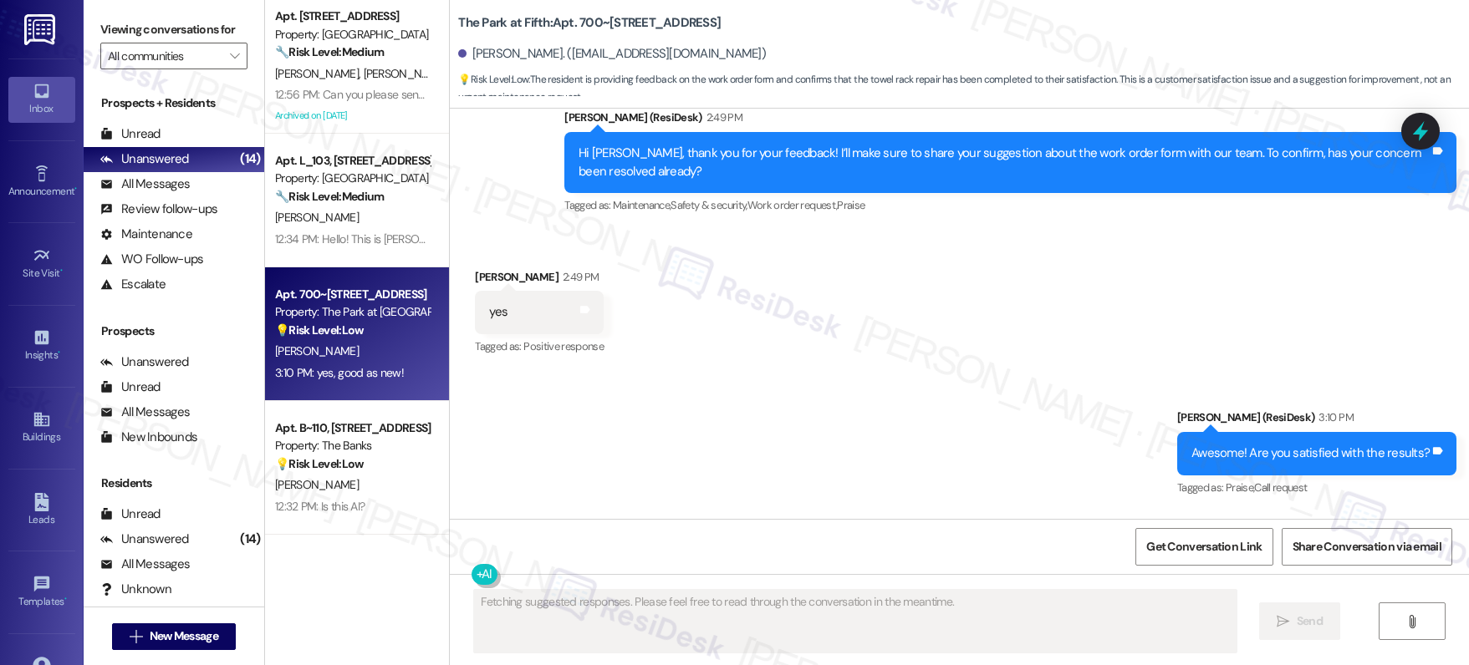
scroll to position [7819, 0]
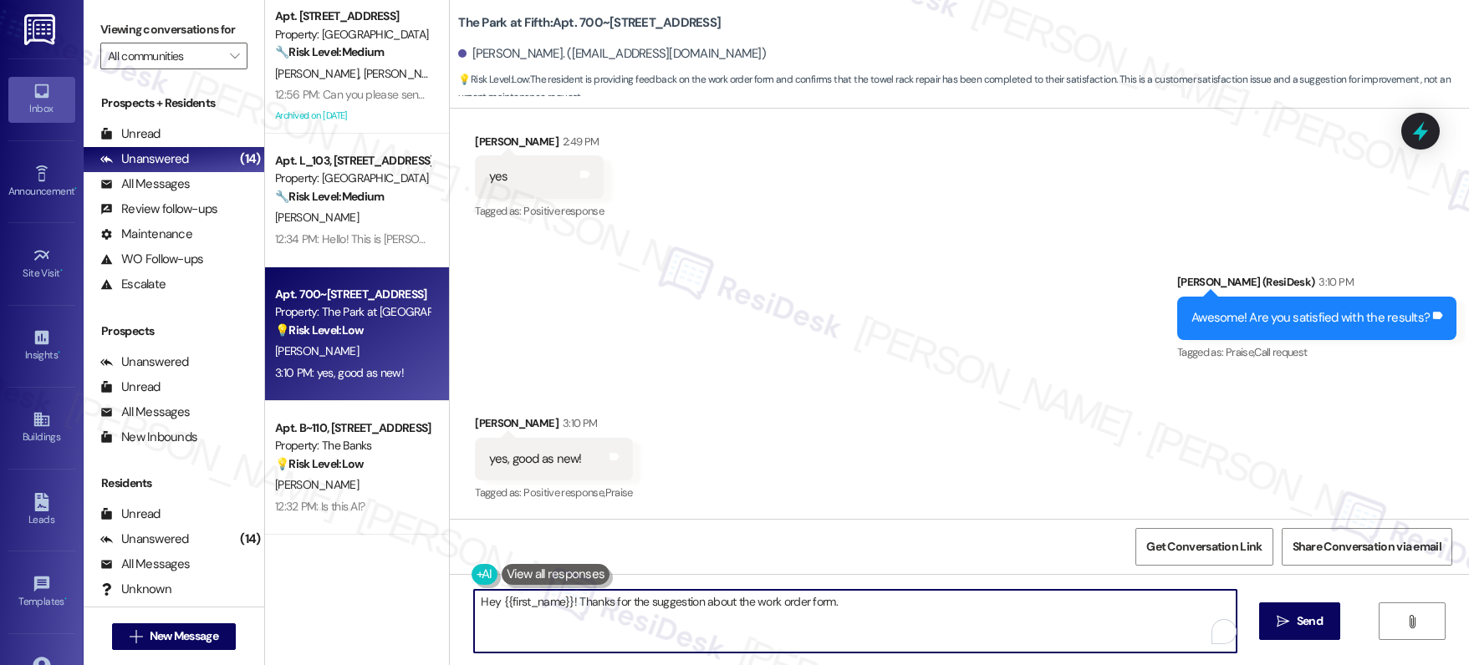
drag, startPoint x: 761, startPoint y: 625, endPoint x: 772, endPoint y: 613, distance: 17.2
click at [773, 601] on textarea "Hey {{first_name}}! Thanks for the suggestion about the work order form. I'll p…" at bounding box center [855, 621] width 762 height 63
click at [773, 602] on textarea "Hey {{first_name}}! Thanks for the suggestion about the work order form. I'll p…" at bounding box center [855, 621] width 762 height 63
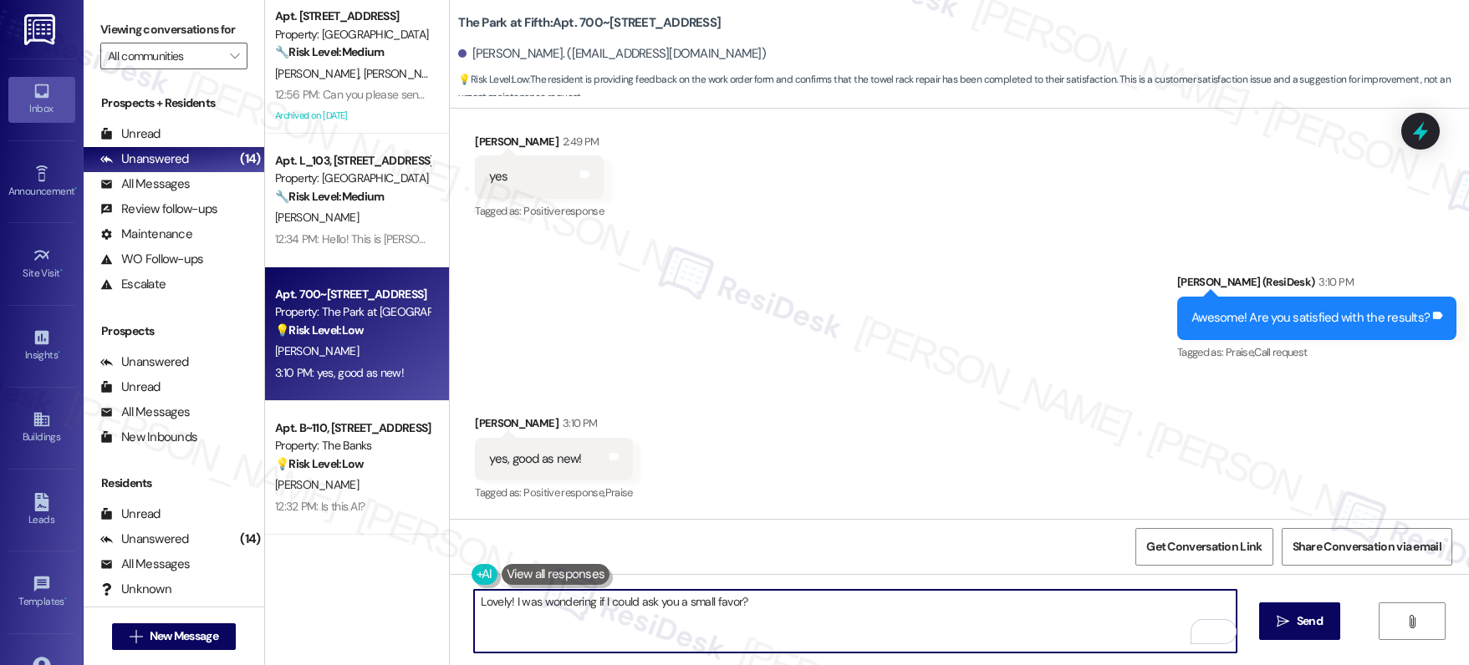
type textarea "Lovely! I was wondering if I could ask you a small favor?"
drag, startPoint x: 1317, startPoint y: 602, endPoint x: 1300, endPoint y: 611, distance: 19.8
click at [1310, 606] on div "Lovely! I was wondering if I could ask you a small favor?  Send " at bounding box center [959, 636] width 1019 height 125
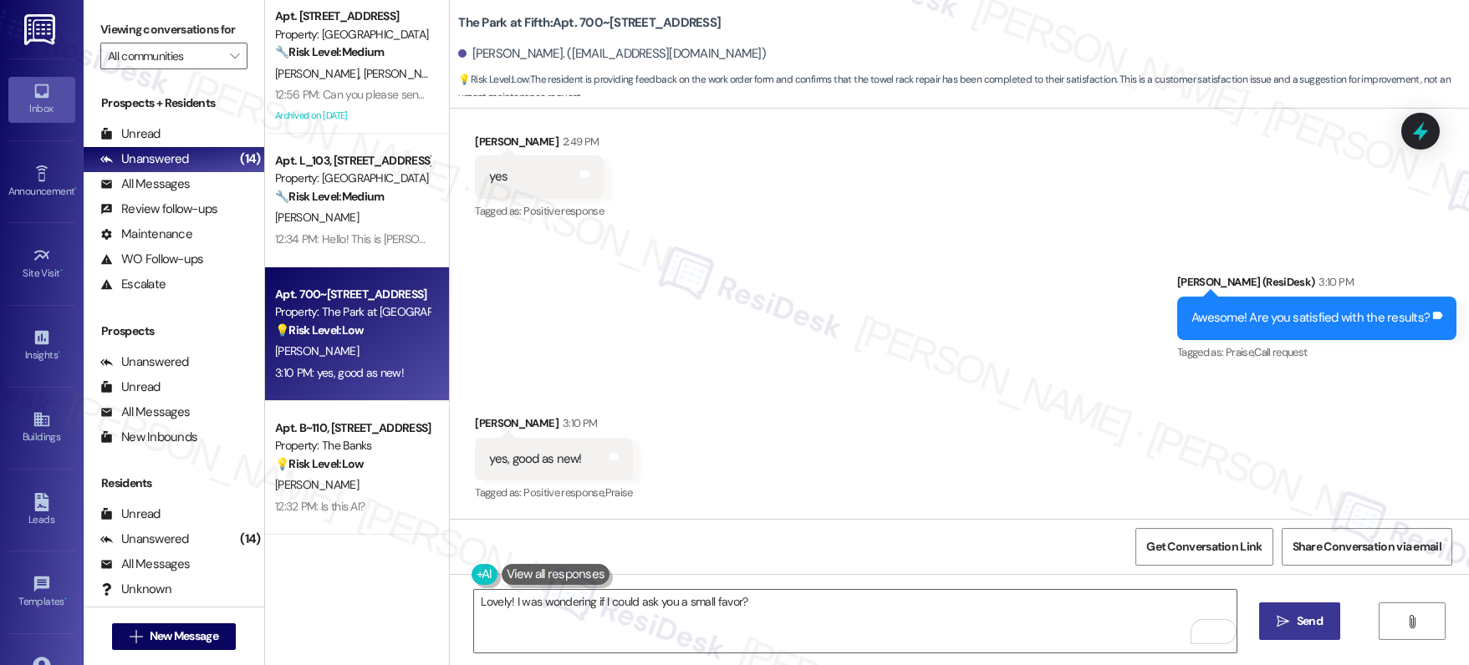
click at [1290, 615] on span " Send" at bounding box center [1299, 622] width 53 height 18
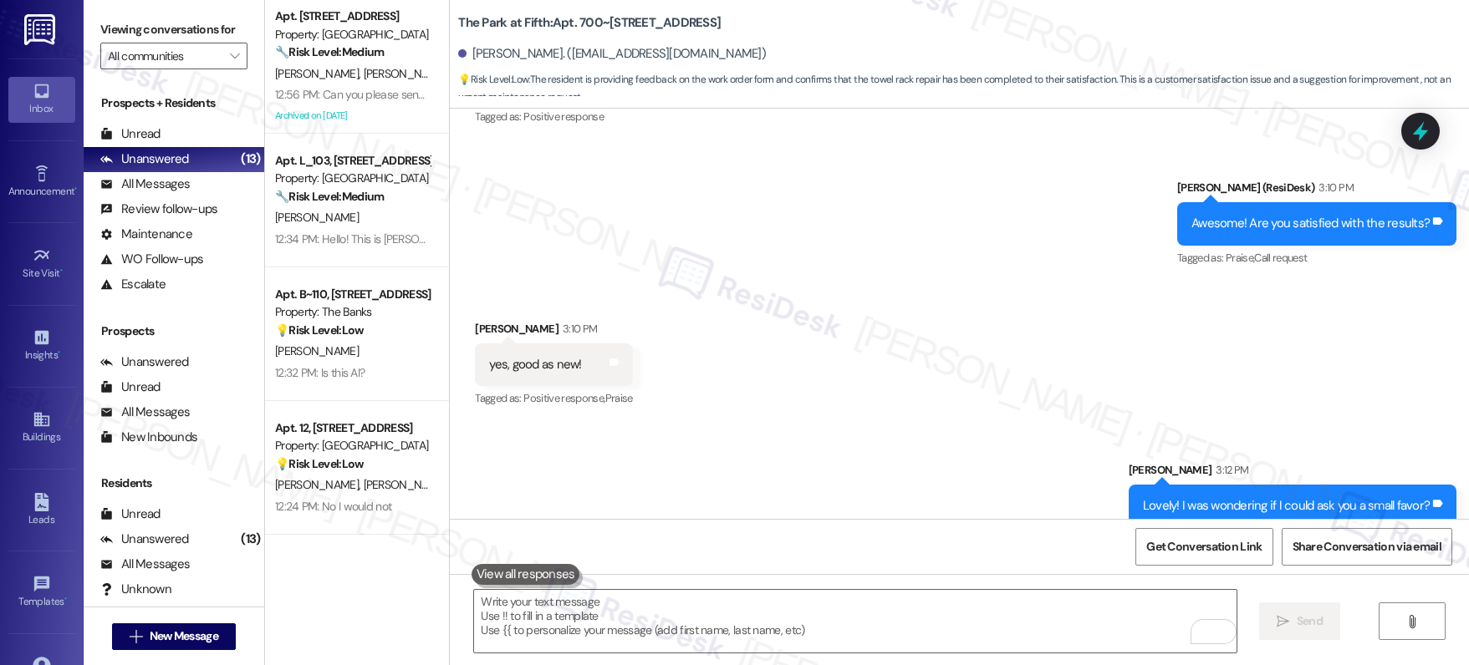
scroll to position [7936, 0]
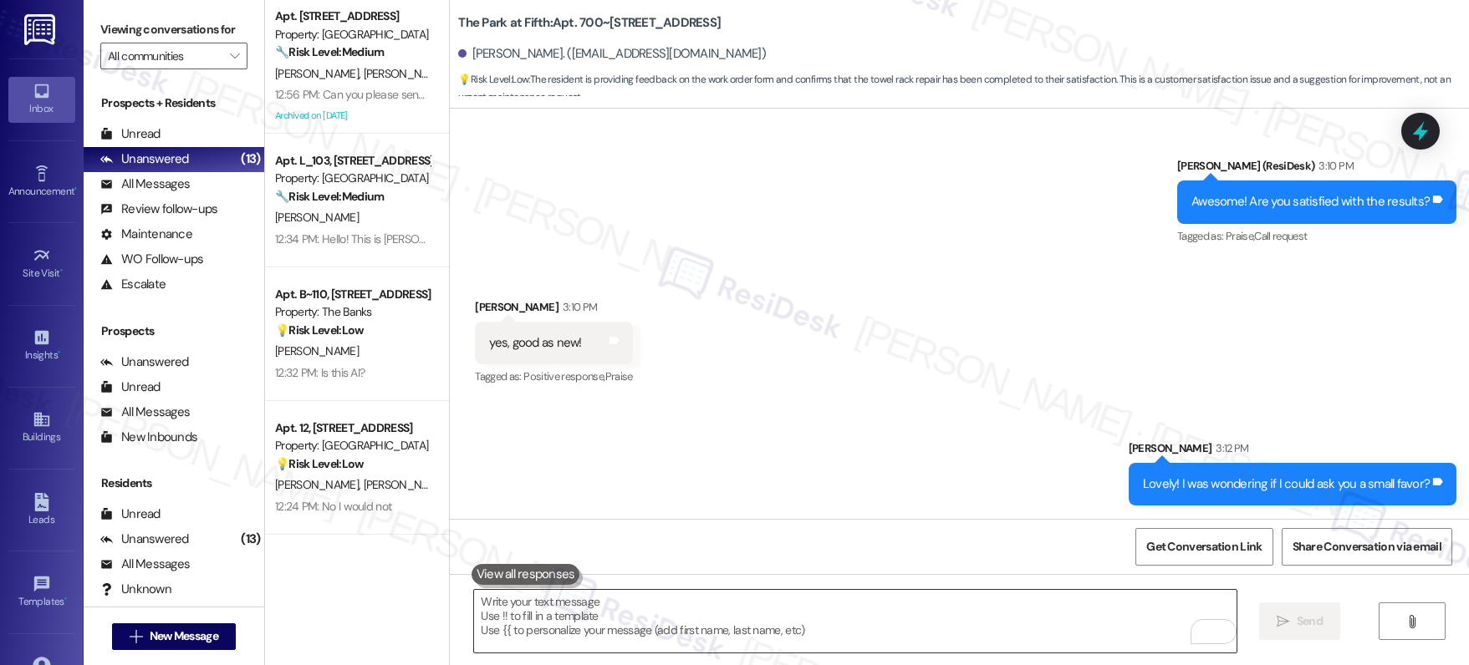
click at [635, 639] on textarea "To enrich screen reader interactions, please activate Accessibility in Grammarl…" at bounding box center [855, 621] width 762 height 63
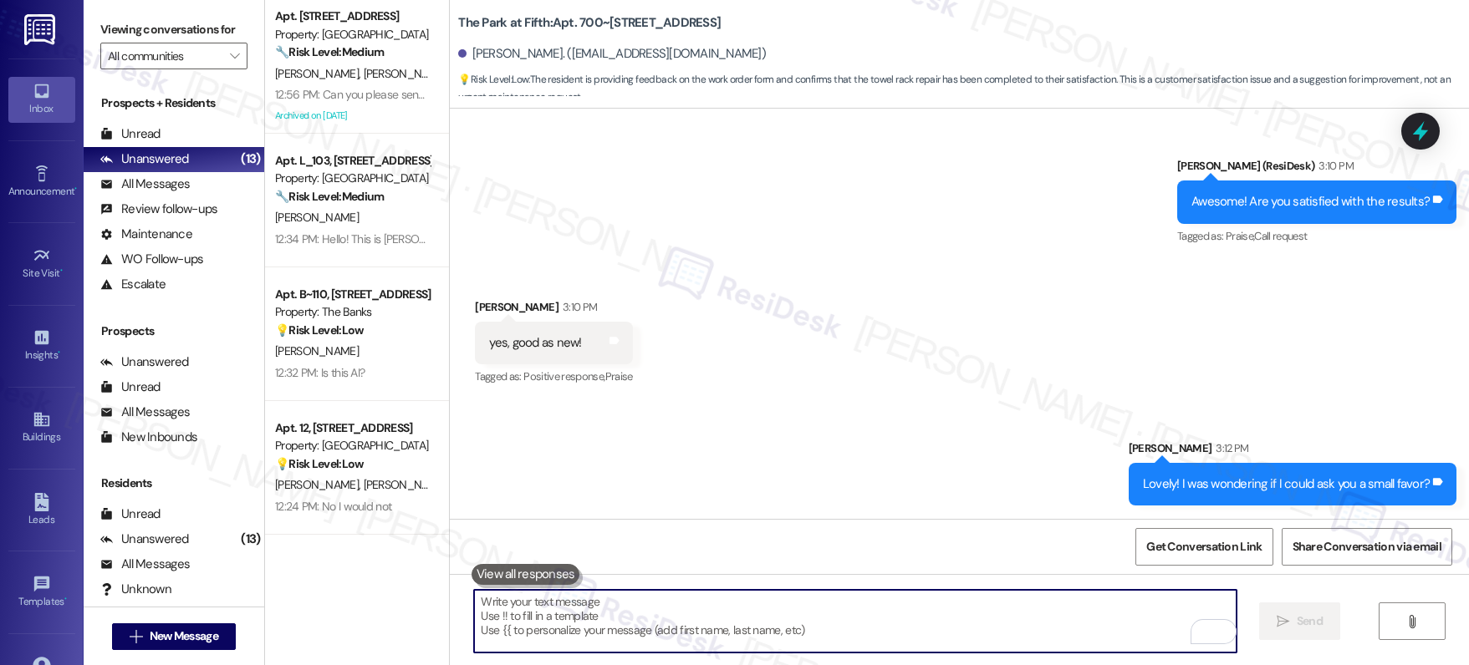
drag, startPoint x: 668, startPoint y: 625, endPoint x: 700, endPoint y: 629, distance: 31.9
click at [669, 626] on textarea "To enrich screen reader interactions, please activate Accessibility in Grammarl…" at bounding box center [855, 621] width 762 height 63
click at [702, 628] on textarea "To enrich screen reader interactions, please activate Accessibility in Grammarl…" at bounding box center [855, 621] width 762 height 63
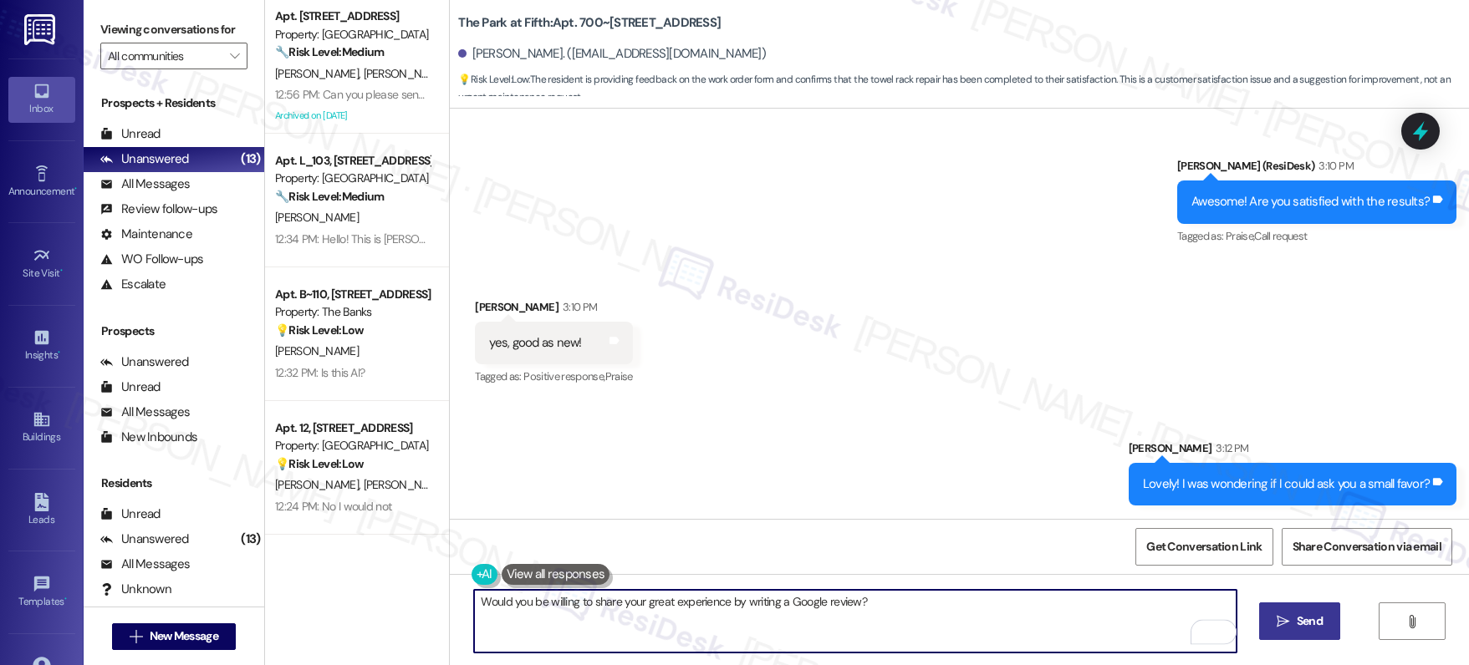
type textarea "Would you be willing to share your great experience by writing a Google review?"
click at [1301, 618] on span "Send" at bounding box center [1309, 622] width 26 height 18
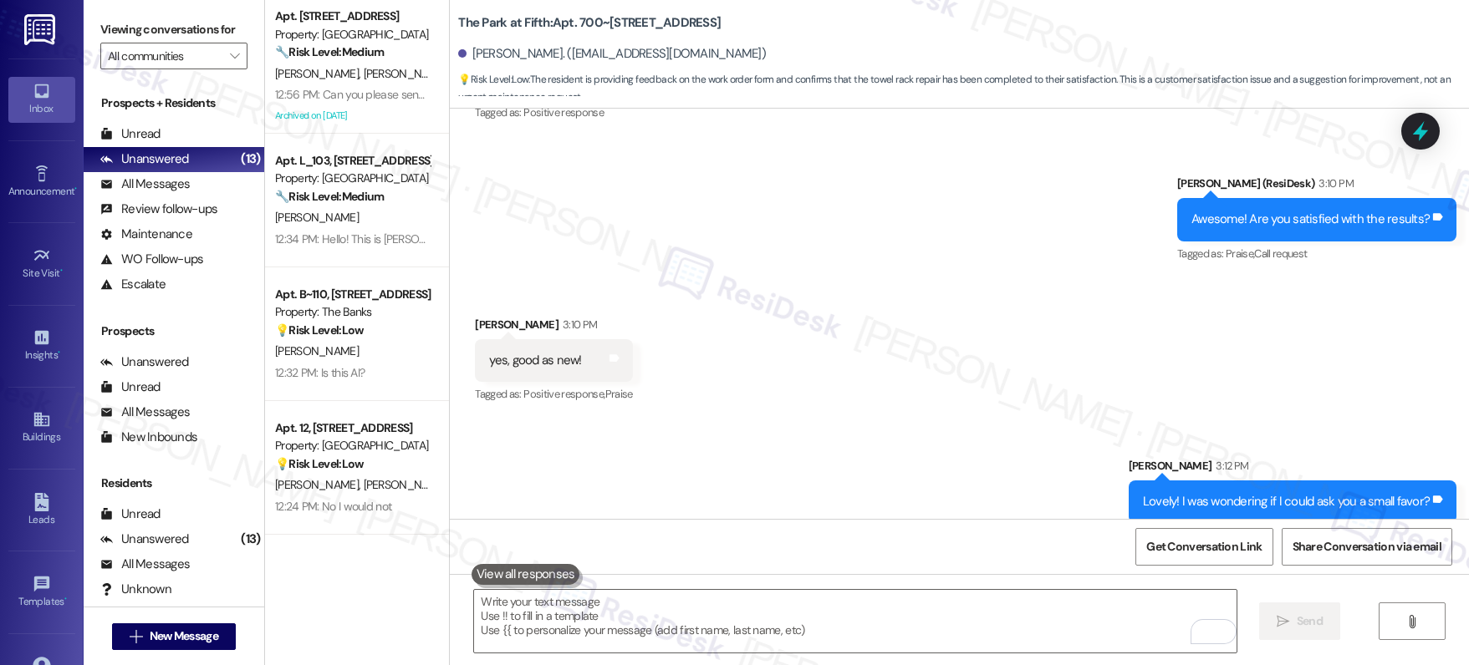
scroll to position [8052, 0]
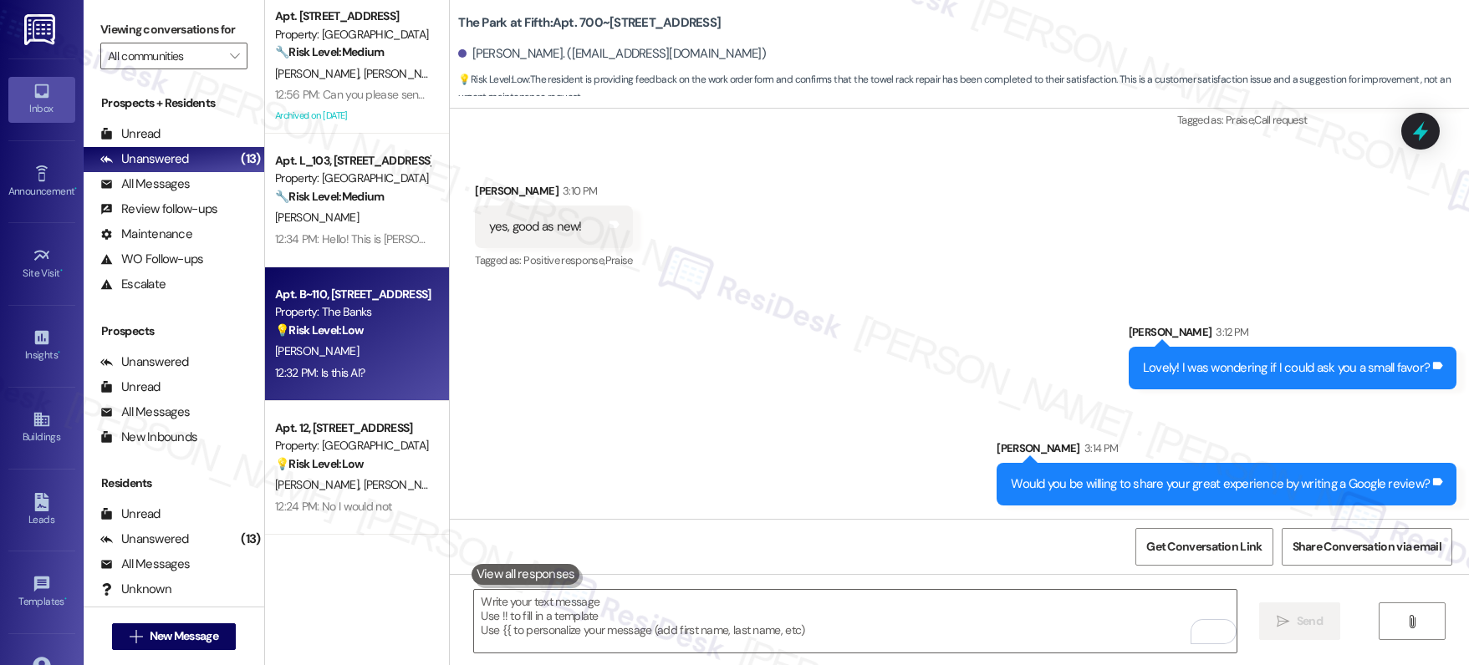
click at [320, 276] on div "Apt. B~110, 595 NE Geary St Property: The Banks 💡 Risk Level: Low The resident …" at bounding box center [357, 334] width 184 height 134
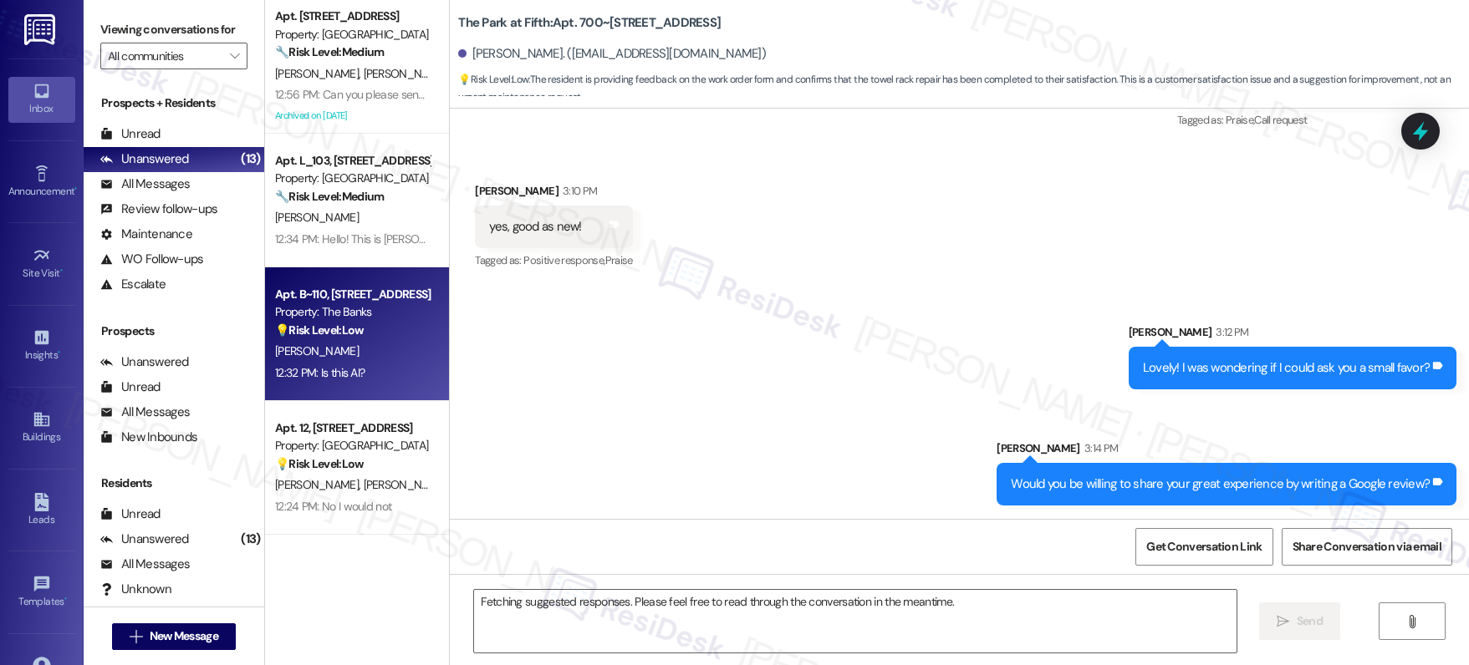
click at [349, 308] on div "Apt. B~110, 595 NE Geary St Property: The Banks 💡 Risk Level: Low The resident …" at bounding box center [352, 312] width 158 height 57
click at [349, 308] on div "Property: The Banks" at bounding box center [352, 312] width 155 height 18
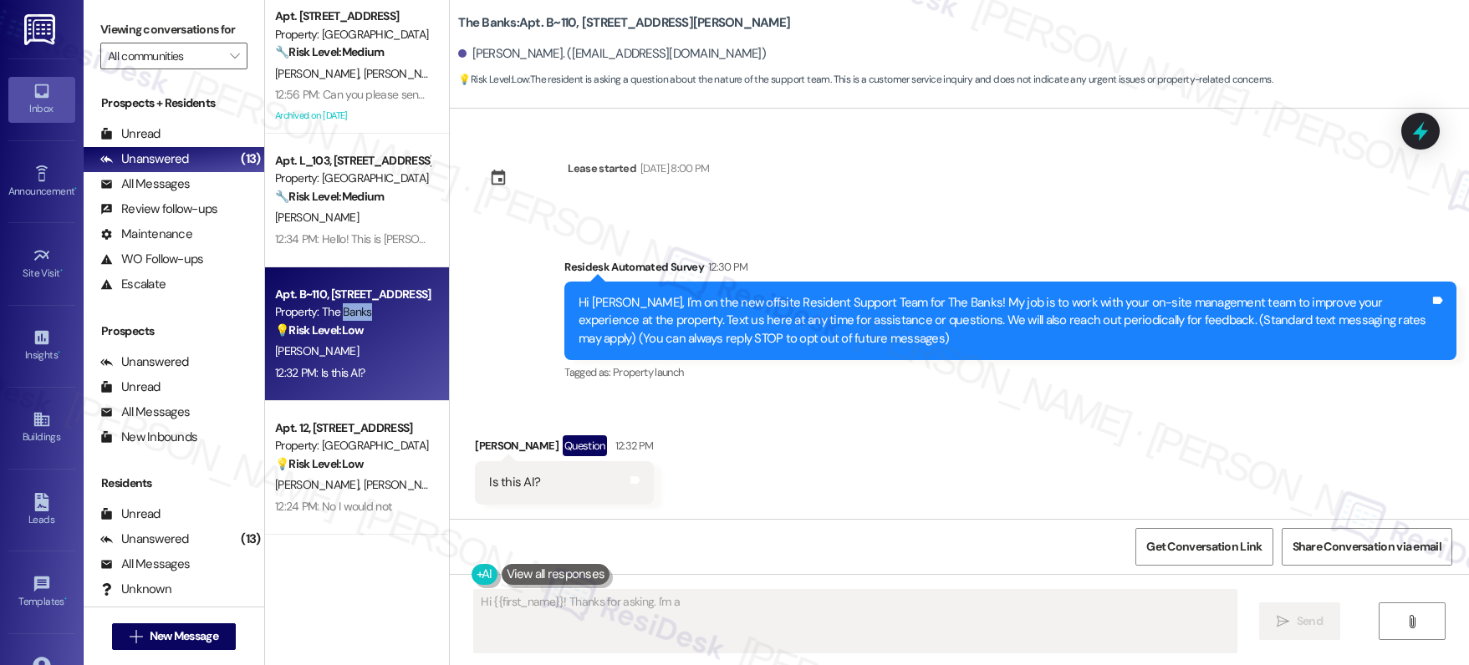
scroll to position [0, 0]
click at [349, 308] on div "Property: The Banks" at bounding box center [352, 312] width 155 height 18
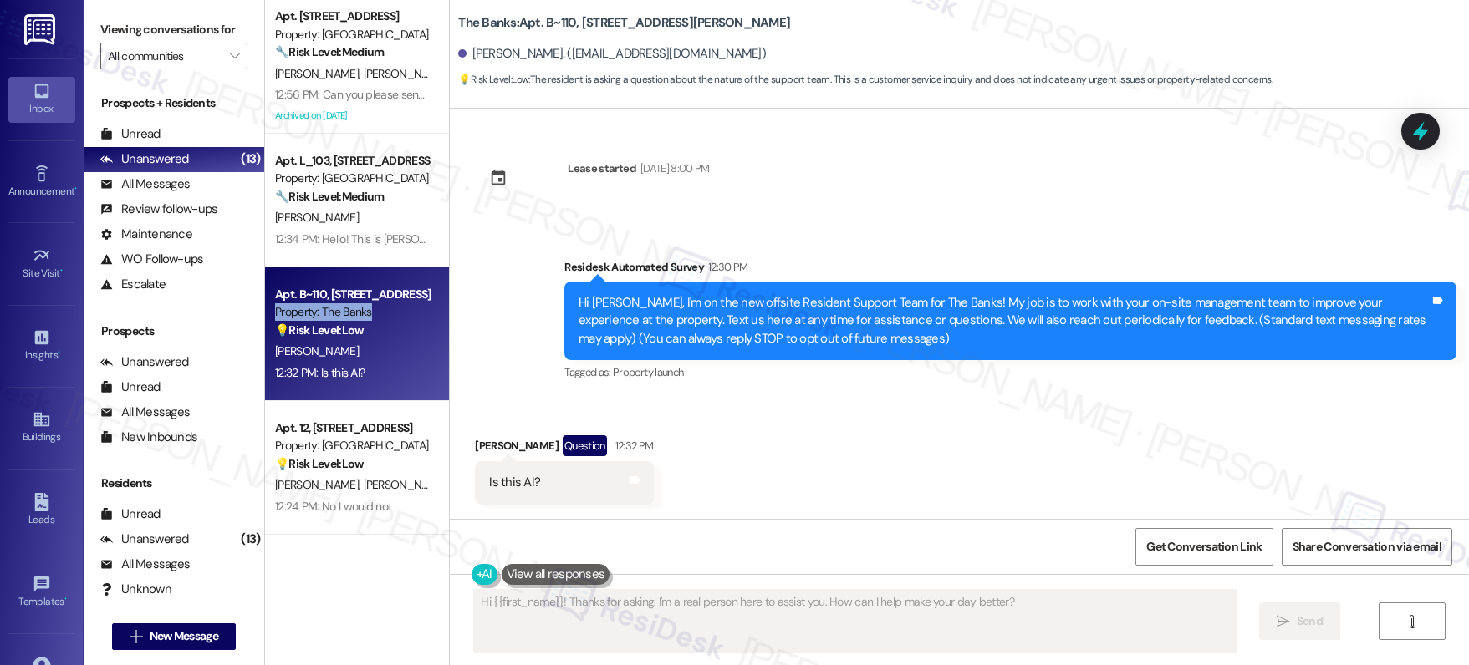
click at [349, 308] on div "Property: The Banks" at bounding box center [352, 312] width 155 height 18
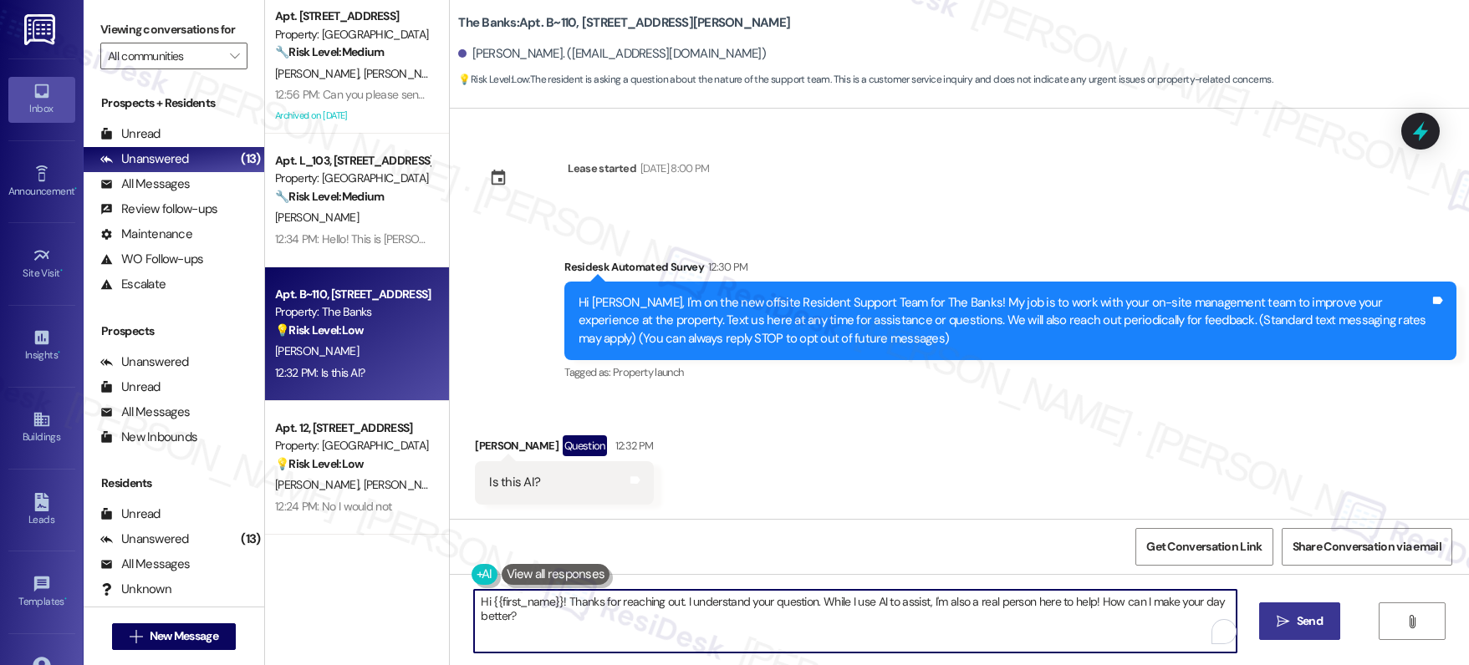
click at [847, 605] on textarea "Hi {{first_name}}! Thanks for reaching out. I understand your question. While I…" at bounding box center [855, 621] width 762 height 63
click at [846, 606] on textarea "Hi {{first_name}}! Thanks for reaching out. I understand your question. While I…" at bounding box center [855, 621] width 762 height 63
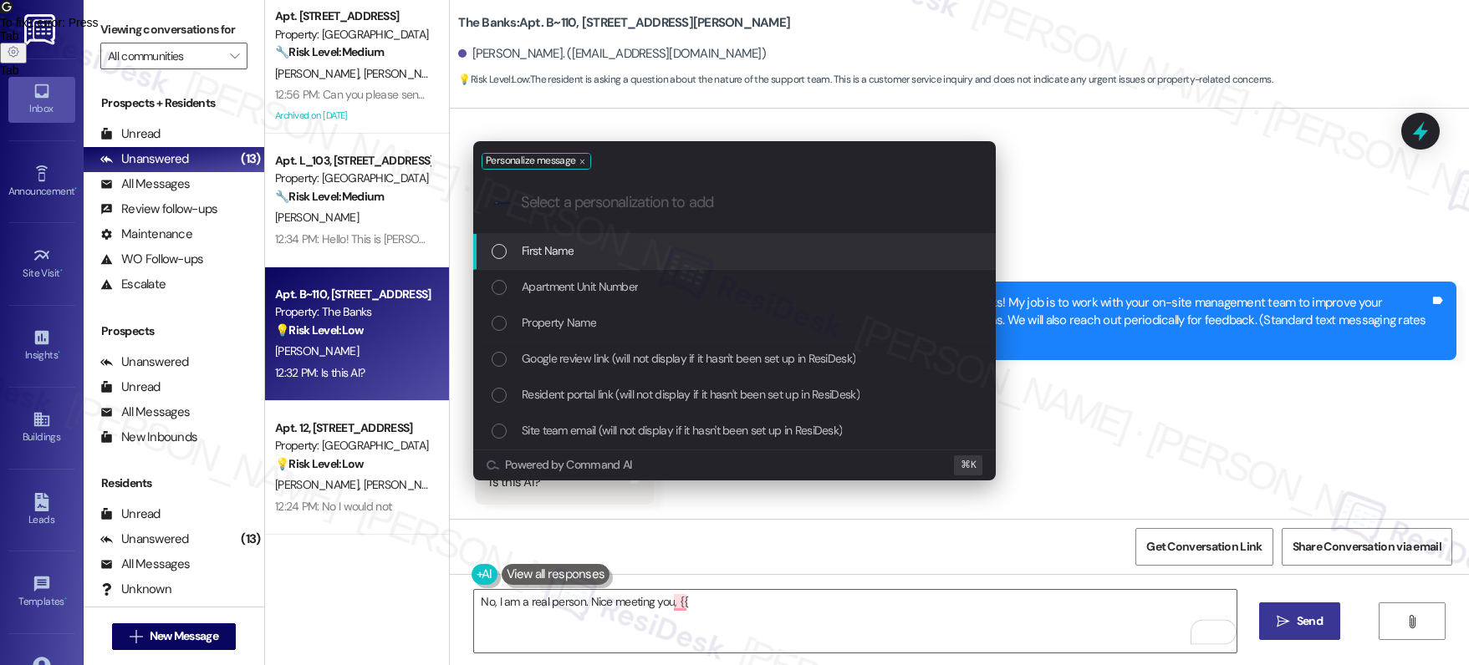
click at [674, 258] on div "First Name" at bounding box center [735, 251] width 489 height 18
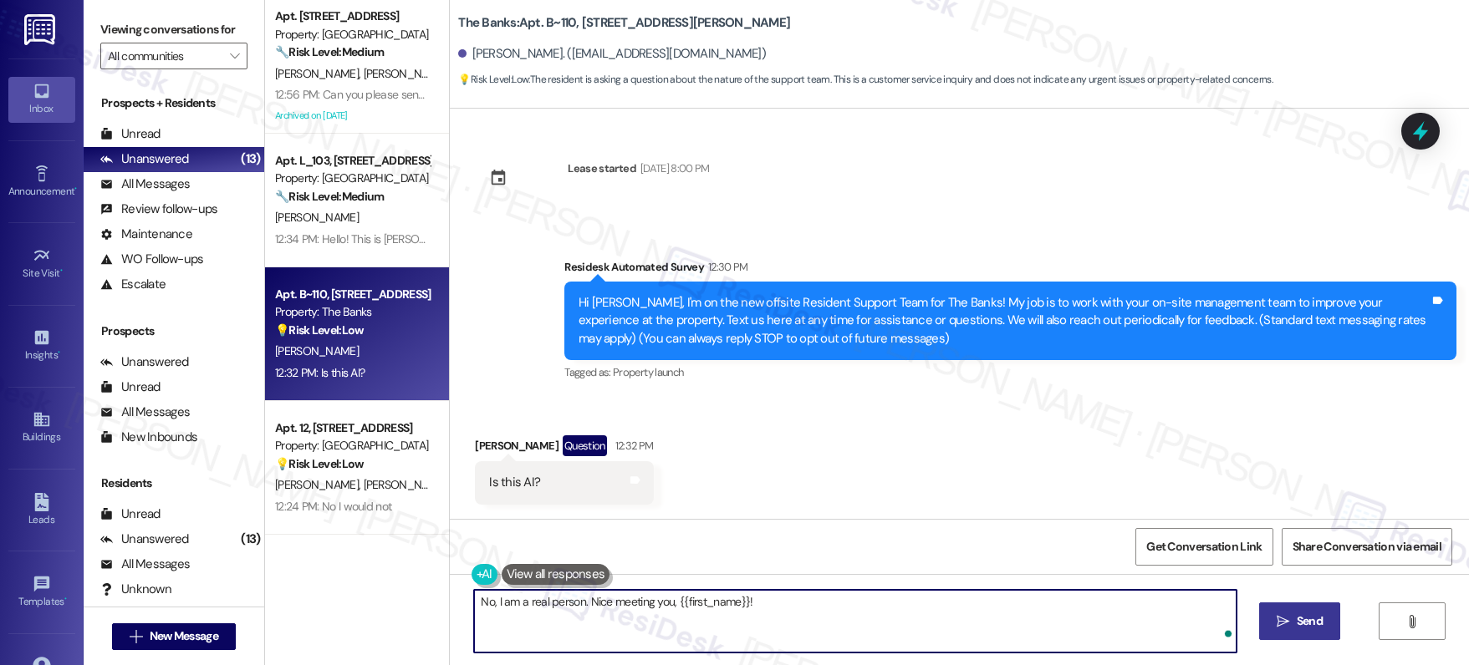
type textarea "No, I am a real person. Nice meeting you, {{first_name}}!"
click at [1313, 619] on span "Send" at bounding box center [1309, 622] width 26 height 18
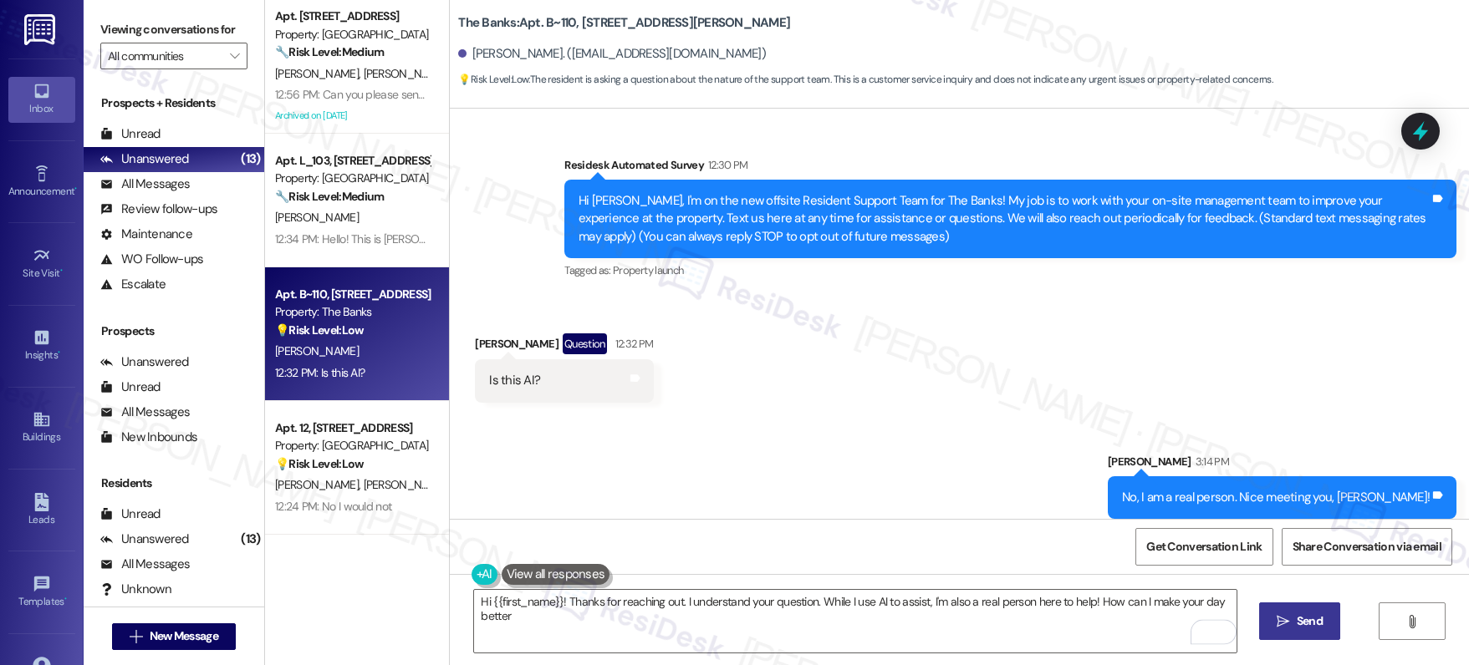
type textarea "Hi {{first_name}}! Thanks for reaching out. I understand your question. While I…"
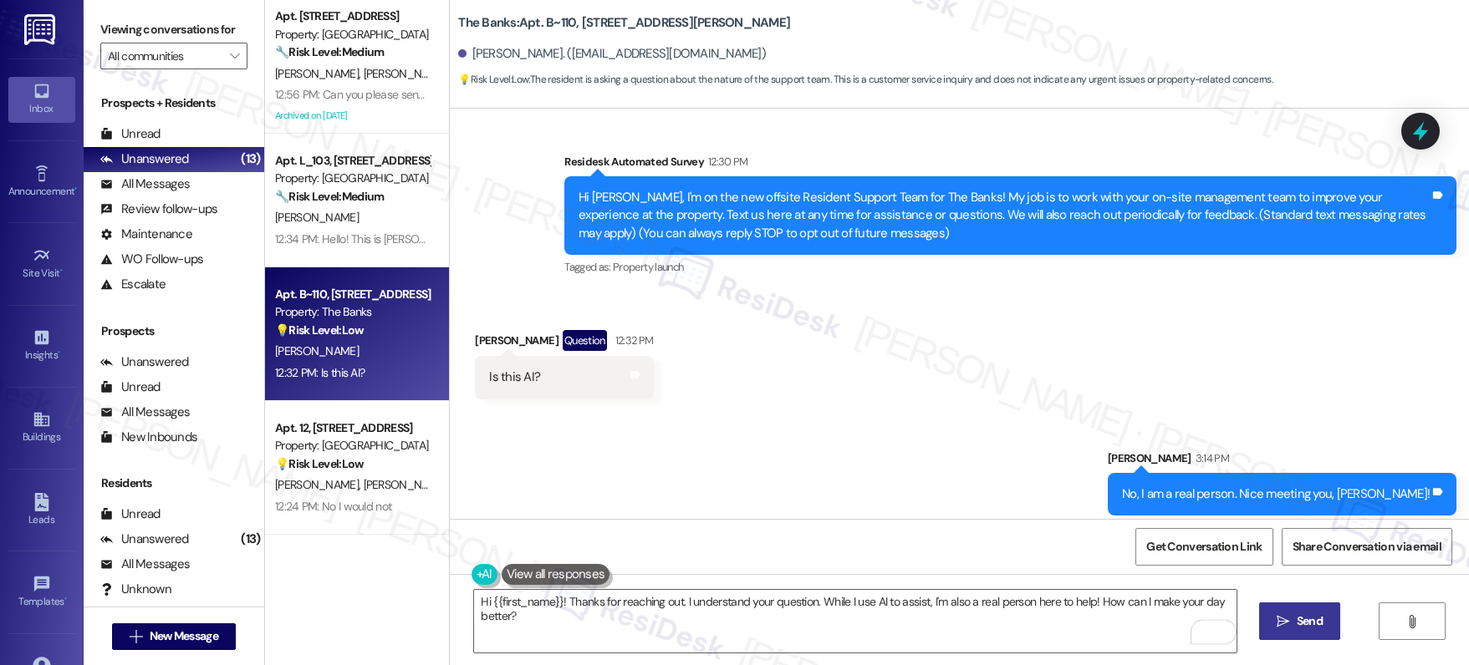
scroll to position [115, 0]
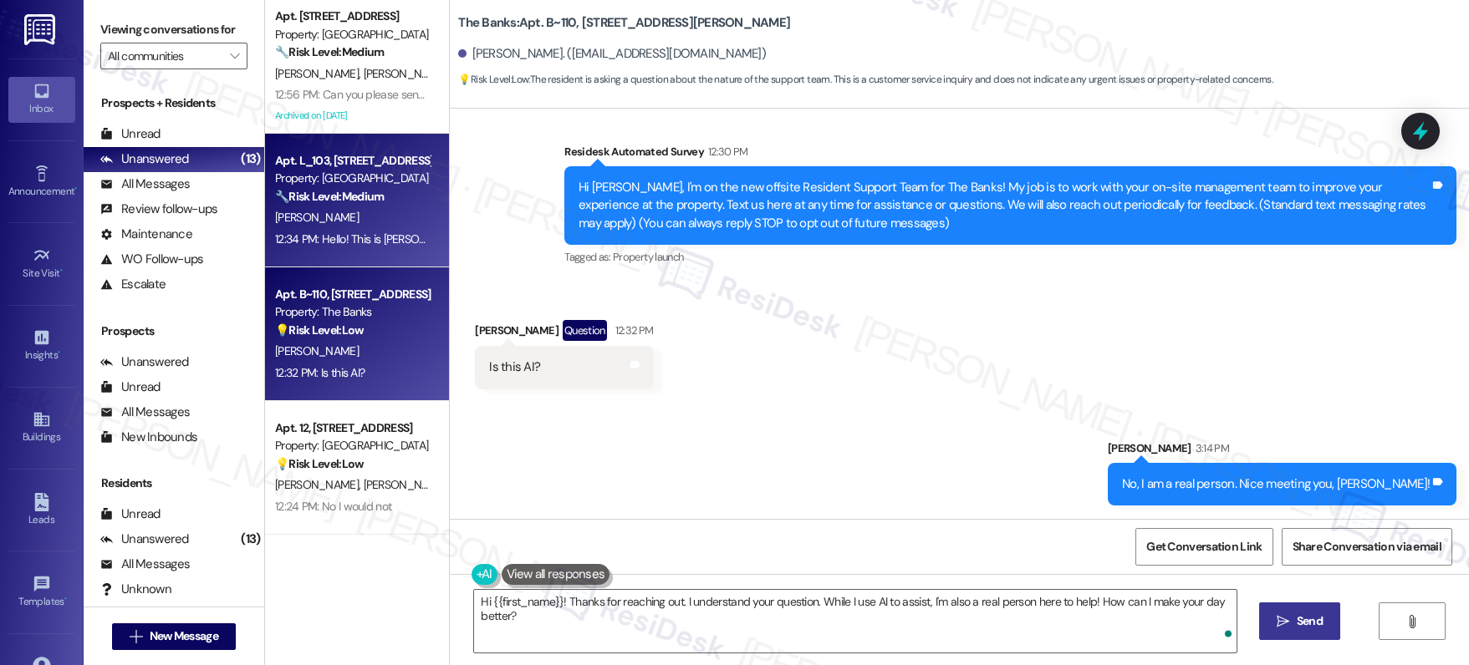
click at [338, 229] on div "12:34 PM: Hello! This is Travis from L103. is there a way I can change my email…" at bounding box center [352, 239] width 158 height 21
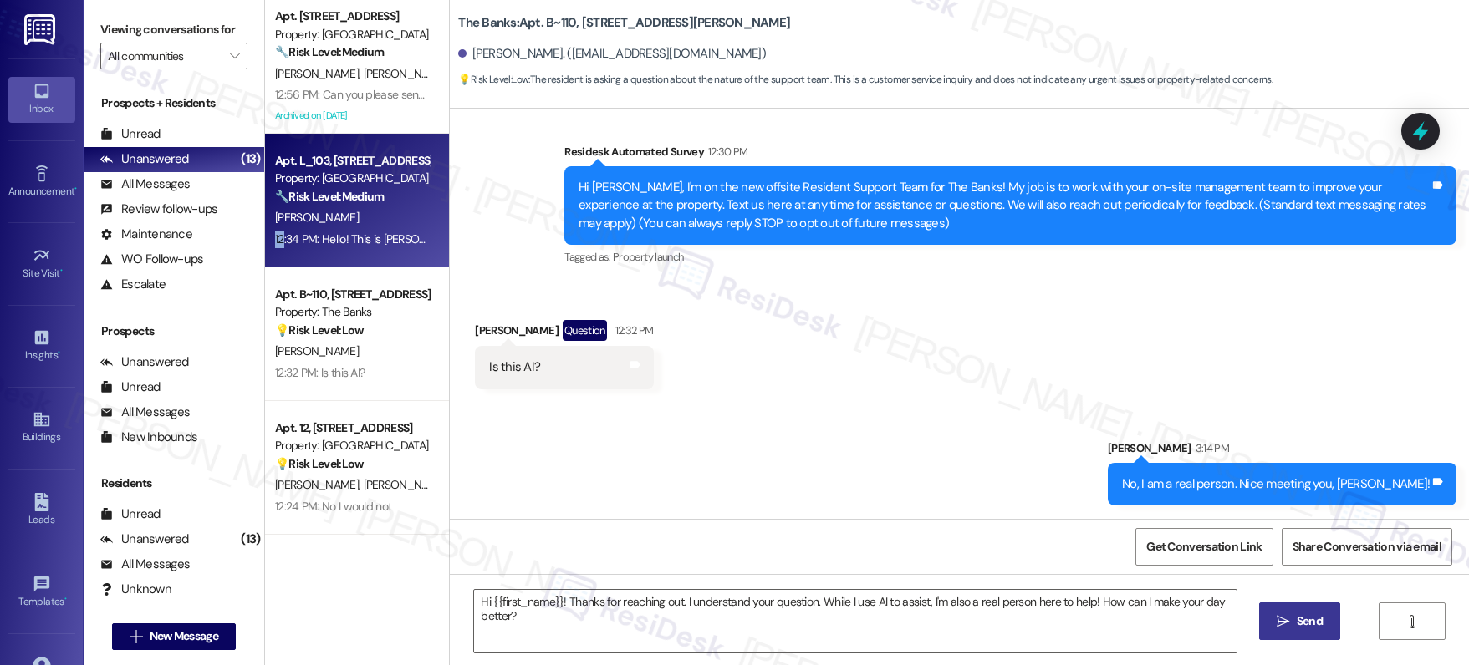
click at [338, 229] on div "12:34 PM: Hello! This is Travis from L103. is there a way I can change my email…" at bounding box center [352, 239] width 158 height 21
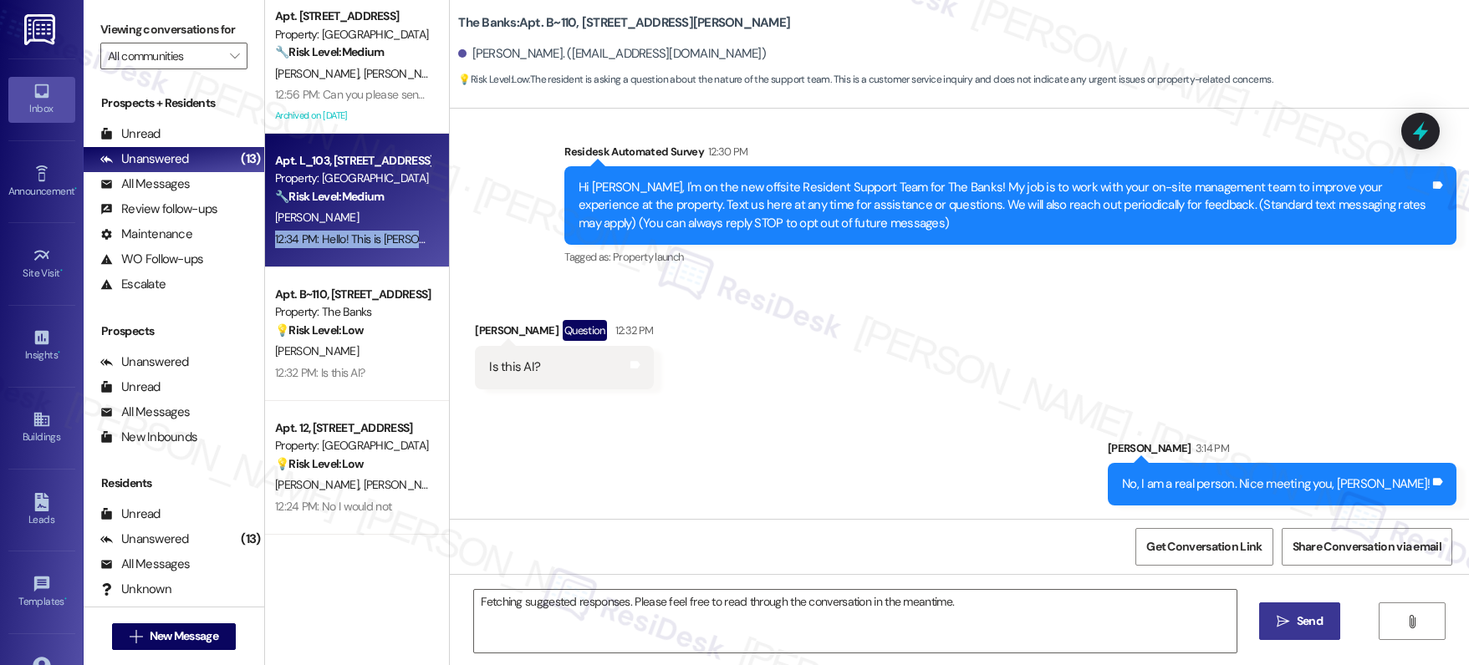
click at [338, 229] on div "12:34 PM: Hello! This is Travis from L103. is there a way I can change my email…" at bounding box center [352, 239] width 158 height 21
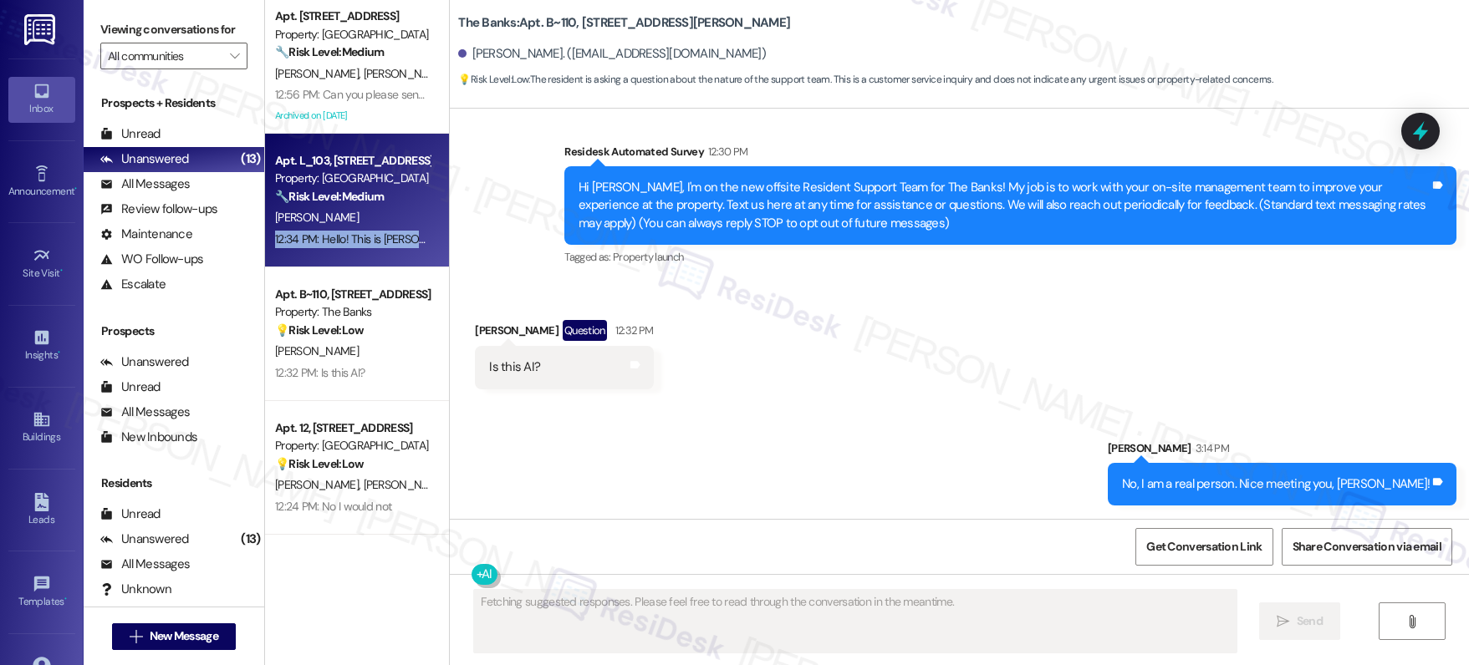
click at [338, 229] on div "12:34 PM: Hello! This is Travis from L103. is there a way I can change my email…" at bounding box center [352, 239] width 158 height 21
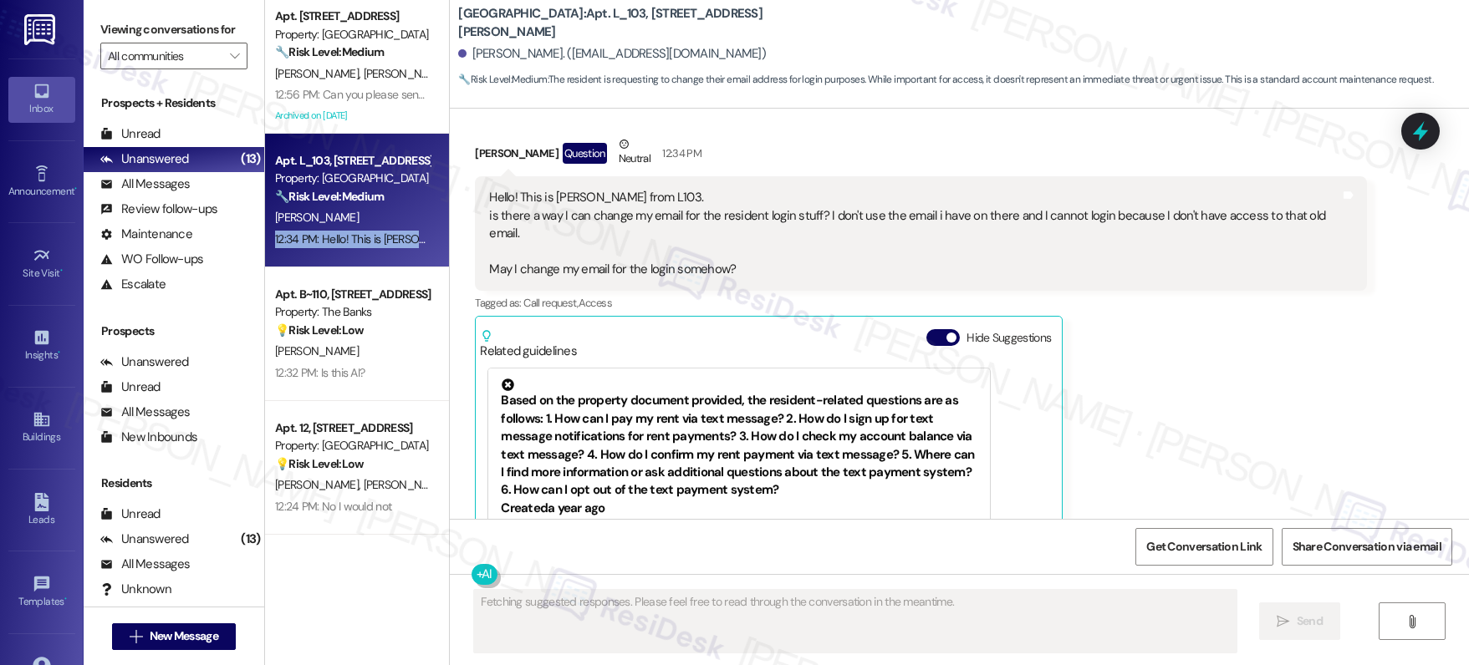
click at [338, 229] on div "12:34 PM: Hello! This is Travis from L103. is there a way I can change my email…" at bounding box center [352, 239] width 158 height 21
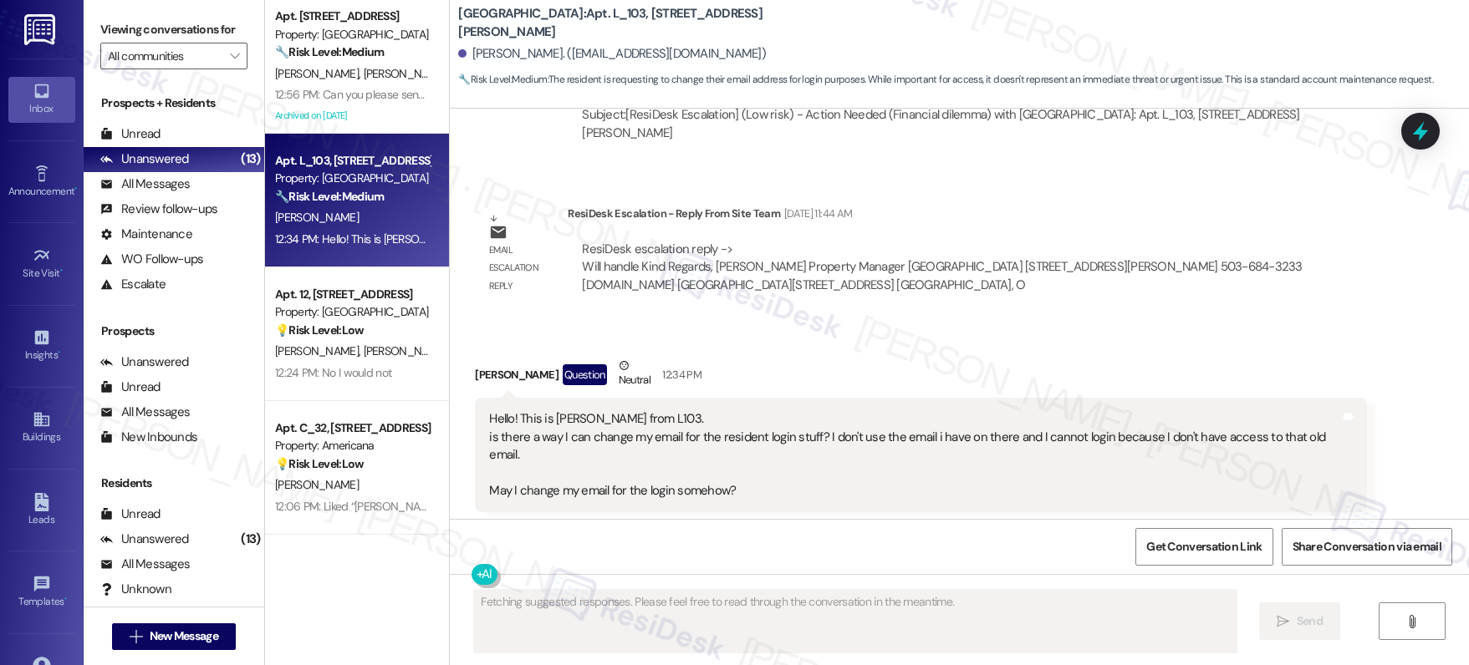
scroll to position [14050, 0]
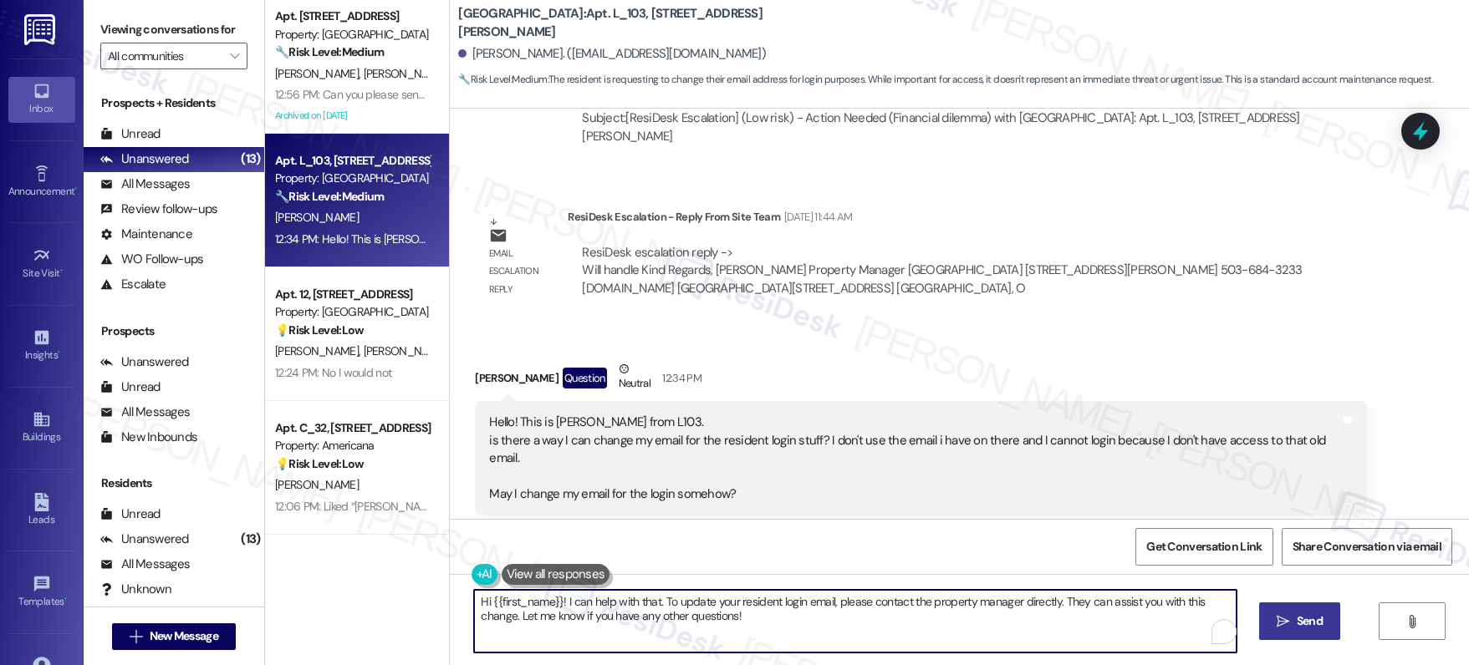
click at [778, 608] on textarea "Hi {{first_name}}! I can help with that. To update your resident login email, p…" at bounding box center [855, 621] width 762 height 63
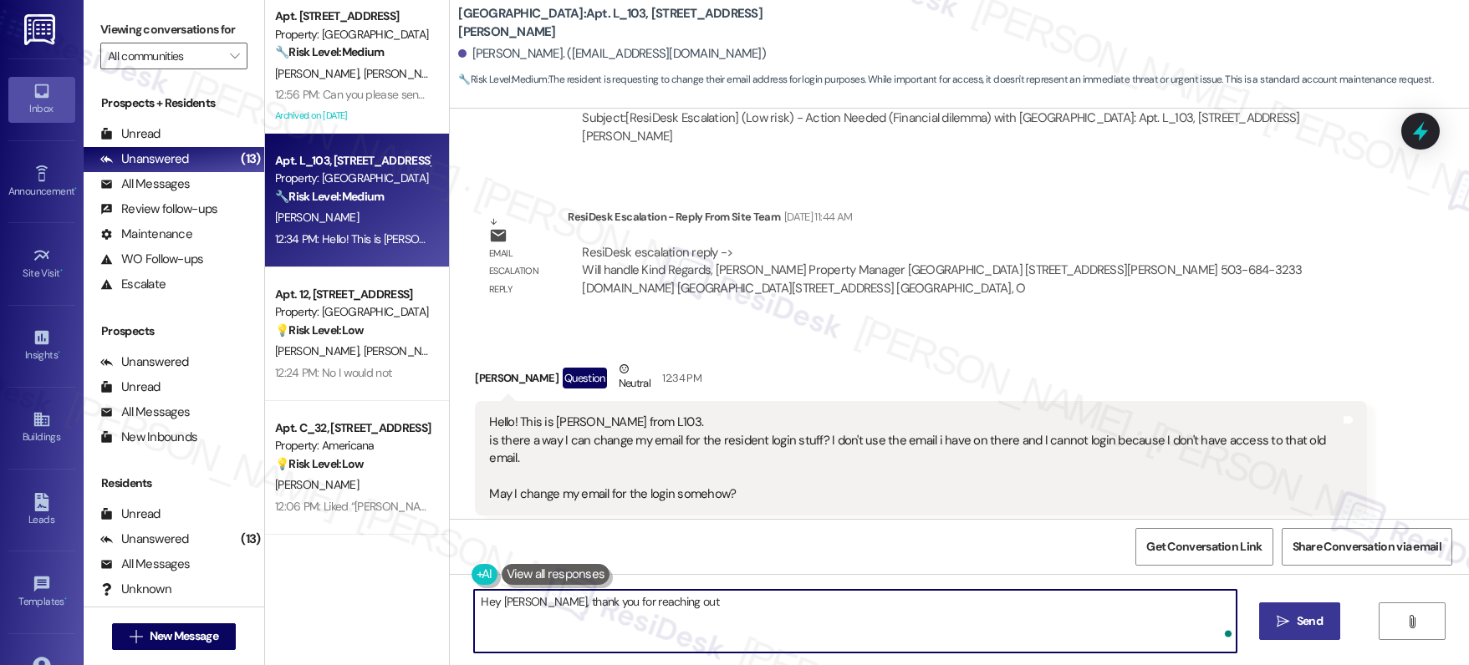
type textarea "Hey Travis, thank you for reaching out!"
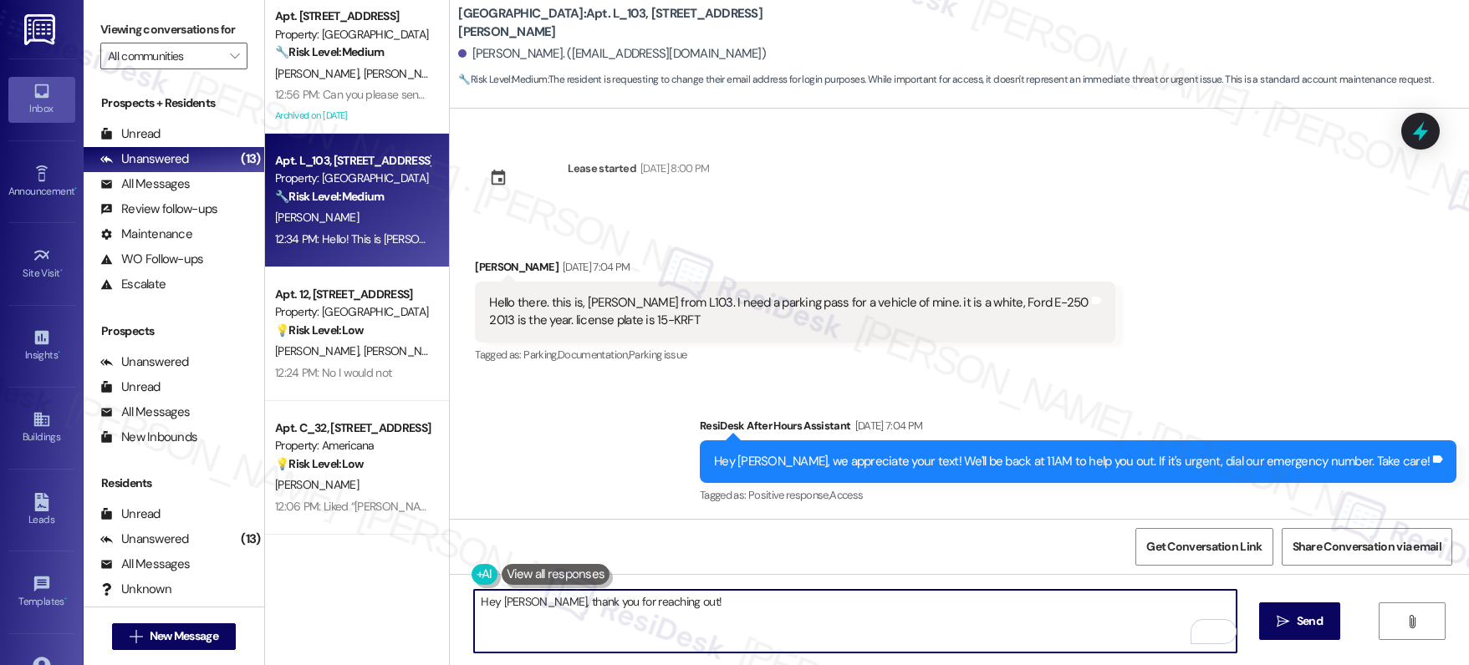
scroll to position [14050, 0]
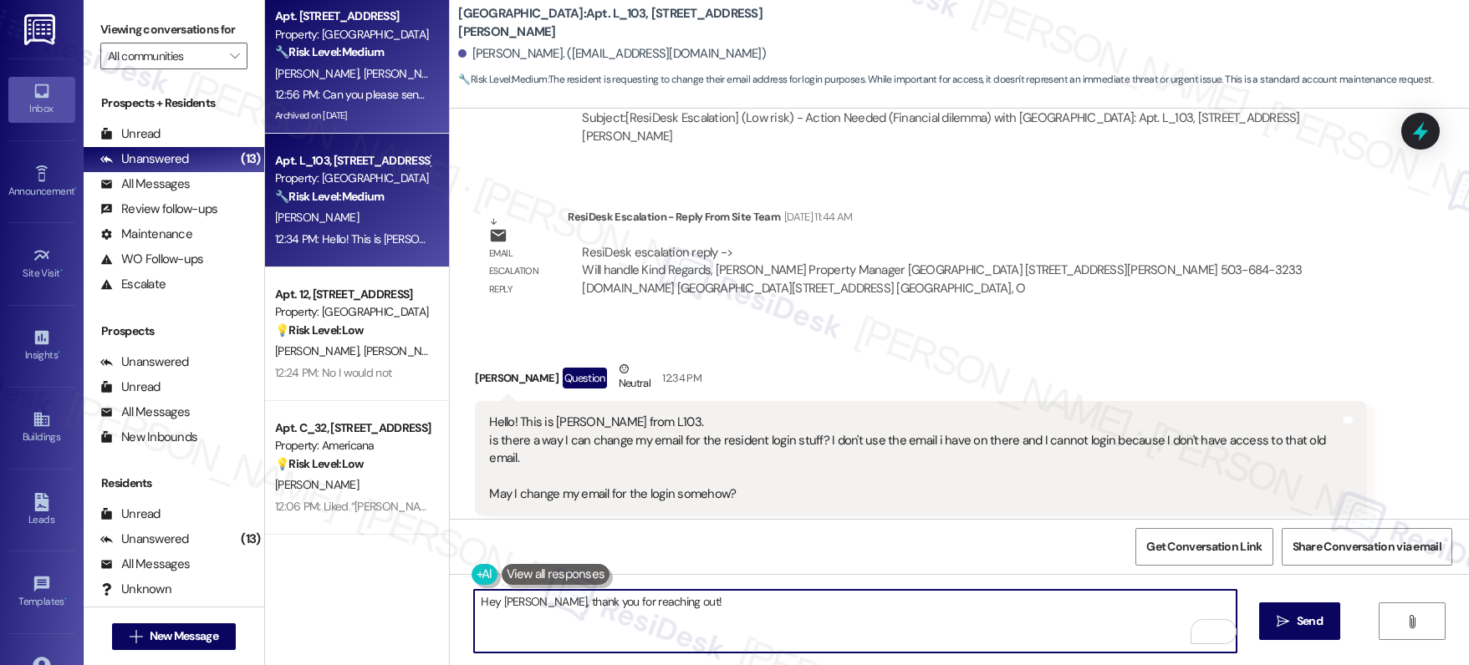
type textarea "Hey [PERSON_NAME], thank you for reaching out!"
click at [364, 70] on span "[PERSON_NAME]" at bounding box center [408, 73] width 89 height 15
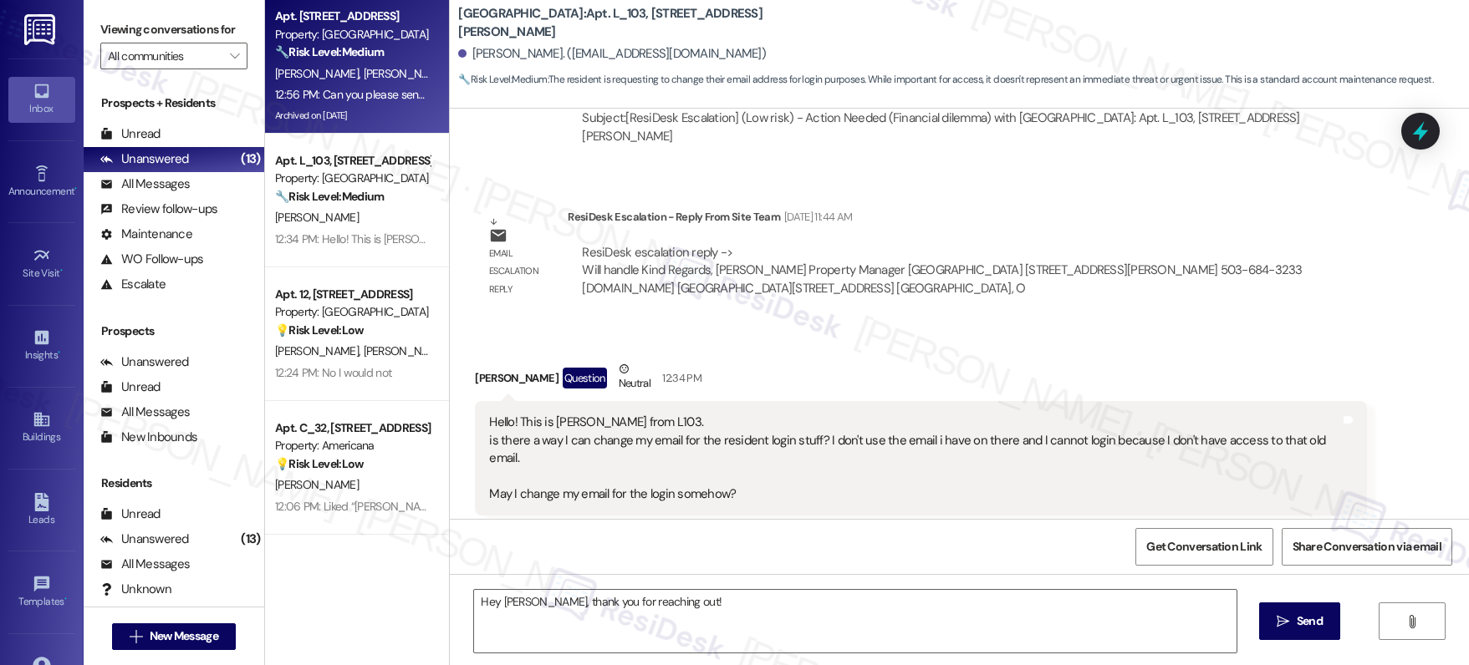
click at [364, 69] on span "[PERSON_NAME]" at bounding box center [408, 73] width 89 height 15
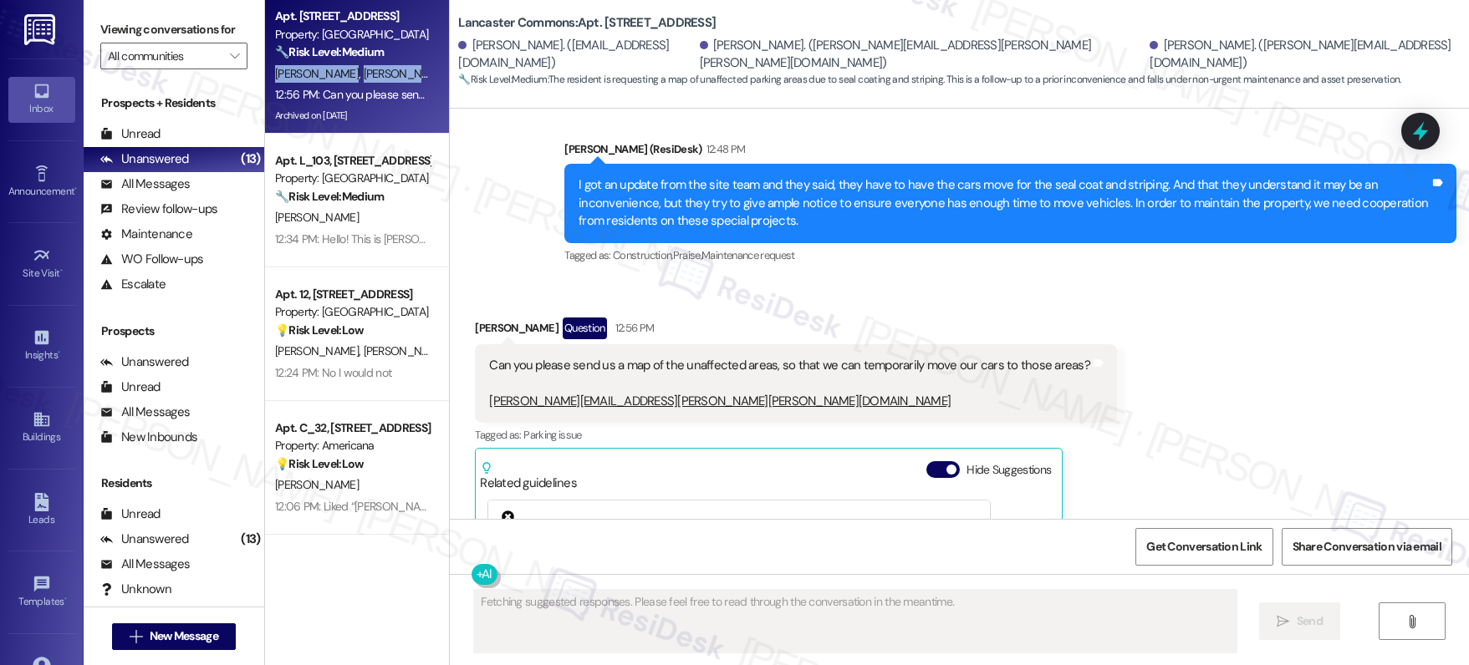
scroll to position [13122, 0]
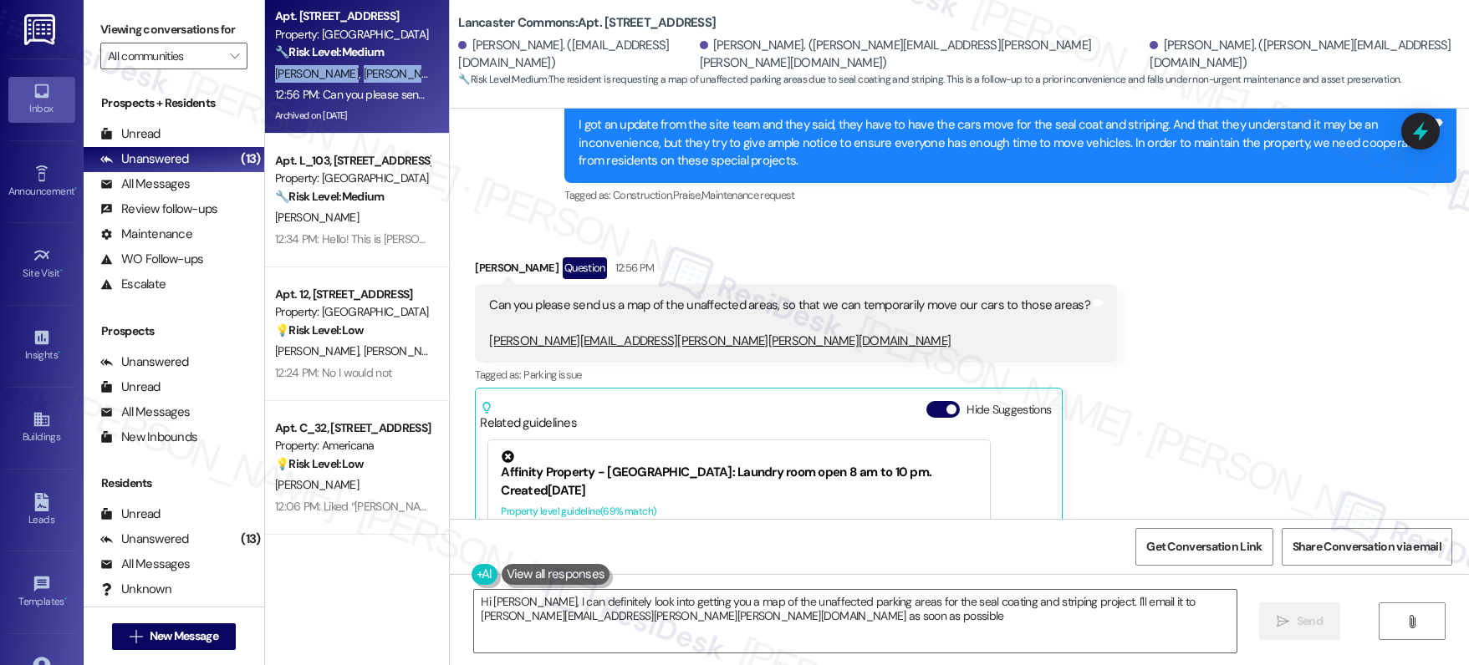
type textarea "Hi [PERSON_NAME], I can definitely look into getting you a map of the unaffecte…"
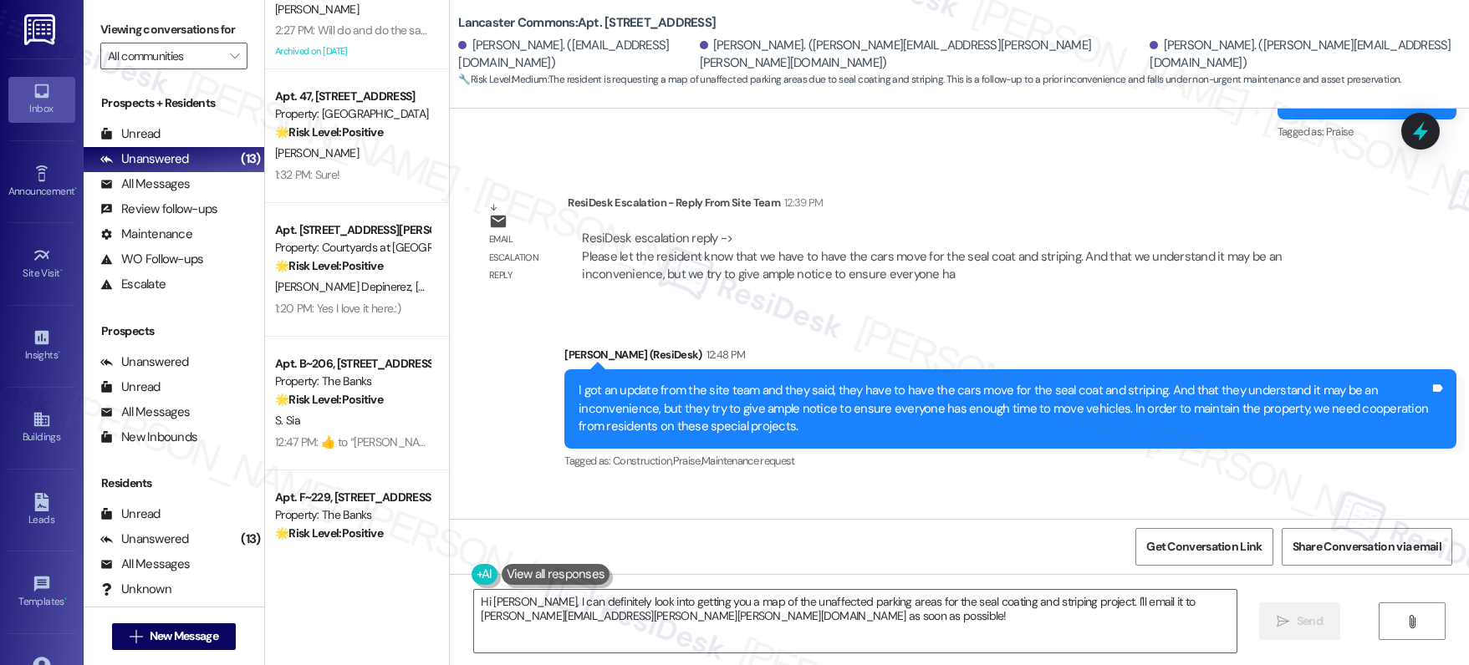
scroll to position [1058, 0]
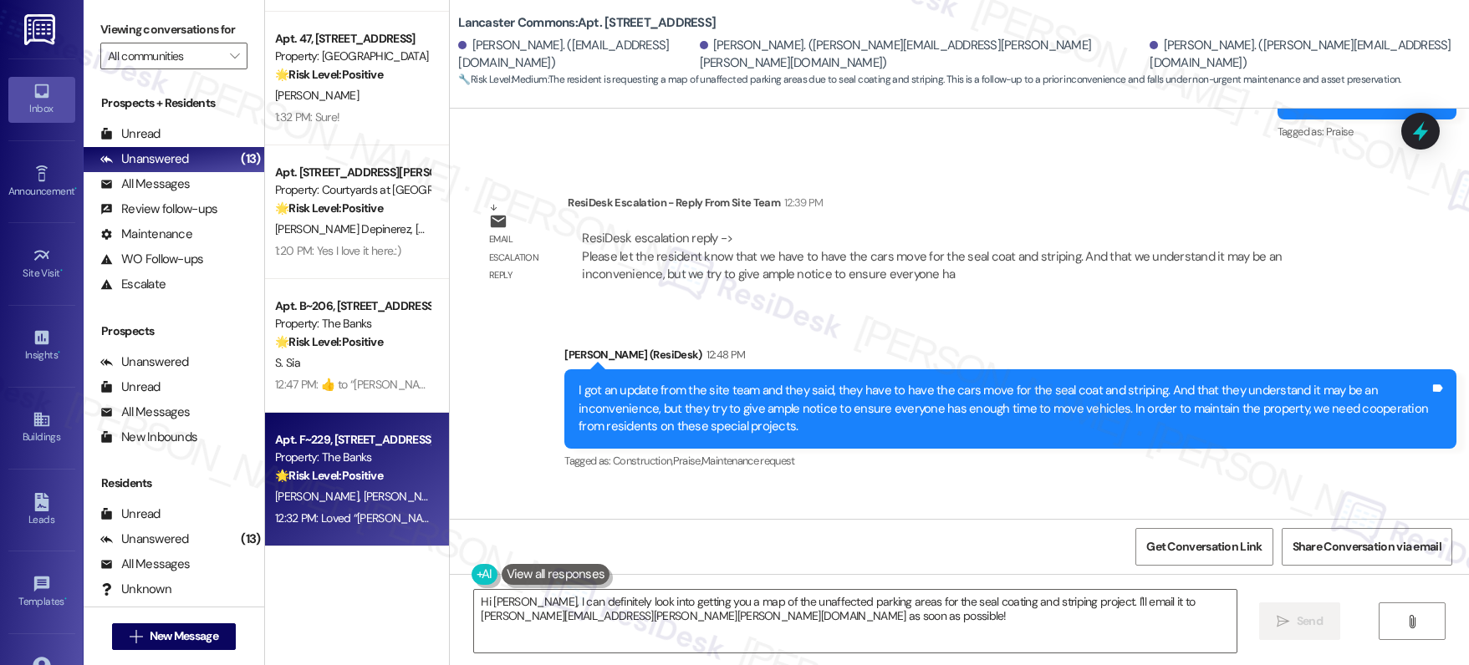
click at [344, 430] on div "Apt. F~229, [STREET_ADDRESS][PERSON_NAME] Property: The Banks 🌟 Risk Level: Pos…" at bounding box center [352, 458] width 158 height 57
click at [343, 431] on div "Apt. F~229, [STREET_ADDRESS][PERSON_NAME]" at bounding box center [352, 440] width 155 height 18
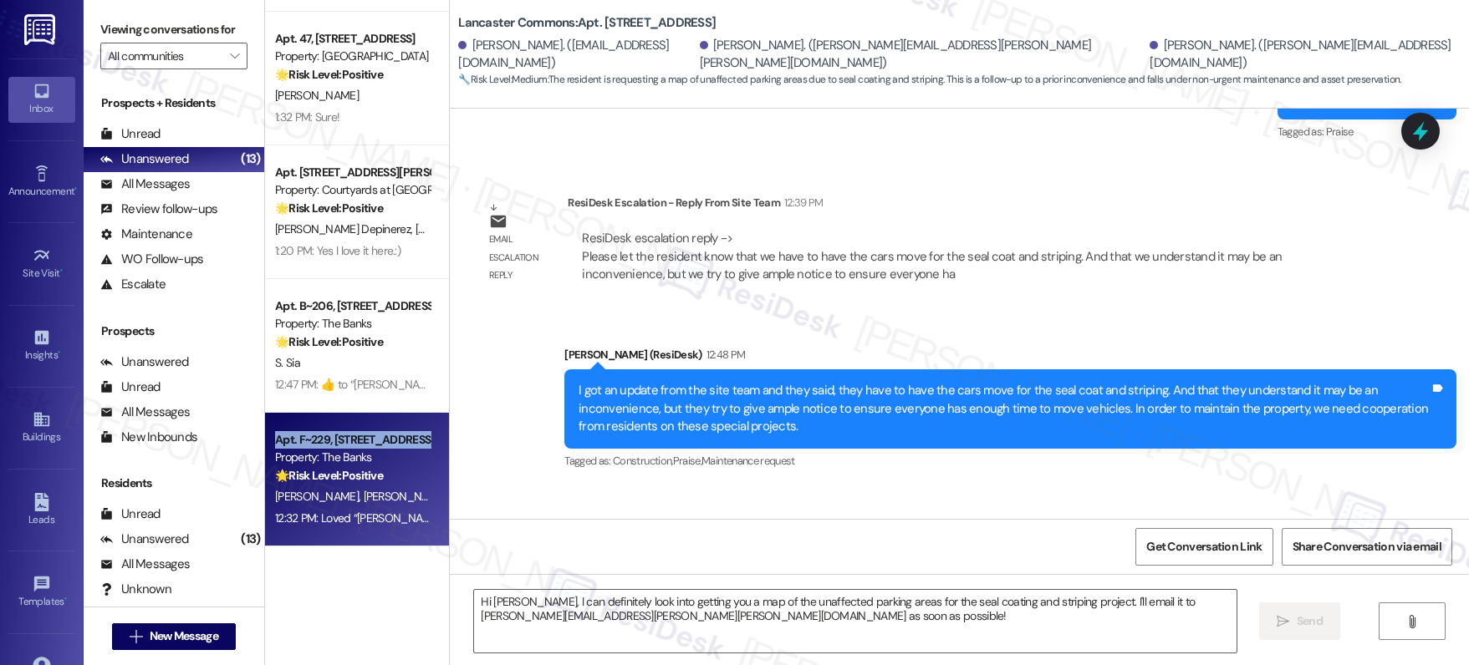
type textarea "Fetching suggested responses. Please feel free to read through the conversation…"
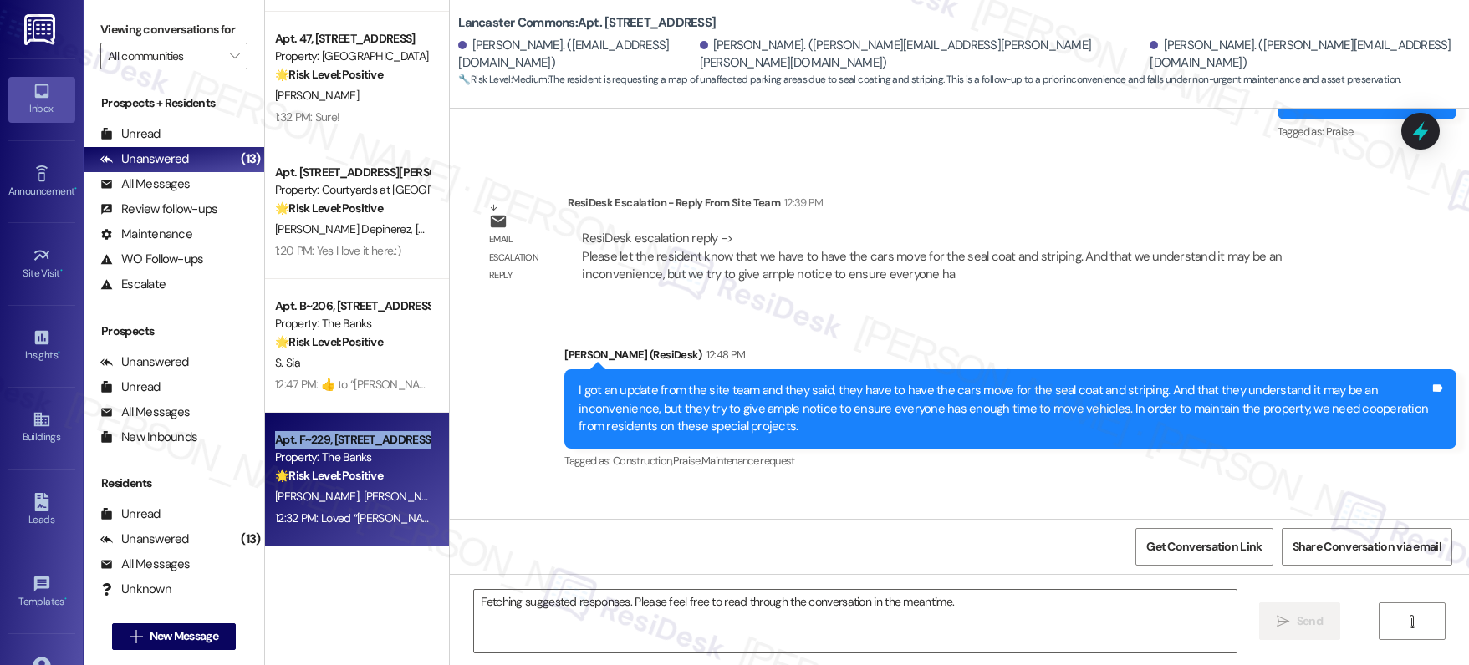
click at [343, 431] on div "Apt. F~229, [STREET_ADDRESS][PERSON_NAME]" at bounding box center [352, 440] width 155 height 18
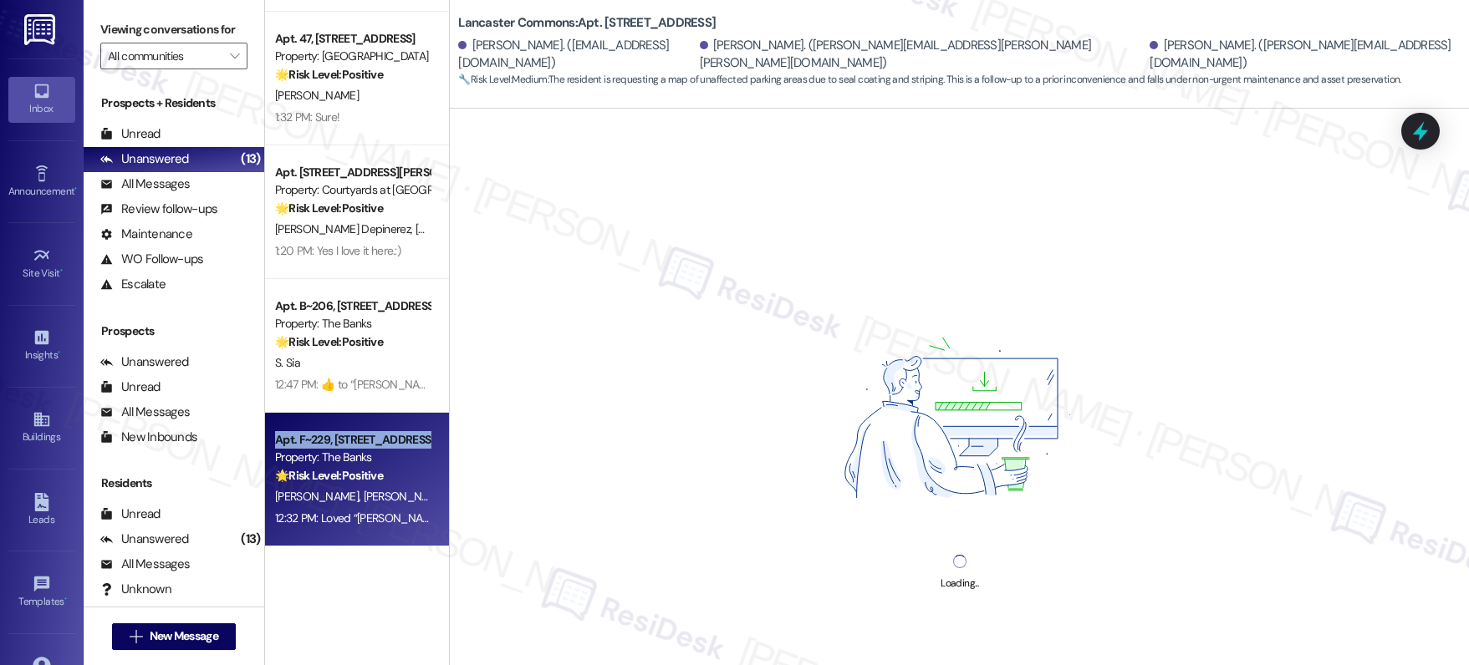
click at [343, 431] on div "Apt. F~229, [STREET_ADDRESS][PERSON_NAME]" at bounding box center [352, 440] width 155 height 18
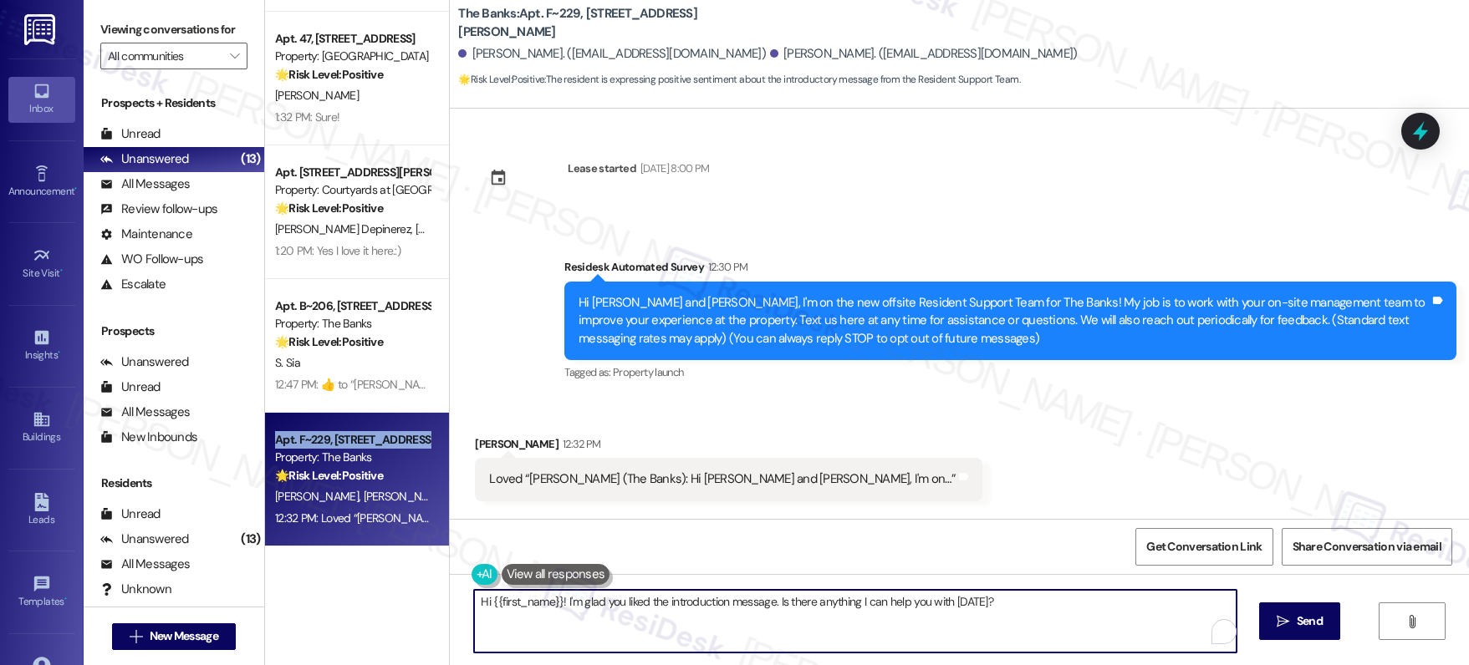
click at [777, 598] on textarea "Hi {{first_name}}! I'm glad you liked the introduction message. Is there anythi…" at bounding box center [855, 621] width 762 height 63
click at [777, 599] on textarea "Hi {{first_name}}! I'm glad you liked the introduction message. Is there anythi…" at bounding box center [855, 621] width 762 height 63
click at [777, 600] on textarea "Hi {{first_name}}! I'm glad you liked the introduction message. Is there anythi…" at bounding box center [855, 621] width 762 height 63
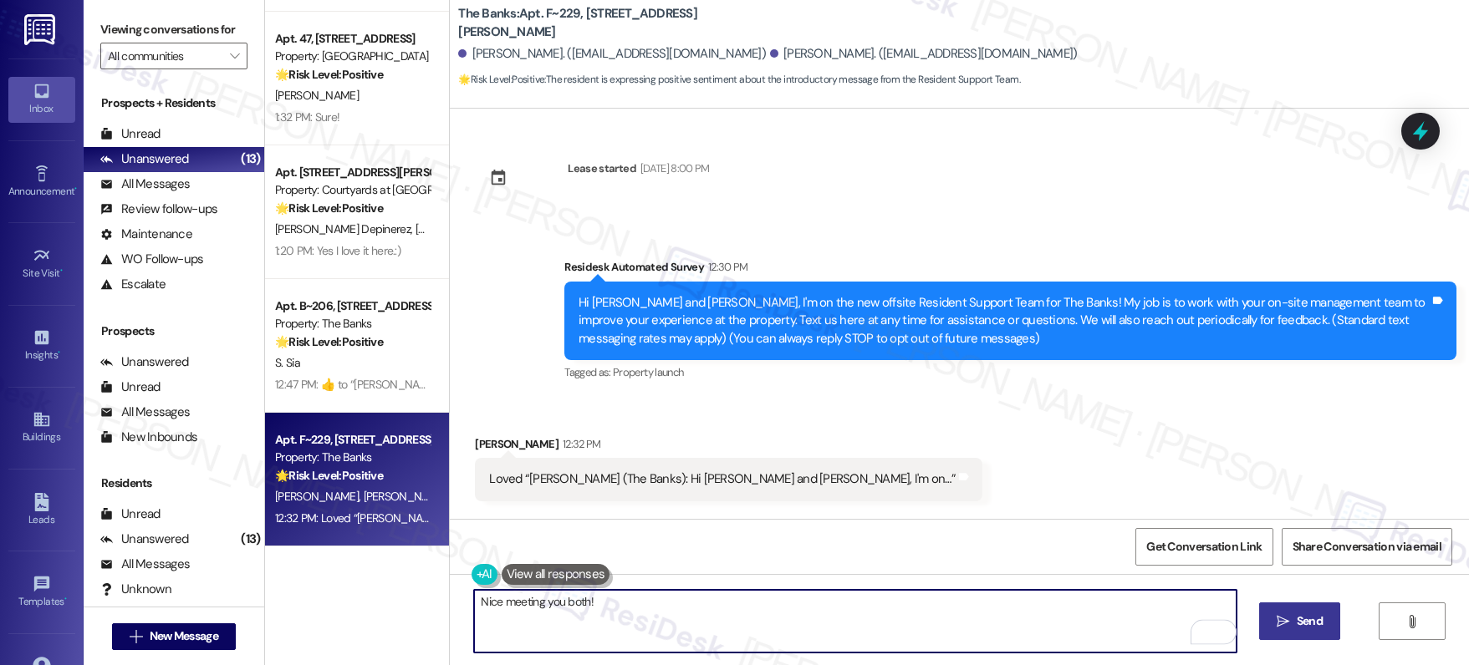
type textarea "Nice meeting you both!"
click at [1317, 614] on span "Send" at bounding box center [1309, 622] width 26 height 18
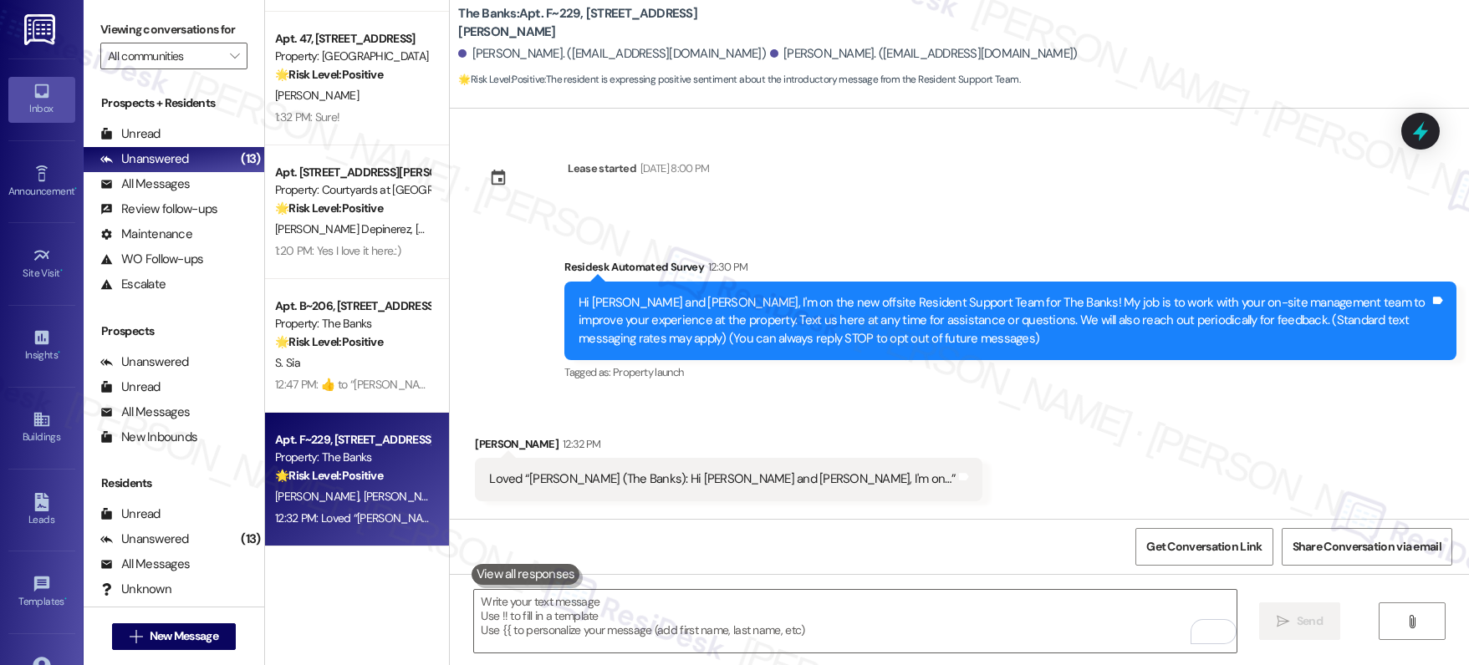
click at [1367, 456] on div "Received via SMS [PERSON_NAME] 12:32 PM Loved “[PERSON_NAME] (The Banks): Hi [P…" at bounding box center [959, 456] width 1019 height 116
click at [1366, 457] on div "Received via SMS [PERSON_NAME] 12:32 PM Loved “[PERSON_NAME] (The Banks): Hi [P…" at bounding box center [959, 456] width 1019 height 116
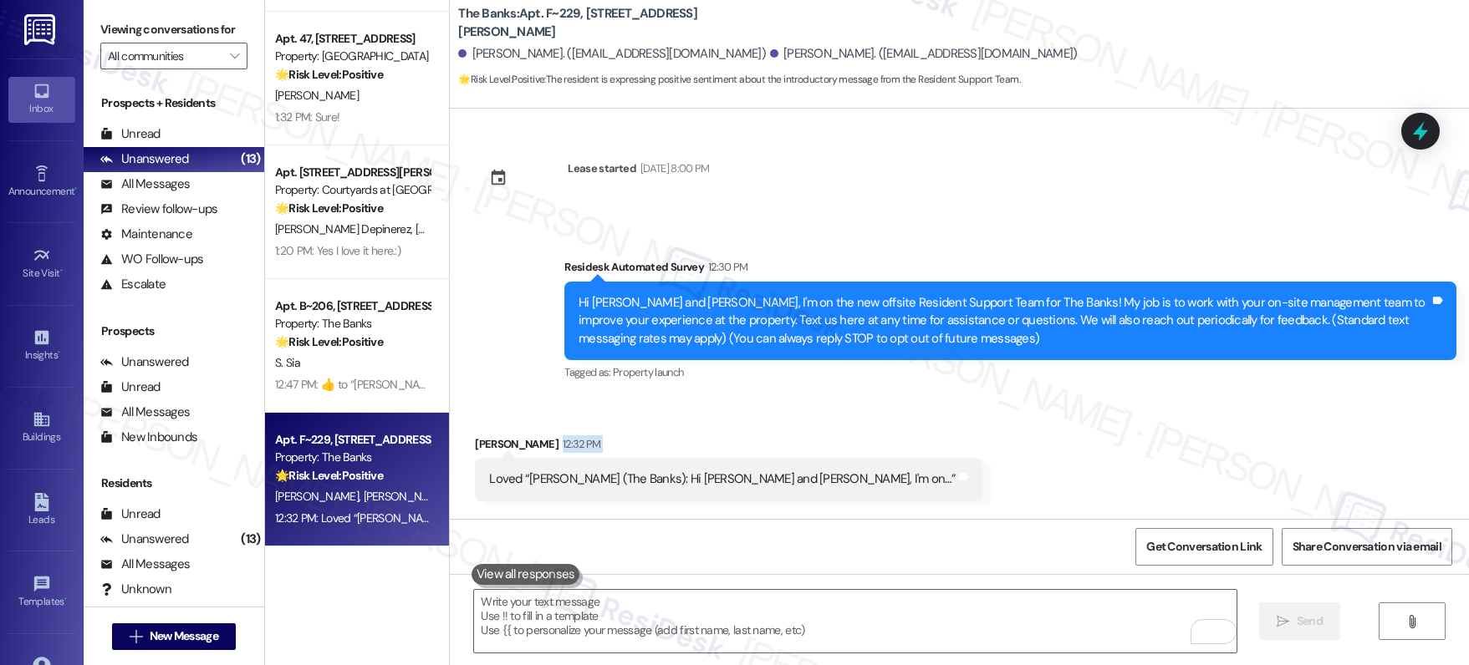
click at [1366, 457] on div "Received via SMS [PERSON_NAME] 12:32 PM Loved “[PERSON_NAME] (The Banks): Hi [P…" at bounding box center [959, 456] width 1019 height 116
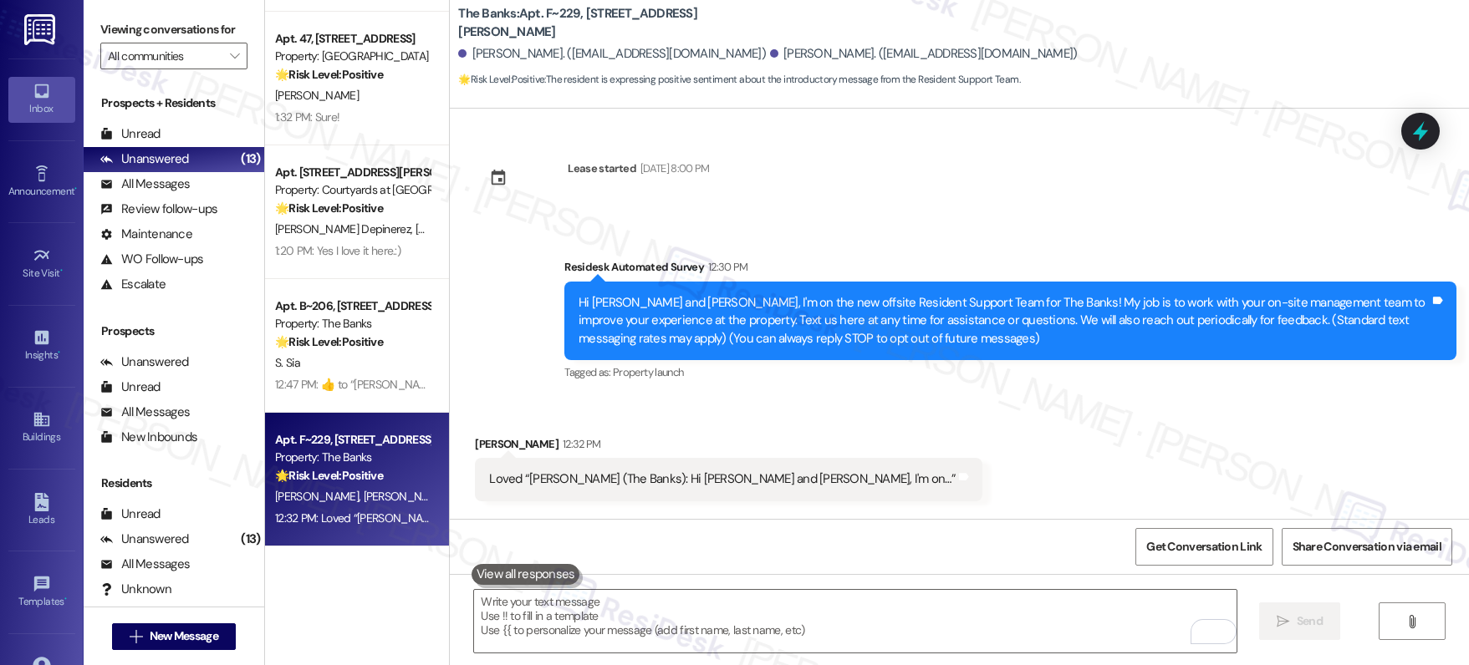
click at [1366, 457] on div "Received via SMS [PERSON_NAME] 12:32 PM Loved “[PERSON_NAME] (The Banks): Hi [P…" at bounding box center [959, 456] width 1019 height 116
drag, startPoint x: 817, startPoint y: 564, endPoint x: 767, endPoint y: 591, distance: 56.8
click at [817, 563] on div "Get Conversation Link Share Conversation via email" at bounding box center [959, 546] width 1019 height 55
drag, startPoint x: 445, startPoint y: 344, endPoint x: 435, endPoint y: 349, distance: 10.9
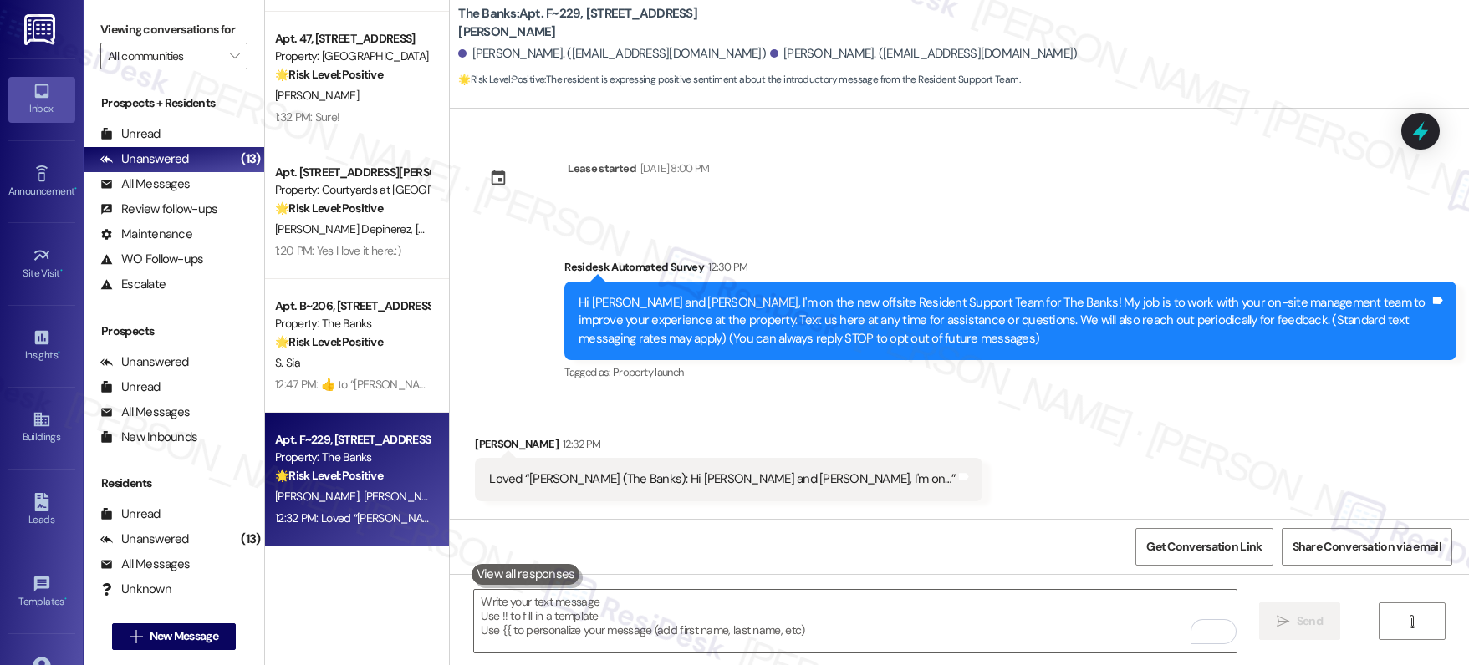
click at [450, 348] on div "Survey, sent via SMS Residesk Automated Survey 12:30 PM Hi [PERSON_NAME] and [P…" at bounding box center [959, 309] width 1019 height 177
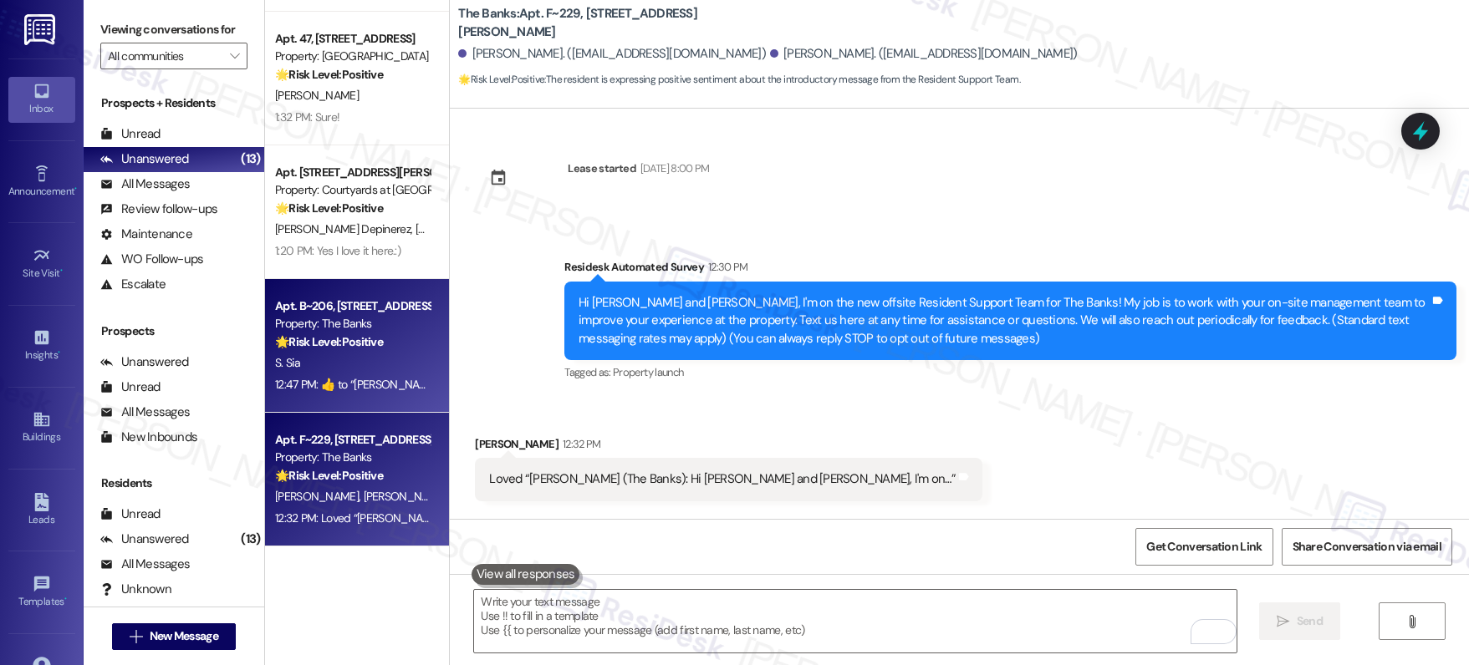
click at [393, 354] on div "S. Sia" at bounding box center [352, 363] width 158 height 21
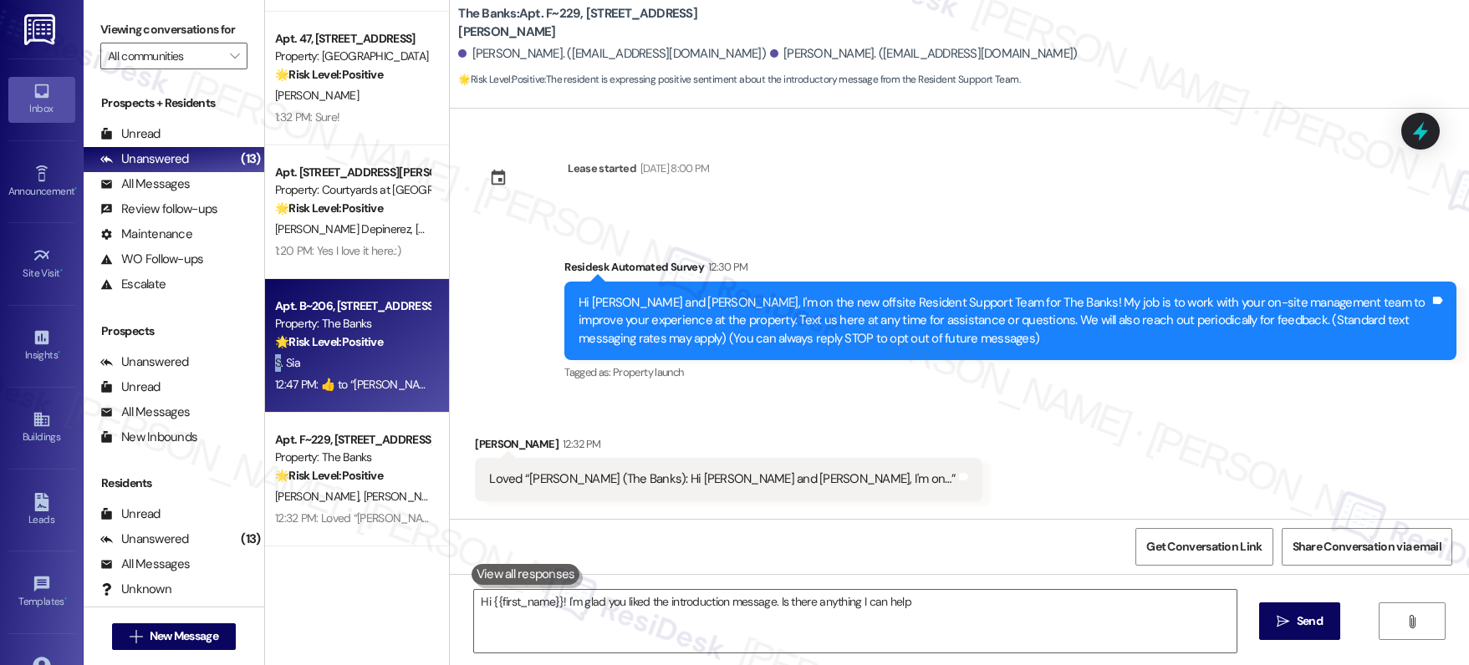
click at [393, 354] on div "S. Sia" at bounding box center [352, 363] width 158 height 21
type textarea "Hi {{first_name}}! I'm glad you liked the introduction message. Is there anythi…"
click at [394, 354] on div "S. Sia" at bounding box center [352, 363] width 158 height 21
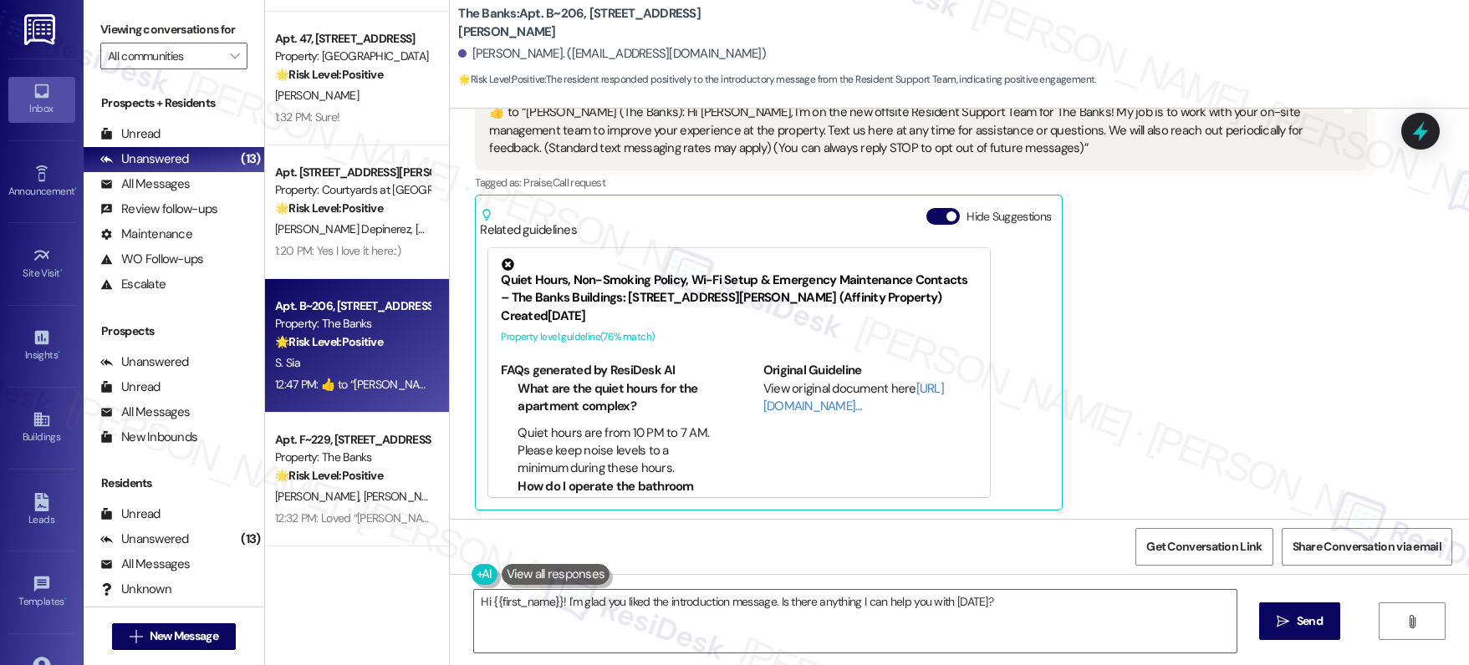
scroll to position [372, 0]
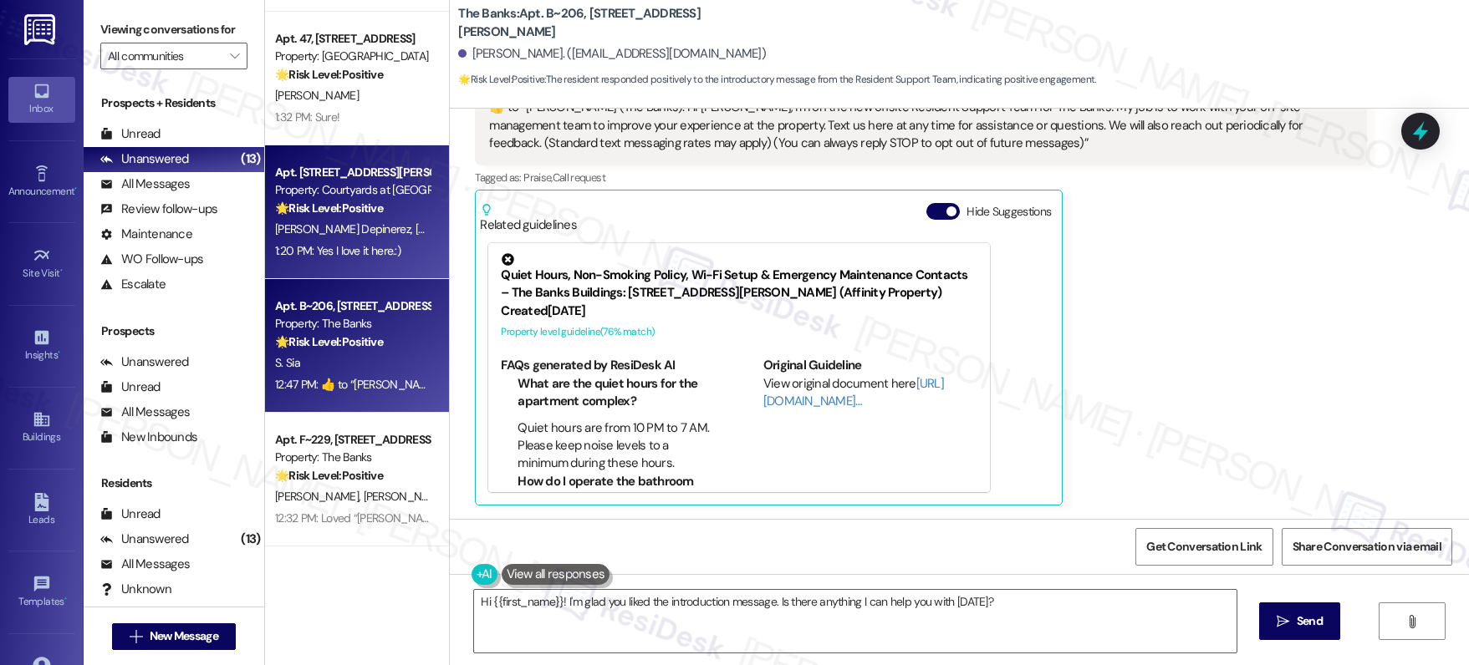
click at [404, 193] on div "Apt. [STREET_ADDRESS][PERSON_NAME] Property: Courtyards at [GEOGRAPHIC_DATA] 🌟 …" at bounding box center [357, 212] width 184 height 134
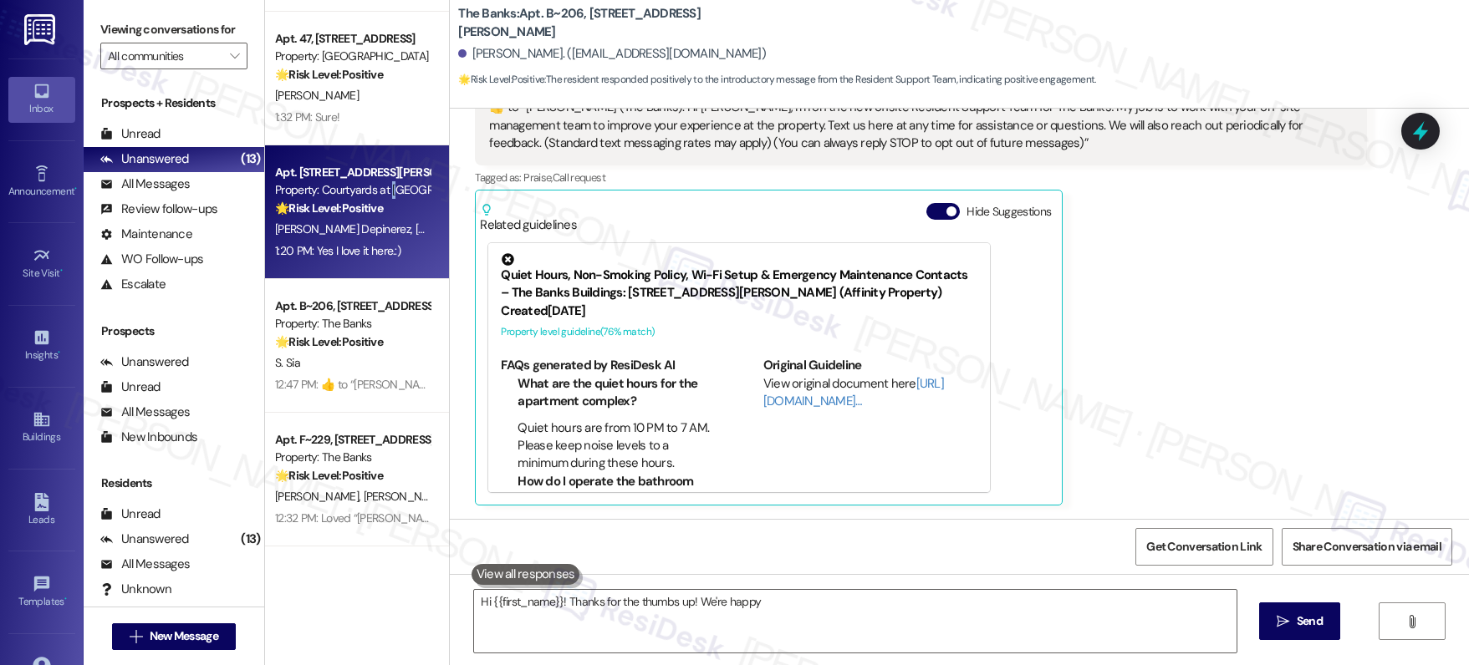
click at [384, 197] on div "Property: Courtyards at [GEOGRAPHIC_DATA]" at bounding box center [352, 190] width 155 height 18
click at [384, 198] on div "Property: Courtyards at [GEOGRAPHIC_DATA]" at bounding box center [352, 190] width 155 height 18
type textarea "Hi {{first_name}}! Thanks for the thumbs up! We're happy to help in any way we …"
click at [384, 198] on div "Property: Courtyards at [GEOGRAPHIC_DATA]" at bounding box center [352, 190] width 155 height 18
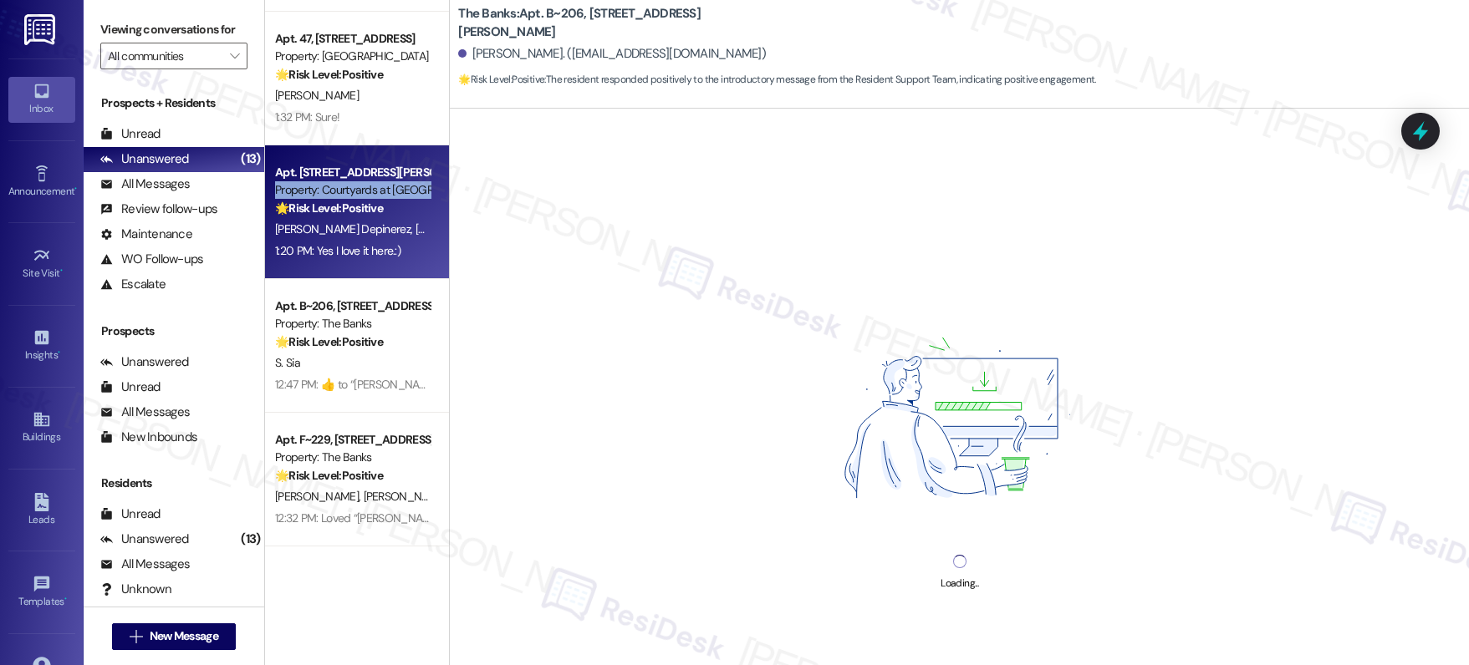
click at [384, 198] on div "Property: Courtyards at [GEOGRAPHIC_DATA]" at bounding box center [352, 190] width 155 height 18
click at [386, 197] on div "Property: Courtyards at [GEOGRAPHIC_DATA]" at bounding box center [352, 190] width 155 height 18
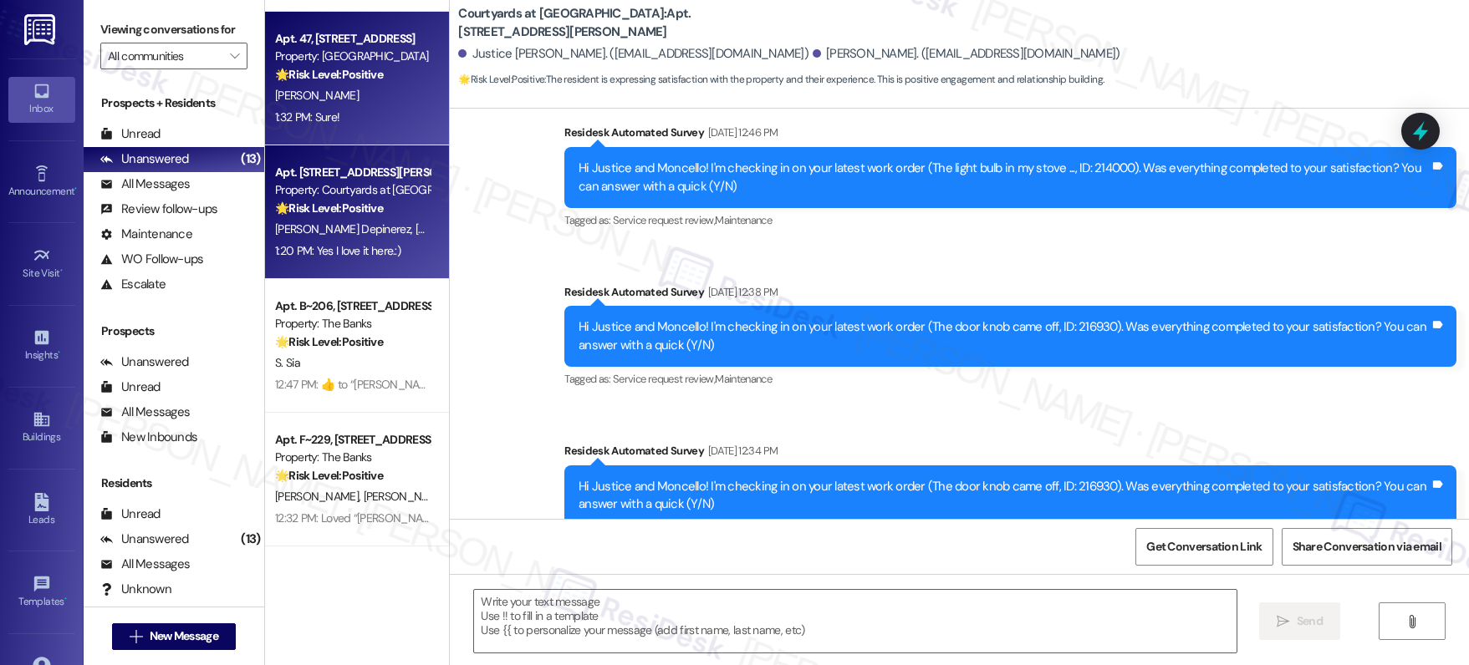
click at [346, 100] on div "[PERSON_NAME]" at bounding box center [352, 95] width 158 height 21
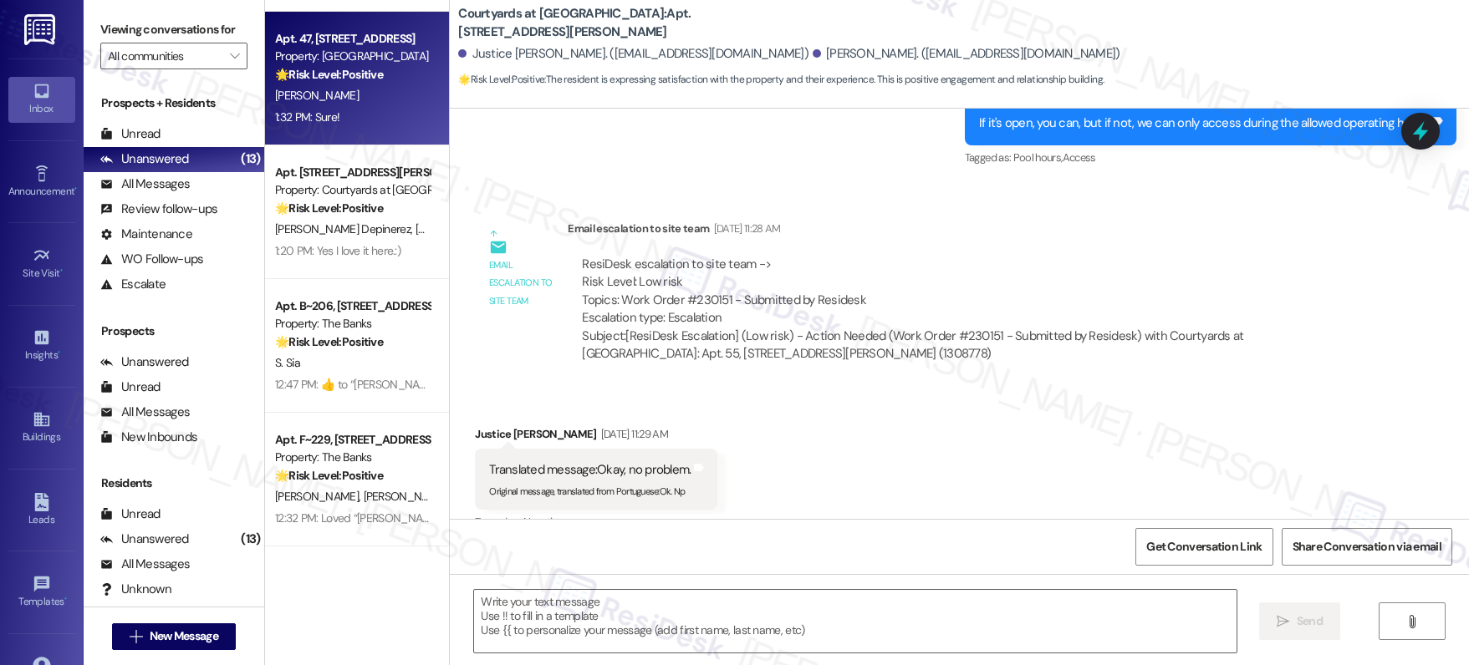
click at [344, 99] on div "[PERSON_NAME]" at bounding box center [352, 95] width 158 height 21
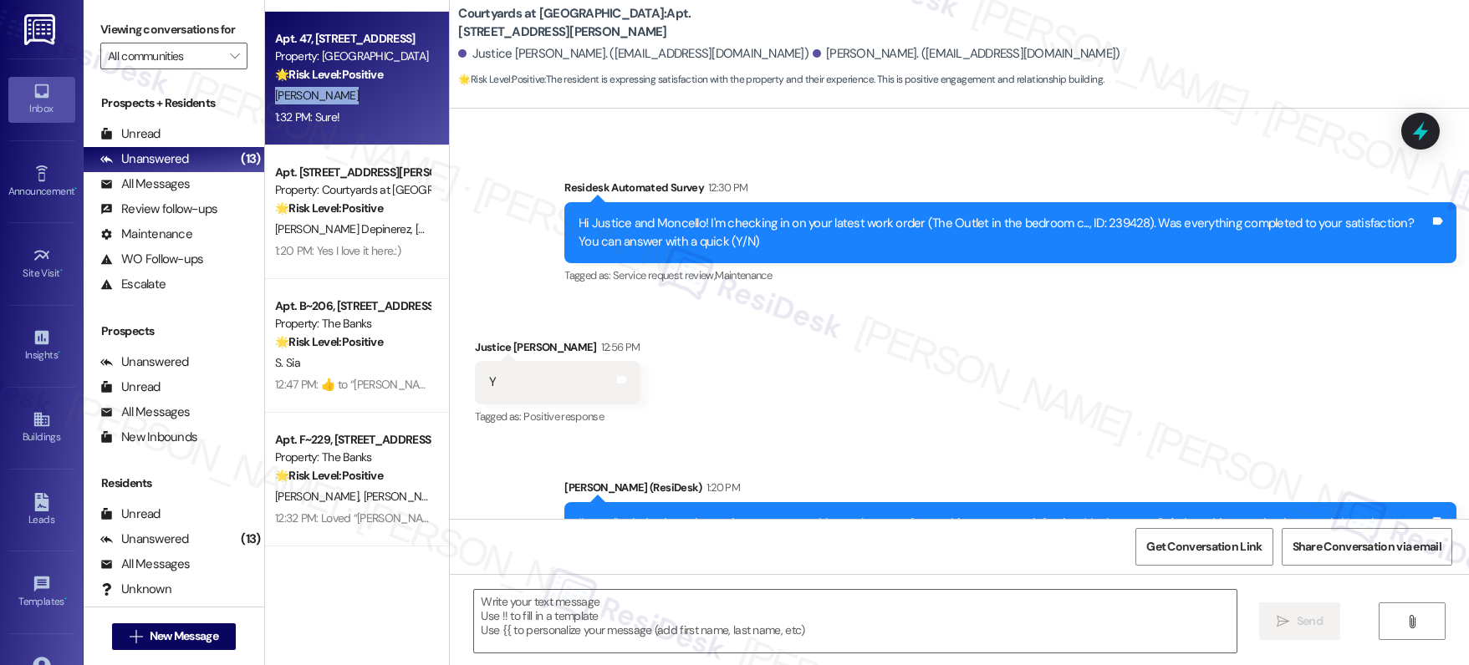
click at [344, 99] on div "[PERSON_NAME]" at bounding box center [352, 95] width 158 height 21
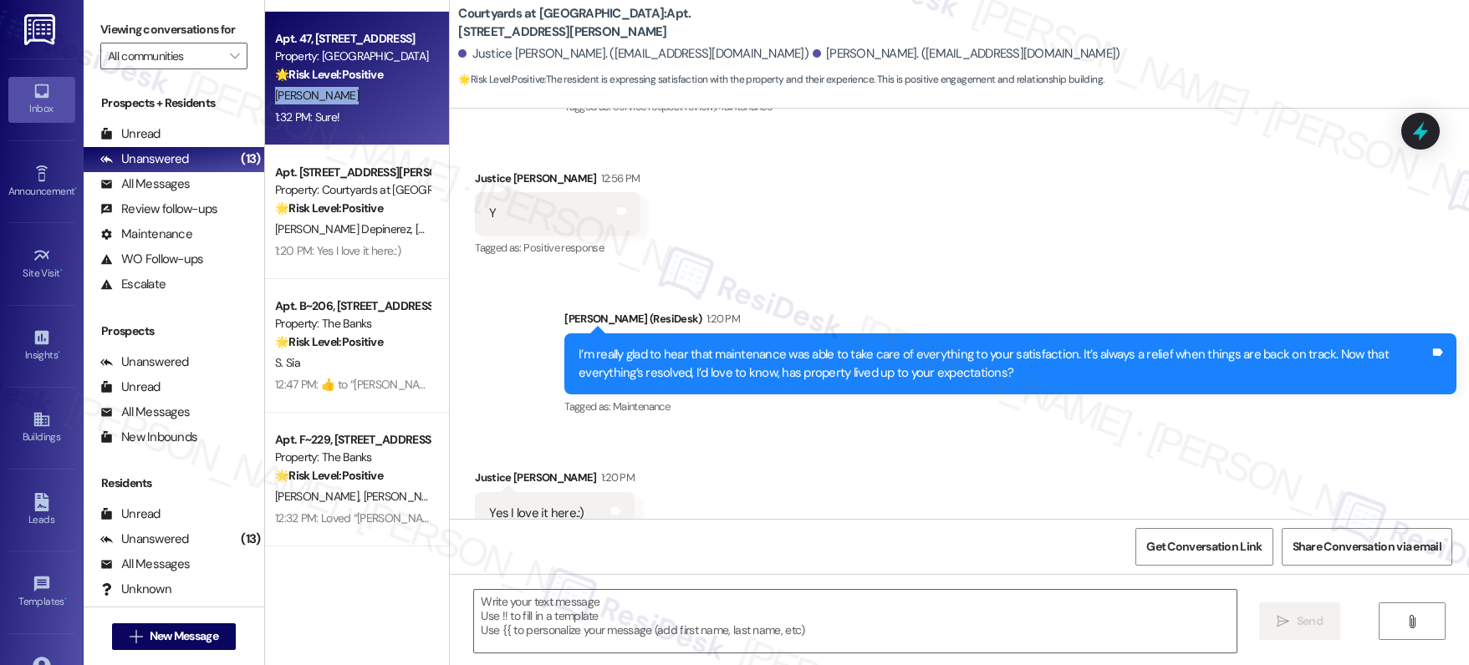
click at [344, 99] on div "[PERSON_NAME]" at bounding box center [352, 95] width 158 height 21
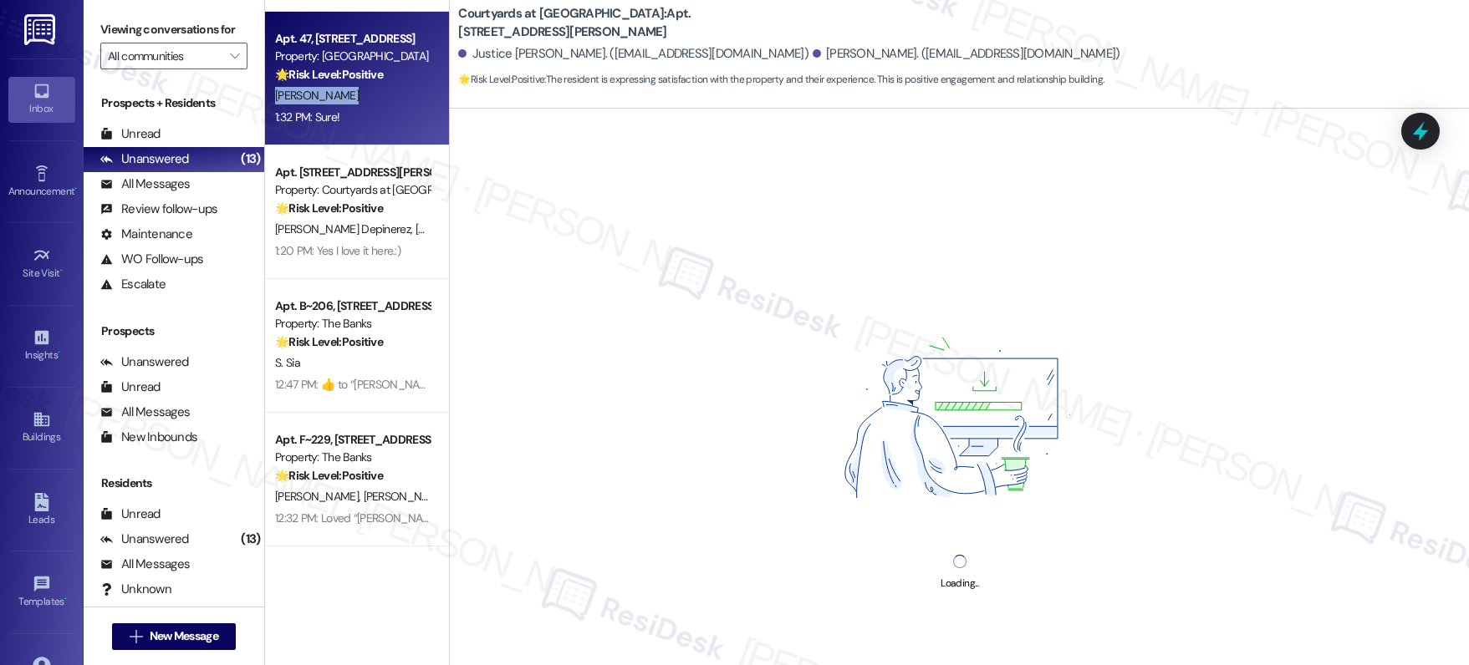
click at [344, 99] on div "[PERSON_NAME]" at bounding box center [352, 95] width 158 height 21
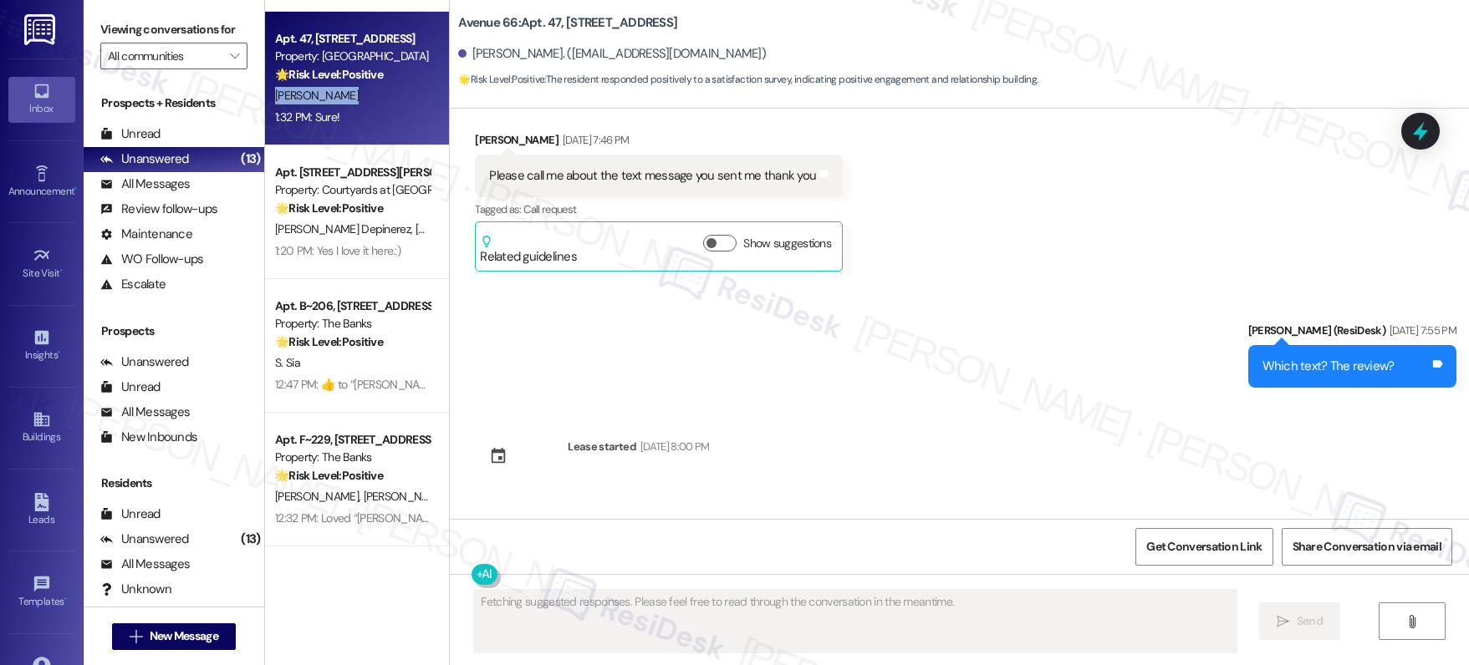
scroll to position [6568, 0]
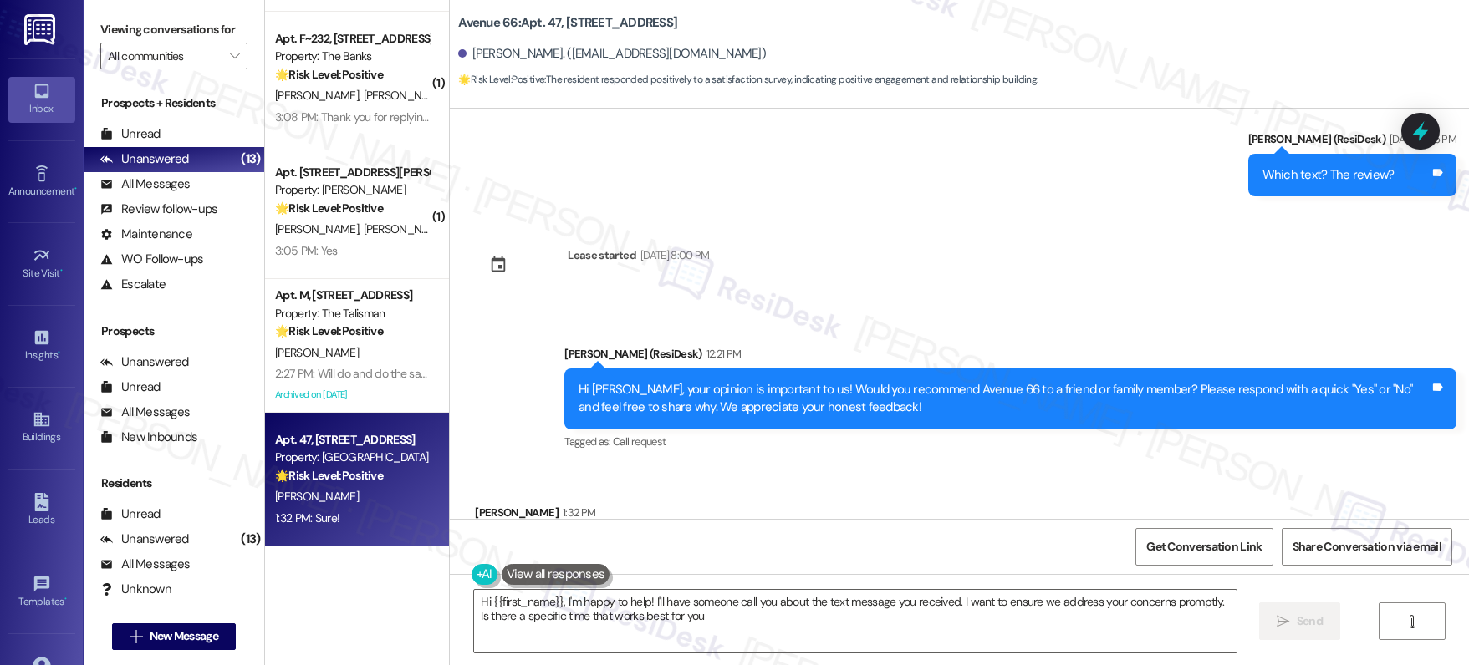
type textarea "Hi {{first_name}}, I'm happy to help! I'll have someone call you about the text…"
